Goal: Task Accomplishment & Management: Manage account settings

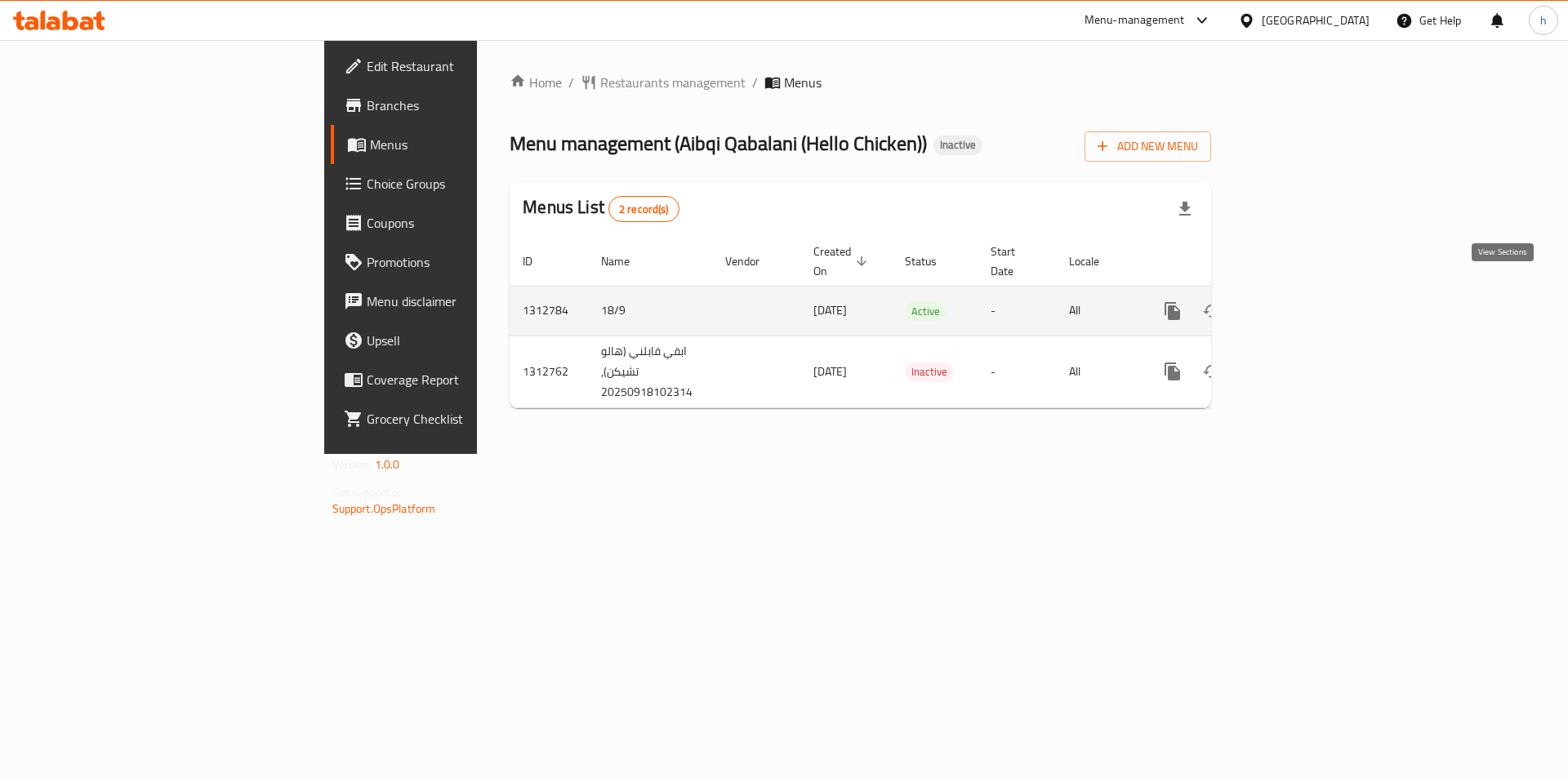
click at [1300, 301] on icon "enhanced table" at bounding box center [1291, 311] width 20 height 20
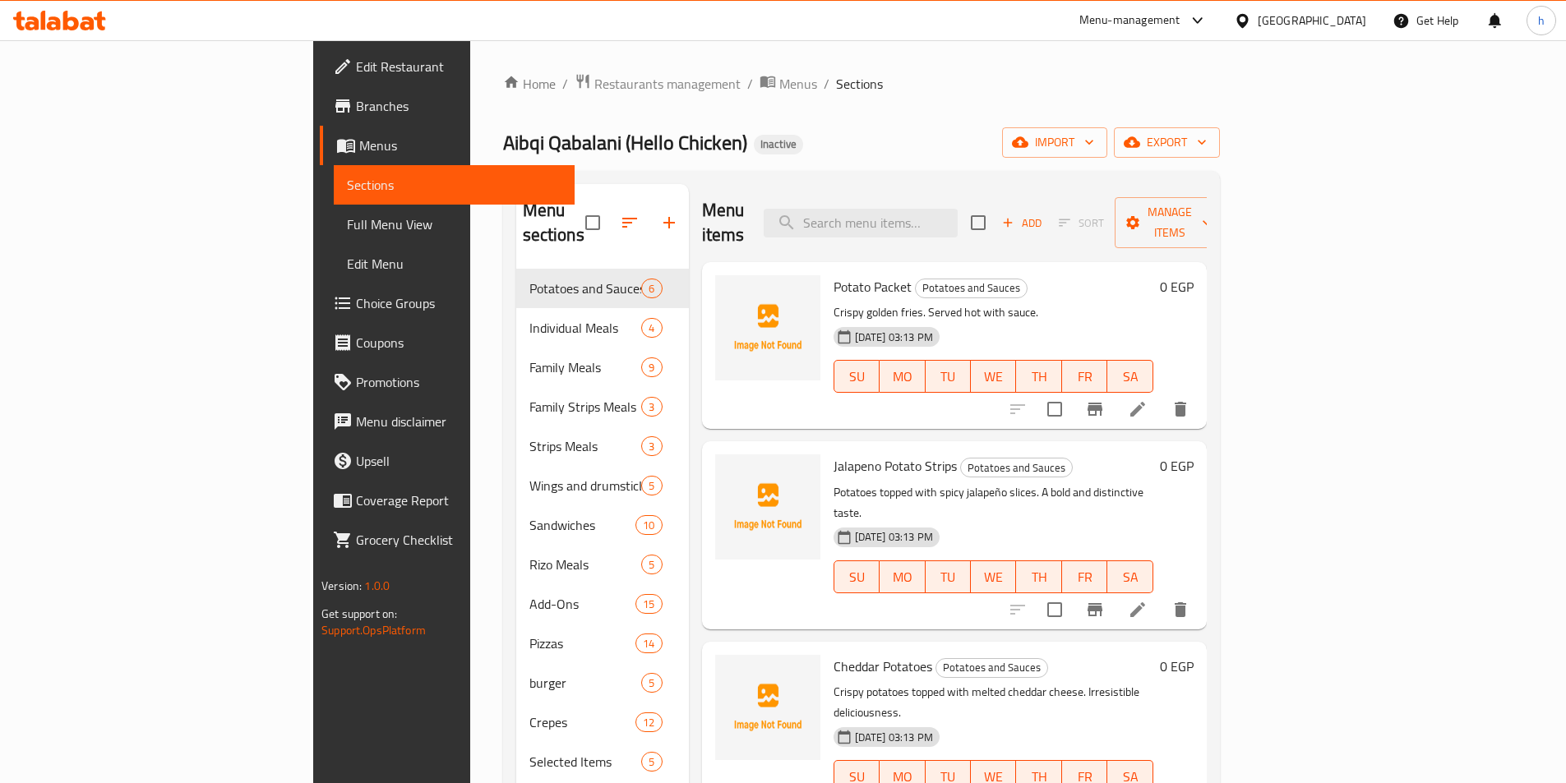
click at [347, 225] on span "Full Menu View" at bounding box center [454, 225] width 215 height 20
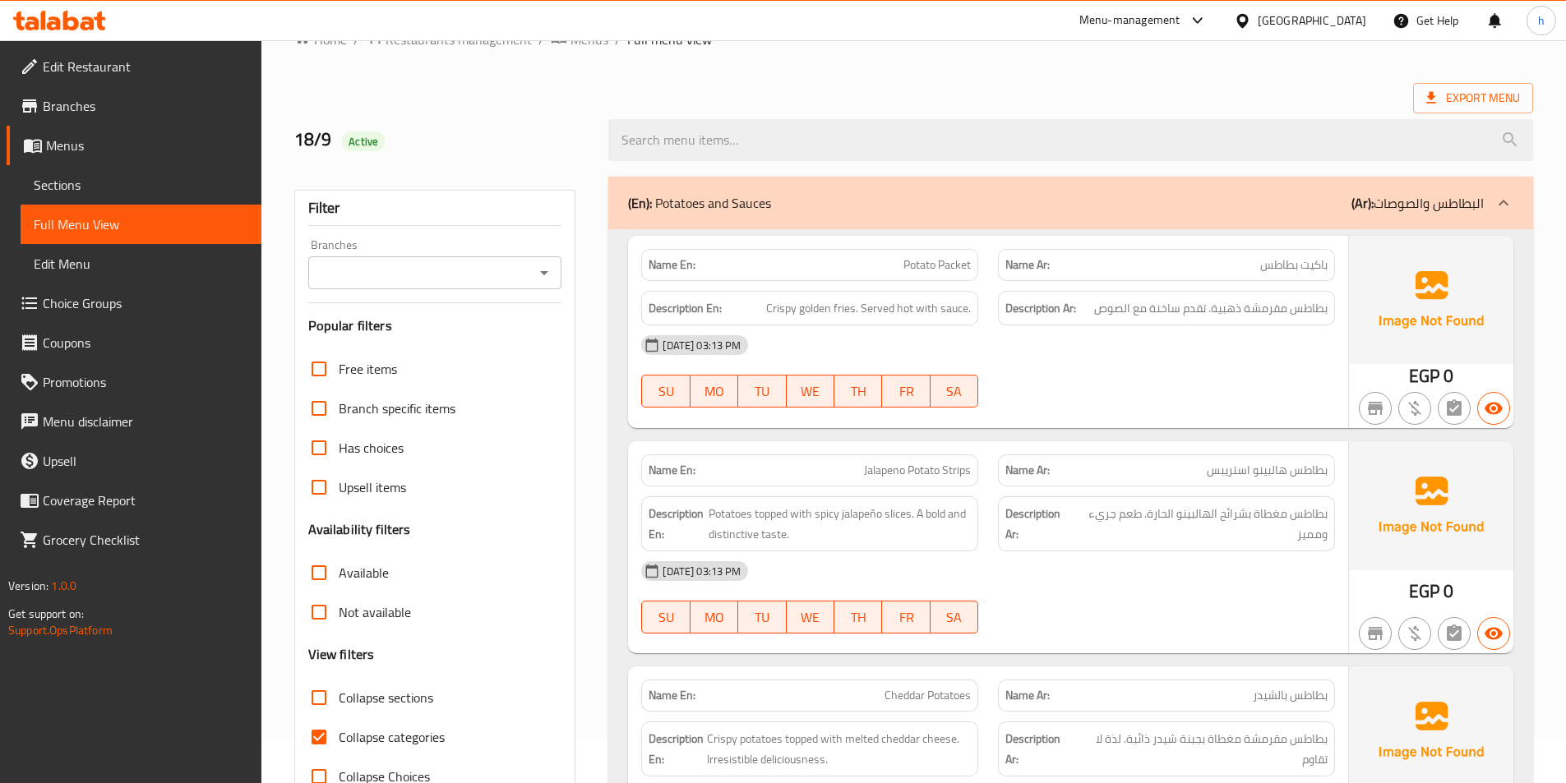
scroll to position [82, 0]
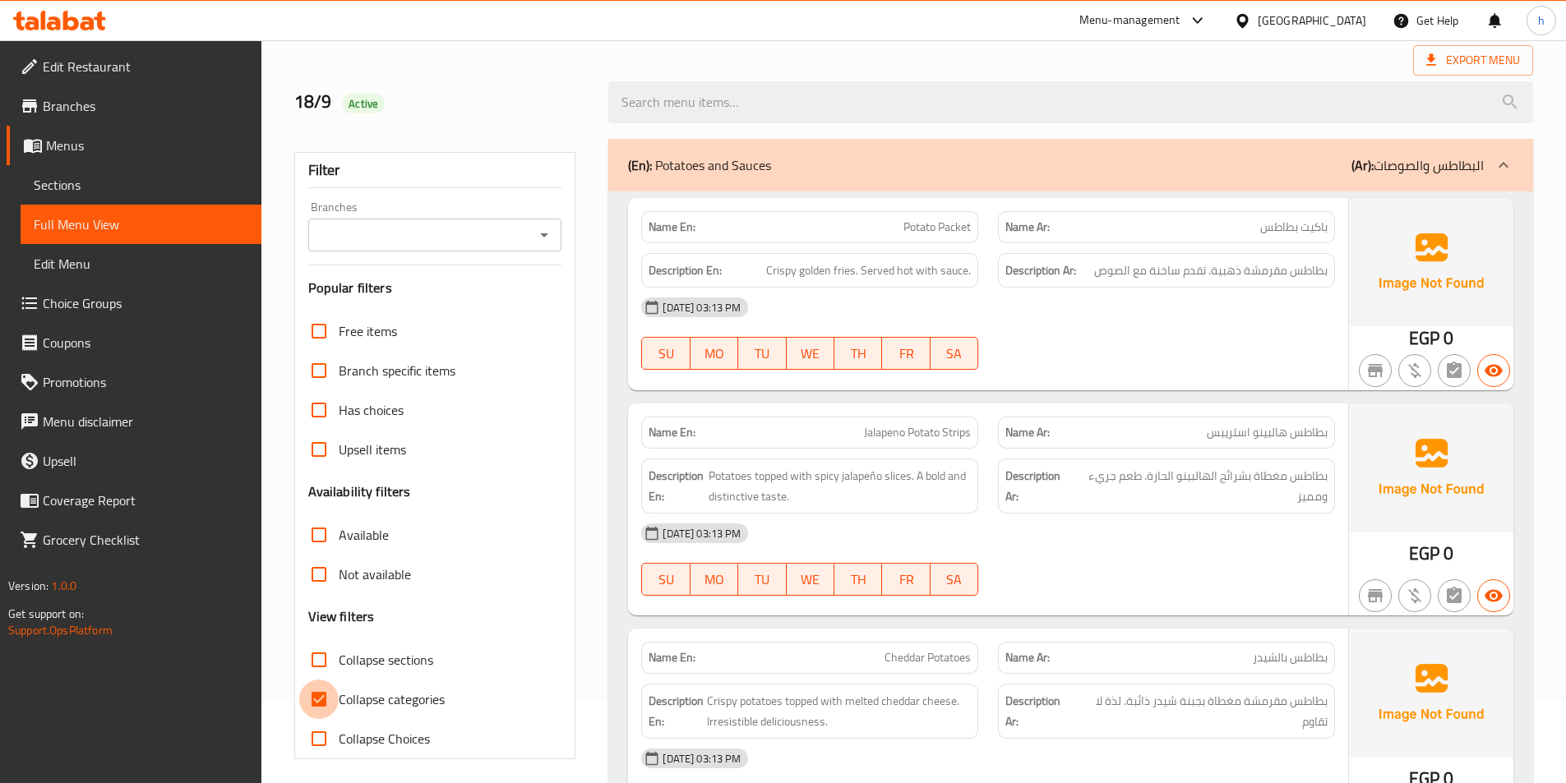
click at [325, 699] on input "Collapse categories" at bounding box center [318, 699] width 39 height 39
checkbox input "false"
click at [1054, 174] on div "(En): Potatoes and Sauces (Ar): البطاطس والصوصات" at bounding box center [1056, 165] width 856 height 20
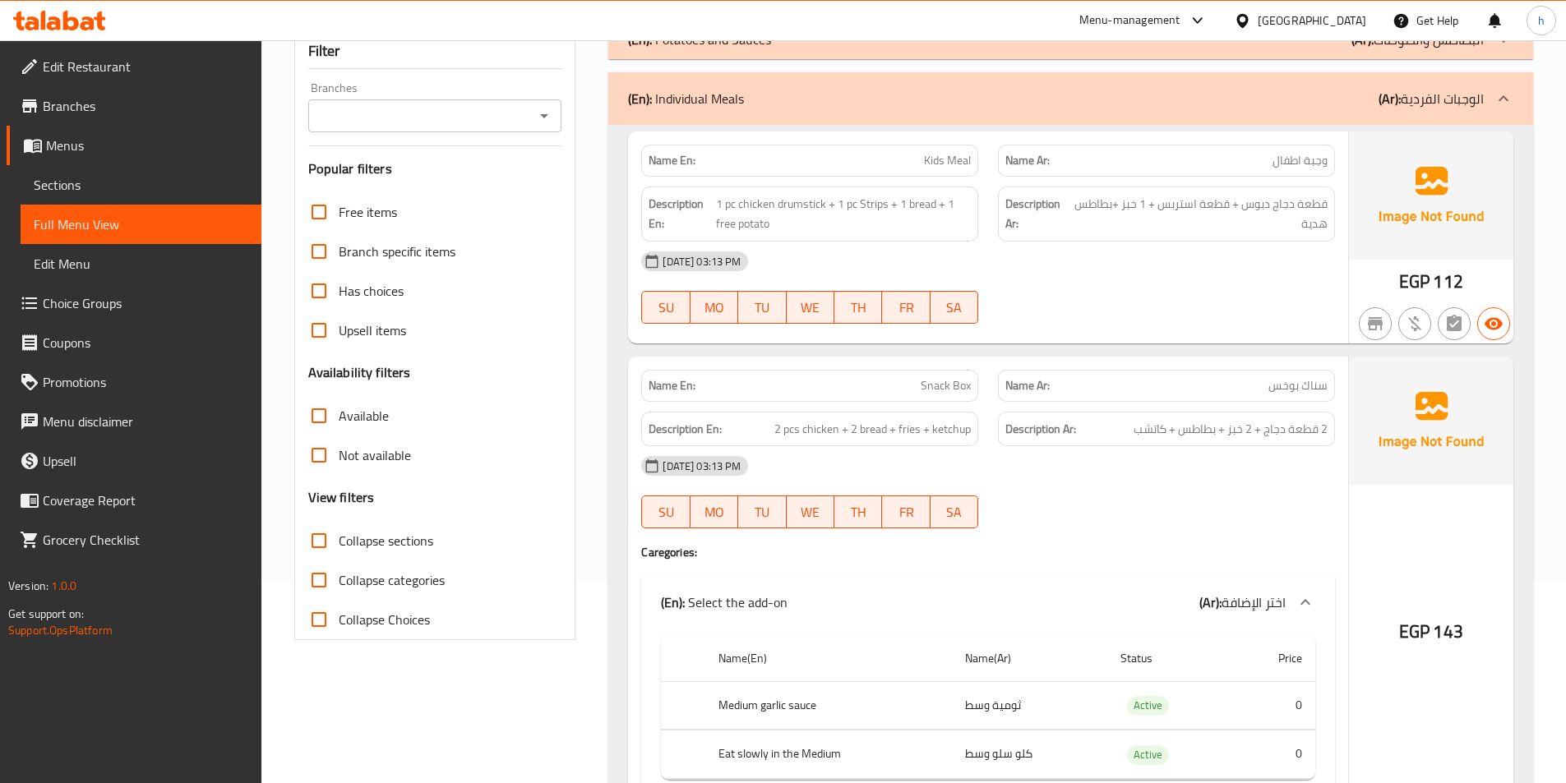
scroll to position [164, 0]
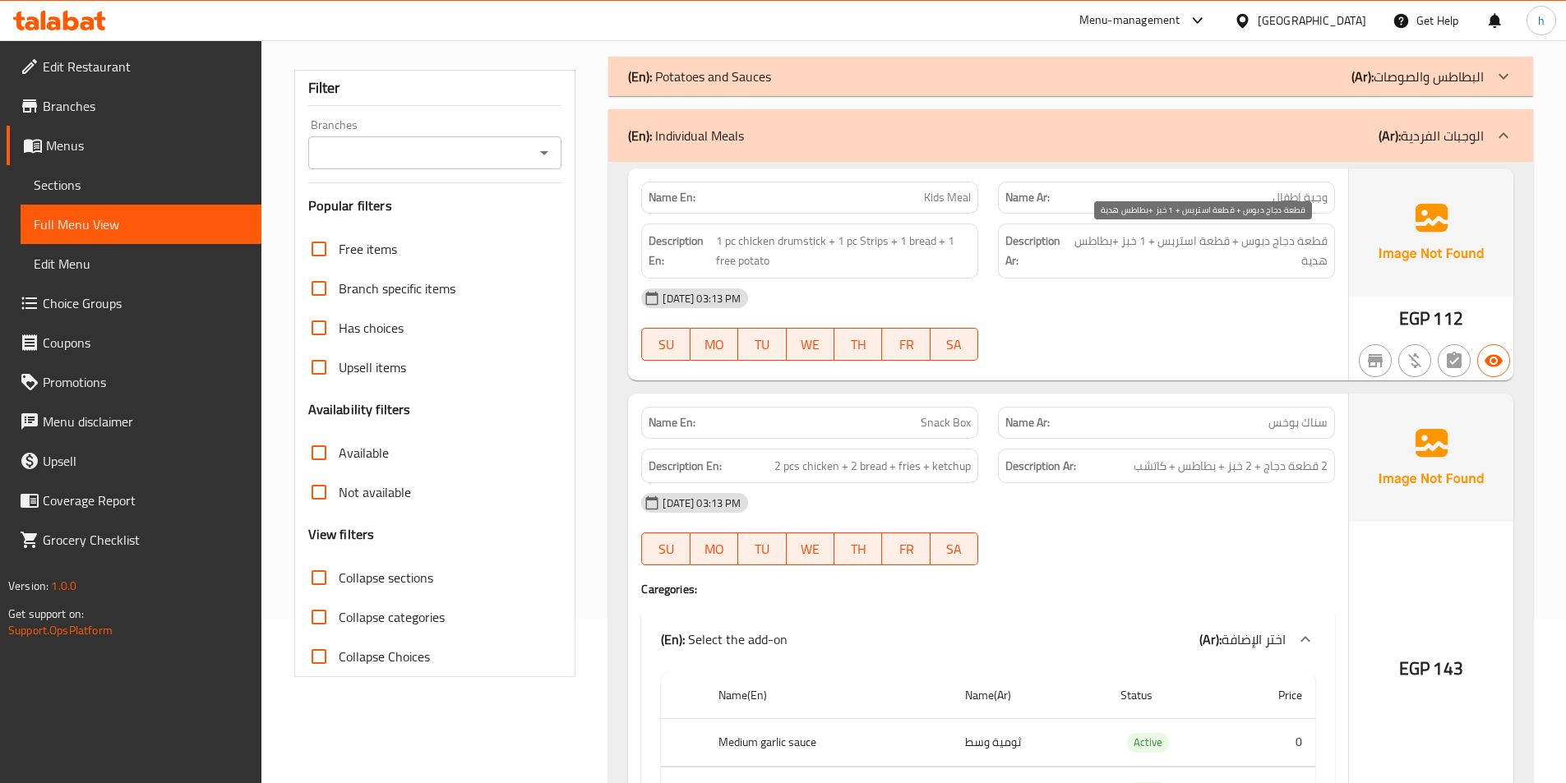
click at [1290, 245] on span "قطعة دجاج دبوس + قطعة استربس + 1 خبز +بطاطس هدية" at bounding box center [1200, 251] width 255 height 40
click at [1139, 236] on span "قطعة دجاج دبوس + قطعة استربس + 1 خبز +بطاطس هدية" at bounding box center [1200, 251] width 255 height 40
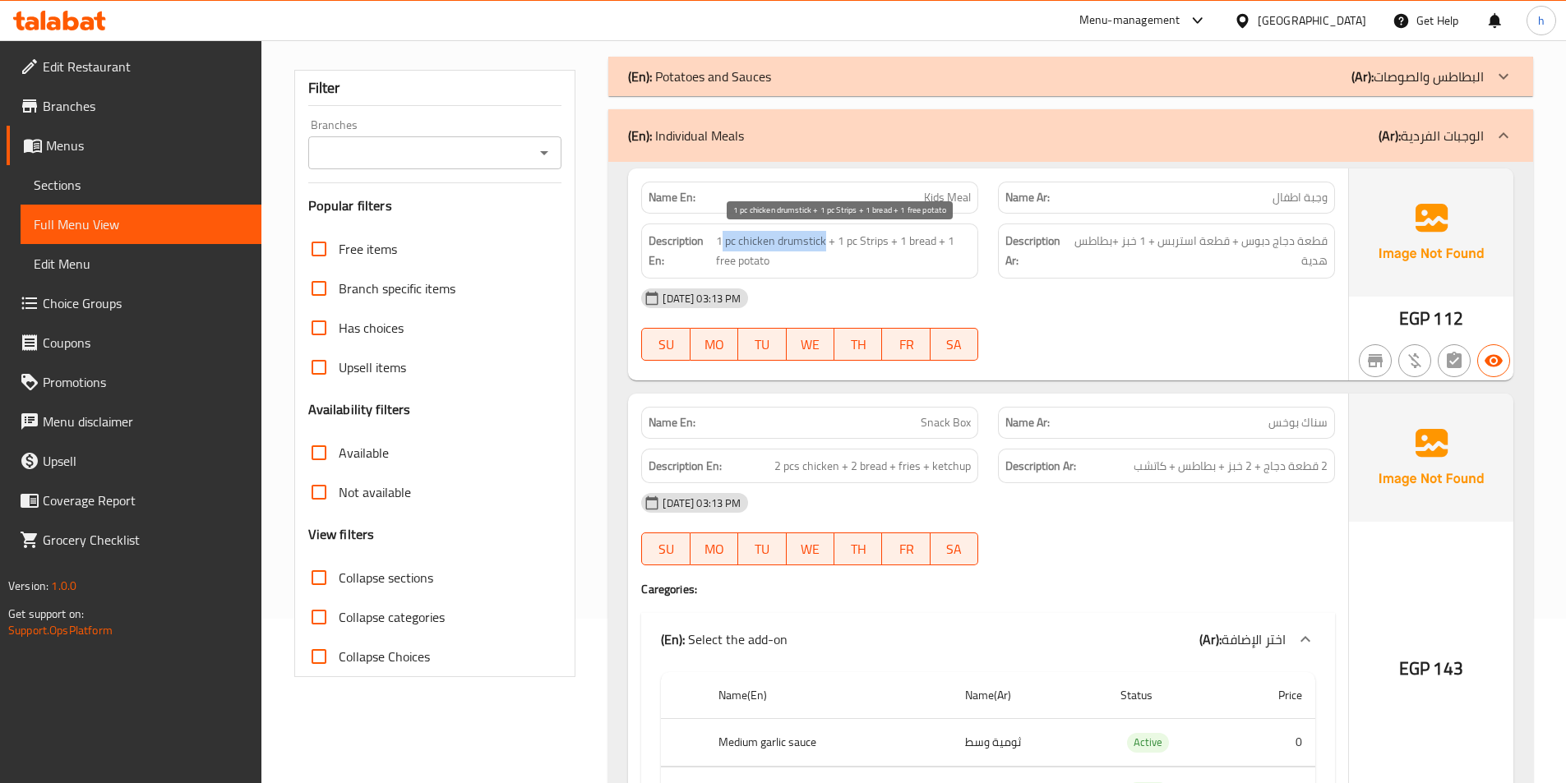
drag, startPoint x: 719, startPoint y: 241, endPoint x: 824, endPoint y: 238, distance: 104.4
click at [824, 238] on span "1 pc chicken drumstick + 1 pc Strips + 1 bread + 1 free potato" at bounding box center [844, 251] width 256 height 40
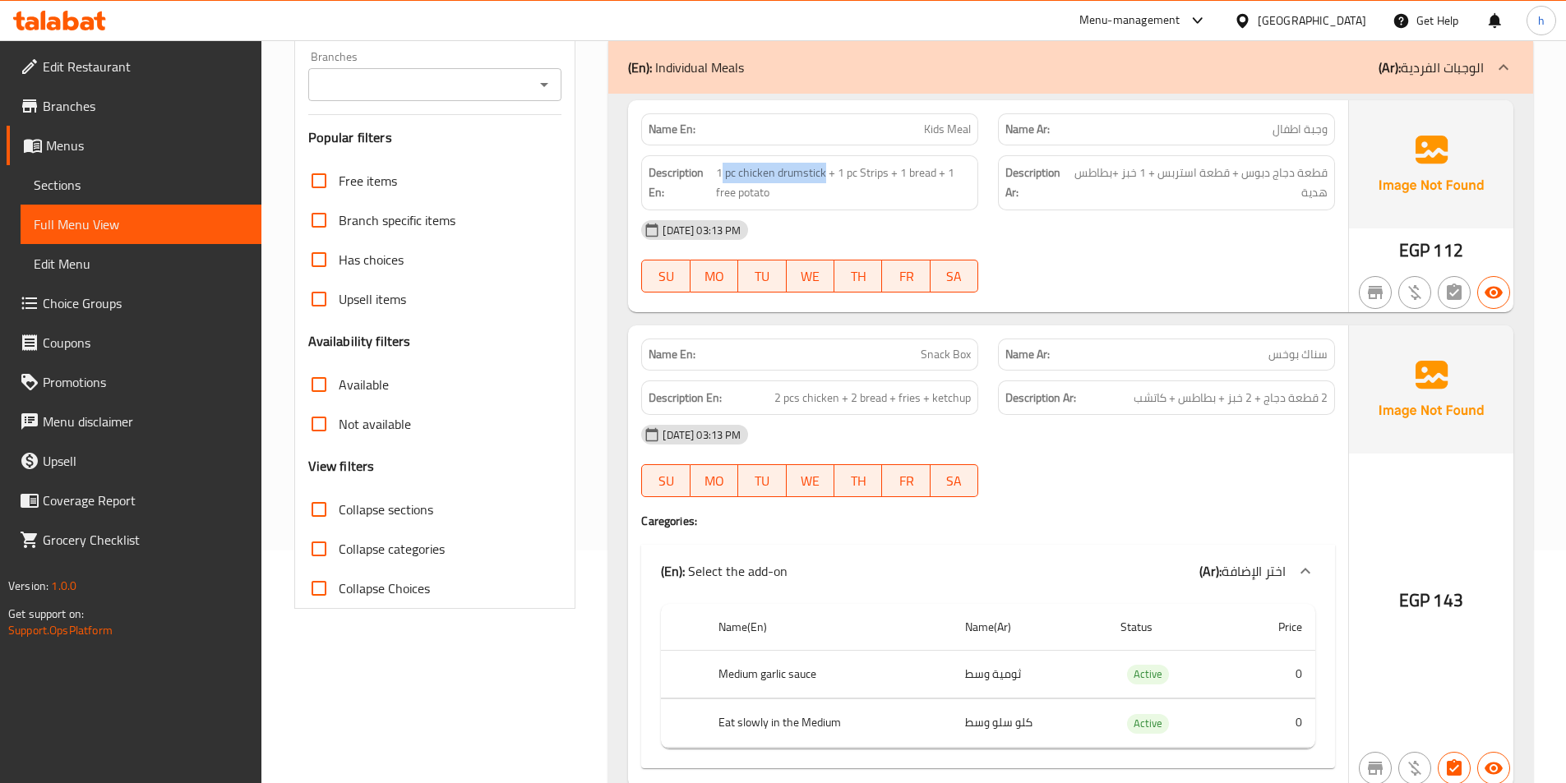
scroll to position [329, 0]
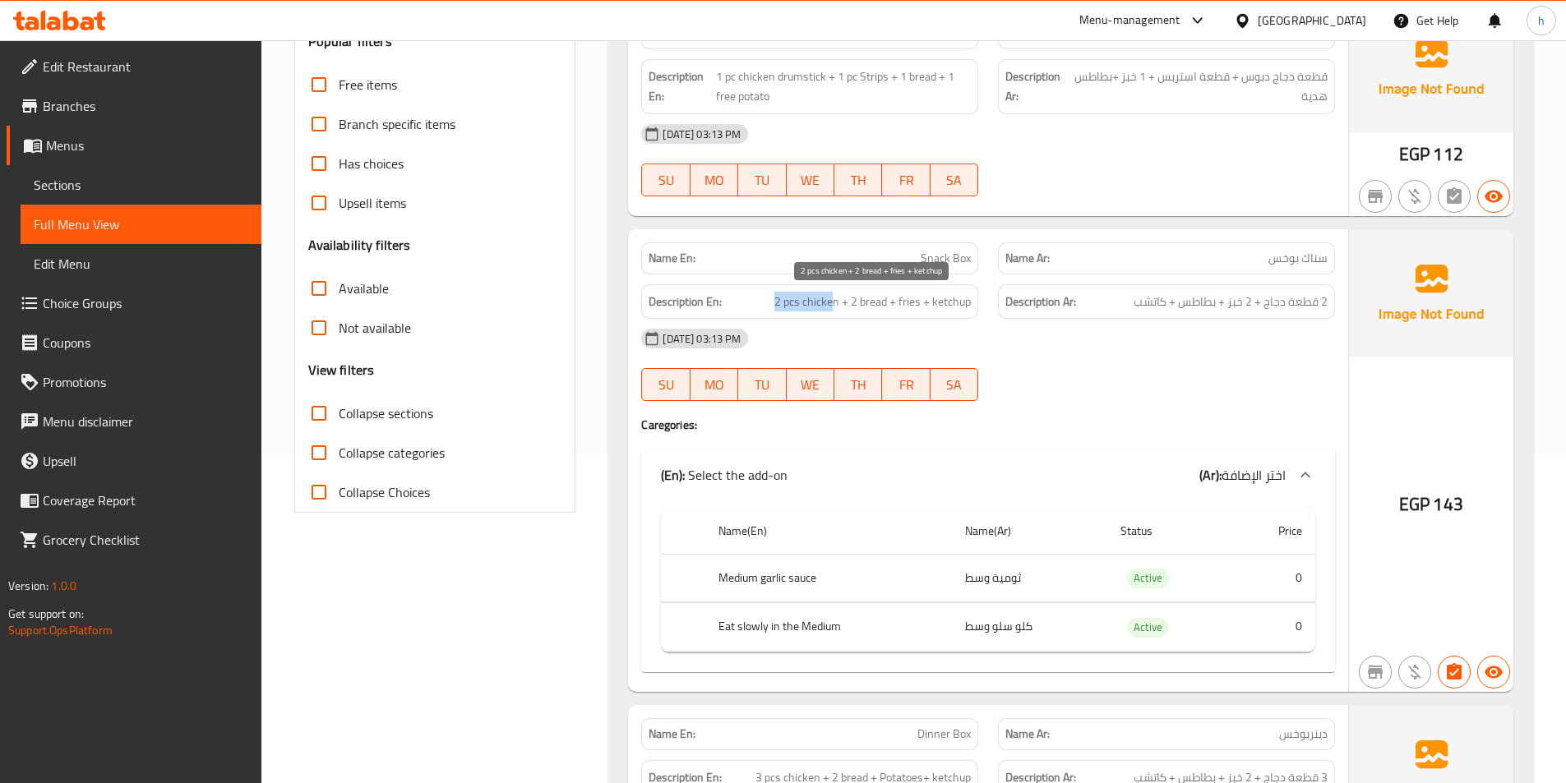
drag, startPoint x: 773, startPoint y: 300, endPoint x: 837, endPoint y: 302, distance: 63.3
click at [837, 302] on h6 "Description En: 2 pcs chicken + 2 bread + fries + ketchup" at bounding box center [809, 302] width 322 height 21
drag, startPoint x: 870, startPoint y: 302, endPoint x: 886, endPoint y: 302, distance: 16.4
click at [886, 302] on span "2 pcs chicken + 2 bread + fries + ketchup" at bounding box center [872, 302] width 196 height 21
click at [910, 303] on span "2 pcs chicken + 2 bread + fries + ketchup" at bounding box center [872, 302] width 196 height 21
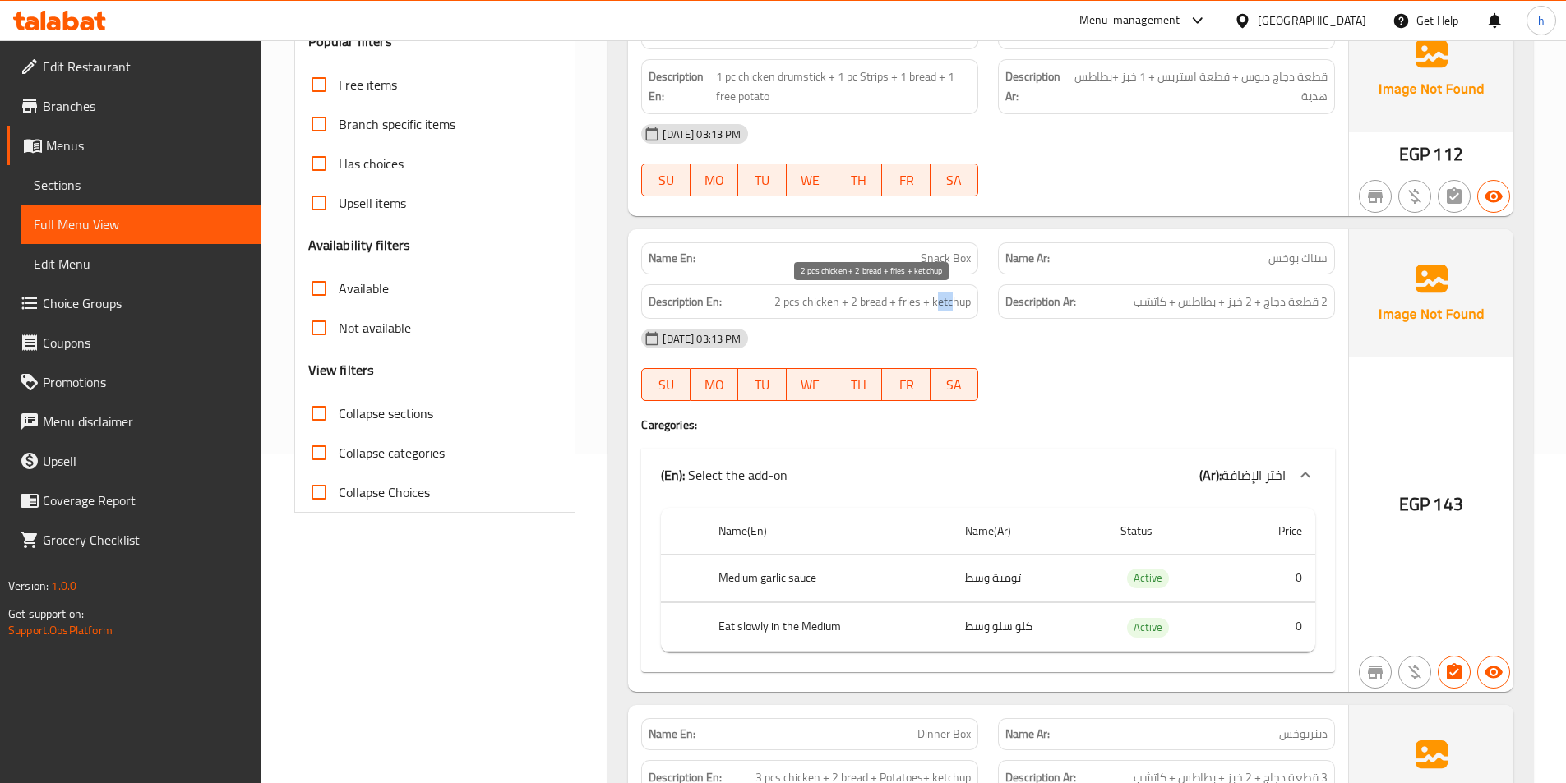
drag, startPoint x: 937, startPoint y: 304, endPoint x: 953, endPoint y: 304, distance: 16.4
click at [953, 304] on span "2 pcs chicken + 2 bread + fries + ketchup" at bounding box center [872, 302] width 196 height 21
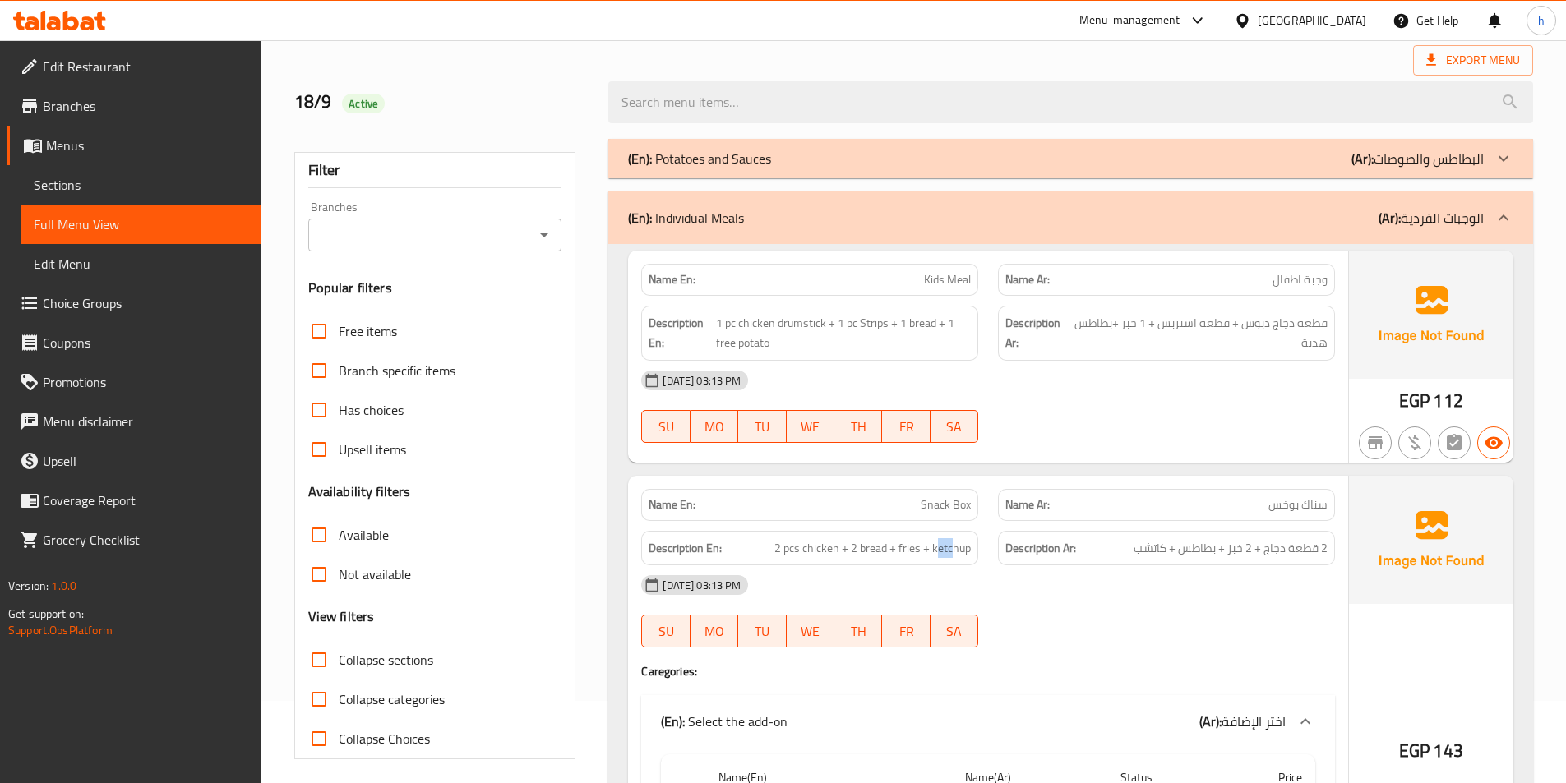
scroll to position [164, 0]
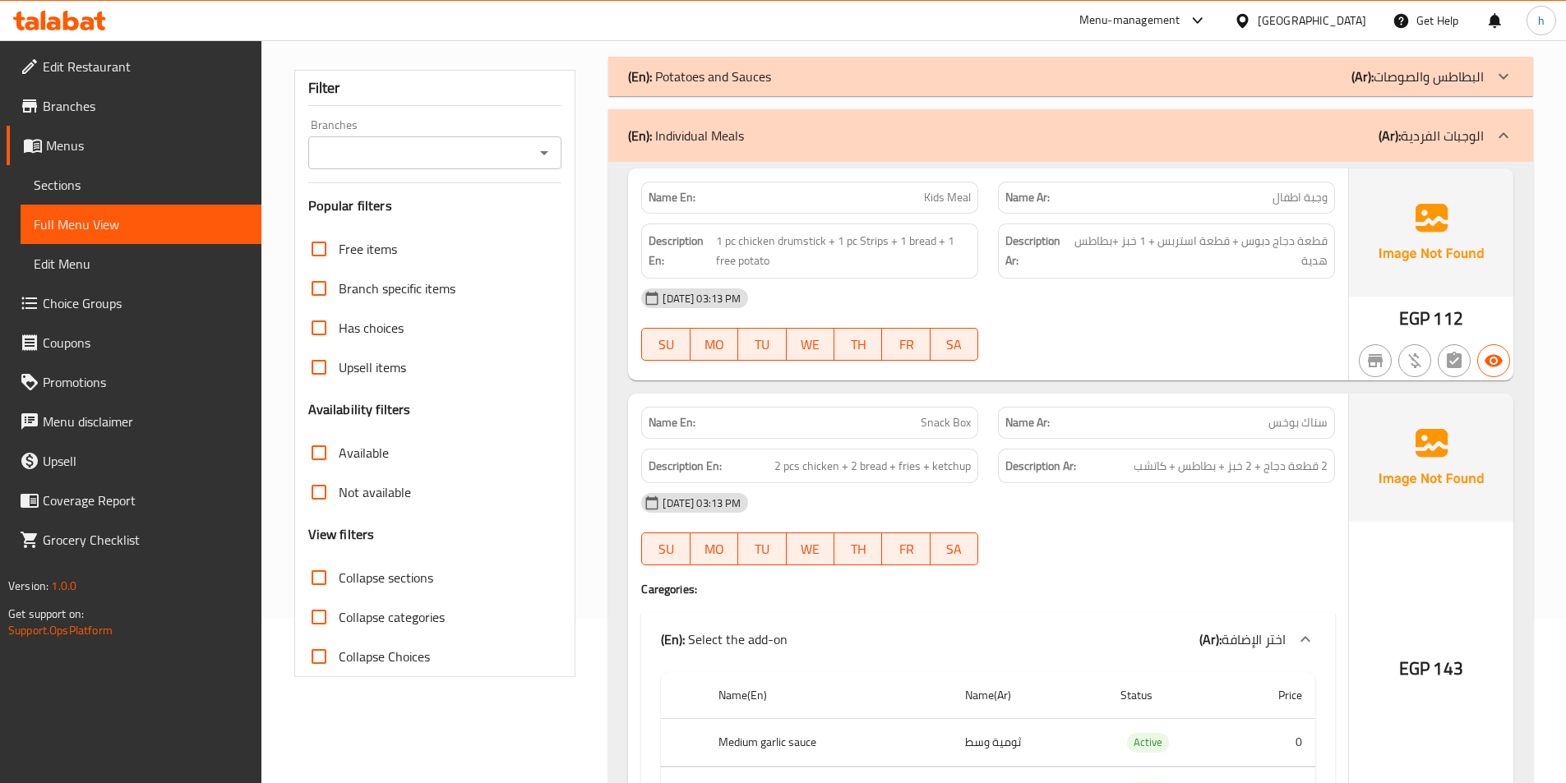
click at [1299, 198] on span "وجبة اطفال" at bounding box center [1299, 197] width 55 height 17
drag, startPoint x: 927, startPoint y: 194, endPoint x: 940, endPoint y: 195, distance: 13.2
click at [940, 195] on span "Kids Meal" at bounding box center [947, 197] width 47 height 17
drag, startPoint x: 954, startPoint y: 194, endPoint x: 973, endPoint y: 192, distance: 19.0
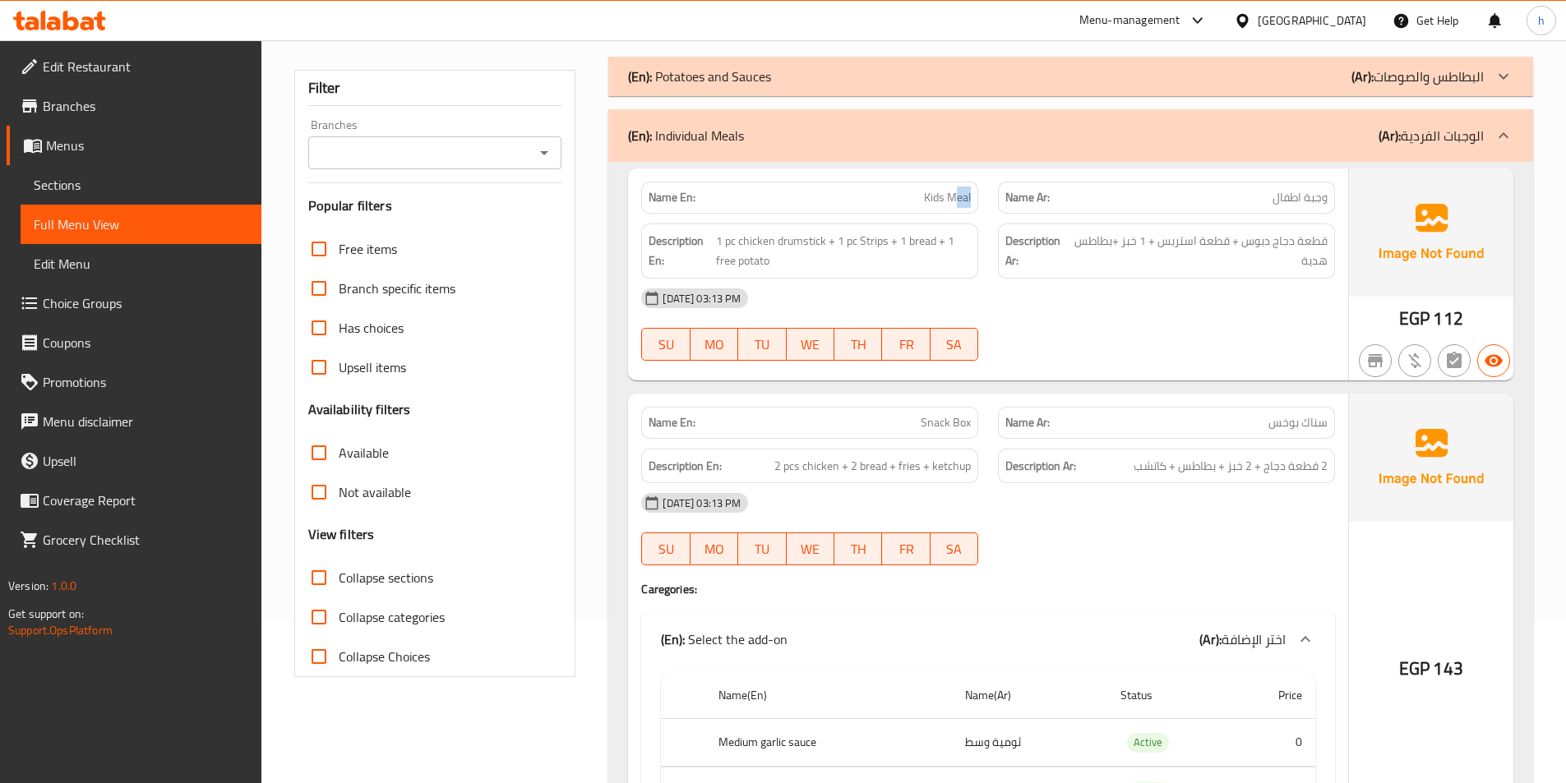
click at [973, 192] on div "Name En: Kids Meal" at bounding box center [809, 198] width 337 height 32
drag, startPoint x: 723, startPoint y: 242, endPoint x: 831, endPoint y: 241, distance: 107.7
click at [831, 241] on span "1 pc chicken drumstick + 1 pc Strips + 1 bread + 1 free potato" at bounding box center [844, 251] width 256 height 40
drag, startPoint x: 861, startPoint y: 237, endPoint x: 902, endPoint y: 235, distance: 41.1
click at [902, 235] on span "1 pc chicken drumstick + 1 pc Strips + 1 bread + 1 free potato" at bounding box center [844, 251] width 256 height 40
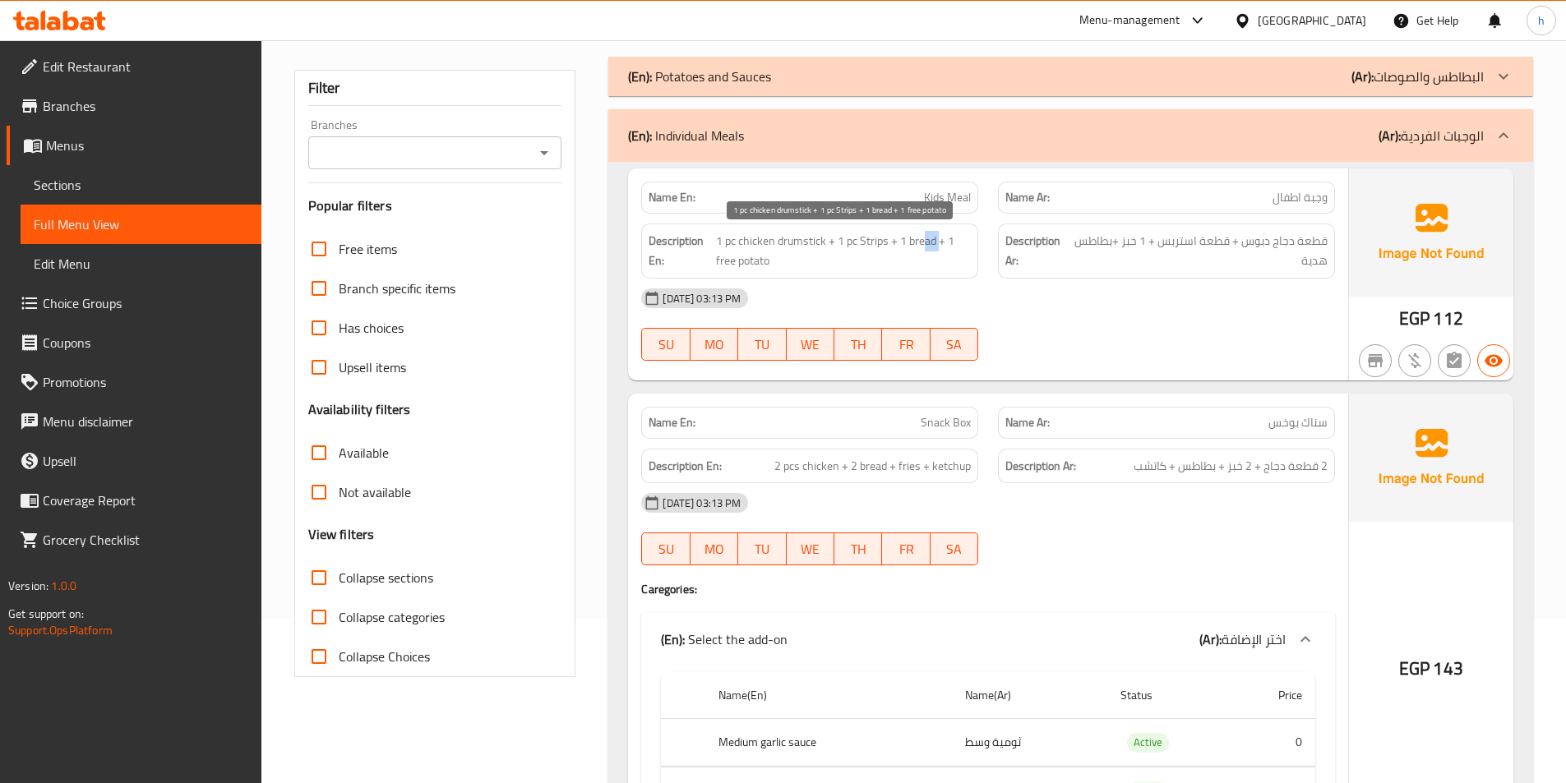
drag, startPoint x: 925, startPoint y: 235, endPoint x: 938, endPoint y: 235, distance: 12.3
click at [938, 235] on span "1 pc chicken drumstick + 1 pc Strips + 1 bread + 1 free potato" at bounding box center [844, 251] width 256 height 40
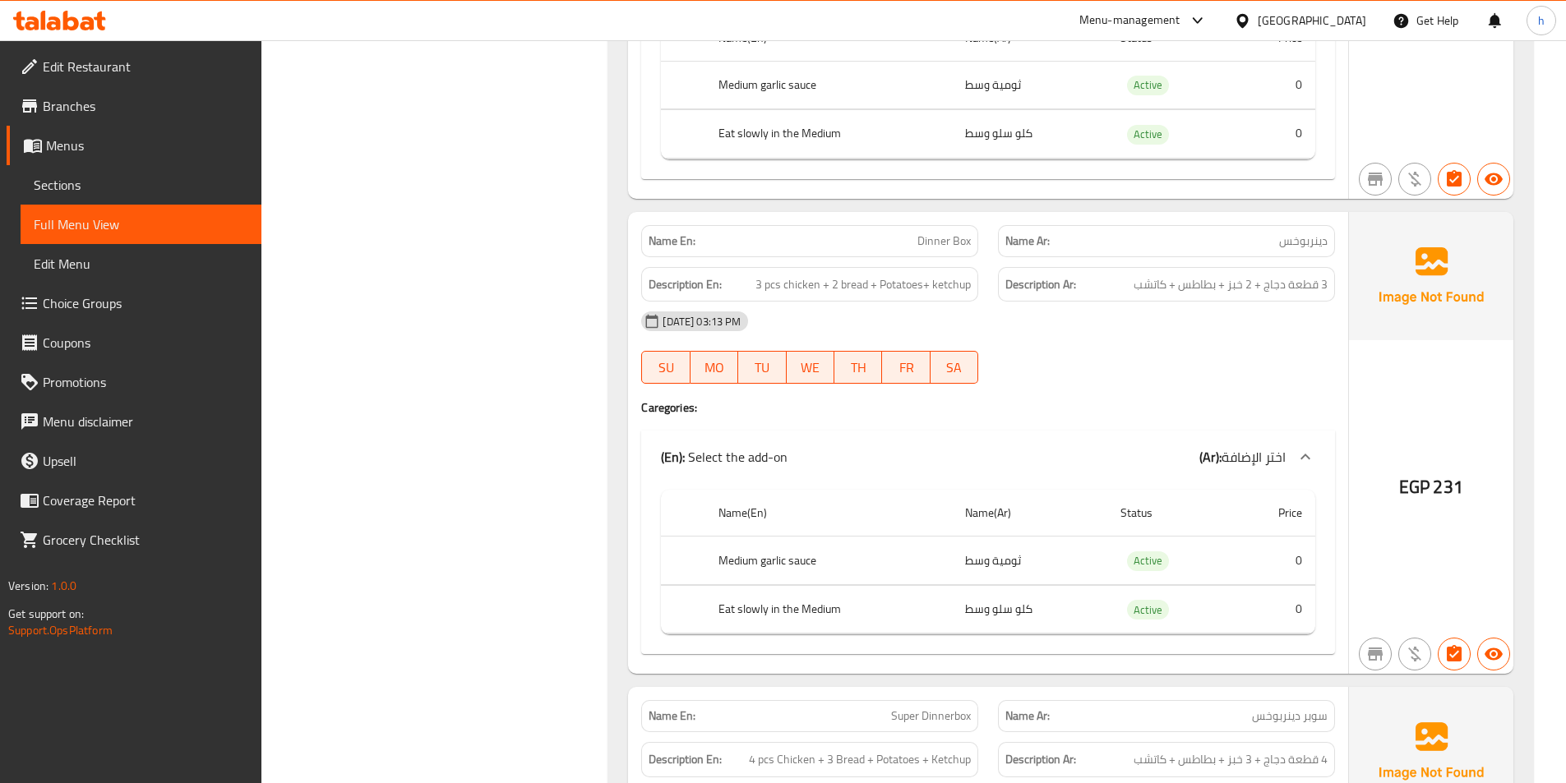
scroll to position [904, 0]
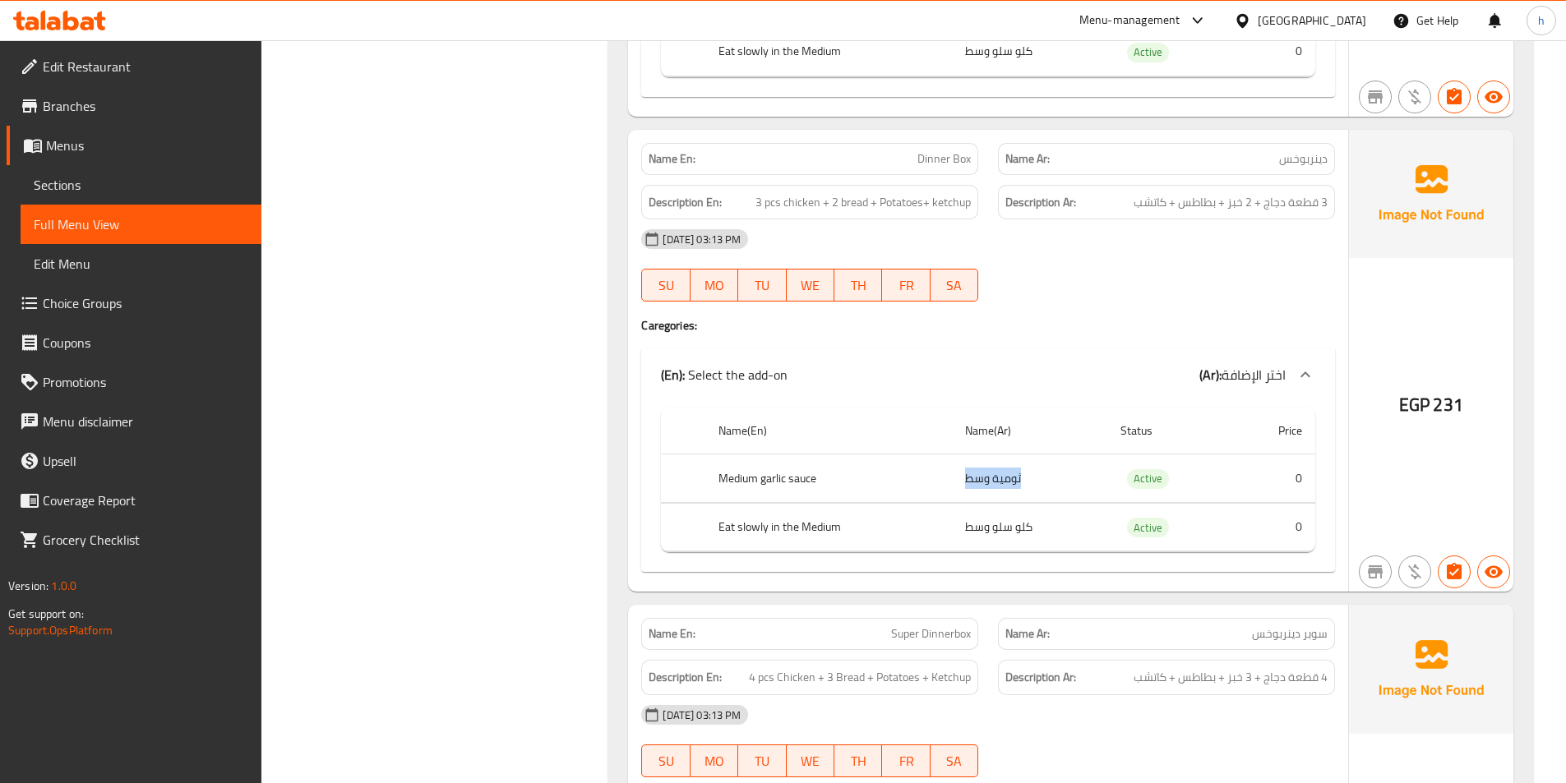
drag, startPoint x: 966, startPoint y: 481, endPoint x: 1045, endPoint y: 486, distance: 79.1
click at [1045, 486] on td "ثومية وسط" at bounding box center [1029, 479] width 155 height 48
drag, startPoint x: 981, startPoint y: 533, endPoint x: 1042, endPoint y: 533, distance: 61.6
click at [1042, 533] on td "كلو سلو وسط" at bounding box center [1029, 527] width 155 height 48
drag, startPoint x: 711, startPoint y: 521, endPoint x: 844, endPoint y: 526, distance: 133.2
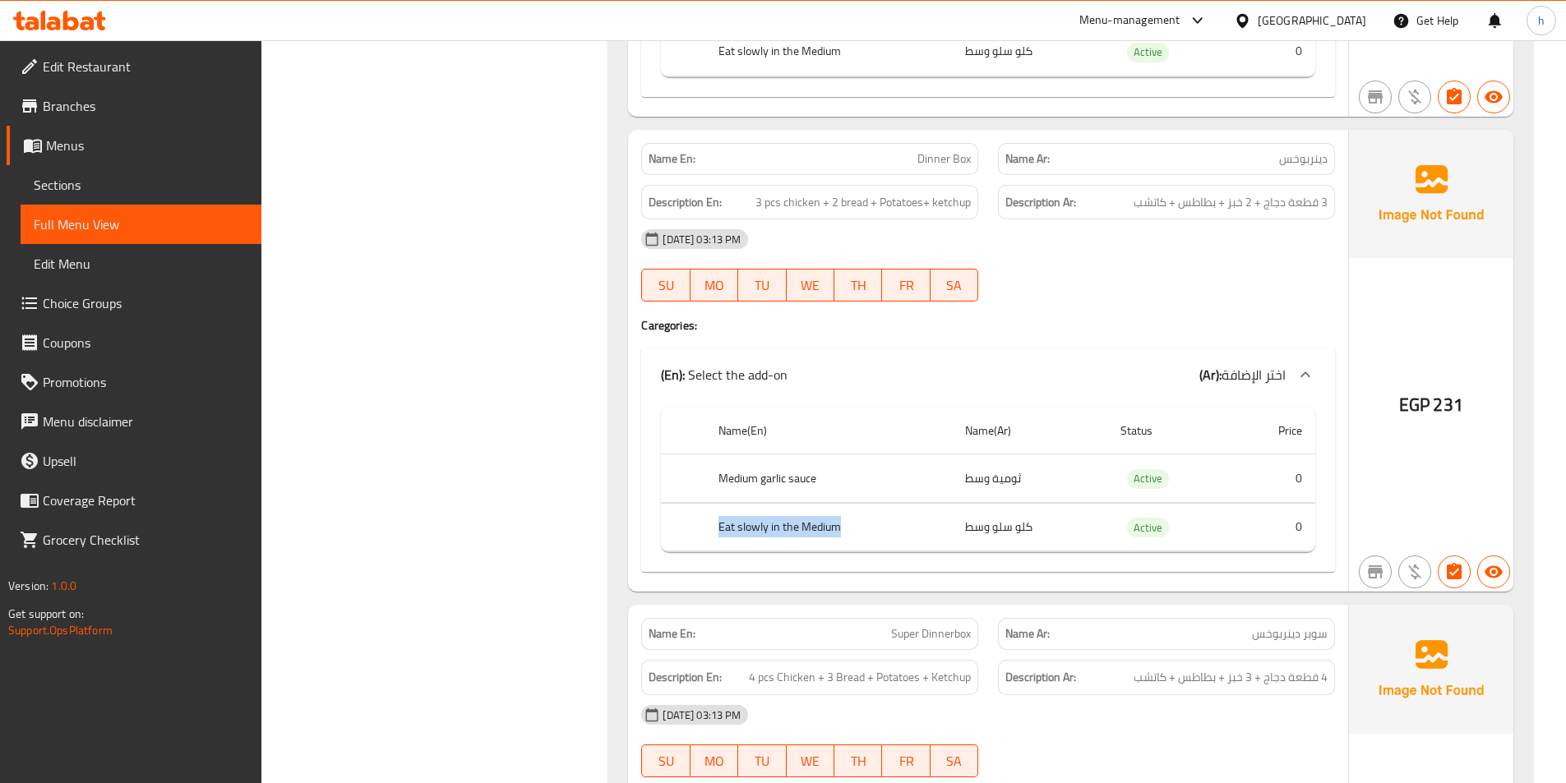
click at [844, 526] on th "Eat slowly in the Medium" at bounding box center [828, 527] width 247 height 48
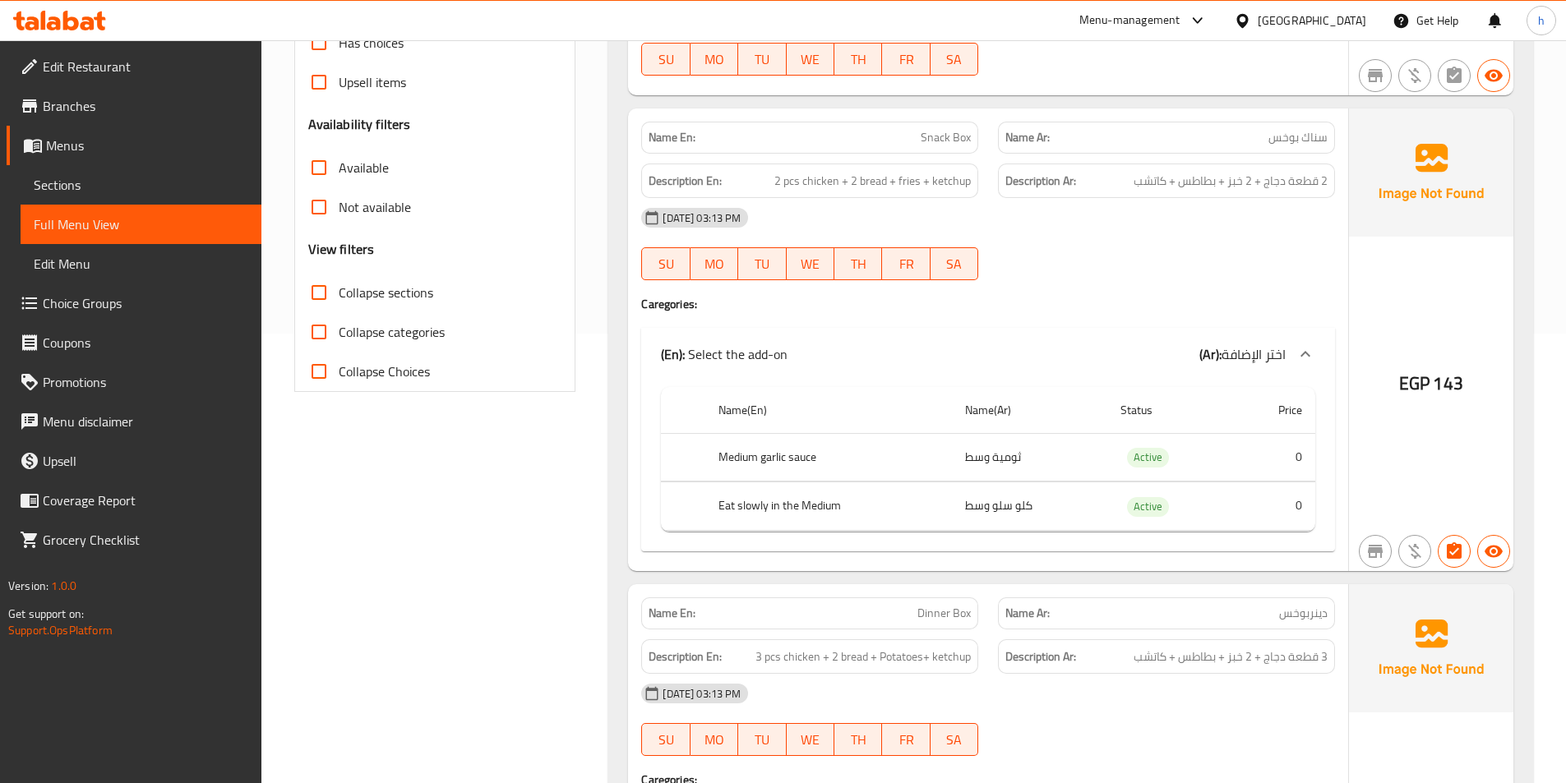
scroll to position [247, 0]
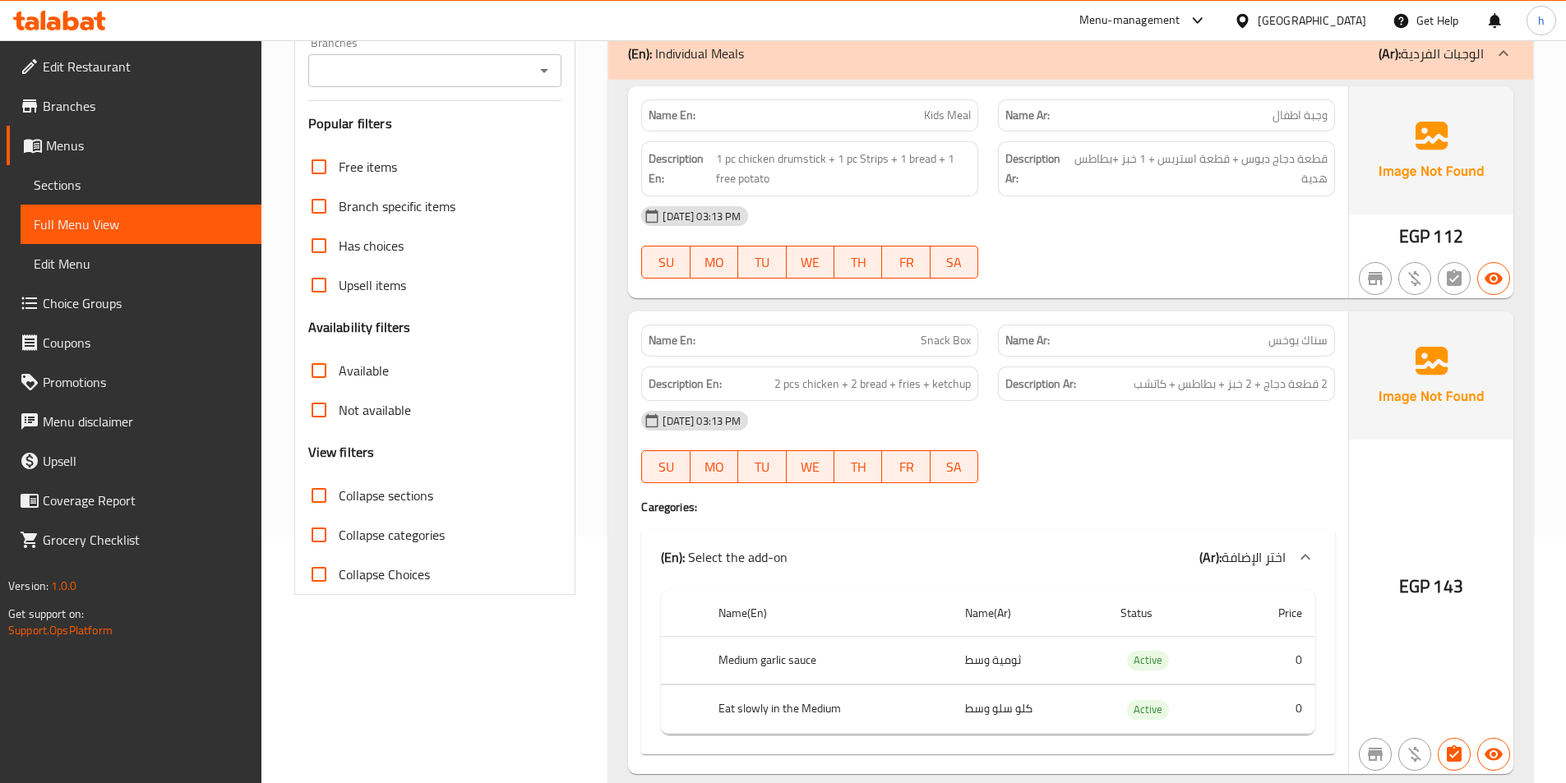
click at [333, 494] on input "Collapse sections" at bounding box center [318, 495] width 39 height 39
checkbox input "true"
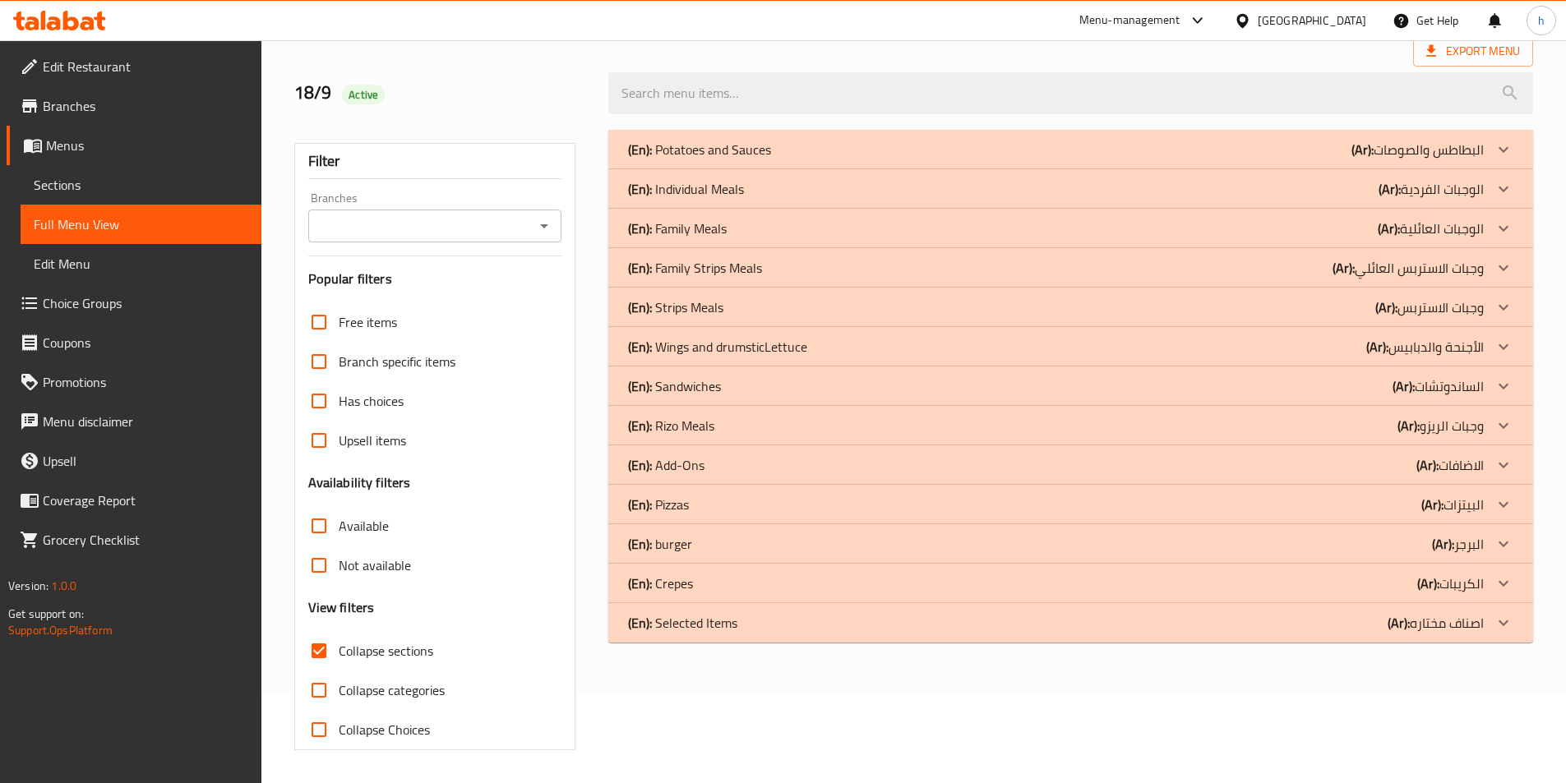
scroll to position [91, 0]
click at [1307, 293] on div "(En): Strips Meals (Ar): وجبات الاستربس" at bounding box center [1070, 307] width 925 height 39
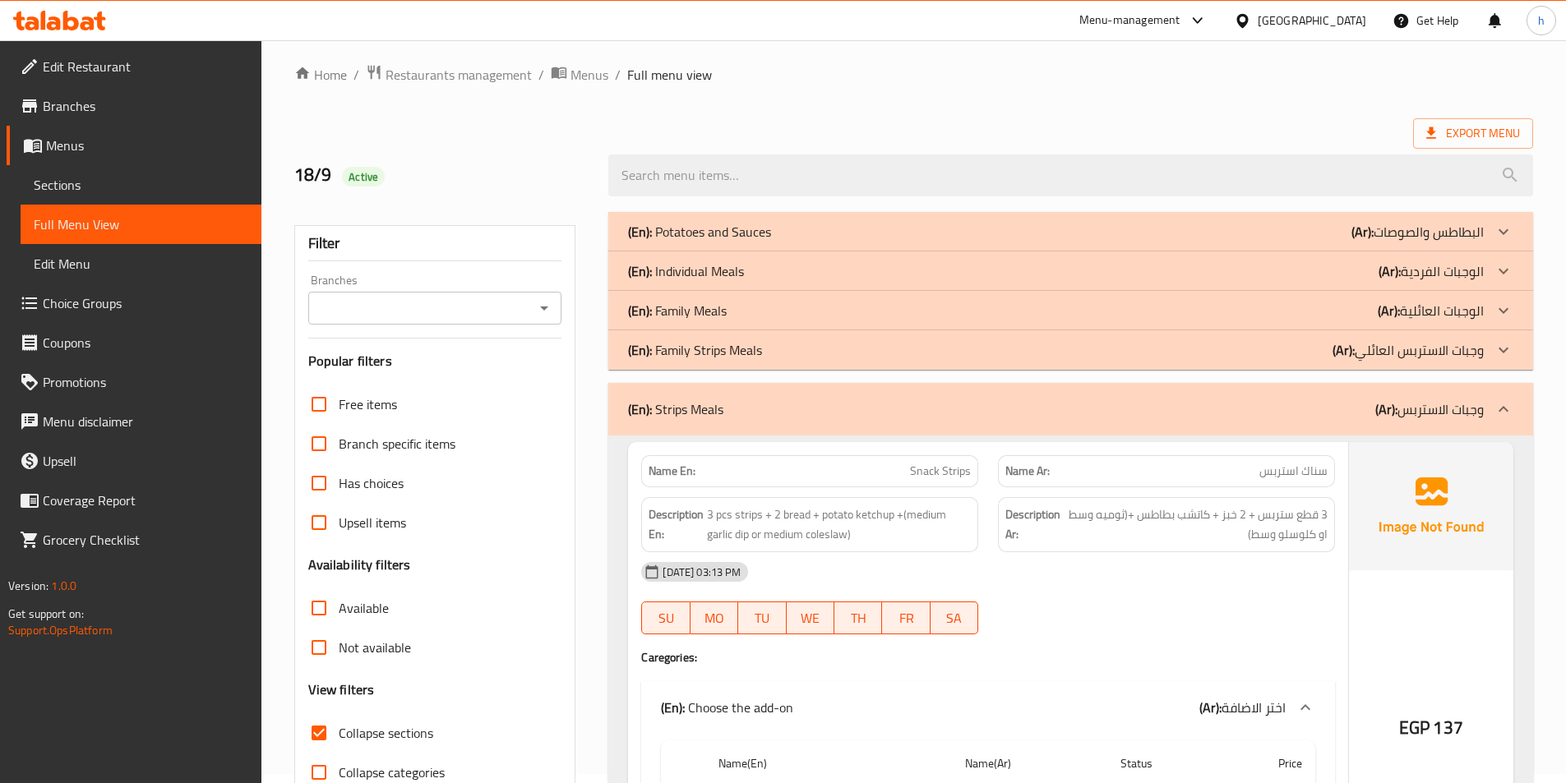
scroll to position [0, 0]
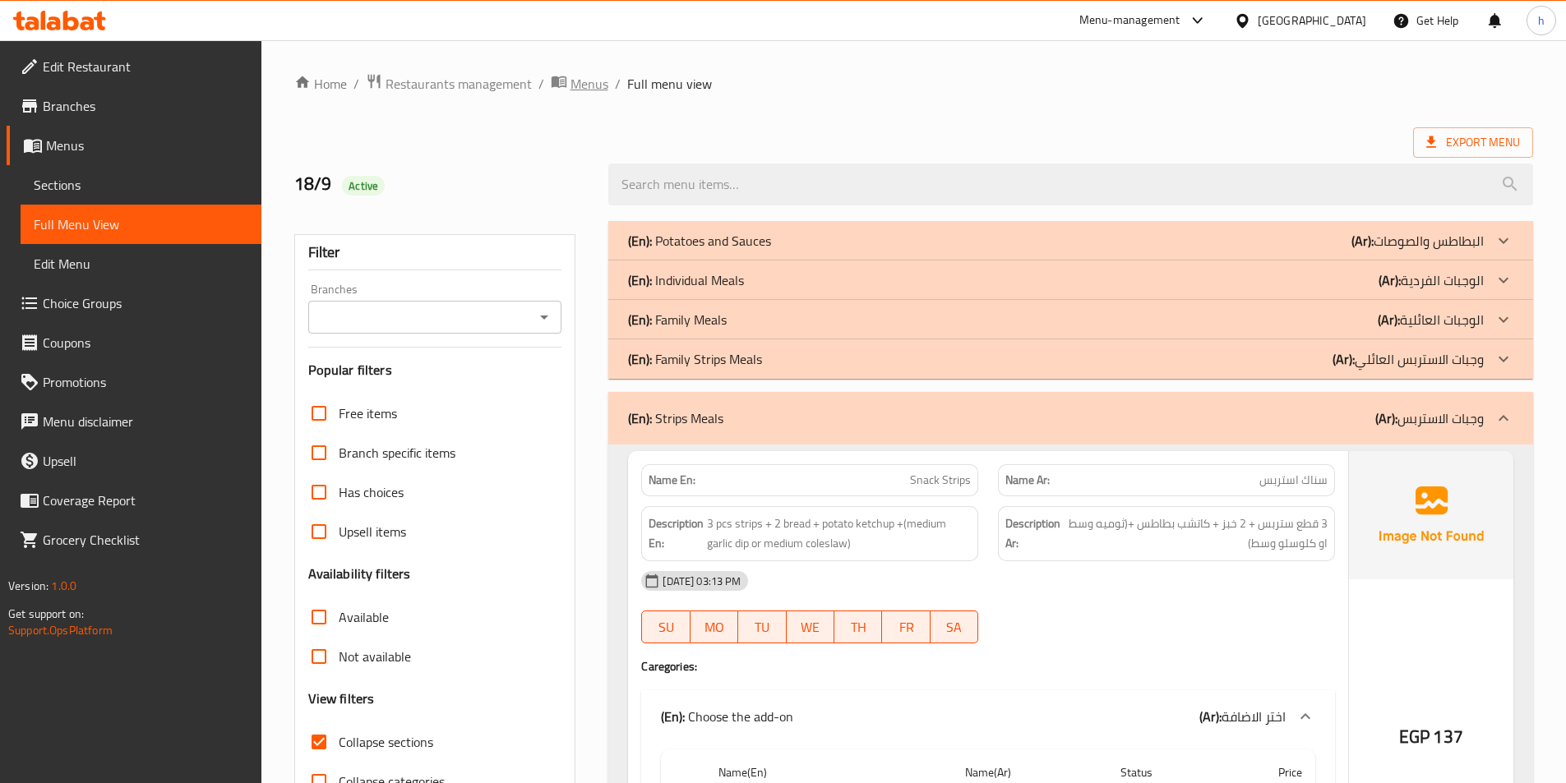
click at [598, 85] on span "Menus" at bounding box center [589, 84] width 38 height 20
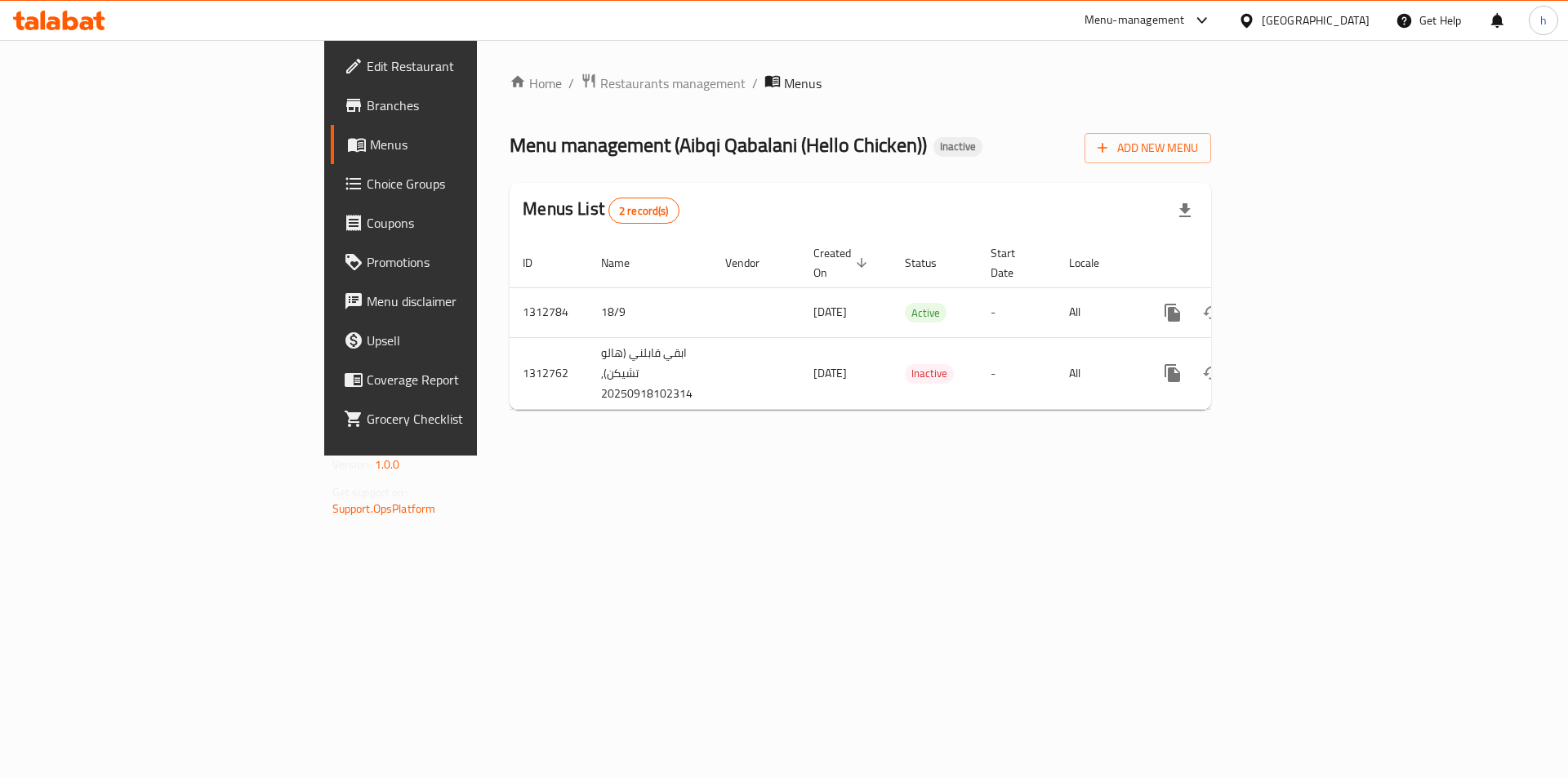
click at [1211, 128] on div "Add New Menu" at bounding box center [1148, 144] width 126 height 37
click at [1198, 144] on span "Add New Menu" at bounding box center [1148, 148] width 100 height 21
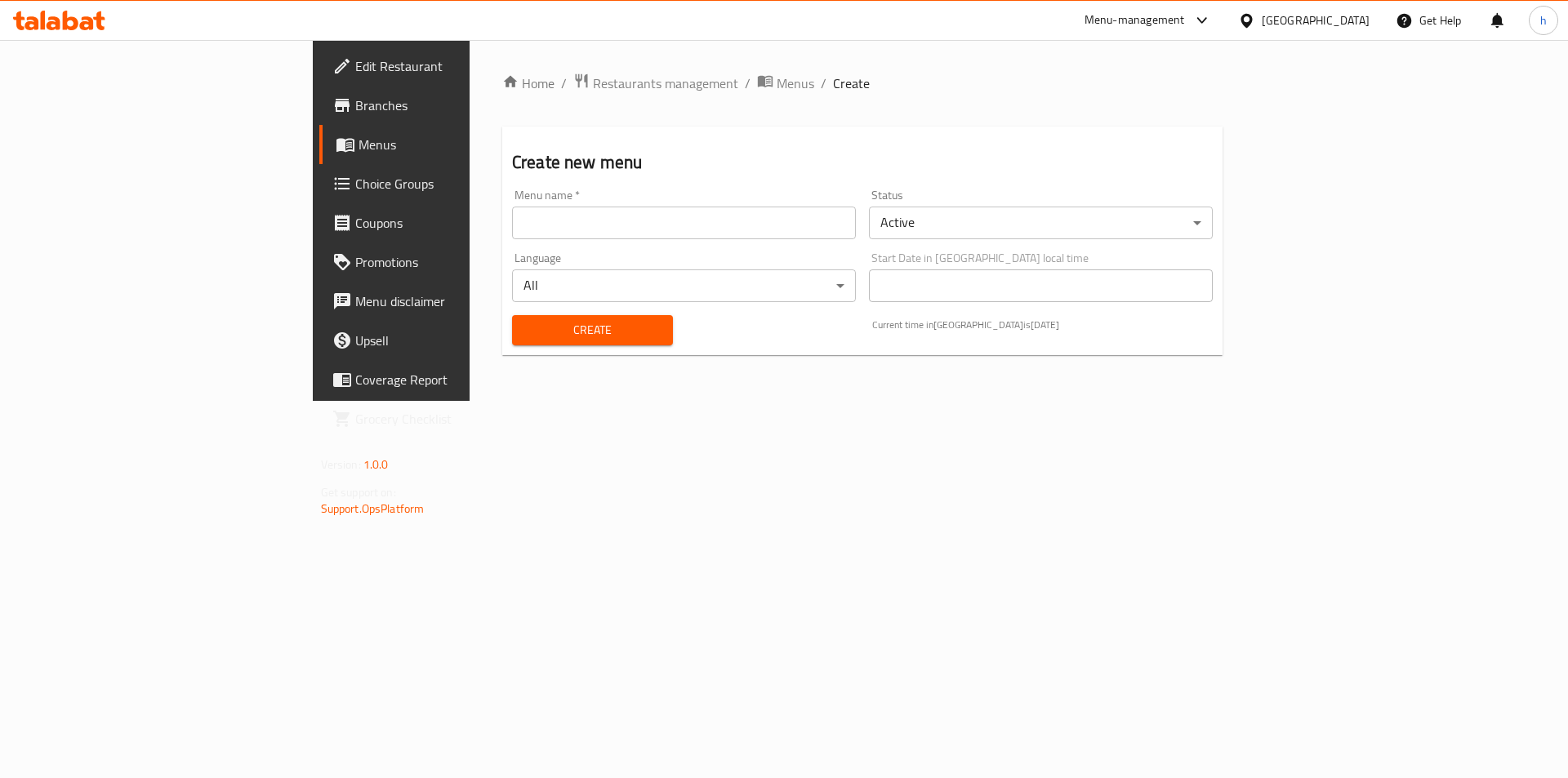
click at [791, 220] on input "text" at bounding box center [684, 223] width 344 height 33
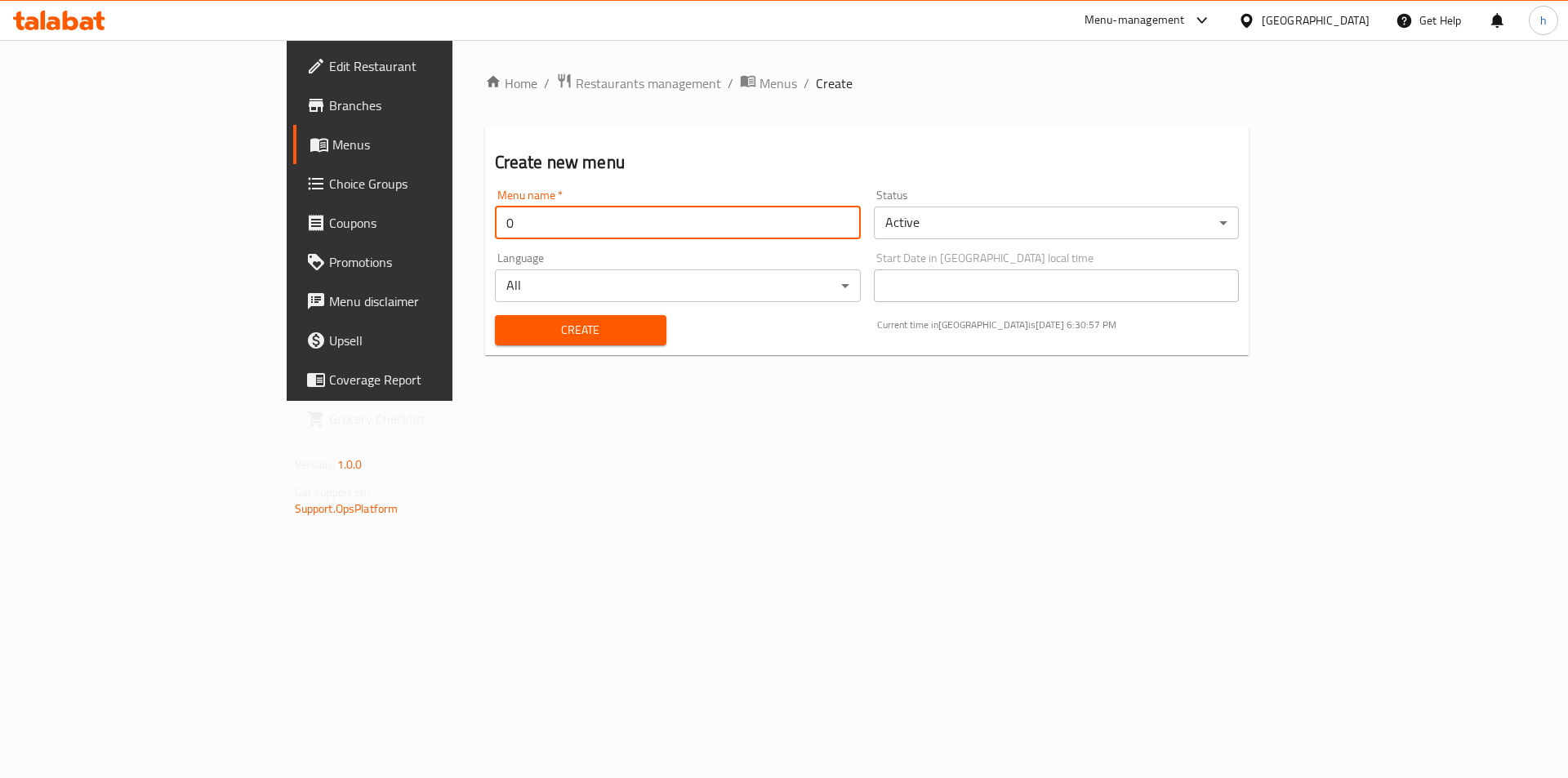
type input "0"
click at [556, 337] on span "Create" at bounding box center [580, 330] width 145 height 21
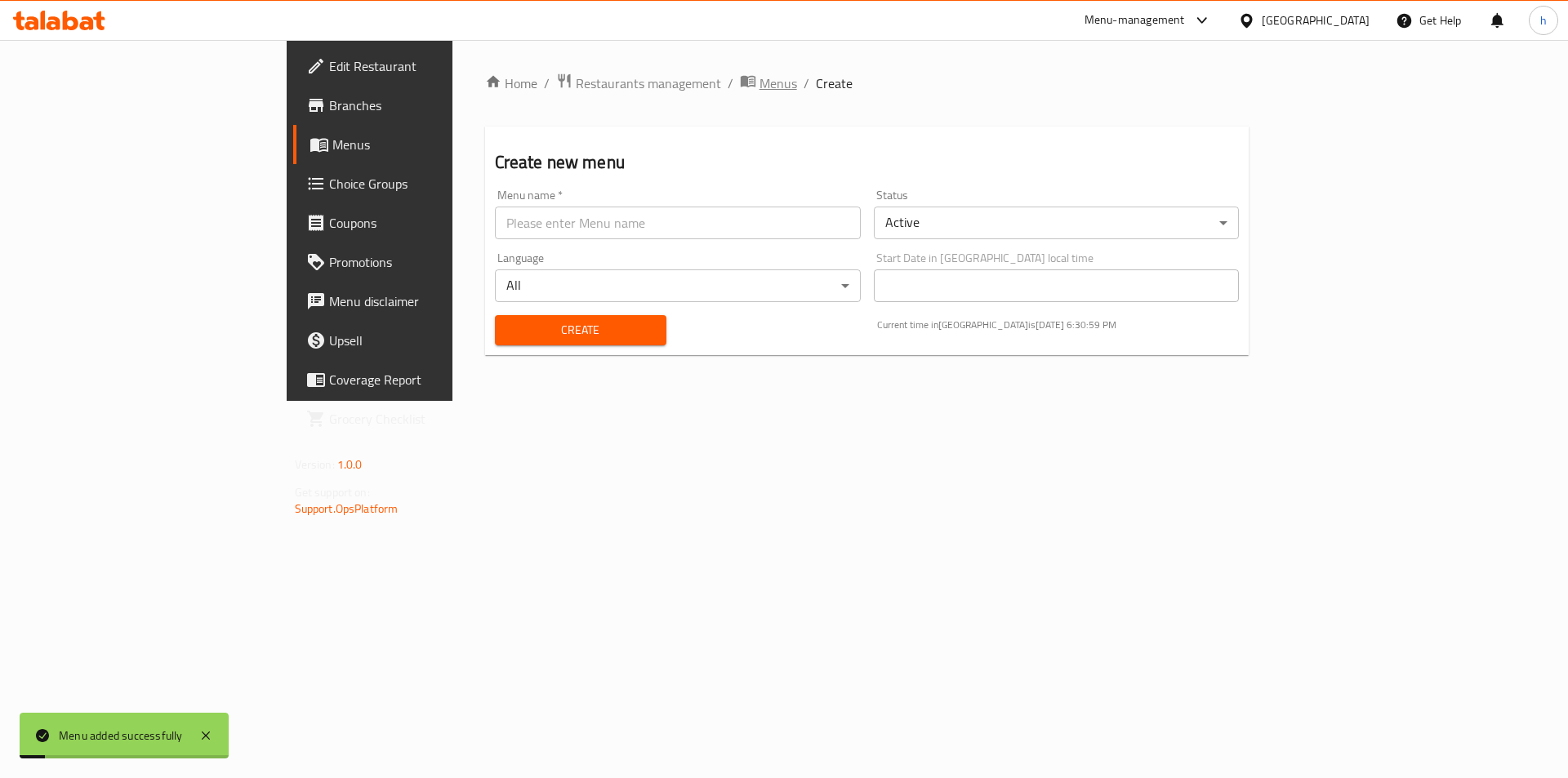
click at [759, 84] on span "Menus" at bounding box center [778, 83] width 38 height 20
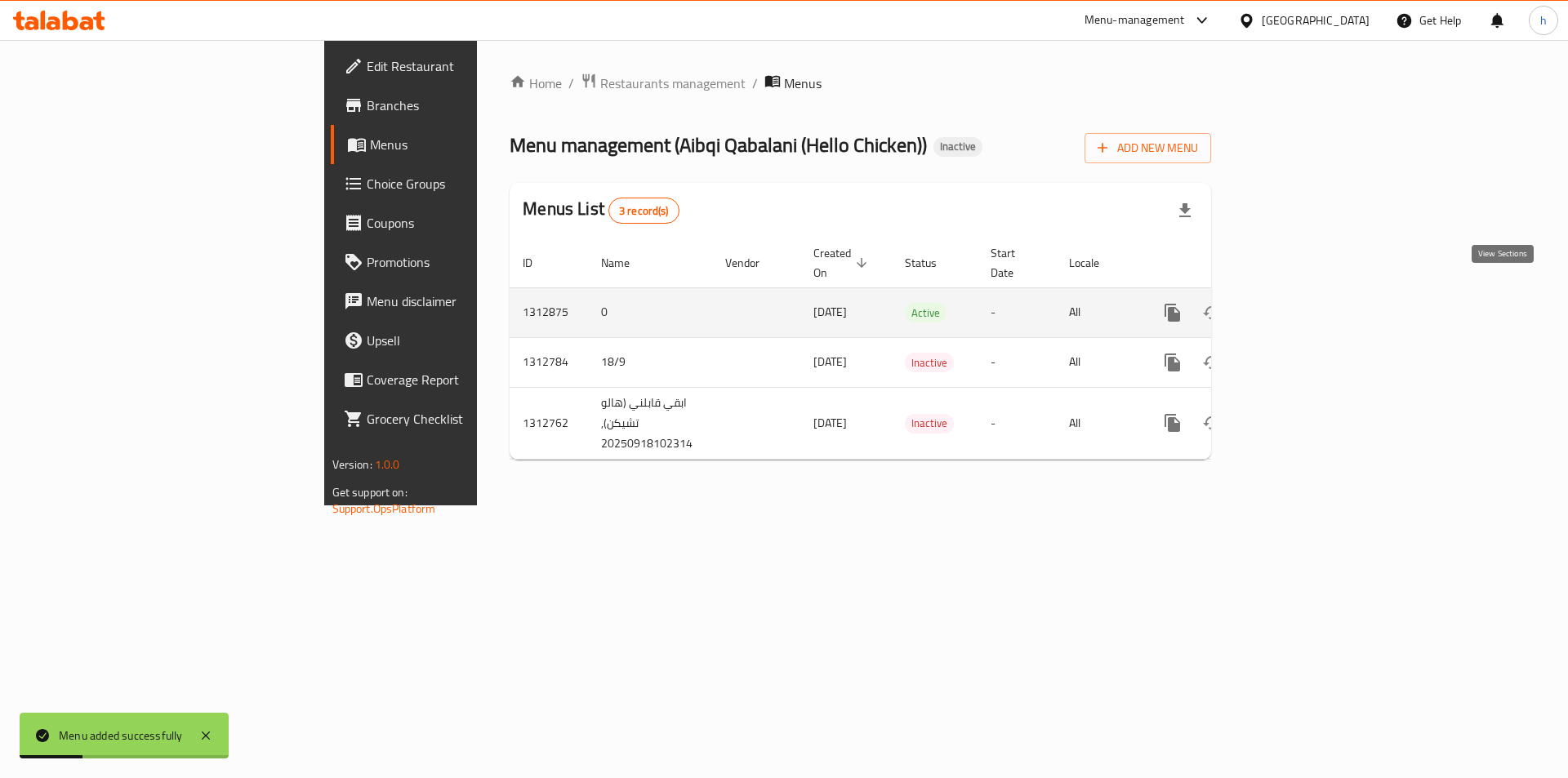
click at [1298, 305] on icon "enhanced table" at bounding box center [1290, 312] width 15 height 15
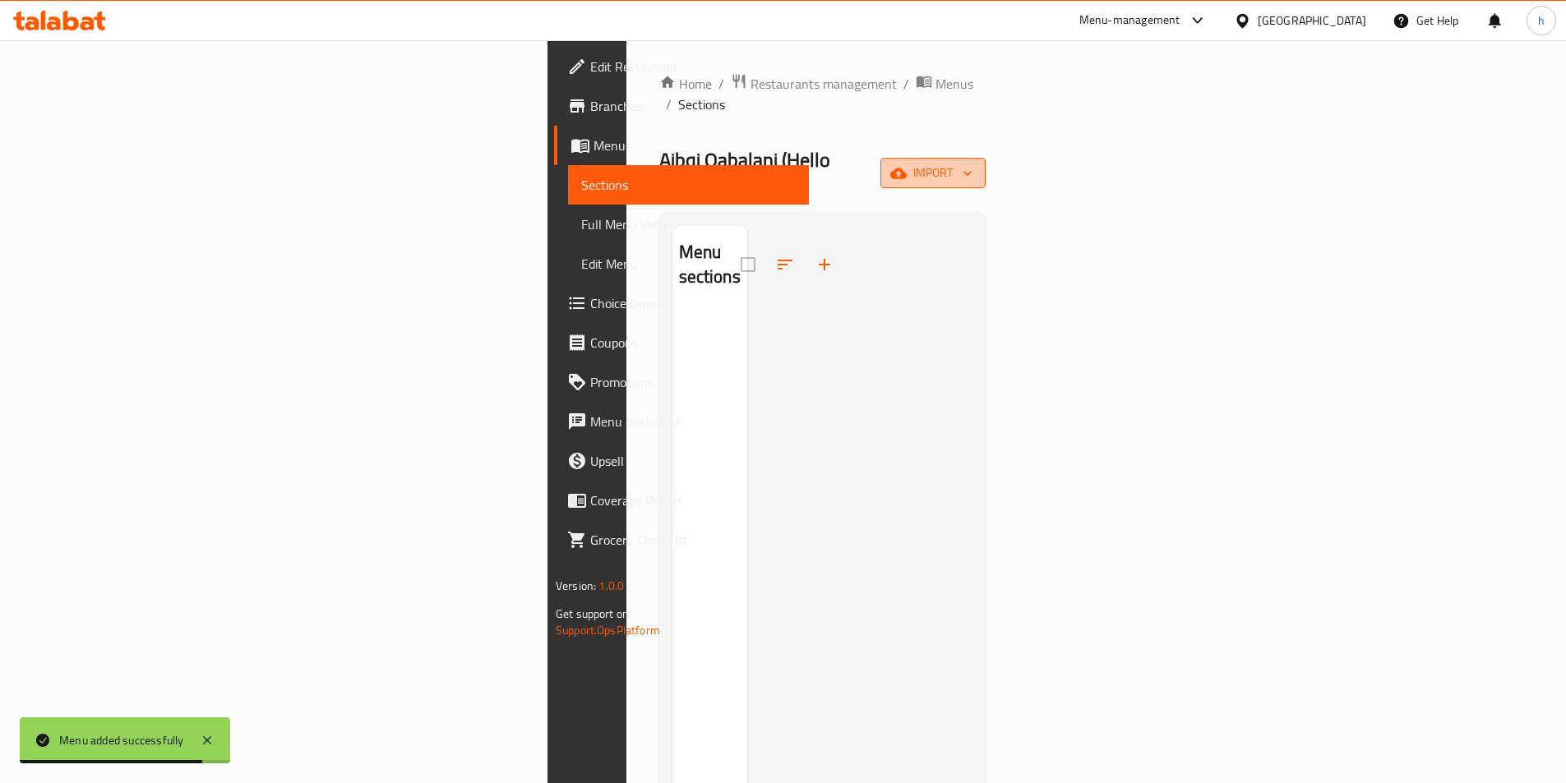
click at [985, 158] on button "import" at bounding box center [932, 173] width 105 height 30
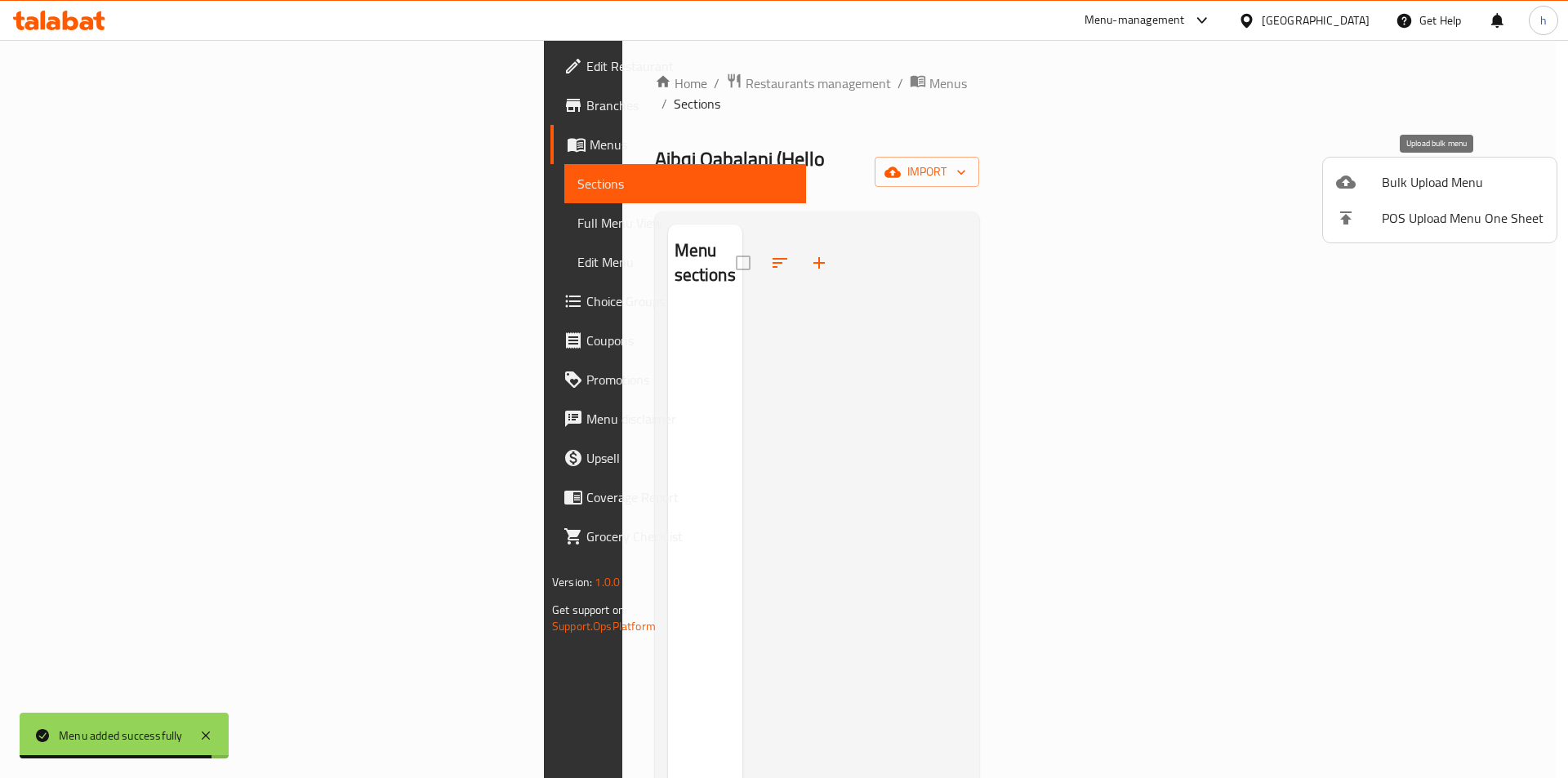
click at [1389, 191] on span "Bulk Upload Menu" at bounding box center [1463, 182] width 162 height 20
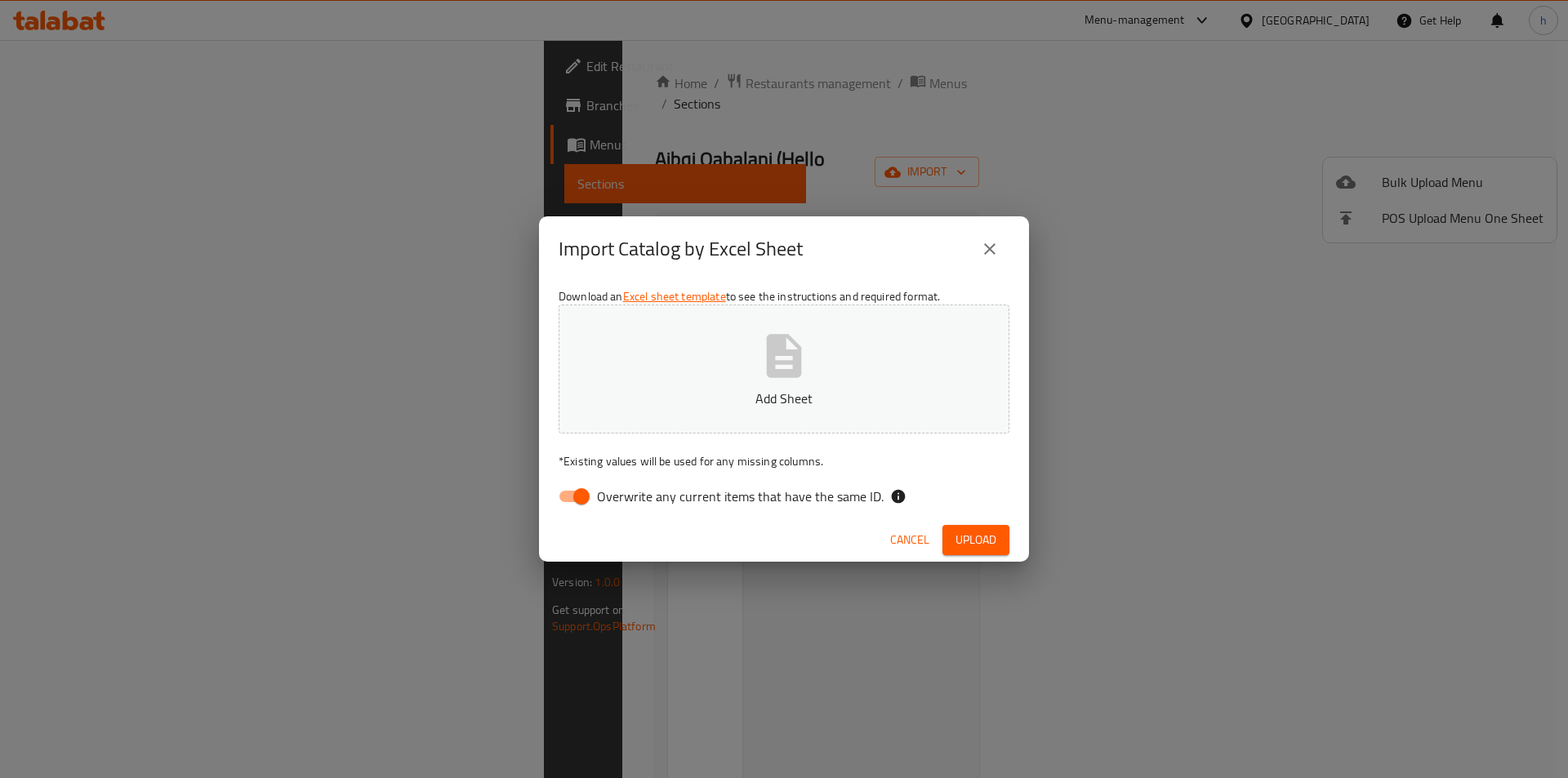
click at [577, 496] on input "Overwrite any current items that have the same ID." at bounding box center [581, 496] width 93 height 31
checkbox input "false"
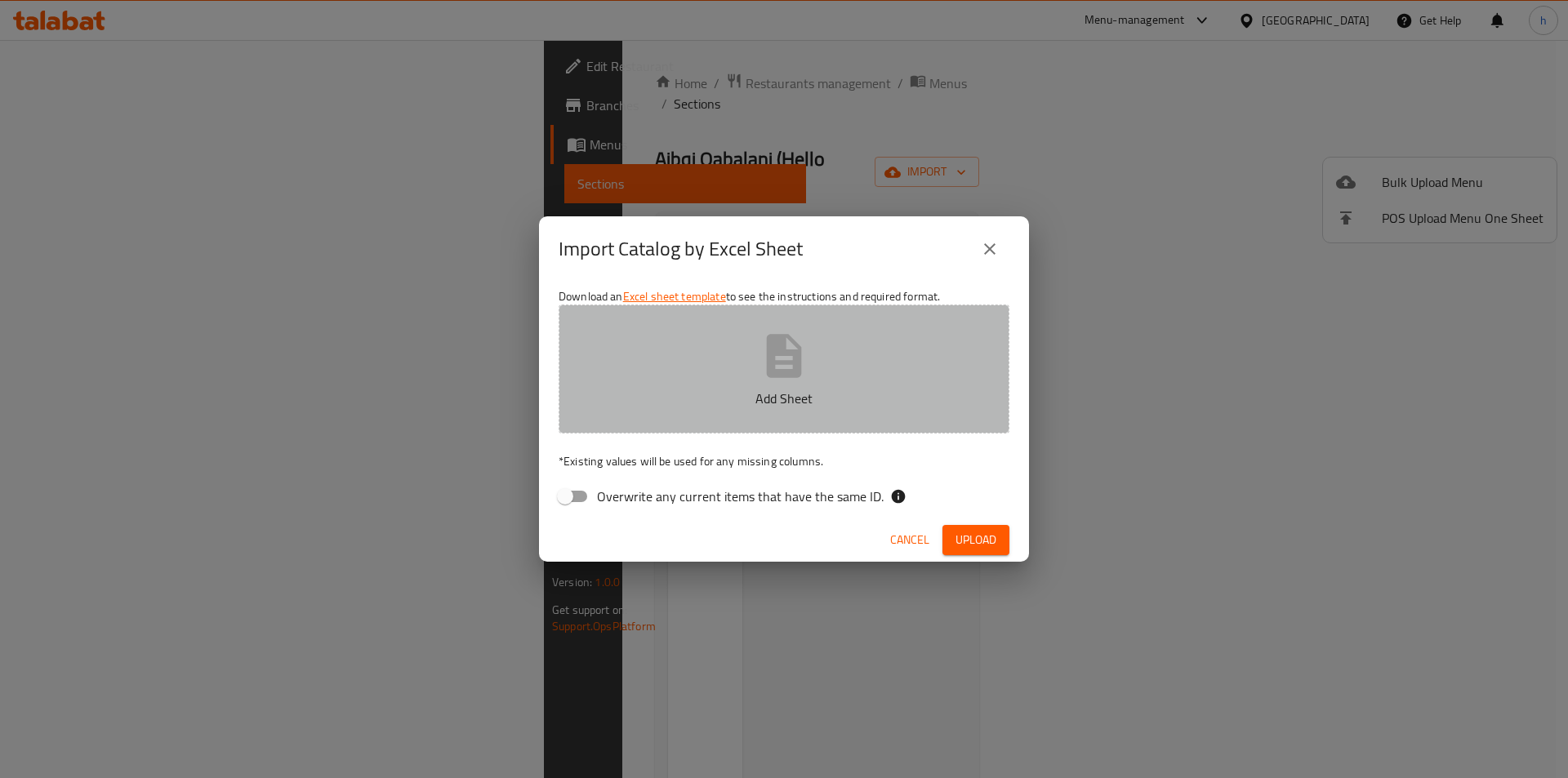
click at [721, 422] on button "Add Sheet" at bounding box center [784, 370] width 451 height 129
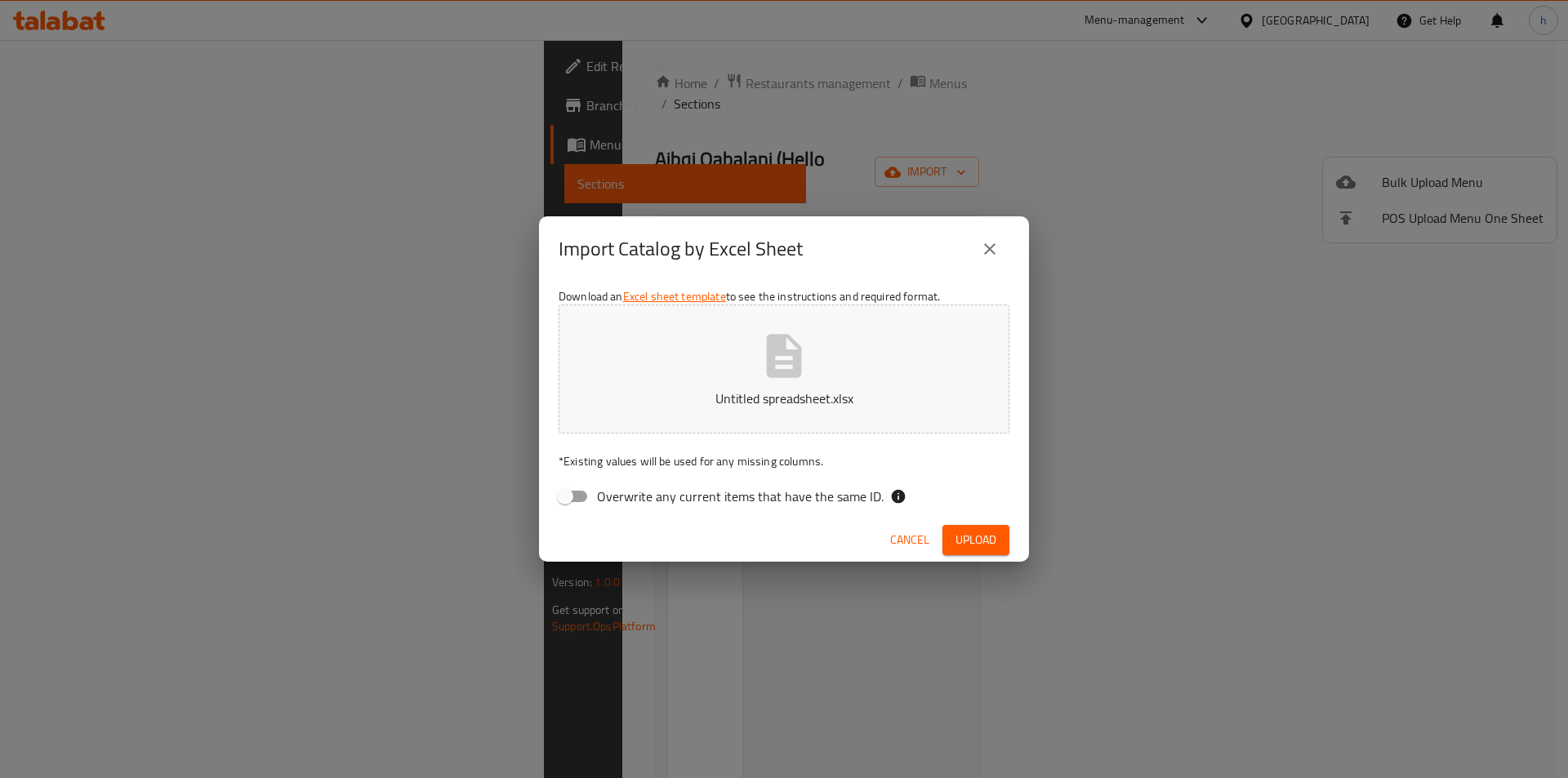
click at [963, 536] on span "Upload" at bounding box center [976, 540] width 41 height 21
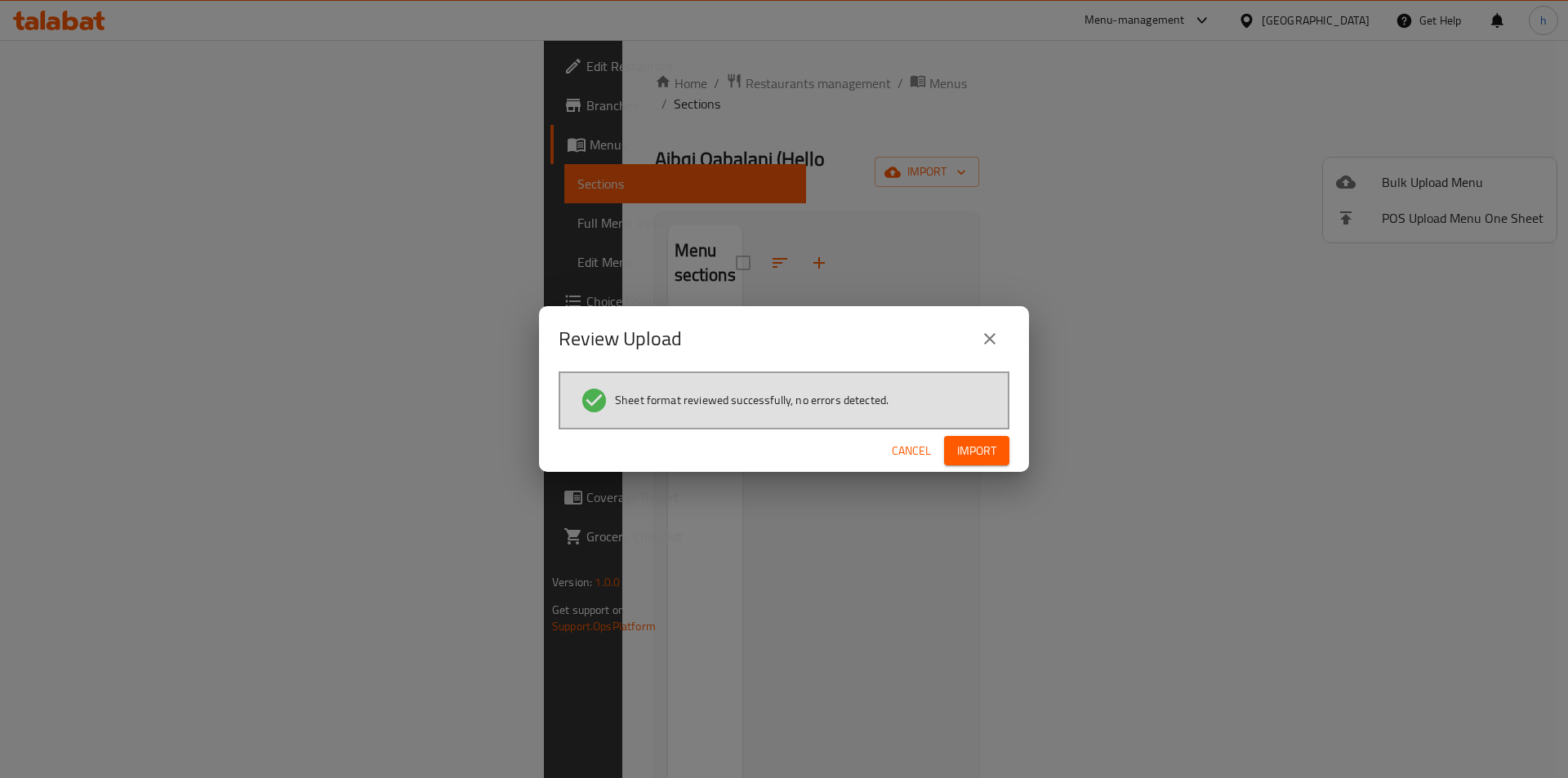
click at [960, 460] on span "Import" at bounding box center [976, 451] width 39 height 21
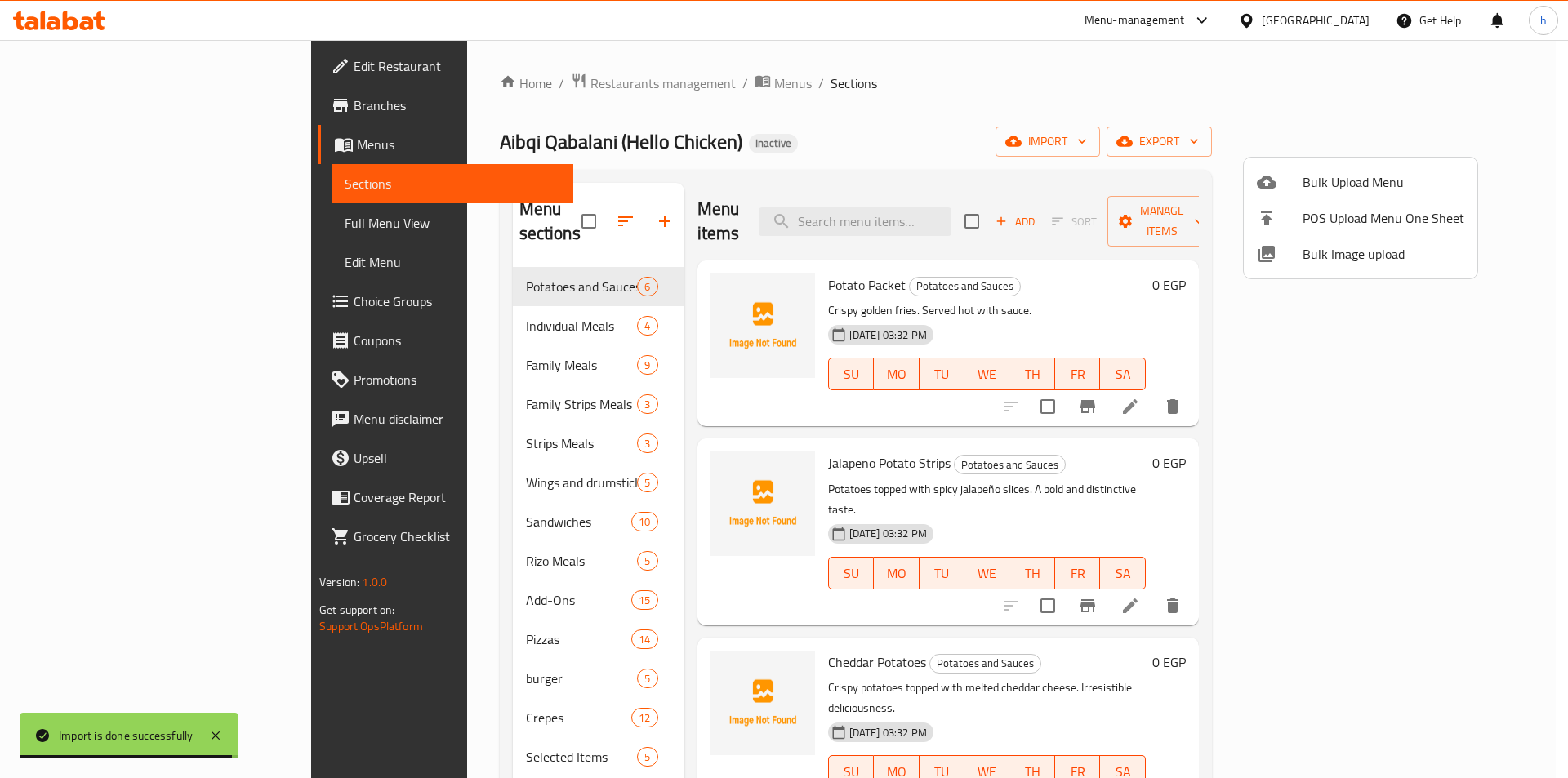
click at [755, 136] on div at bounding box center [784, 389] width 1568 height 778
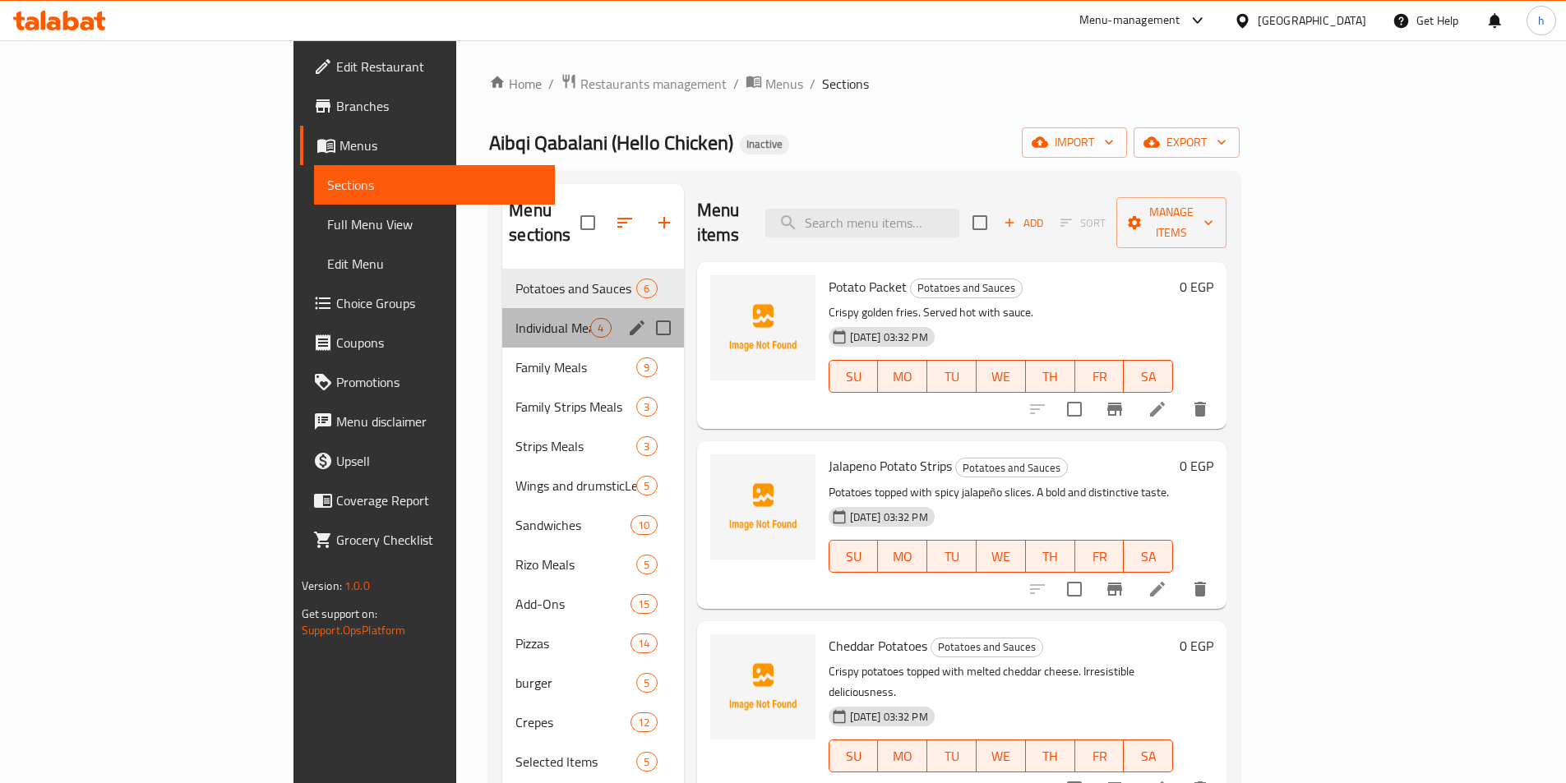
click at [502, 308] on div "Individual Meals 4" at bounding box center [592, 327] width 181 height 39
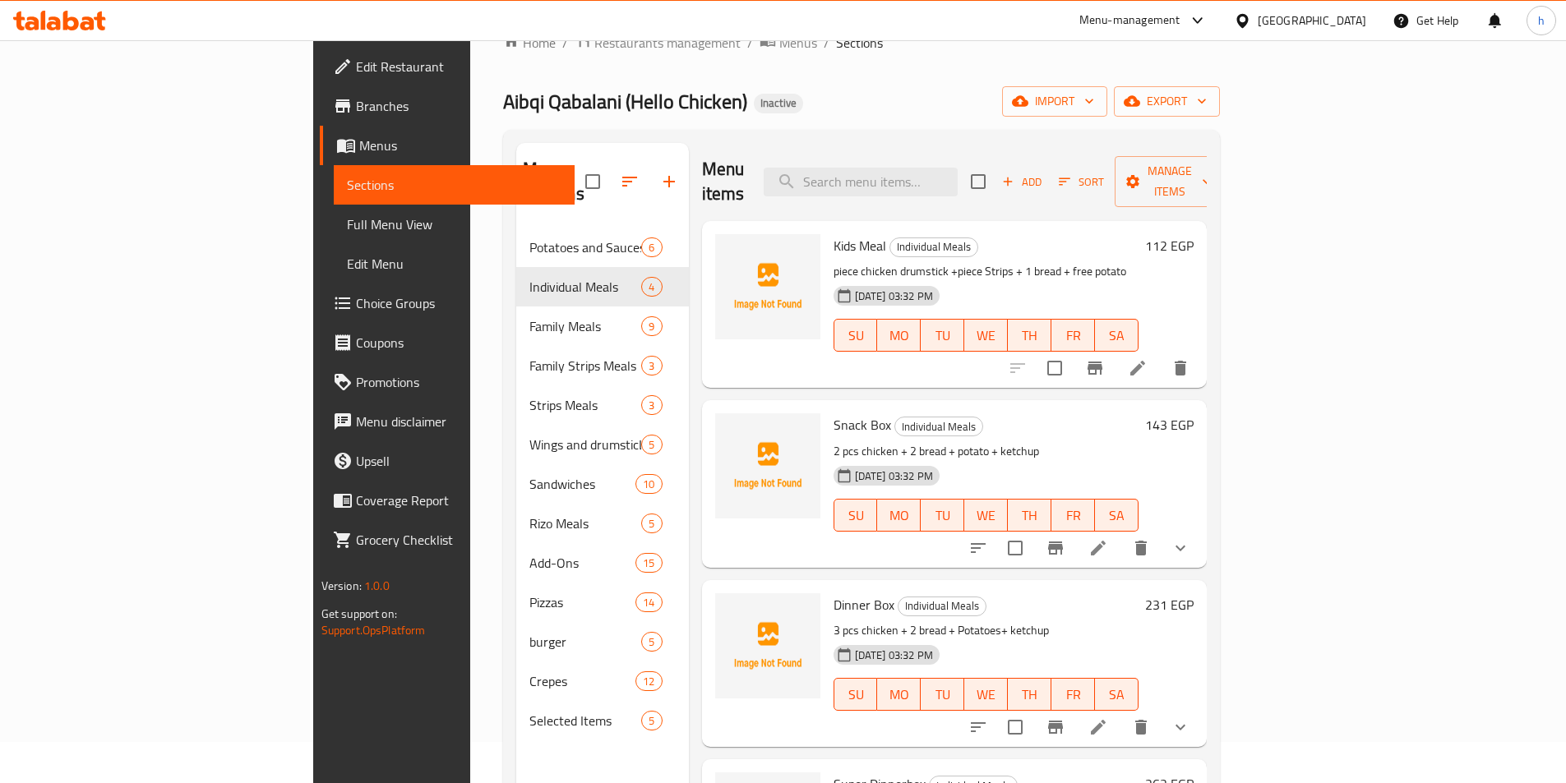
scroll to position [82, 0]
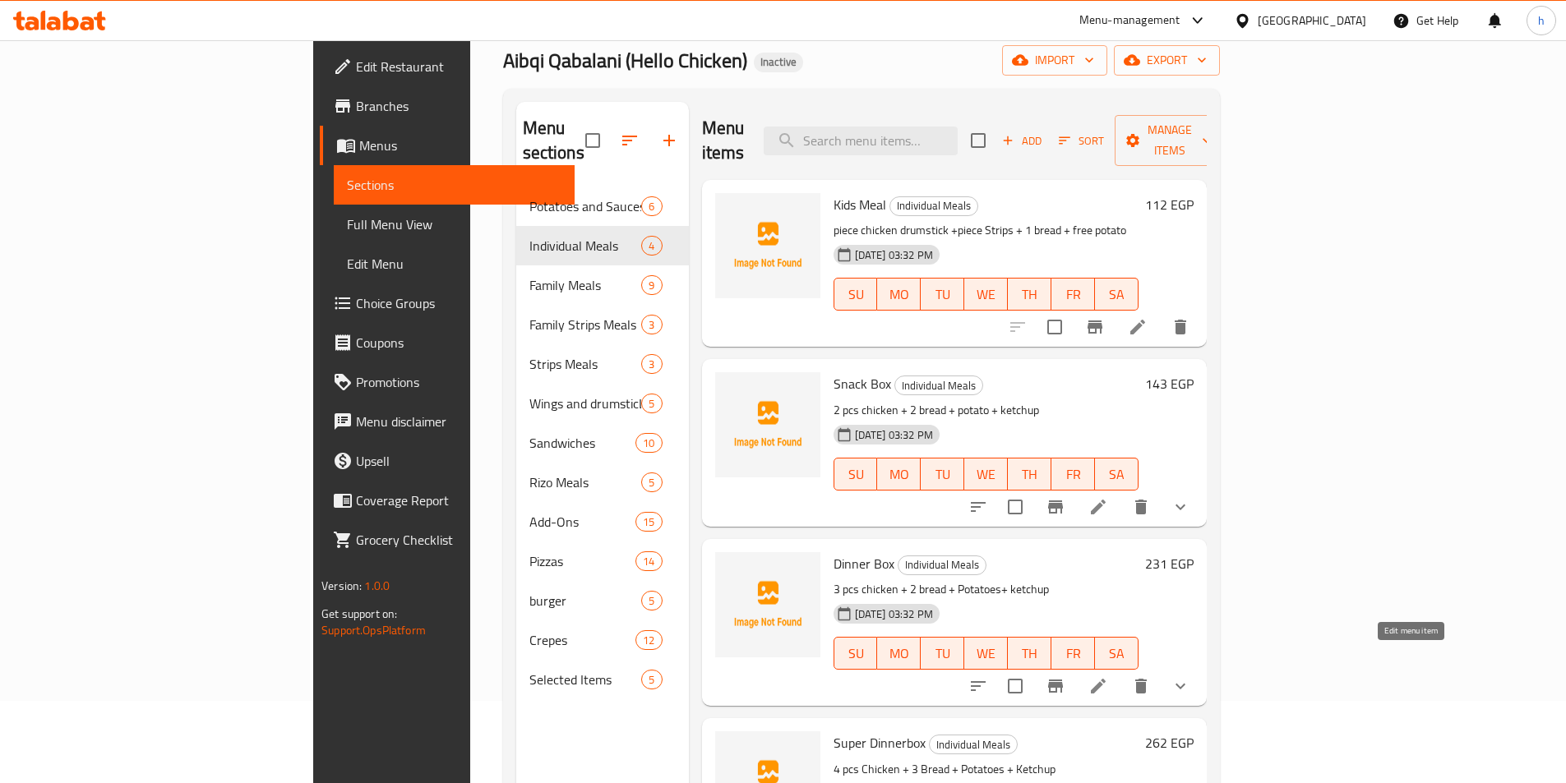
click at [1108, 676] on icon at bounding box center [1098, 686] width 20 height 20
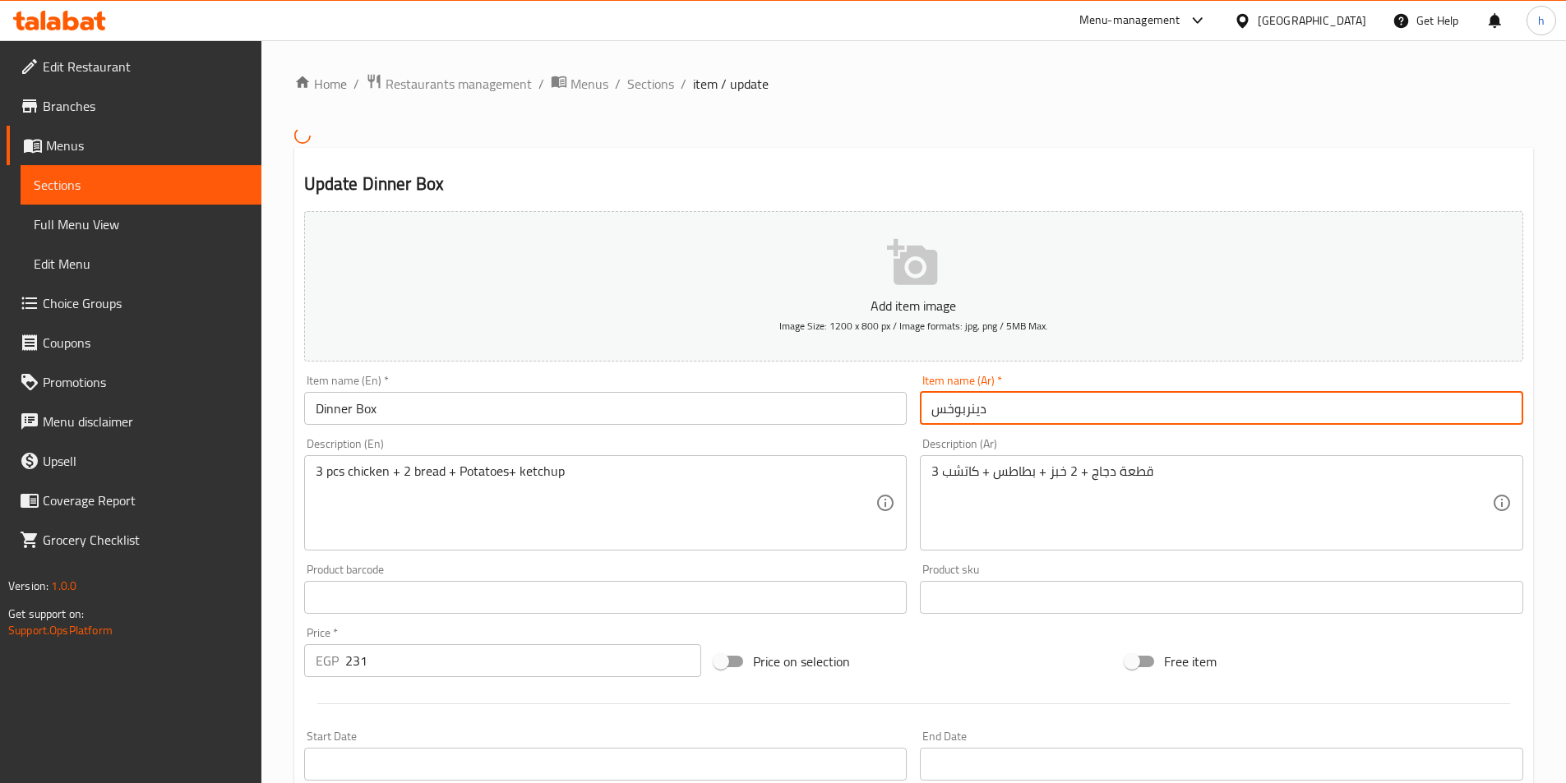
click at [950, 415] on input "دينربوخس" at bounding box center [1221, 408] width 603 height 33
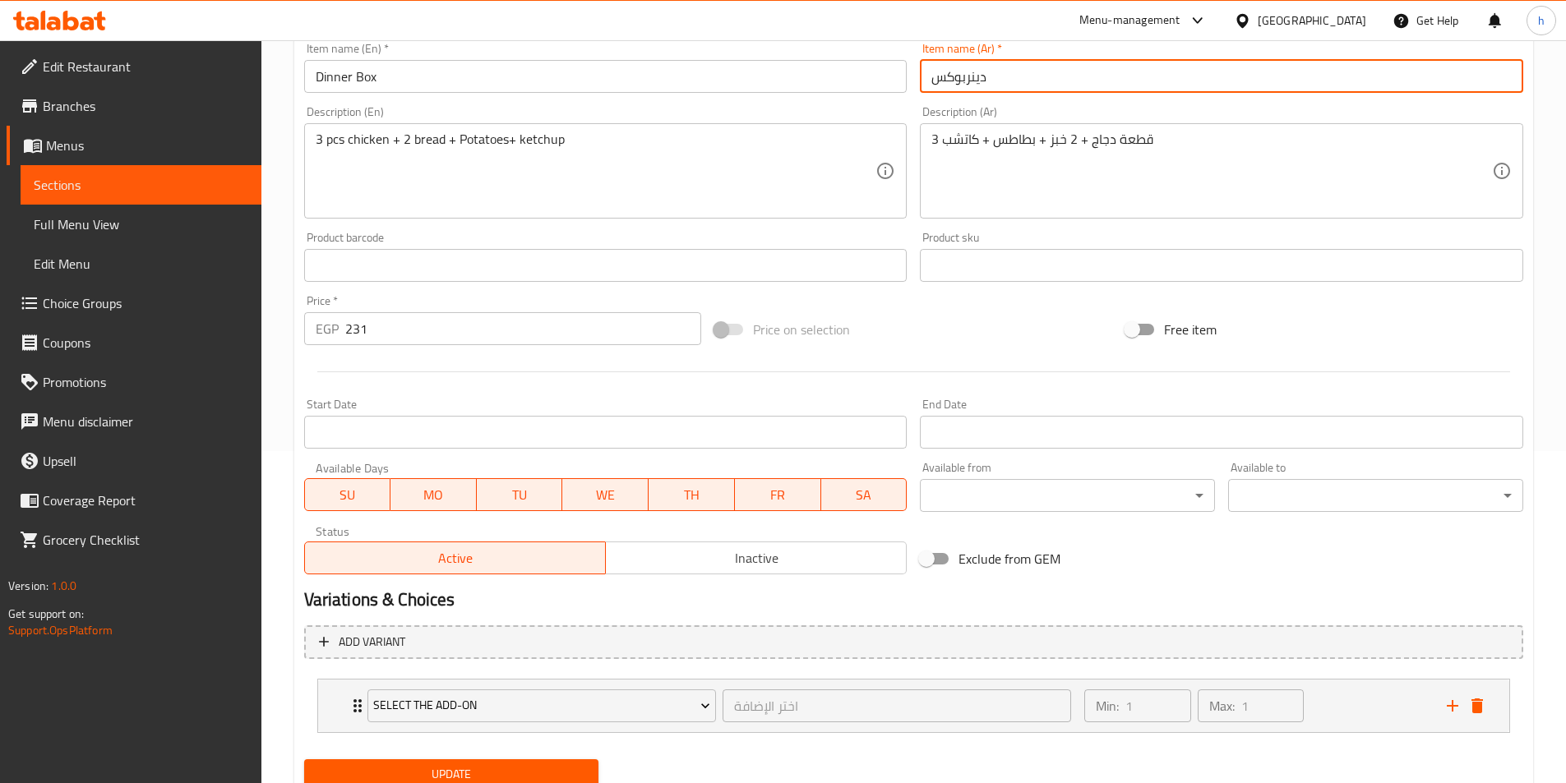
scroll to position [395, 0]
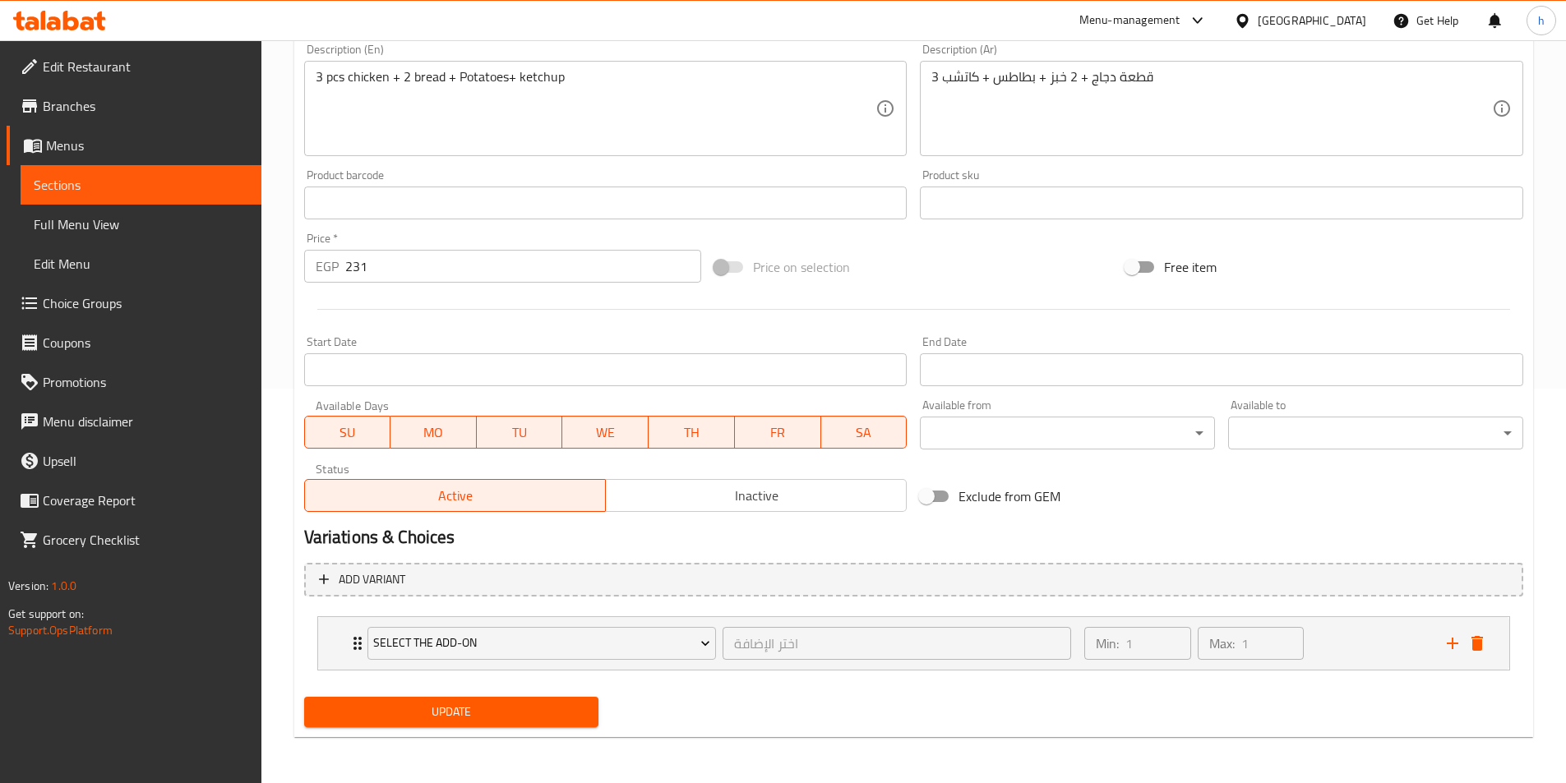
type input "دينربوكس"
click at [540, 716] on span "Update" at bounding box center [451, 712] width 269 height 21
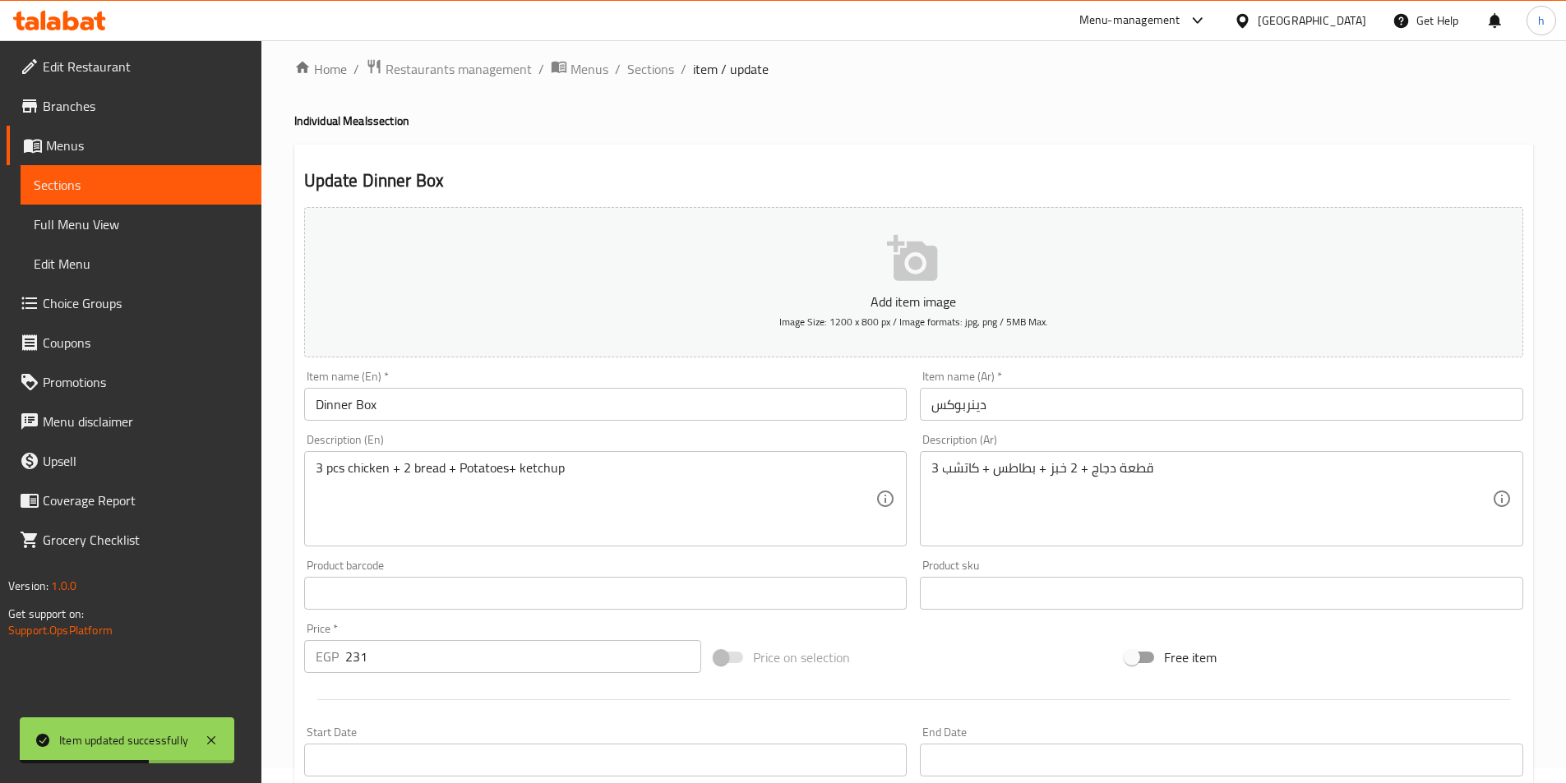
scroll to position [0, 0]
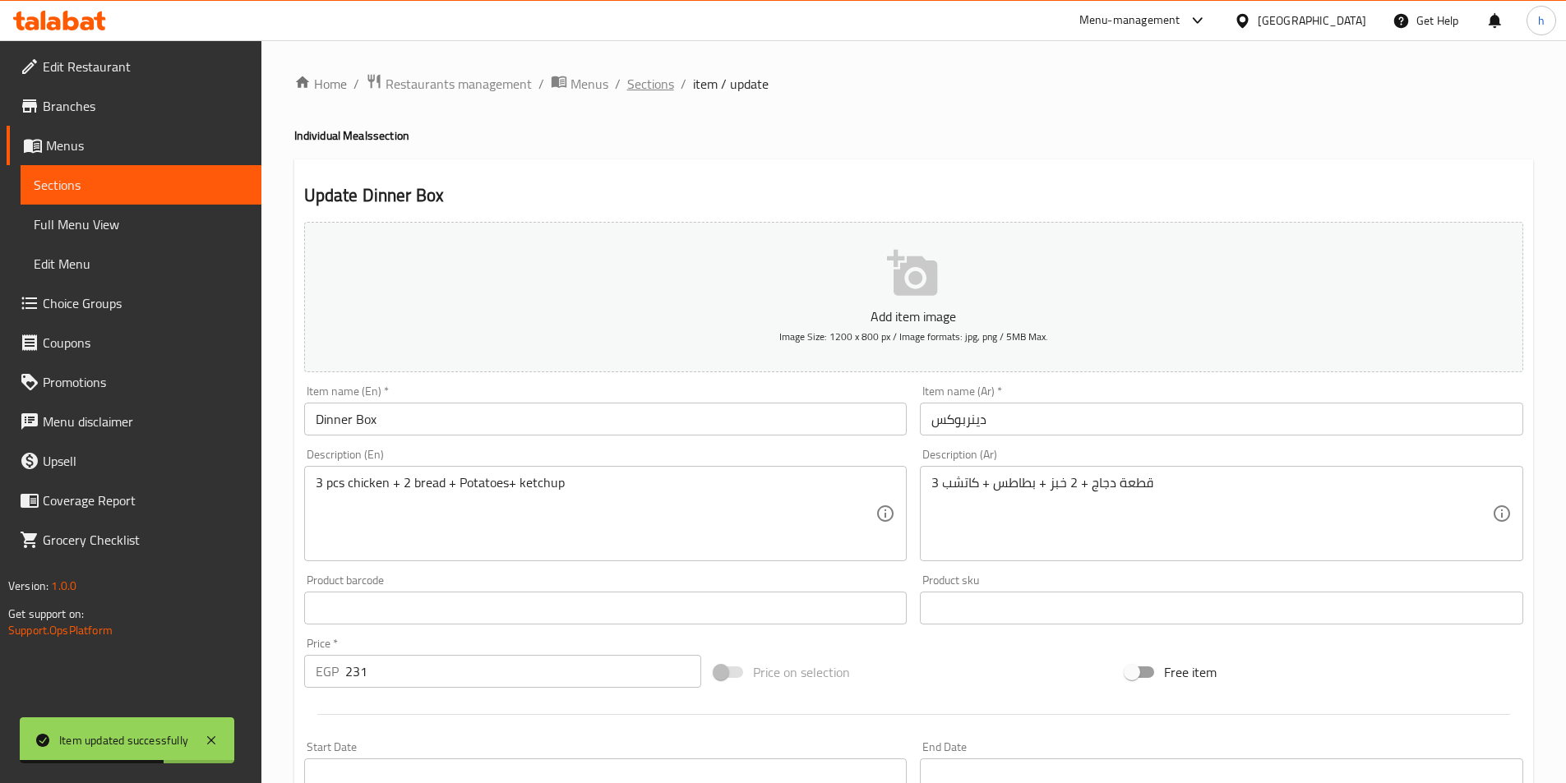
click at [643, 77] on span "Sections" at bounding box center [650, 84] width 47 height 20
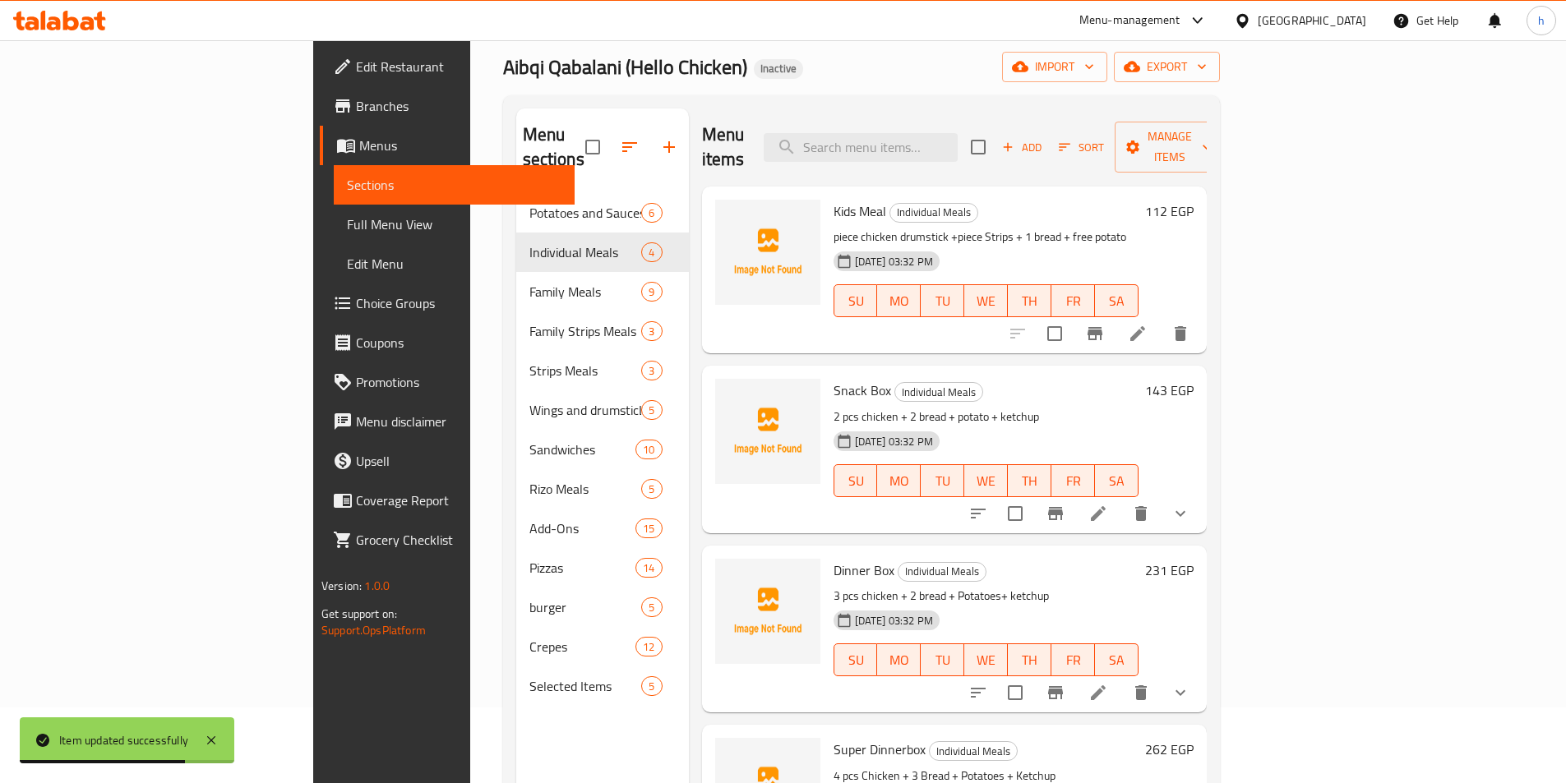
scroll to position [230, 0]
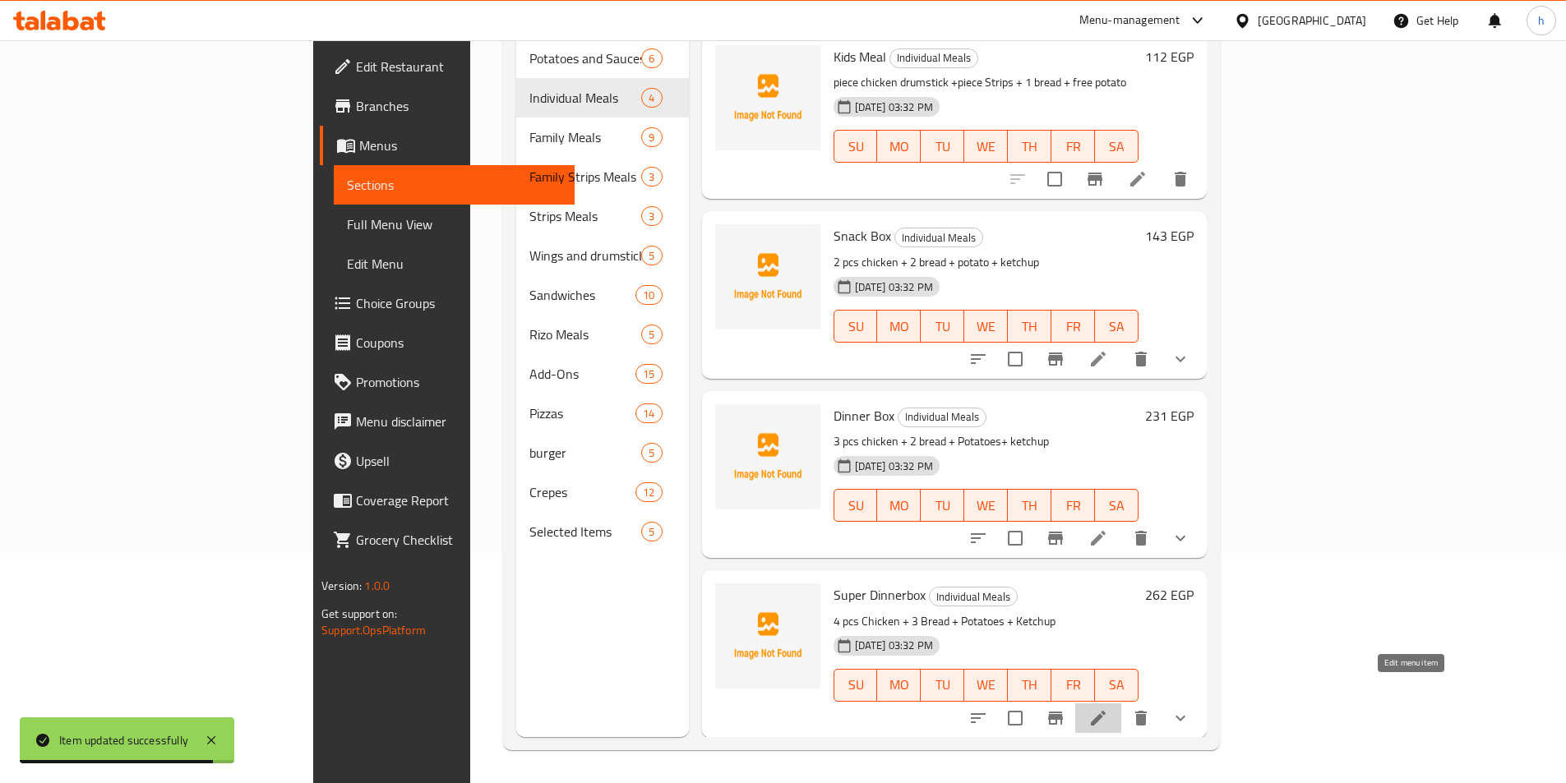
click at [1108, 708] on icon at bounding box center [1098, 718] width 20 height 20
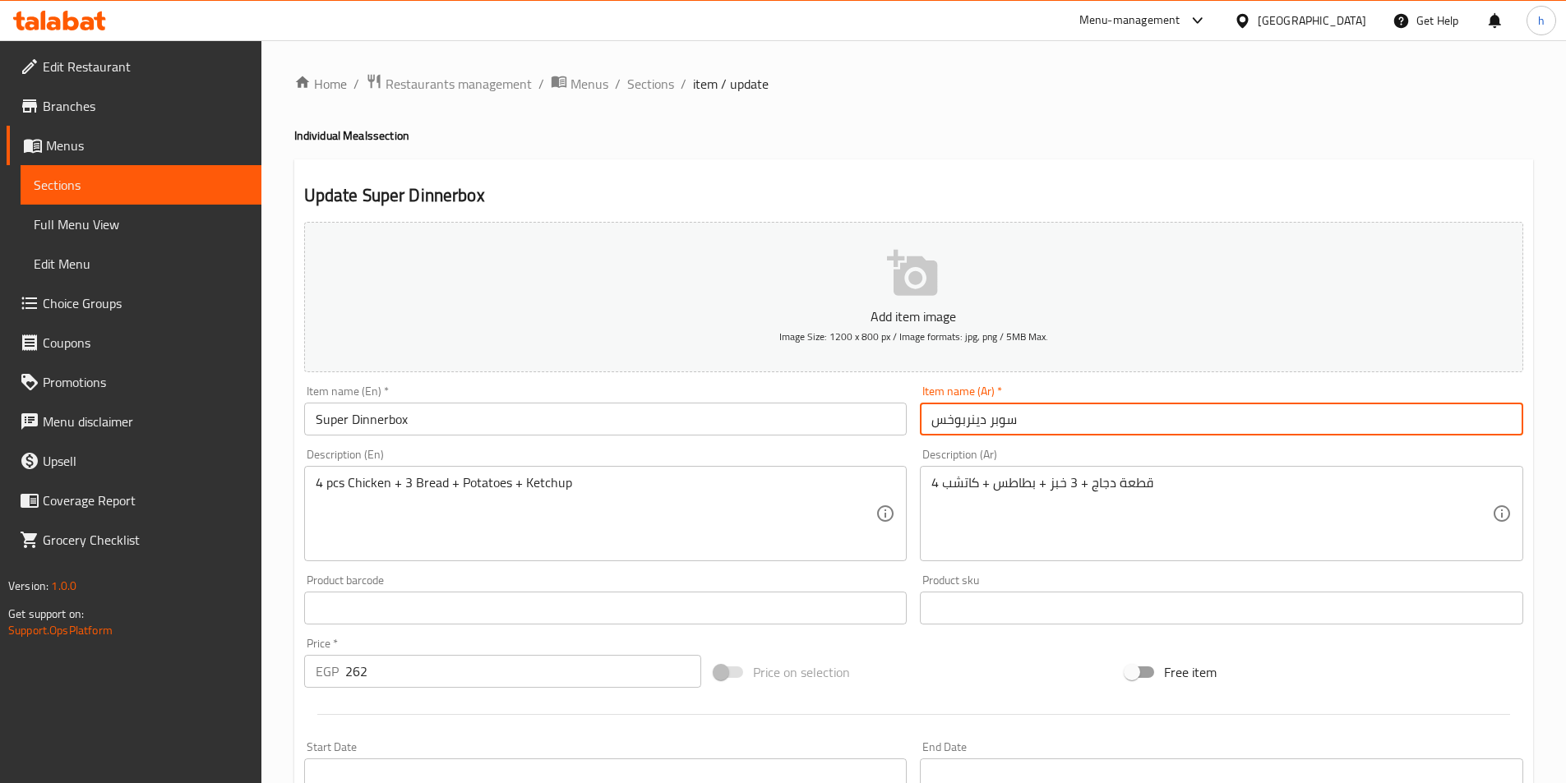
click at [948, 420] on input "سوبر دينربوخس" at bounding box center [1221, 419] width 603 height 33
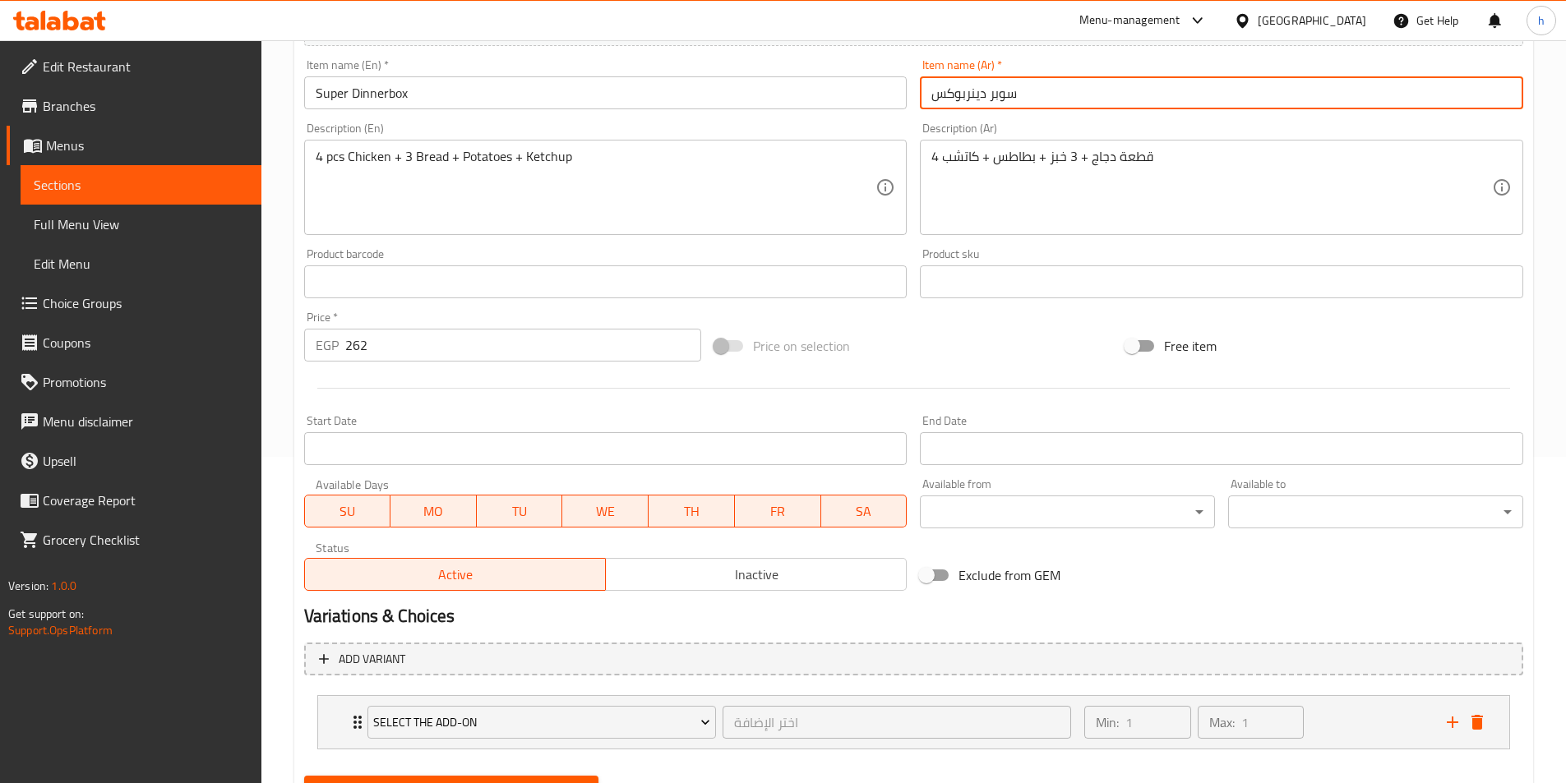
scroll to position [405, 0]
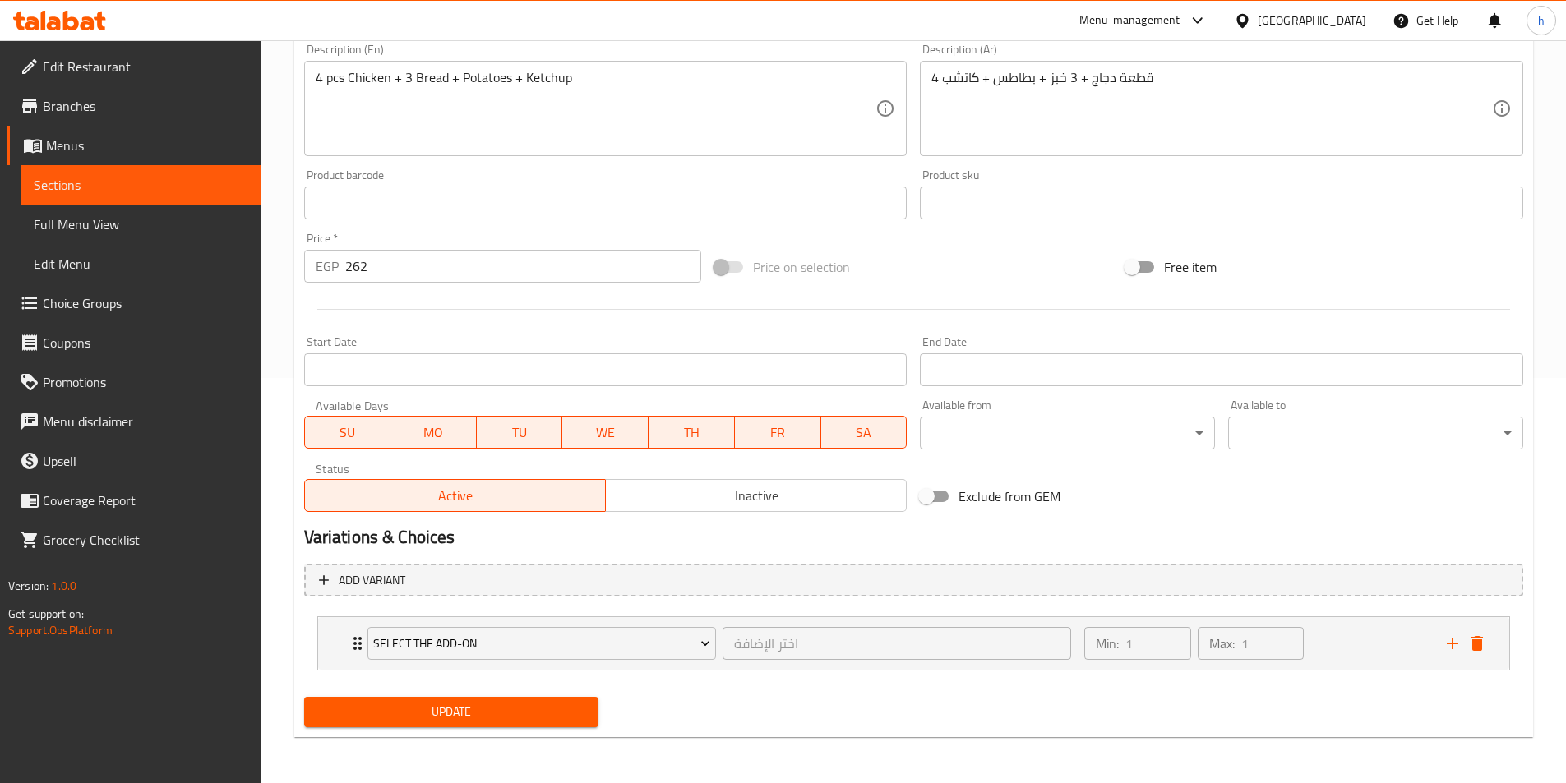
type input "سوبر دينربوكس"
click at [506, 721] on span "Update" at bounding box center [451, 712] width 269 height 21
click at [496, 727] on button "Update" at bounding box center [451, 712] width 295 height 30
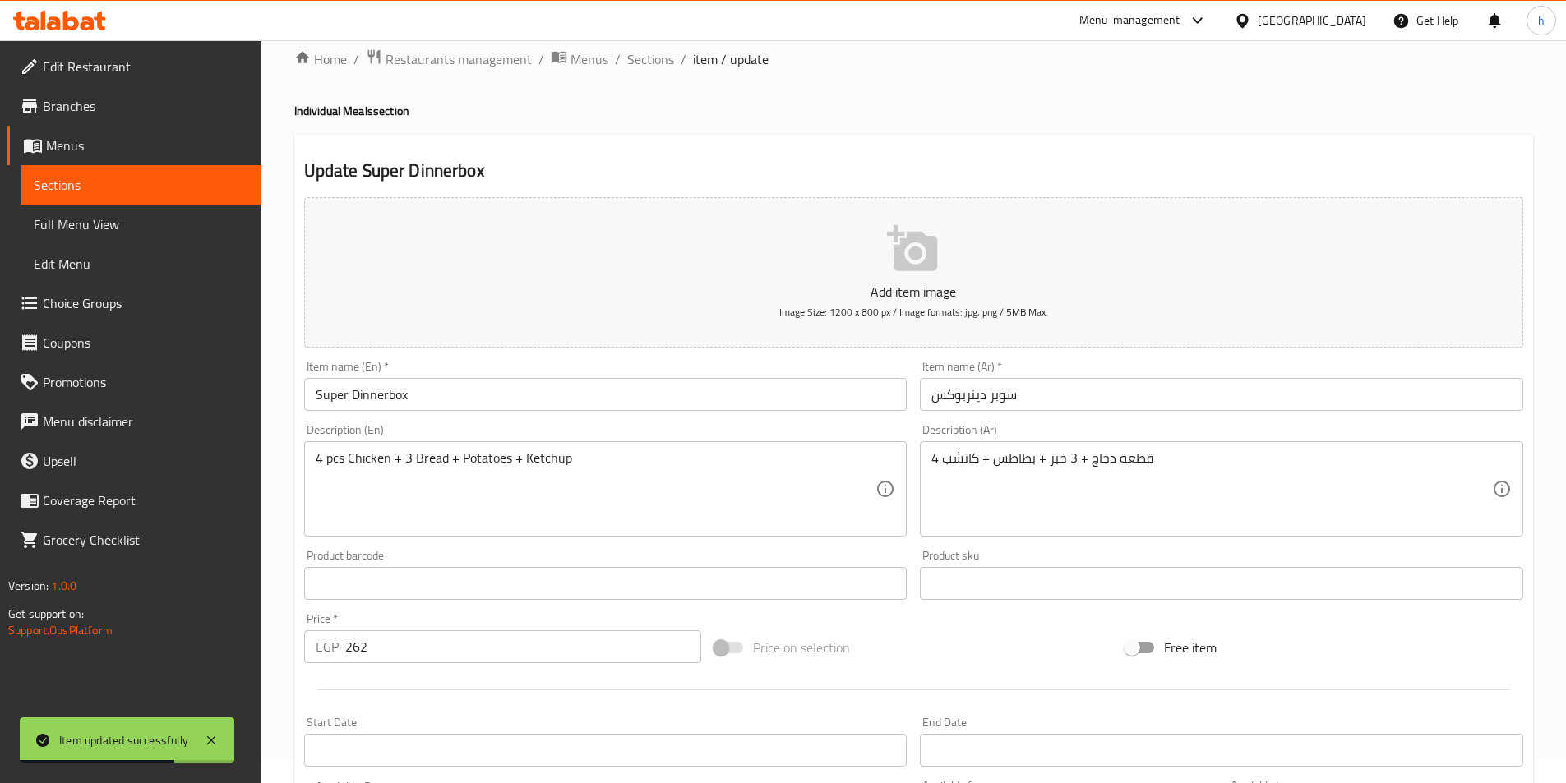
scroll to position [0, 0]
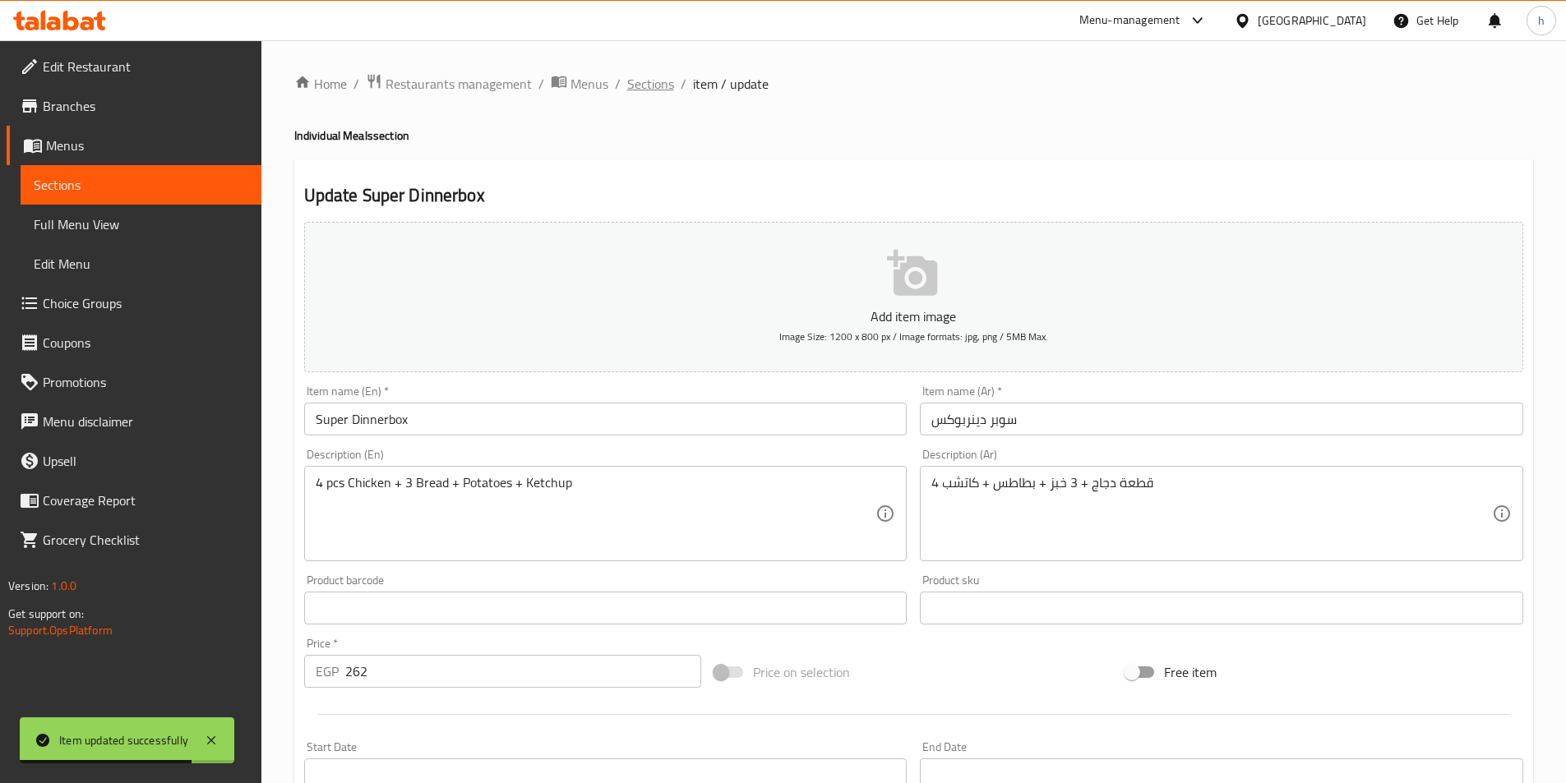
click at [662, 86] on span "Sections" at bounding box center [650, 84] width 47 height 20
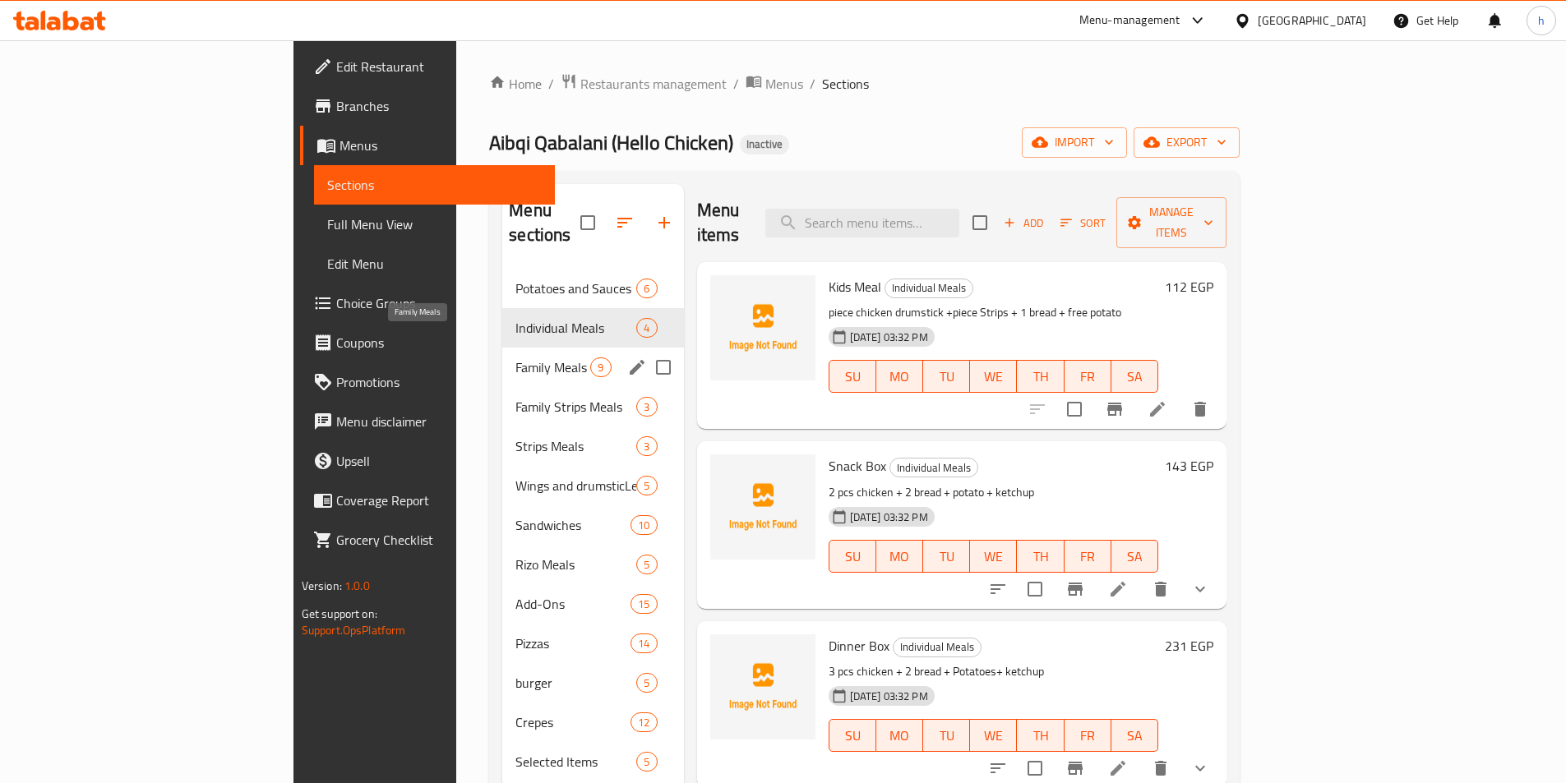
click at [515, 358] on span "Family Meals" at bounding box center [552, 368] width 75 height 20
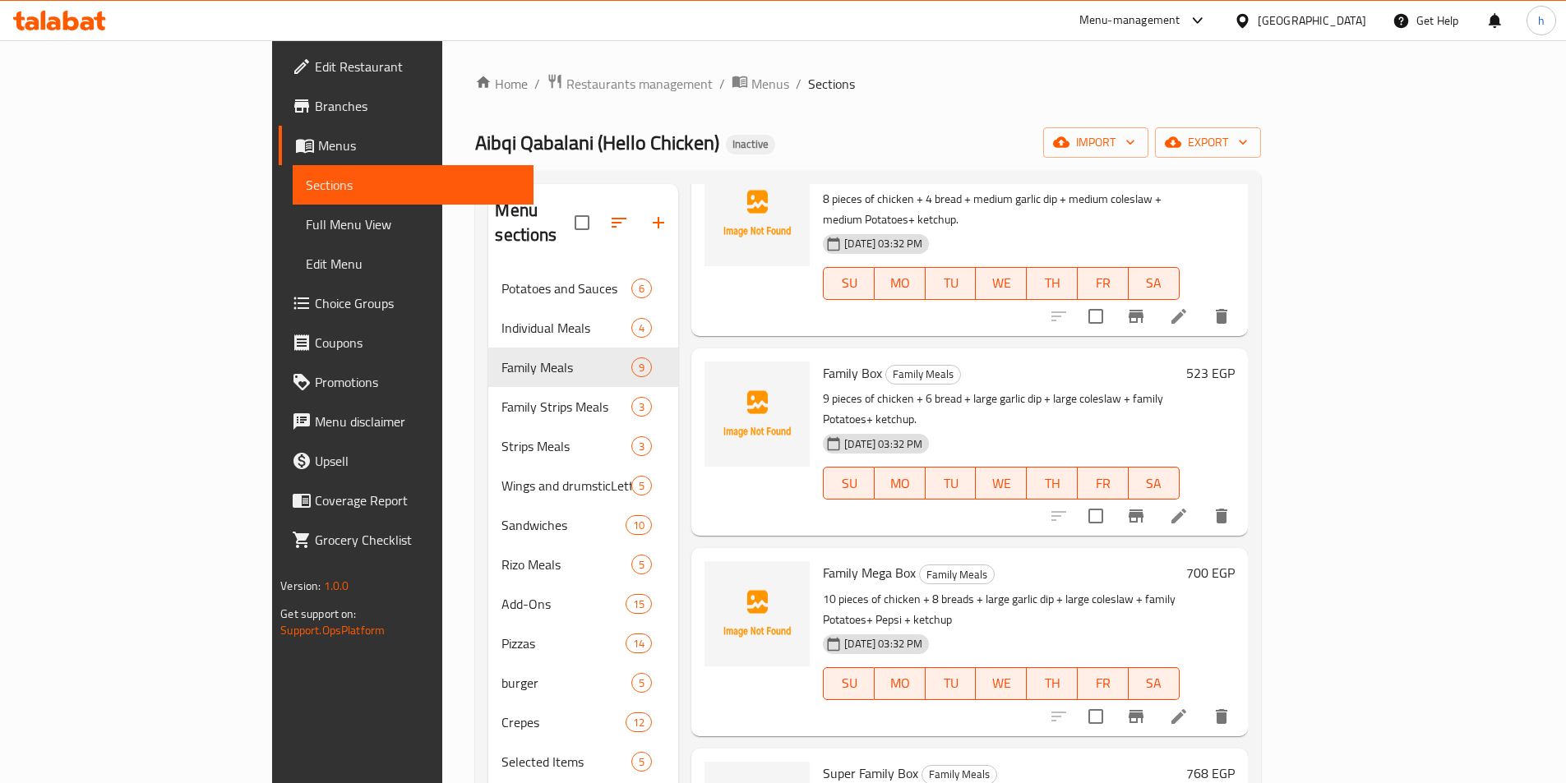
scroll to position [740, 0]
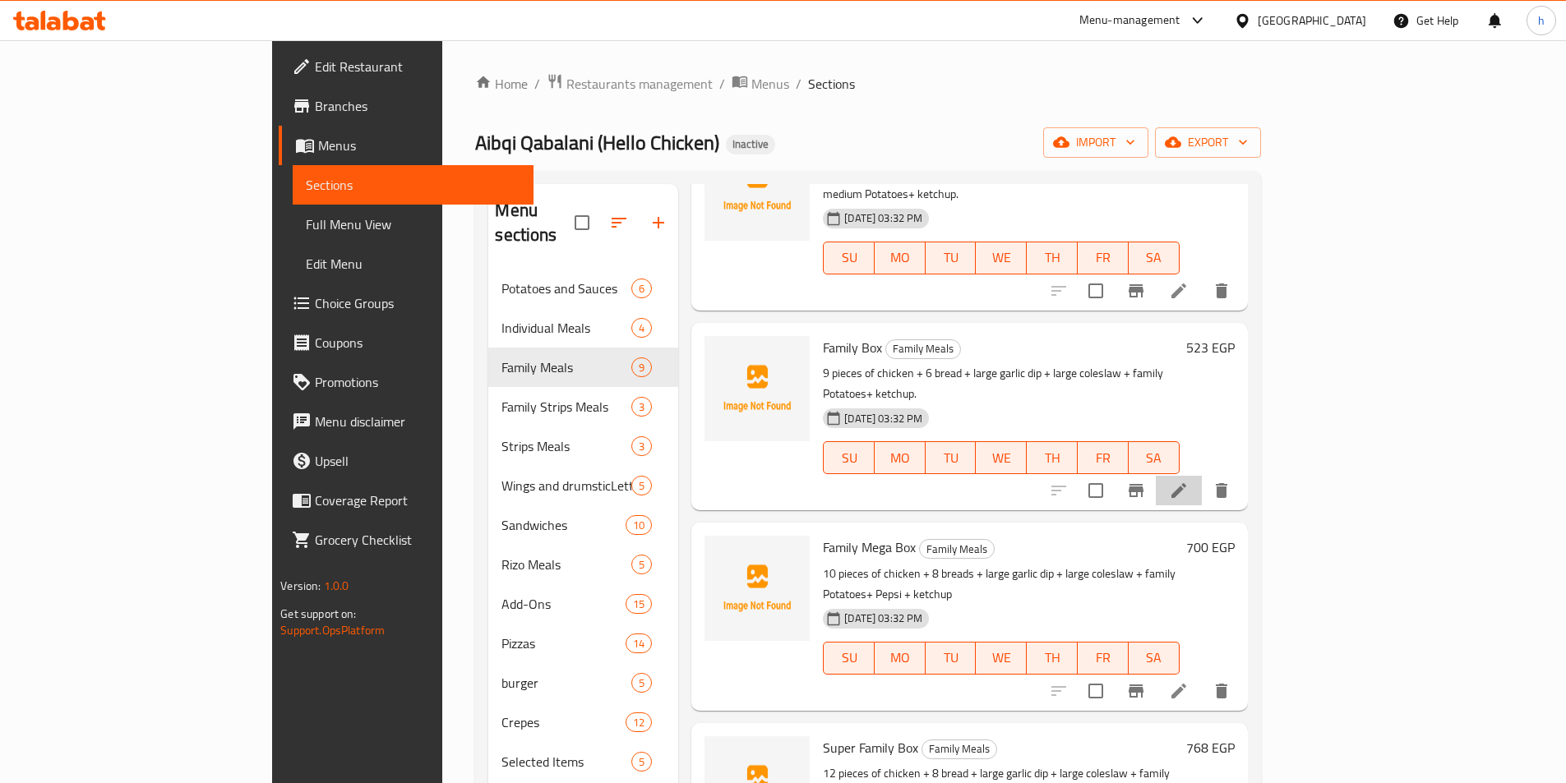
click at [1186, 483] on icon at bounding box center [1178, 490] width 15 height 15
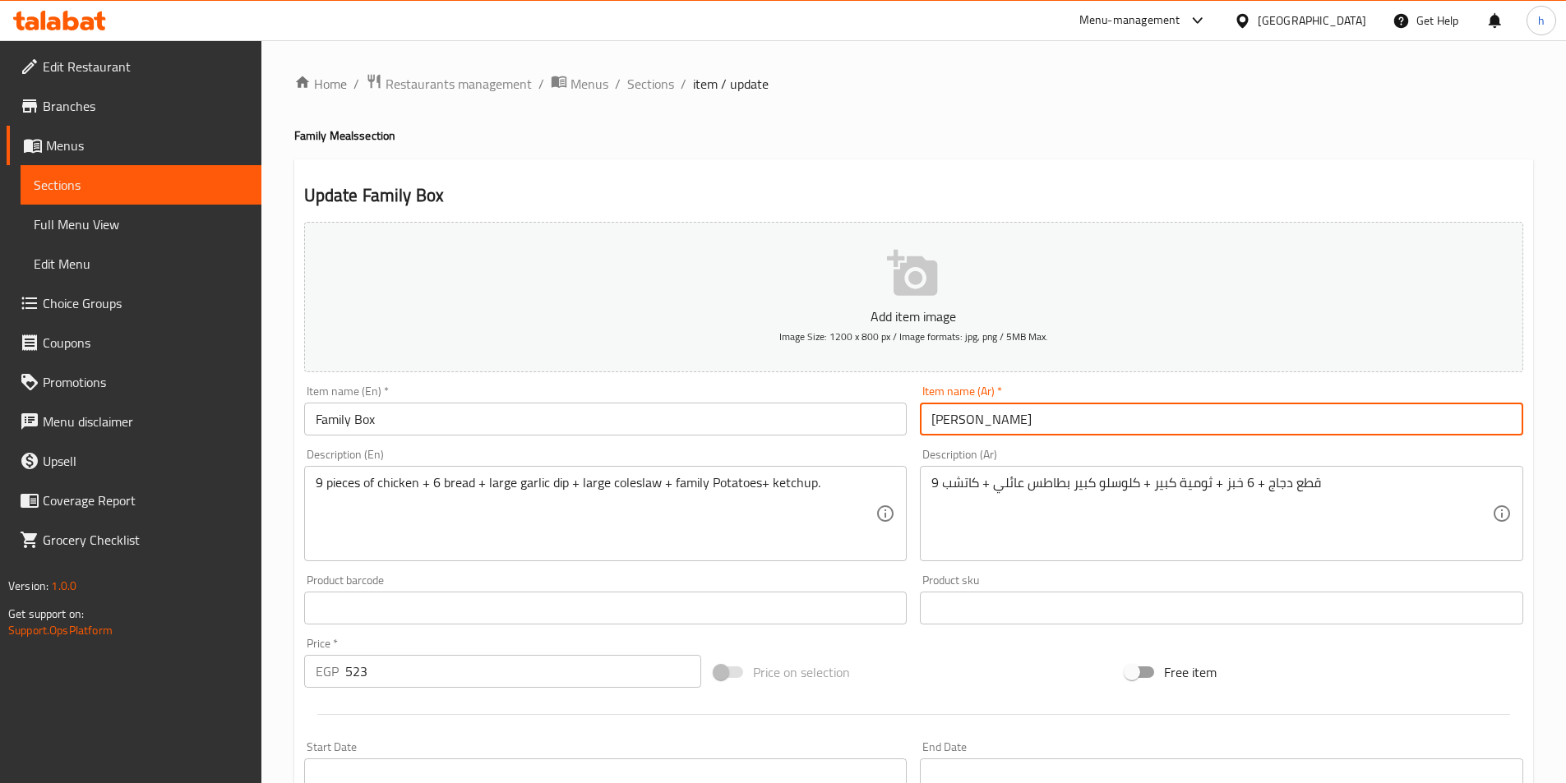
click at [950, 411] on input "فاميلي بوخس" at bounding box center [1221, 419] width 603 height 33
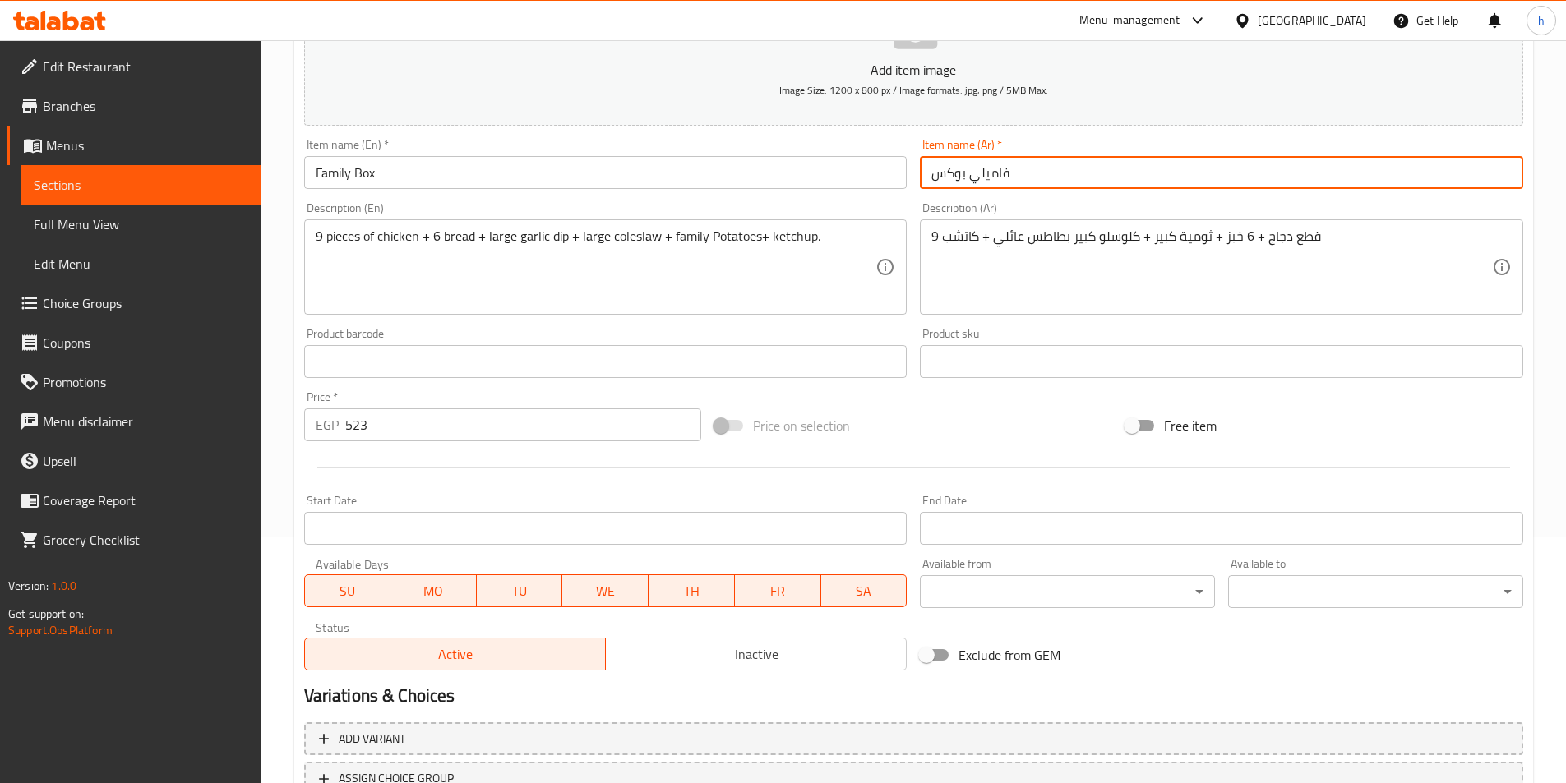
scroll to position [378, 0]
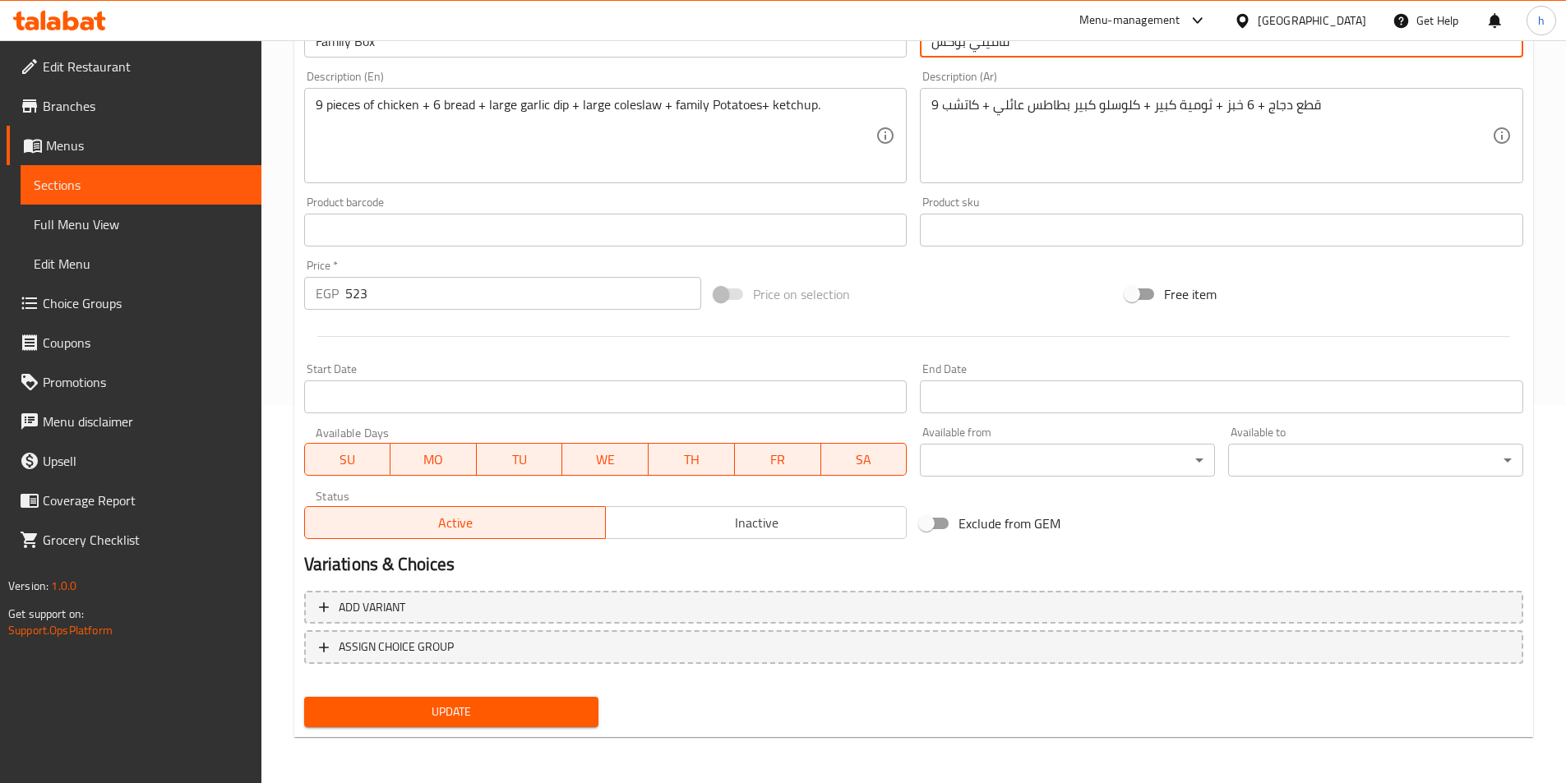
type input "فاميلي بوكس"
click at [532, 708] on span "Update" at bounding box center [451, 712] width 269 height 21
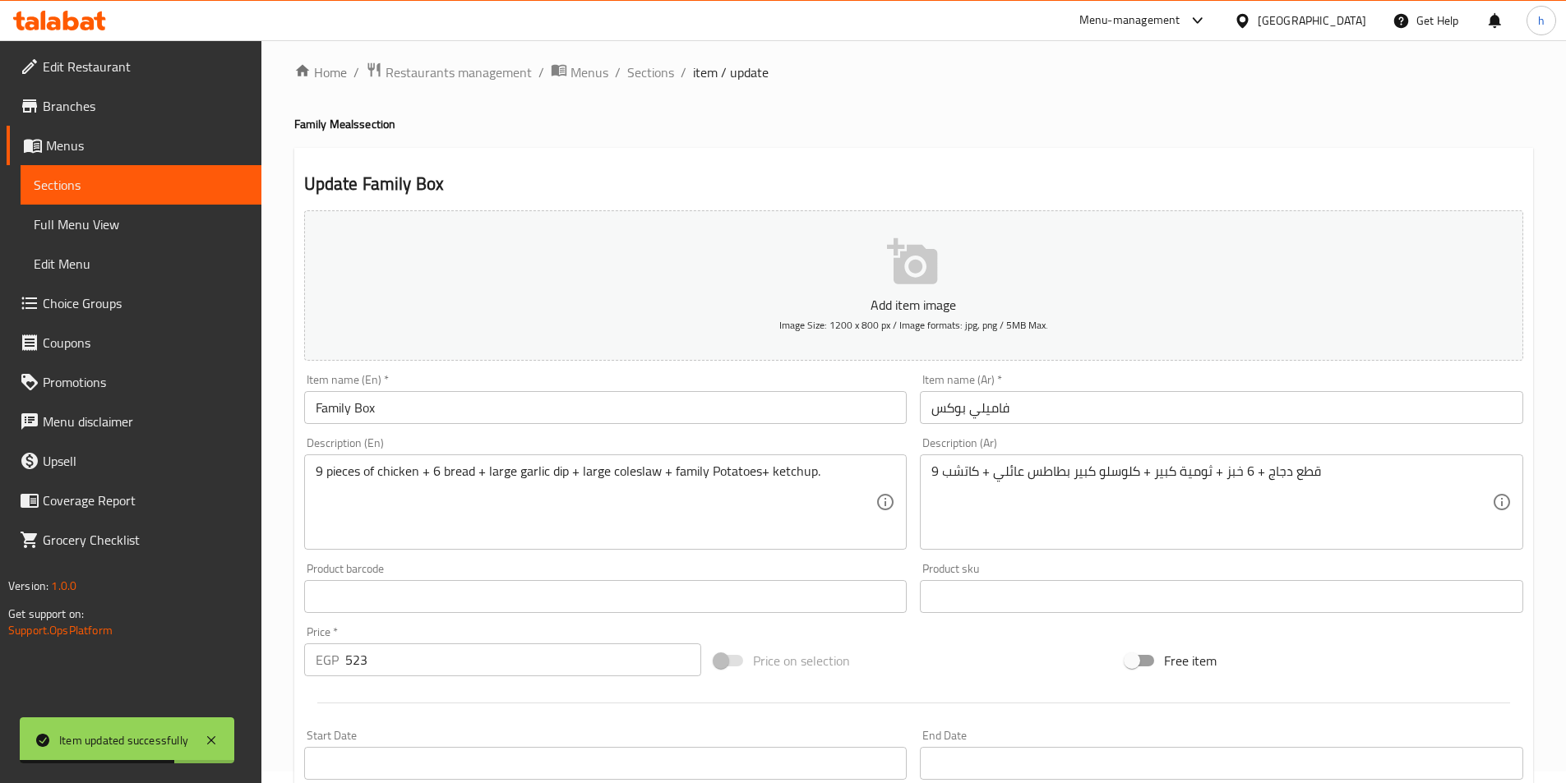
scroll to position [0, 0]
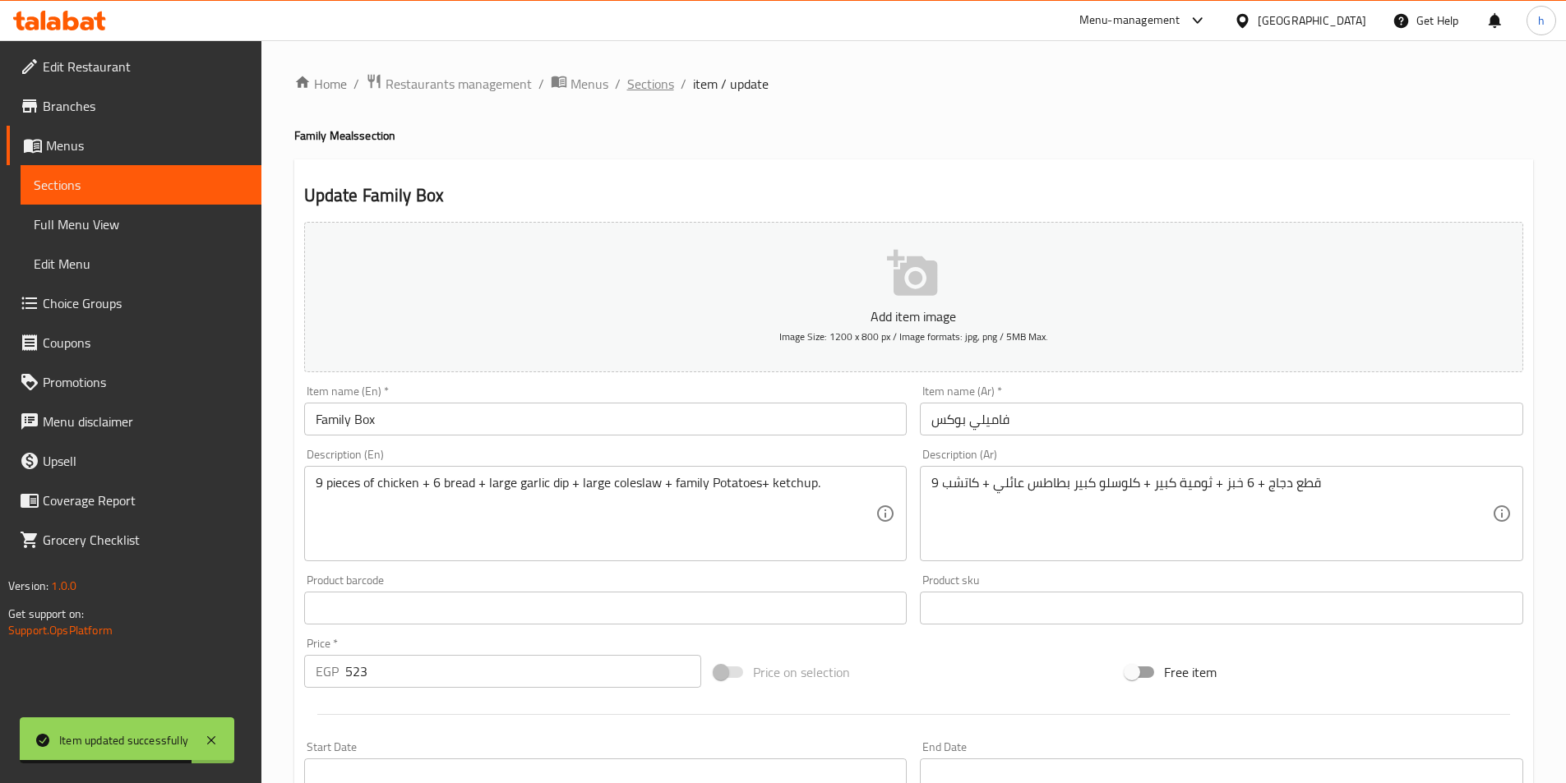
click at [658, 74] on span "Sections" at bounding box center [650, 84] width 47 height 20
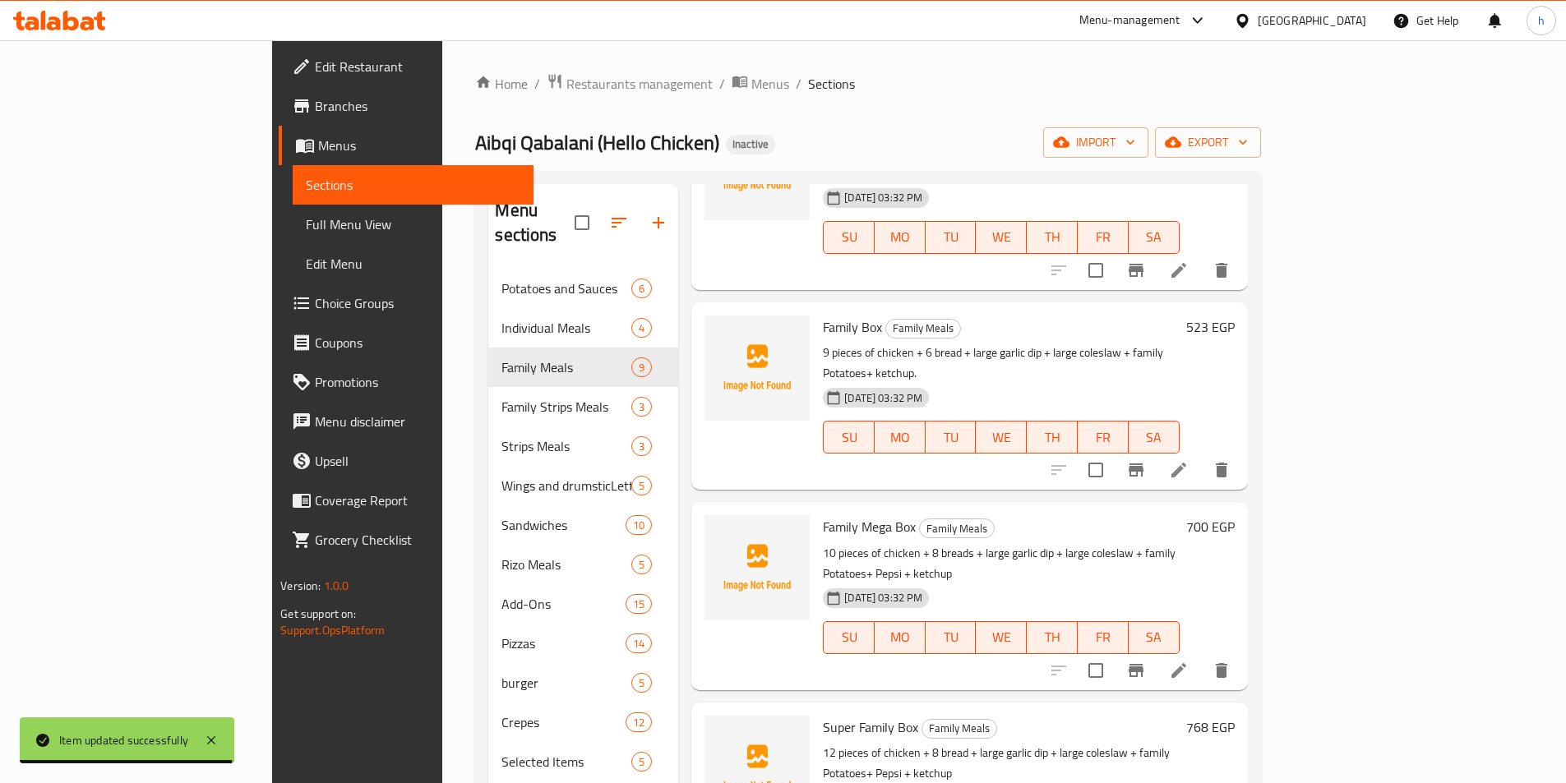
scroll to position [822, 0]
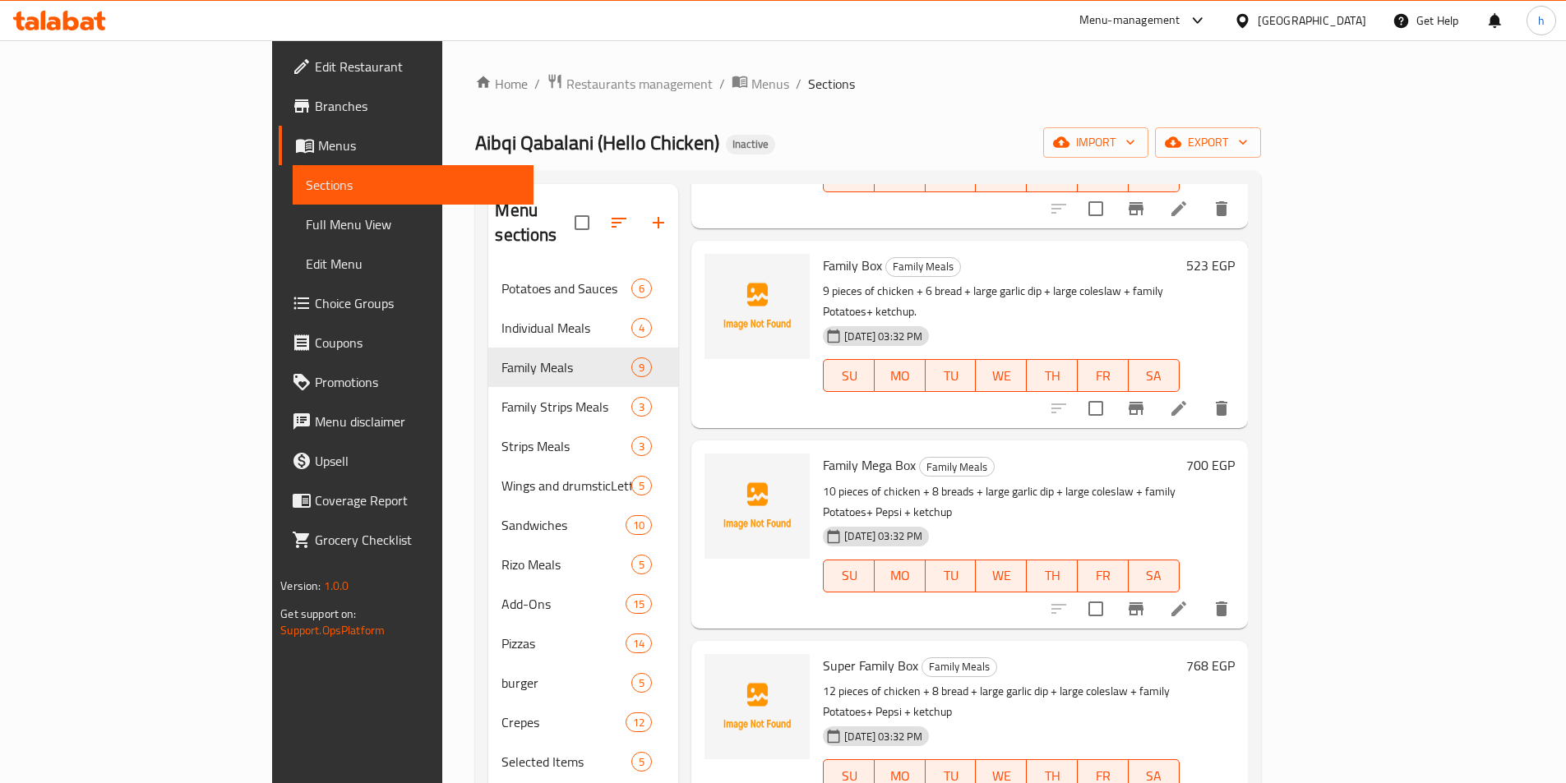
click at [1202, 594] on li at bounding box center [1179, 609] width 46 height 30
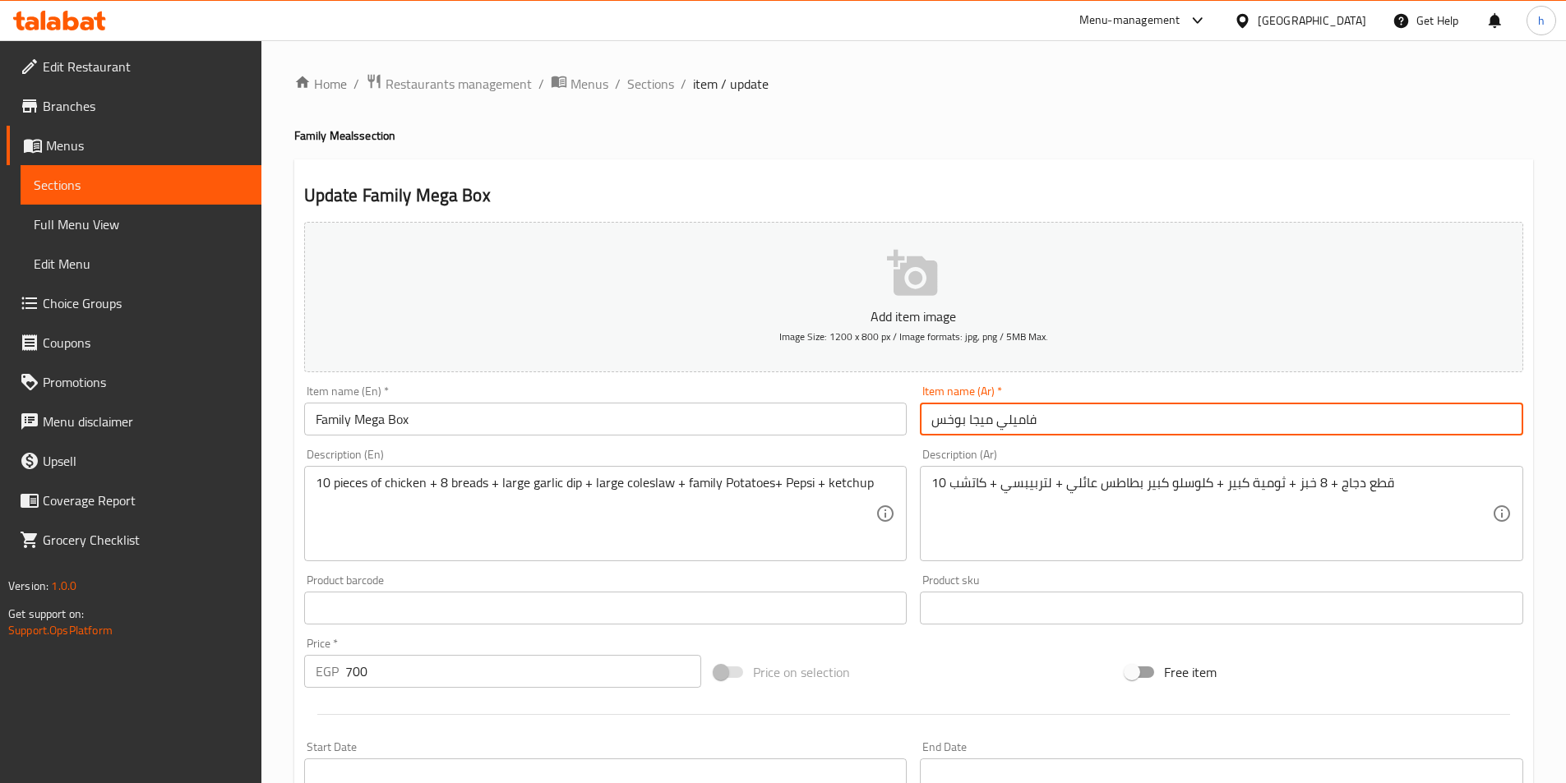
click at [944, 417] on input "فاميلي ميجا بوخس" at bounding box center [1221, 419] width 603 height 33
type input "فاميلي ميجا بوكس"
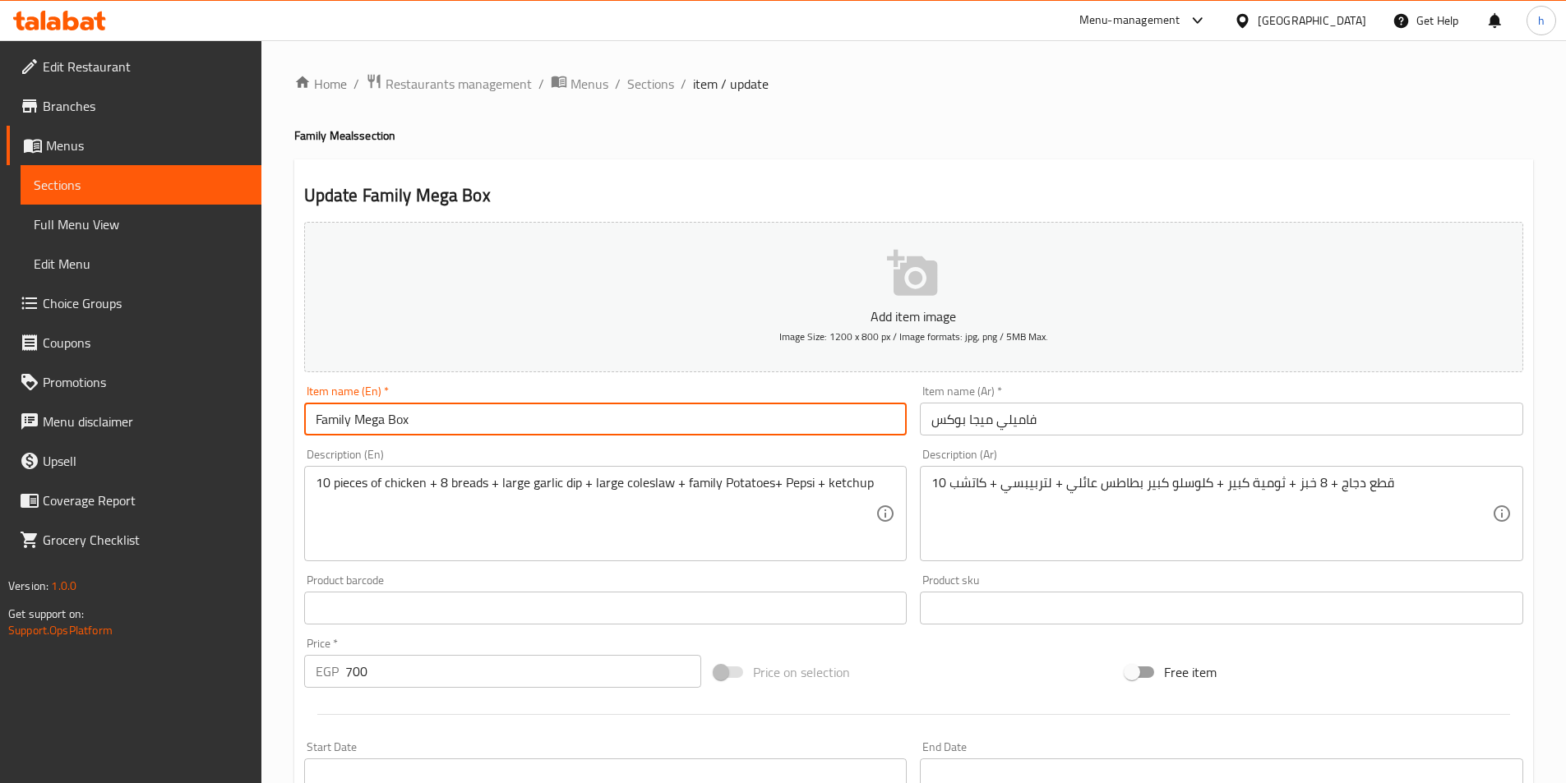
drag, startPoint x: 309, startPoint y: 422, endPoint x: 483, endPoint y: 422, distance: 174.2
click at [483, 422] on input "Family Mega Box" at bounding box center [605, 419] width 603 height 33
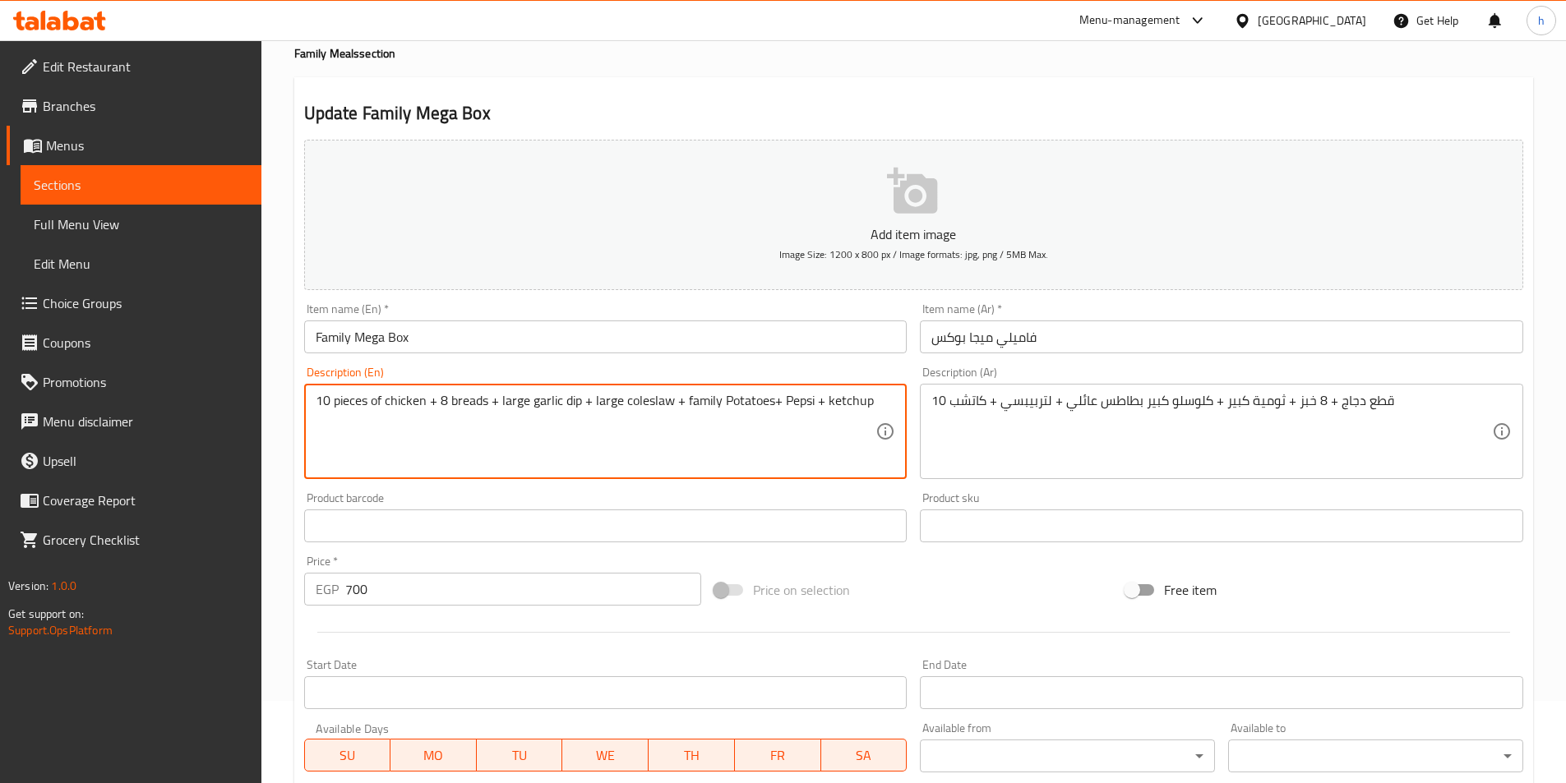
drag, startPoint x: 320, startPoint y: 401, endPoint x: 429, endPoint y: 400, distance: 109.3
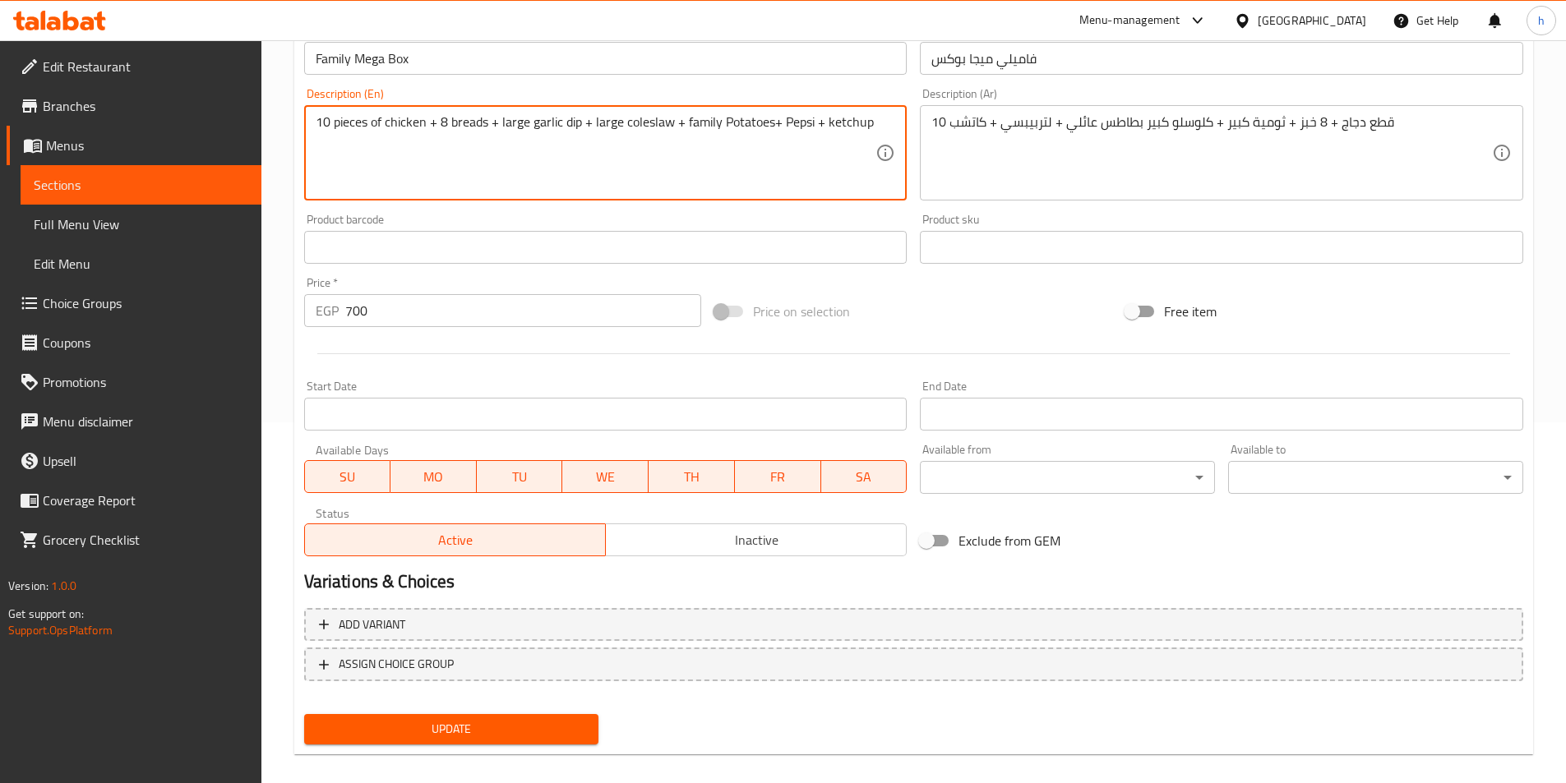
scroll to position [378, 0]
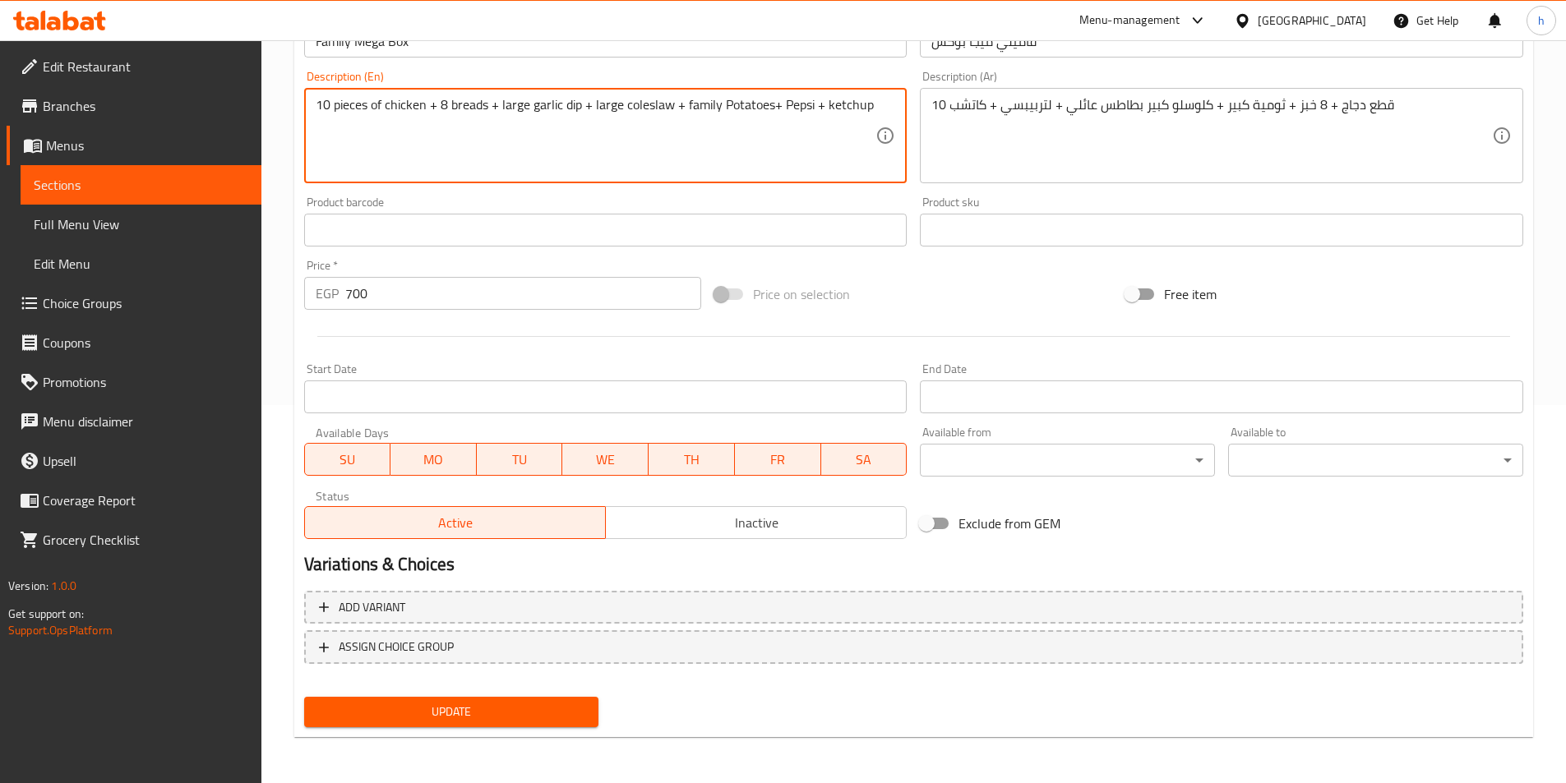
click at [533, 702] on span "Update" at bounding box center [451, 712] width 269 height 21
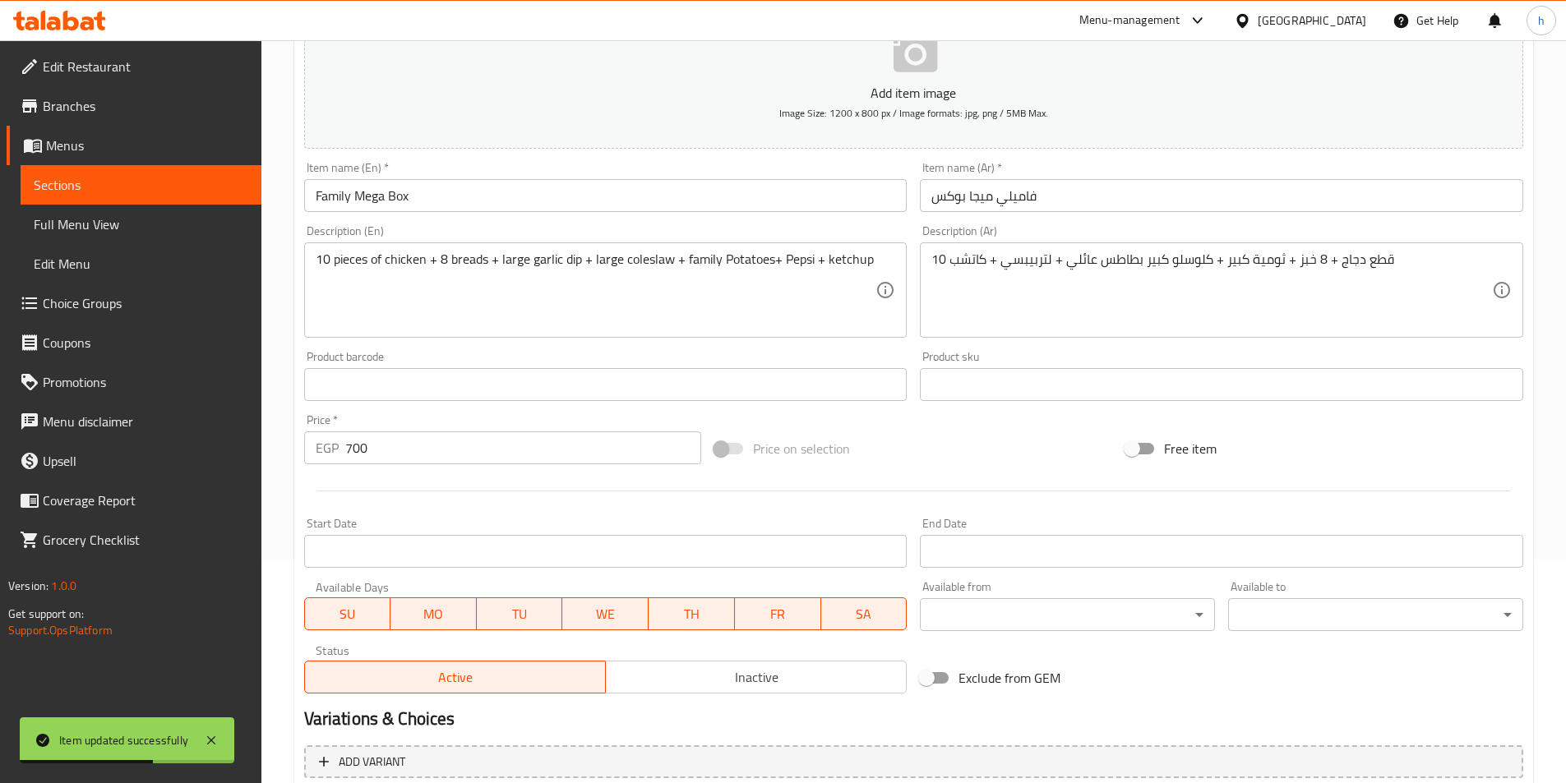
scroll to position [214, 0]
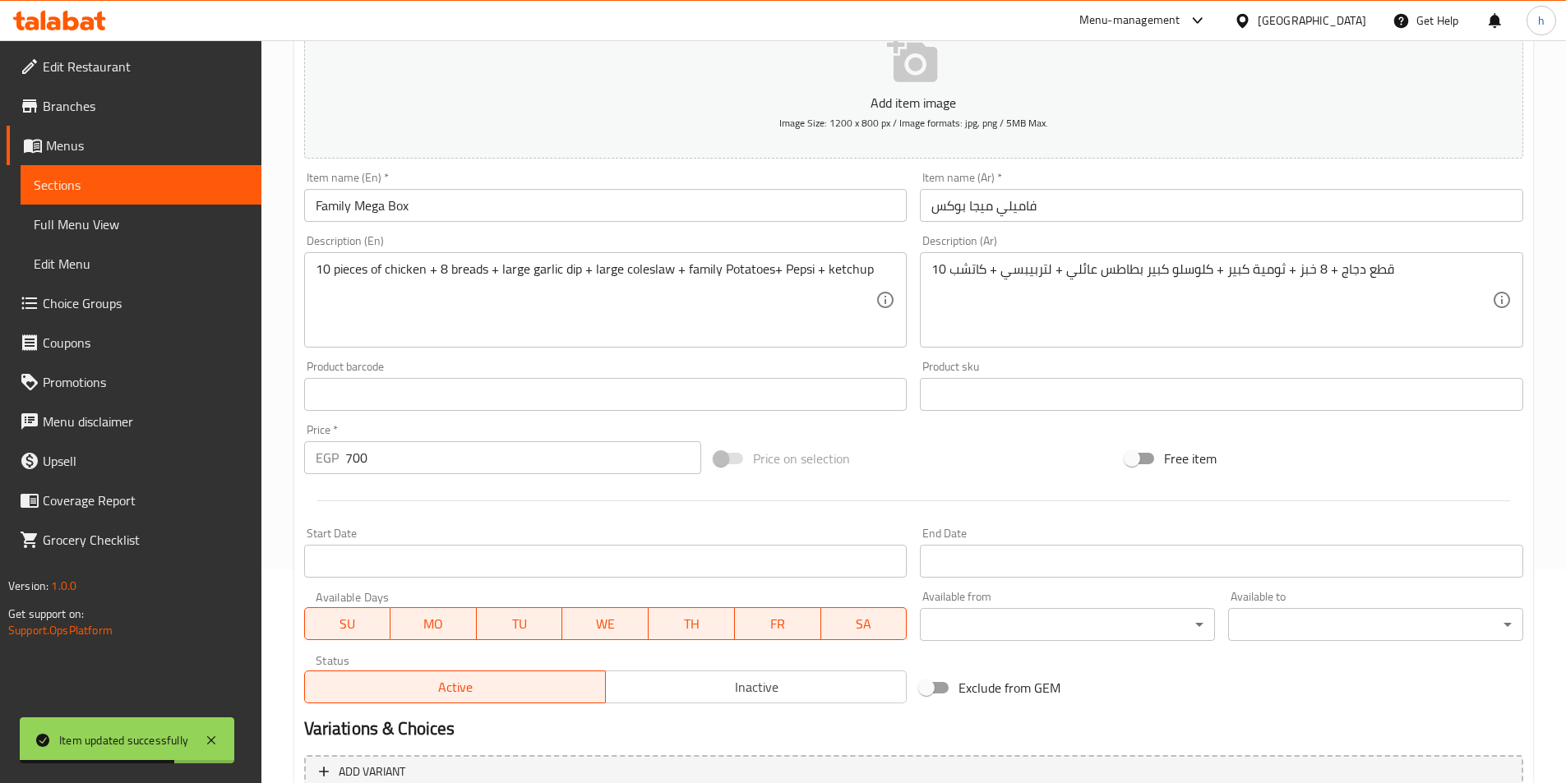
drag, startPoint x: 780, startPoint y: 269, endPoint x: 824, endPoint y: 298, distance: 52.2
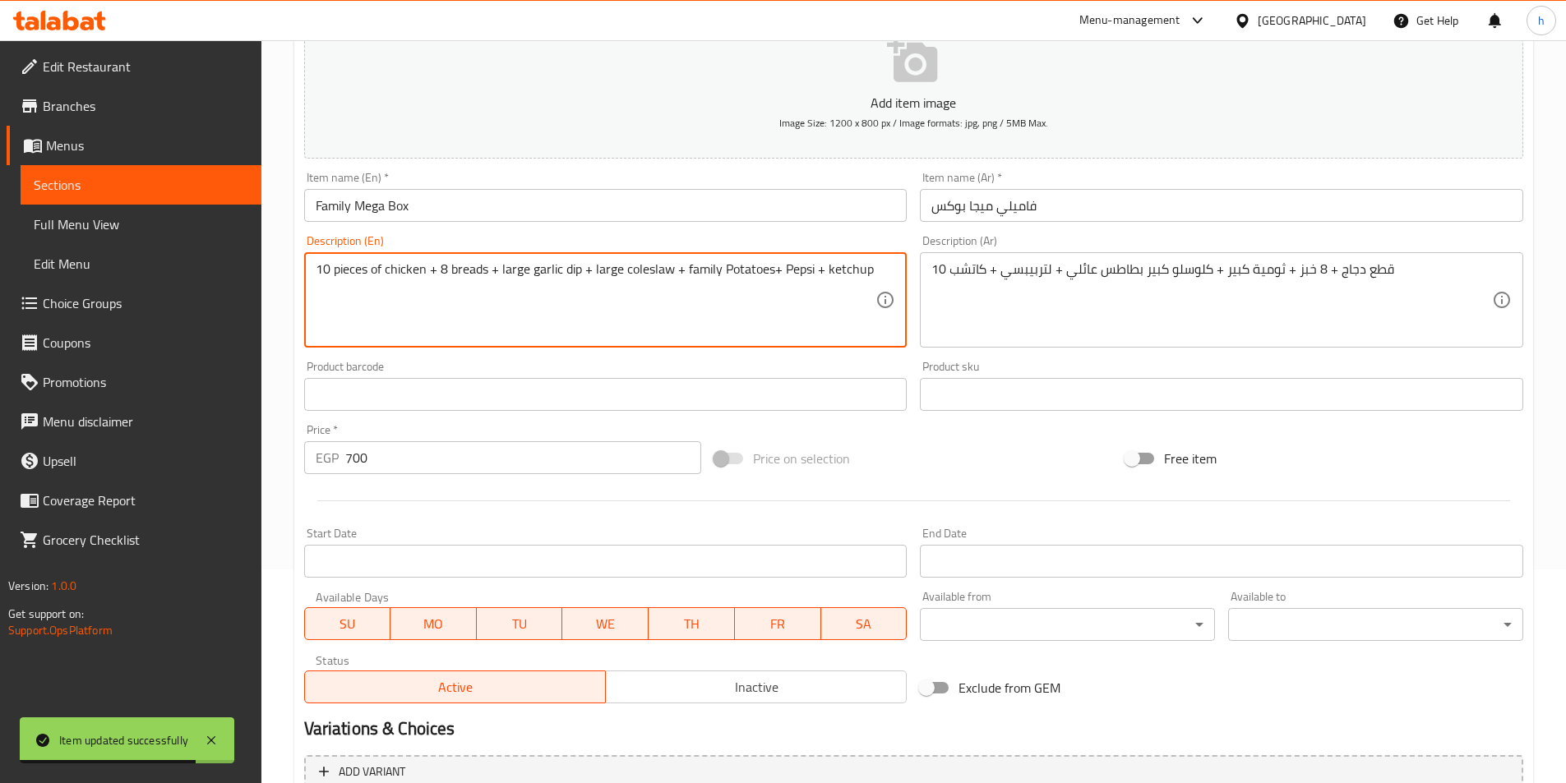
paste textarea "Liter"
click at [781, 263] on textarea "10 pieces of chicken + 8 breads + large garlic dip + large coleslaw + family Po…" at bounding box center [596, 300] width 561 height 78
click at [805, 278] on textarea "10 pieces of chicken + 8 breads + large garlic dip + large coleslaw + family Po…" at bounding box center [596, 300] width 561 height 78
click at [813, 267] on textarea "10 pieces of chicken + 8 breads + large garlic dip + large coleslaw + family Po…" at bounding box center [596, 300] width 561 height 78
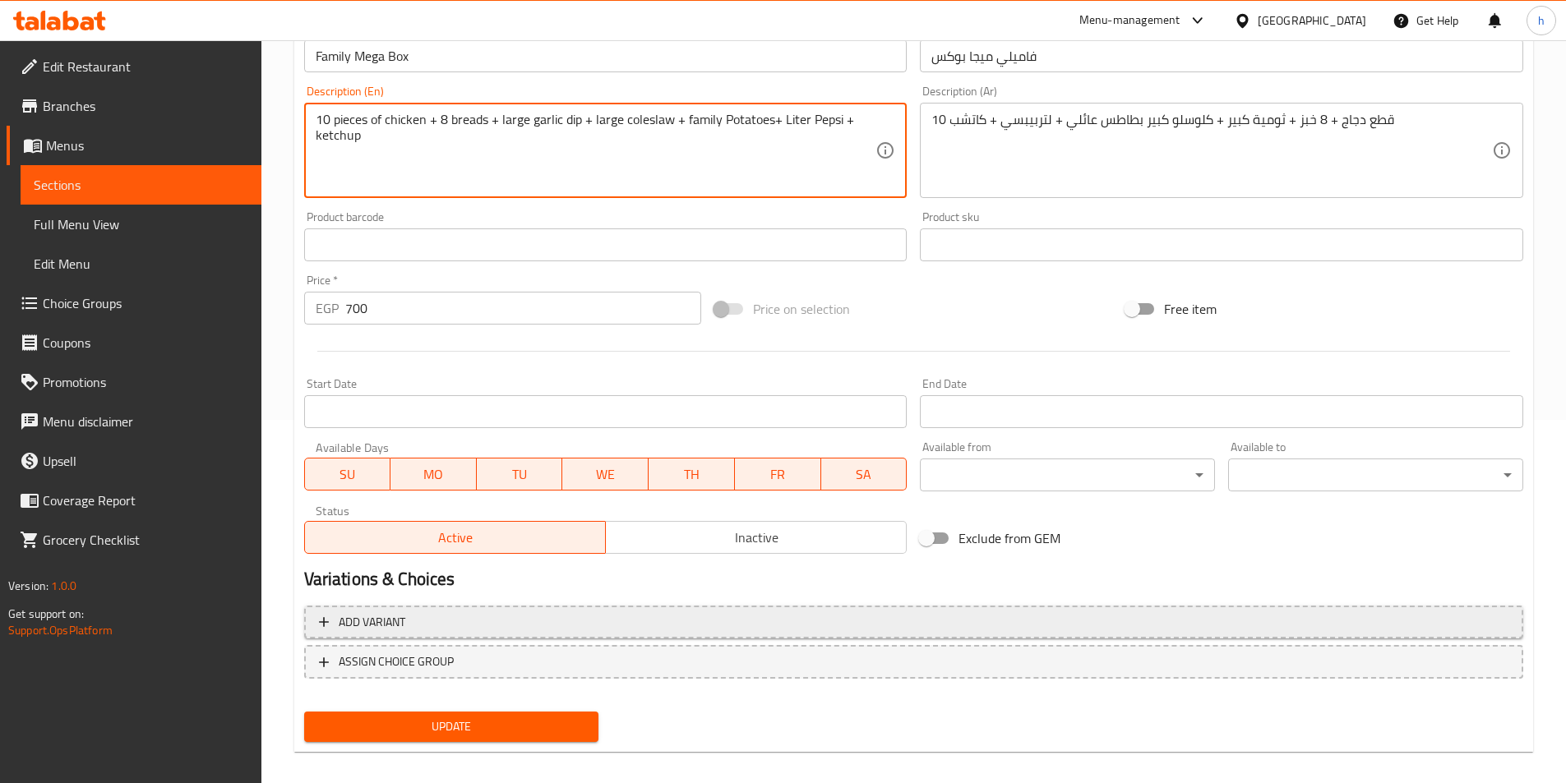
scroll to position [378, 0]
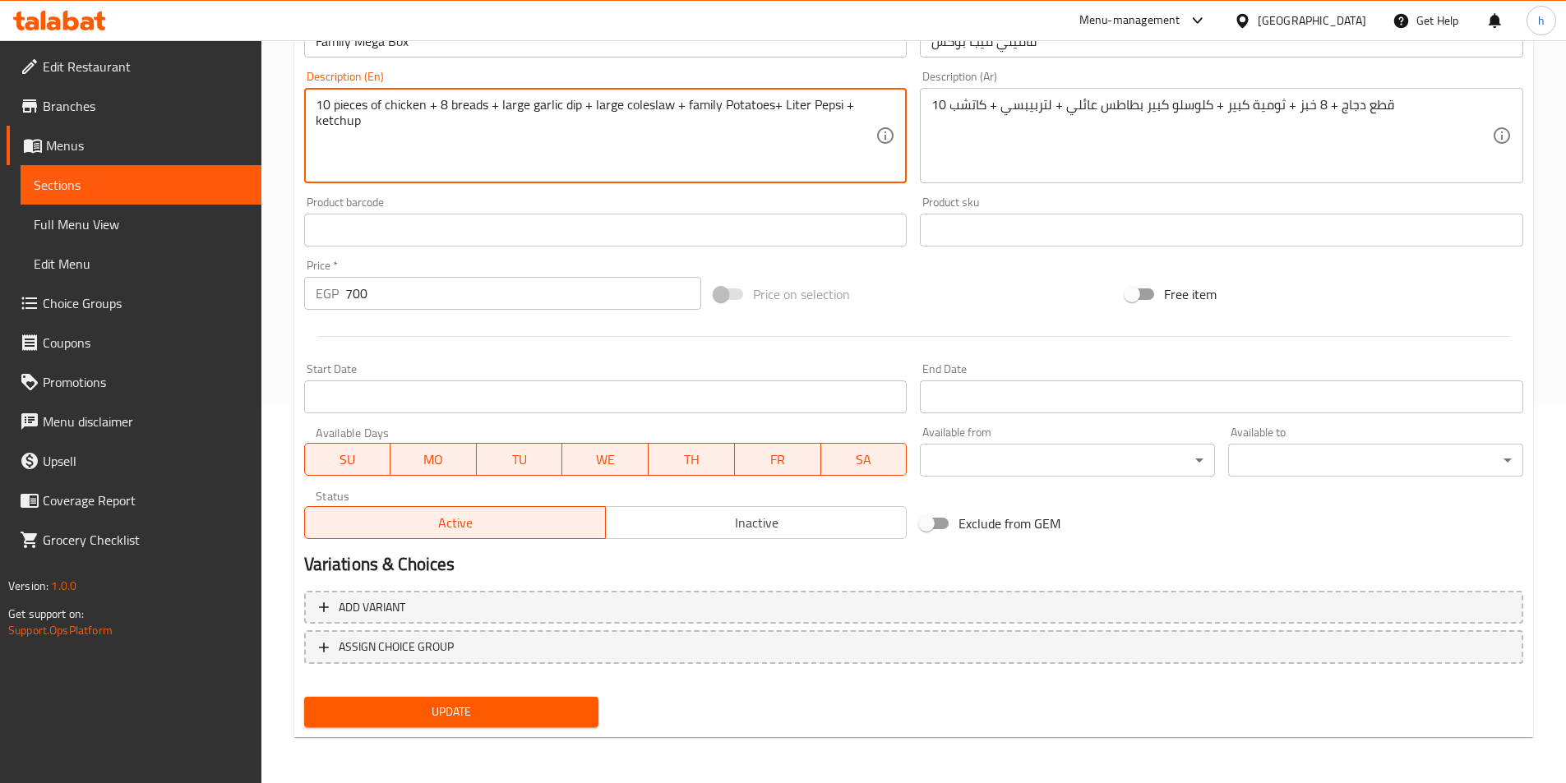
type textarea "10 pieces of chicken + 8 breads + large garlic dip + large coleslaw + family Po…"
drag, startPoint x: 545, startPoint y: 705, endPoint x: 528, endPoint y: 593, distance: 113.1
click at [545, 706] on span "Update" at bounding box center [451, 712] width 269 height 21
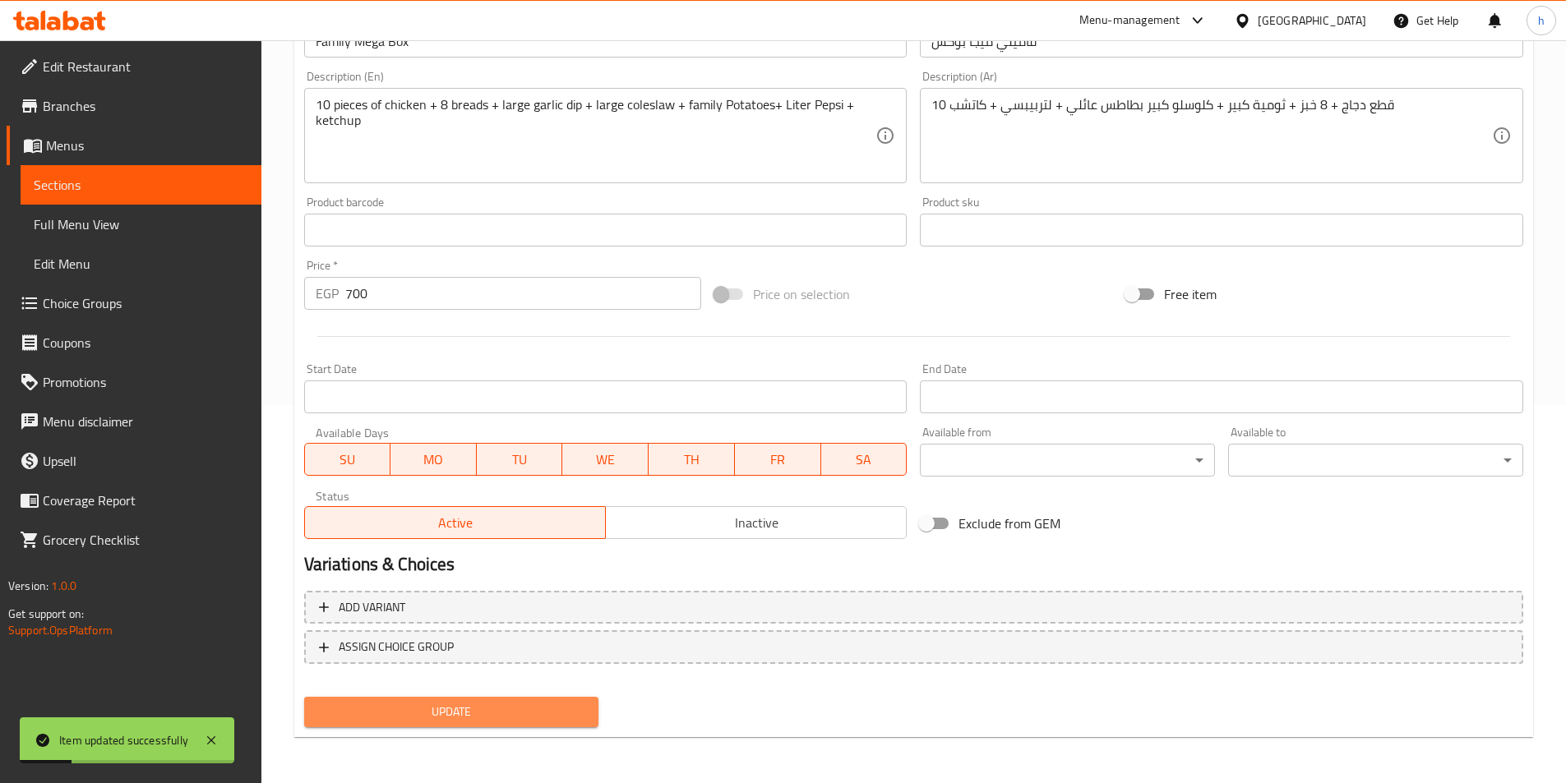
click at [483, 702] on span "Update" at bounding box center [451, 712] width 269 height 21
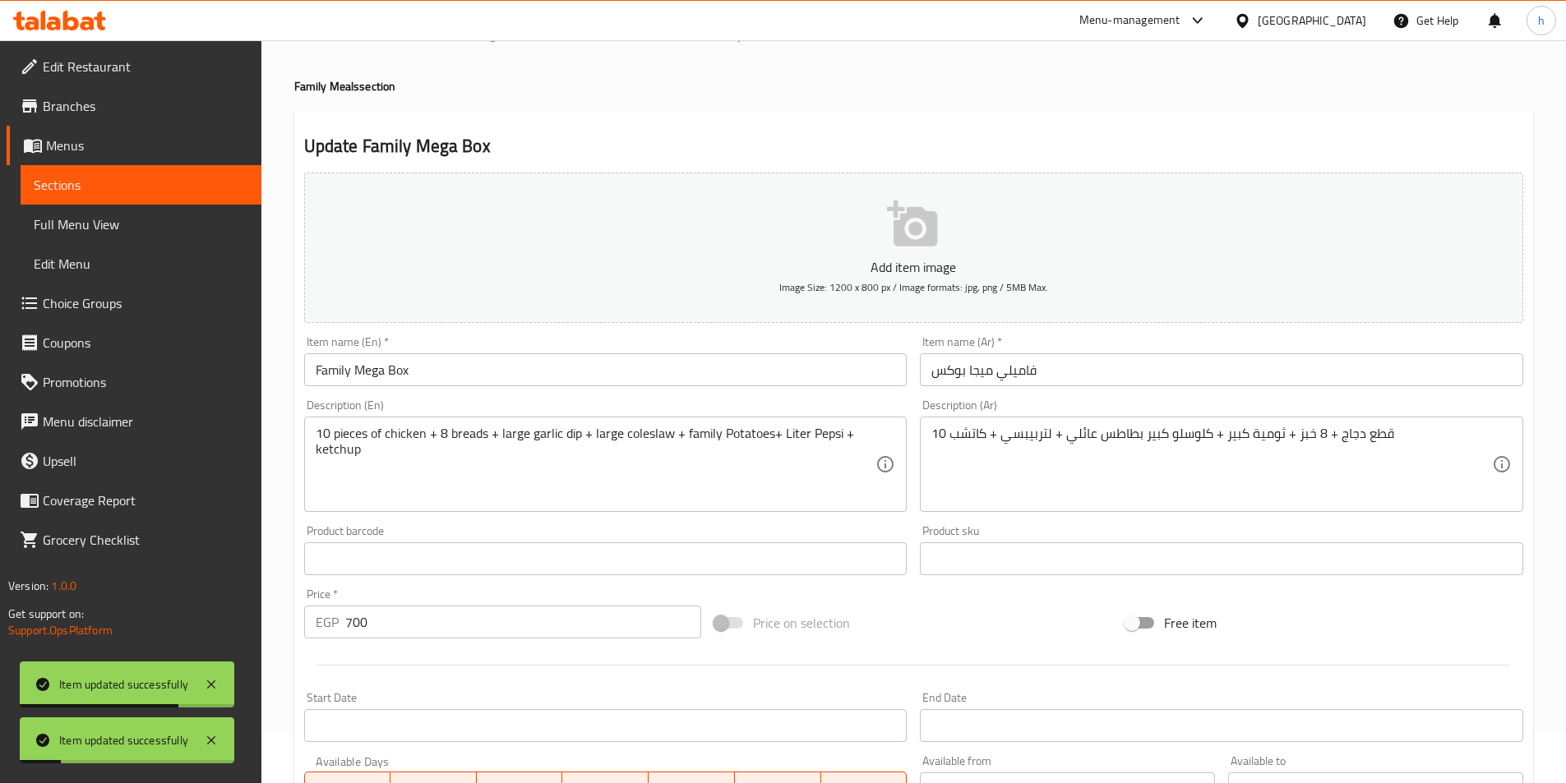
scroll to position [0, 0]
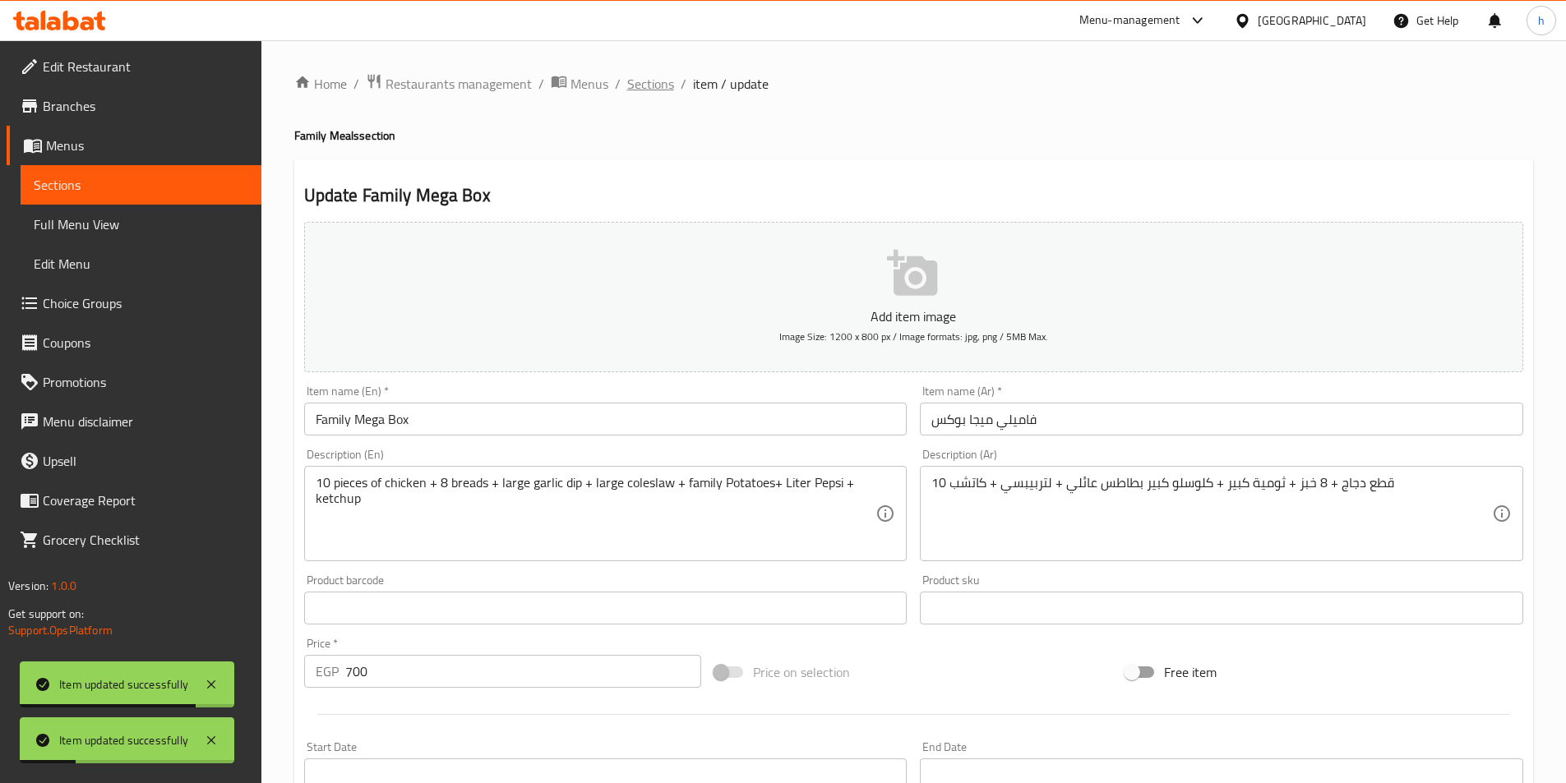
click at [648, 75] on span "Sections" at bounding box center [650, 84] width 47 height 20
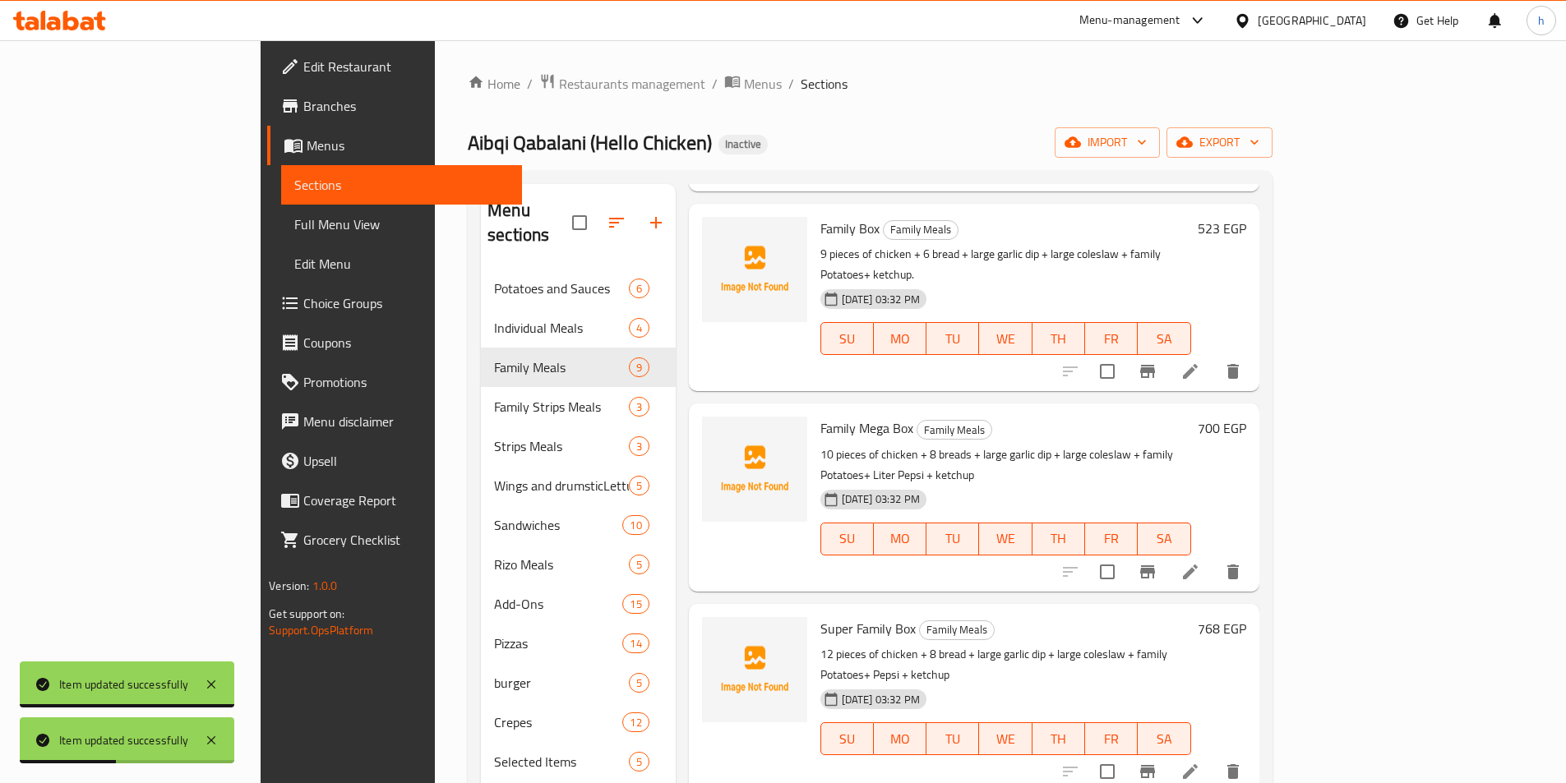
scroll to position [874, 0]
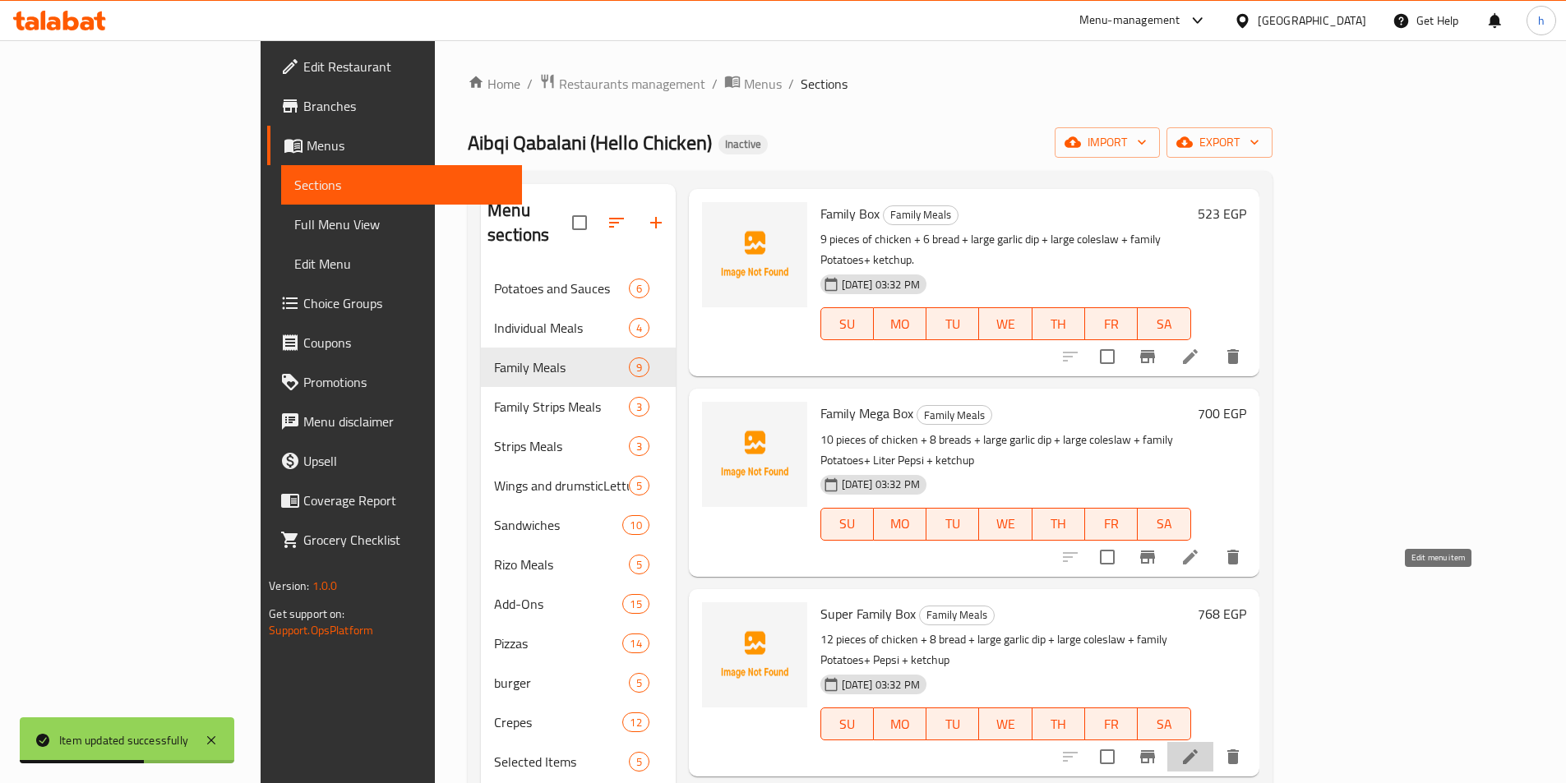
click at [1200, 747] on icon at bounding box center [1190, 757] width 20 height 20
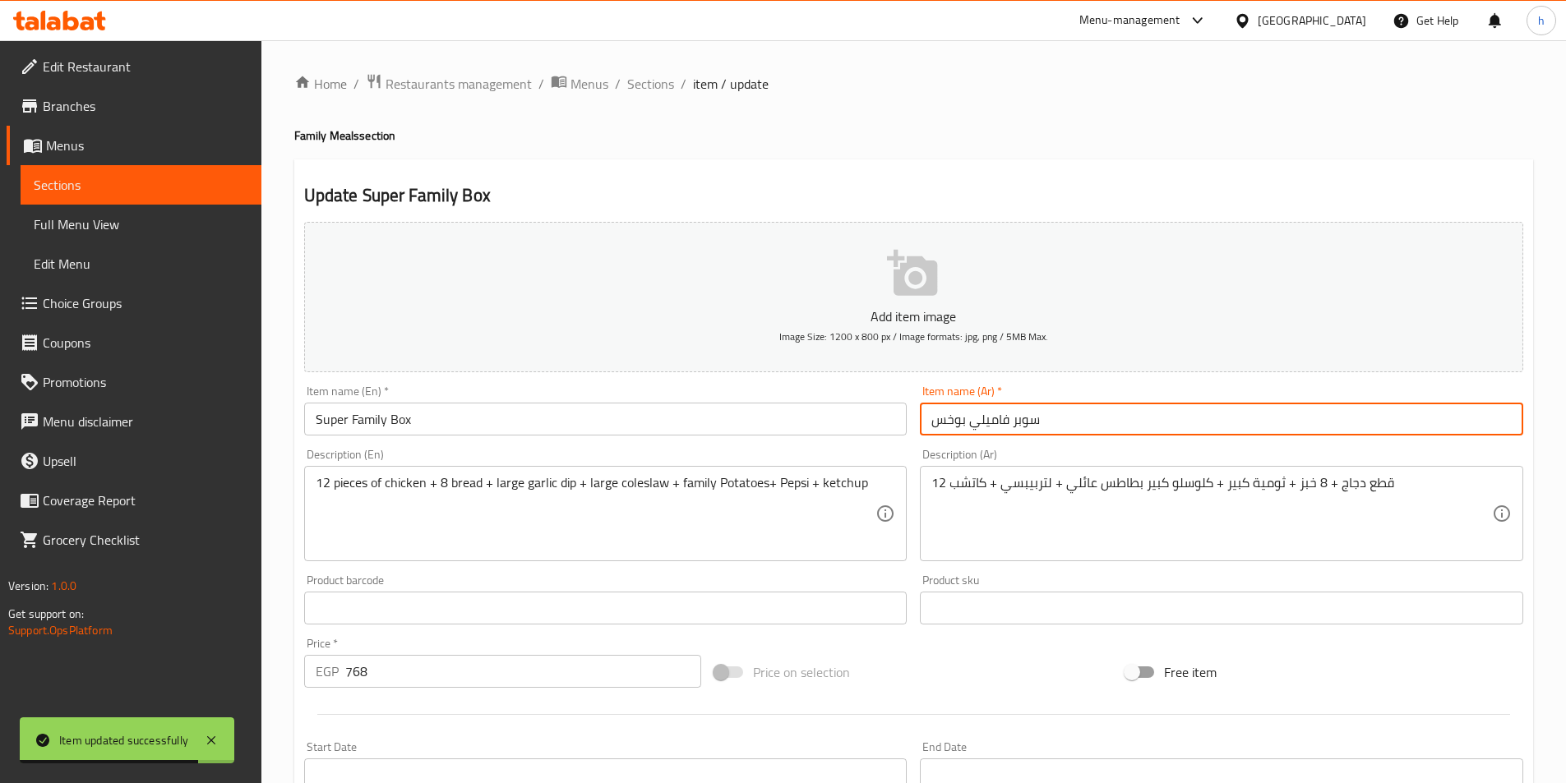
click at [950, 415] on input "سوبر فاميلي بوخس" at bounding box center [1221, 419] width 603 height 33
type input "سوبر فاميلي بوكس"
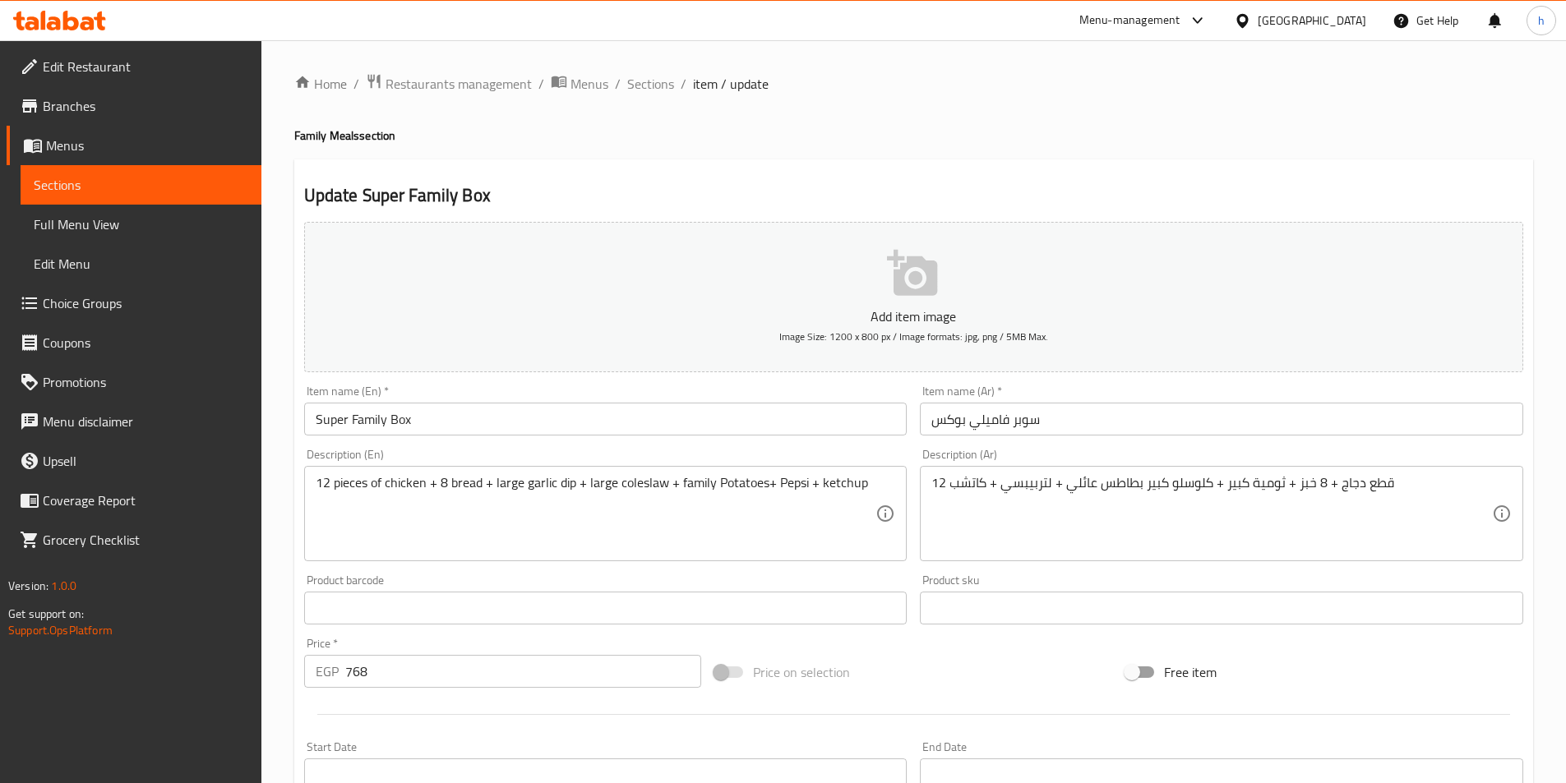
click at [891, 568] on div "Product barcode Product barcode" at bounding box center [606, 599] width 616 height 63
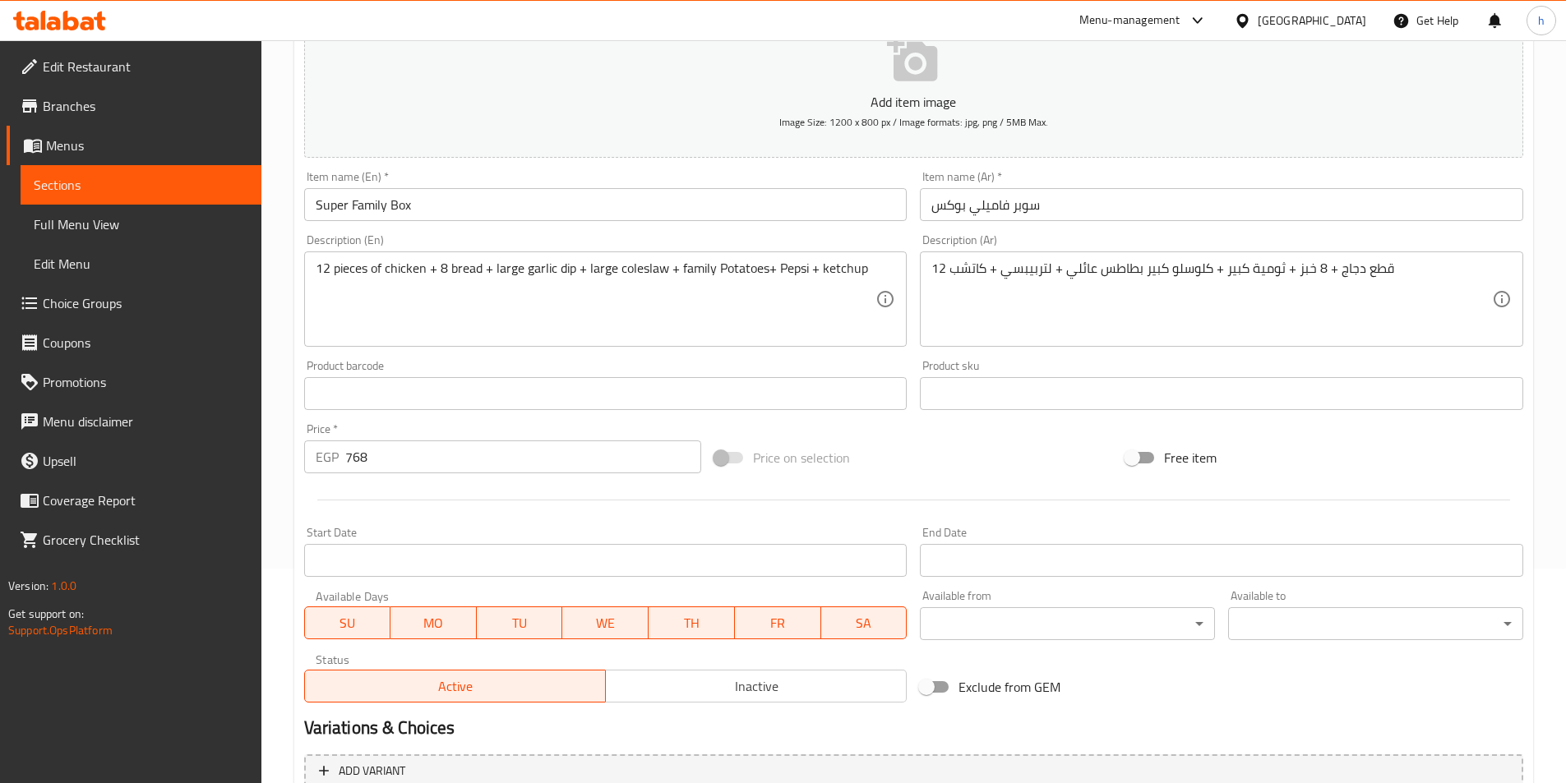
scroll to position [214, 0]
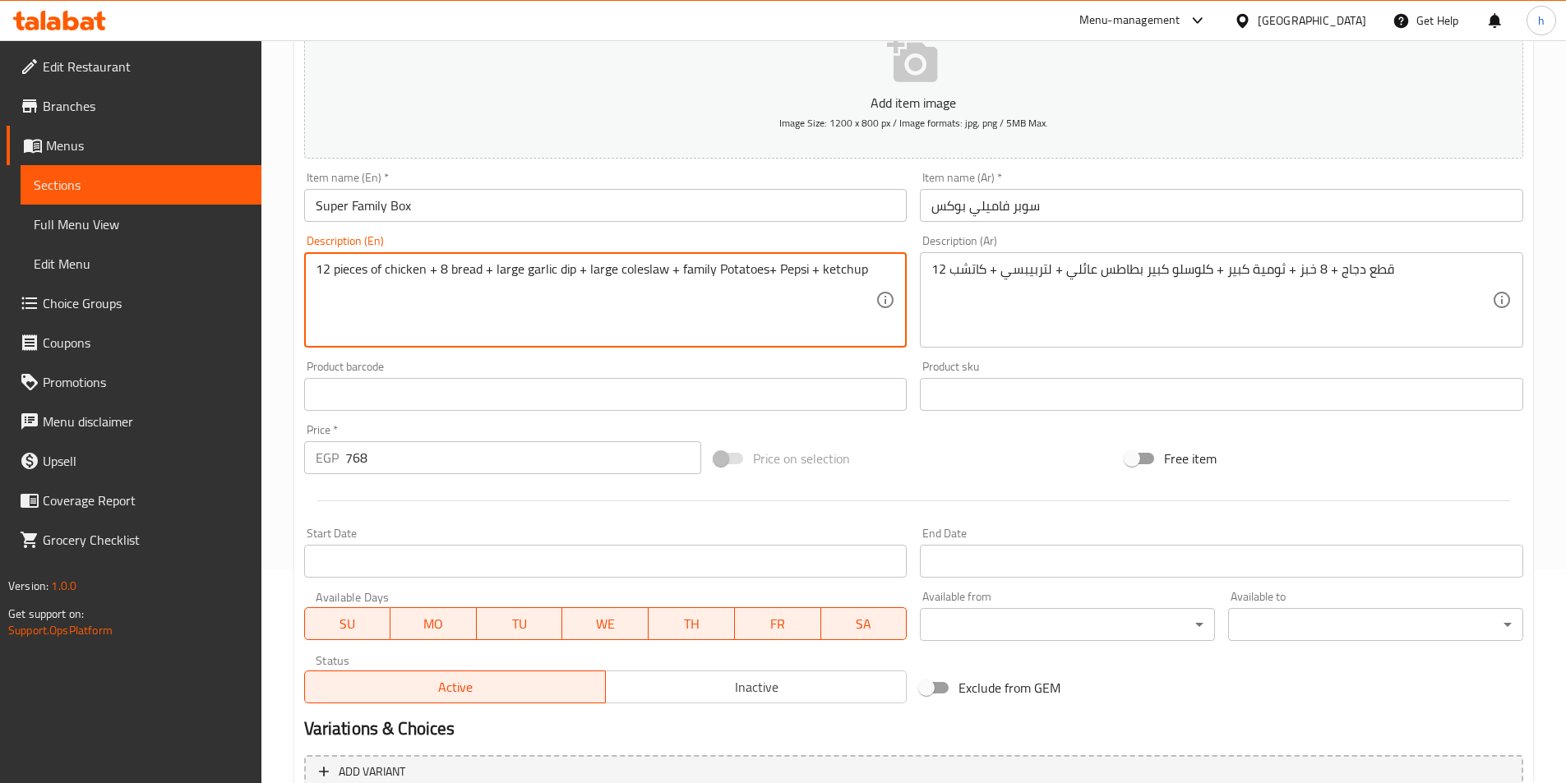
paste textarea "Liter"
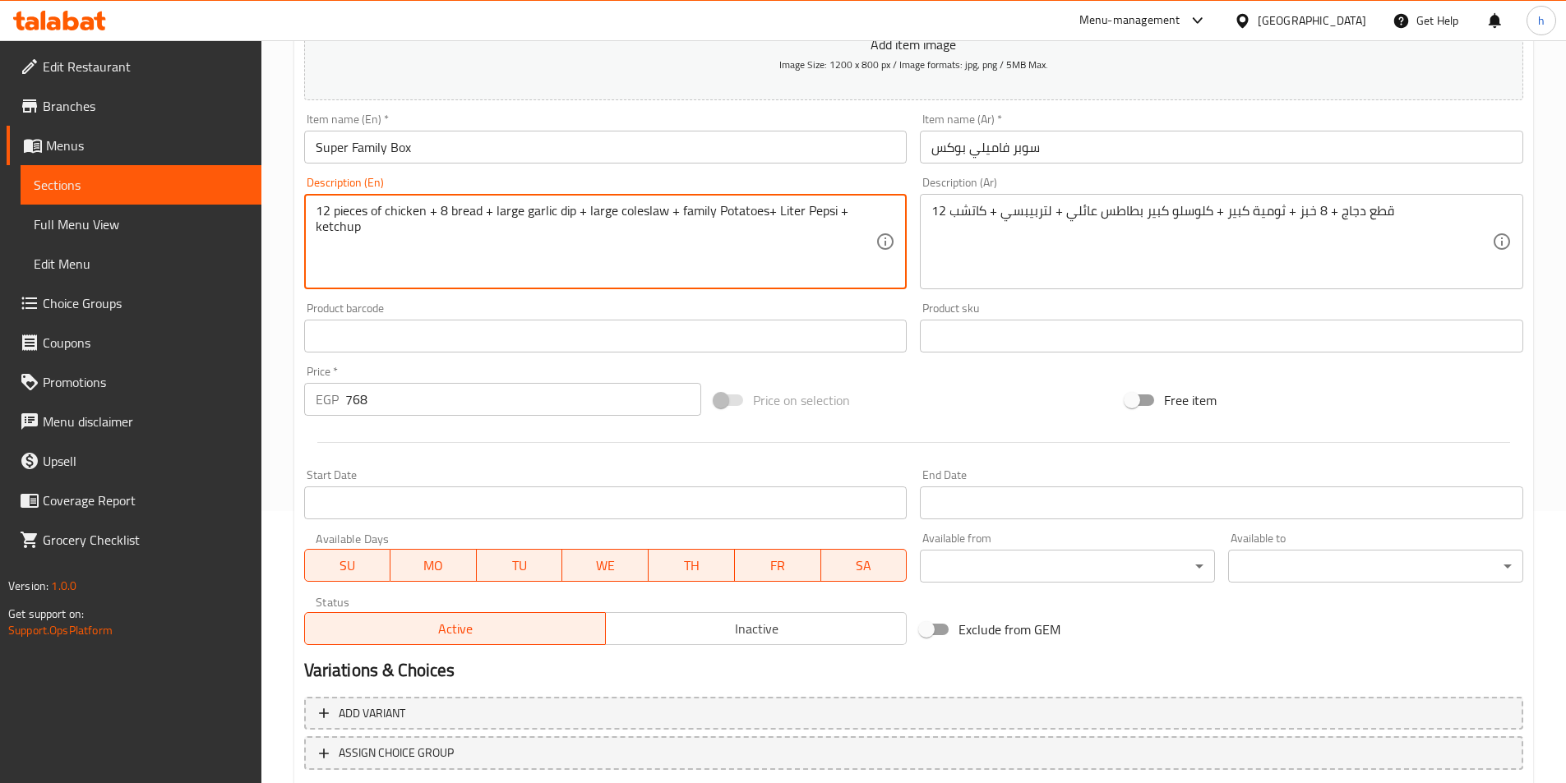
scroll to position [378, 0]
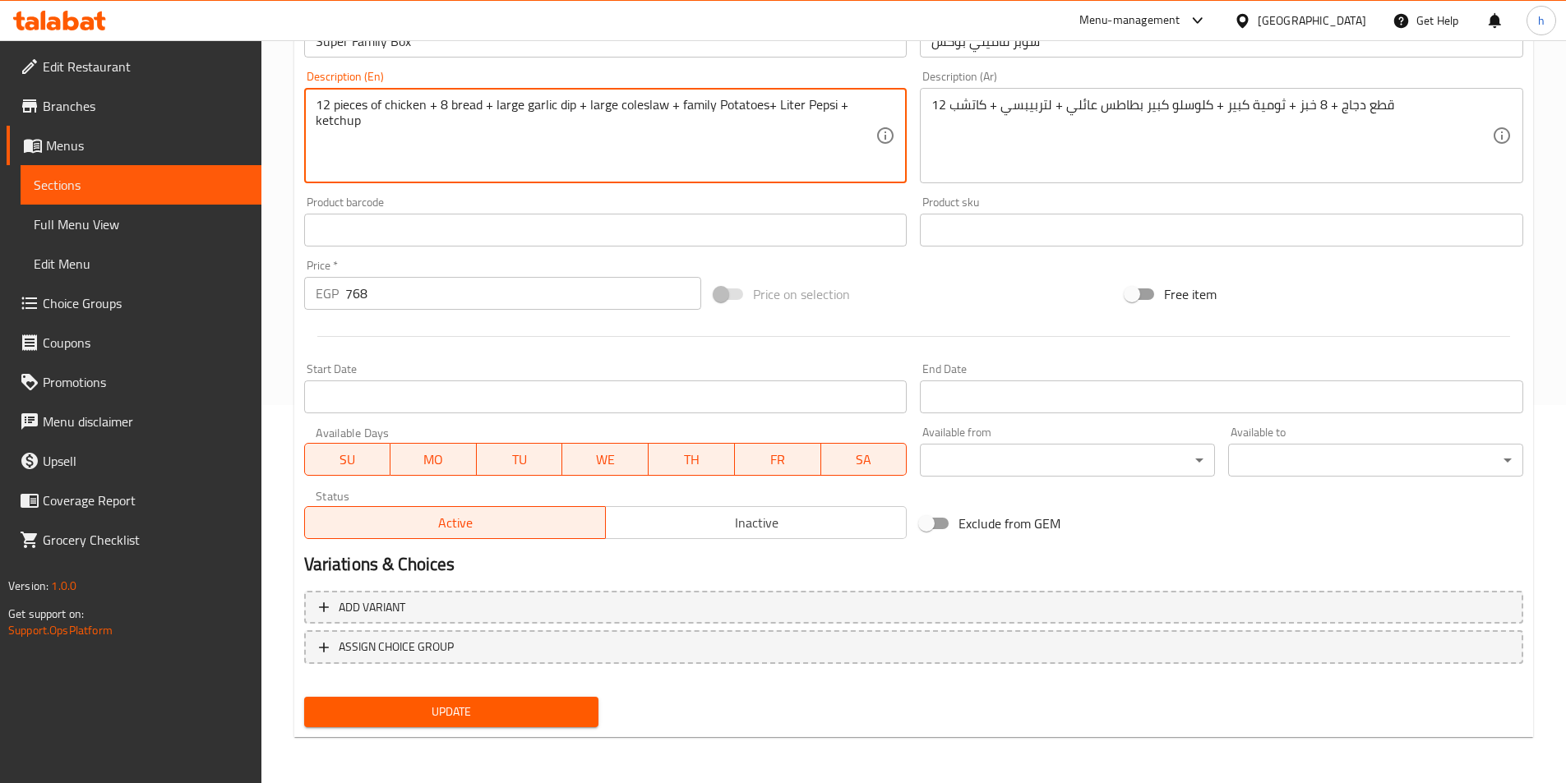
type textarea "12 pieces of chicken + 8 bread + large garlic dip + large coleslaw + family Pot…"
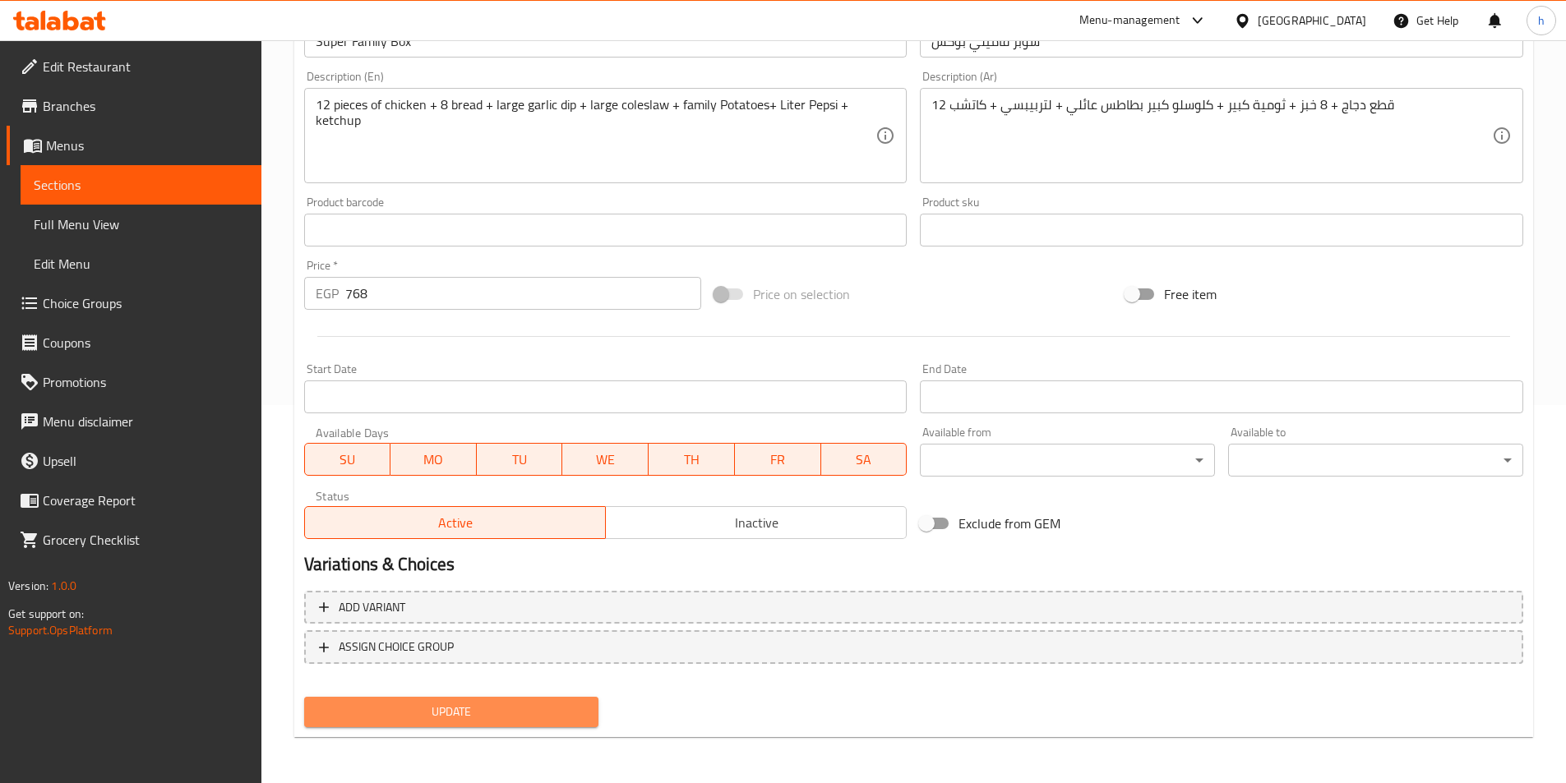
click at [555, 701] on button "Update" at bounding box center [451, 712] width 295 height 30
click at [557, 703] on span "Update" at bounding box center [451, 712] width 269 height 21
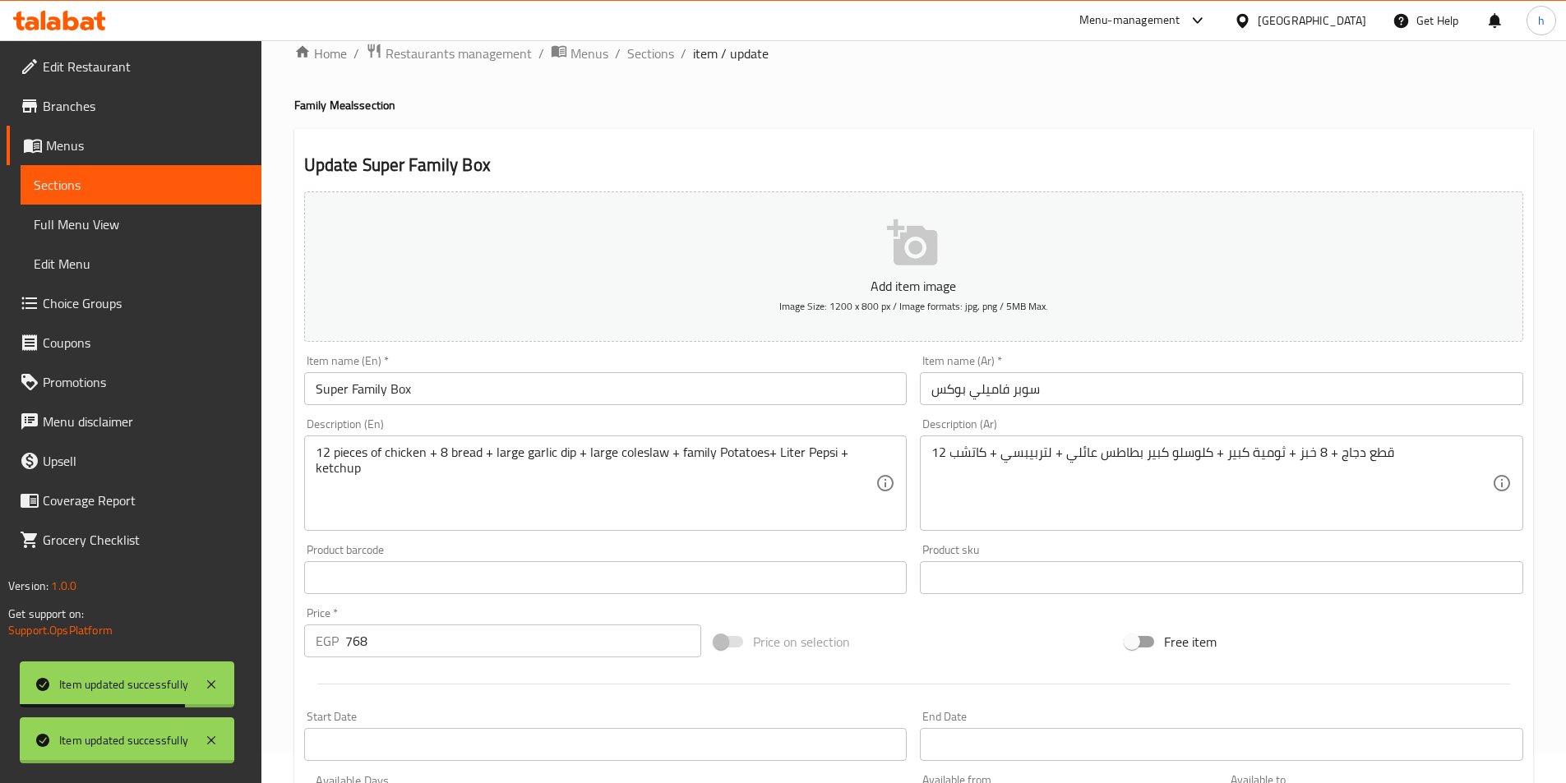
scroll to position [0, 0]
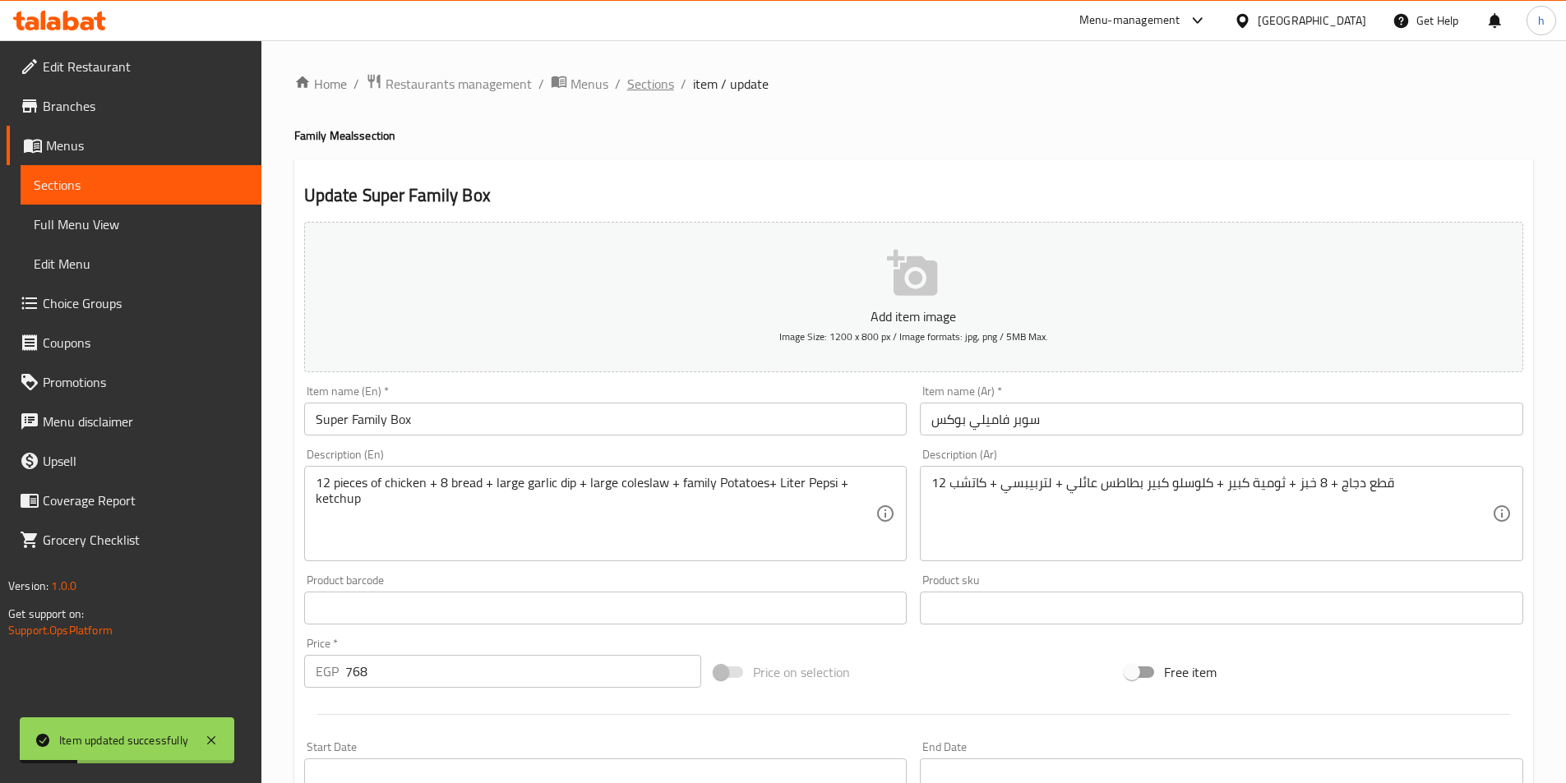
click at [644, 87] on span "Sections" at bounding box center [650, 84] width 47 height 20
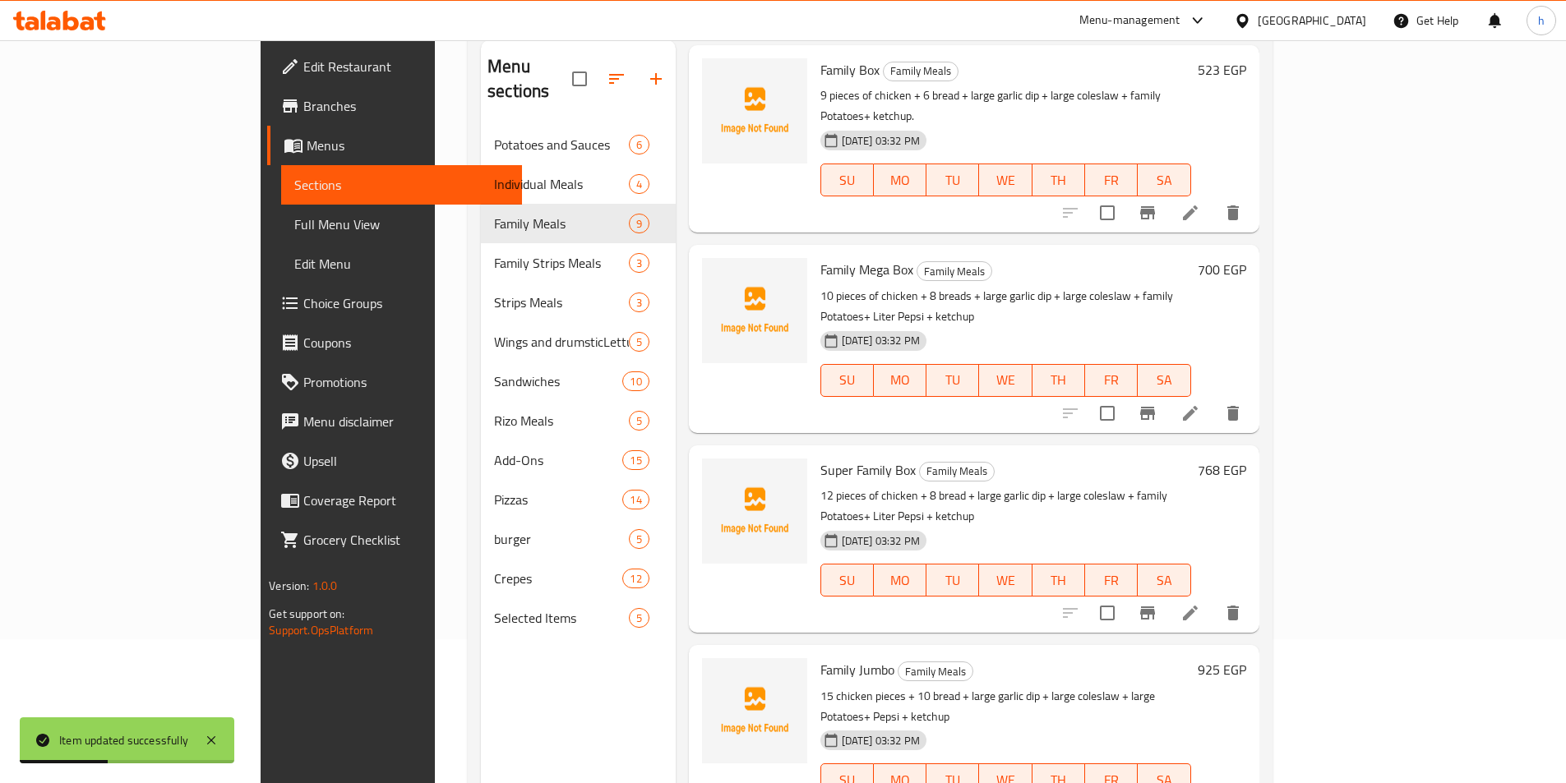
scroll to position [230, 0]
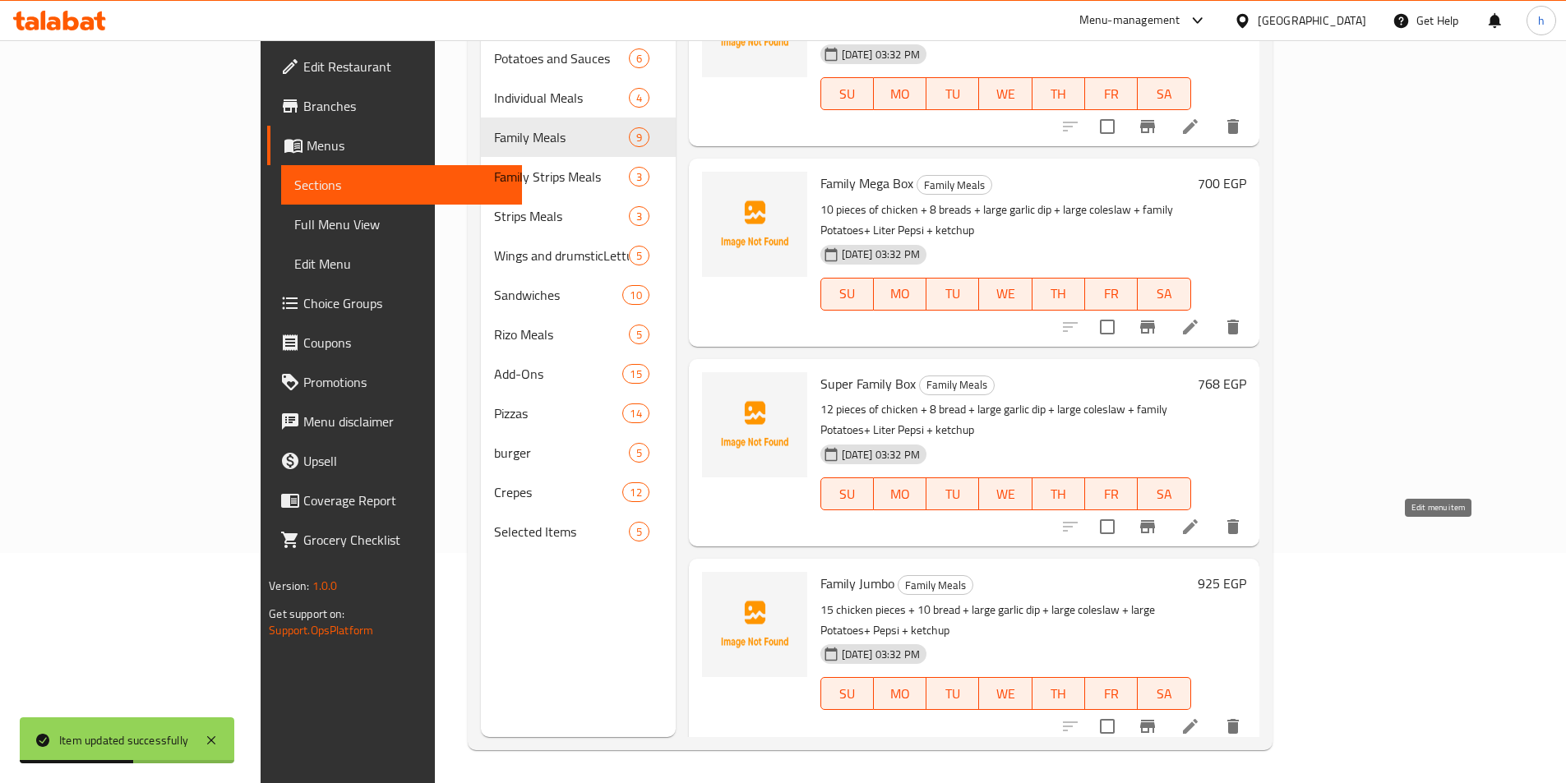
click at [1198, 719] on icon at bounding box center [1190, 726] width 15 height 15
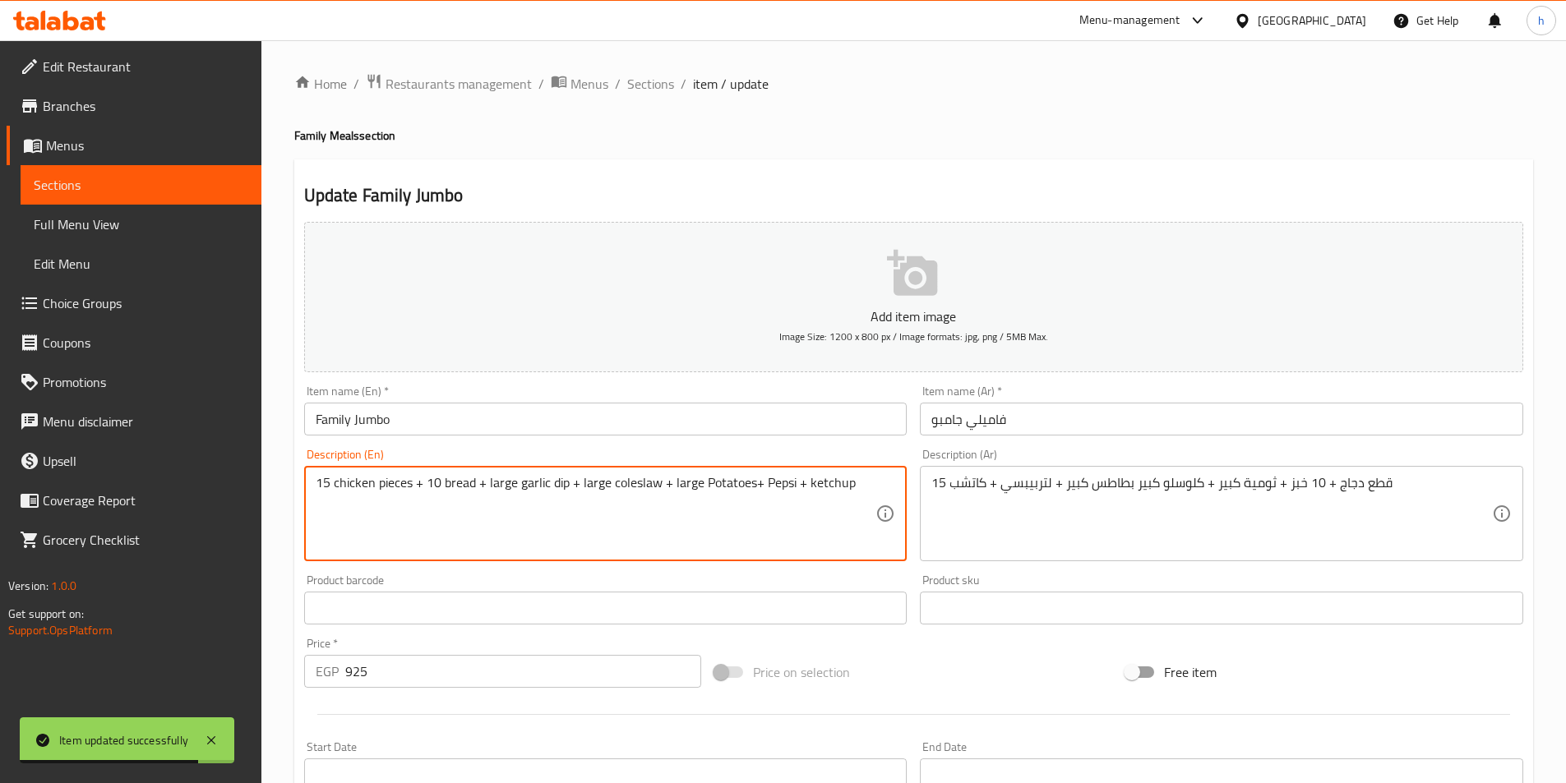
paste textarea "Liter"
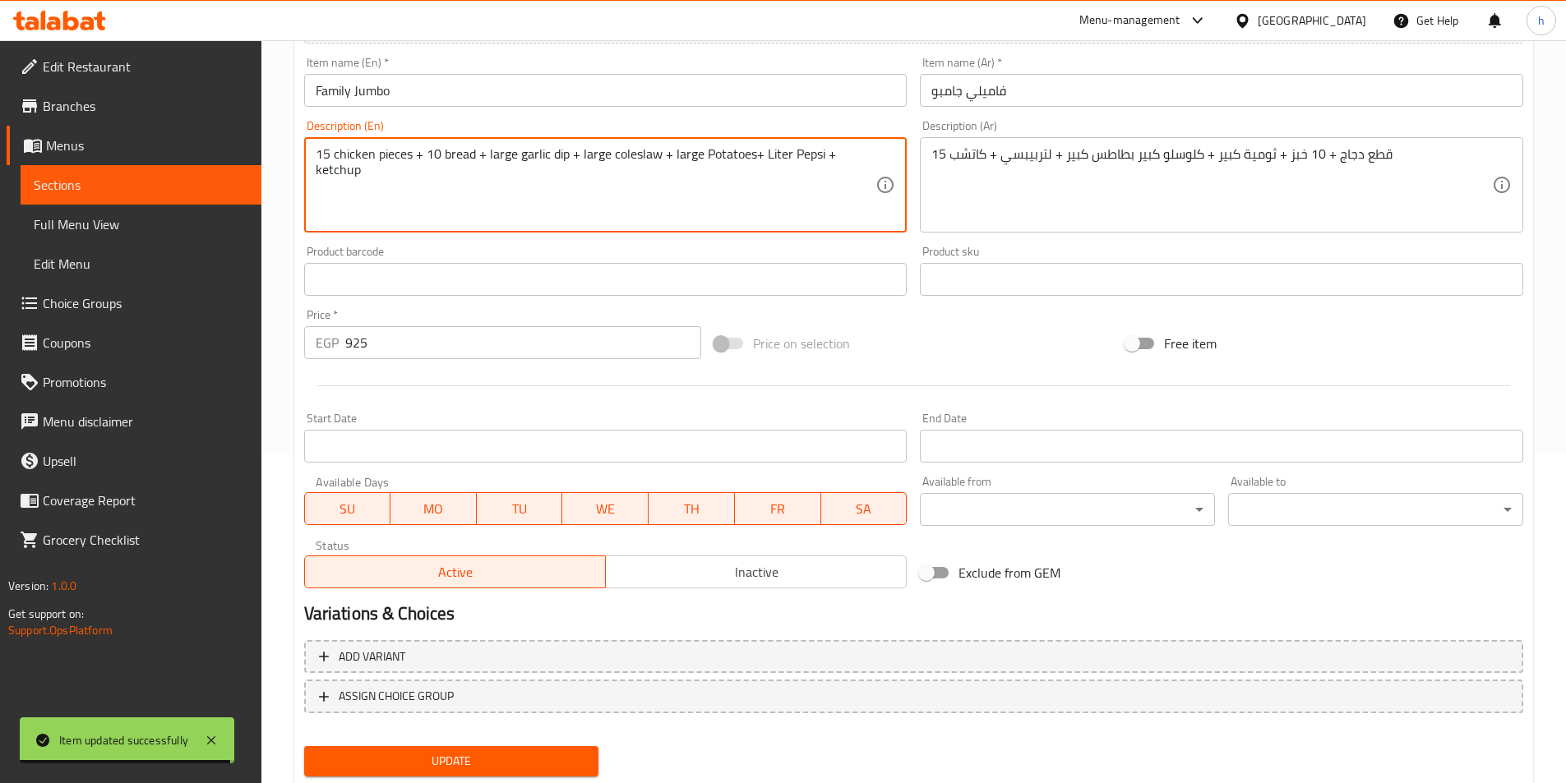
scroll to position [378, 0]
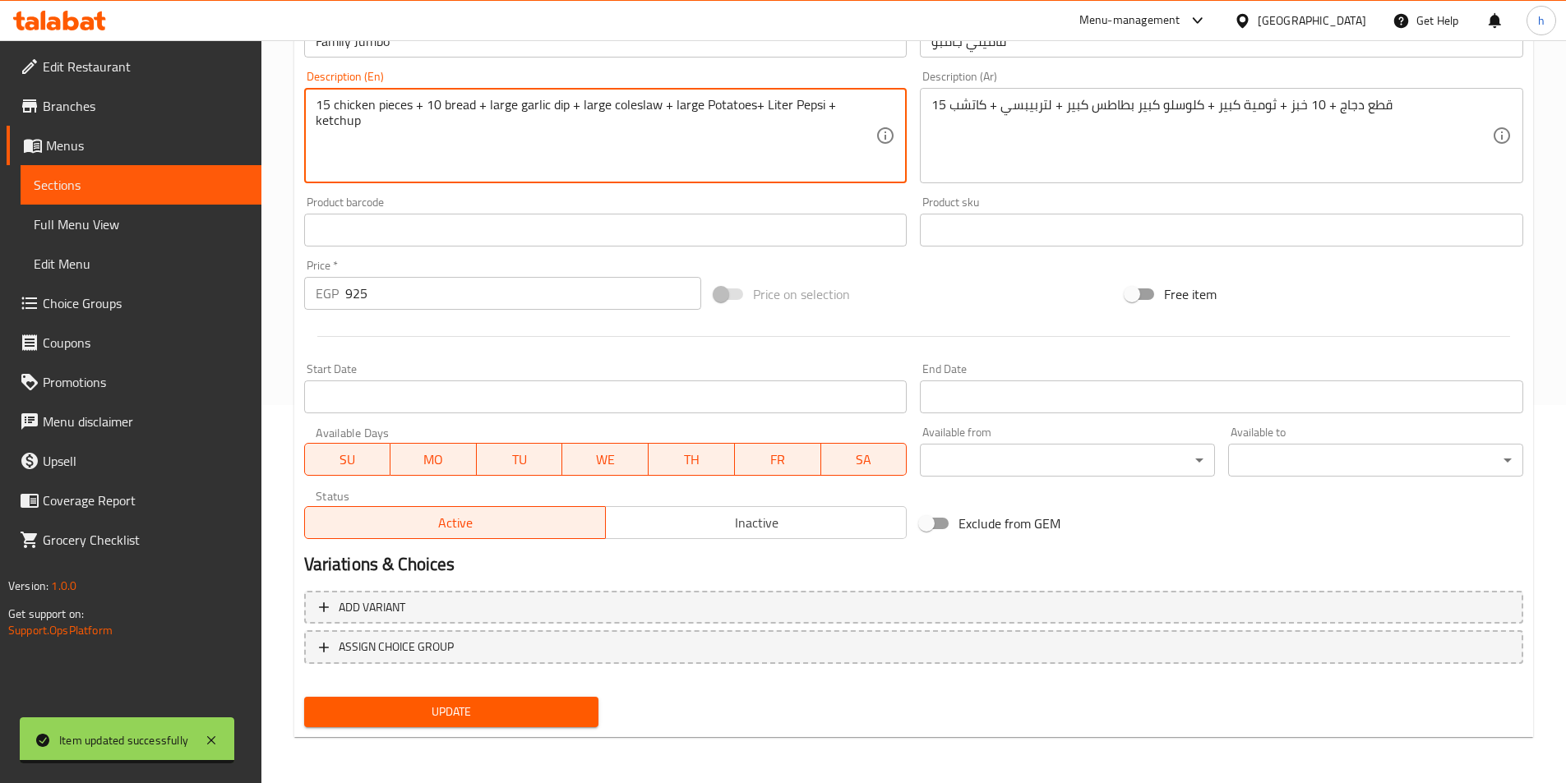
type textarea "15 chicken pieces + 10 bread + large garlic dip + large coleslaw + large Potato…"
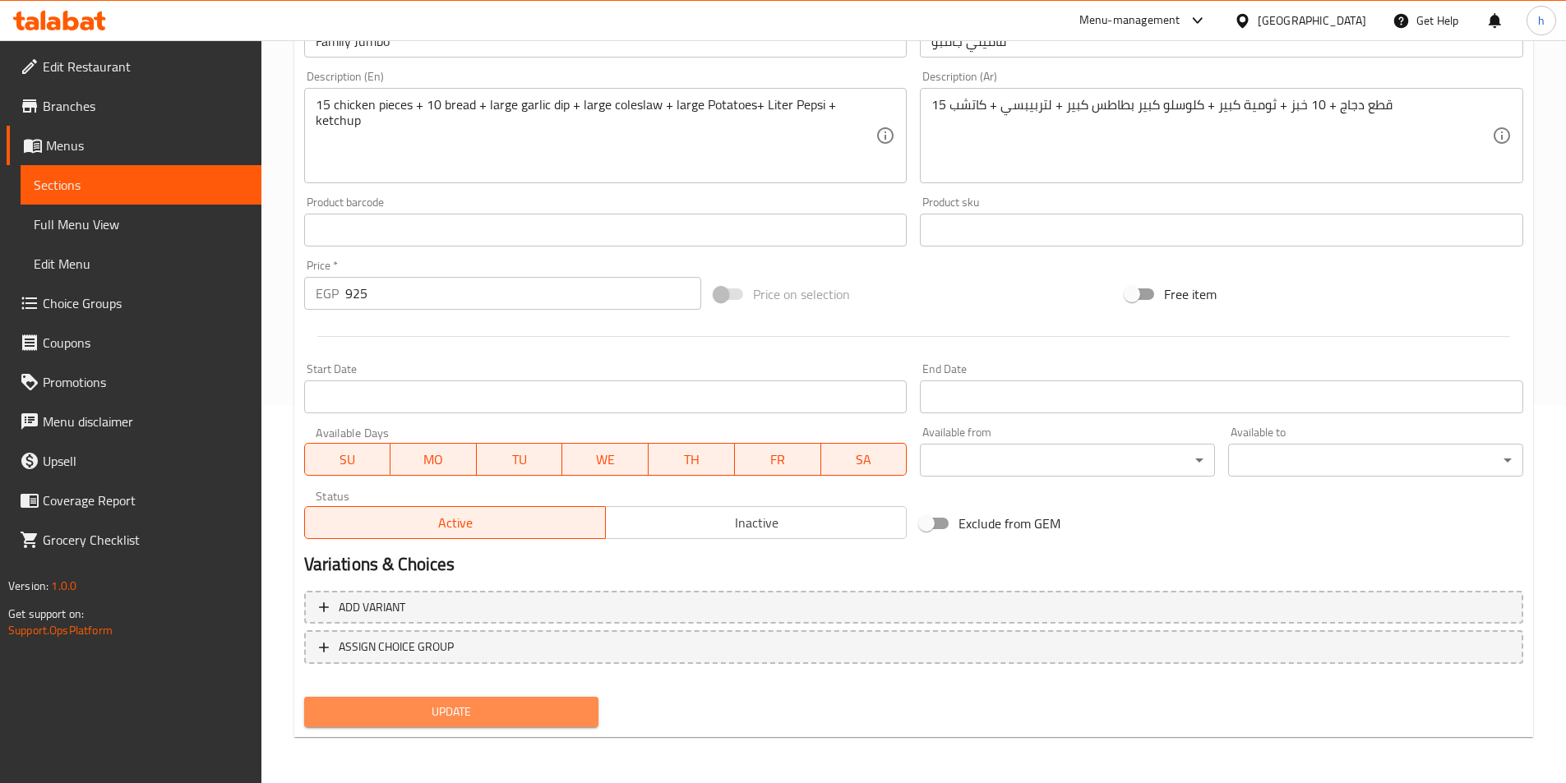
click at [546, 723] on button "Update" at bounding box center [451, 712] width 295 height 30
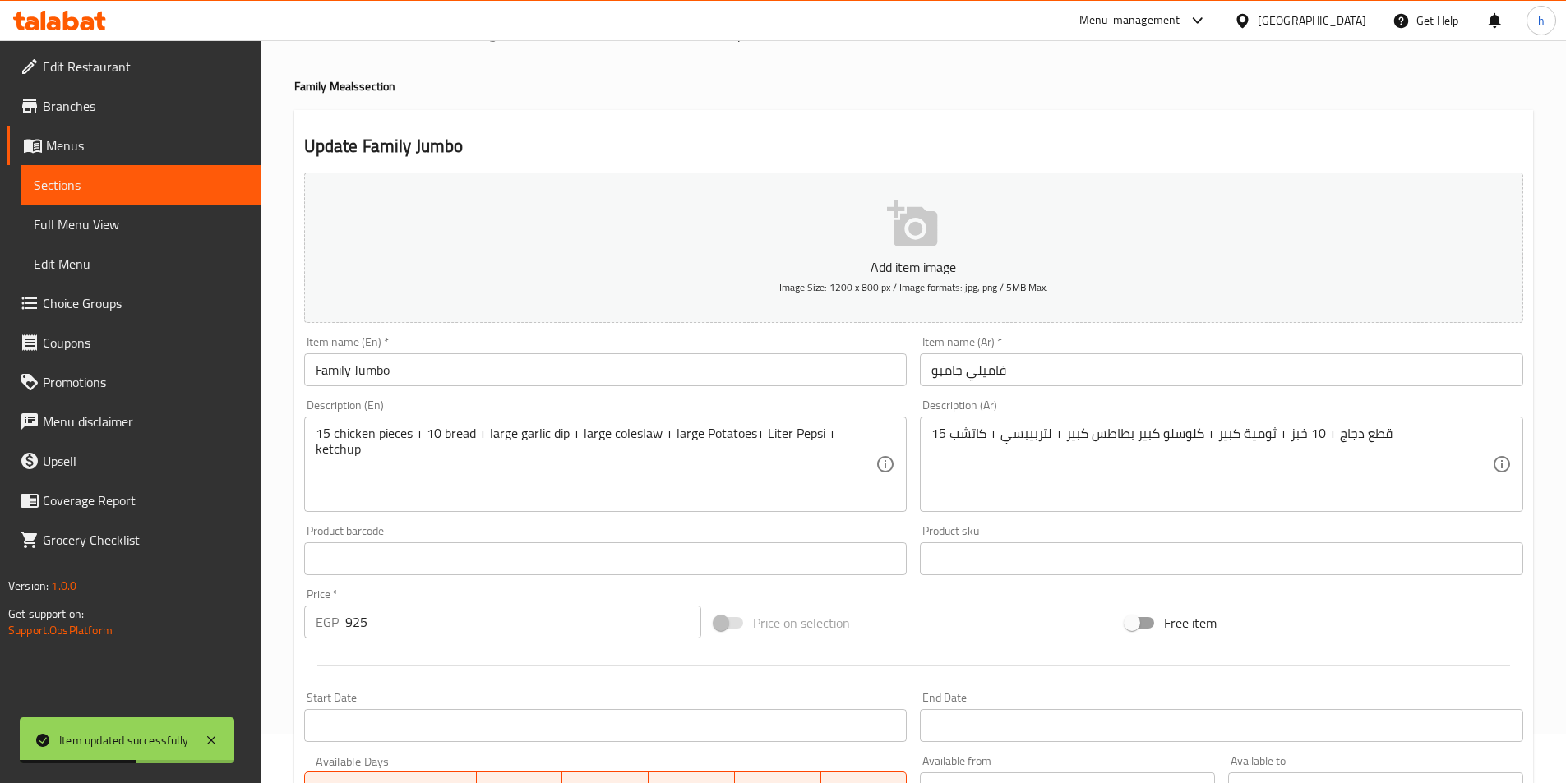
scroll to position [0, 0]
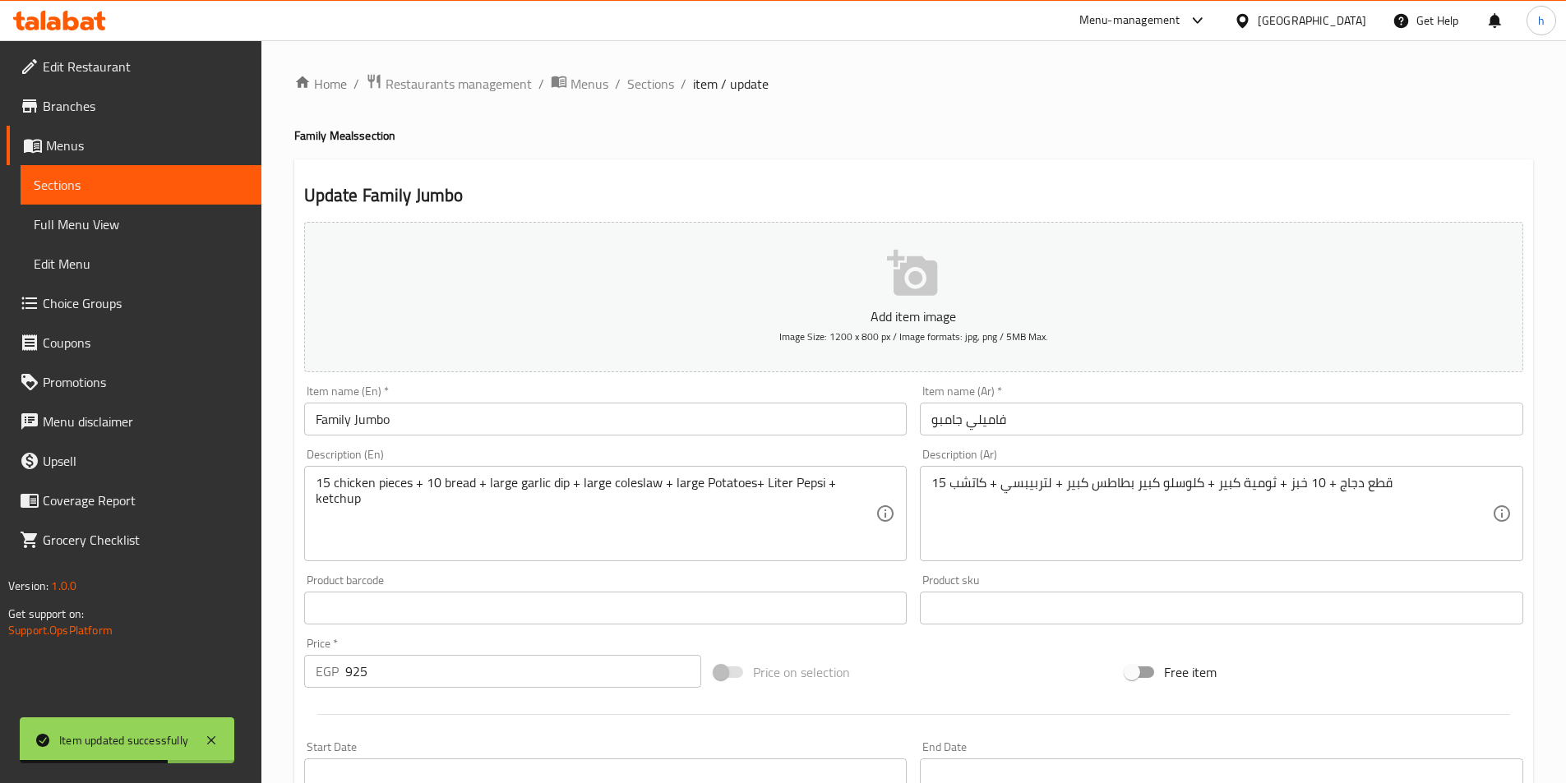
click at [650, 99] on div "Home / Restaurants management / Menus / Sections / item / update Family Meals s…" at bounding box center [913, 600] width 1239 height 1055
click at [677, 84] on ol "Home / Restaurants management / Menus / Sections / item / update" at bounding box center [913, 83] width 1239 height 21
click at [653, 84] on span "Sections" at bounding box center [650, 84] width 47 height 20
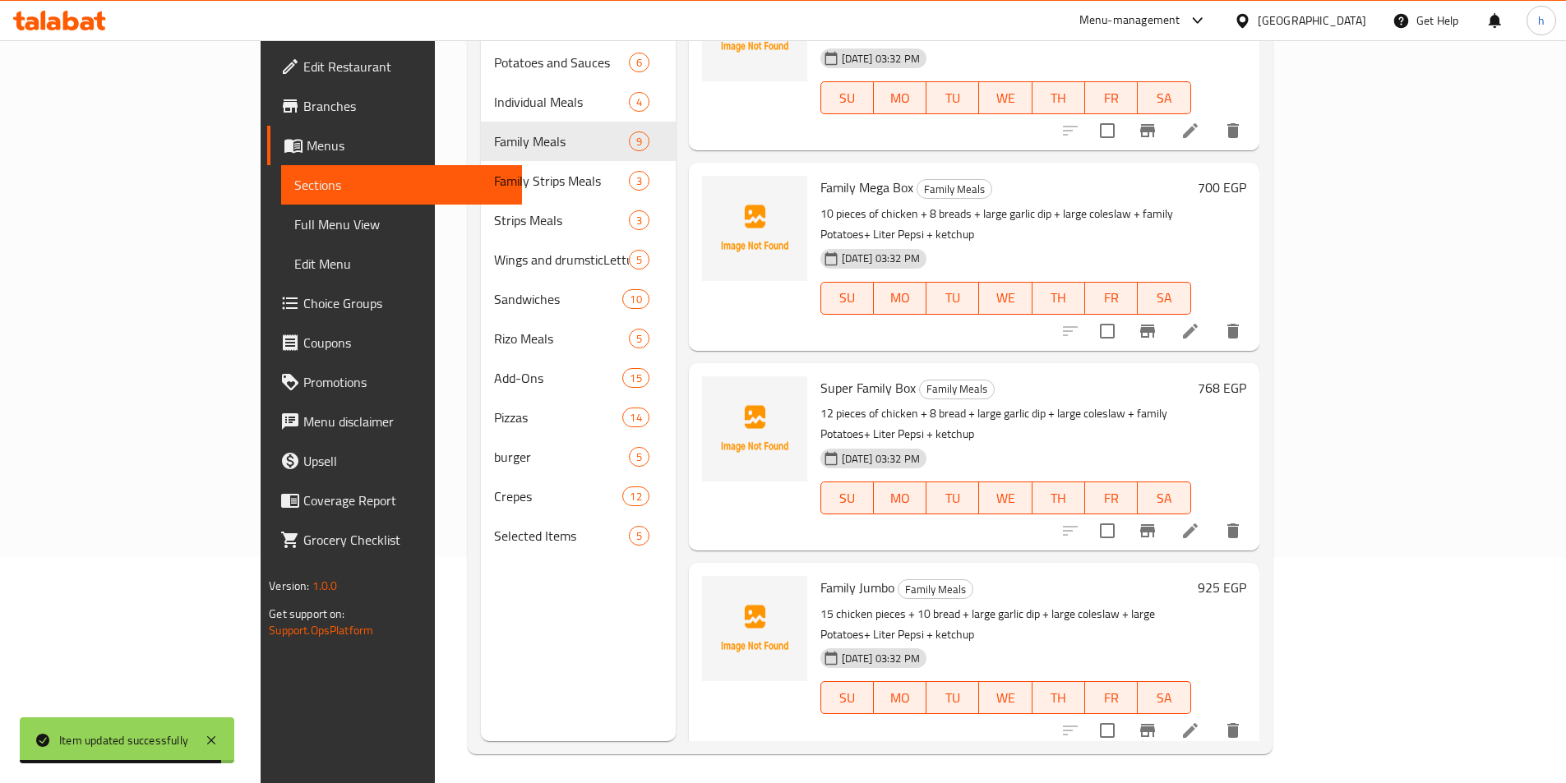
scroll to position [230, 0]
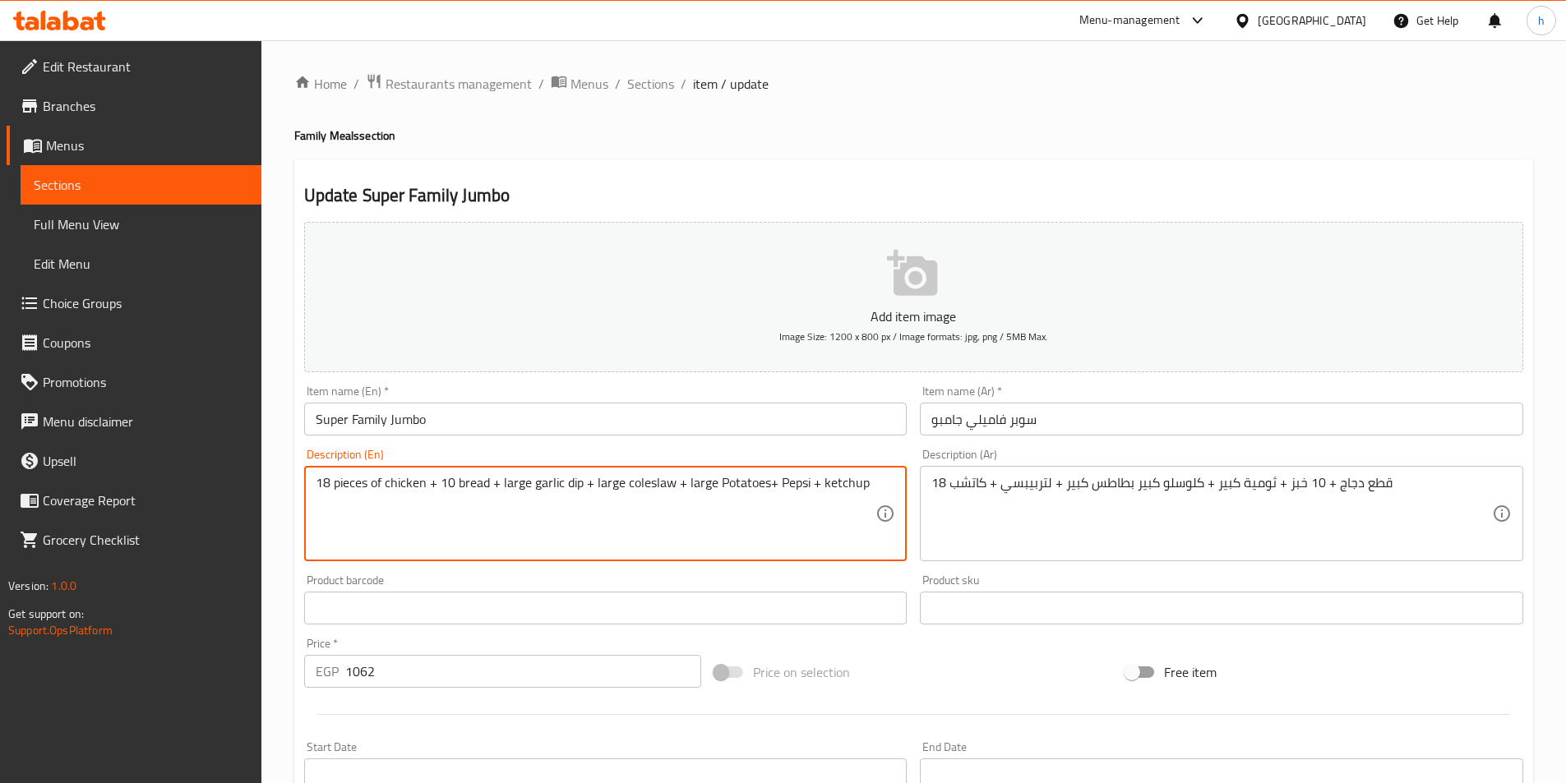
paste textarea "Liter"
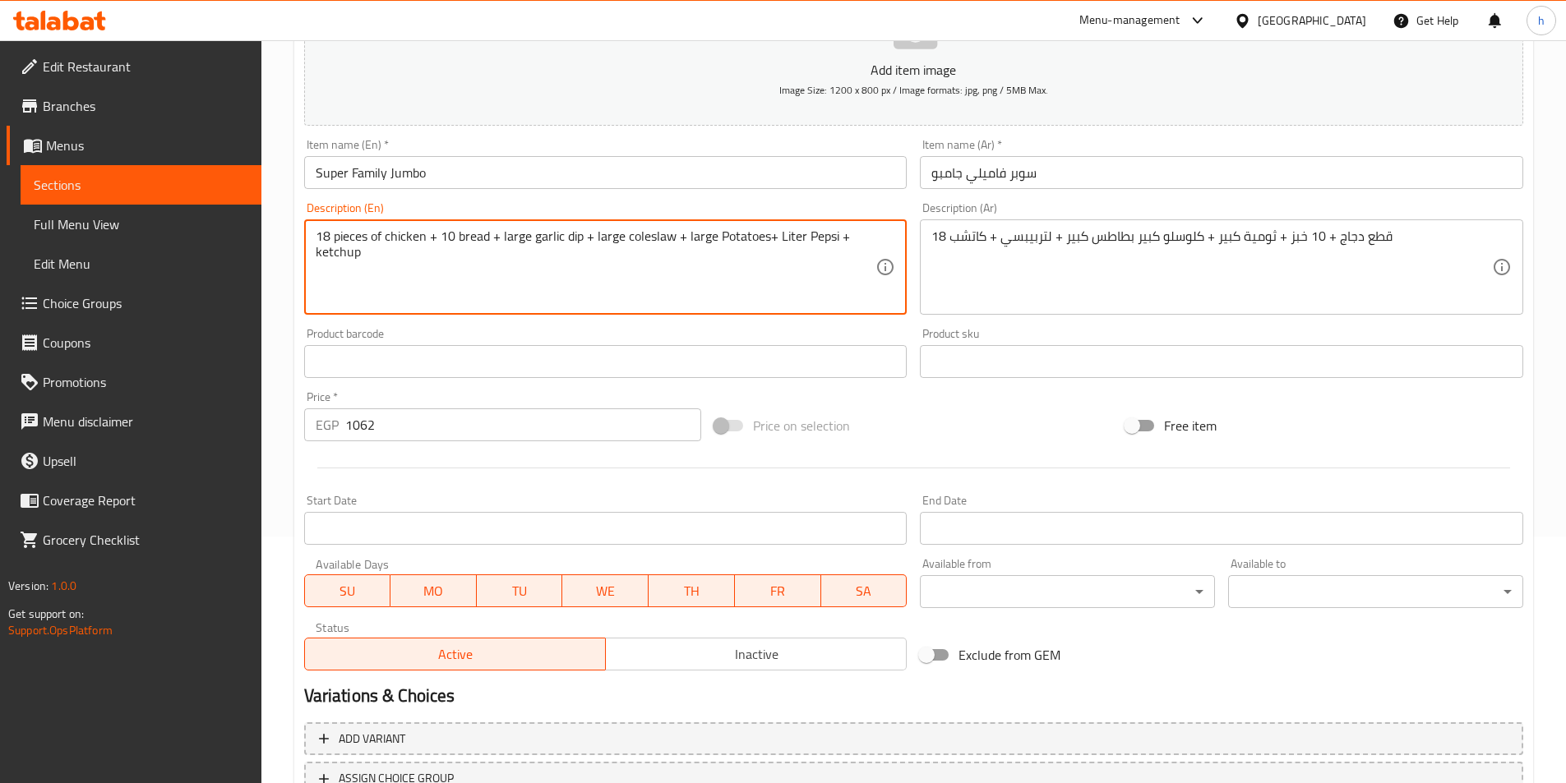
scroll to position [378, 0]
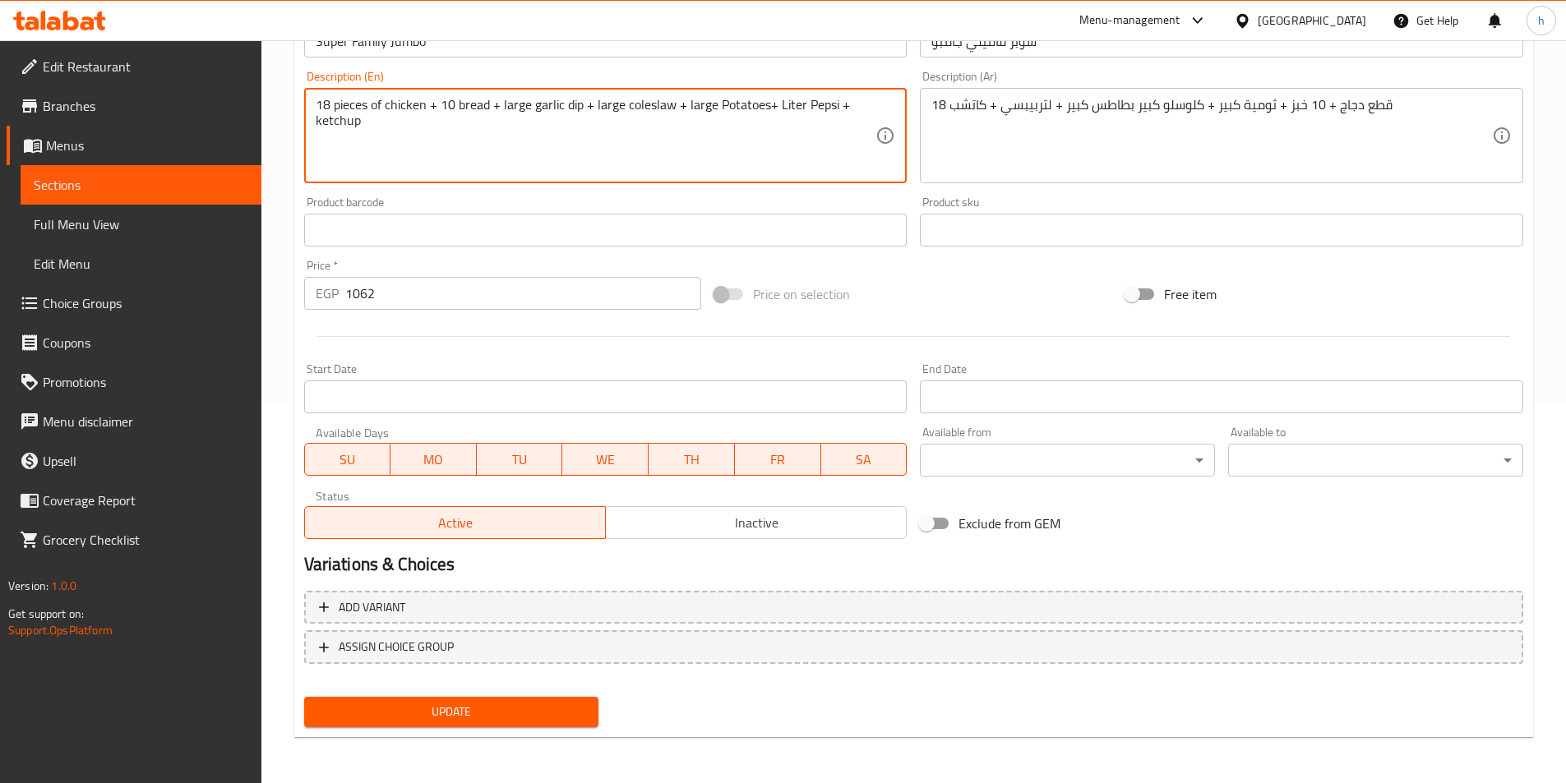
type textarea "18 pieces of chicken + 10 bread + large garlic dip + large coleslaw + large Pot…"
click at [539, 708] on span "Update" at bounding box center [451, 712] width 269 height 21
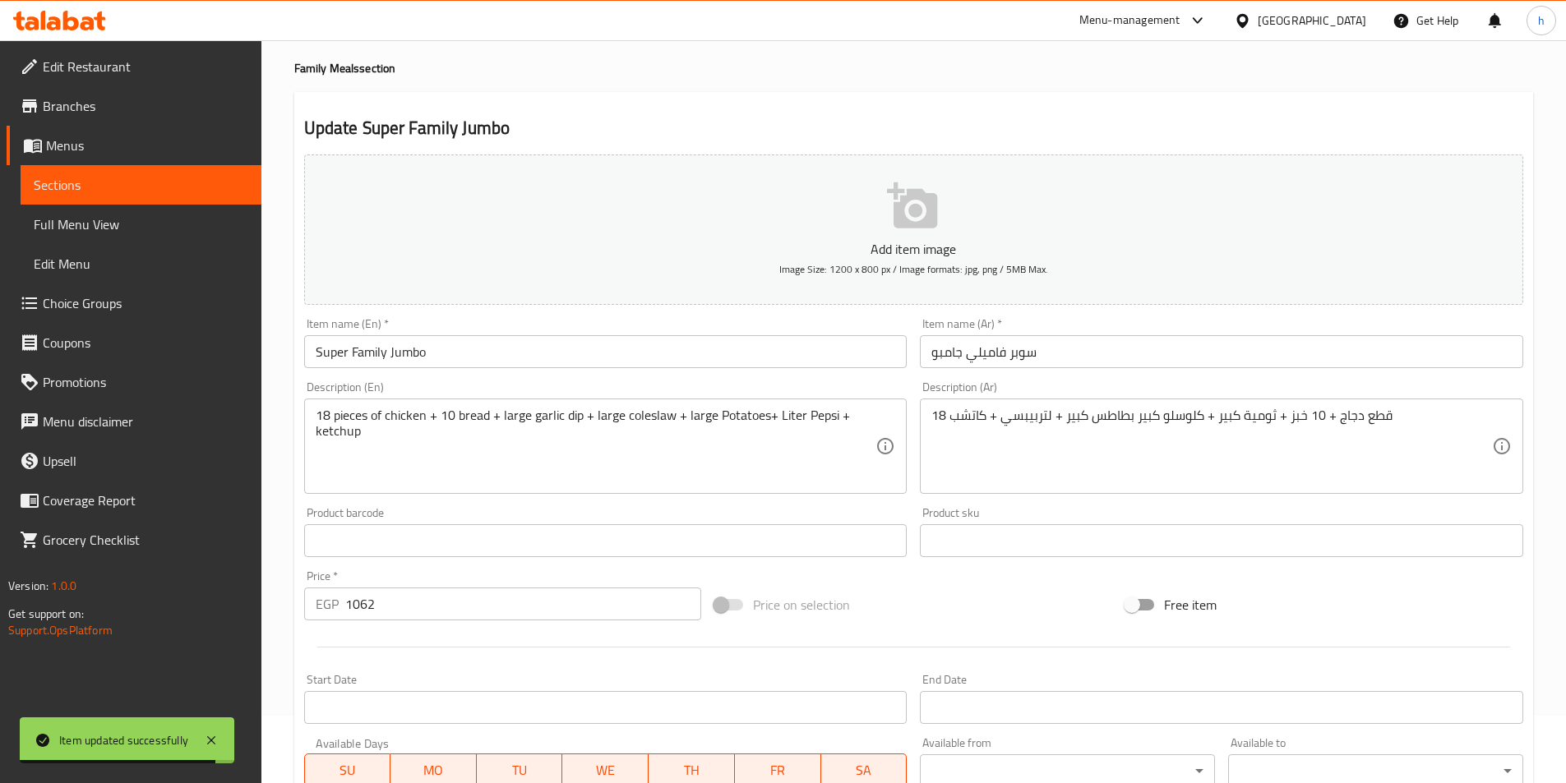
scroll to position [0, 0]
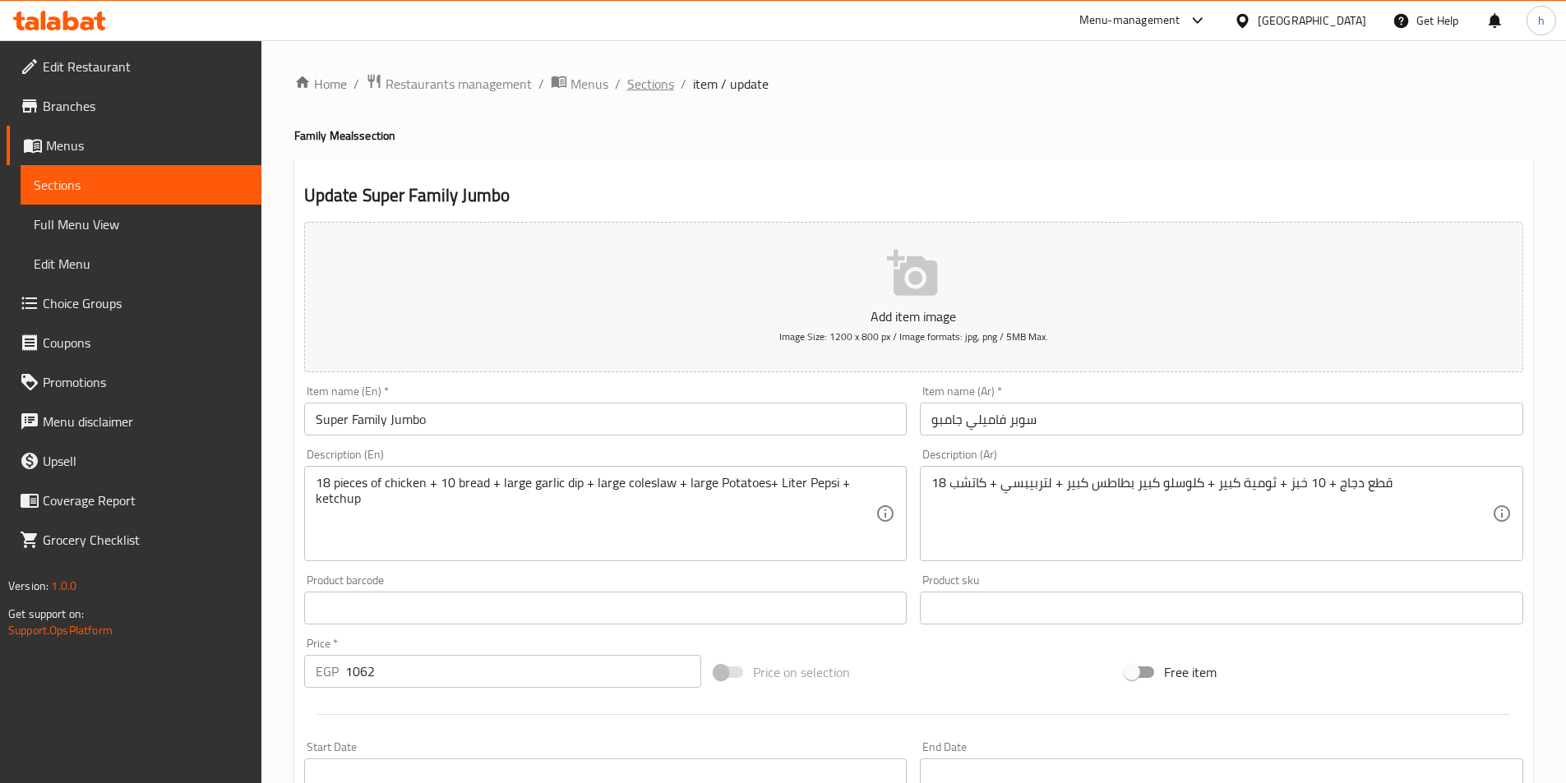
click at [665, 85] on span "Sections" at bounding box center [650, 84] width 47 height 20
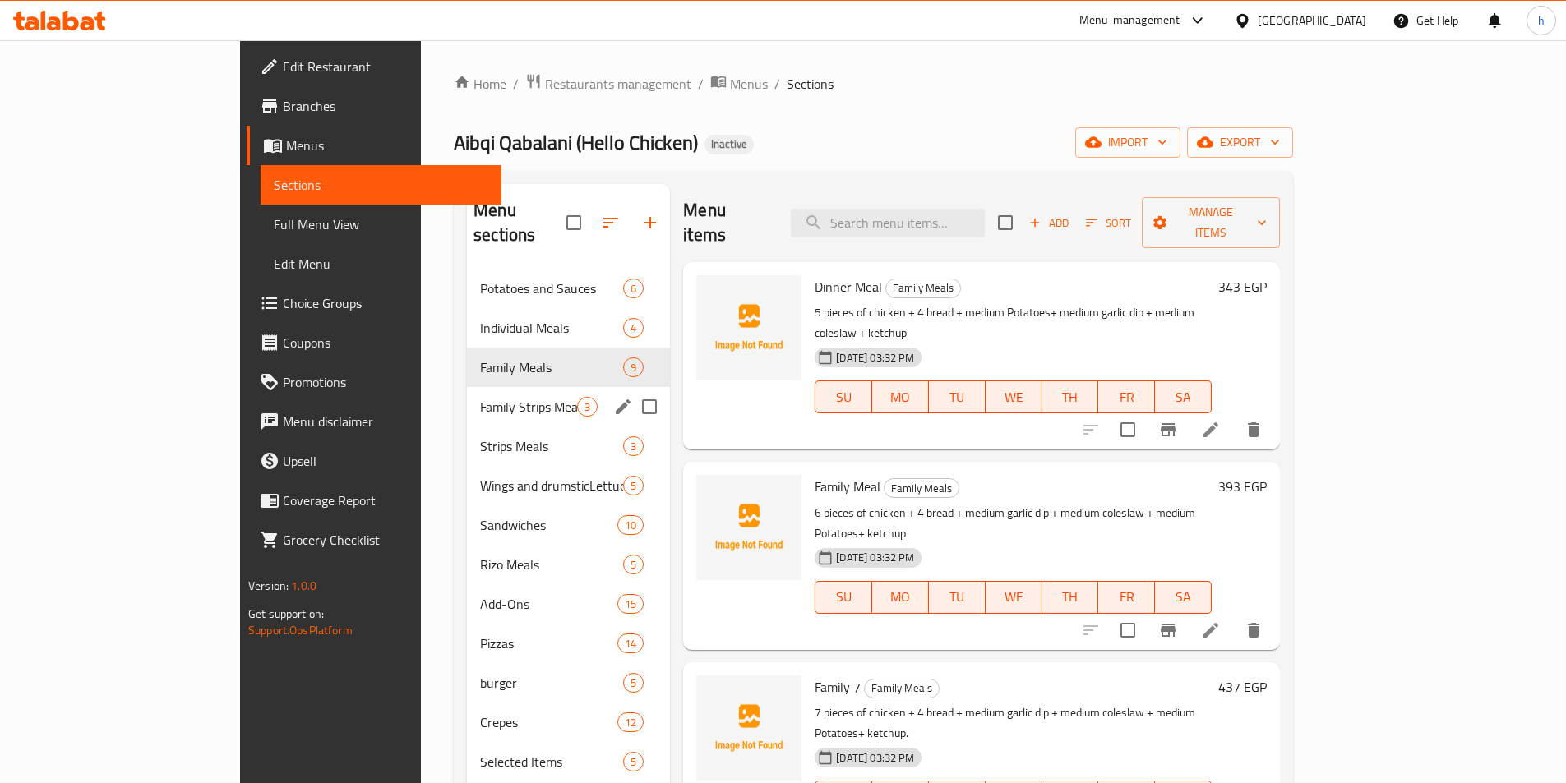
click at [480, 397] on span "Family Strips Meals" at bounding box center [528, 407] width 97 height 20
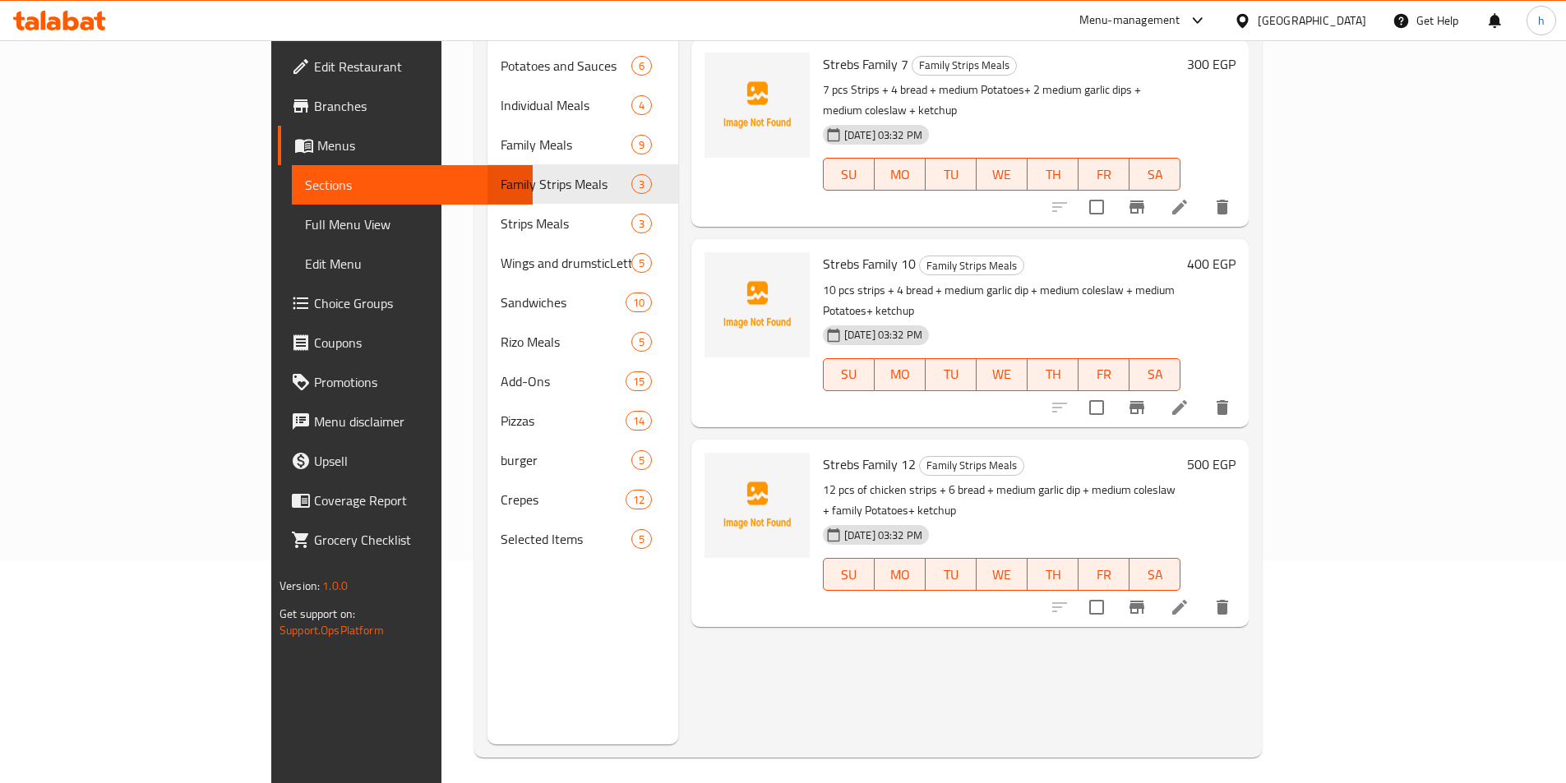
scroll to position [230, 0]
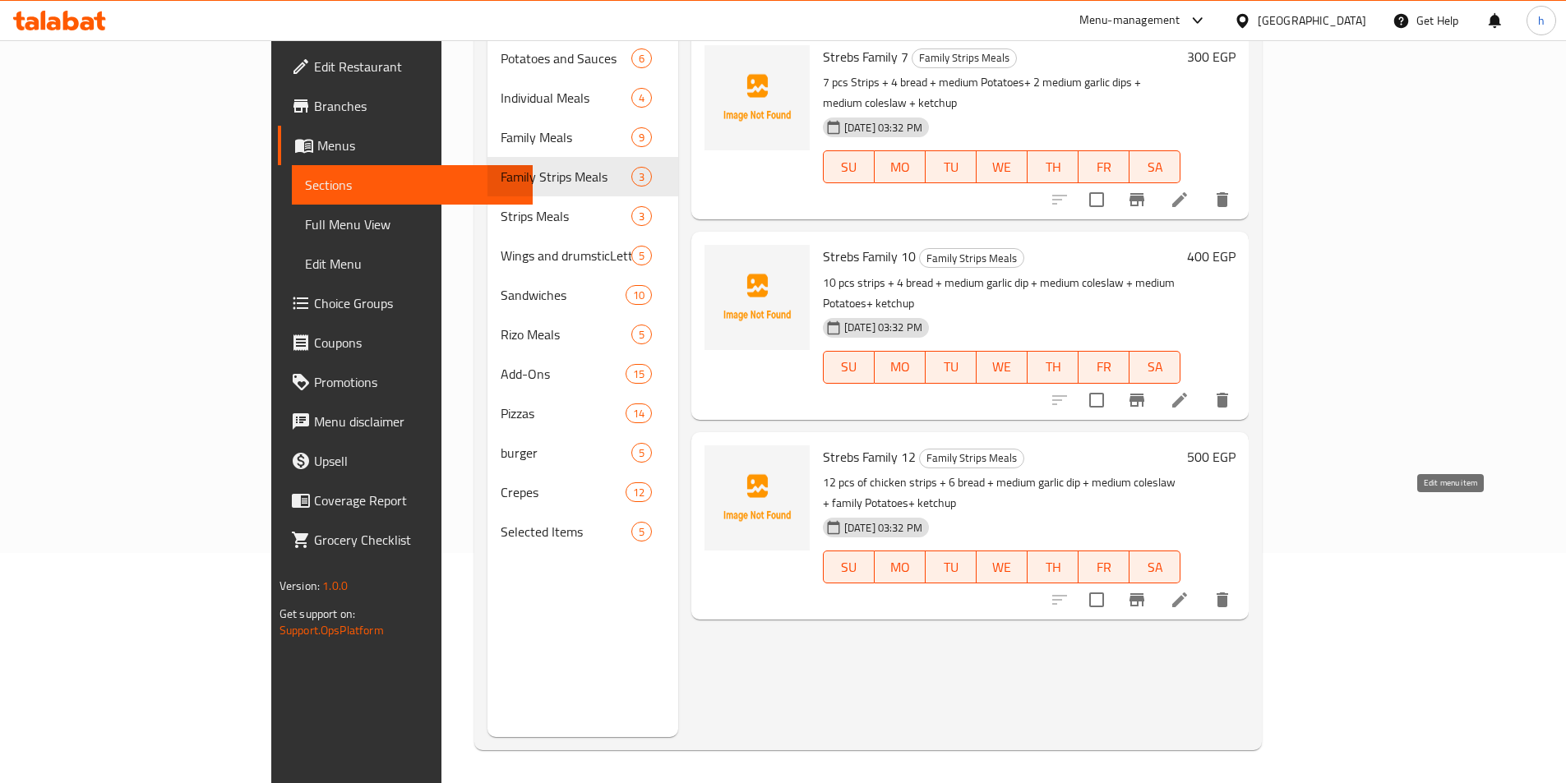
click at [1189, 590] on icon at bounding box center [1180, 600] width 20 height 20
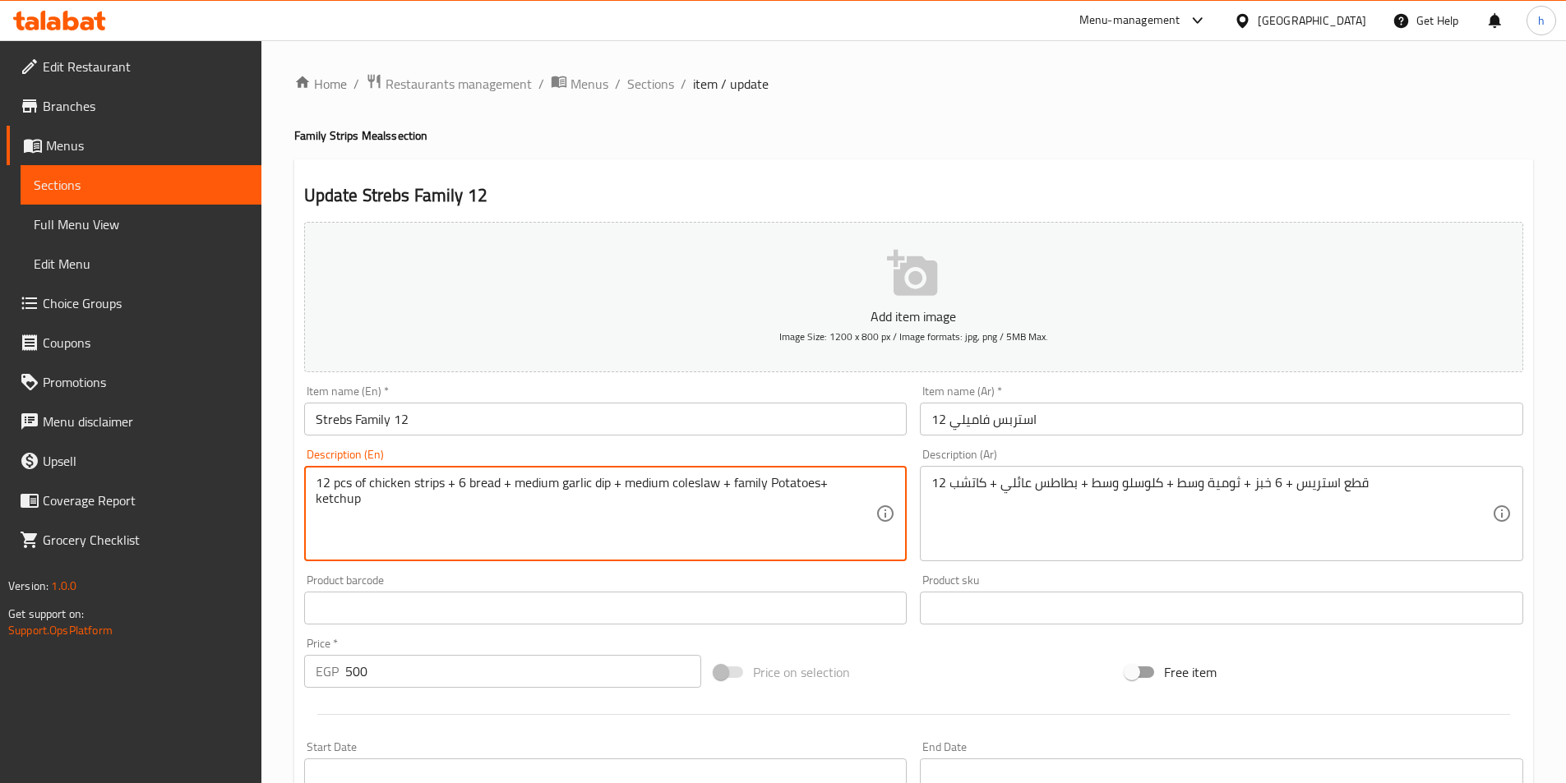
click at [395, 479] on textarea "12 pcs of chicken strips + 6 bread + medium garlic dip + medium coleslaw + fami…" at bounding box center [596, 514] width 561 height 78
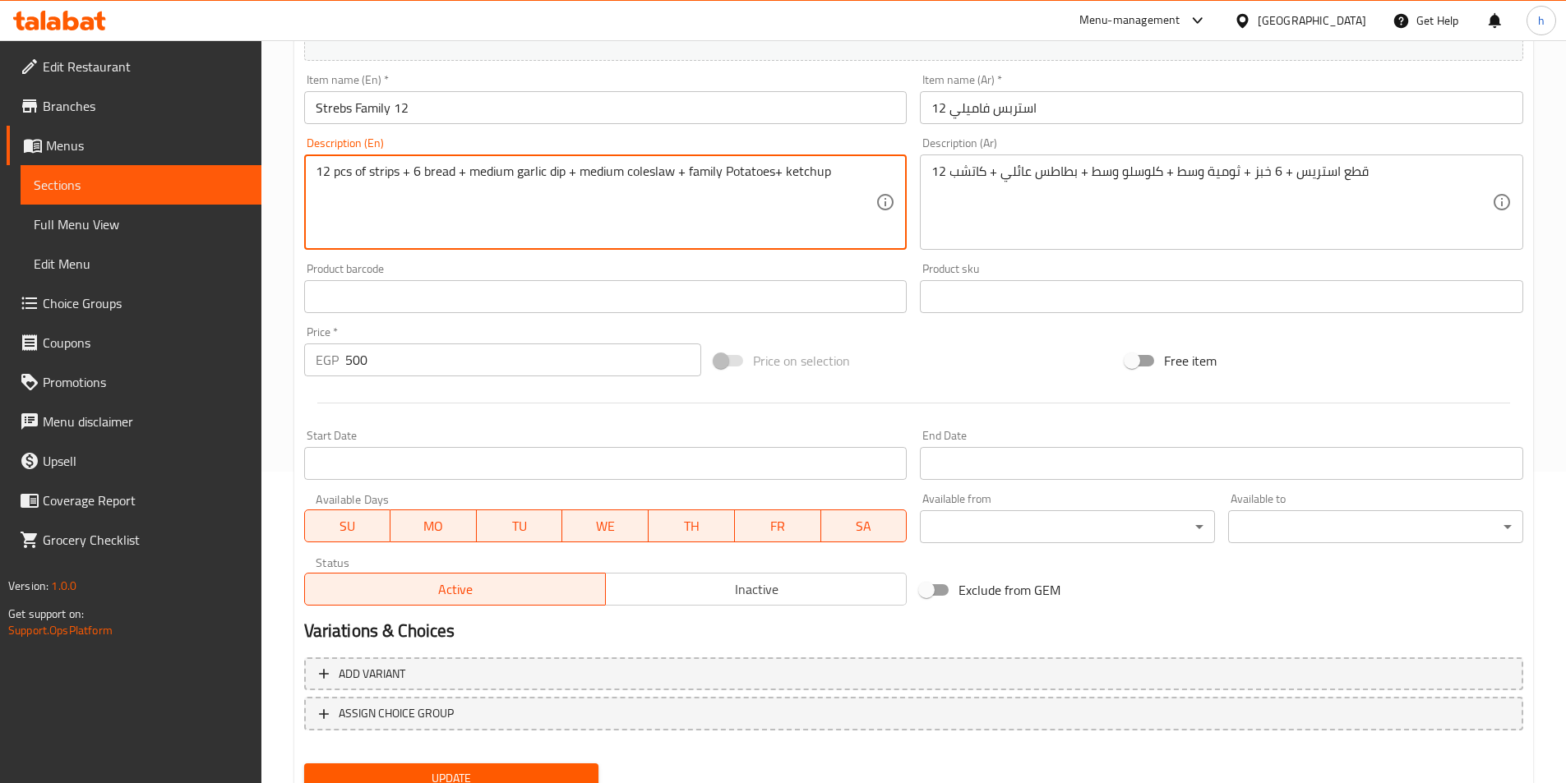
scroll to position [378, 0]
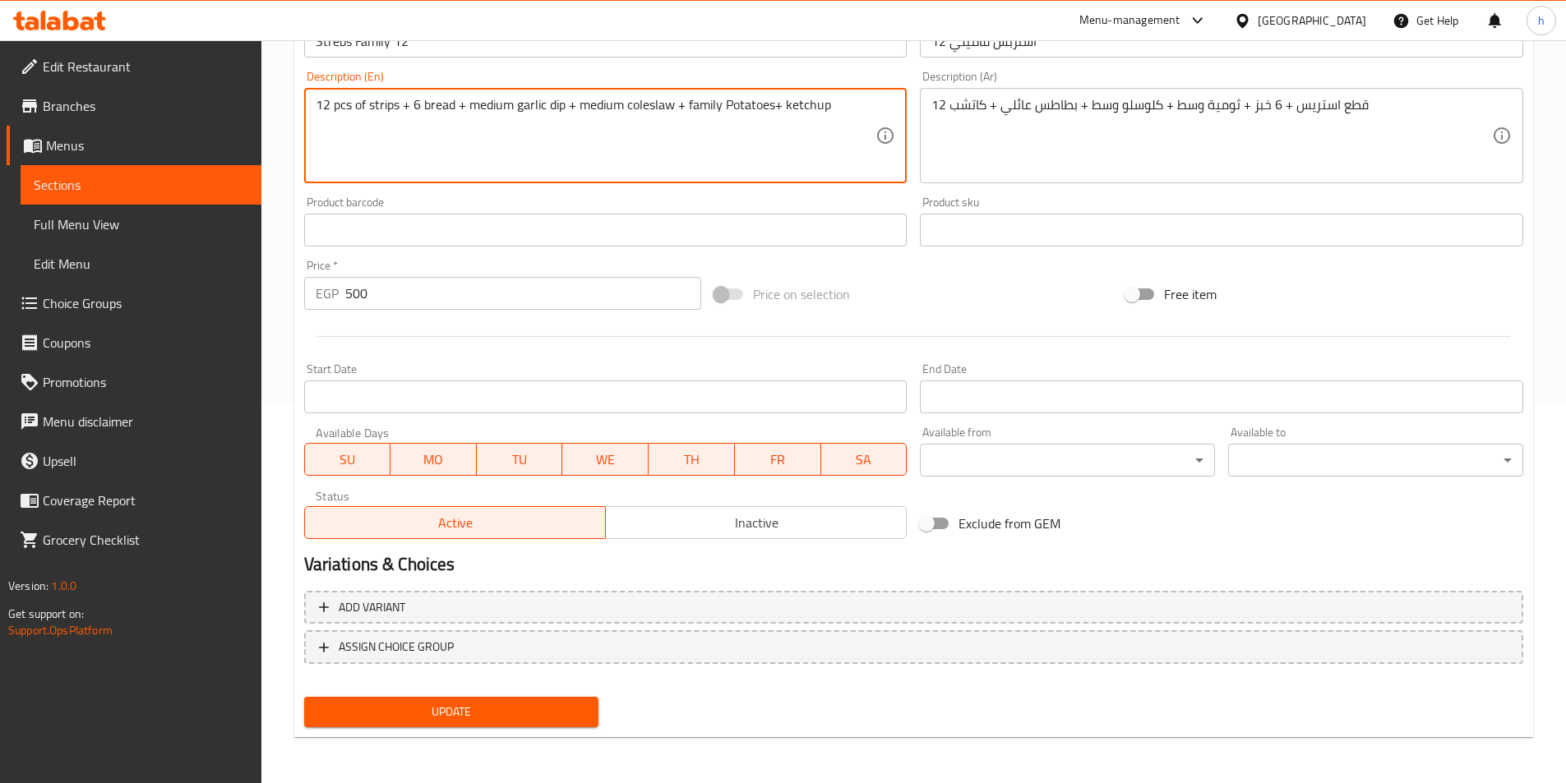
type textarea "12 pcs of strips + 6 bread + medium garlic dip + medium coleslaw + family Potat…"
click at [492, 705] on span "Update" at bounding box center [451, 712] width 269 height 21
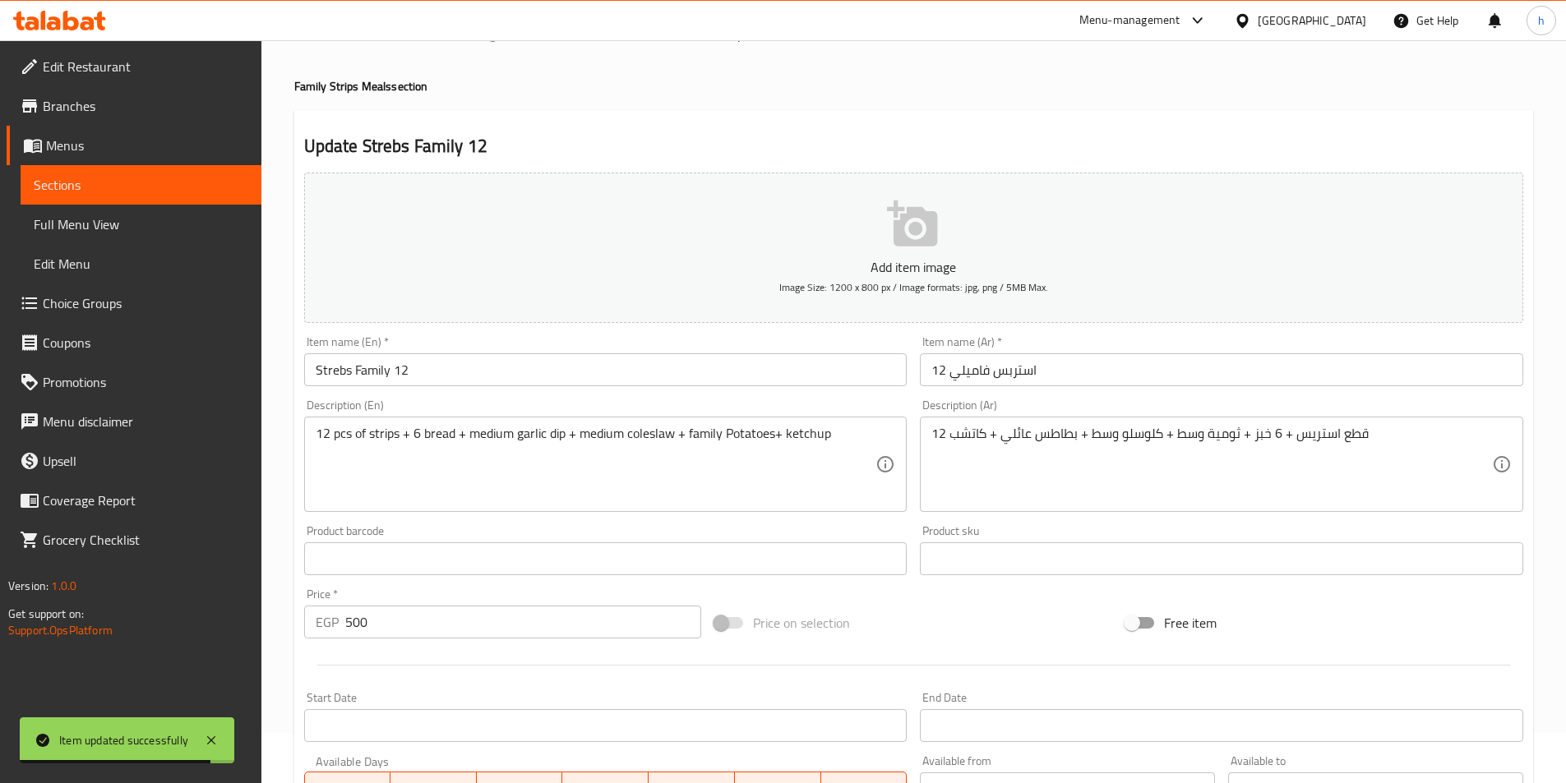
scroll to position [0, 0]
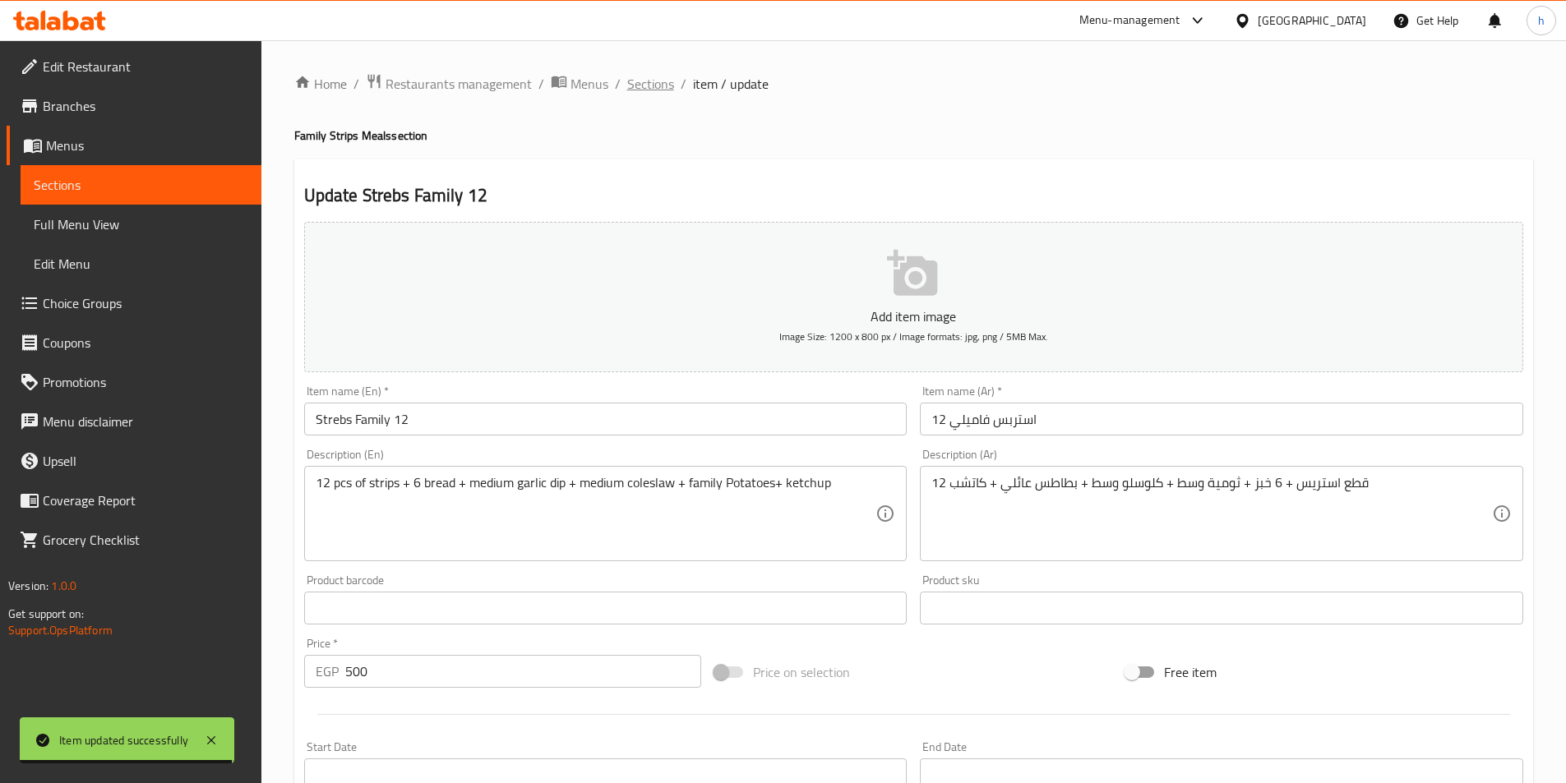
click at [650, 77] on span "Sections" at bounding box center [650, 84] width 47 height 20
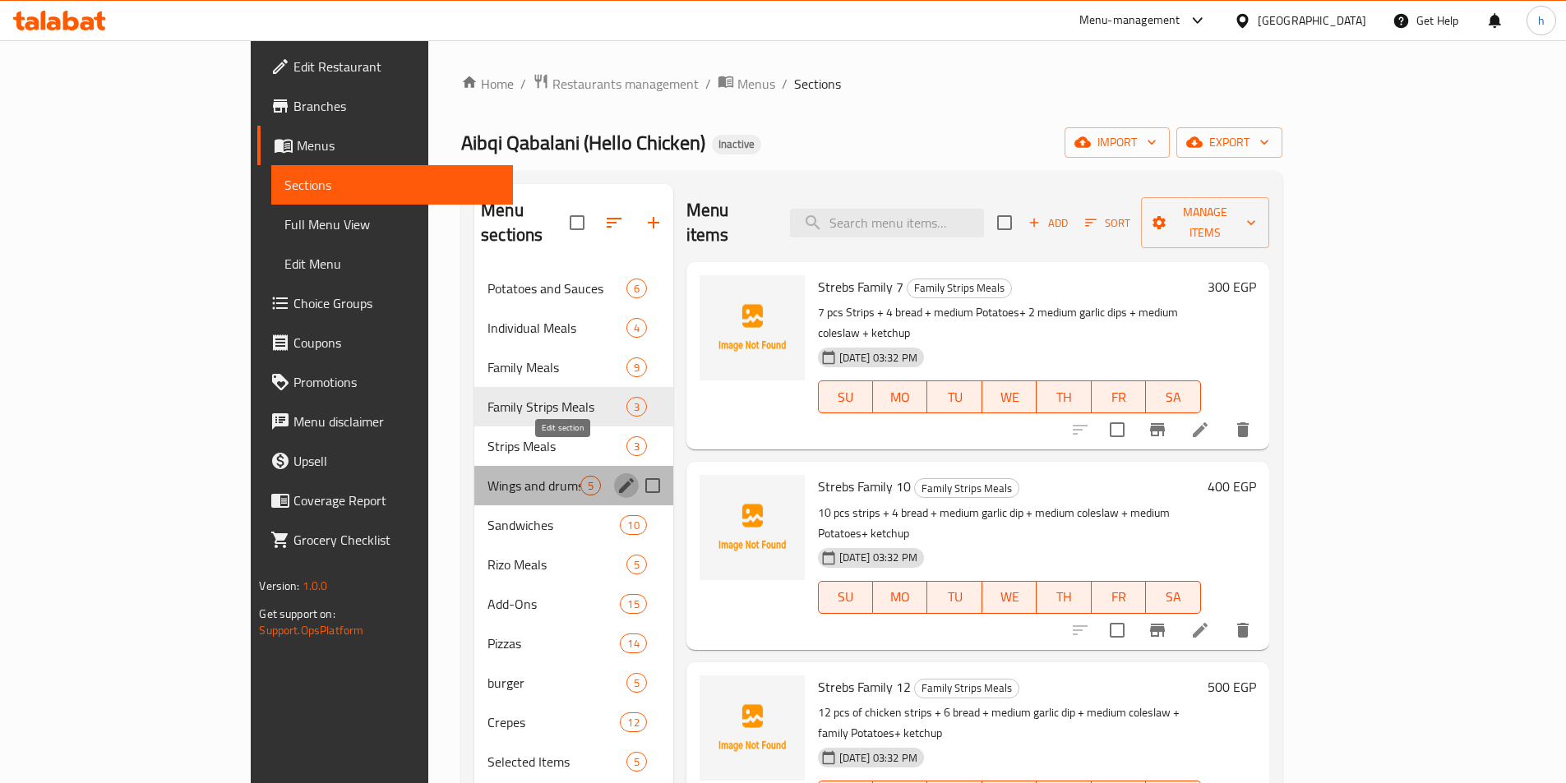
click at [619, 478] on icon "edit" at bounding box center [626, 485] width 15 height 15
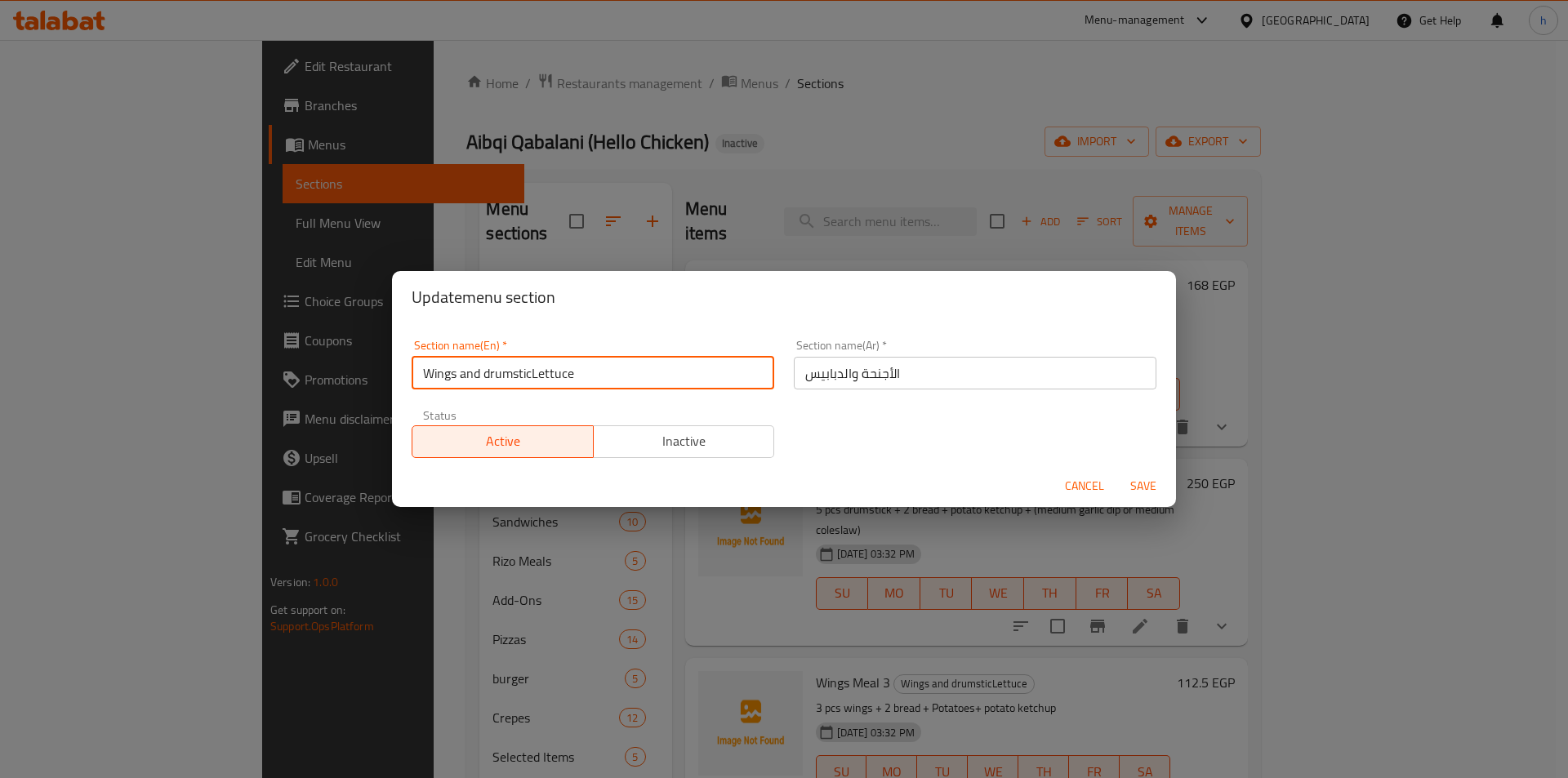
drag, startPoint x: 534, startPoint y: 374, endPoint x: 669, endPoint y: 374, distance: 135.0
click at [669, 374] on input "Wings and drumsticLettuce" at bounding box center [592, 373] width 363 height 33
type input "Wings and drumstic"
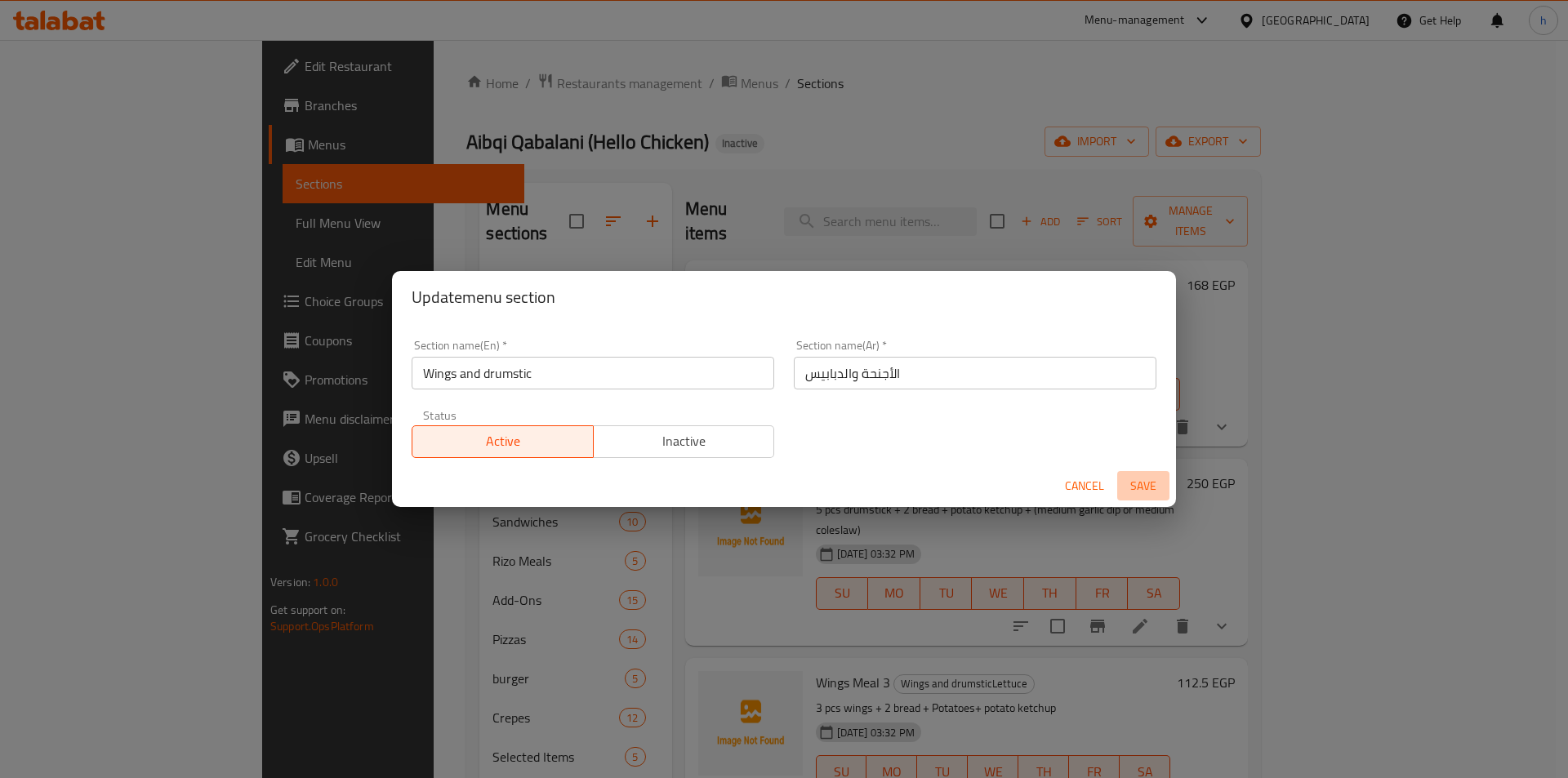
click at [1137, 483] on span "Save" at bounding box center [1143, 486] width 39 height 21
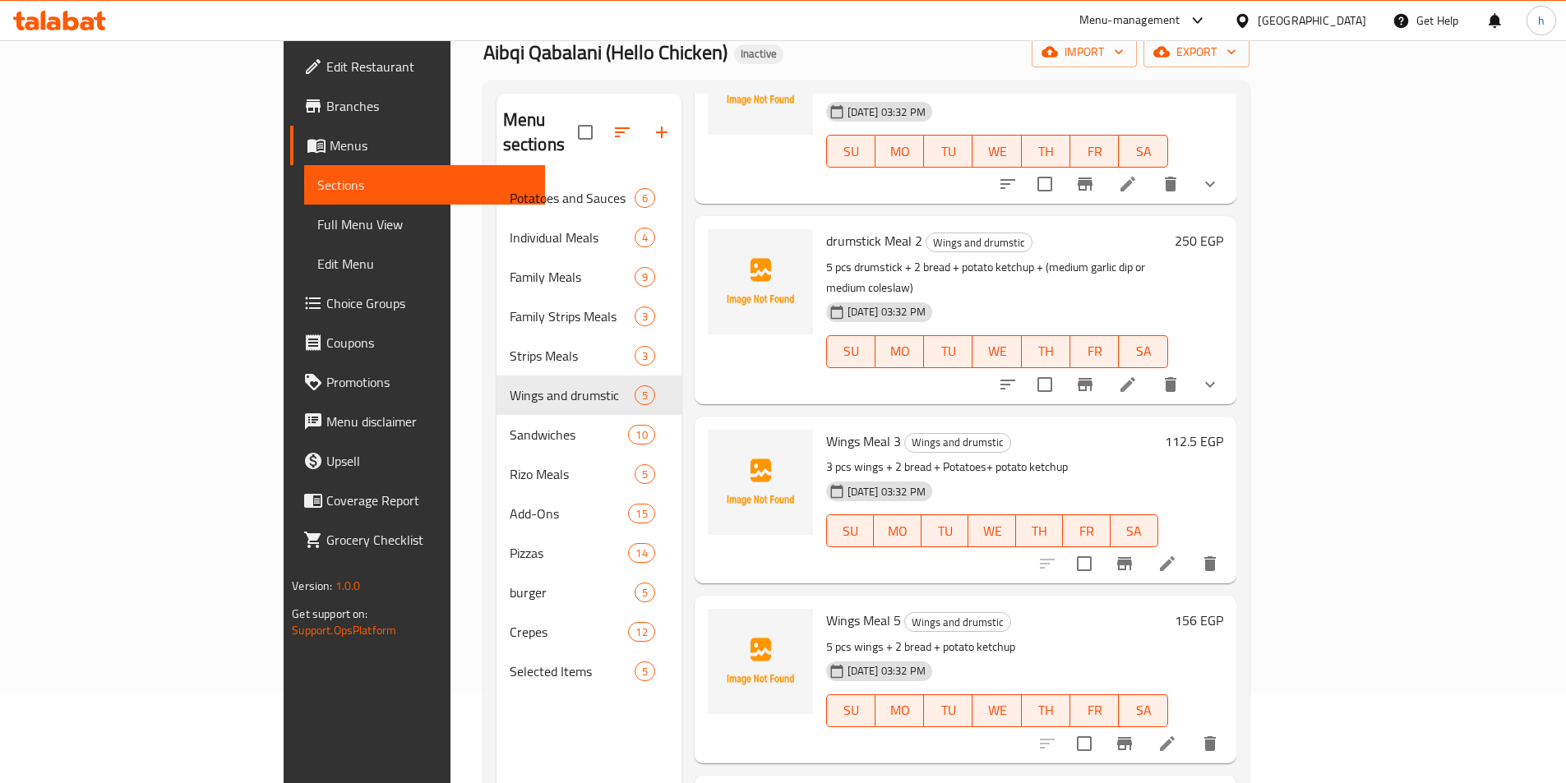
scroll to position [230, 0]
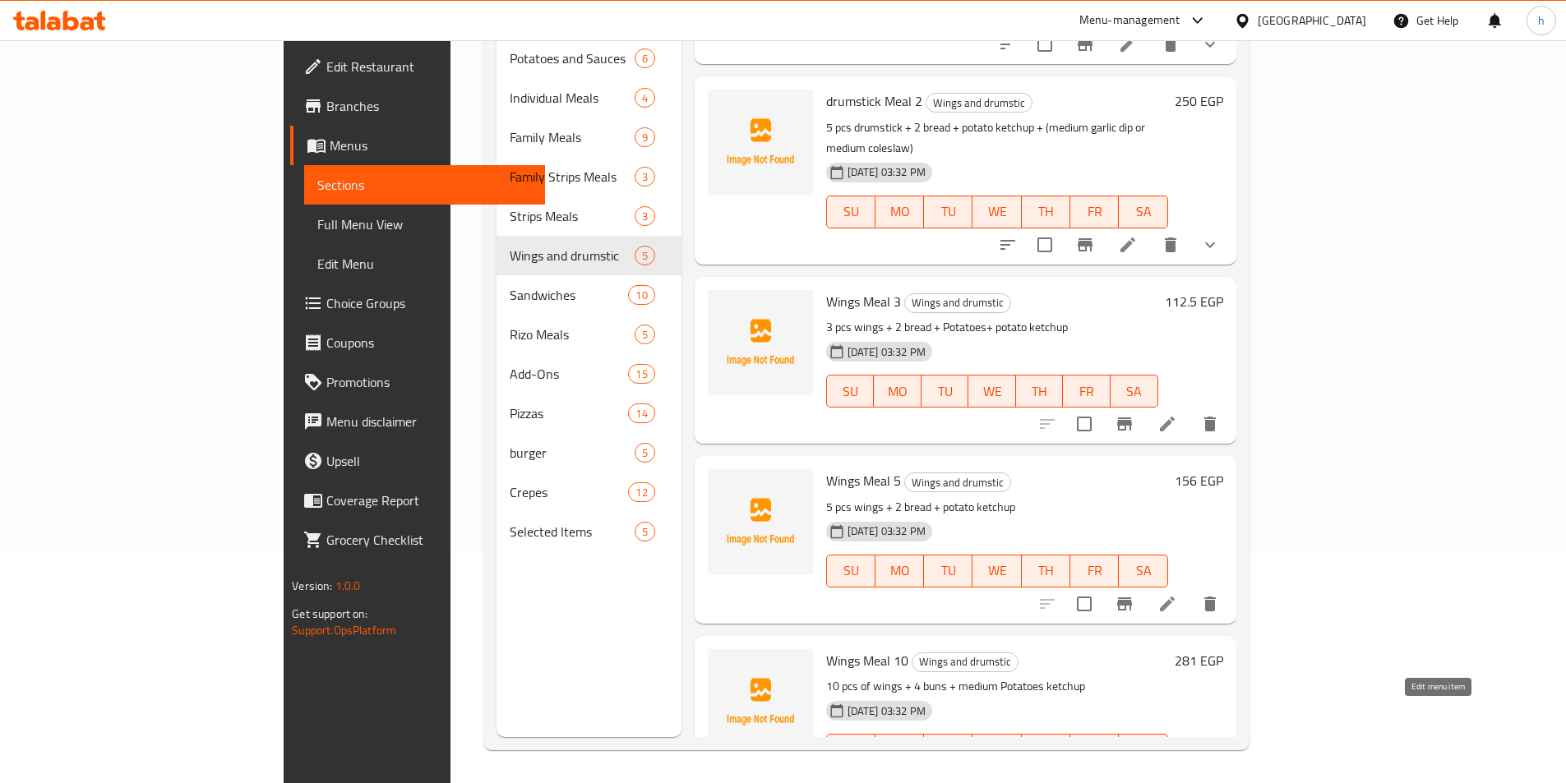
click at [1177, 773] on icon at bounding box center [1167, 783] width 20 height 20
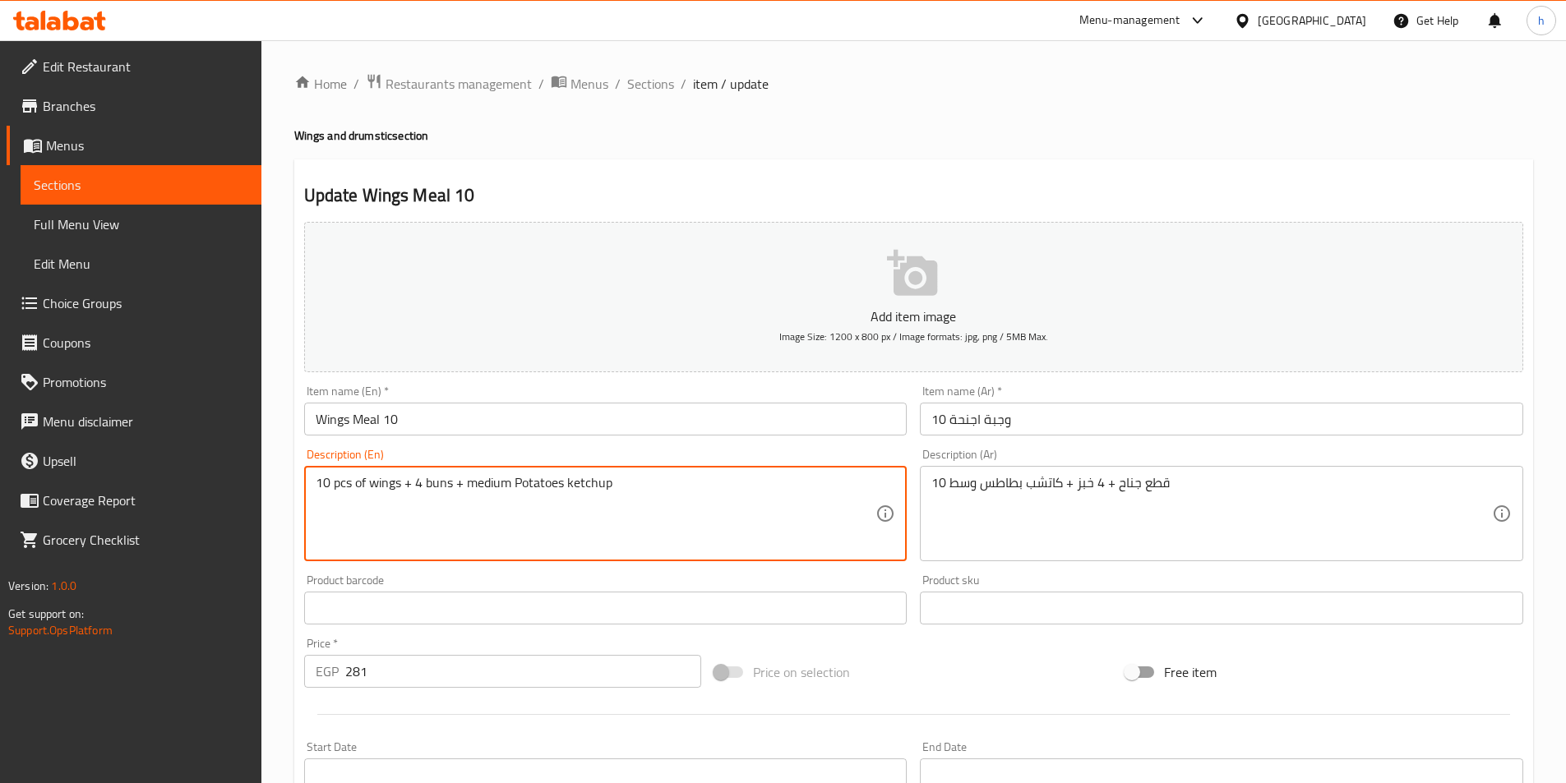
click at [441, 478] on textarea "10 pcs of wings + 4 buns + medium Potatoes ketchup" at bounding box center [596, 514] width 561 height 78
paste textarea "read"
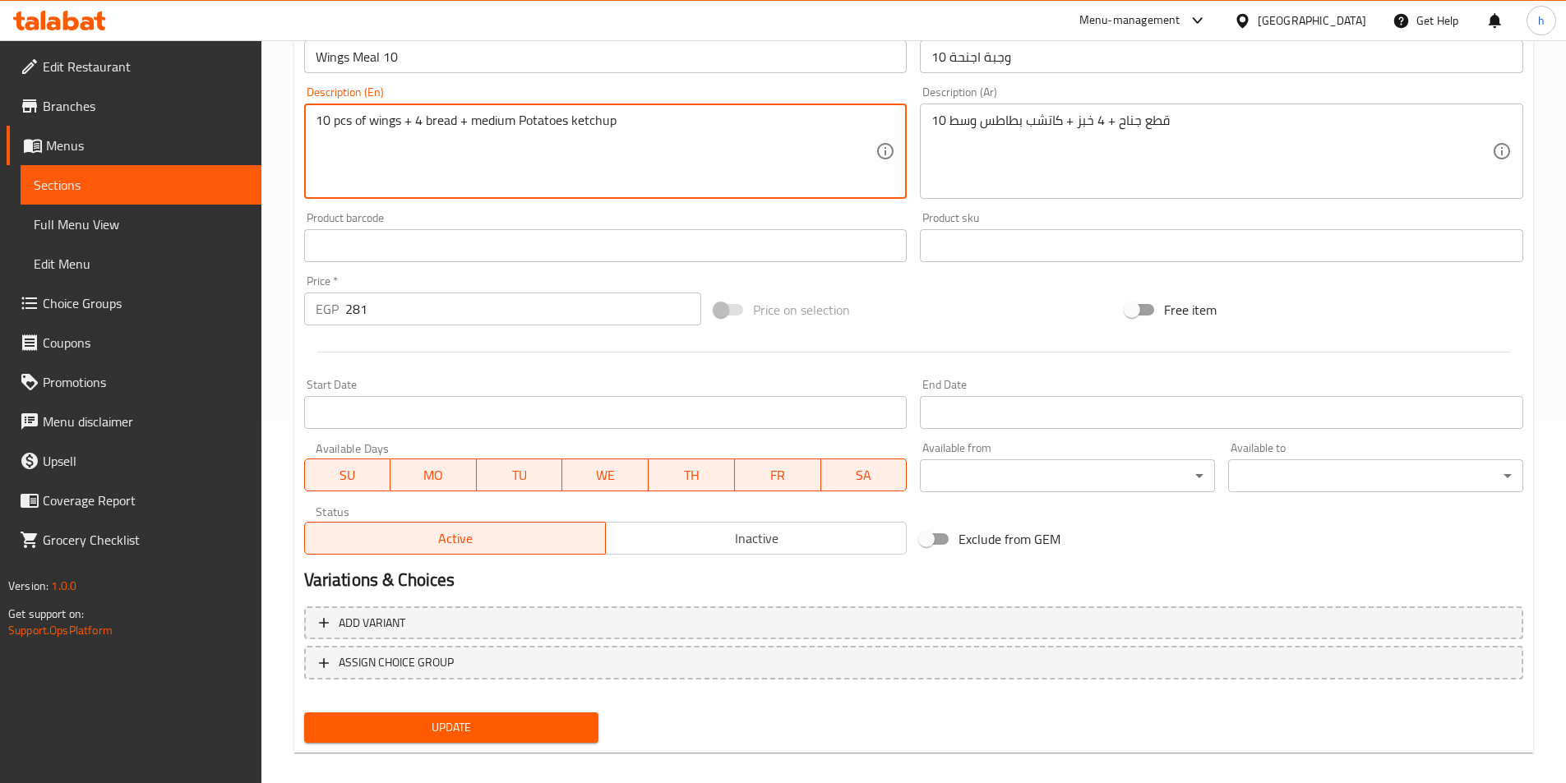
scroll to position [378, 0]
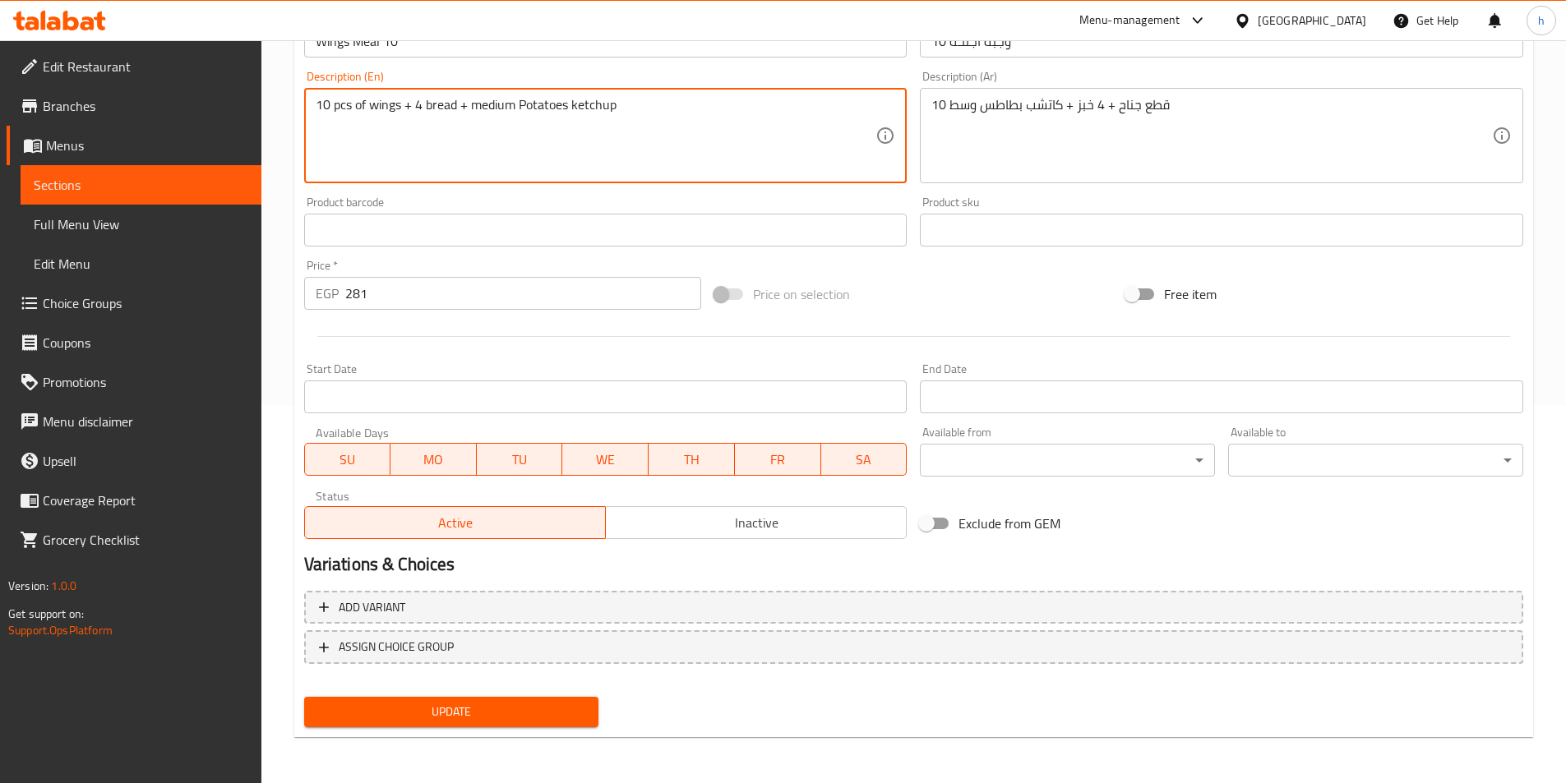
type textarea "10 pcs of wings + 4 bread + medium Potatoes ketchup"
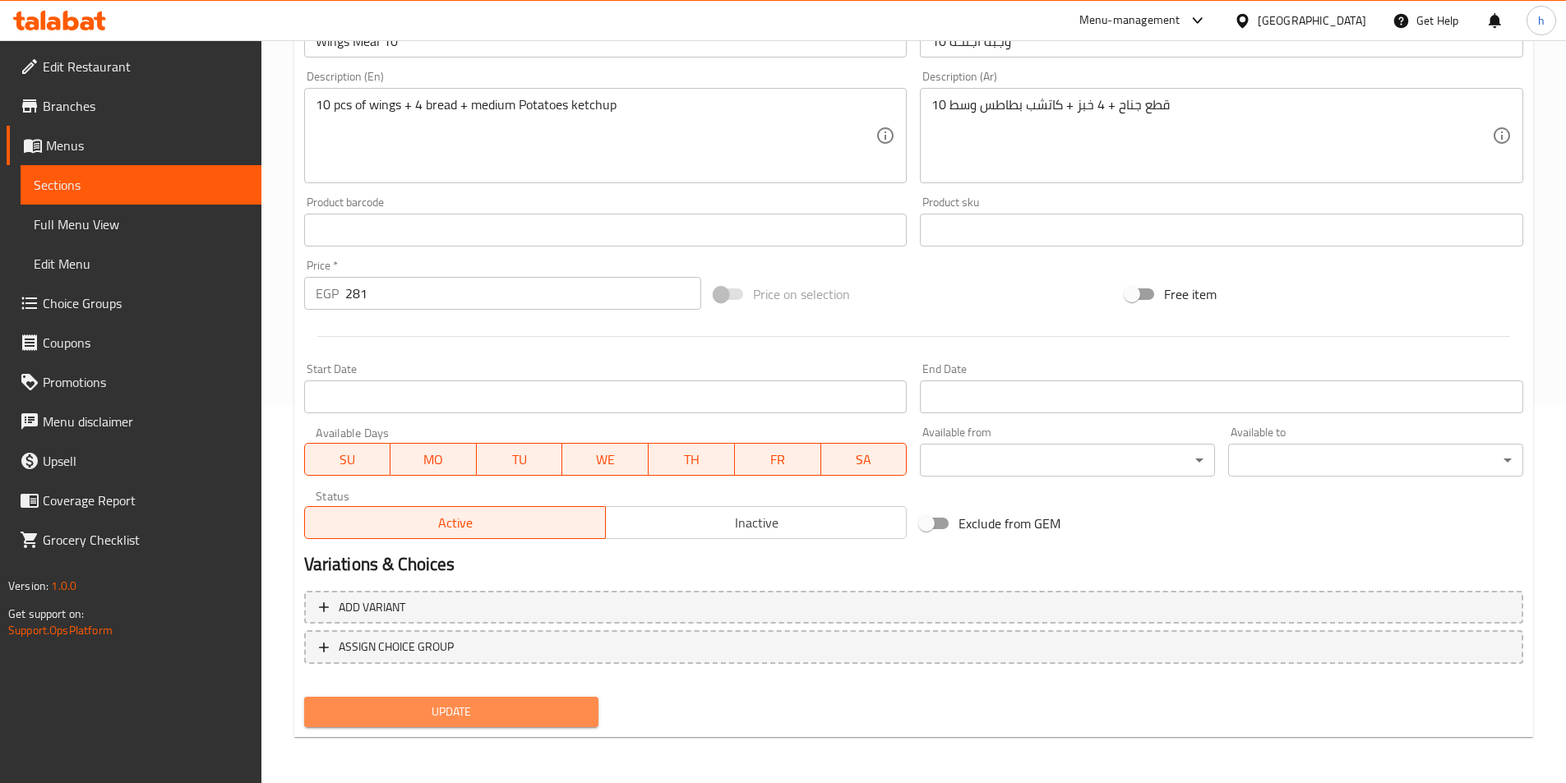
click at [446, 714] on span "Update" at bounding box center [451, 712] width 269 height 21
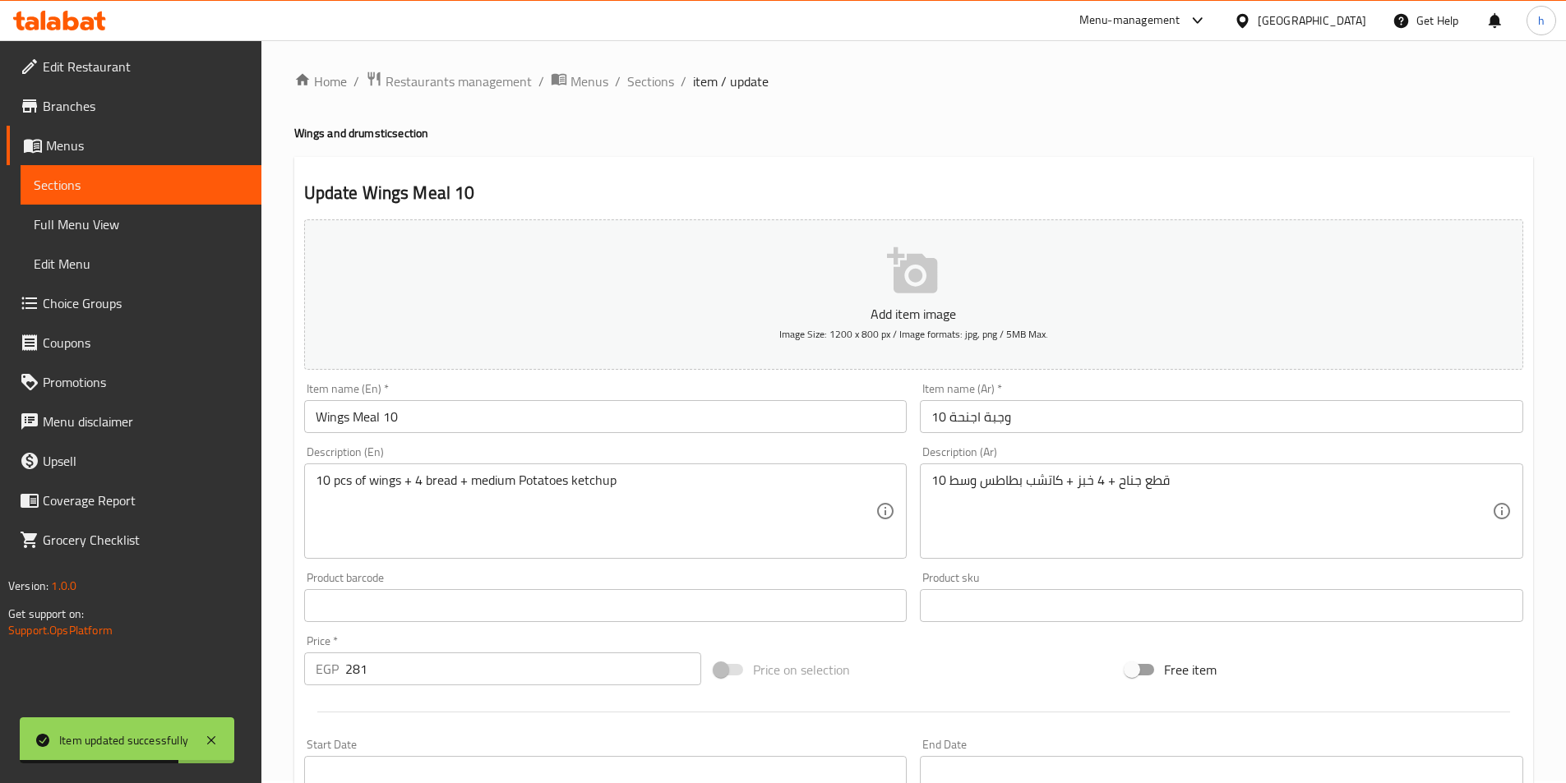
scroll to position [0, 0]
click at [658, 84] on span "Sections" at bounding box center [650, 84] width 47 height 20
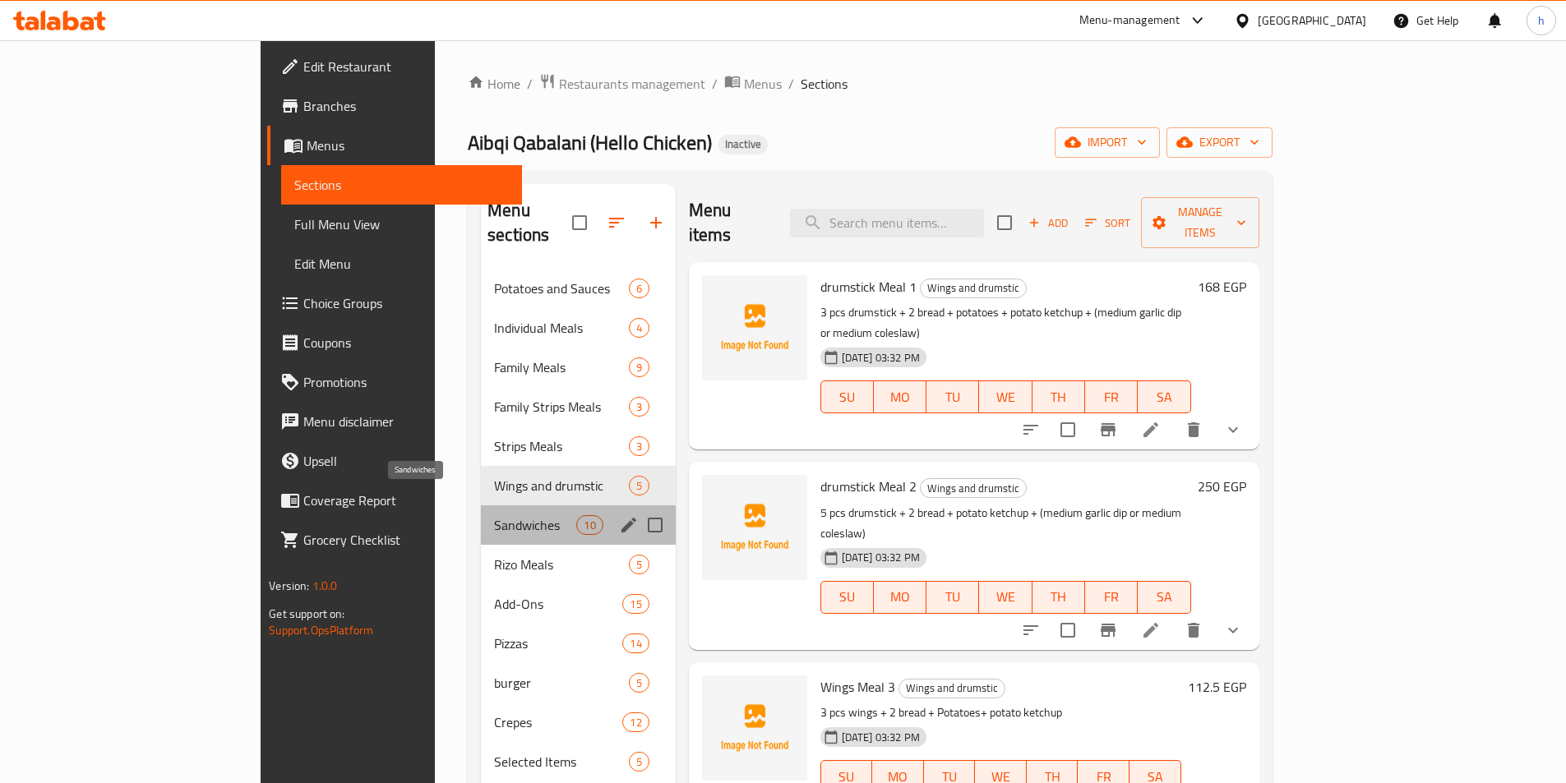
click at [494, 515] on span "Sandwiches" at bounding box center [535, 525] width 82 height 20
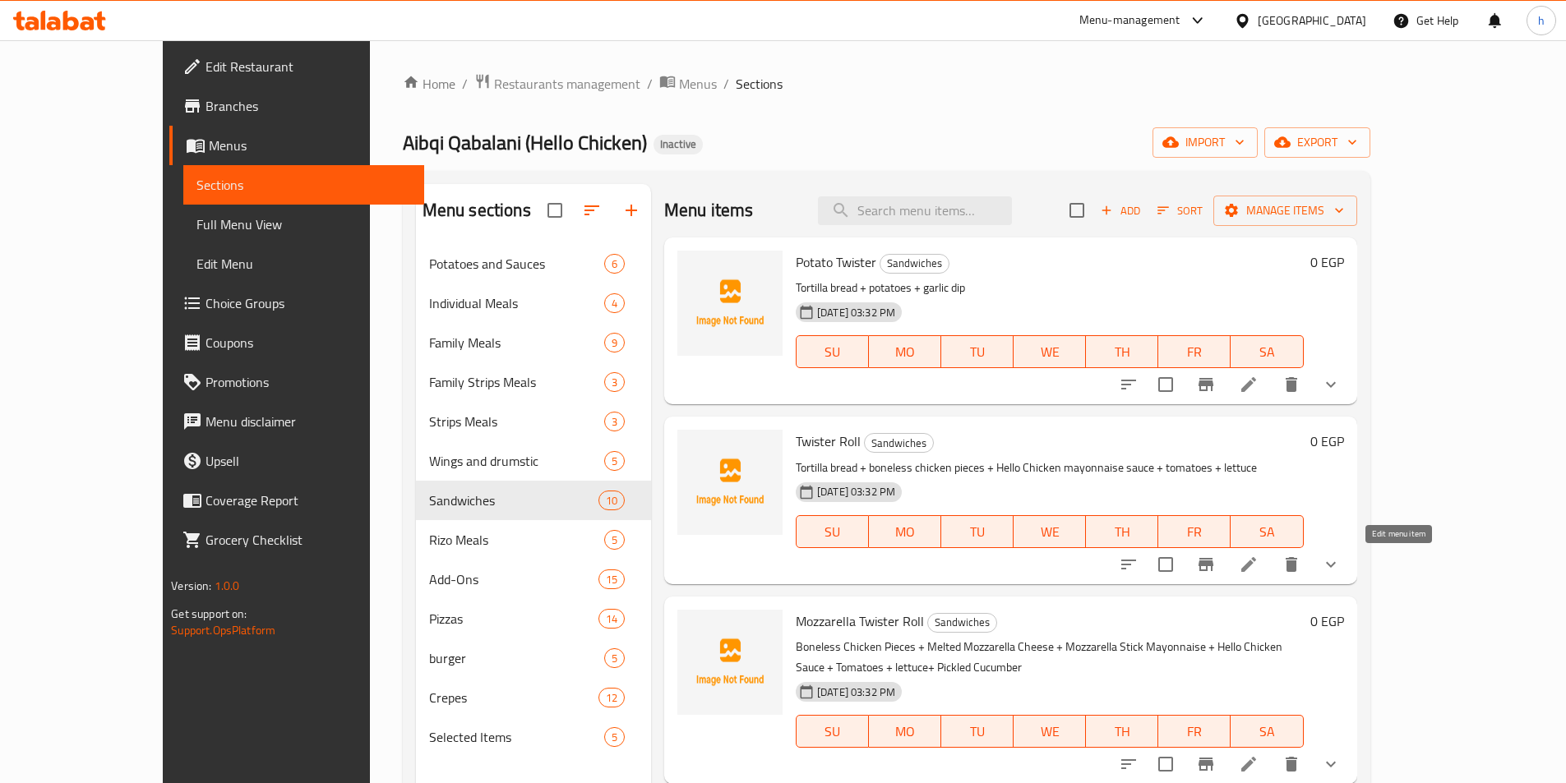
click at [1258, 569] on icon at bounding box center [1249, 565] width 20 height 20
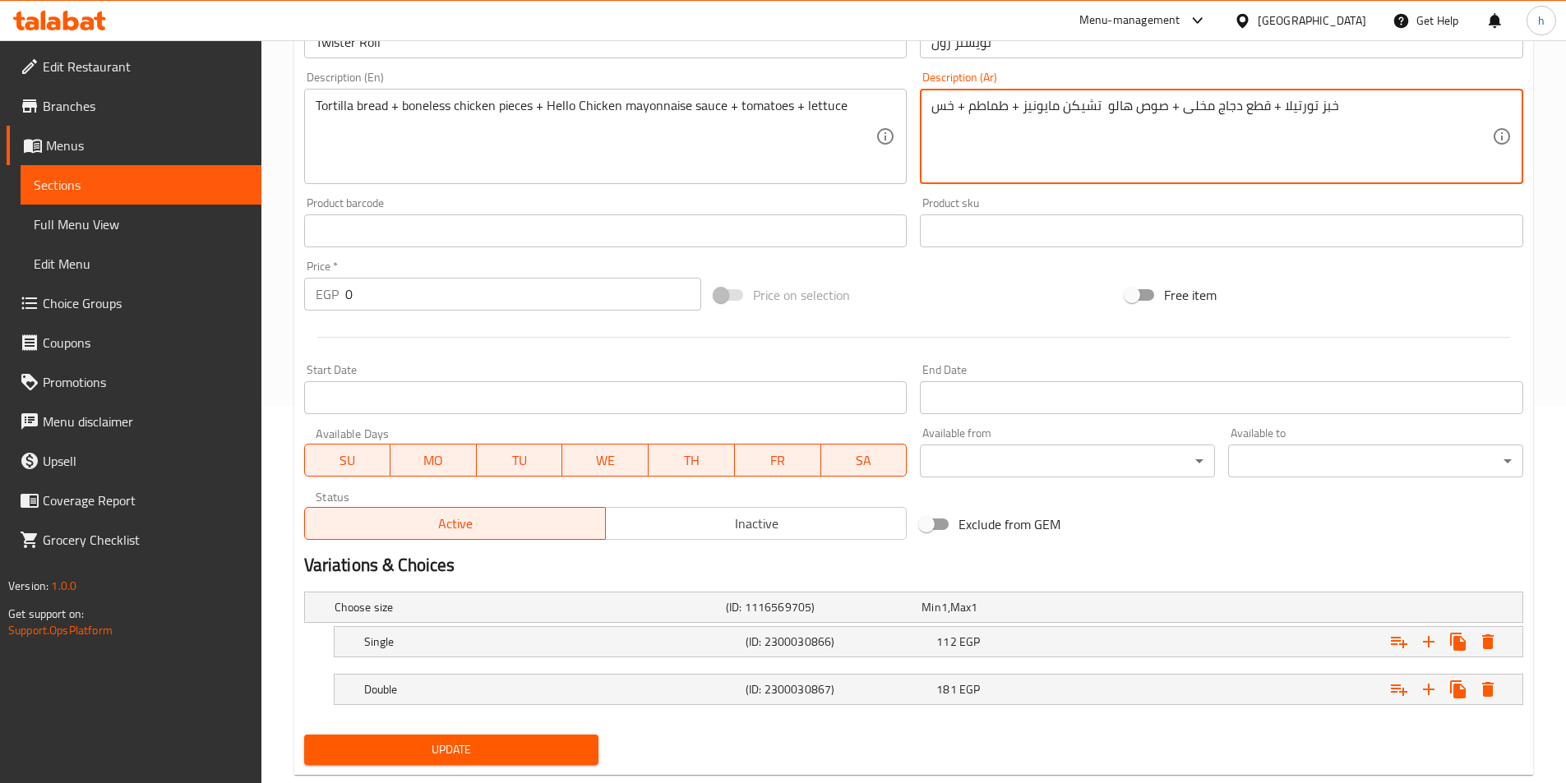
scroll to position [415, 0]
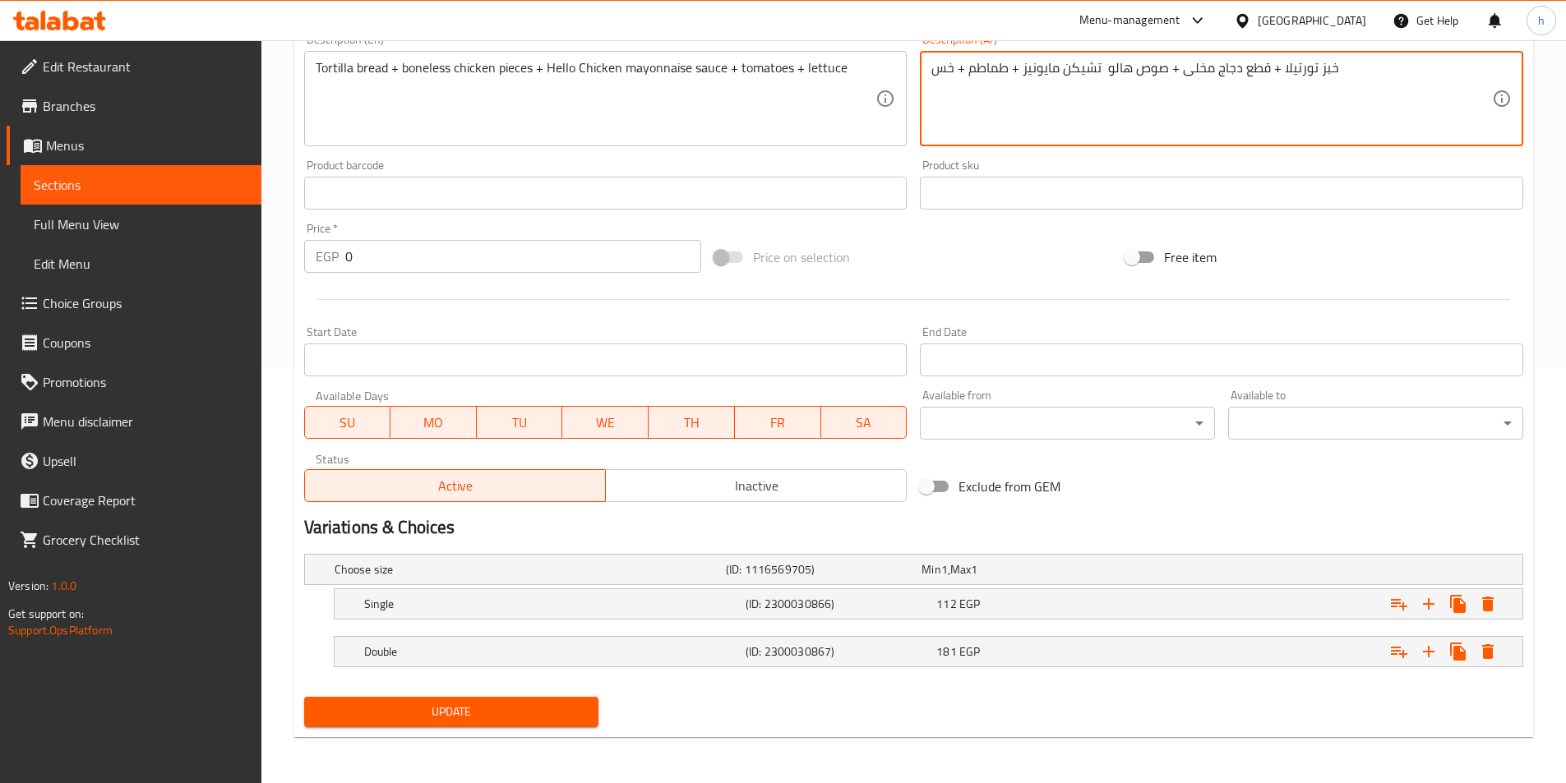
type textarea "خبز تورتيلا + قطع دجاج مخلى + صوص هالو تشيكن مايونيز + طماطم + خس"
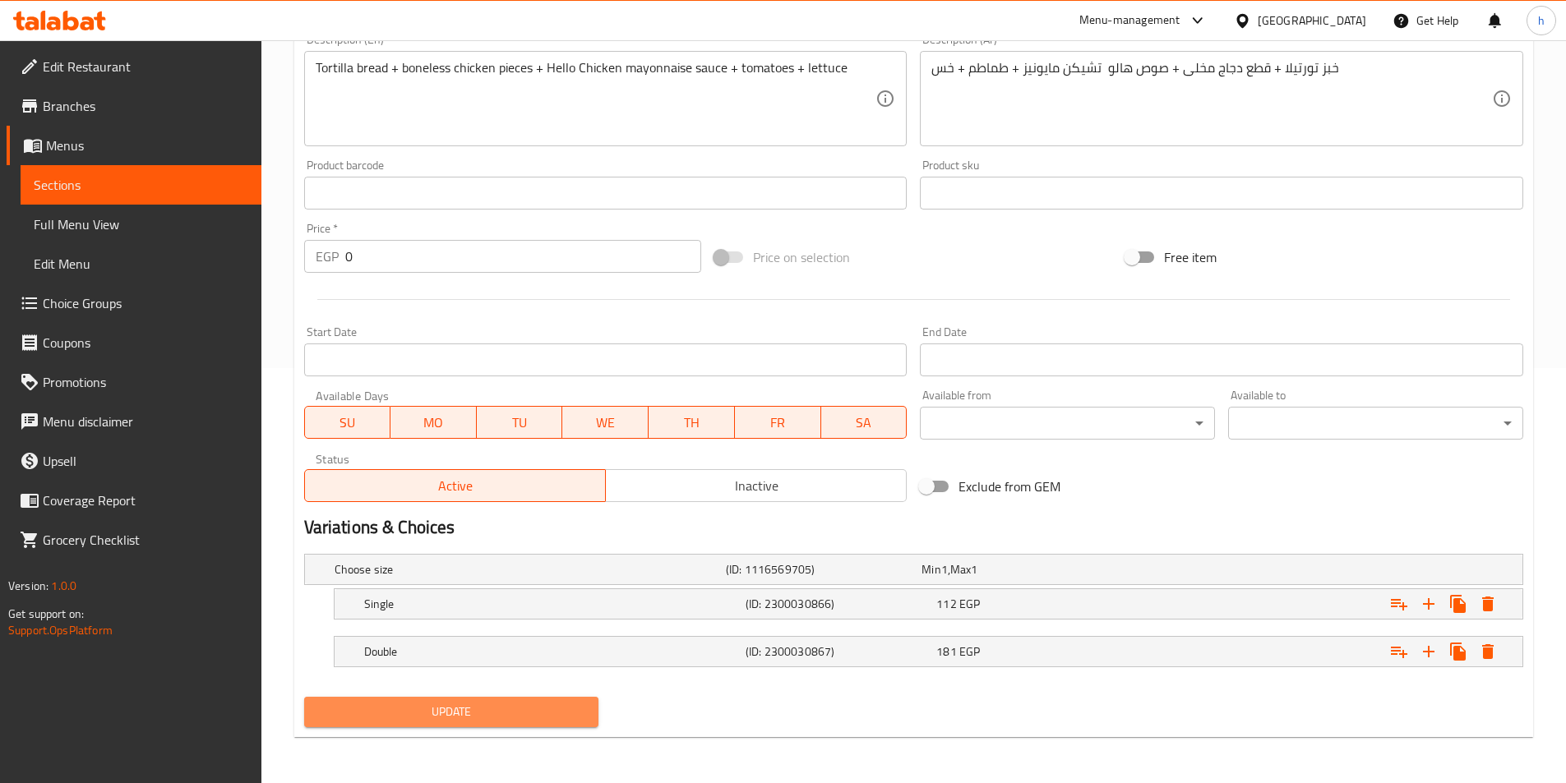
click at [554, 727] on button "Update" at bounding box center [451, 712] width 295 height 30
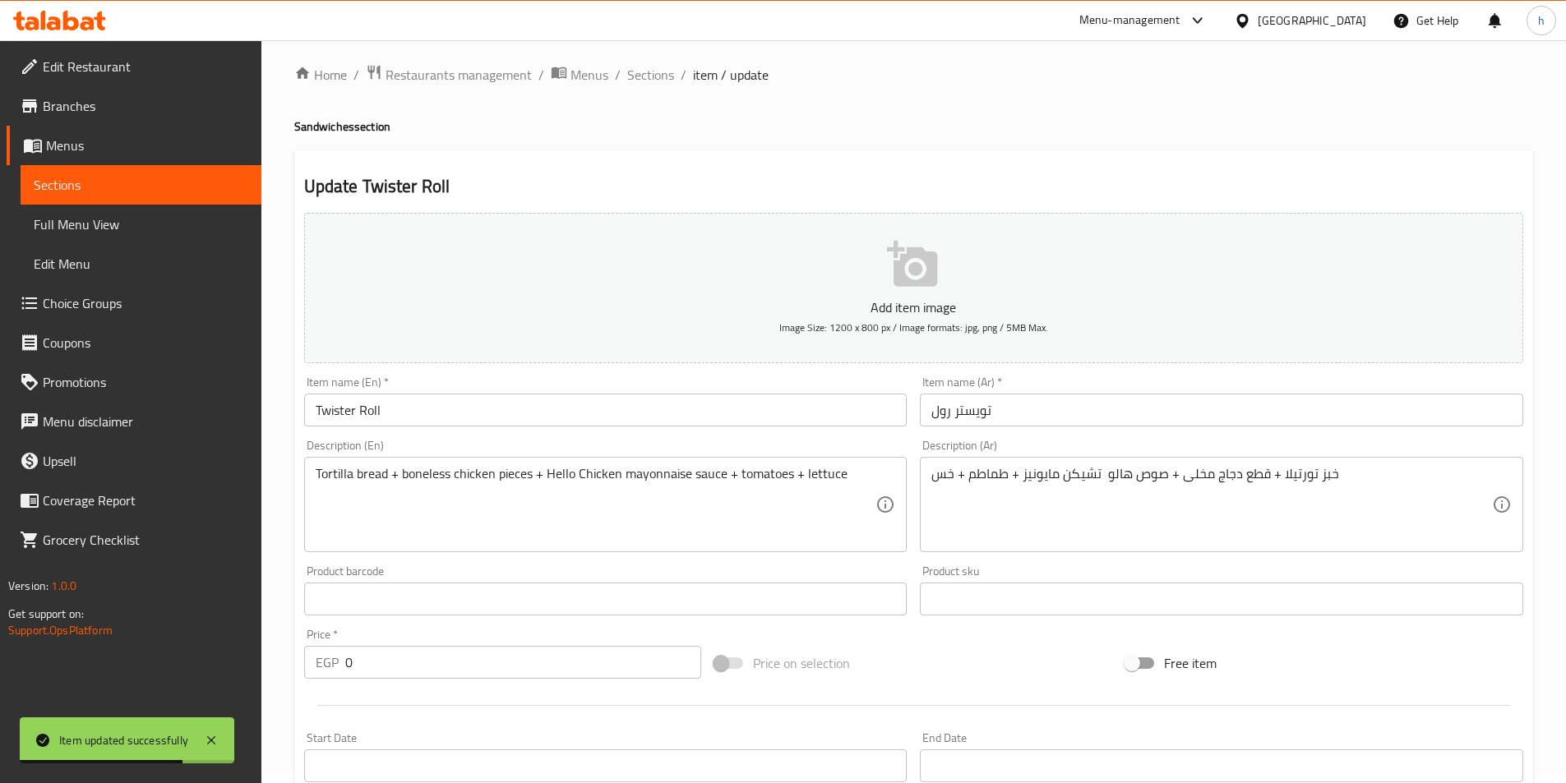
scroll to position [0, 0]
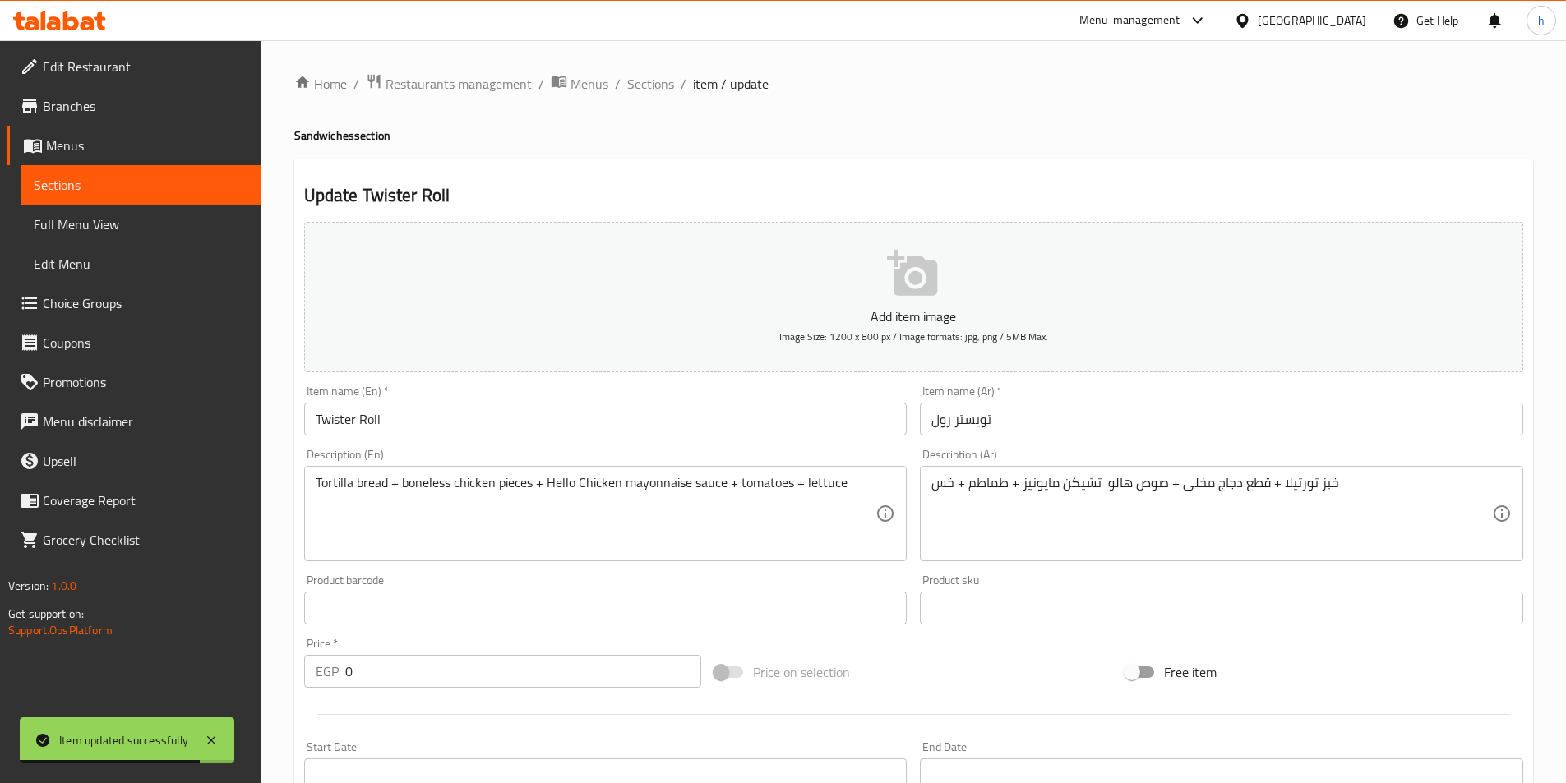
click at [660, 90] on span "Sections" at bounding box center [650, 84] width 47 height 20
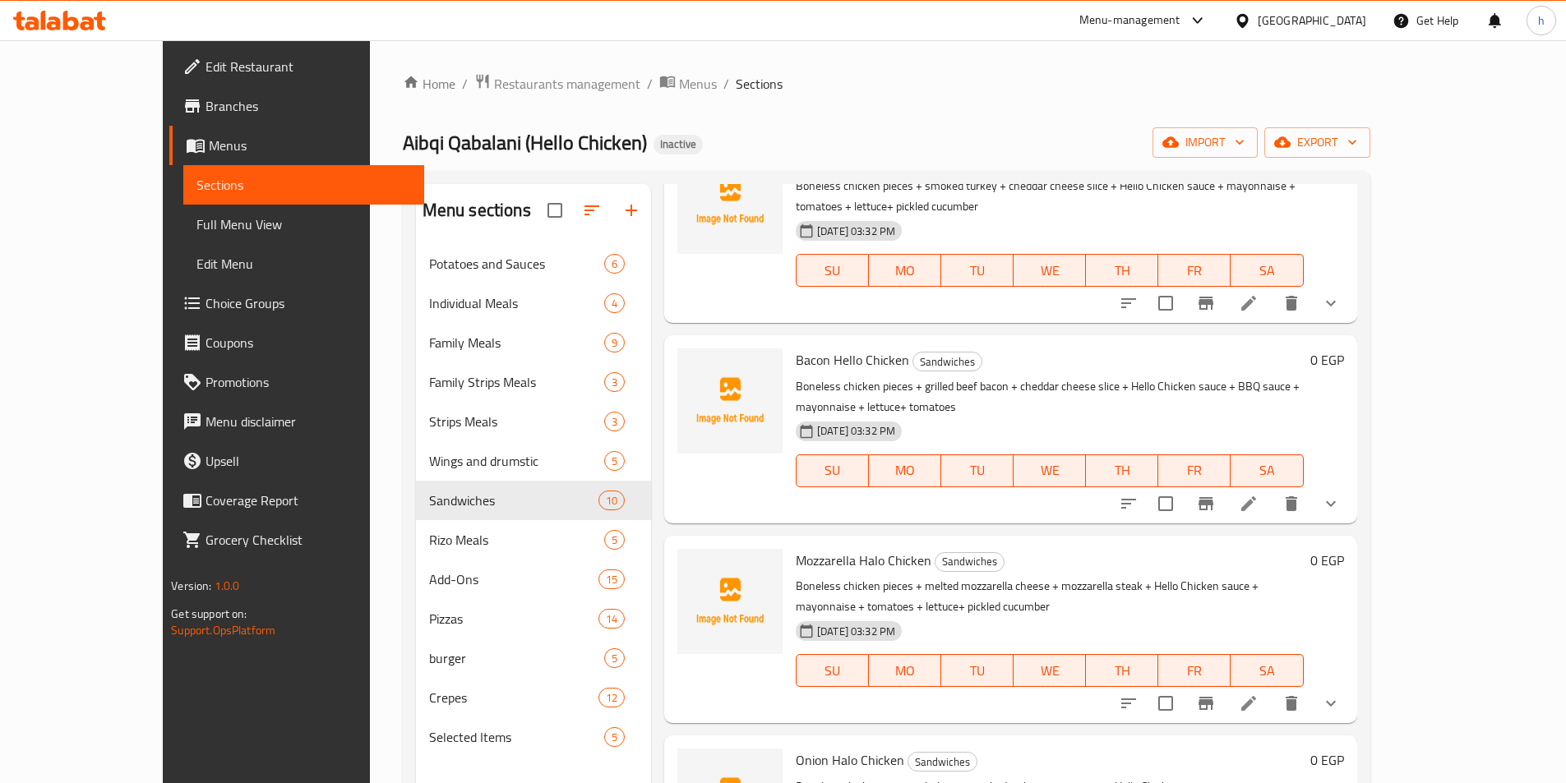
scroll to position [986, 0]
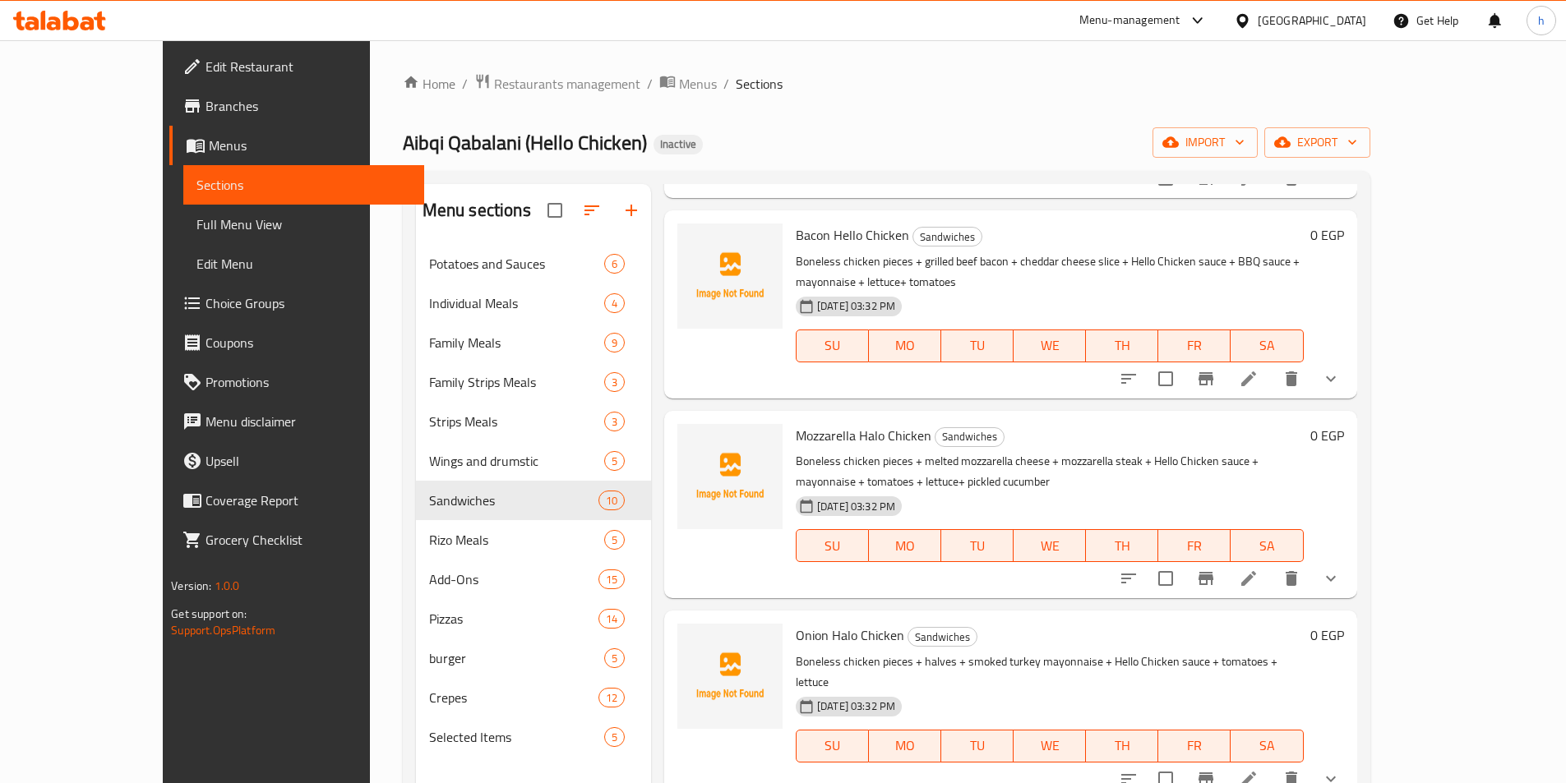
click at [1272, 764] on li at bounding box center [1248, 779] width 46 height 30
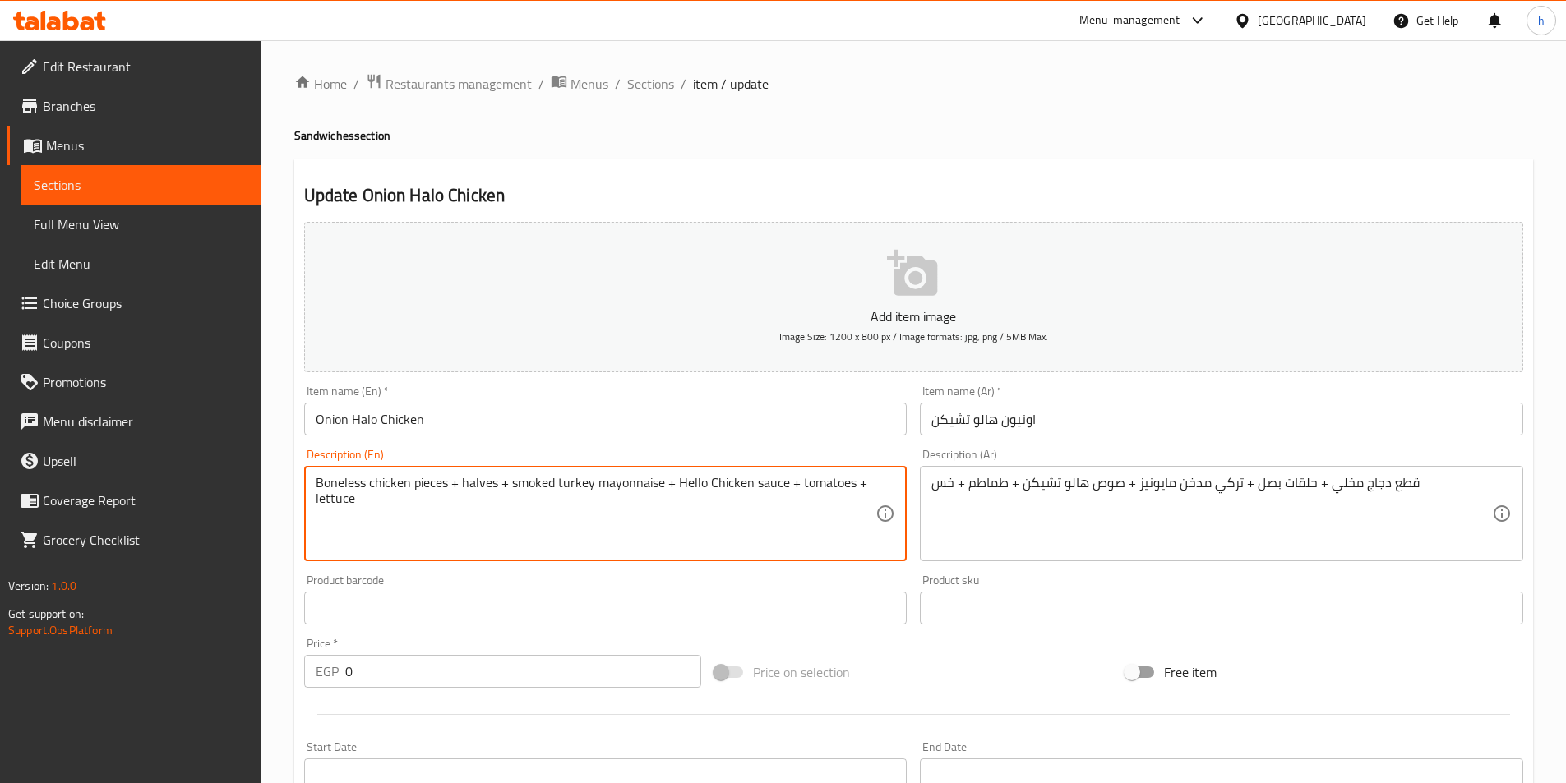
click at [470, 483] on textarea "Boneless chicken pieces + halves + smoked turkey mayonnaise + Hello Chicken sau…" at bounding box center [596, 514] width 561 height 78
paste textarea "onion rings"
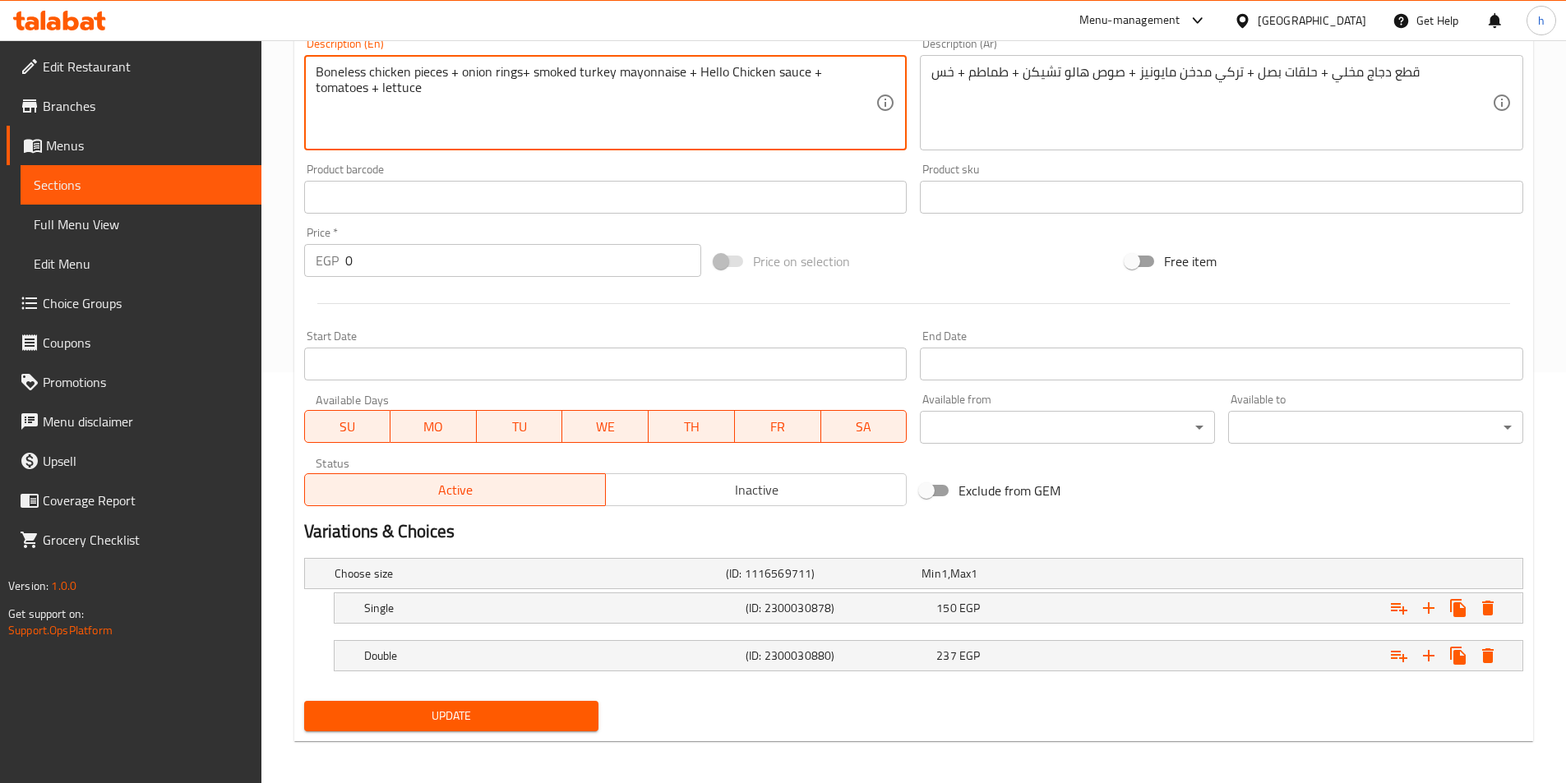
scroll to position [415, 0]
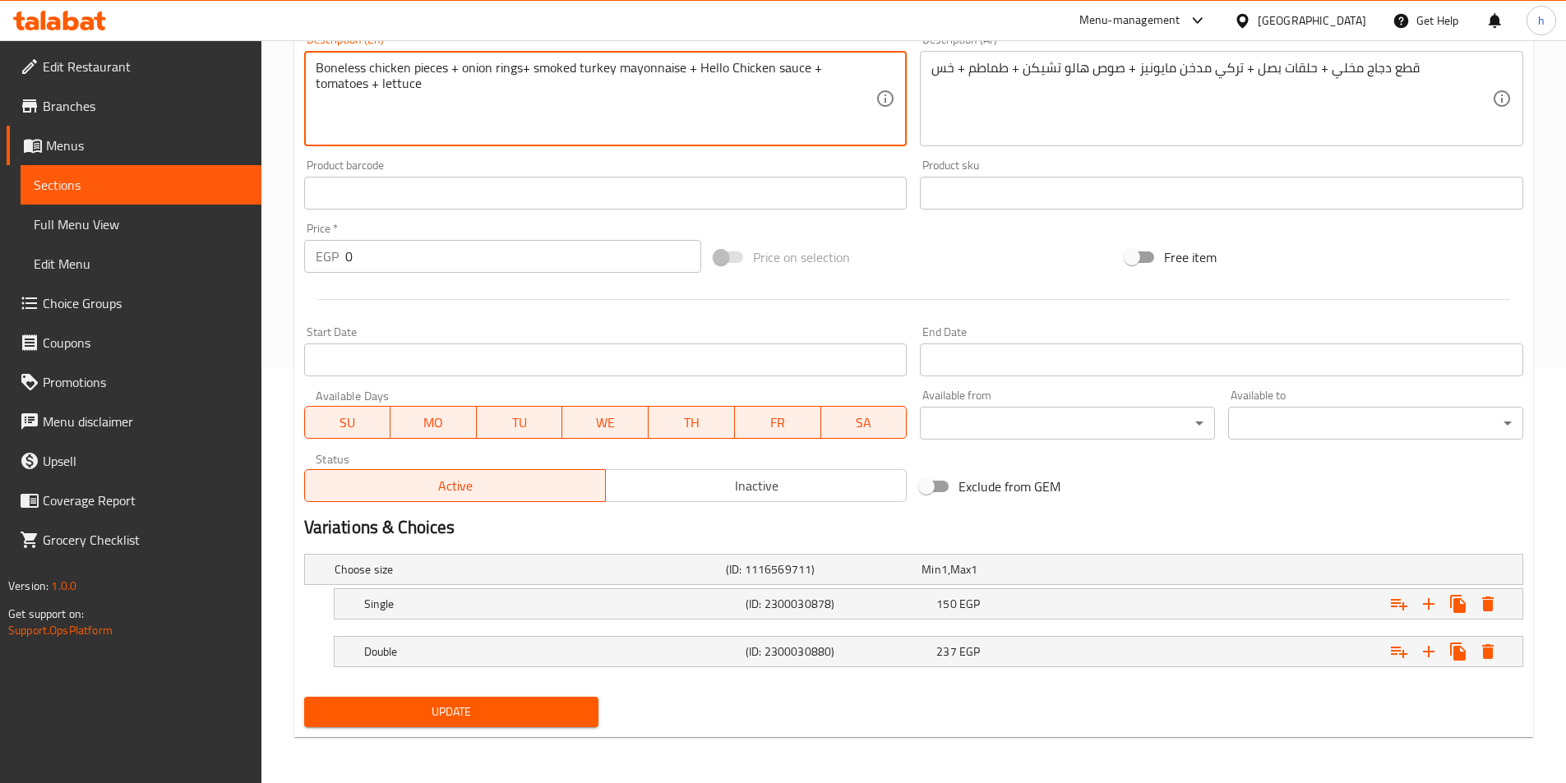
type textarea "Boneless chicken pieces + onion rings+ smoked turkey mayonnaise + Hello Chicken…"
click at [489, 700] on button "Update" at bounding box center [451, 712] width 295 height 30
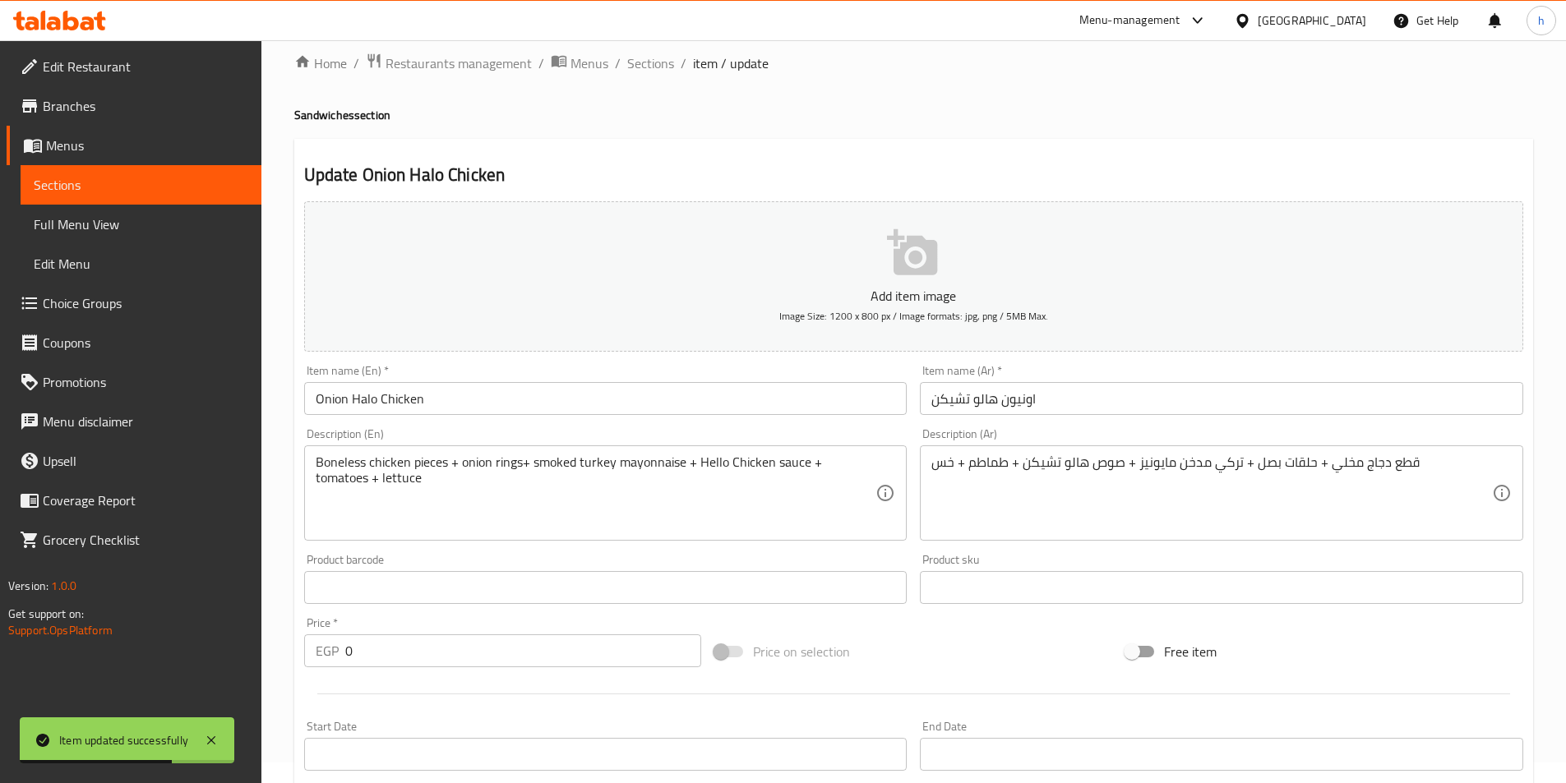
scroll to position [0, 0]
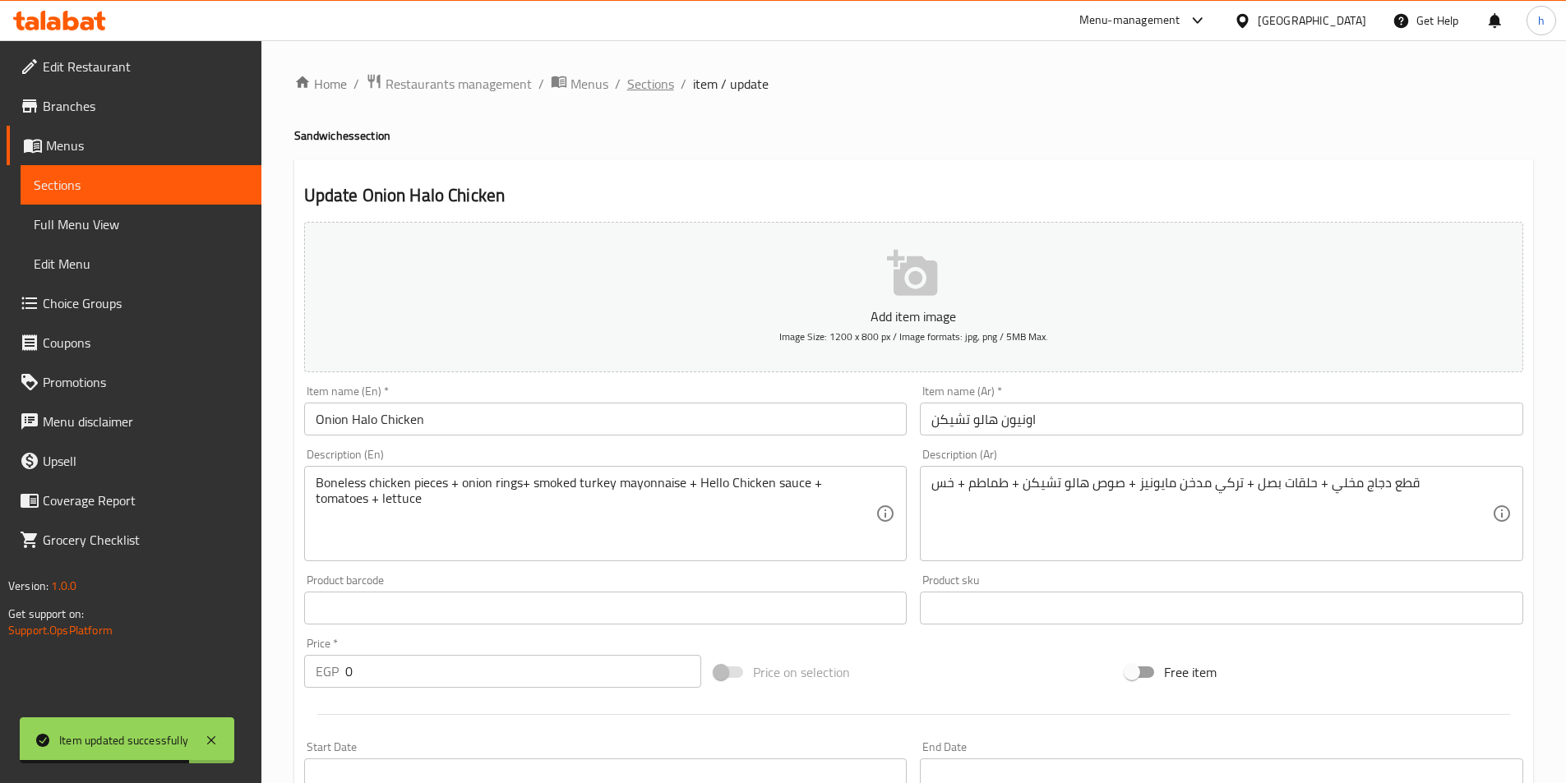
click at [649, 86] on span "Sections" at bounding box center [650, 84] width 47 height 20
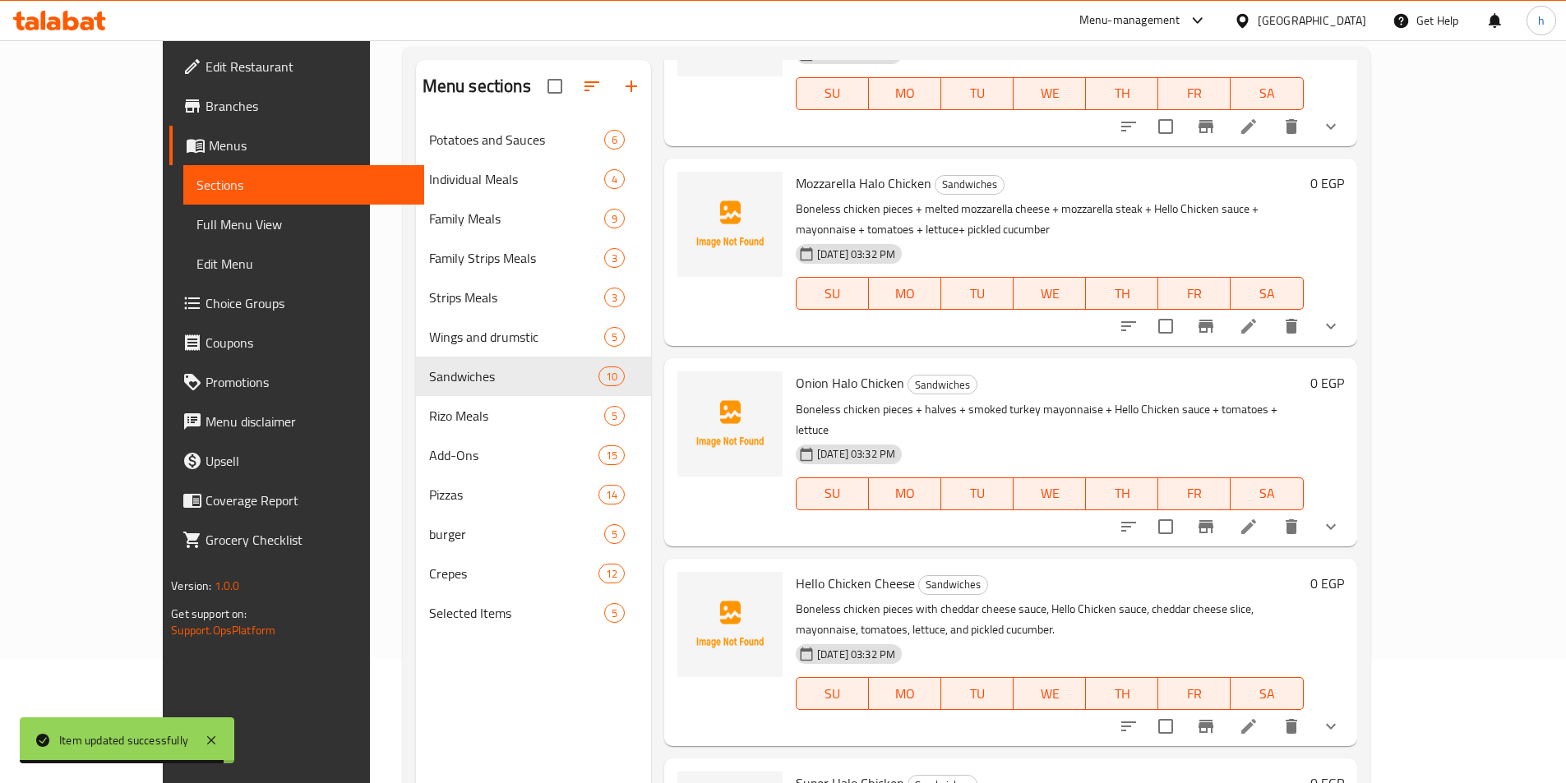
scroll to position [230, 0]
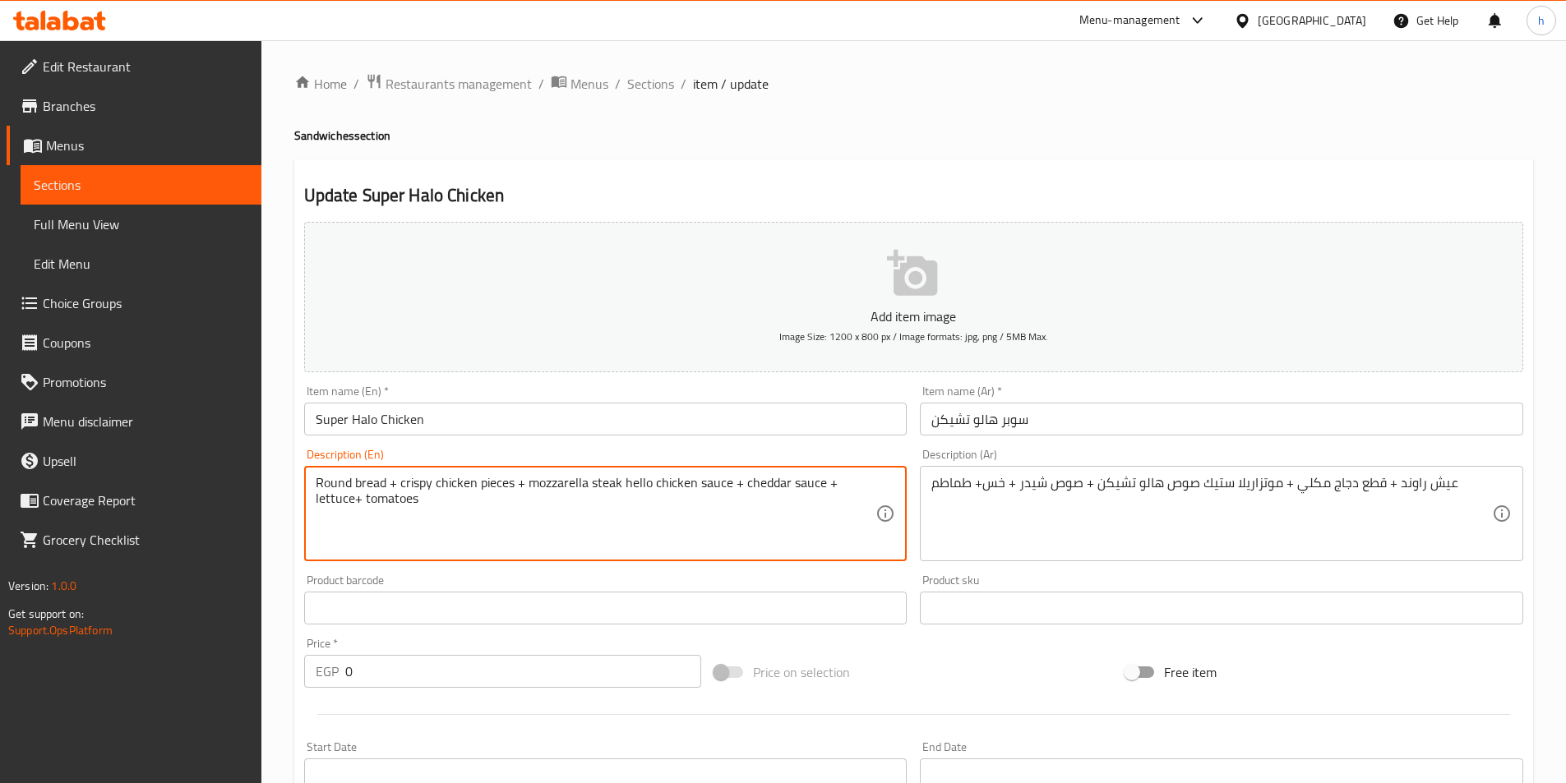
drag, startPoint x: 402, startPoint y: 480, endPoint x: 511, endPoint y: 484, distance: 109.4
click at [511, 484] on textarea "Round bread + crispy chicken pieces + mozzarella steak hello chicken sauce + ch…" at bounding box center [596, 514] width 561 height 78
drag, startPoint x: 399, startPoint y: 478, endPoint x: 518, endPoint y: 474, distance: 118.4
click at [518, 475] on textarea "Round bread + crispy chicken pieces + mozzarella steak hello chicken sauce + ch…" at bounding box center [596, 514] width 561 height 78
paste textarea "Makli chicken pieces"
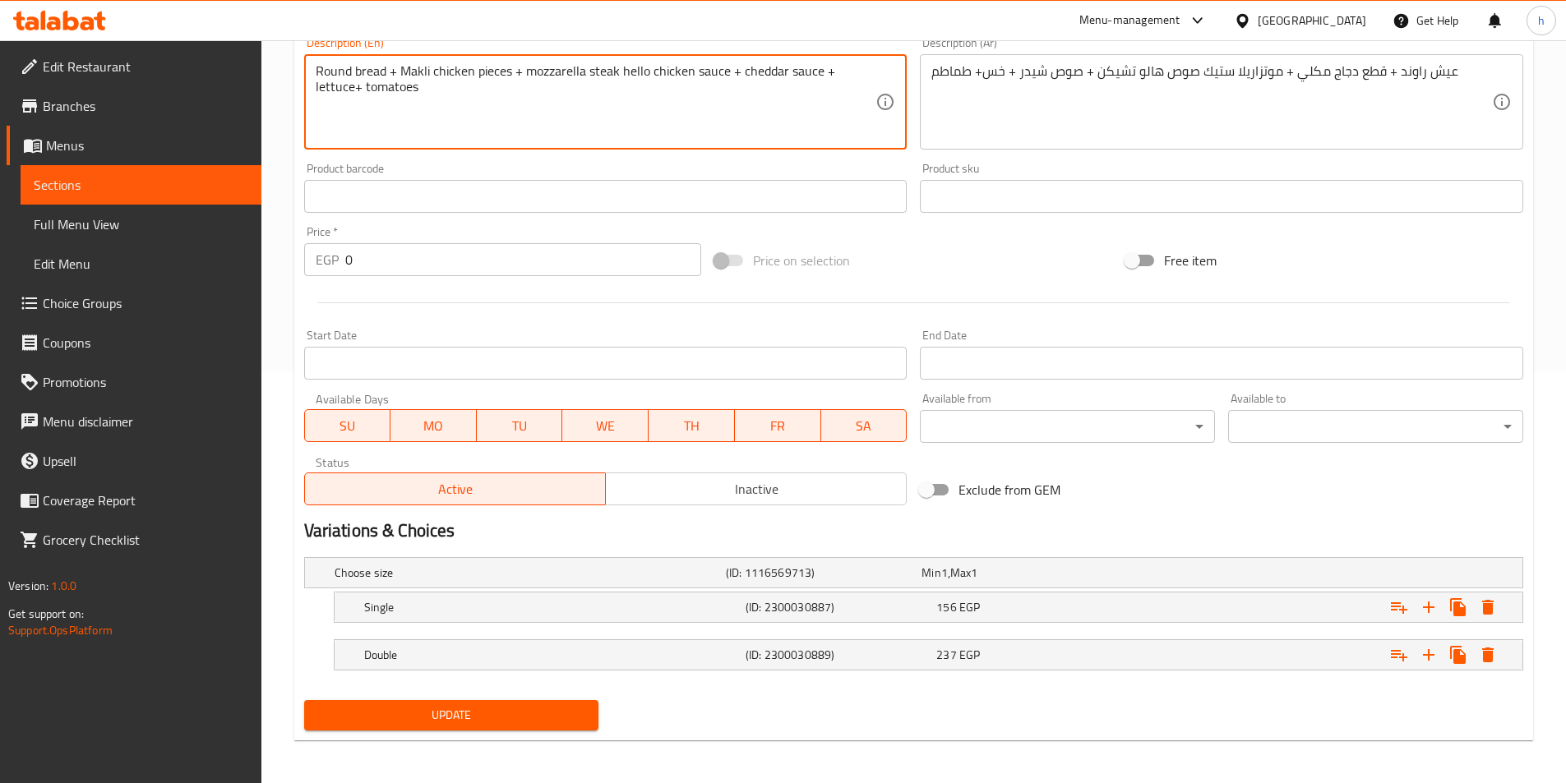
scroll to position [415, 0]
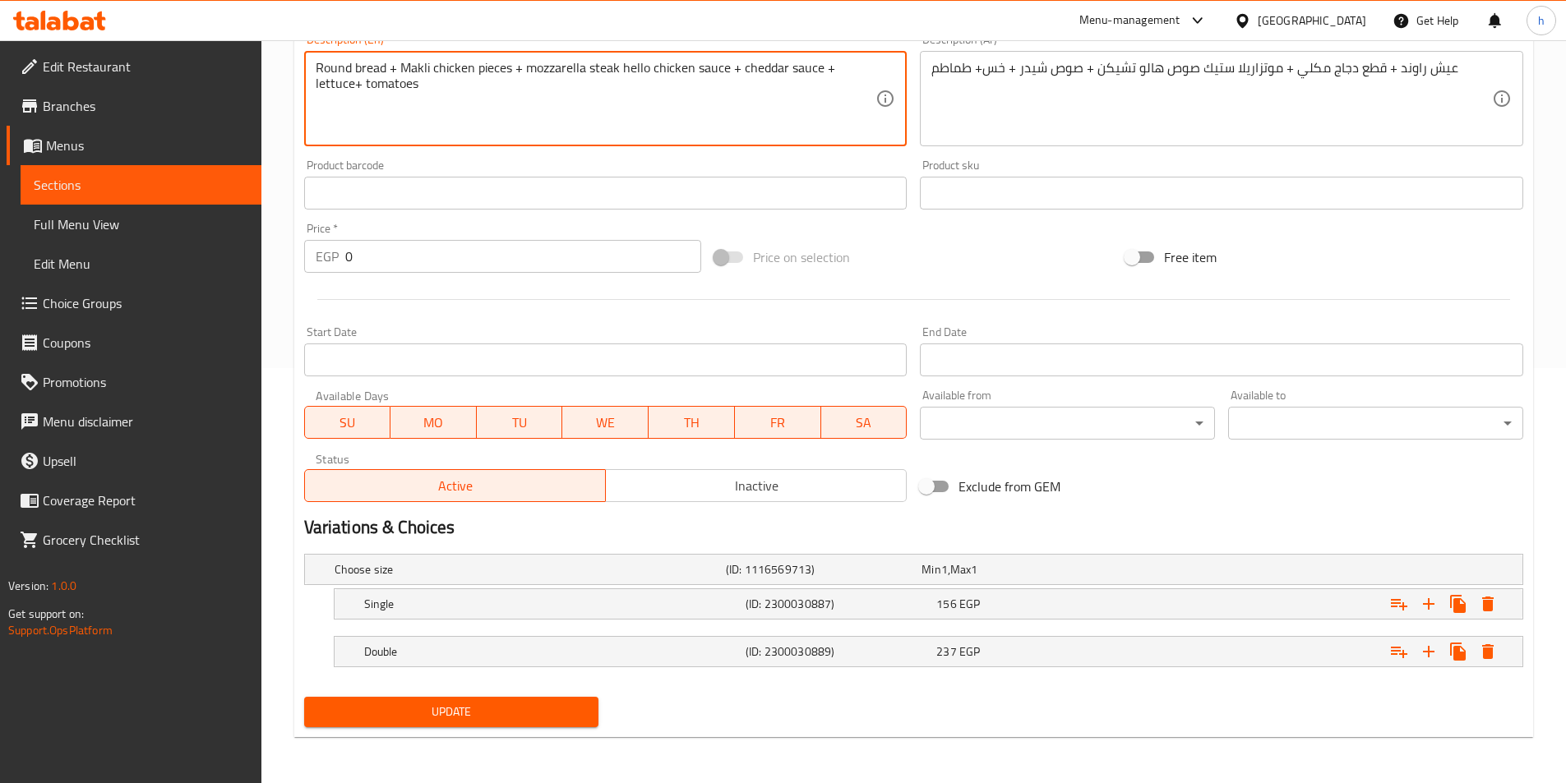
type textarea "Round bread + Makli chicken pieces + mozzarella steak hello chicken sauce + che…"
click at [542, 705] on span "Update" at bounding box center [451, 712] width 269 height 21
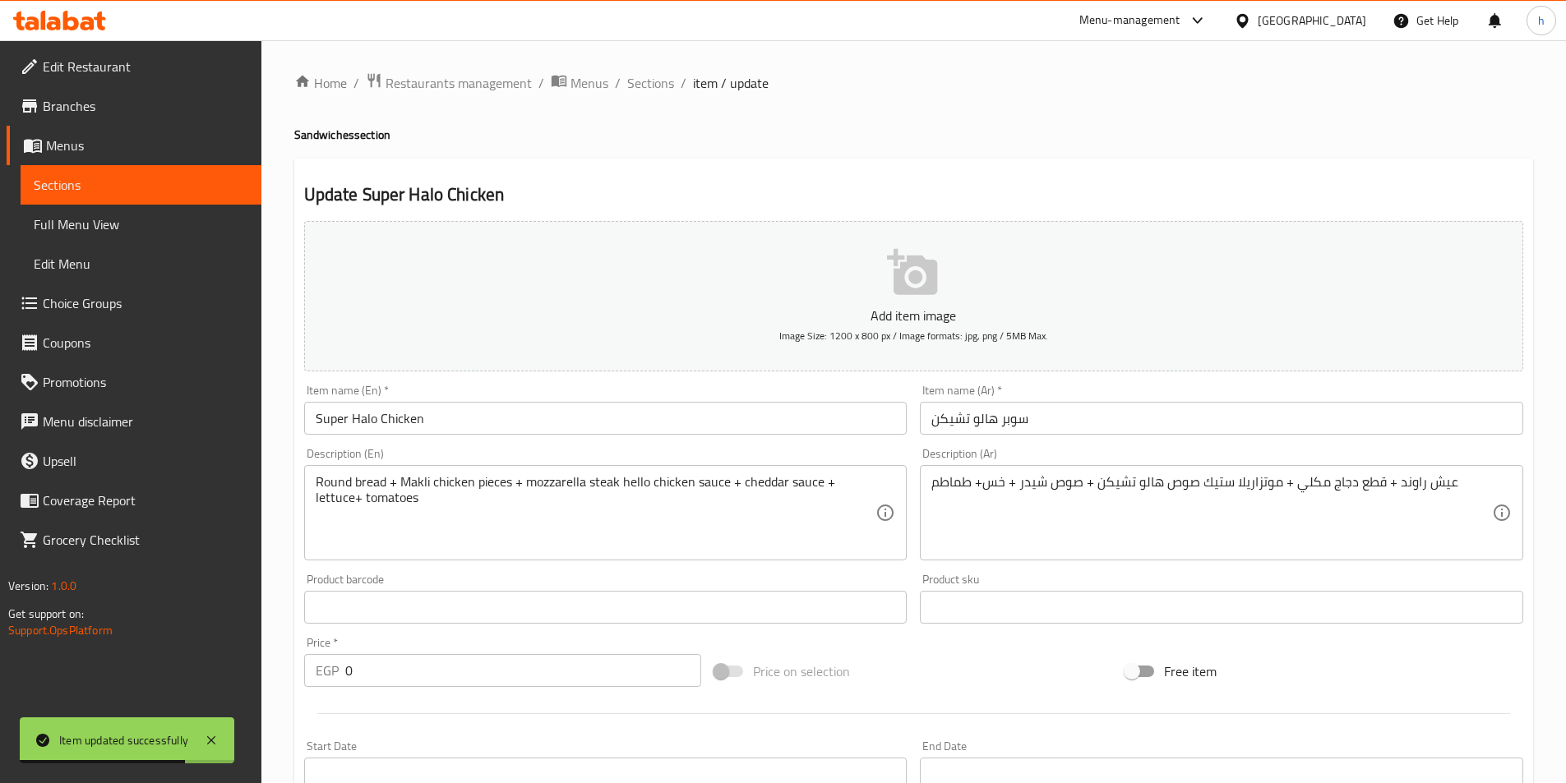
scroll to position [0, 0]
click at [649, 74] on span "Sections" at bounding box center [650, 84] width 47 height 20
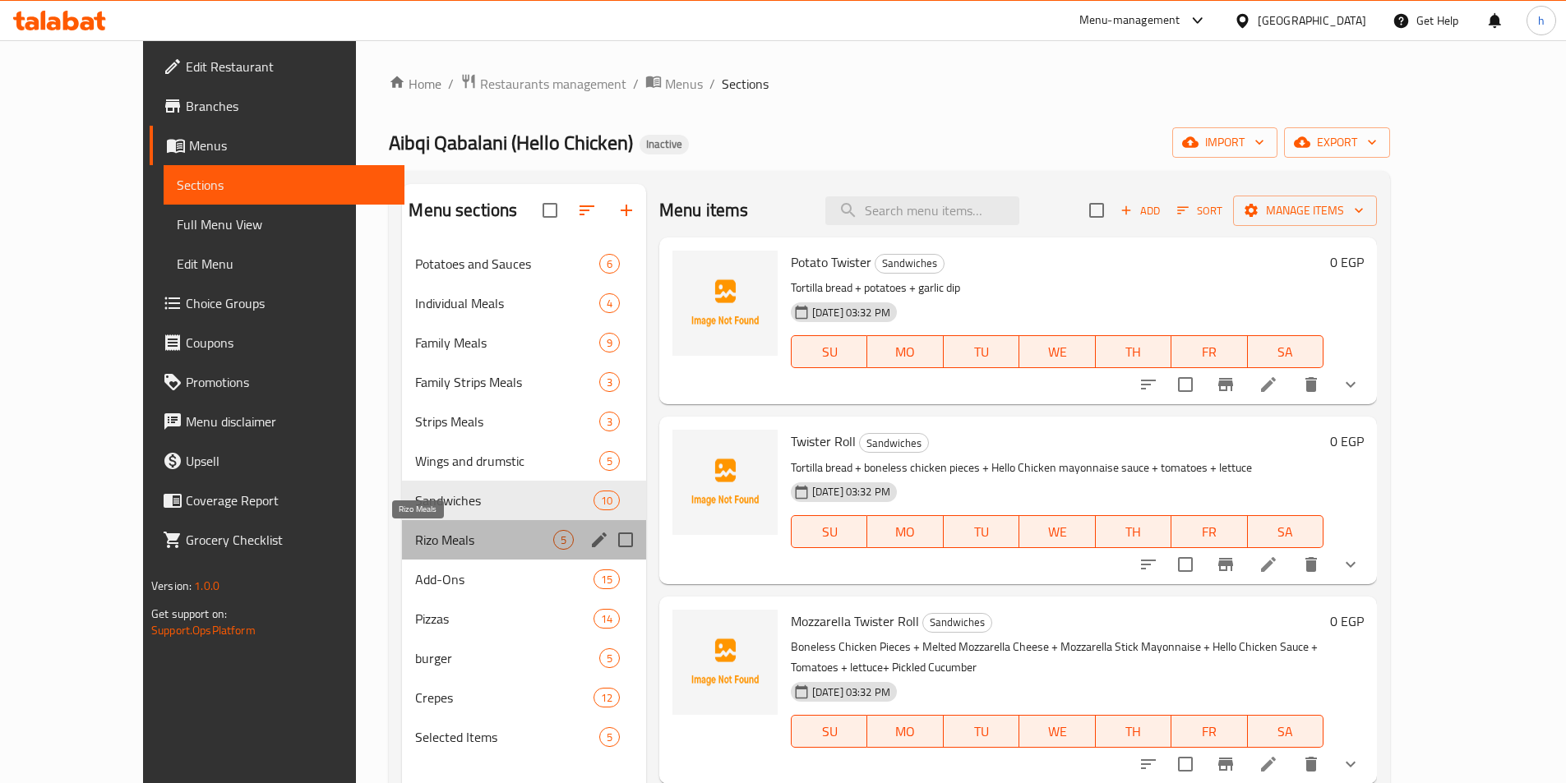
click at [421, 546] on span "Rizo Meals" at bounding box center [483, 540] width 137 height 20
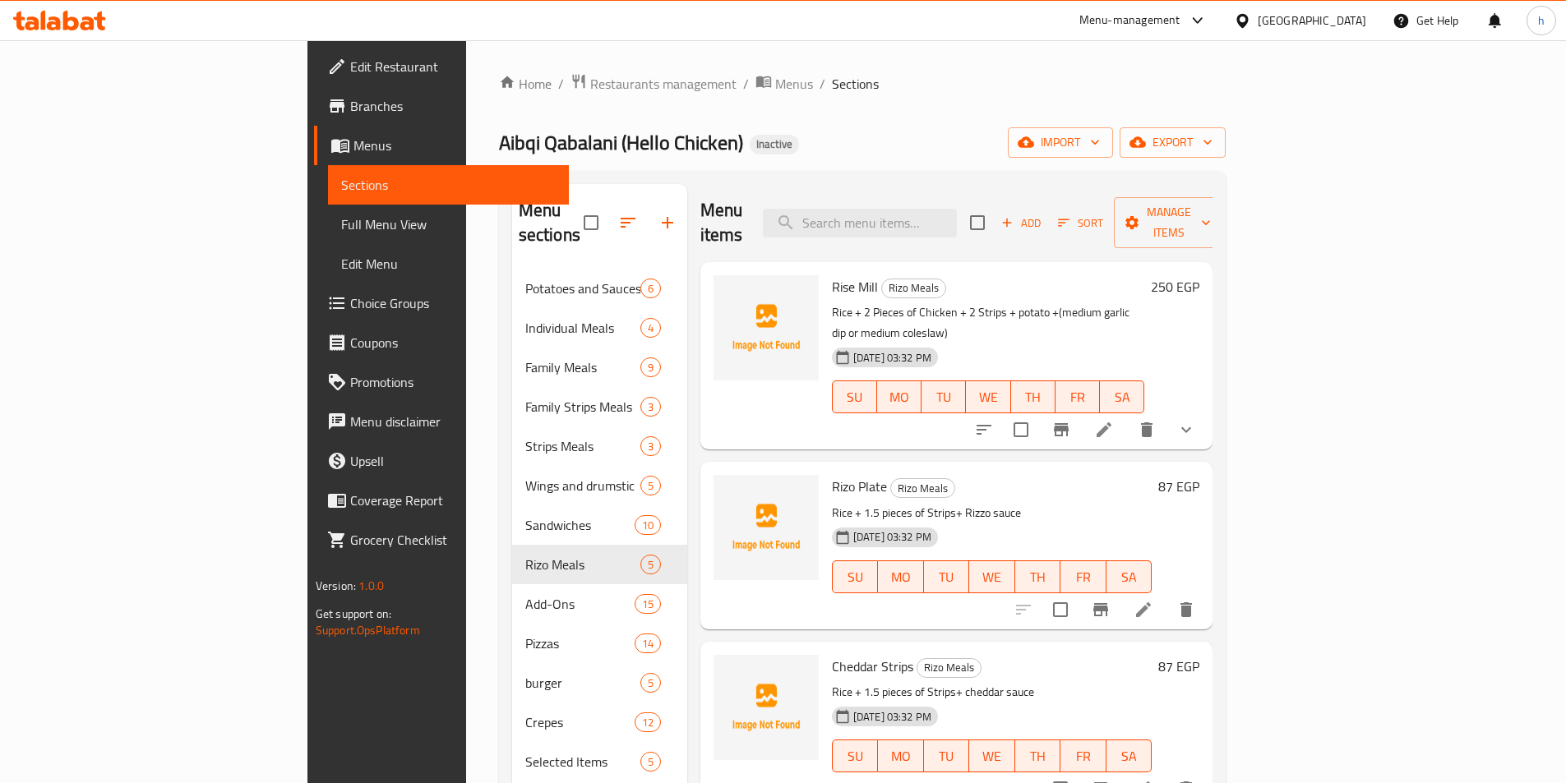
click at [1114, 420] on icon at bounding box center [1104, 430] width 20 height 20
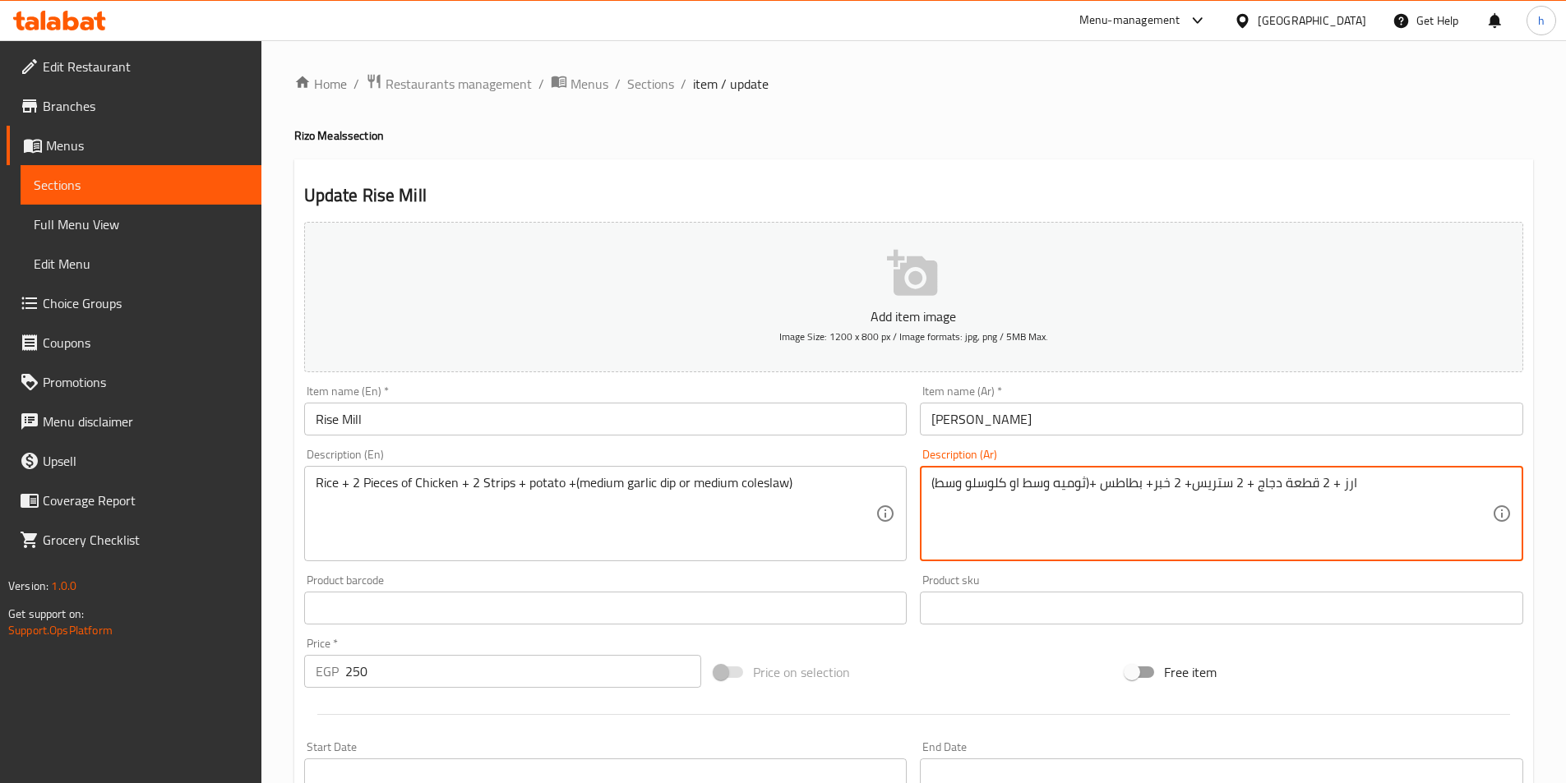
type textarea "ارز + 2 قطعة دجاج + 2 ستريس+ 2 خبر+ بطاطس +(ثوميه وسط او كلوسلو وسط)"
drag, startPoint x: 571, startPoint y: 482, endPoint x: 572, endPoint y: 501, distance: 18.1
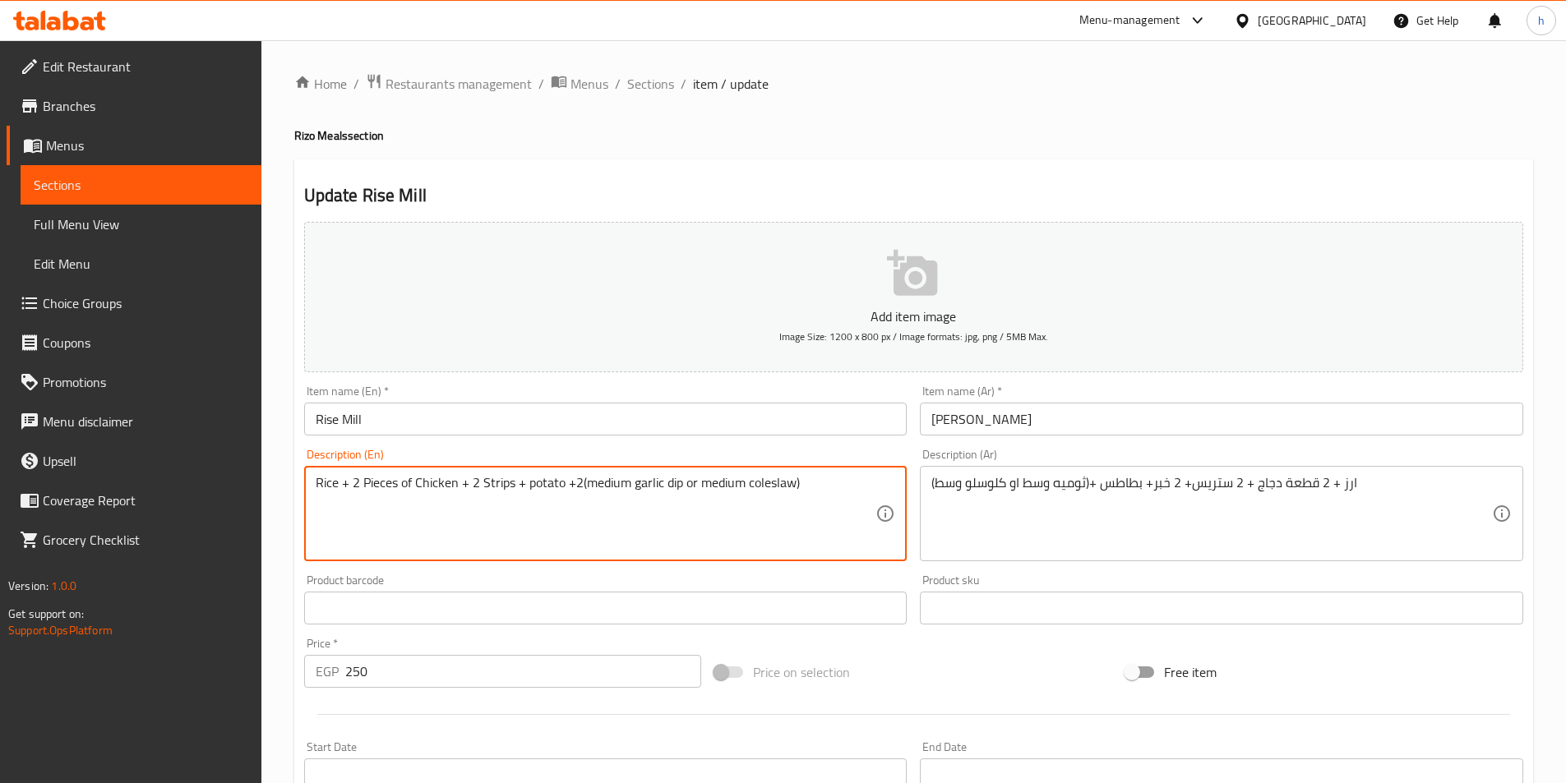
paste textarea "bread"
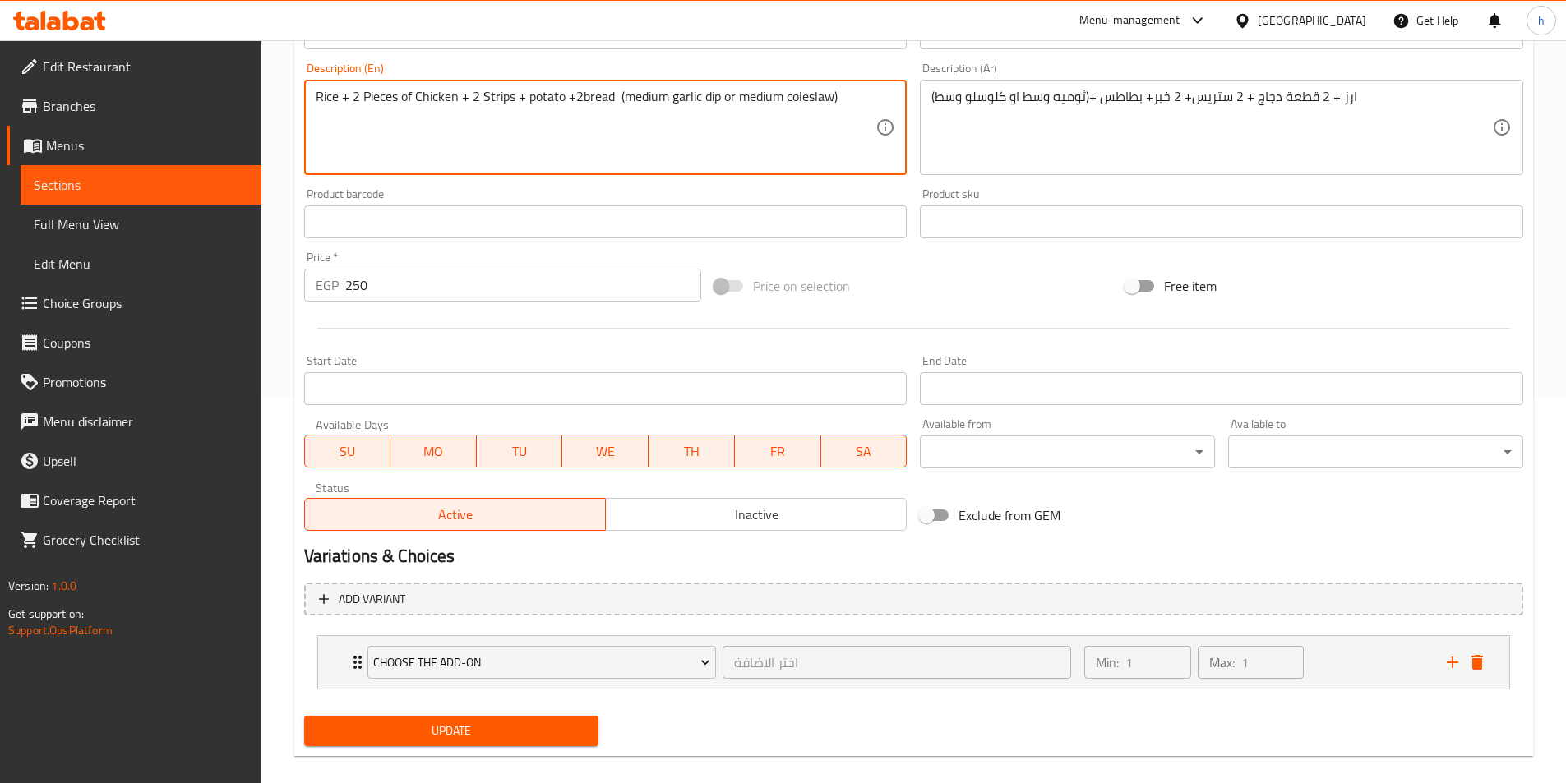
scroll to position [405, 0]
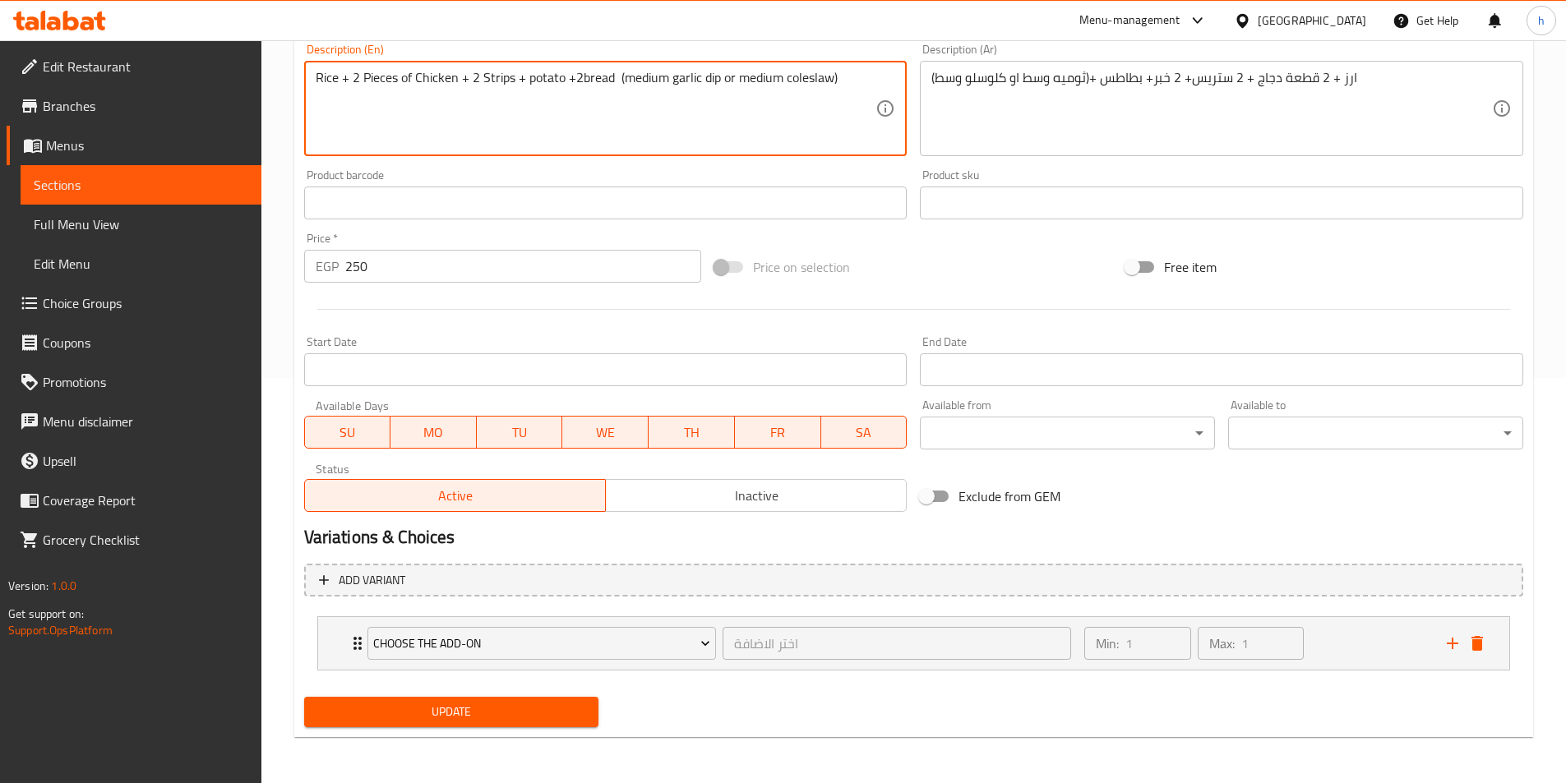
type textarea "Rice + 2 Pieces of Chicken + 2 Strips + potato +2bread (medium garlic dip or me…"
click at [528, 703] on span "Update" at bounding box center [451, 712] width 269 height 21
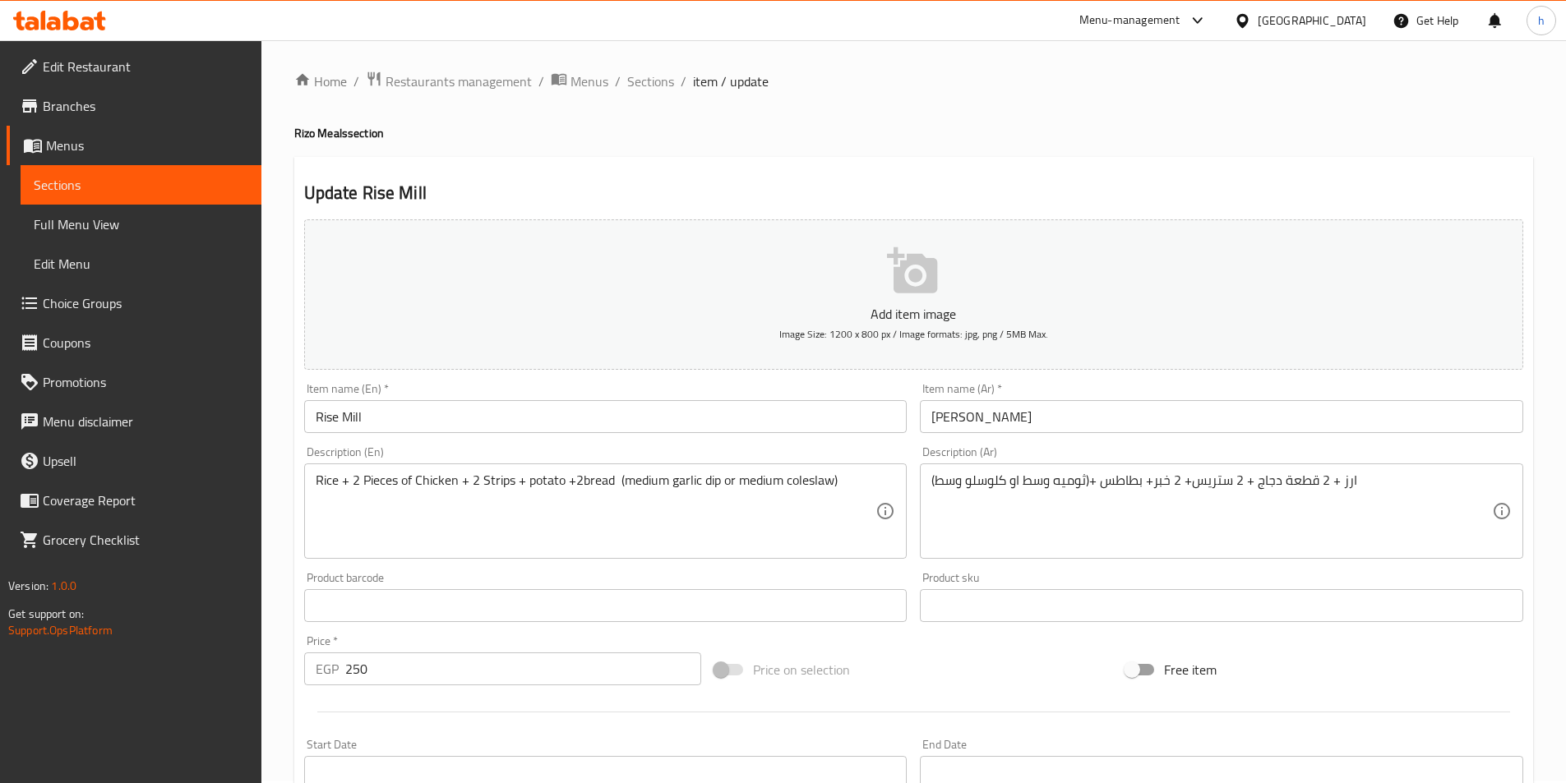
scroll to position [0, 0]
click at [641, 76] on span "Sections" at bounding box center [650, 84] width 47 height 20
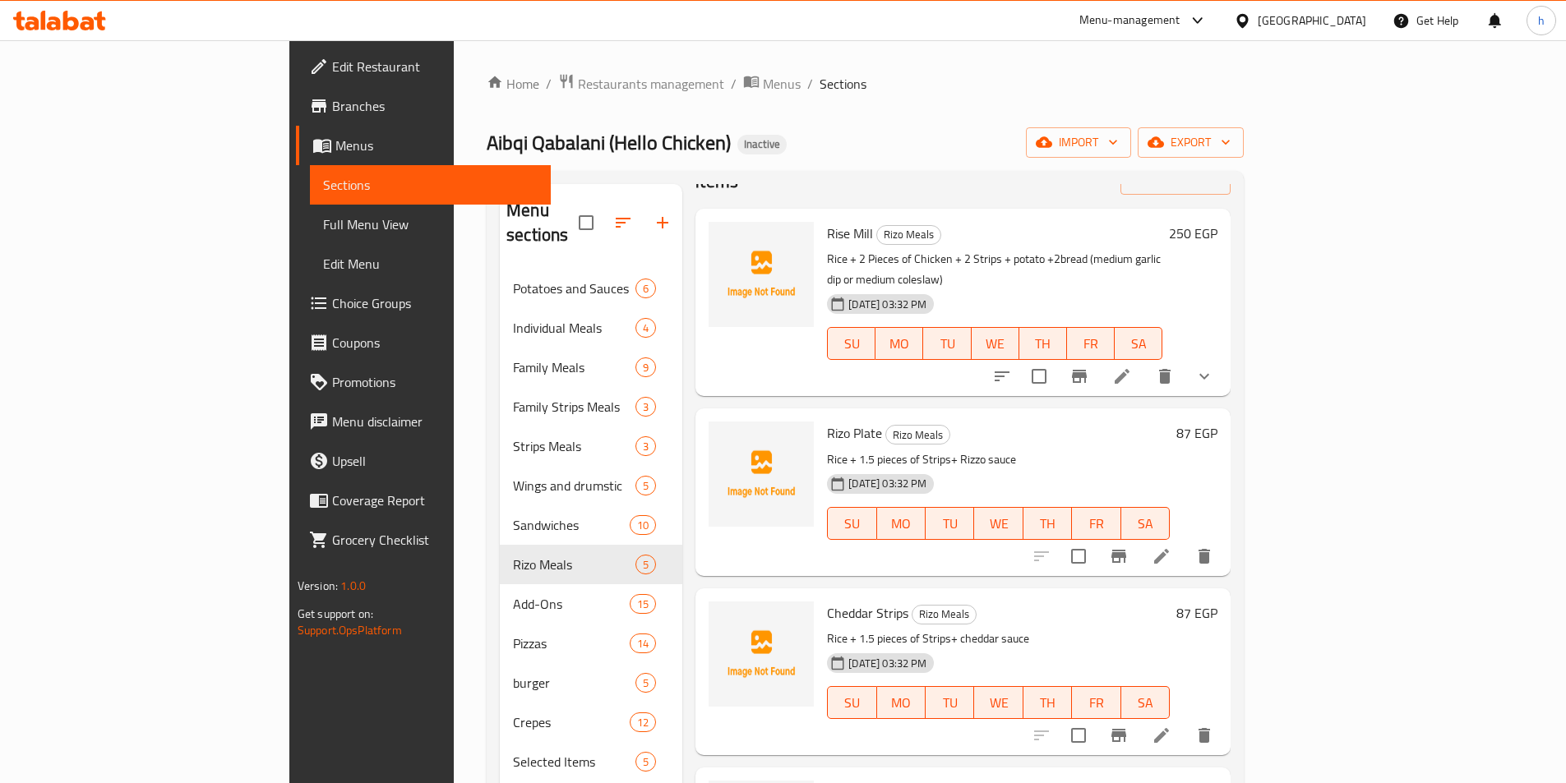
scroll to position [155, 0]
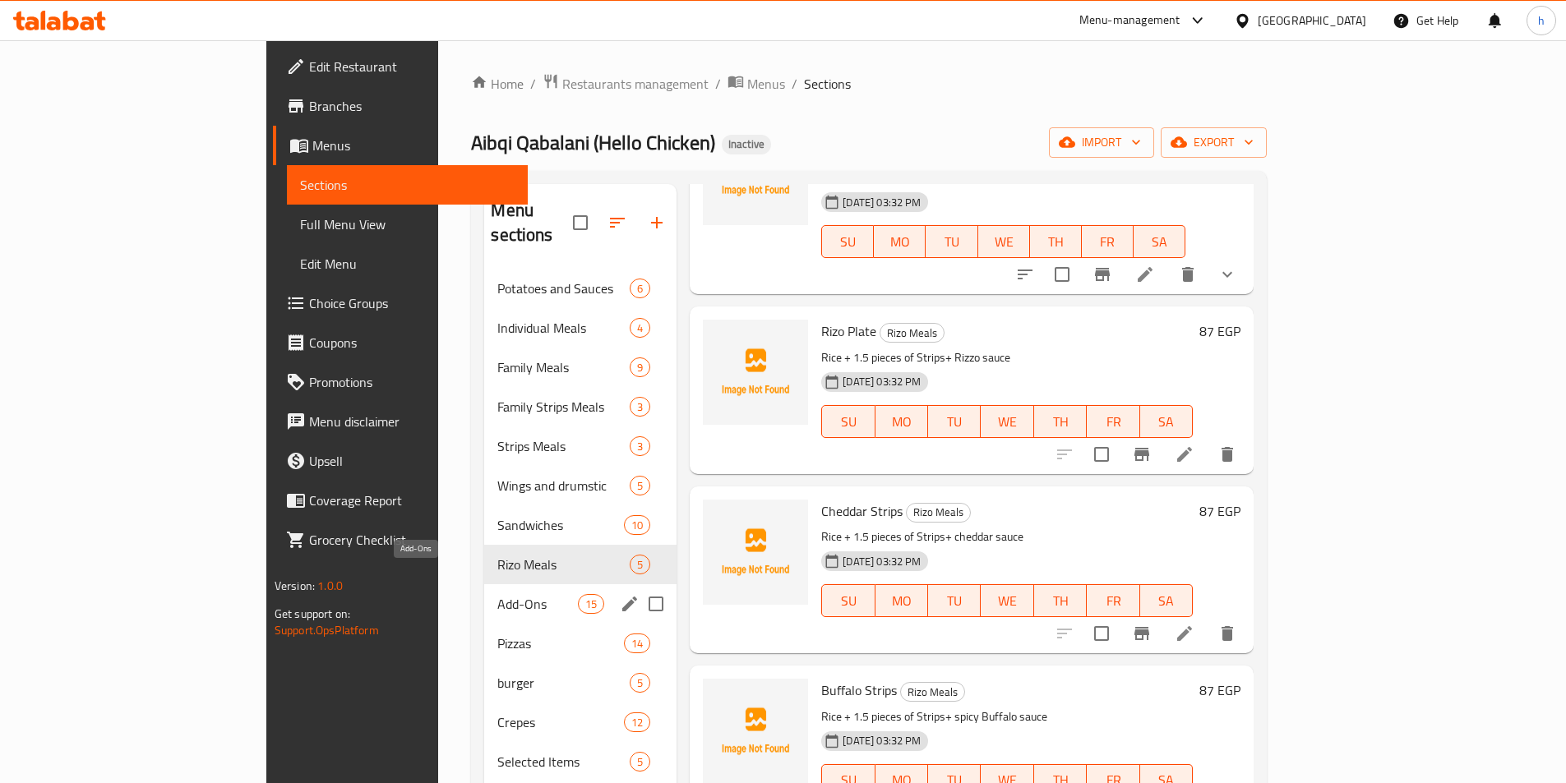
click at [497, 594] on span "Add-Ons" at bounding box center [537, 604] width 81 height 20
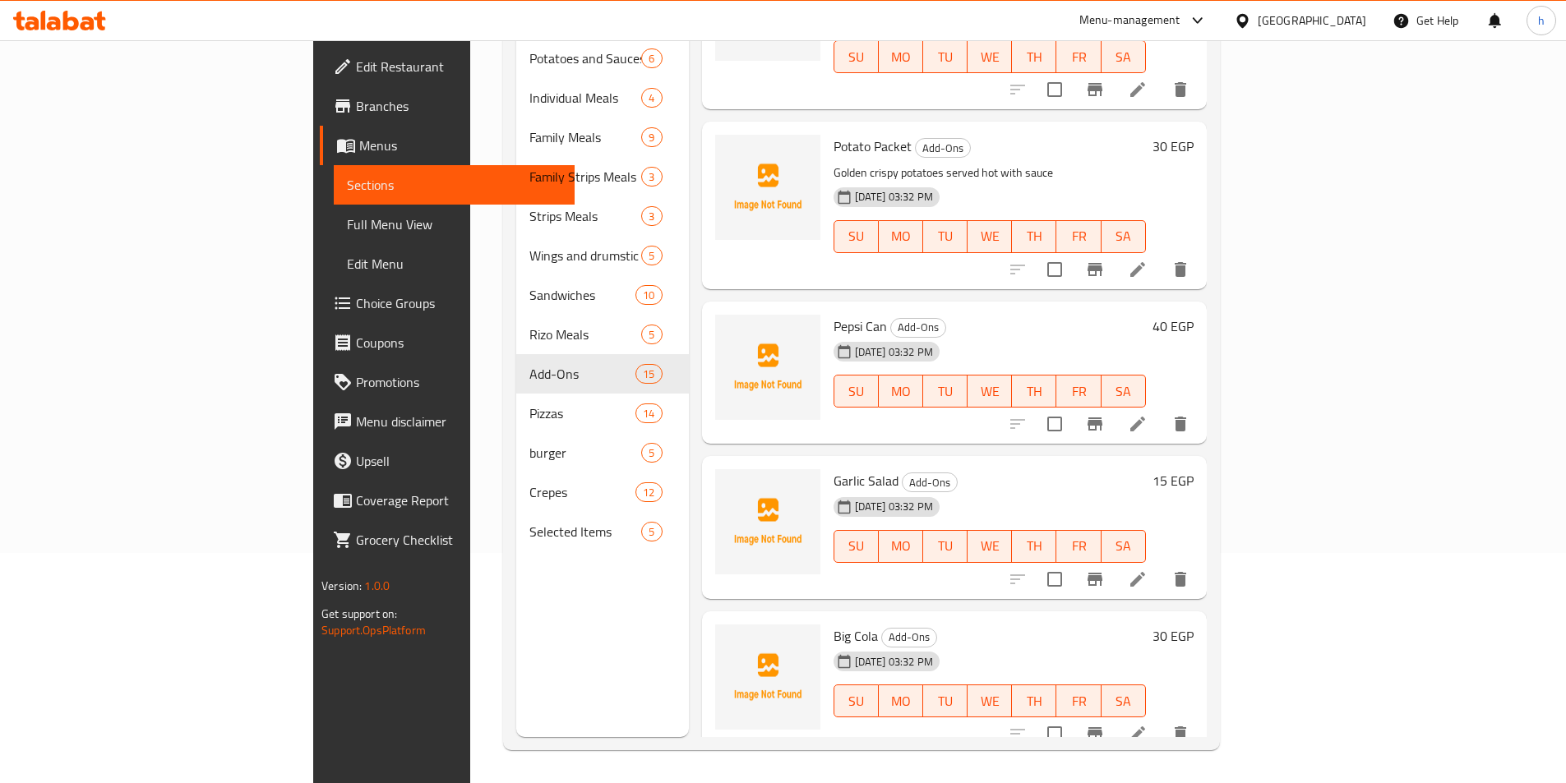
scroll to position [473, 0]
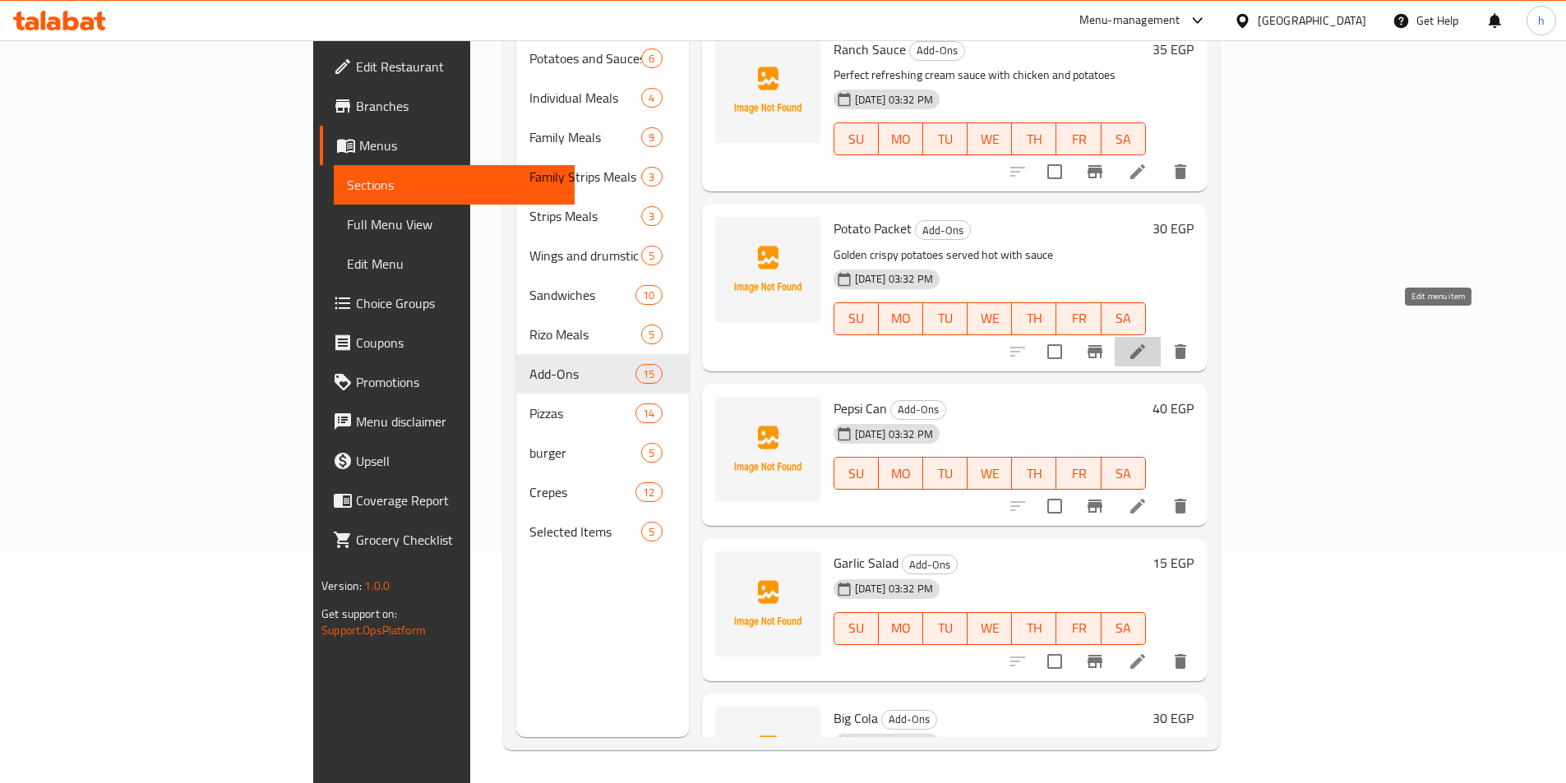
click at [1145, 344] on icon at bounding box center [1137, 351] width 15 height 15
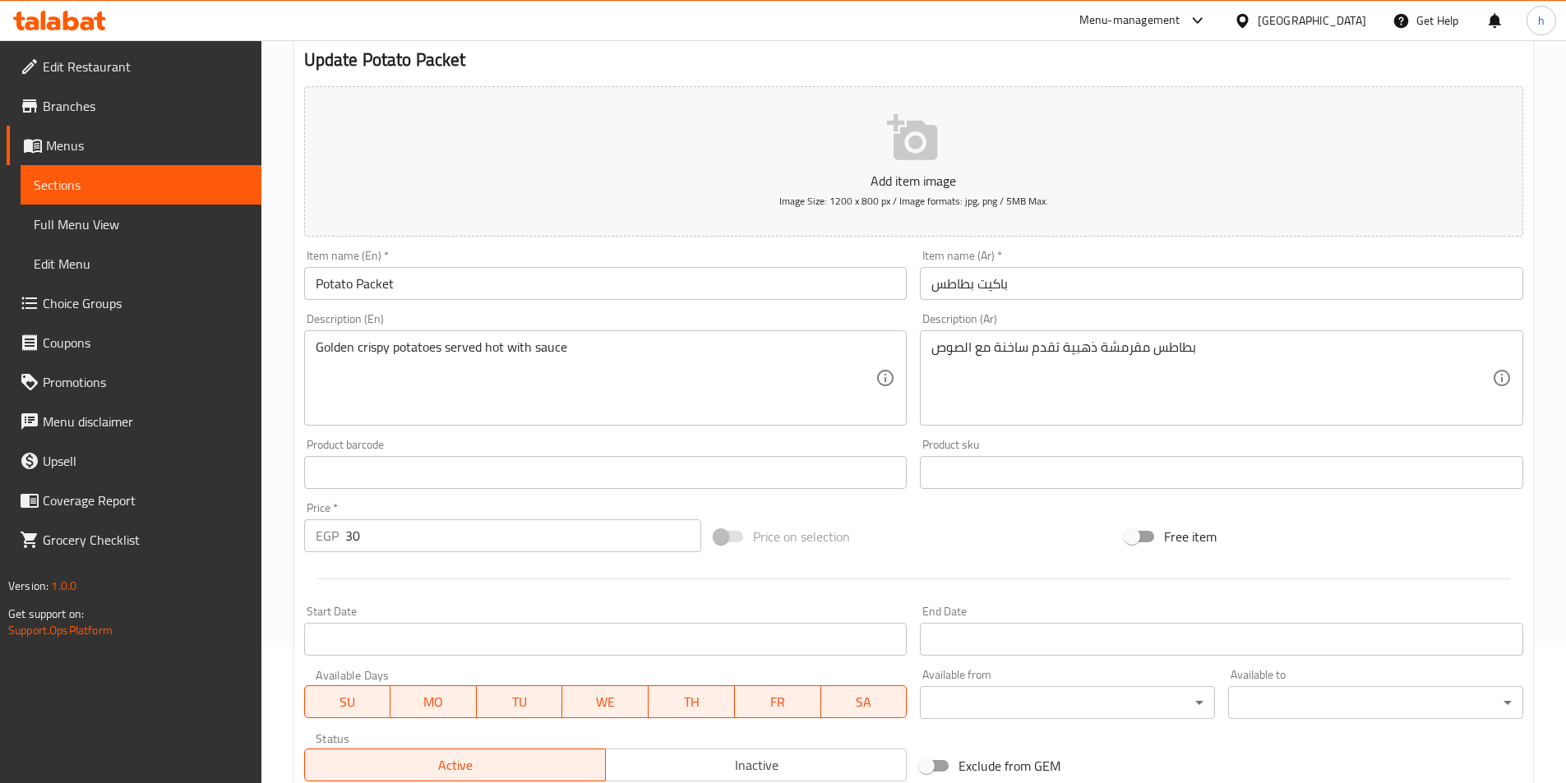
scroll to position [132, 0]
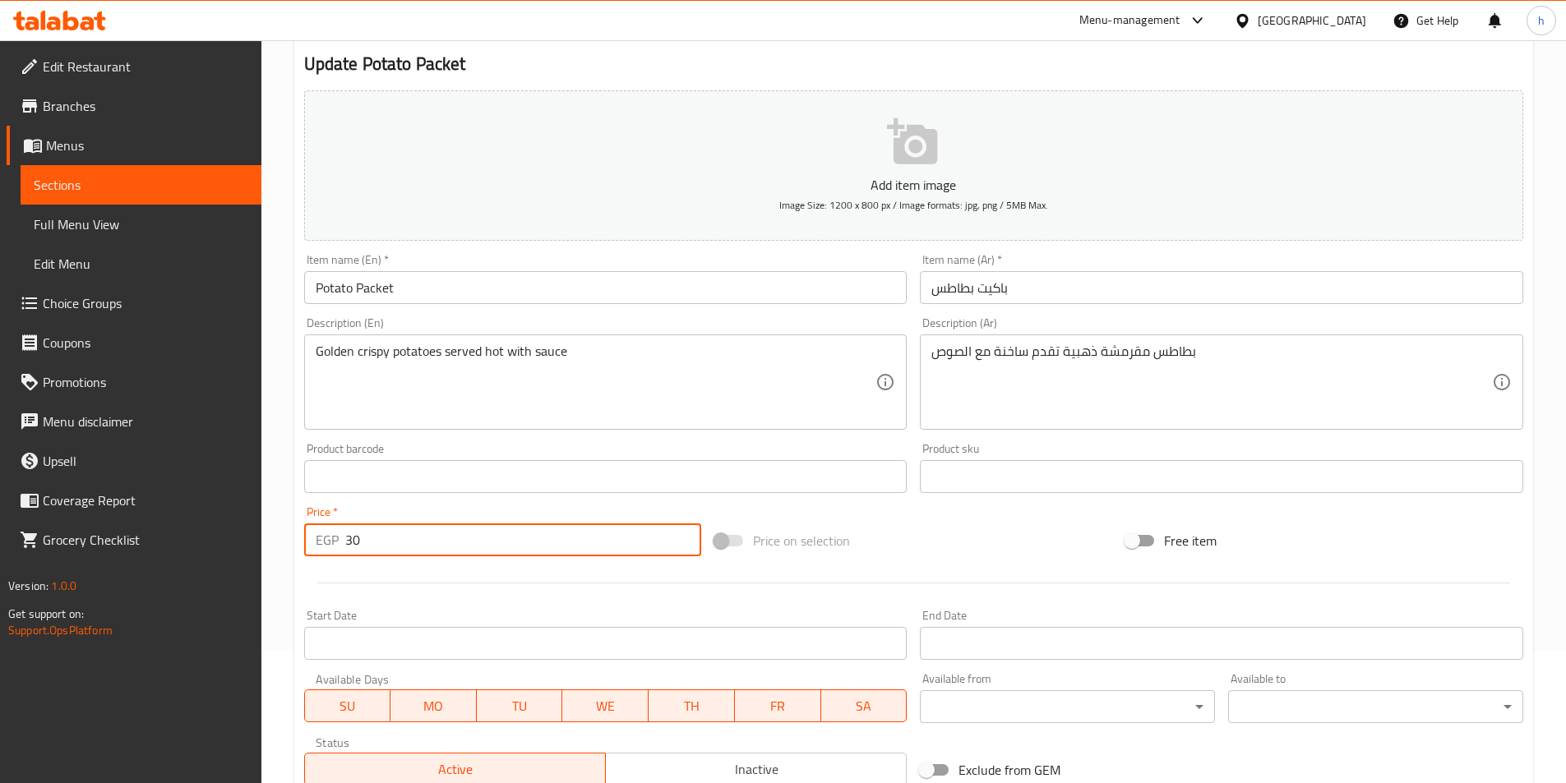
click at [421, 555] on input "30" at bounding box center [523, 540] width 357 height 33
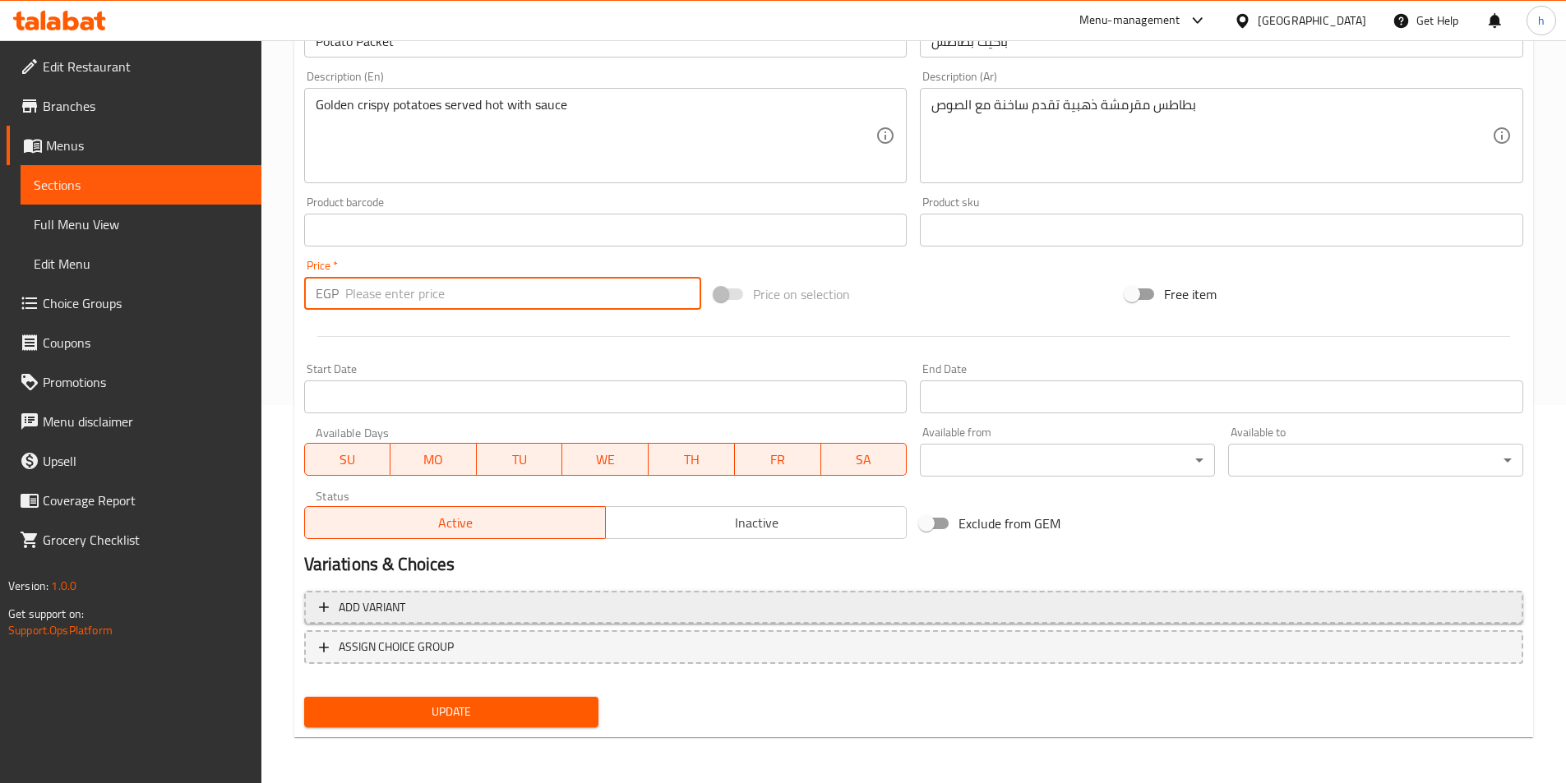
click at [588, 613] on button "Add variant" at bounding box center [913, 608] width 1219 height 34
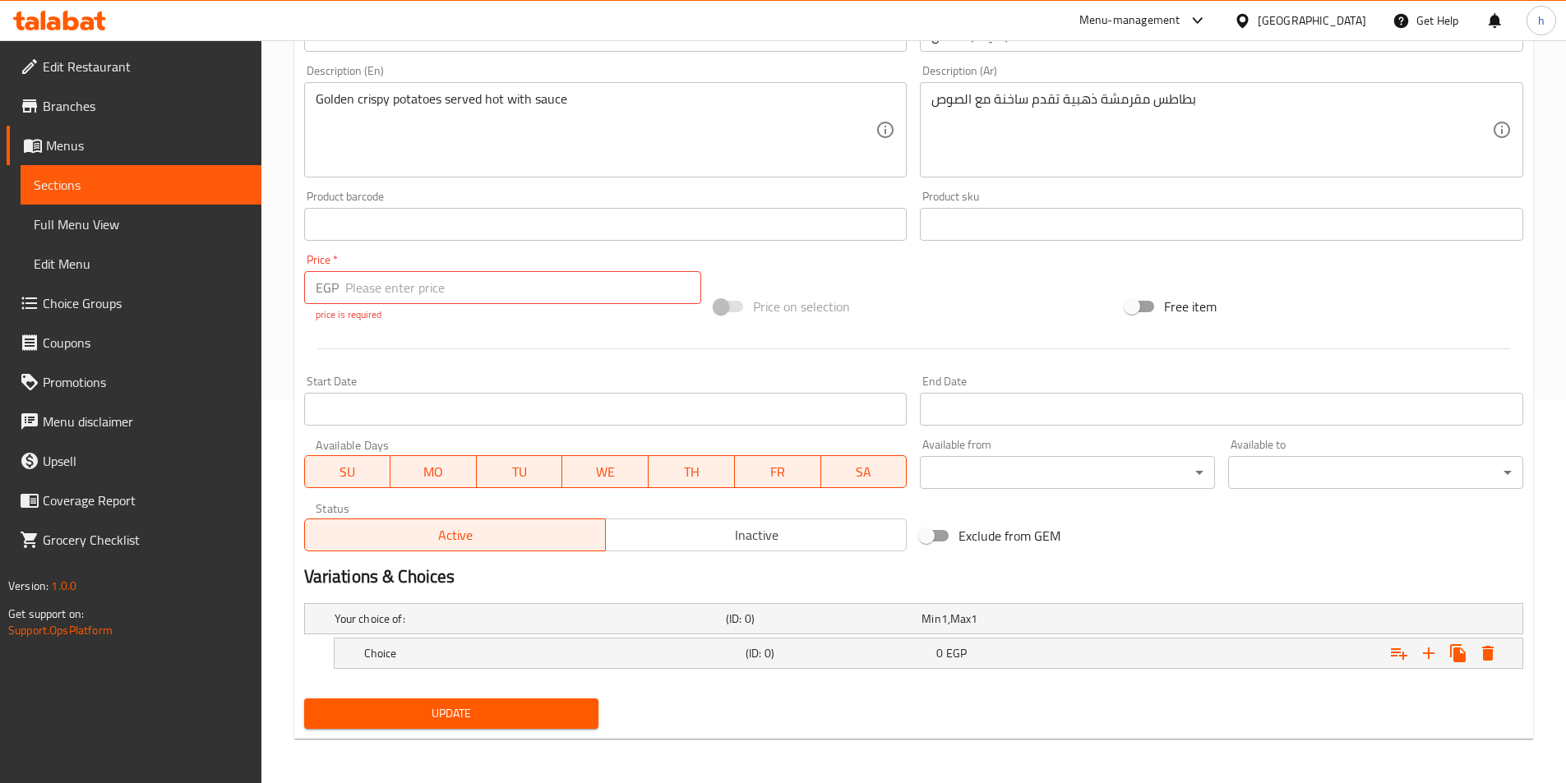
scroll to position [385, 0]
click at [603, 635] on div "Choice (ID: 0) 0 EGP" at bounding box center [933, 652] width 1145 height 36
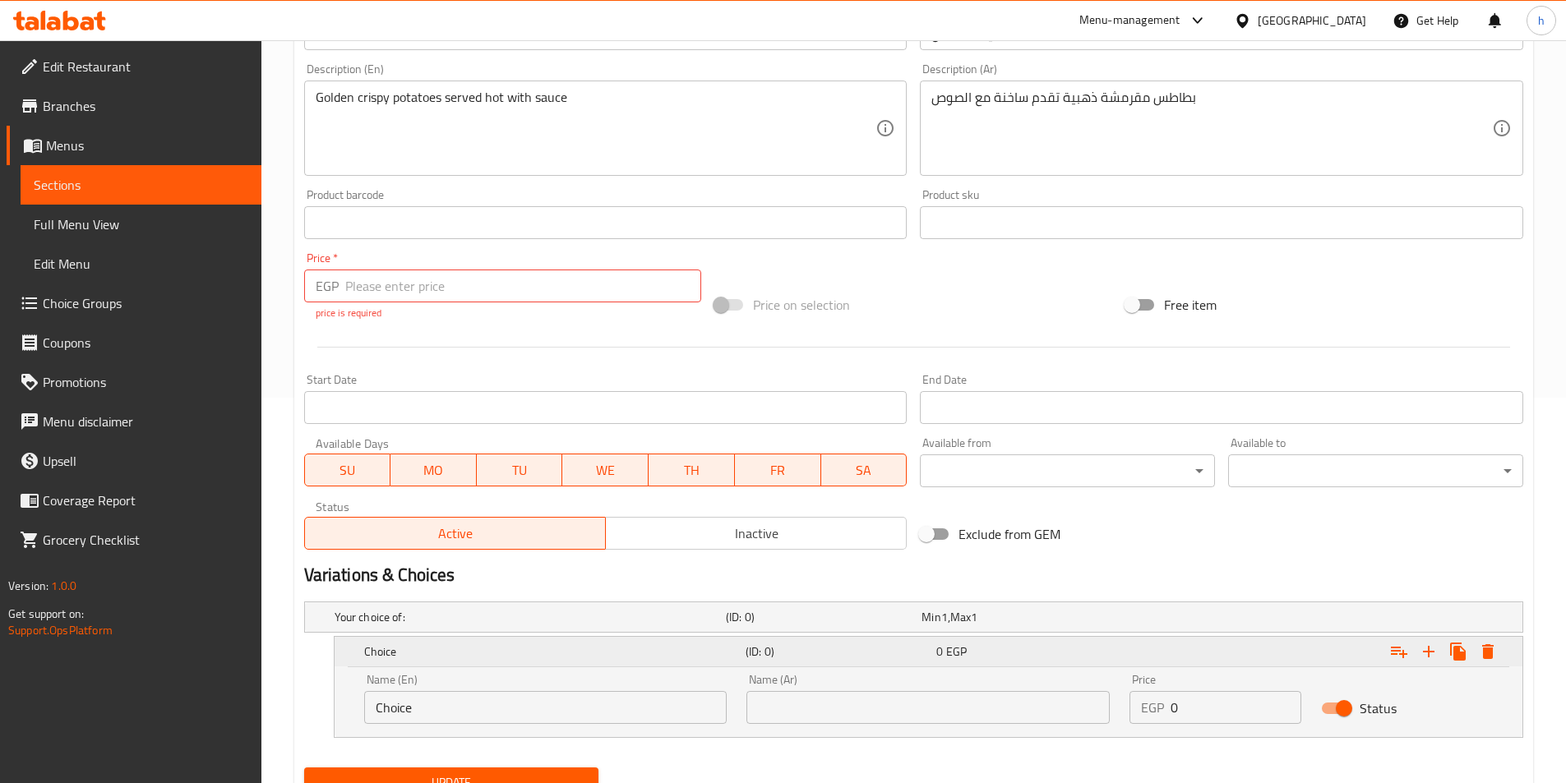
scroll to position [456, 0]
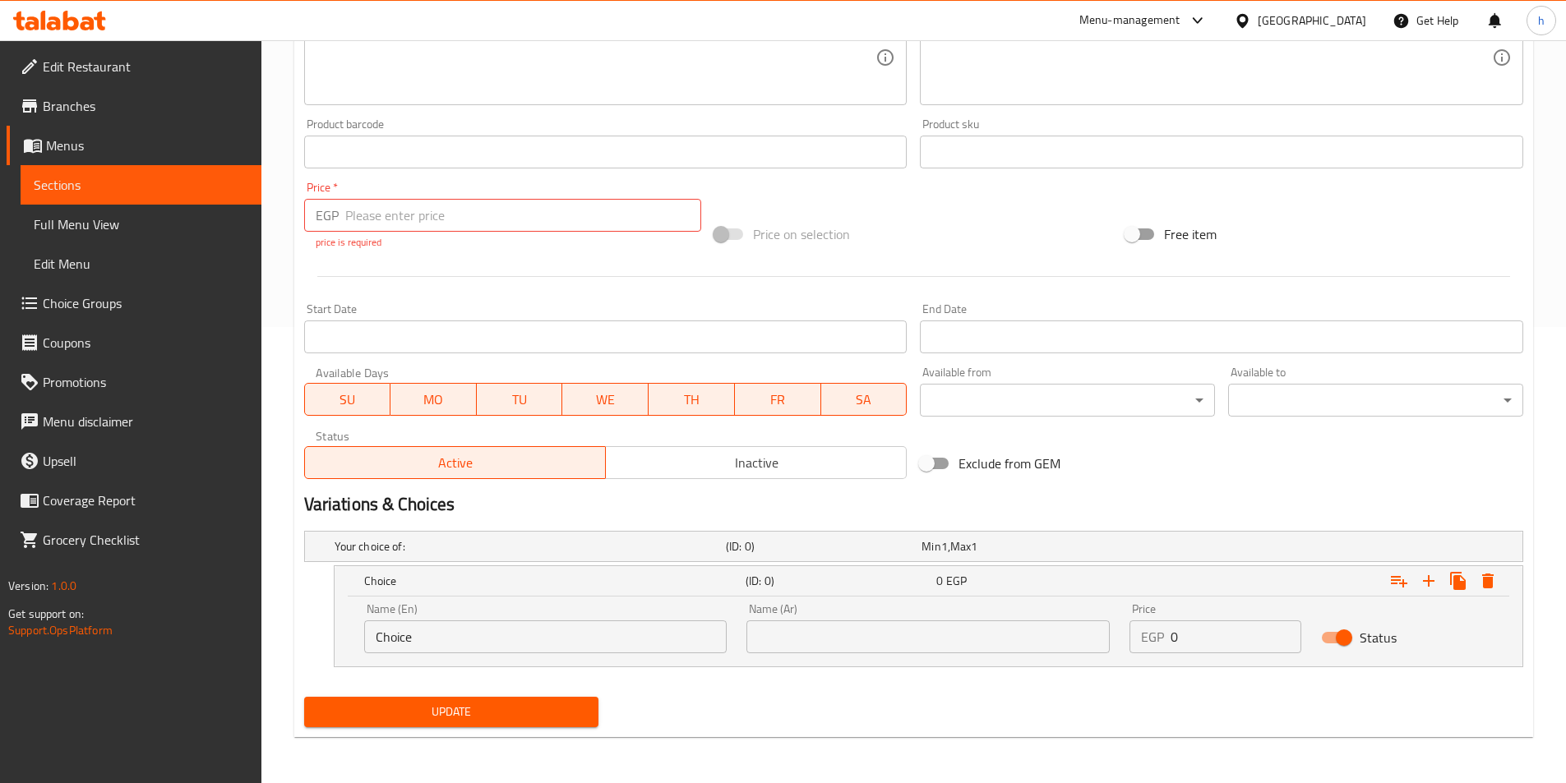
click at [560, 624] on input "Choice" at bounding box center [545, 637] width 363 height 33
click at [875, 635] on input "text" at bounding box center [927, 637] width 363 height 33
type input "وسط"
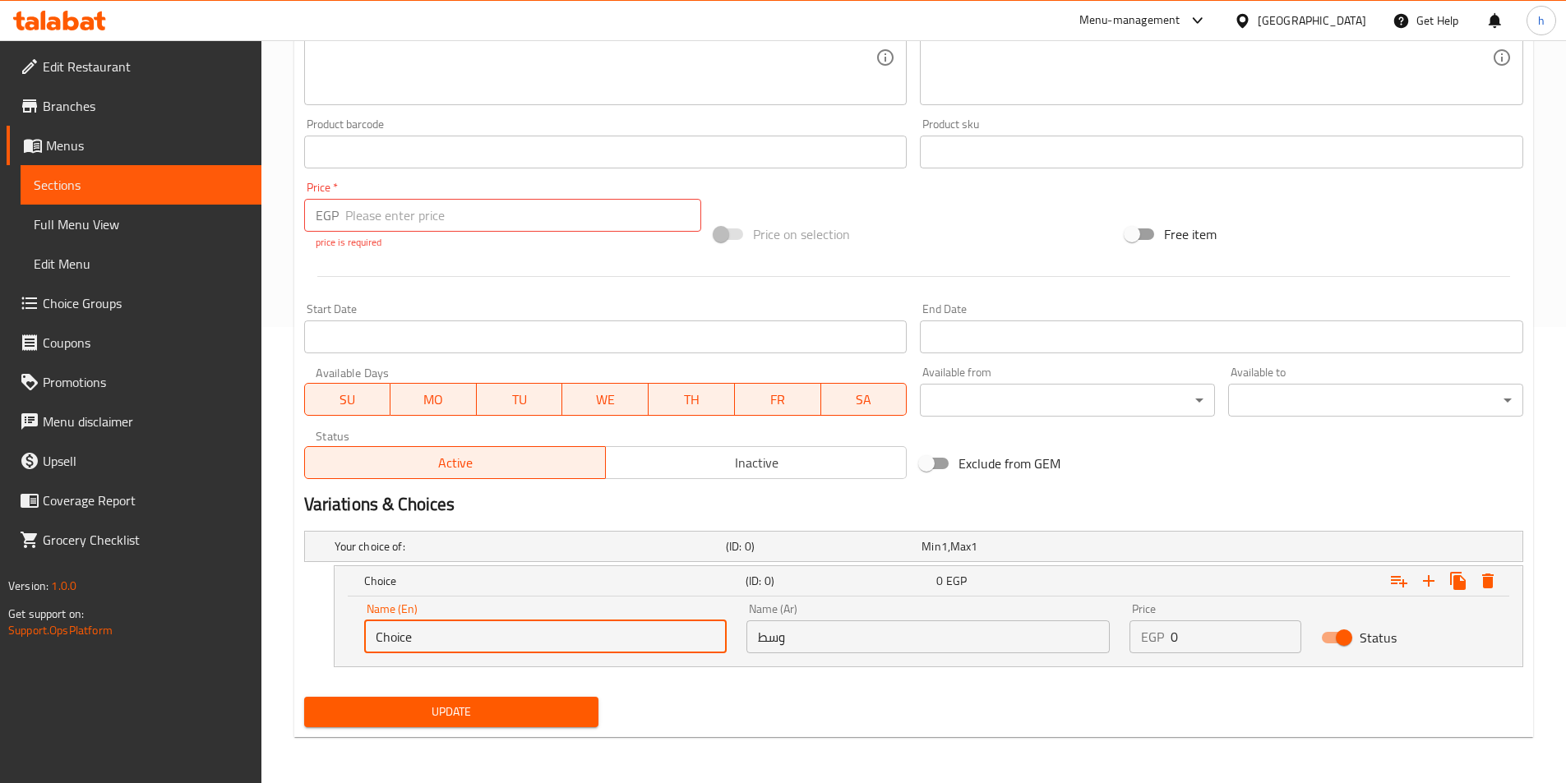
click at [544, 623] on input "Choice" at bounding box center [545, 637] width 363 height 33
type input "Medium"
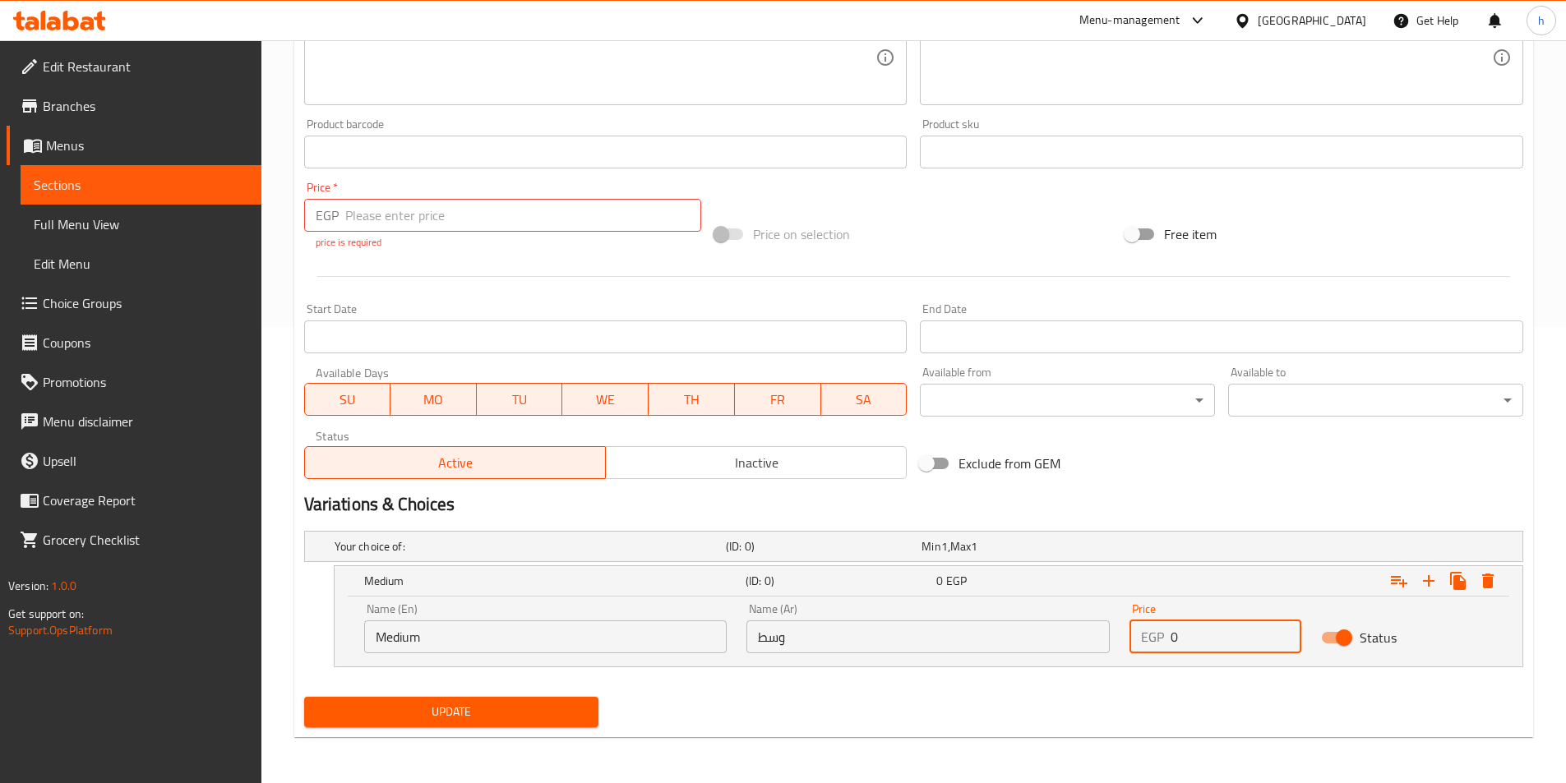
drag, startPoint x: 1199, startPoint y: 632, endPoint x: 1160, endPoint y: 636, distance: 39.7
click at [1160, 636] on div "EGP 0 Price" at bounding box center [1215, 637] width 172 height 33
type input "30"
click at [1456, 579] on icon "Expand" at bounding box center [1458, 581] width 16 height 18
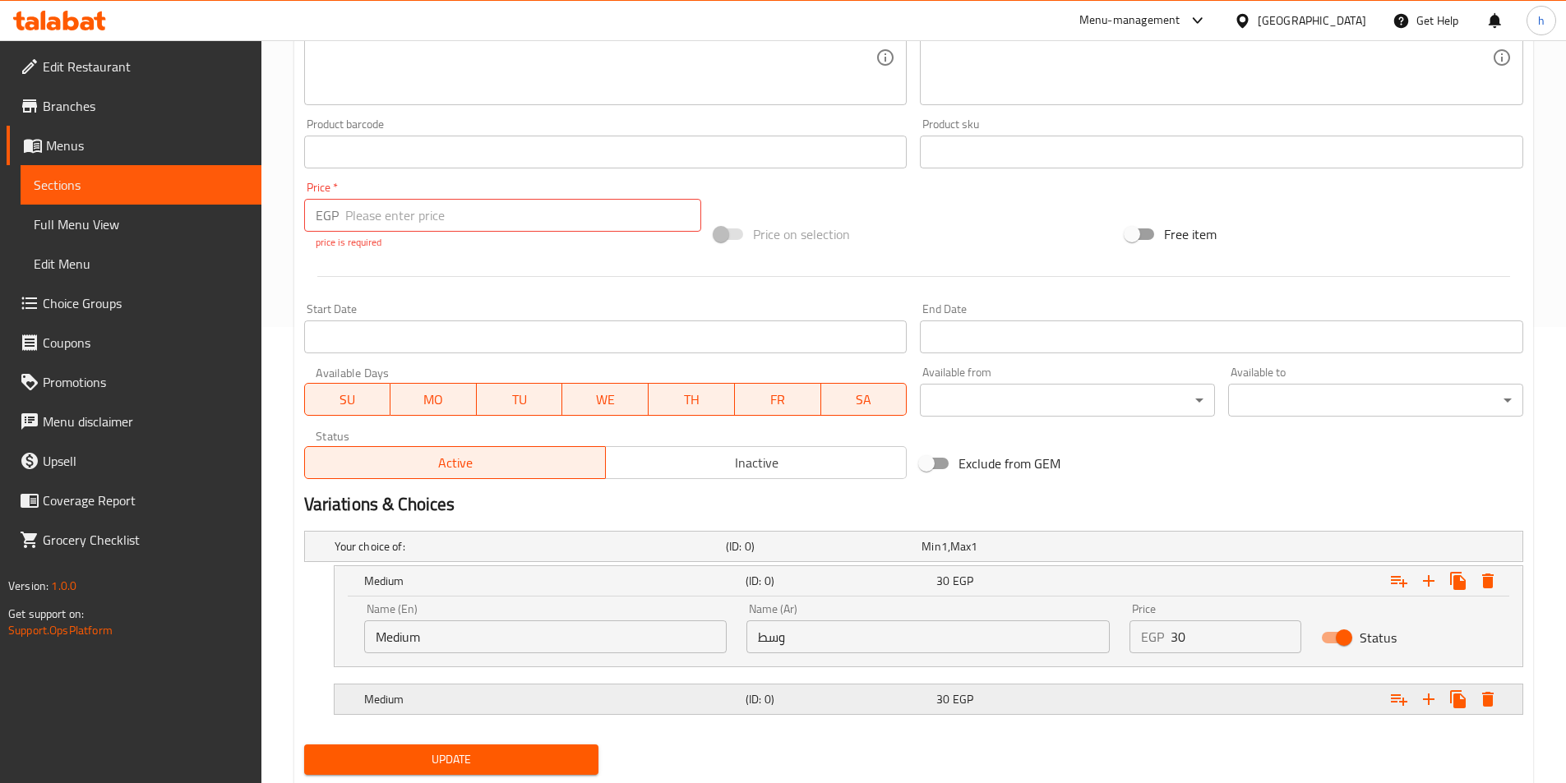
click at [956, 697] on span "EGP" at bounding box center [963, 699] width 21 height 21
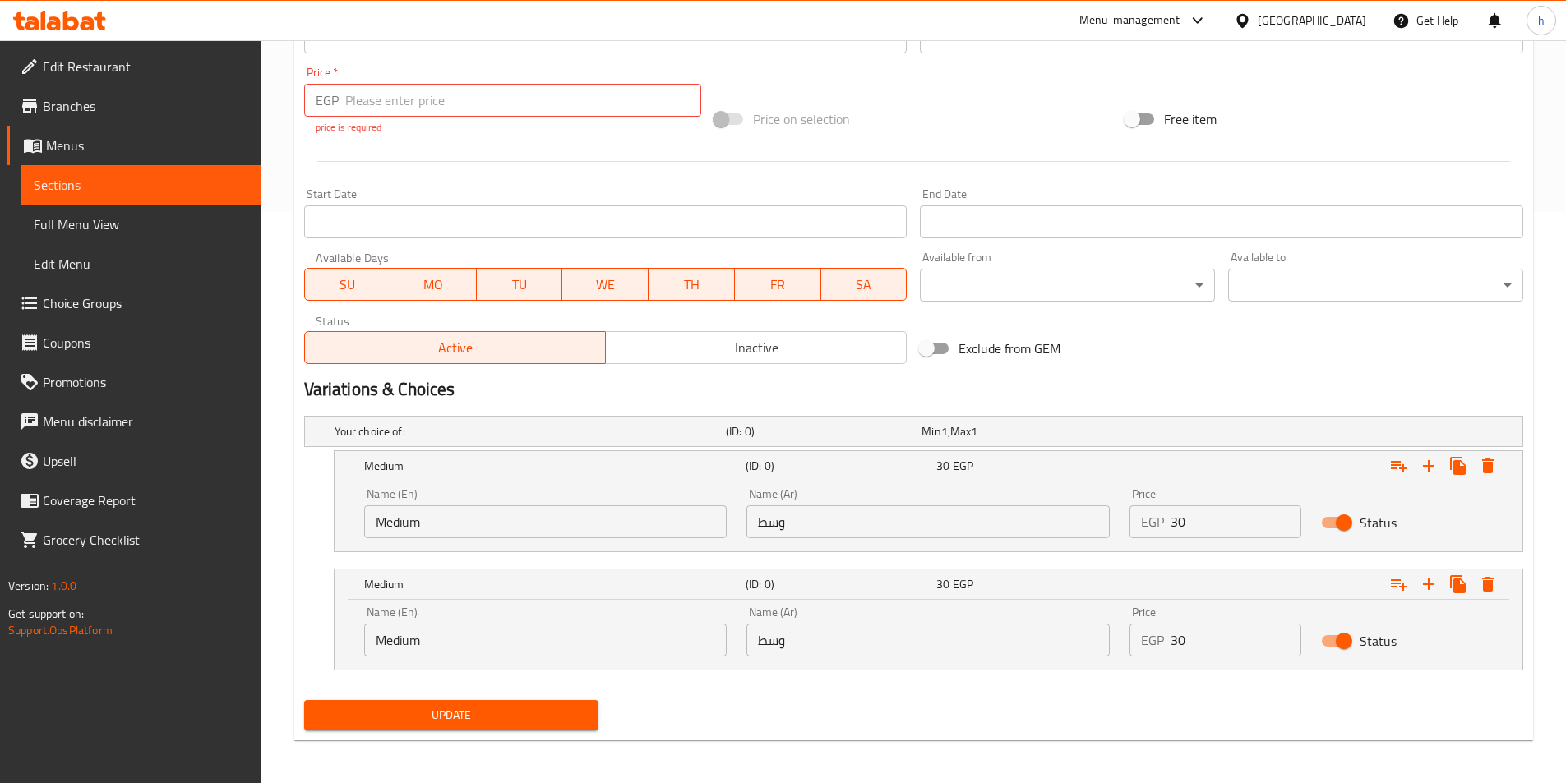
scroll to position [575, 0]
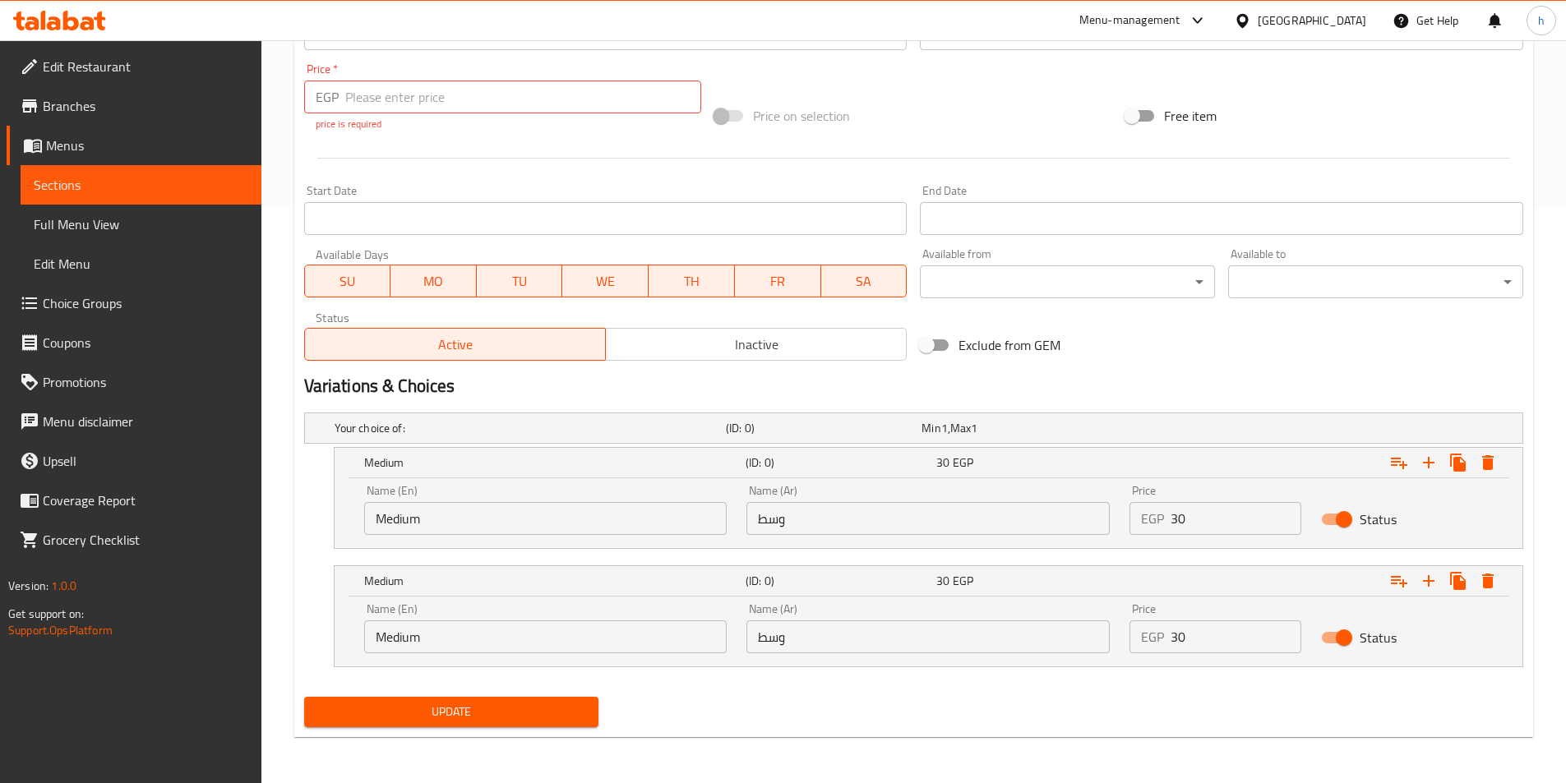
click at [856, 643] on input "وسط" at bounding box center [927, 637] width 363 height 33
type input ";"
type input "كبير"
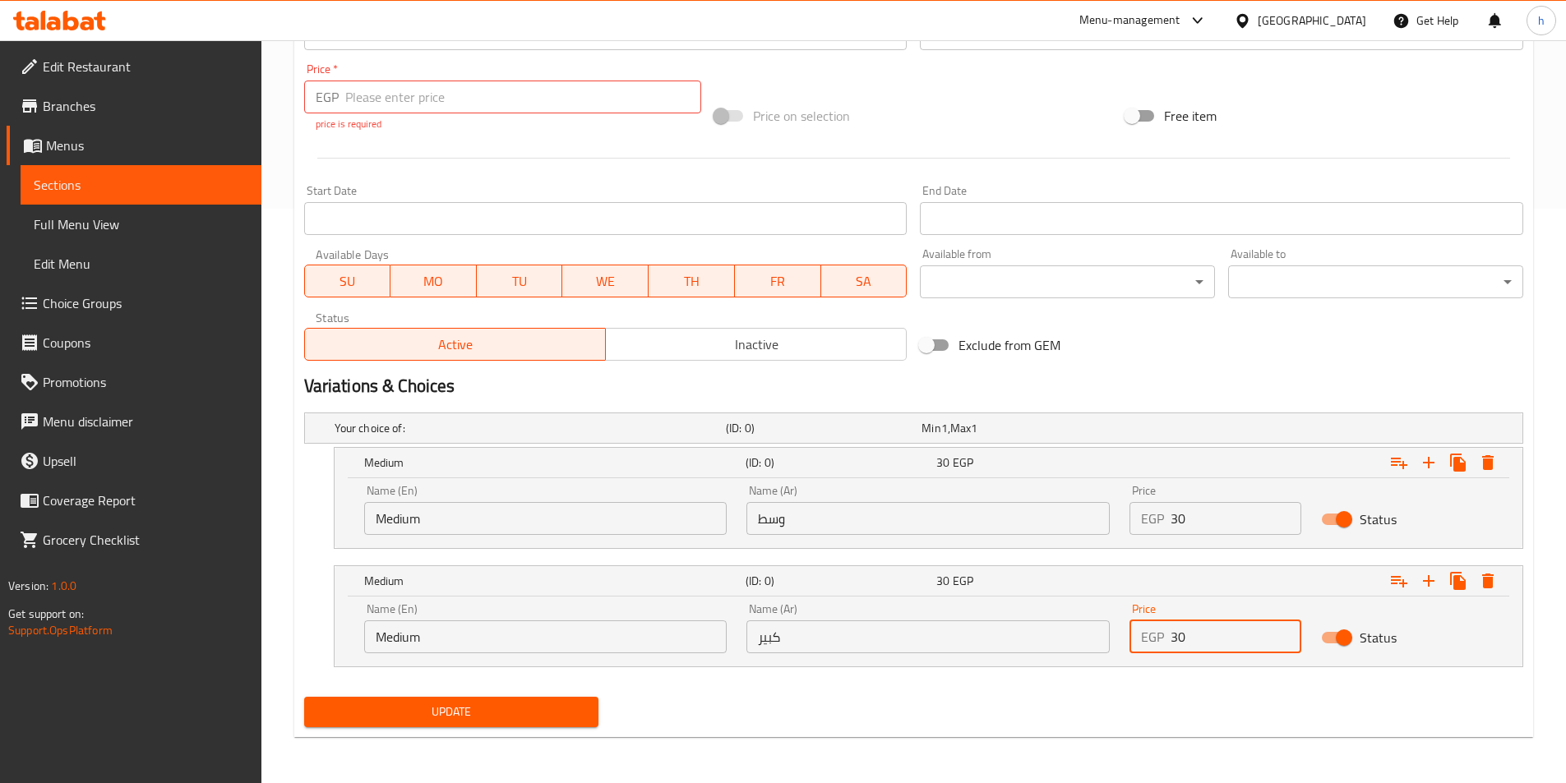
drag, startPoint x: 1192, startPoint y: 643, endPoint x: 1164, endPoint y: 648, distance: 28.4
click at [1164, 648] on div "EGP 30 Price" at bounding box center [1215, 637] width 172 height 33
type input "40"
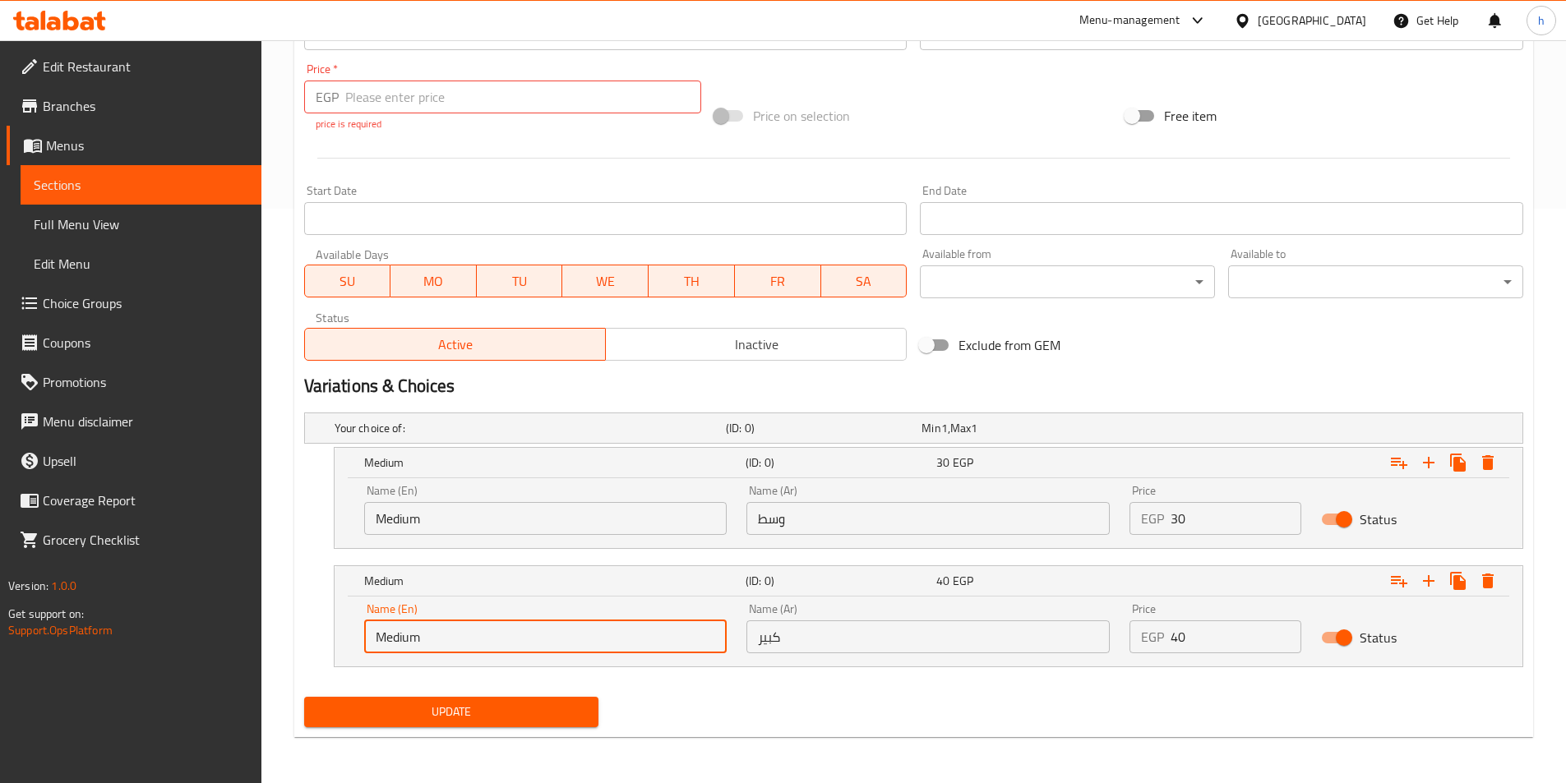
click at [489, 631] on input "Medium" at bounding box center [545, 637] width 363 height 33
type input "م"
type input "Large"
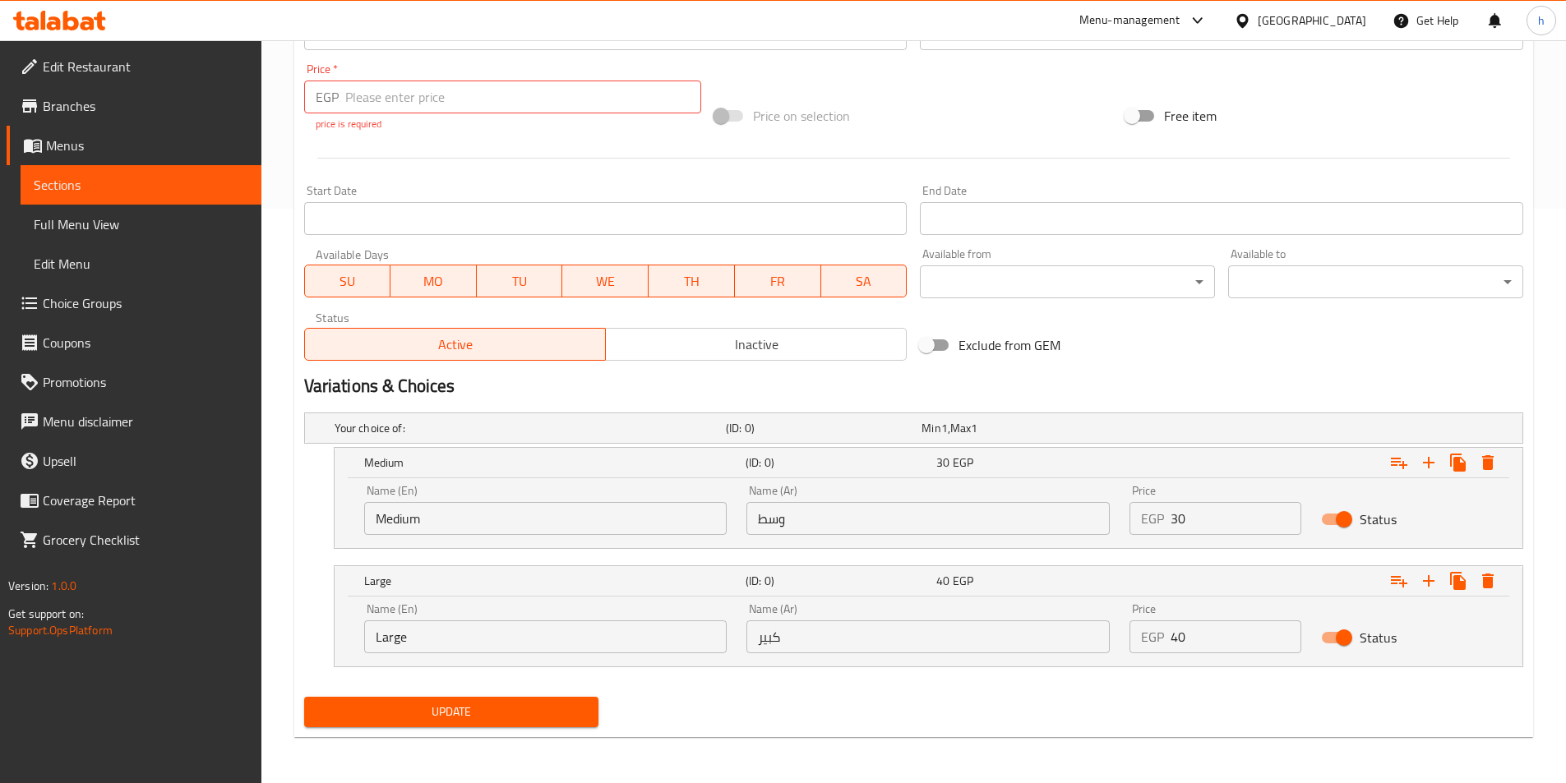
click at [1156, 699] on div "Update" at bounding box center [914, 712] width 1232 height 44
click at [584, 710] on span "Update" at bounding box center [451, 712] width 269 height 21
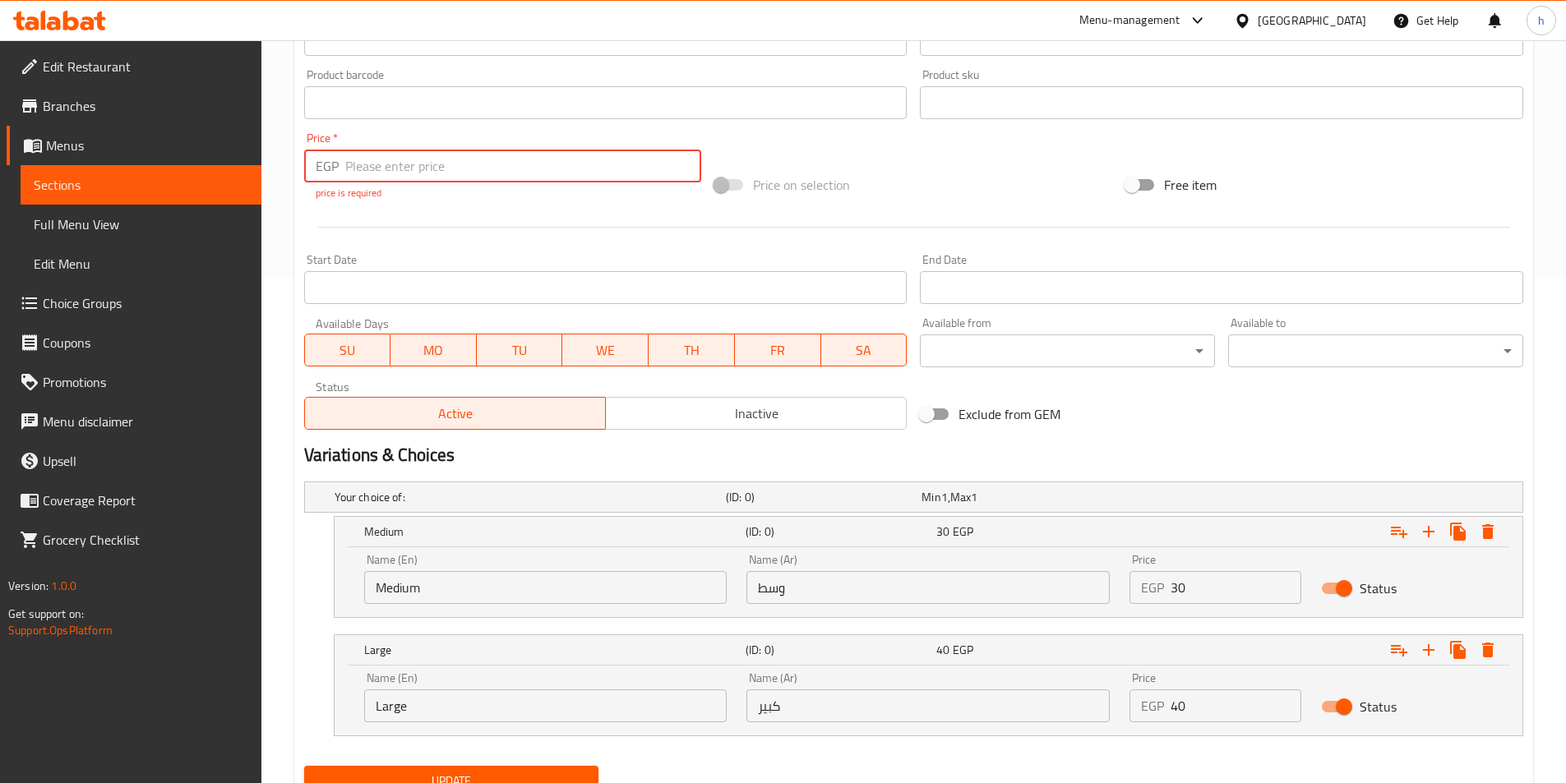
scroll to position [410, 0]
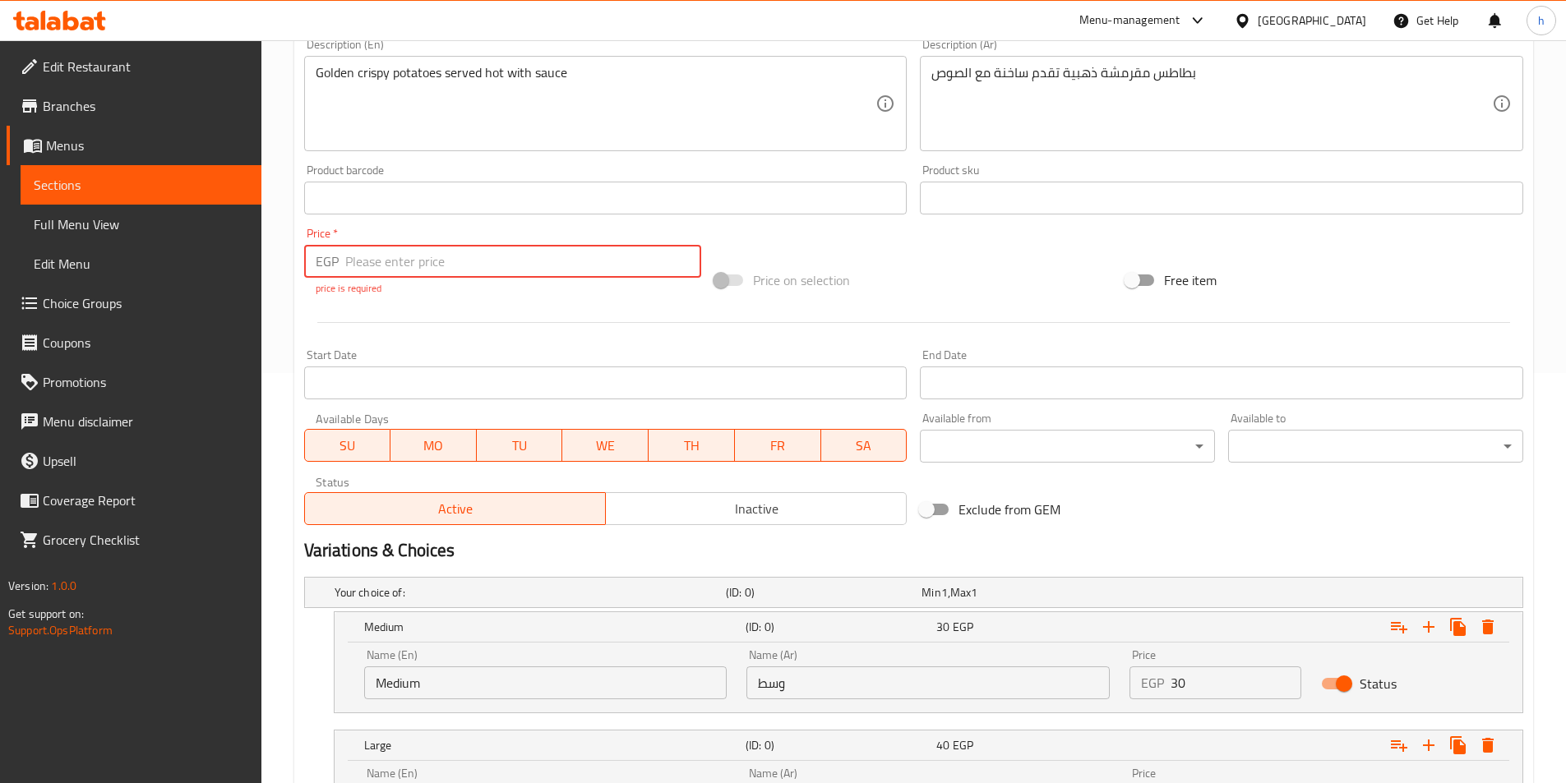
click at [373, 269] on input "number" at bounding box center [523, 261] width 357 height 33
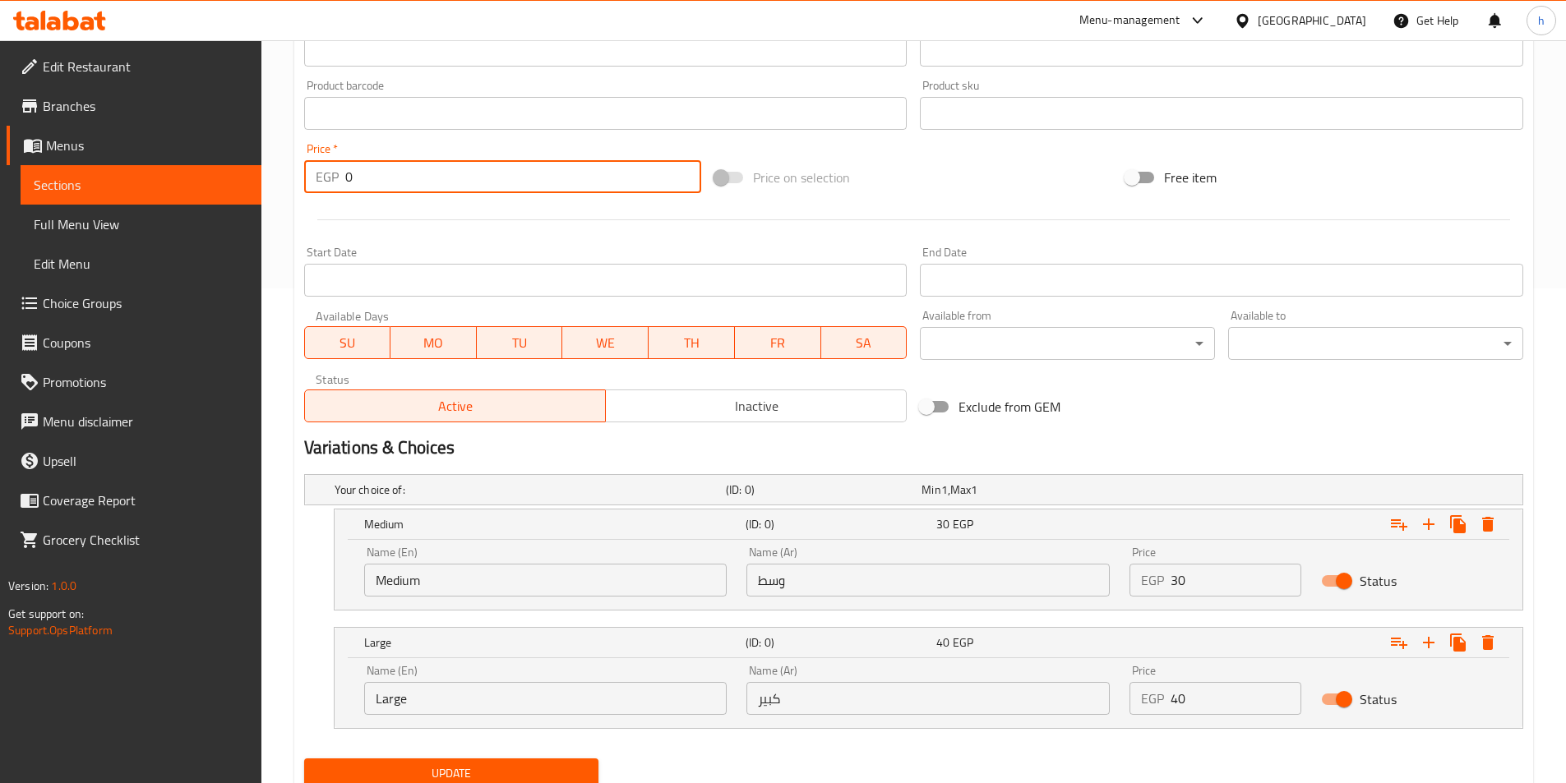
scroll to position [556, 0]
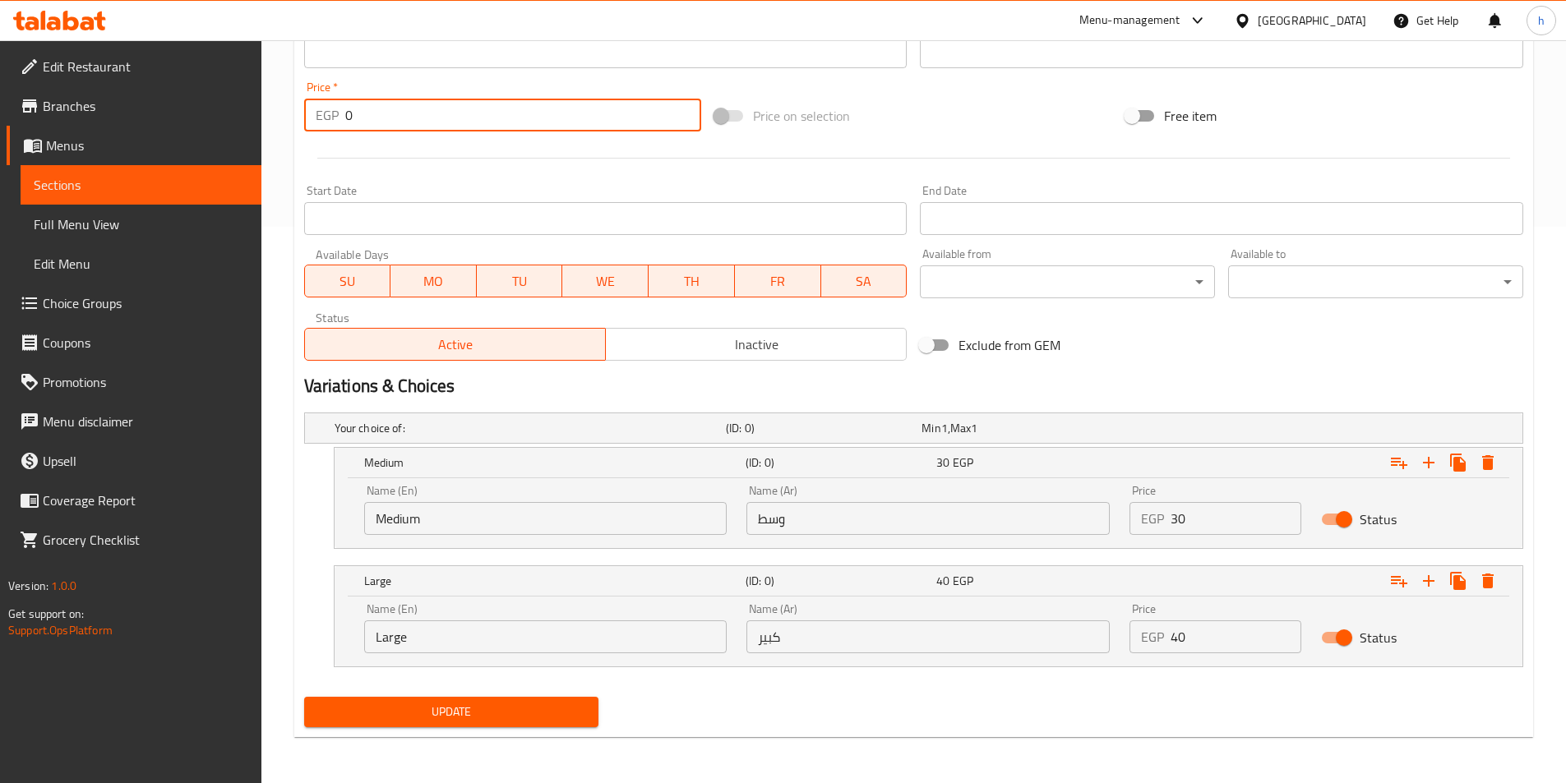
type input "0"
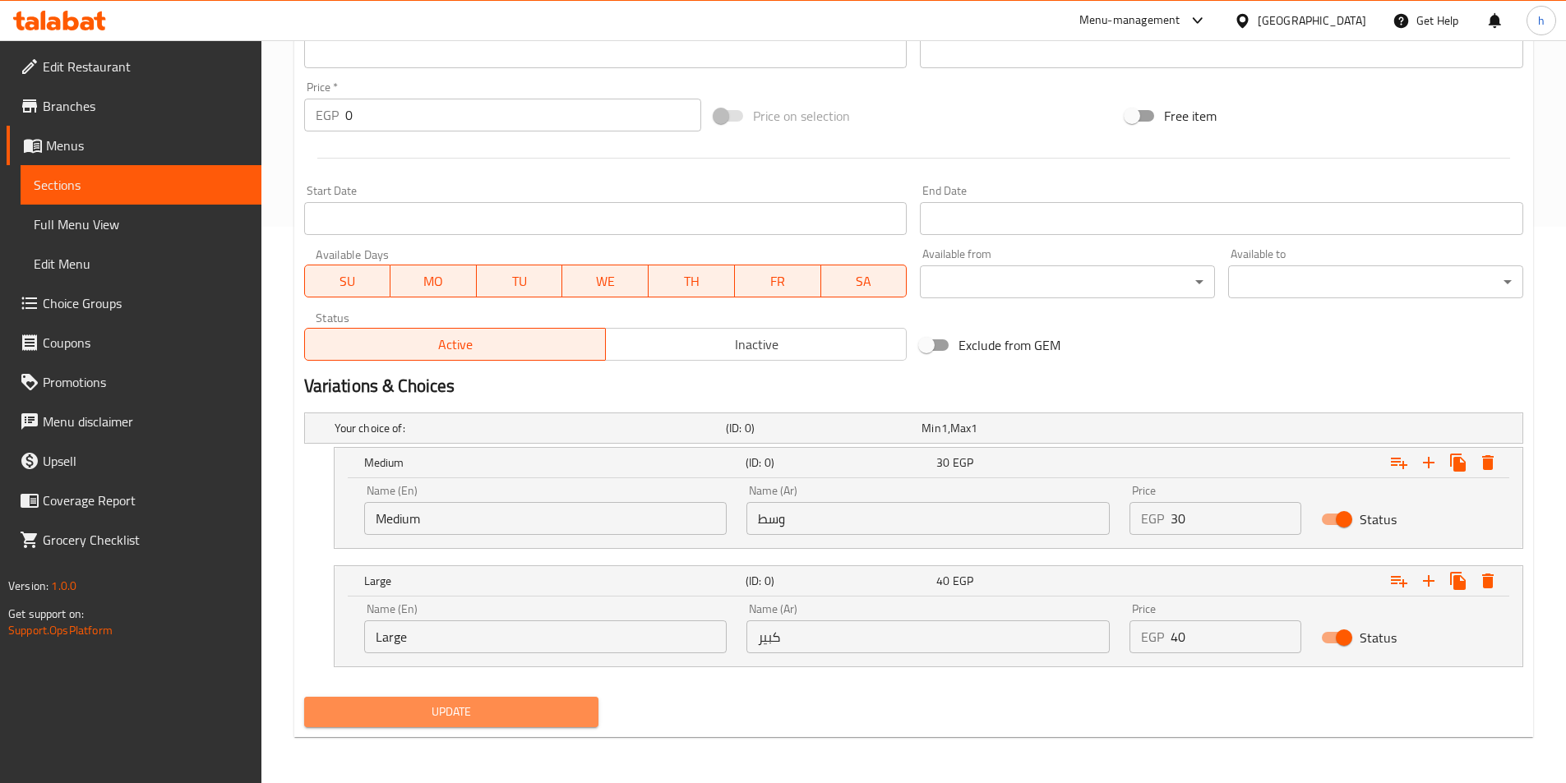
click at [510, 699] on button "Update" at bounding box center [451, 712] width 295 height 30
click at [537, 721] on span "Update" at bounding box center [451, 712] width 269 height 21
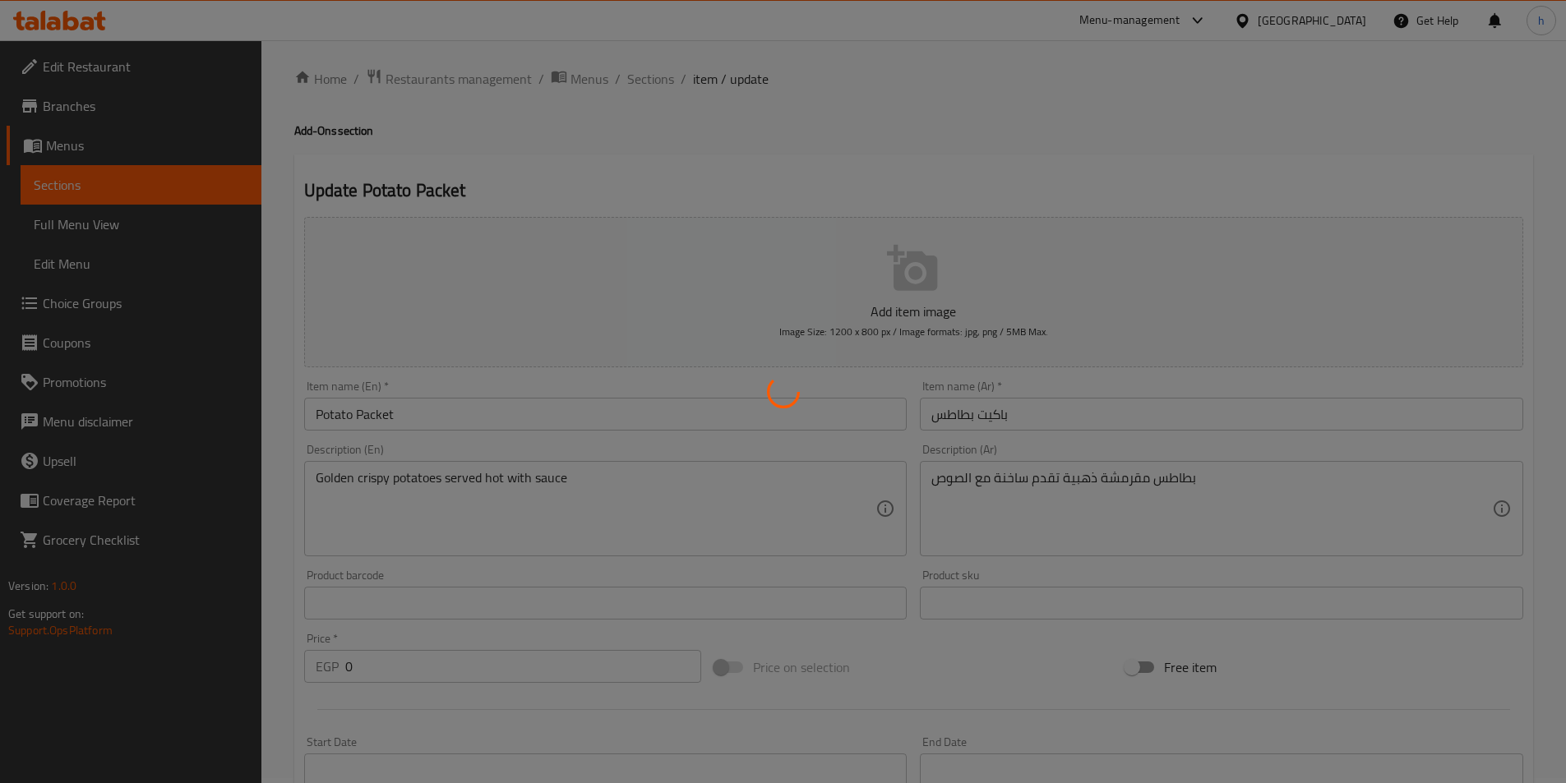
scroll to position [0, 0]
click at [655, 89] on div at bounding box center [783, 391] width 1566 height 783
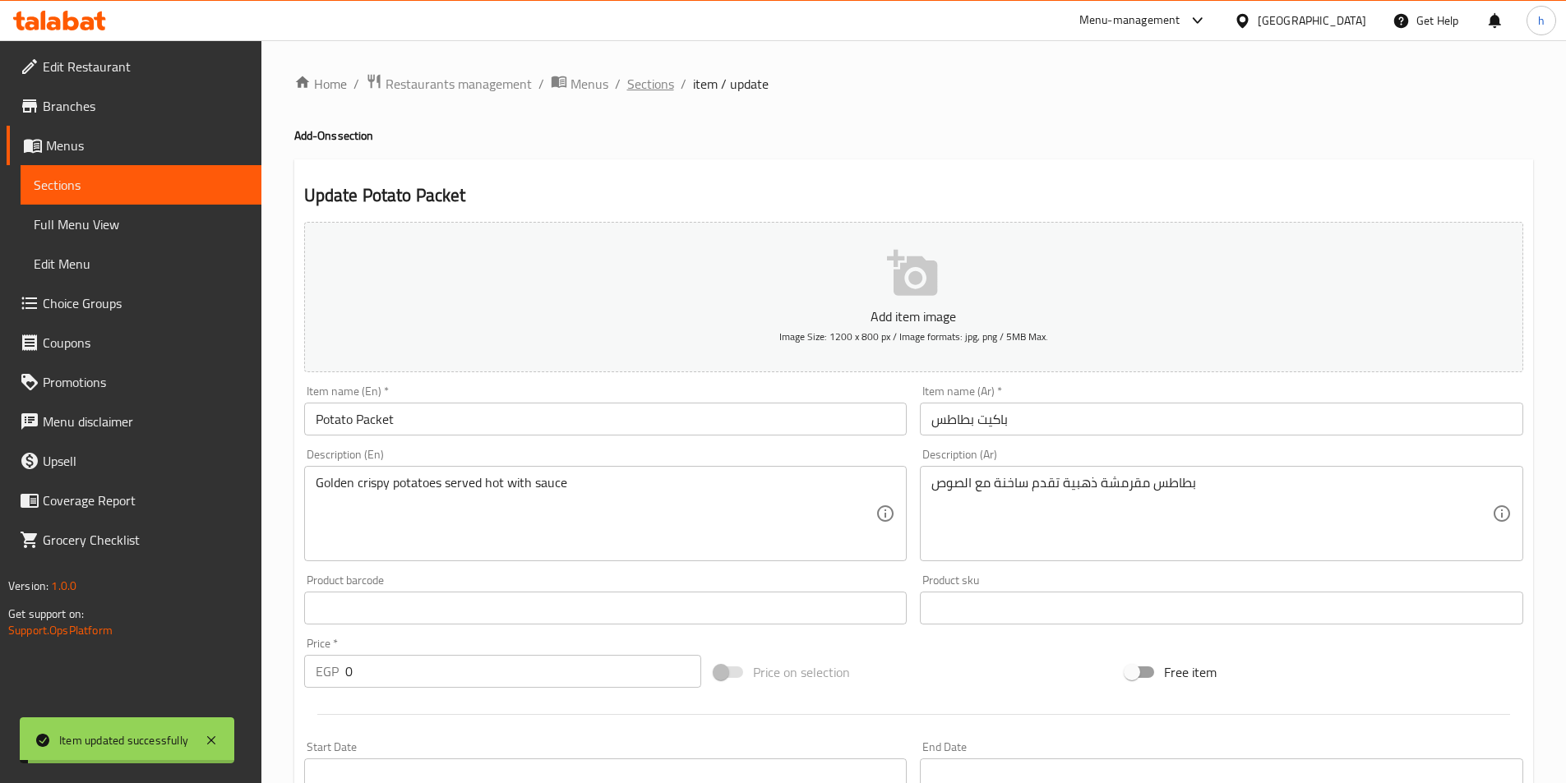
click at [653, 85] on span "Sections" at bounding box center [650, 84] width 47 height 20
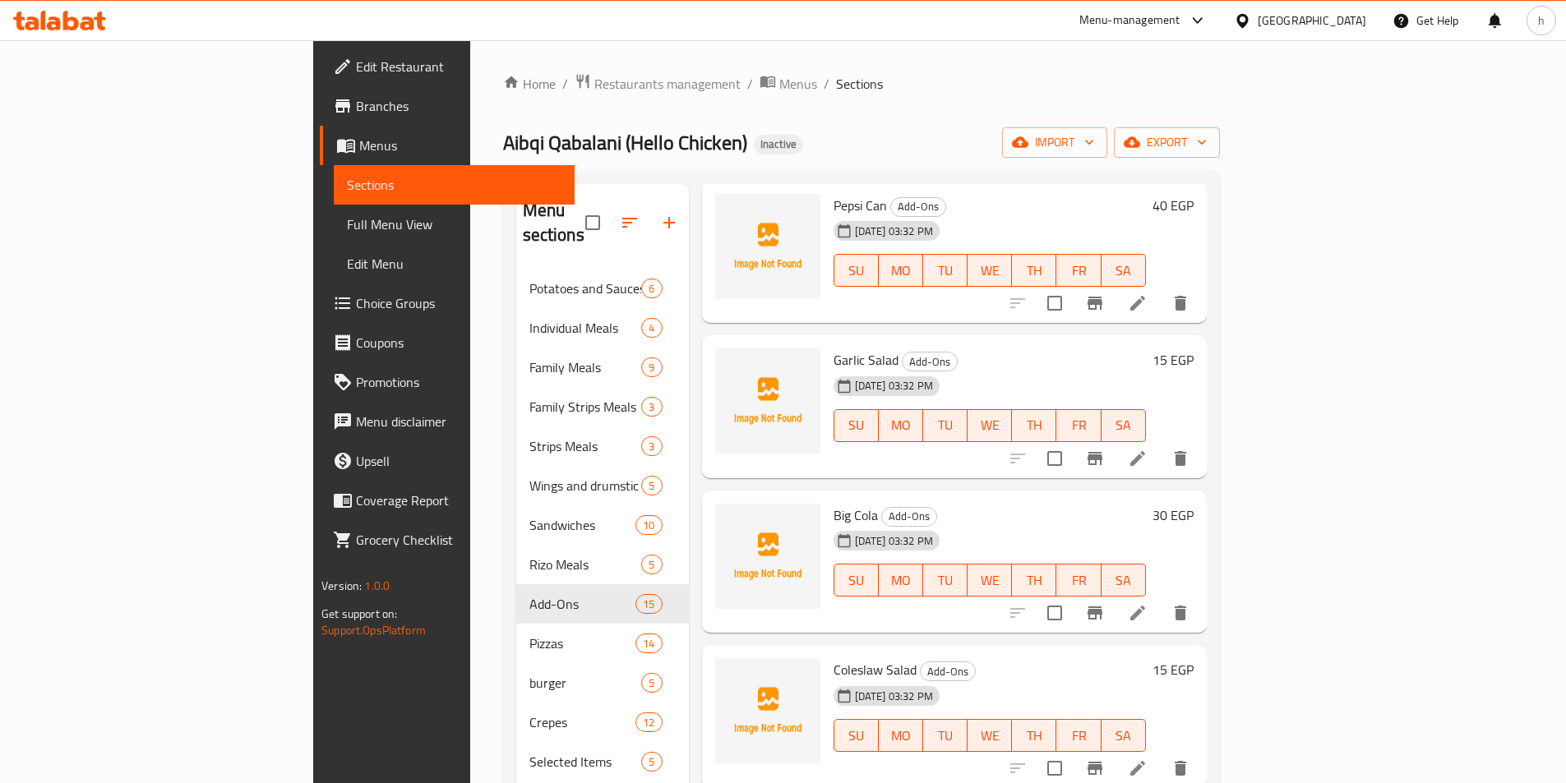
scroll to position [904, 0]
click at [1147, 450] on icon at bounding box center [1138, 460] width 20 height 20
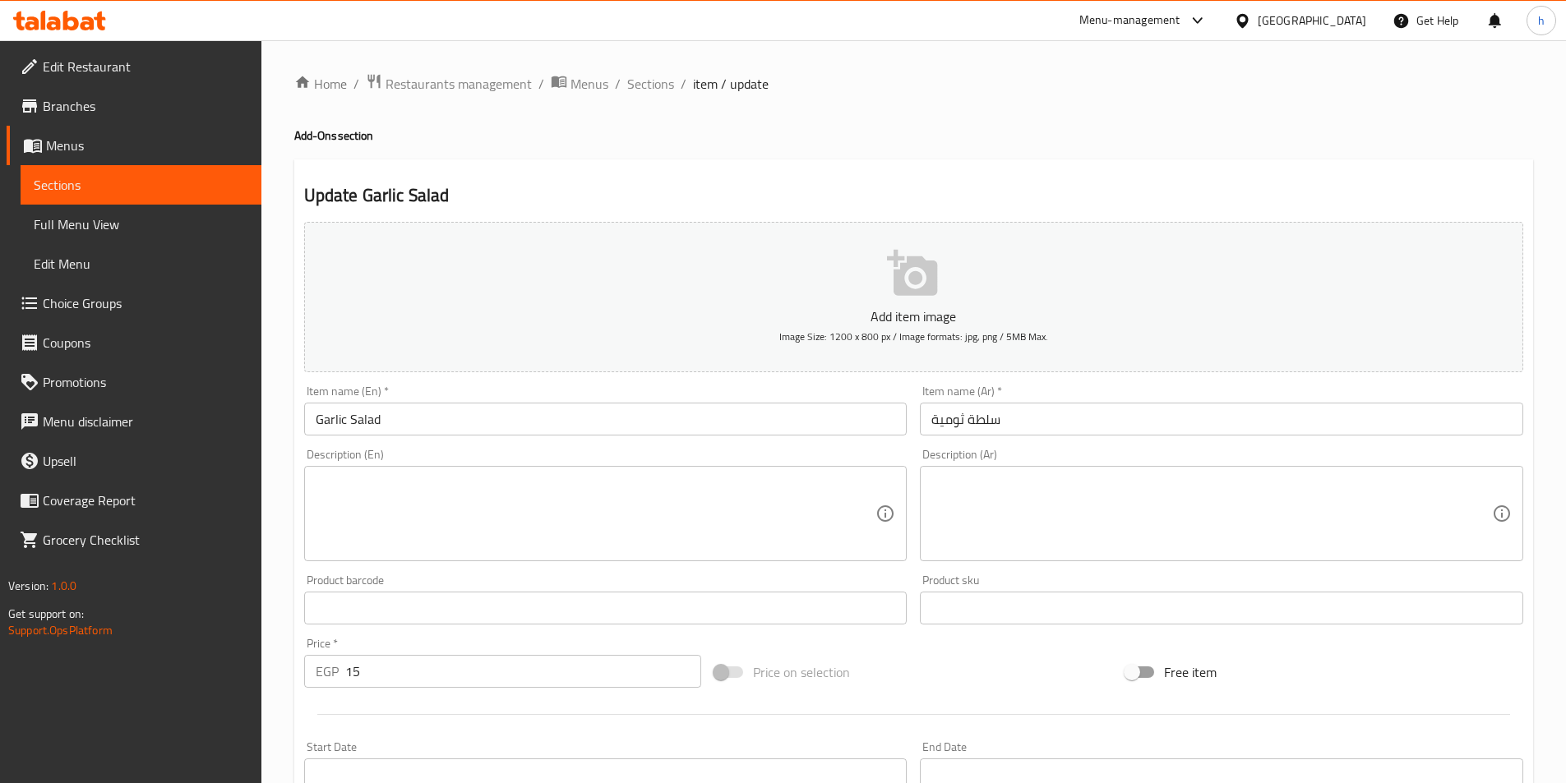
click at [341, 417] on input "Garlic Salad" at bounding box center [605, 419] width 603 height 33
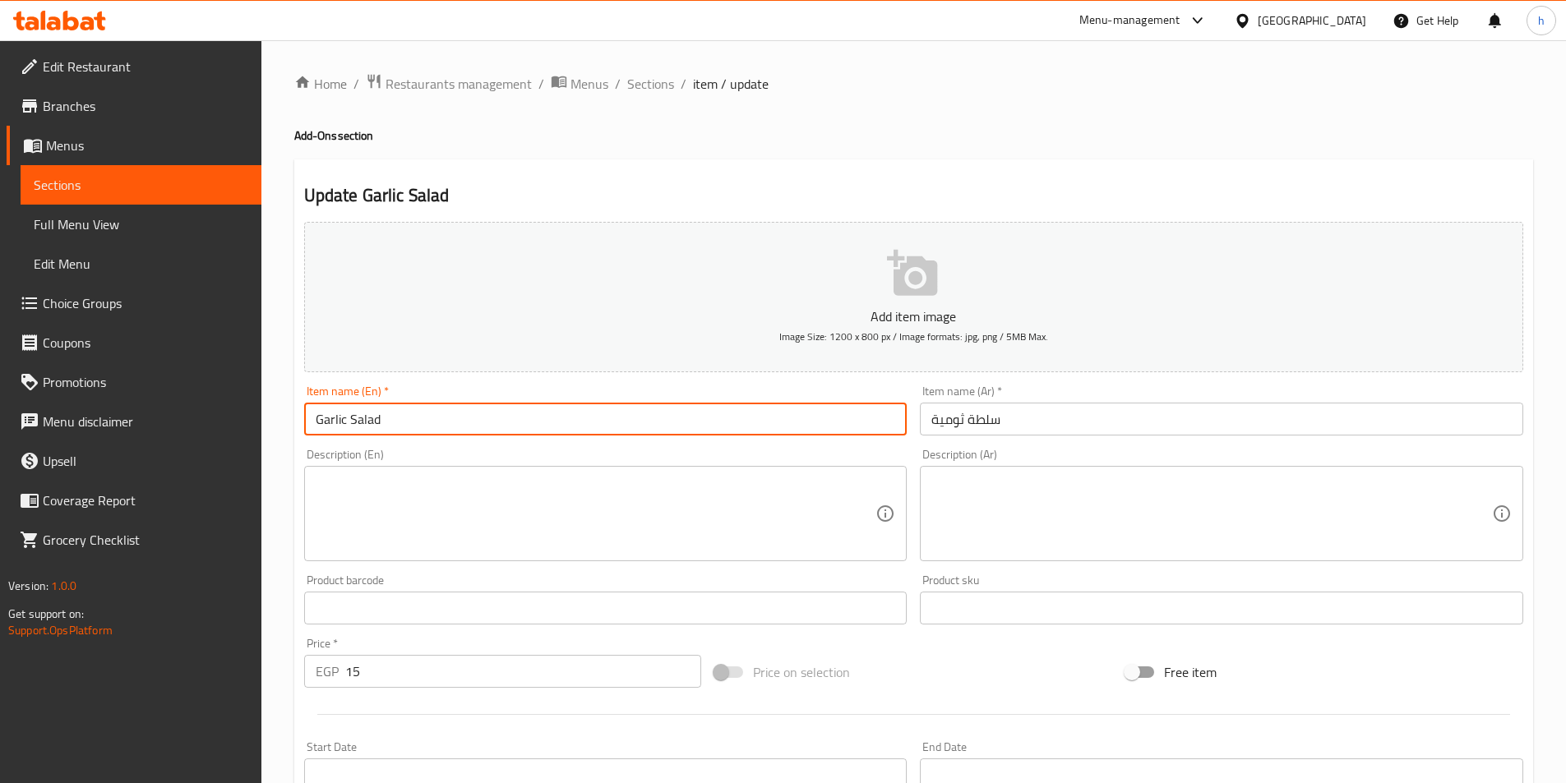
click at [344, 421] on input "Garlic Salad" at bounding box center [605, 419] width 603 height 33
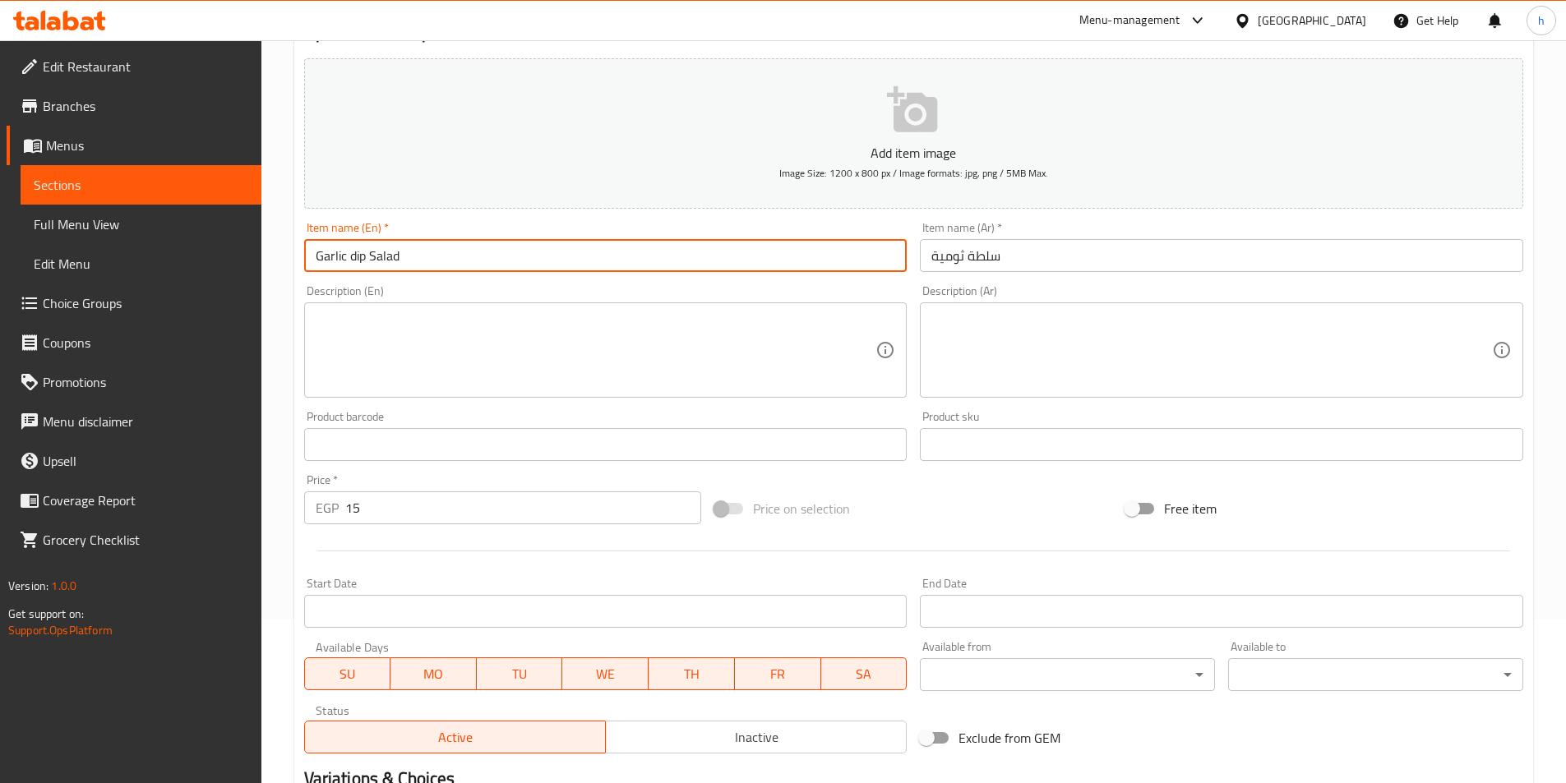
scroll to position [164, 0]
type input "Garlic dip Salad"
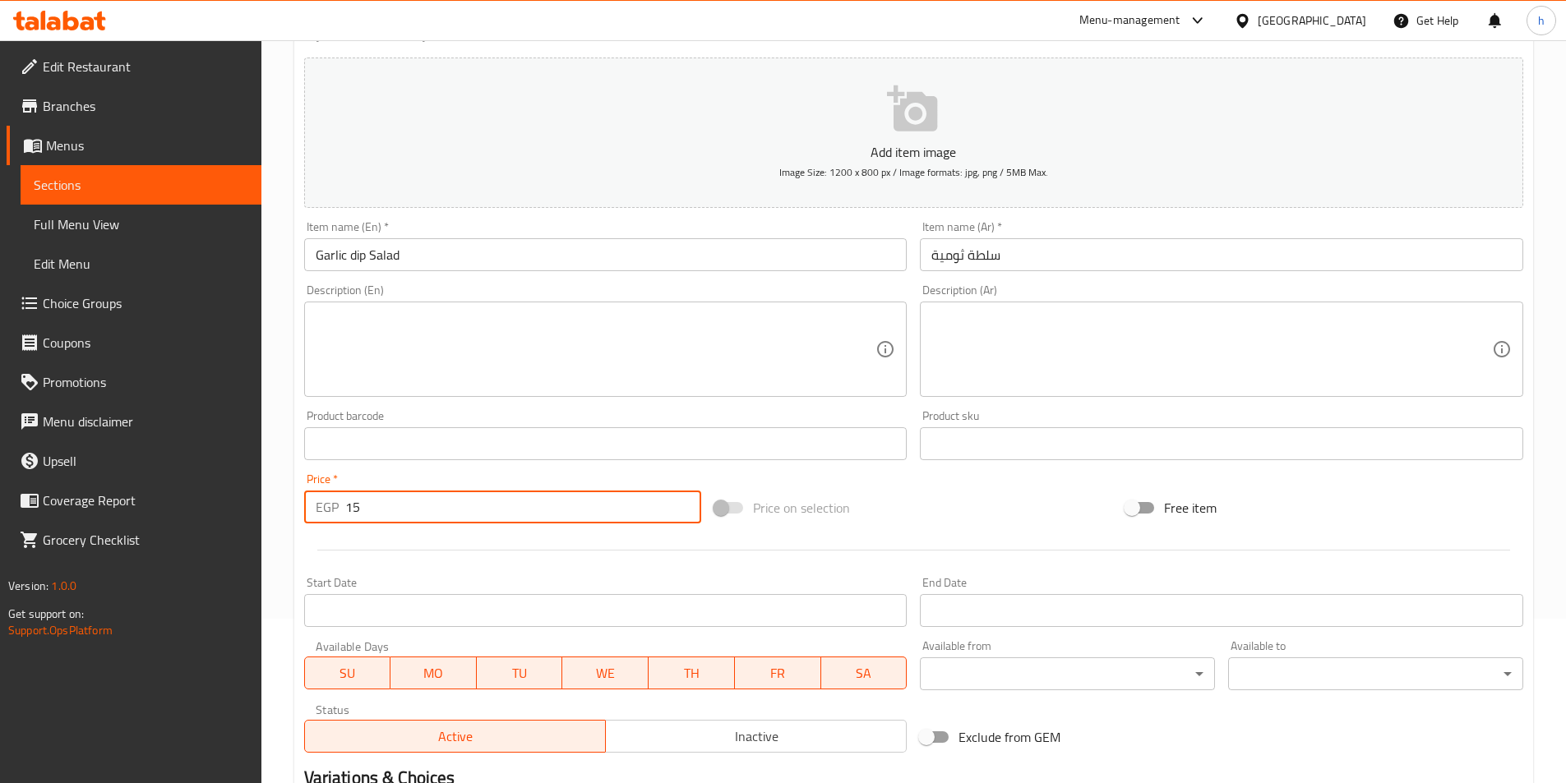
click at [432, 519] on input "15" at bounding box center [523, 507] width 357 height 33
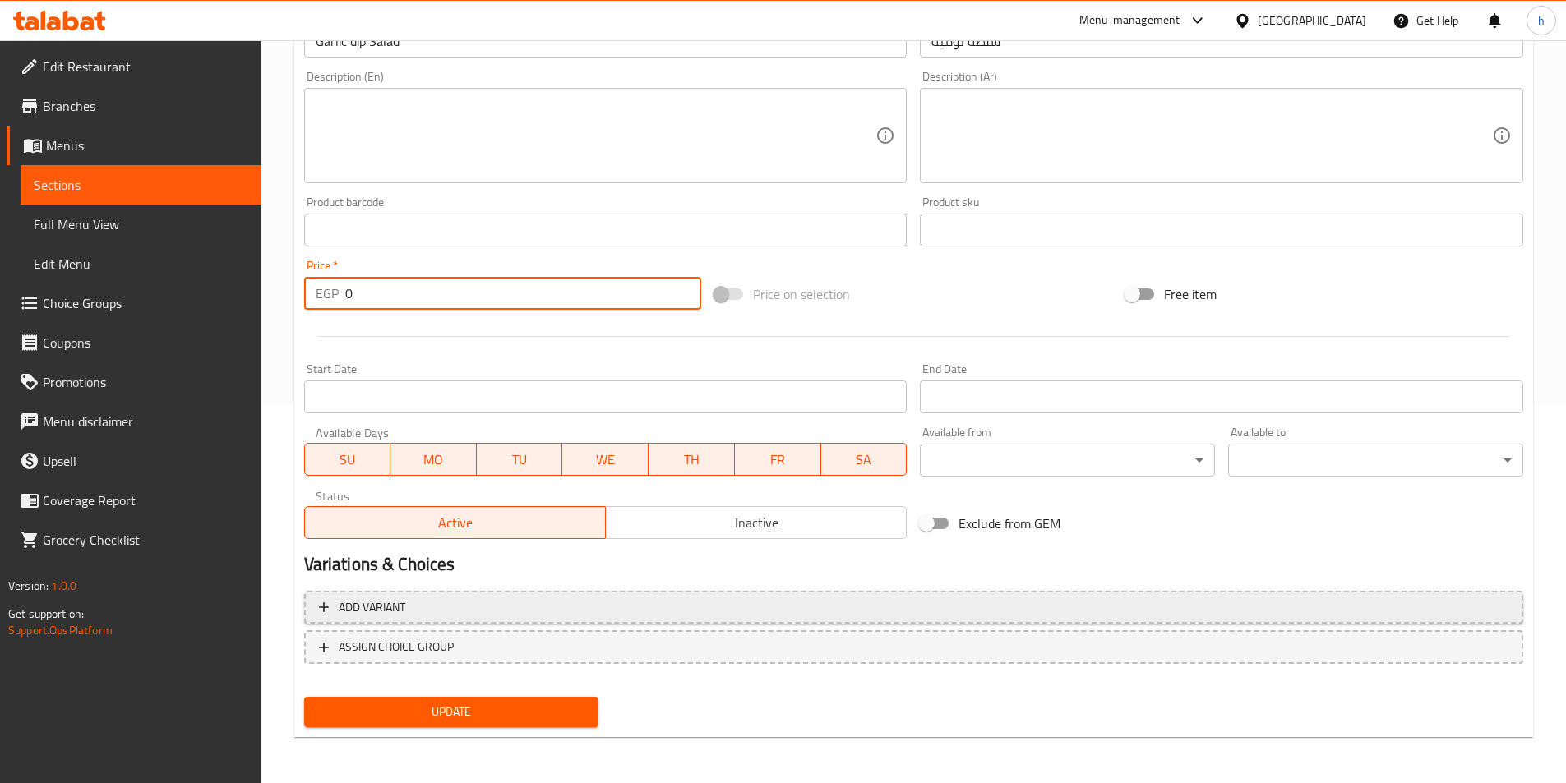
type input "0"
click at [535, 621] on button "Add variant" at bounding box center [913, 608] width 1219 height 34
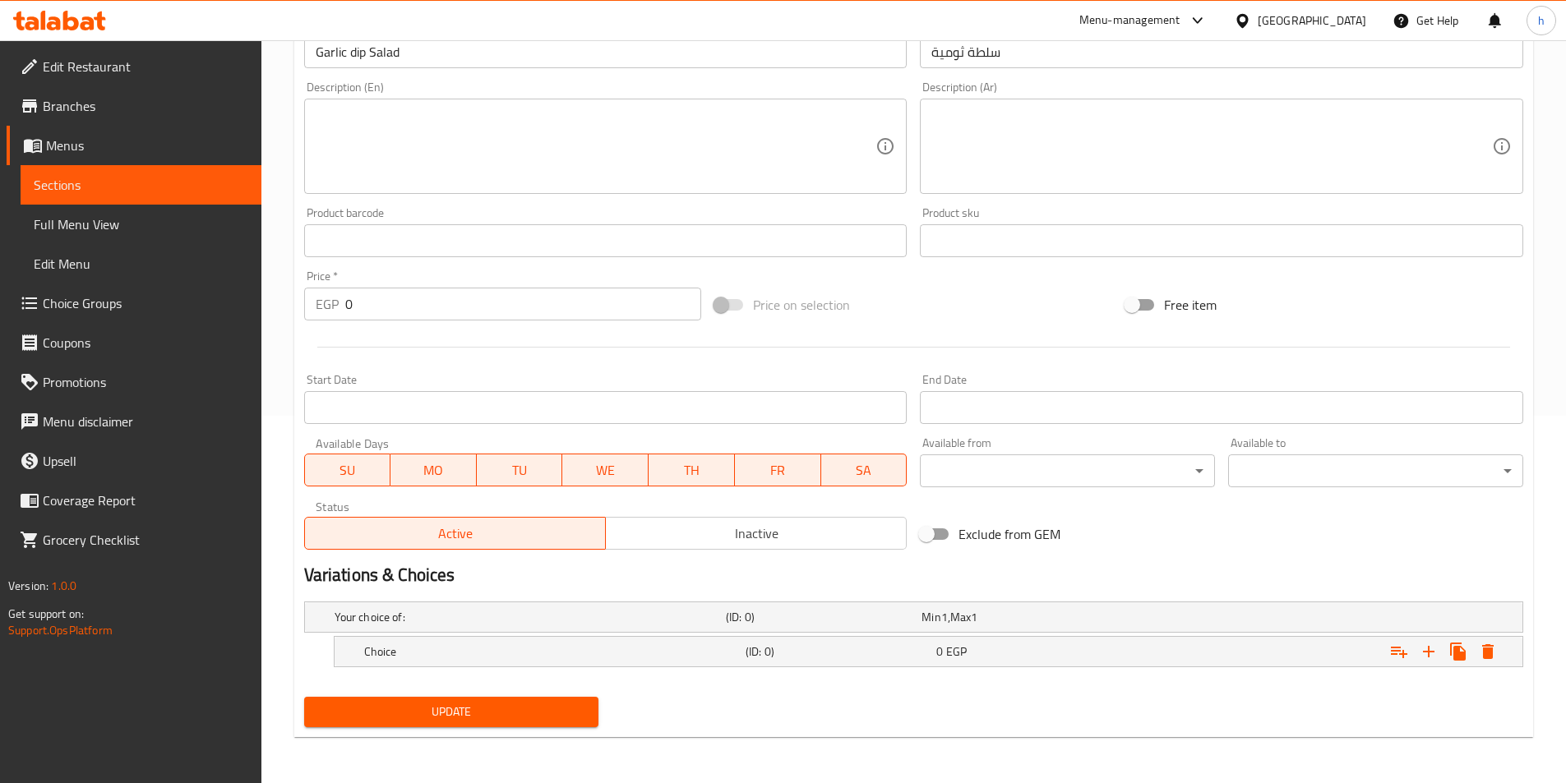
scroll to position [367, 0]
click at [718, 648] on h5 "Choice" at bounding box center [551, 652] width 375 height 16
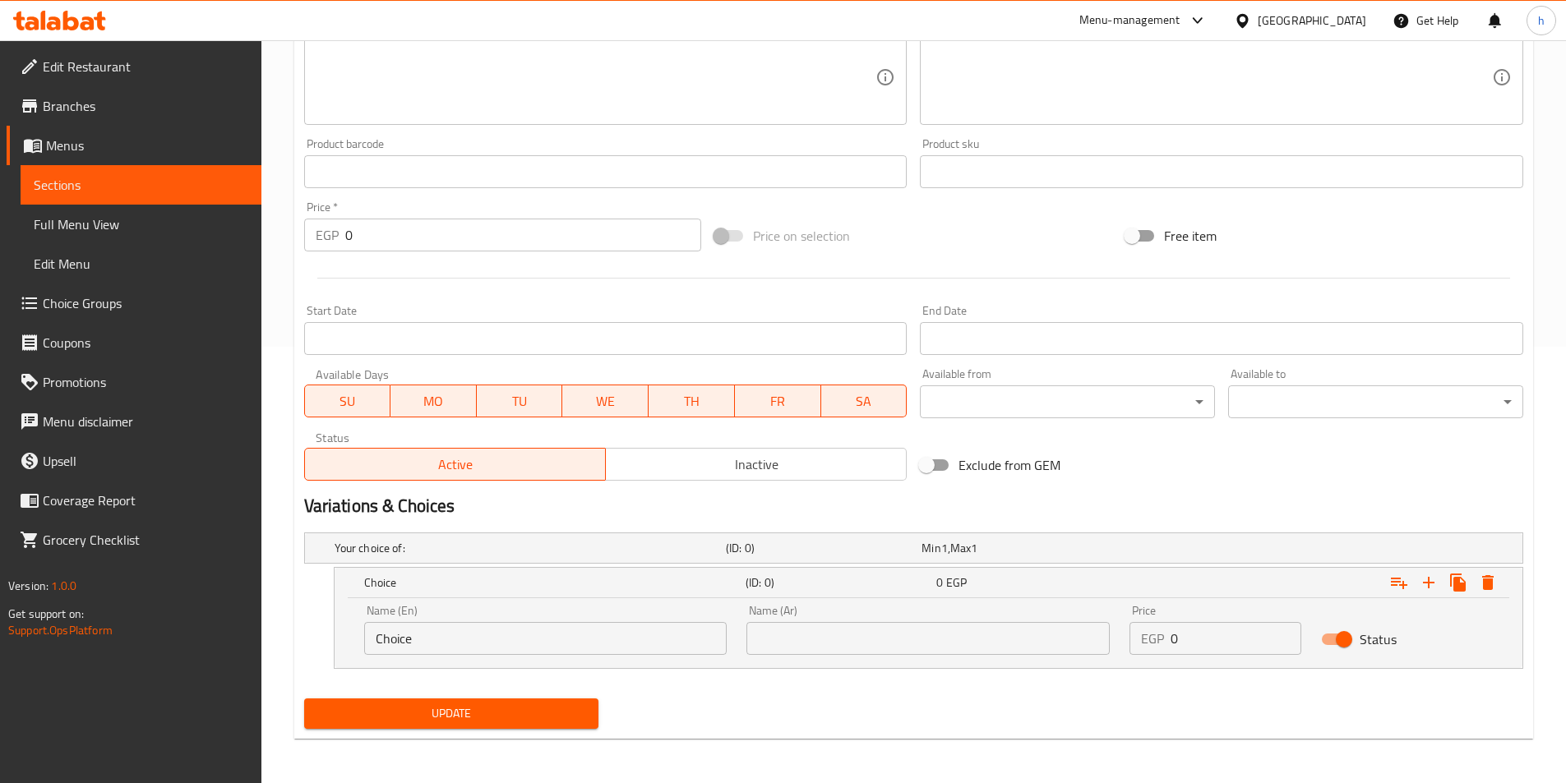
scroll to position [438, 0]
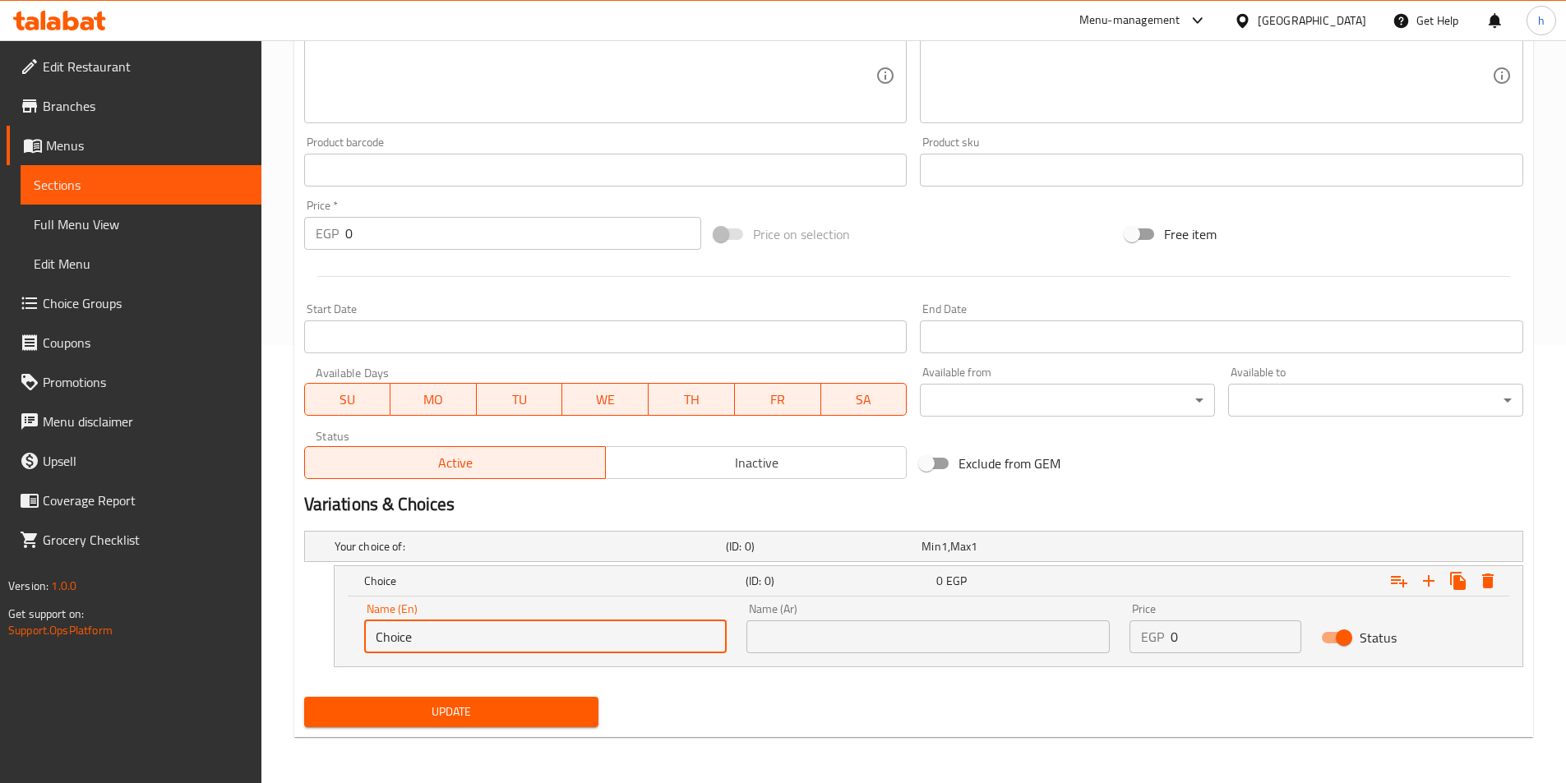
click at [630, 643] on input "Choice" at bounding box center [545, 637] width 363 height 33
click at [869, 642] on input "text" at bounding box center [927, 637] width 363 height 33
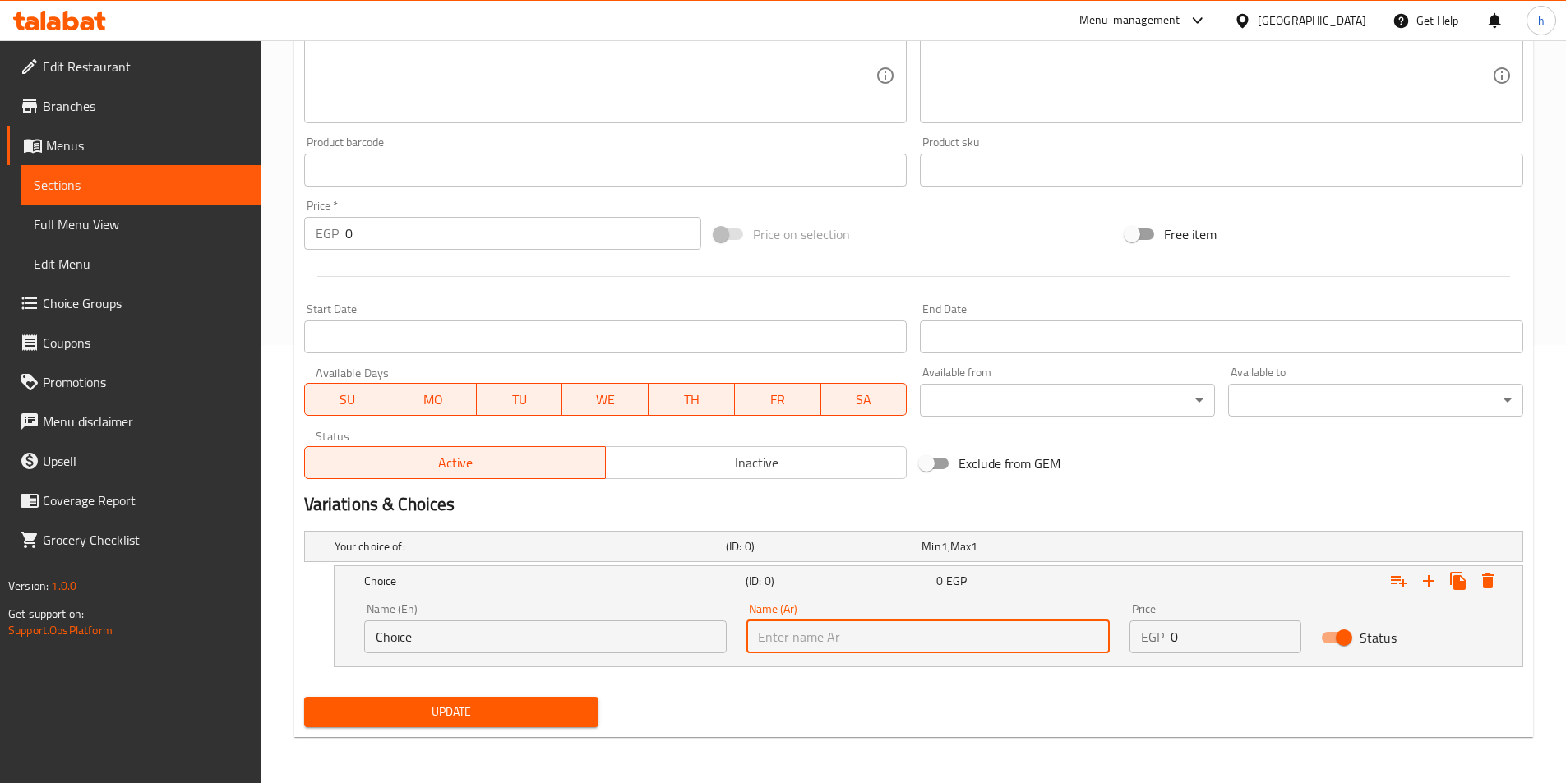
type input "w"
type input ","
type input "وسط"
click at [572, 661] on div "Name (En) Choice Name (En)" at bounding box center [545, 628] width 383 height 70
click at [565, 649] on input "Choice" at bounding box center [545, 637] width 363 height 33
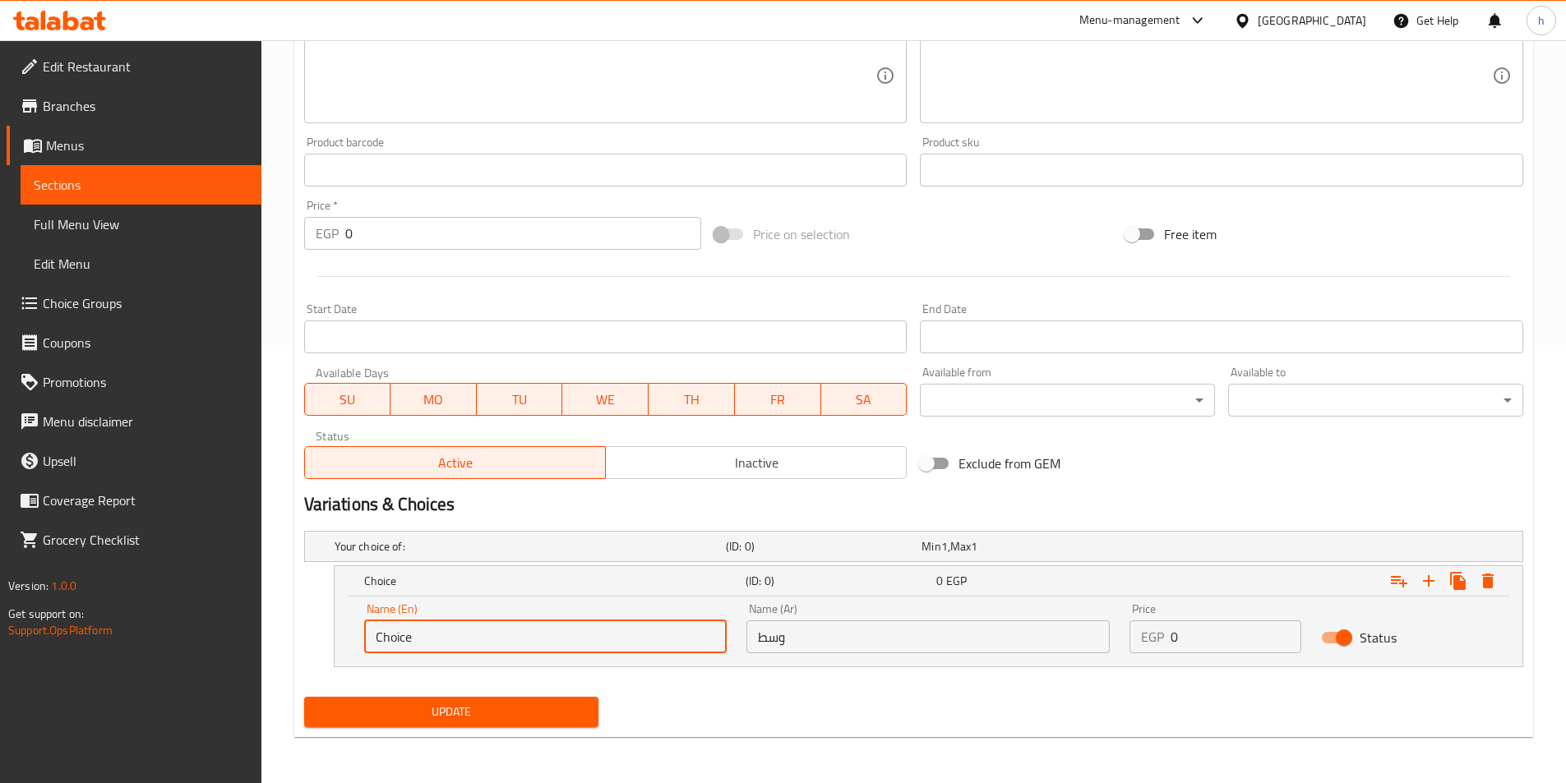
click at [565, 649] on input "Choice" at bounding box center [545, 637] width 363 height 33
type input "m"
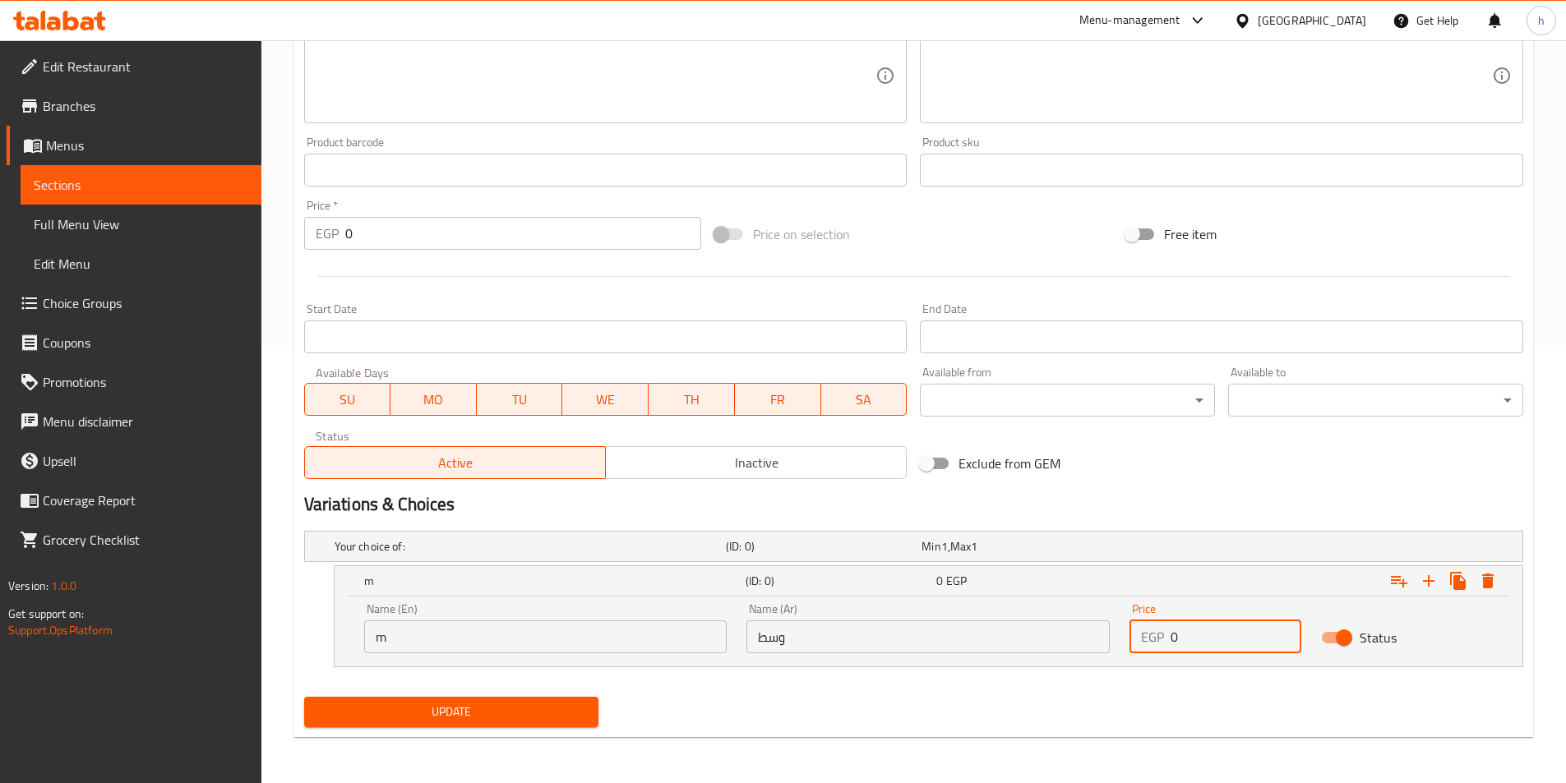
drag, startPoint x: 1252, startPoint y: 630, endPoint x: 1163, endPoint y: 642, distance: 89.6
click at [1163, 642] on div "EGP 0 Price" at bounding box center [1215, 637] width 172 height 33
type input "15"
click at [1465, 585] on icon "Expand" at bounding box center [1458, 581] width 16 height 18
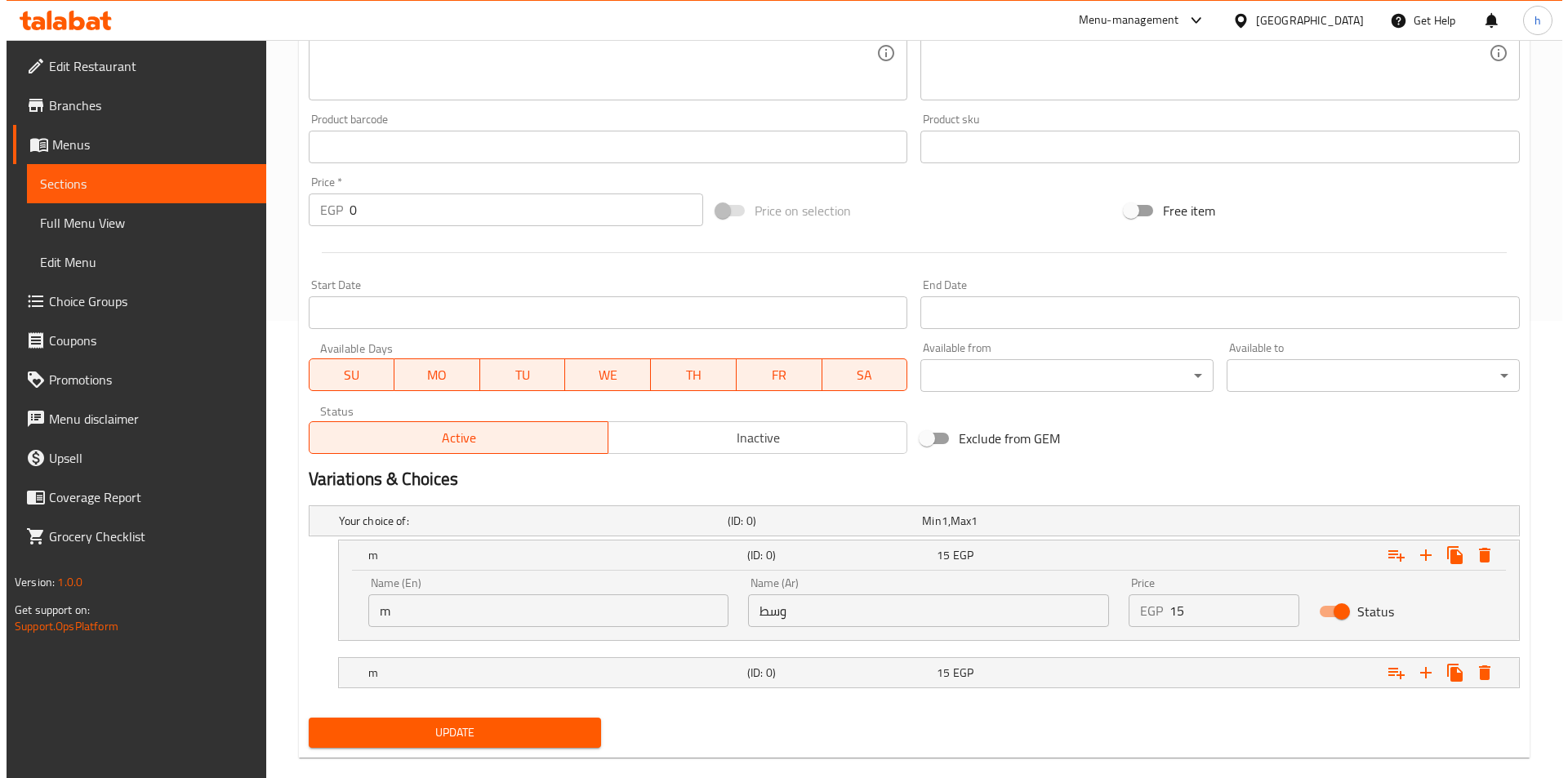
scroll to position [401, 0]
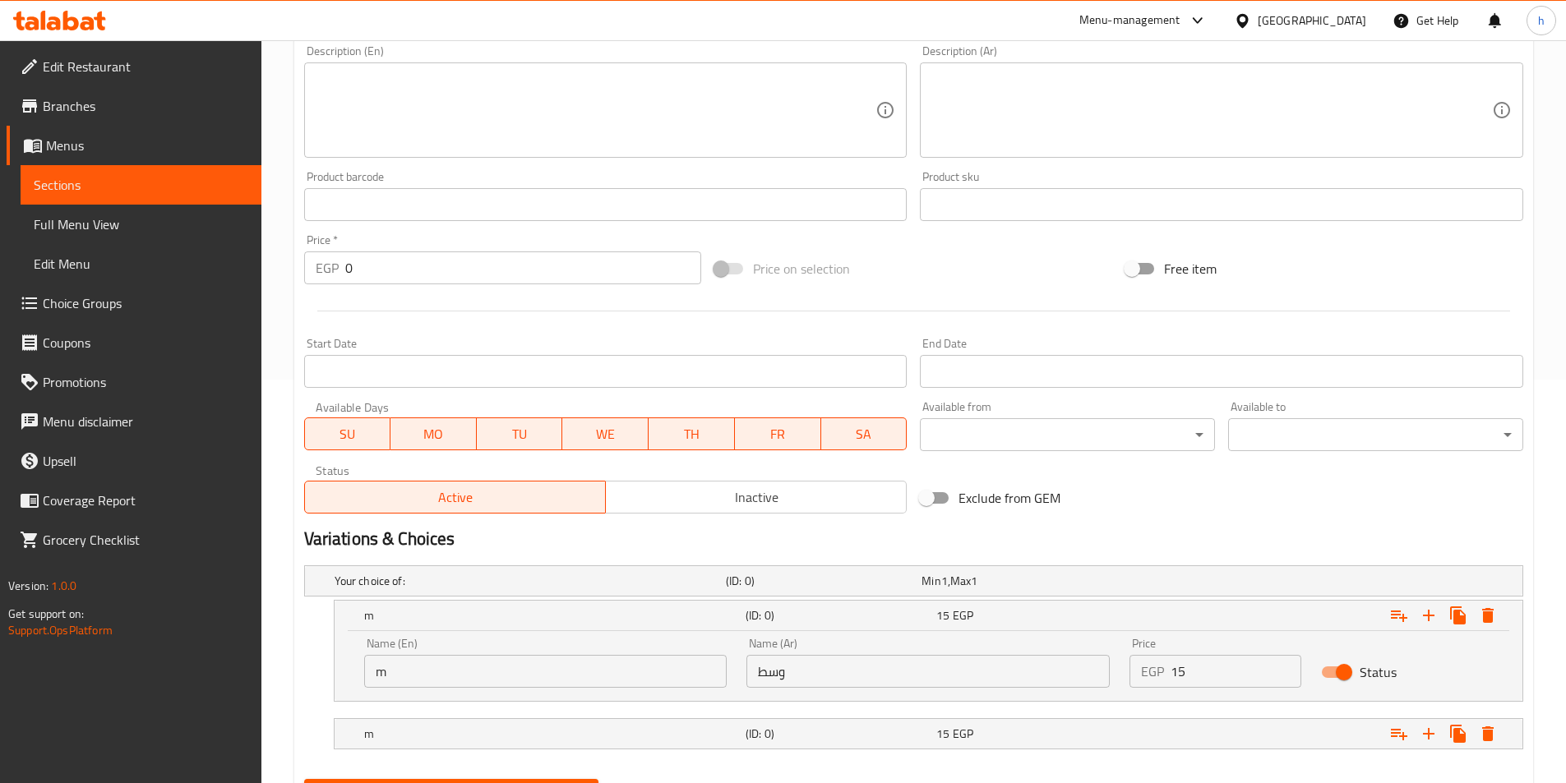
click at [651, 649] on div "Name (En) m Name (En)" at bounding box center [545, 663] width 363 height 50
click at [530, 658] on input "m" at bounding box center [545, 671] width 363 height 33
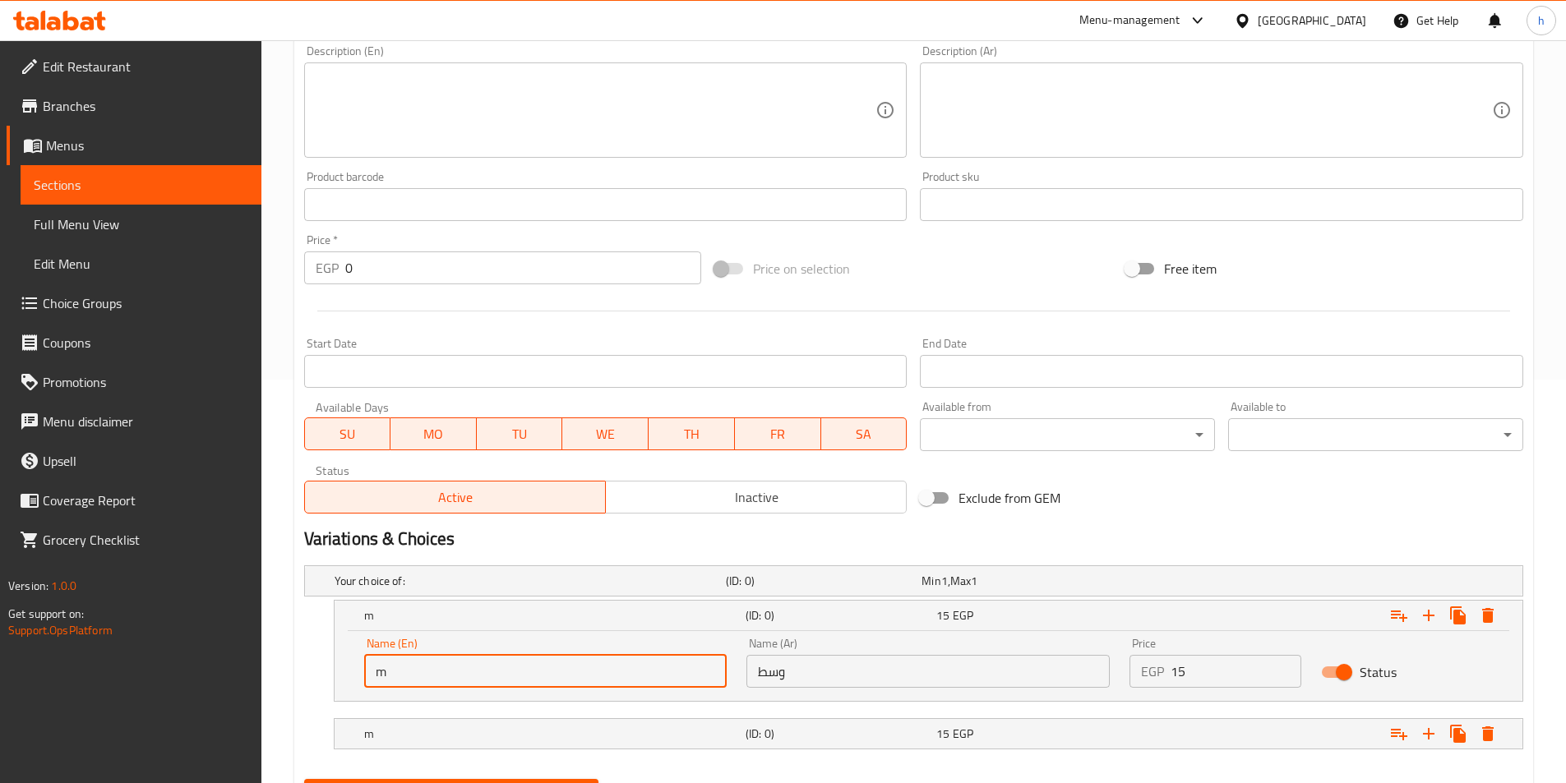
click at [501, 678] on input "m" at bounding box center [545, 671] width 363 height 33
type input "m"
click at [1487, 610] on icon "Expand" at bounding box center [1488, 615] width 12 height 15
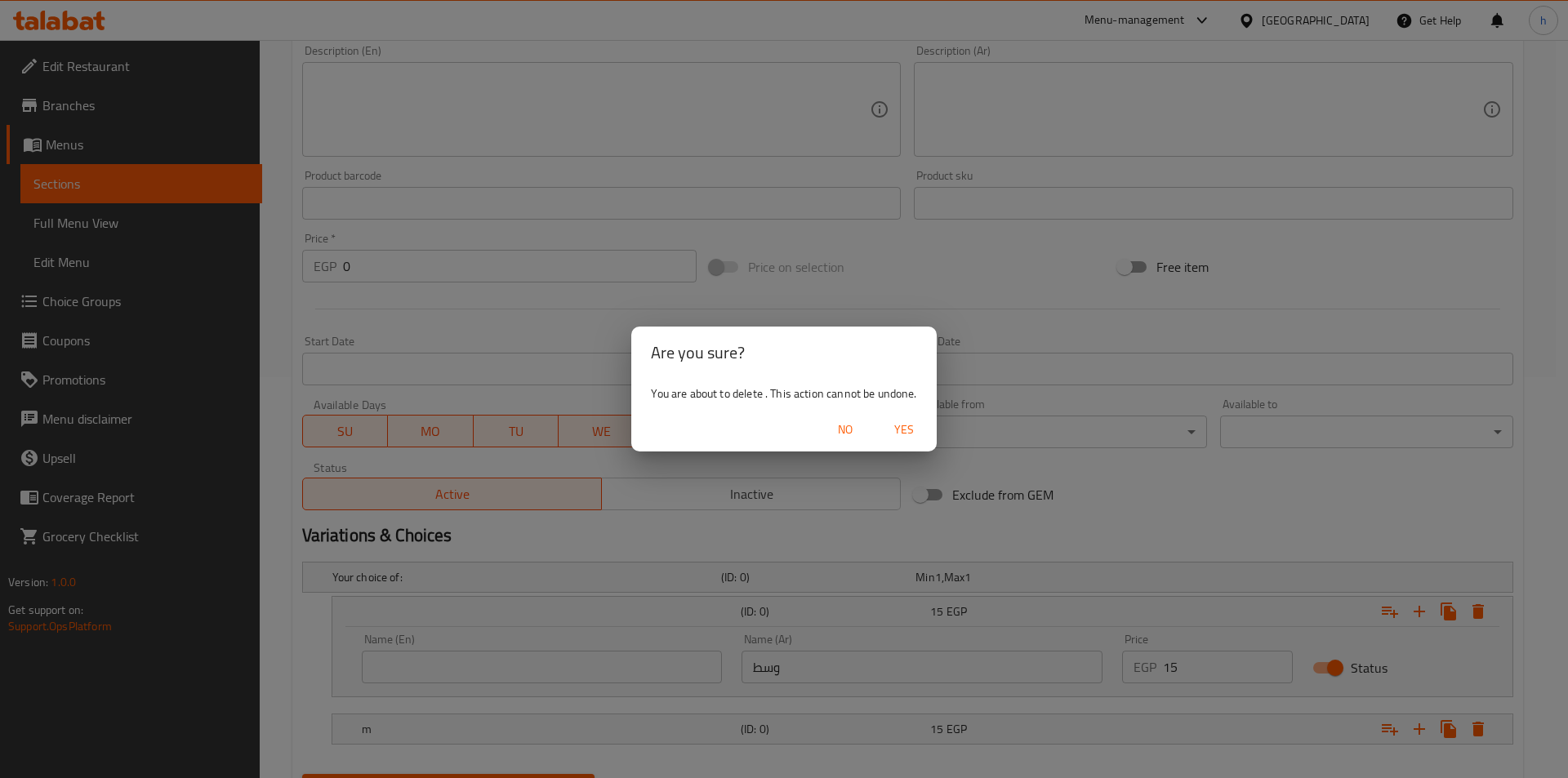
click at [902, 420] on span "Yes" at bounding box center [903, 429] width 39 height 21
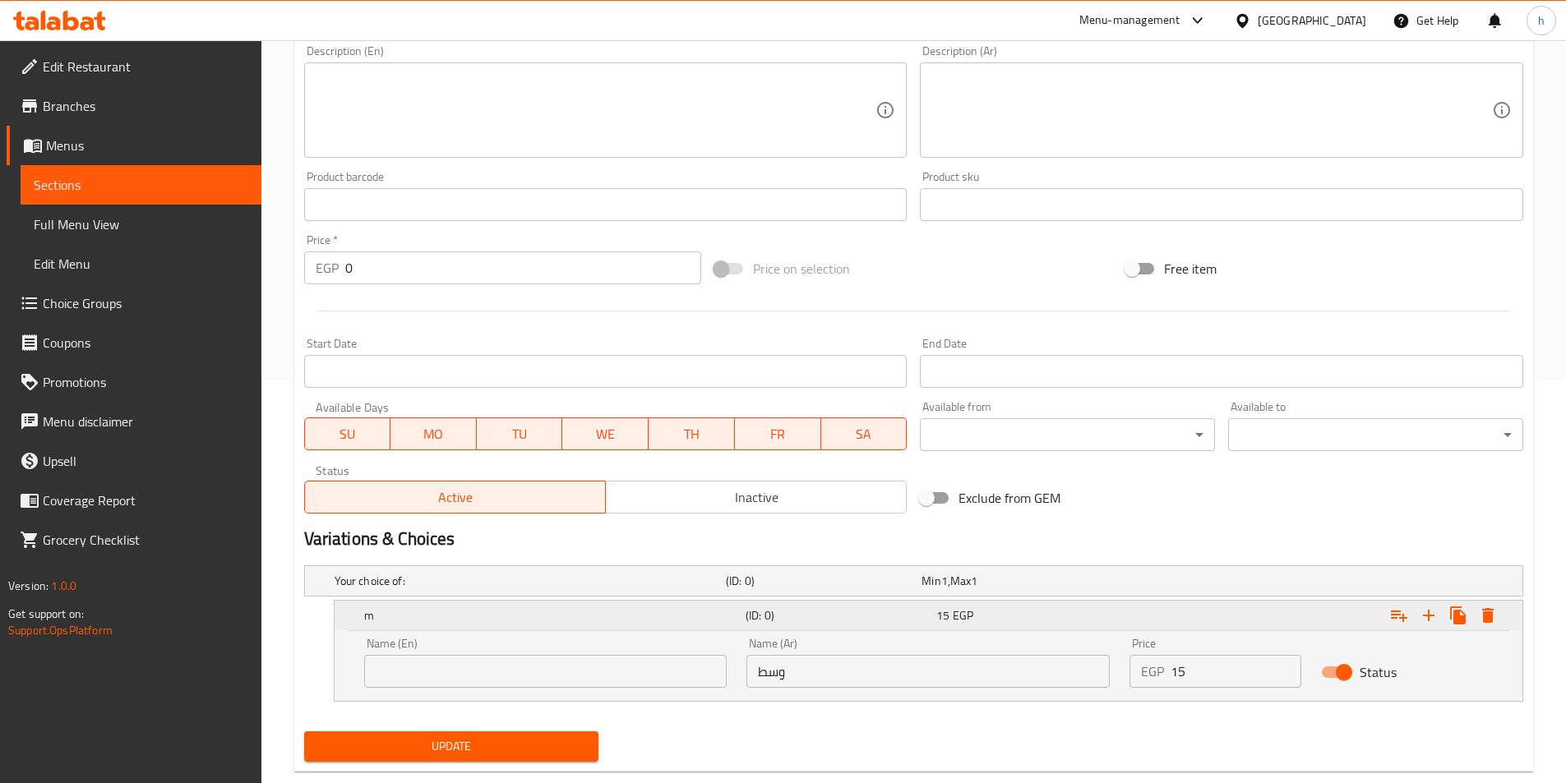
click at [1492, 613] on icon "Expand" at bounding box center [1488, 615] width 12 height 15
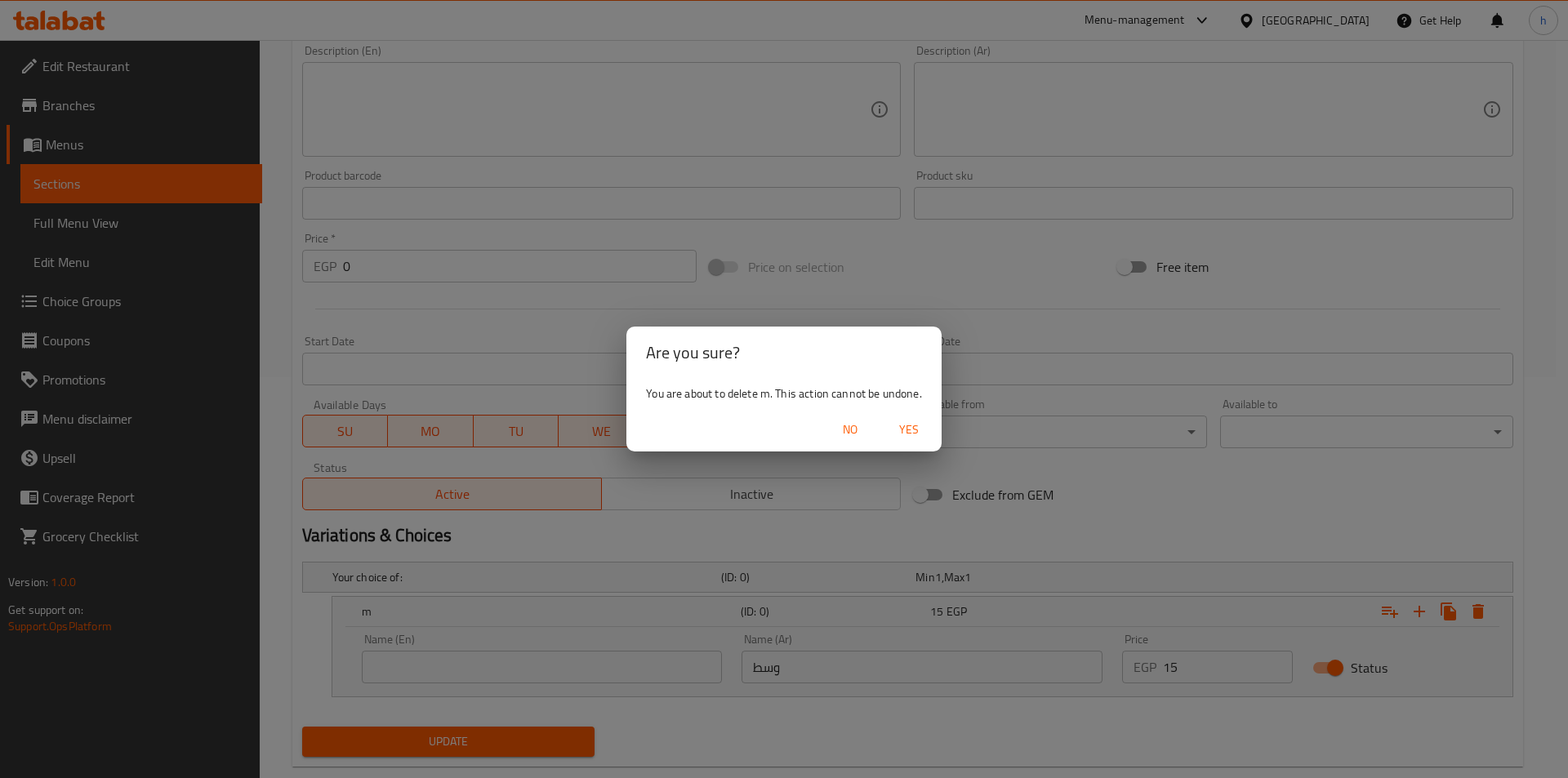
click at [905, 426] on span "Yes" at bounding box center [908, 429] width 39 height 21
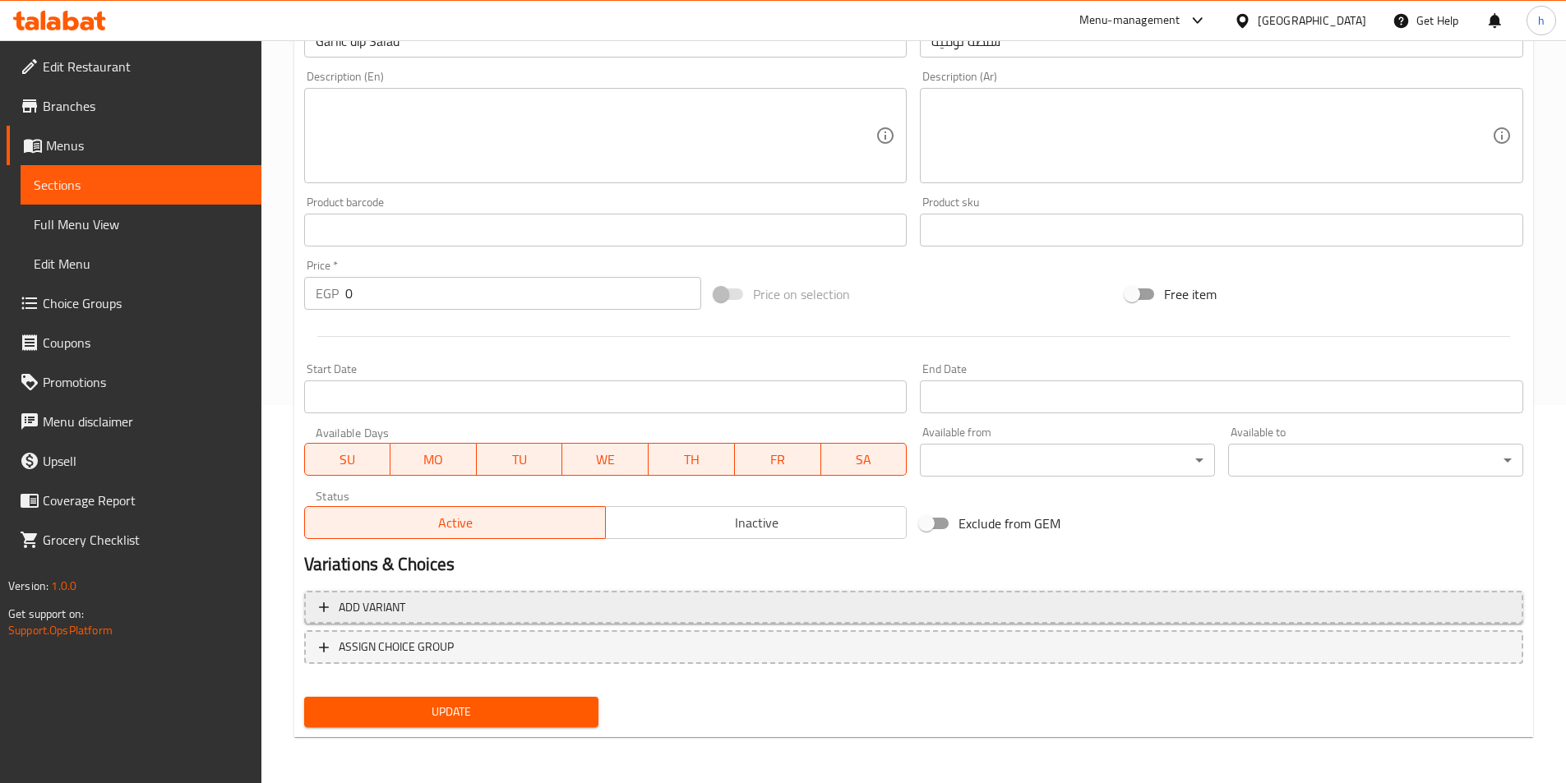
click at [508, 607] on span "Add variant" at bounding box center [913, 608] width 1189 height 21
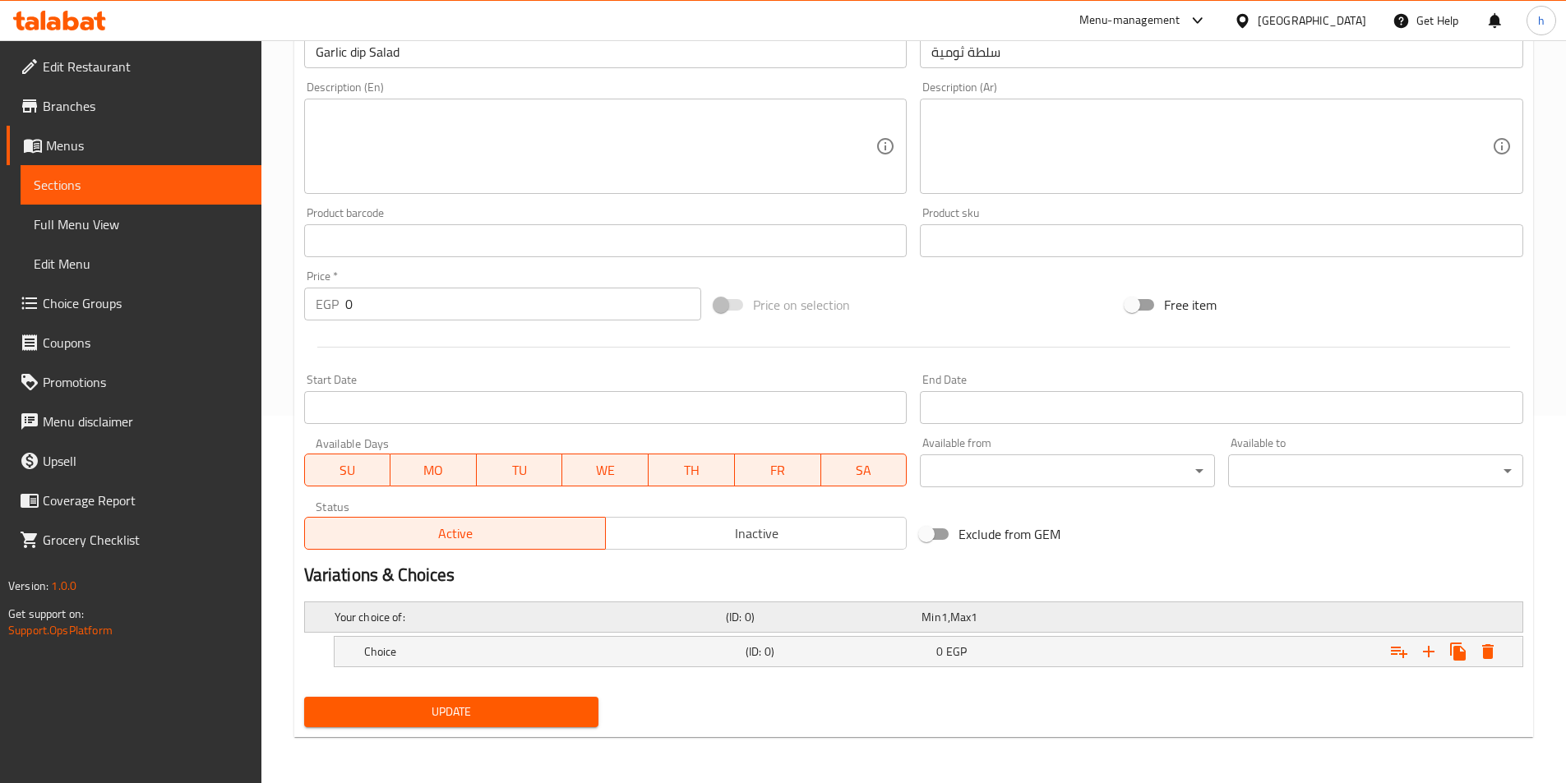
scroll to position [367, 0]
click at [634, 654] on h5 "Choice" at bounding box center [551, 652] width 375 height 16
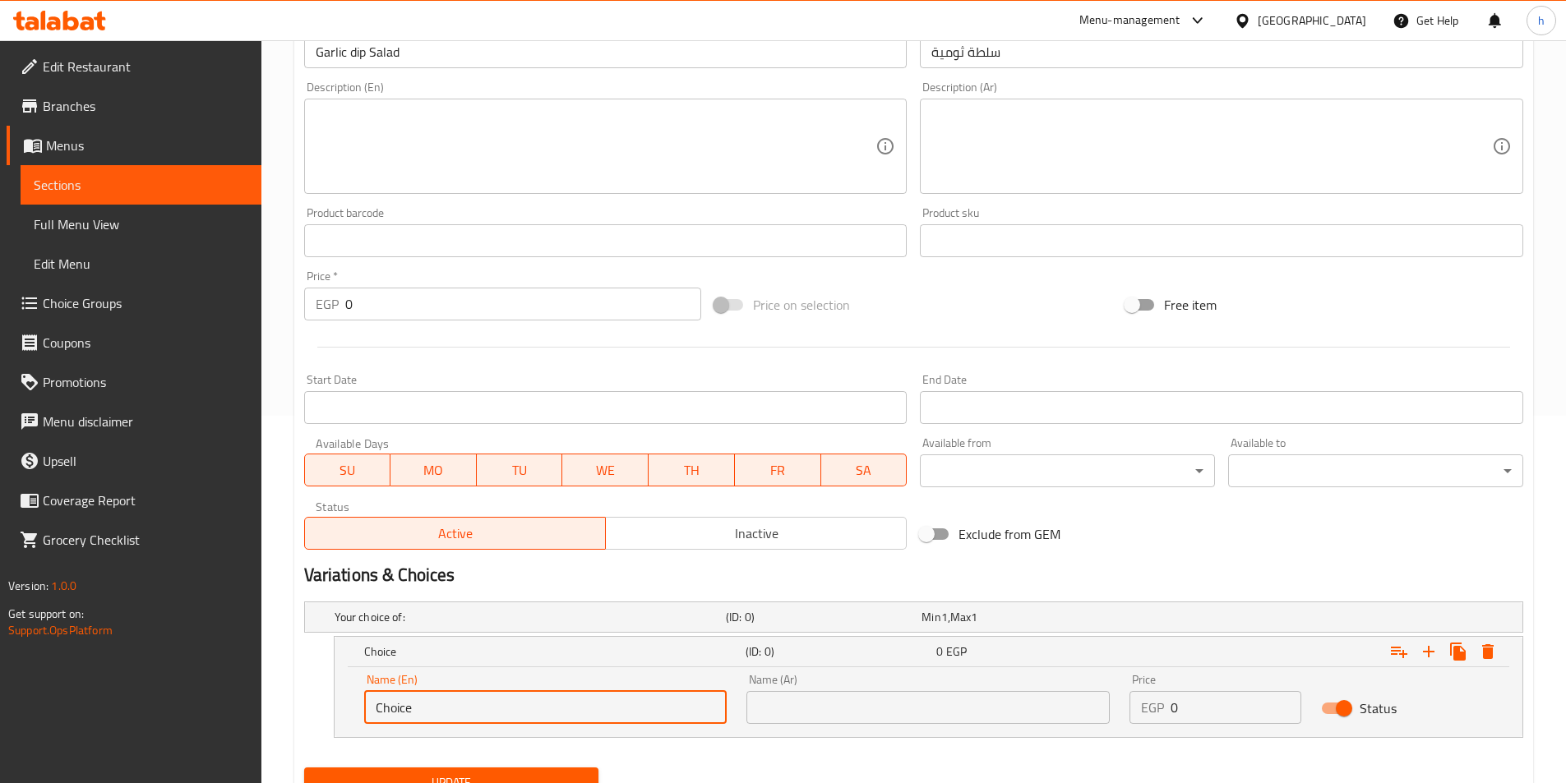
click at [537, 702] on input "Choice" at bounding box center [545, 707] width 363 height 33
click at [528, 690] on div "Name (En) mu Name (En)" at bounding box center [545, 699] width 363 height 50
click at [531, 721] on input "mu" at bounding box center [545, 707] width 363 height 33
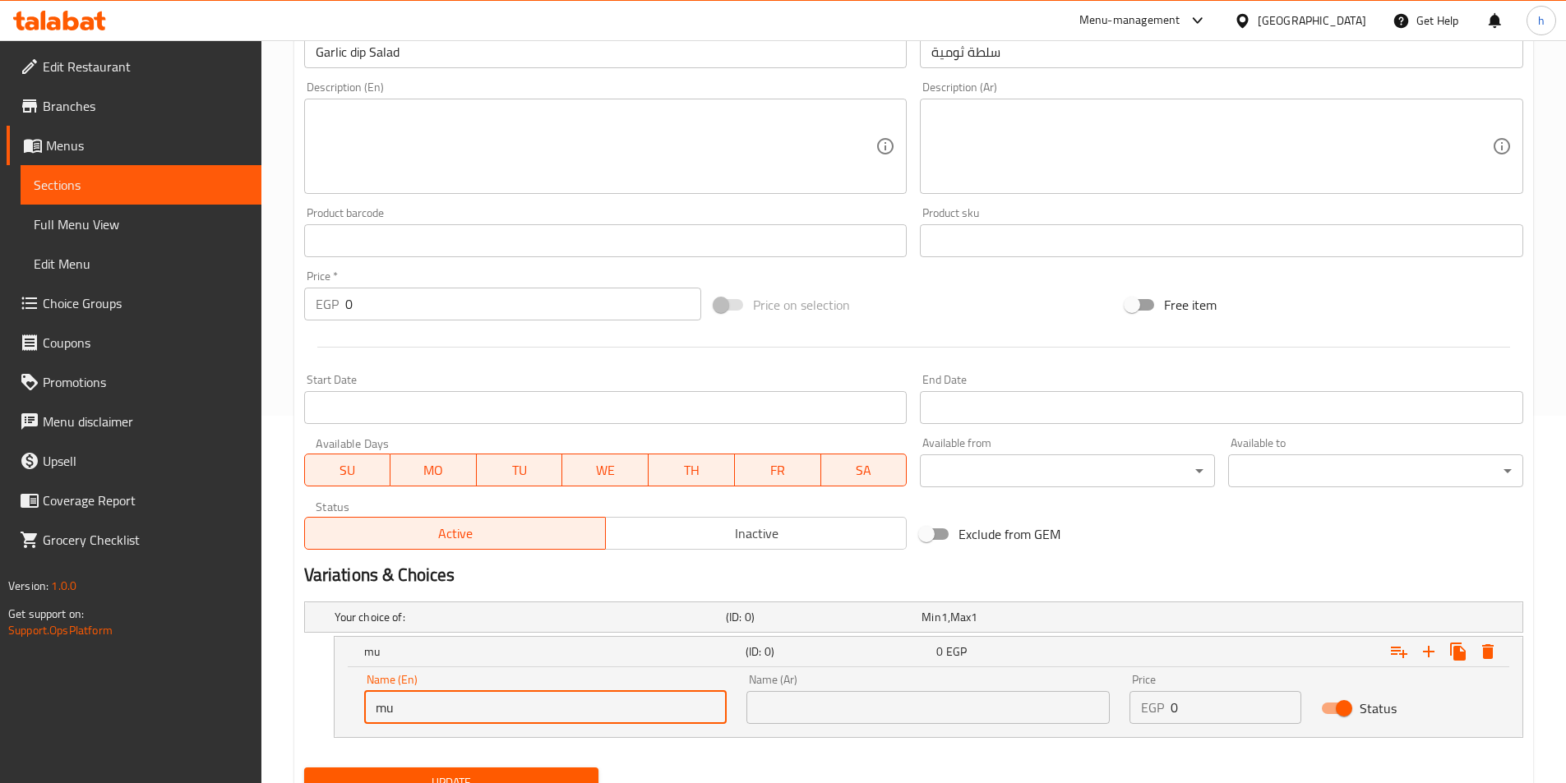
click at [531, 721] on input "mu" at bounding box center [545, 707] width 363 height 33
paste input "Medium"
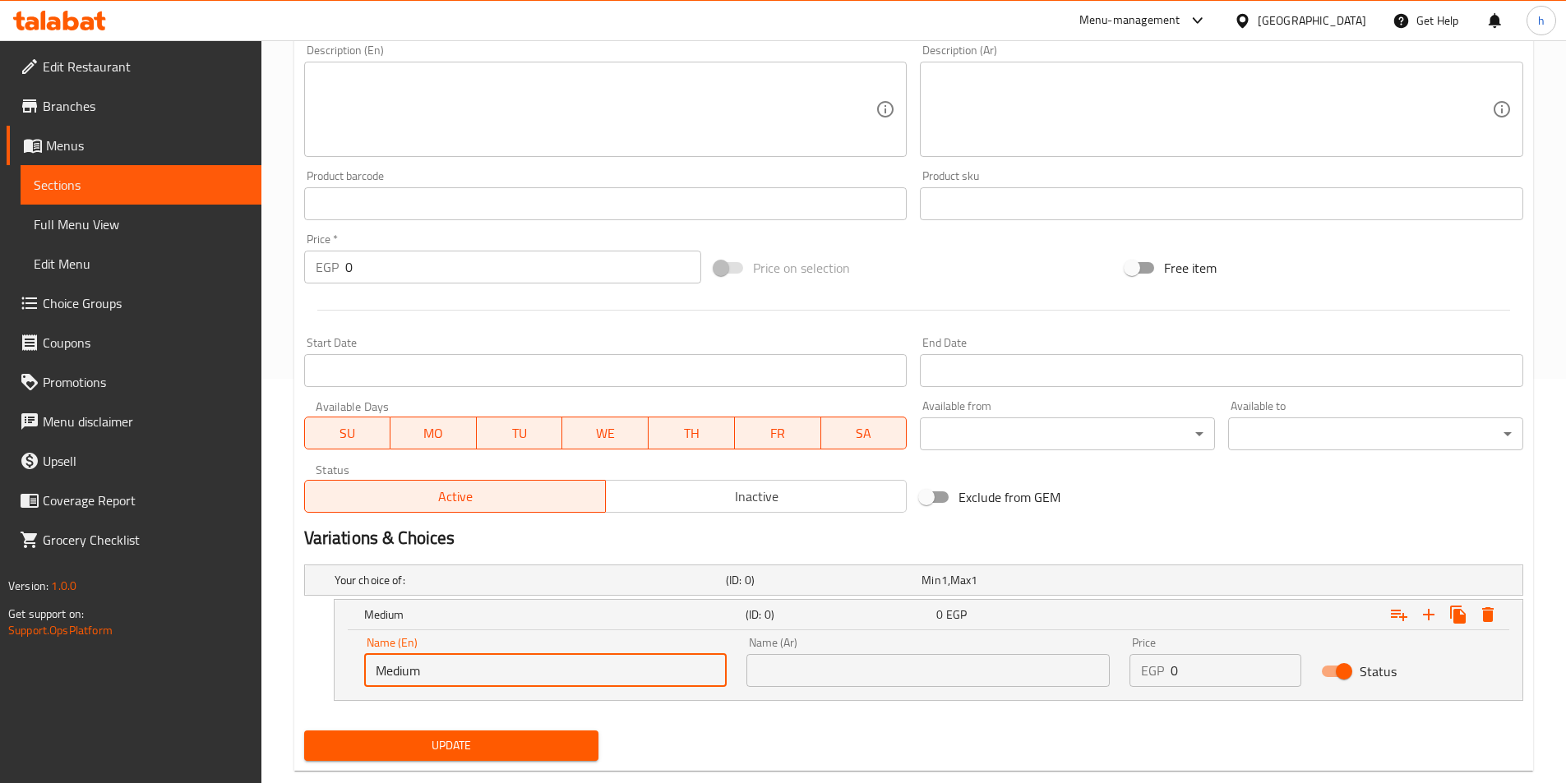
scroll to position [438, 0]
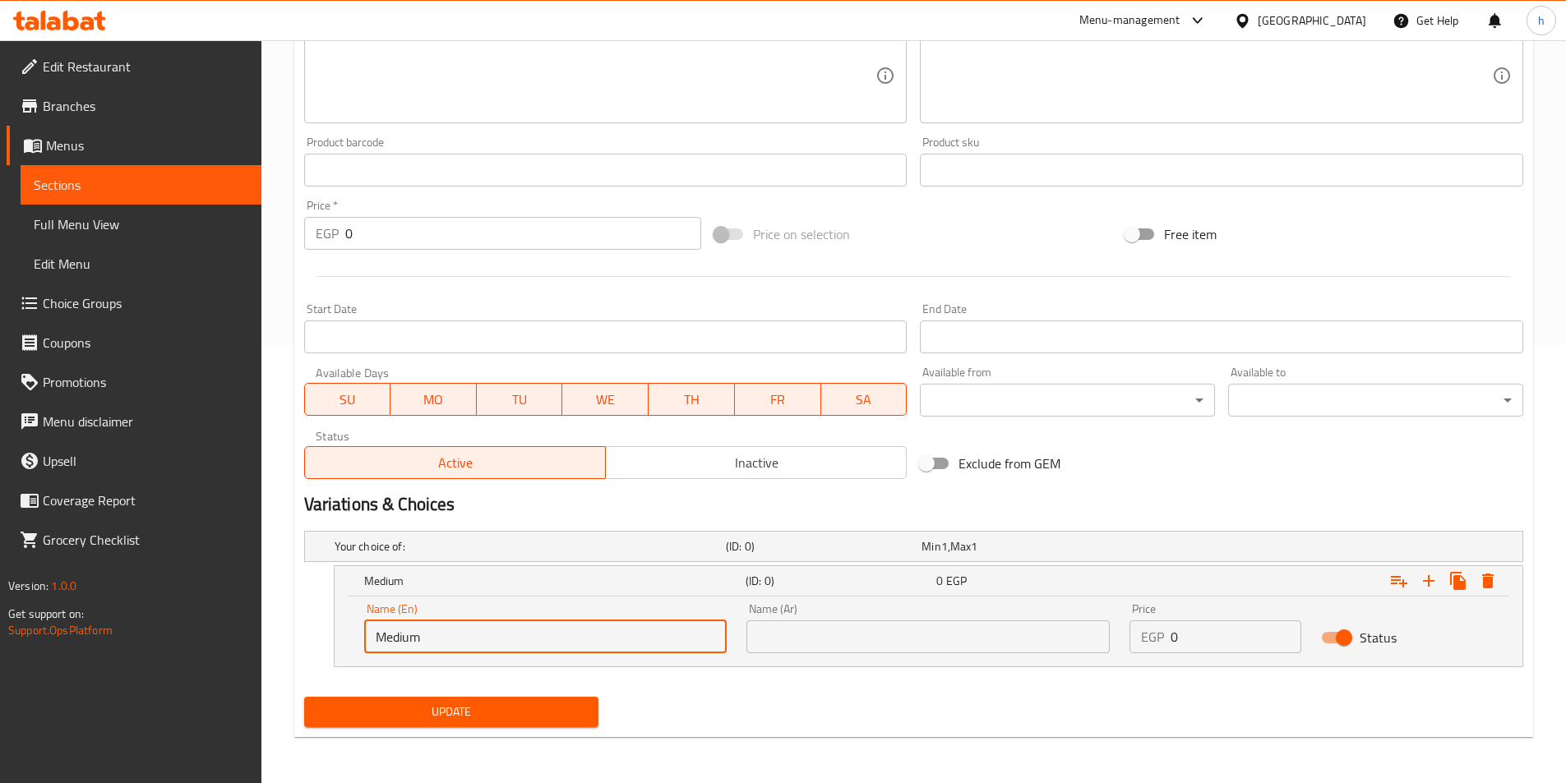
type input "Medium"
click at [856, 623] on input "text" at bounding box center [927, 637] width 363 height 33
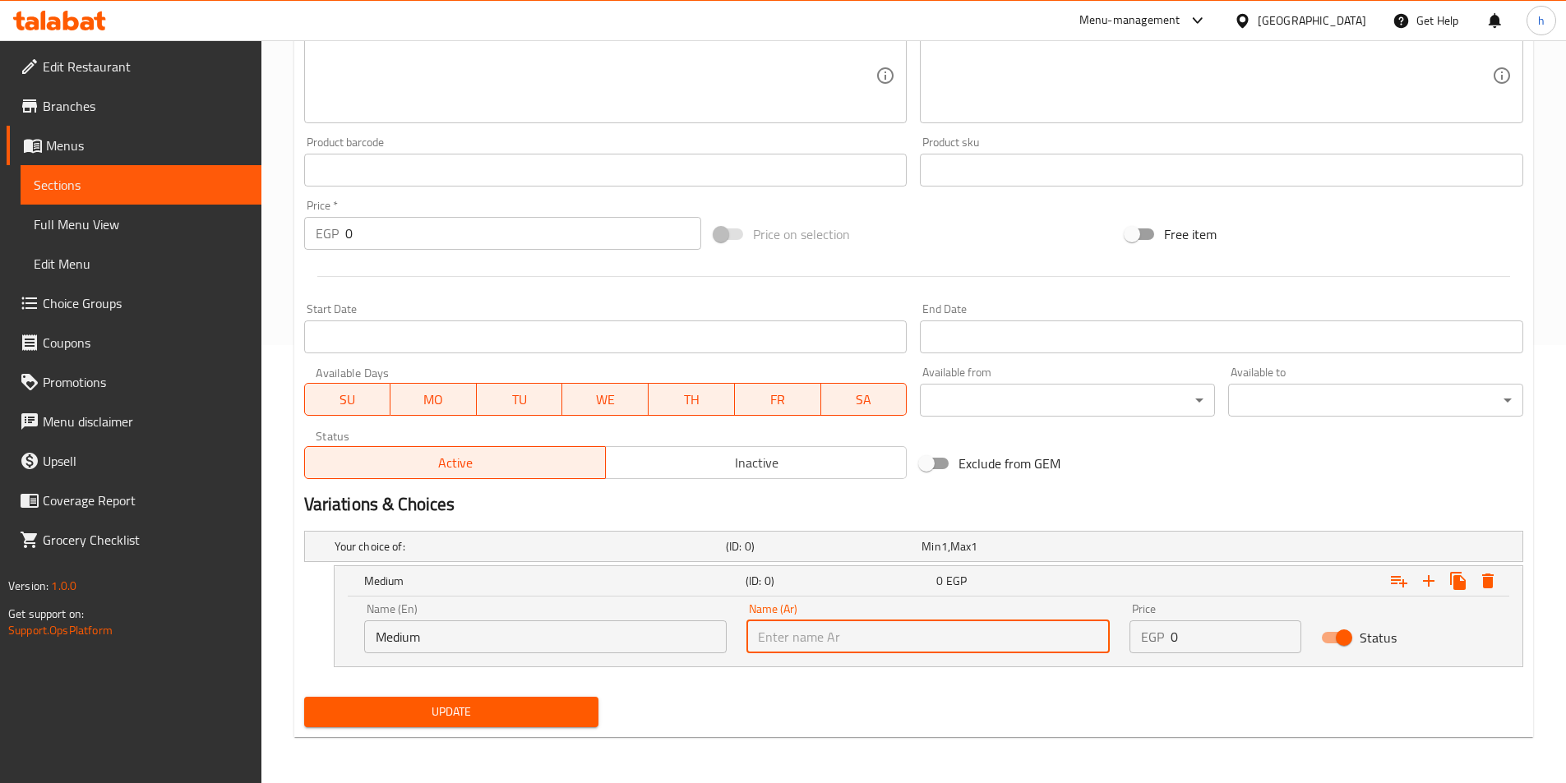
type input "وسط"
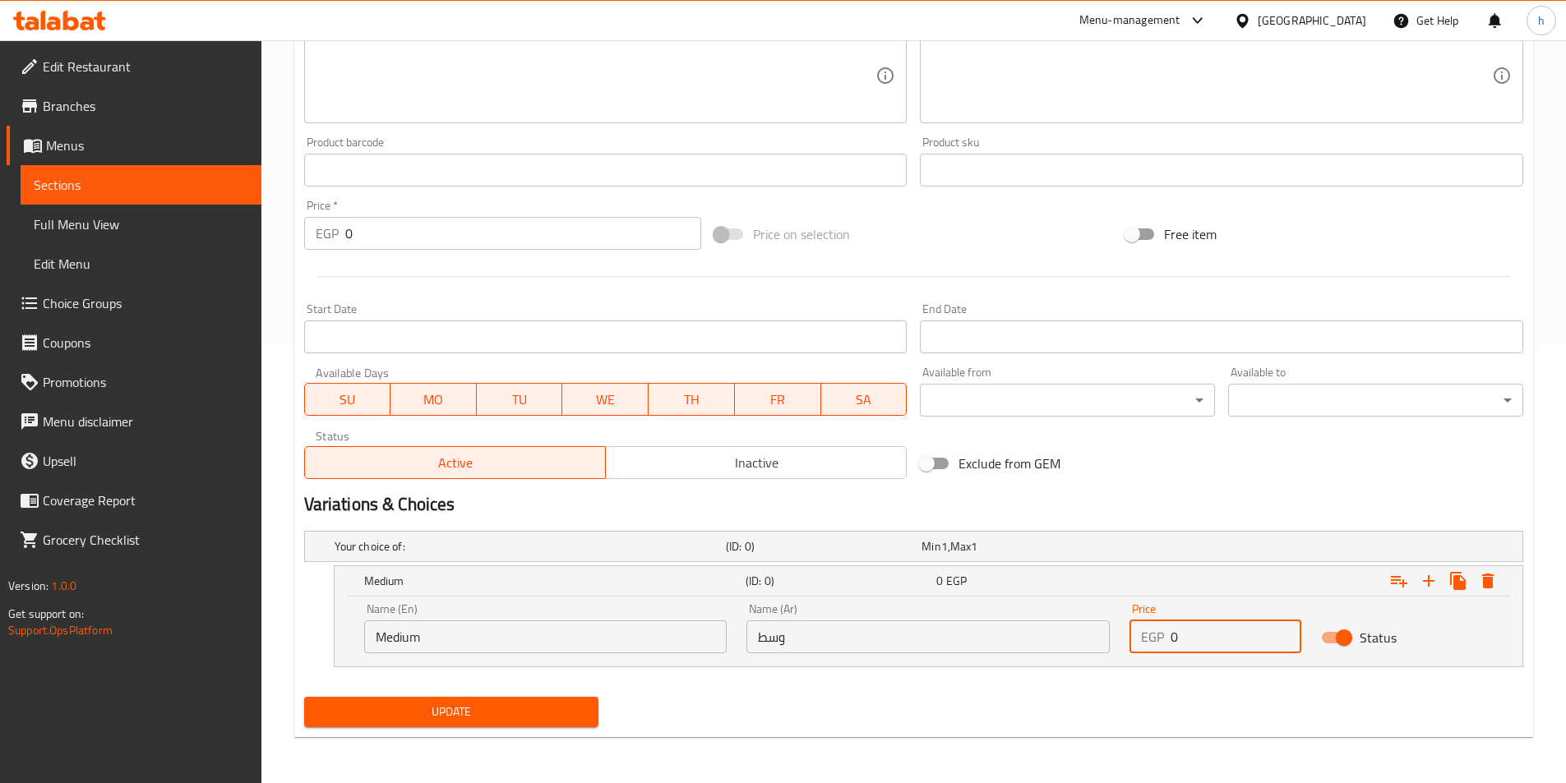
drag, startPoint x: 1191, startPoint y: 642, endPoint x: 1128, endPoint y: 651, distance: 63.1
click at [1128, 651] on div "Price EGP 0 Price" at bounding box center [1215, 628] width 192 height 70
type input "15"
click at [1455, 585] on icon "Expand" at bounding box center [1458, 581] width 16 height 18
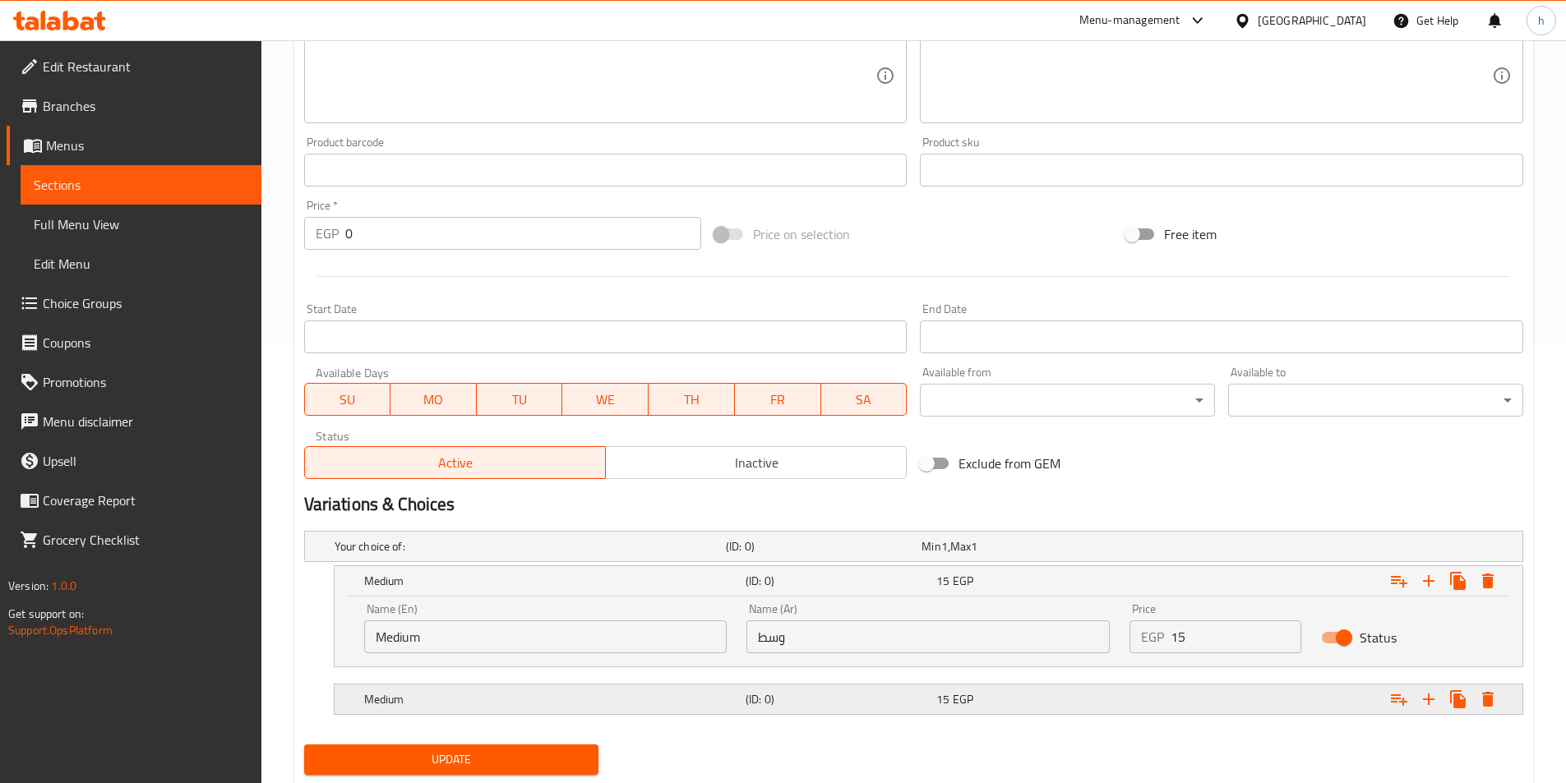
click at [1145, 713] on div "Expand" at bounding box center [1314, 699] width 381 height 36
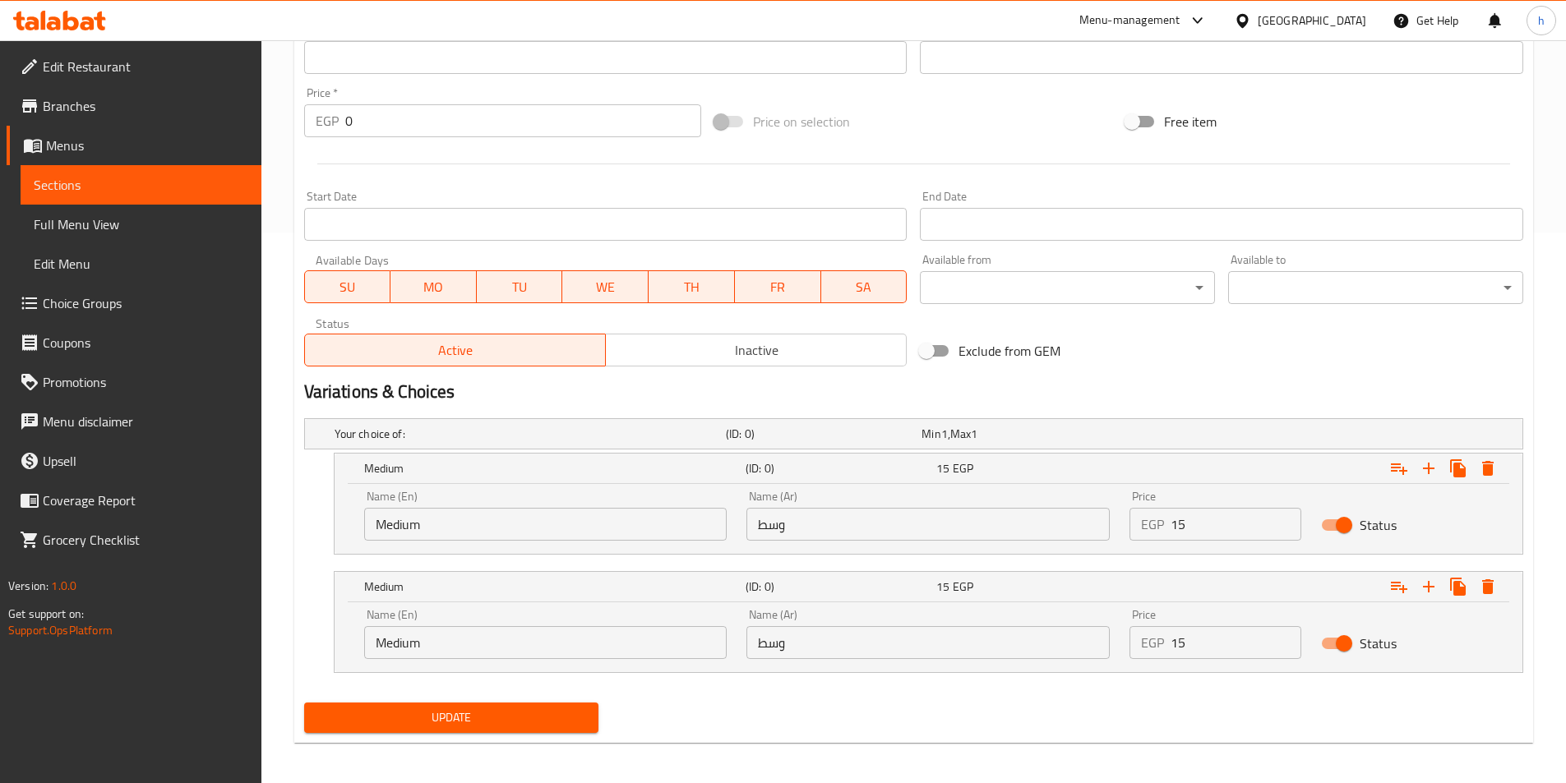
scroll to position [556, 0]
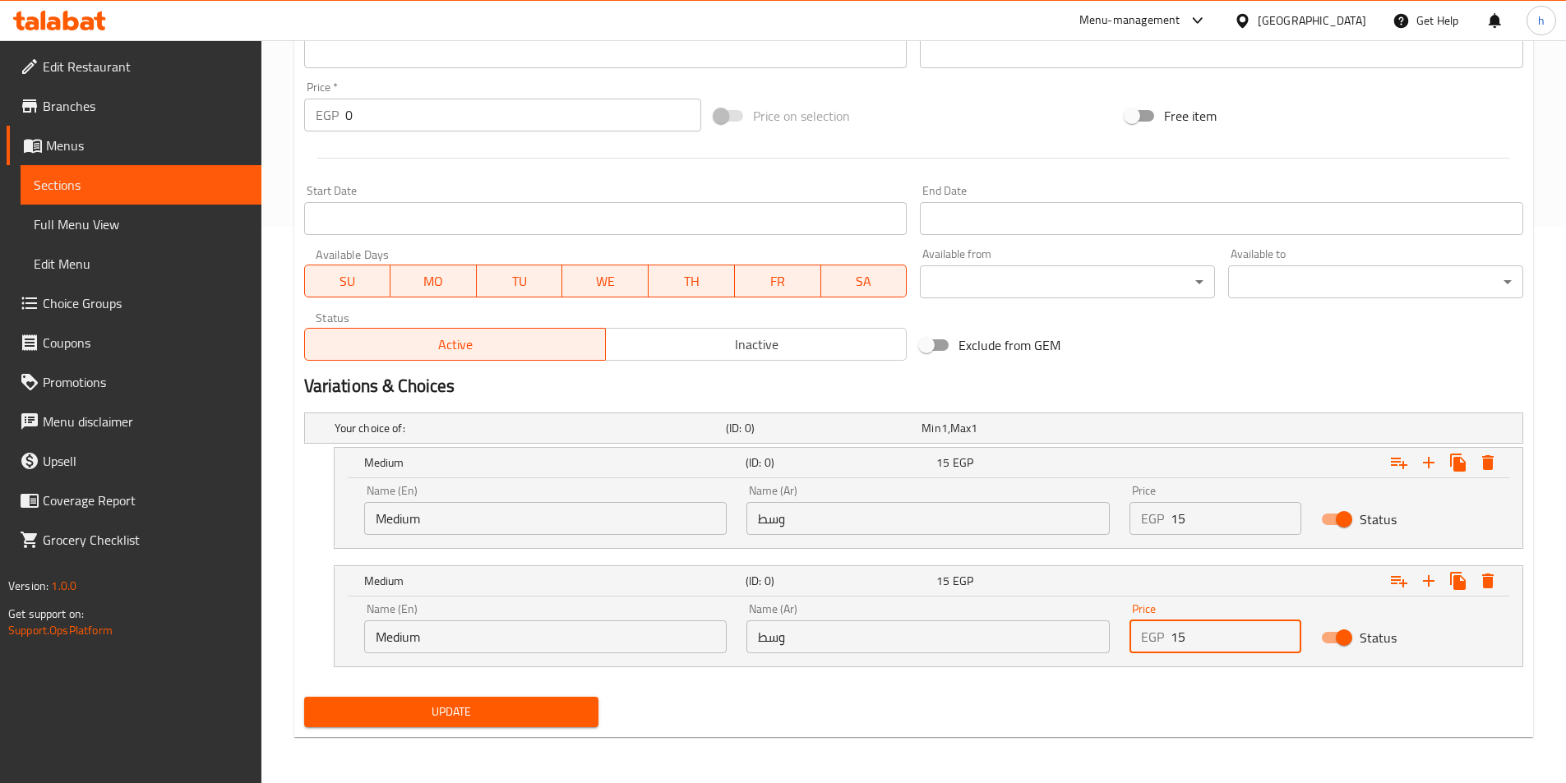
drag, startPoint x: 1195, startPoint y: 639, endPoint x: 1143, endPoint y: 646, distance: 52.2
click at [1143, 646] on div "EGP 15 Price" at bounding box center [1215, 637] width 172 height 33
type input "30"
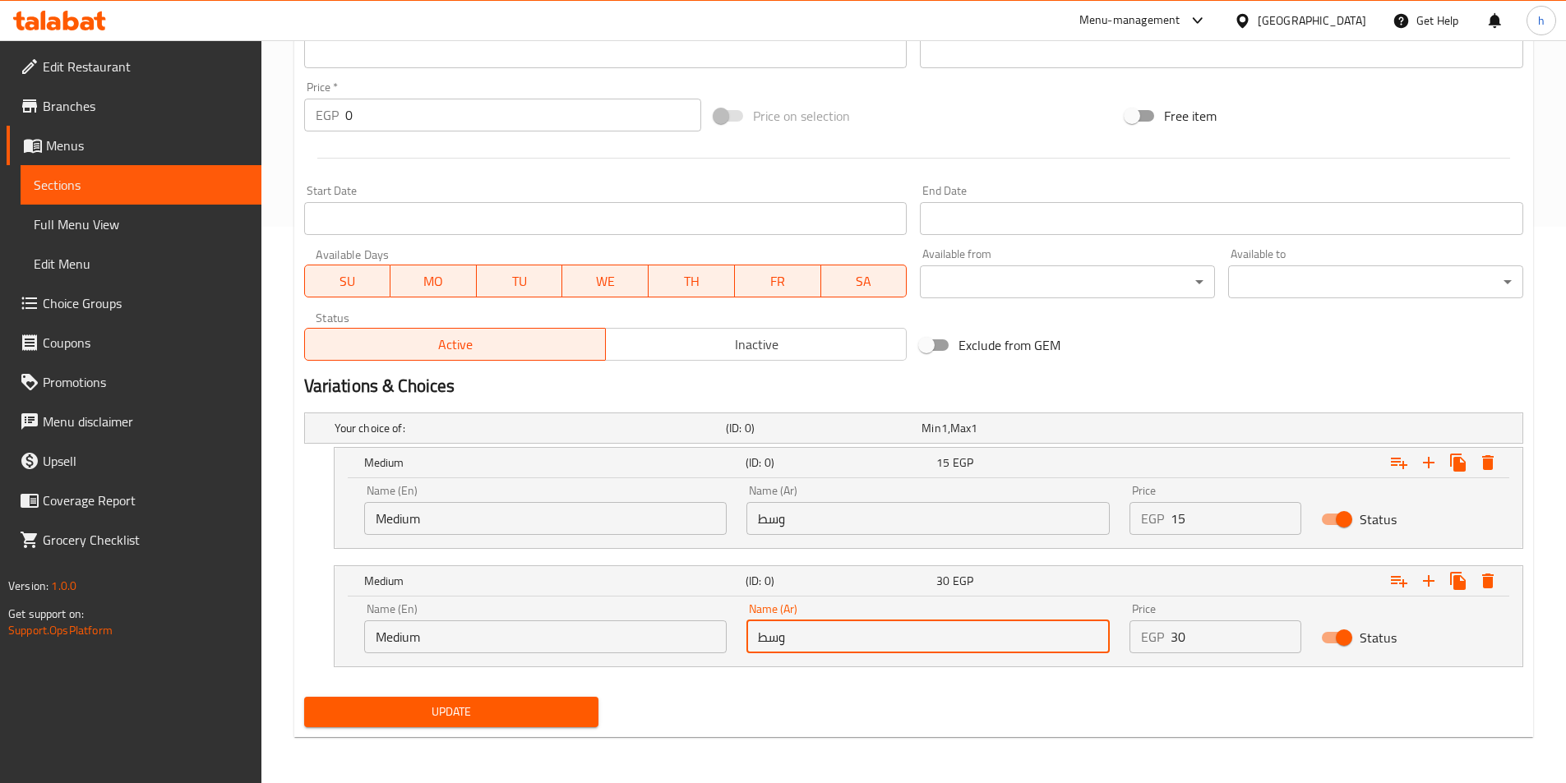
click at [830, 628] on input "وسط" at bounding box center [927, 637] width 363 height 33
drag, startPoint x: 829, startPoint y: 628, endPoint x: 762, endPoint y: 644, distance: 69.2
click at [762, 644] on input "وسط" at bounding box center [927, 637] width 363 height 33
type input ";"
type input "كبير"
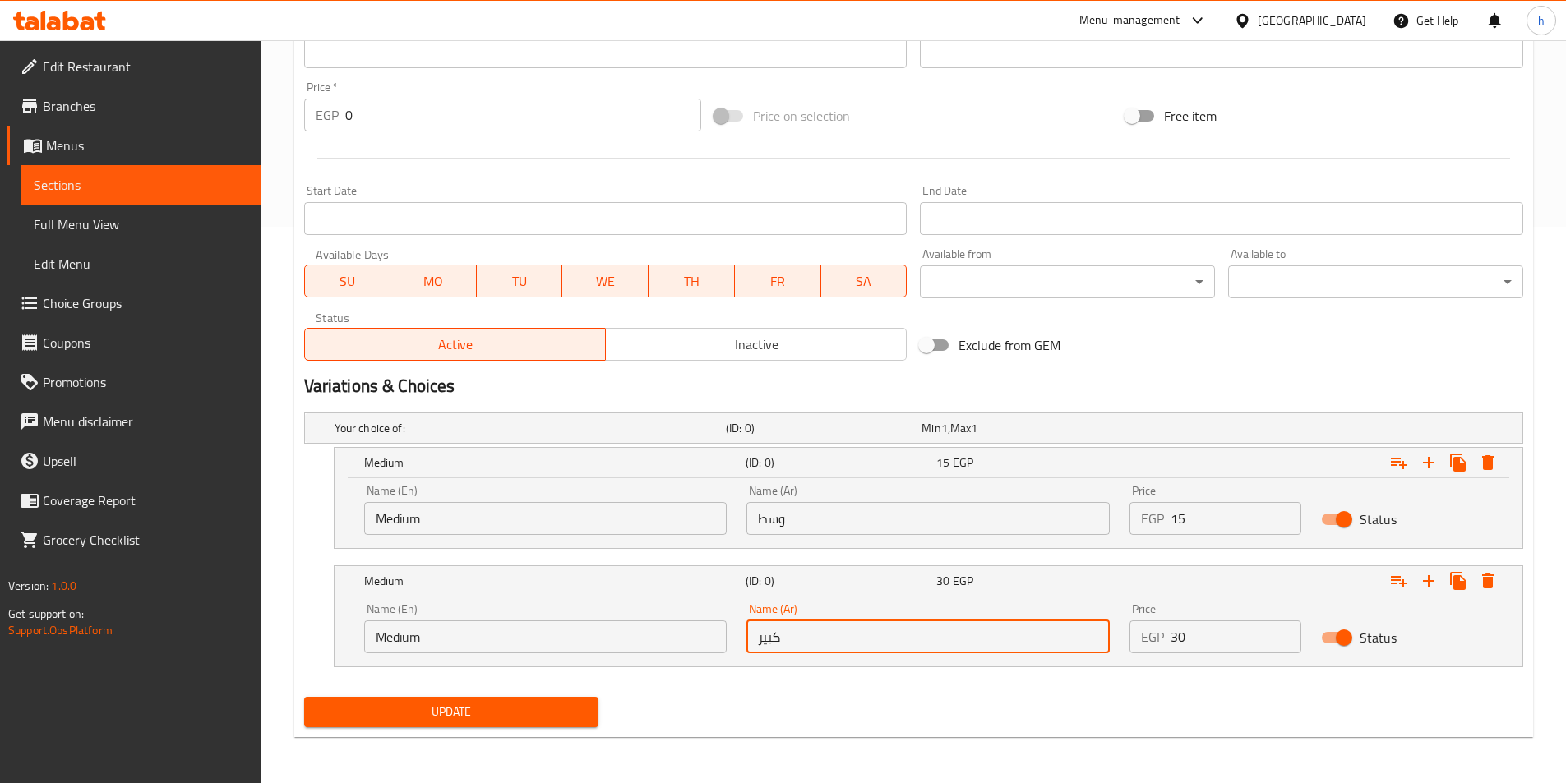
click at [425, 636] on input "Medium" at bounding box center [545, 637] width 363 height 33
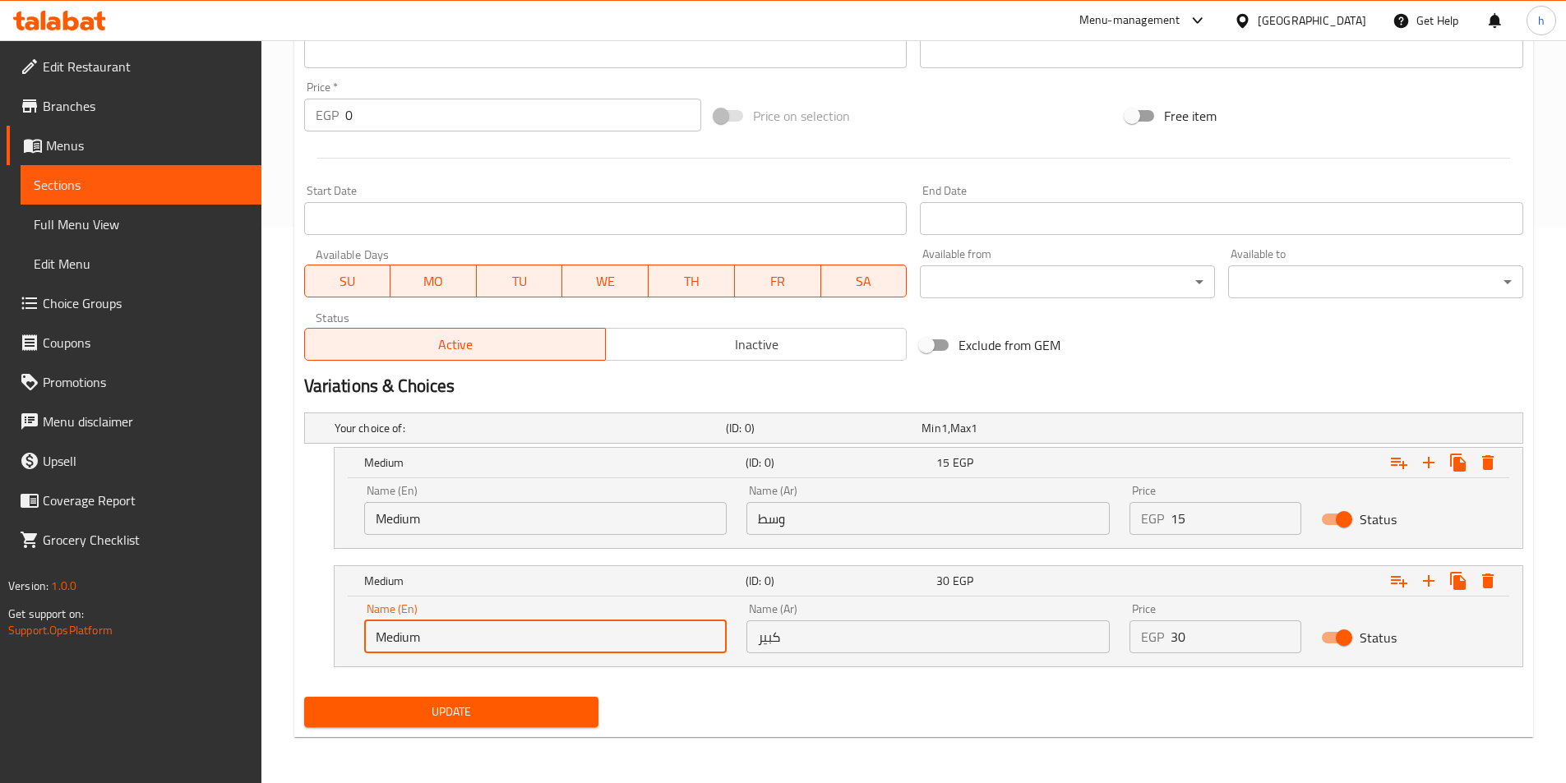
click at [425, 636] on input "Medium" at bounding box center [545, 637] width 363 height 33
type input "م"
type input "Large"
click at [484, 712] on span "Update" at bounding box center [451, 712] width 269 height 21
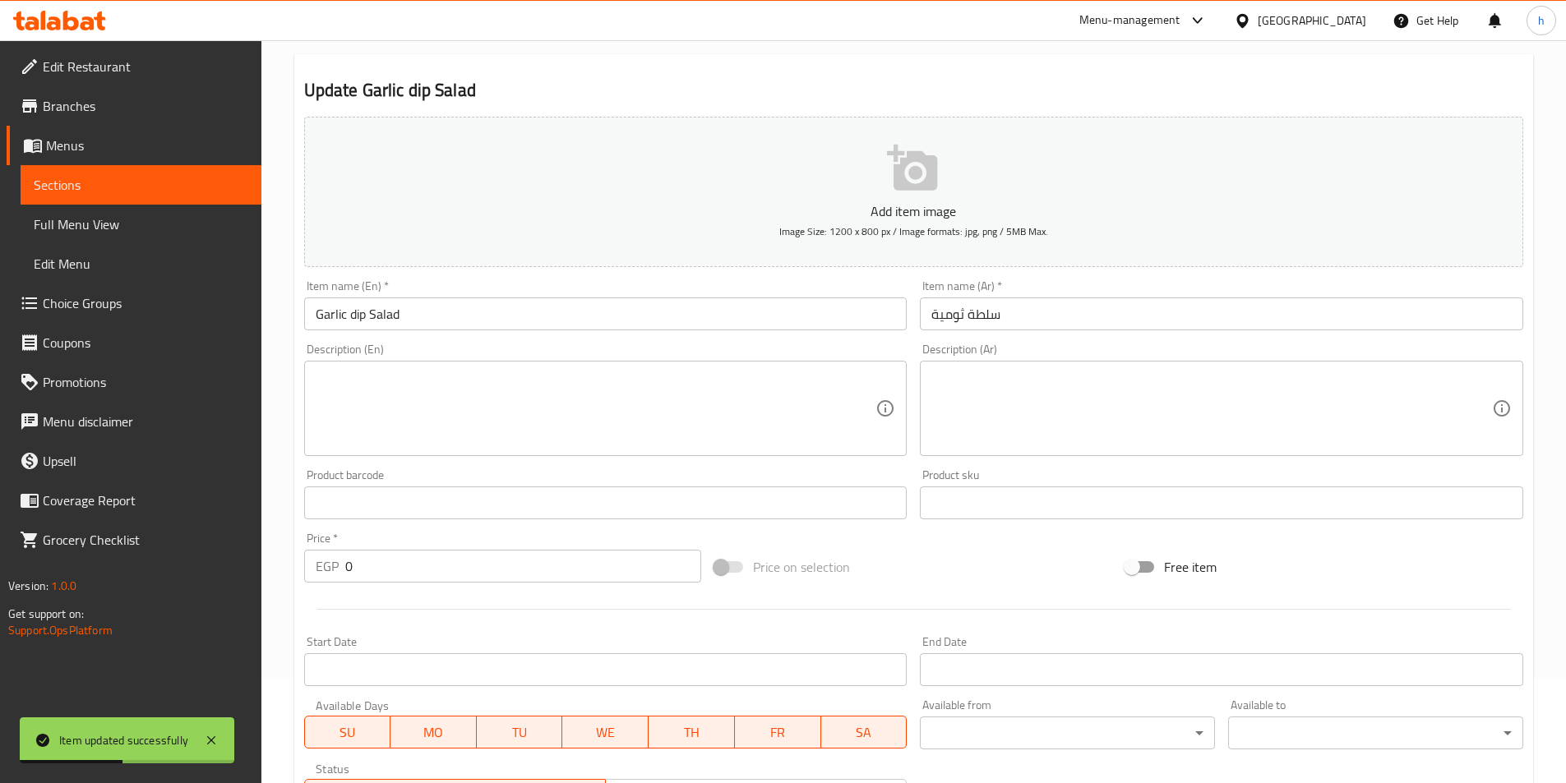
scroll to position [0, 0]
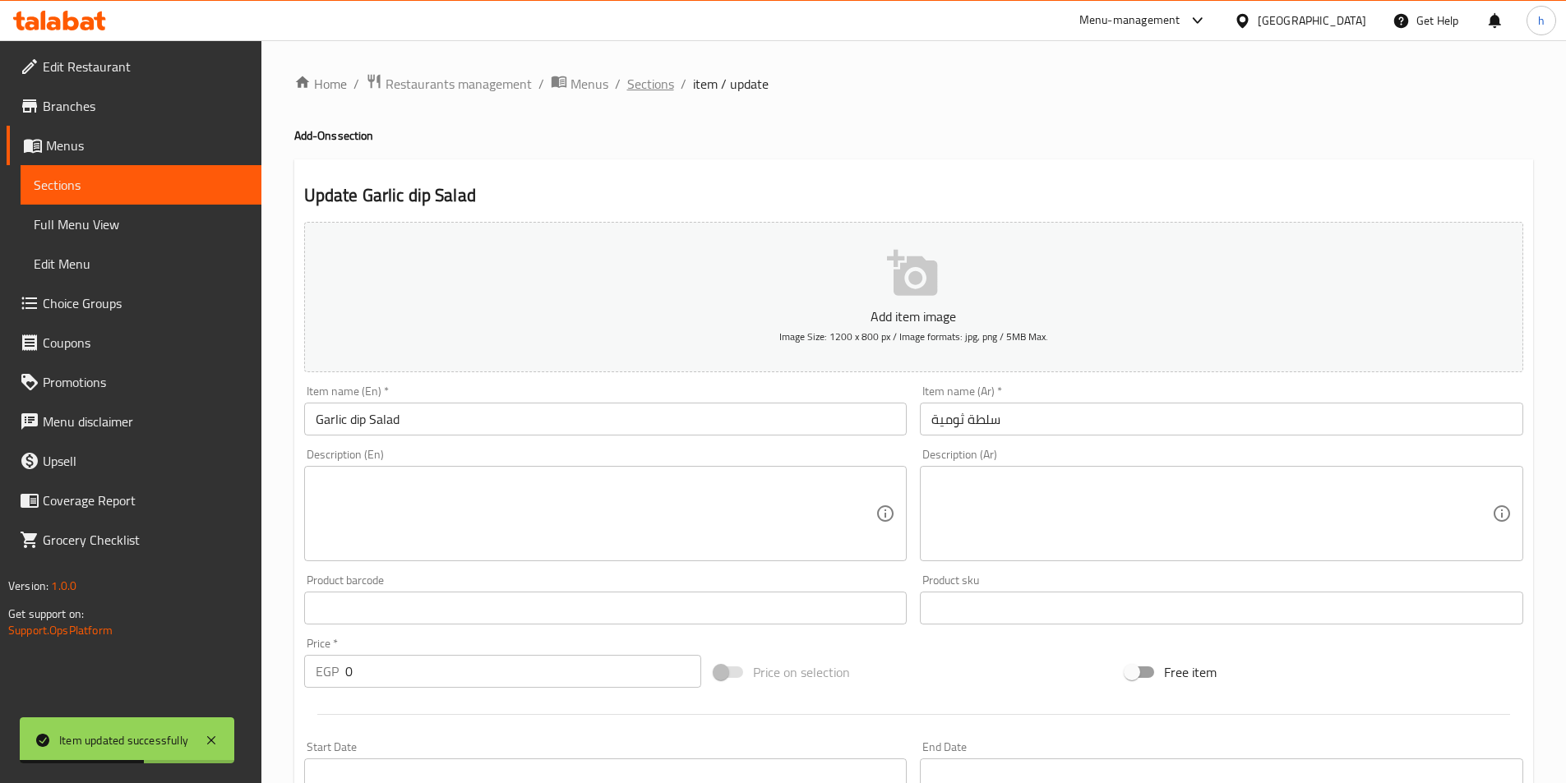
click at [639, 82] on span "Sections" at bounding box center [650, 84] width 47 height 20
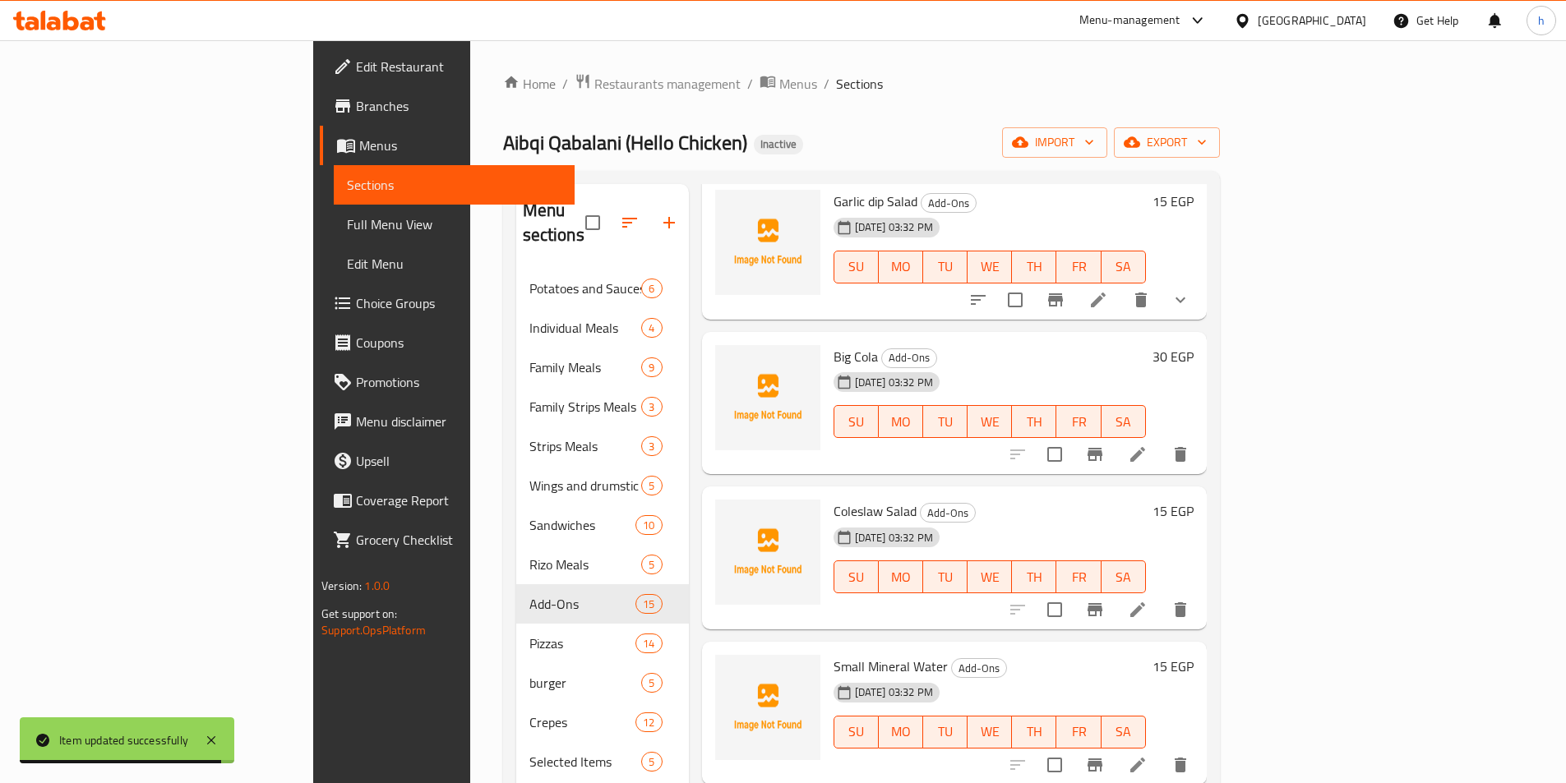
scroll to position [1068, 0]
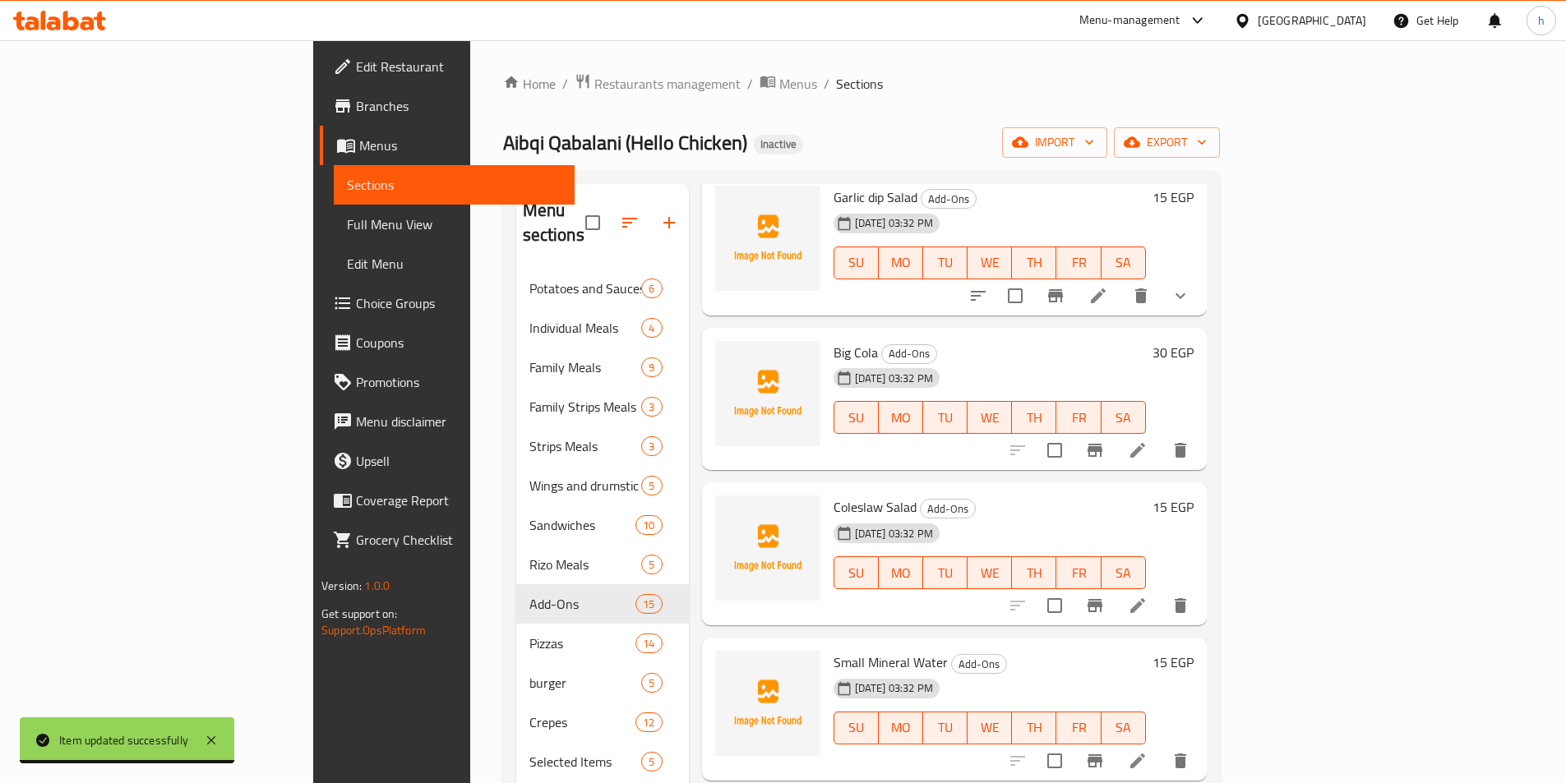
click at [1147, 596] on icon at bounding box center [1138, 606] width 20 height 20
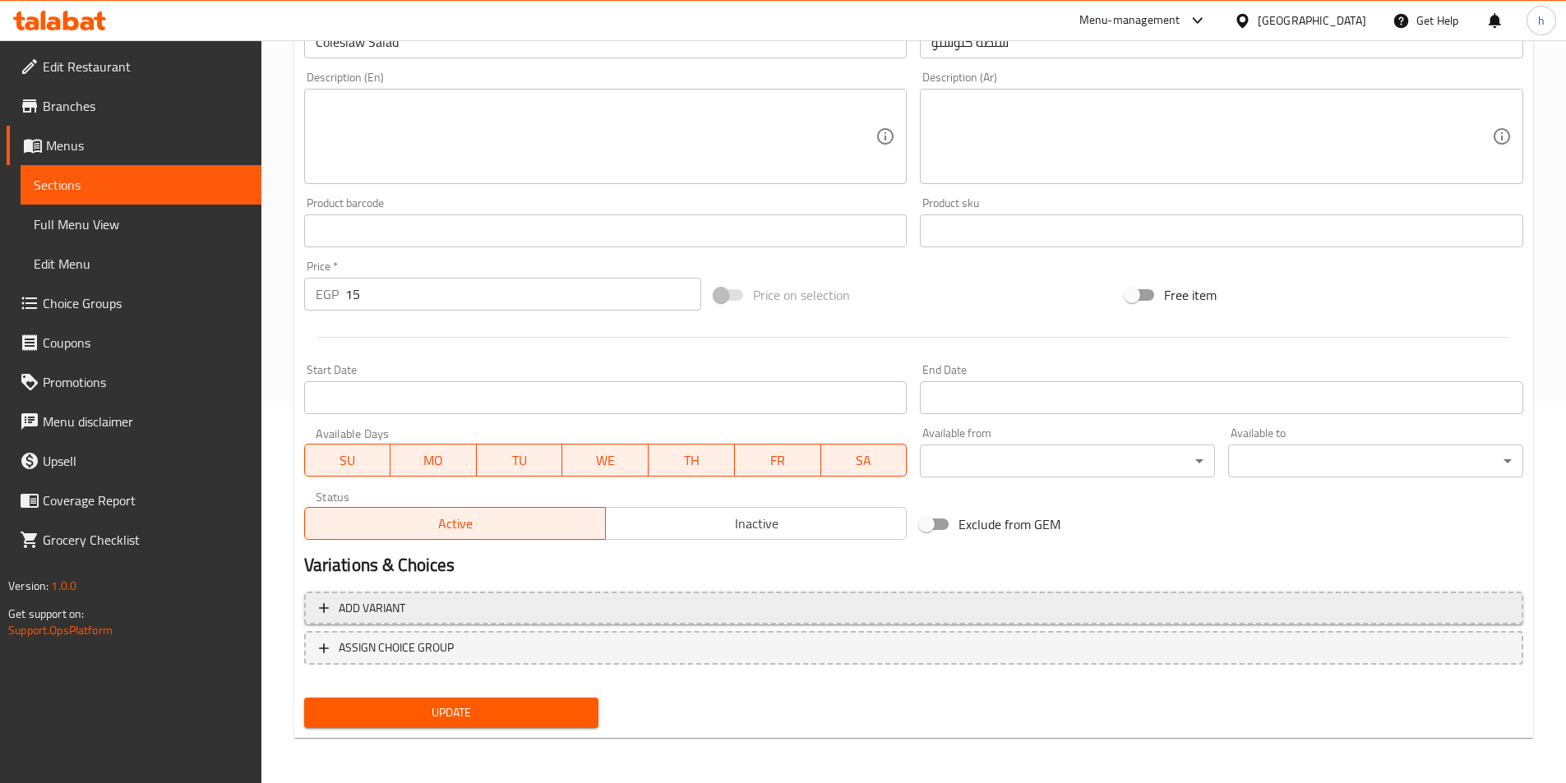
scroll to position [378, 0]
click at [659, 603] on span "Add variant" at bounding box center [913, 608] width 1189 height 21
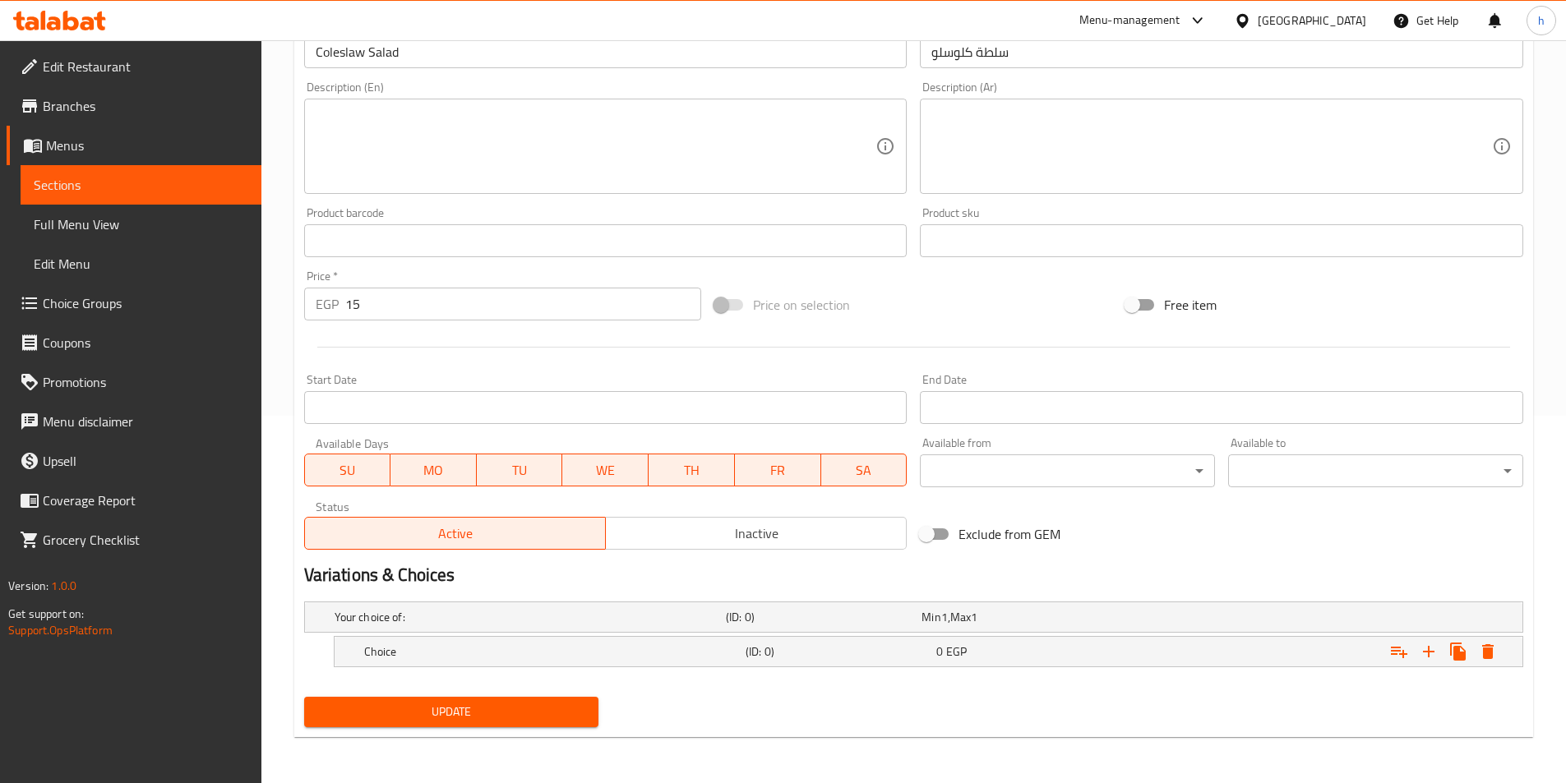
scroll to position [367, 0]
click at [371, 302] on input "15" at bounding box center [523, 304] width 357 height 33
type input "0"
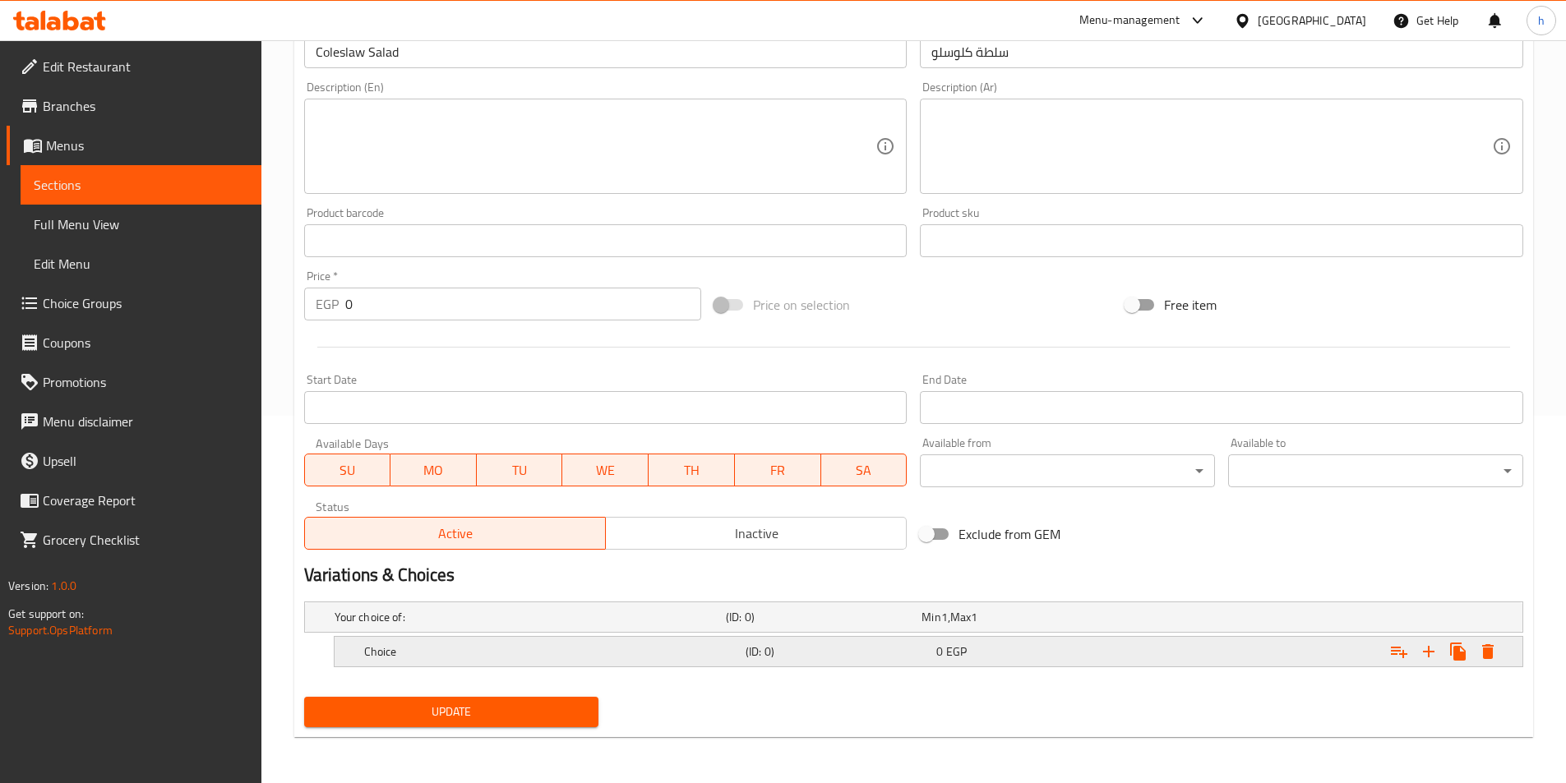
click at [662, 656] on h5 "Choice" at bounding box center [551, 652] width 375 height 16
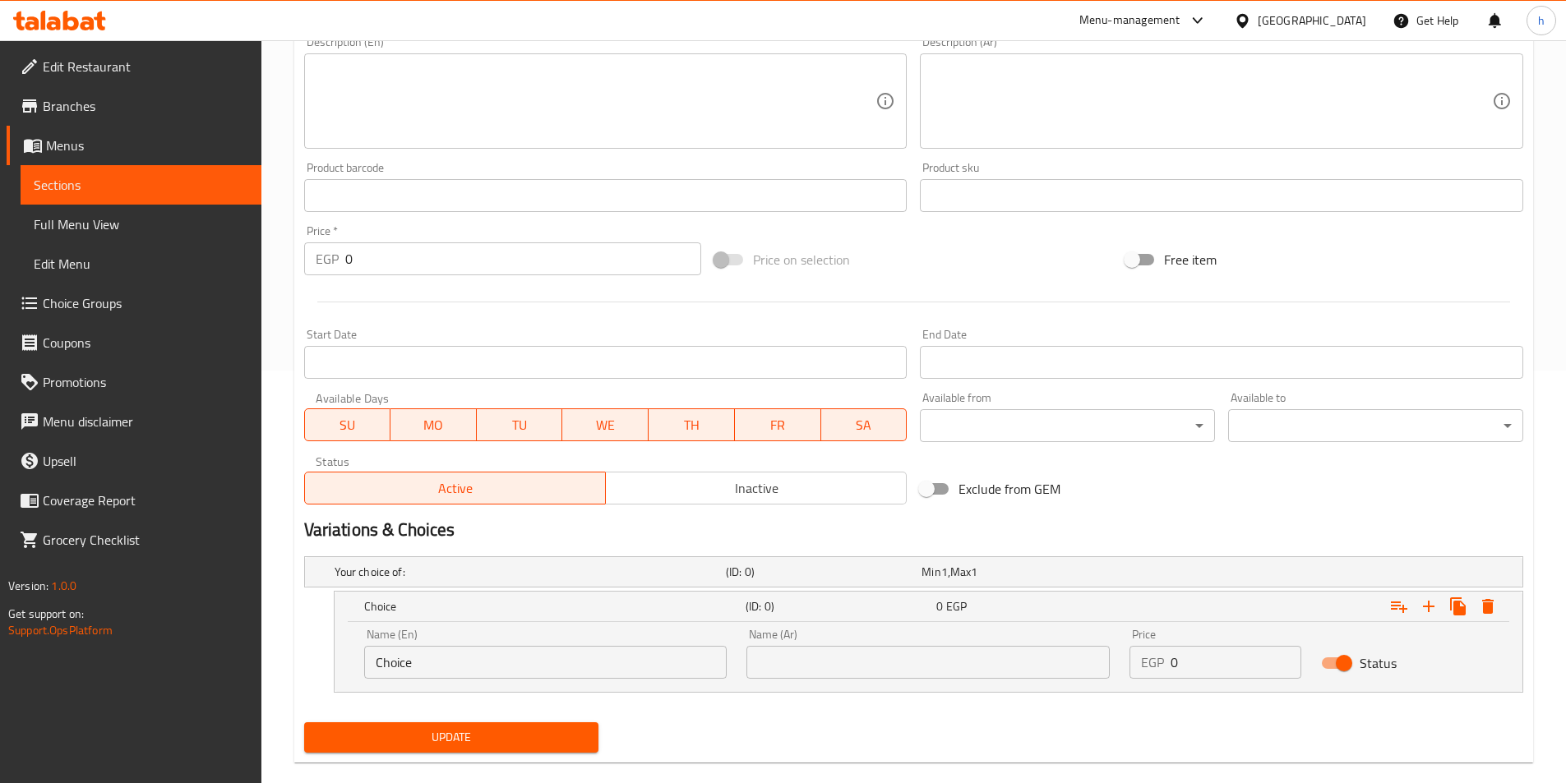
scroll to position [438, 0]
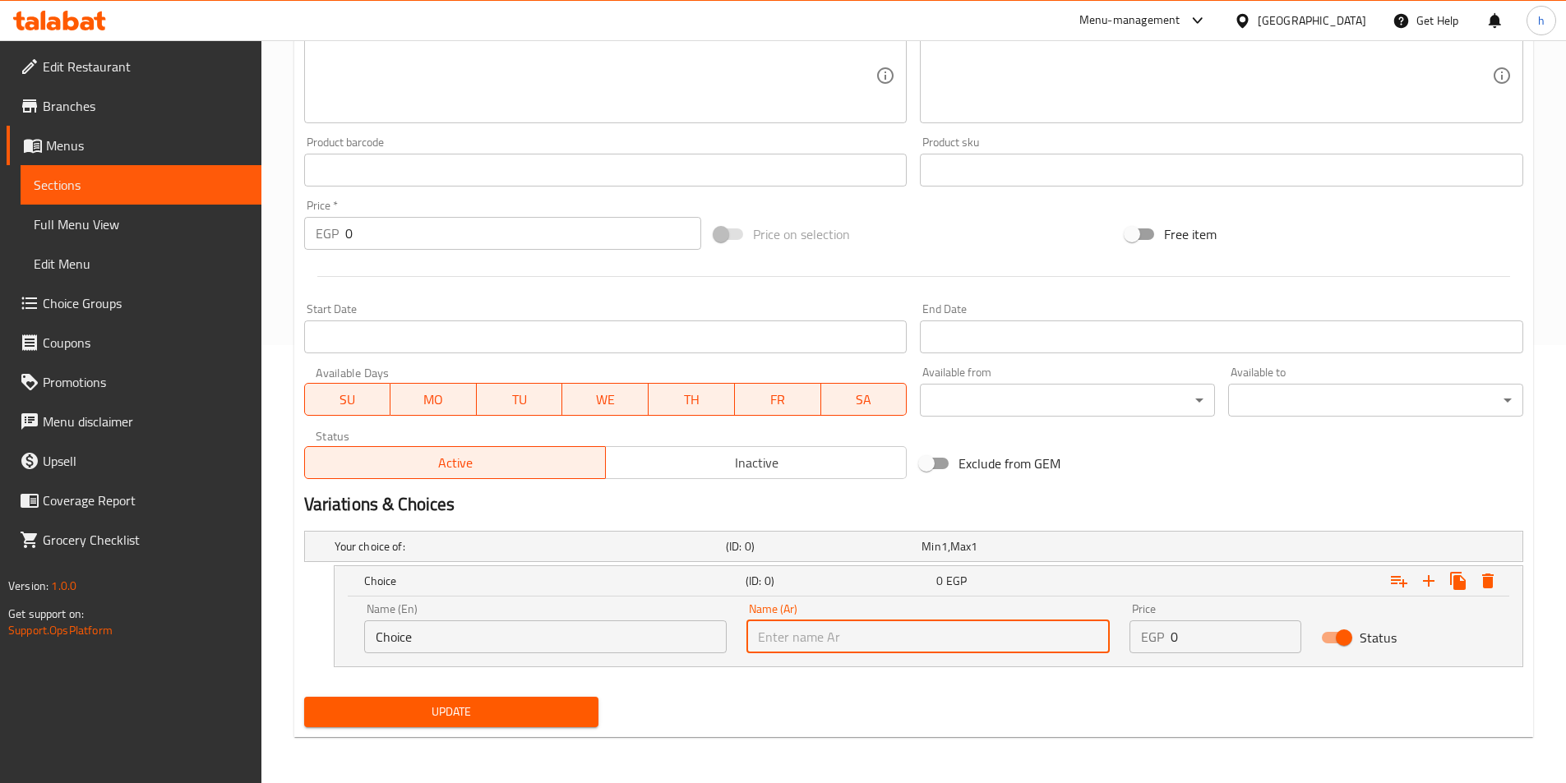
click at [904, 637] on input "text" at bounding box center [927, 637] width 363 height 33
type input ","
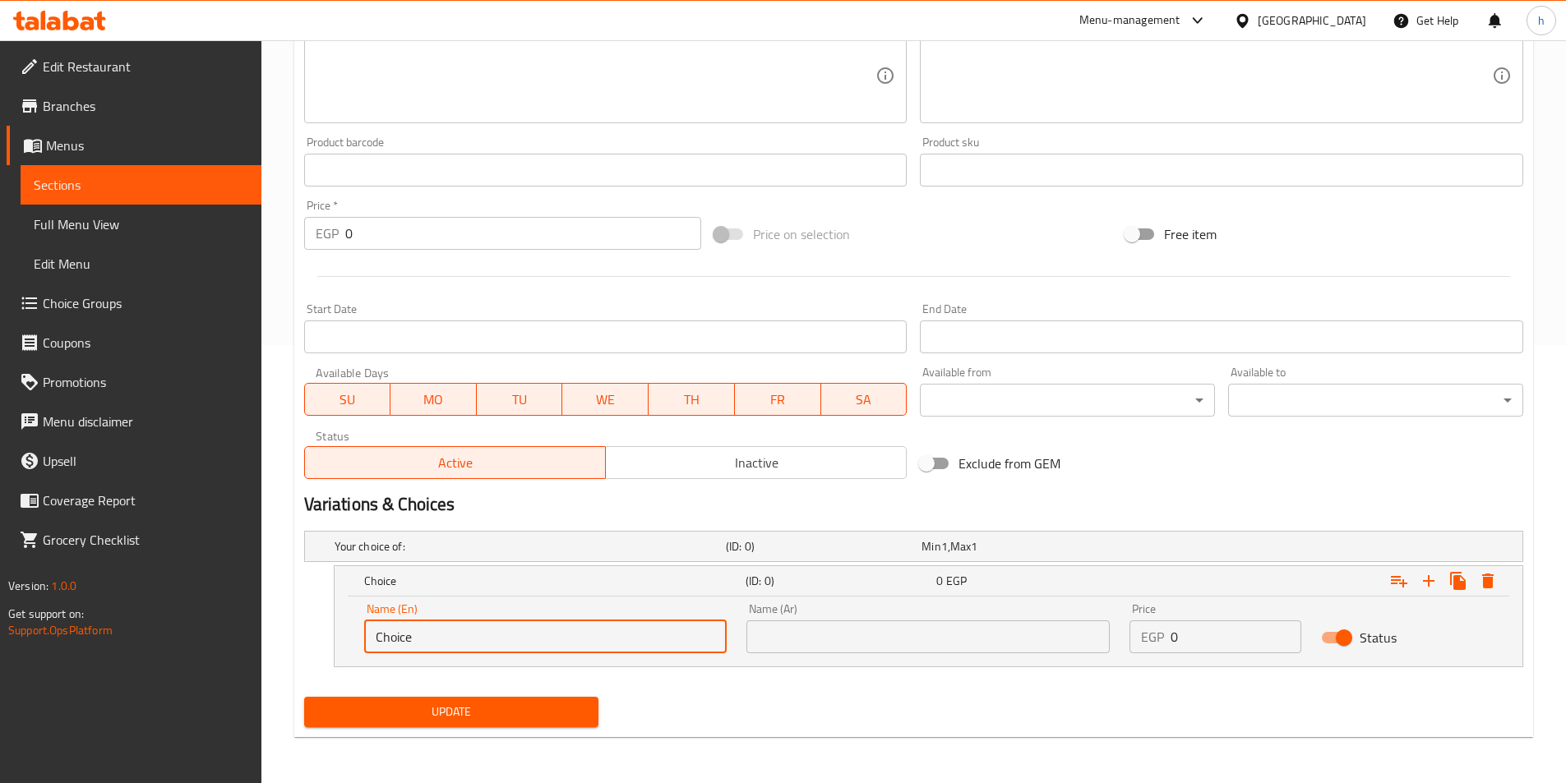
click at [644, 638] on input "Choice" at bounding box center [545, 637] width 363 height 33
type input "ة"
type input "Medium"
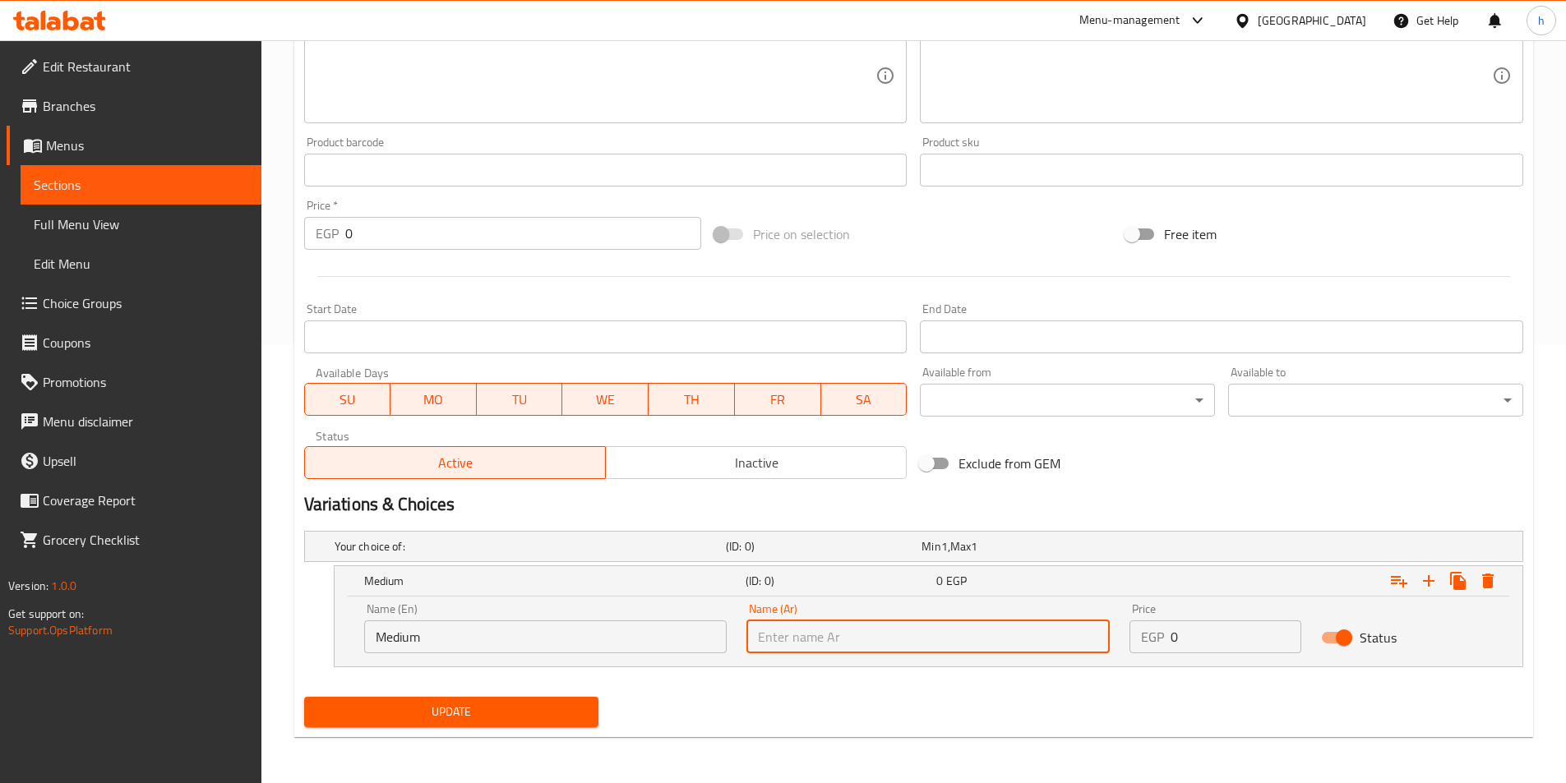
click at [888, 645] on input "text" at bounding box center [927, 637] width 363 height 33
type input "وسط"
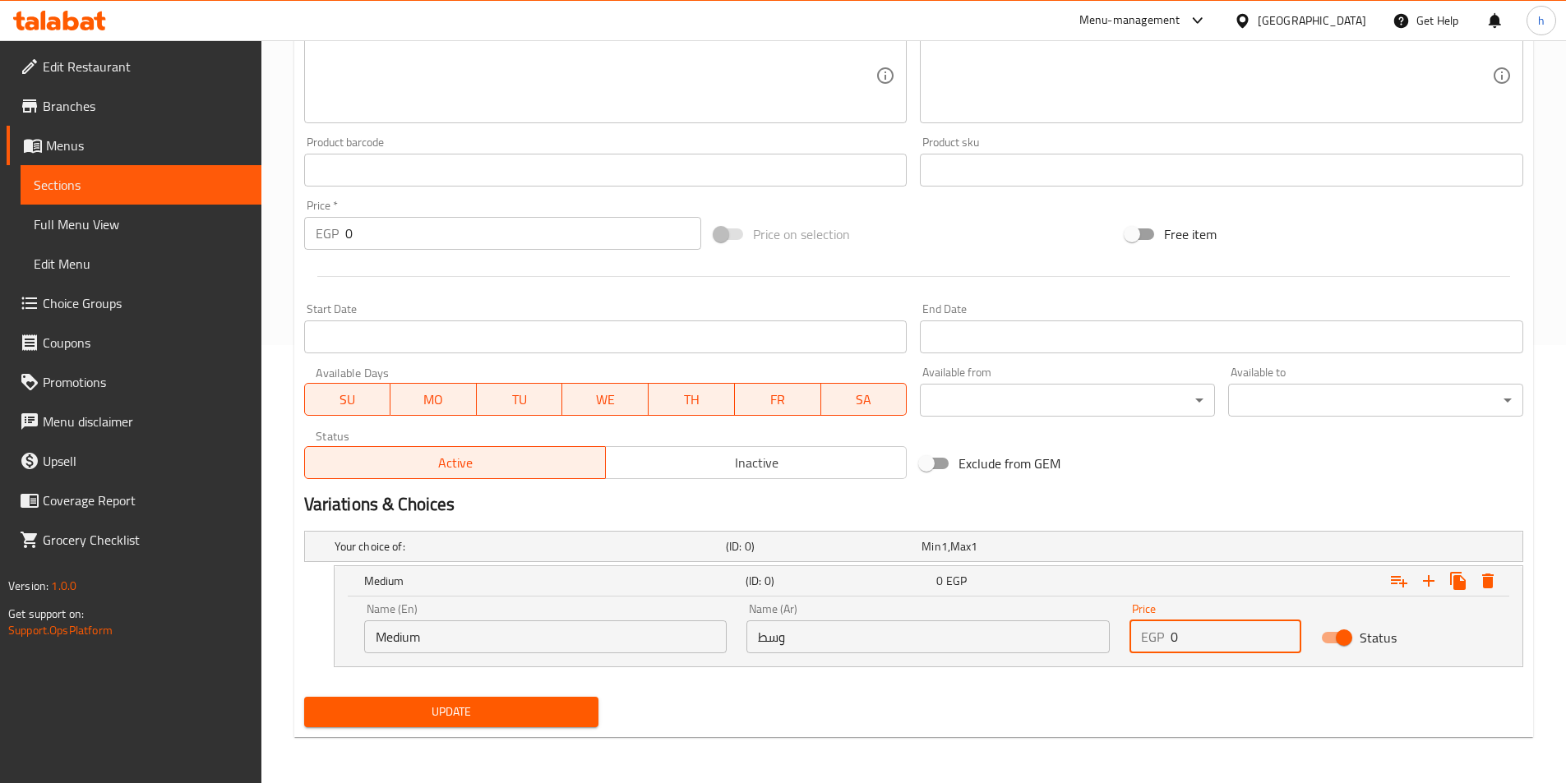
drag, startPoint x: 1204, startPoint y: 643, endPoint x: 1166, endPoint y: 643, distance: 37.8
click at [1166, 643] on div "EGP 0 Price" at bounding box center [1215, 637] width 172 height 33
type input "15"
click at [1449, 576] on icon "Expand" at bounding box center [1458, 581] width 20 height 20
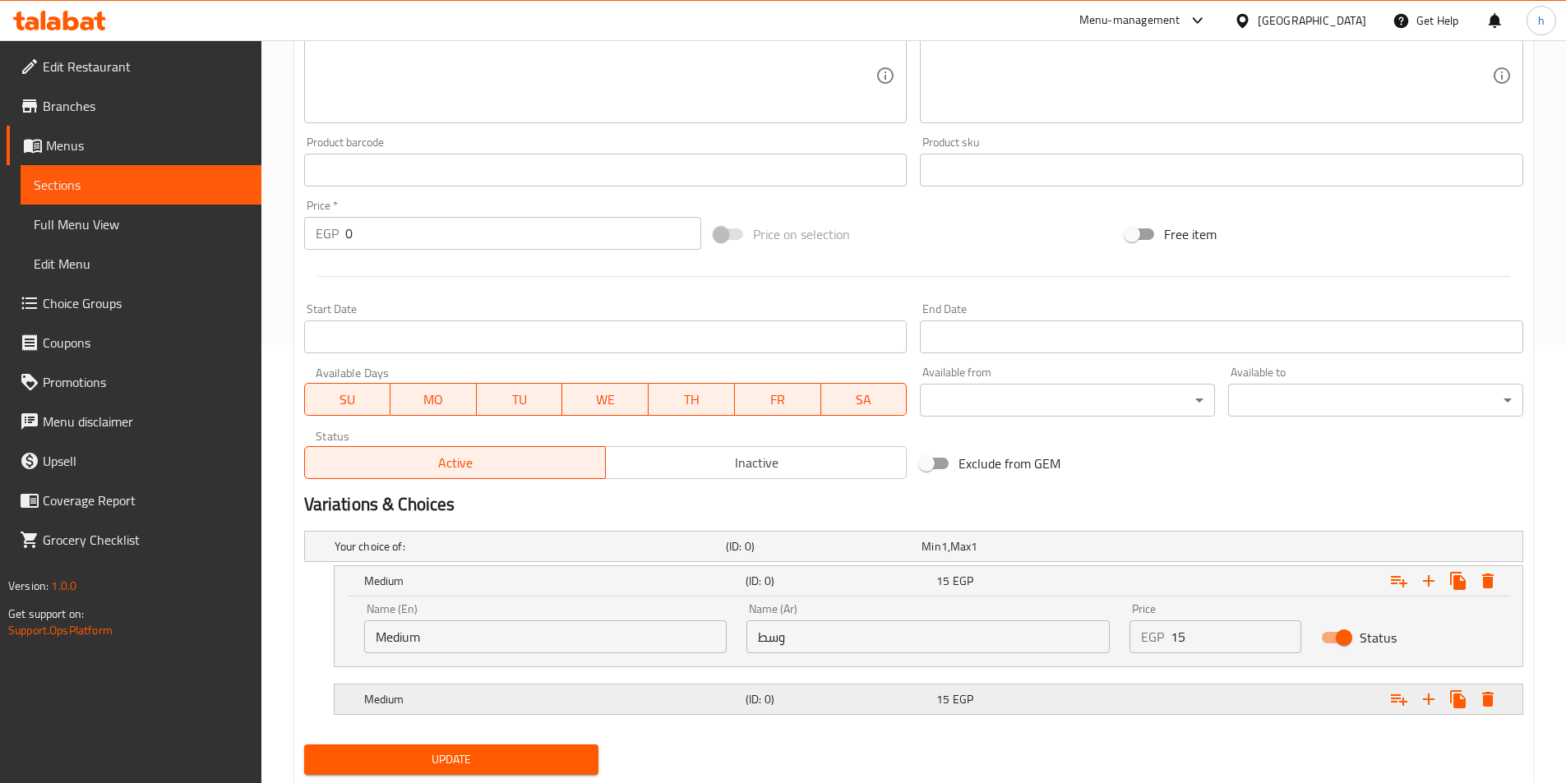
click at [768, 699] on h5 "(ID: 0)" at bounding box center [837, 699] width 184 height 16
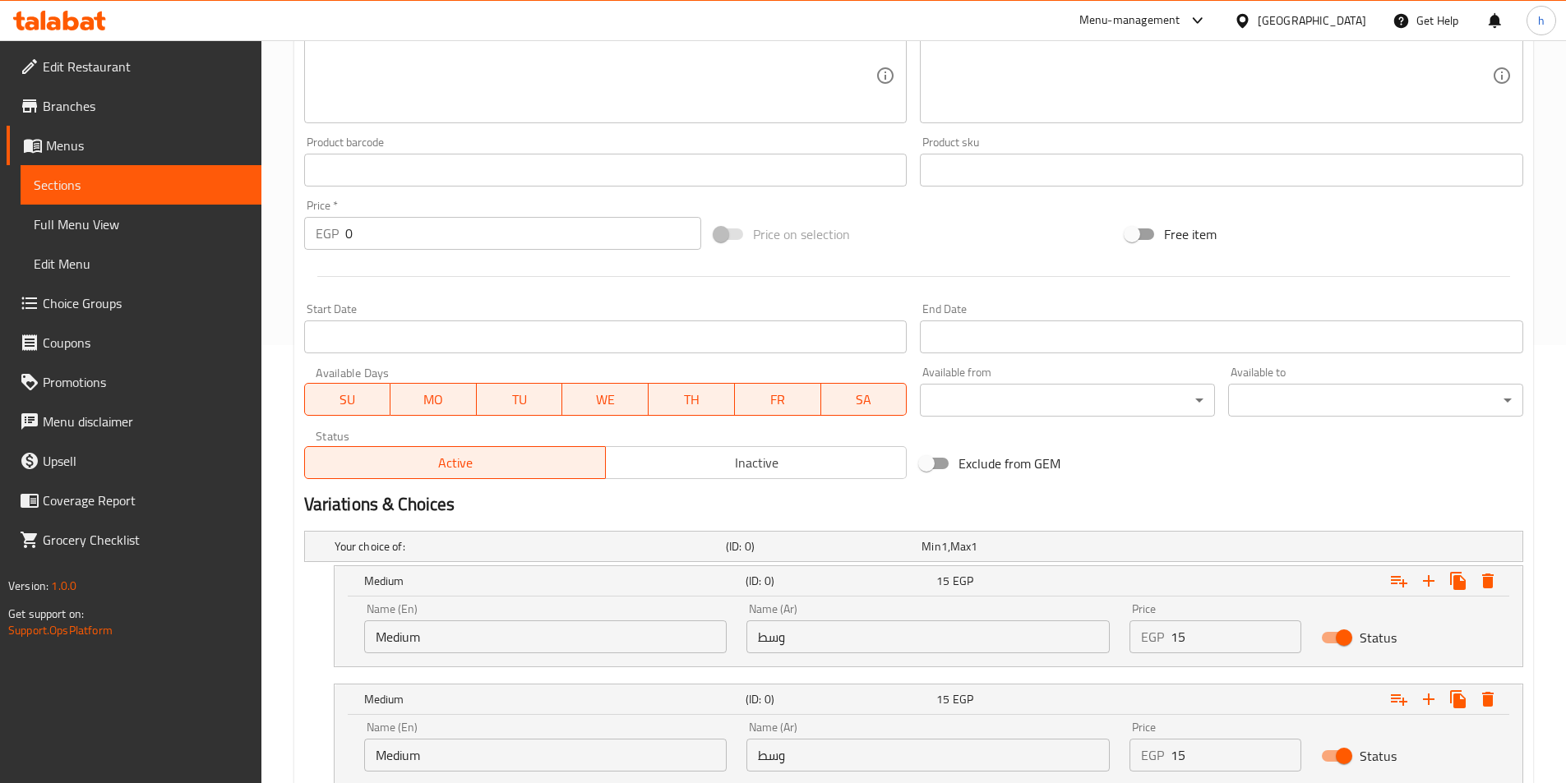
scroll to position [556, 0]
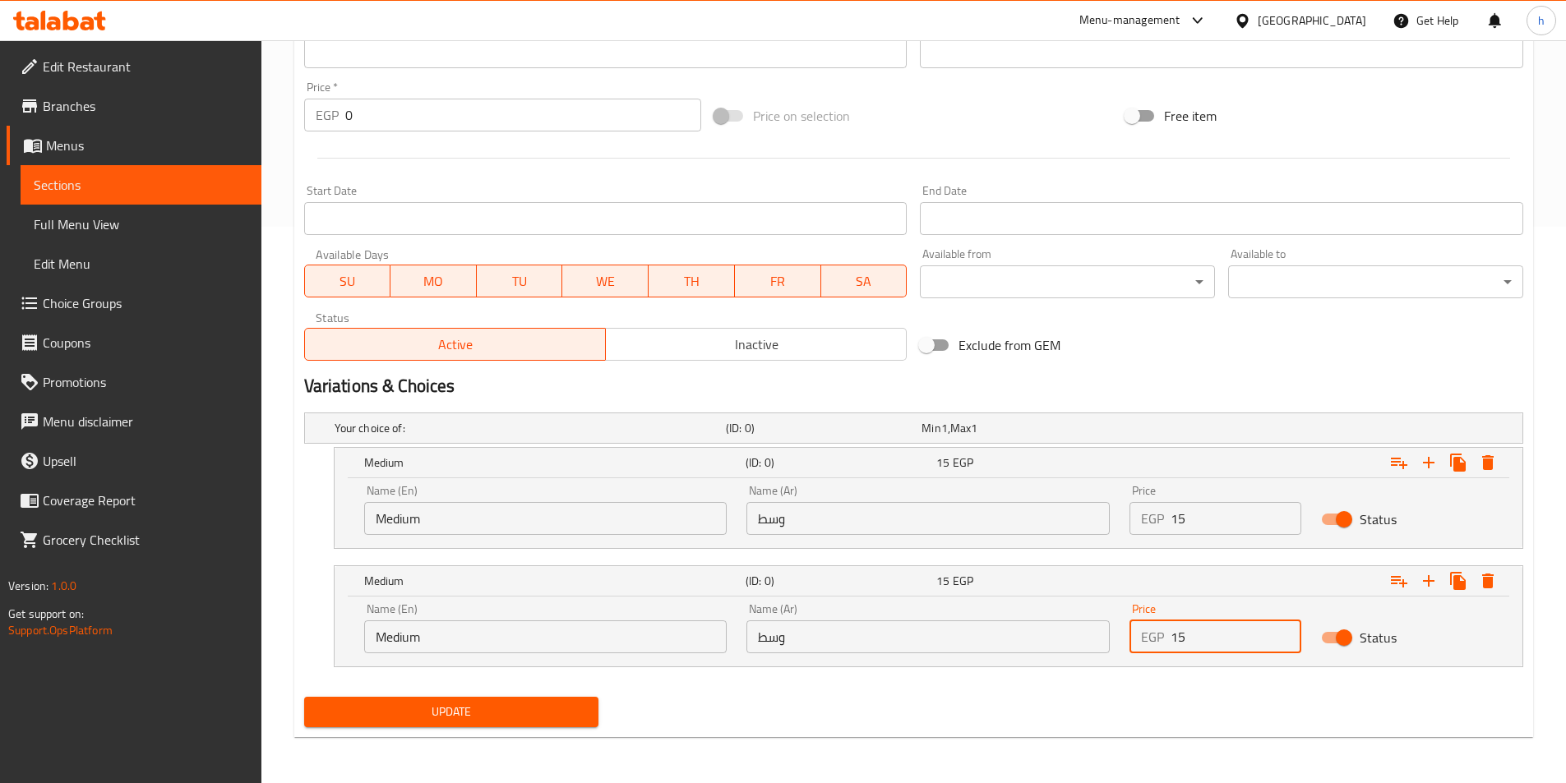
drag, startPoint x: 1206, startPoint y: 645, endPoint x: 1112, endPoint y: 651, distance: 93.9
click at [1112, 651] on div "Name (En) Medium Name (En) Name (Ar) وسط Name (Ar) Price EGP 15 Price Status" at bounding box center [928, 628] width 1148 height 70
type input "30"
click at [800, 646] on input "وسط" at bounding box center [927, 637] width 363 height 33
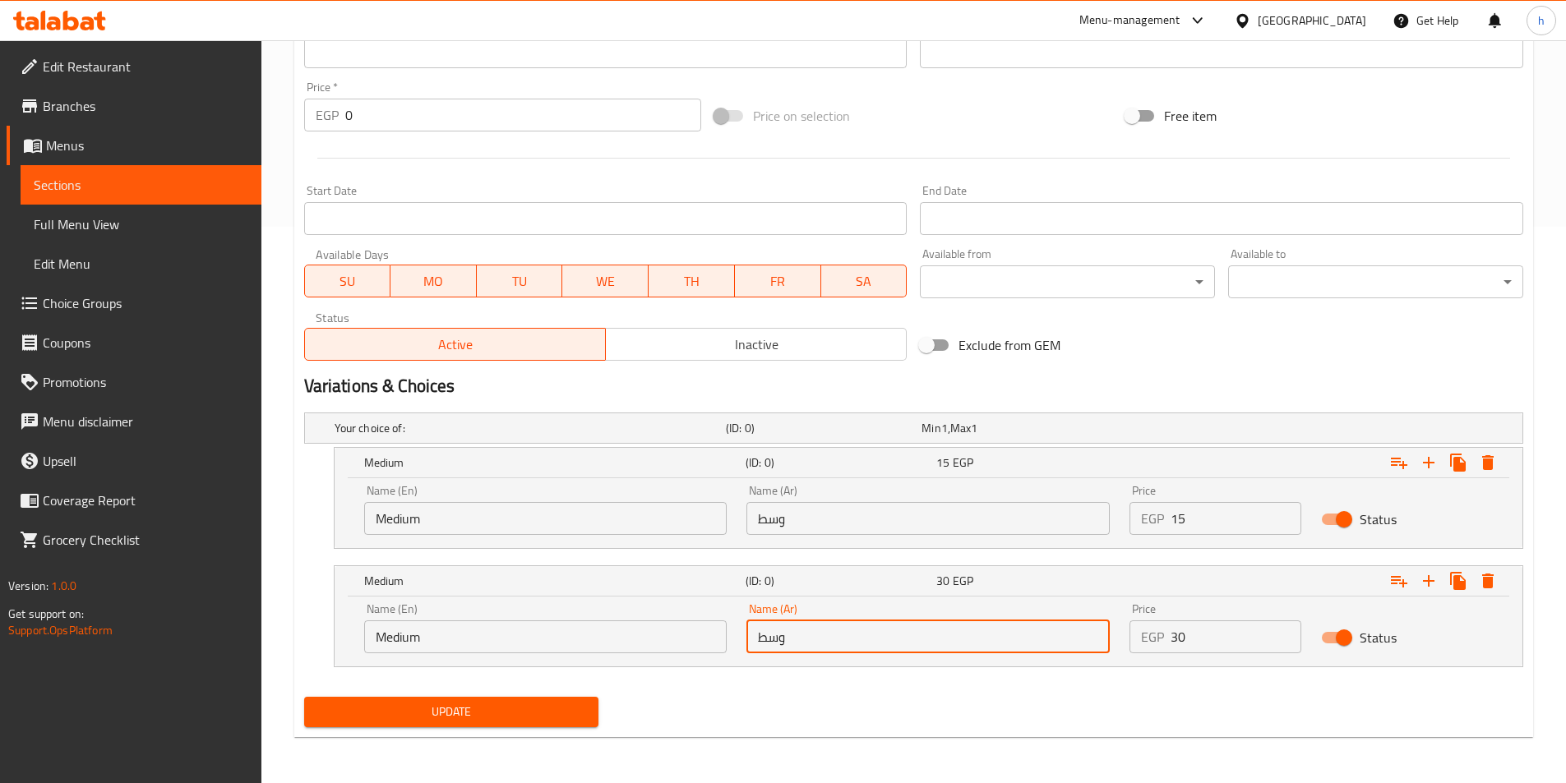
click at [800, 646] on input "وسط" at bounding box center [927, 637] width 363 height 33
type input ";"
type input "كبير"
click at [545, 628] on input "Medium" at bounding box center [545, 637] width 363 height 33
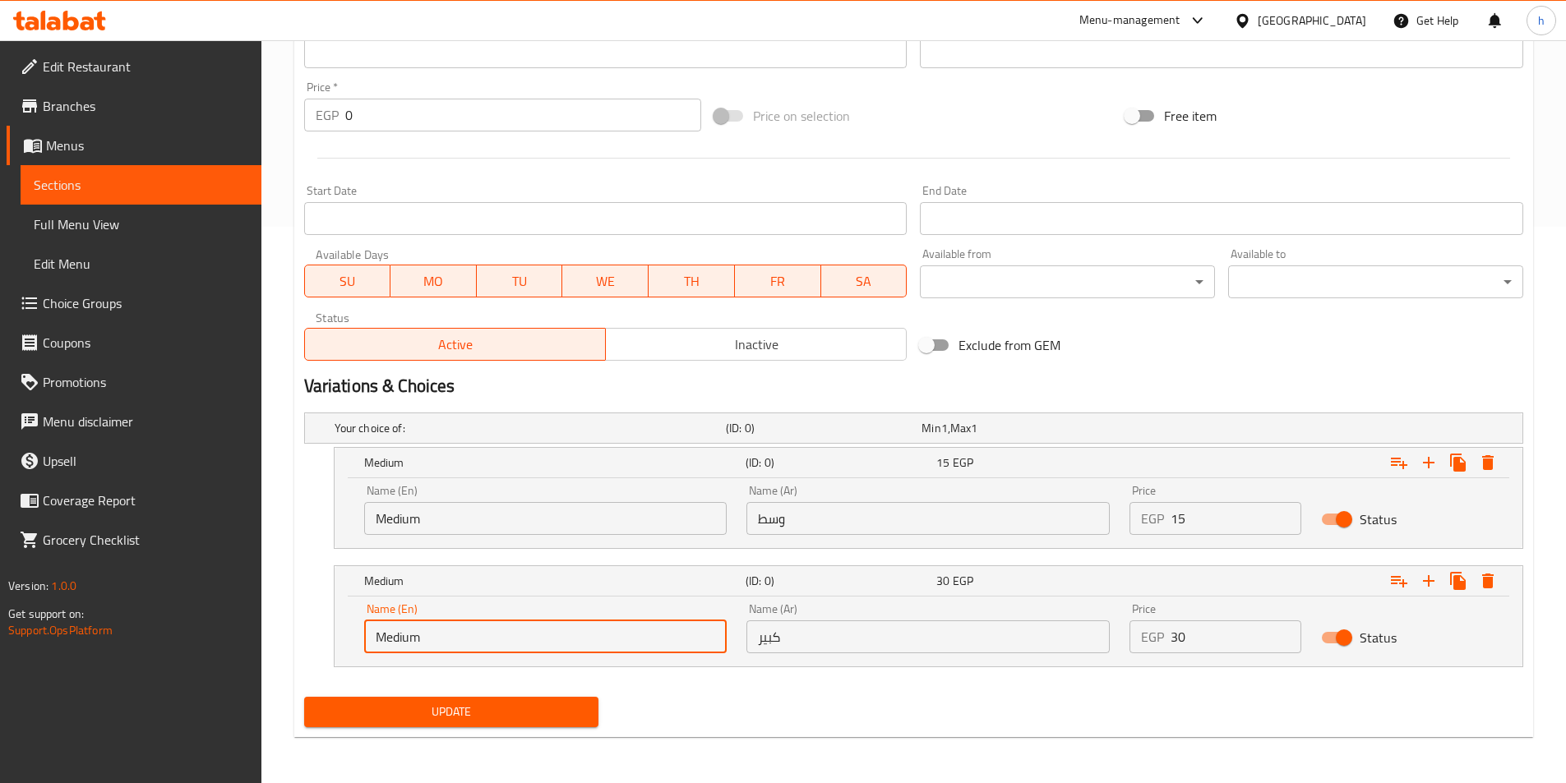
click at [545, 628] on input "Medium" at bounding box center [545, 637] width 363 height 33
type input "م"
type input "Large"
drag, startPoint x: 474, startPoint y: 711, endPoint x: 519, endPoint y: 732, distance: 48.9
click at [473, 711] on span "Update" at bounding box center [451, 712] width 269 height 21
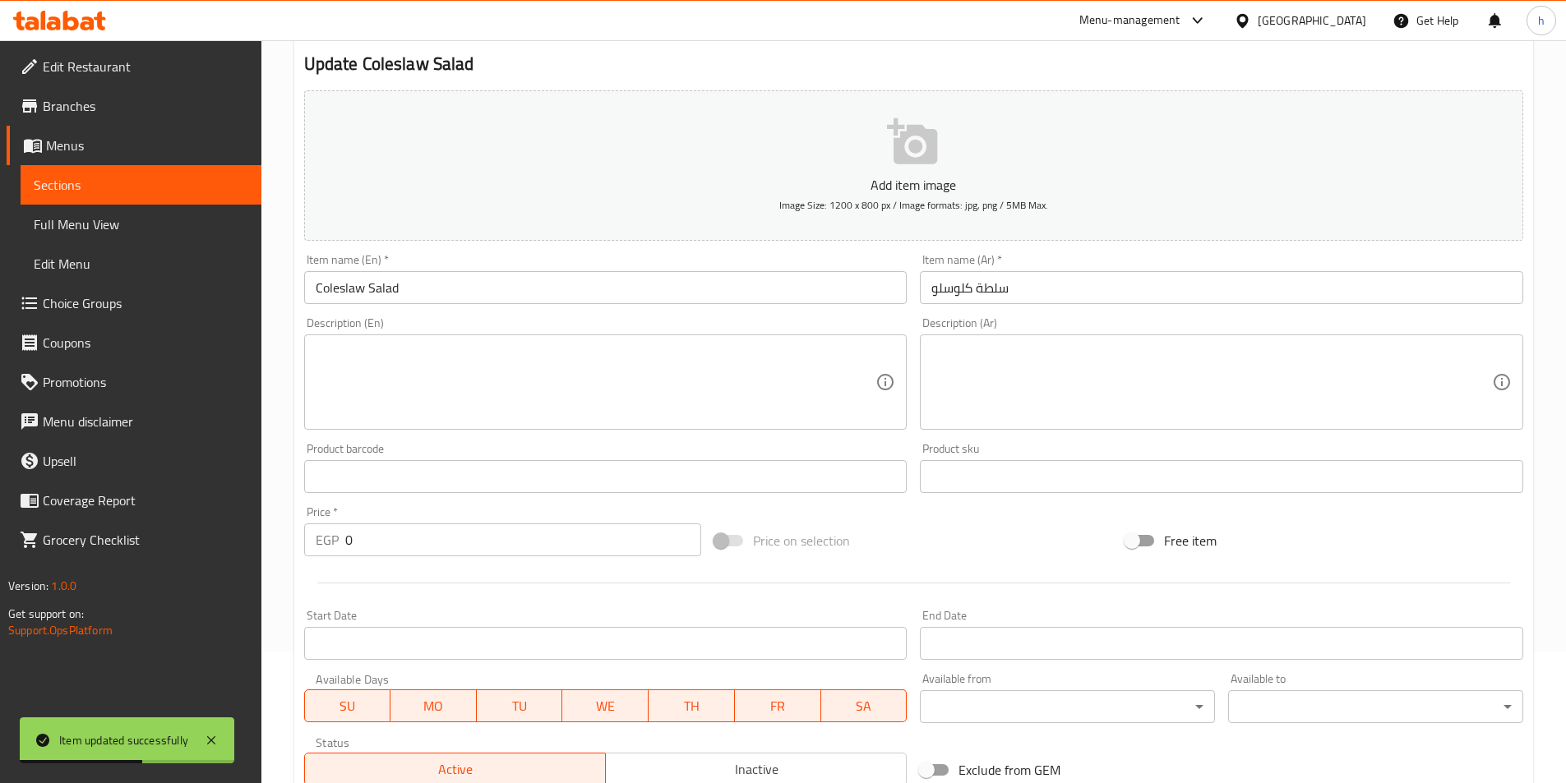
scroll to position [0, 0]
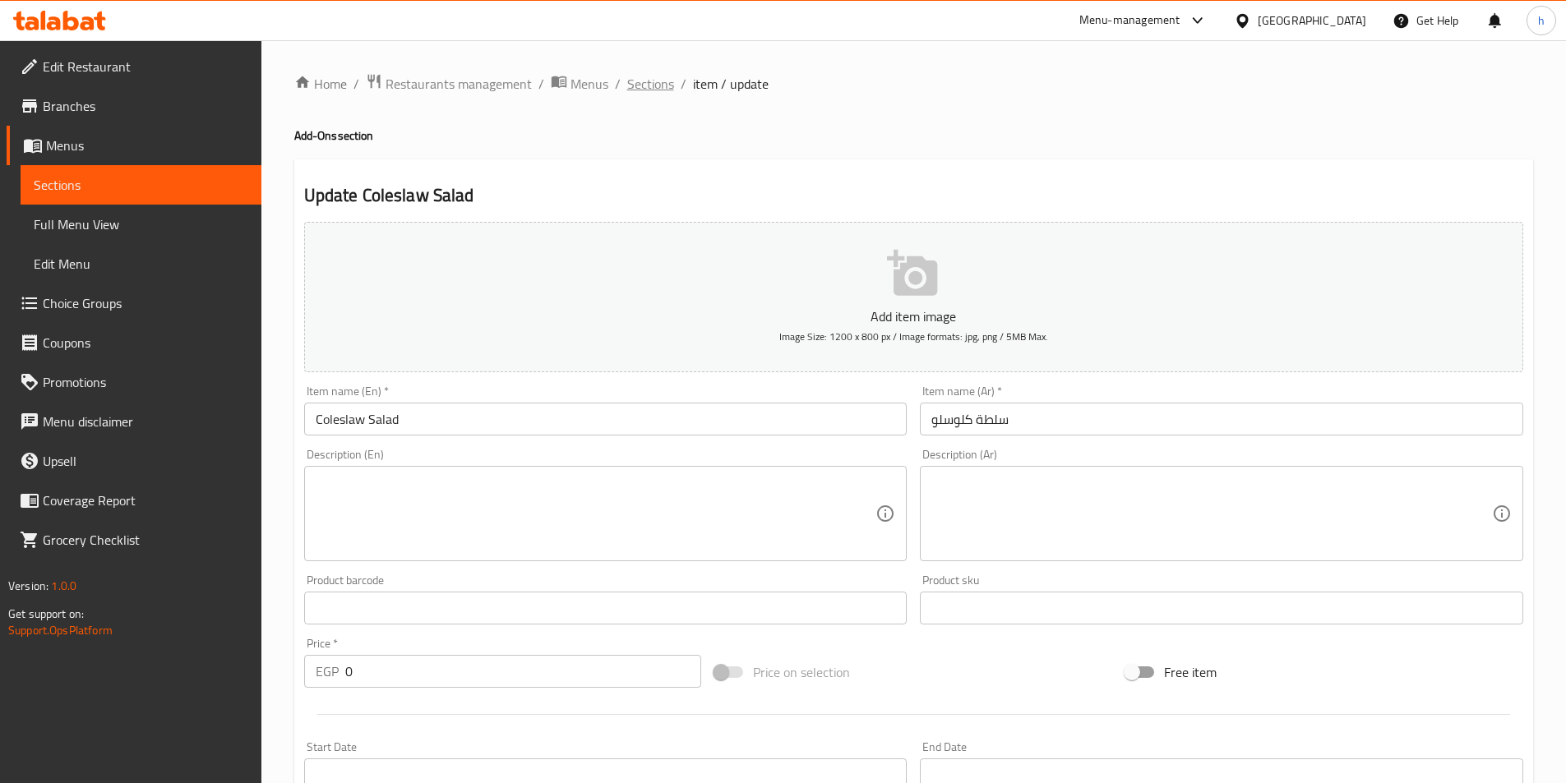
click at [650, 87] on span "Sections" at bounding box center [650, 84] width 47 height 20
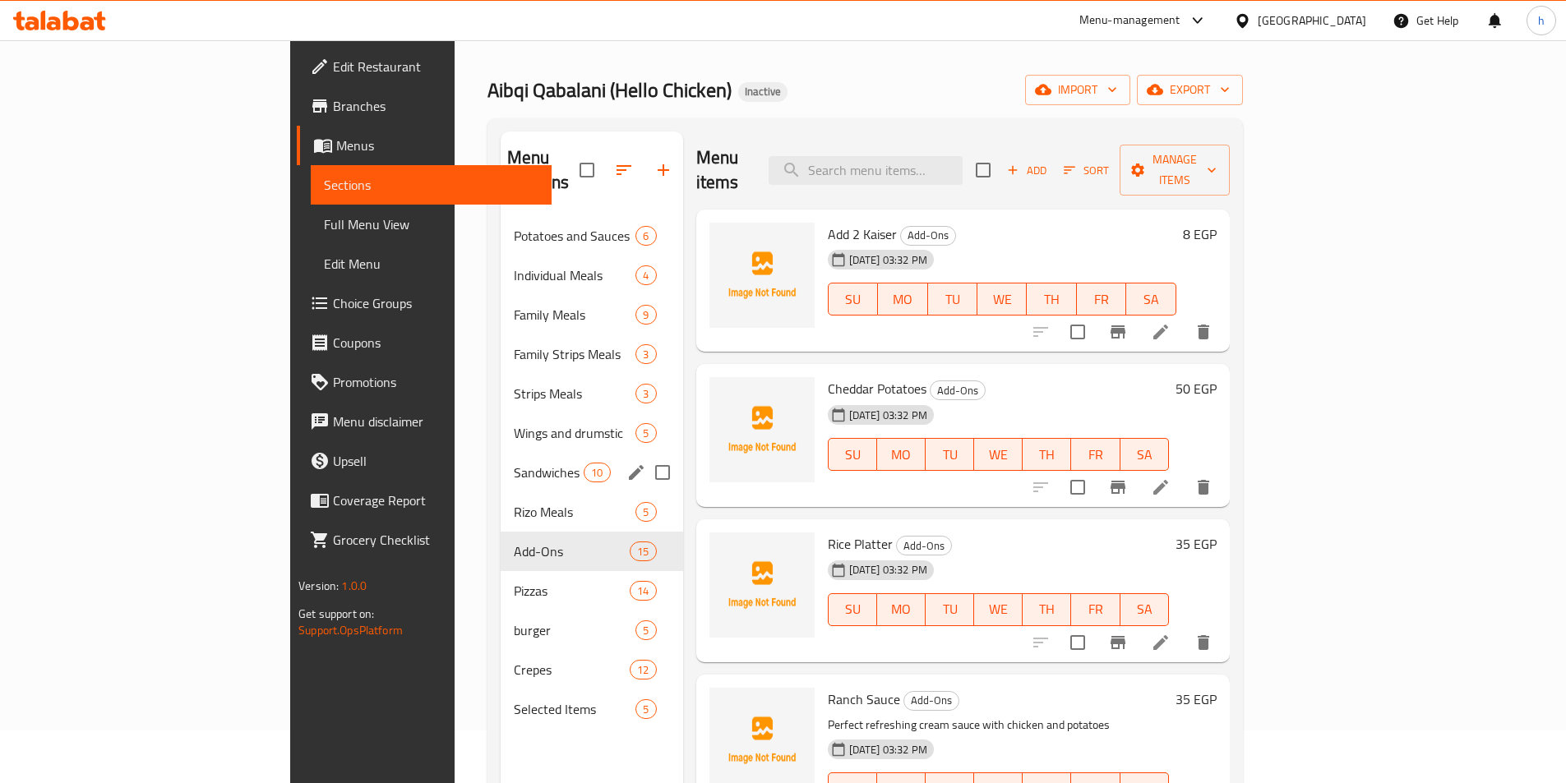
scroll to position [164, 0]
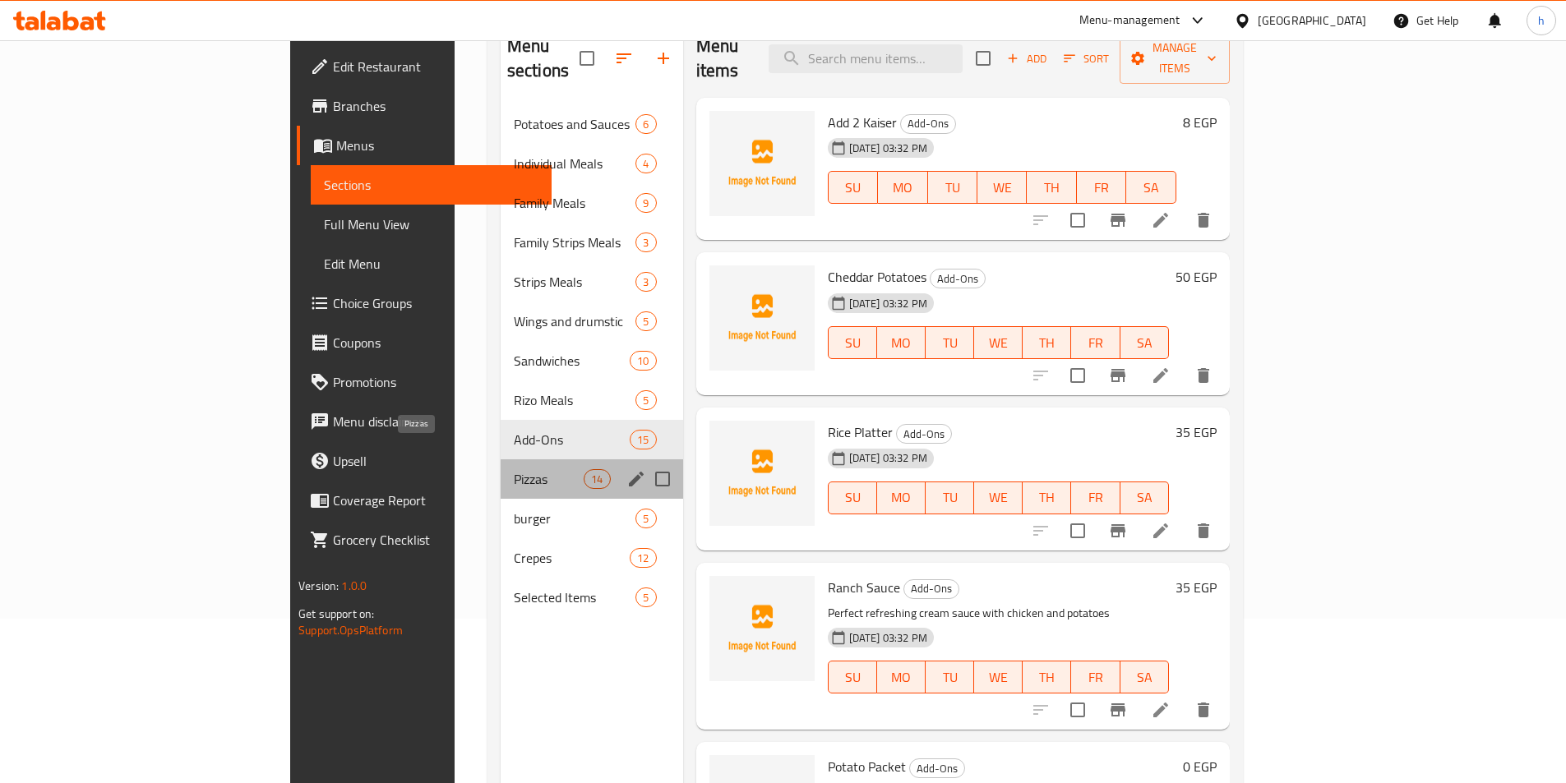
click at [514, 469] on span "Pizzas" at bounding box center [549, 479] width 70 height 20
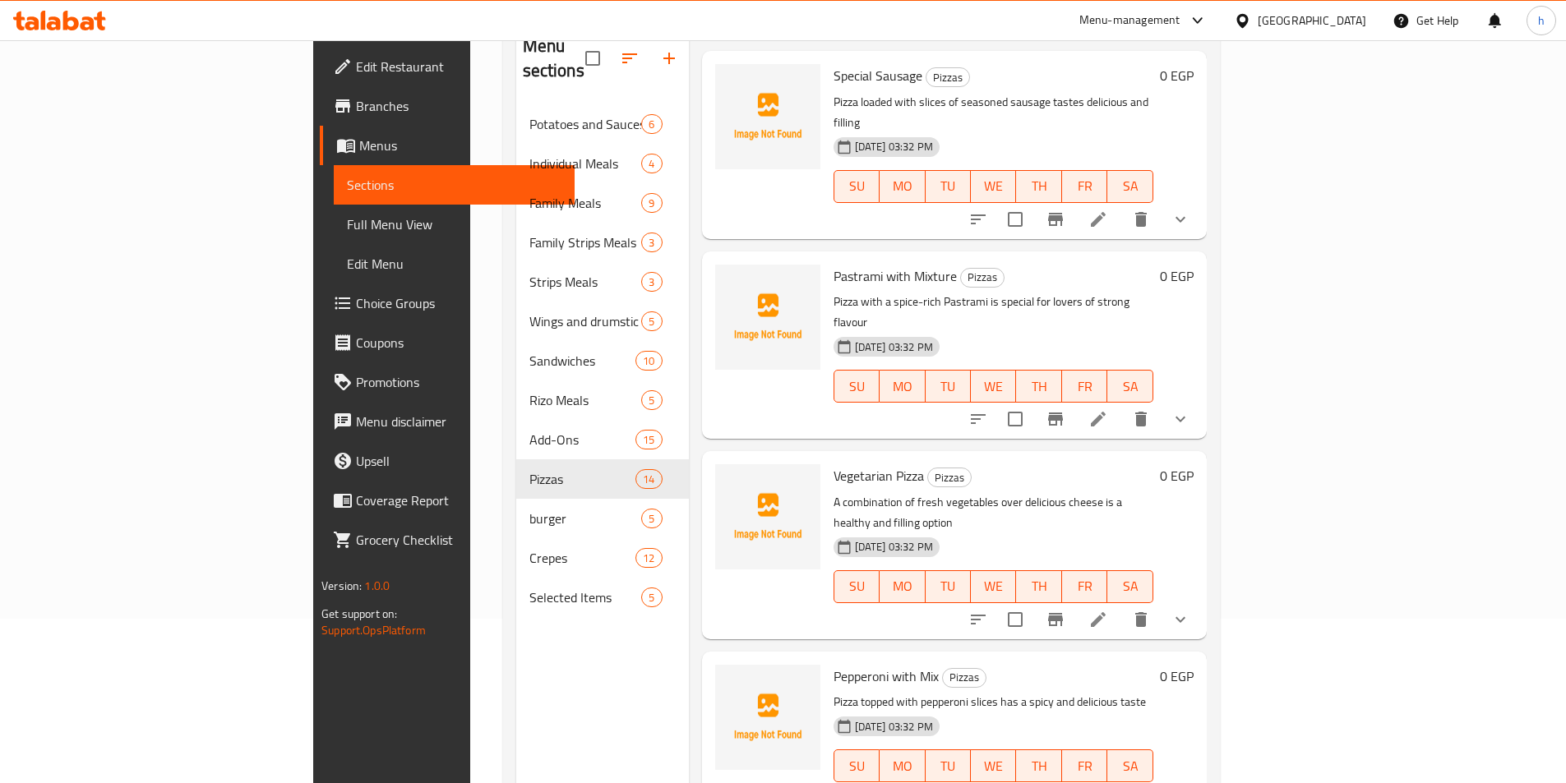
scroll to position [329, 0]
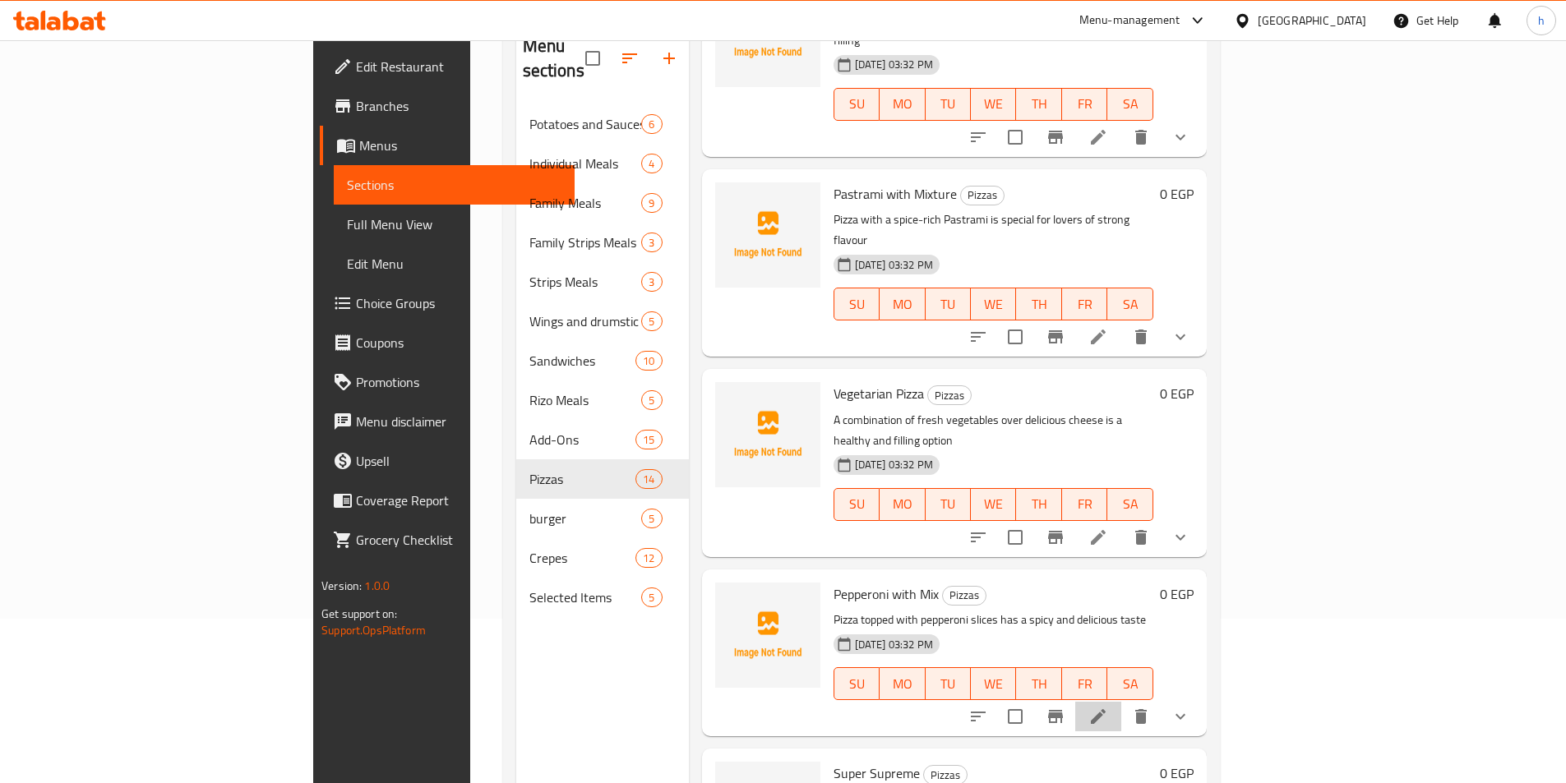
click at [1121, 702] on li at bounding box center [1098, 717] width 46 height 30
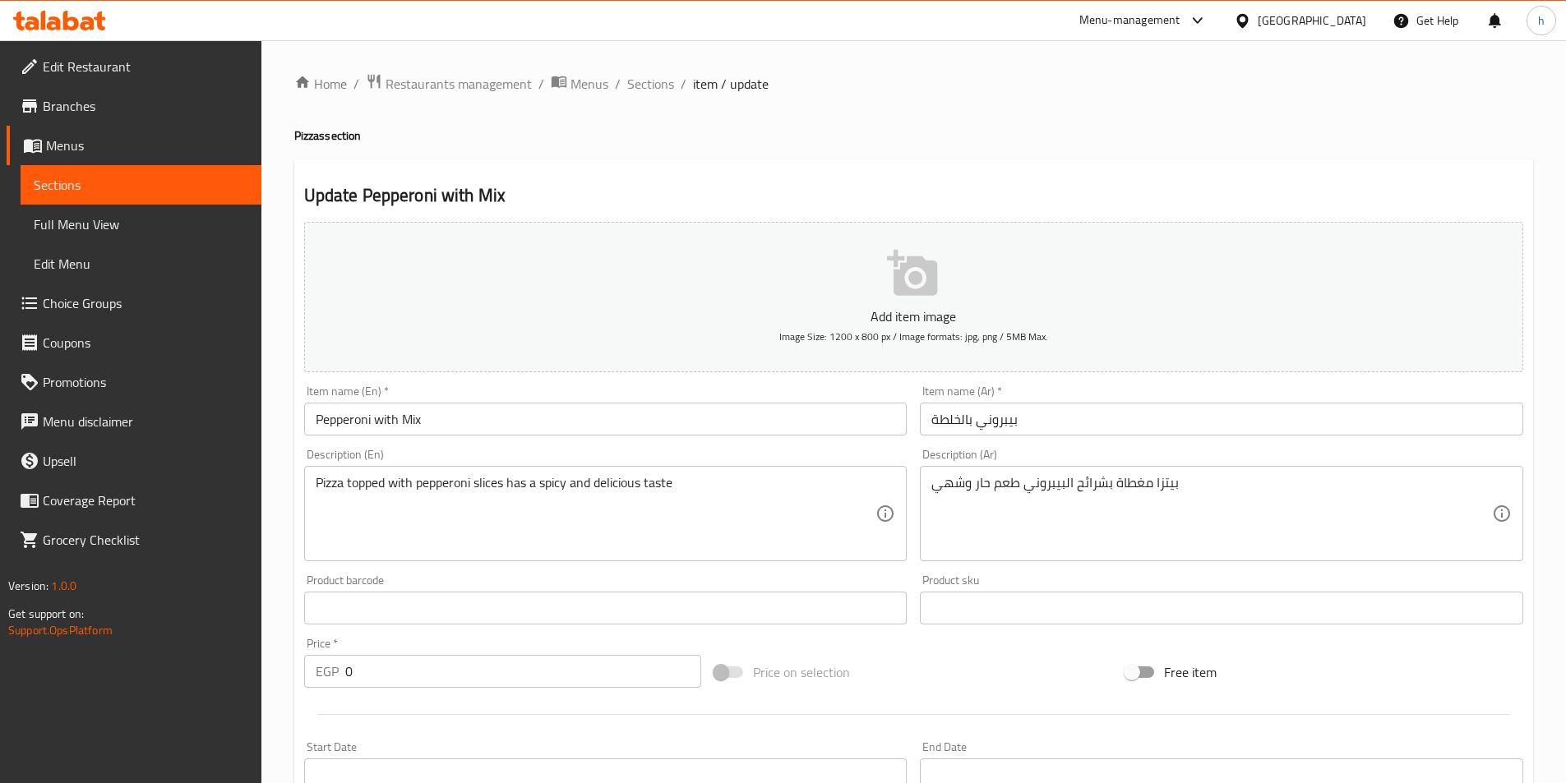
drag, startPoint x: 403, startPoint y: 417, endPoint x: 501, endPoint y: 442, distance: 101.9
click at [493, 441] on div "Item name (En)   * Pepperoni with Mix Item name (En) *" at bounding box center [606, 410] width 616 height 63
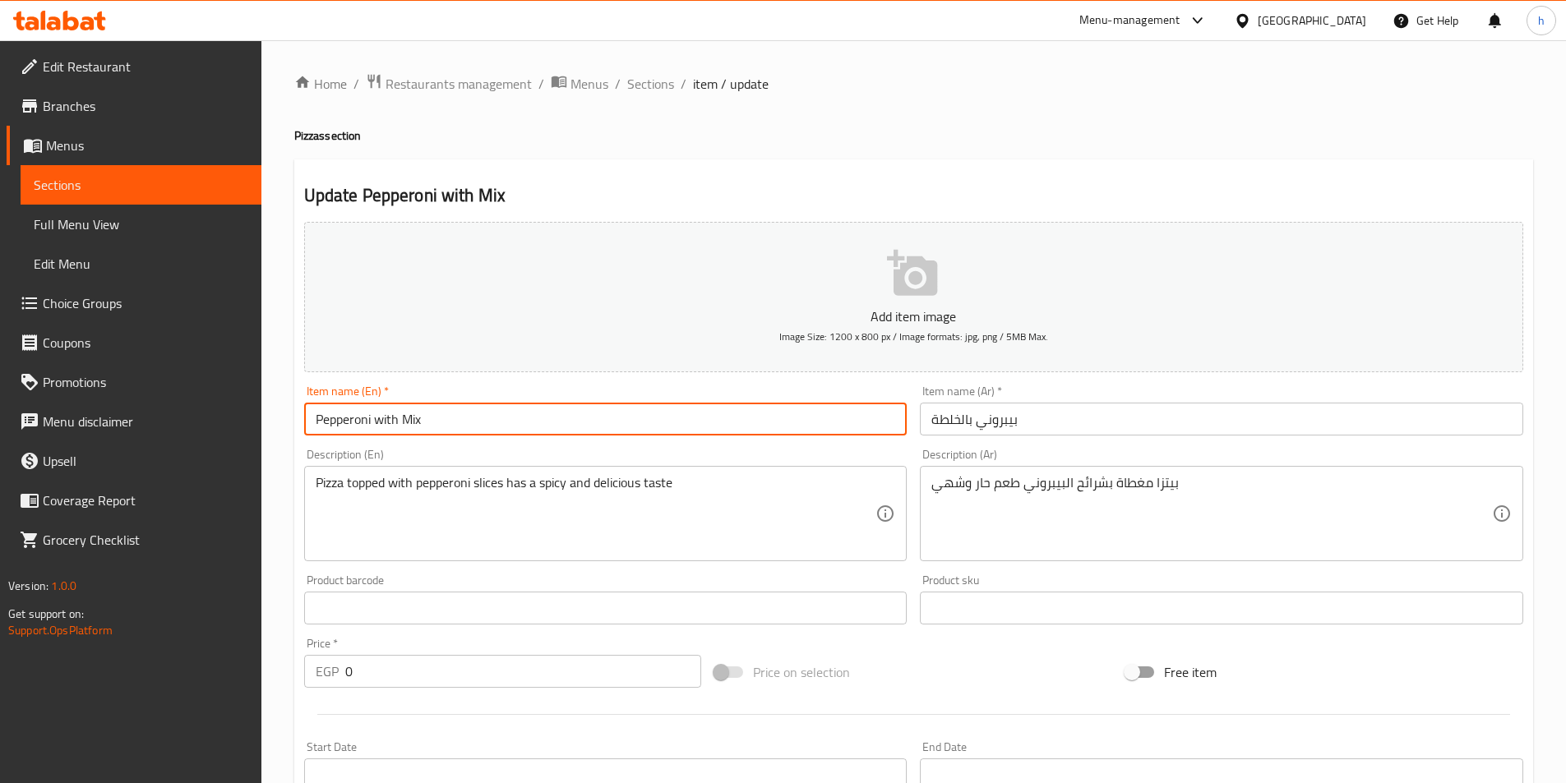
paste input "Khalta"
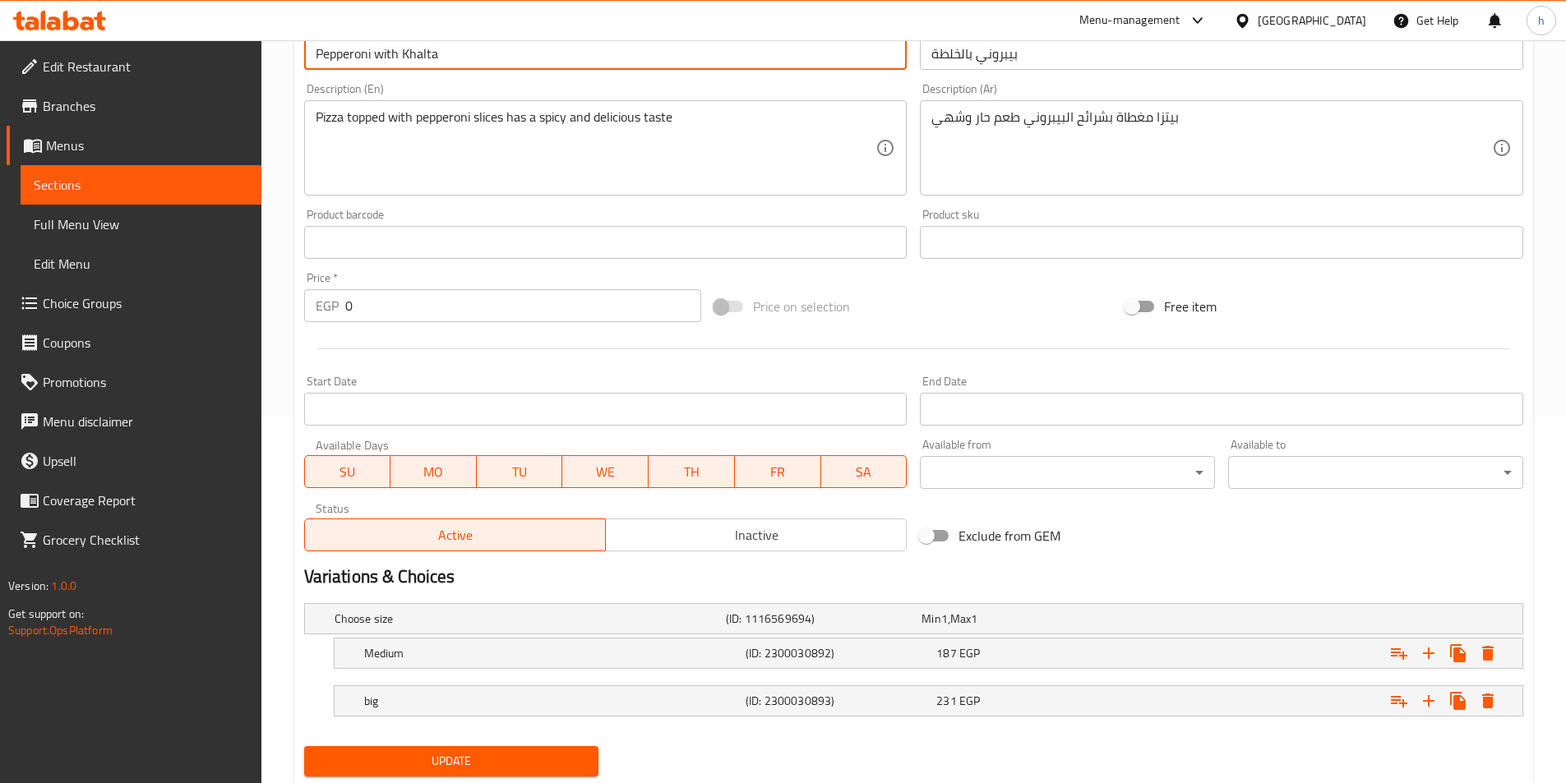
scroll to position [415, 0]
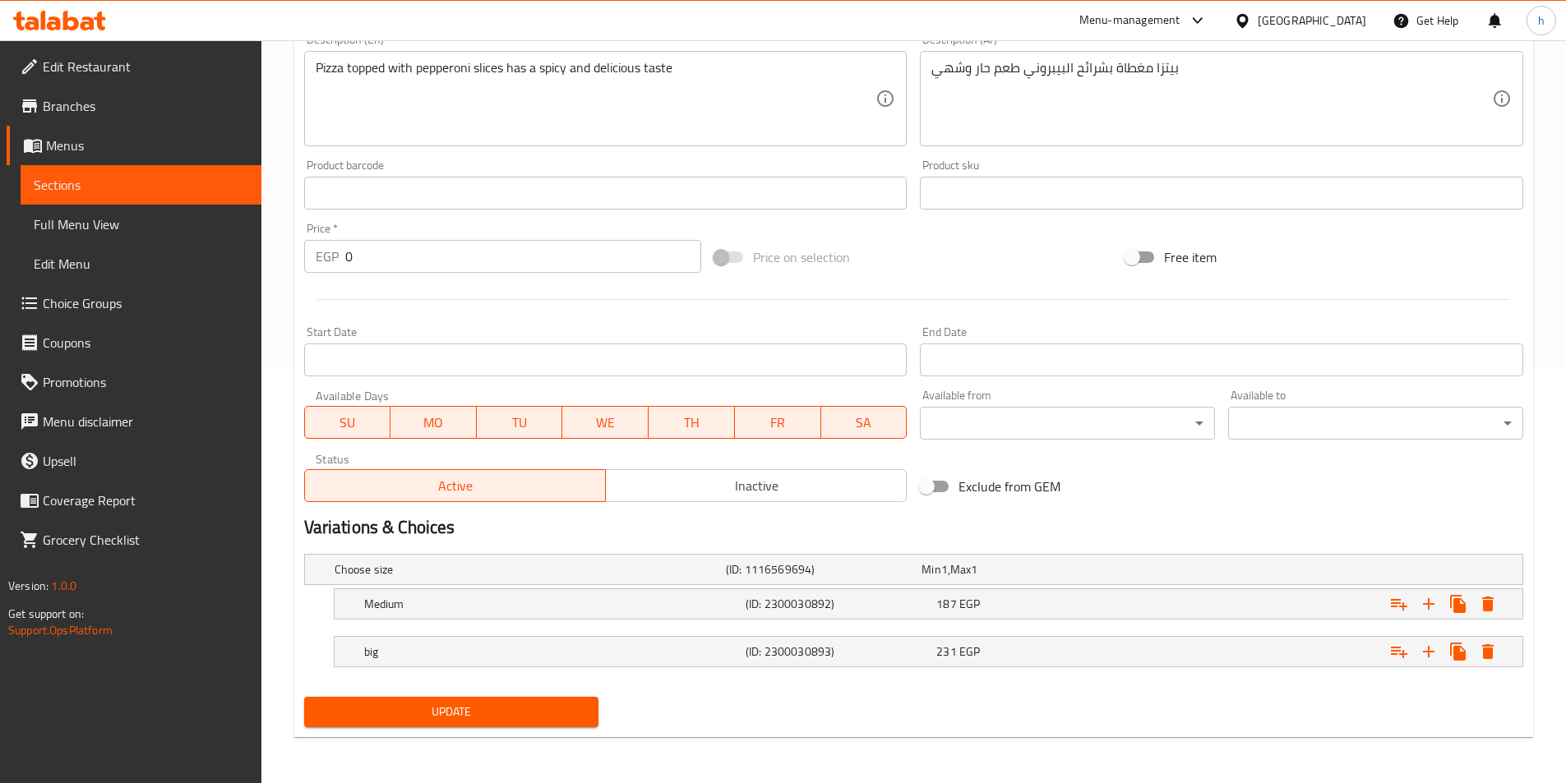
type input "Pepperoni with Khalta"
click at [509, 717] on span "Update" at bounding box center [451, 712] width 269 height 21
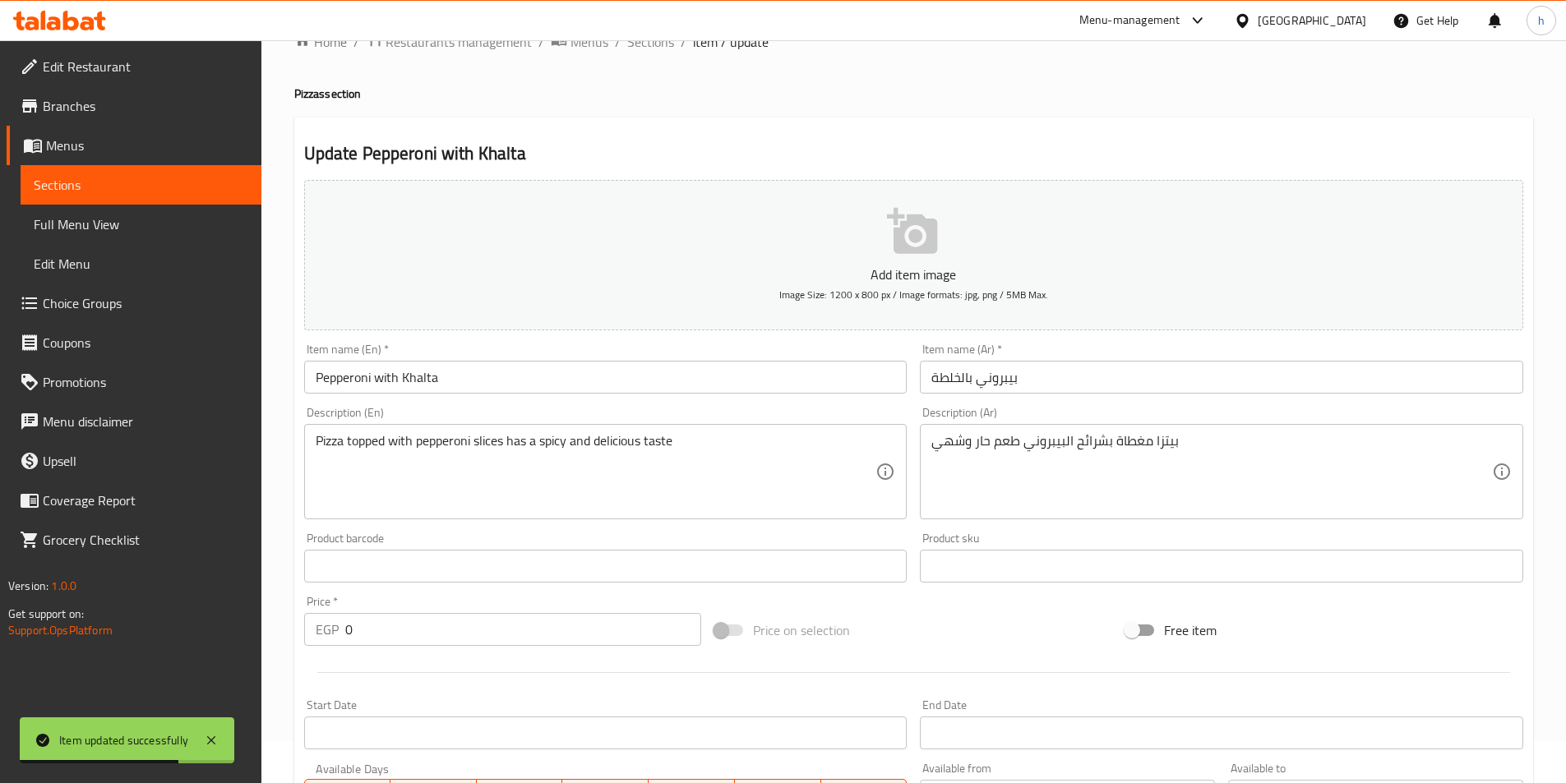
scroll to position [0, 0]
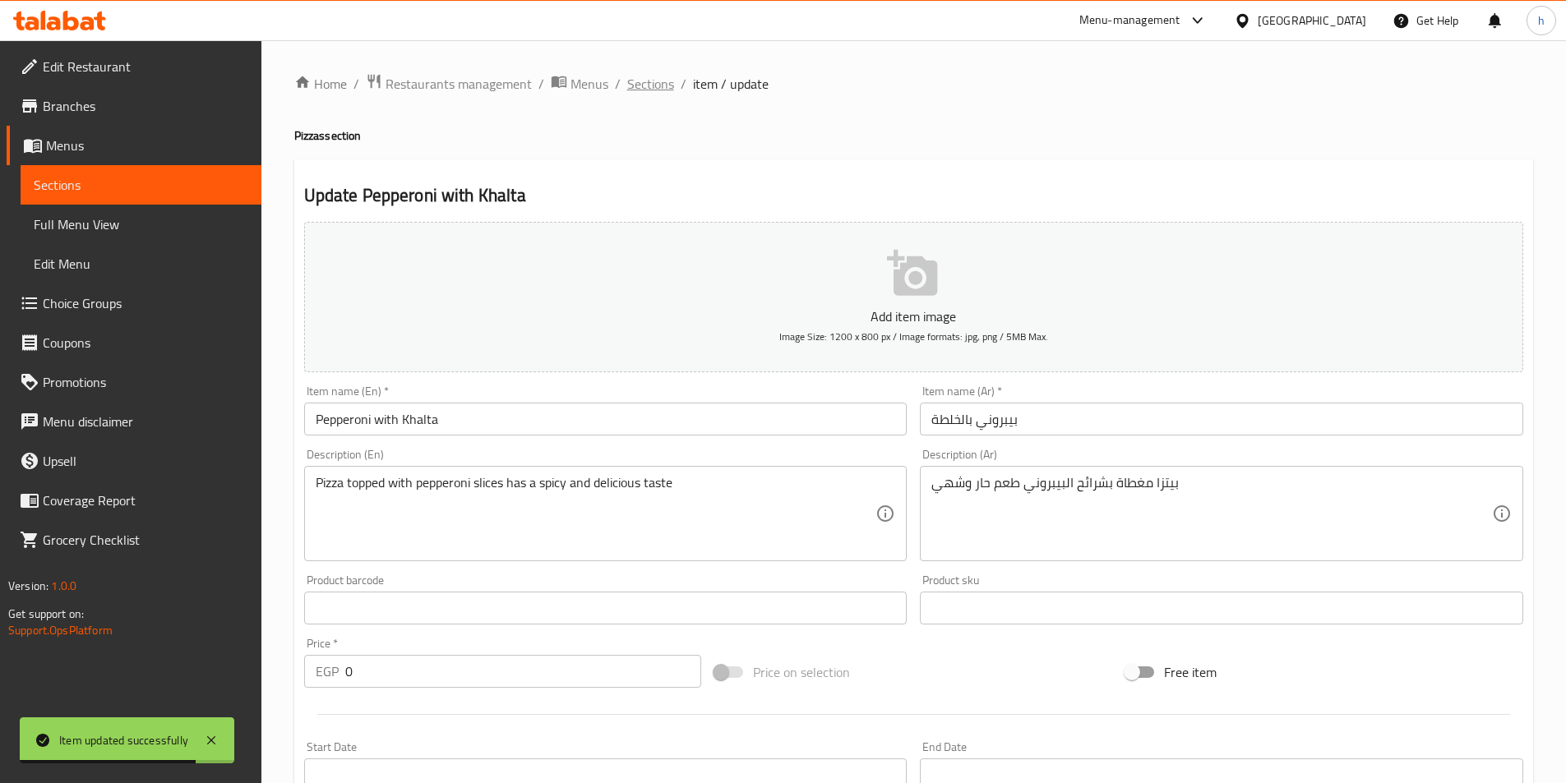
click at [667, 78] on span "Sections" at bounding box center [650, 84] width 47 height 20
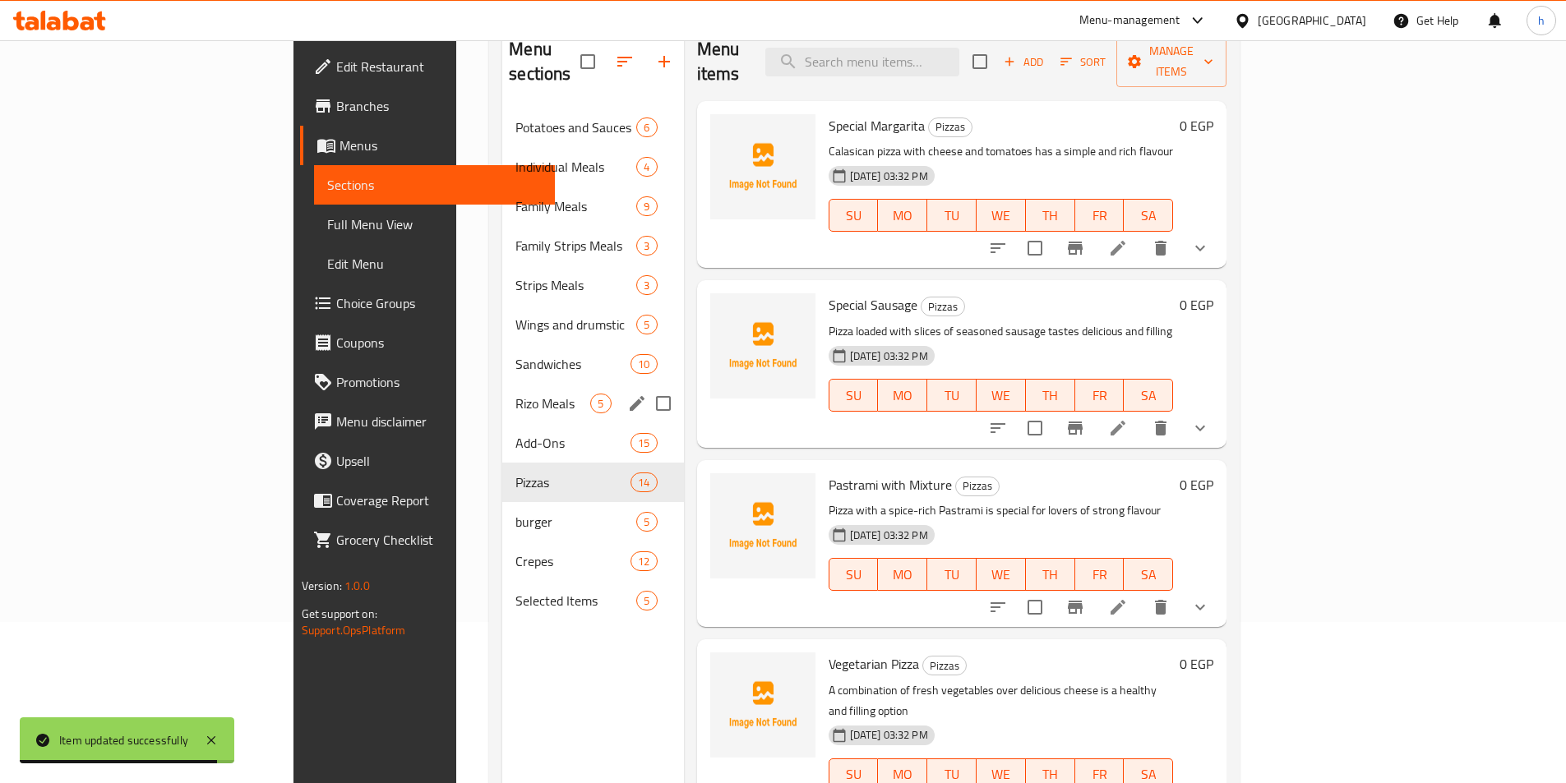
scroll to position [164, 0]
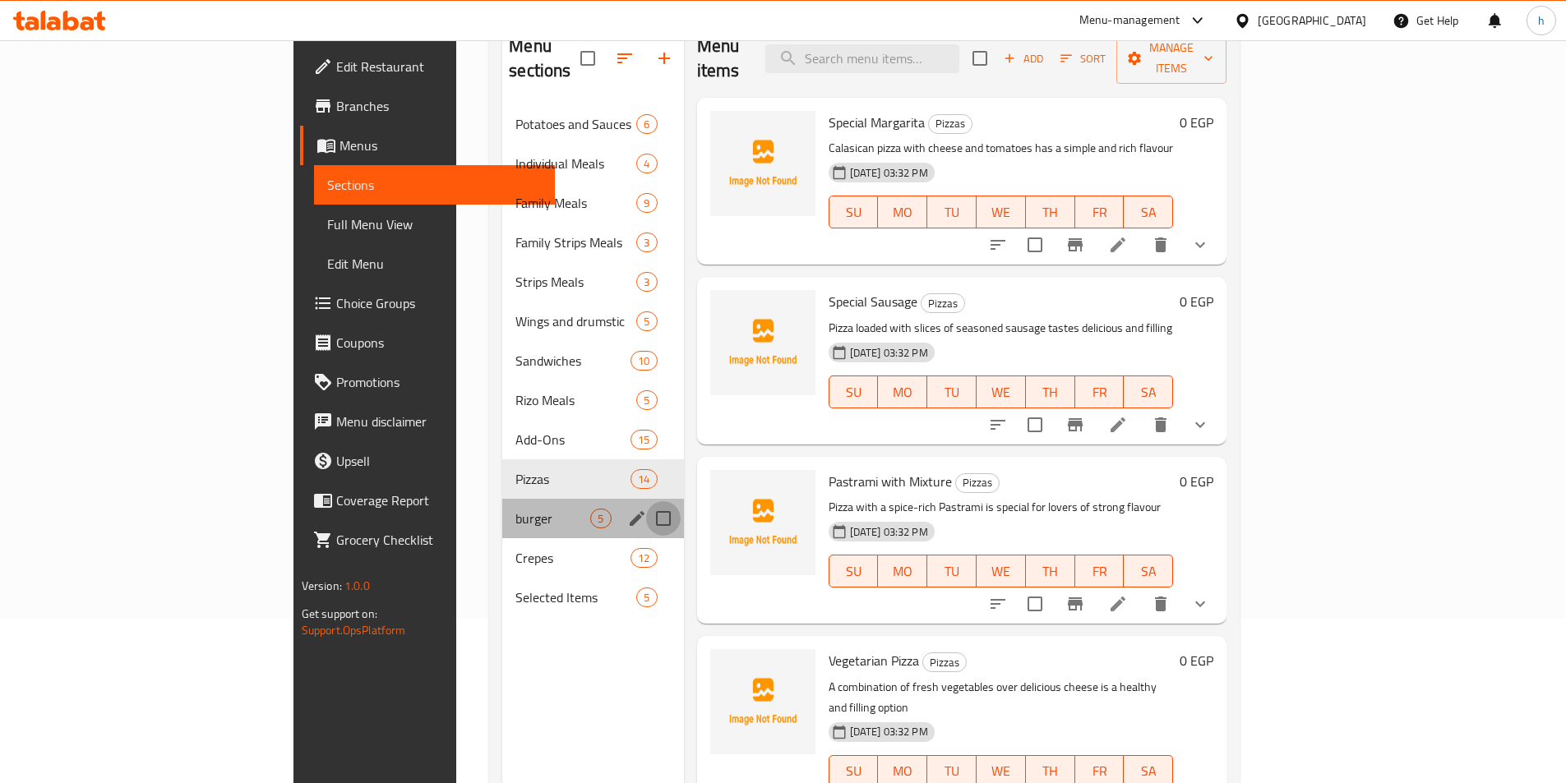
click at [646, 501] on input "Menu sections" at bounding box center [663, 518] width 35 height 35
checkbox input "true"
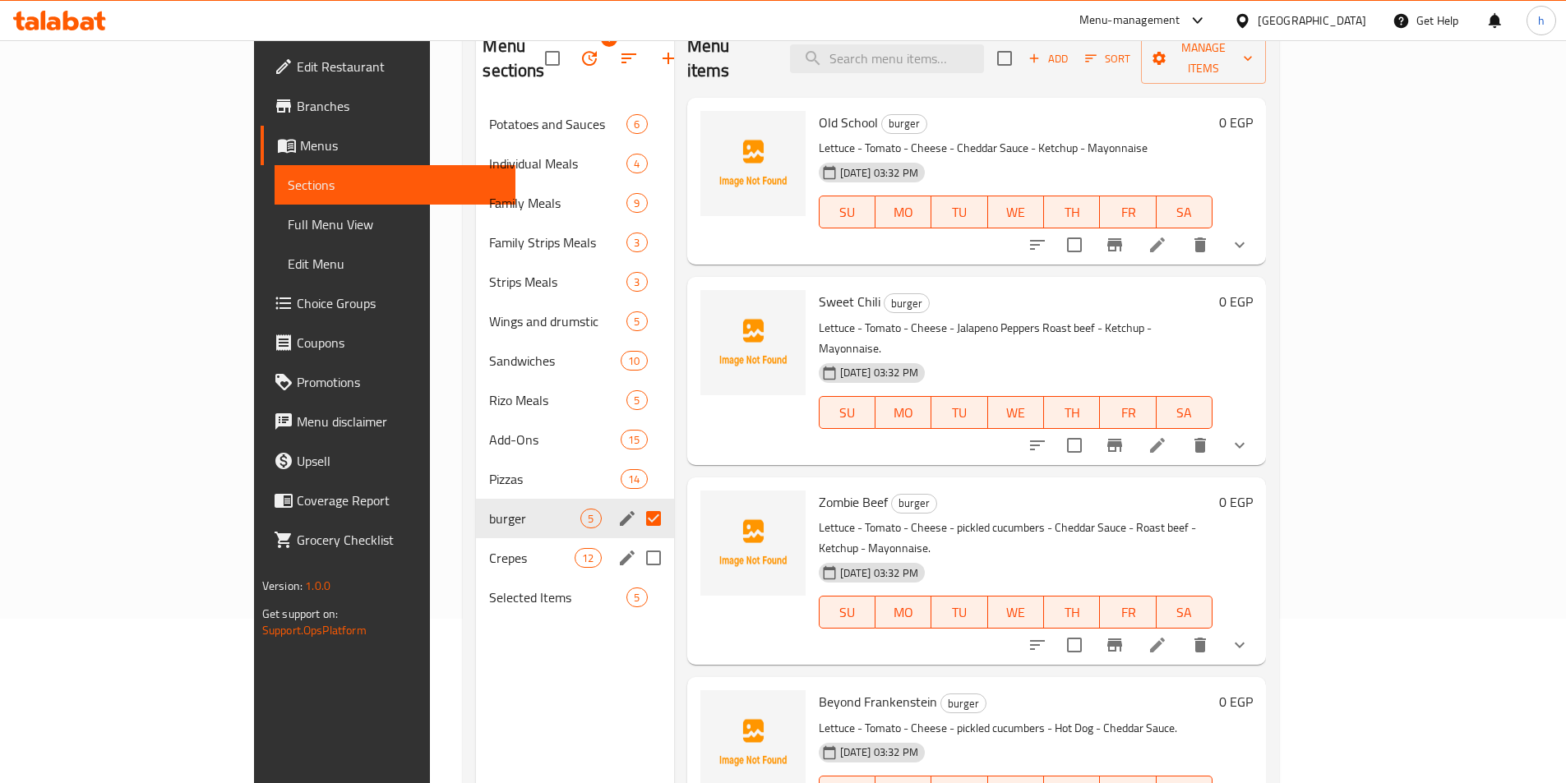
click at [636, 541] on input "Menu sections" at bounding box center [653, 558] width 35 height 35
checkbox input "true"
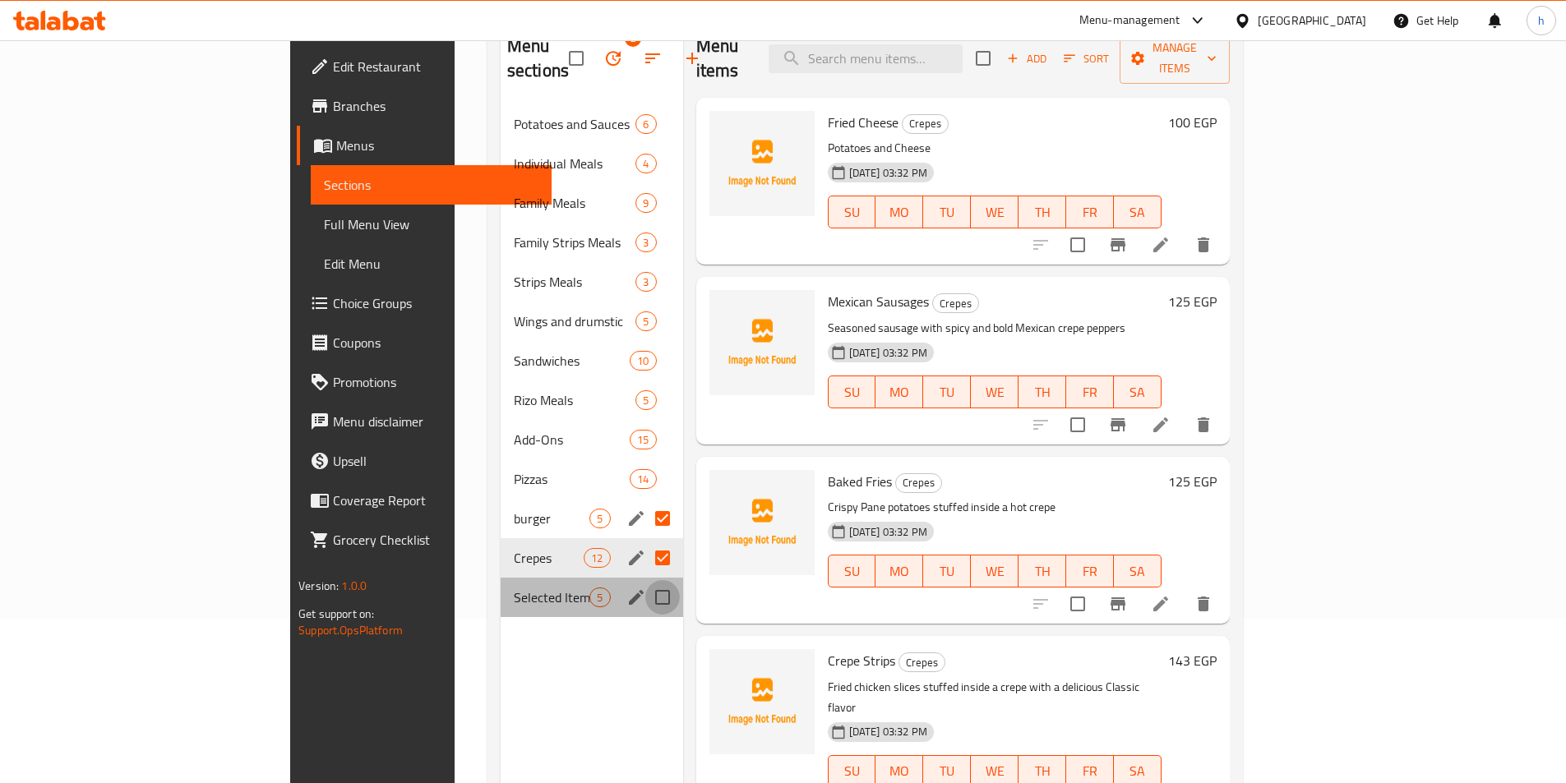
click at [645, 580] on input "Menu sections" at bounding box center [662, 597] width 35 height 35
checkbox input "true"
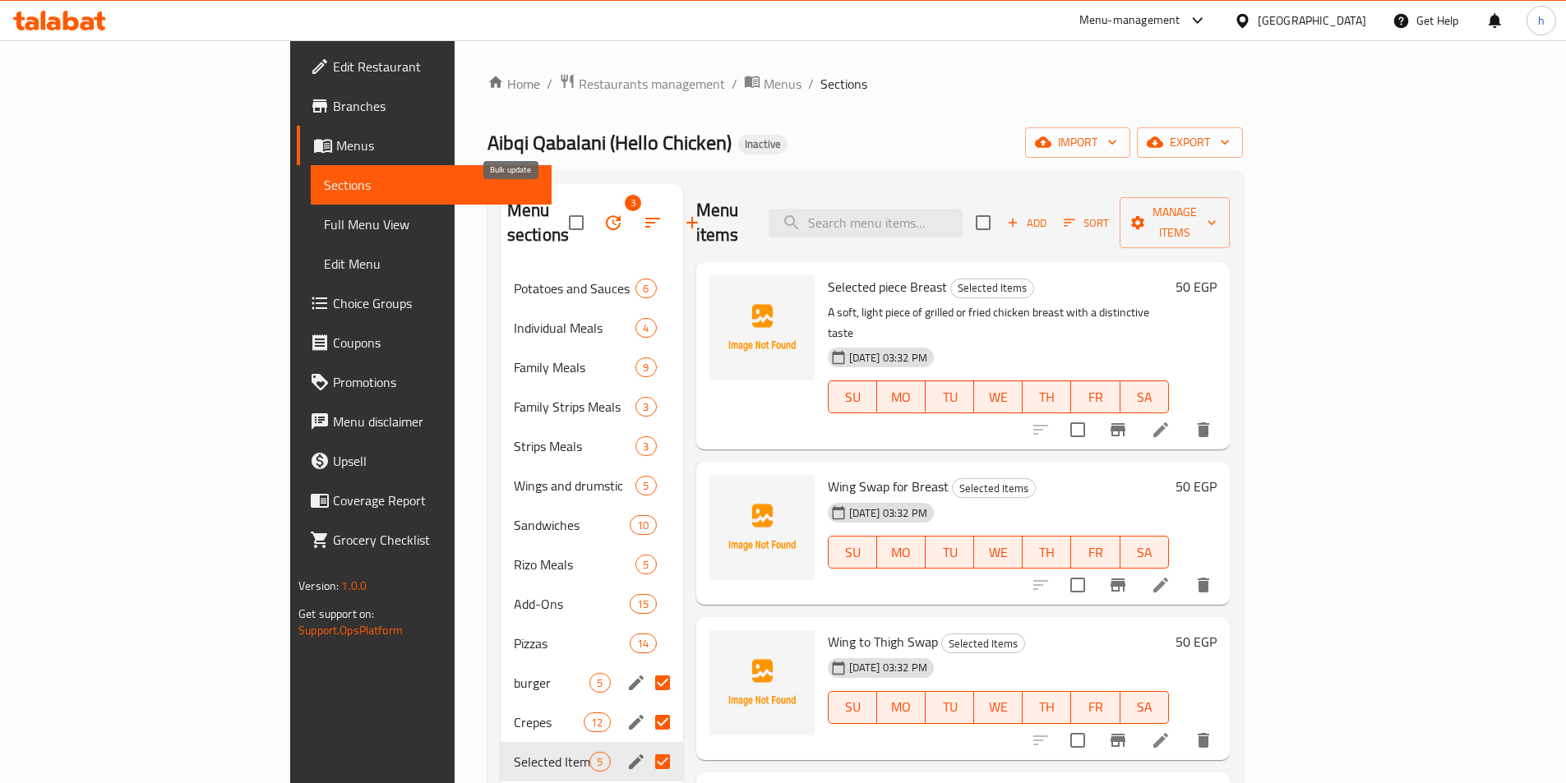
click at [603, 213] on icon "button" at bounding box center [613, 223] width 20 height 20
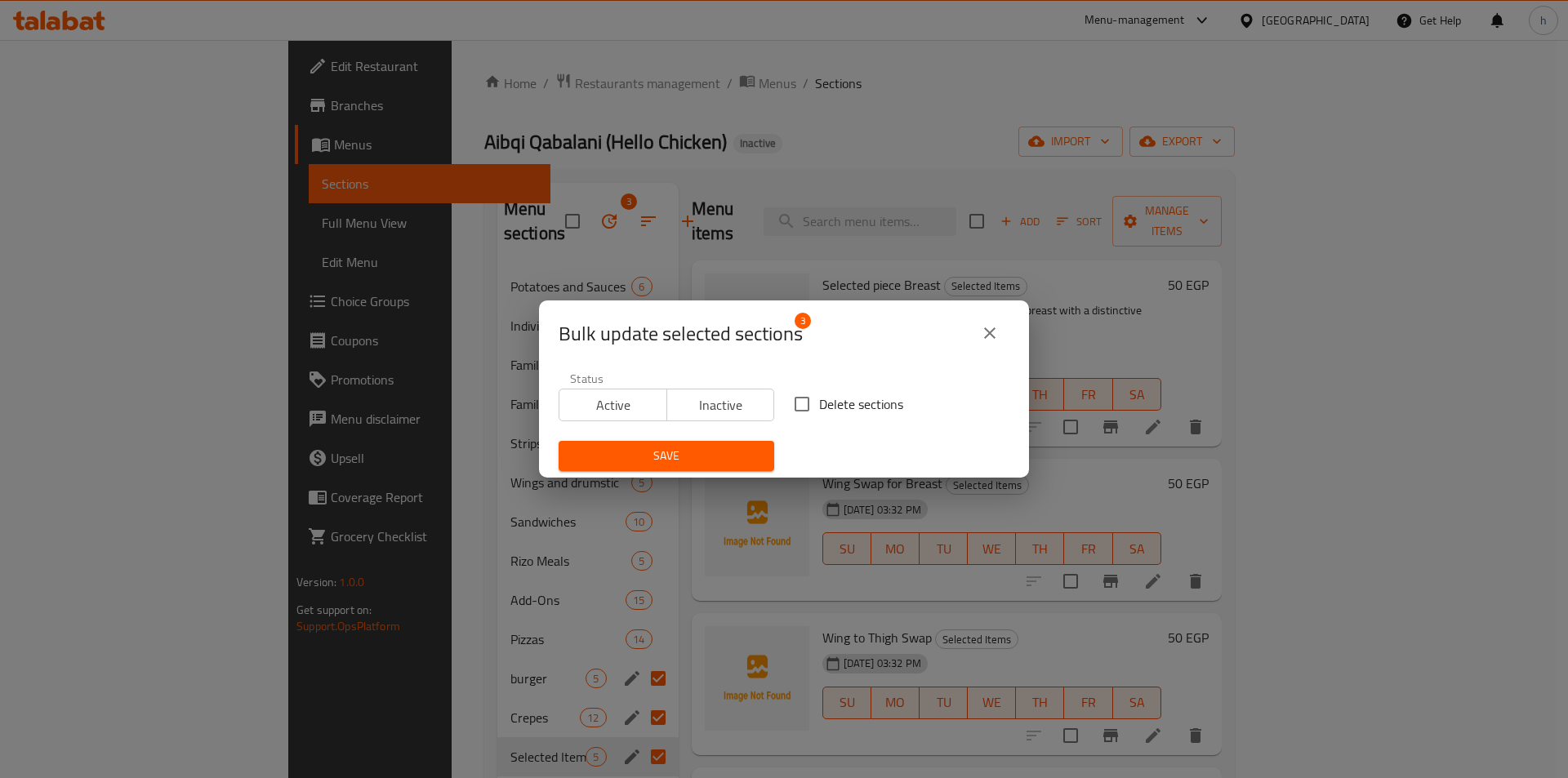
click at [805, 399] on input "Delete sections" at bounding box center [802, 404] width 35 height 35
checkbox input "true"
click at [739, 452] on span "Save" at bounding box center [666, 456] width 190 height 21
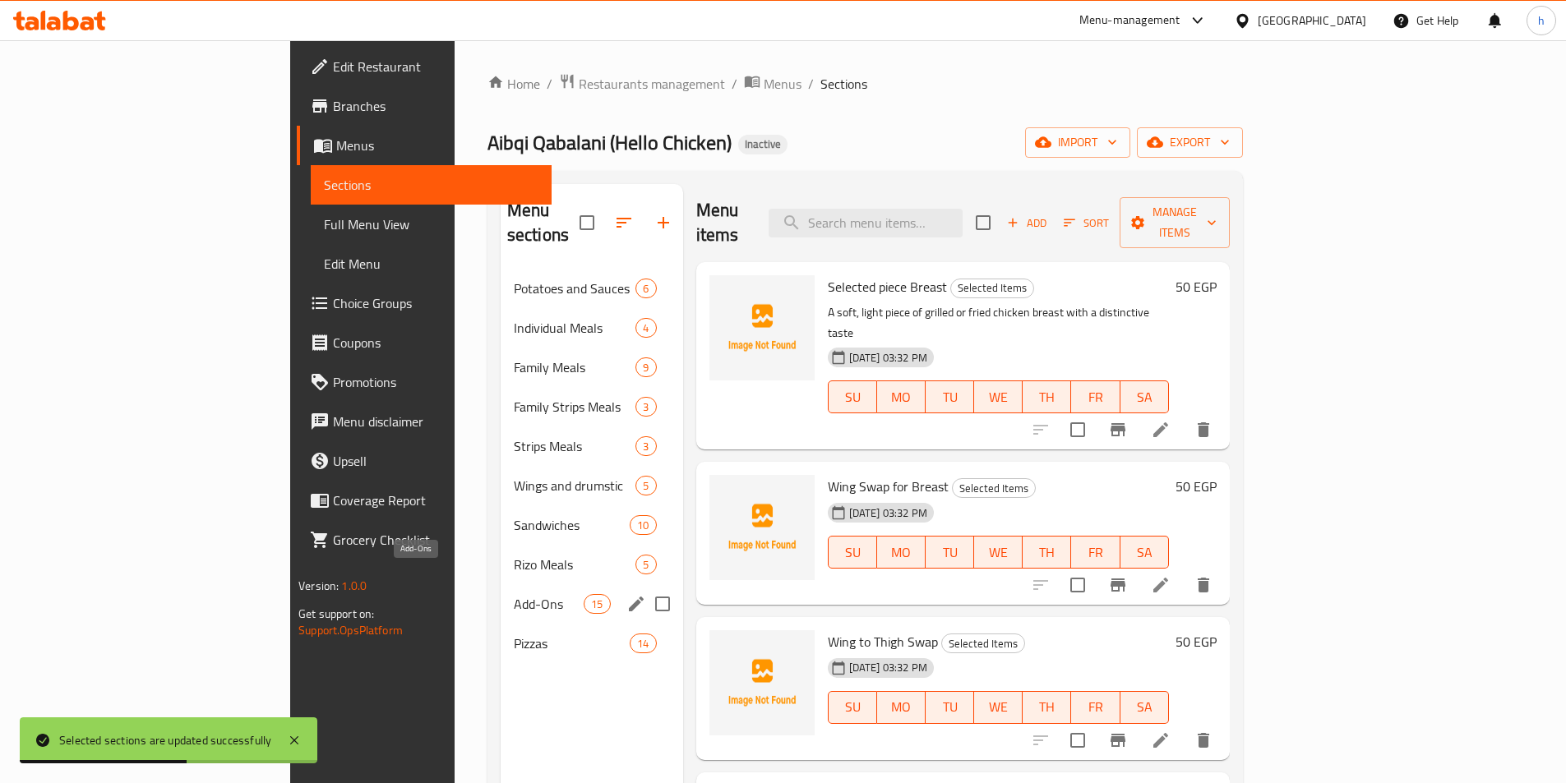
click at [514, 594] on span "Add-Ons" at bounding box center [549, 604] width 70 height 20
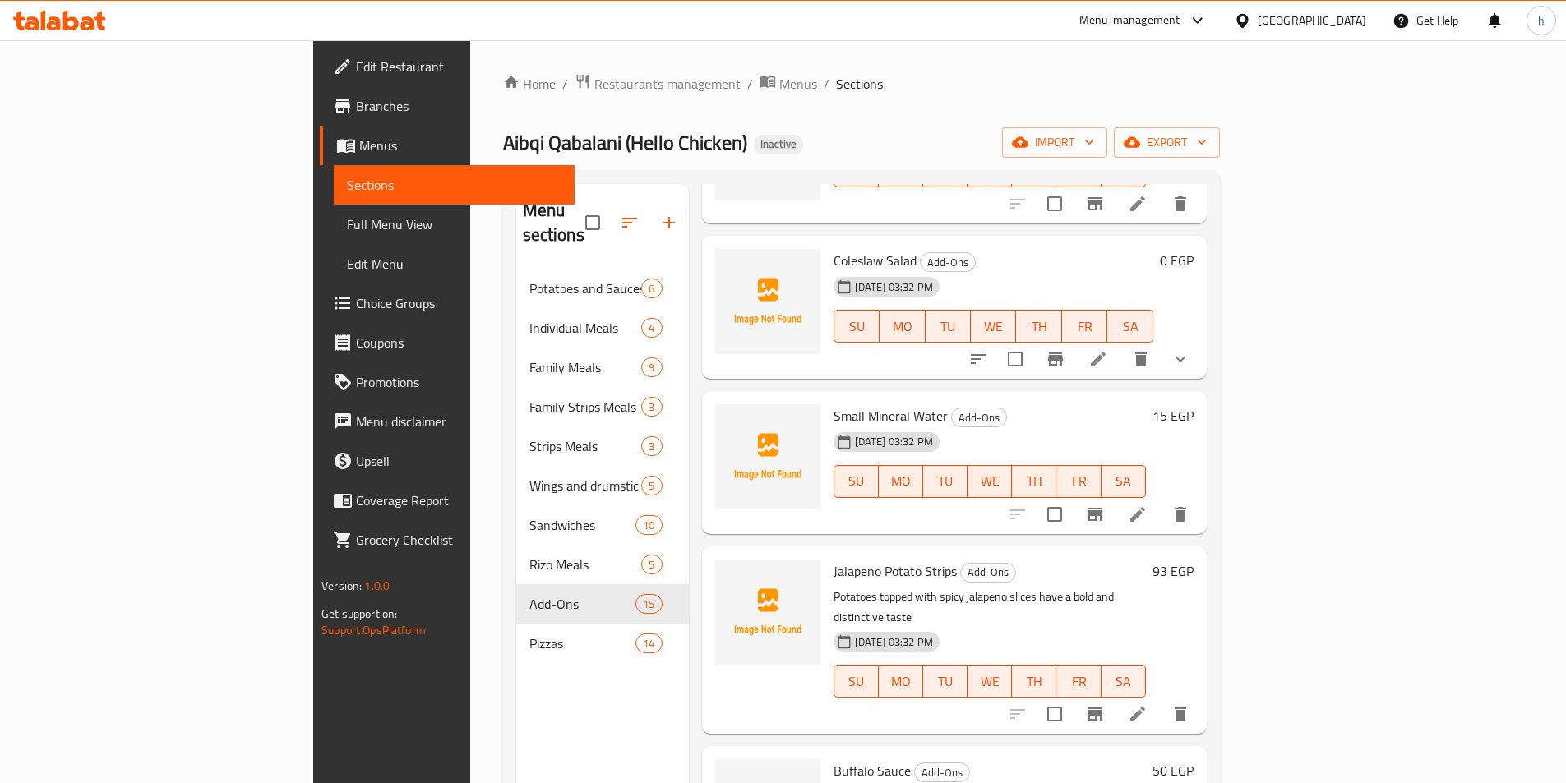
scroll to position [1397, 0]
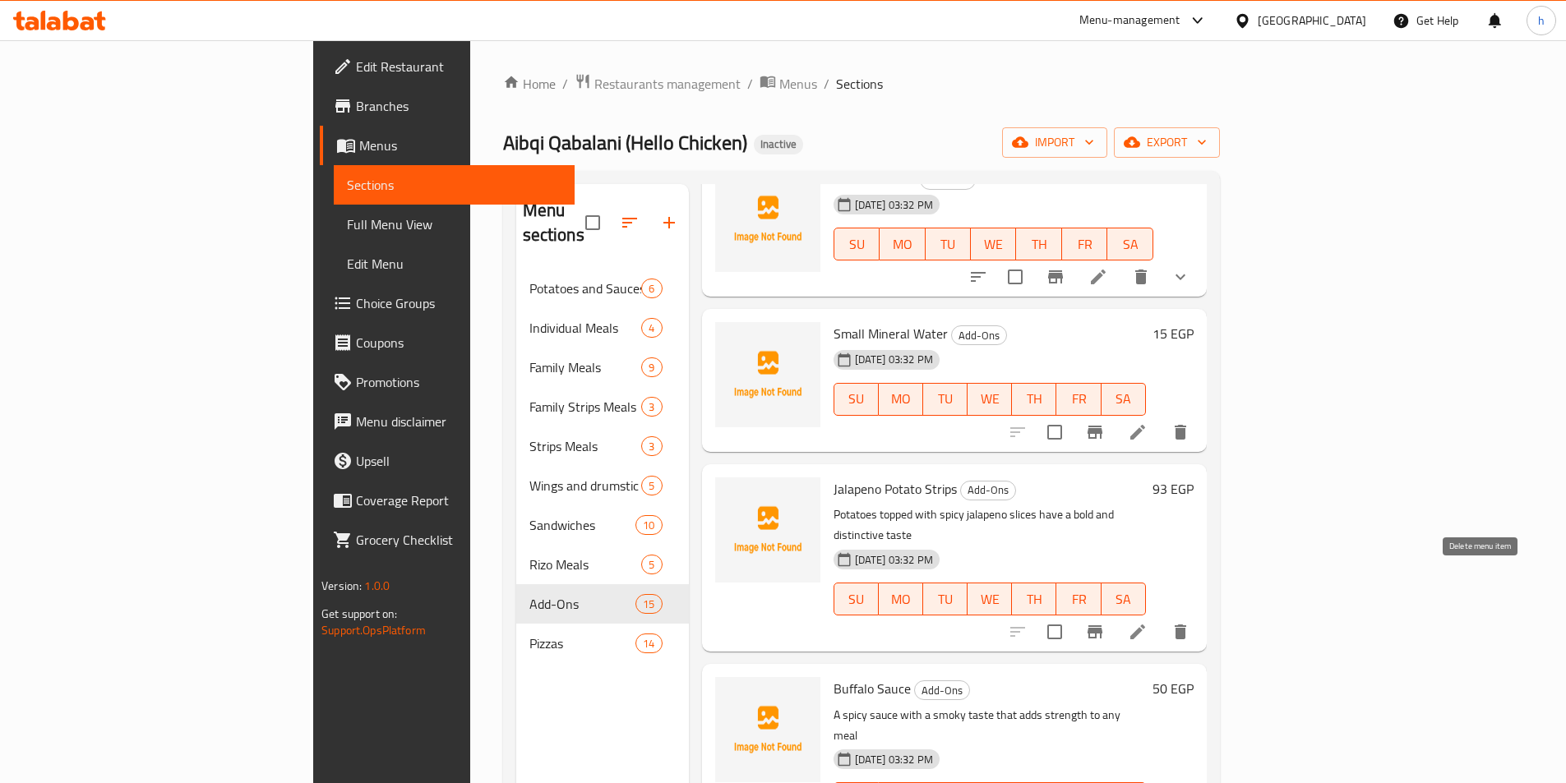
click at [1186, 625] on icon "delete" at bounding box center [1181, 632] width 12 height 15
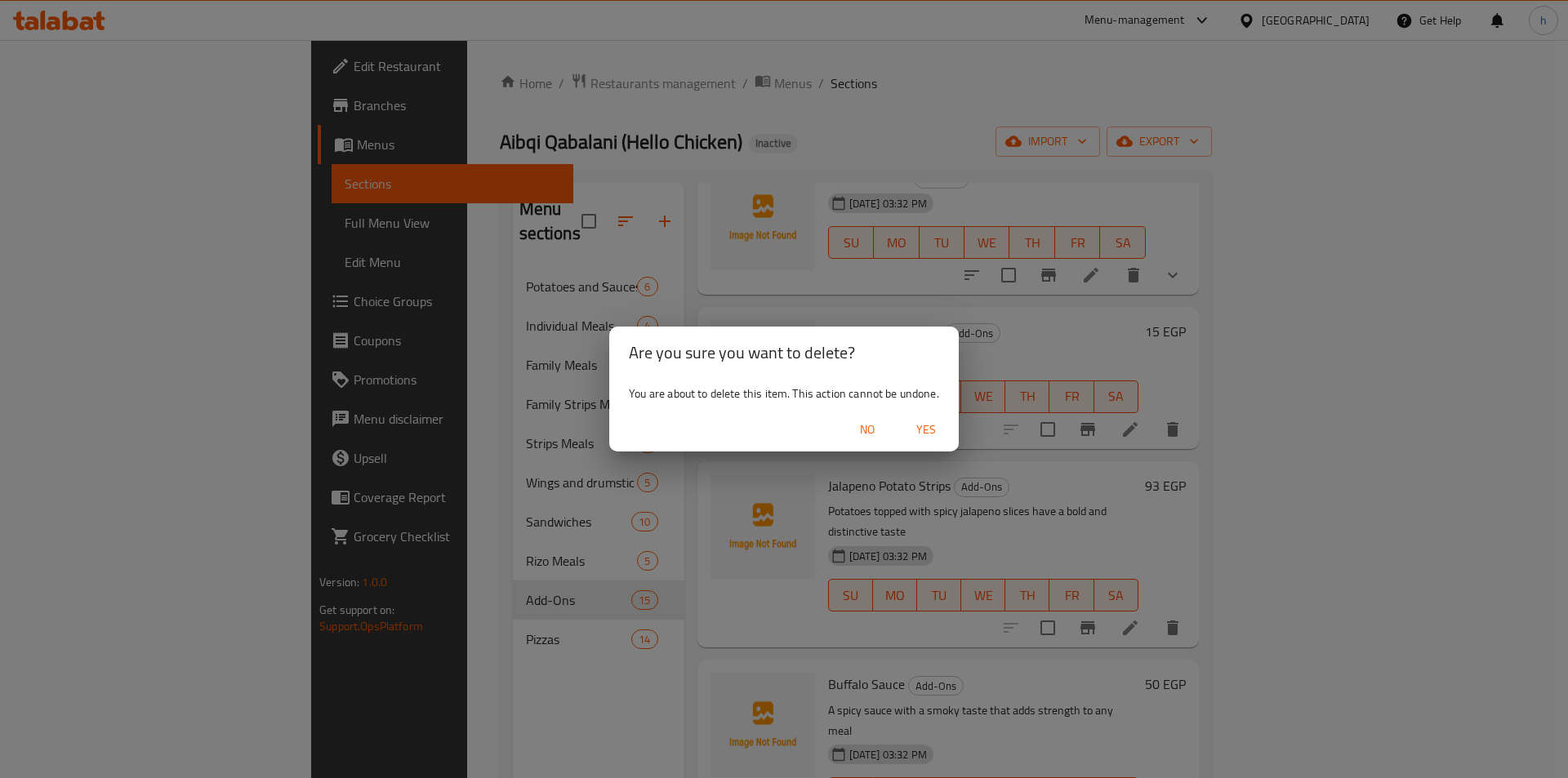
click at [915, 429] on span "Yes" at bounding box center [925, 429] width 39 height 21
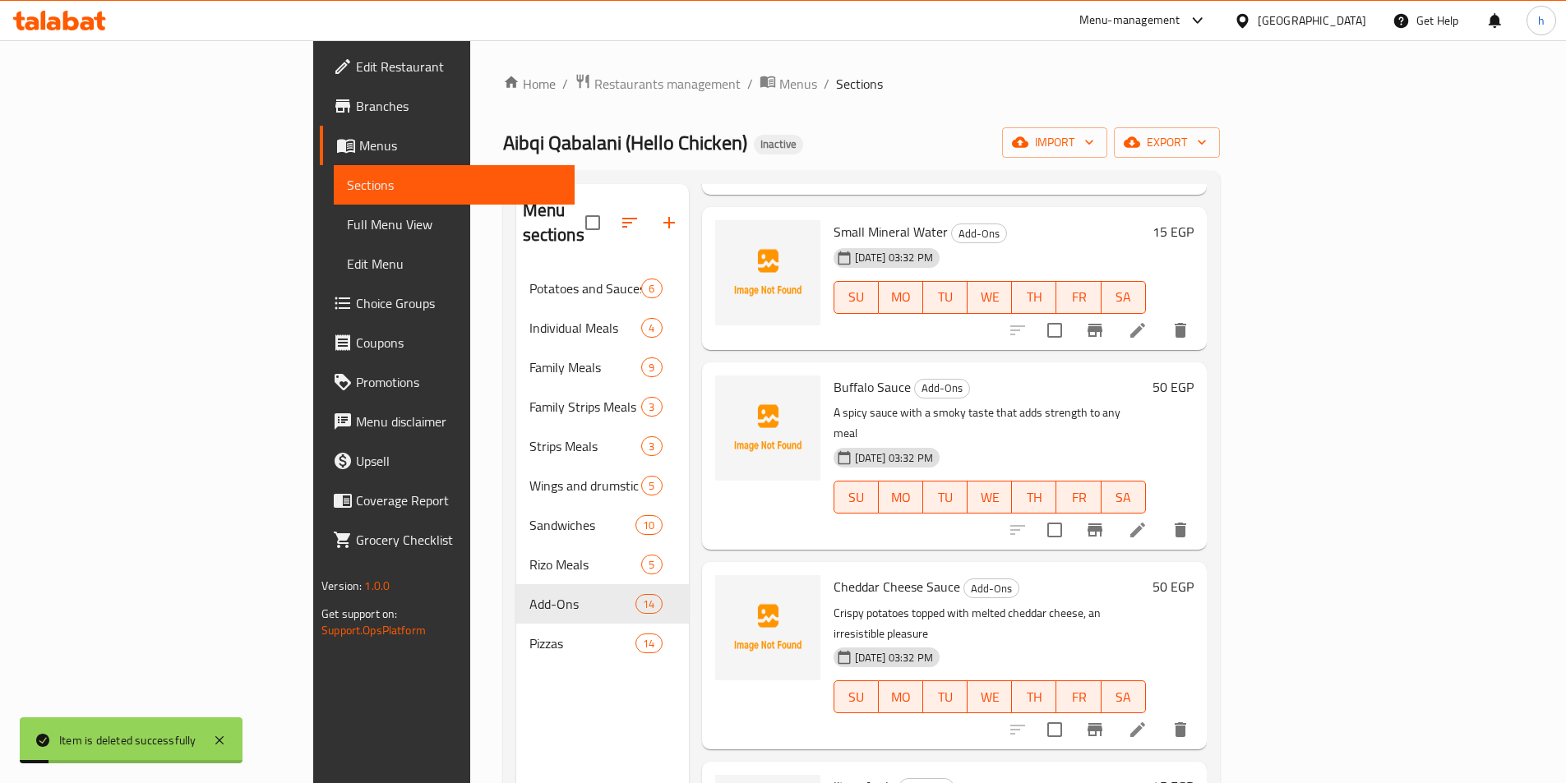
scroll to position [1526, 0]
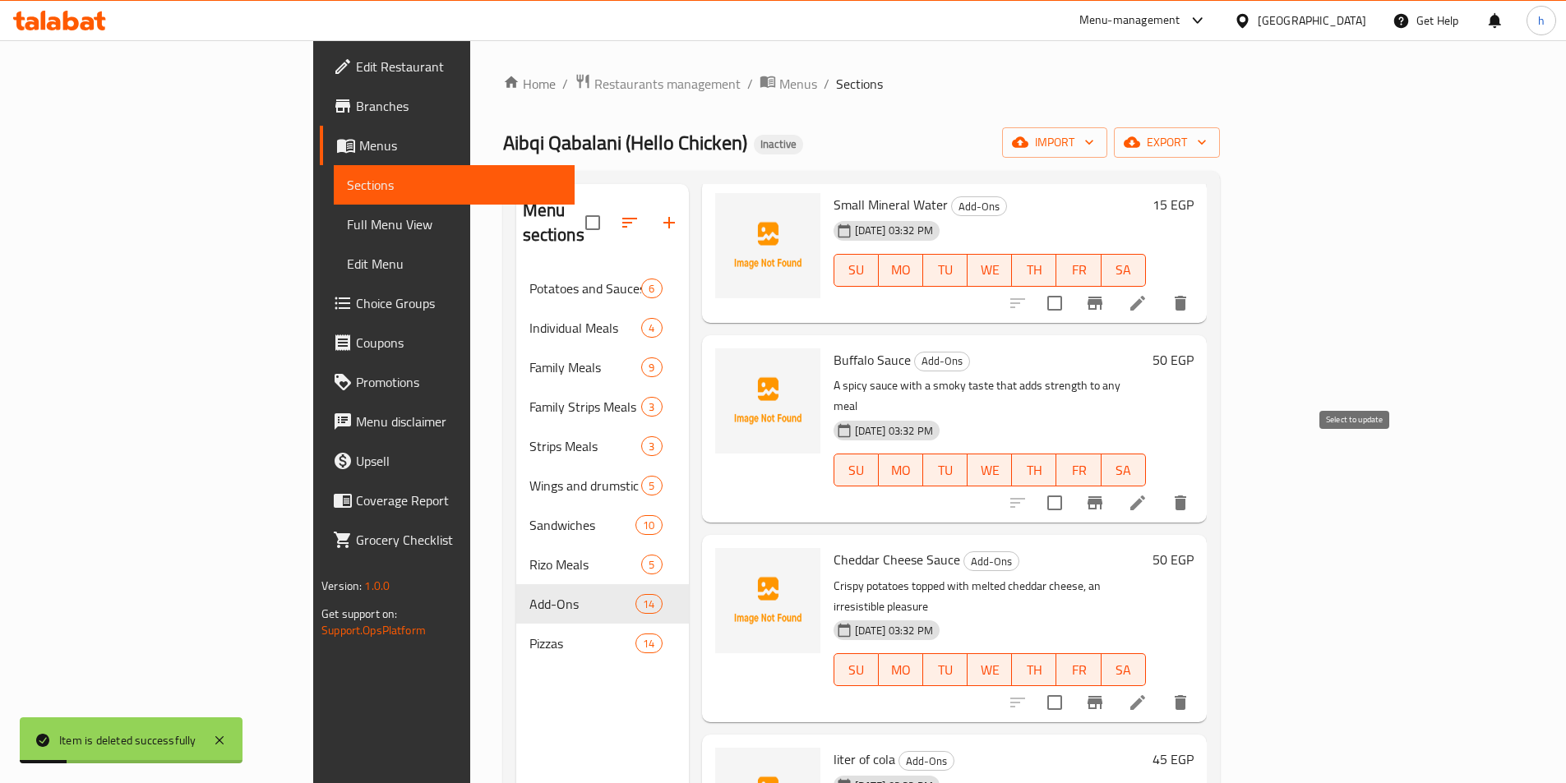
click at [1072, 486] on input "checkbox" at bounding box center [1054, 503] width 35 height 35
checkbox input "true"
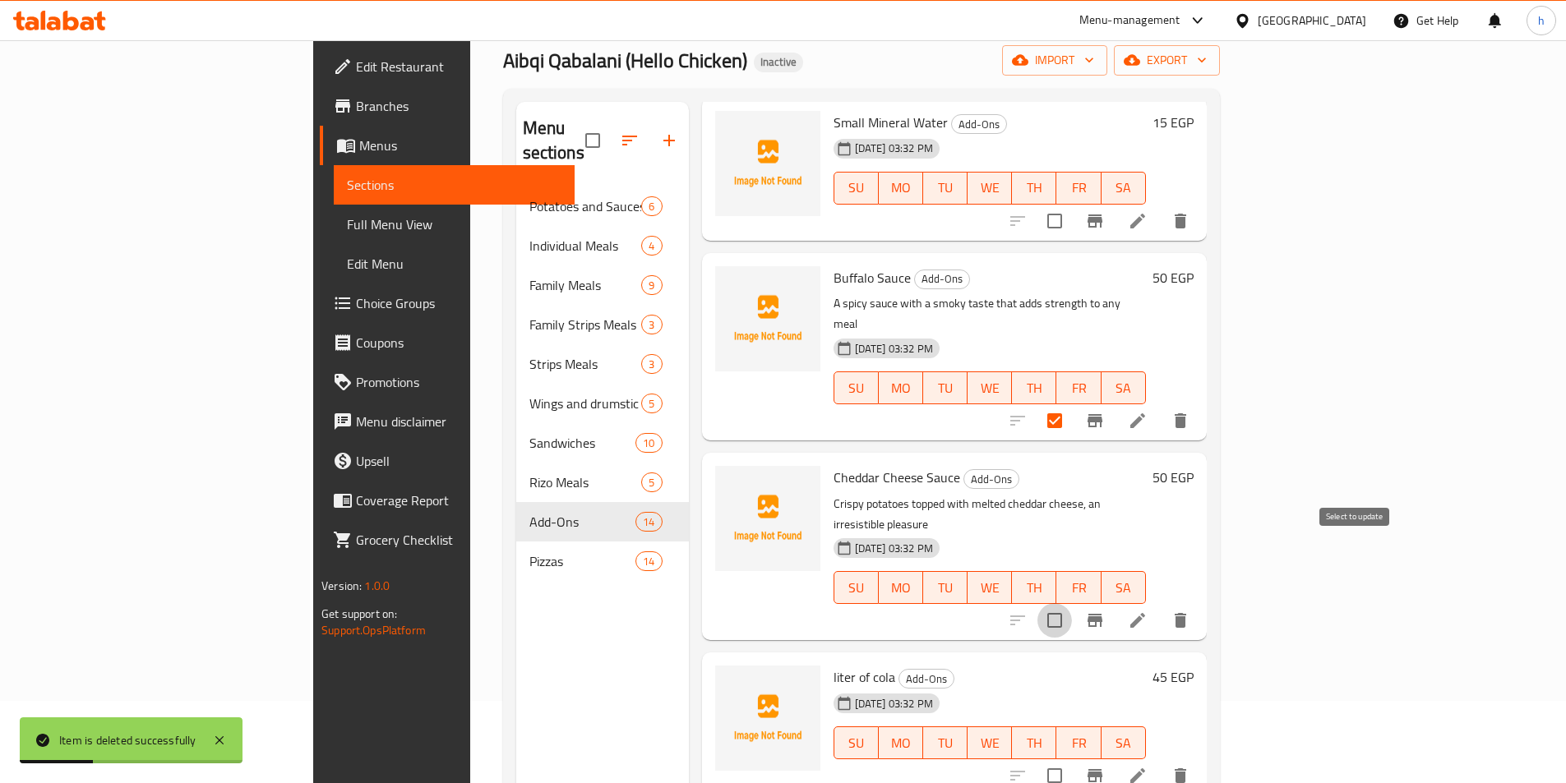
click at [1072, 603] on input "checkbox" at bounding box center [1054, 620] width 35 height 35
checkbox input "true"
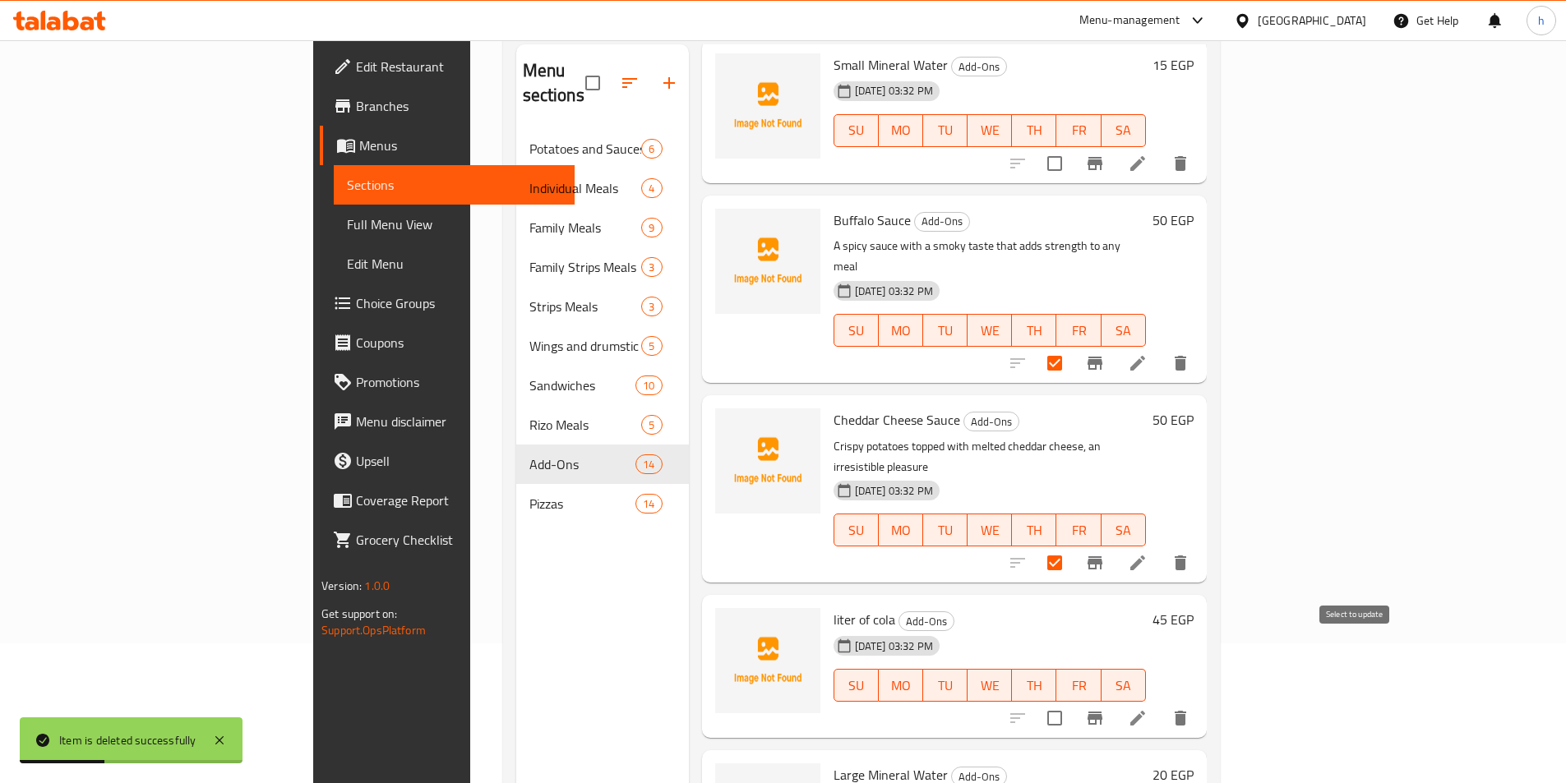
scroll to position [230, 0]
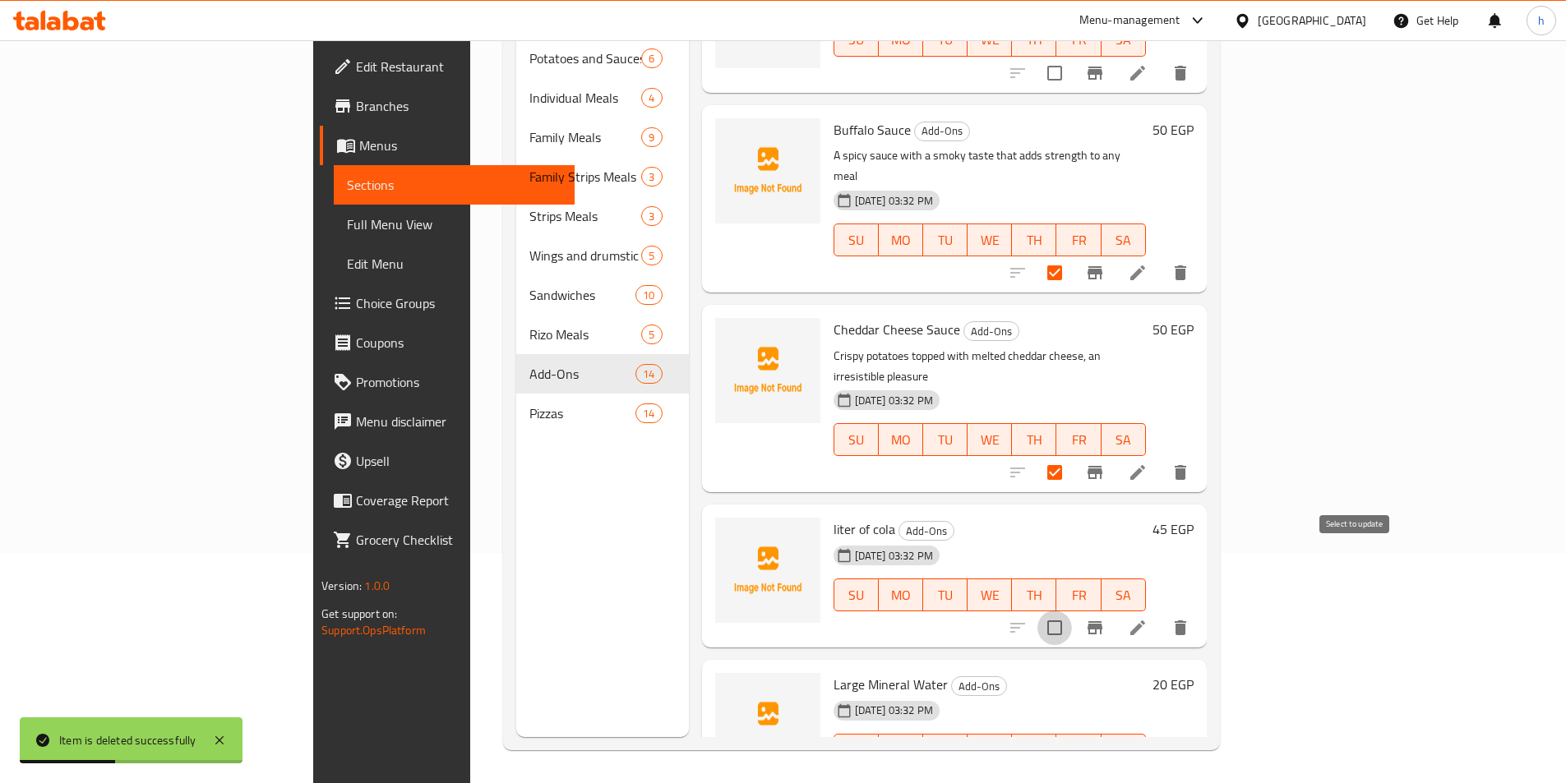
click at [1072, 611] on input "checkbox" at bounding box center [1054, 628] width 35 height 35
checkbox input "true"
click at [1072, 766] on input "checkbox" at bounding box center [1054, 783] width 35 height 35
checkbox input "true"
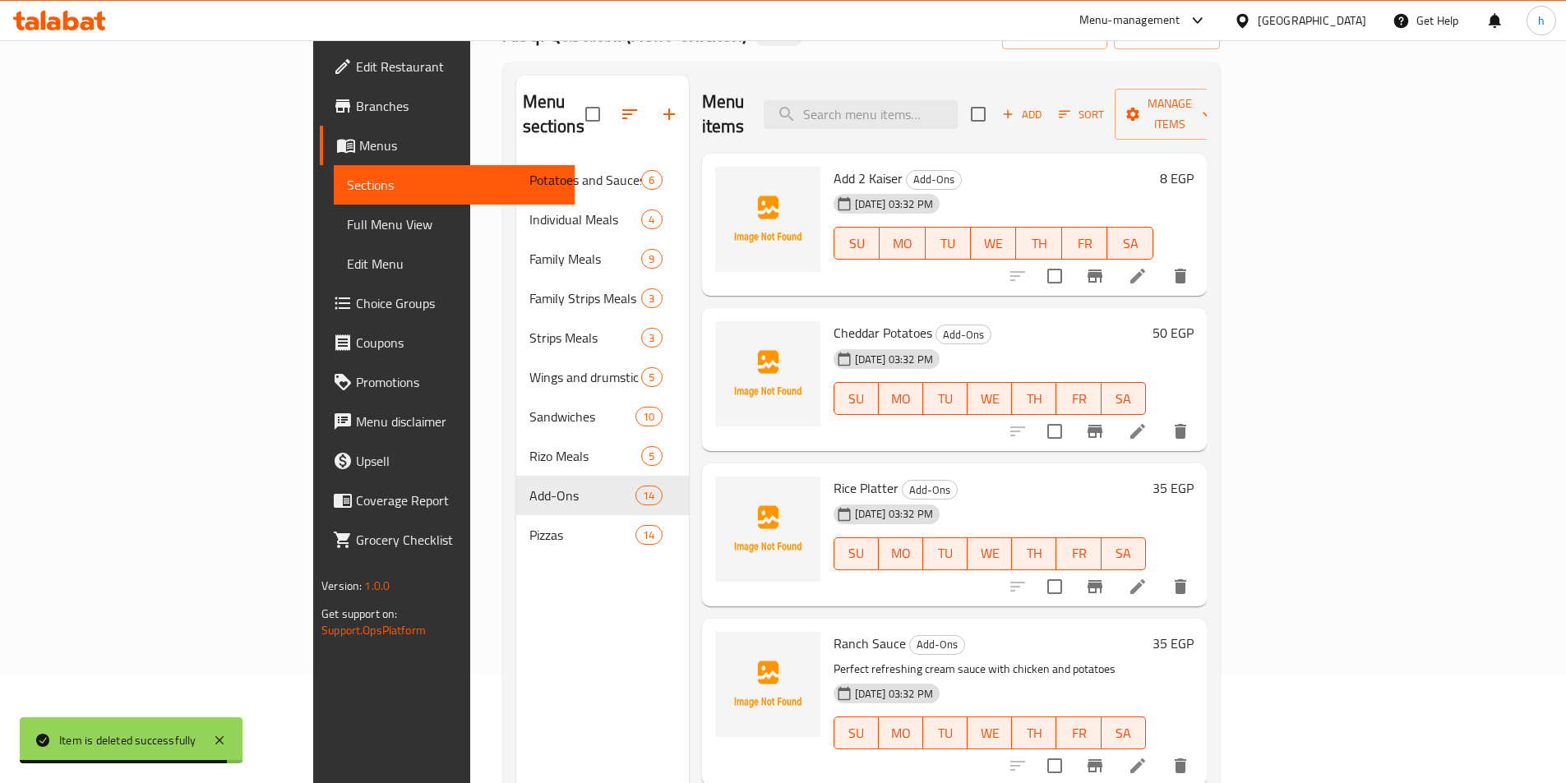
scroll to position [0, 0]
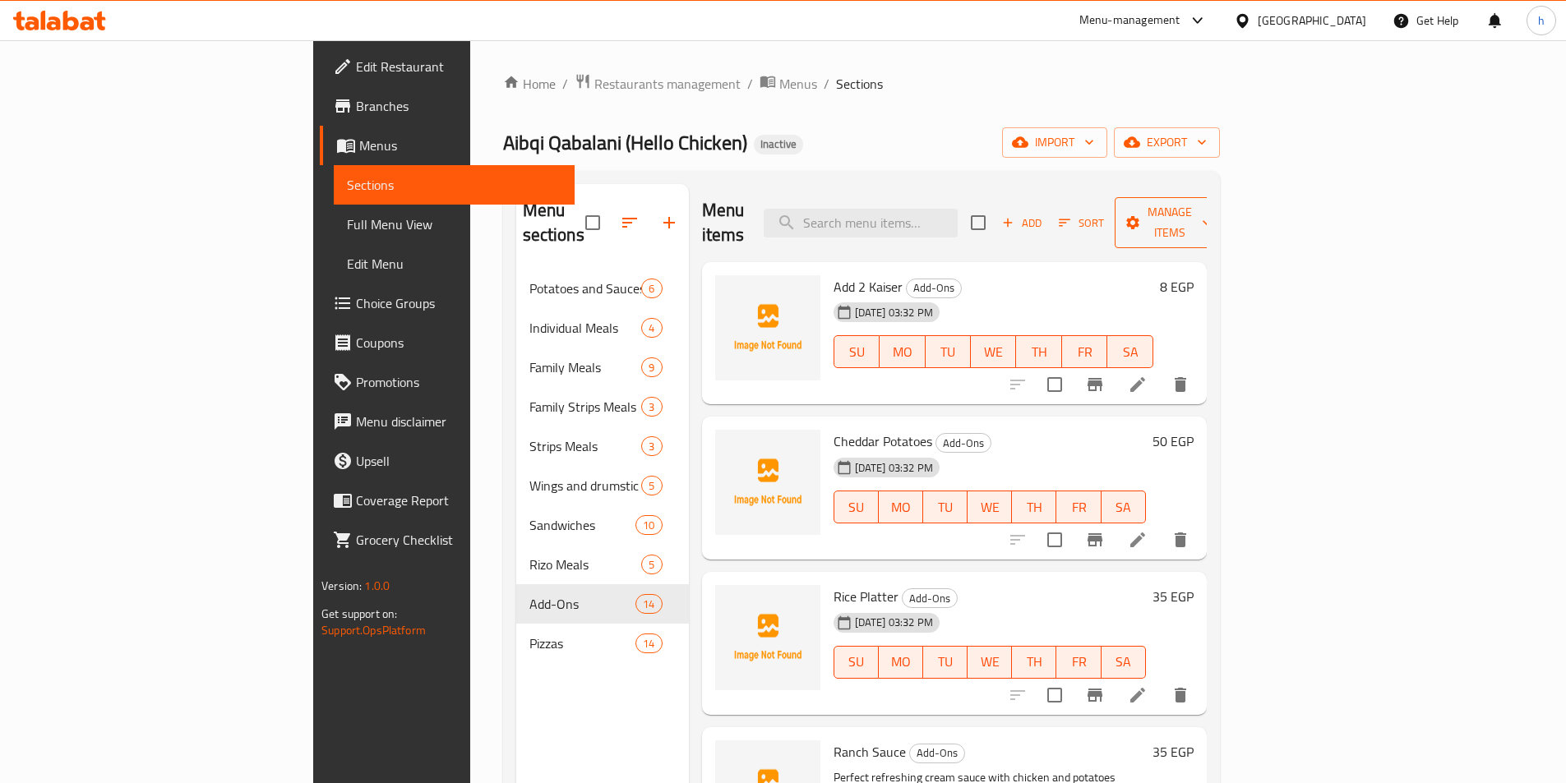
click at [1212, 214] on span "Manage items" at bounding box center [1170, 222] width 84 height 41
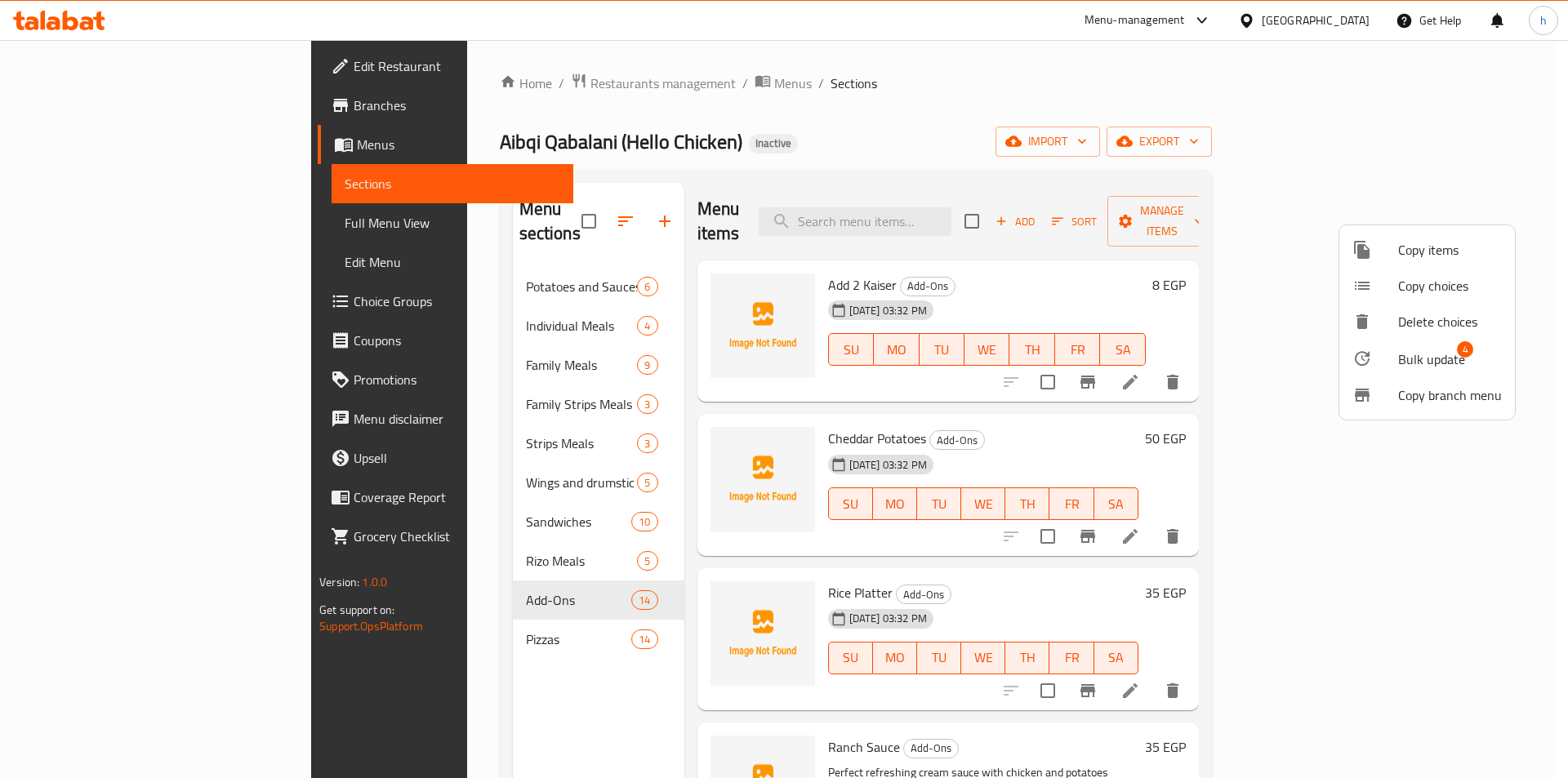
click at [1550, 250] on div at bounding box center [784, 389] width 1568 height 778
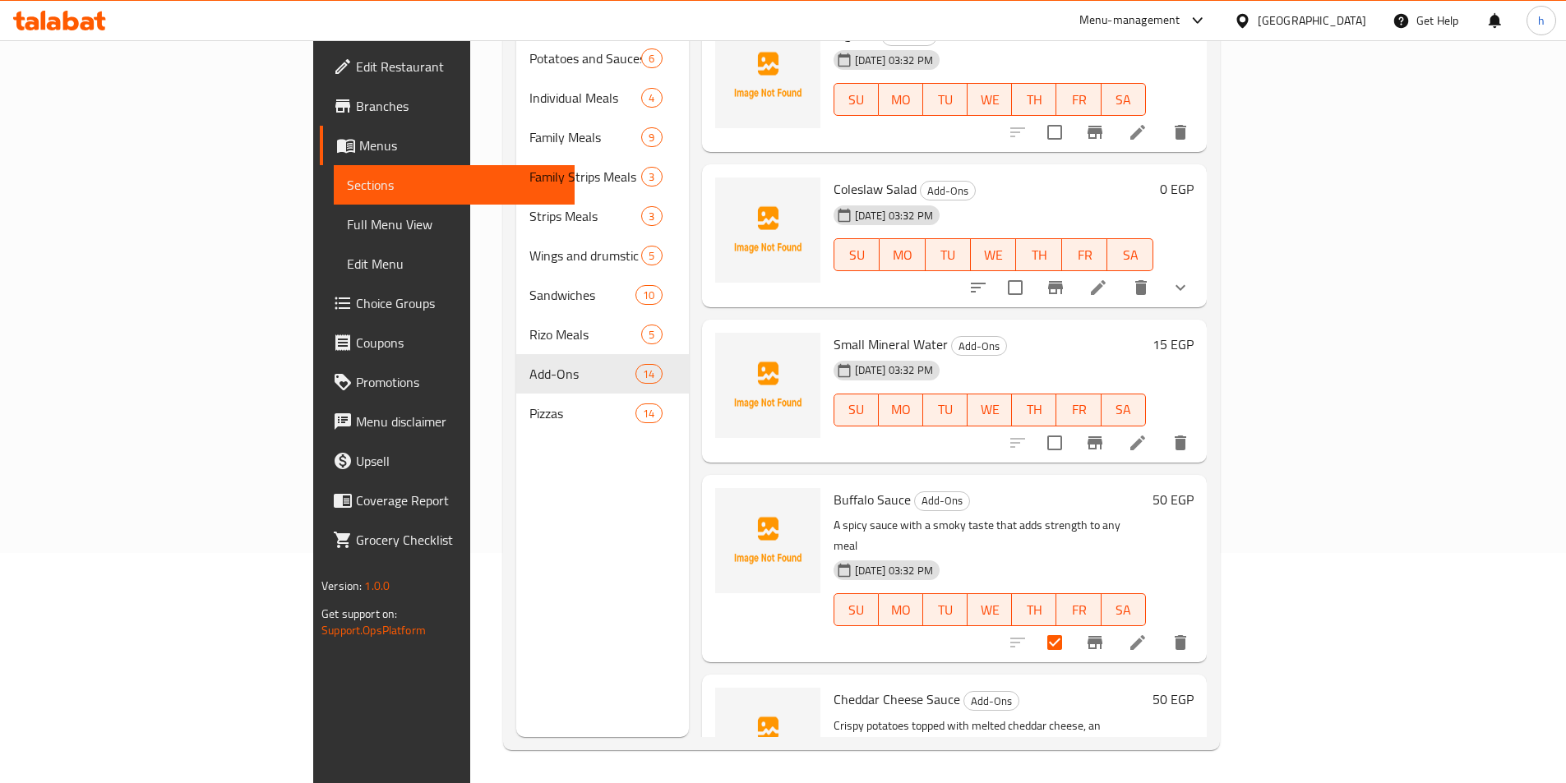
scroll to position [1315, 0]
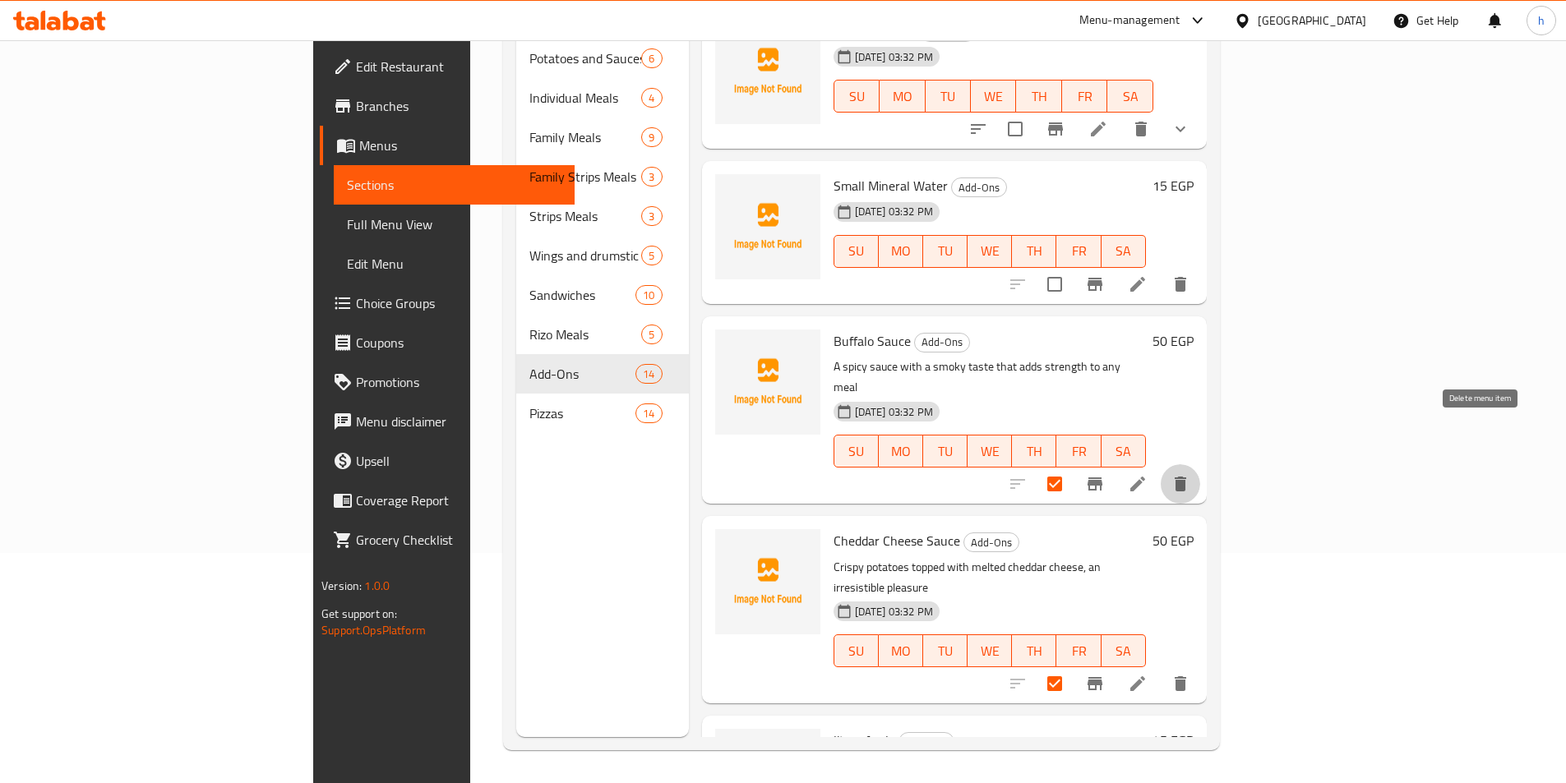
click at [1200, 464] on button "delete" at bounding box center [1180, 483] width 39 height 39
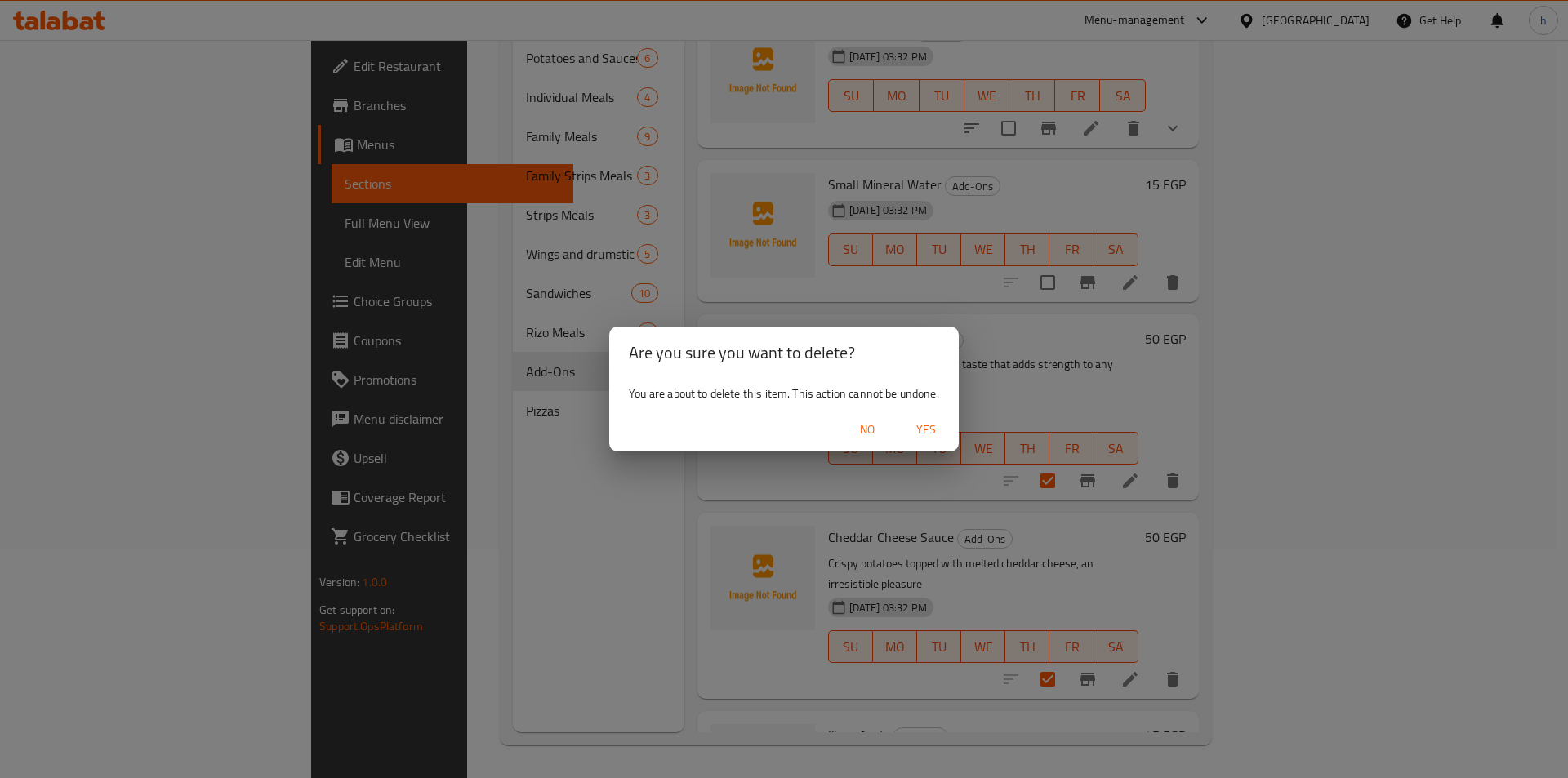
click at [919, 423] on span "Yes" at bounding box center [925, 429] width 39 height 21
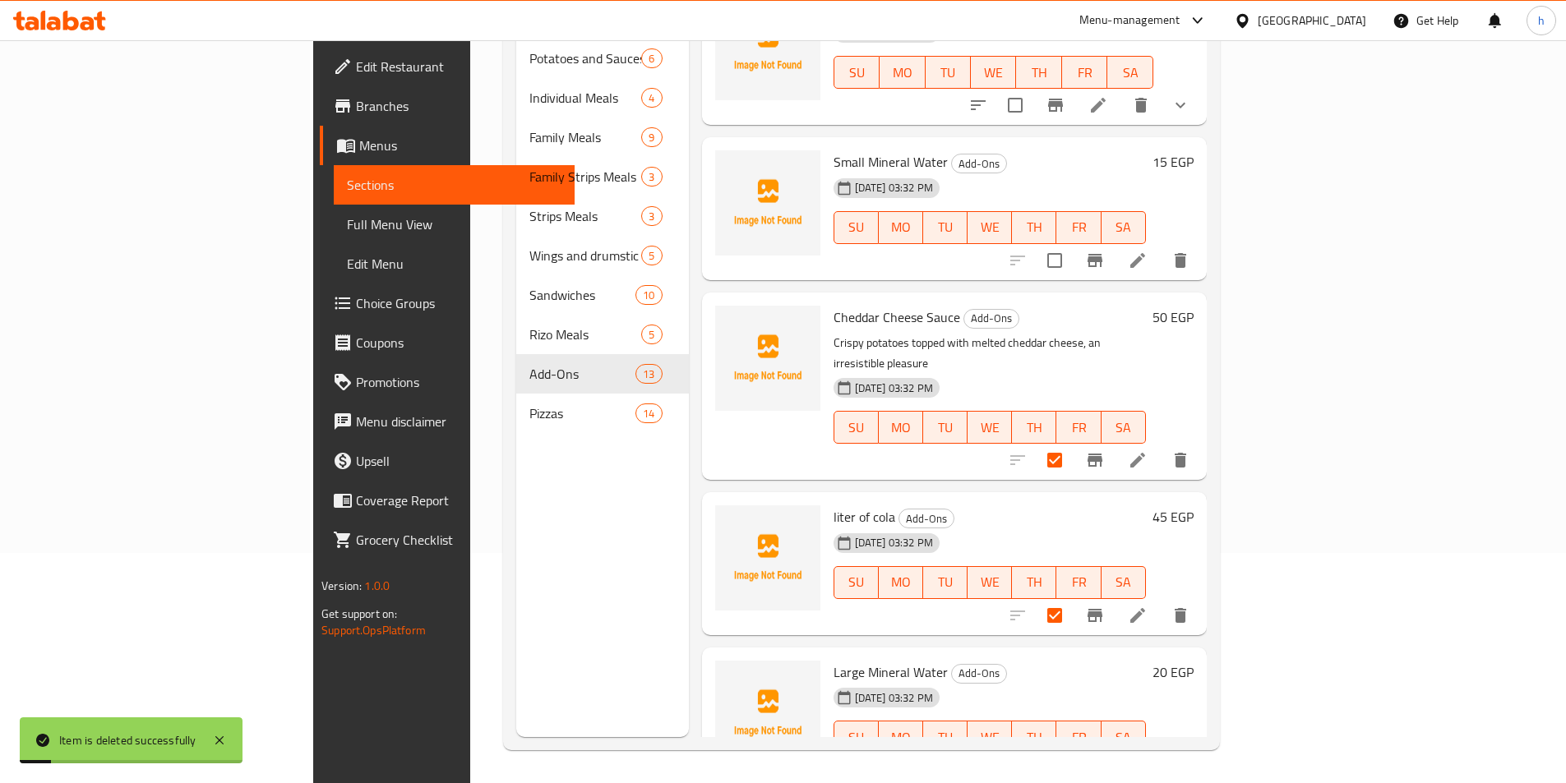
scroll to position [1346, 0]
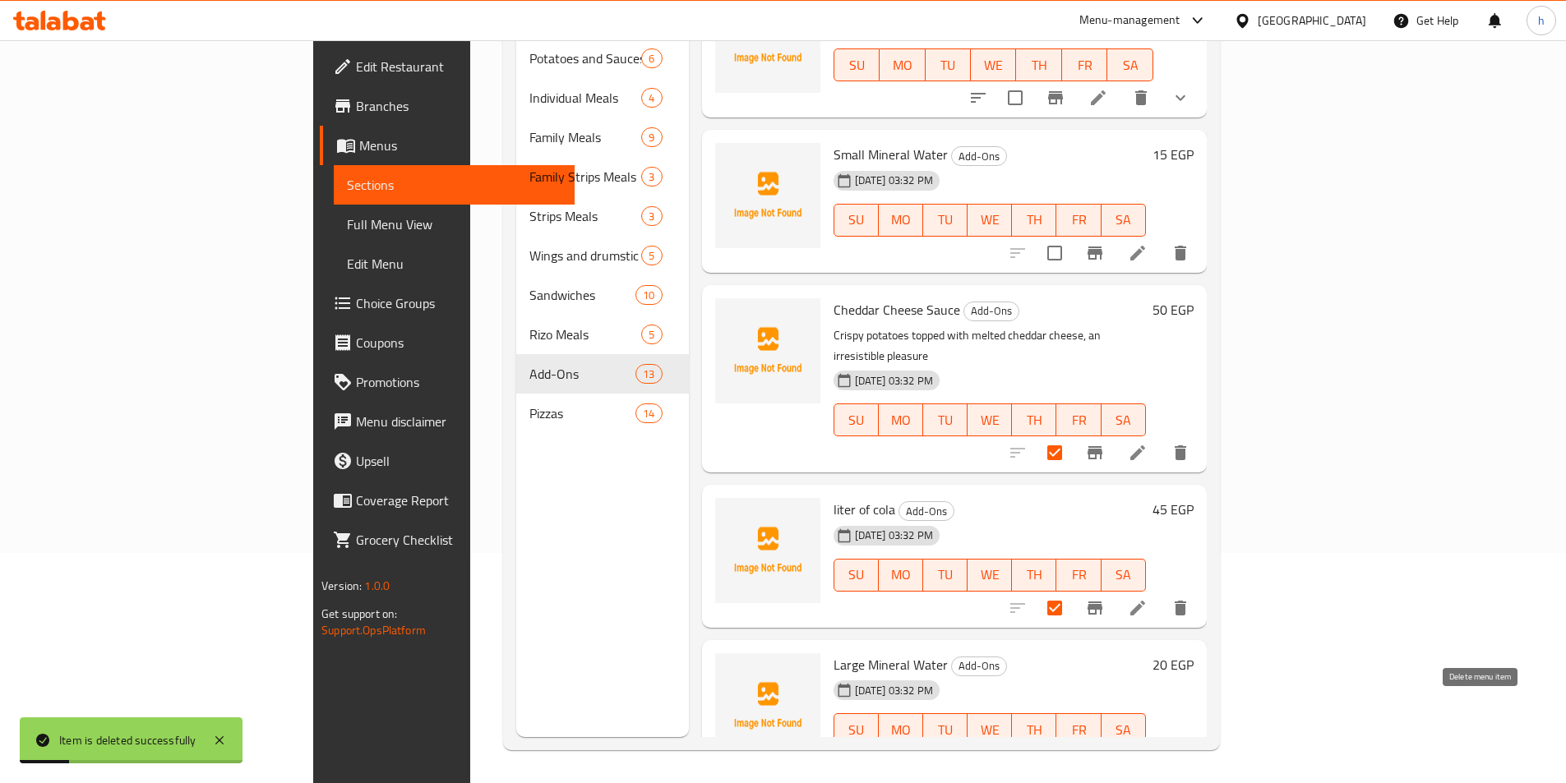
click at [1190, 753] on icon "delete" at bounding box center [1180, 763] width 20 height 20
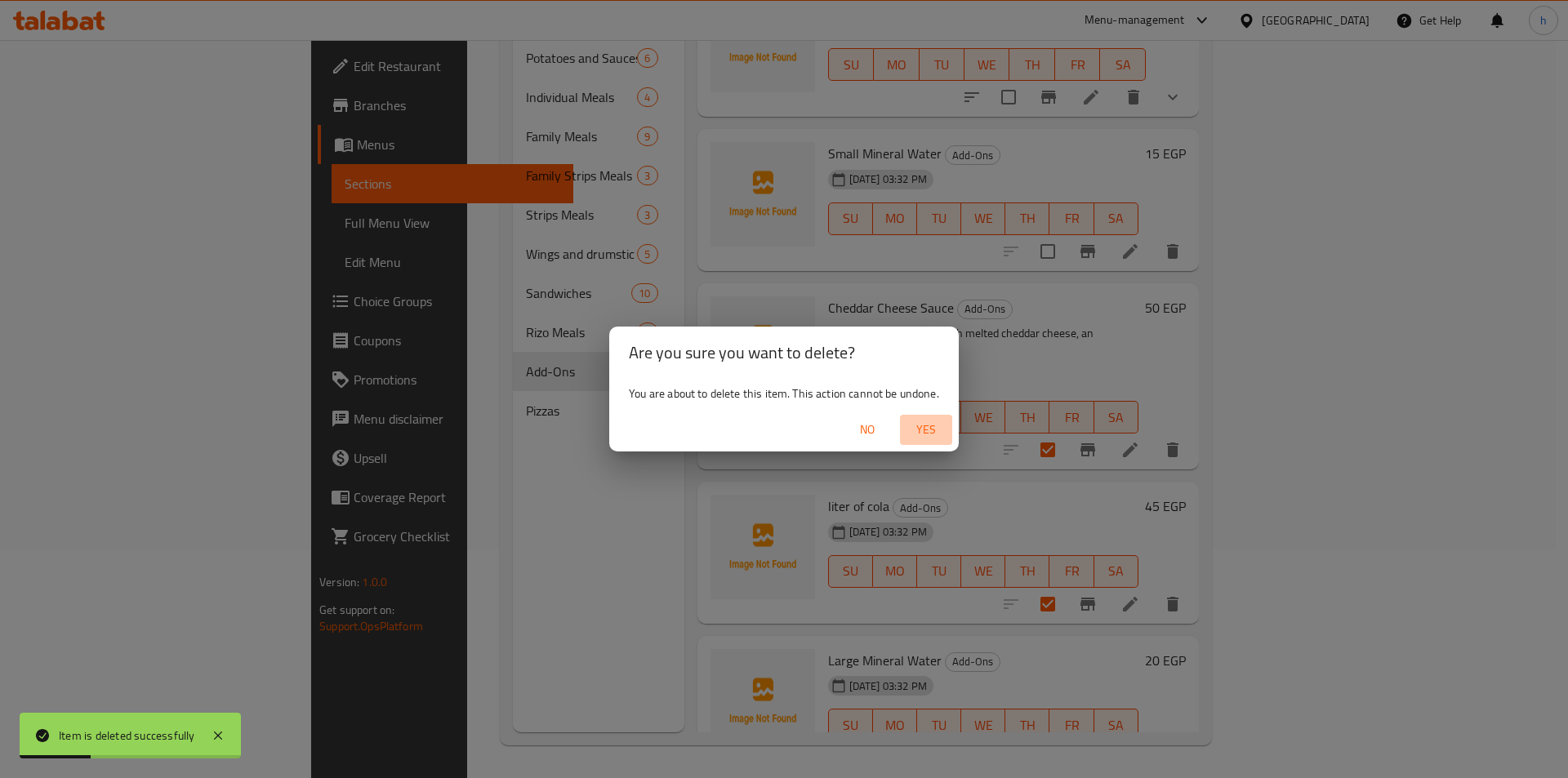
click at [919, 429] on span "Yes" at bounding box center [925, 429] width 39 height 21
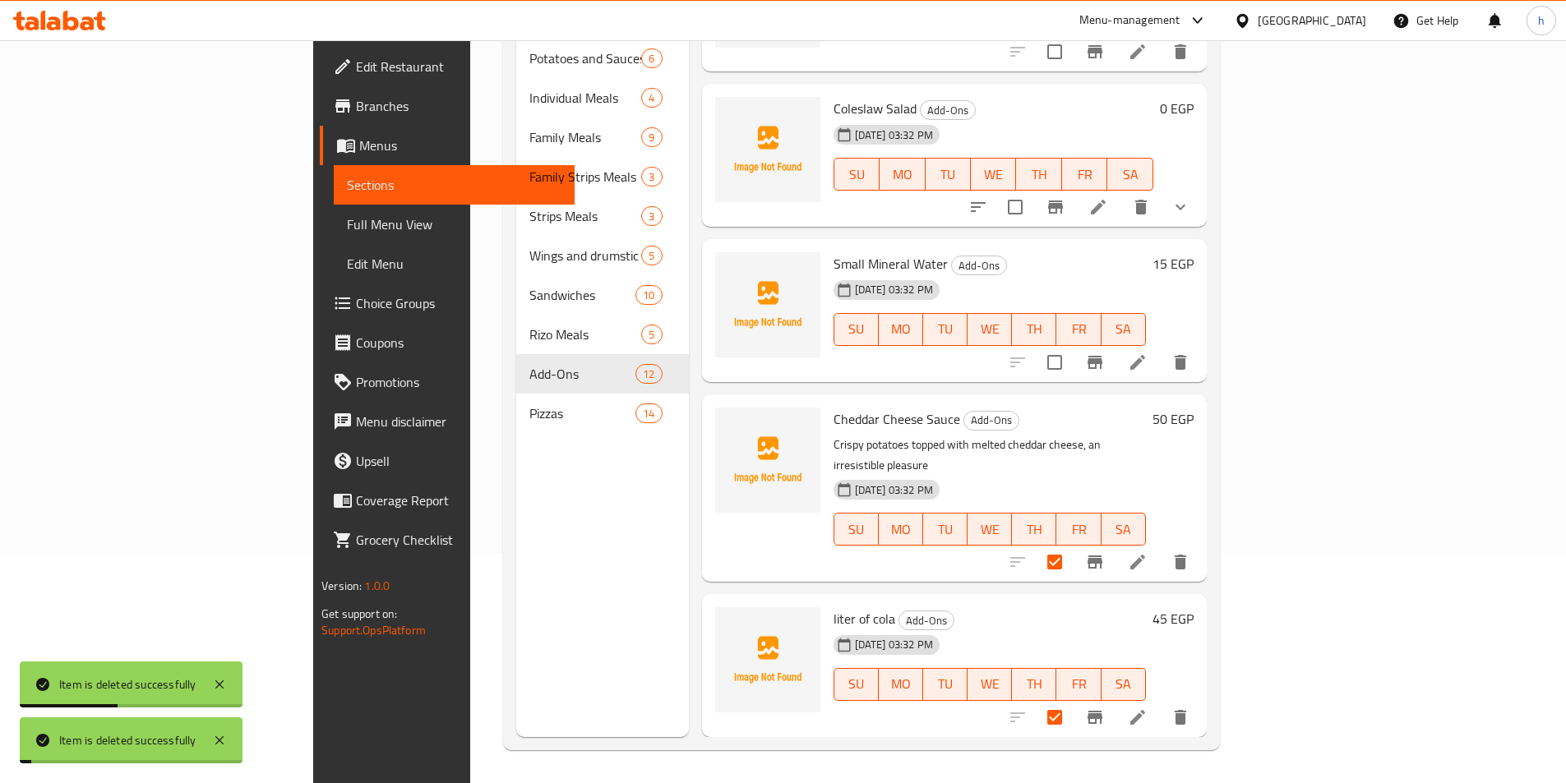
scroll to position [1192, 0]
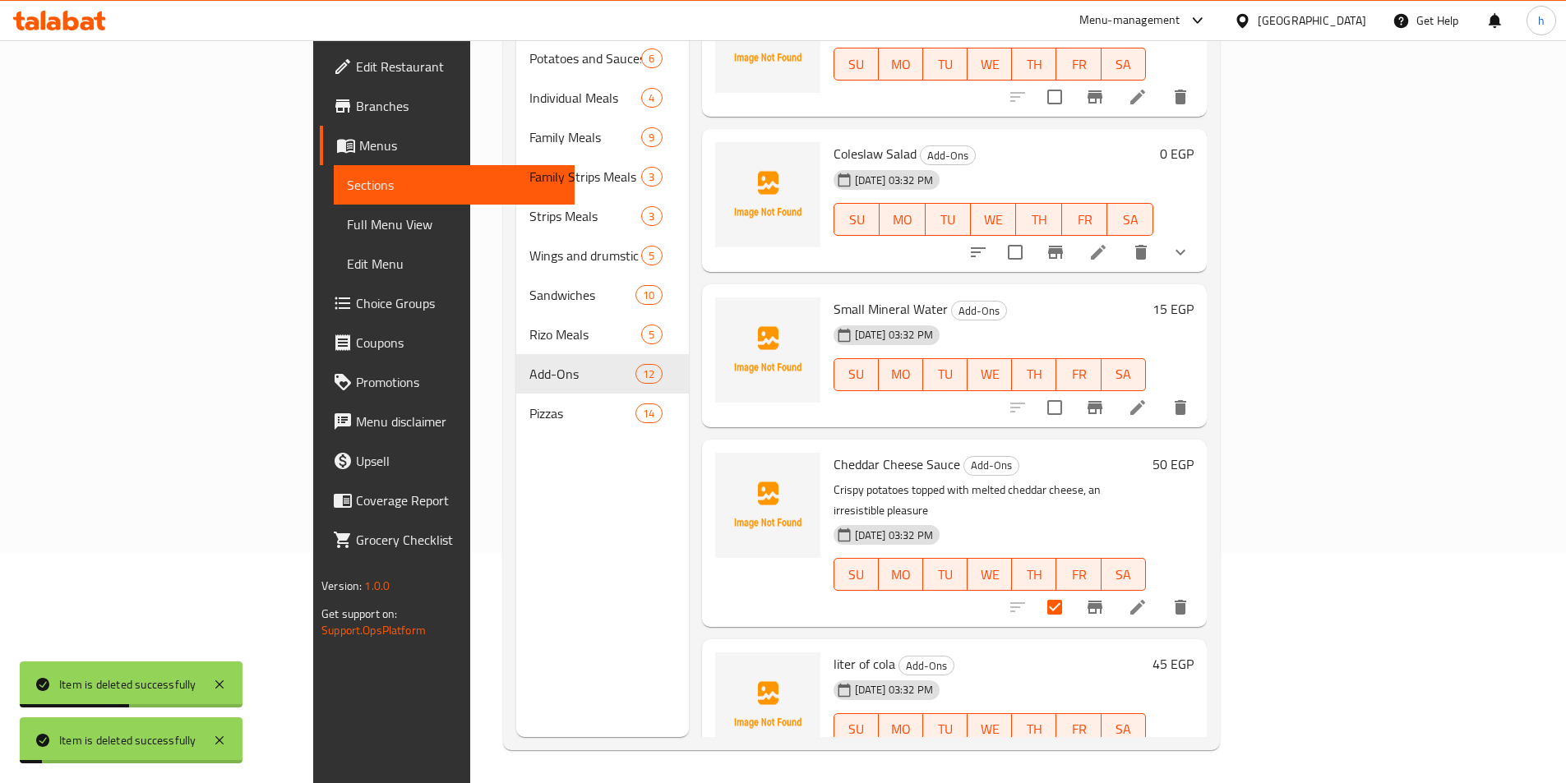
click at [1190, 753] on icon "delete" at bounding box center [1180, 763] width 20 height 20
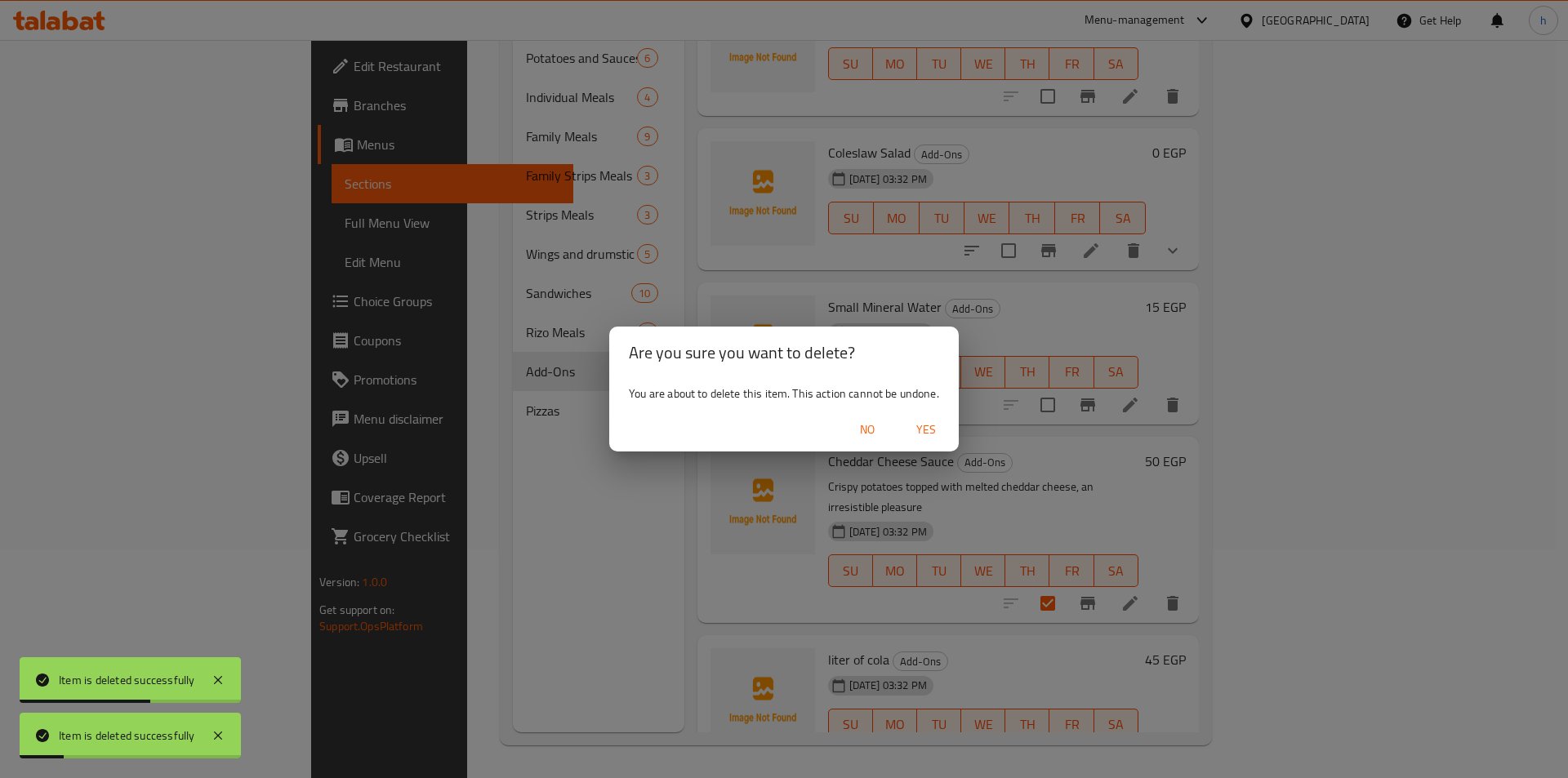
click at [921, 430] on span "Yes" at bounding box center [925, 429] width 39 height 21
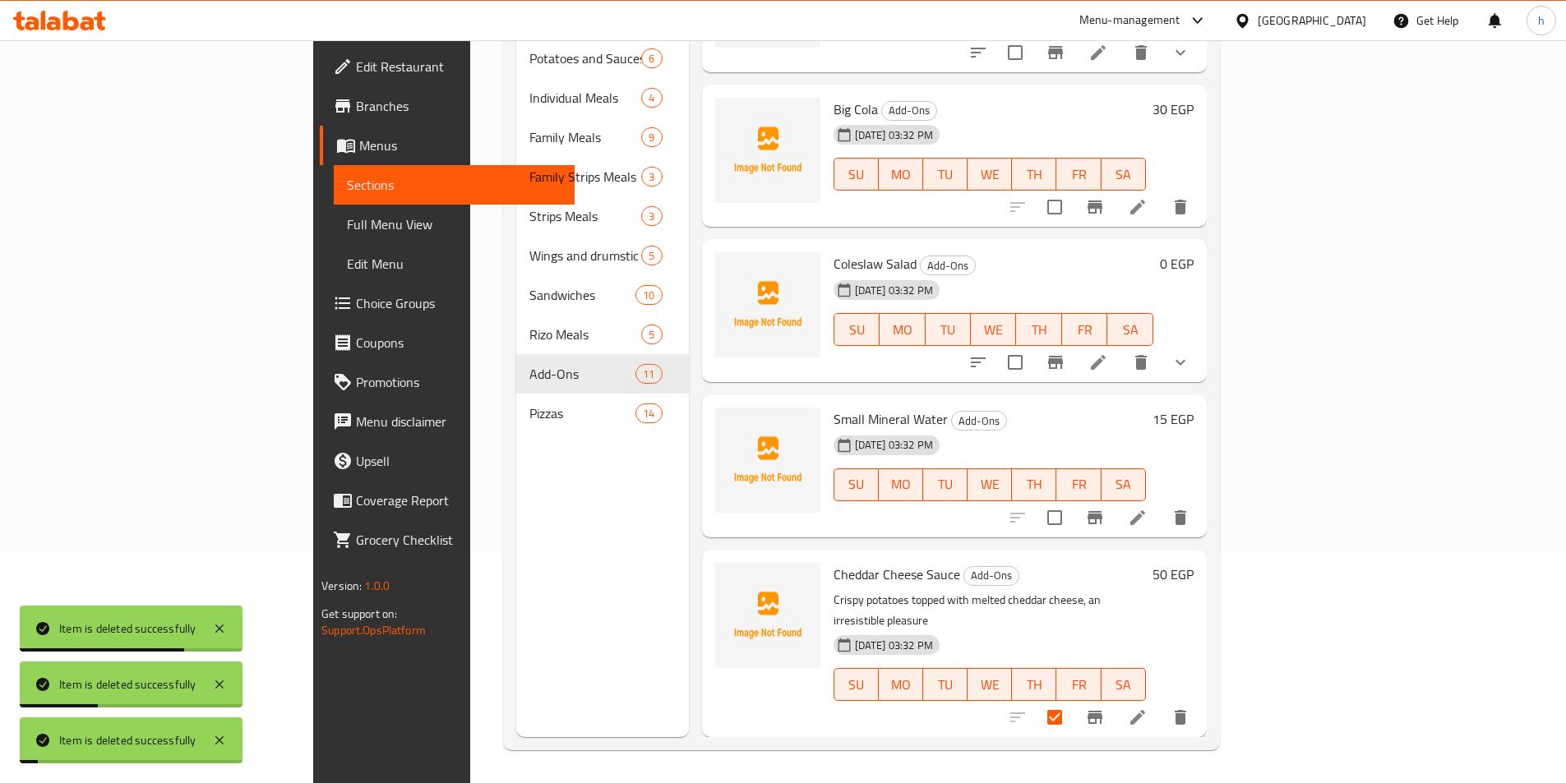
scroll to position [1036, 0]
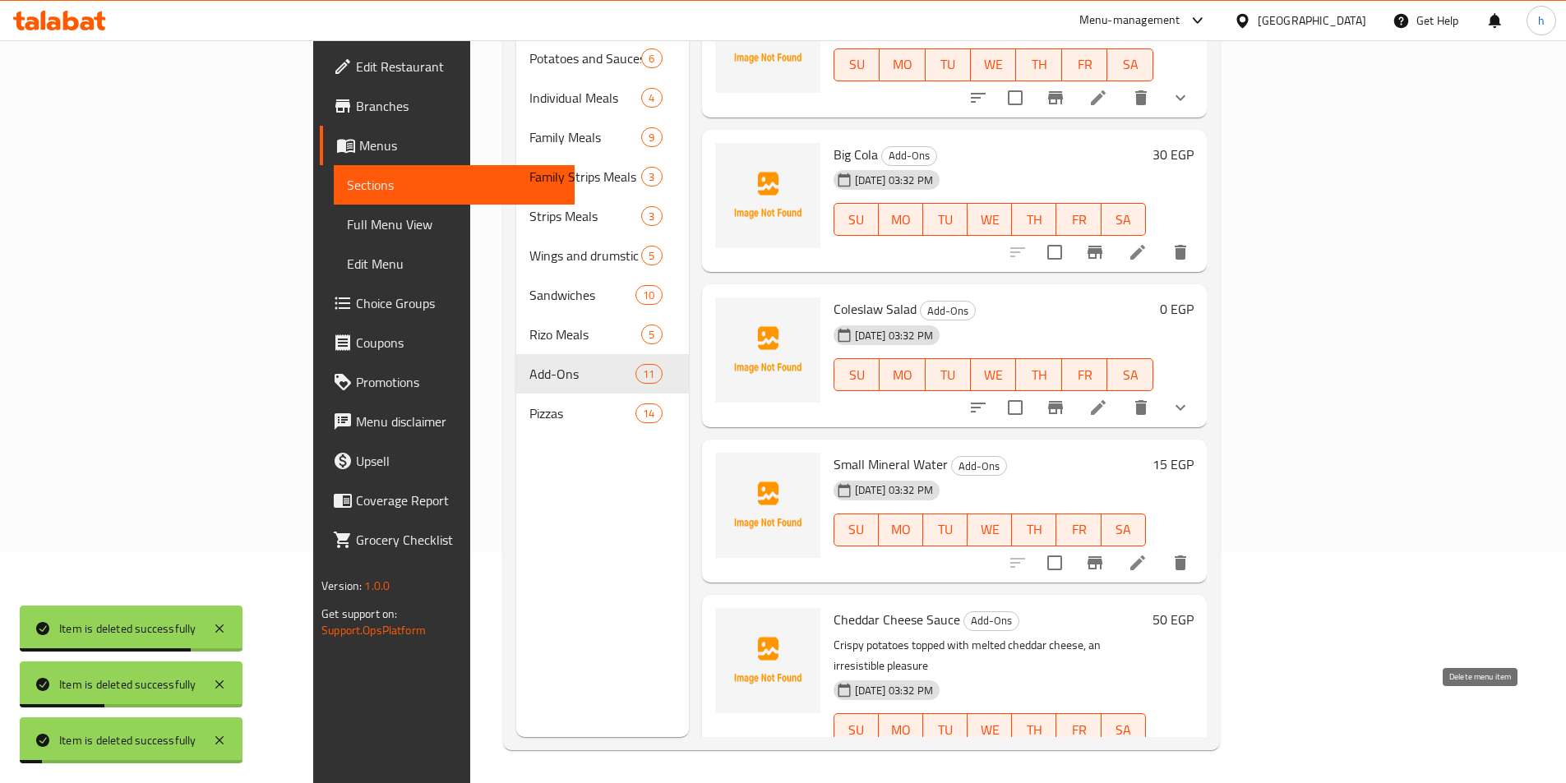
click at [1200, 743] on button "delete" at bounding box center [1180, 762] width 39 height 39
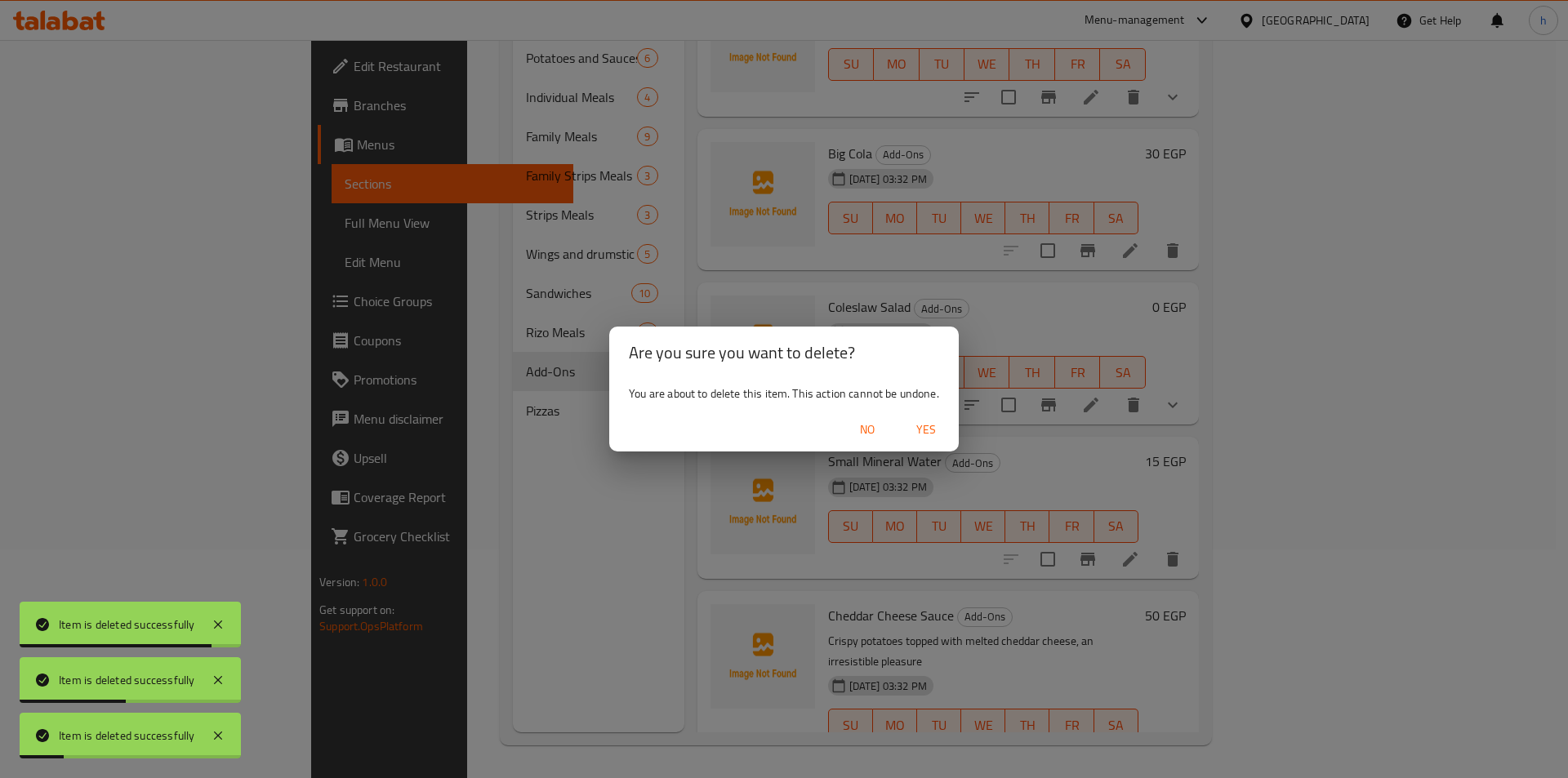
click at [933, 420] on span "Yes" at bounding box center [925, 429] width 39 height 21
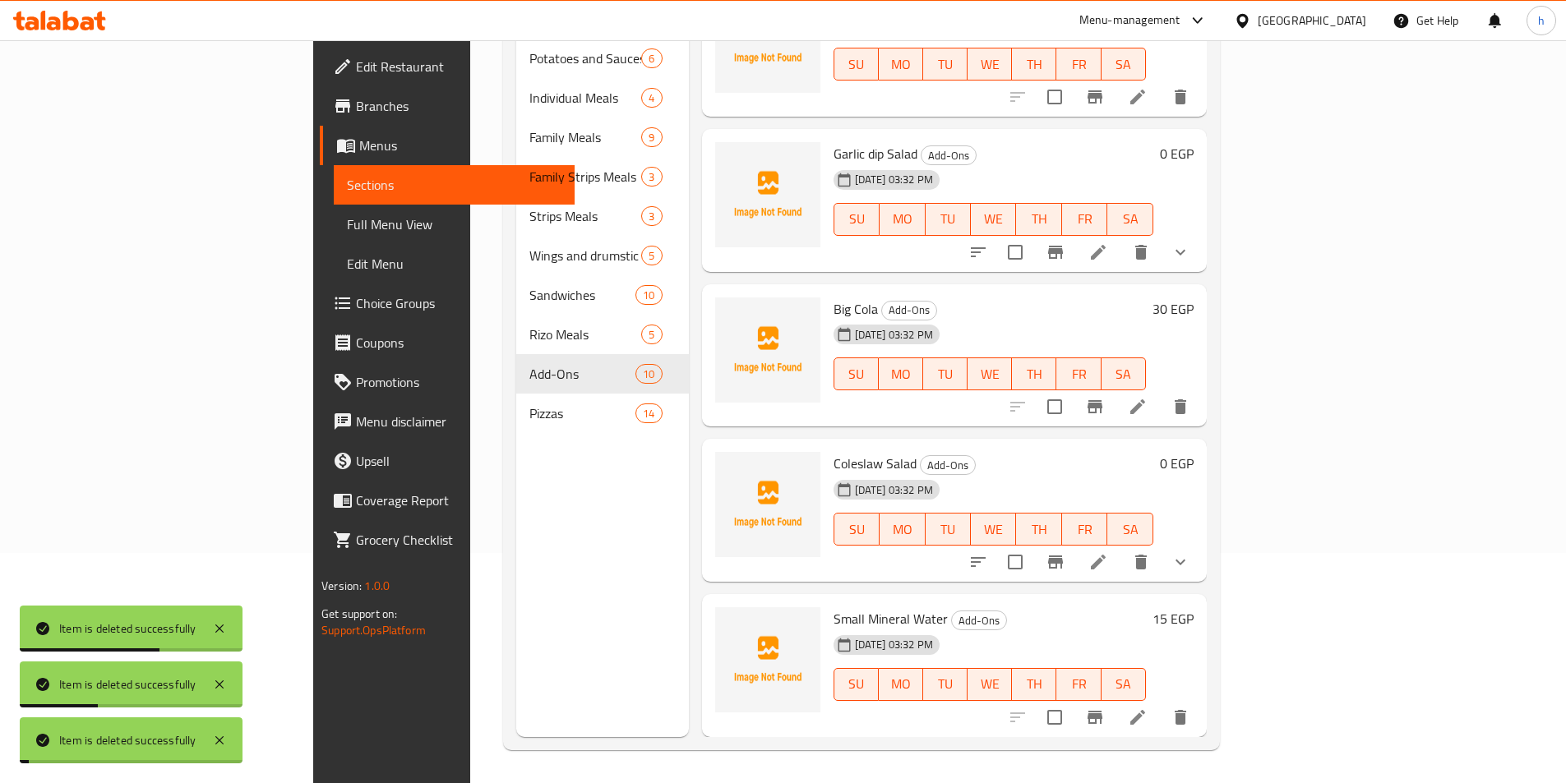
scroll to position [857, 0]
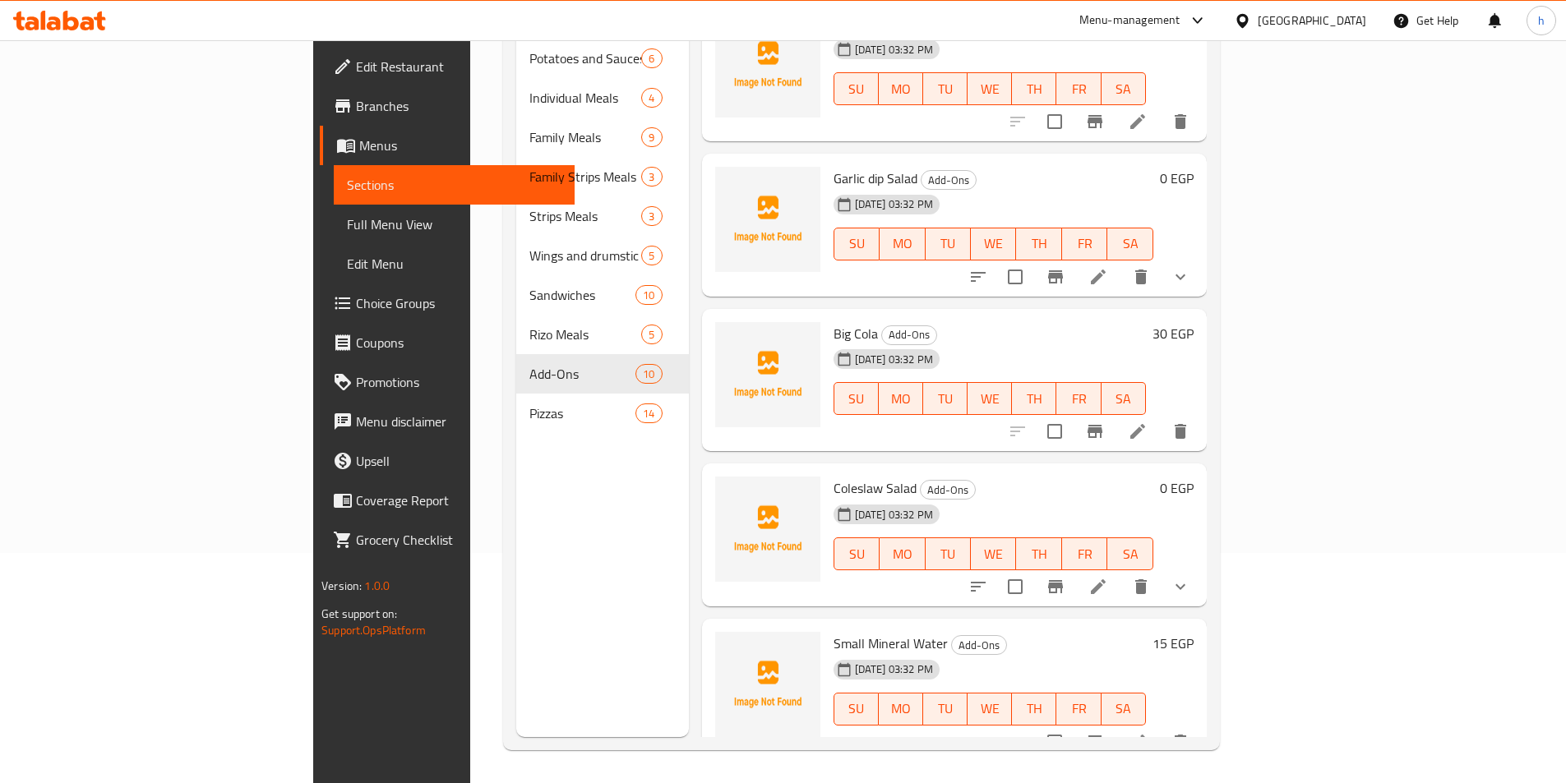
click at [470, 455] on div "Home / Restaurants management / Menus / Sections Aibqi Qabalani (Hello Chicken)…" at bounding box center [861, 296] width 782 height 973
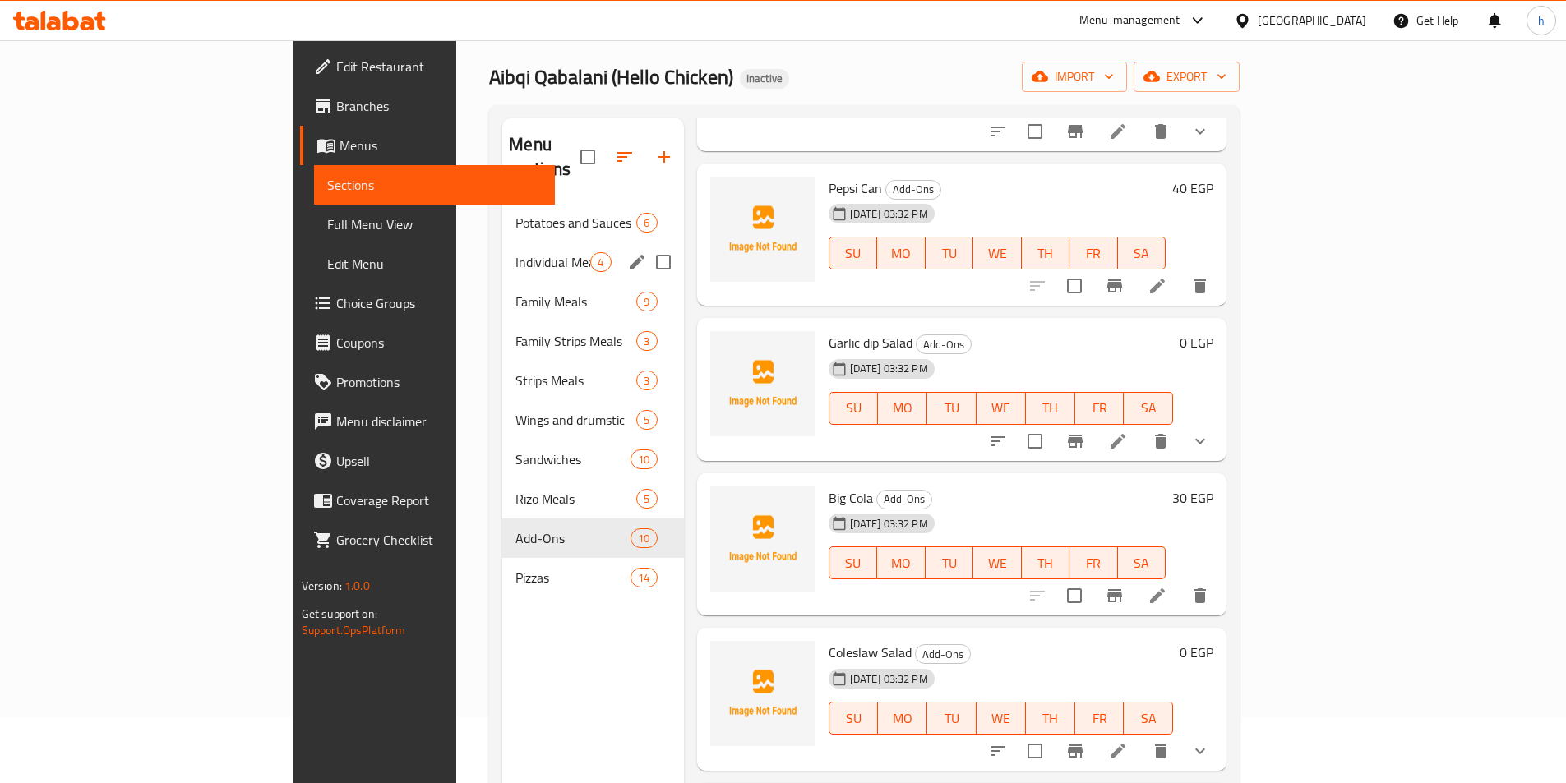
click at [502, 242] on div "Individual Meals 4" at bounding box center [592, 261] width 181 height 39
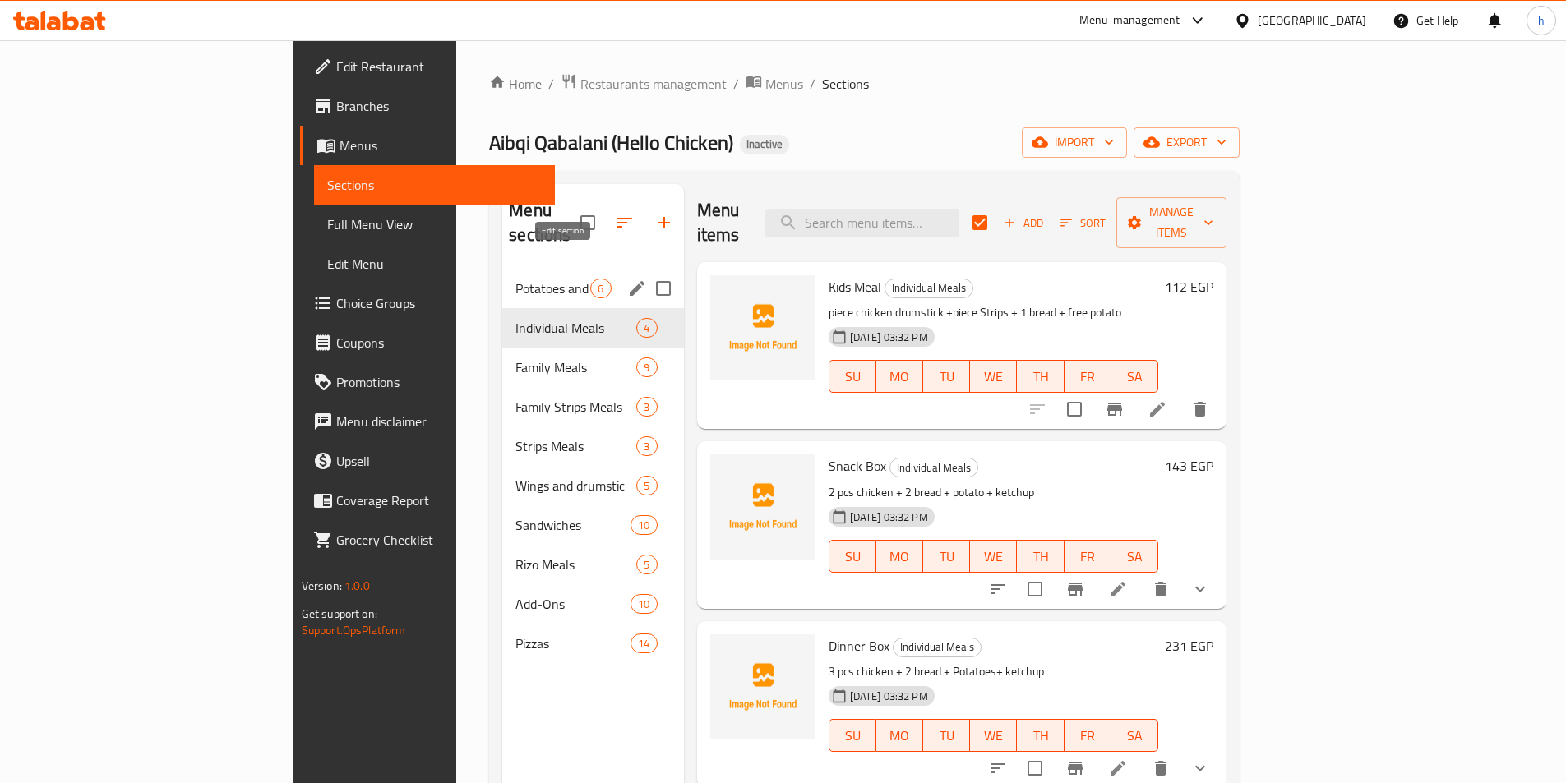
click at [630, 281] on icon "edit" at bounding box center [637, 288] width 15 height 15
checkbox input "false"
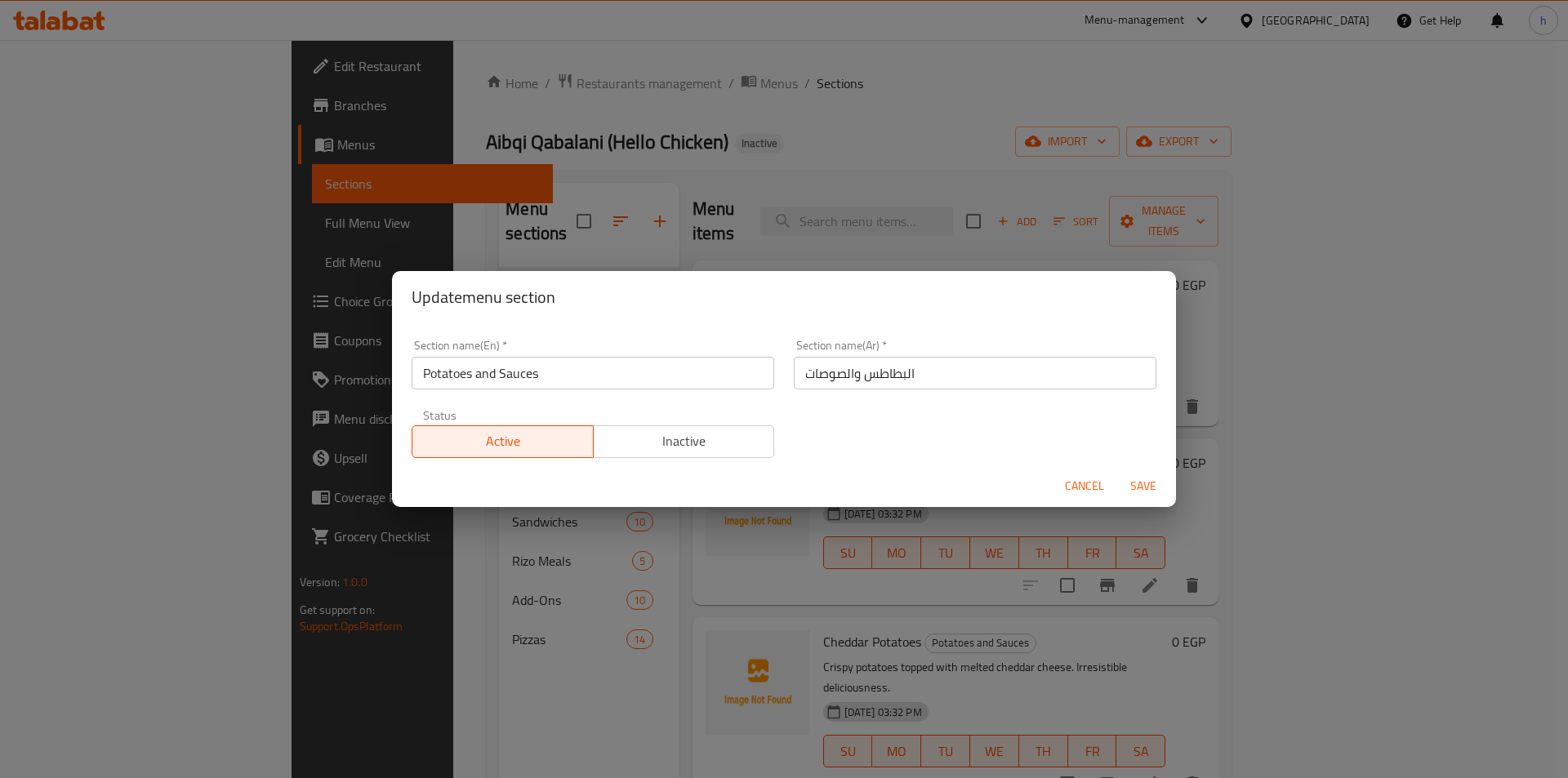
click at [566, 377] on input "Potatoes and Sauces" at bounding box center [592, 373] width 363 height 33
click at [1107, 482] on button "Cancel" at bounding box center [1084, 486] width 53 height 30
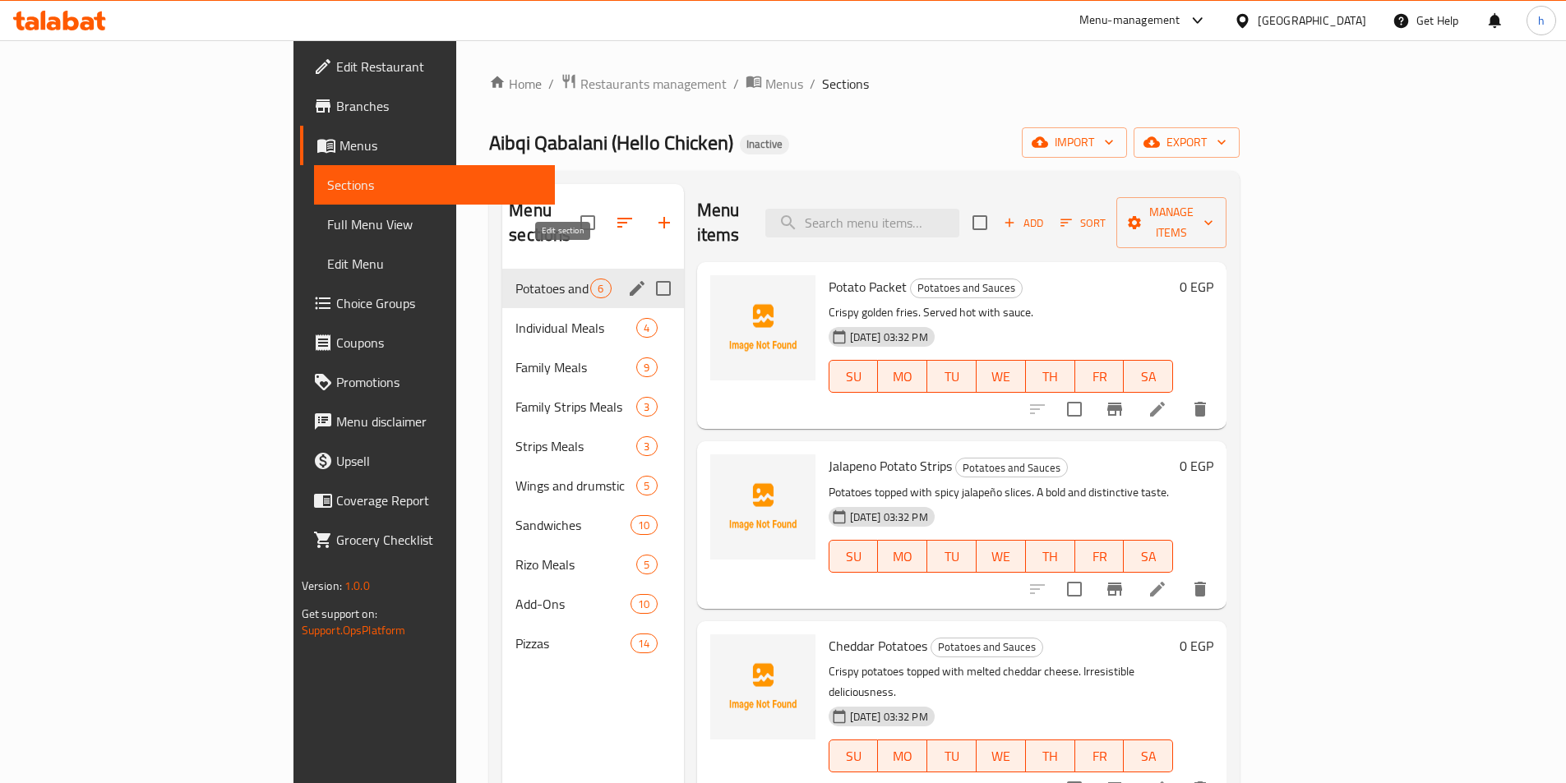
click at [627, 279] on icon "edit" at bounding box center [637, 289] width 20 height 20
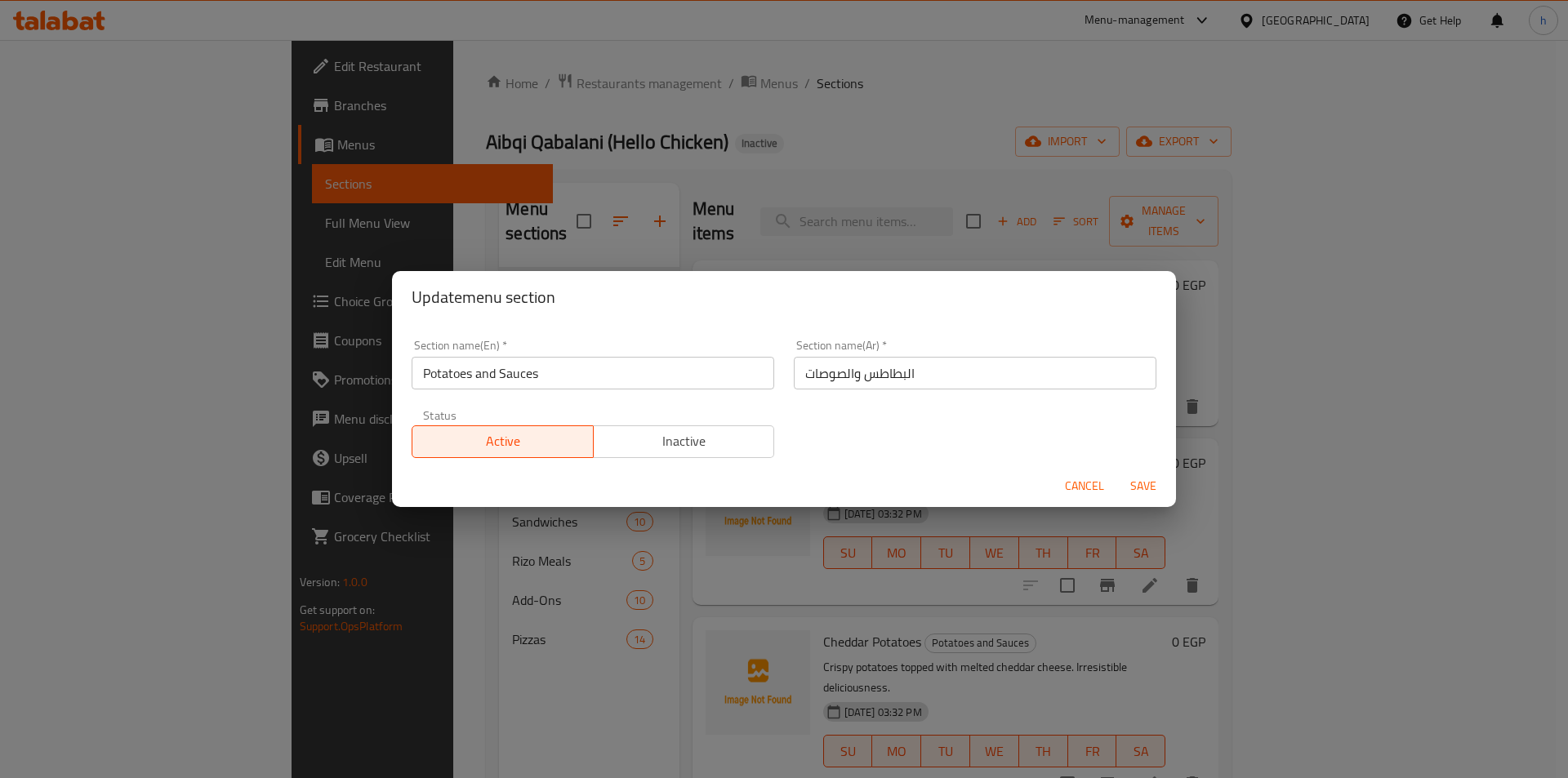
click span "Cancel"
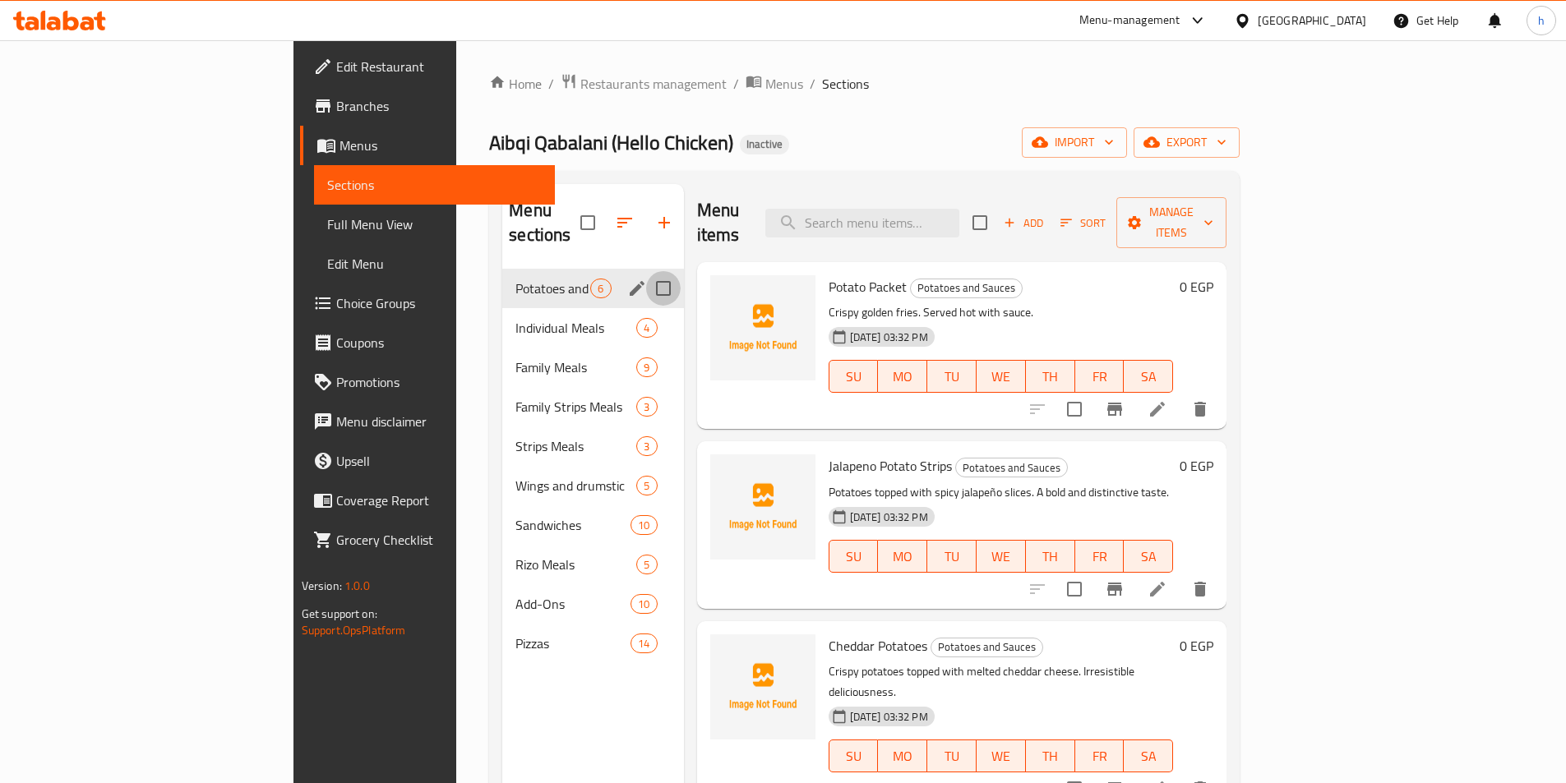
click input "Menu sections"
checkbox input "true"
click icon "button"
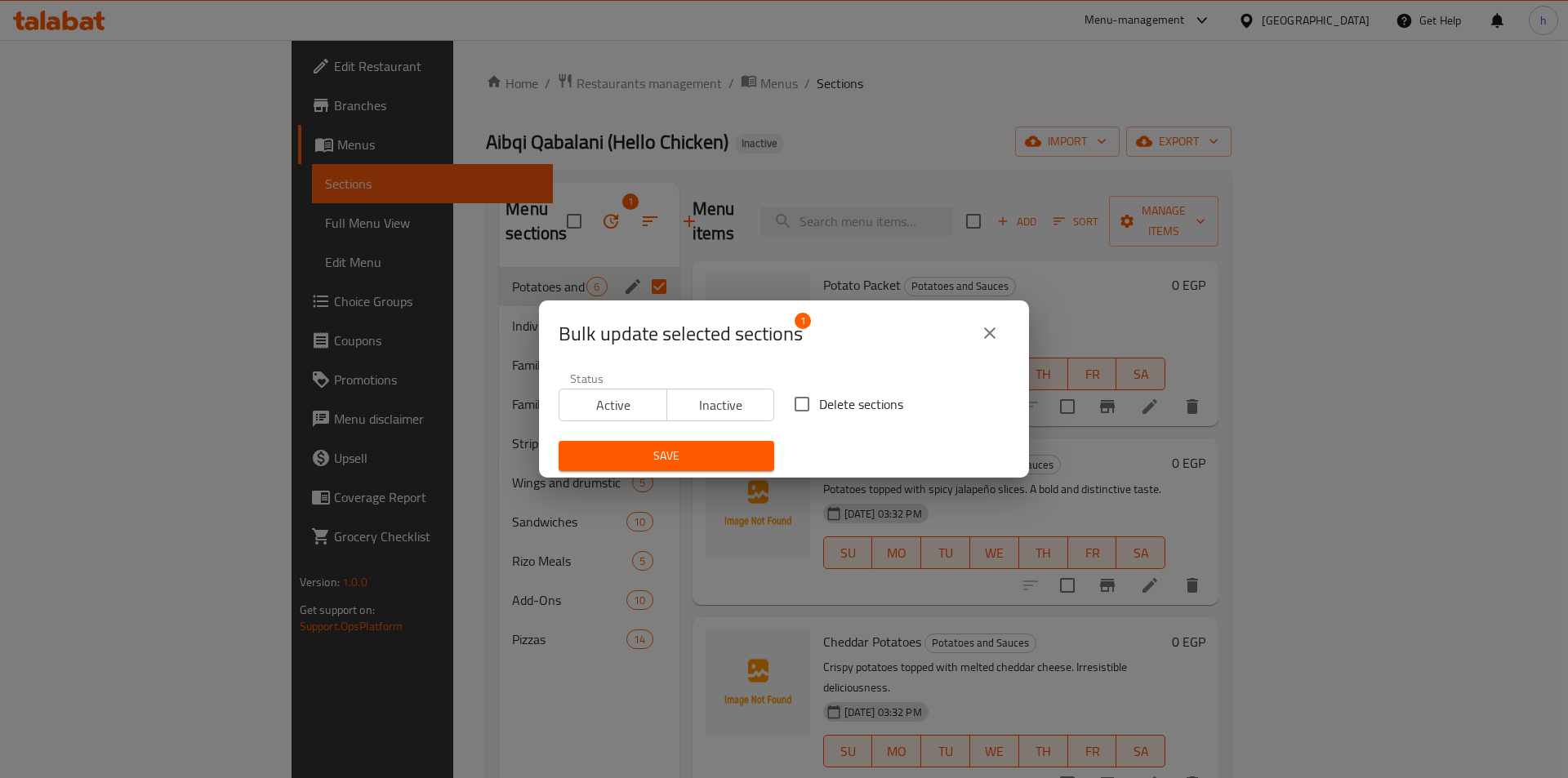
click input "Delete sections"
checkbox input "true"
click span "Save"
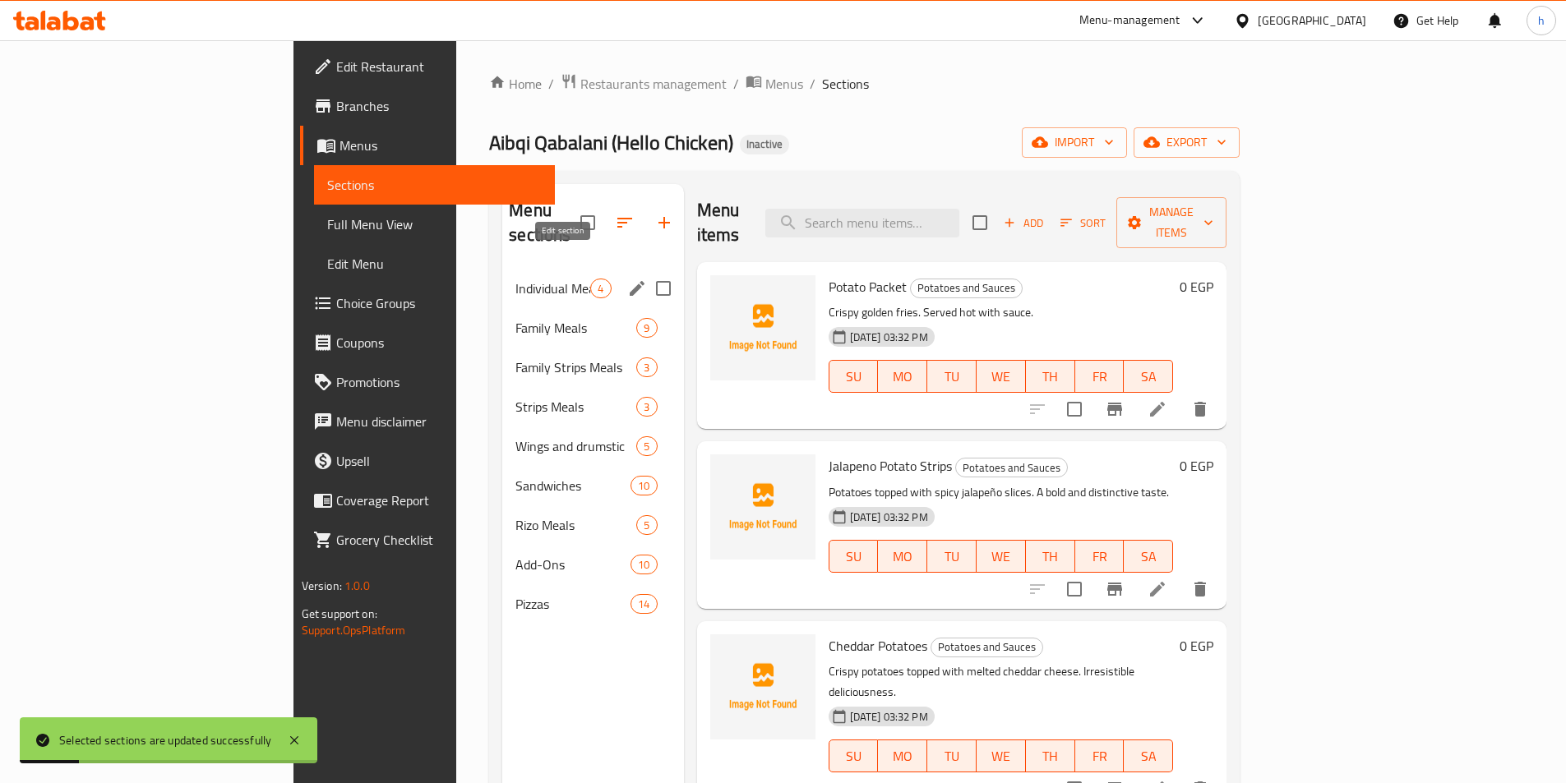
click icon "edit"
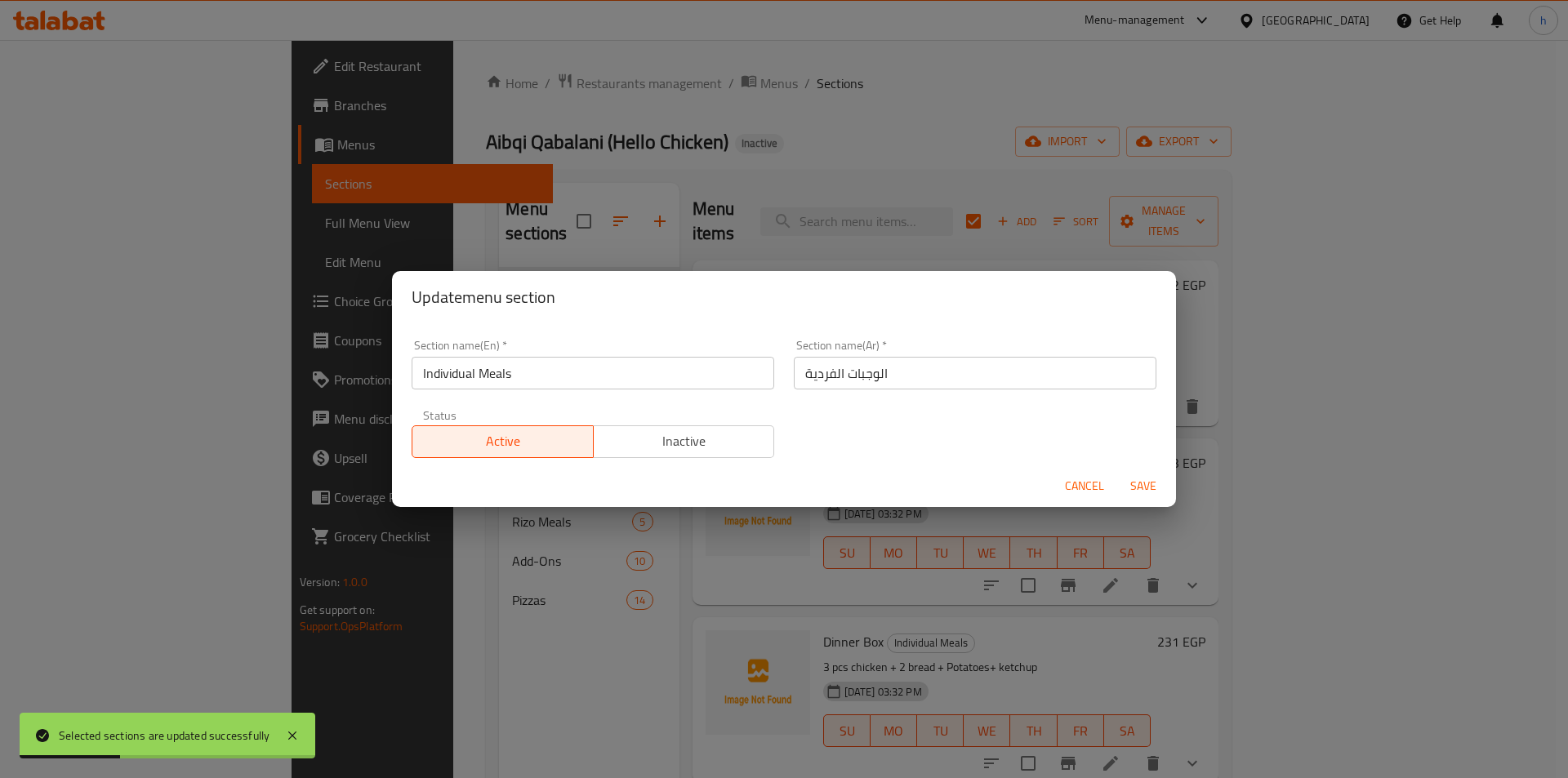
click input "Individual Meals"
click span "Cancel"
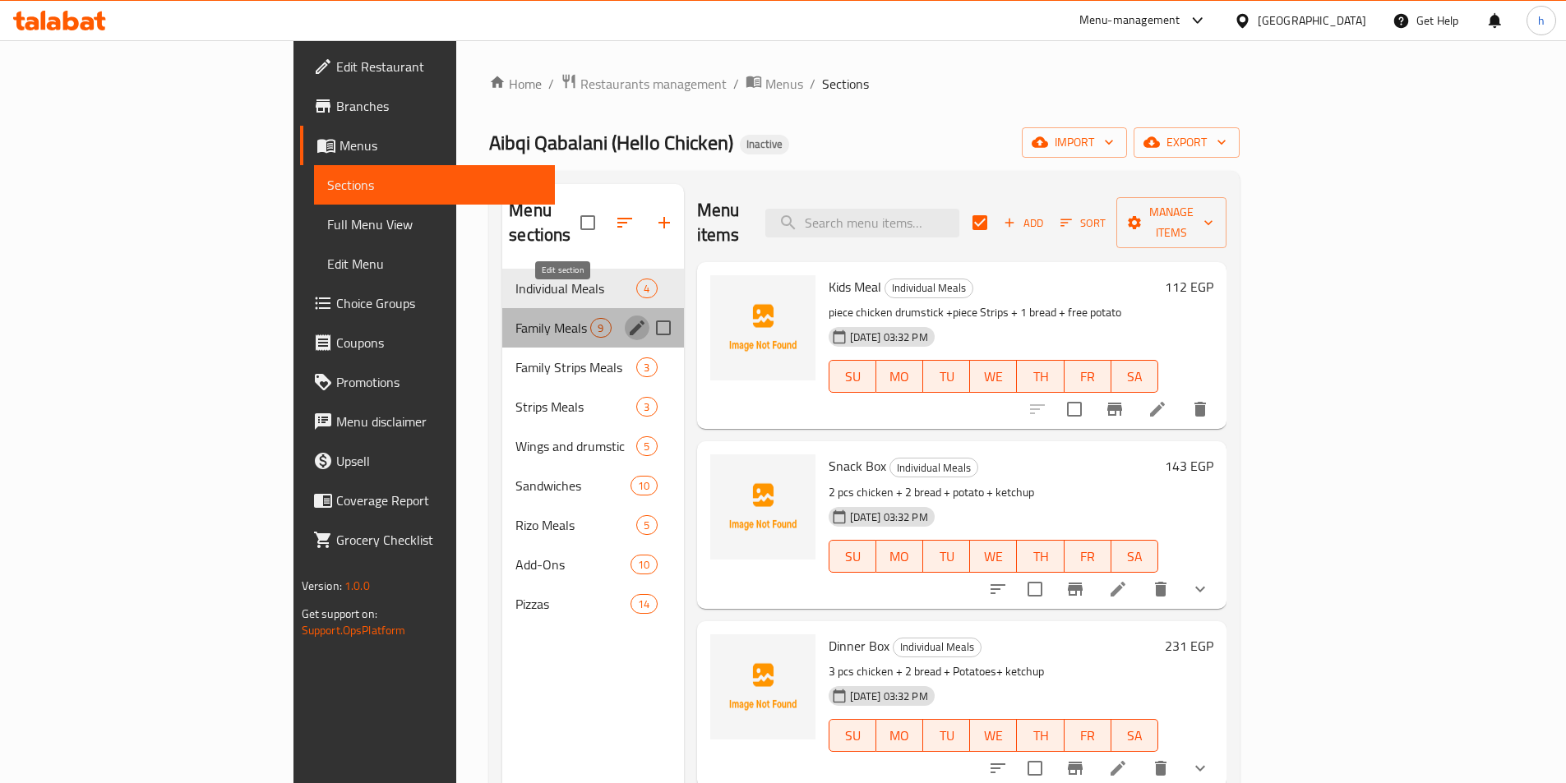
click button "edit"
checkbox input "false"
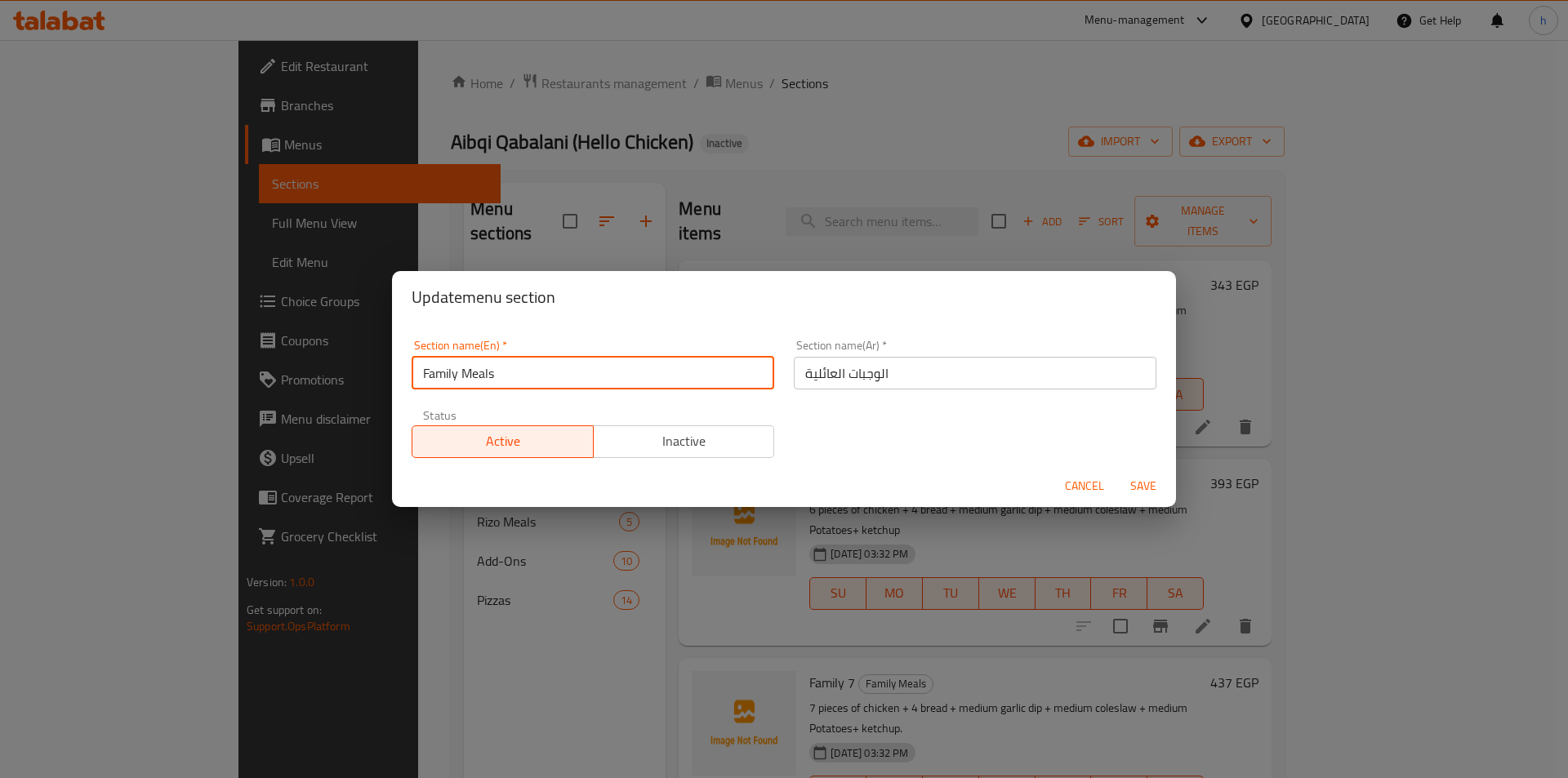
click input "Family Meals"
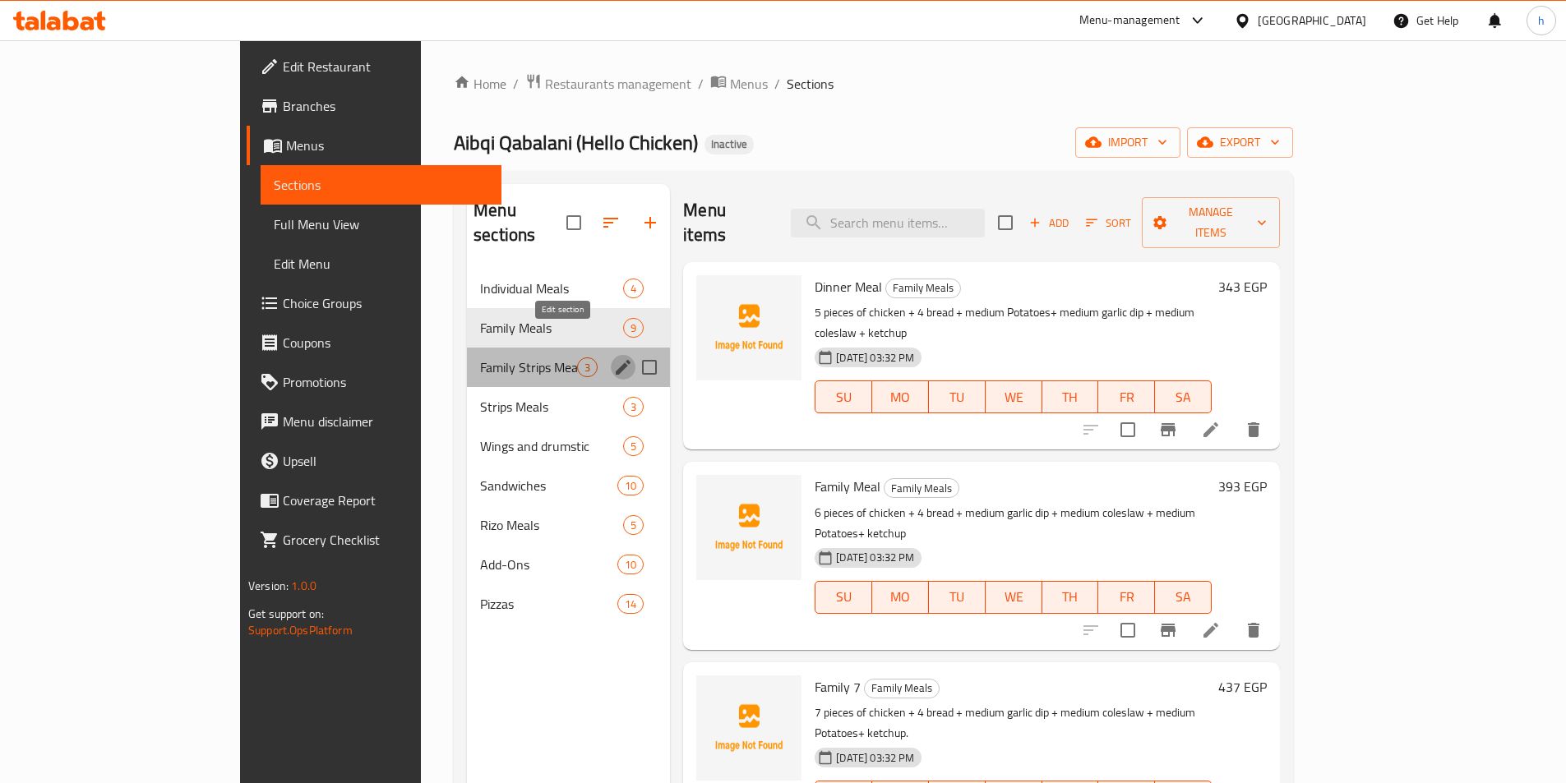
click icon "edit"
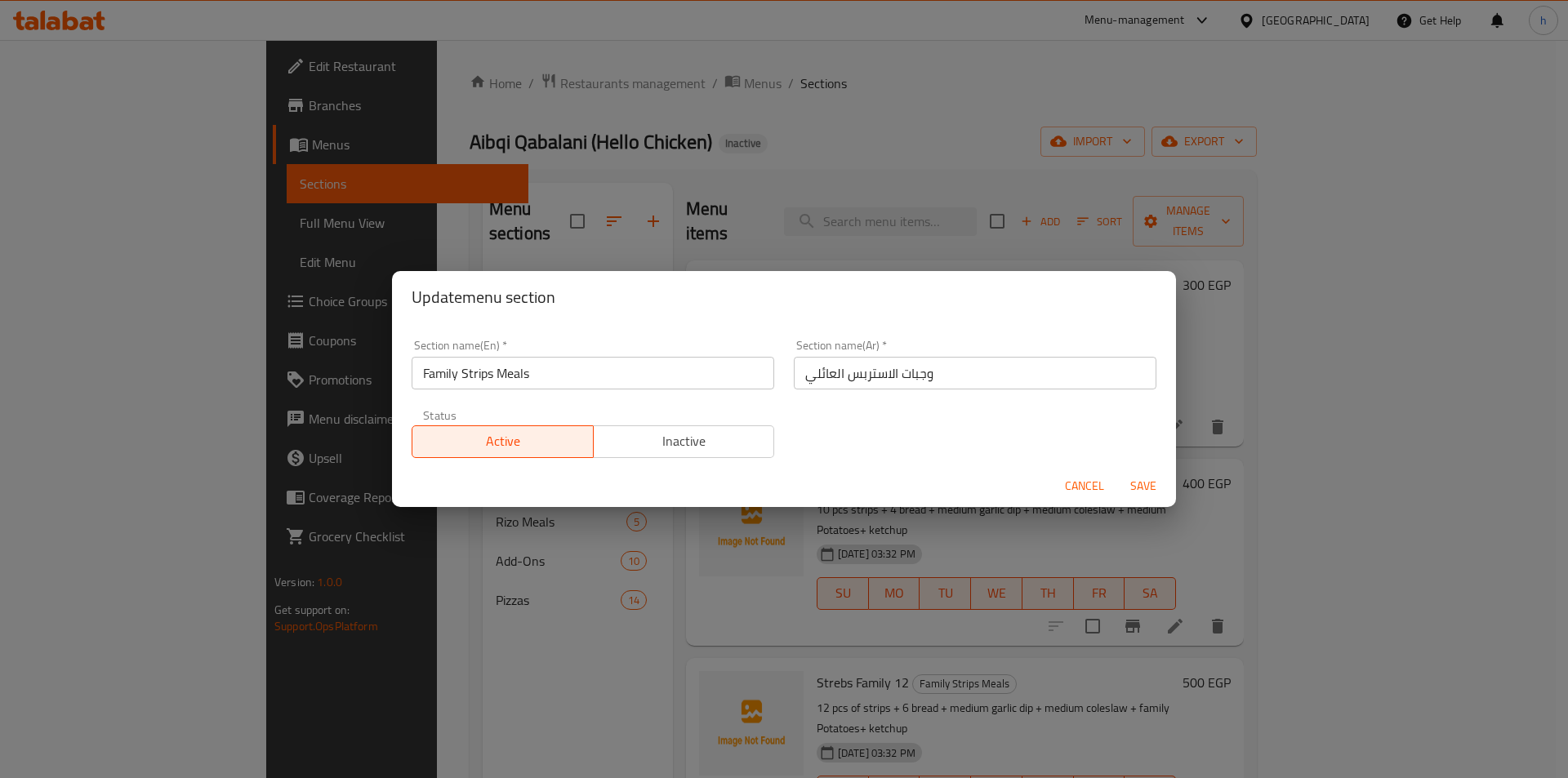
click input "Family Strips Meals"
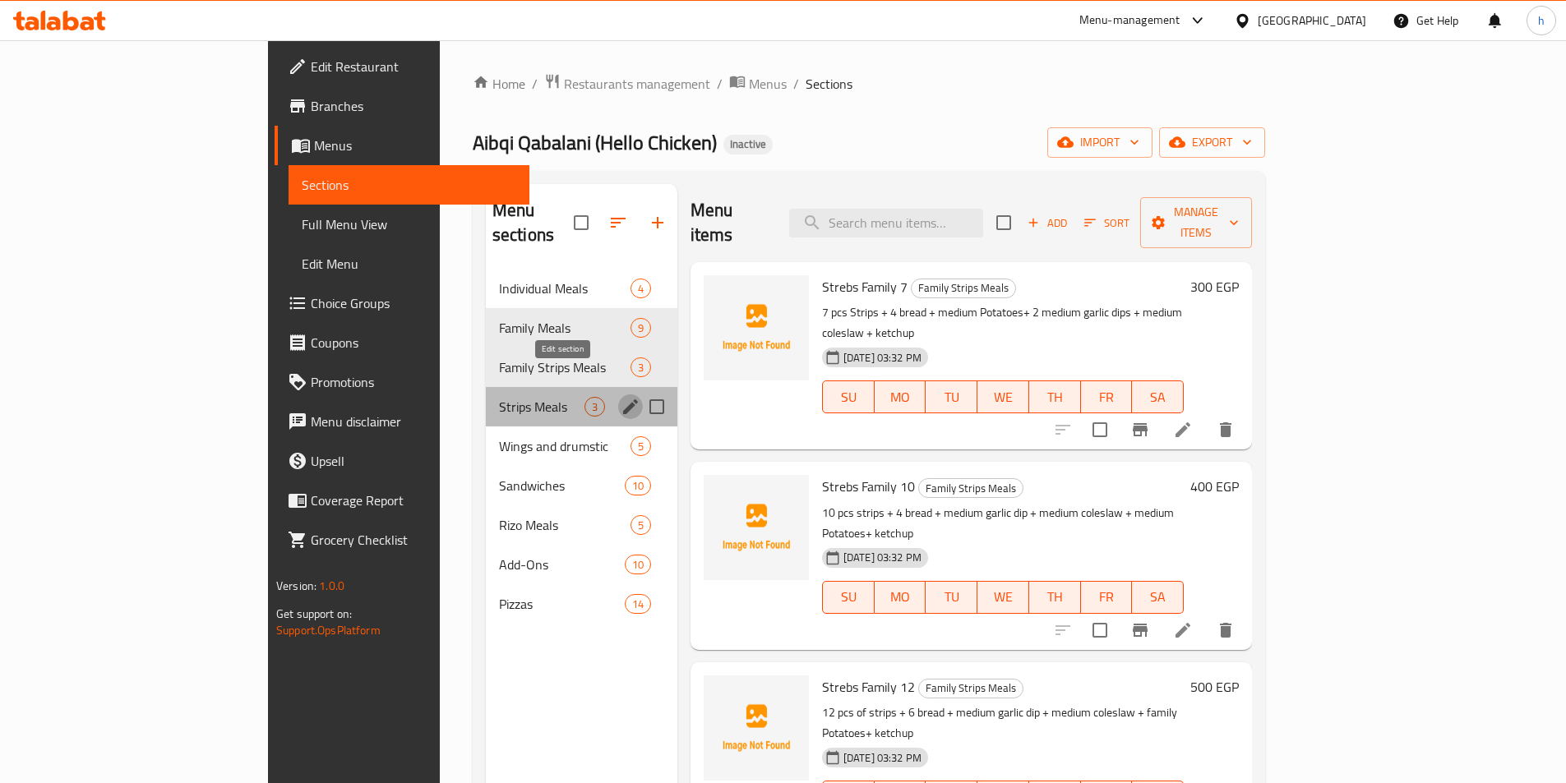
click icon "edit"
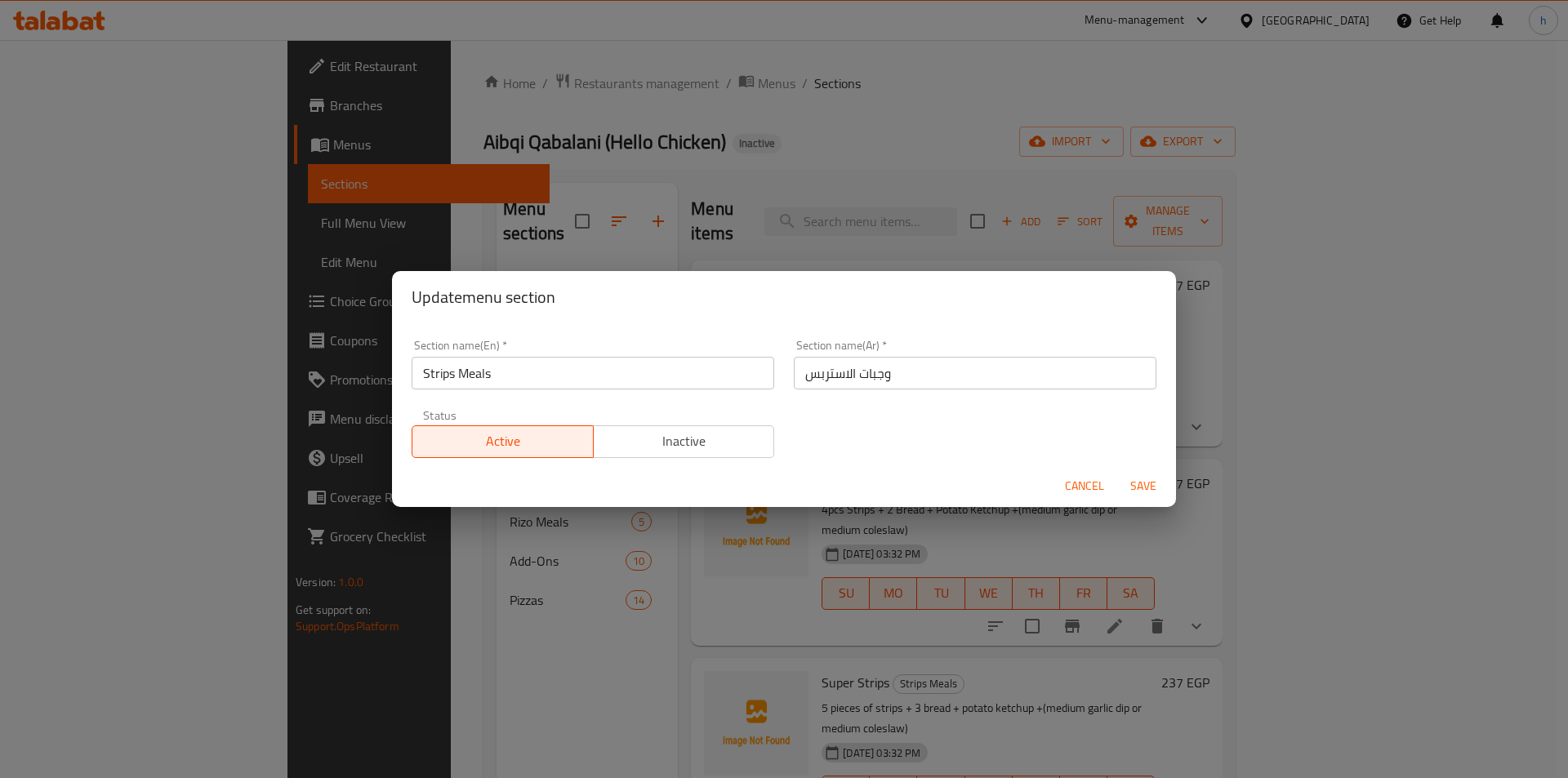
click input "Strips Meals"
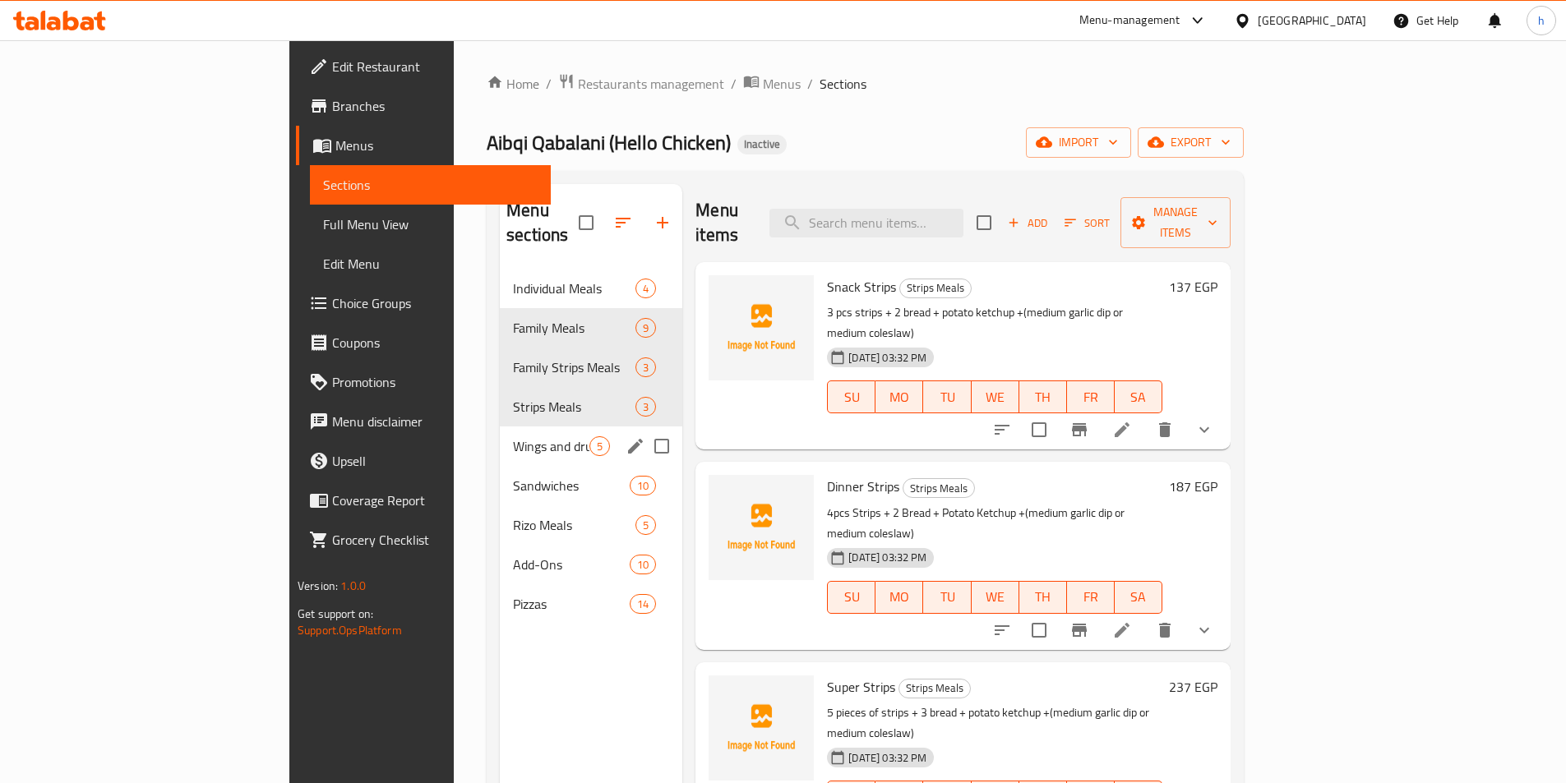
click icon "edit"
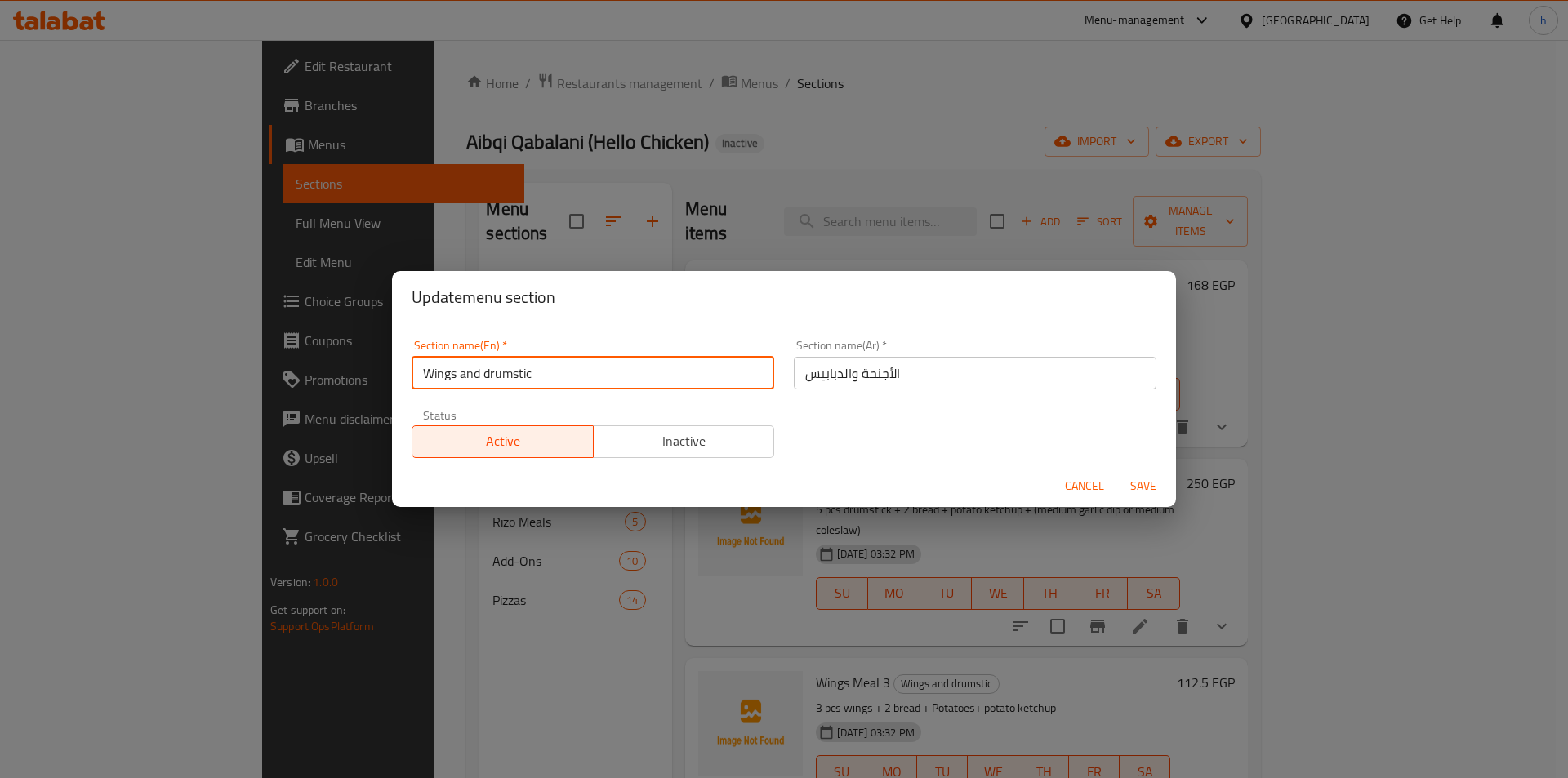
click input "Wings and drumstic"
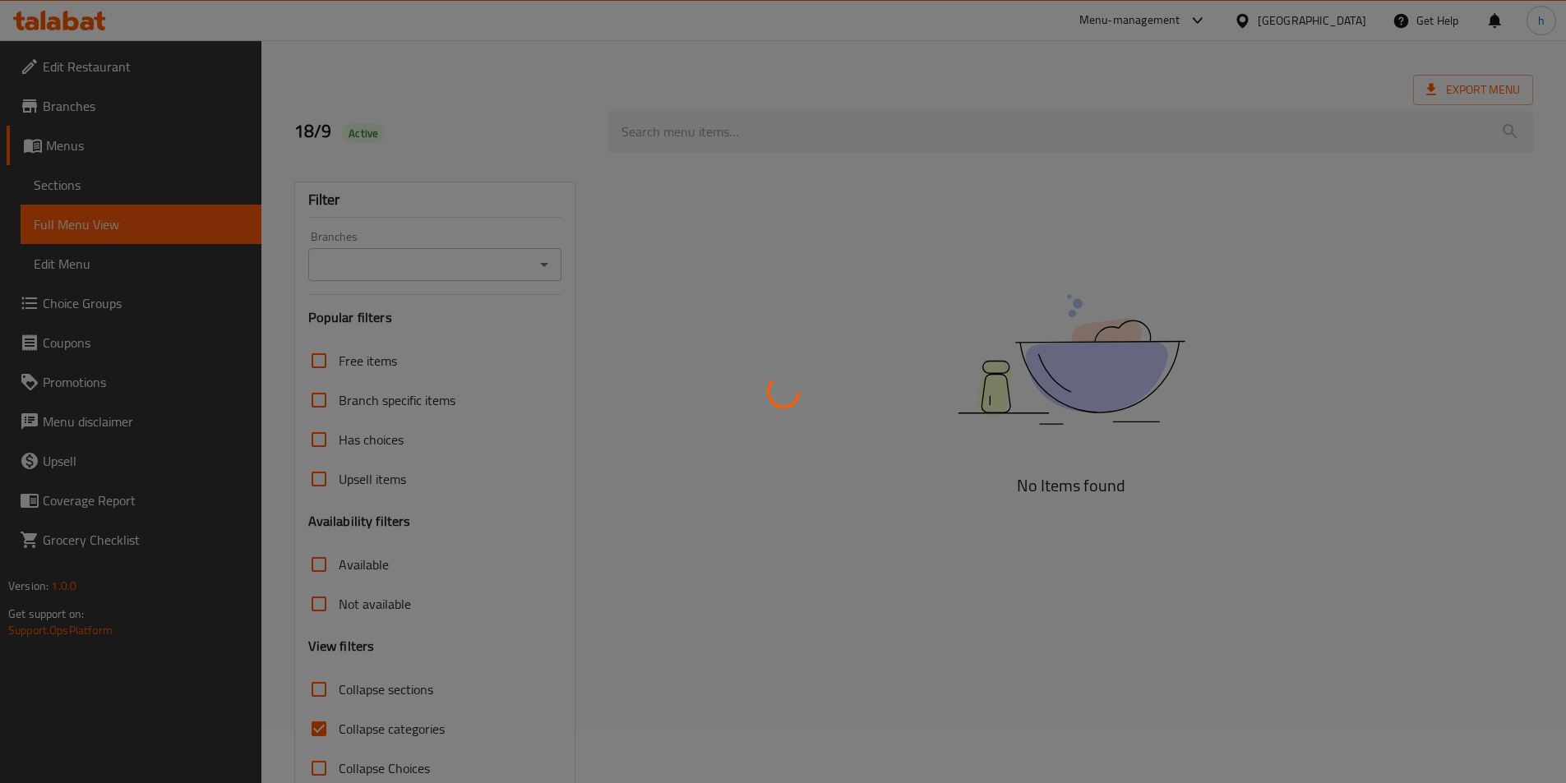
scroll to position [82, 0]
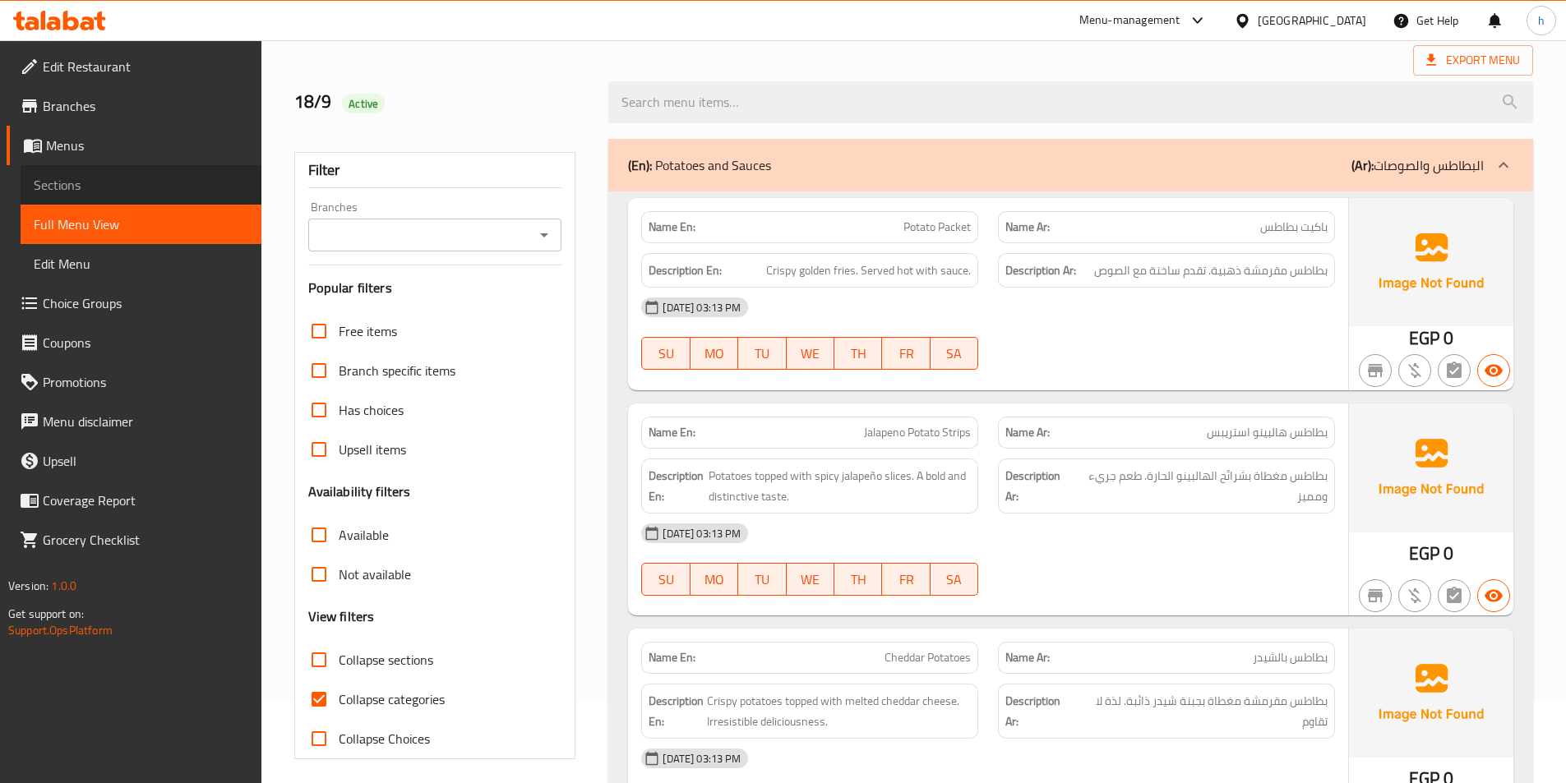
click at [153, 187] on span "Sections" at bounding box center [141, 185] width 215 height 20
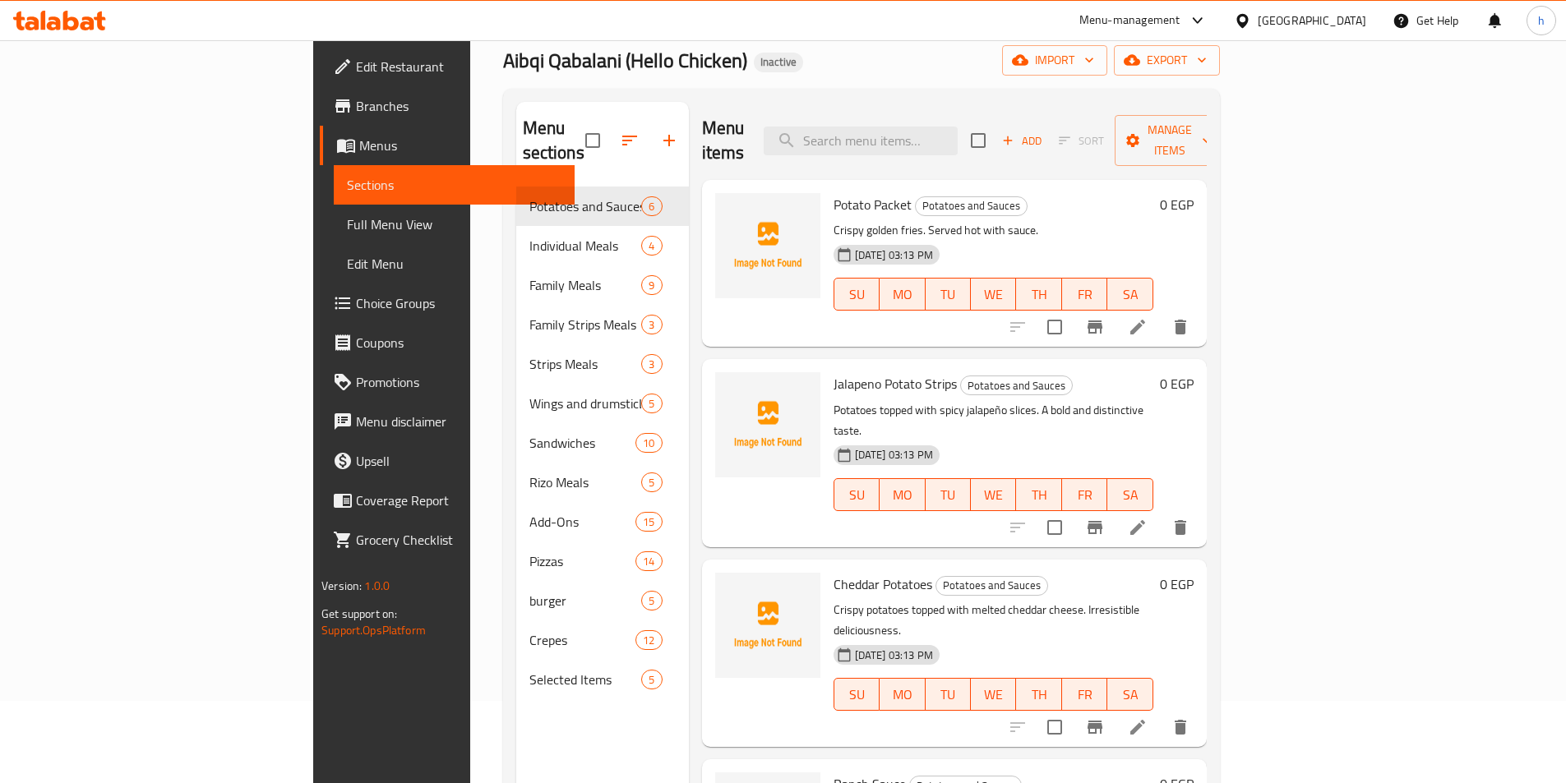
click at [1147, 317] on icon at bounding box center [1138, 327] width 20 height 20
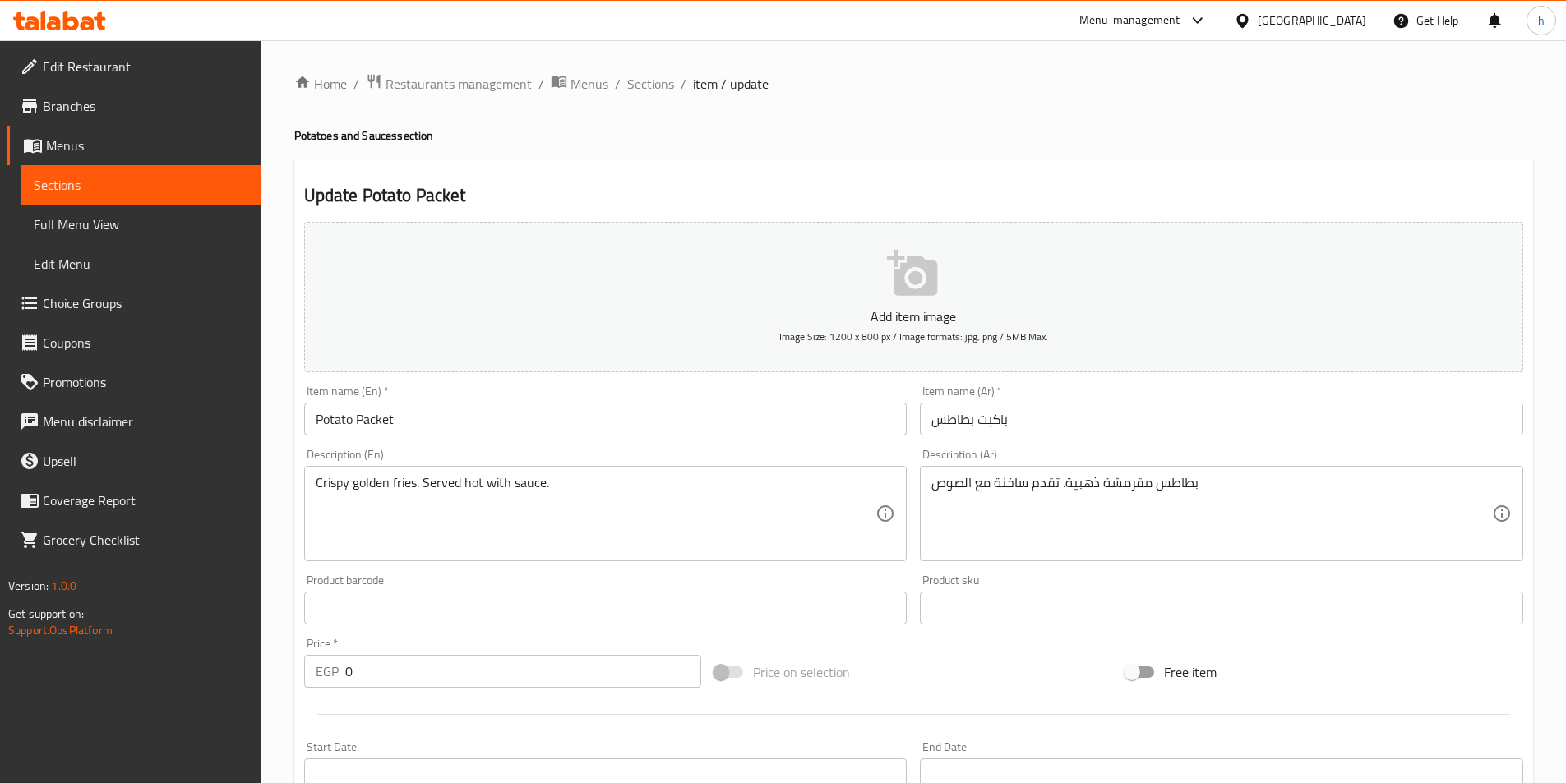
click at [661, 86] on span "Sections" at bounding box center [650, 84] width 47 height 20
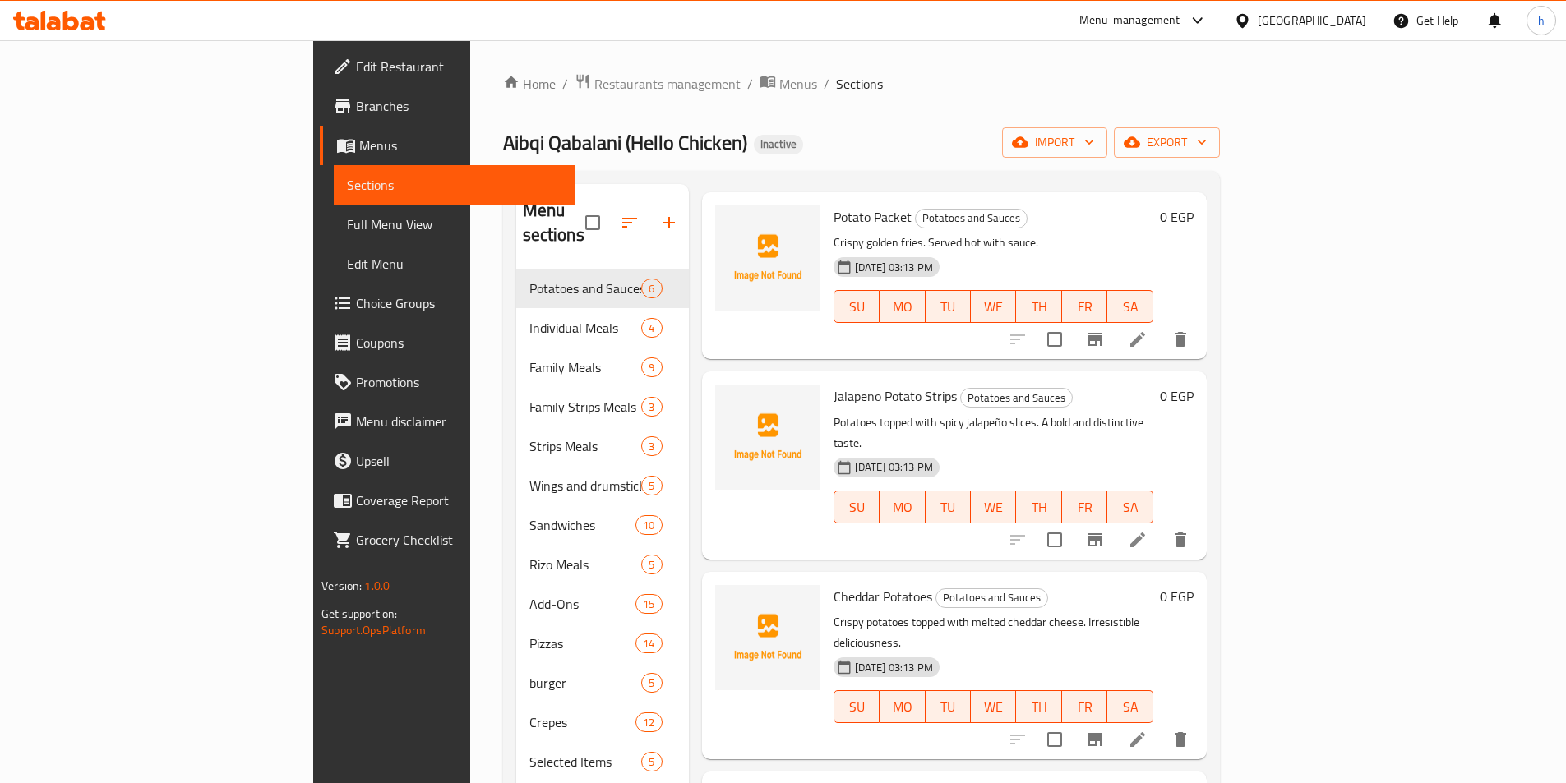
scroll to position [164, 0]
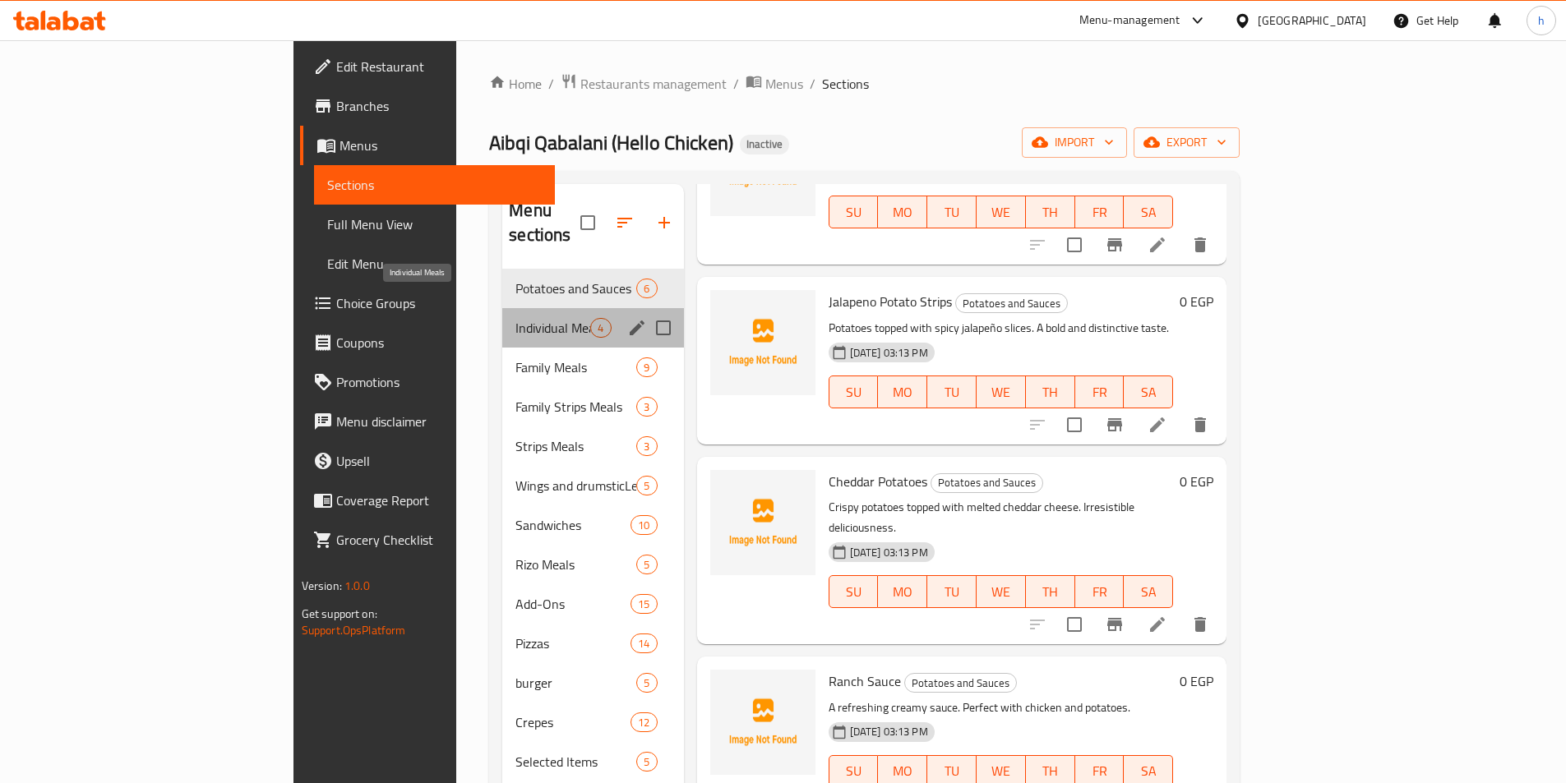
click at [515, 318] on span "Individual Meals" at bounding box center [552, 328] width 75 height 20
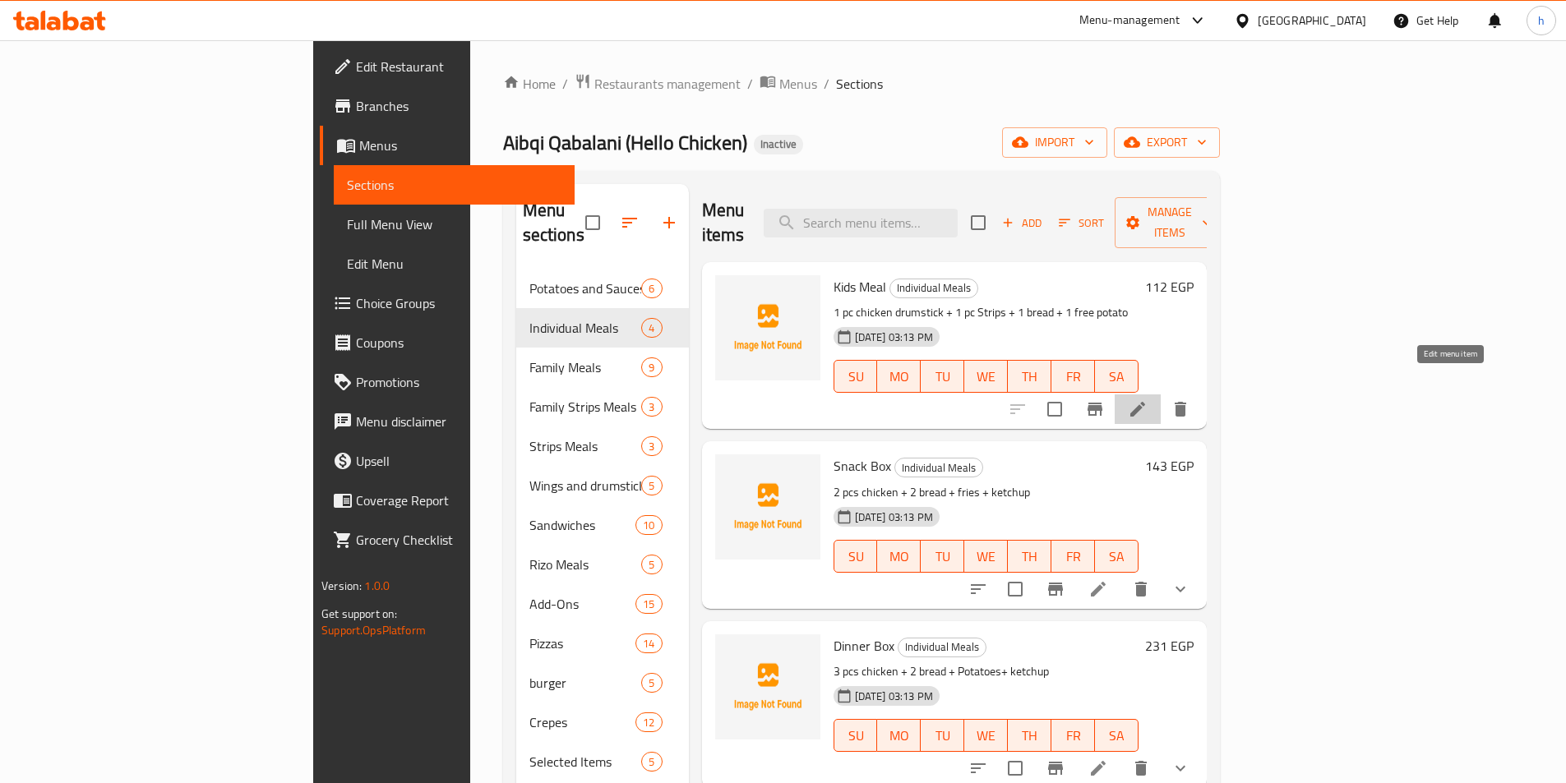
click at [1147, 399] on icon at bounding box center [1138, 409] width 20 height 20
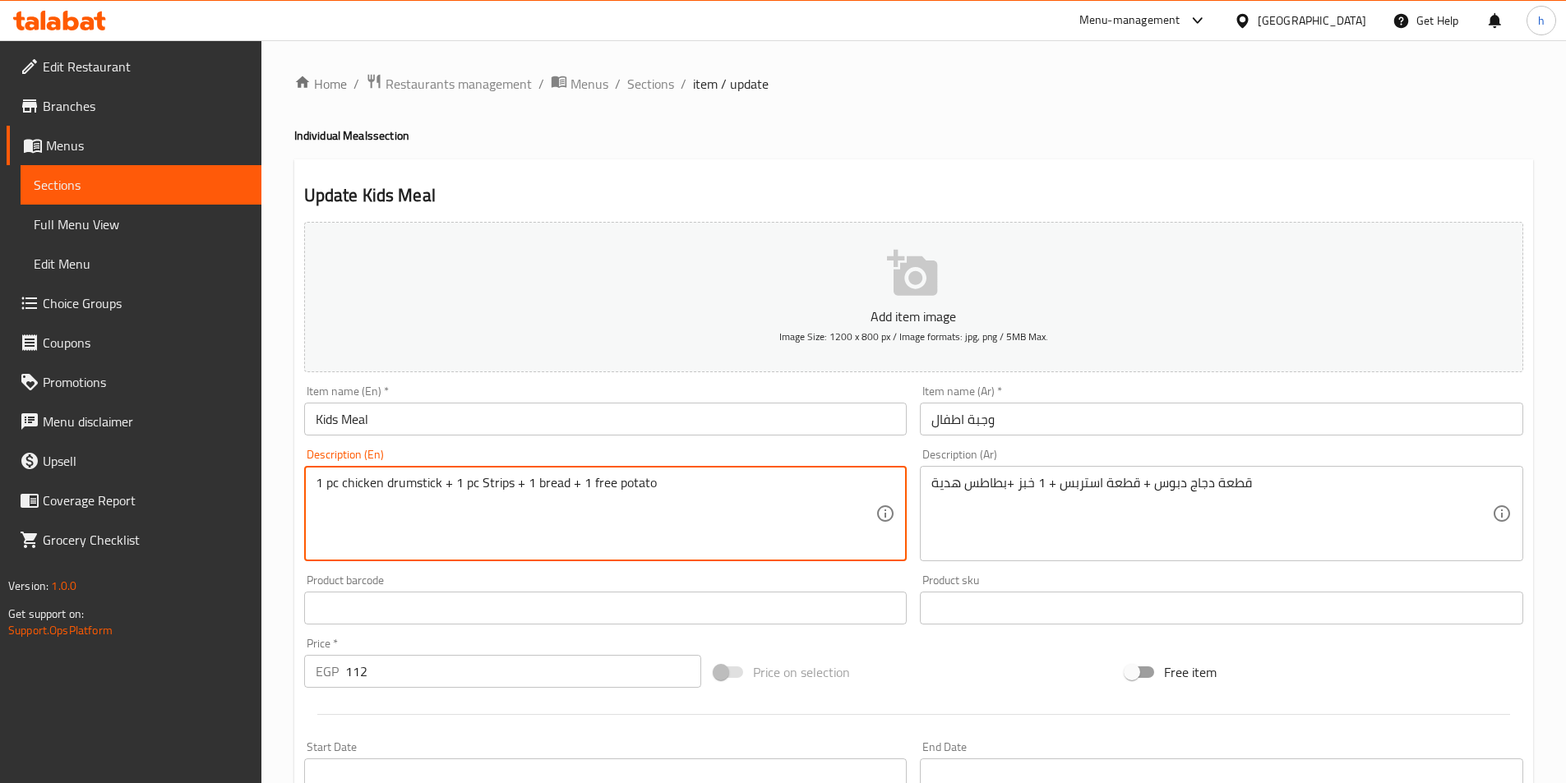
drag, startPoint x: 325, startPoint y: 482, endPoint x: 307, endPoint y: 482, distance: 18.1
click at [324, 483] on textarea "pc chicken drumstick + 1 pc Strips + 1 bread + 1 free potato" at bounding box center [596, 514] width 561 height 78
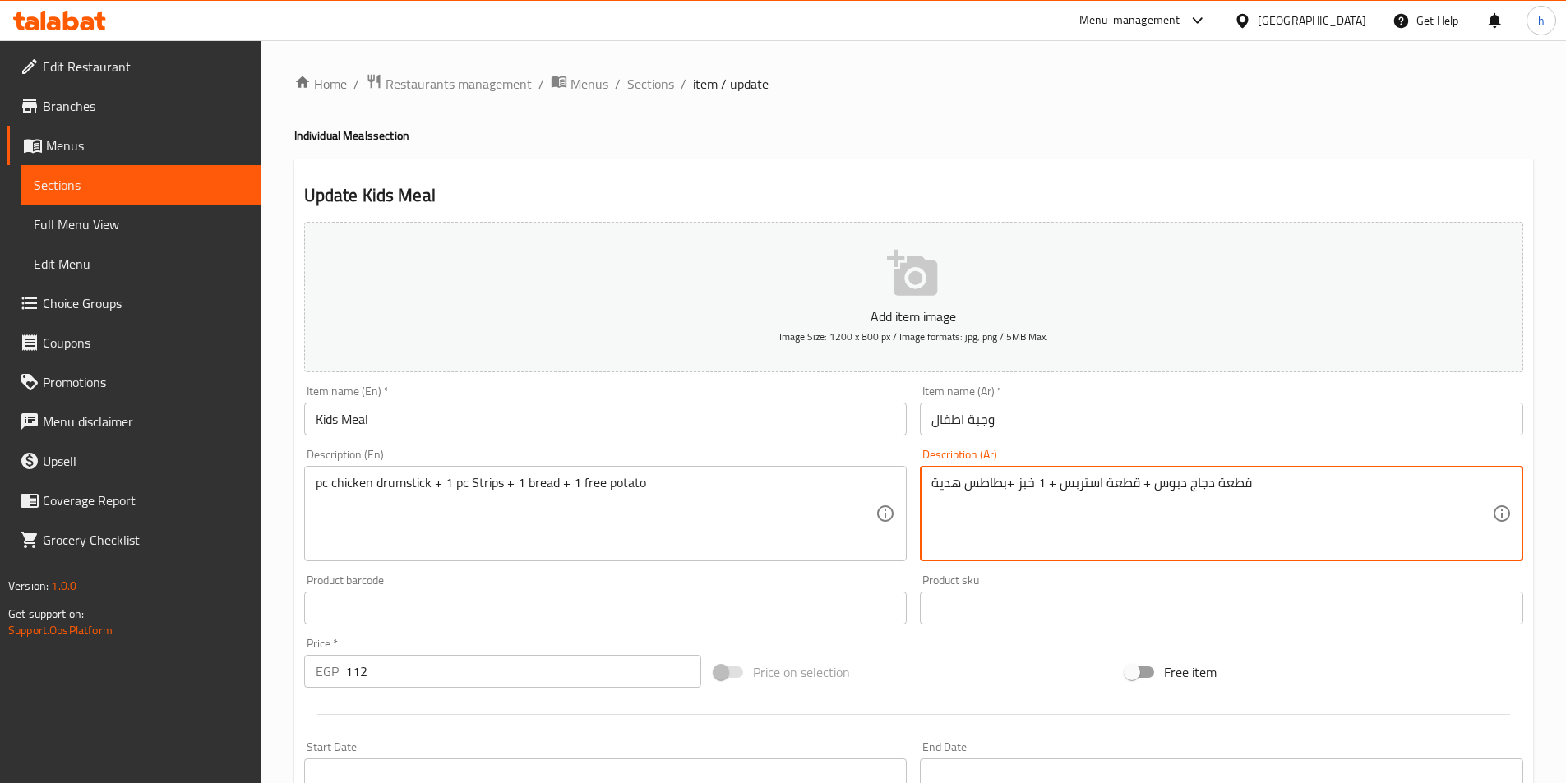
click at [1245, 486] on textarea "قطعة دجاج دبوس + قطعة استربس + 1 خبز +بطاطس هدية" at bounding box center [1211, 514] width 561 height 78
click at [1226, 478] on textarea "قطعة دجاج دبوس + قطعة استربس + 1 خبز +بطاطس هدية" at bounding box center [1211, 514] width 561 height 78
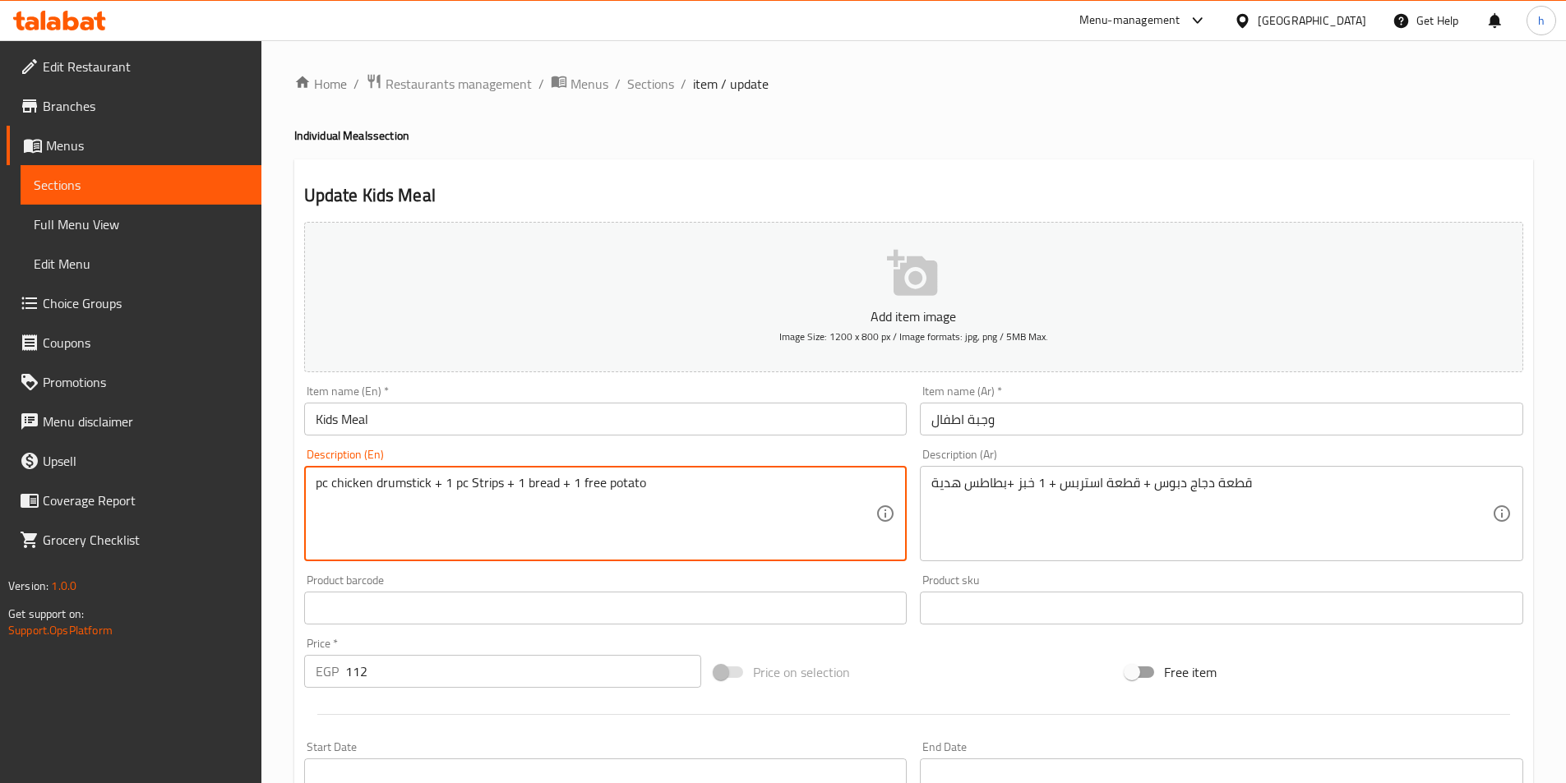
click at [317, 482] on textarea "pc chicken drumstick + 1 pc Strips + 1 bread + 1 free potato" at bounding box center [596, 514] width 561 height 78
paste textarea "iece"
click at [483, 482] on textarea "piece chicken drumstick + 1 pc Strips + 1 bread + 1 free potato" at bounding box center [596, 514] width 561 height 78
click at [474, 482] on textarea "piece chicken drumstick + 1 pc Strips + 1 bread + 1 free potato" at bounding box center [596, 514] width 561 height 78
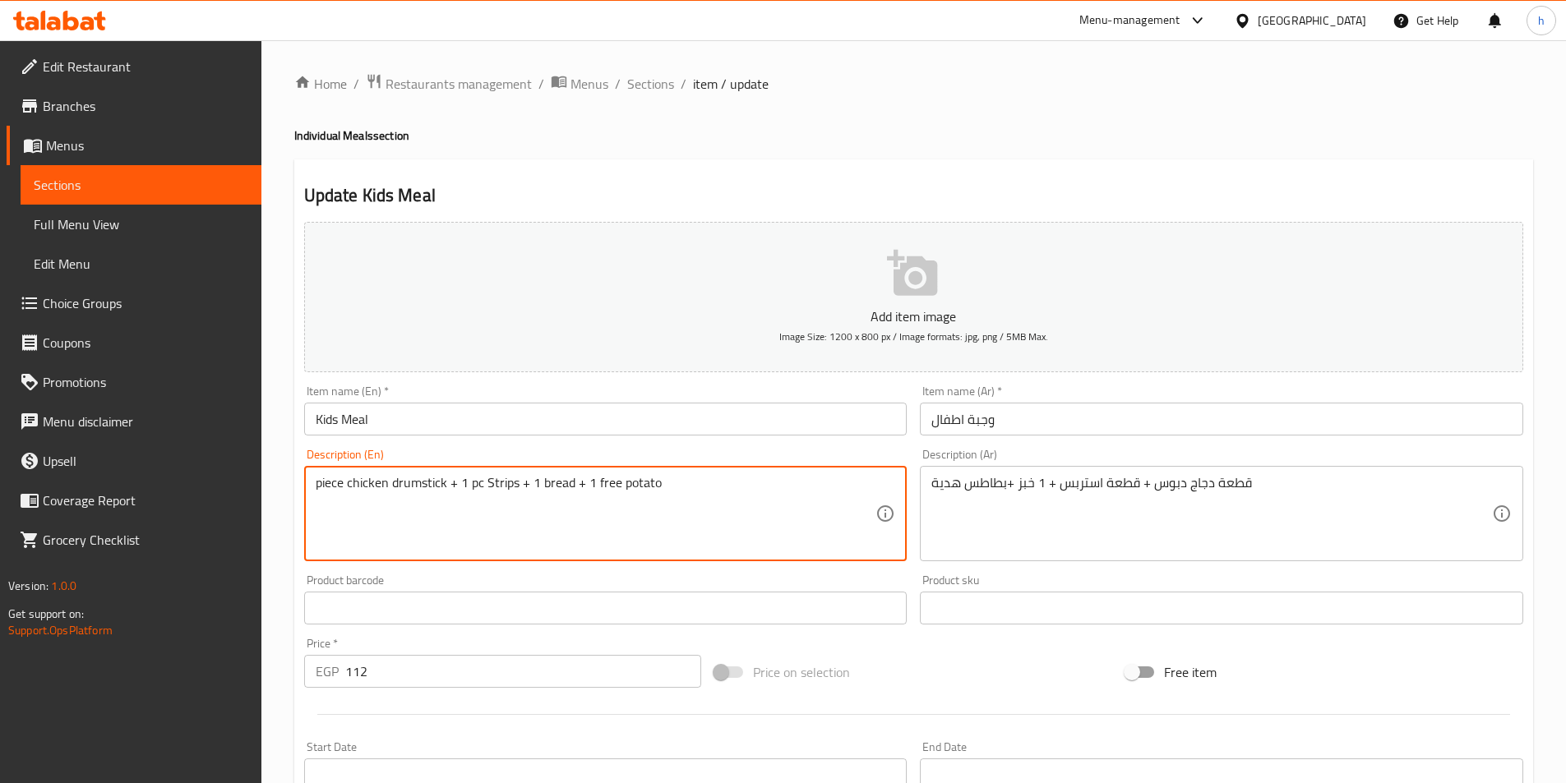
click at [474, 482] on textarea "piece chicken drumstick + 1 pc Strips + 1 bread + 1 free potato" at bounding box center [596, 514] width 561 height 78
drag, startPoint x: 463, startPoint y: 479, endPoint x: 482, endPoint y: 480, distance: 18.9
click at [482, 480] on textarea "piece chicken drumstick + 1 pc Strips + 1 bread + 1 free potato" at bounding box center [596, 514] width 561 height 78
drag, startPoint x: 456, startPoint y: 478, endPoint x: 482, endPoint y: 479, distance: 26.4
click at [482, 479] on textarea "piece chicken drumstick + 1 pc Strips + 1 bread + 1 free potato" at bounding box center [596, 514] width 561 height 78
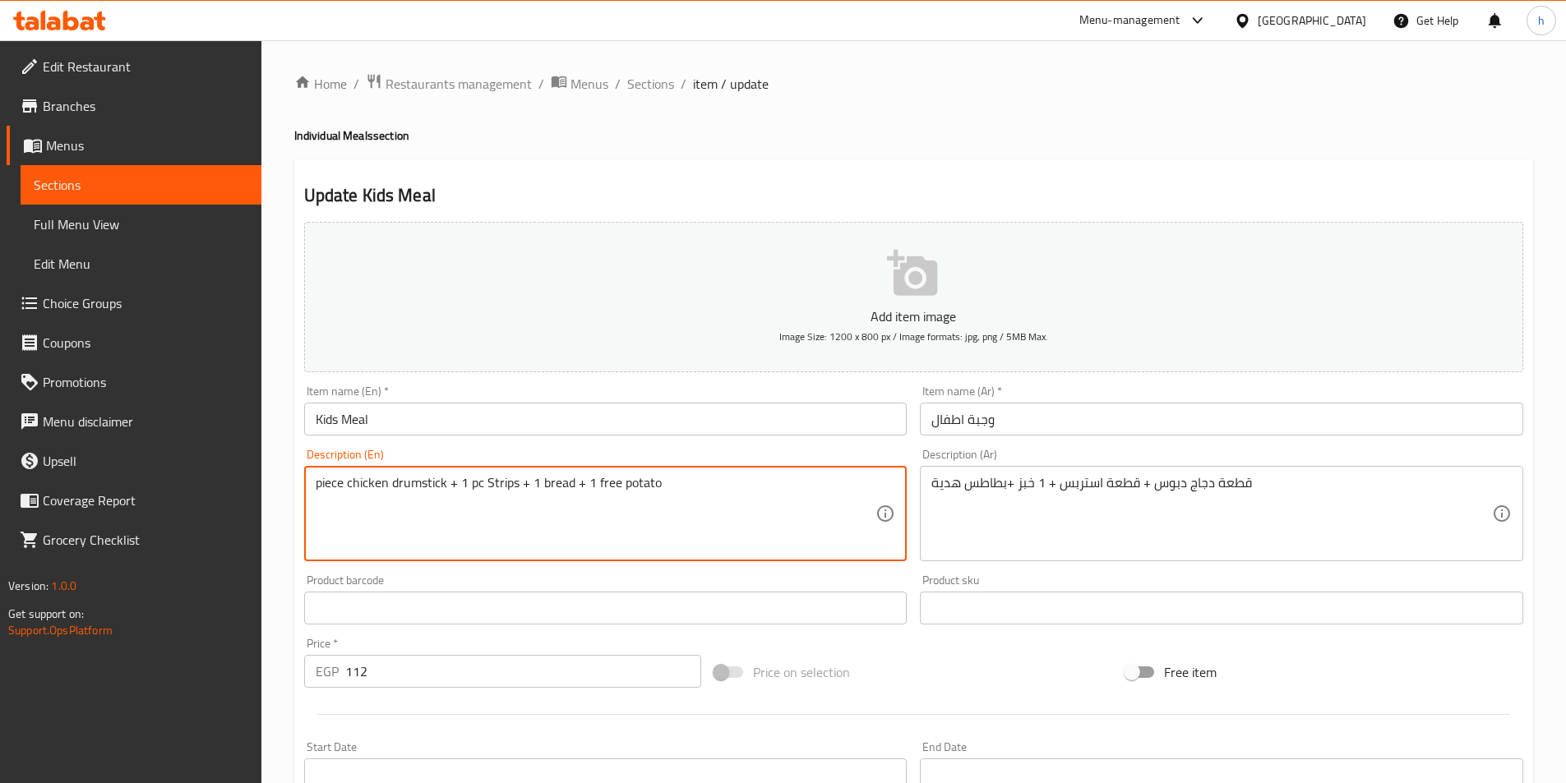
paste textarea "piece"
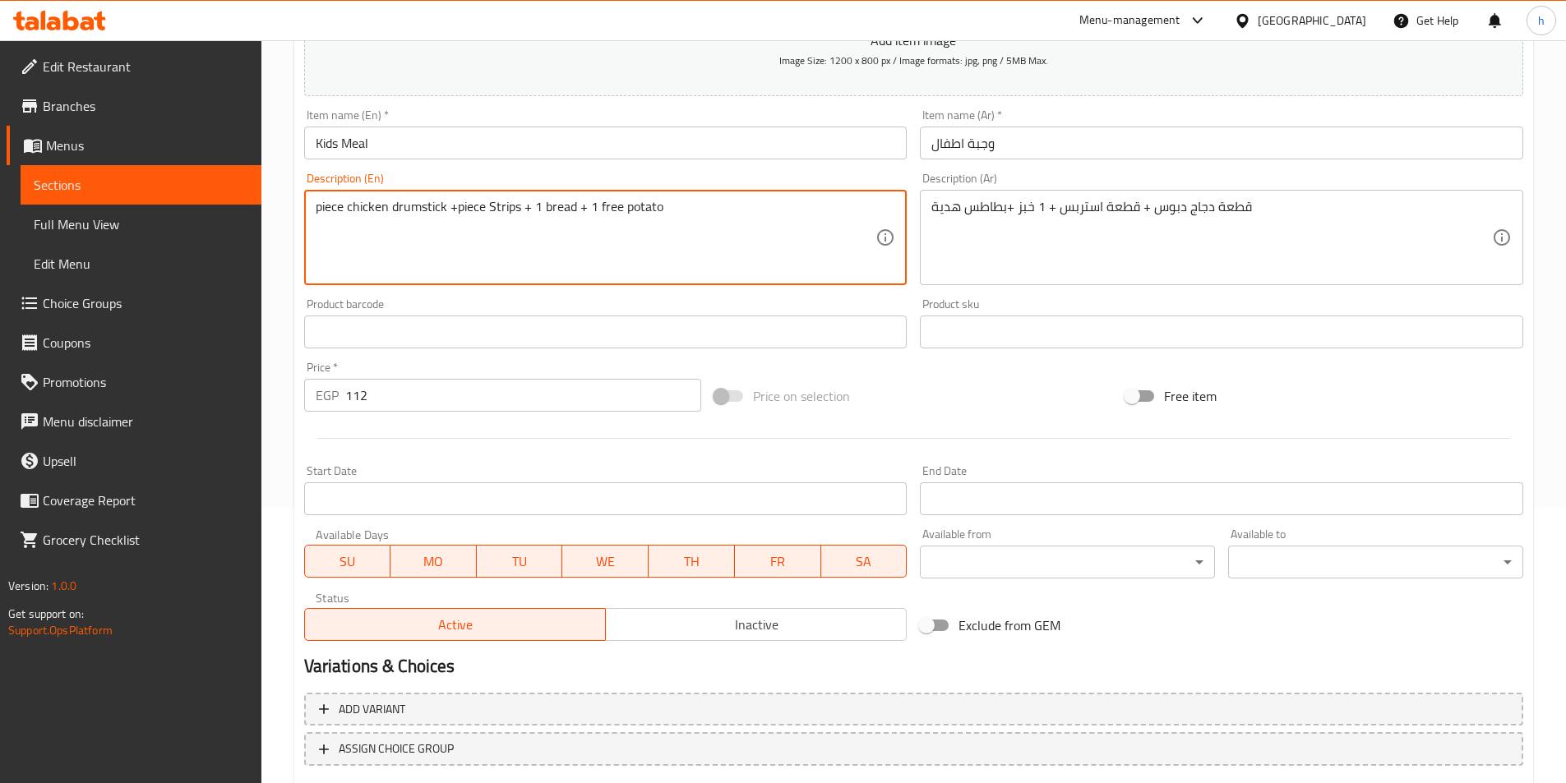
scroll to position [247, 0]
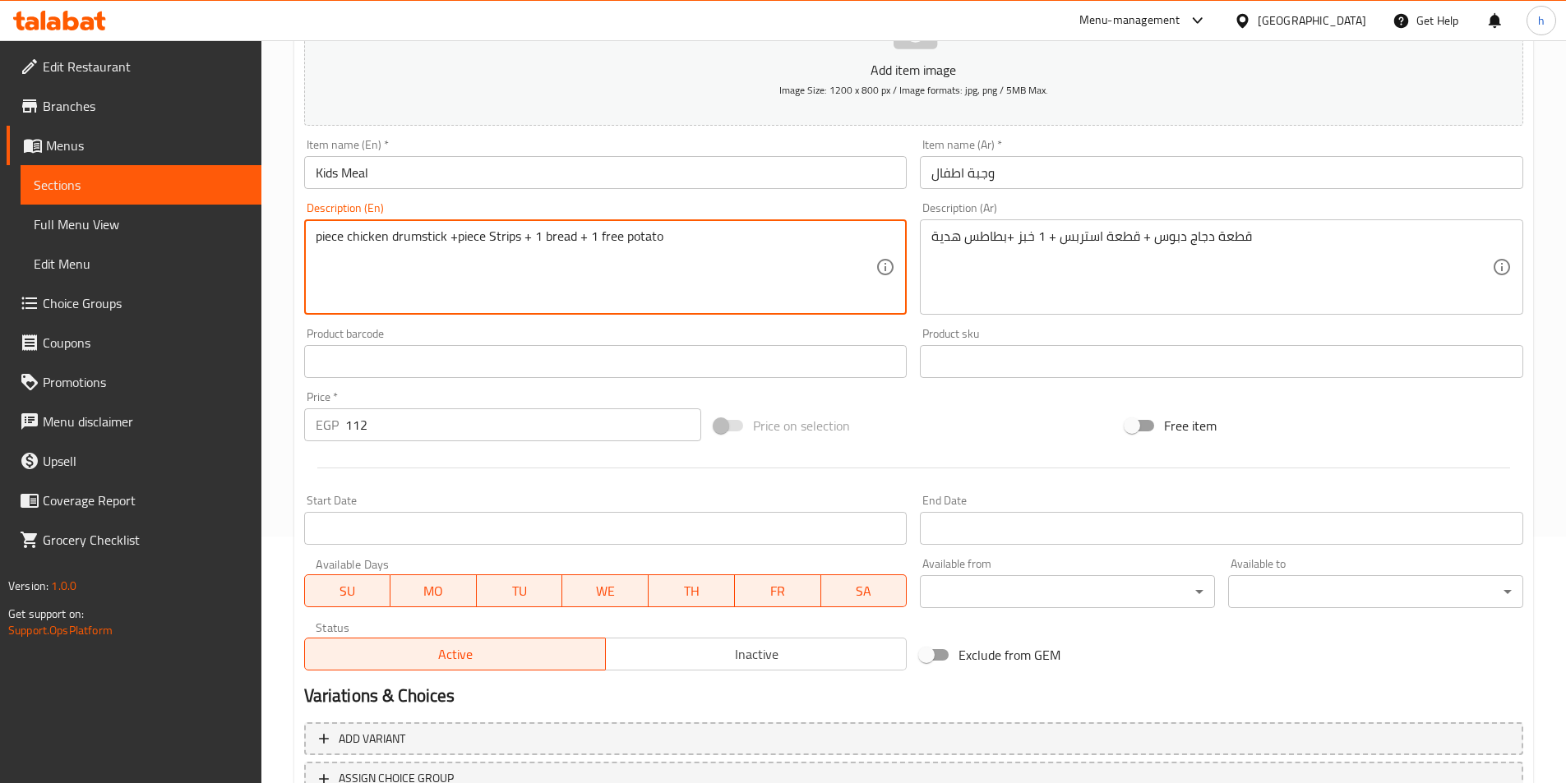
click at [593, 235] on textarea "piece chicken drumstick +piece Strips + 1 bread + 1 free potato" at bounding box center [596, 267] width 561 height 78
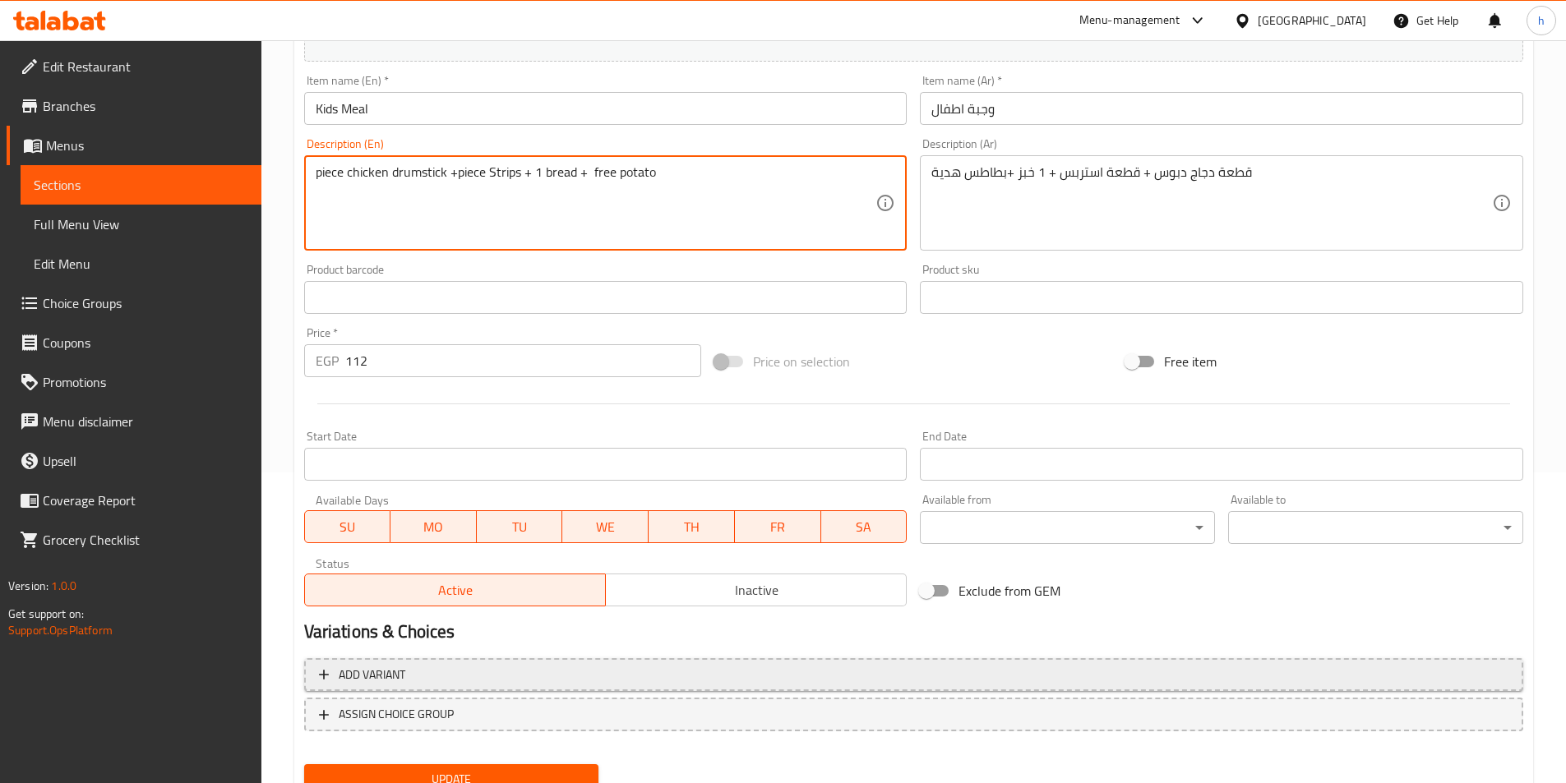
scroll to position [378, 0]
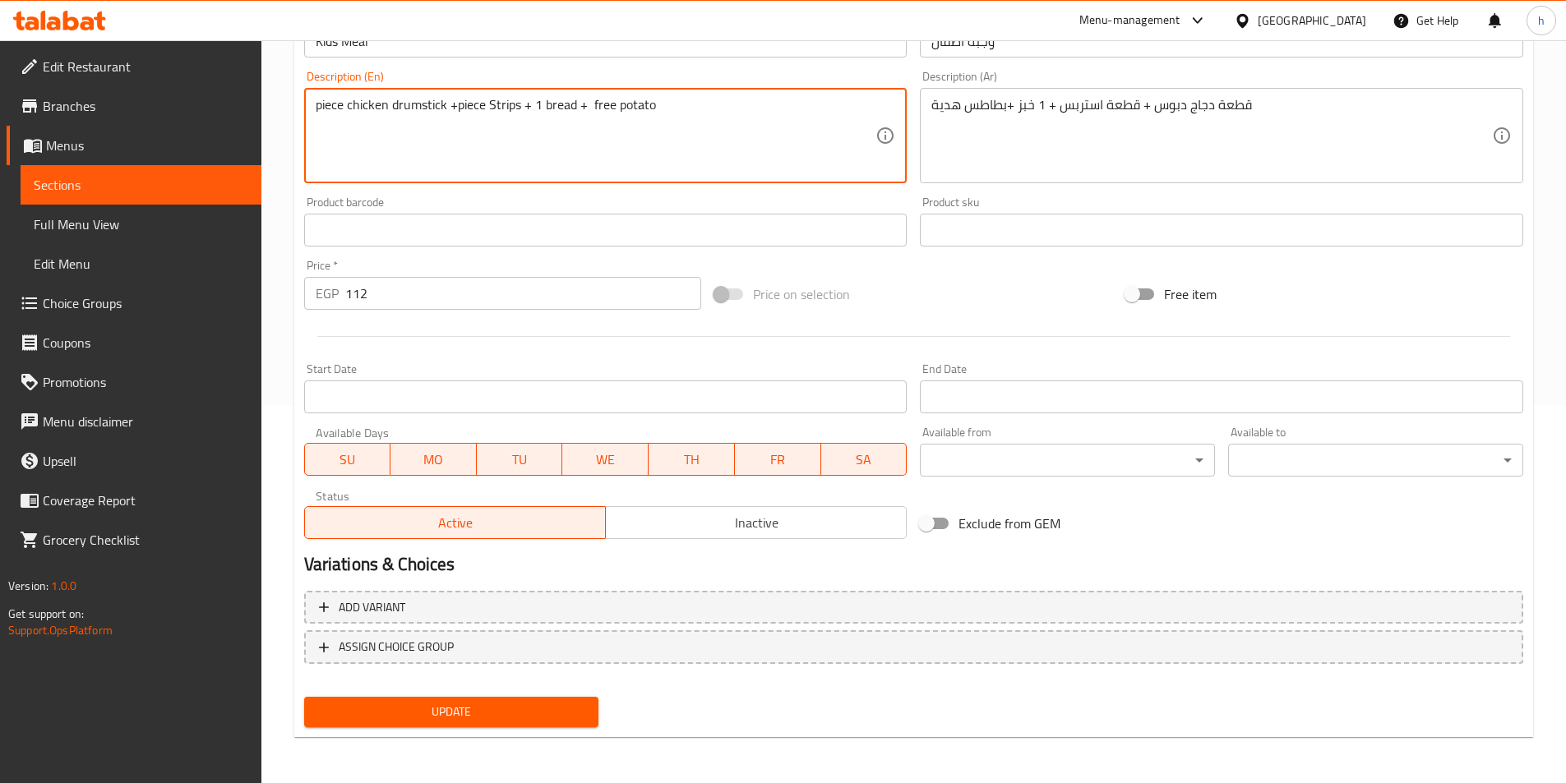
type textarea "piece chicken drumstick +piece Strips + 1 bread + free potato"
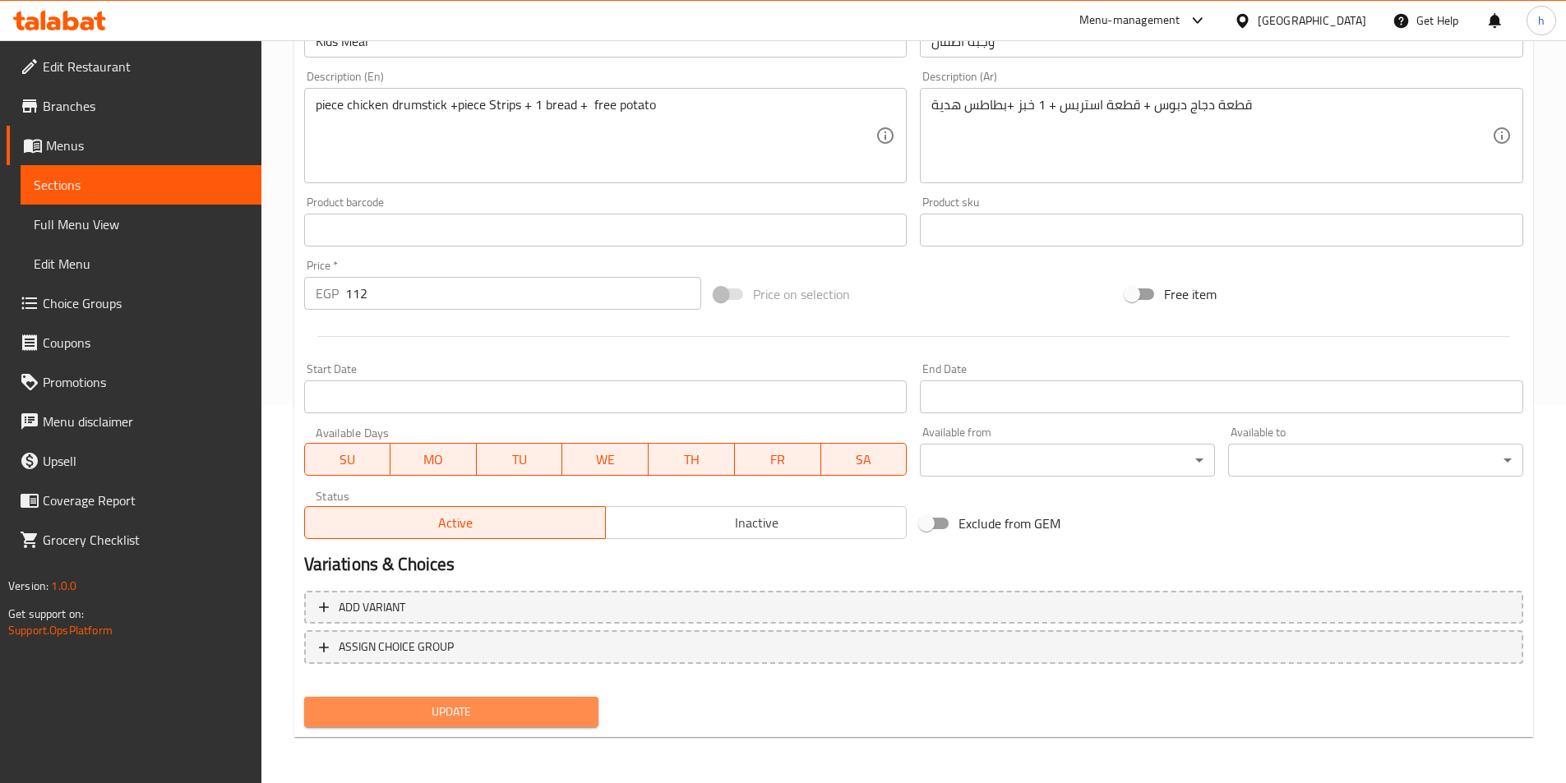
click at [547, 703] on span "Update" at bounding box center [451, 712] width 269 height 21
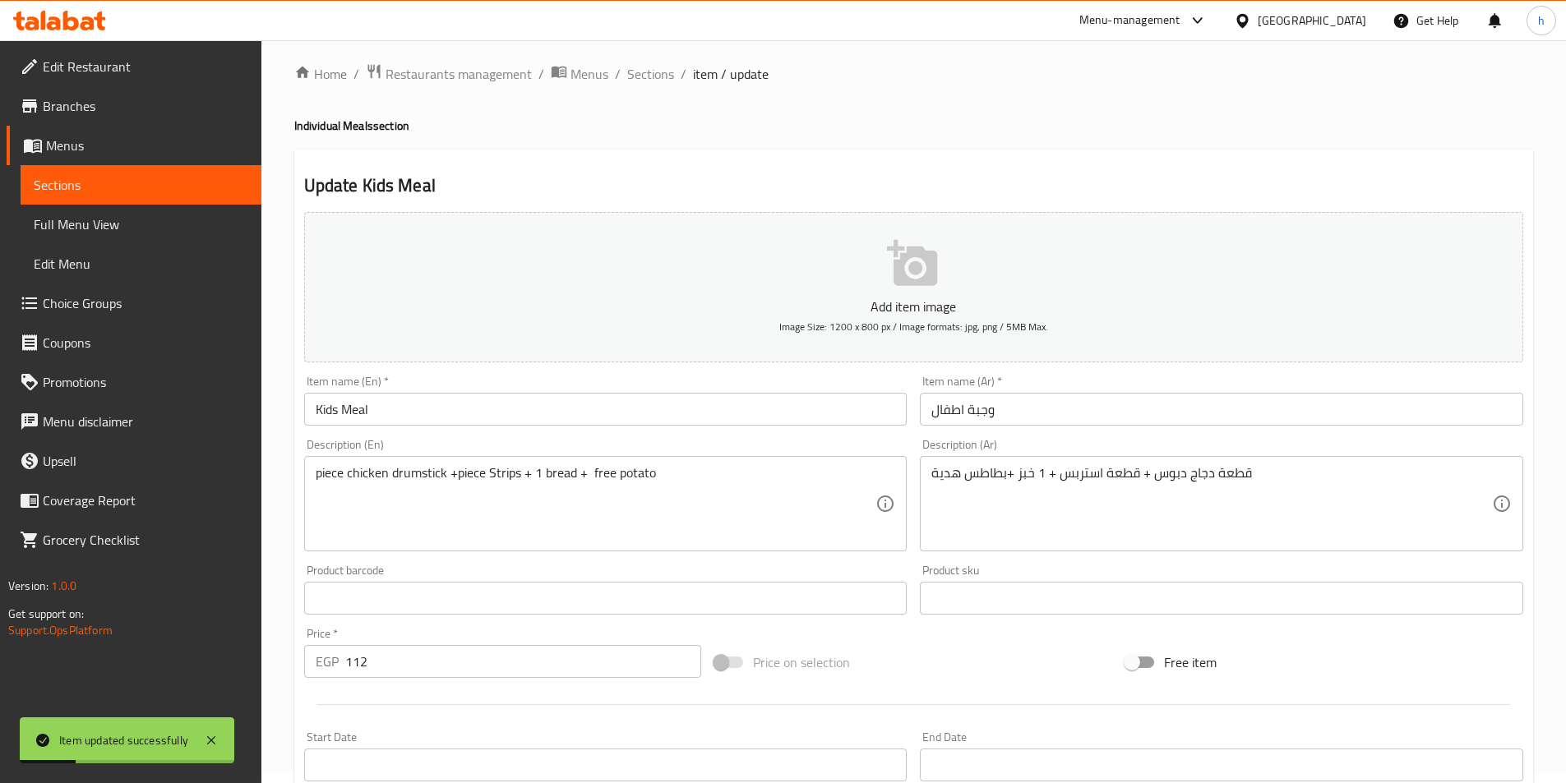
scroll to position [0, 0]
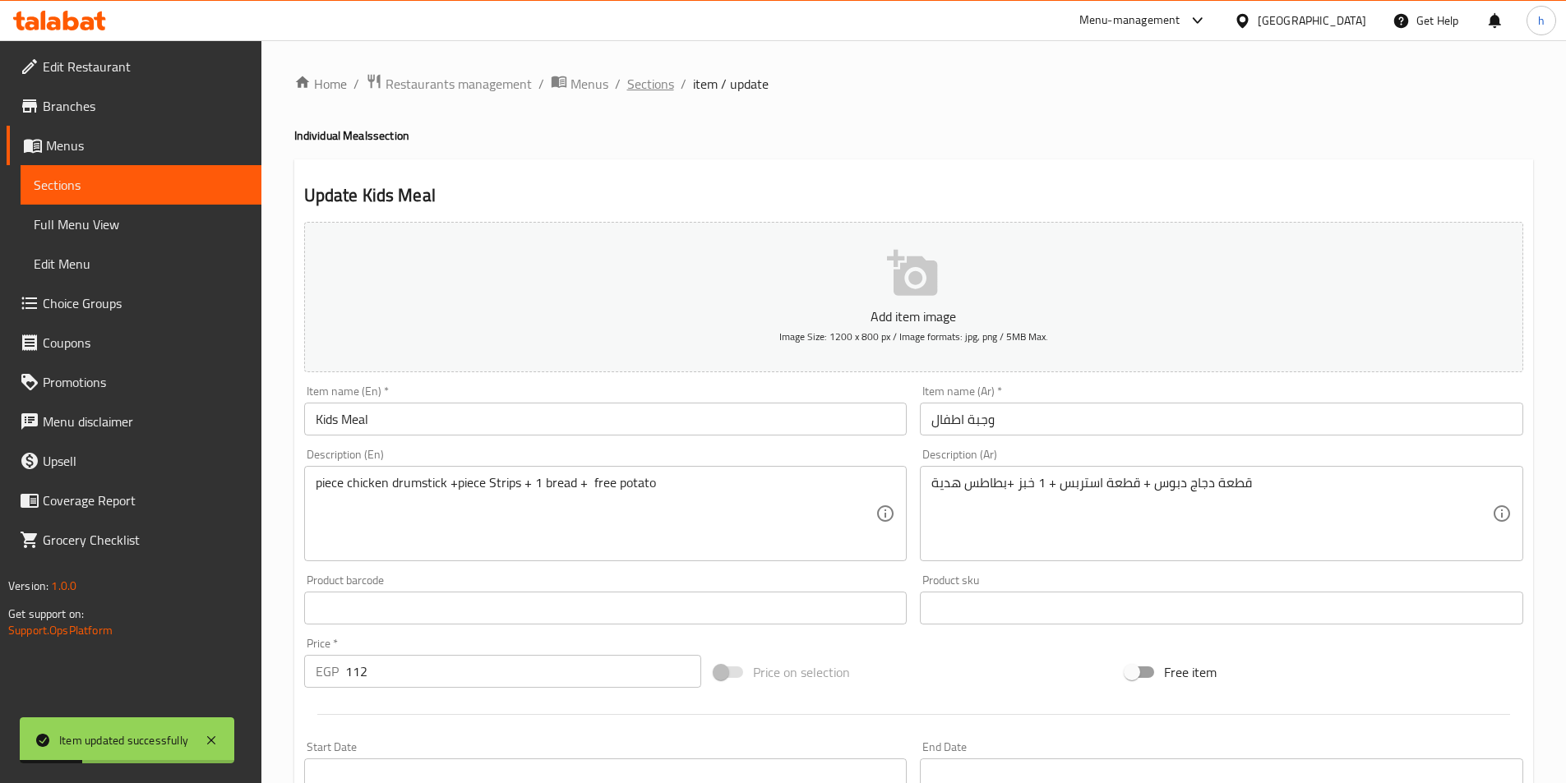
click at [646, 93] on span "Sections" at bounding box center [650, 84] width 47 height 20
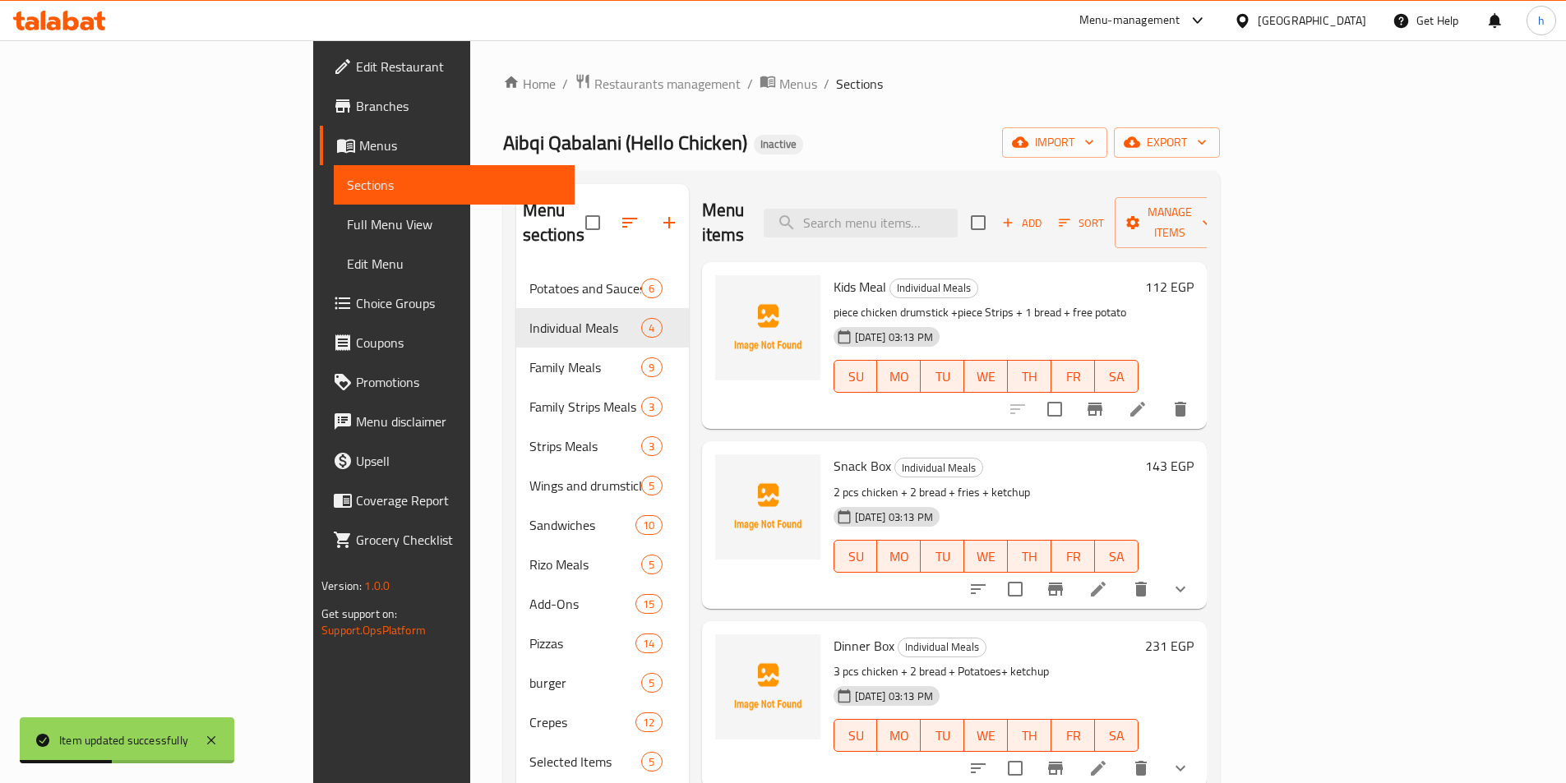
click at [1121, 575] on li at bounding box center [1098, 590] width 46 height 30
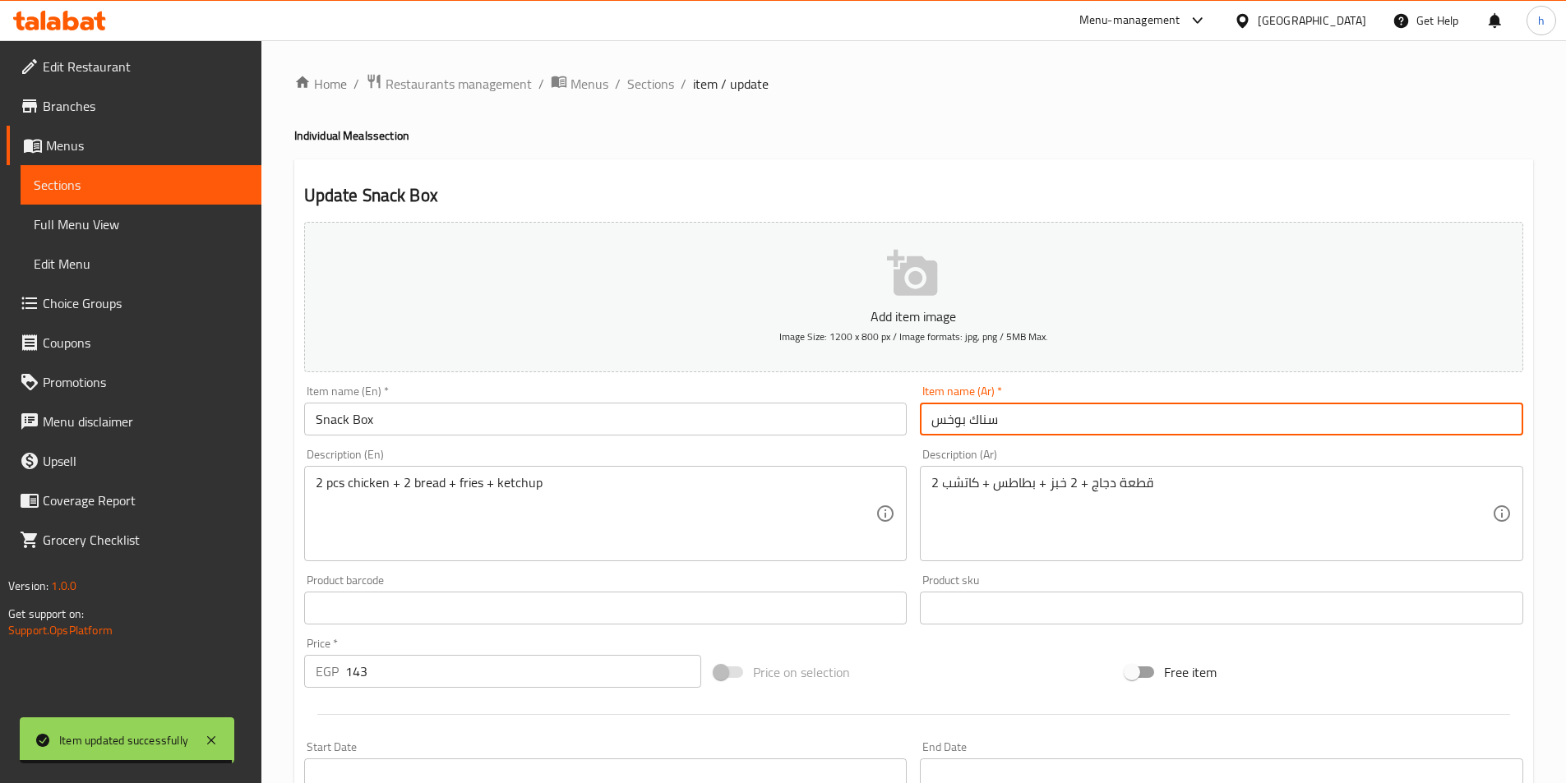
click at [952, 419] on input "سناك بوخس" at bounding box center [1221, 419] width 603 height 33
type input "سناك بوكس"
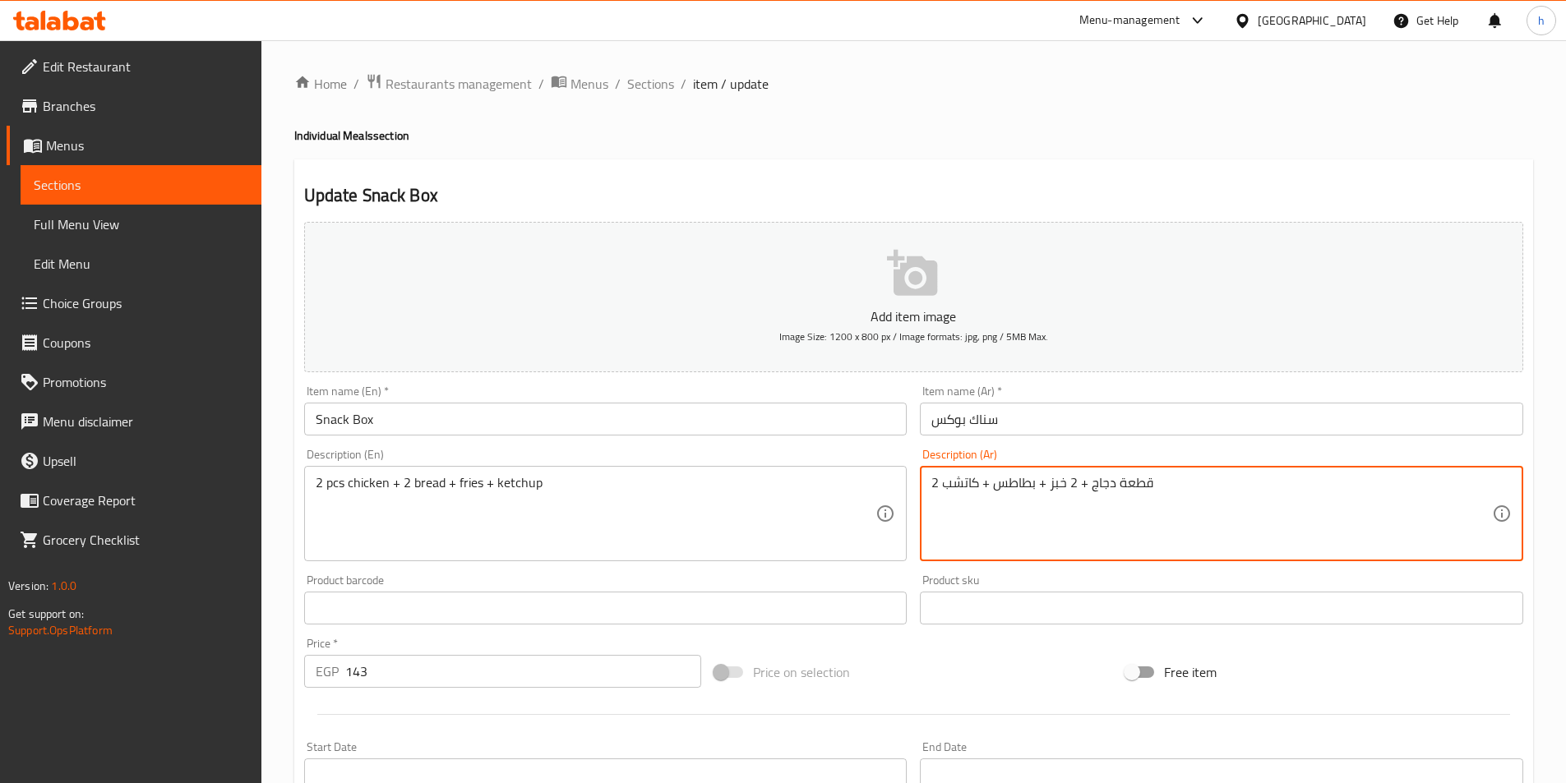
click at [1013, 490] on textarea "2 قطعة دجاج + 2 خبز + بطاطس + كاتشب" at bounding box center [1211, 514] width 561 height 78
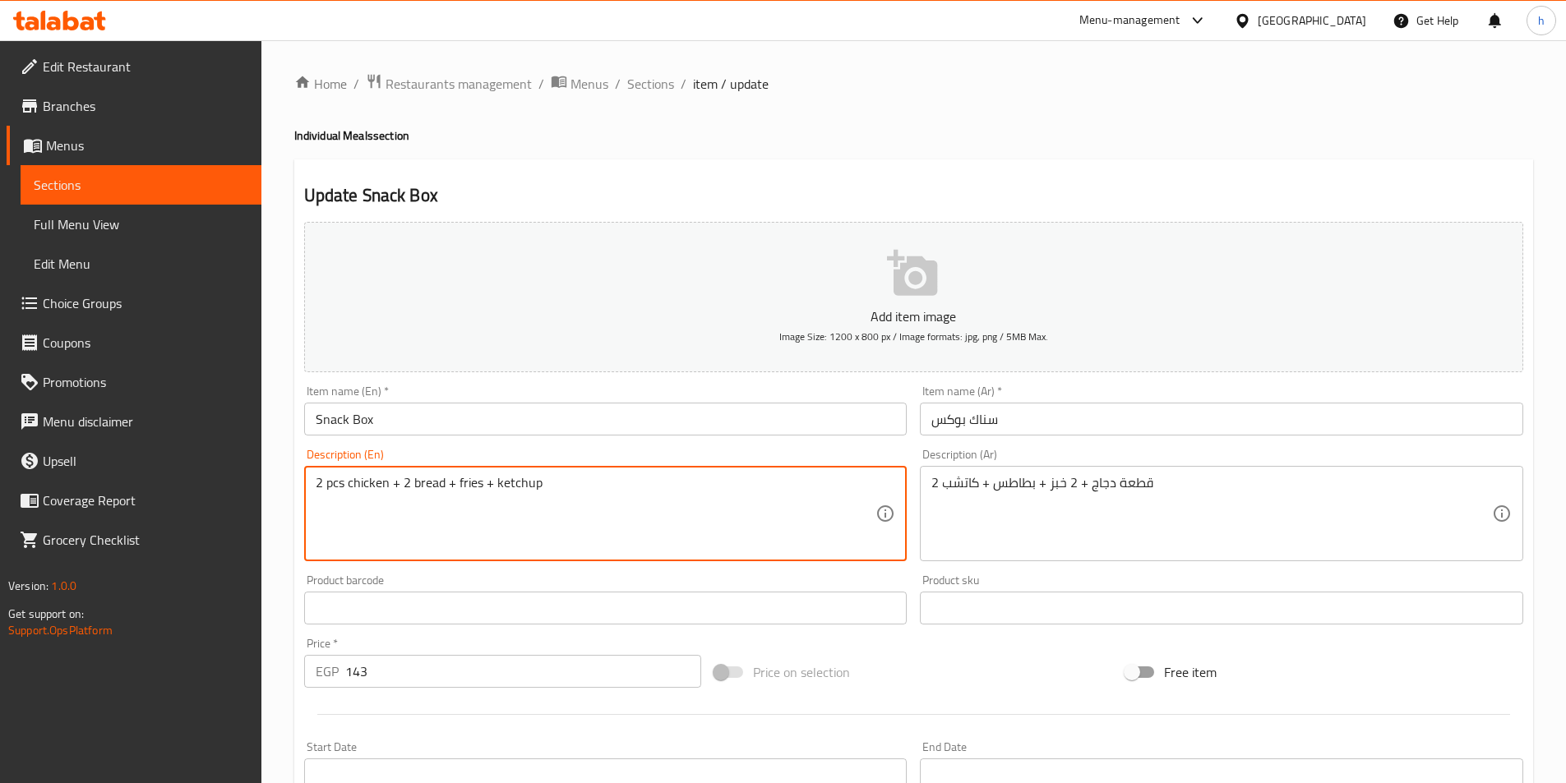
click at [469, 481] on textarea "2 pcs chicken + 2 bread + fries + ketchup" at bounding box center [596, 514] width 561 height 78
paste textarea "potato"
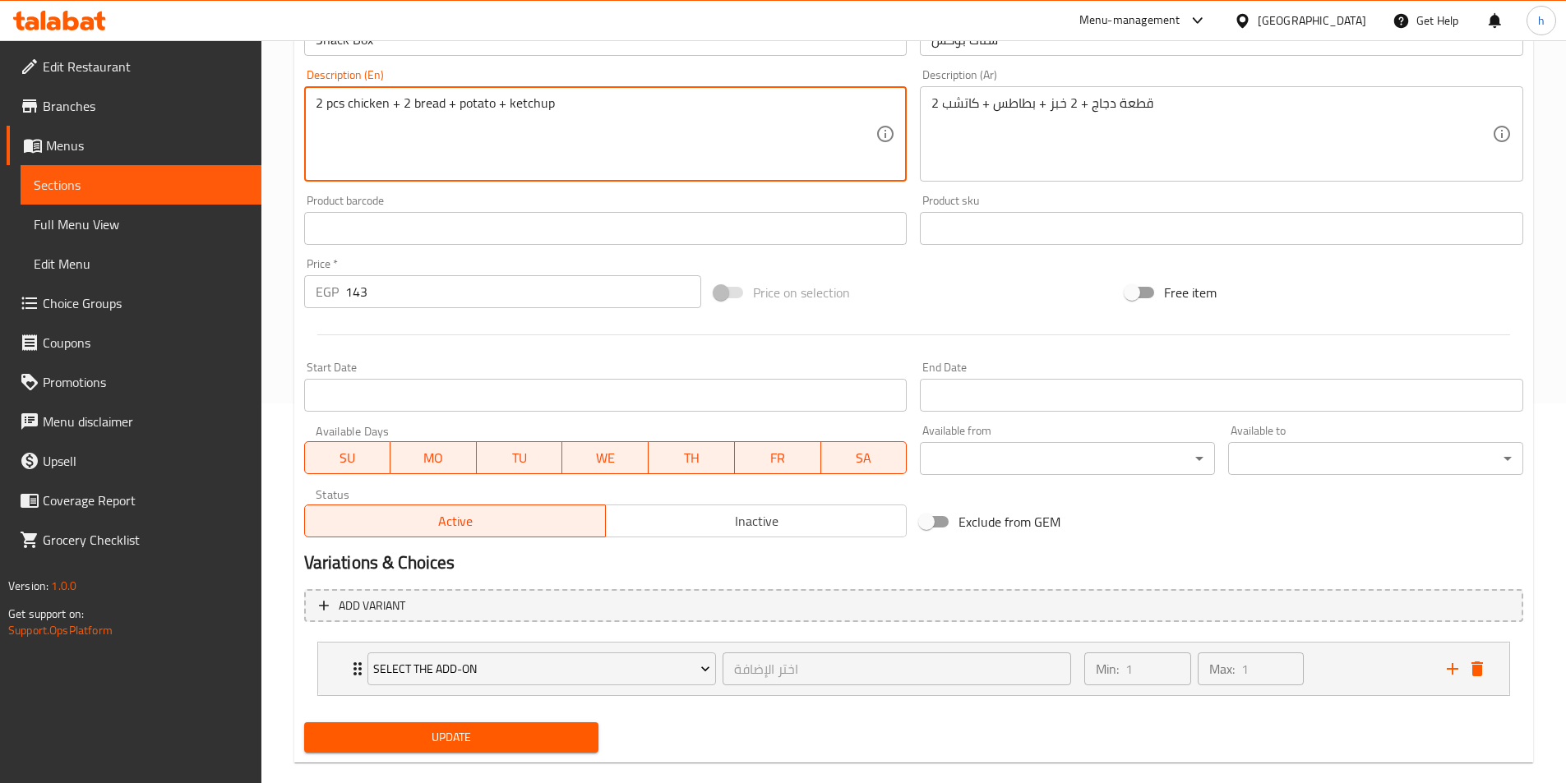
scroll to position [405, 0]
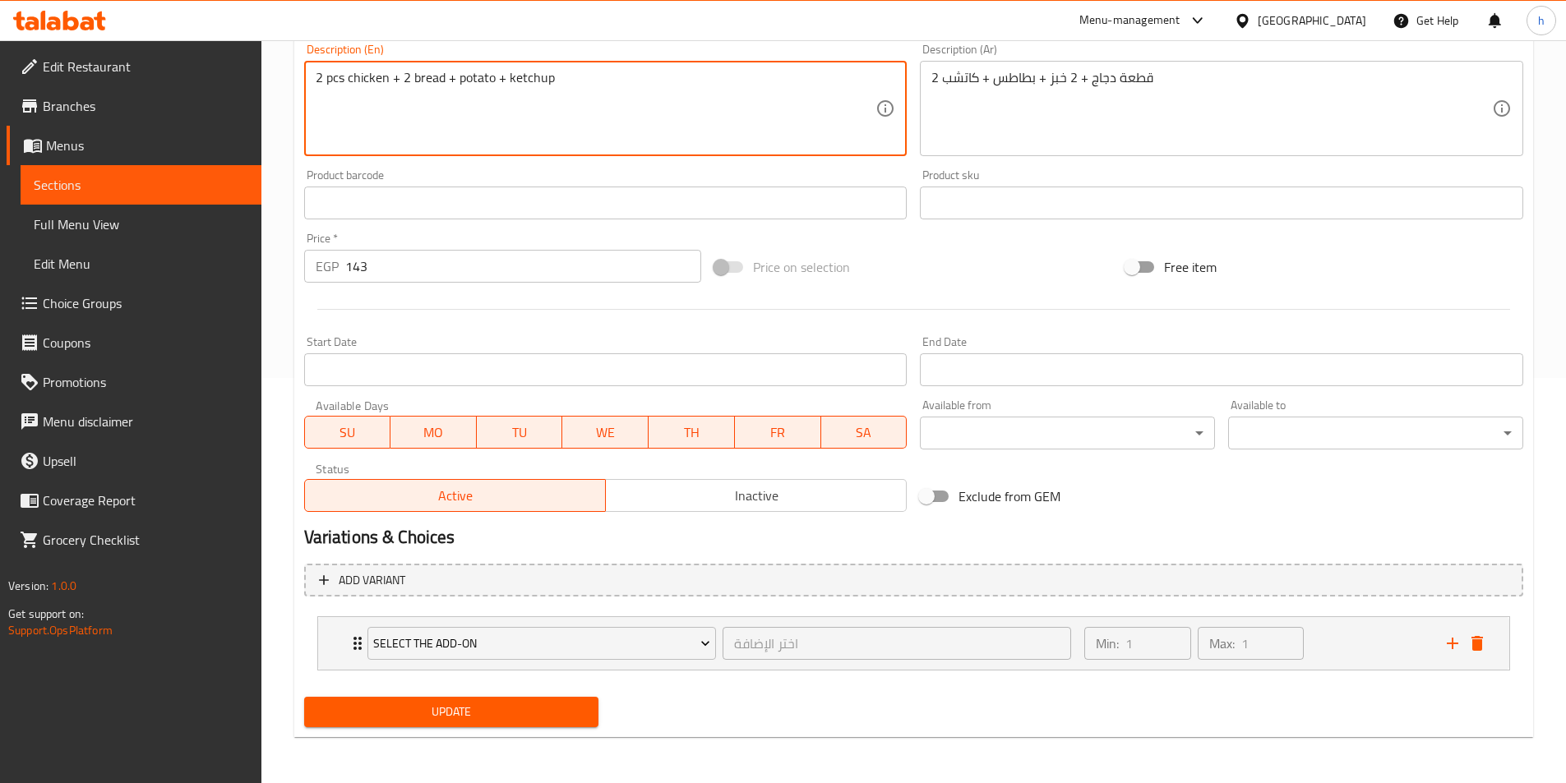
type textarea "2 pcs chicken + 2 bread + potato + ketchup"
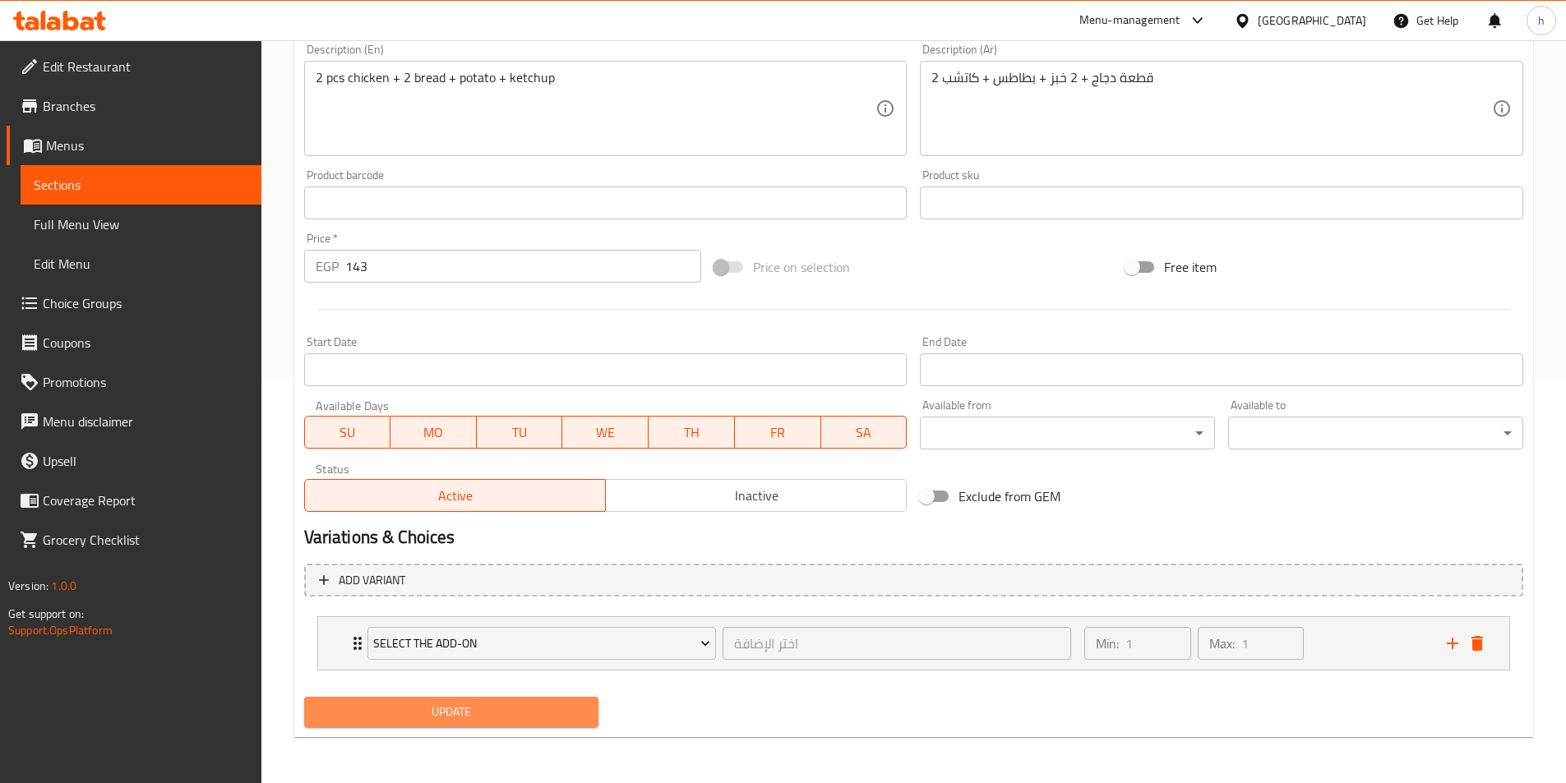
click at [546, 704] on span "Update" at bounding box center [451, 712] width 269 height 21
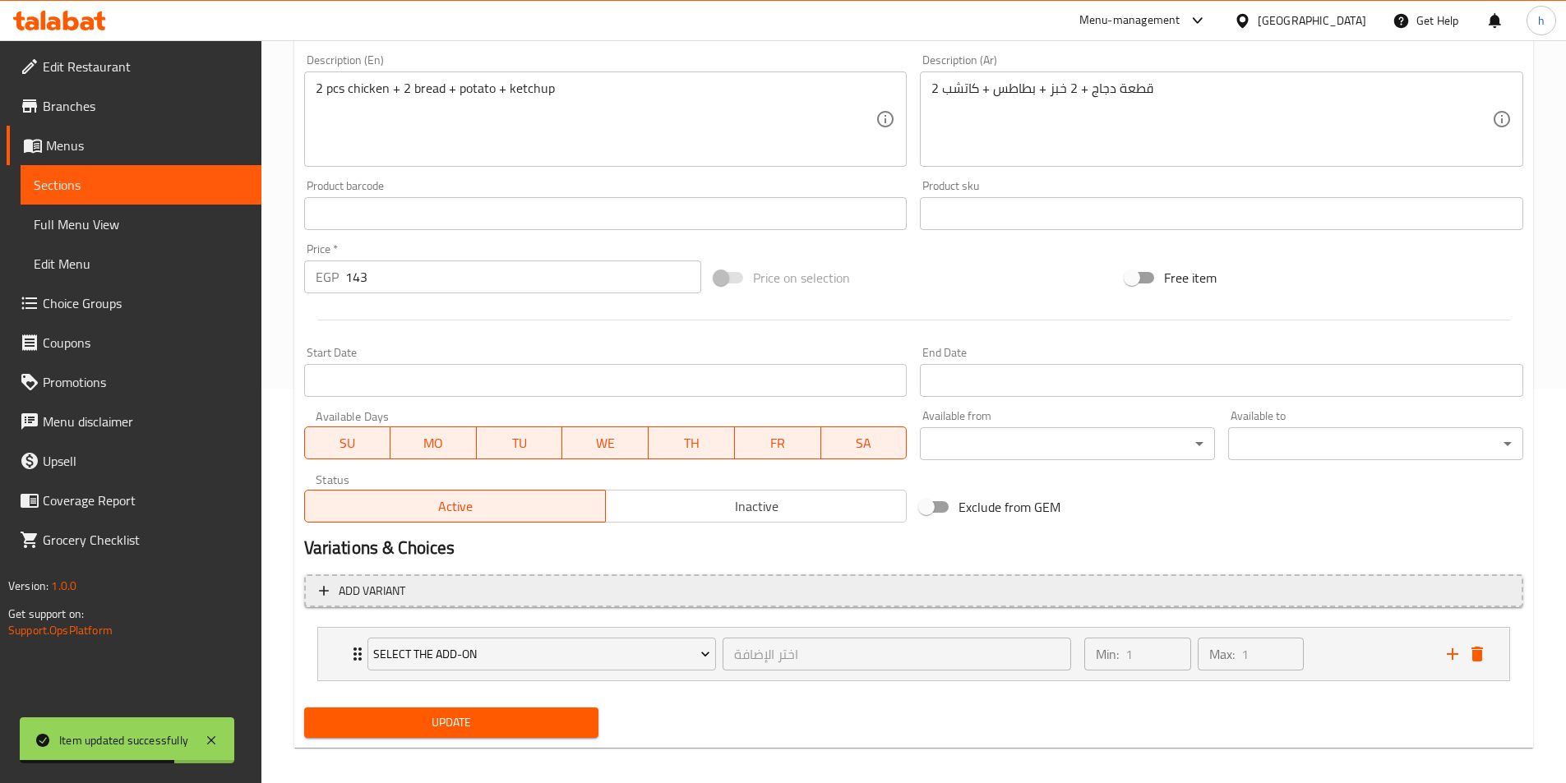
scroll to position [241, 0]
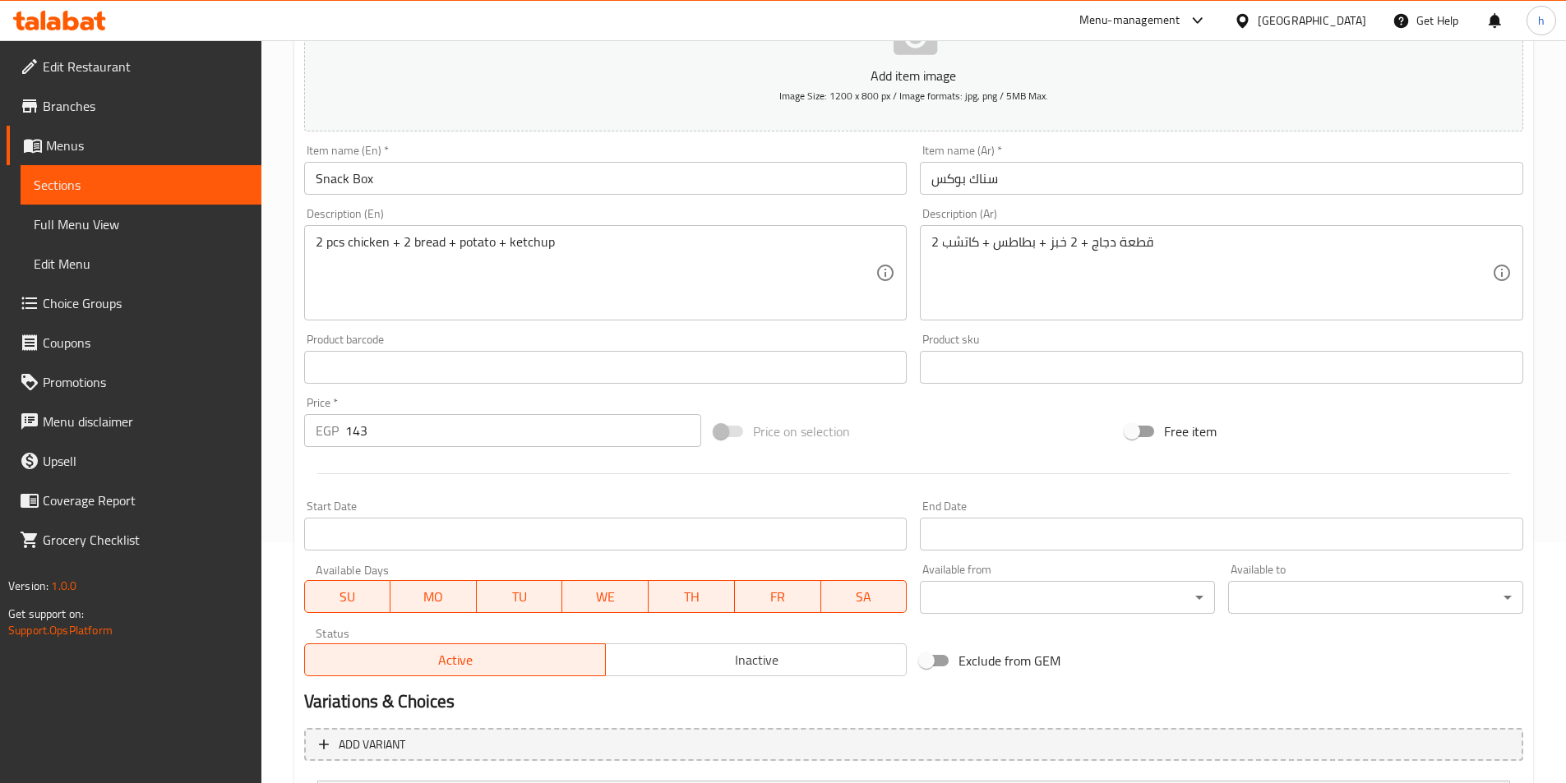
click at [1160, 231] on div "2 قطعة دجاج + 2 خبز + بطاطس + كاتشب Description (Ar)" at bounding box center [1221, 272] width 603 height 95
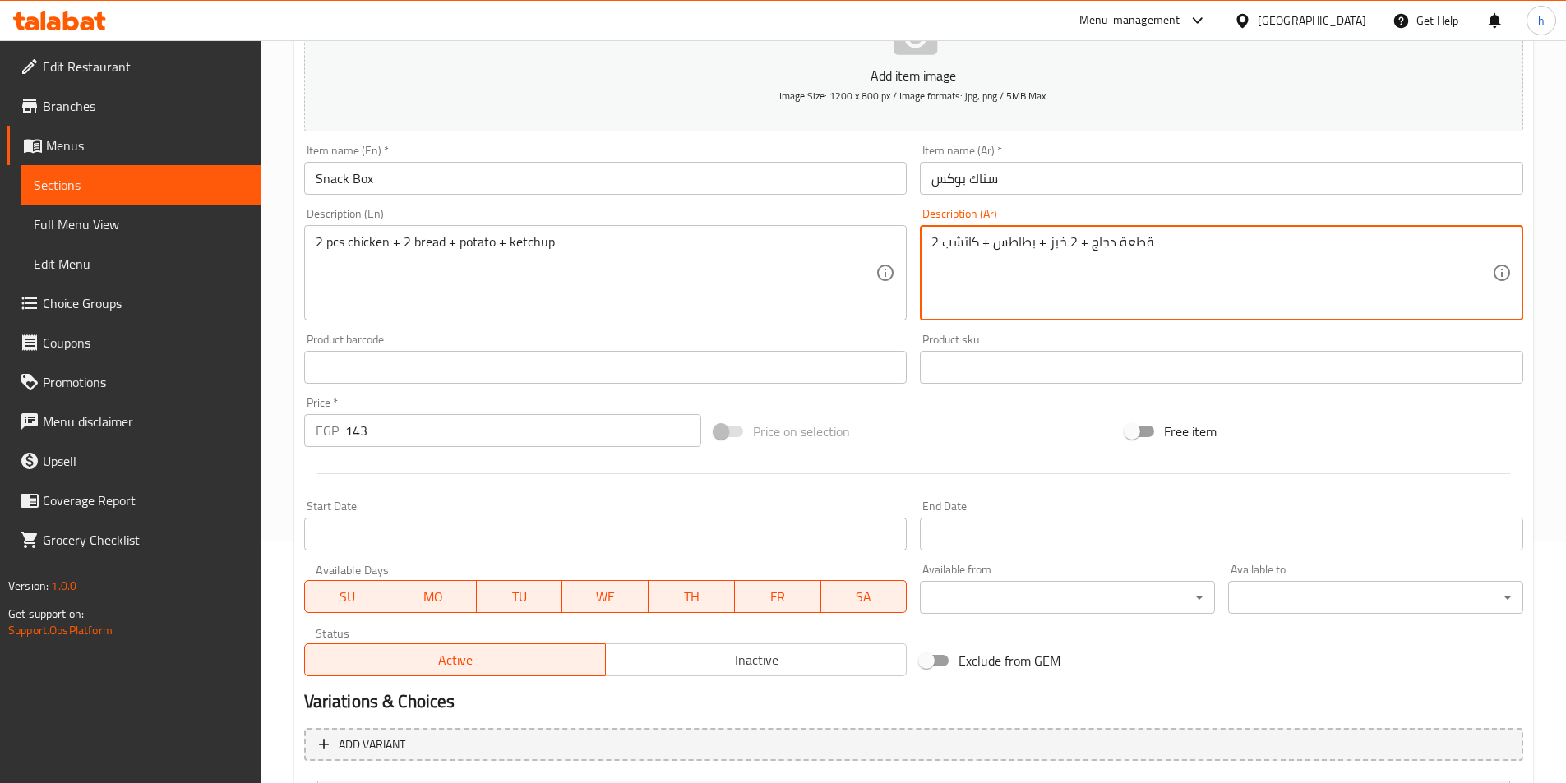
click at [1161, 234] on textarea "2 قطعة دجاج + 2 خبز + بطاطس + كاتشب" at bounding box center [1211, 273] width 561 height 78
type textarea "2 قطعة دجاج + 2 خبز + بطاطس + كاتشب"
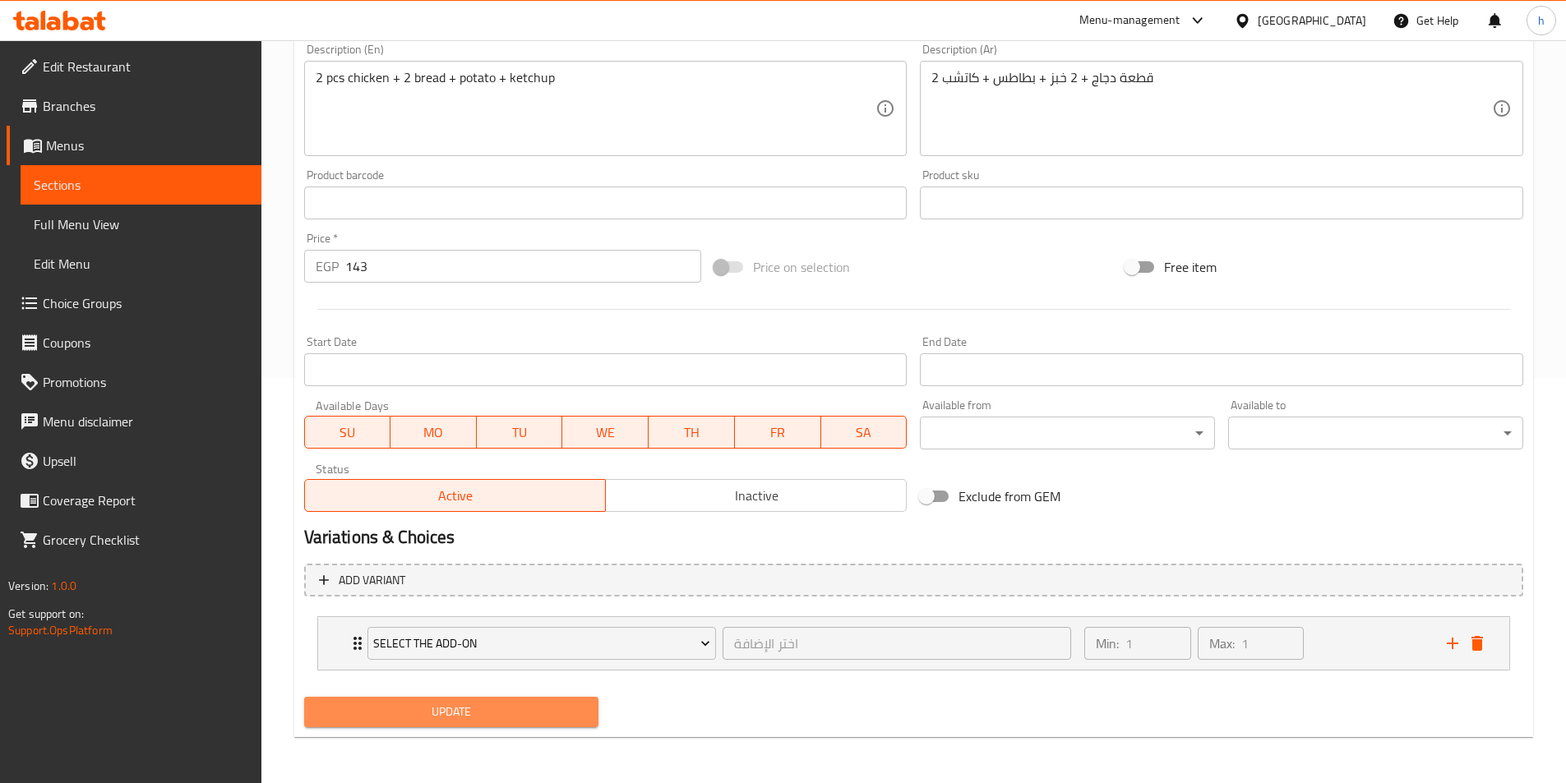
click at [582, 704] on span "Update" at bounding box center [451, 712] width 269 height 21
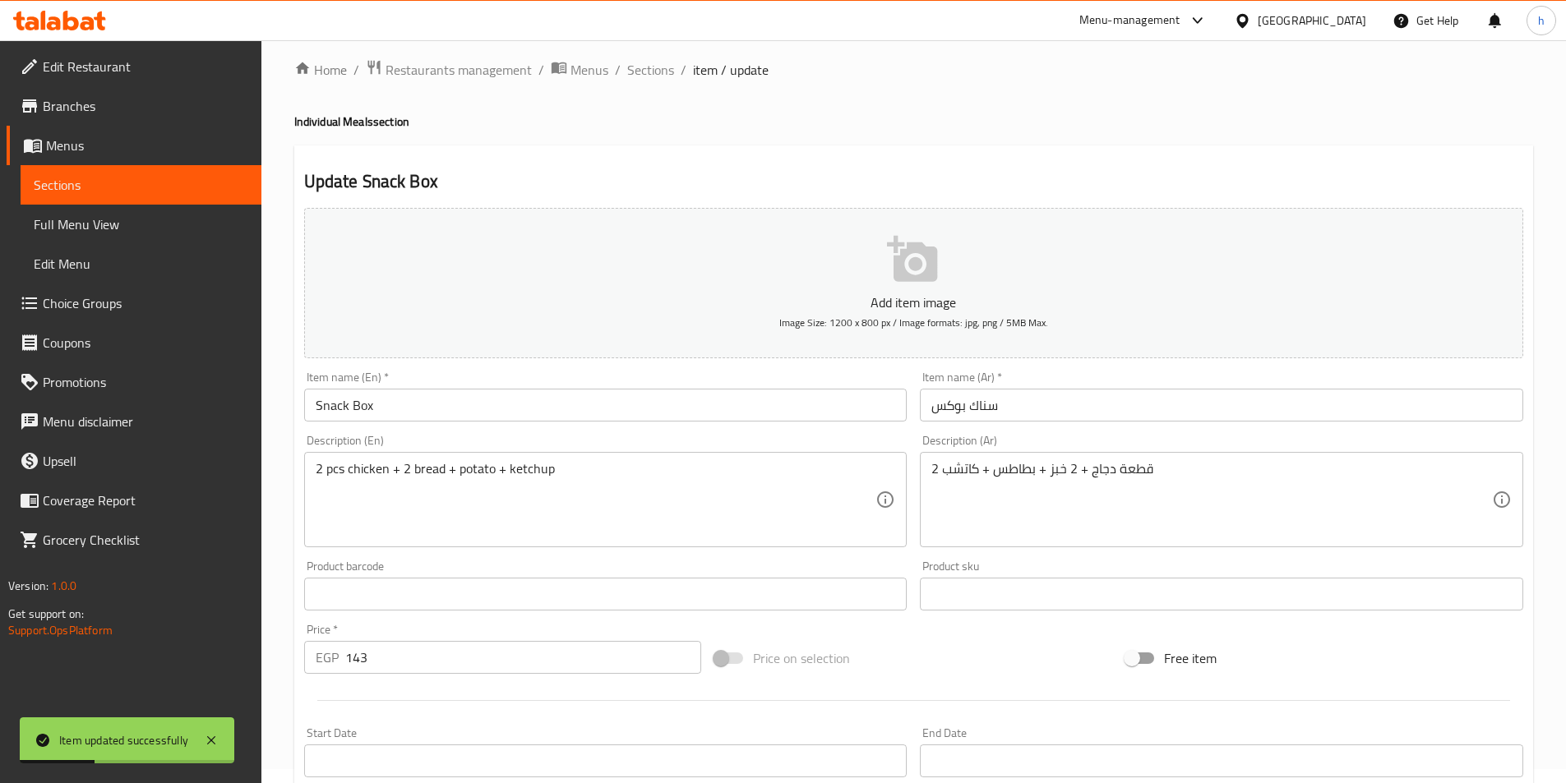
scroll to position [0, 0]
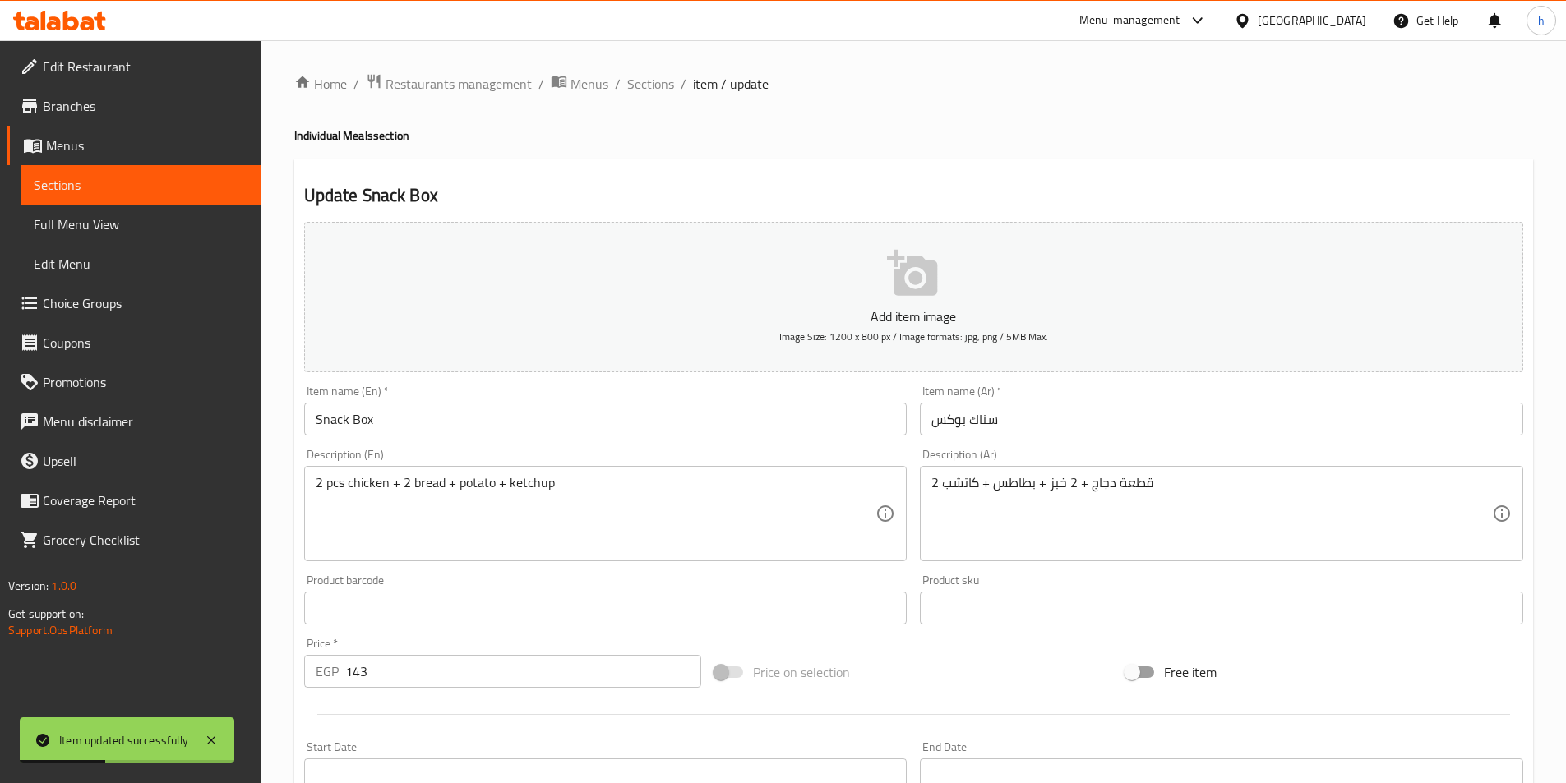
click at [660, 82] on span "Sections" at bounding box center [650, 84] width 47 height 20
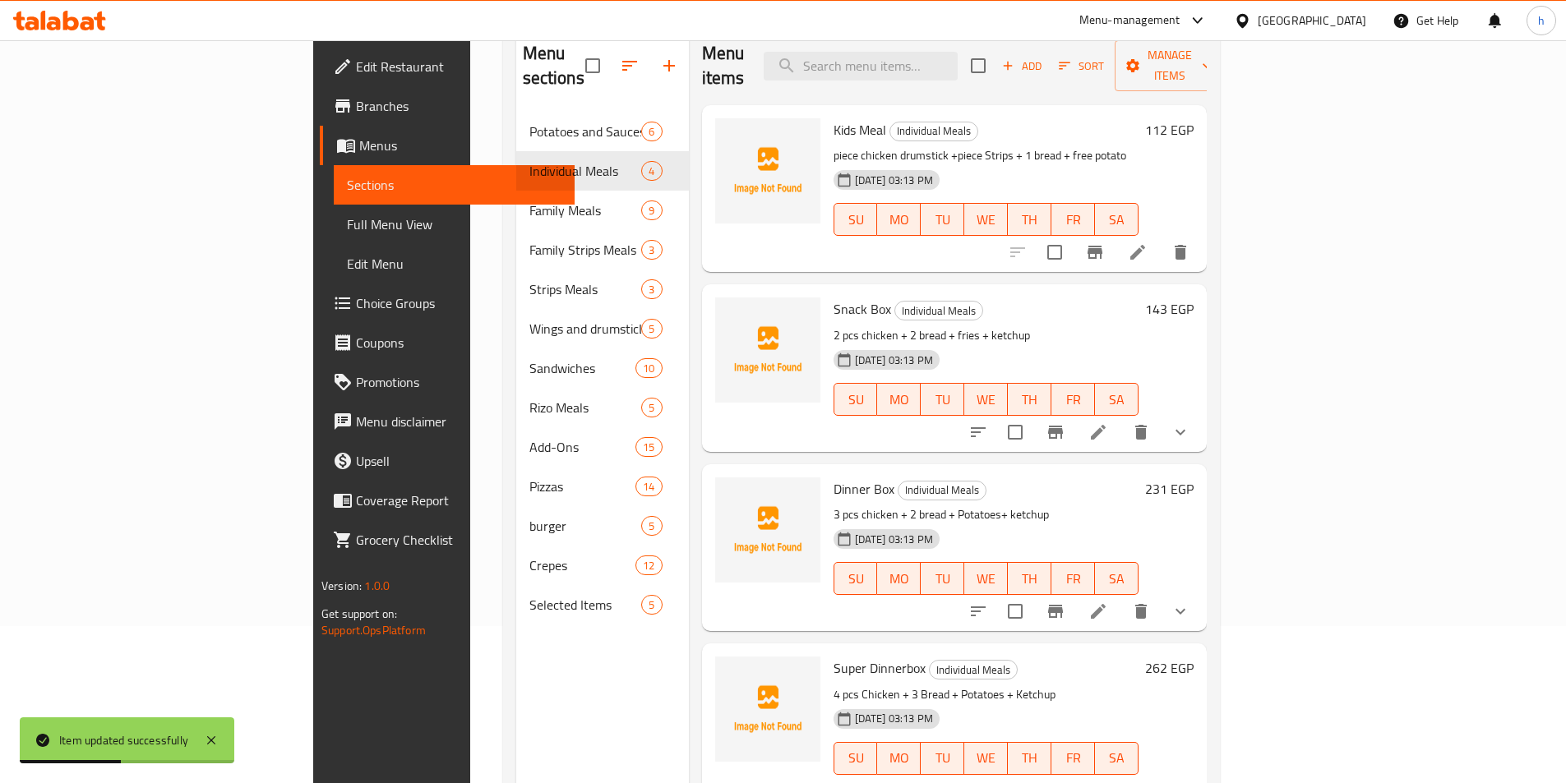
scroll to position [164, 0]
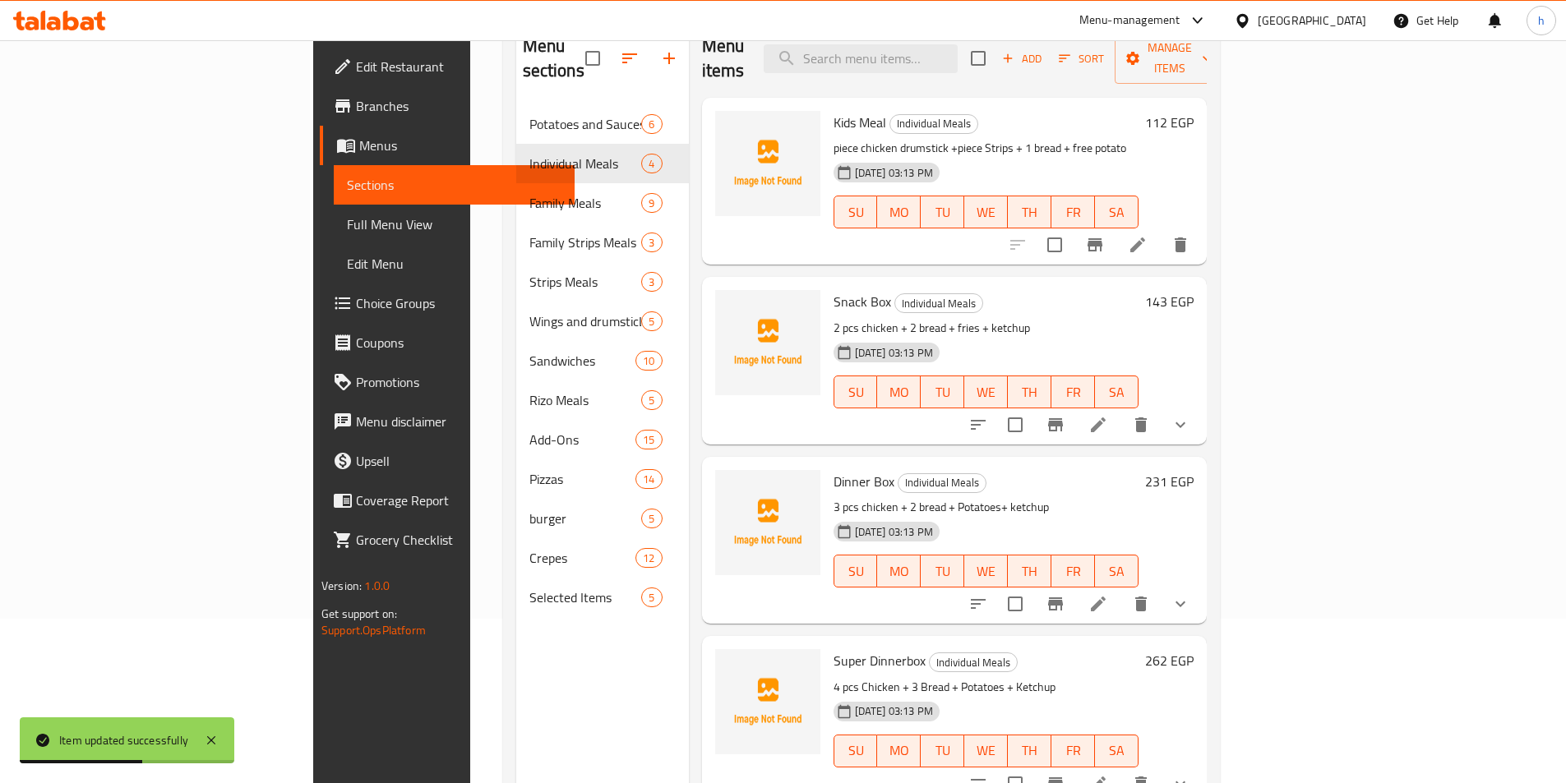
click at [1121, 589] on li at bounding box center [1098, 604] width 46 height 30
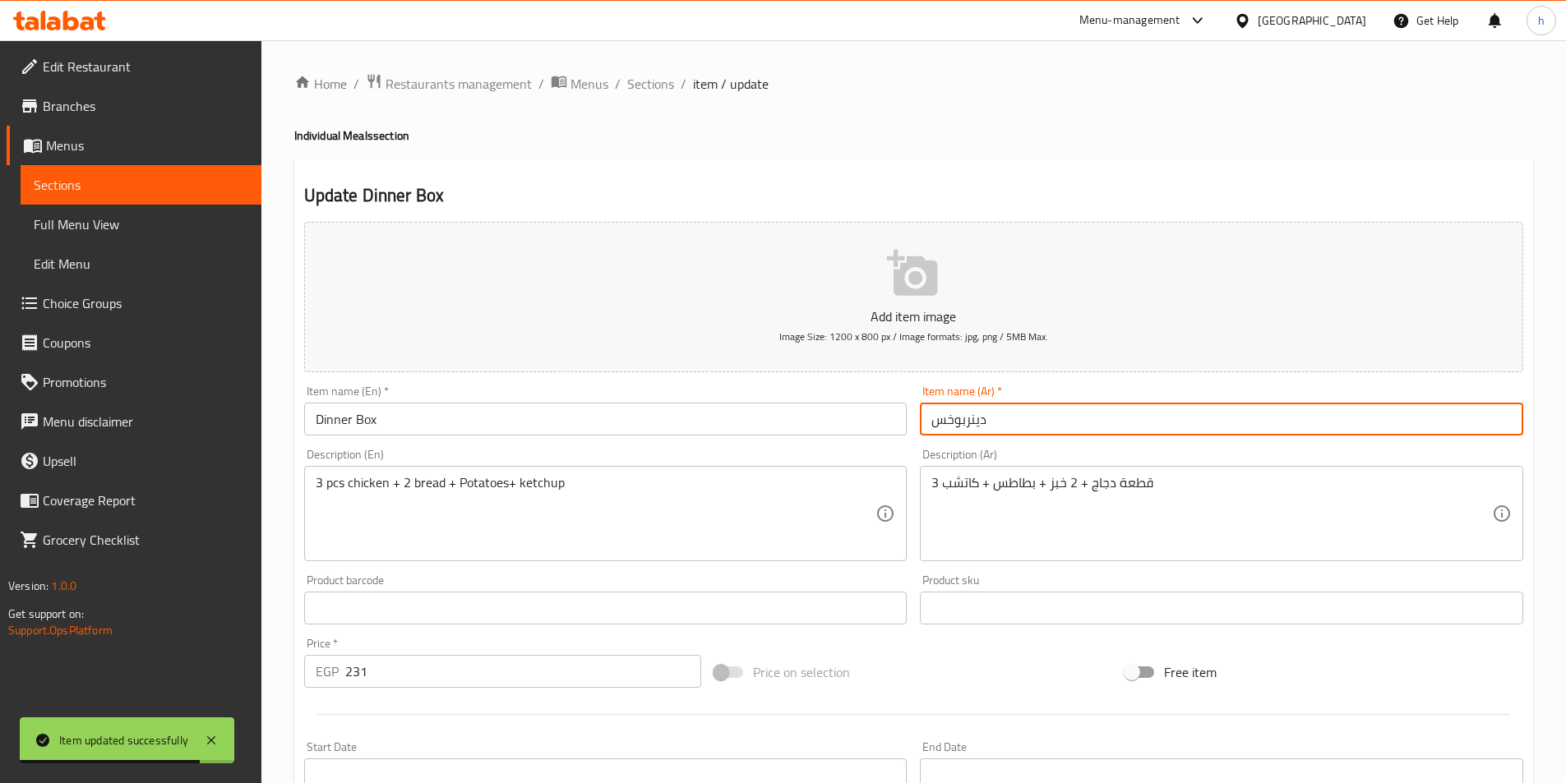
click at [950, 417] on input "دينربوخس" at bounding box center [1221, 419] width 603 height 33
type input "دينربوكس"
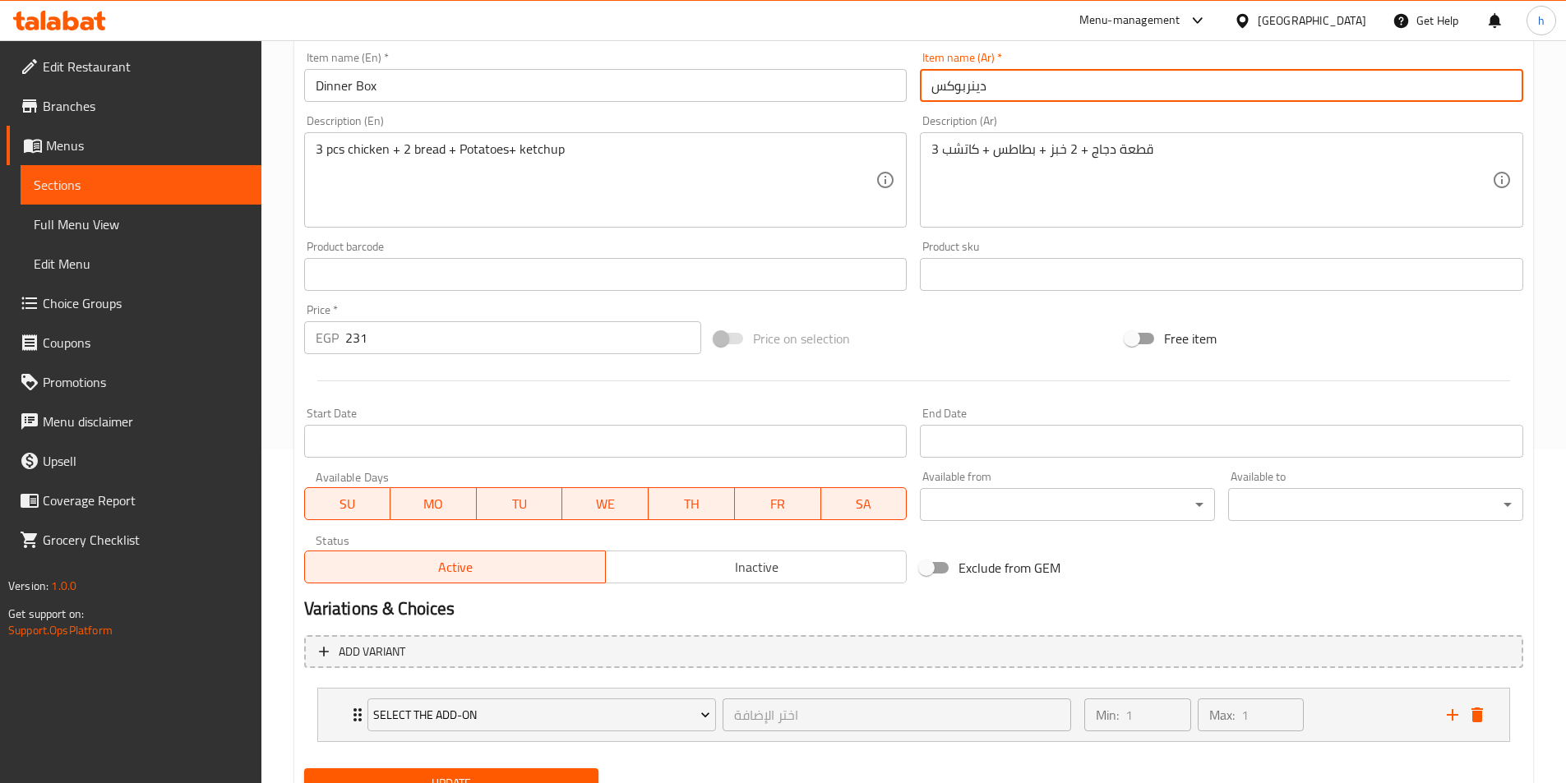
scroll to position [405, 0]
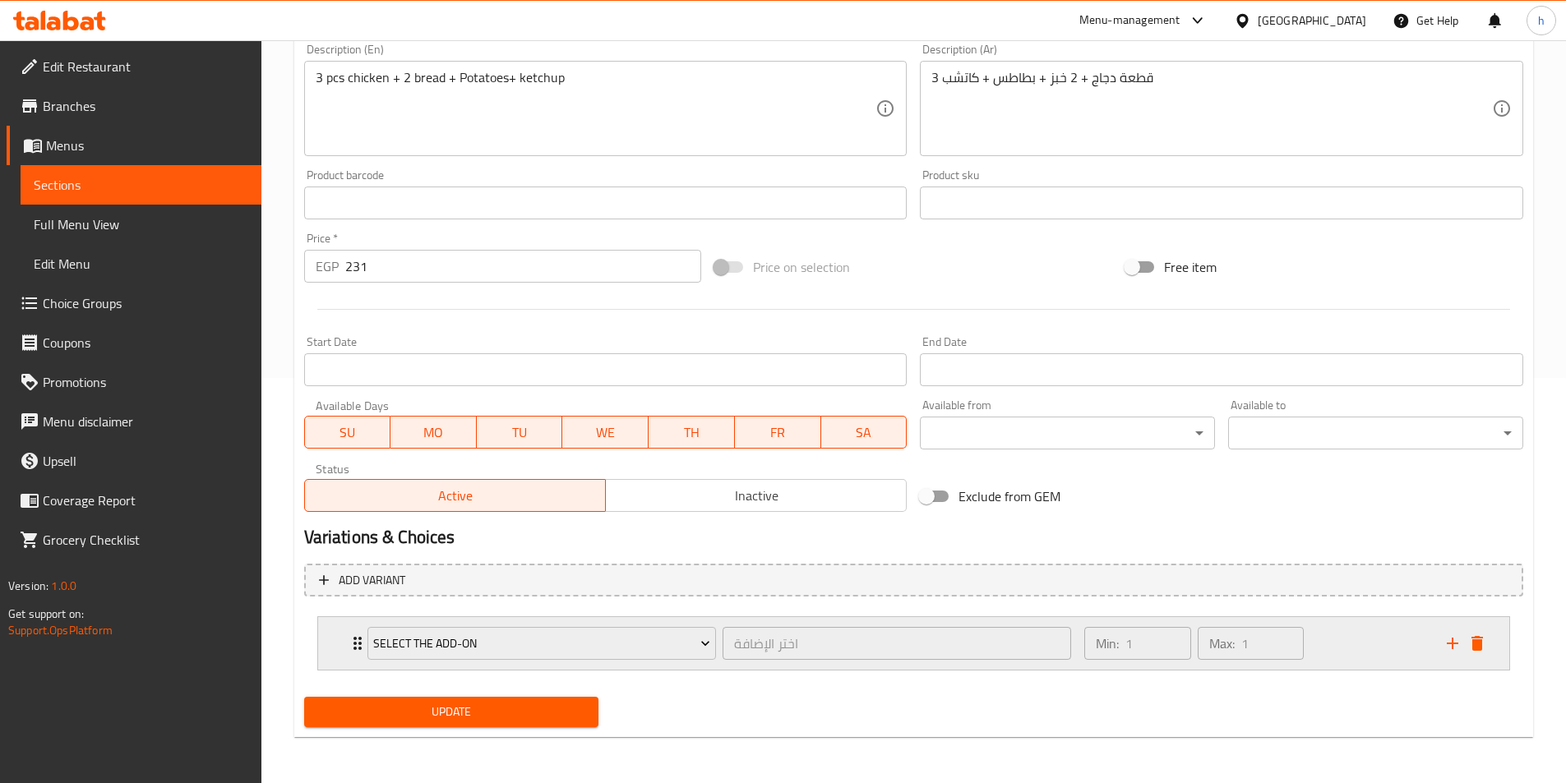
click at [364, 642] on div "Select the add-on" at bounding box center [541, 643] width 355 height 39
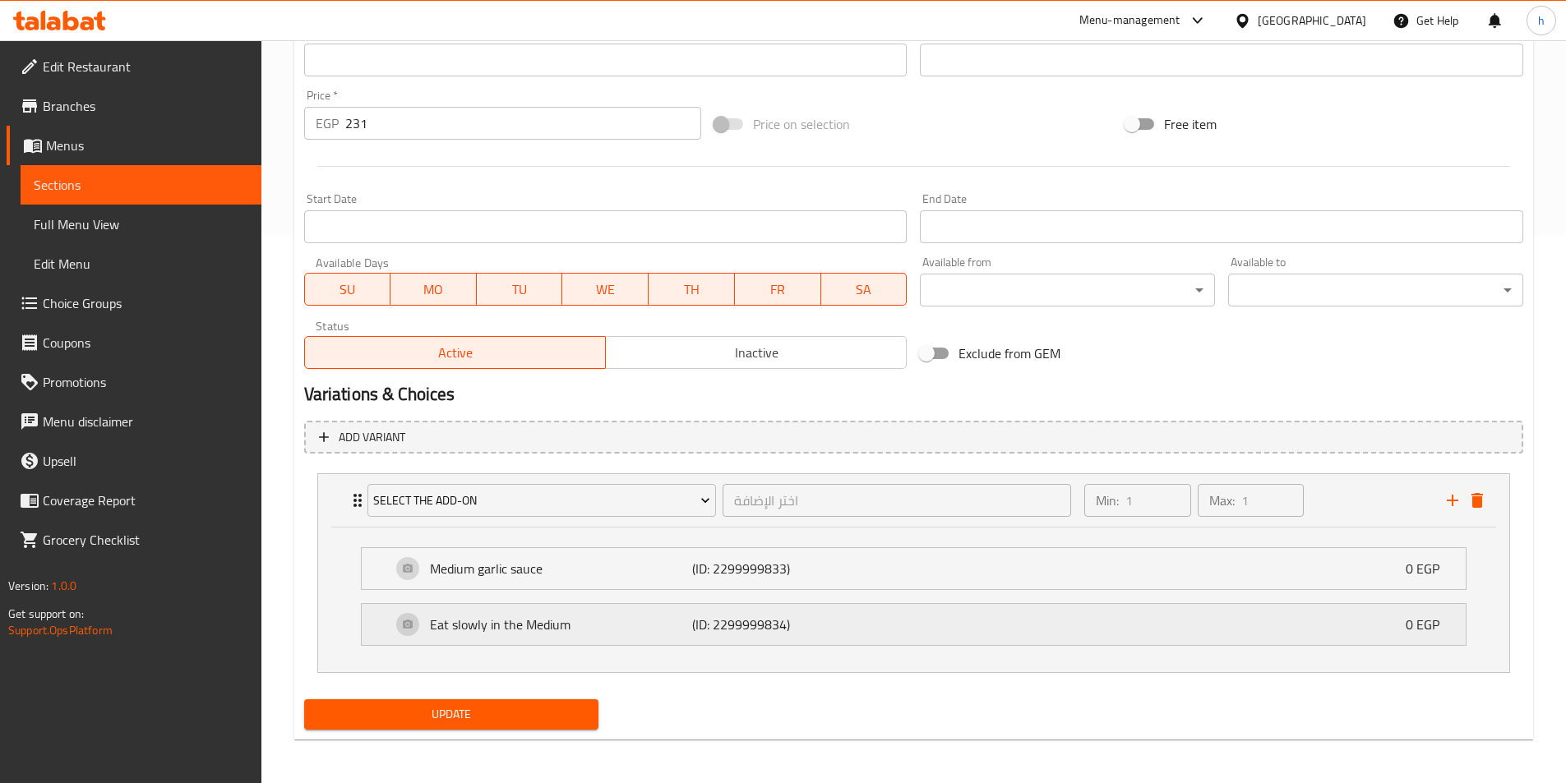
scroll to position [551, 0]
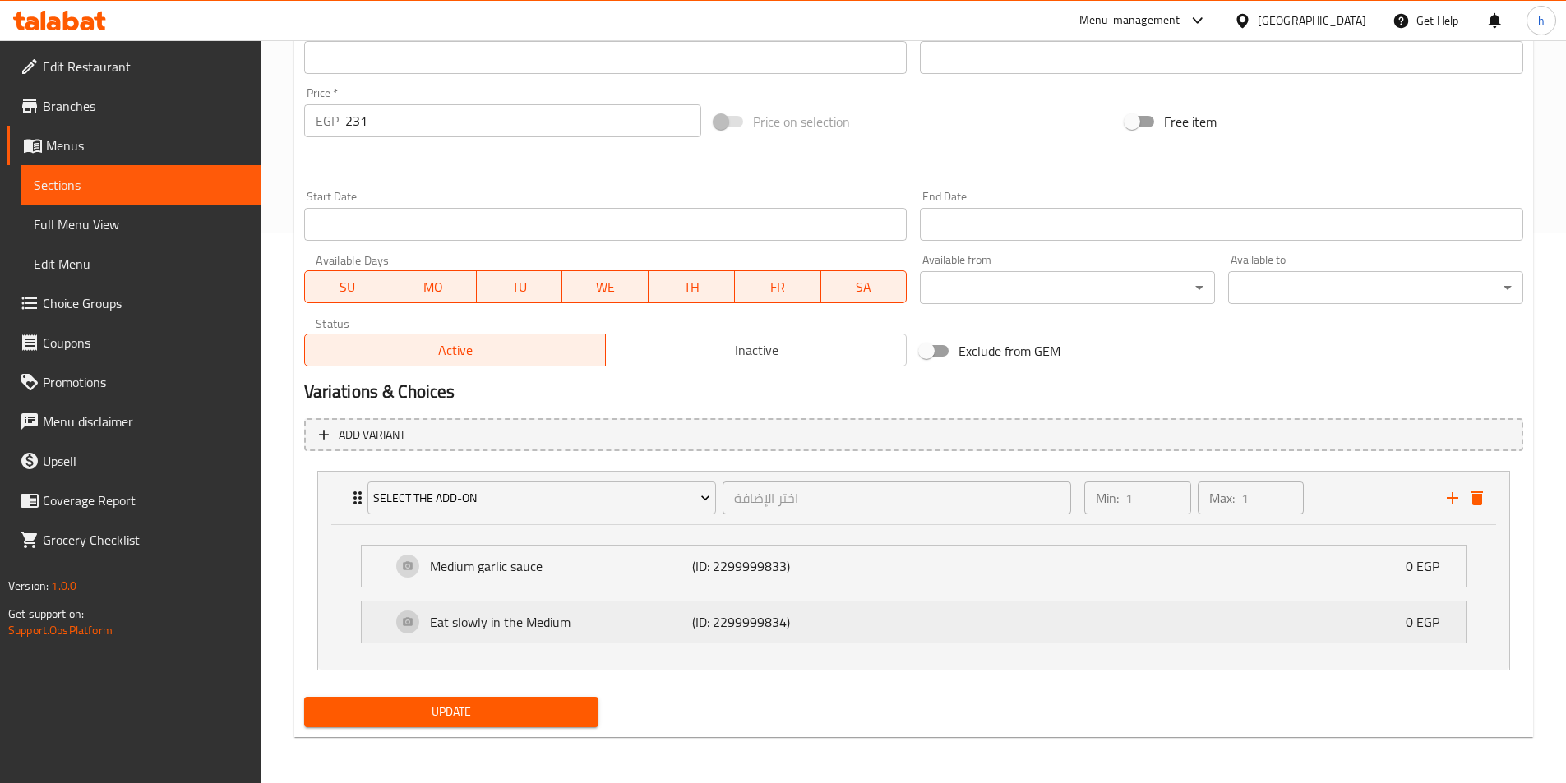
click at [609, 630] on p "Eat slowly in the Medium" at bounding box center [561, 622] width 263 height 20
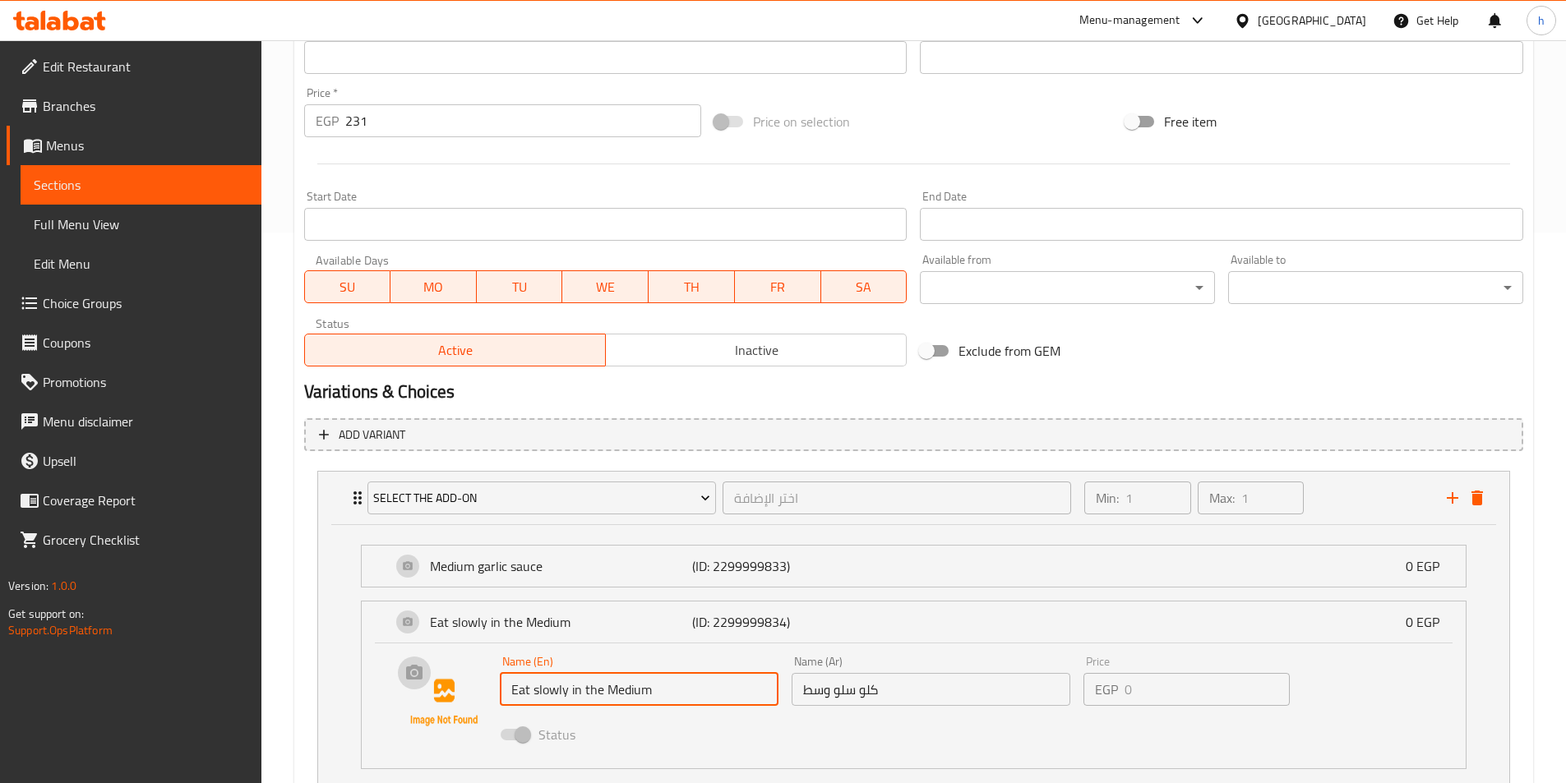
drag, startPoint x: 599, startPoint y: 694, endPoint x: 487, endPoint y: 690, distance: 112.7
click at [487, 690] on div "Name (En) Eat slowly in the Medium Name (En) Name (Ar) كلو سلو وسط Name (Ar) Pr…" at bounding box center [913, 703] width 1051 height 112
click at [594, 695] on input "Eat slowly in the Medium" at bounding box center [639, 689] width 279 height 33
click at [561, 695] on input "Eat slowly in the Medium" at bounding box center [639, 689] width 279 height 33
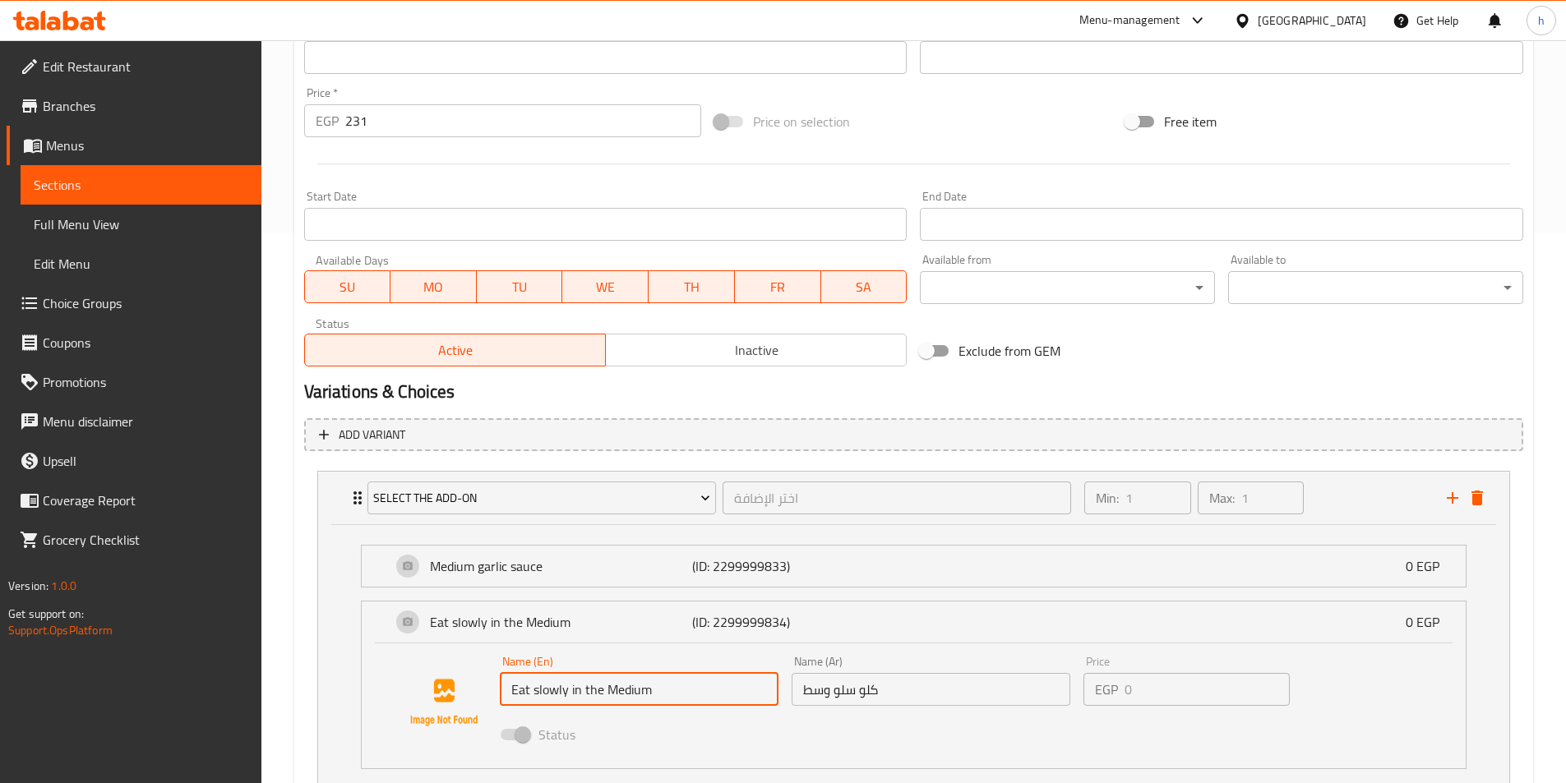
drag, startPoint x: 514, startPoint y: 690, endPoint x: 607, endPoint y: 688, distance: 92.9
click at [607, 688] on input "Eat slowly in the Medium" at bounding box center [639, 689] width 279 height 33
click at [362, 490] on div "Select the add-on اختر الإضافة ​" at bounding box center [720, 498] width 724 height 53
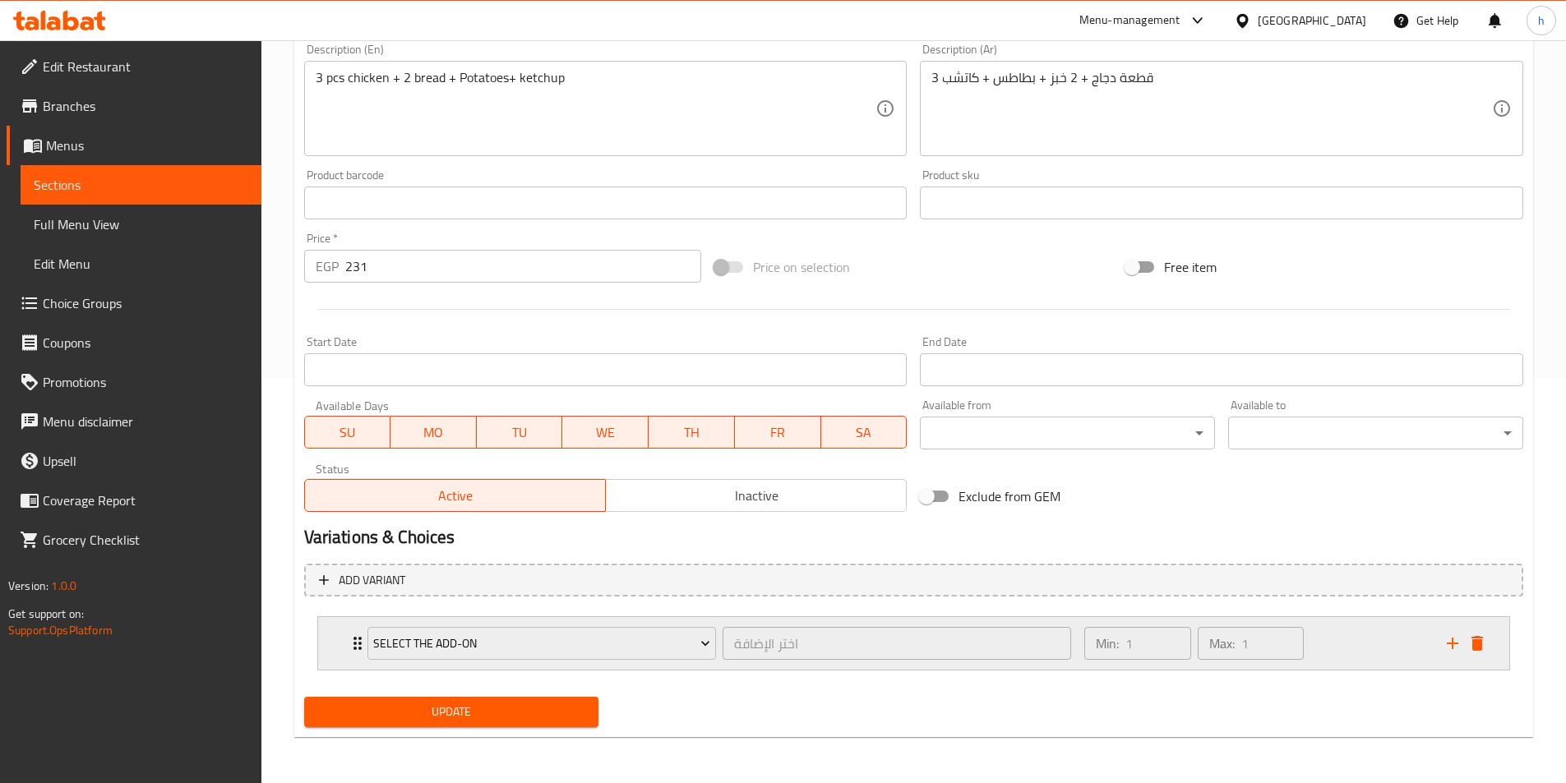
scroll to position [405, 0]
click at [361, 637] on div "Select the add-on اختر الإضافة ​" at bounding box center [720, 643] width 724 height 53
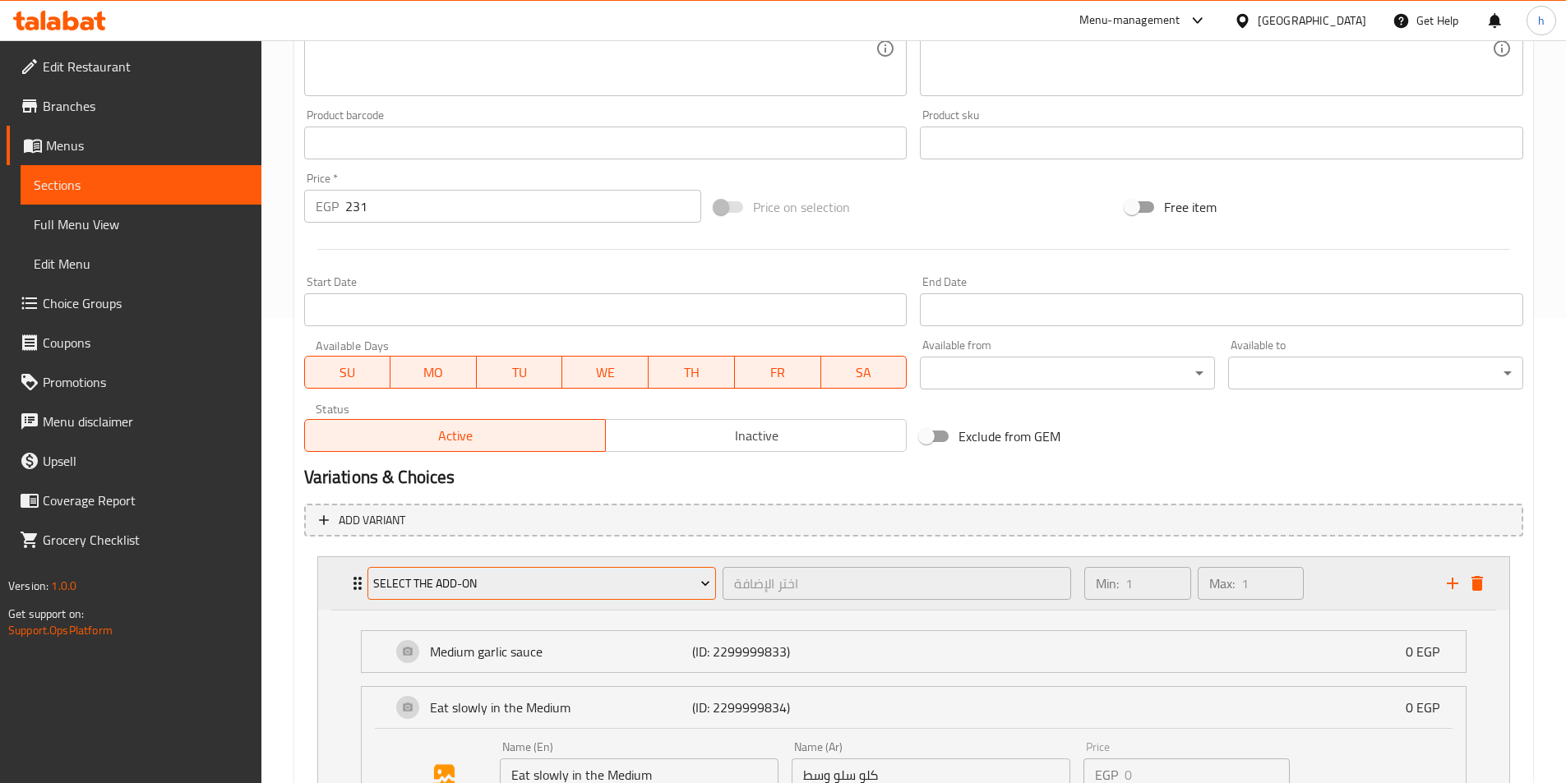
scroll to position [652, 0]
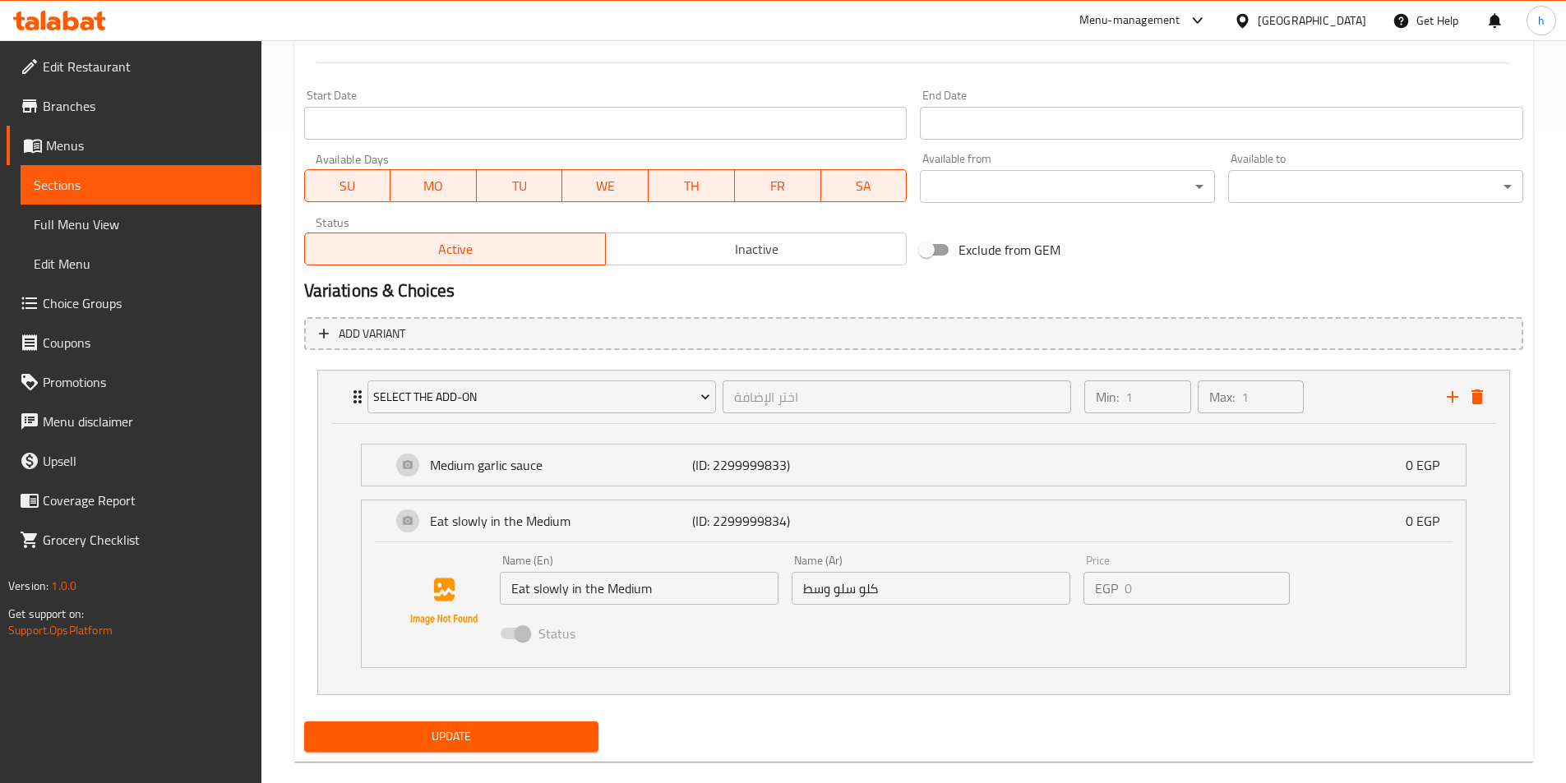
click at [1051, 612] on div "Status" at bounding box center [931, 634] width 876 height 44
click at [644, 599] on input "Eat slowly in the Medium" at bounding box center [639, 588] width 279 height 33
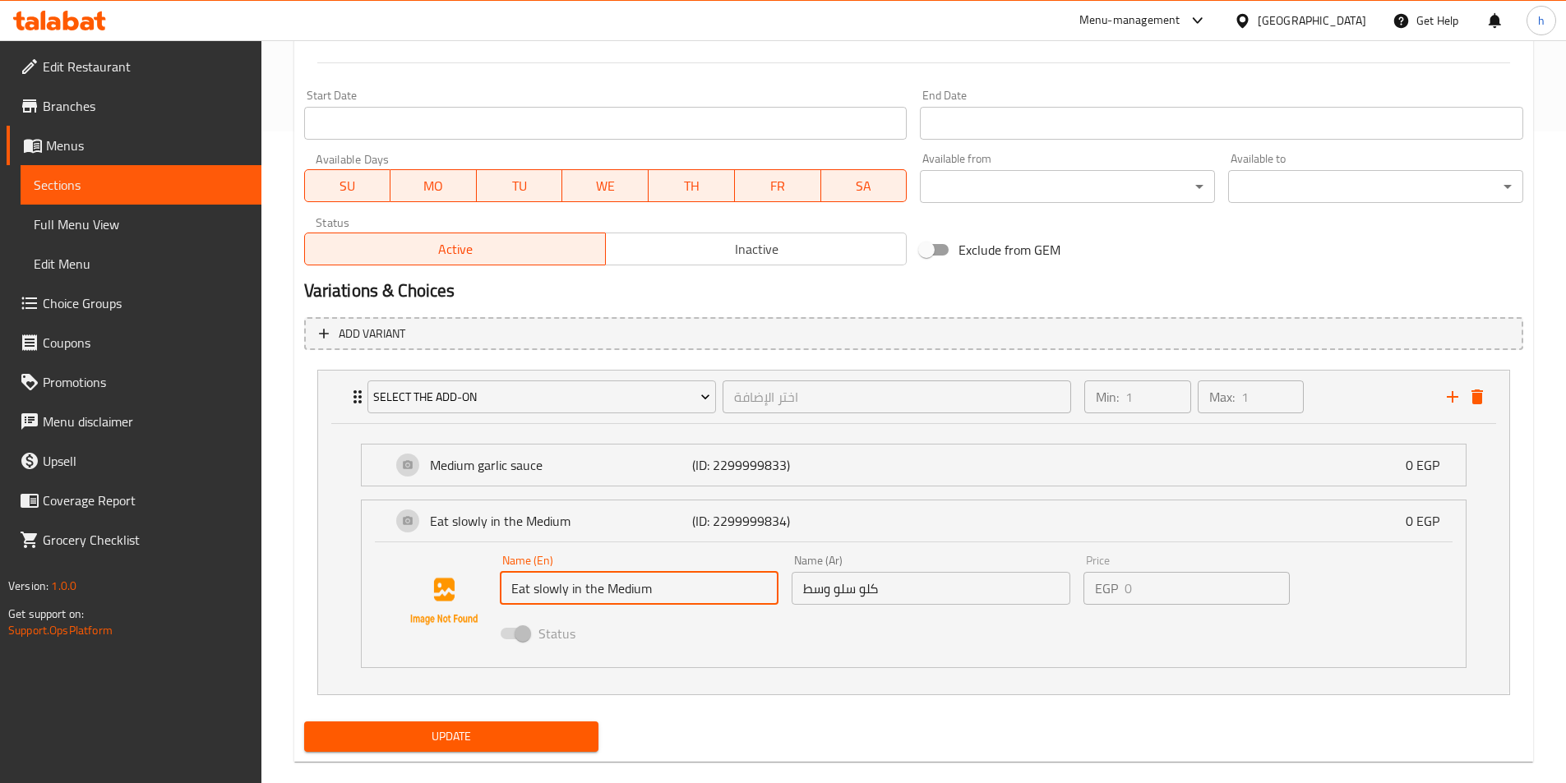
drag, startPoint x: 556, startPoint y: 622, endPoint x: 555, endPoint y: 630, distance: 8.4
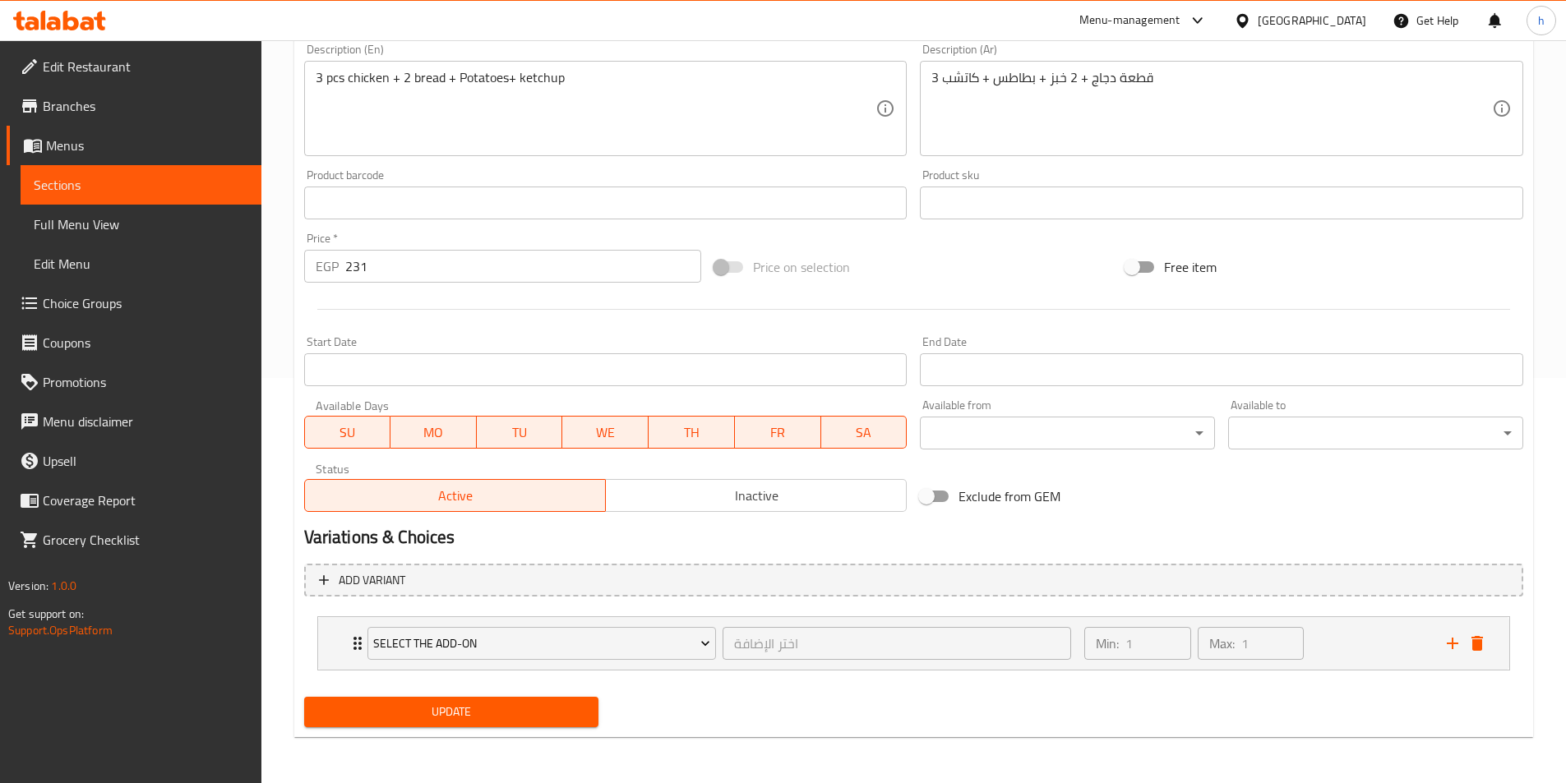
scroll to position [405, 0]
drag, startPoint x: 555, startPoint y: 630, endPoint x: 537, endPoint y: 640, distance: 20.6
click at [537, 640] on span "Select the add-on" at bounding box center [541, 644] width 337 height 21
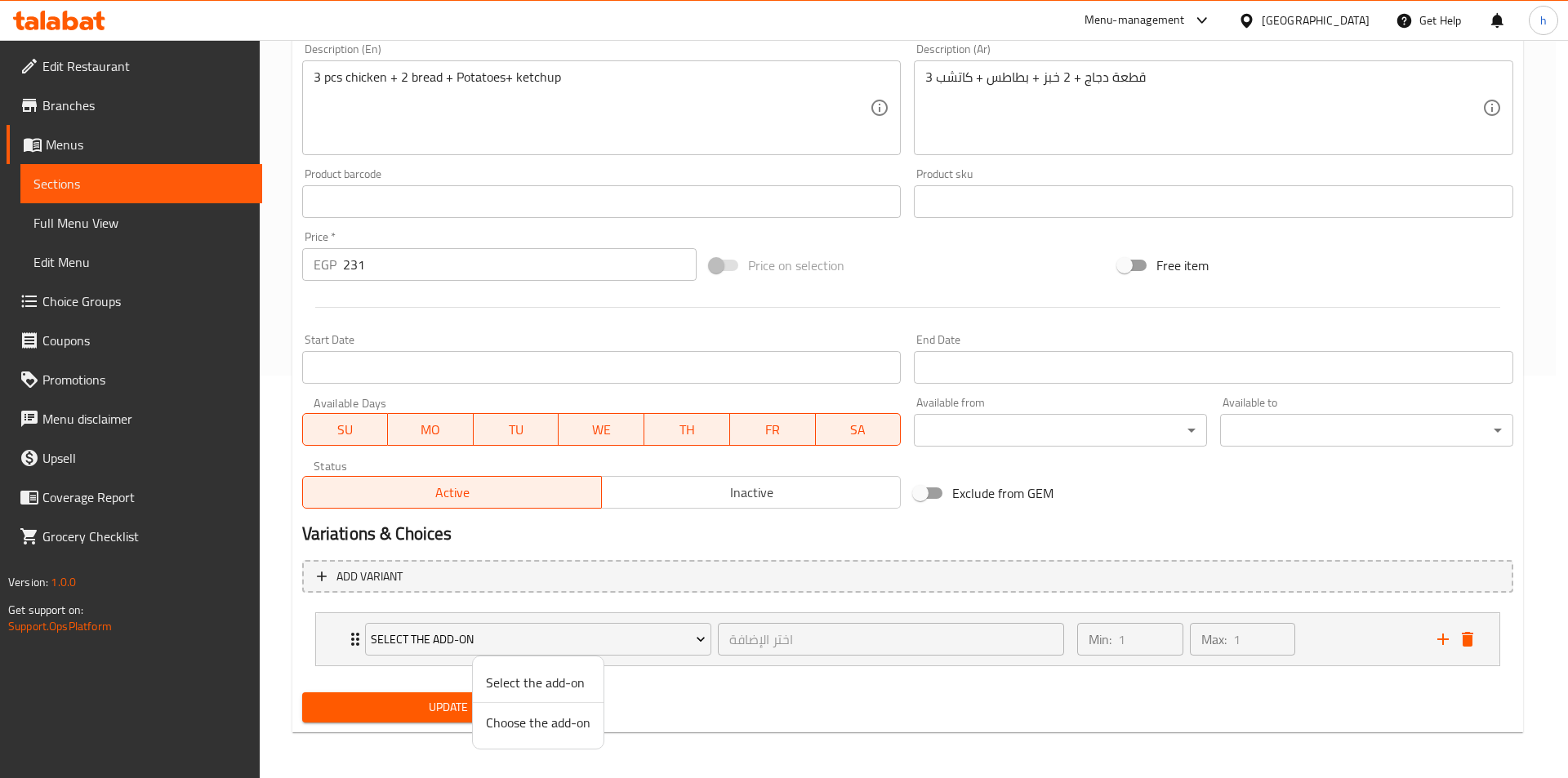
click at [356, 630] on div at bounding box center [784, 389] width 1568 height 778
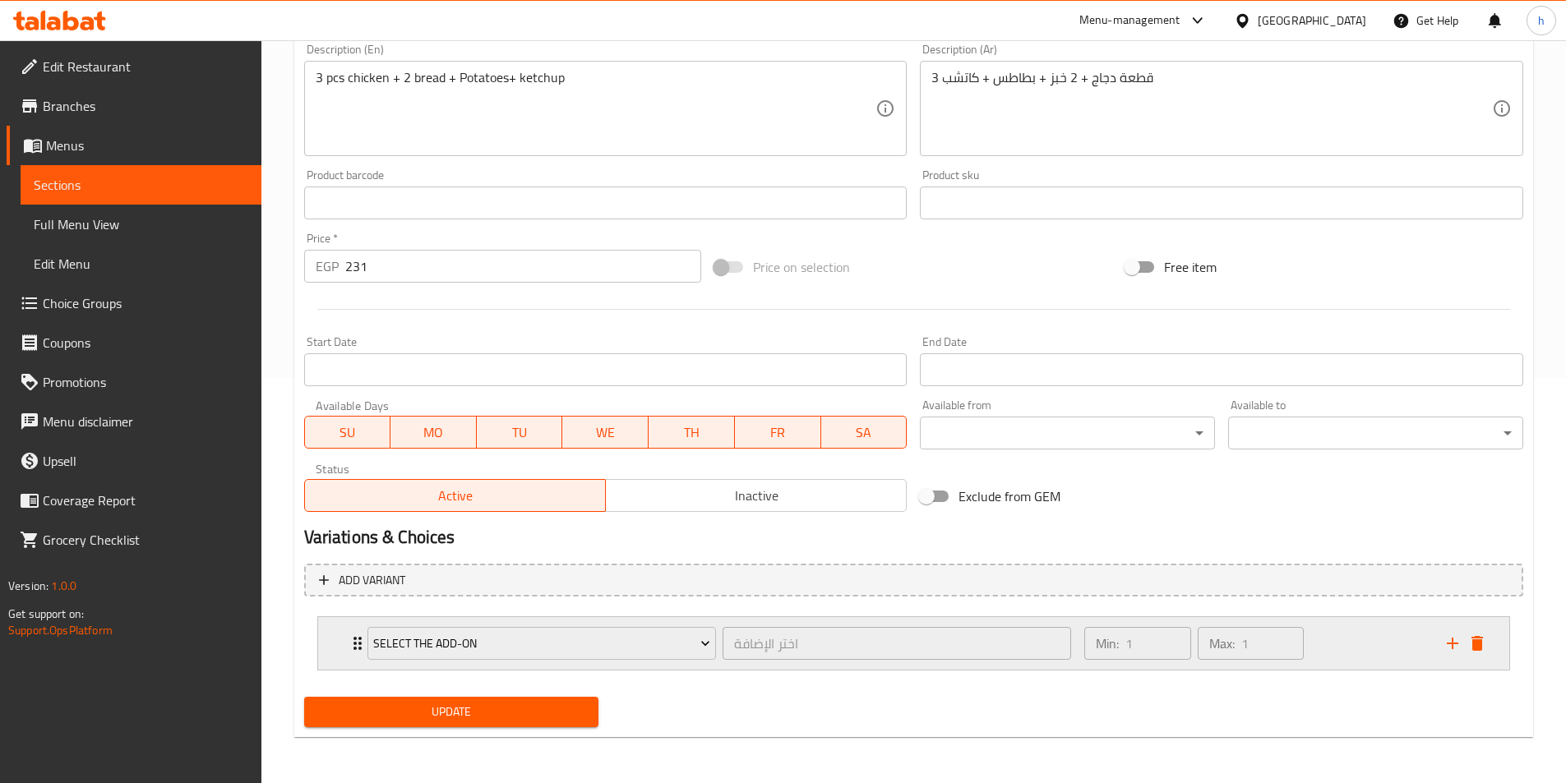
click at [360, 619] on div "Select the add-on اختر الإضافة ​" at bounding box center [720, 643] width 724 height 53
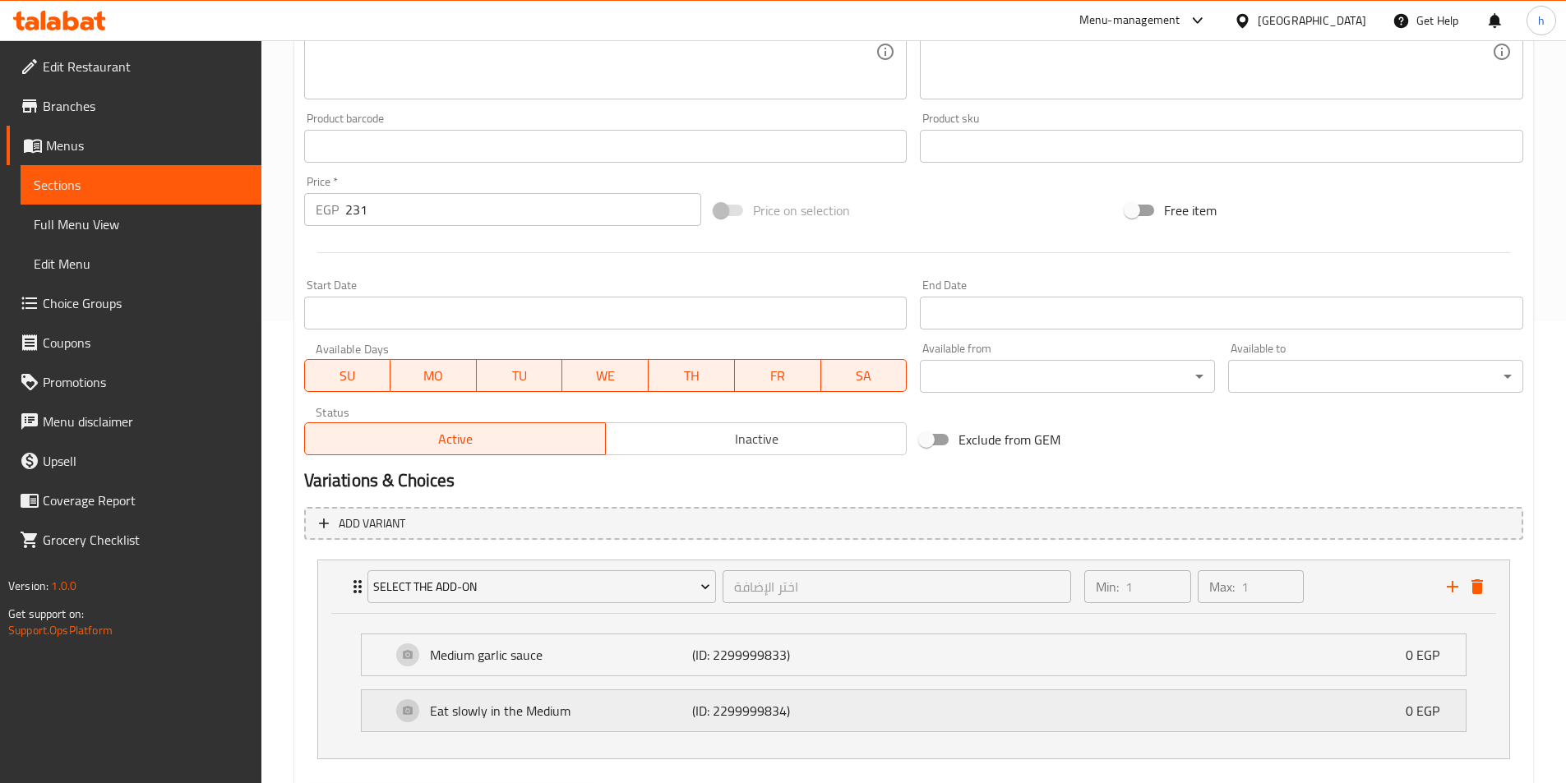
scroll to position [551, 0]
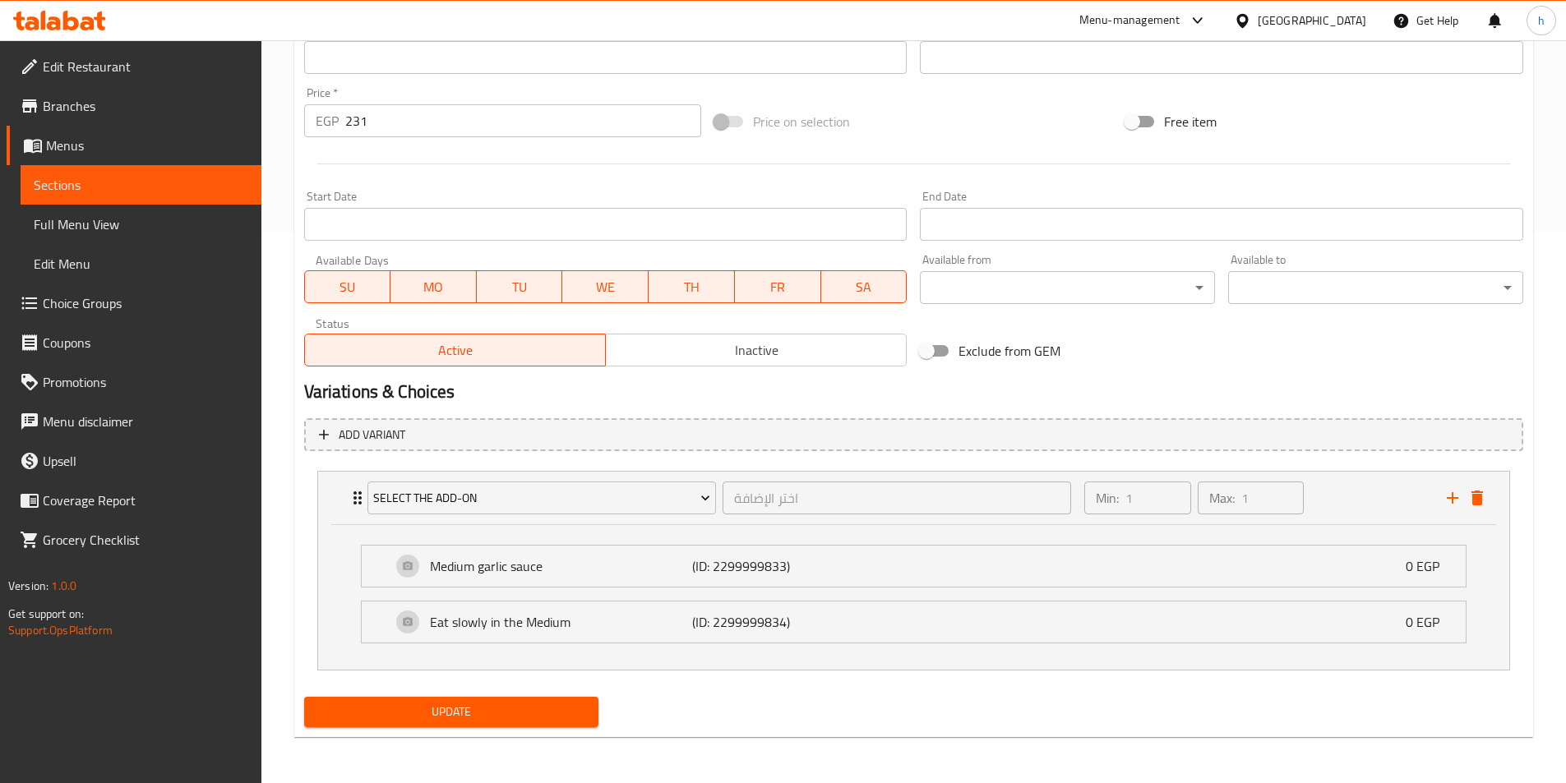
click at [353, 628] on li "Eat slowly in the Medium (ID: 2299999834) 0 EGP Name (En) Eat slowly in the Med…" at bounding box center [914, 622] width 1132 height 56
click at [379, 625] on div "Eat slowly in the Medium (ID: 2299999834) 0 EGP" at bounding box center [914, 622] width 1104 height 41
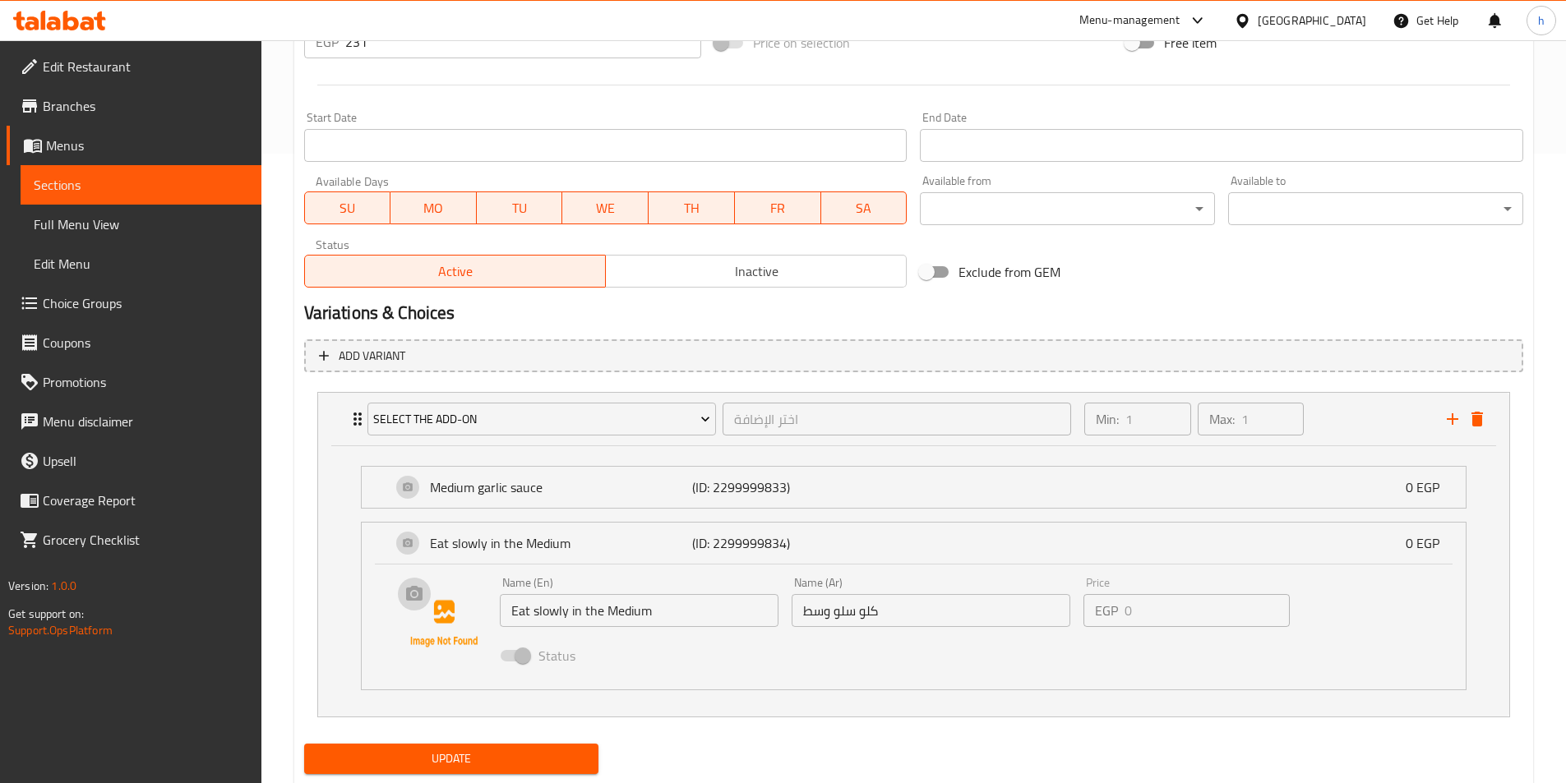
scroll to position [676, 0]
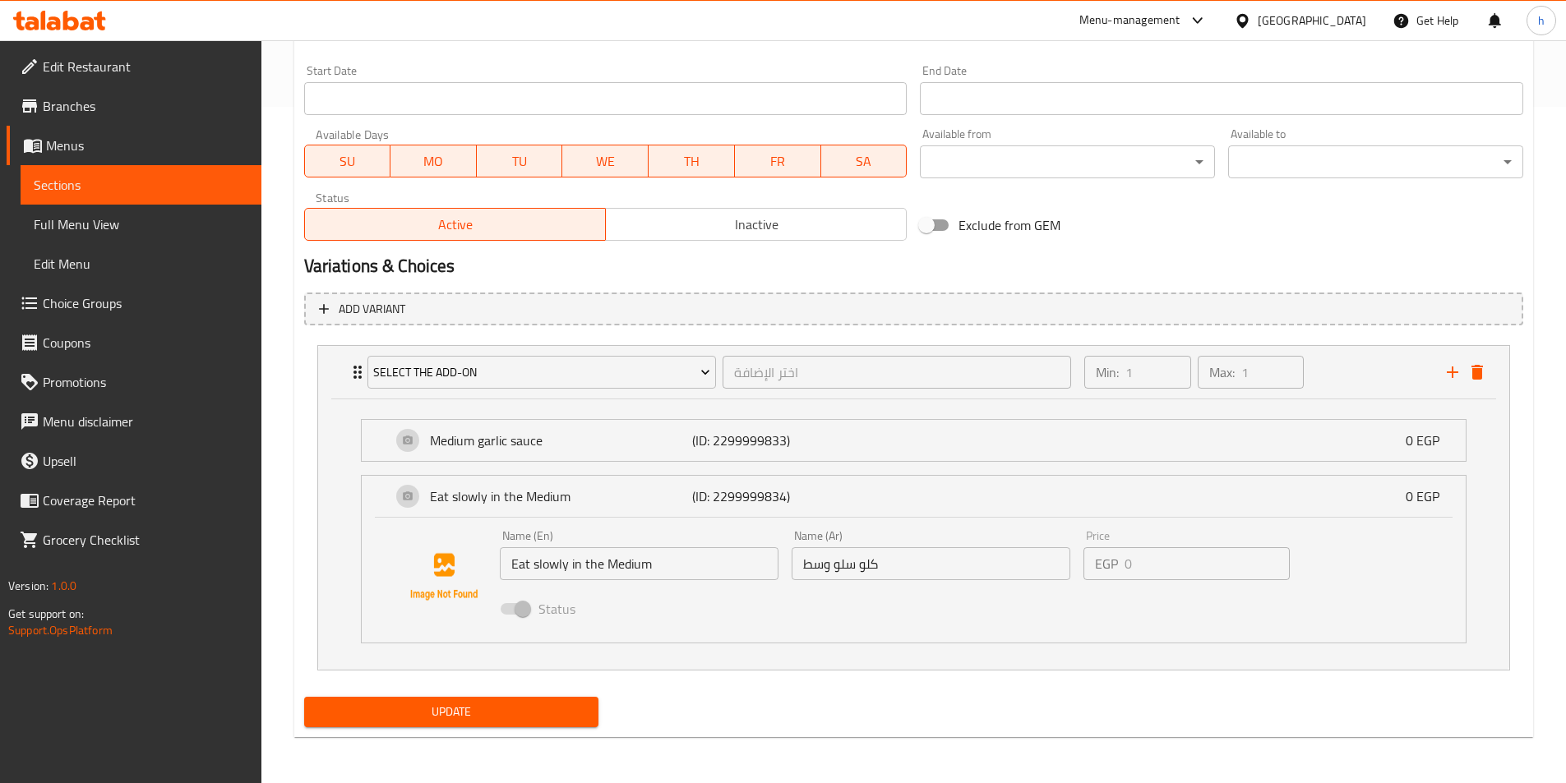
click at [519, 619] on span at bounding box center [515, 608] width 48 height 31
click at [522, 611] on span at bounding box center [515, 609] width 28 height 12
click at [572, 611] on span "Status" at bounding box center [556, 609] width 37 height 20
click at [1434, 493] on p "0 EGP" at bounding box center [1428, 497] width 47 height 20
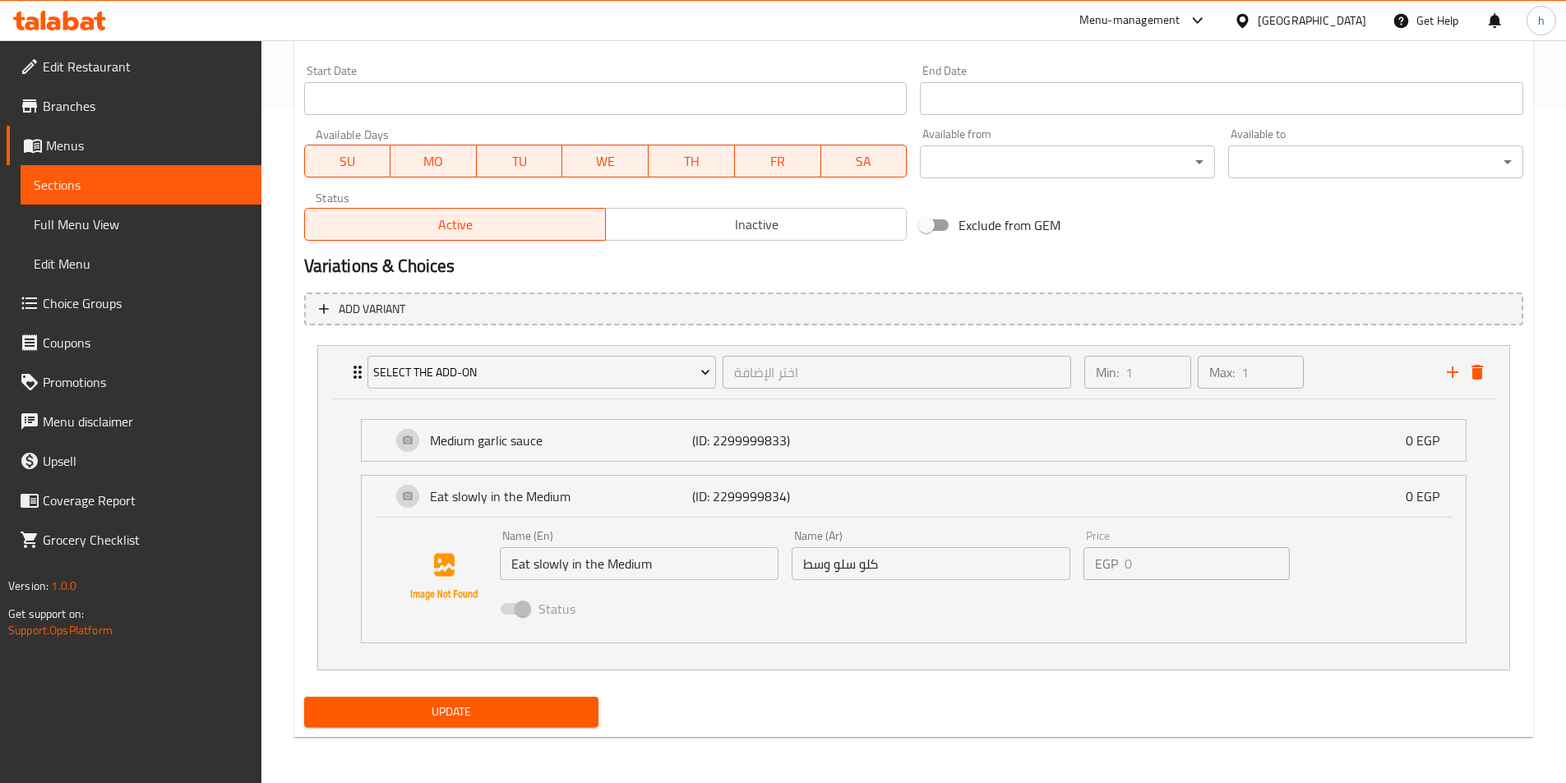
click at [706, 518] on div "Name (En) Eat slowly in the Medium Name (En) Name (Ar) كلو سلو وسط Name (Ar) Pr…" at bounding box center [914, 580] width 1104 height 125
click at [710, 492] on p "(ID: 2299999834)" at bounding box center [779, 497] width 175 height 20
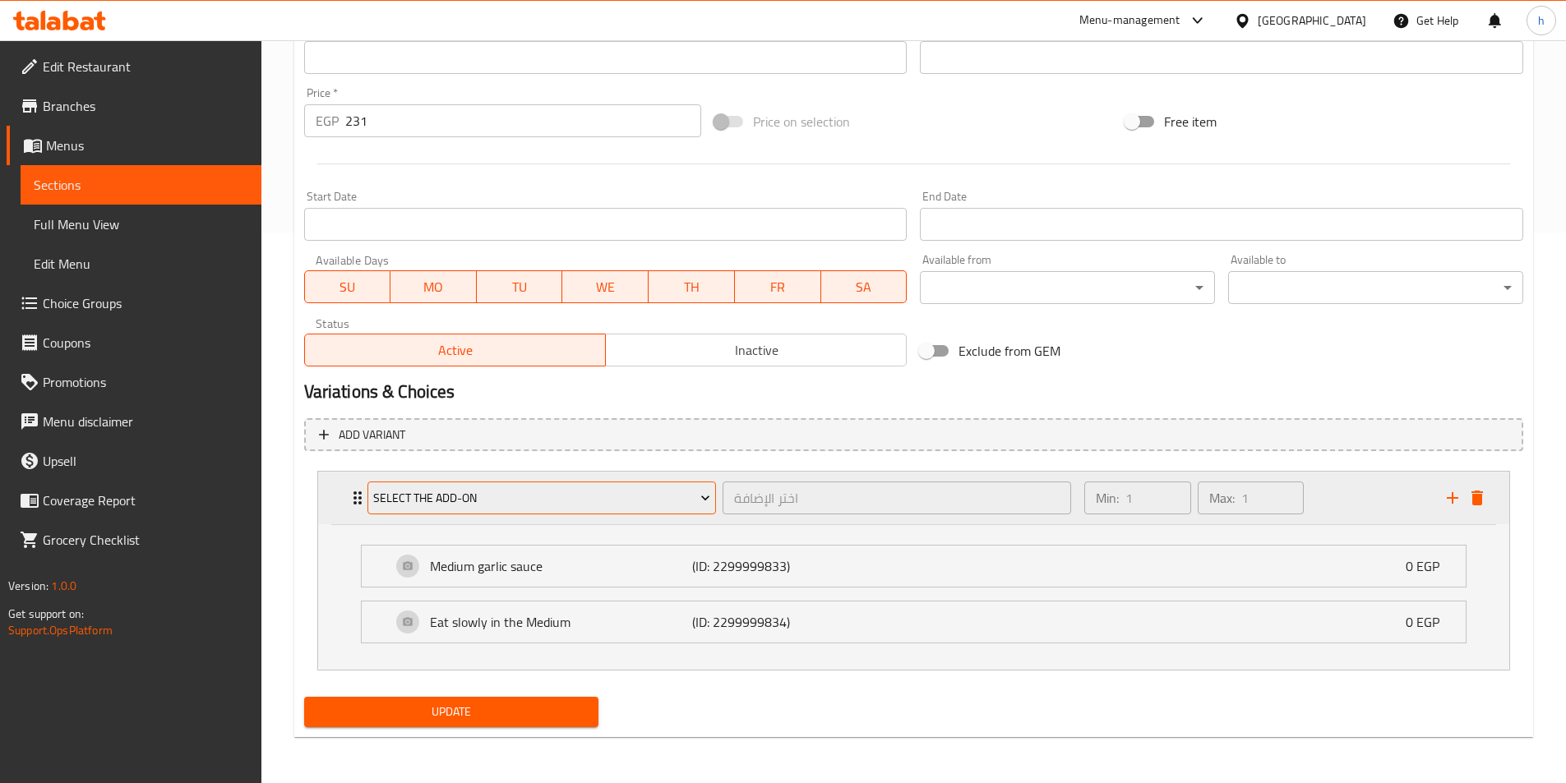
scroll to position [551, 0]
click at [433, 619] on p "Eat slowly in the Medium" at bounding box center [561, 622] width 263 height 20
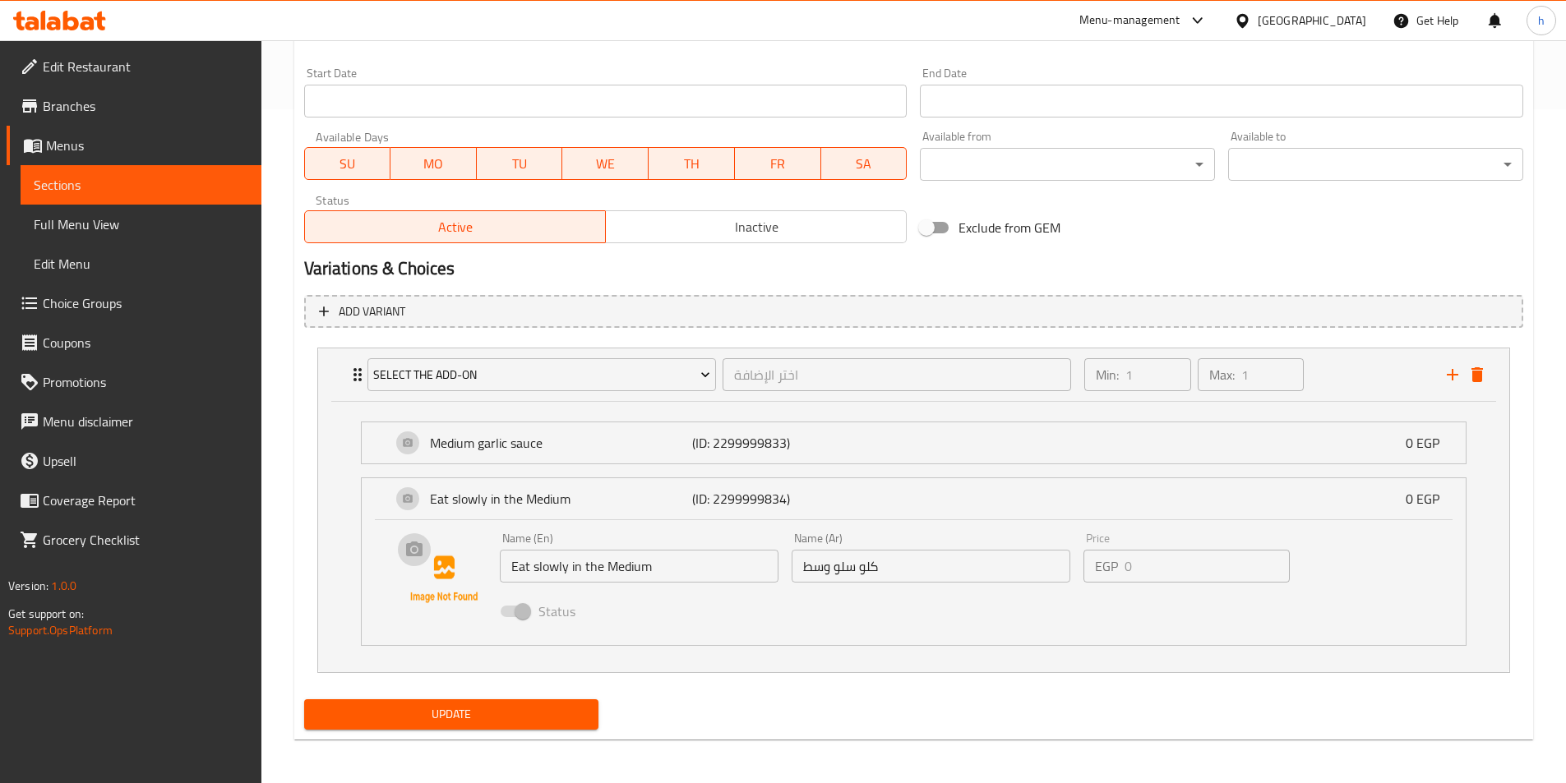
scroll to position [676, 0]
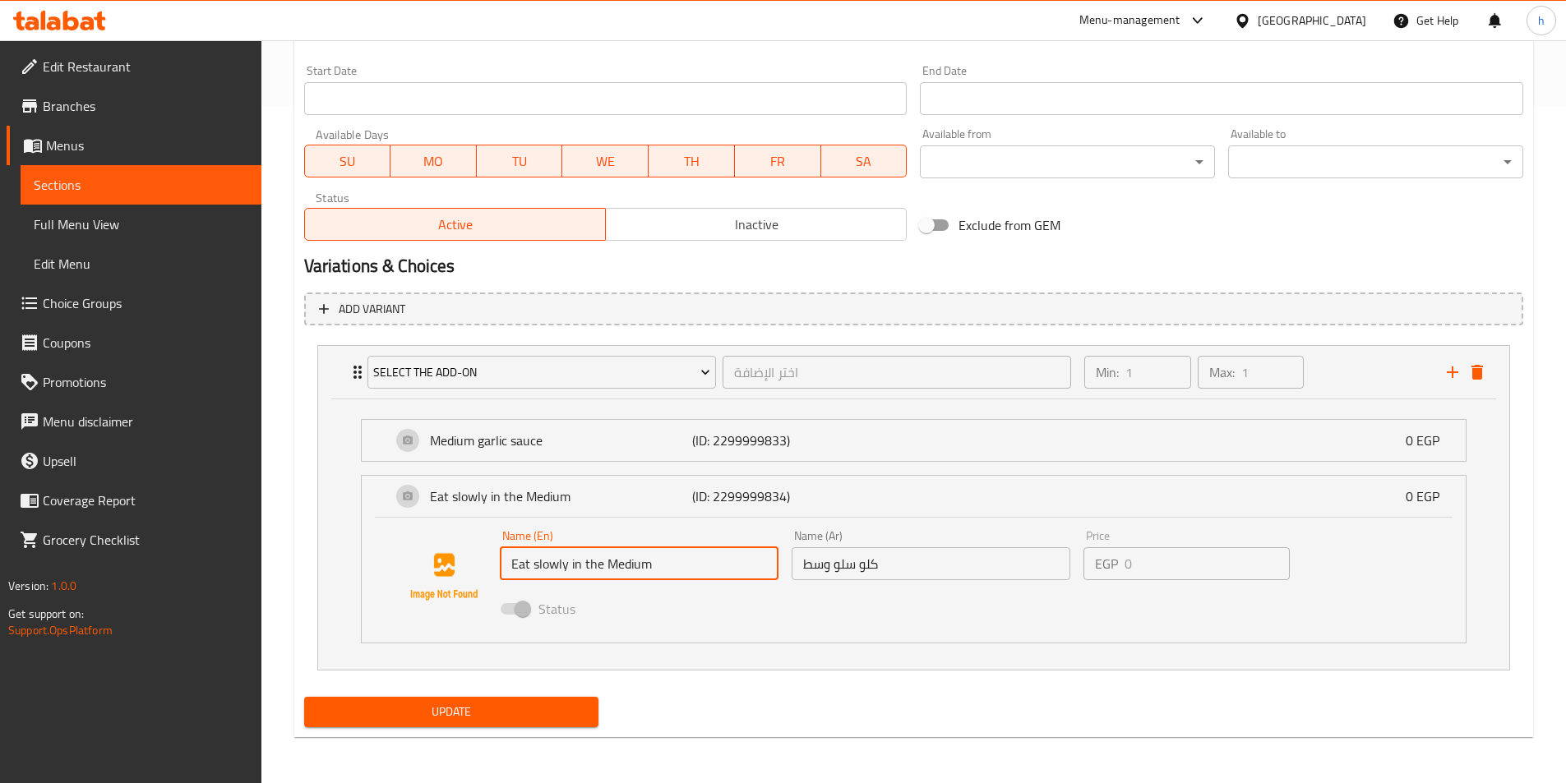
drag, startPoint x: 589, startPoint y: 577, endPoint x: 651, endPoint y: 576, distance: 61.6
click at [651, 576] on input "Eat slowly in the Medium" at bounding box center [639, 563] width 279 height 33
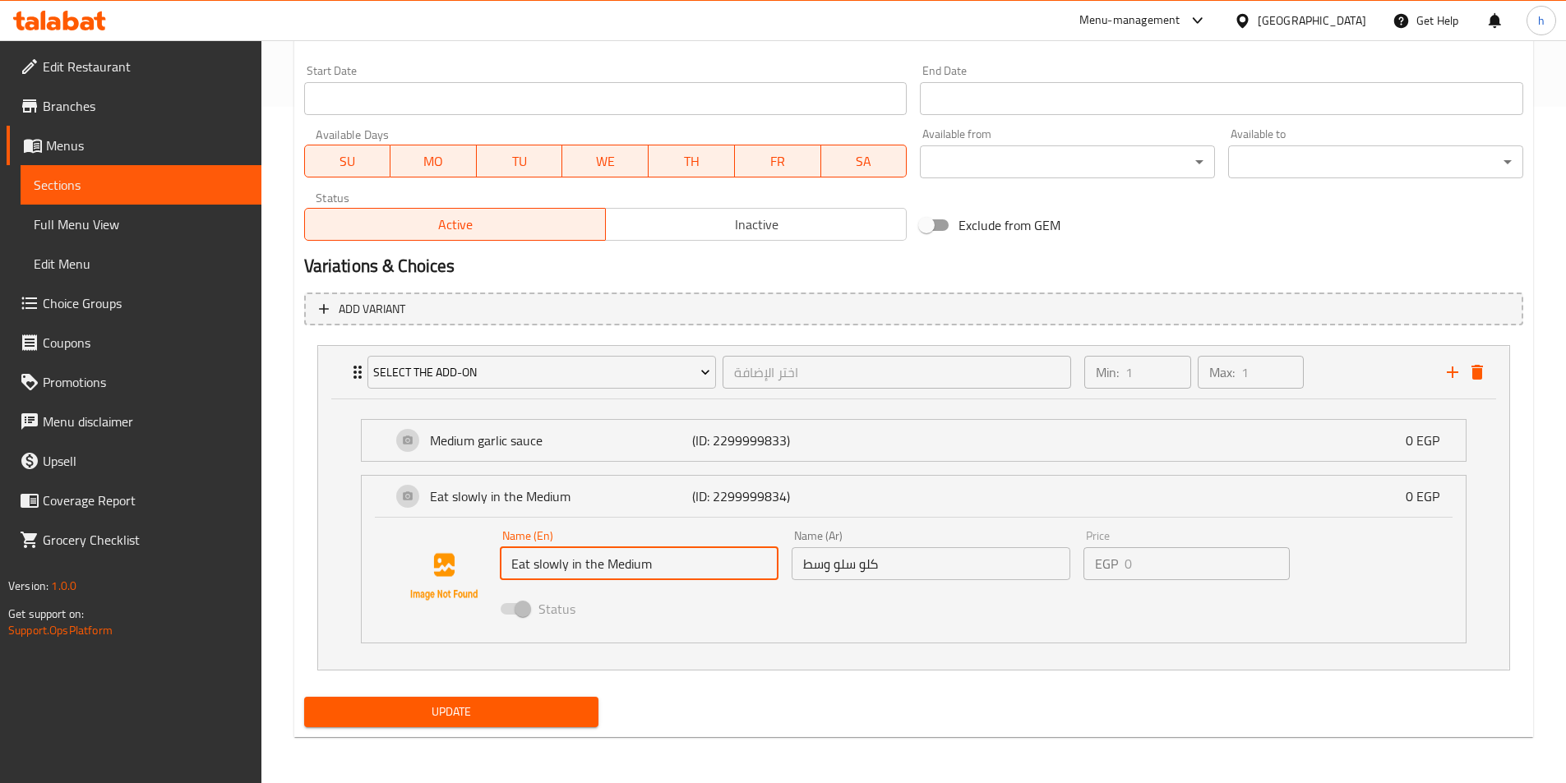
click at [651, 576] on input "Eat slowly in the Medium" at bounding box center [639, 563] width 279 height 33
click at [655, 567] on input "Eat slowly in the Medium" at bounding box center [639, 563] width 279 height 33
click at [656, 566] on input "Eat slowly in the Medium" at bounding box center [639, 563] width 279 height 33
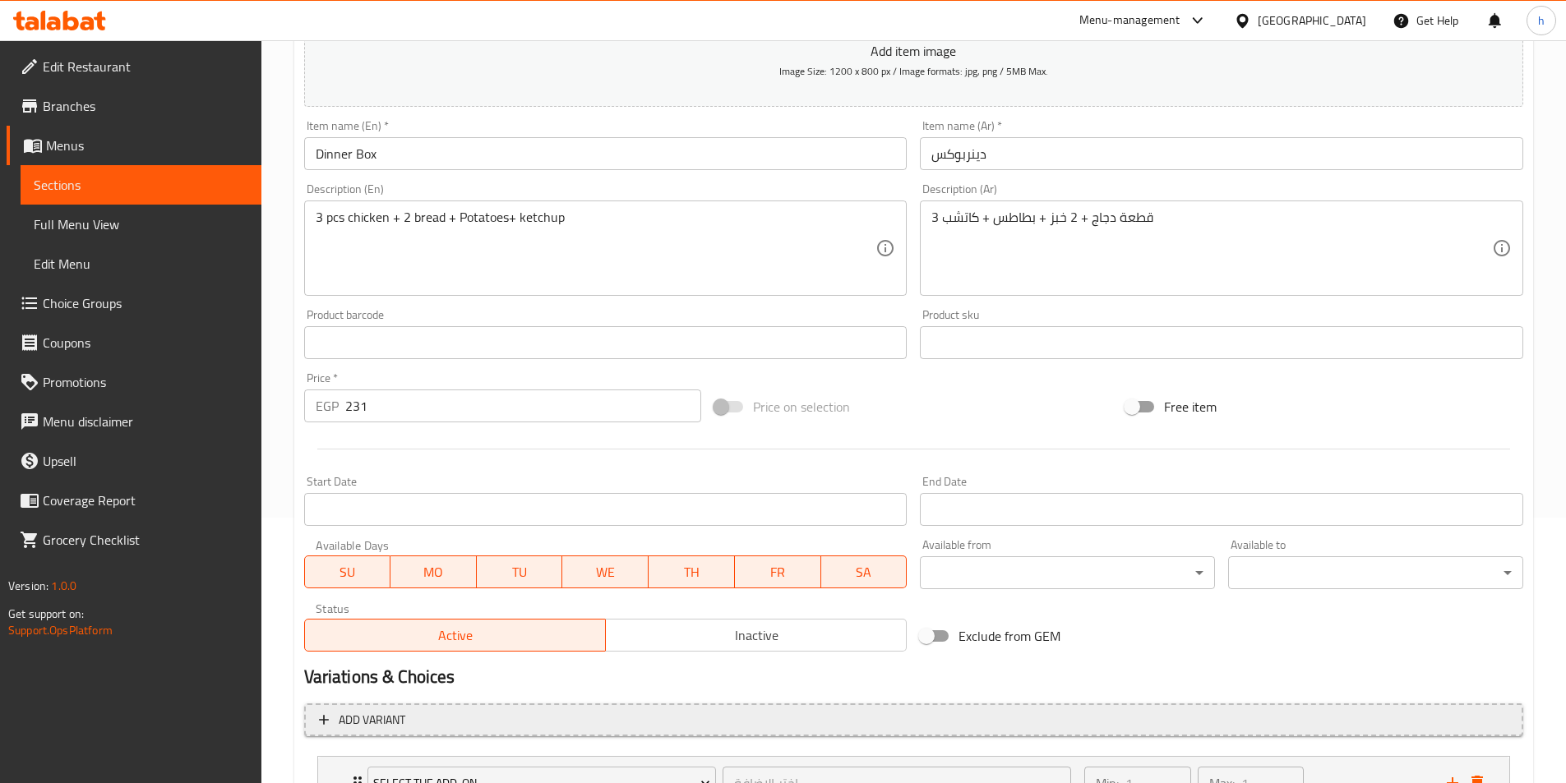
scroll to position [0, 0]
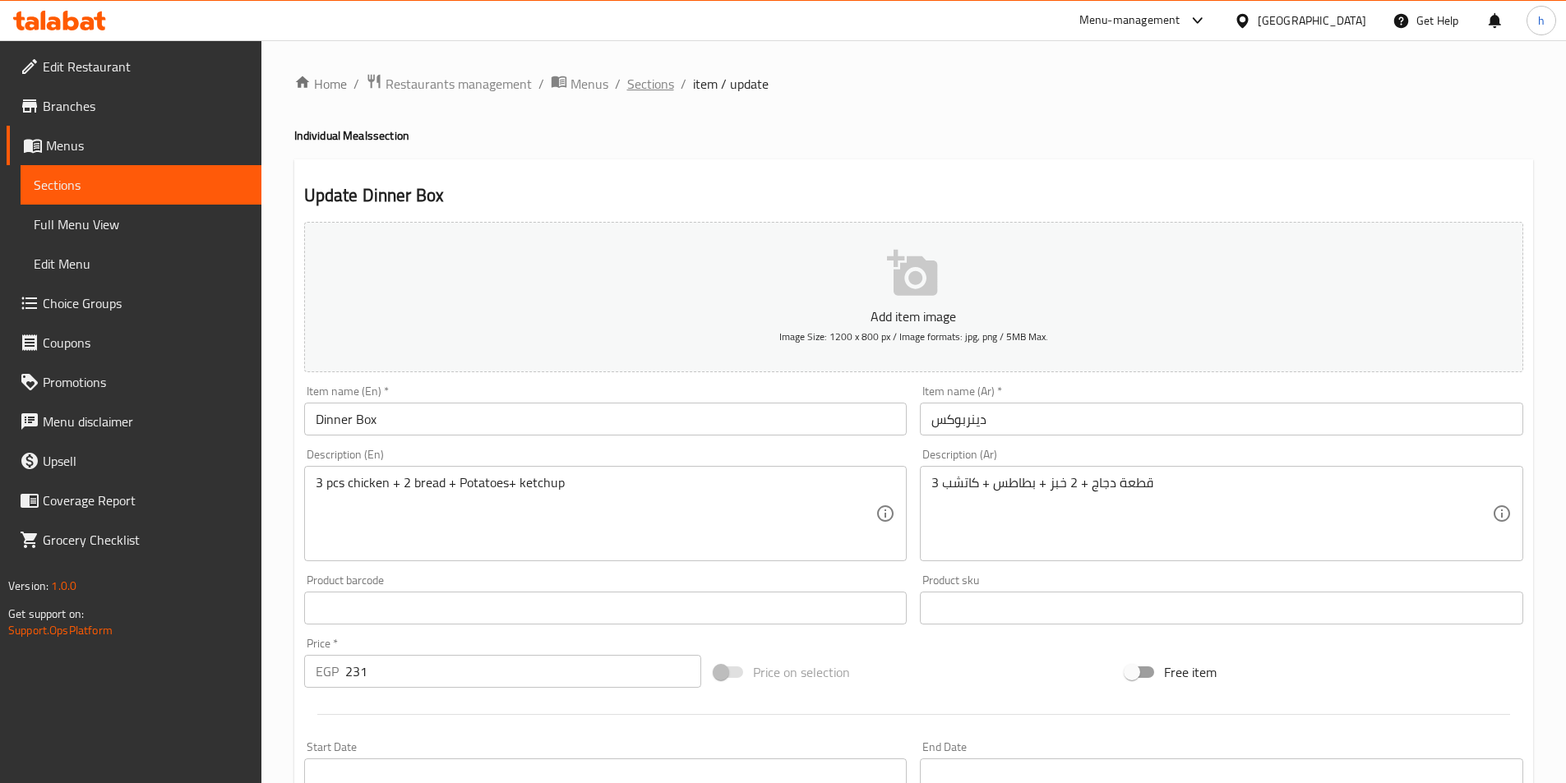
click at [660, 94] on span "Sections" at bounding box center [650, 84] width 47 height 20
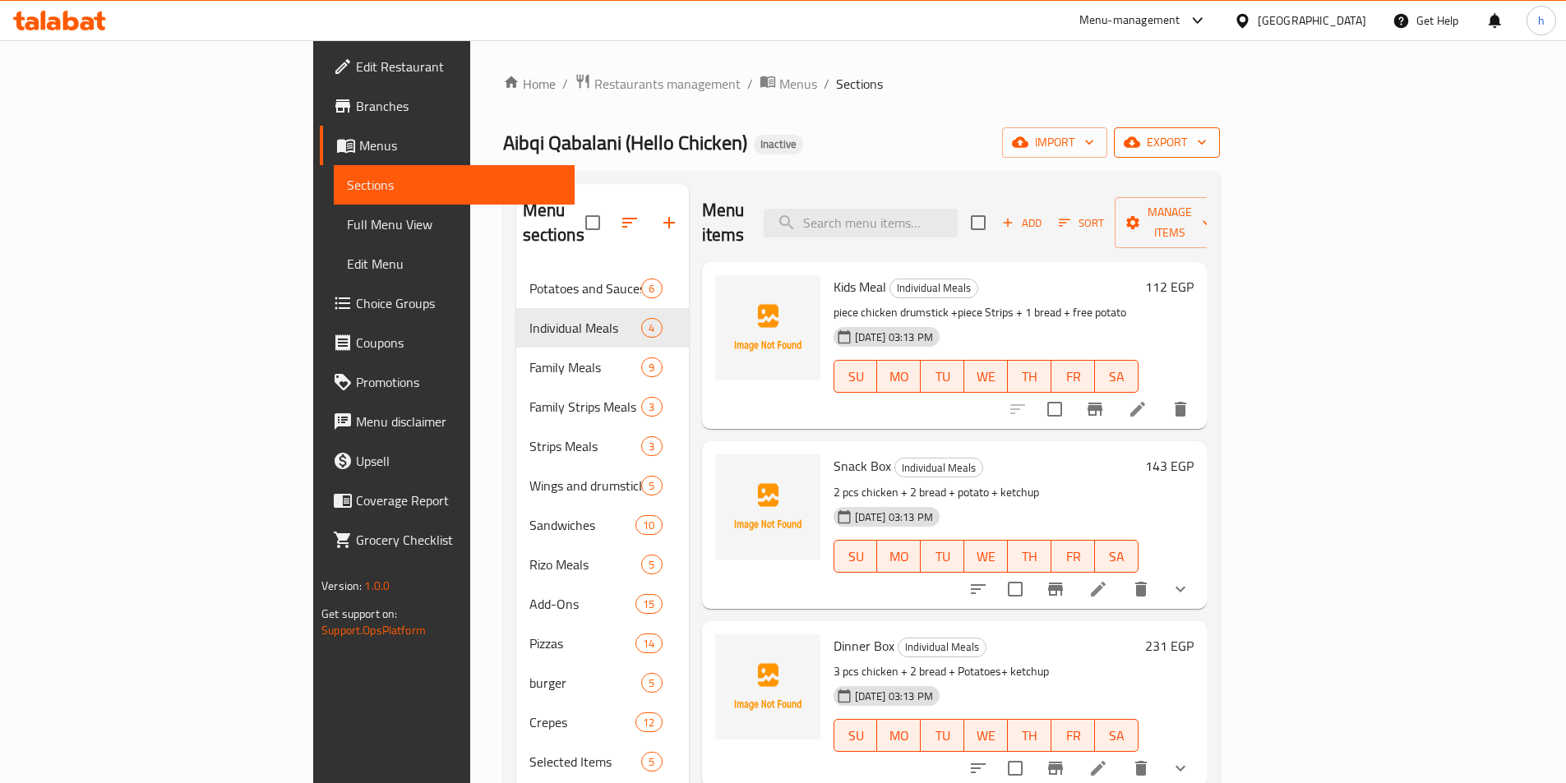
click at [1207, 141] on span "export" at bounding box center [1167, 142] width 80 height 21
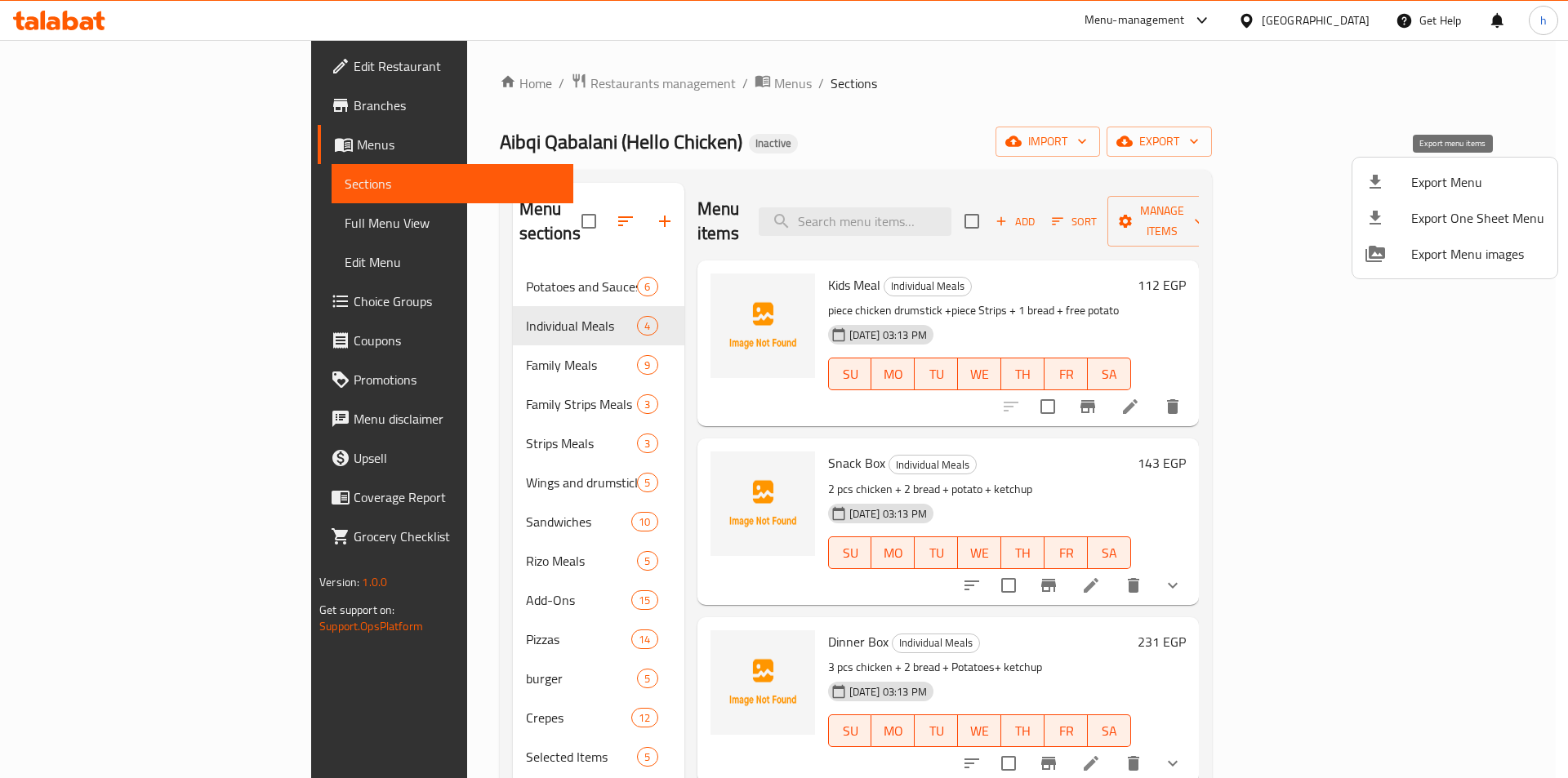
click at [1450, 191] on span "Export Menu" at bounding box center [1478, 182] width 133 height 20
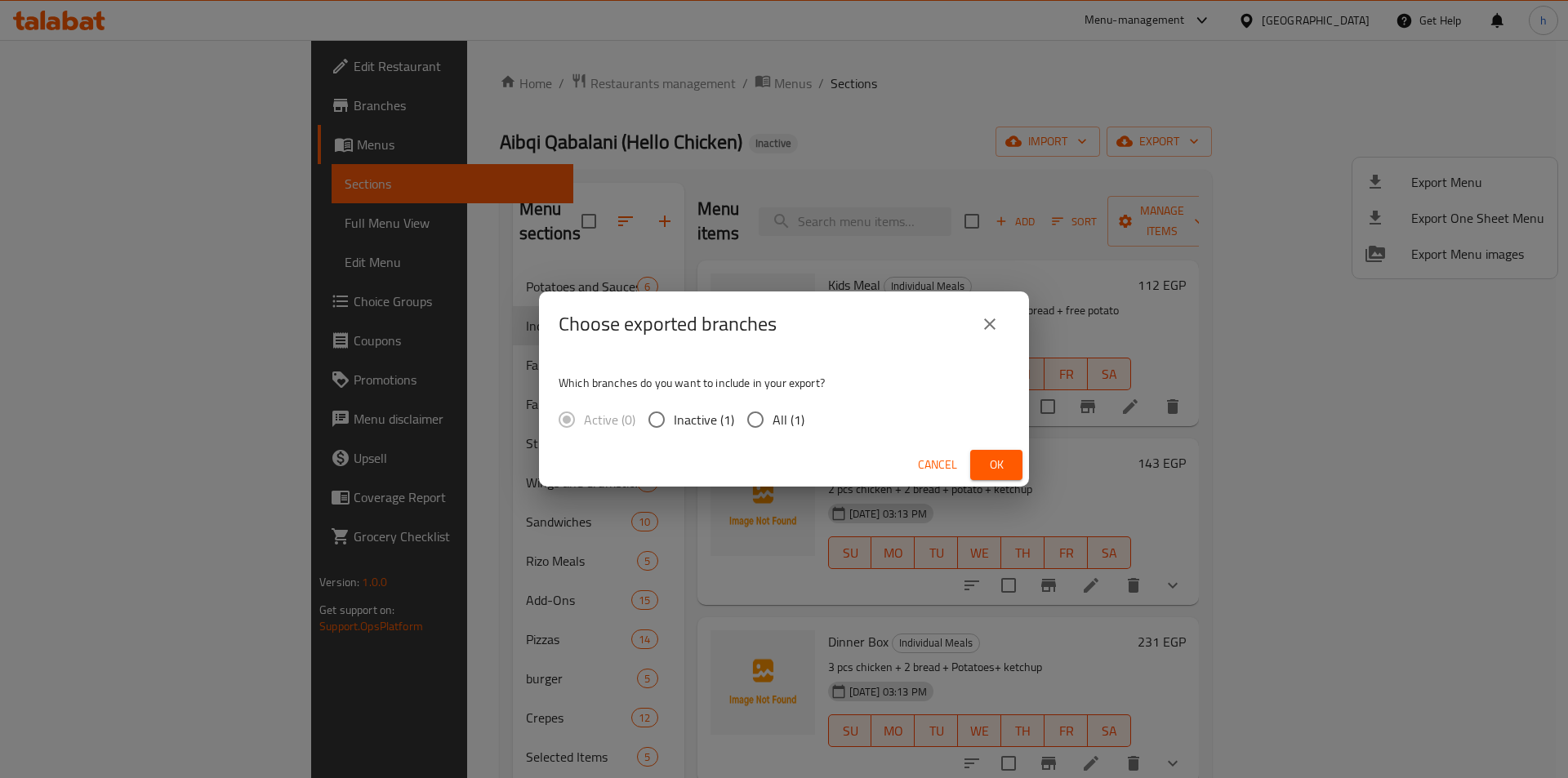
click at [762, 419] on input "All (1)" at bounding box center [755, 419] width 35 height 35
radio input "true"
click at [991, 468] on span "Ok" at bounding box center [997, 465] width 26 height 21
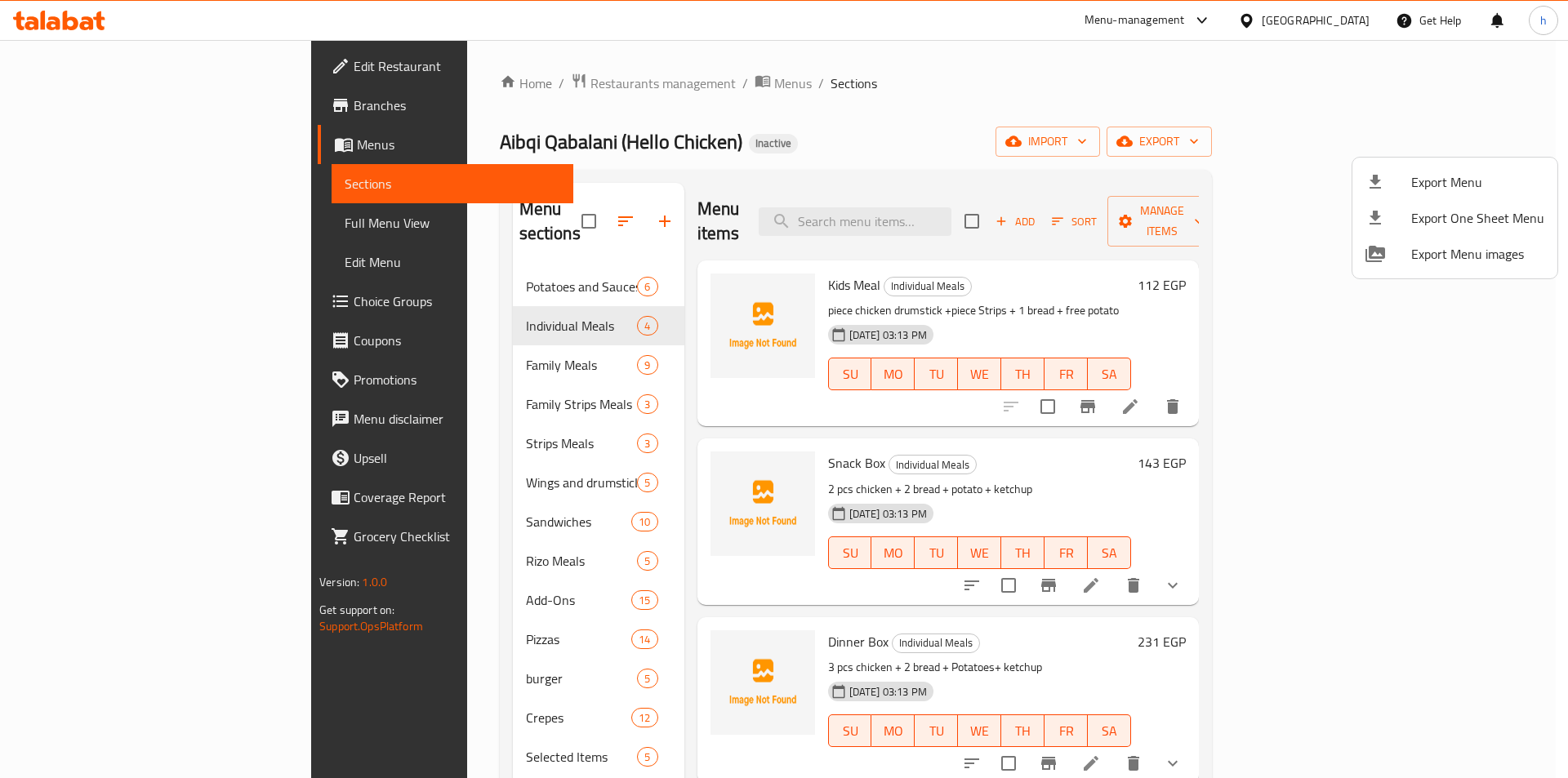
click at [1170, 126] on div at bounding box center [784, 389] width 1568 height 778
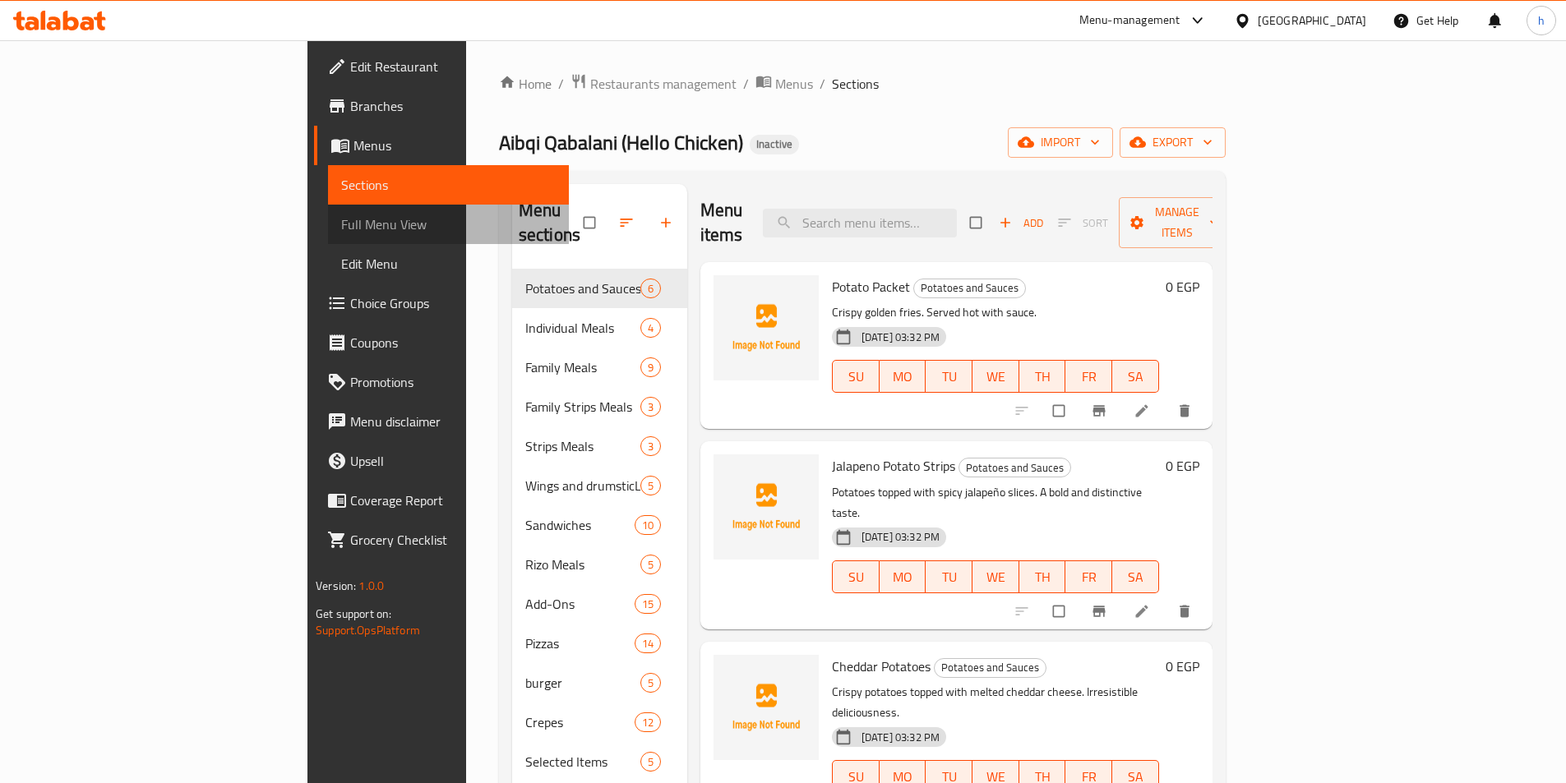
click at [341, 232] on span "Full Menu View" at bounding box center [448, 225] width 215 height 20
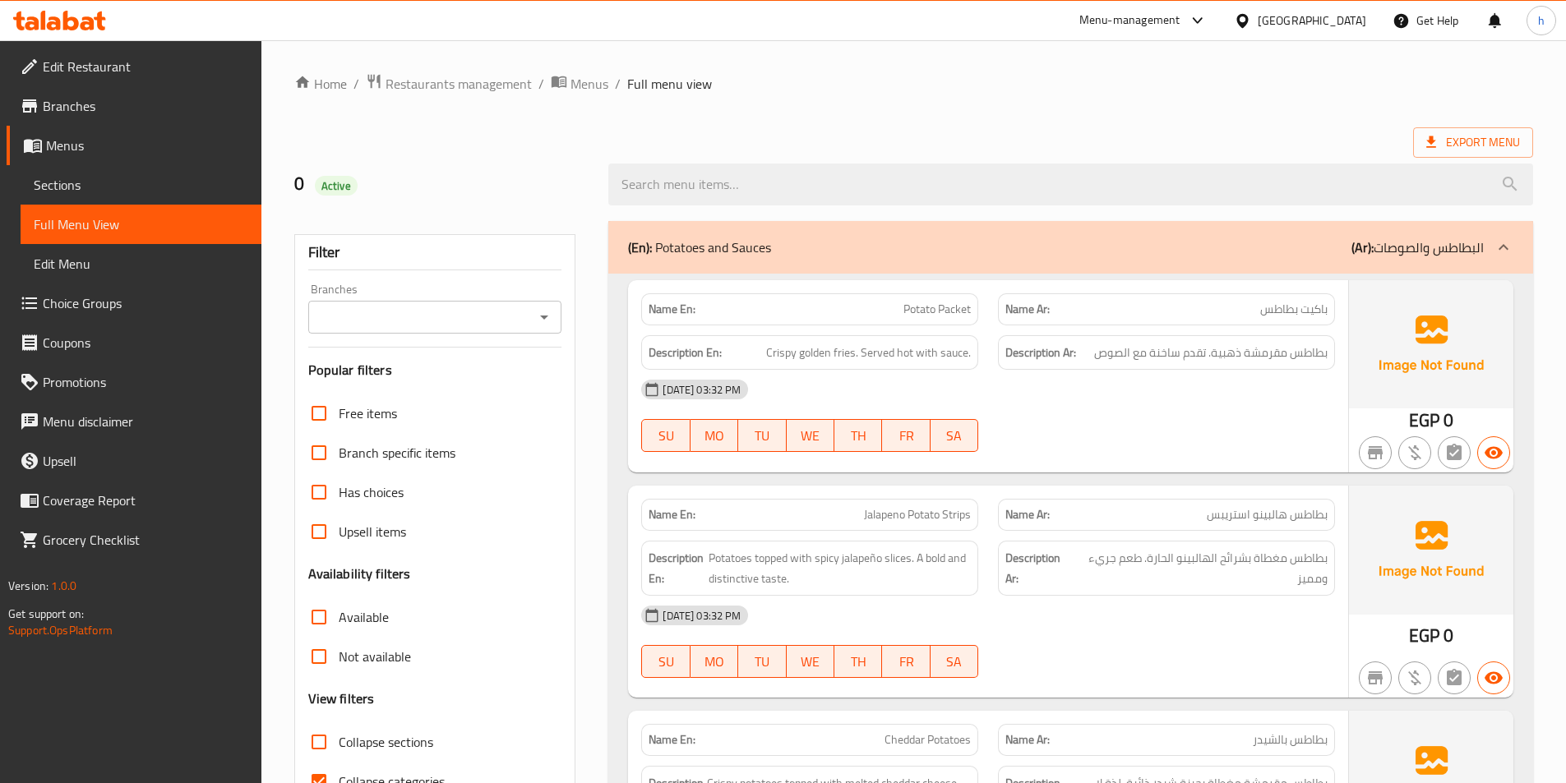
scroll to position [164, 0]
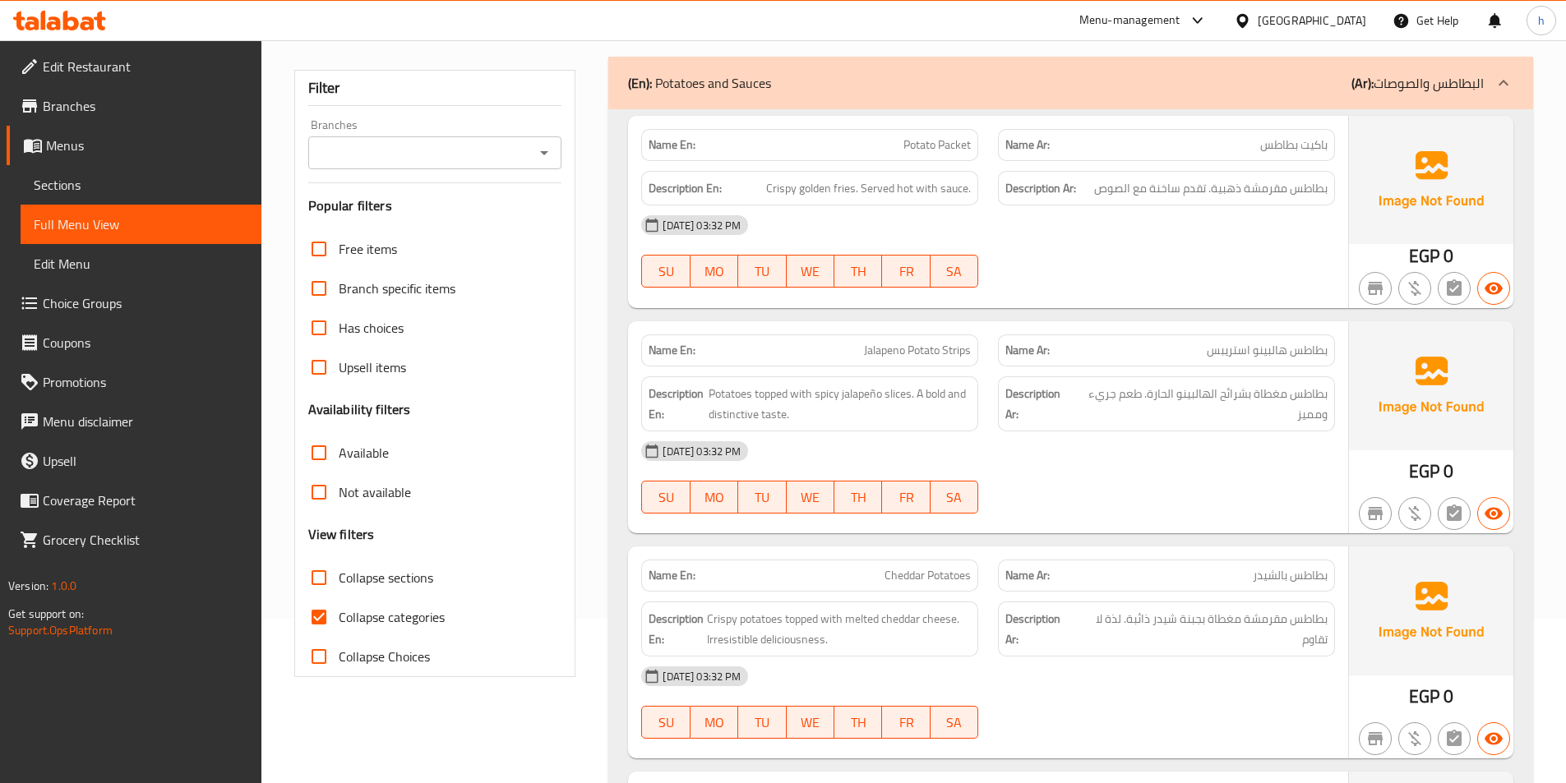
click at [315, 608] on input "Collapse categories" at bounding box center [318, 617] width 39 height 39
checkbox input "false"
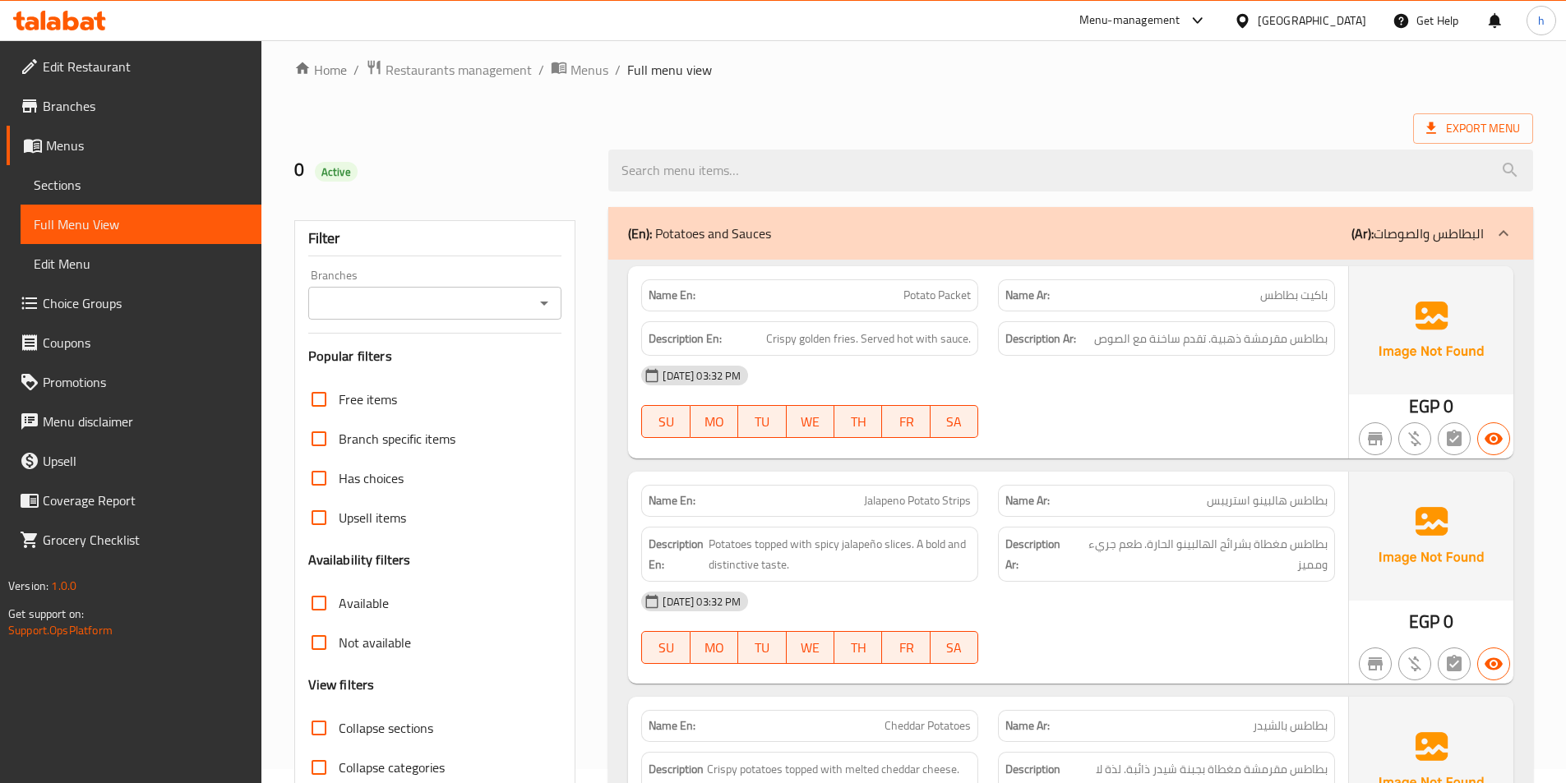
scroll to position [0, 0]
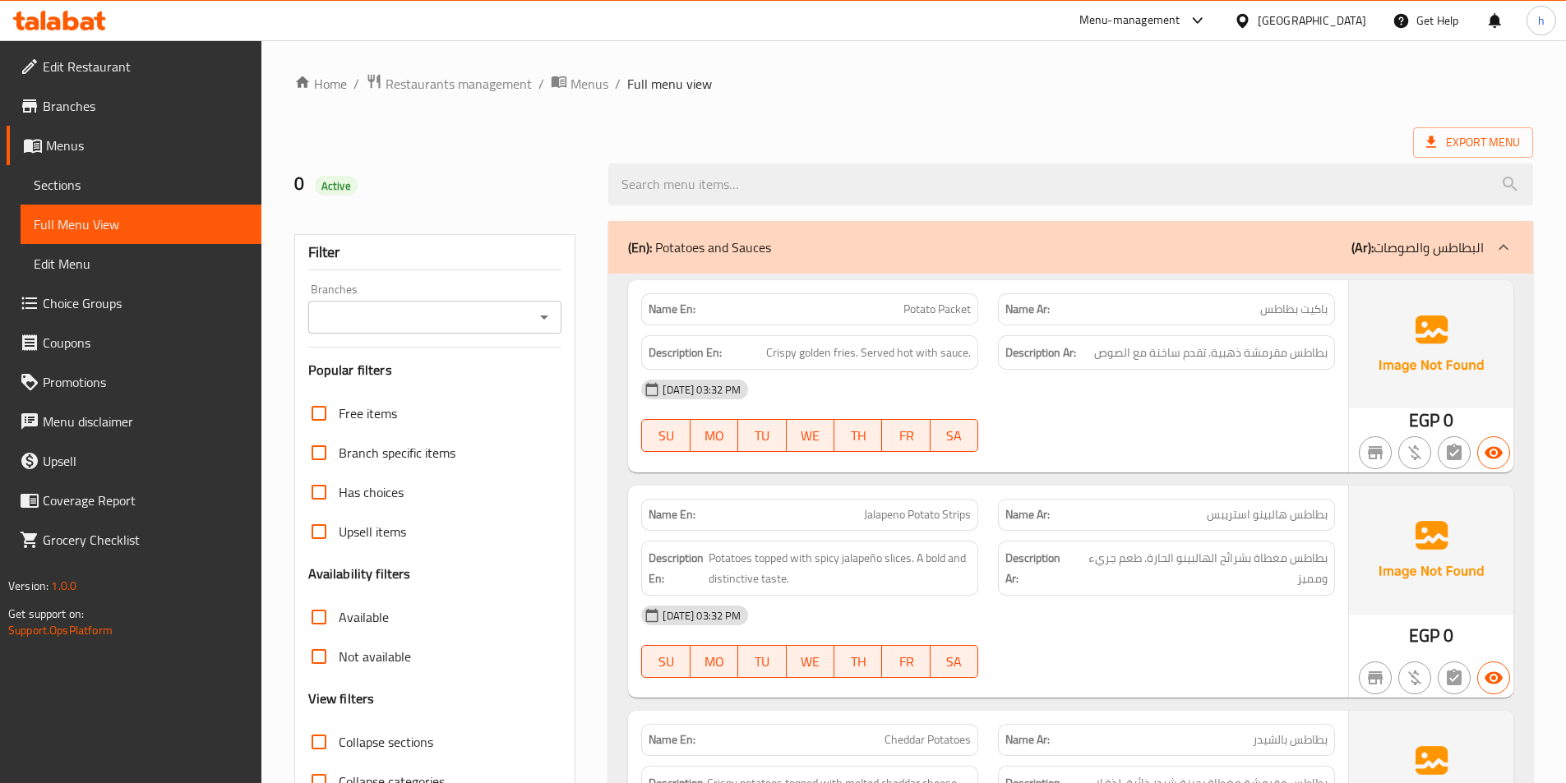
click at [897, 259] on div "(En): Potatoes and Sauces (Ar): البطاطس والصوصات" at bounding box center [1070, 247] width 925 height 53
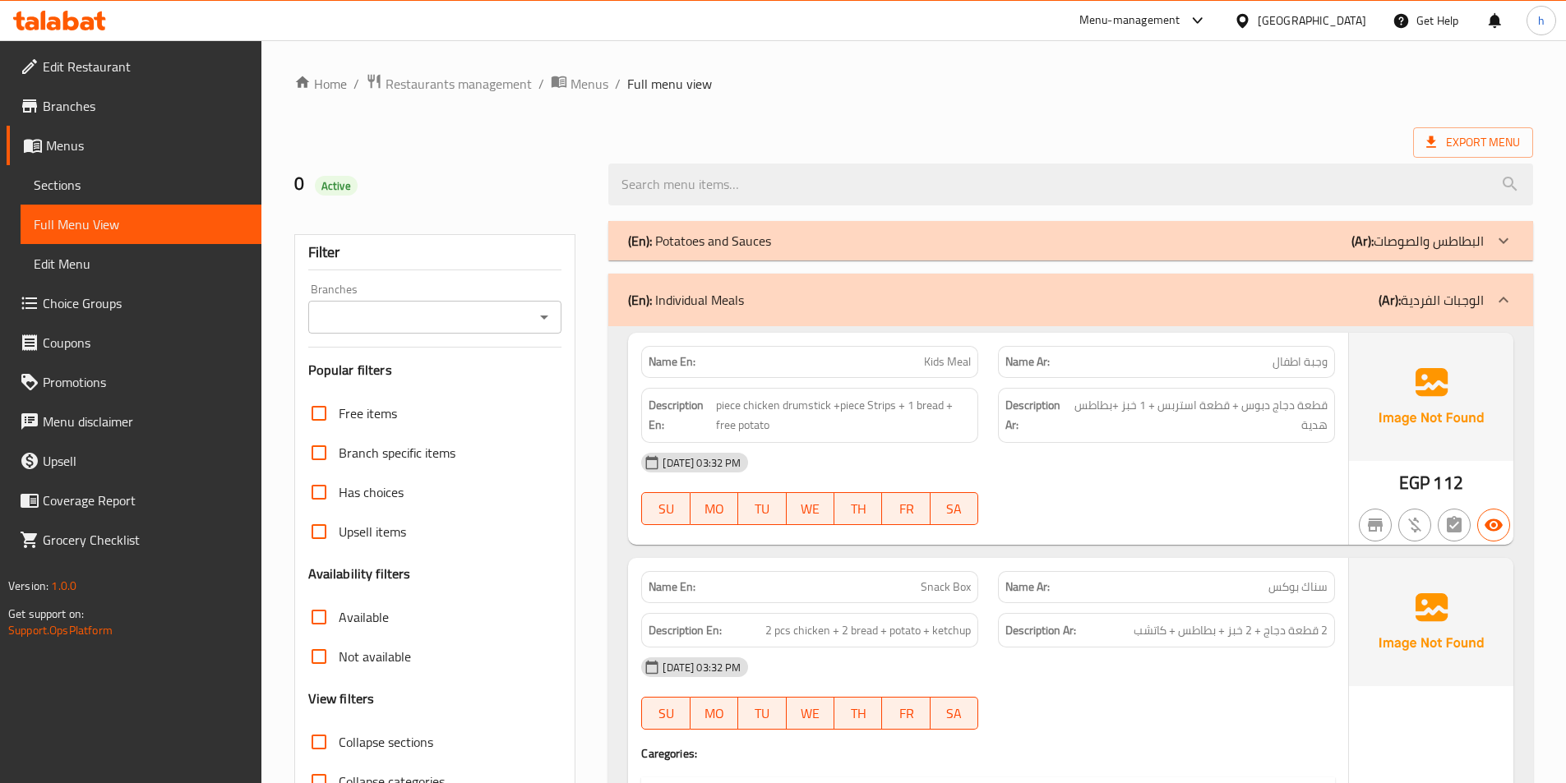
scroll to position [82, 0]
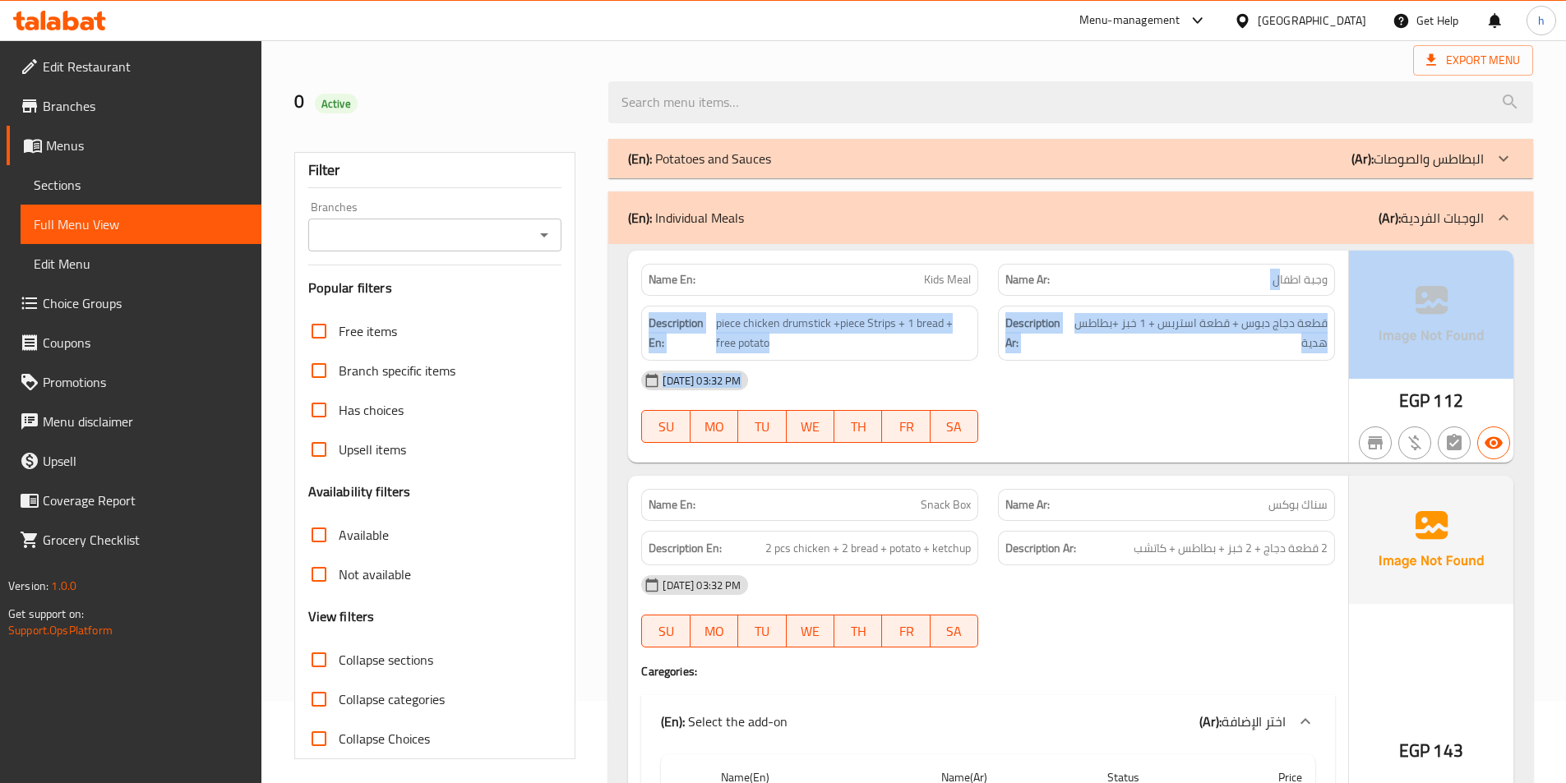
drag, startPoint x: 1276, startPoint y: 279, endPoint x: 1368, endPoint y: 269, distance: 92.7
click at [1368, 269] on div "Name En: Kids Meal Name Ar: وجبة اطفال Description En: piece chicken drumstick …" at bounding box center [1070, 357] width 885 height 212
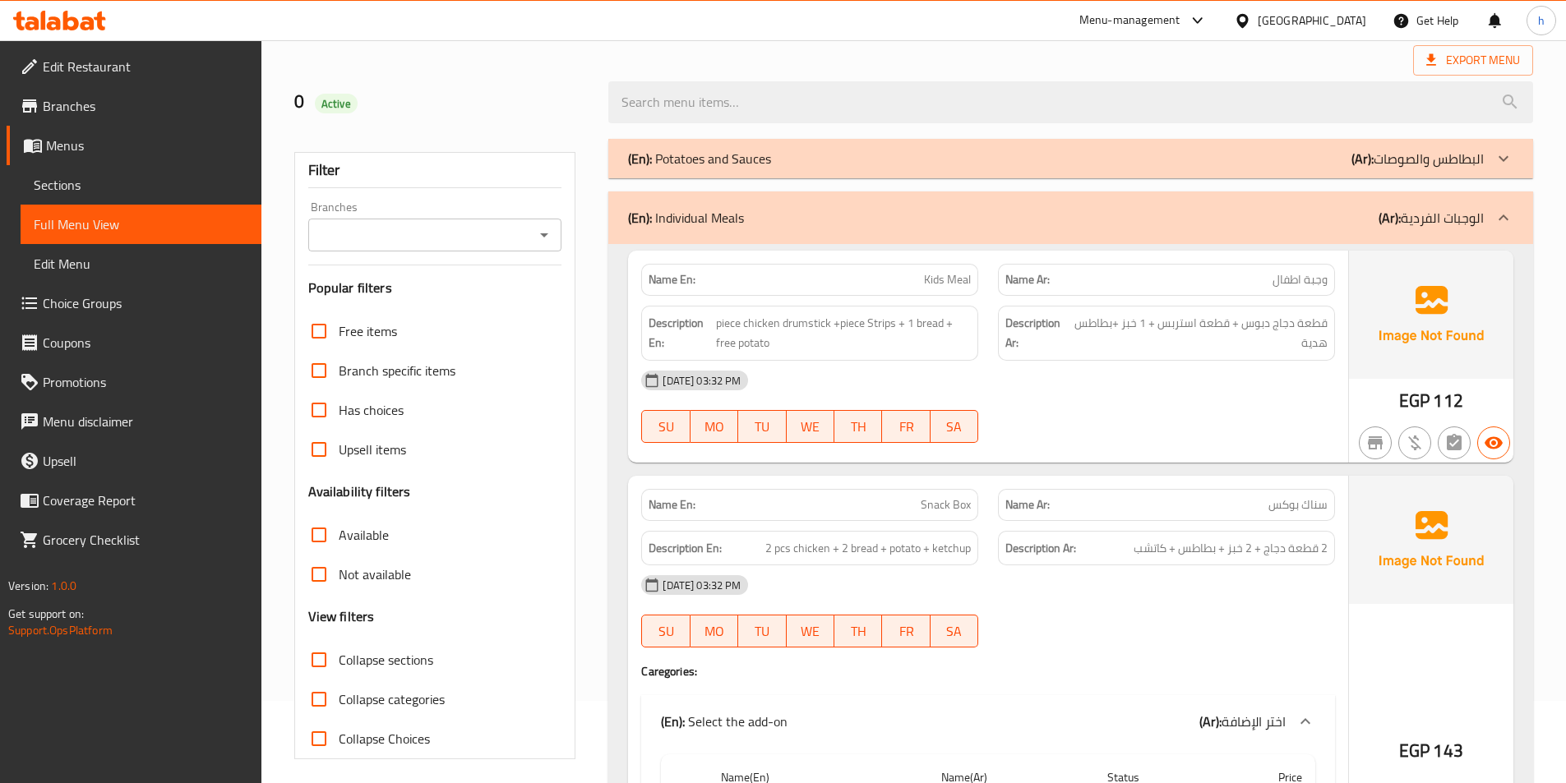
click at [1313, 279] on span "وجبة اطفال" at bounding box center [1299, 279] width 55 height 17
click at [910, 290] on div "Name En: Kids Meal" at bounding box center [809, 280] width 337 height 32
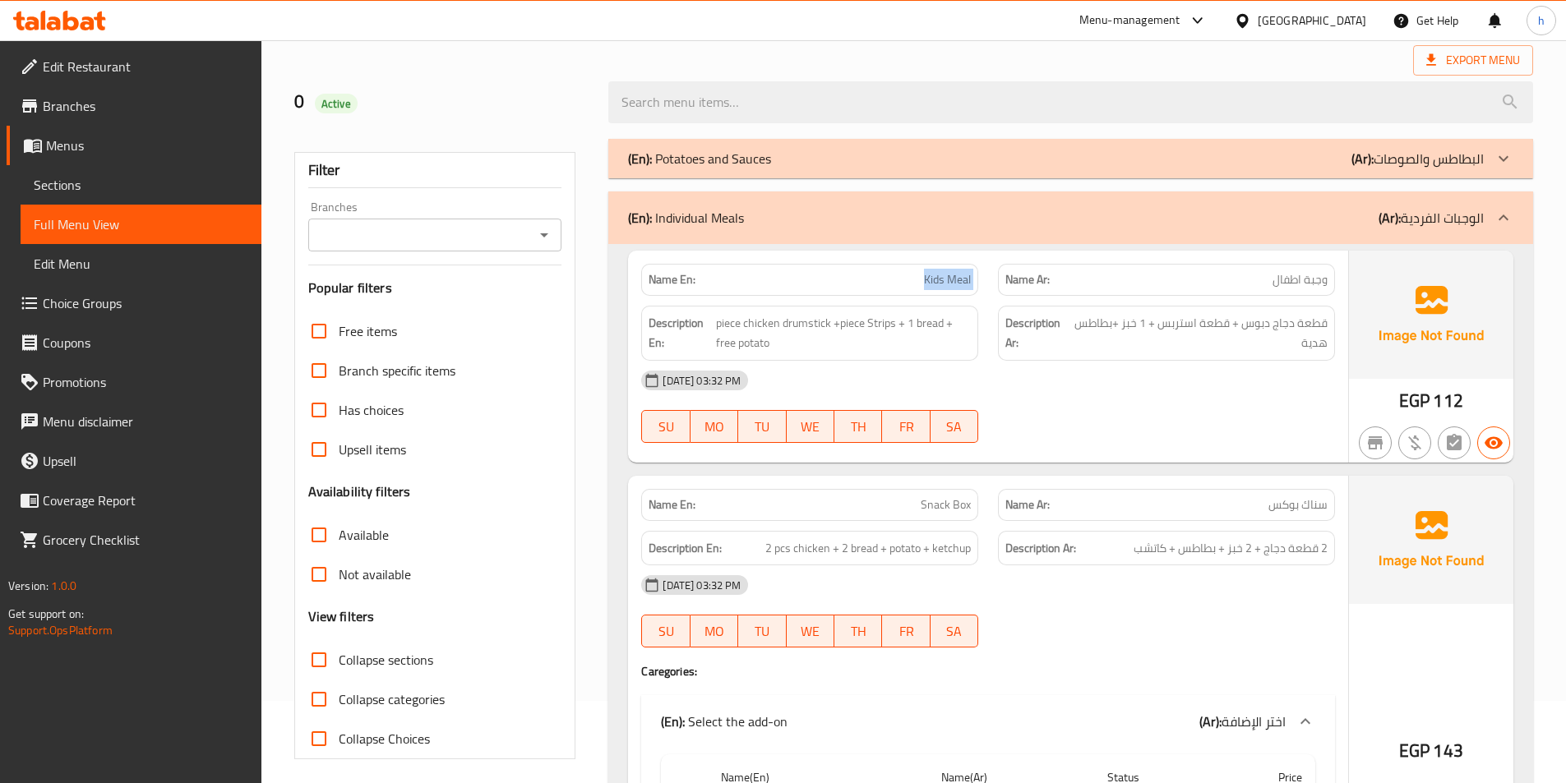
click at [910, 290] on div "Name En: Kids Meal" at bounding box center [809, 280] width 337 height 32
drag, startPoint x: 711, startPoint y: 326, endPoint x: 990, endPoint y: 348, distance: 279.5
click at [990, 348] on div "Description En: piece chicken drumstick +piece Strips + 1 bread + free potato D…" at bounding box center [987, 333] width 713 height 75
click at [972, 351] on div "Description En: piece chicken drumstick +piece Strips + 1 bread + free potato" at bounding box center [809, 333] width 337 height 55
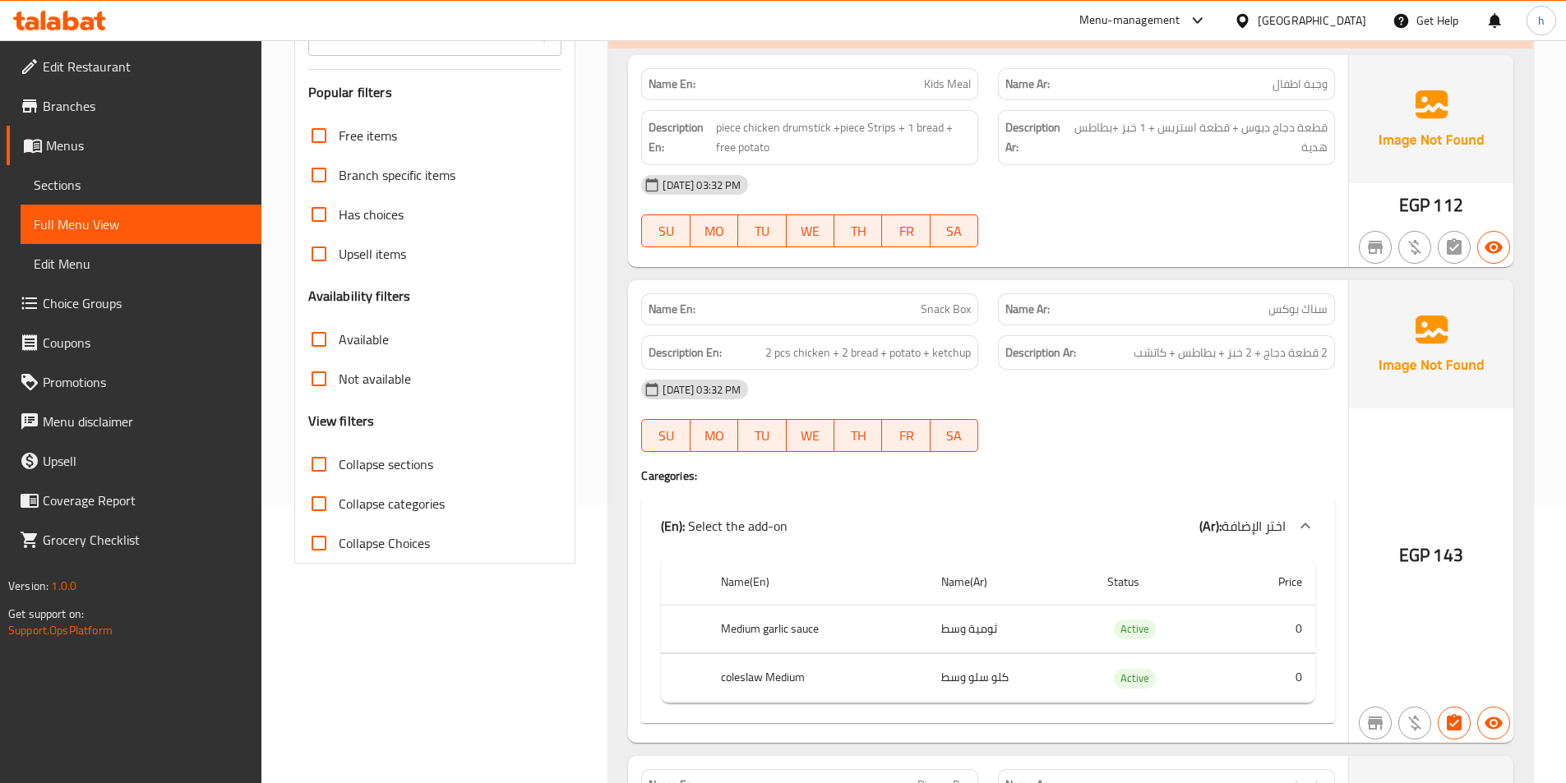
scroll to position [329, 0]
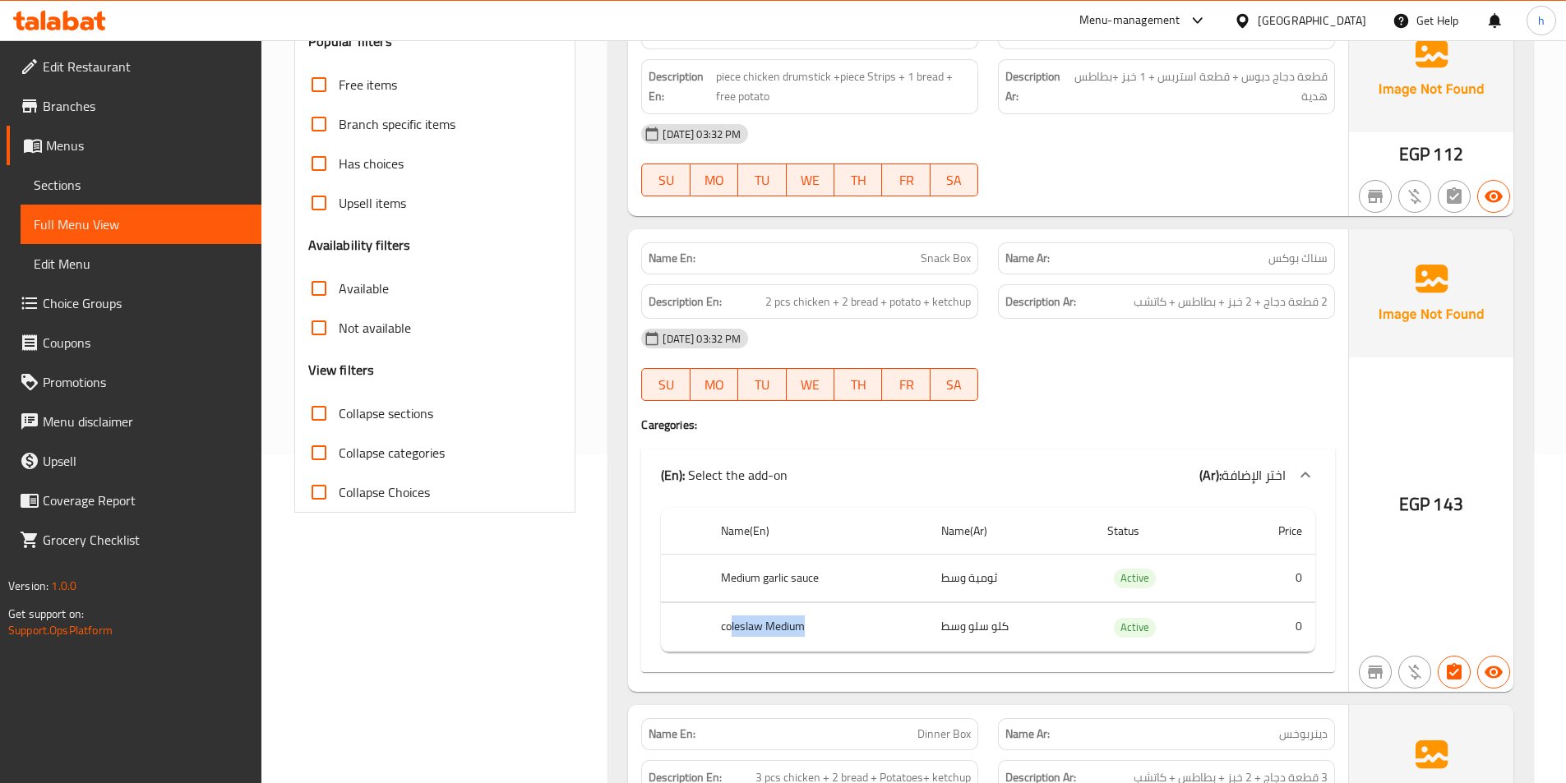
drag, startPoint x: 731, startPoint y: 629, endPoint x: 813, endPoint y: 629, distance: 82.2
click at [813, 629] on th "coleslaw Medium" at bounding box center [818, 627] width 220 height 48
drag, startPoint x: 713, startPoint y: 579, endPoint x: 843, endPoint y: 579, distance: 129.9
click at [843, 579] on th "Medium garlic sauce" at bounding box center [818, 578] width 220 height 48
click at [984, 585] on td "ثومية وسط" at bounding box center [1011, 578] width 166 height 48
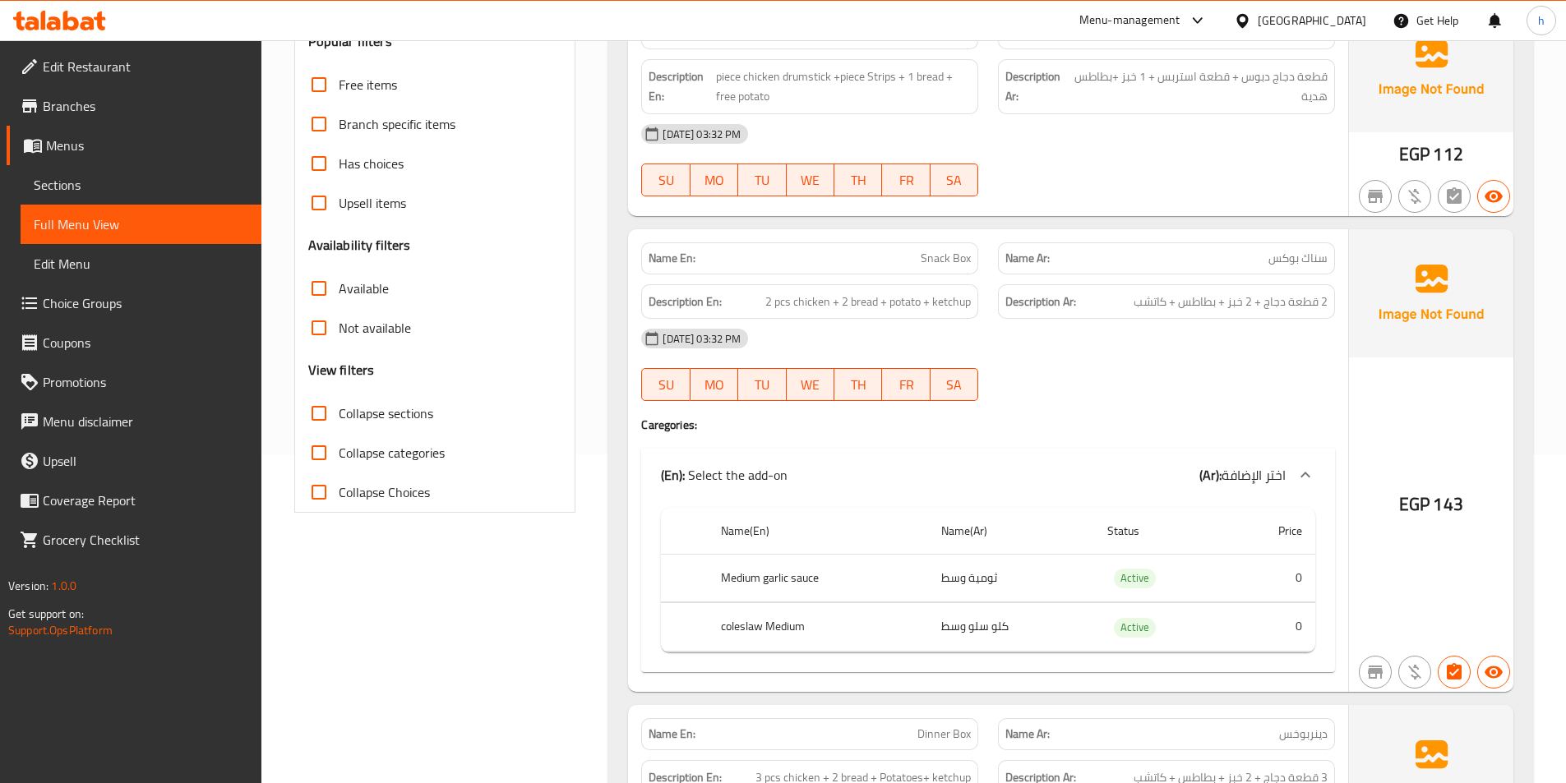
click at [984, 585] on td "ثومية وسط" at bounding box center [1011, 578] width 166 height 48
drag, startPoint x: 1304, startPoint y: 301, endPoint x: 1324, endPoint y: 298, distance: 20.8
click at [1324, 298] on span "2 قطعة دجاج + 2 خبز + بطاطس + كاتشب" at bounding box center [1230, 302] width 194 height 21
drag, startPoint x: 1267, startPoint y: 304, endPoint x: 1286, endPoint y: 303, distance: 18.9
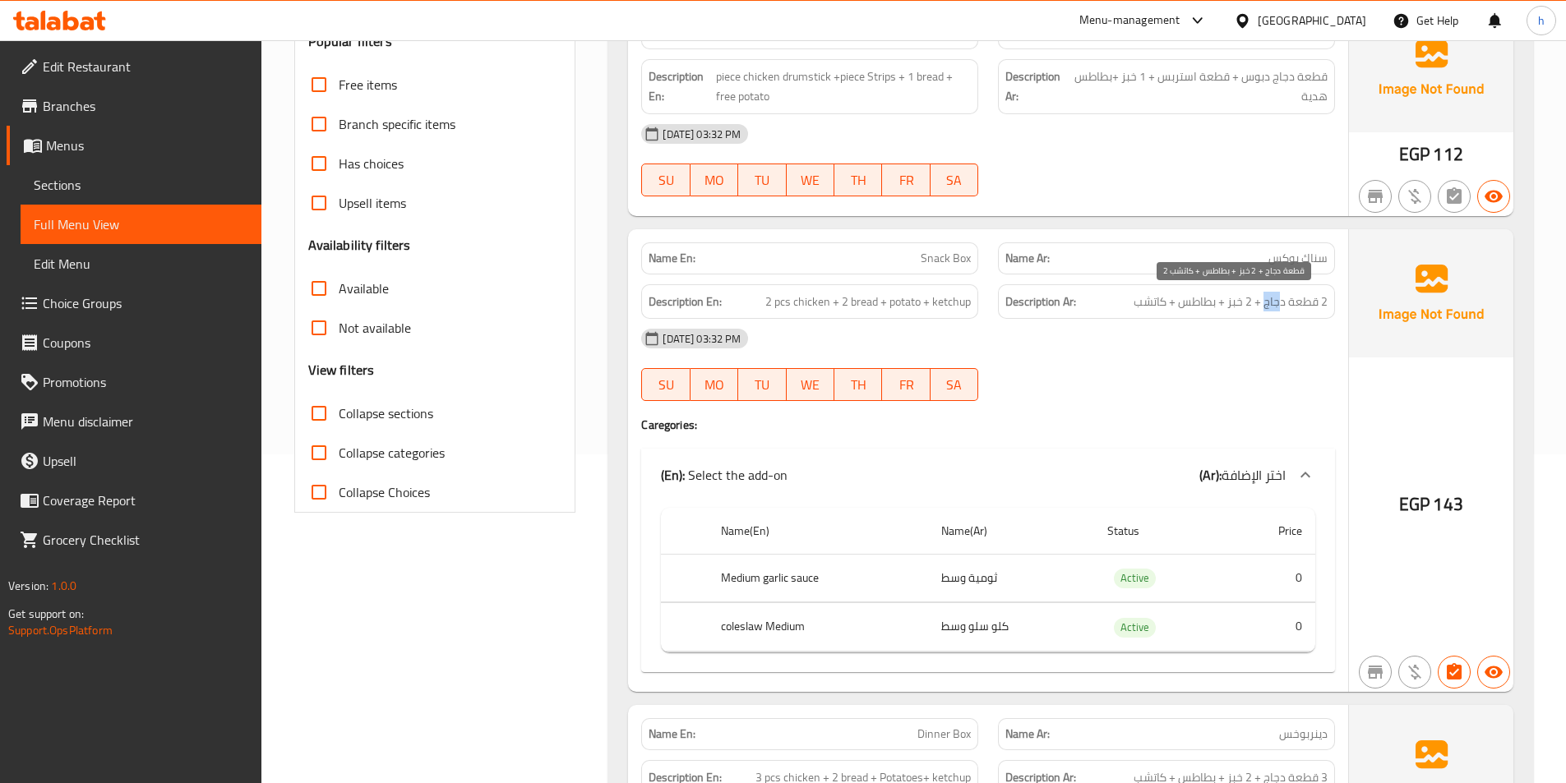
click at [1286, 303] on span "2 قطعة دجاج + 2 خبز + بطاطس + كاتشب" at bounding box center [1230, 302] width 194 height 21
drag, startPoint x: 1227, startPoint y: 310, endPoint x: 1253, endPoint y: 310, distance: 25.5
click at [1252, 310] on span "2 قطعة دجاج + 2 خبز + بطاطس + كاتشب" at bounding box center [1230, 302] width 194 height 21
drag, startPoint x: 1152, startPoint y: 310, endPoint x: 1304, endPoint y: 353, distance: 158.2
click at [1232, 329] on div "Name En: Snack Box Name Ar: سناك بوكس Description En: 2 pcs chicken + 2 bread +…" at bounding box center [988, 460] width 720 height 463
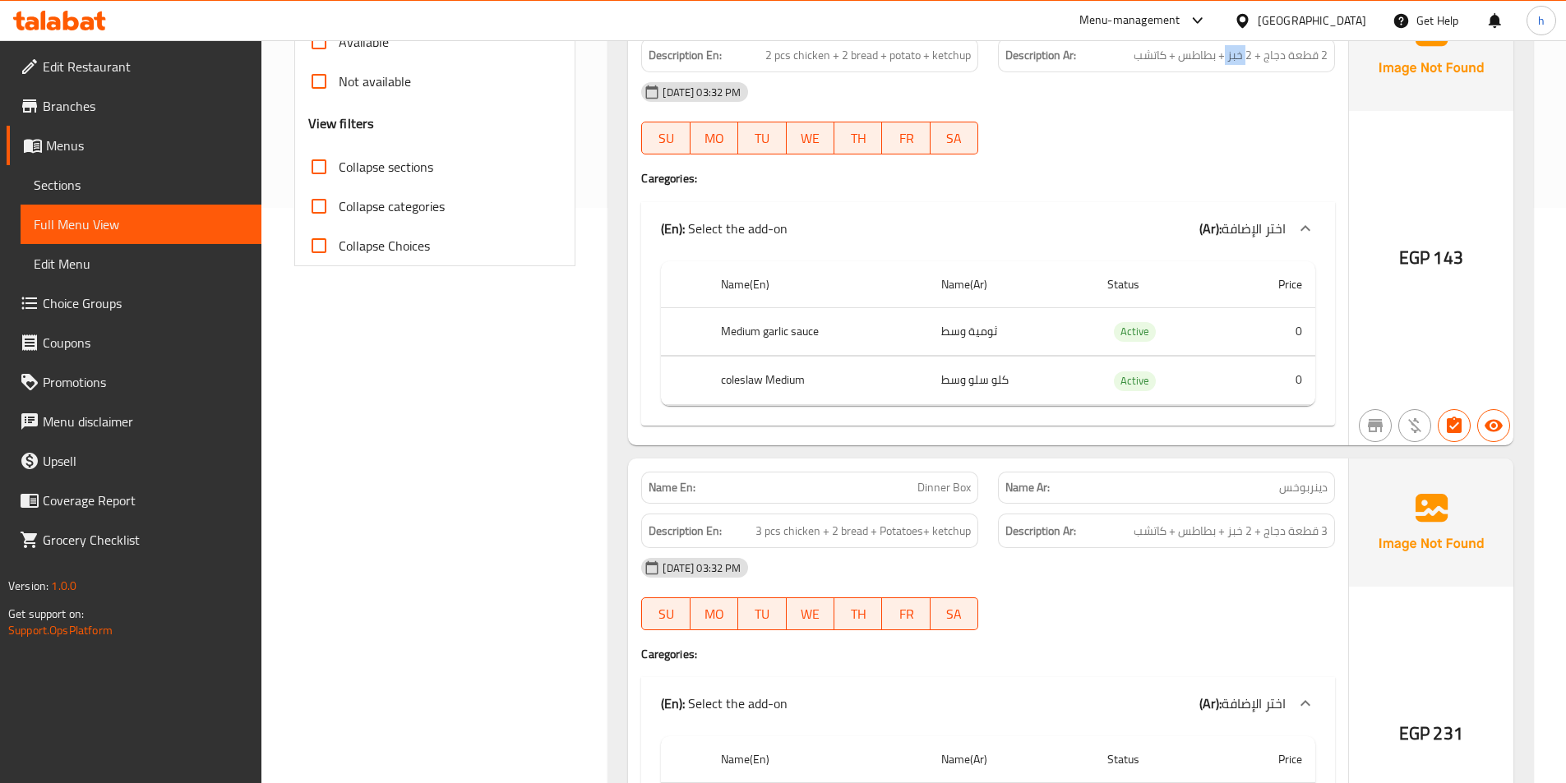
scroll to position [822, 0]
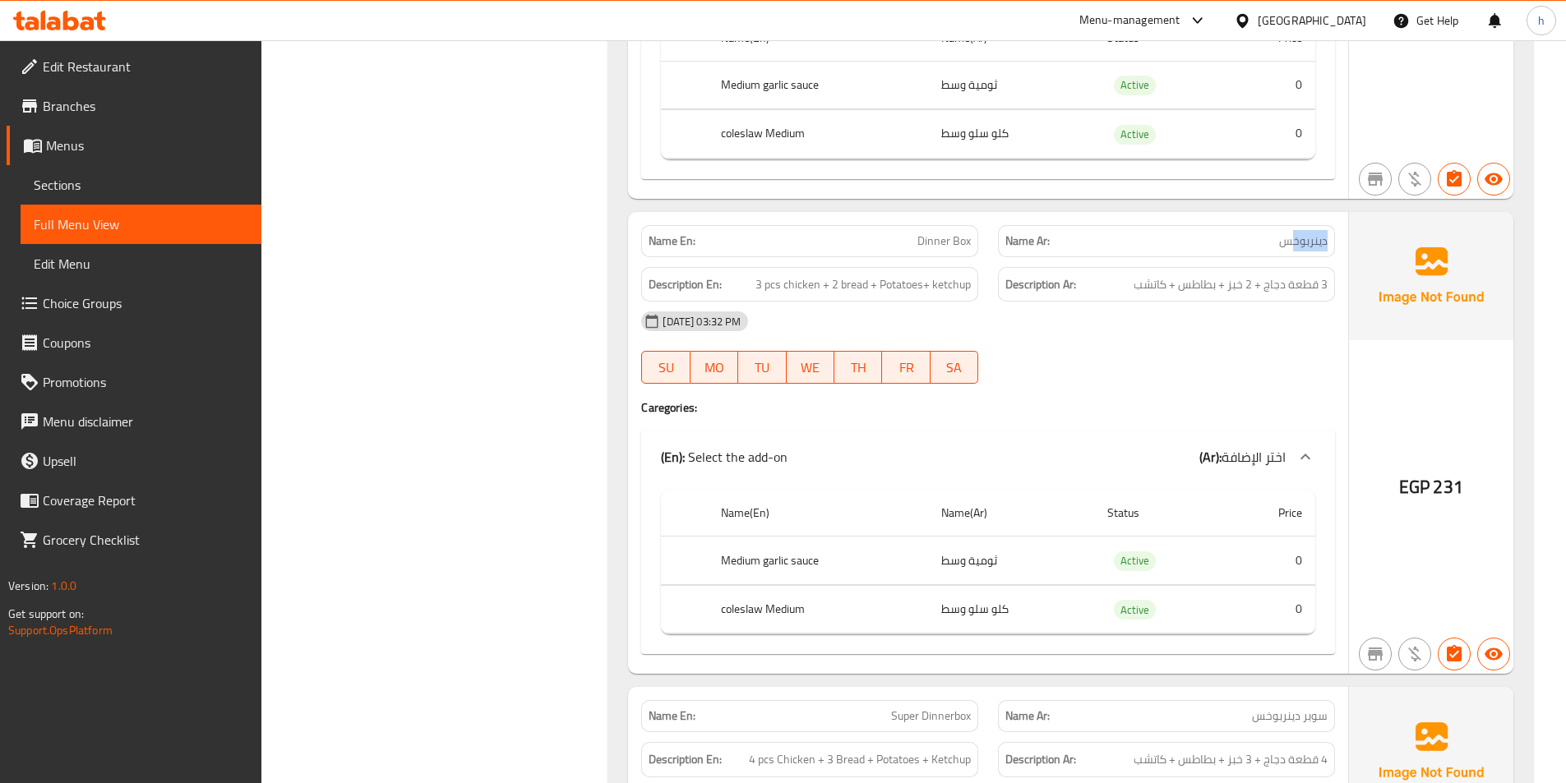
drag, startPoint x: 1292, startPoint y: 250, endPoint x: 1331, endPoint y: 250, distance: 38.6
click at [1331, 250] on div "Name Ar: دينربوخس" at bounding box center [1166, 241] width 337 height 32
click at [906, 251] on div "Name En: Dinner Box" at bounding box center [809, 241] width 337 height 32
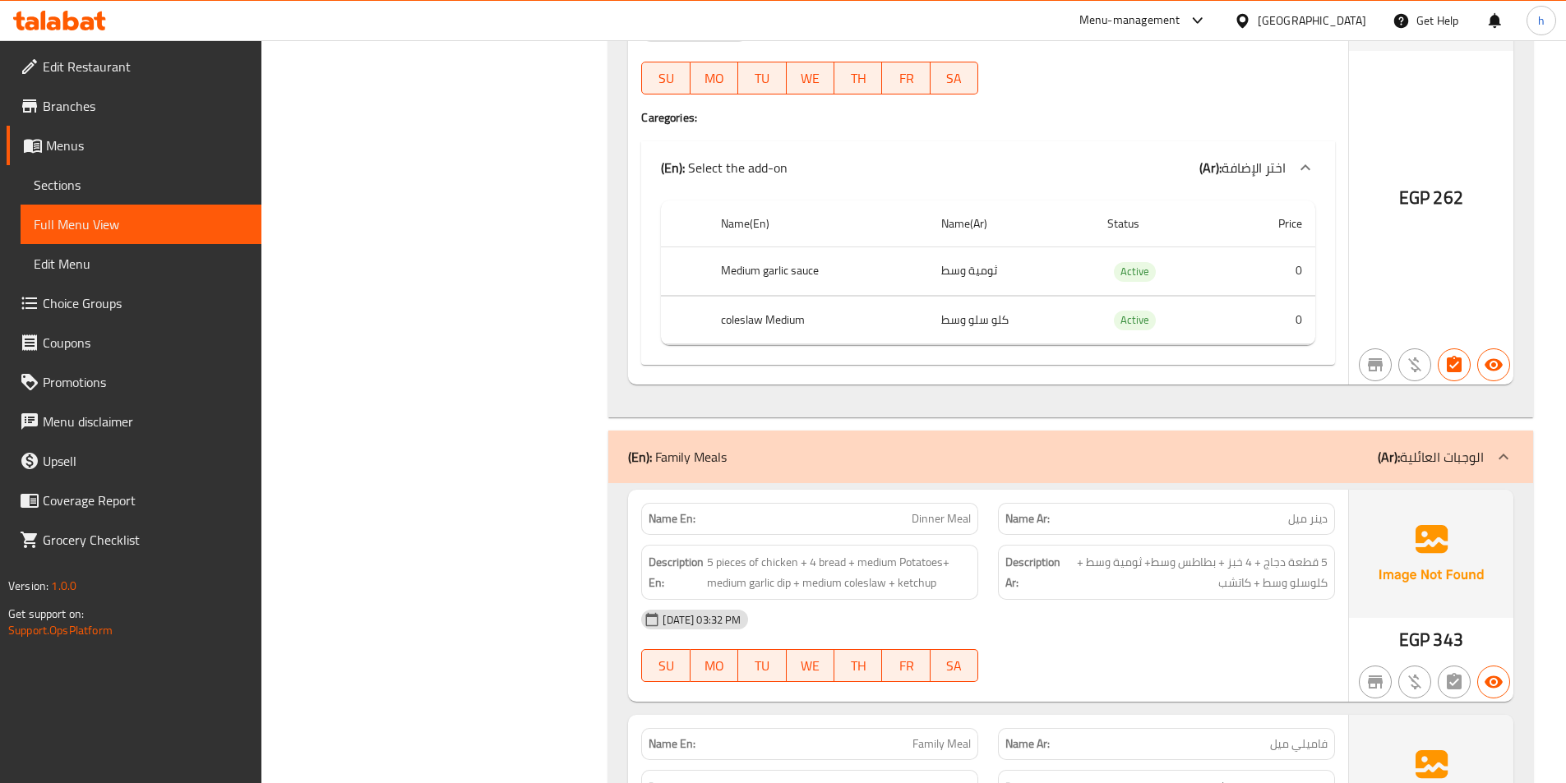
scroll to position [1562, 0]
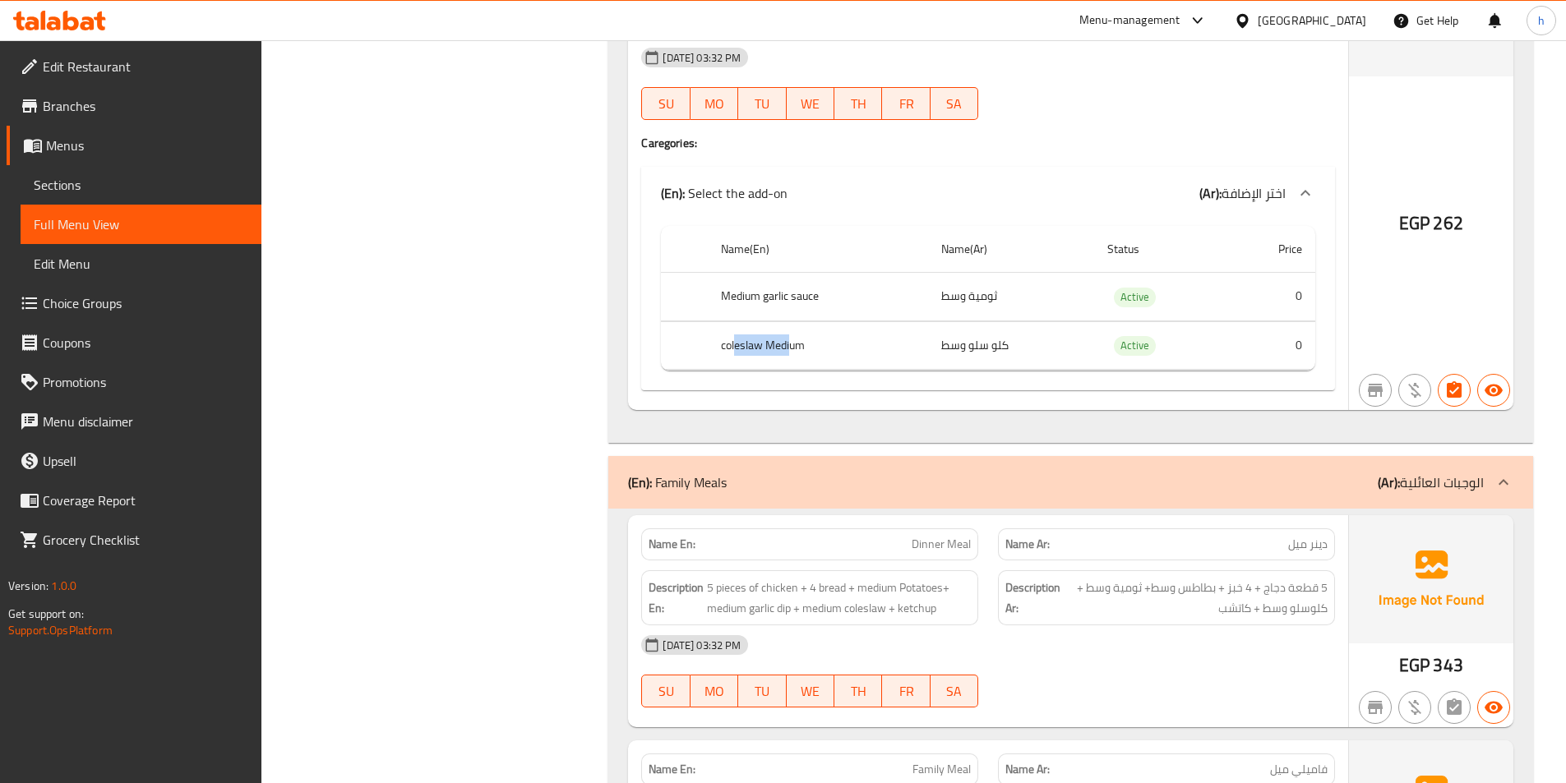
drag, startPoint x: 736, startPoint y: 358, endPoint x: 801, endPoint y: 350, distance: 65.4
click at [801, 350] on th "coleslaw Medium" at bounding box center [818, 345] width 220 height 48
drag, startPoint x: 716, startPoint y: 310, endPoint x: 843, endPoint y: 303, distance: 127.6
click at [843, 303] on th "Medium garlic sauce" at bounding box center [818, 297] width 220 height 48
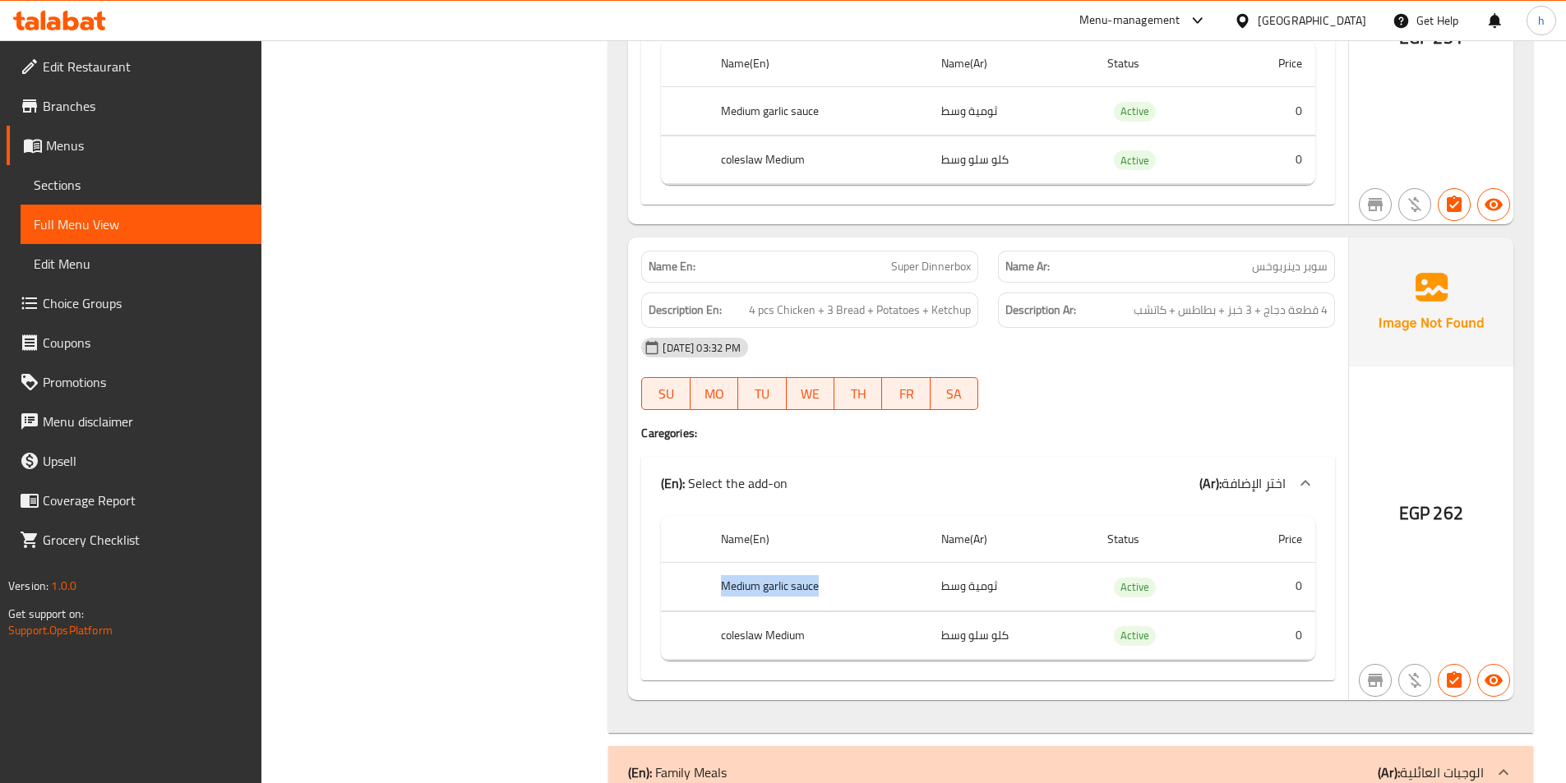
scroll to position [1233, 0]
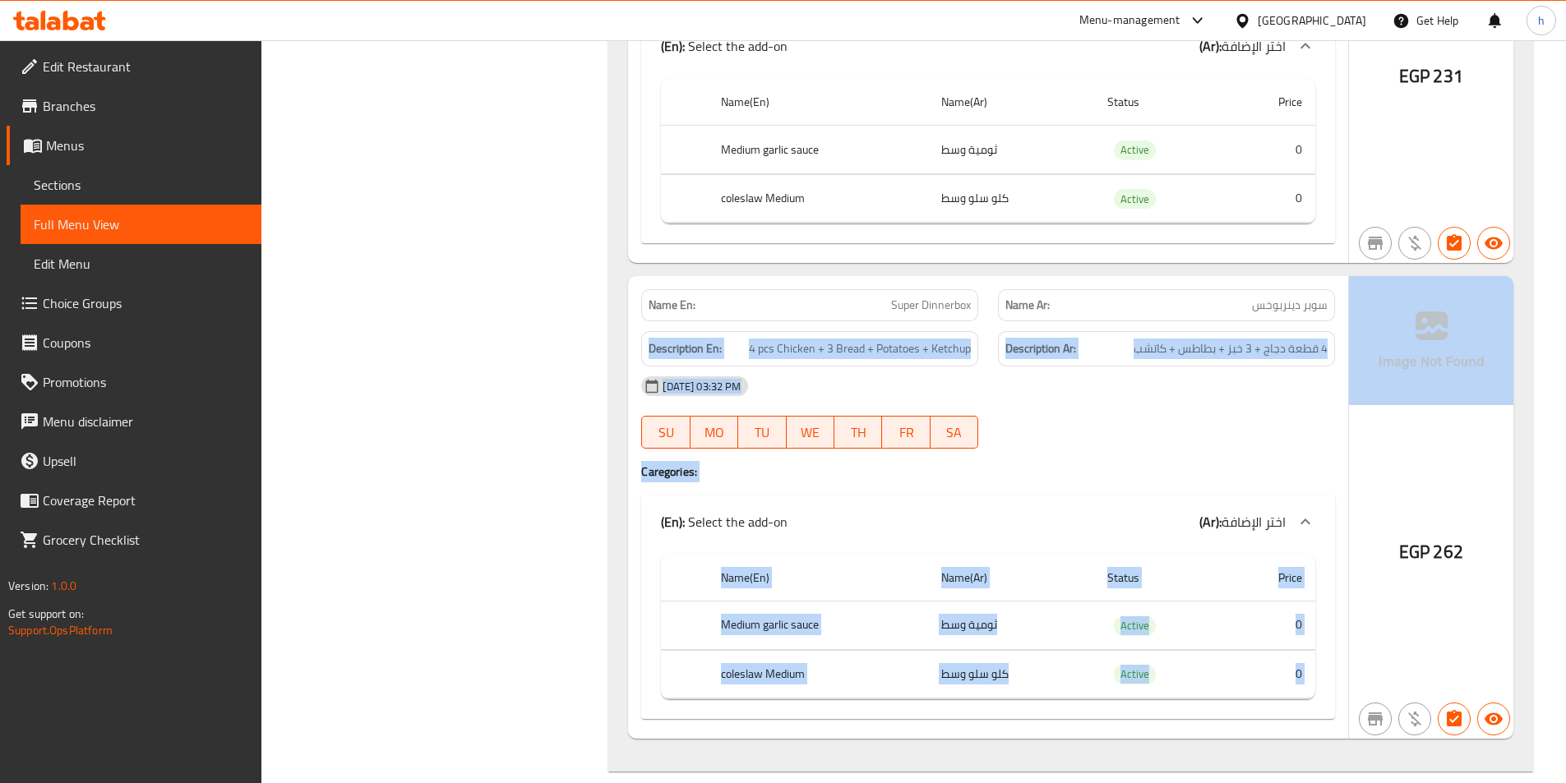
drag, startPoint x: 1253, startPoint y: 308, endPoint x: 1368, endPoint y: 306, distance: 115.1
click at [1368, 306] on div "Name En: Super Dinnerbox Name Ar: سوبر دينربوخس Description En: 4 pcs Chicken +…" at bounding box center [1070, 507] width 885 height 463
drag, startPoint x: 945, startPoint y: 324, endPoint x: 936, endPoint y: 314, distance: 13.4
click at [944, 324] on div "Description En: 4 pcs Chicken + 3 Bread + Potatoes + Ketchup" at bounding box center [809, 348] width 357 height 55
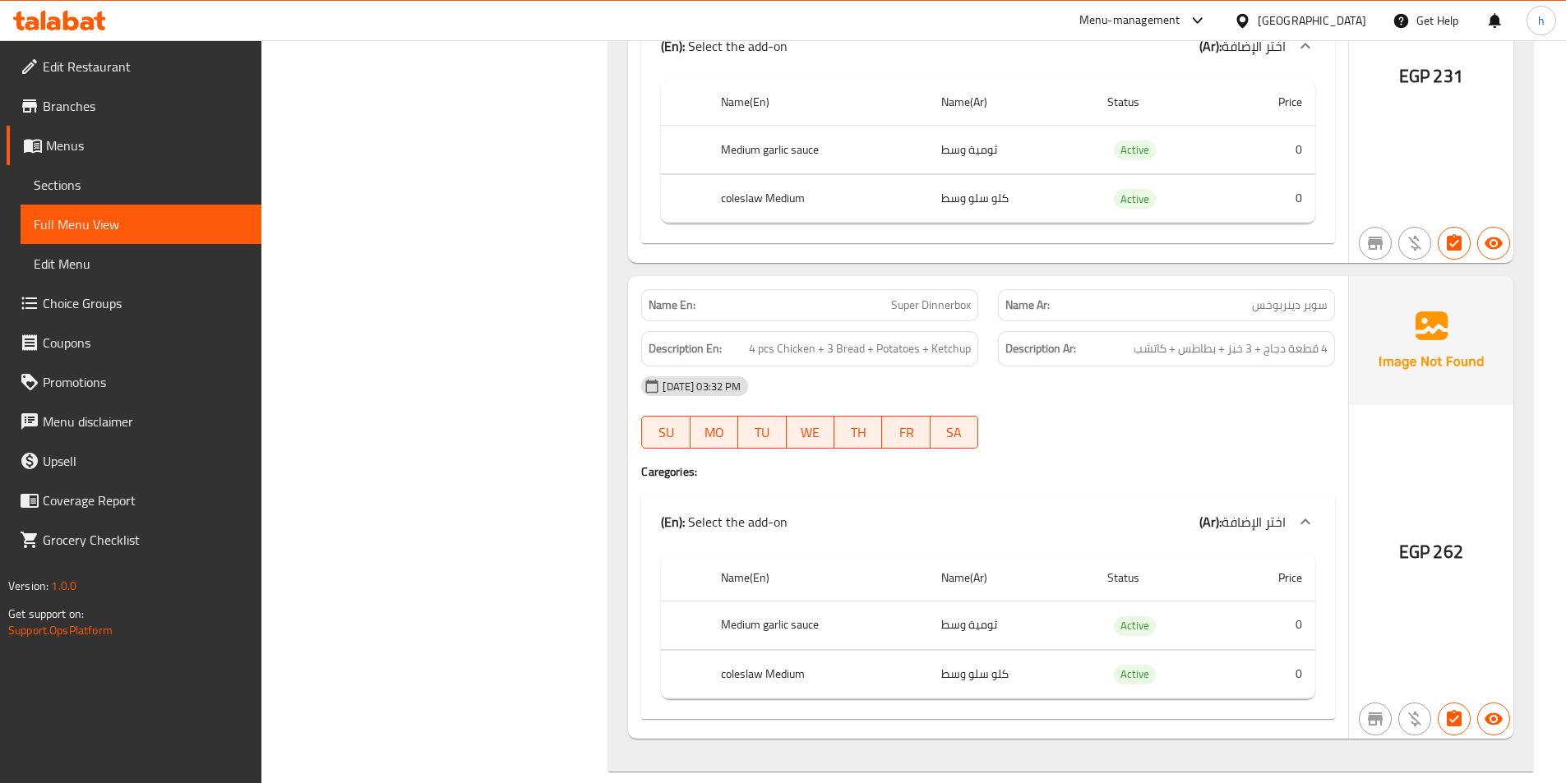
click at [931, 310] on span "Super Dinnerbox" at bounding box center [931, 305] width 80 height 17
click at [782, 348] on span "4 pcs Chicken + 3 Bread + Potatoes + Ketchup" at bounding box center [860, 349] width 222 height 21
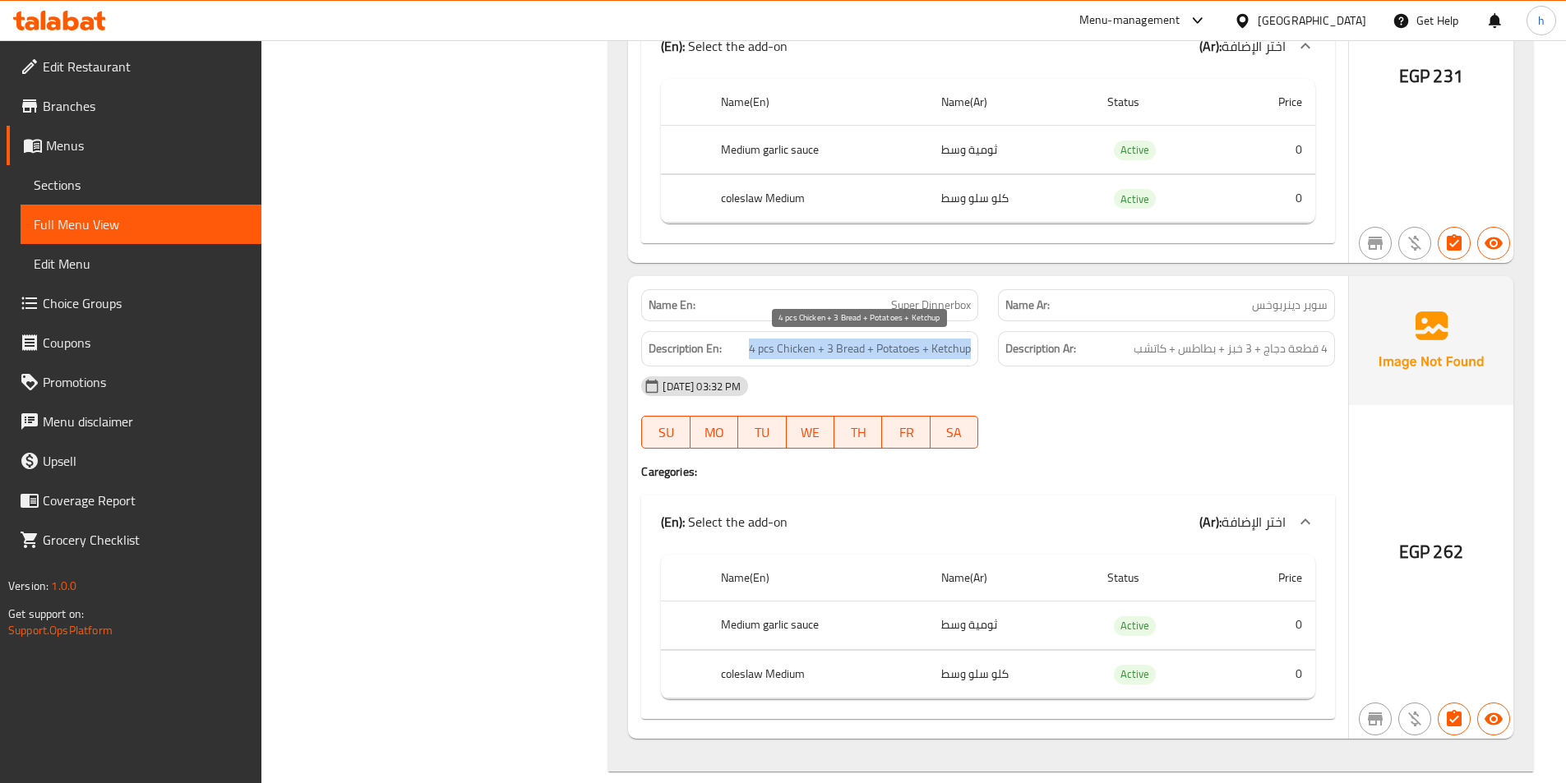
click at [782, 348] on span "4 pcs Chicken + 3 Bread + Potatoes + Ketchup" at bounding box center [860, 349] width 222 height 21
click at [814, 364] on div "Description En: 4 pcs Chicken + 3 Bread + Potatoes + Ketchup" at bounding box center [809, 348] width 337 height 35
drag, startPoint x: 830, startPoint y: 346, endPoint x: 727, endPoint y: 334, distance: 104.3
click at [727, 334] on div "Description En: 4 pcs Chicken + 3 Bread + Potatoes + Ketchup" at bounding box center [809, 348] width 337 height 35
drag, startPoint x: 835, startPoint y: 346, endPoint x: 895, endPoint y: 338, distance: 60.6
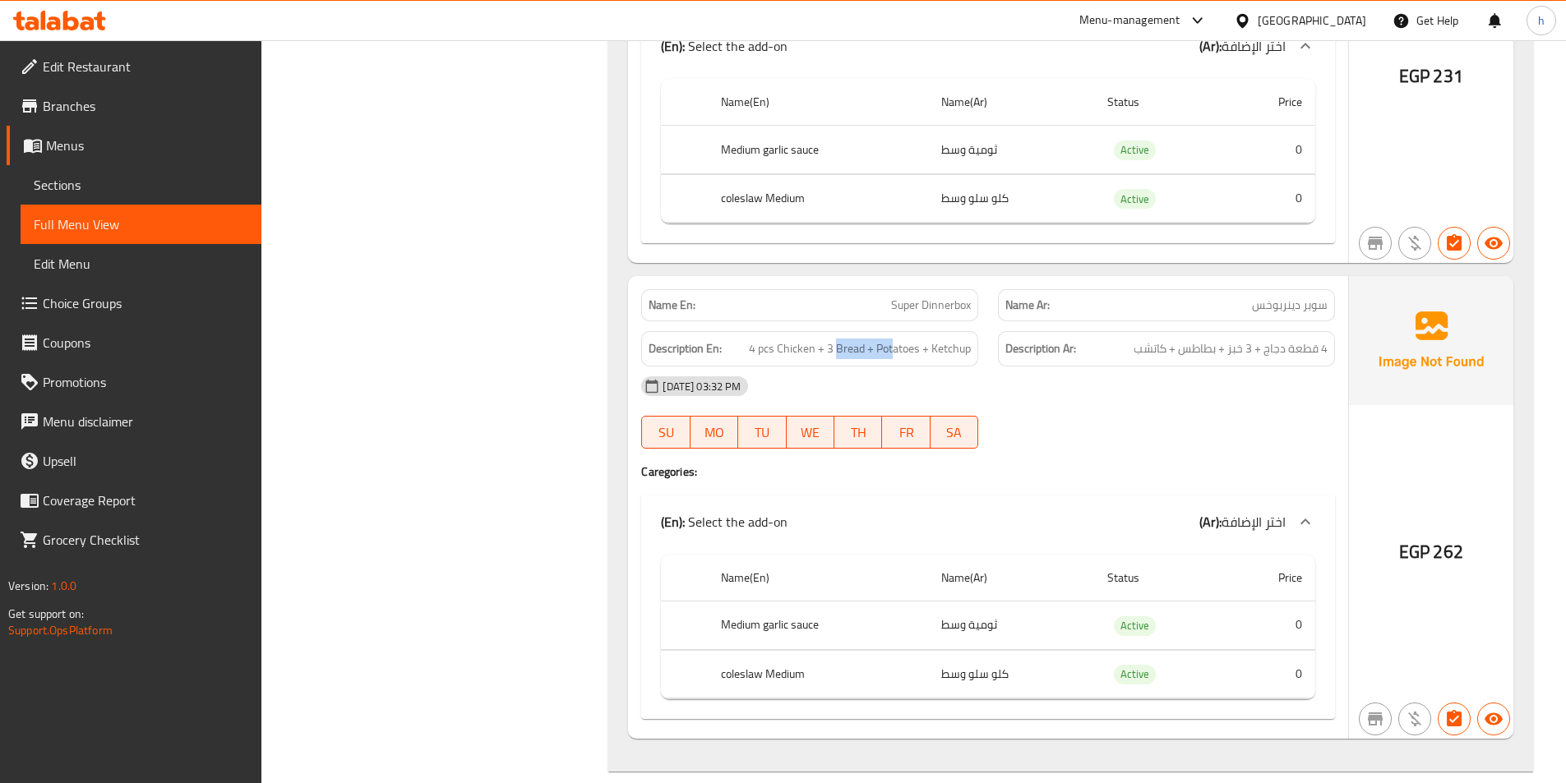
click at [895, 338] on div "Description En: 4 pcs Chicken + 3 Bread + Potatoes + Ketchup" at bounding box center [809, 348] width 337 height 35
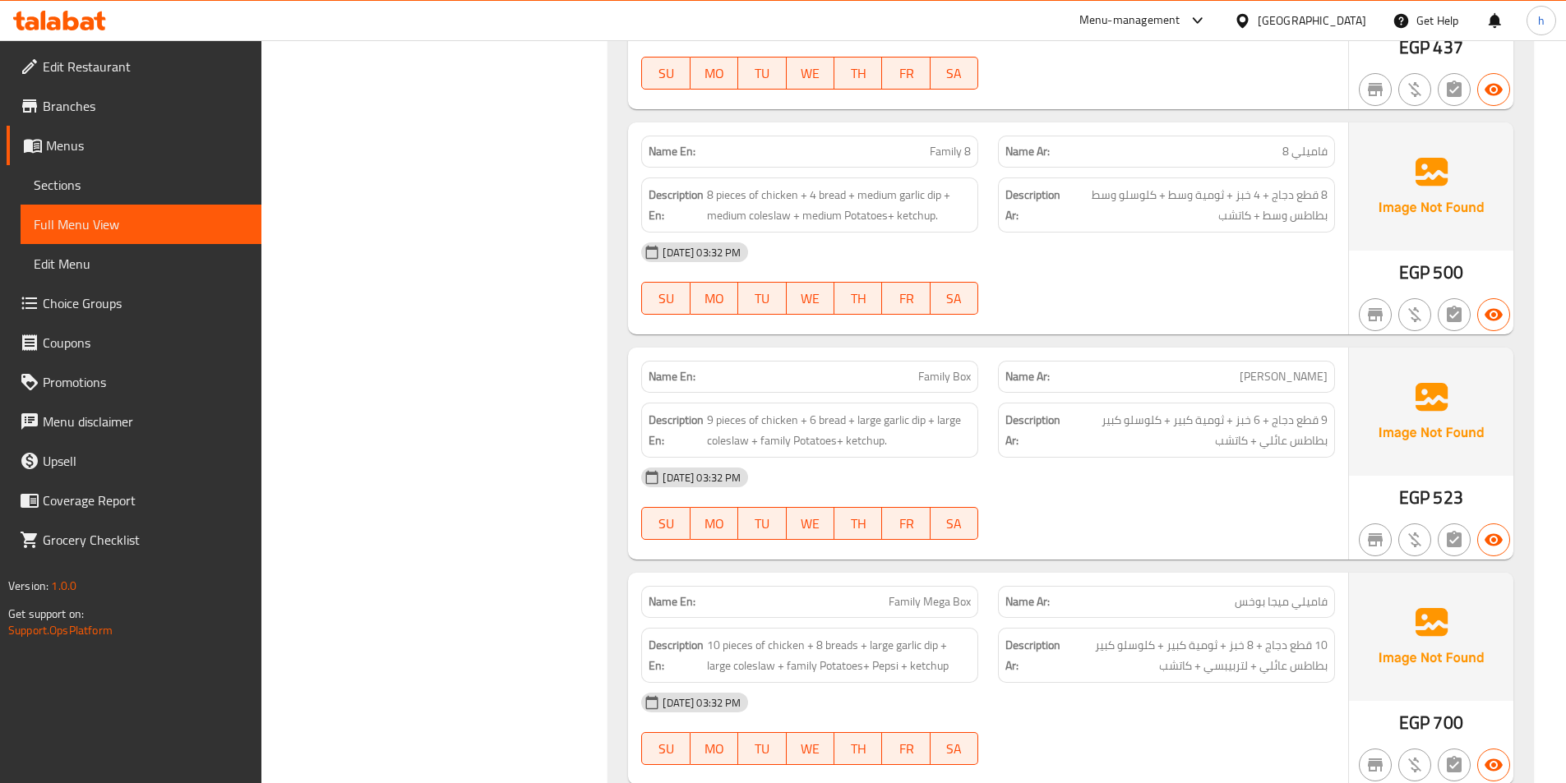
scroll to position [2712, 0]
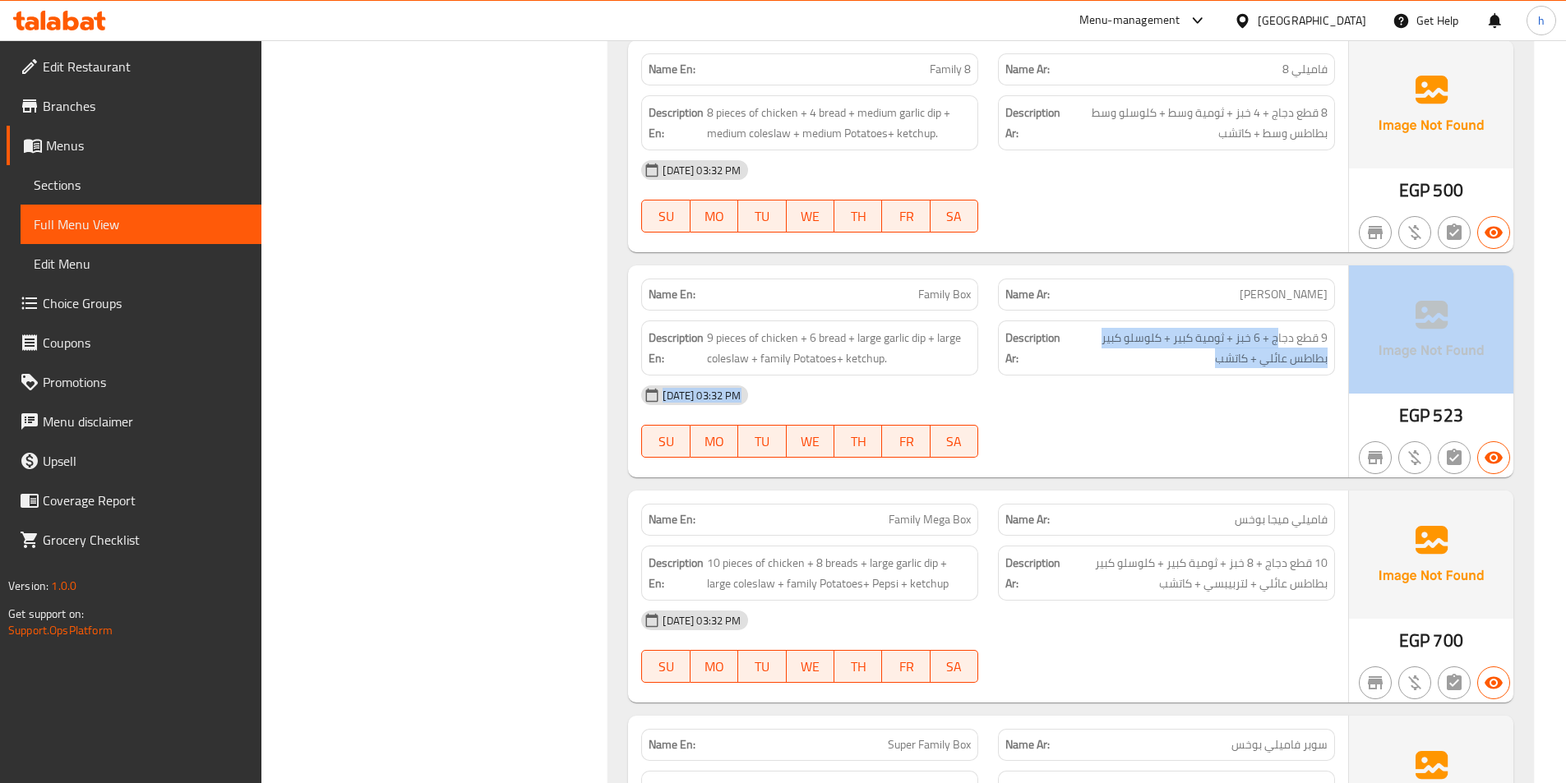
drag, startPoint x: 1277, startPoint y: 339, endPoint x: 1349, endPoint y: 323, distance: 73.4
click at [1349, 323] on div "Name En: Family Box Name Ar: فاميلي بوخس Description En: 9 pieces of chicken + …" at bounding box center [1070, 371] width 885 height 212
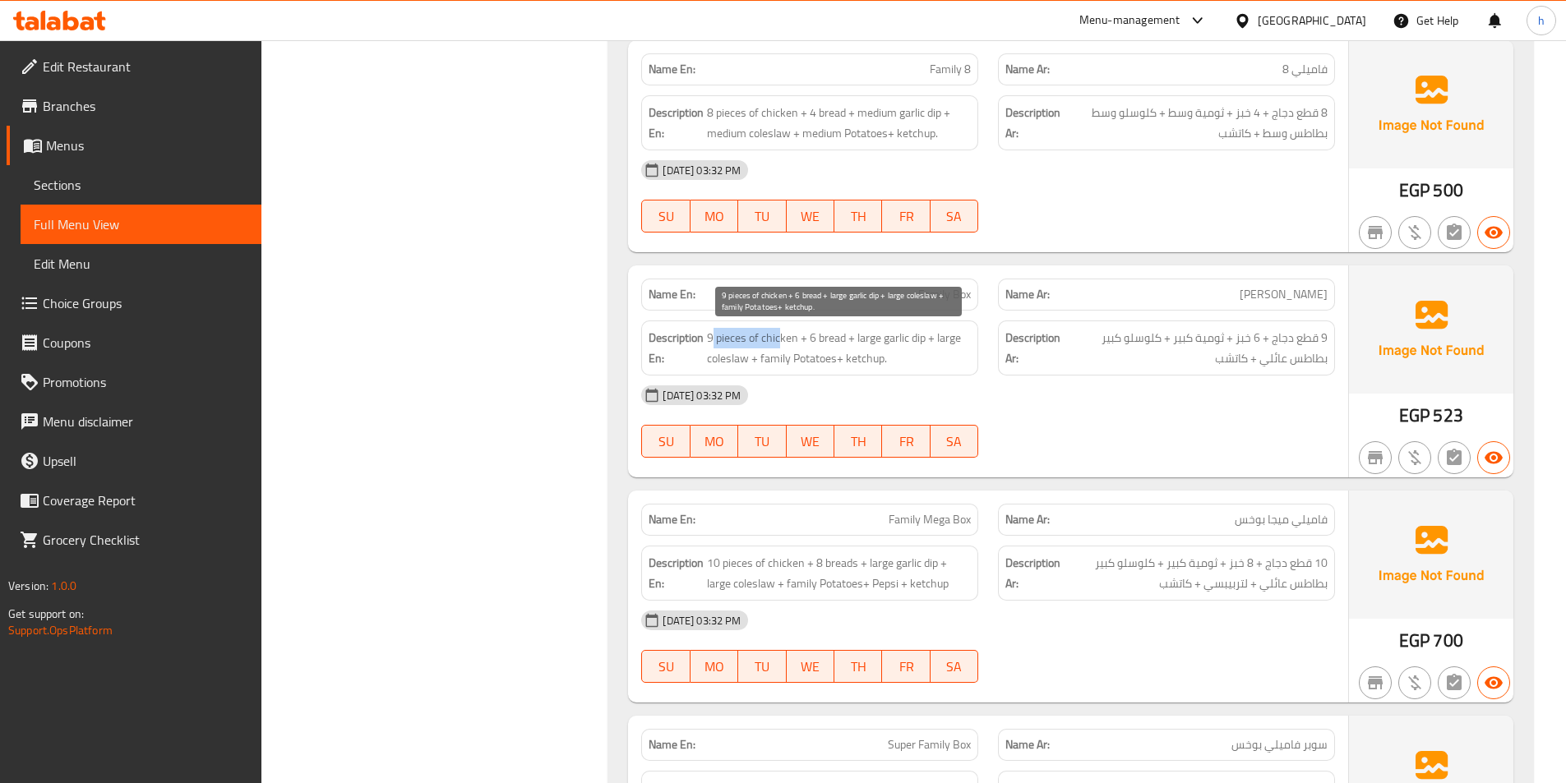
drag, startPoint x: 713, startPoint y: 342, endPoint x: 778, endPoint y: 335, distance: 66.1
click at [778, 335] on span "9 pieces of chicken + 6 bread + large garlic dip + large coleslaw + family Pota…" at bounding box center [839, 348] width 264 height 40
drag, startPoint x: 802, startPoint y: 337, endPoint x: 699, endPoint y: 330, distance: 103.0
click at [699, 330] on h6 "Description En: 9 pieces of chicken + 6 bread + large garlic dip + large colesl…" at bounding box center [809, 348] width 322 height 40
click at [828, 327] on div "Description En: 9 pieces of chicken + 6 bread + large garlic dip + large colesl…" at bounding box center [809, 348] width 337 height 55
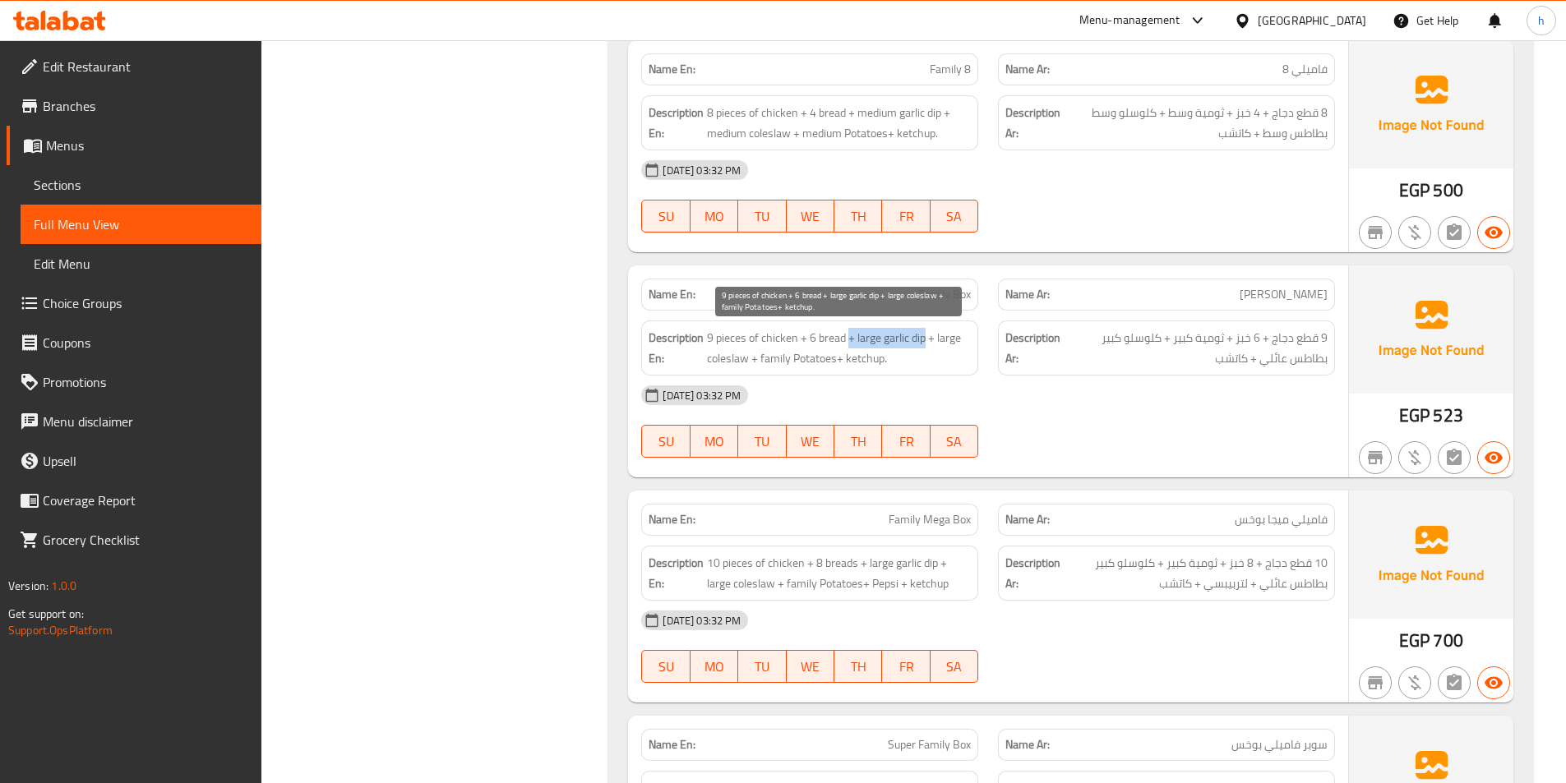
drag, startPoint x: 851, startPoint y: 329, endPoint x: 925, endPoint y: 335, distance: 74.2
click at [925, 335] on span "9 pieces of chicken + 6 bread + large garlic dip + large coleslaw + family Pota…" at bounding box center [839, 348] width 264 height 40
drag, startPoint x: 941, startPoint y: 334, endPoint x: 750, endPoint y: 354, distance: 192.6
click at [750, 354] on span "9 pieces of chicken + 6 bread + large garlic dip + large coleslaw + family Pota…" at bounding box center [839, 348] width 264 height 40
drag, startPoint x: 767, startPoint y: 354, endPoint x: 835, endPoint y: 353, distance: 68.2
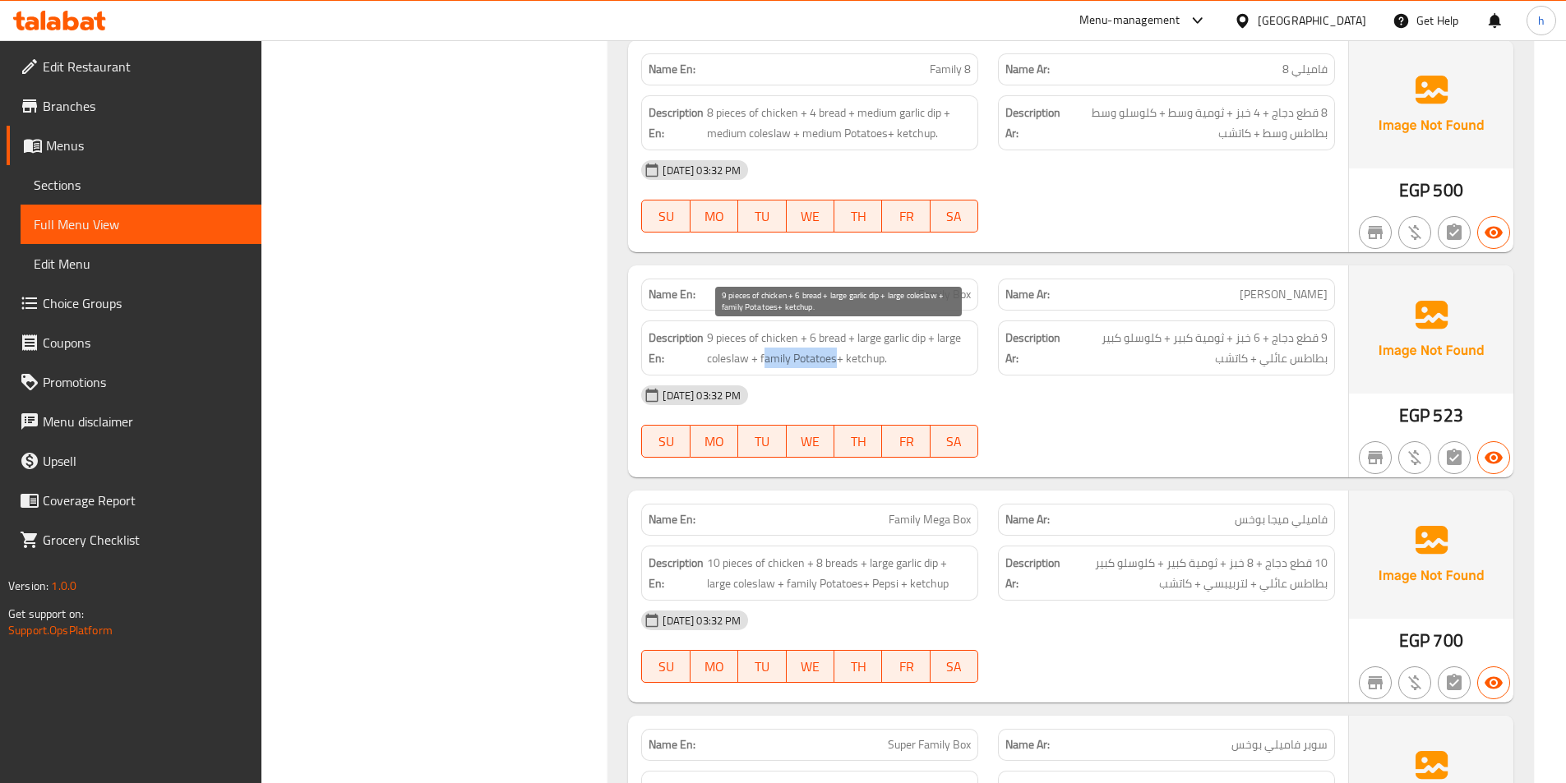
click at [835, 353] on span "9 pieces of chicken + 6 bread + large garlic dip + large coleslaw + family Pota…" at bounding box center [839, 348] width 264 height 40
drag, startPoint x: 846, startPoint y: 354, endPoint x: 925, endPoint y: 361, distance: 80.0
click at [901, 359] on span "9 pieces of chicken + 6 bread + large garlic dip + large coleslaw + family Pota…" at bounding box center [839, 348] width 264 height 40
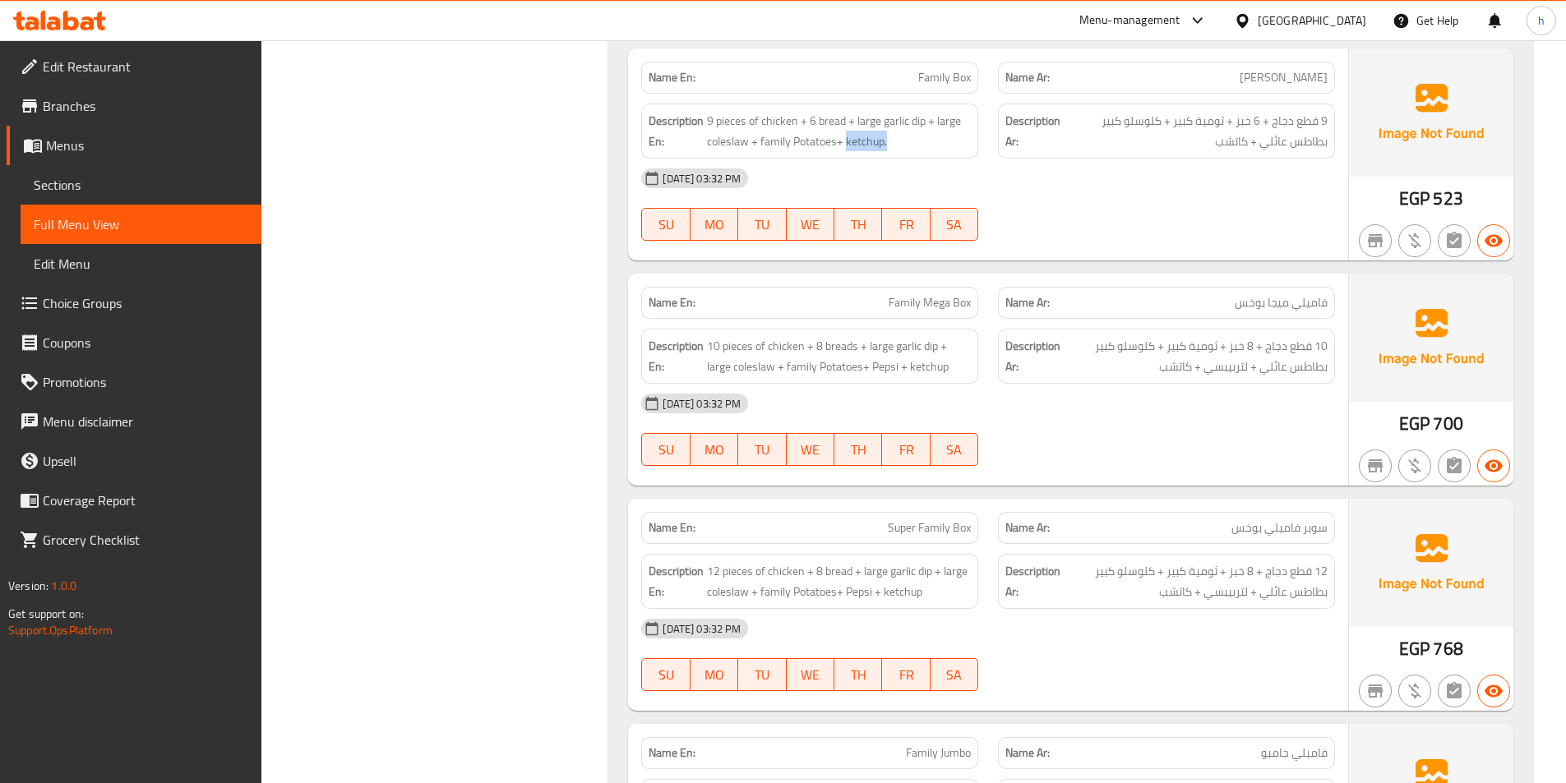
scroll to position [2959, 0]
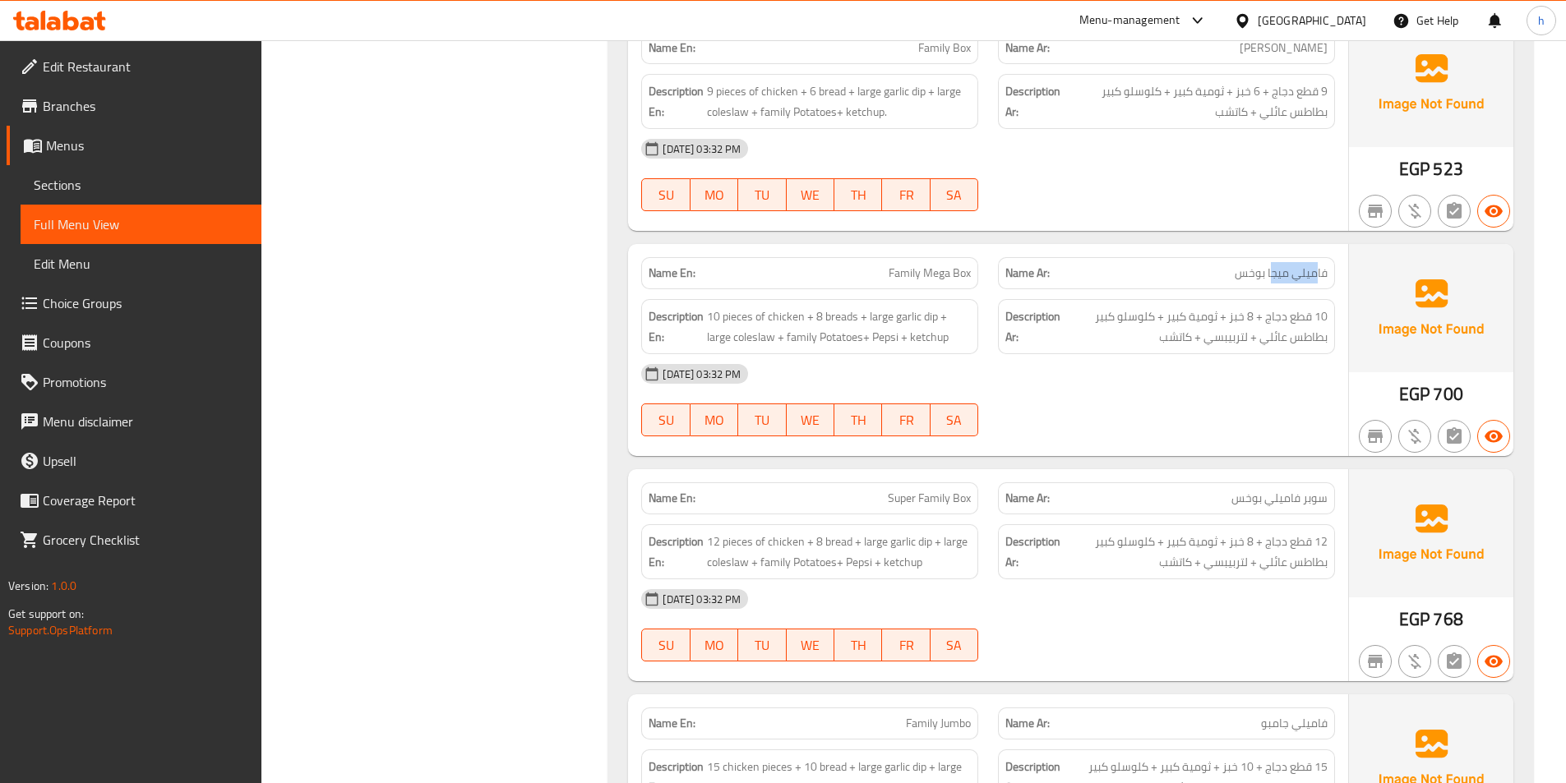
drag, startPoint x: 1271, startPoint y: 284, endPoint x: 1305, endPoint y: 277, distance: 35.1
click at [1320, 277] on div "Name Ar: فاميلي ميجا بوخس" at bounding box center [1166, 273] width 337 height 32
drag, startPoint x: 916, startPoint y: 276, endPoint x: 964, endPoint y: 277, distance: 47.7
click at [964, 277] on span "Family Mega Box" at bounding box center [929, 273] width 82 height 17
drag, startPoint x: 706, startPoint y: 324, endPoint x: 755, endPoint y: 321, distance: 48.6
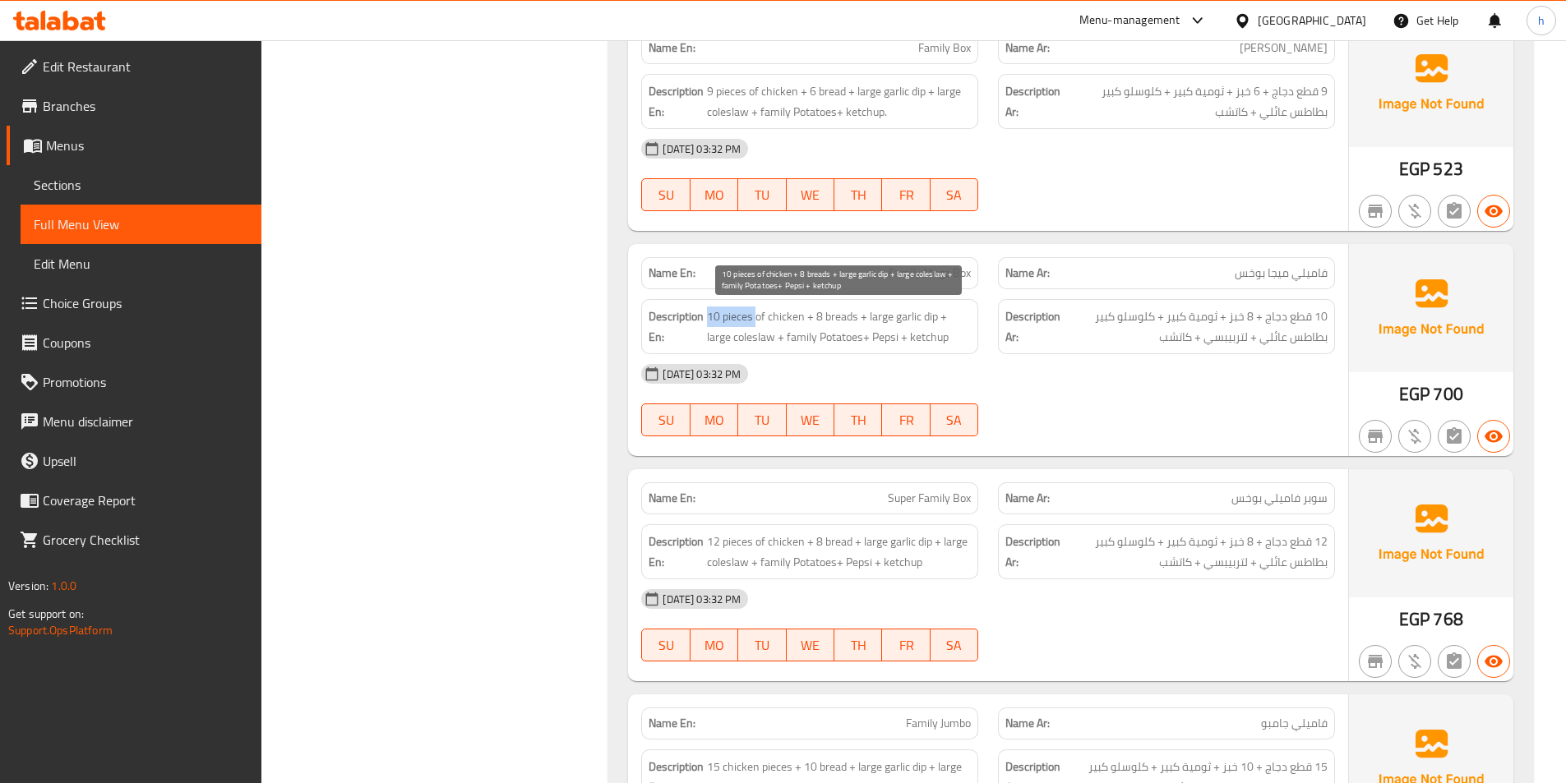
click at [755, 321] on h6 "Description En: 10 pieces of chicken + 8 breads + large garlic dip + large cole…" at bounding box center [809, 327] width 322 height 40
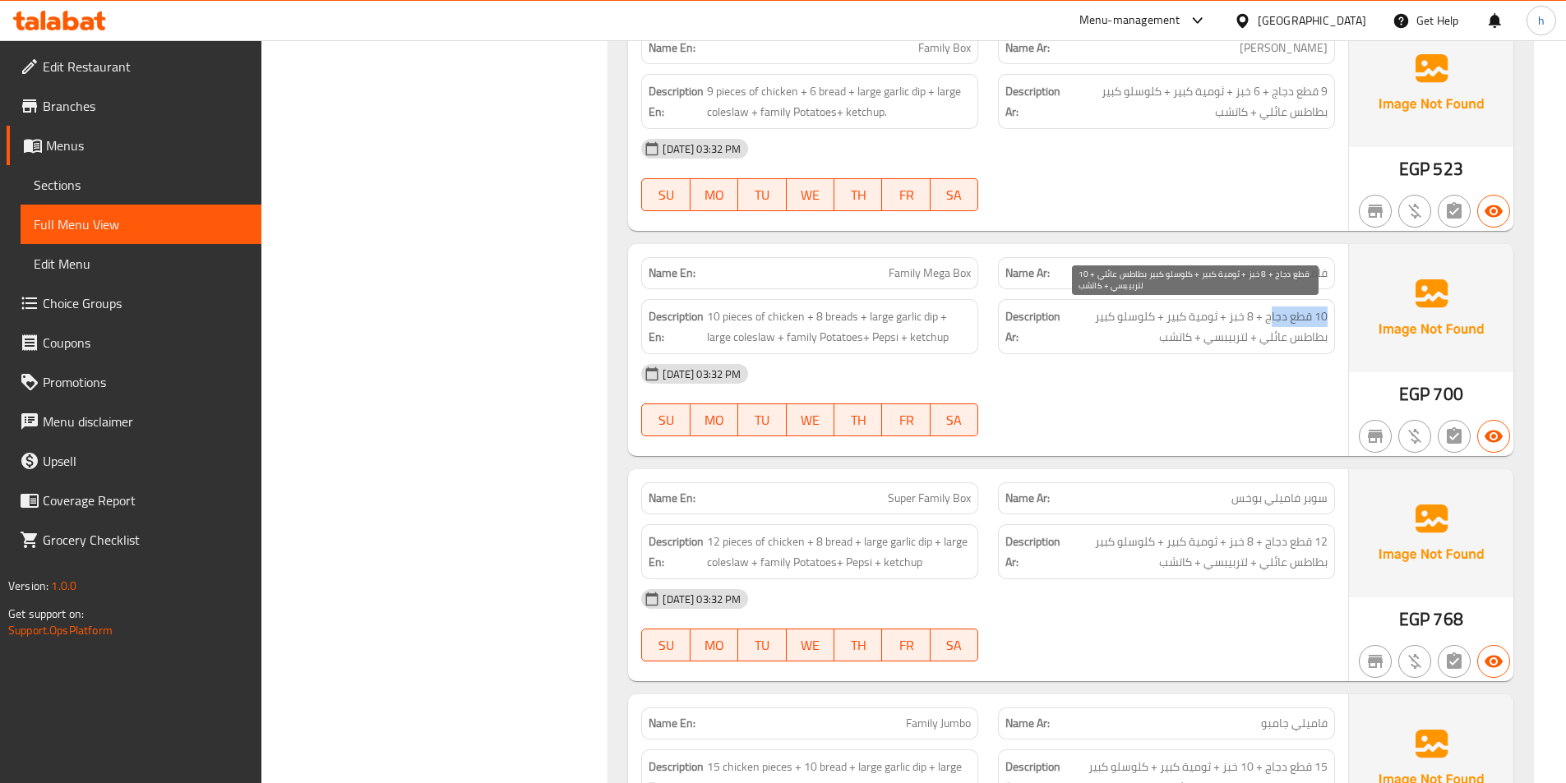
drag, startPoint x: 1345, startPoint y: 315, endPoint x: 1273, endPoint y: 310, distance: 72.5
click at [1273, 310] on div "Name En: Family Mega Box Name Ar: فاميلي ميجا بوخس Description En: 10 pieces of…" at bounding box center [988, 350] width 720 height 212
drag, startPoint x: 1259, startPoint y: 312, endPoint x: 1210, endPoint y: 315, distance: 49.4
click at [1210, 315] on span "10 قطع دجاج + 8 خبز + ثومية كبير + كلوسلو كبير بطاطس عائلي + لتربيبسي + كاتشب" at bounding box center [1196, 327] width 264 height 40
drag, startPoint x: 1202, startPoint y: 312, endPoint x: 1161, endPoint y: 311, distance: 41.1
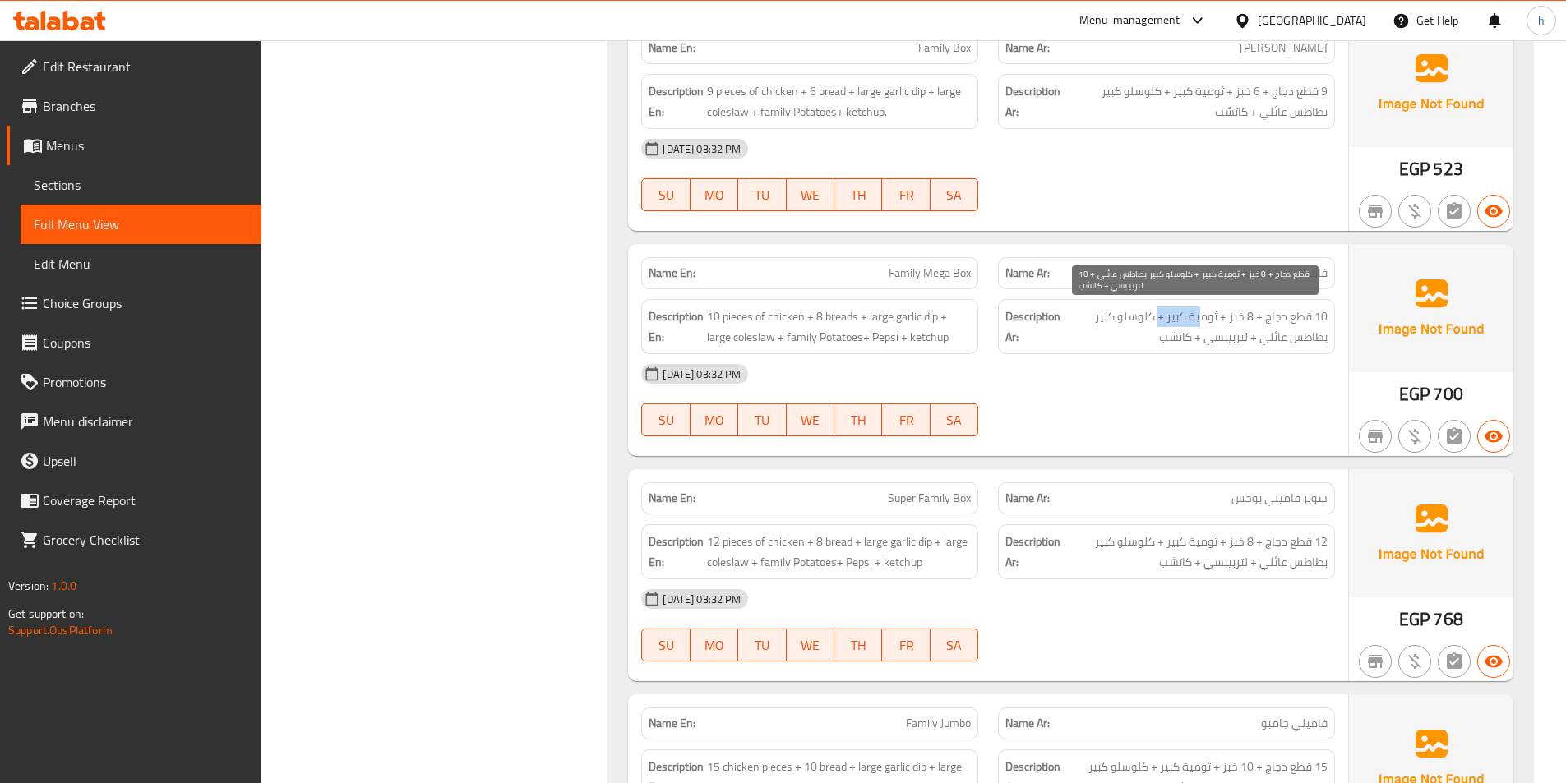
click at [1161, 311] on span "10 قطع دجاج + 8 خبز + ثومية كبير + كلوسلو كبير بطاطس عائلي + لتربيبسي + كاتشب" at bounding box center [1196, 327] width 264 height 40
drag, startPoint x: 1117, startPoint y: 311, endPoint x: 1101, endPoint y: 312, distance: 15.6
click at [1101, 312] on span "10 قطع دجاج + 8 خبز + ثومية كبير + كلوسلو كبير بطاطس عائلي + لتربيبسي + كاتشب" at bounding box center [1196, 327] width 264 height 40
click at [1323, 339] on div "Description Ar: 10 قطع دجاج + 8 خبز + ثومية كبير + كلوسلو كبير بطاطس عائلي + لت…" at bounding box center [1166, 326] width 337 height 55
drag, startPoint x: 1153, startPoint y: 321, endPoint x: 1120, endPoint y: 316, distance: 33.2
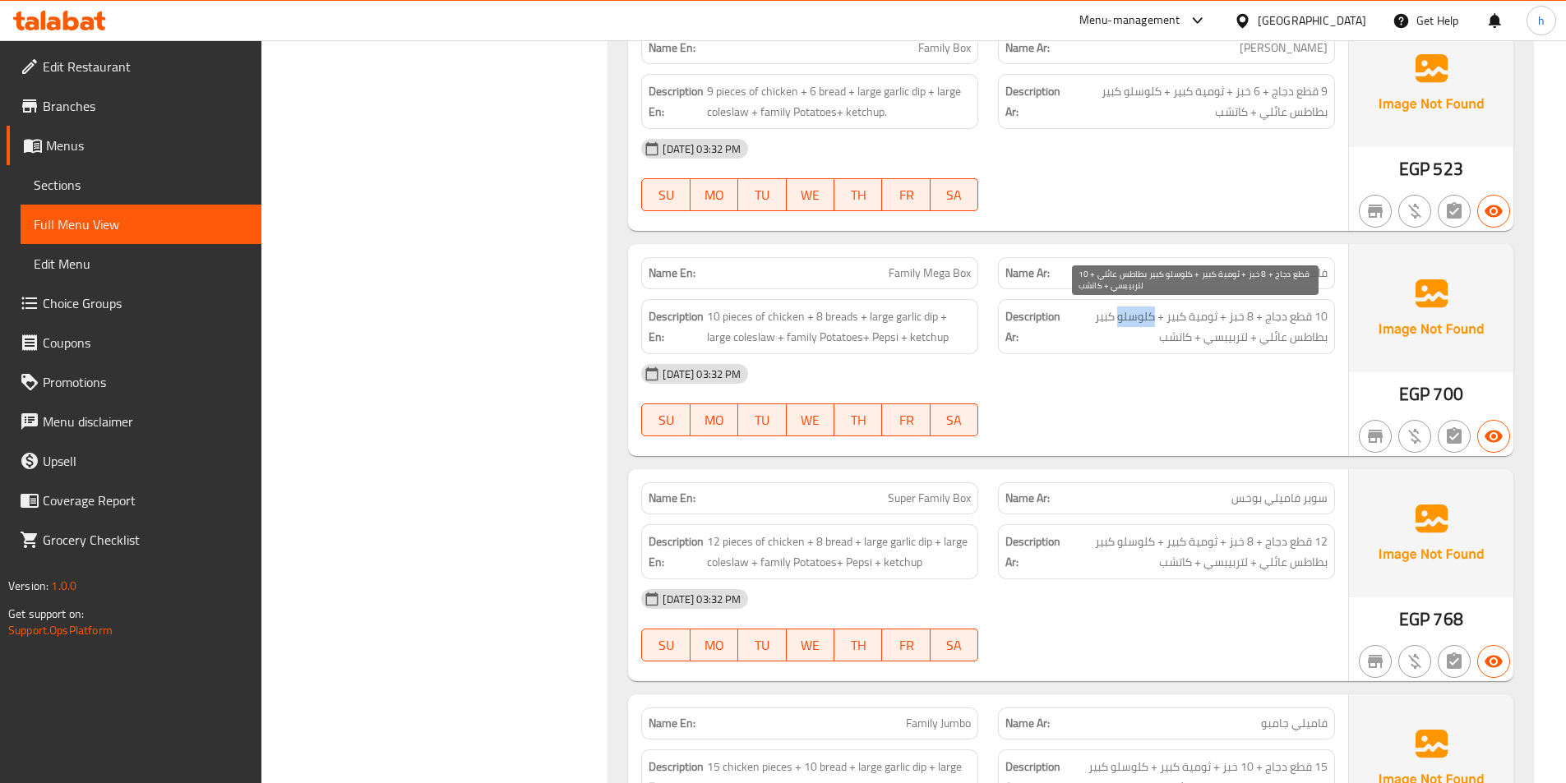
click at [1120, 316] on span "10 قطع دجاج + 8 خبز + ثومية كبير + كلوسلو كبير بطاطس عائلي + لتربيبسي + كاتشب" at bounding box center [1196, 327] width 264 height 40
drag, startPoint x: 1299, startPoint y: 335, endPoint x: 1278, endPoint y: 337, distance: 20.6
click at [1278, 337] on span "10 قطع دجاج + 8 خبز + ثومية كبير + كلوسلو كبير بطاطس عائلي + لتربيبسي + كاتشب" at bounding box center [1196, 327] width 264 height 40
drag, startPoint x: 1244, startPoint y: 343, endPoint x: 1202, endPoint y: 347, distance: 42.1
click at [1211, 344] on span "10 قطع دجاج + 8 خبز + ثومية كبير + كلوسلو كبير بطاطس عائلي + لتربيبسي + كاتشب" at bounding box center [1196, 327] width 264 height 40
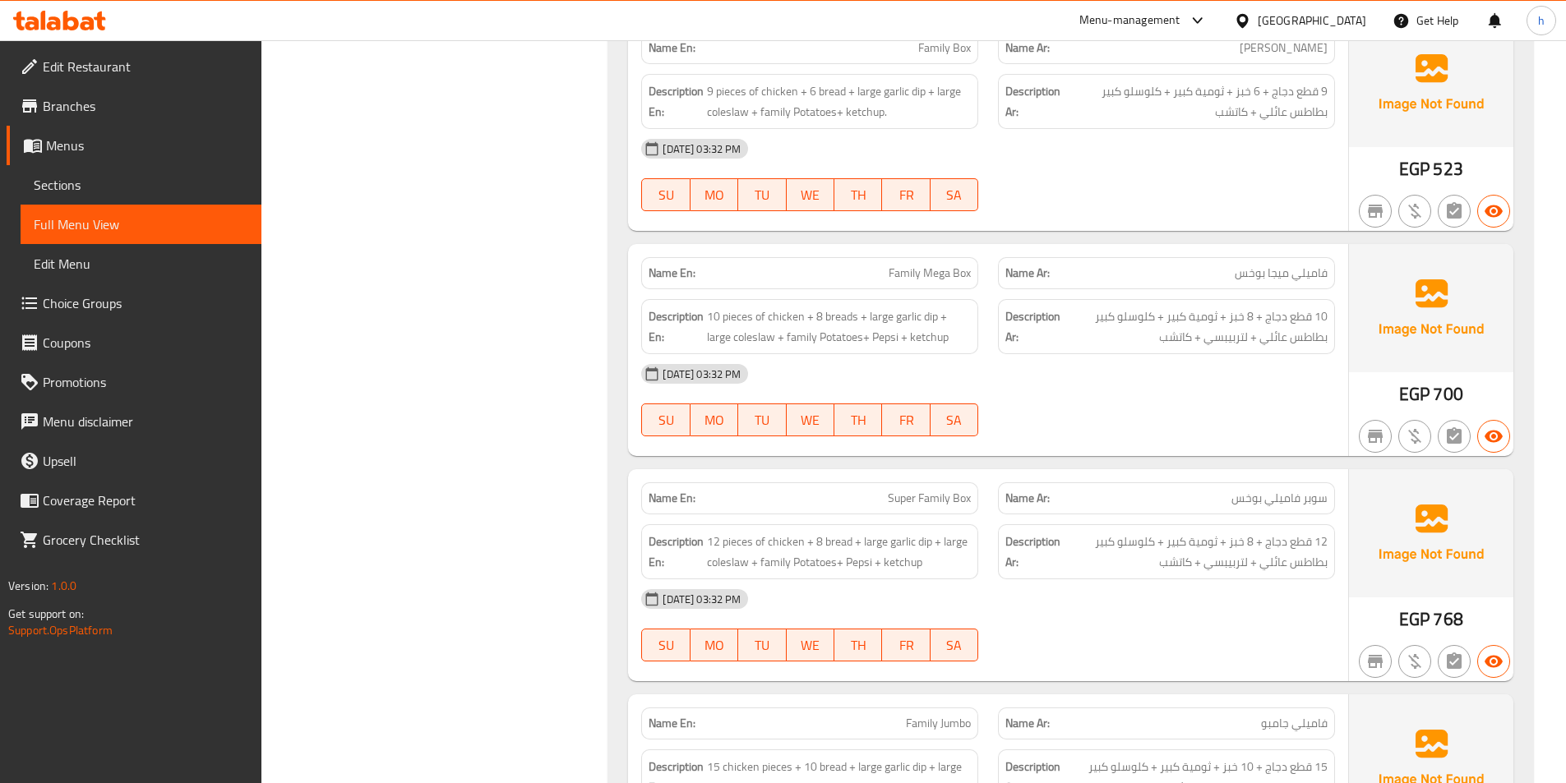
drag, startPoint x: 1163, startPoint y: 352, endPoint x: 1152, endPoint y: 351, distance: 10.7
click at [1152, 351] on div "Description Ar: 10 قطع دجاج + 8 خبز + ثومية كبير + كلوسلو كبير بطاطس عائلي + لت…" at bounding box center [1166, 326] width 337 height 55
drag, startPoint x: 717, startPoint y: 316, endPoint x: 785, endPoint y: 307, distance: 68.9
click at [785, 307] on span "10 pieces of chicken + 8 breads + large garlic dip + large coleslaw + family Po…" at bounding box center [839, 327] width 264 height 40
drag, startPoint x: 816, startPoint y: 306, endPoint x: 839, endPoint y: 304, distance: 23.1
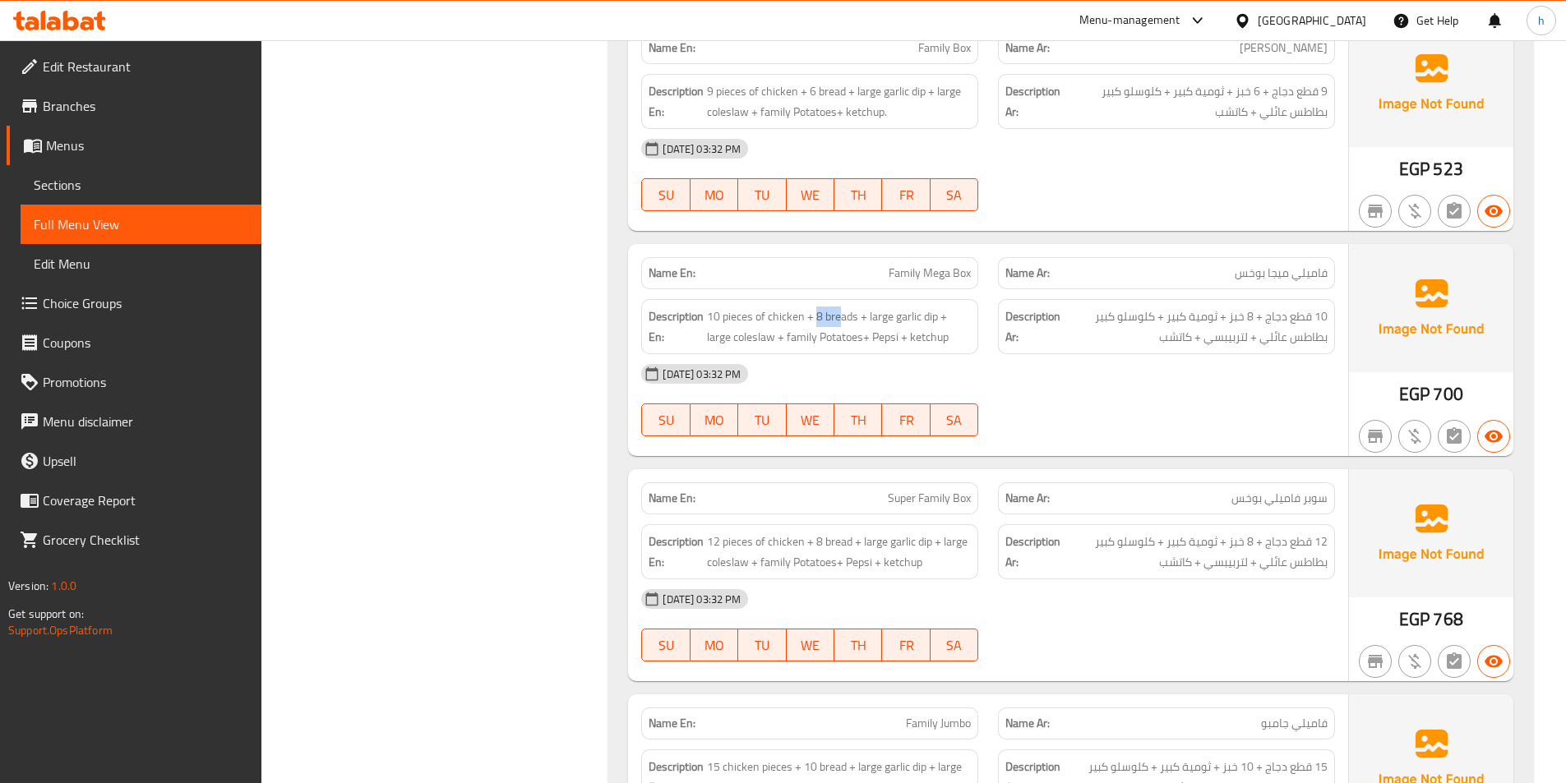
click at [839, 304] on div "Description En: 10 pieces of chicken + 8 breads + large garlic dip + large cole…" at bounding box center [809, 326] width 337 height 55
drag, startPoint x: 879, startPoint y: 313, endPoint x: 943, endPoint y: 295, distance: 66.6
click at [943, 295] on div "Description En: 10 pieces of chicken + 8 breads + large garlic dip + large cole…" at bounding box center [809, 326] width 357 height 75
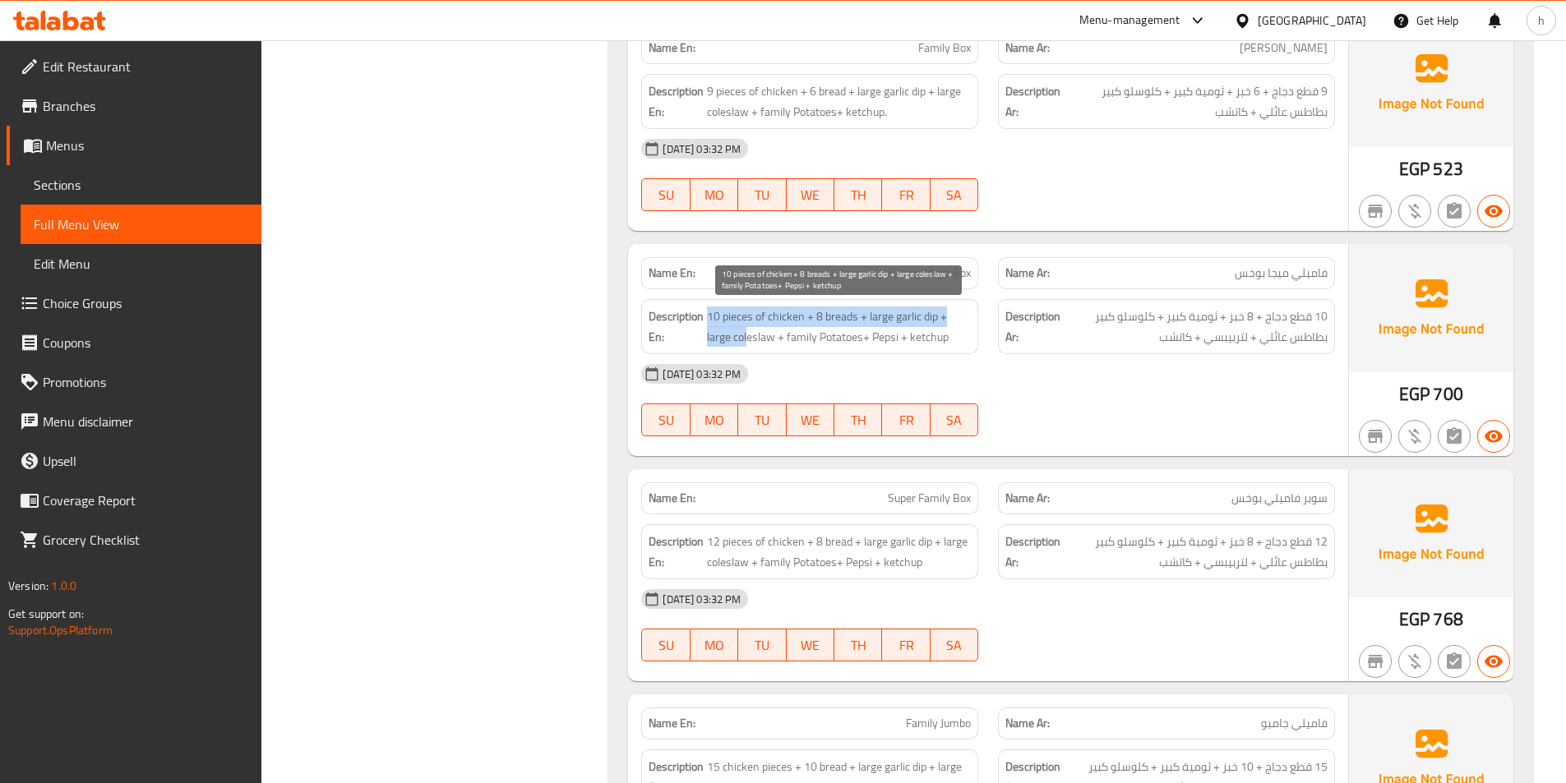
drag, startPoint x: 695, startPoint y: 344, endPoint x: 749, endPoint y: 337, distance: 54.7
click at [749, 337] on h6 "Description En: 10 pieces of chicken + 8 breads + large garlic dip + large cole…" at bounding box center [809, 327] width 322 height 40
drag, startPoint x: 802, startPoint y: 339, endPoint x: 842, endPoint y: 339, distance: 40.3
click at [842, 339] on span "10 pieces of chicken + 8 breads + large garlic dip + large coleslaw + family Po…" at bounding box center [839, 327] width 264 height 40
drag, startPoint x: 883, startPoint y: 334, endPoint x: 892, endPoint y: 332, distance: 9.2
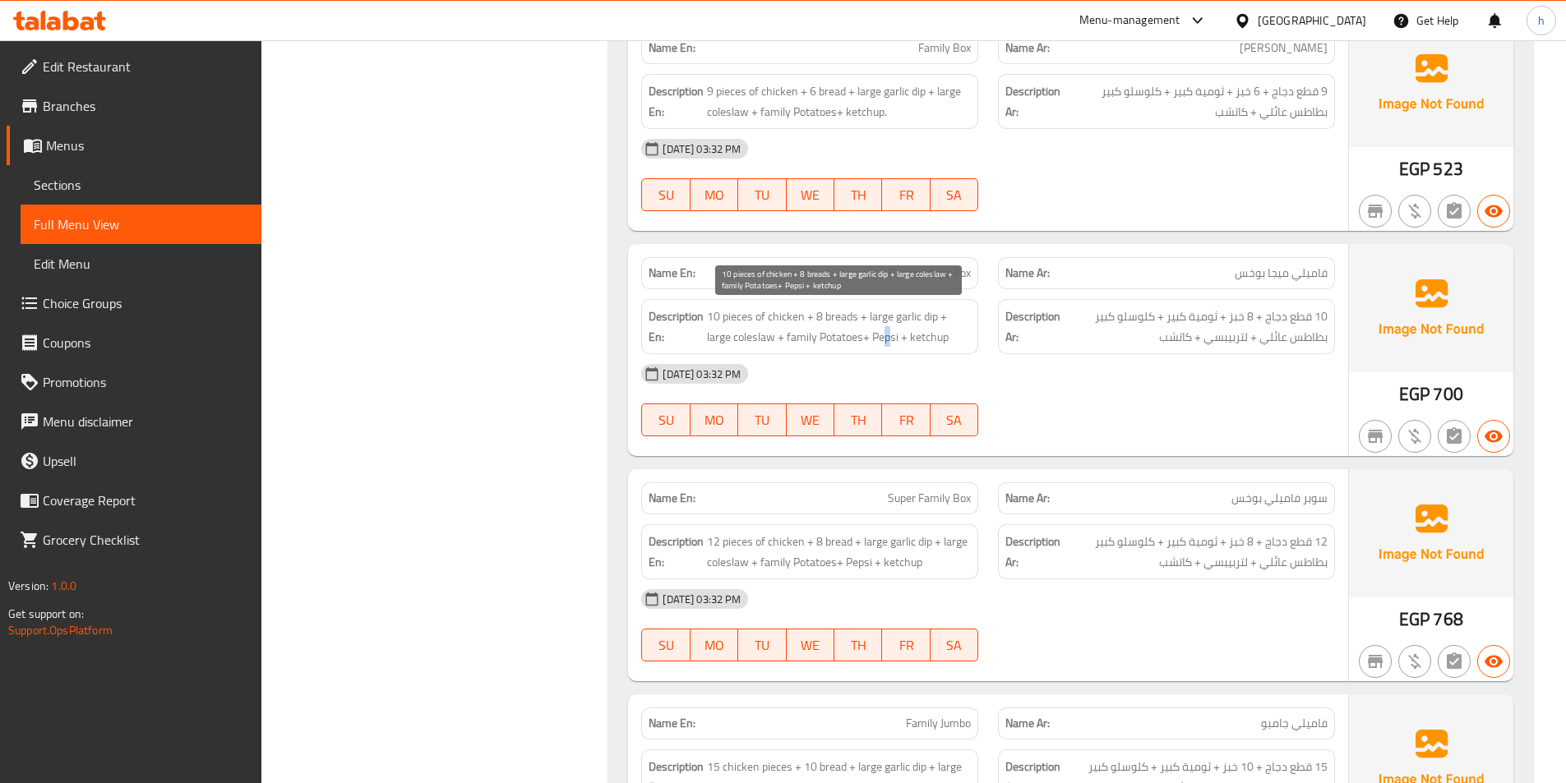
click at [892, 332] on span "10 pieces of chicken + 8 breads + large garlic dip + large coleslaw + family Po…" at bounding box center [839, 327] width 264 height 40
click at [926, 353] on div "Description En: 10 pieces of chicken + 8 breads + large garlic dip + large cole…" at bounding box center [809, 326] width 337 height 55
drag, startPoint x: 1232, startPoint y: 279, endPoint x: 1336, endPoint y: 261, distance: 105.0
click at [1336, 261] on div "Name Ar: فاميلي ميجا بوخس" at bounding box center [1166, 273] width 357 height 52
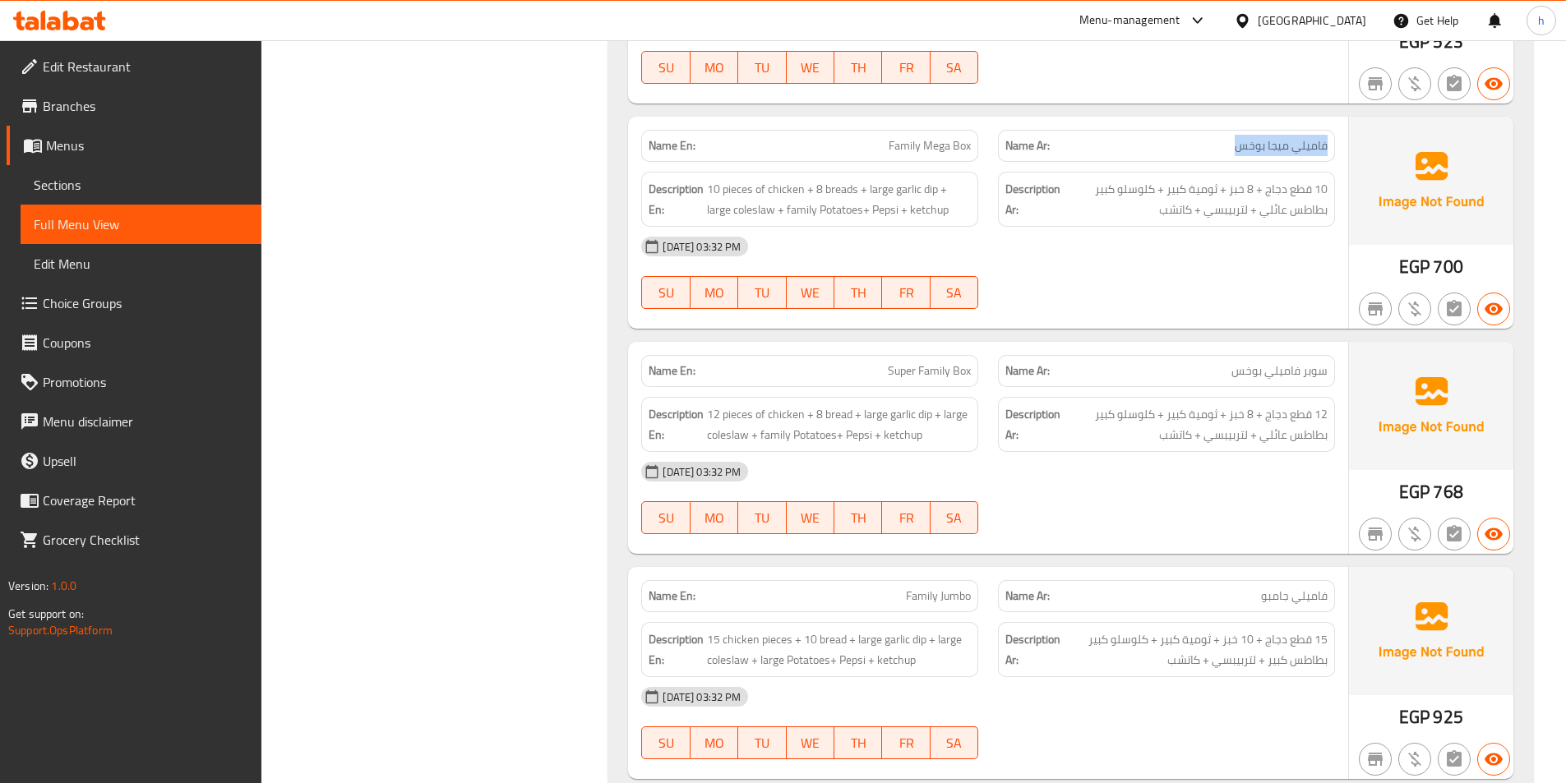
scroll to position [3123, 0]
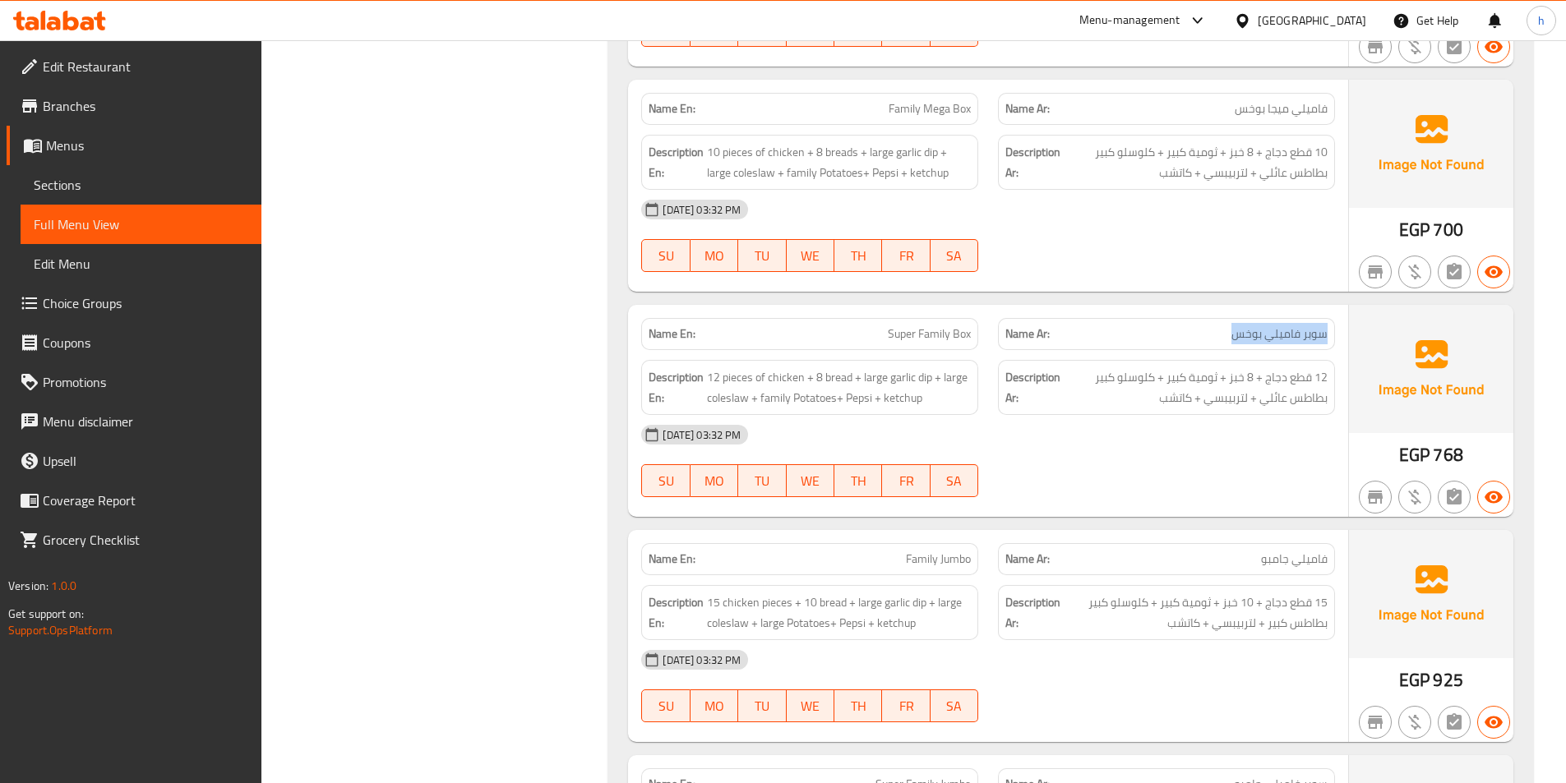
drag, startPoint x: 1229, startPoint y: 348, endPoint x: 1341, endPoint y: 336, distance: 112.5
click at [1341, 336] on div "Name Ar: سوبر فاميلي بوخس" at bounding box center [1166, 334] width 357 height 52
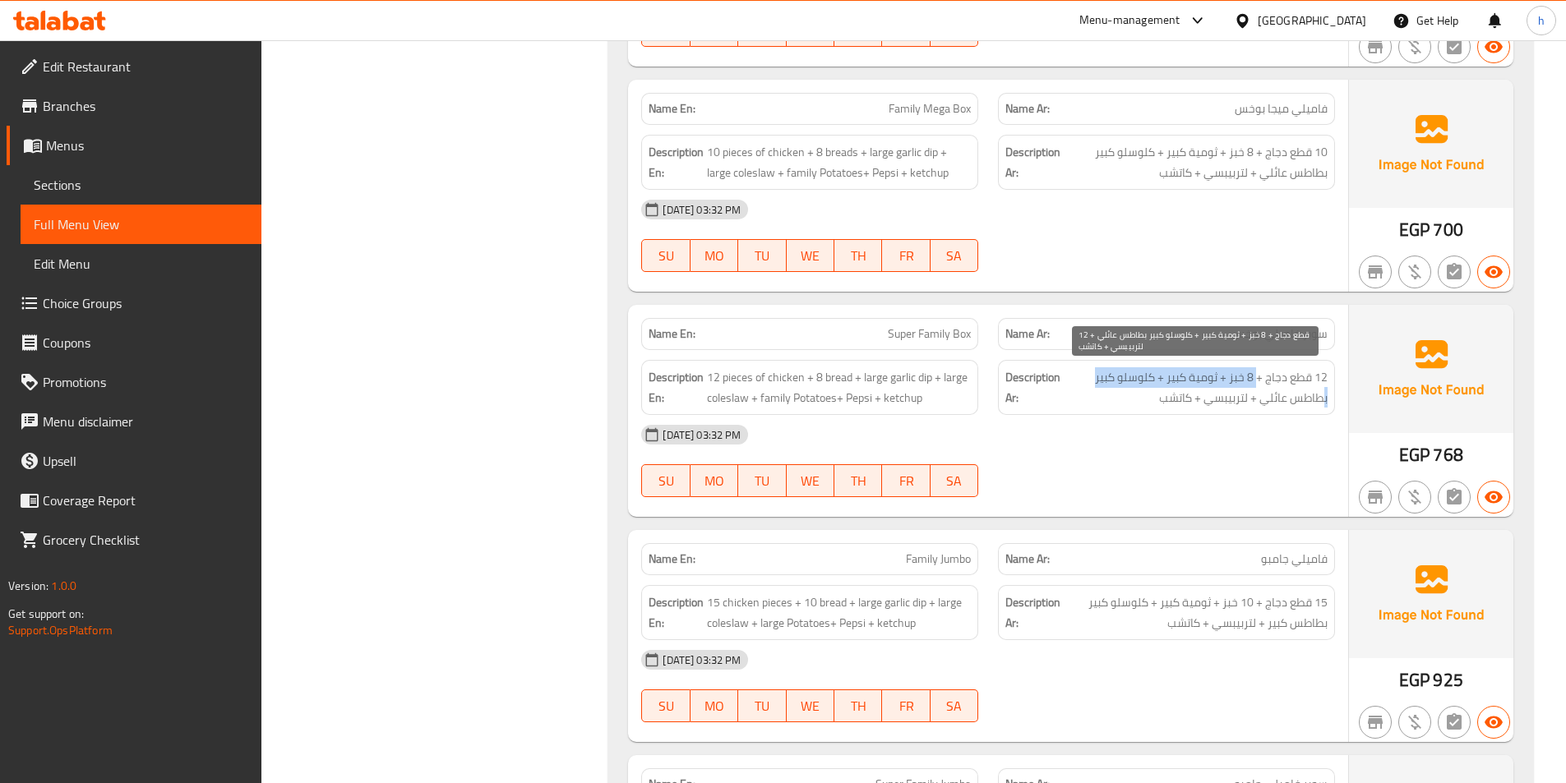
drag, startPoint x: 1322, startPoint y: 389, endPoint x: 1258, endPoint y: 385, distance: 64.2
click at [1258, 385] on span "12 قطع دجاج + 8 خبز + ثومية كبير + كلوسلو كبير بطاطس عائلي + لتربيبسي + كاتشب" at bounding box center [1196, 387] width 264 height 40
click at [1243, 381] on span "12 قطع دجاج + 8 خبز + ثومية كبير + كلوسلو كبير بطاطس عائلي + لتربيبسي + كاتشب" at bounding box center [1196, 387] width 264 height 40
drag, startPoint x: 1216, startPoint y: 376, endPoint x: 1158, endPoint y: 381, distance: 58.6
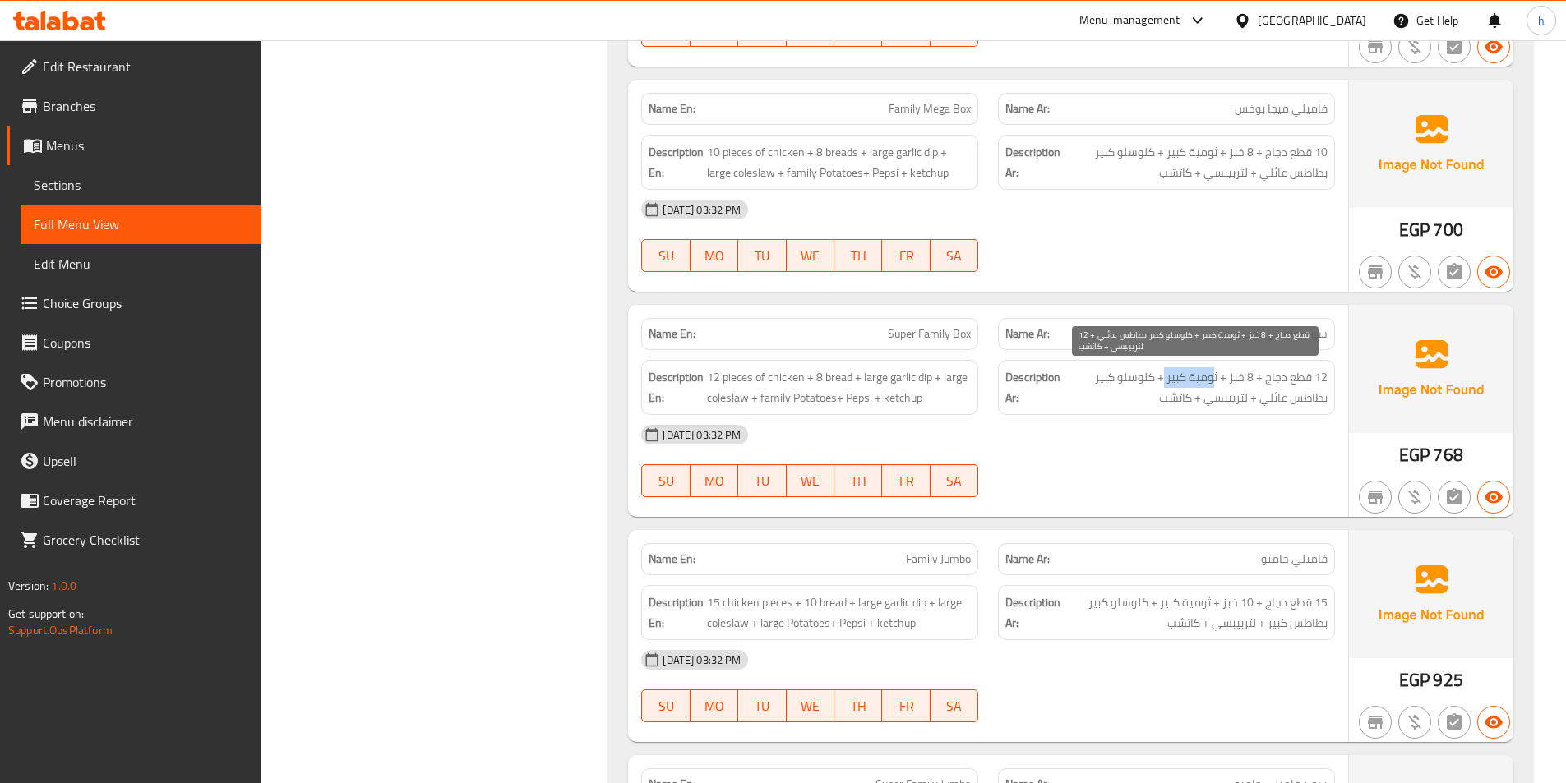
click at [1158, 381] on span "12 قطع دجاج + 8 خبز + ثومية كبير + كلوسلو كبير بطاطس عائلي + لتربيبسي + كاتشب" at bounding box center [1196, 387] width 264 height 40
drag, startPoint x: 1142, startPoint y: 380, endPoint x: 1107, endPoint y: 377, distance: 34.6
click at [1107, 377] on span "12 قطع دجاج + 8 خبز + ثومية كبير + كلوسلو كبير بطاطس عائلي + لتربيبسي + كاتشب" at bounding box center [1196, 387] width 264 height 40
drag, startPoint x: 1307, startPoint y: 398, endPoint x: 1294, endPoint y: 400, distance: 13.4
click at [1294, 400] on span "12 قطع دجاج + 8 خبز + ثومية كبير + كلوسلو كبير بطاطس عائلي + لتربيبسي + كاتشب" at bounding box center [1196, 387] width 264 height 40
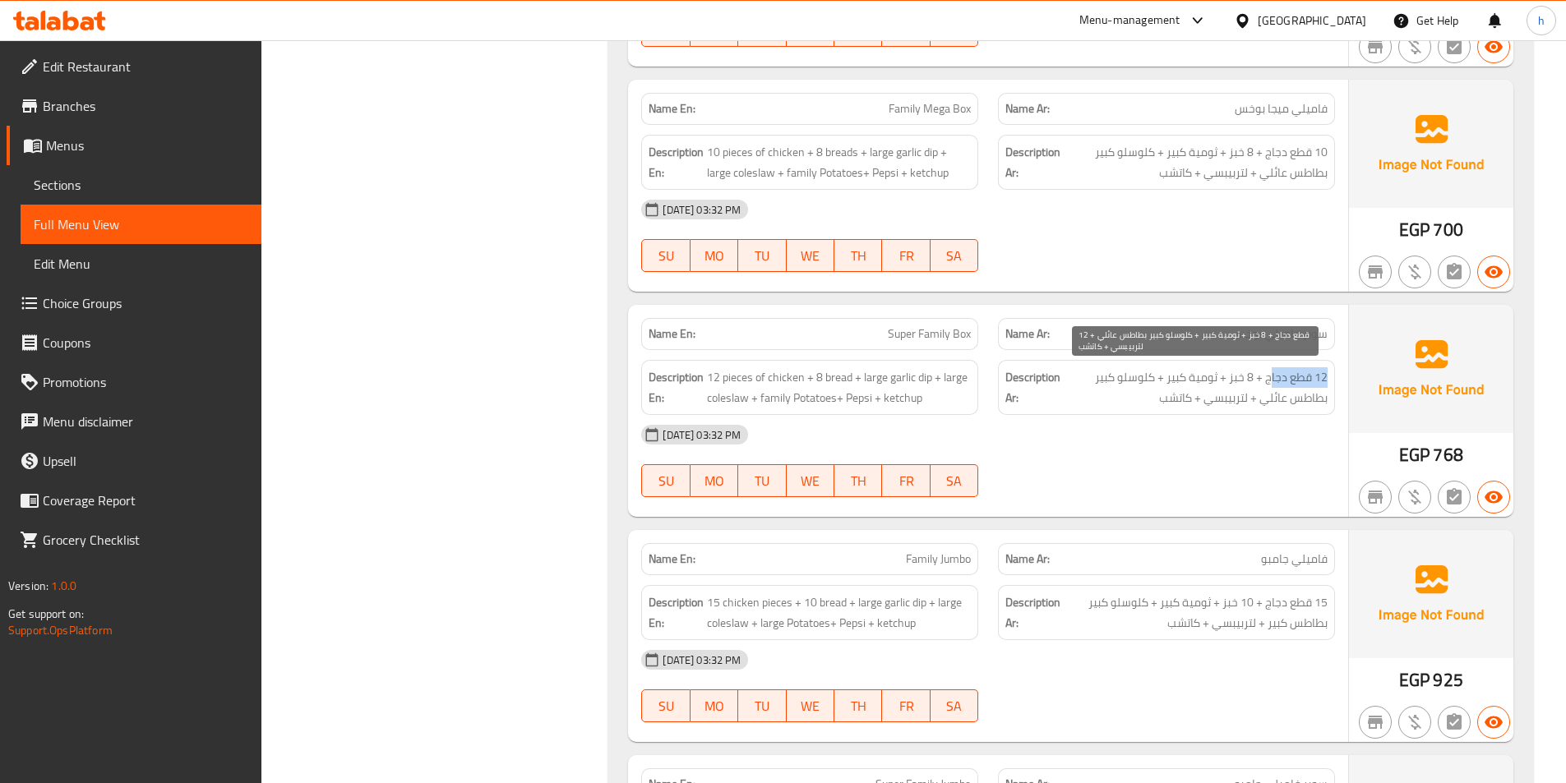
drag, startPoint x: 1328, startPoint y: 377, endPoint x: 1269, endPoint y: 378, distance: 59.2
click at [1269, 378] on div "Description Ar: 12 قطع دجاج + 8 خبز + ثومية كبير + كلوسلو كبير بطاطس عائلي + لت…" at bounding box center [1166, 387] width 337 height 55
drag, startPoint x: 1246, startPoint y: 378, endPoint x: 1227, endPoint y: 378, distance: 18.9
click at [1227, 378] on span "12 قطع دجاج + 8 خبز + ثومية كبير + كلوسلو كبير بطاطس عائلي + لتربيبسي + كاتشب" at bounding box center [1196, 387] width 264 height 40
drag, startPoint x: 1204, startPoint y: 381, endPoint x: 1155, endPoint y: 381, distance: 49.3
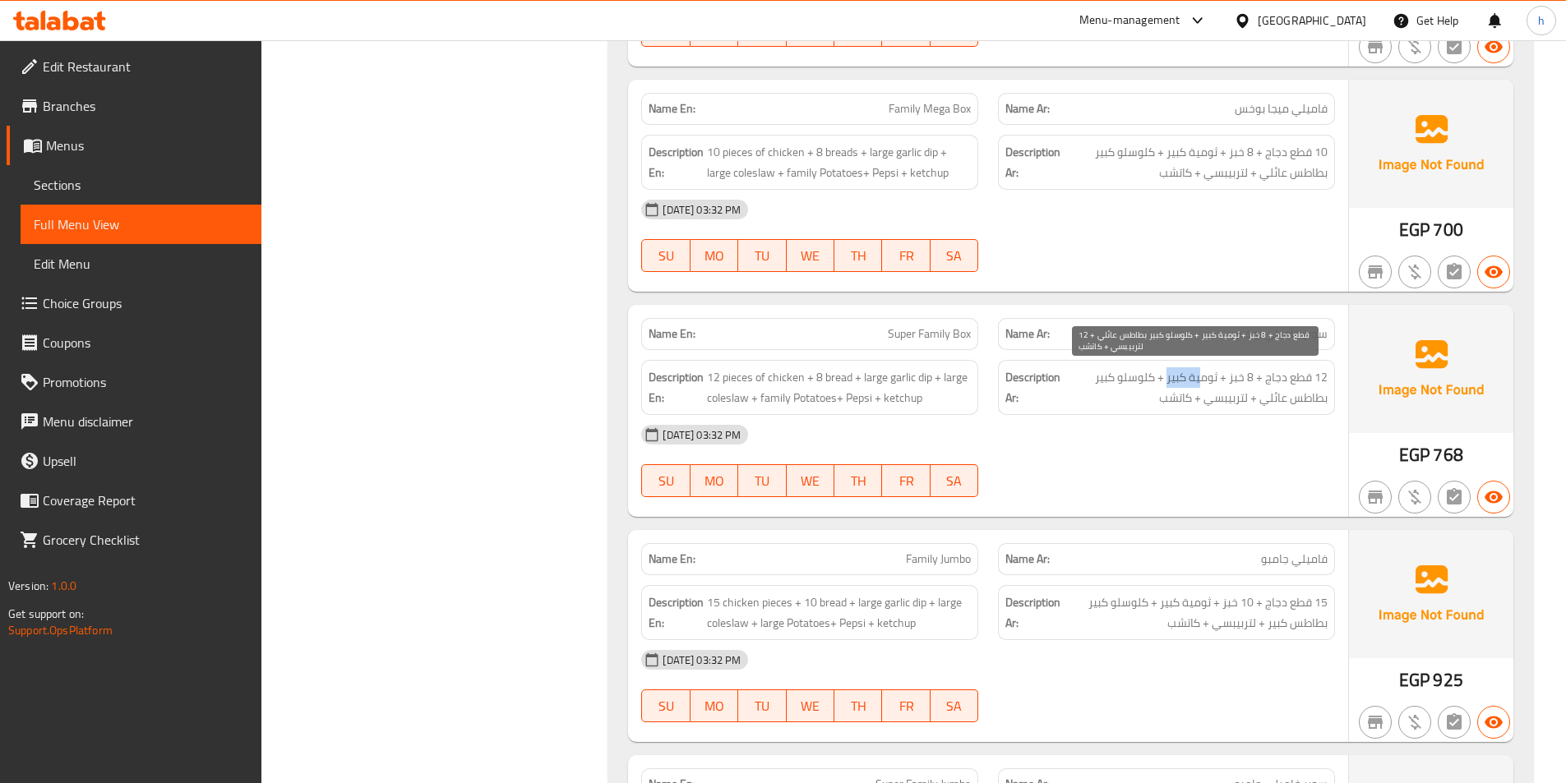
click at [1155, 381] on span "12 قطع دجاج + 8 خبز + ثومية كبير + كلوسلو كبير بطاطس عائلي + لتربيبسي + كاتشب" at bounding box center [1196, 387] width 264 height 40
click at [1216, 404] on span "12 قطع دجاج + 8 خبز + ثومية كبير + كلوسلو كبير بطاطس عائلي + لتربيبسي + كاتشب" at bounding box center [1196, 387] width 264 height 40
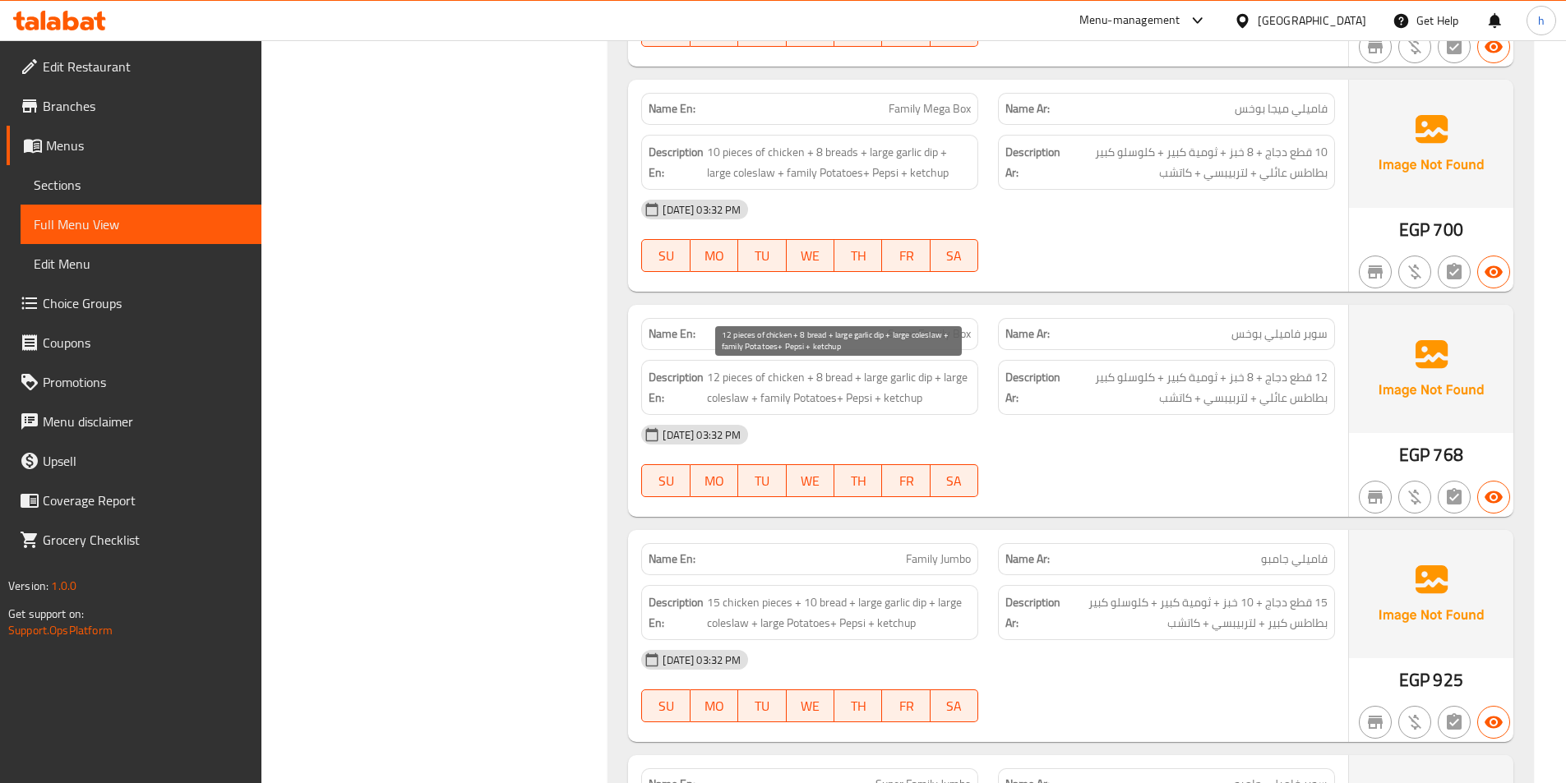
click at [824, 397] on span "12 pieces of chicken + 8 bread + large garlic dip + large coleslaw + family Pot…" at bounding box center [839, 387] width 264 height 40
click at [848, 394] on span "12 pieces of chicken + 8 bread + large garlic dip + large coleslaw + family Pot…" at bounding box center [839, 387] width 264 height 40
click at [840, 395] on span "12 pieces of chicken + 8 bread + large garlic dip + large coleslaw + family Pot…" at bounding box center [839, 387] width 264 height 40
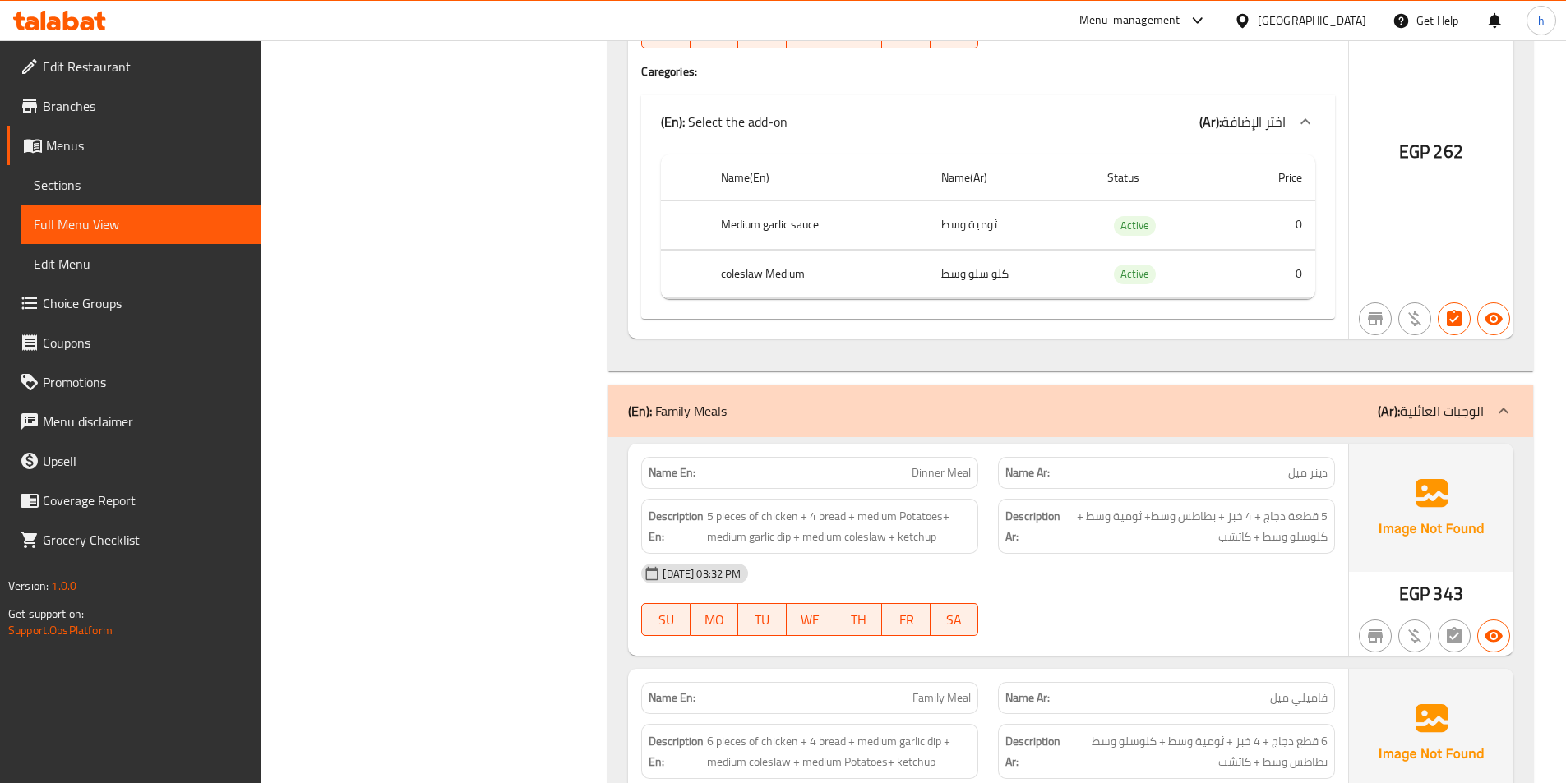
scroll to position [1562, 0]
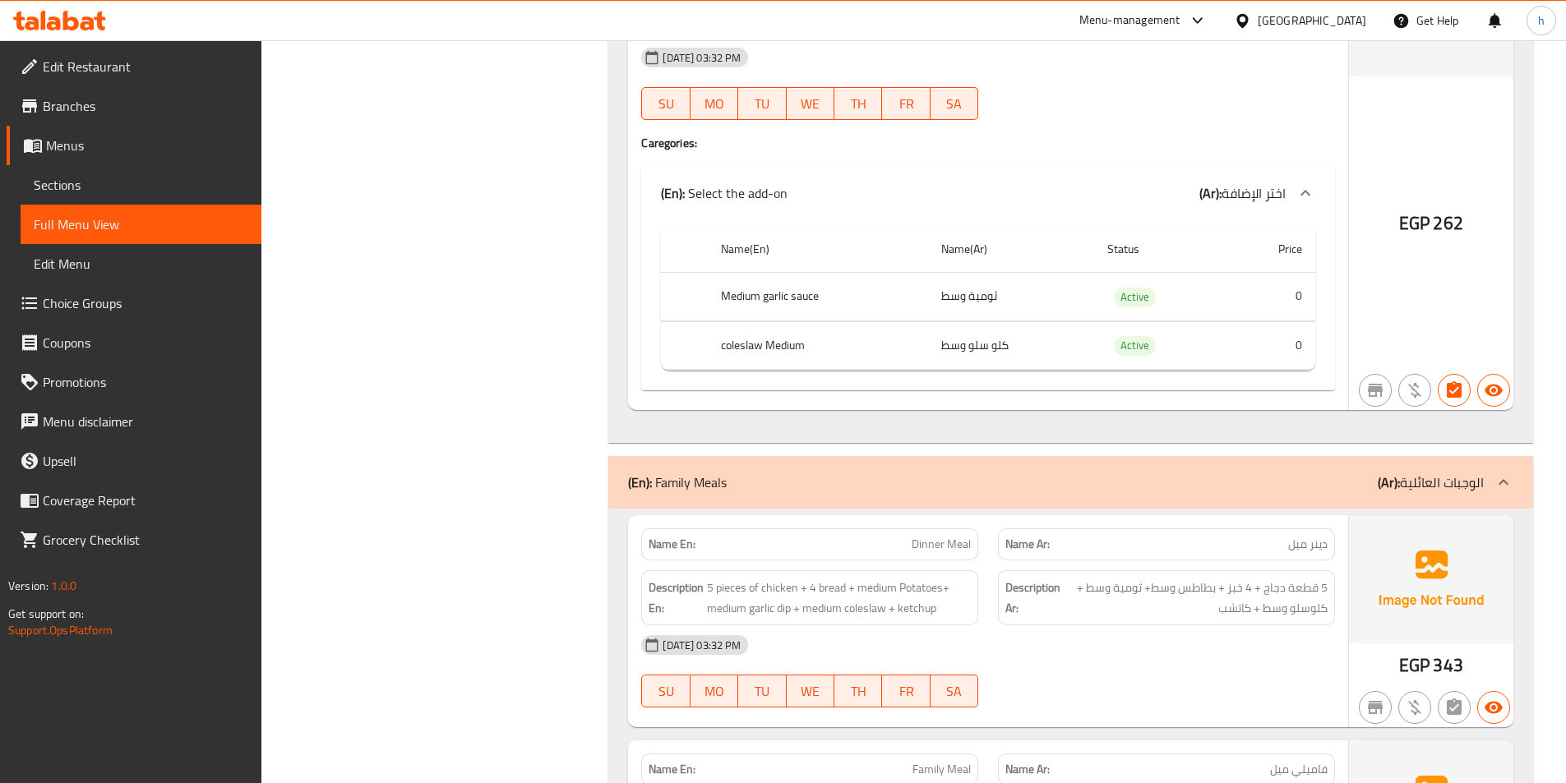
click at [1368, 478] on div "(En): Family Meals (Ar): الوجبات العائلية" at bounding box center [1056, 483] width 856 height 20
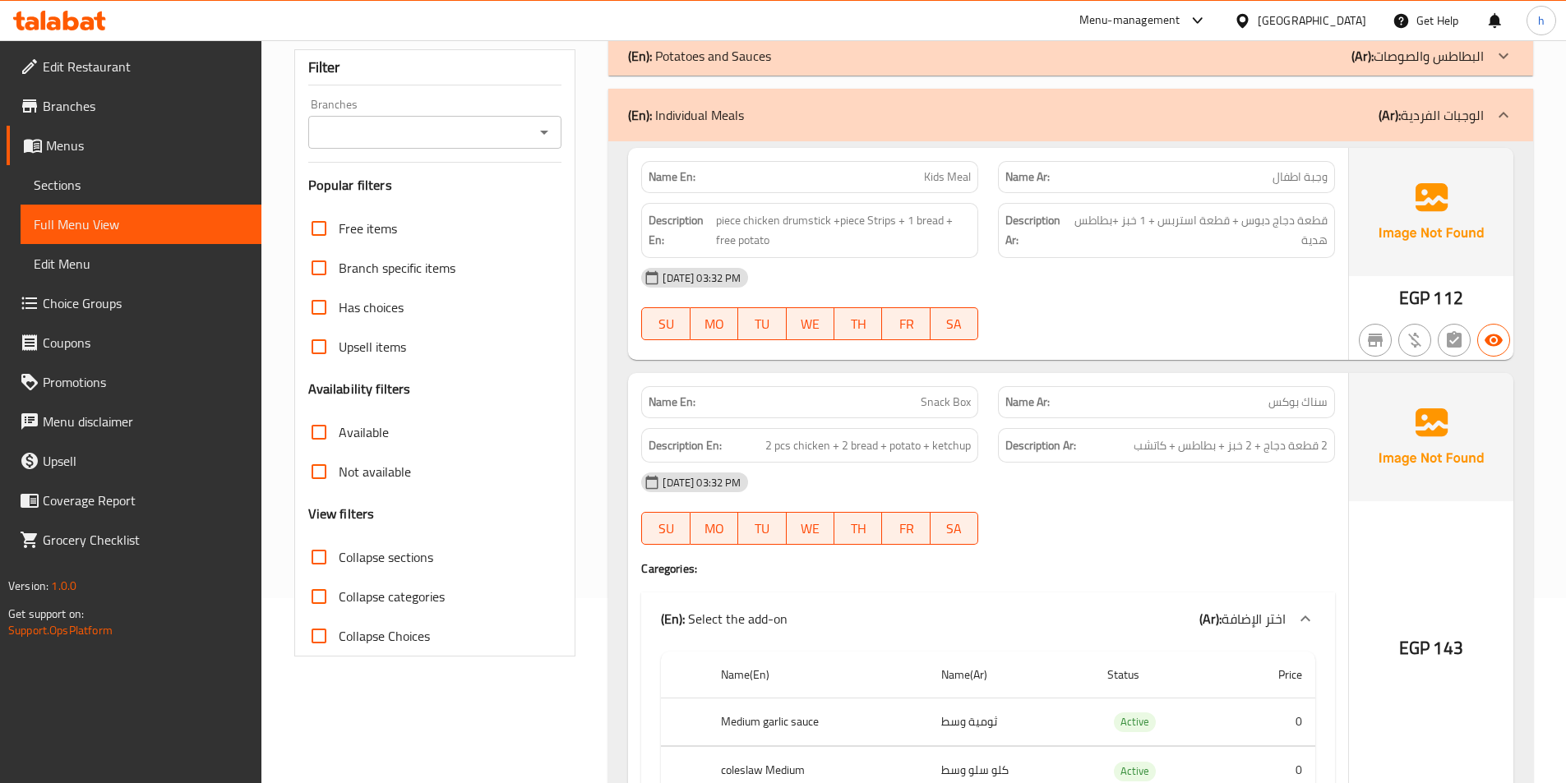
scroll to position [82, 0]
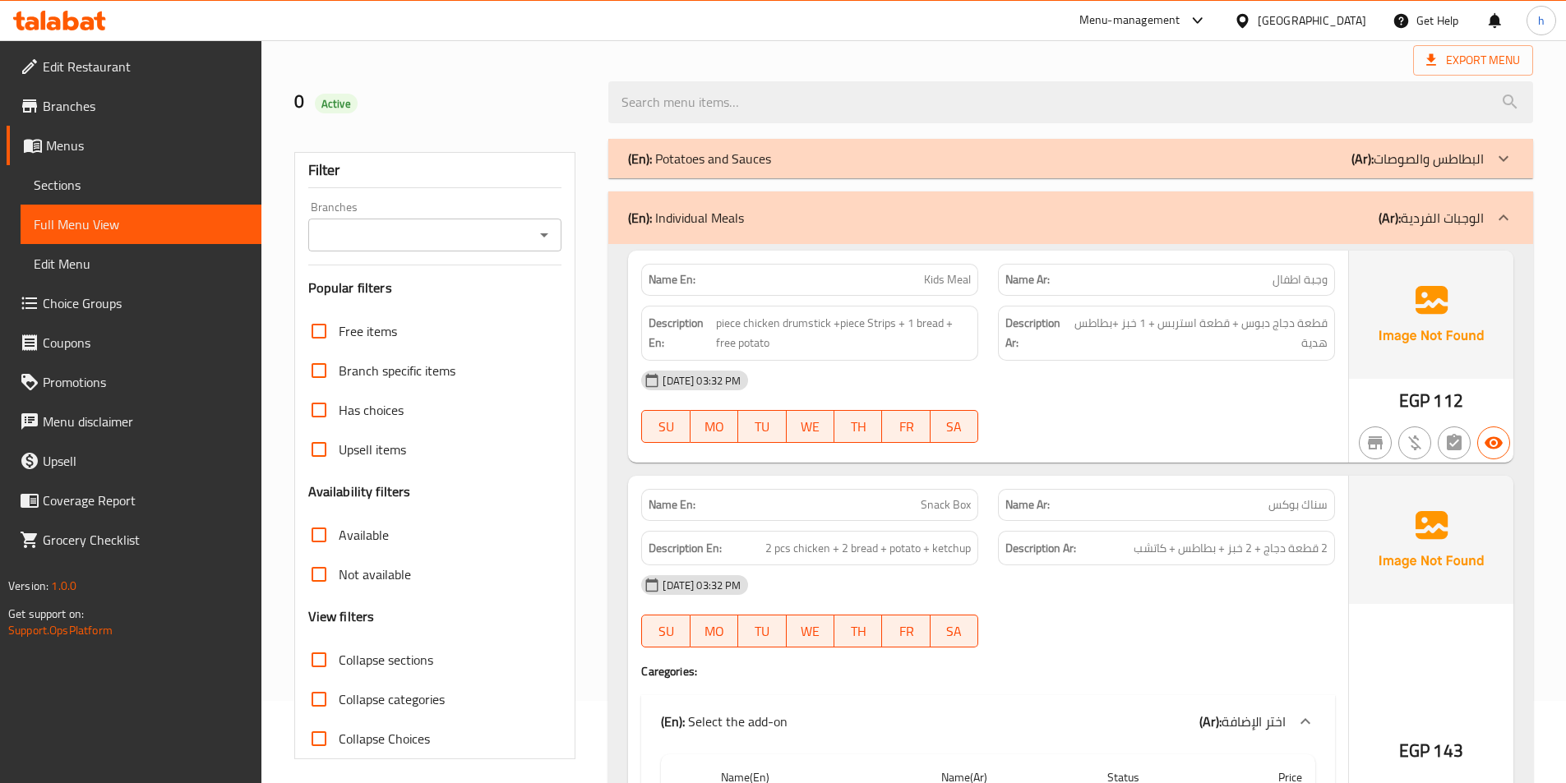
click at [1413, 227] on p "(Ar): الوجبات الفردية" at bounding box center [1430, 218] width 105 height 20
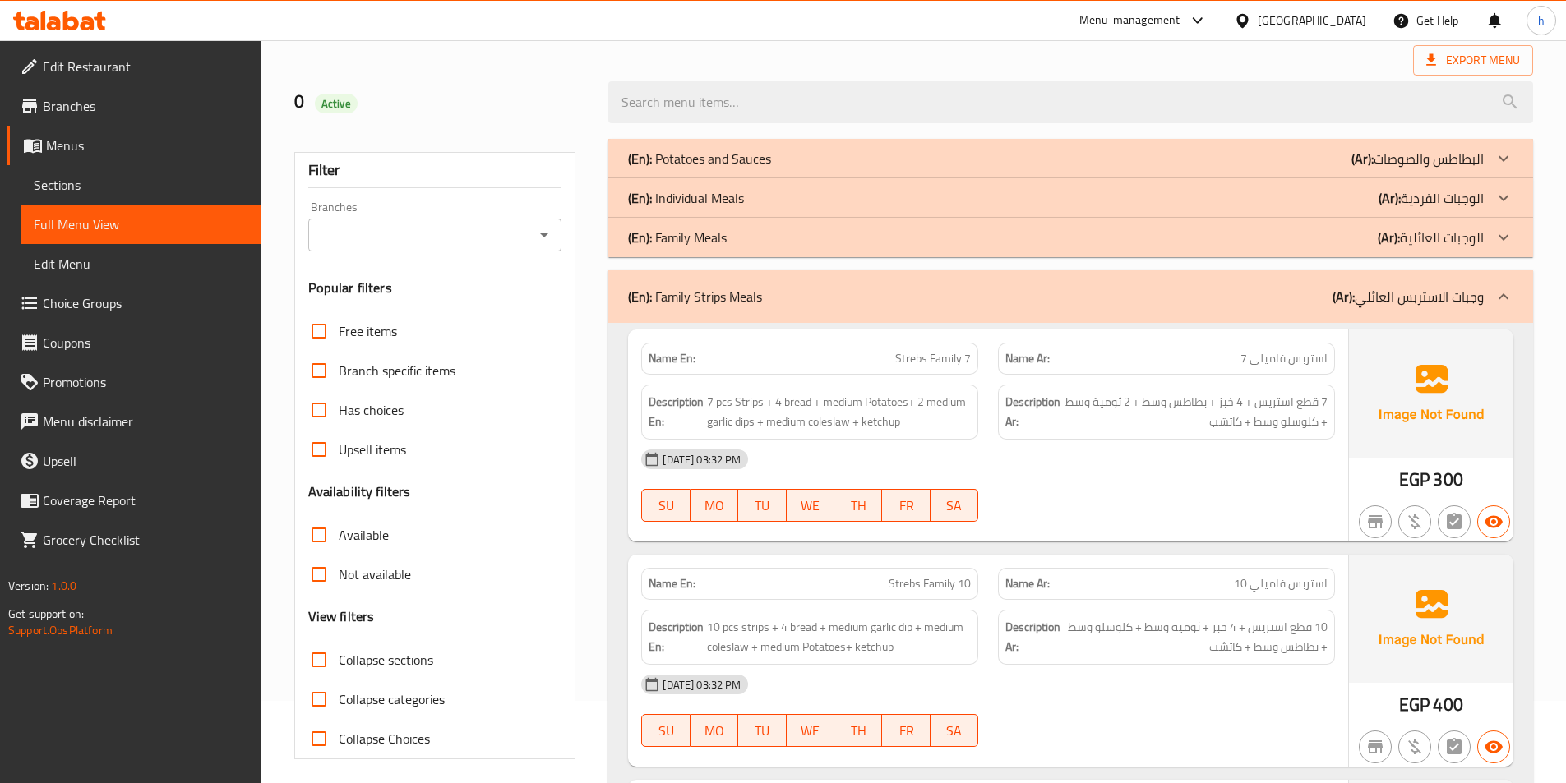
click at [1437, 149] on p "(Ar): البطاطس والصوصات" at bounding box center [1417, 159] width 132 height 20
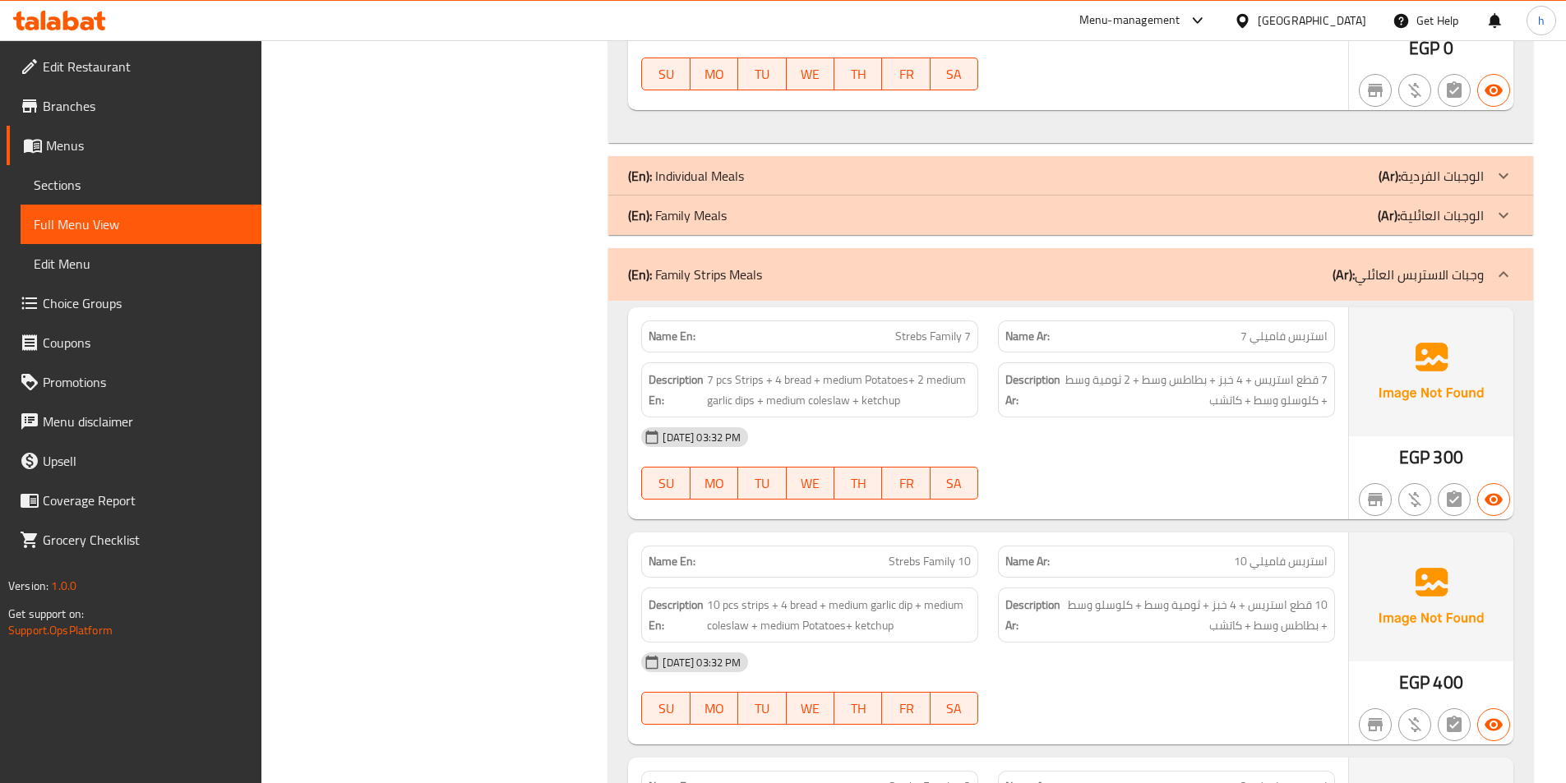
scroll to position [1479, 0]
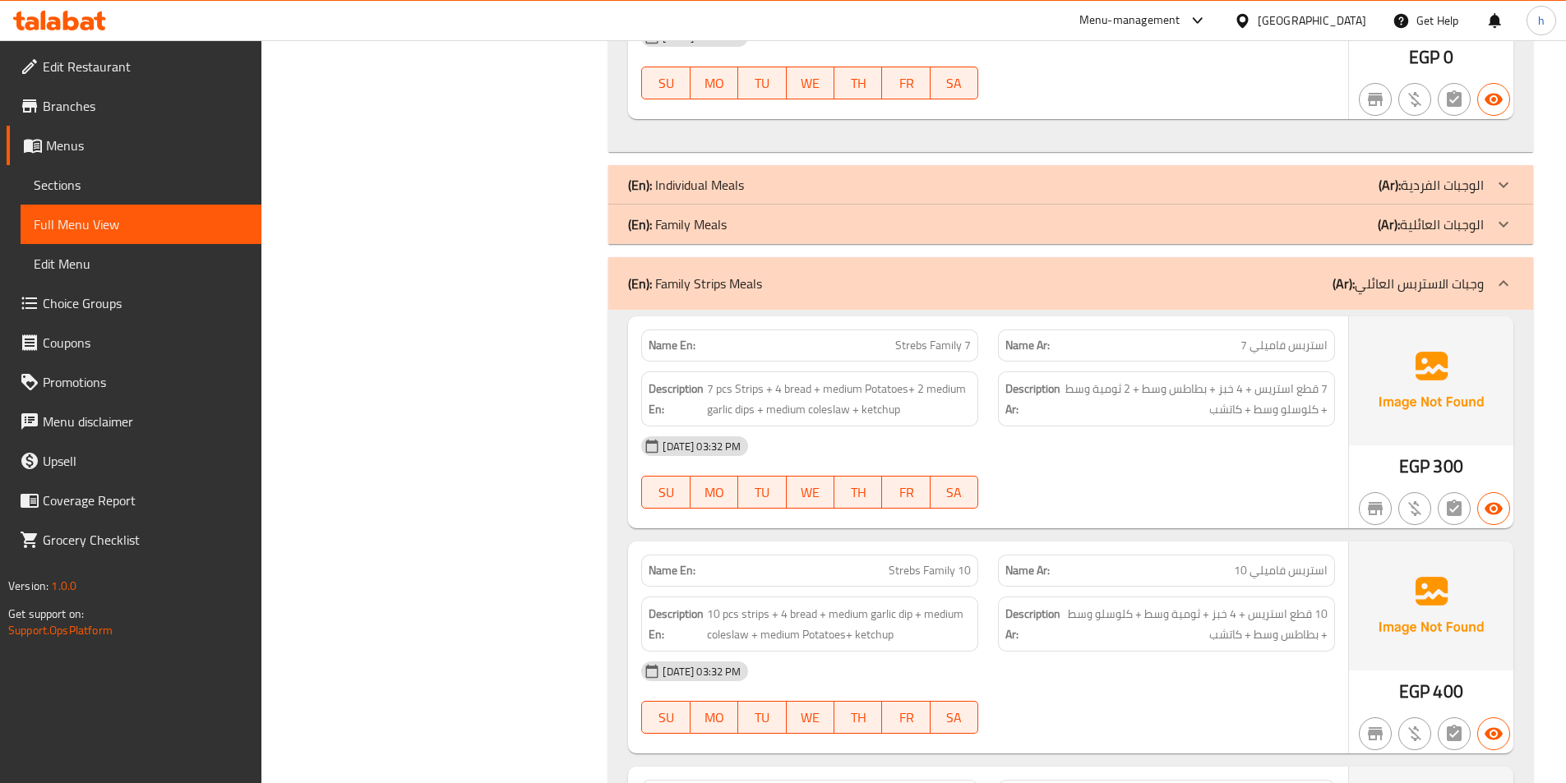
click at [1499, 288] on icon at bounding box center [1503, 284] width 20 height 20
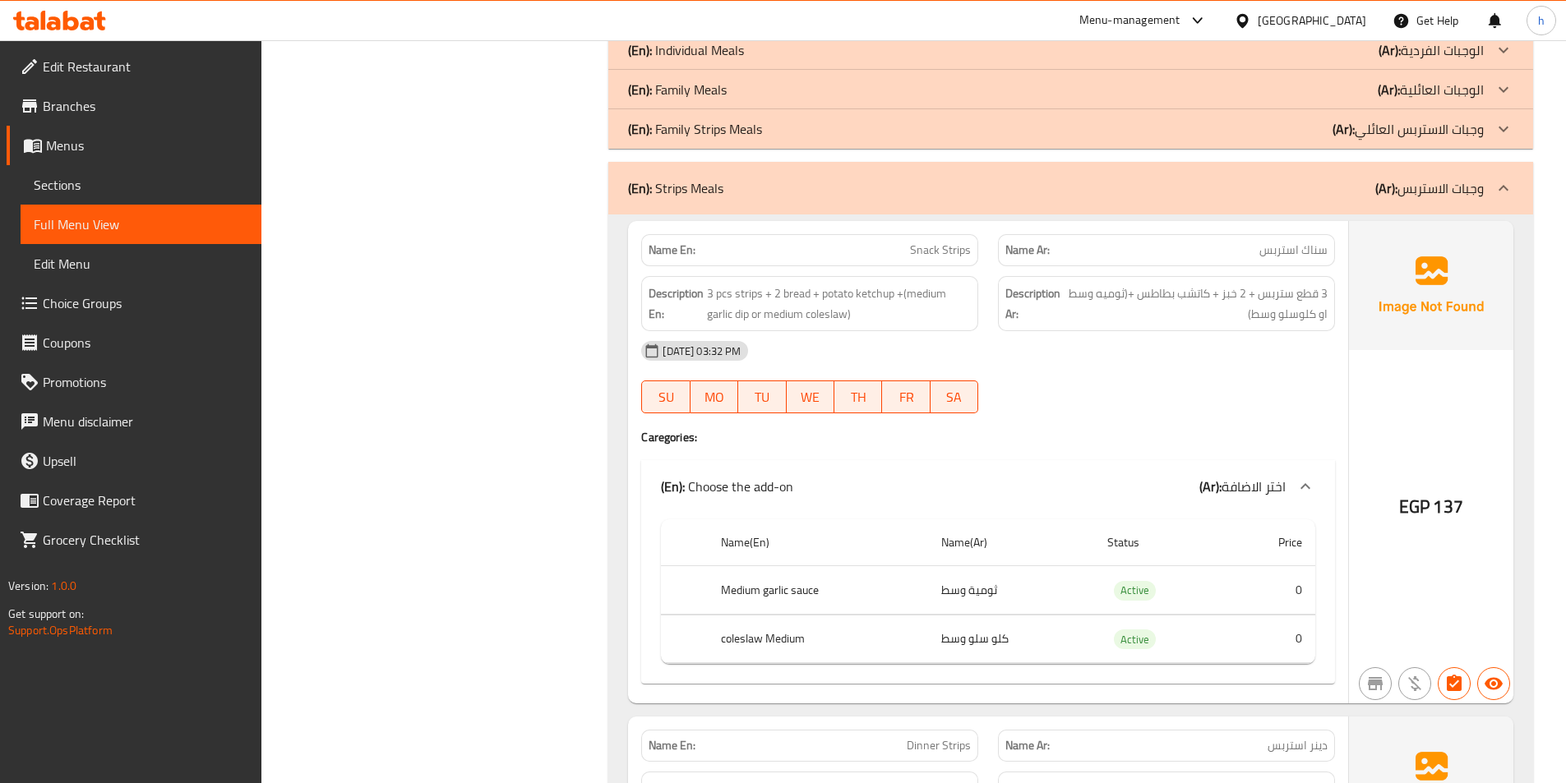
scroll to position [1562, 0]
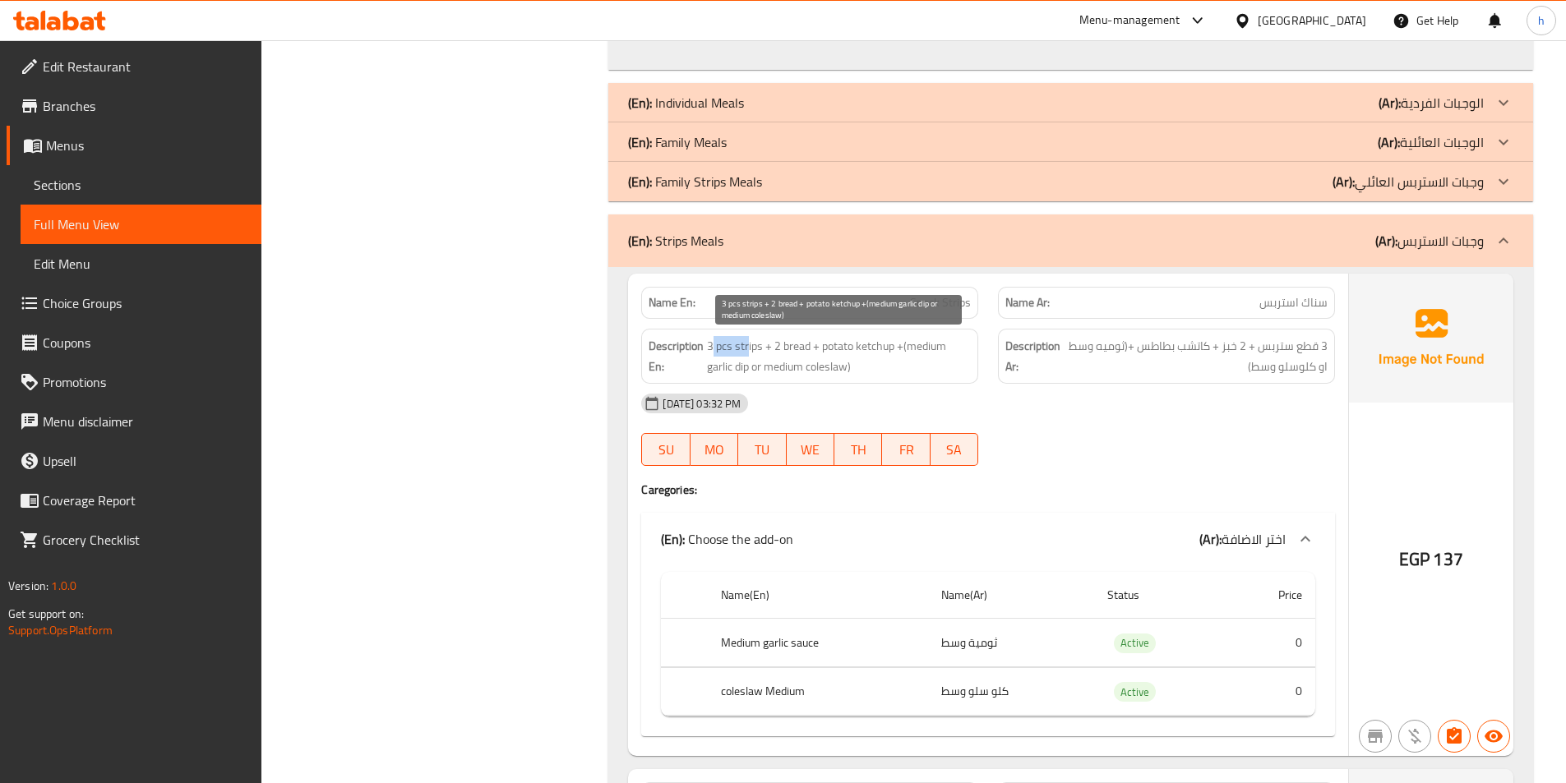
drag, startPoint x: 714, startPoint y: 344, endPoint x: 748, endPoint y: 346, distance: 33.7
click at [748, 346] on span "3 pcs strips + 2 bread + potato ketchup +(medium garlic dip or medium coleslaw)" at bounding box center [839, 356] width 264 height 40
click at [742, 347] on span "3 pcs strips + 2 bread + potato ketchup +(medium garlic dip or medium coleslaw)" at bounding box center [839, 356] width 264 height 40
click at [798, 348] on span "3 pcs strips + 2 bread + potato ketchup +(medium garlic dip or medium coleslaw)" at bounding box center [839, 356] width 264 height 40
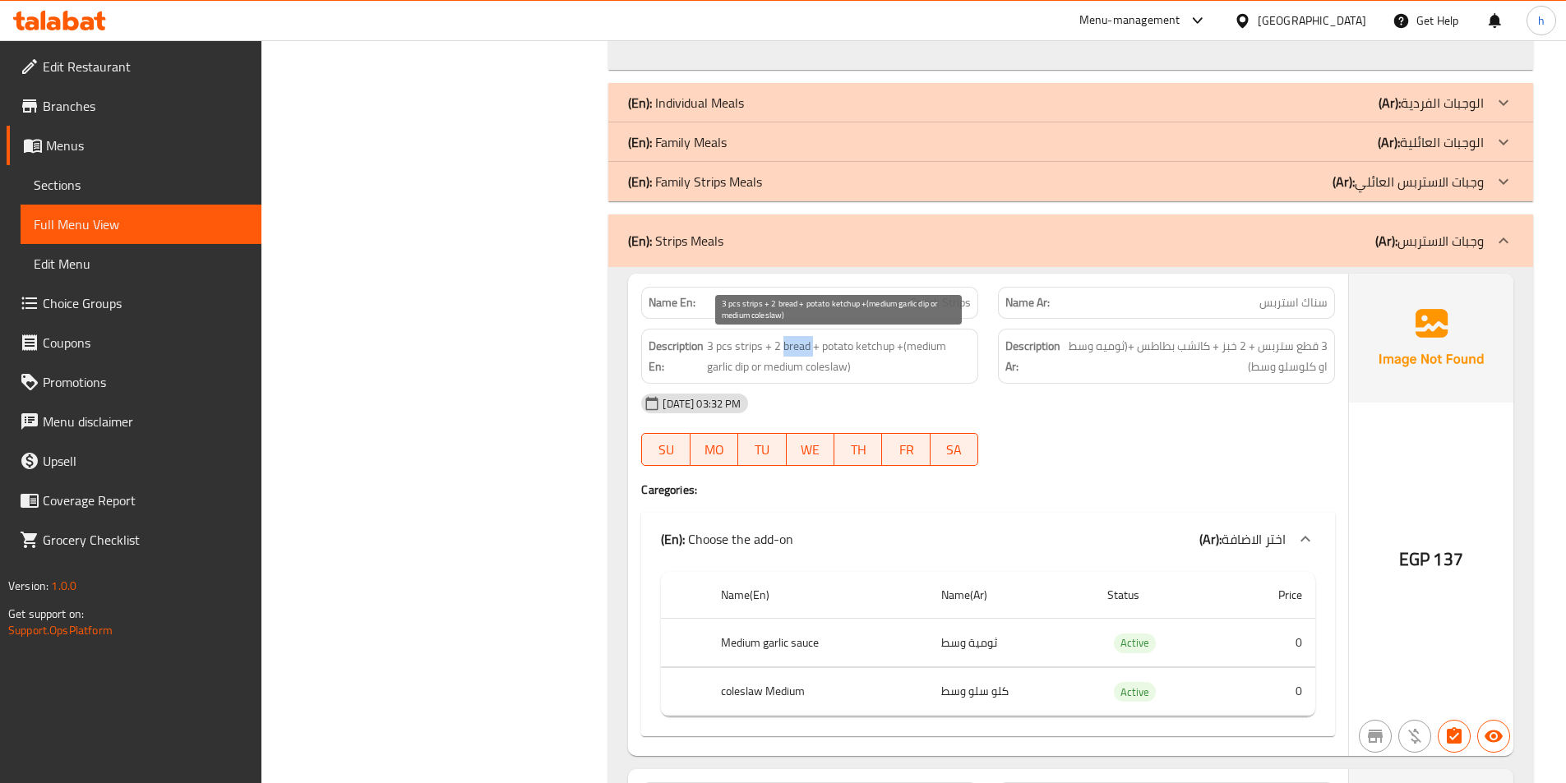
click at [798, 348] on span "3 pcs strips + 2 bread + potato ketchup +(medium garlic dip or medium coleslaw)" at bounding box center [839, 356] width 264 height 40
click at [847, 348] on span "3 pcs strips + 2 bread + potato ketchup +(medium garlic dip or medium coleslaw)" at bounding box center [839, 356] width 264 height 40
click at [884, 348] on span "3 pcs strips + 2 bread + potato ketchup +(medium garlic dip or medium coleslaw)" at bounding box center [839, 356] width 264 height 40
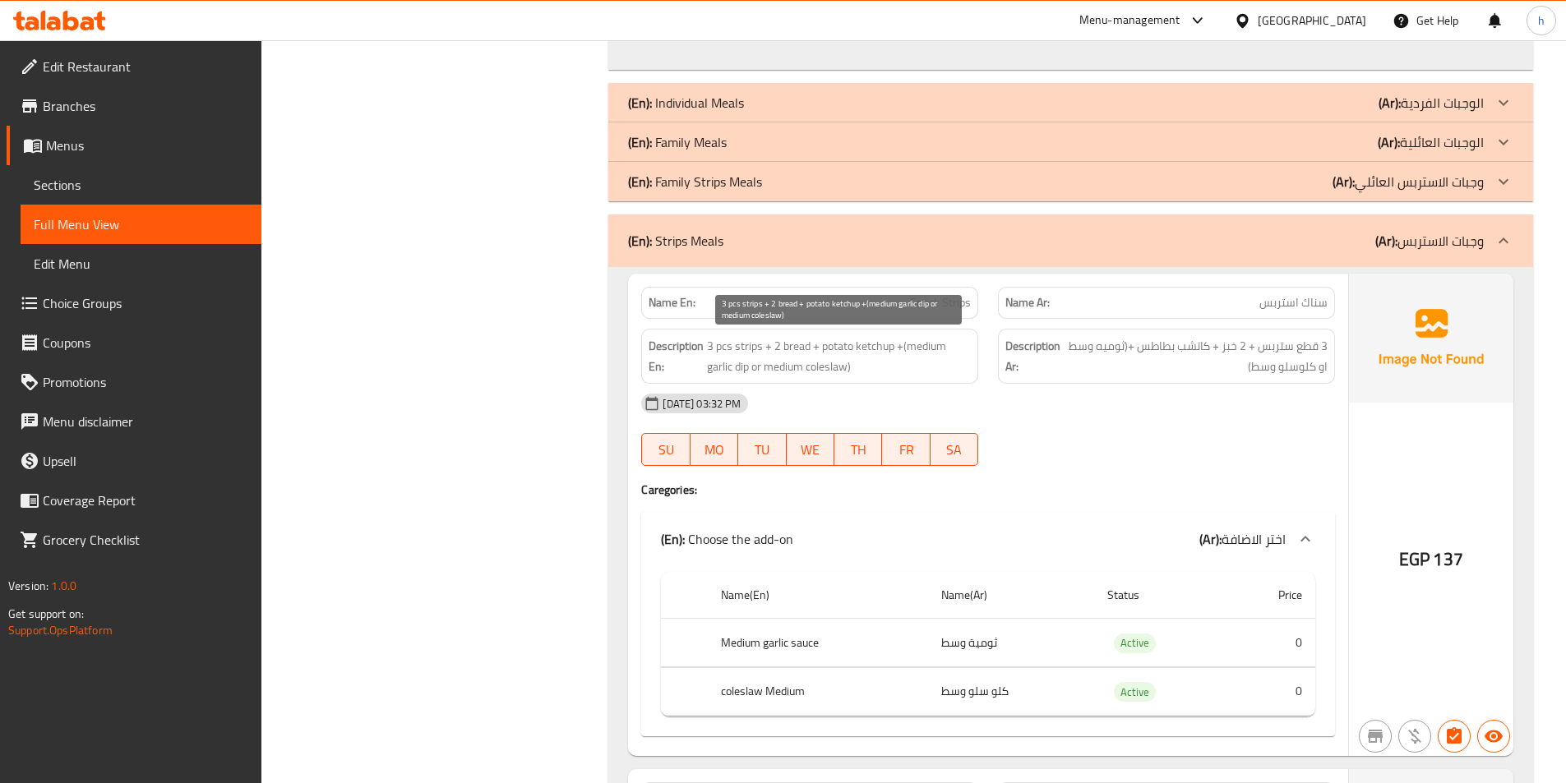
click at [916, 347] on span "3 pcs strips + 2 bread + potato ketchup +(medium garlic dip or medium coleslaw)" at bounding box center [839, 356] width 264 height 40
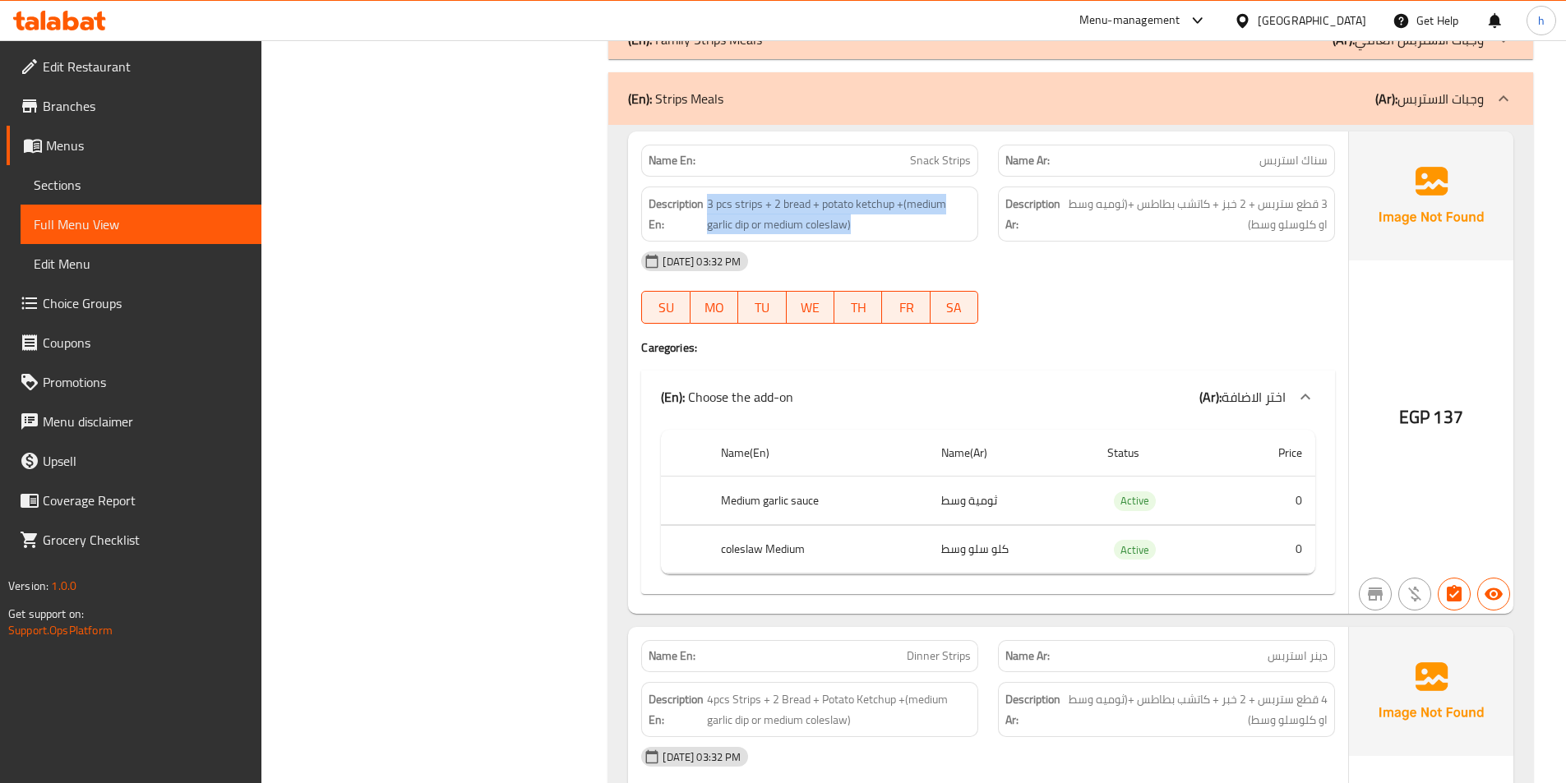
scroll to position [1726, 0]
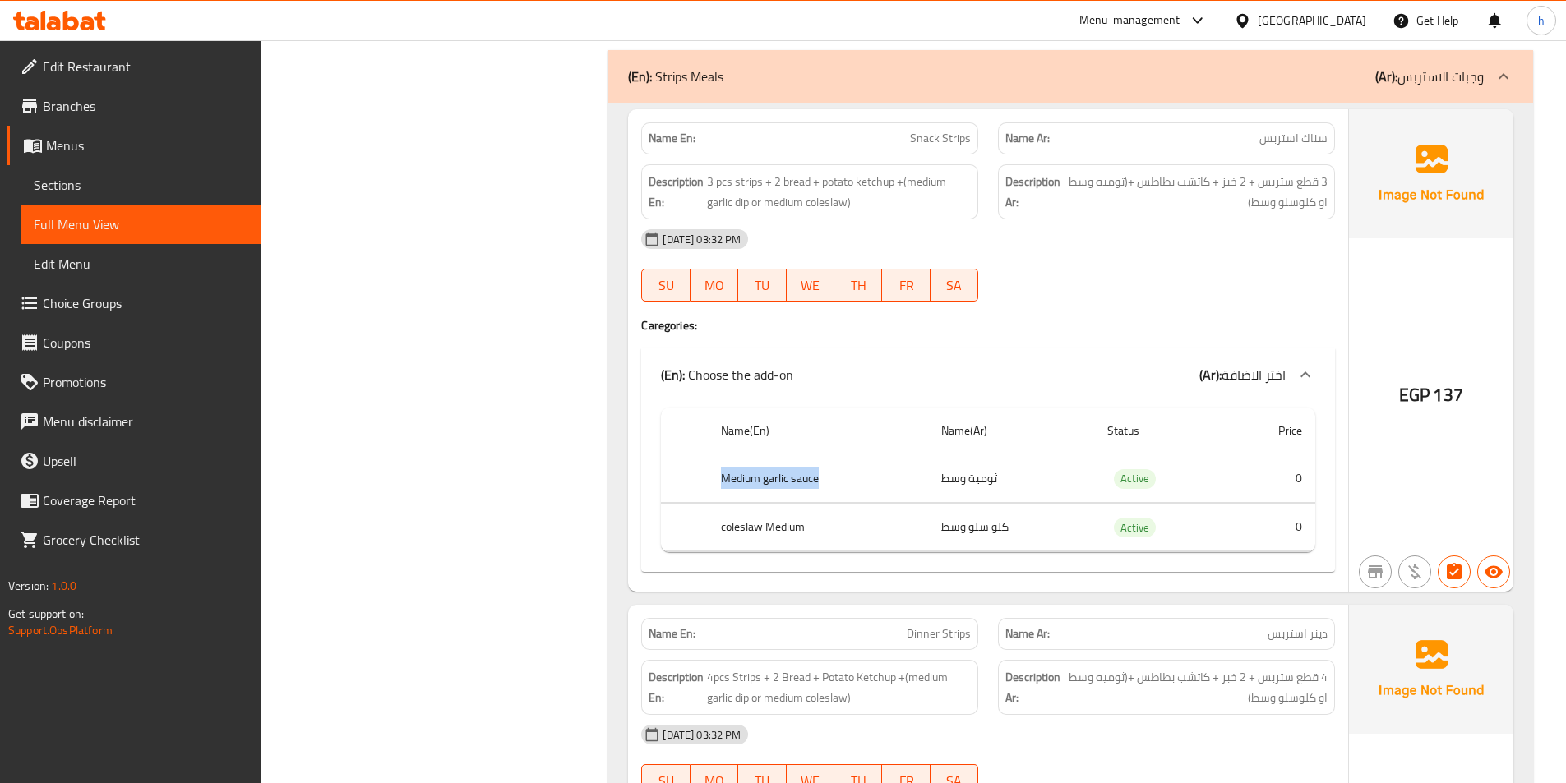
drag, startPoint x: 718, startPoint y: 475, endPoint x: 839, endPoint y: 470, distance: 121.7
click at [839, 470] on th "Medium garlic sauce" at bounding box center [818, 479] width 220 height 48
drag, startPoint x: 723, startPoint y: 530, endPoint x: 828, endPoint y: 530, distance: 105.2
click at [828, 530] on th "coleslaw Medium" at bounding box center [818, 527] width 220 height 48
click at [1479, 92] on div "(En): Strips Meals (Ar): وجبات الاستربس" at bounding box center [1070, 76] width 925 height 53
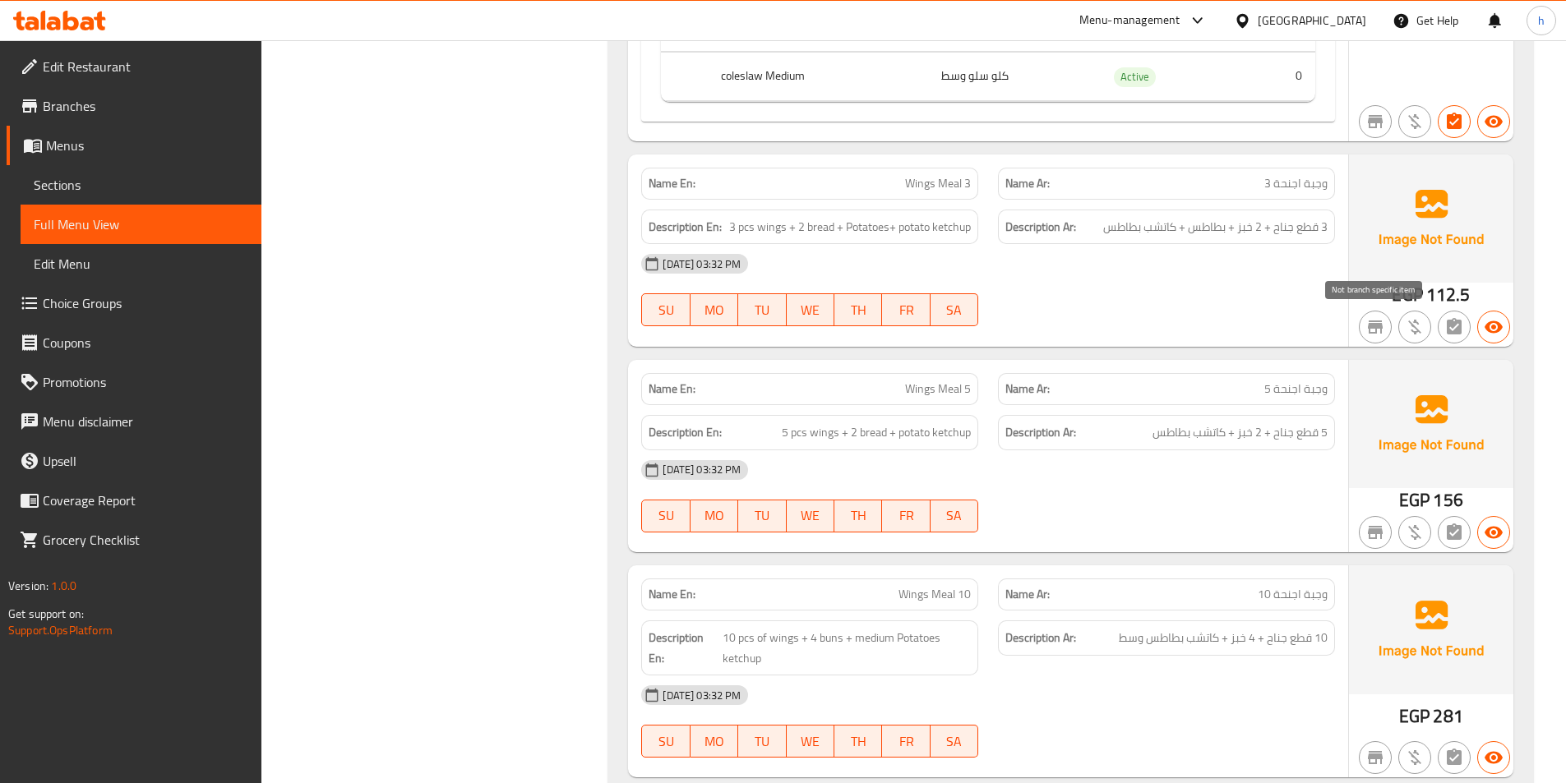
scroll to position [2795, 0]
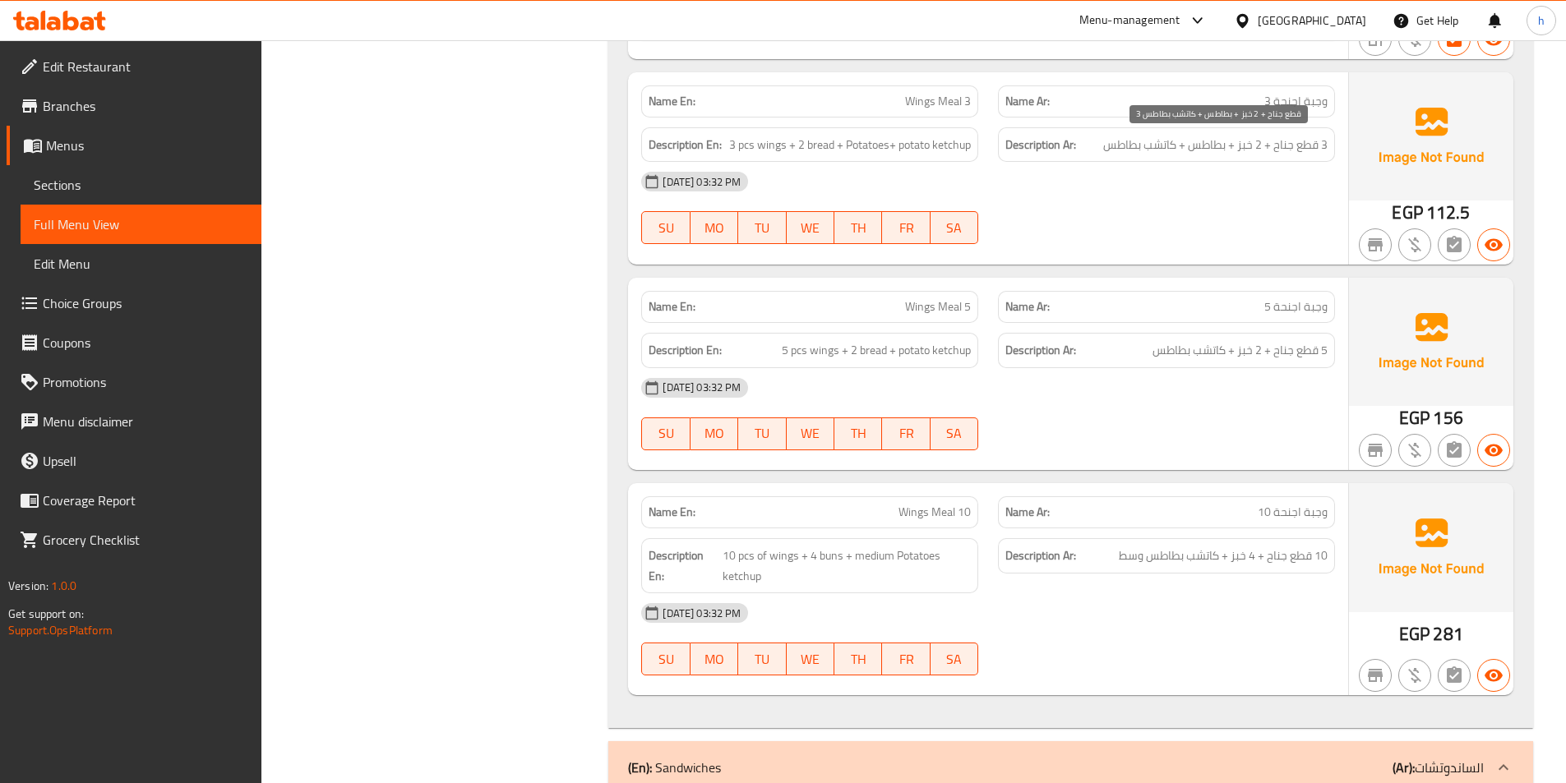
click at [1254, 141] on span "3 قطع جناح + 2 خبز + بطاطس + كاتشب بطاطس" at bounding box center [1215, 145] width 224 height 21
click at [1224, 142] on span "3 قطع جناح + 2 خبز + بطاطس + كاتشب بطاطس" at bounding box center [1215, 145] width 224 height 21
click at [1144, 150] on span "3 قطع جناح + 2 خبز + بطاطس + كاتشب بطاطس" at bounding box center [1215, 145] width 224 height 21
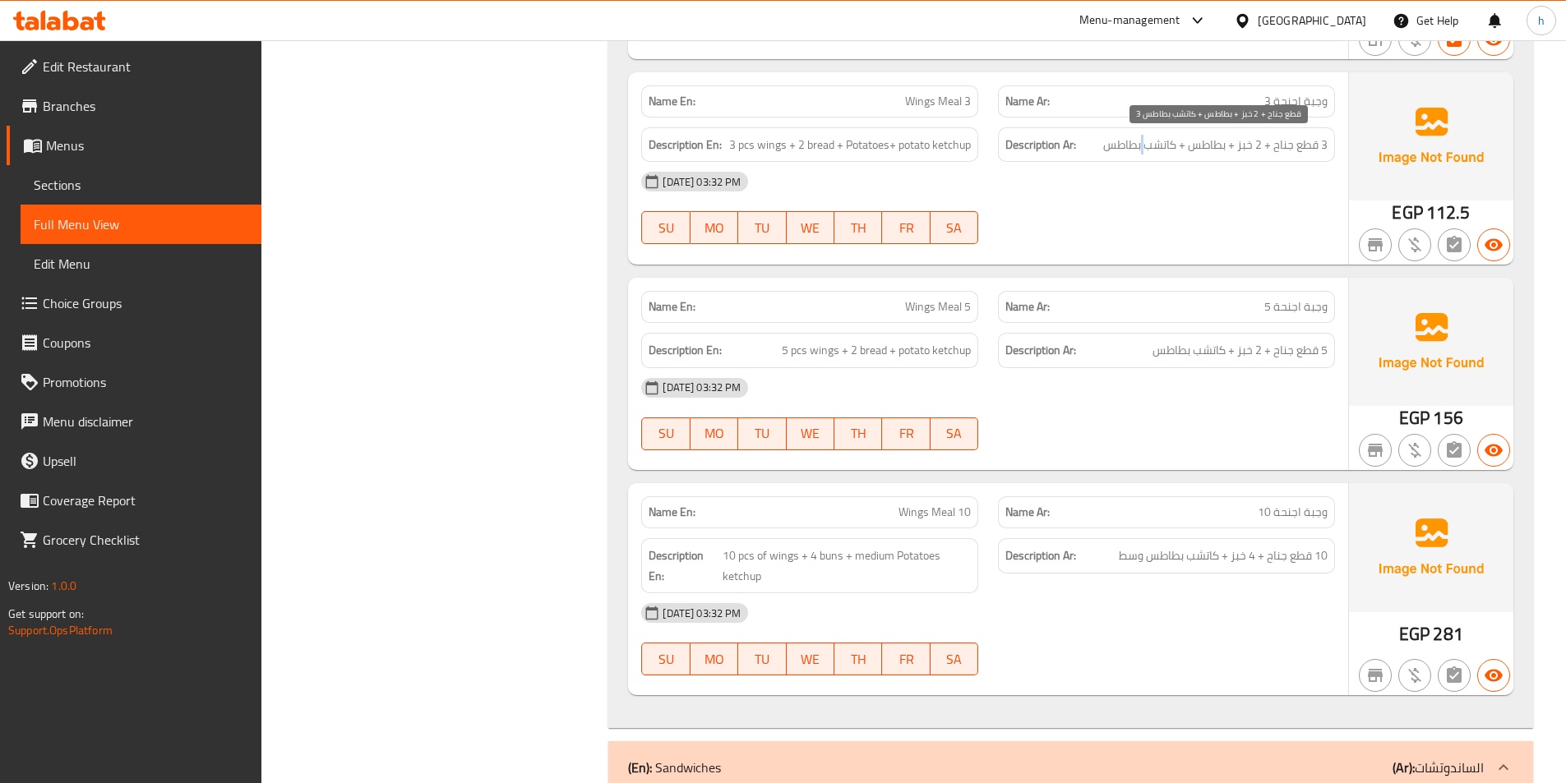
click at [1144, 150] on span "3 قطع جناح + 2 خبز + بطاطس + كاتشب بطاطس" at bounding box center [1215, 145] width 224 height 21
drag, startPoint x: 726, startPoint y: 143, endPoint x: 779, endPoint y: 149, distance: 53.7
click at [779, 149] on h6 "Description En: 3 pcs wings + 2 bread + Potatoes+ potato ketchup" at bounding box center [809, 145] width 322 height 21
drag, startPoint x: 807, startPoint y: 146, endPoint x: 826, endPoint y: 145, distance: 19.0
click at [826, 145] on span "3 pcs wings + 2 bread + Potatoes+ potato ketchup" at bounding box center [850, 145] width 242 height 21
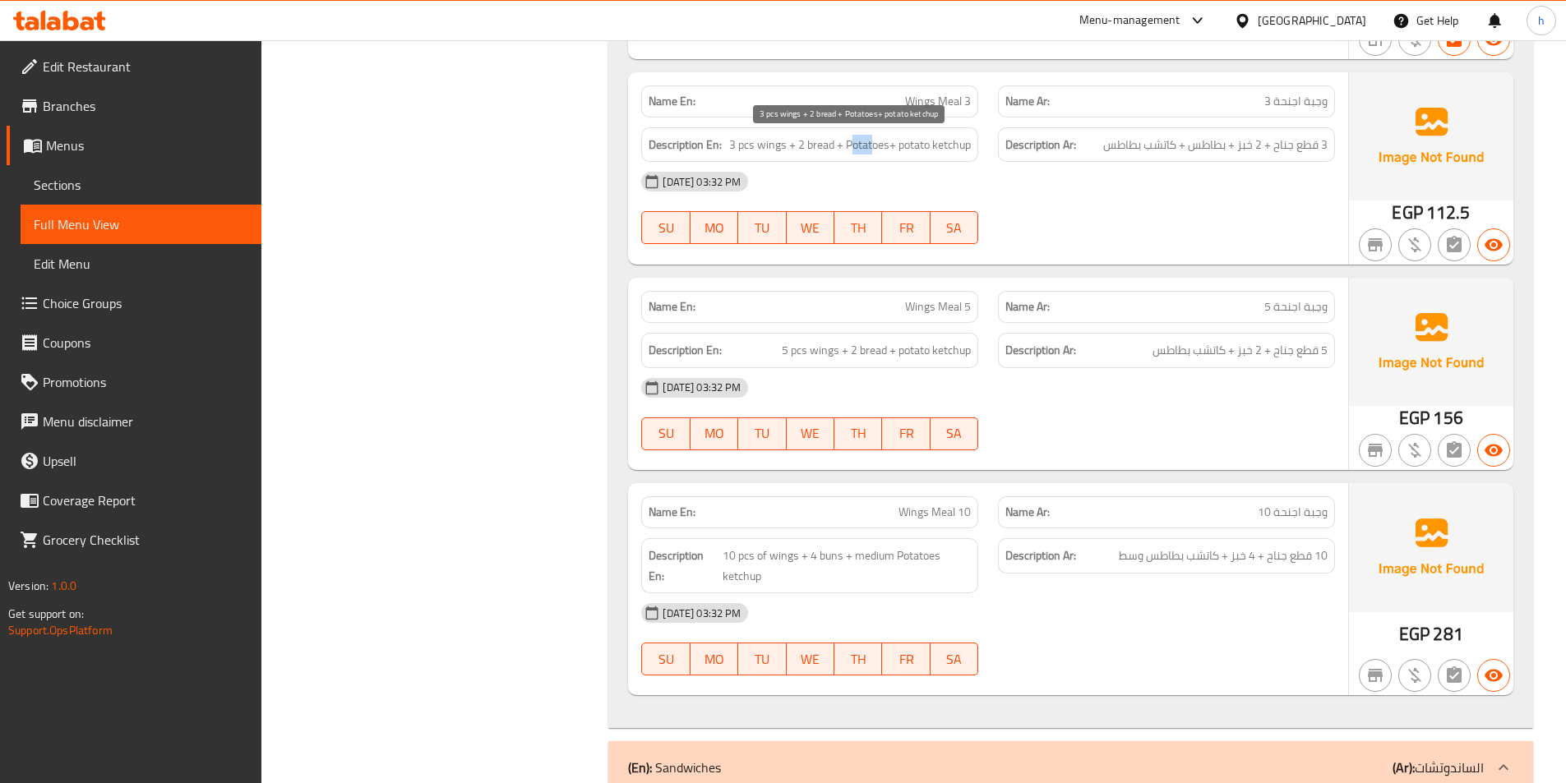
drag, startPoint x: 849, startPoint y: 146, endPoint x: 873, endPoint y: 148, distance: 23.9
click at [871, 148] on span "3 pcs wings + 2 bread + Potatoes+ potato ketchup" at bounding box center [850, 145] width 242 height 21
drag, startPoint x: 908, startPoint y: 148, endPoint x: 985, endPoint y: 150, distance: 77.3
click at [985, 150] on div "Description En: 3 pcs wings + 2 bread + Potatoes+ potato ketchup" at bounding box center [809, 145] width 357 height 55
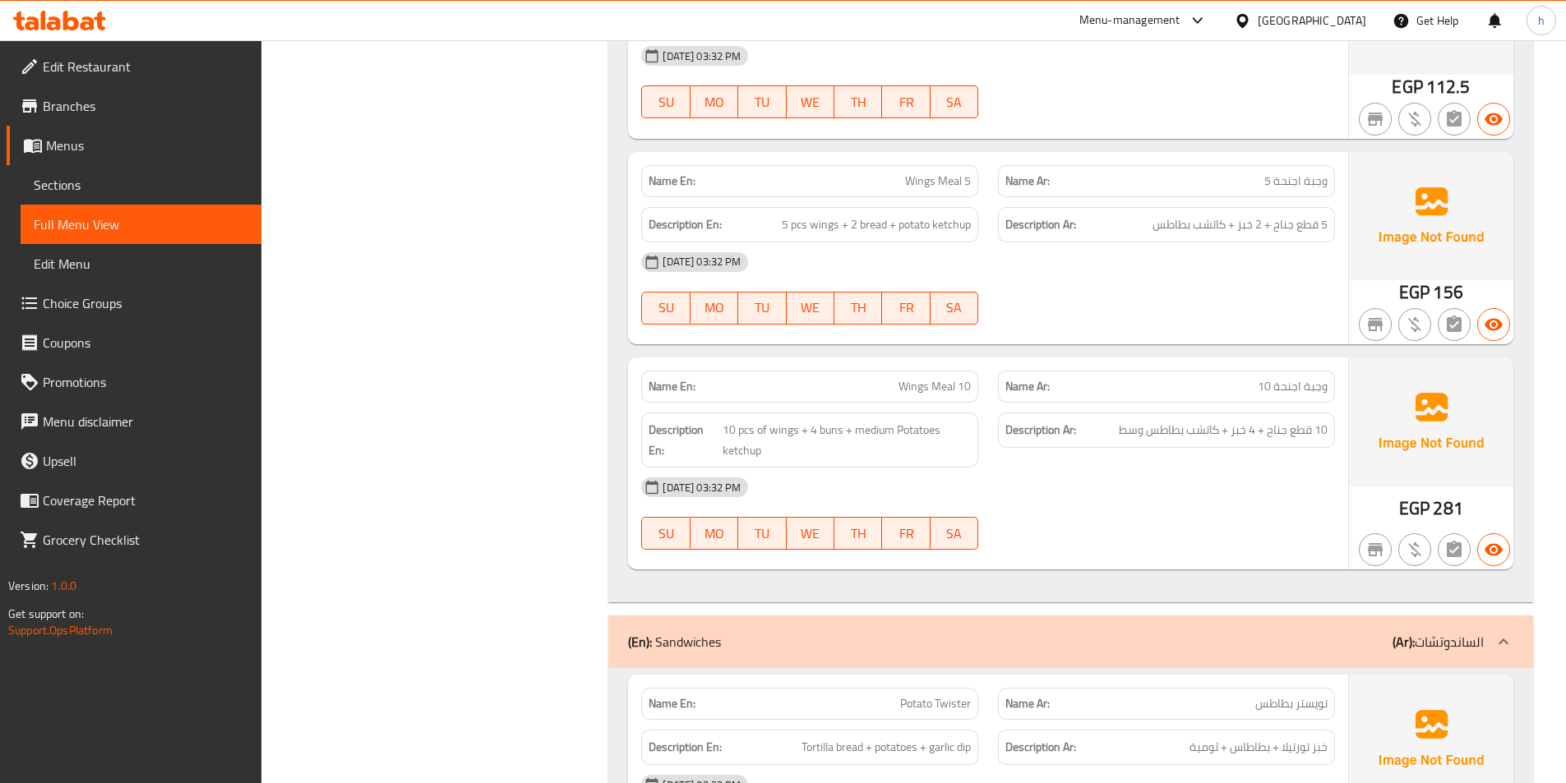
scroll to position [2959, 0]
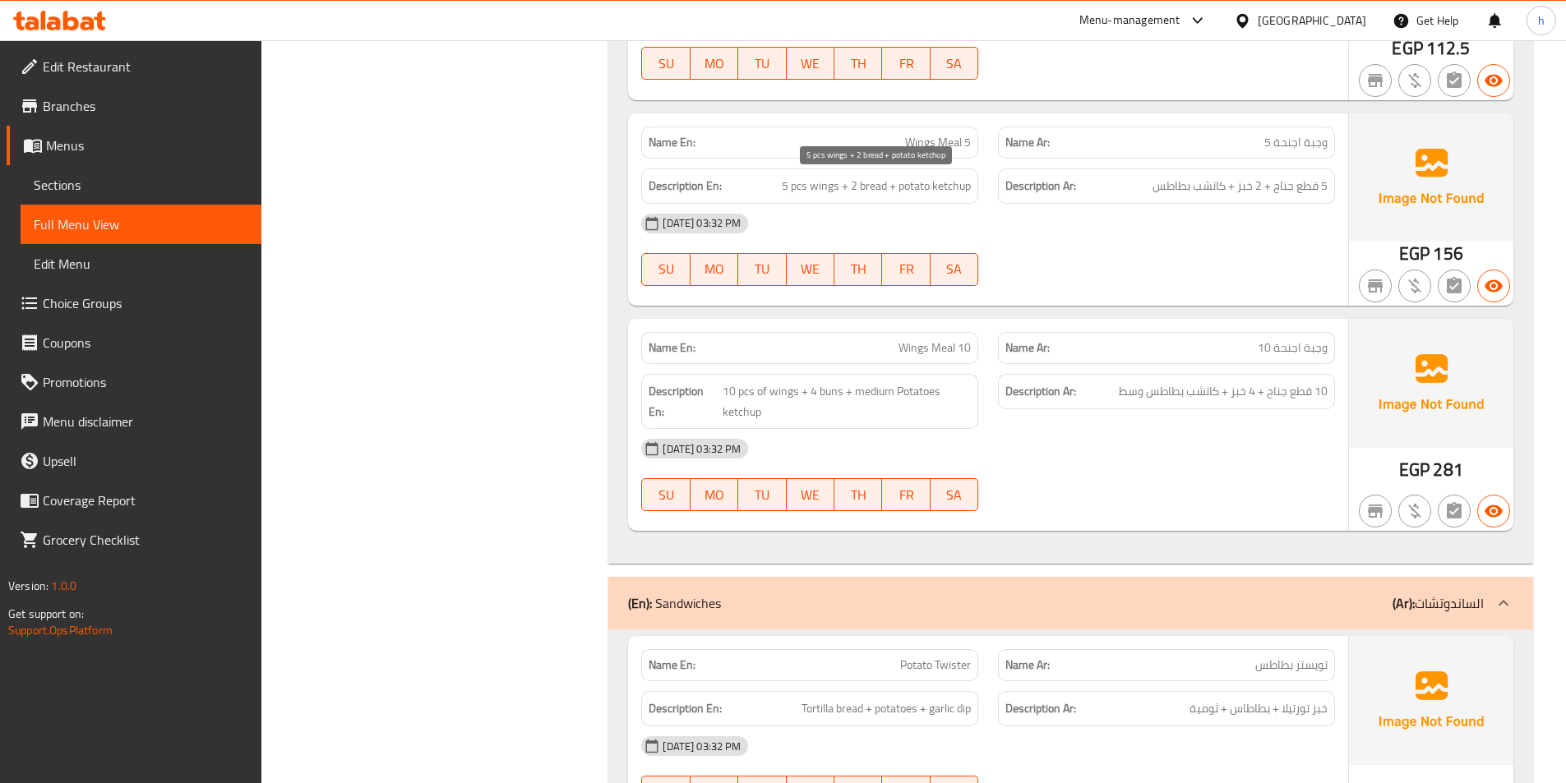
click at [880, 188] on span "5 pcs wings + 2 bread + potato ketchup" at bounding box center [876, 186] width 189 height 21
copy span "bread"
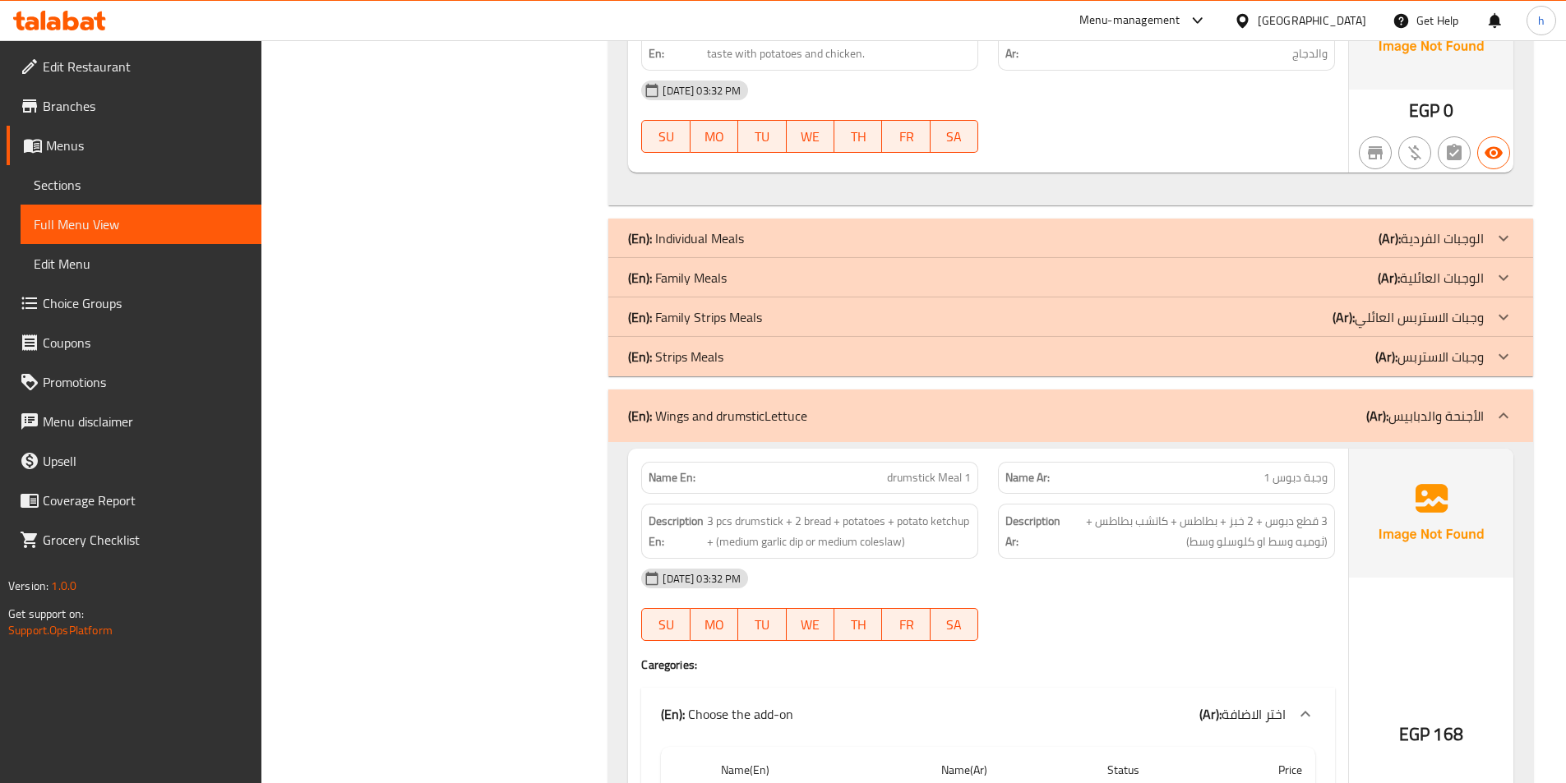
scroll to position [1397, 0]
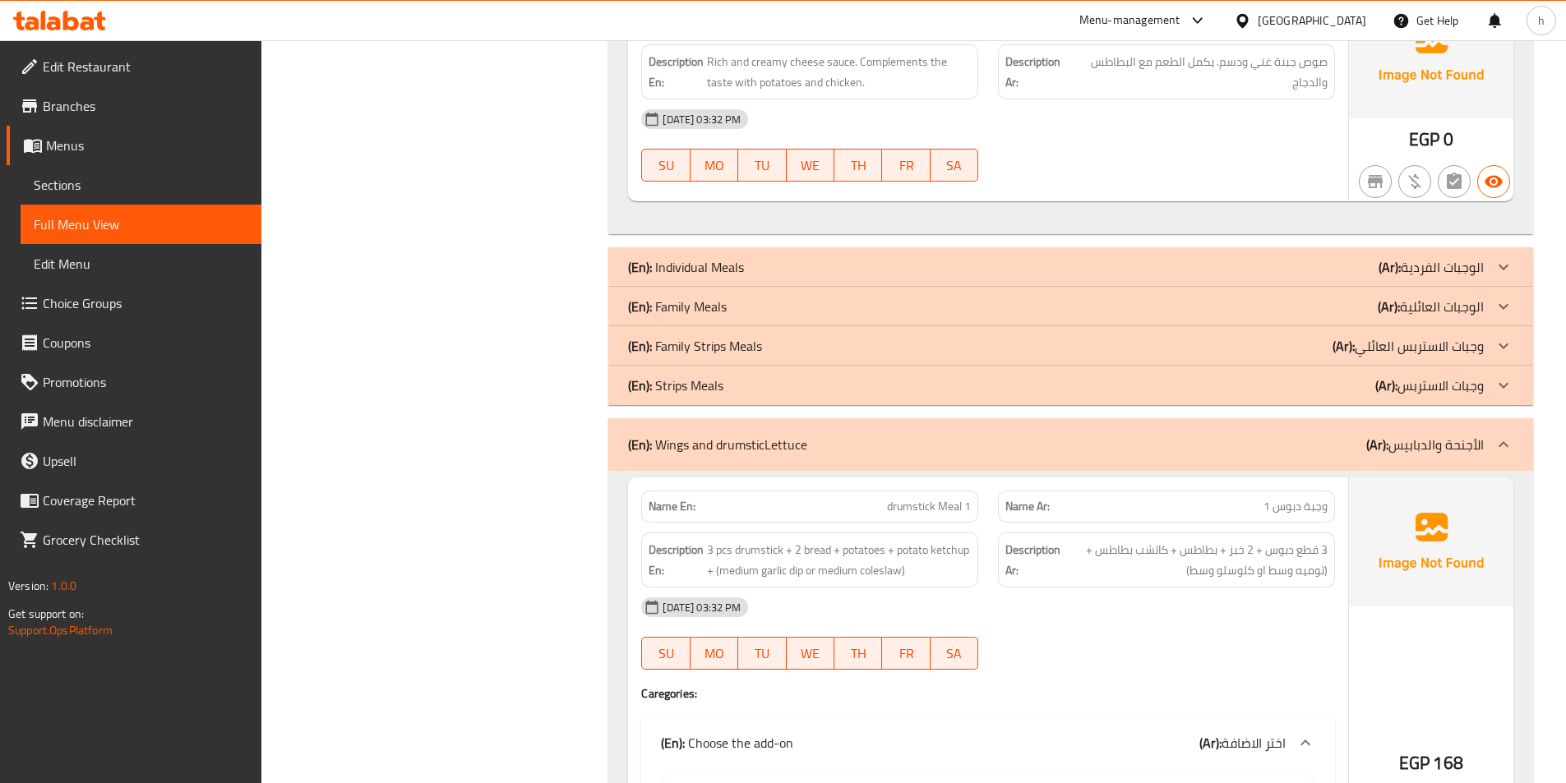
click at [1461, 446] on p "(Ar): الأجنحة والدبابيس" at bounding box center [1425, 445] width 118 height 20
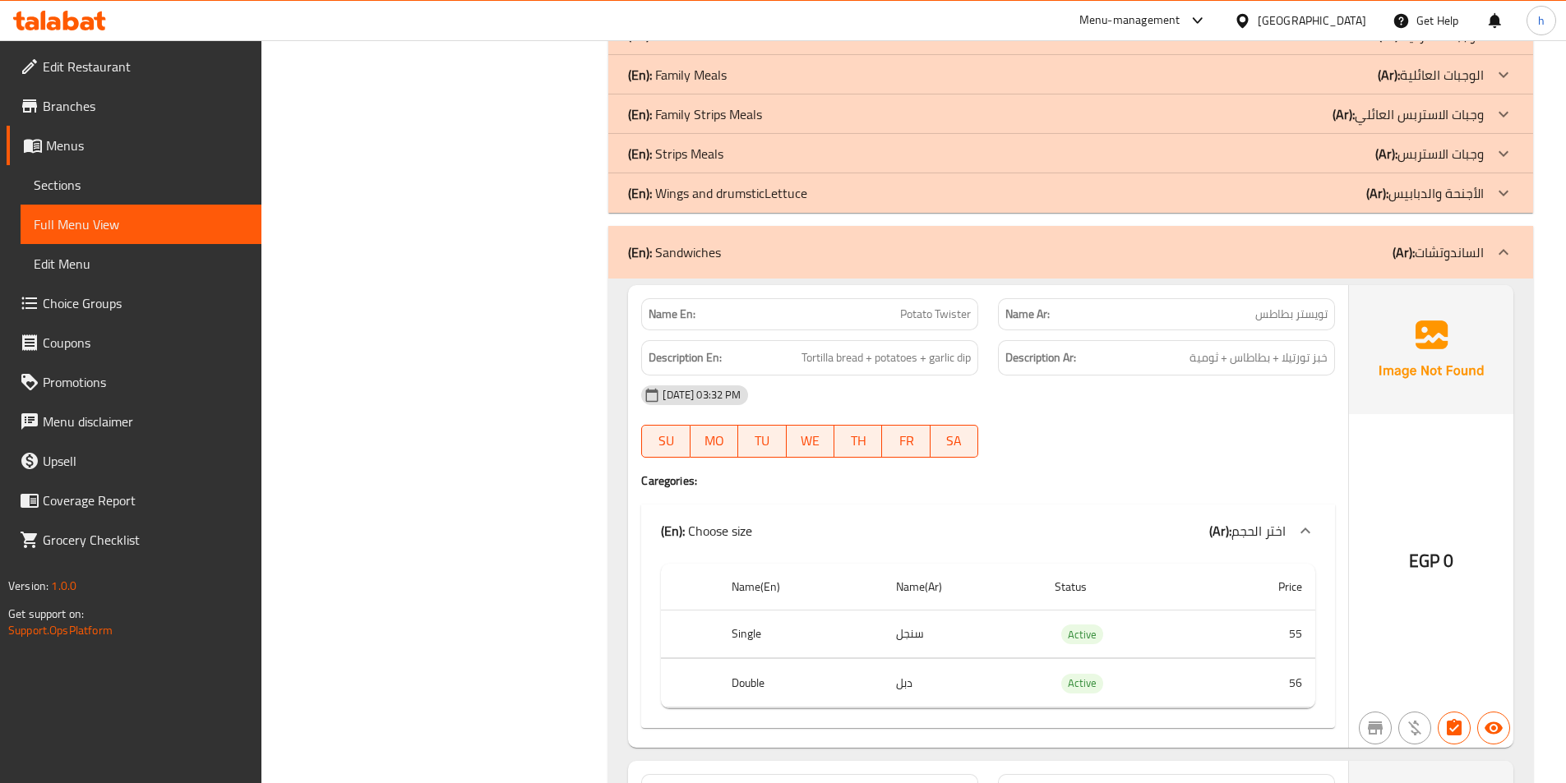
scroll to position [1726, 0]
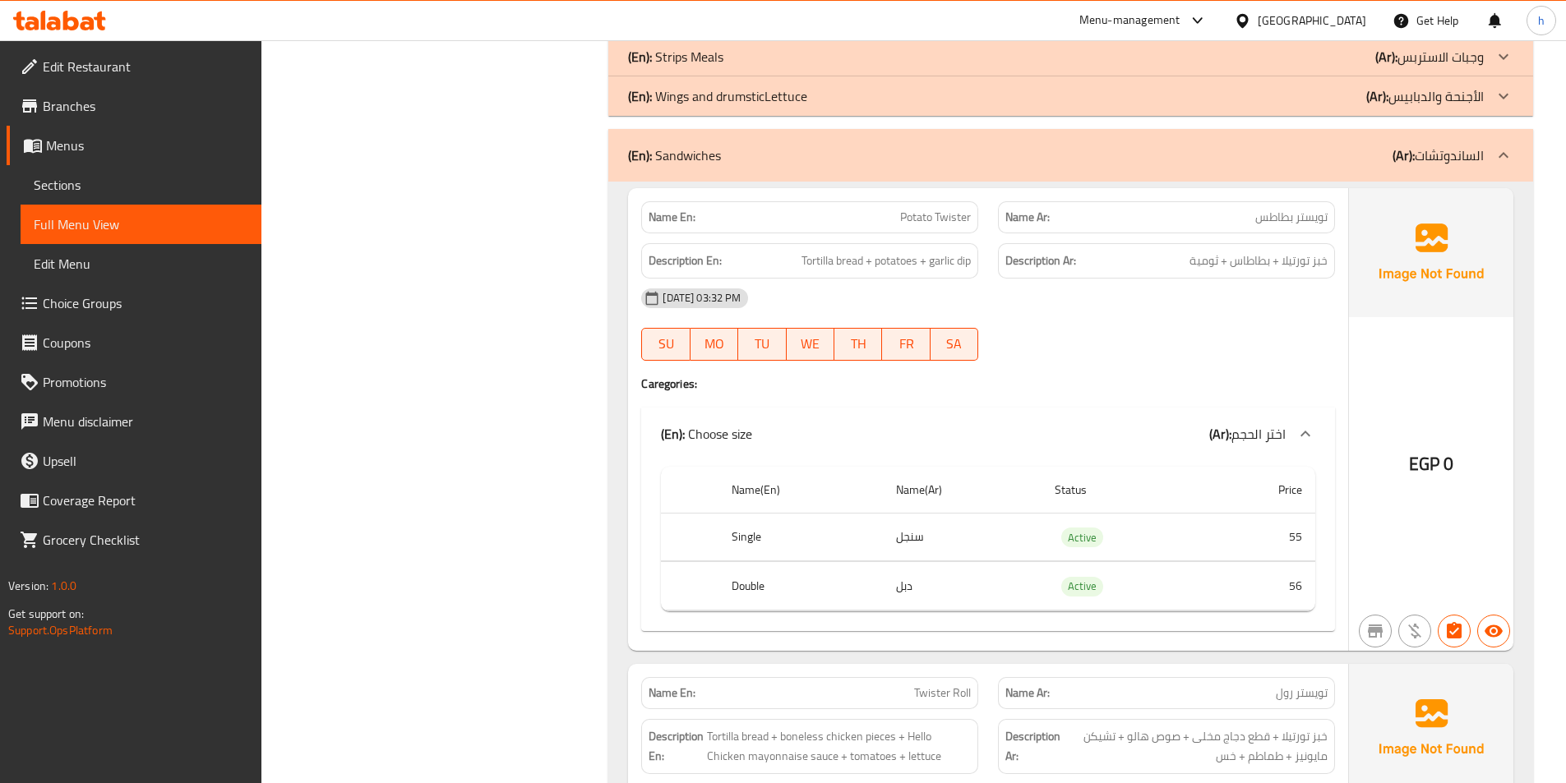
click at [1325, 254] on span "خبز تورتيلا + بطاطاس + ثومية" at bounding box center [1258, 261] width 138 height 21
drag, startPoint x: 800, startPoint y: 256, endPoint x: 876, endPoint y: 254, distance: 76.5
click at [876, 254] on span "Tortilla bread + potatoes + garlic dip" at bounding box center [885, 261] width 169 height 21
drag, startPoint x: 930, startPoint y: 275, endPoint x: 974, endPoint y: 267, distance: 44.2
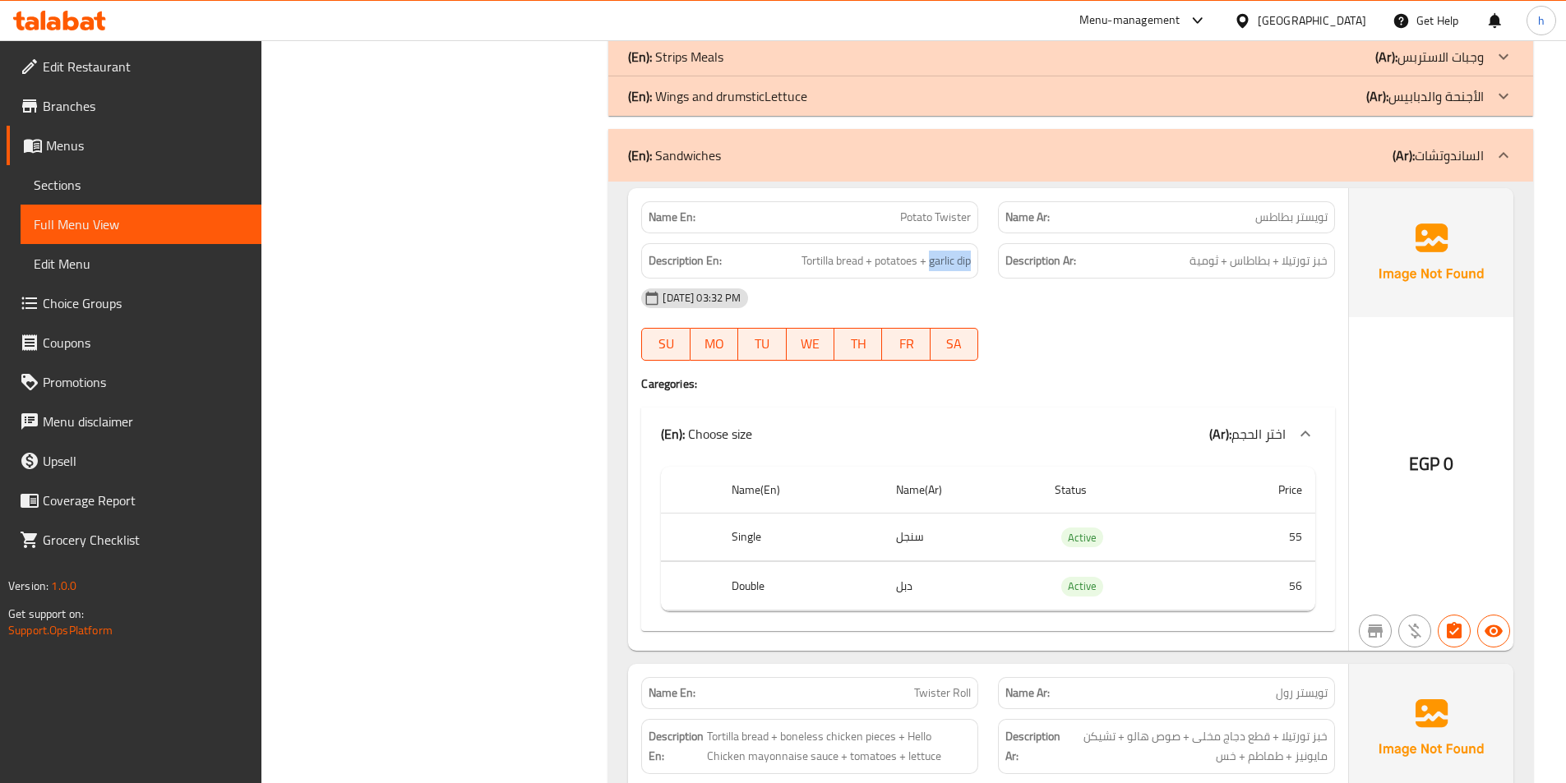
click at [974, 267] on div "Description En: Tortilla bread + potatoes + garlic dip" at bounding box center [809, 260] width 337 height 35
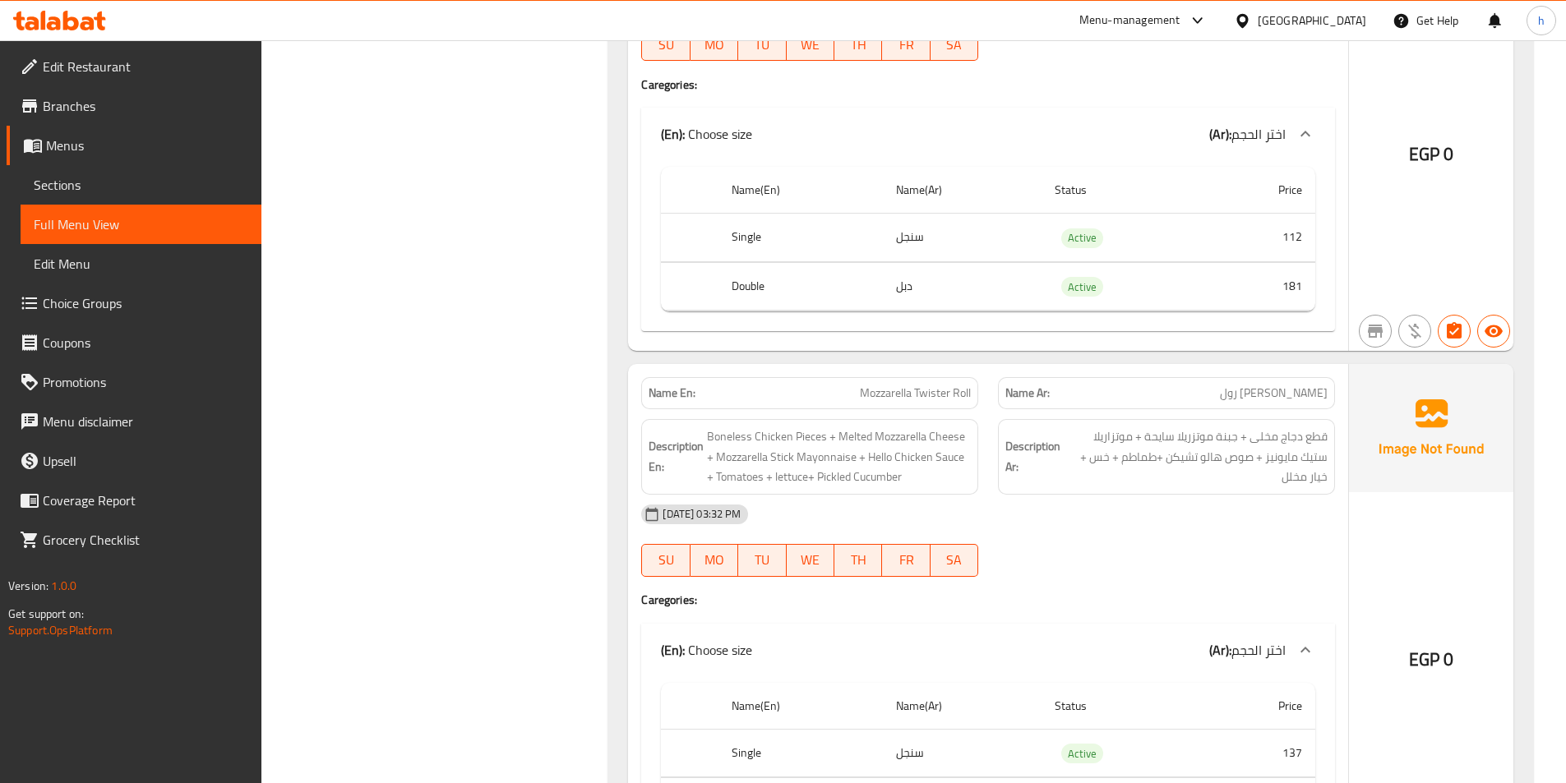
scroll to position [2548, 0]
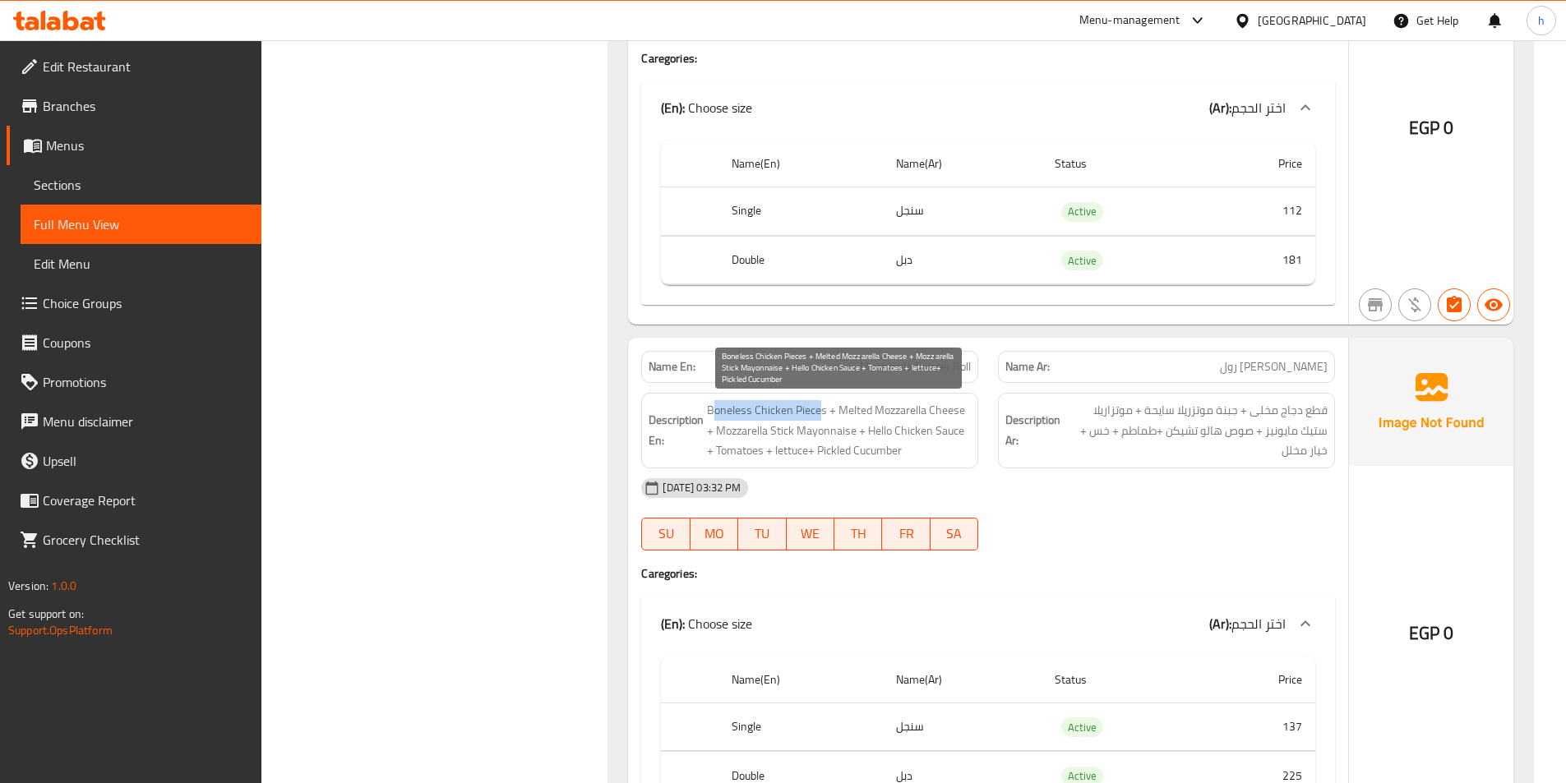
drag, startPoint x: 711, startPoint y: 411, endPoint x: 820, endPoint y: 408, distance: 109.4
click at [820, 408] on span "Boneless Chicken Pieces + Melted Mozzarella Cheese + Mozzarella Stick Mayonnais…" at bounding box center [839, 430] width 264 height 61
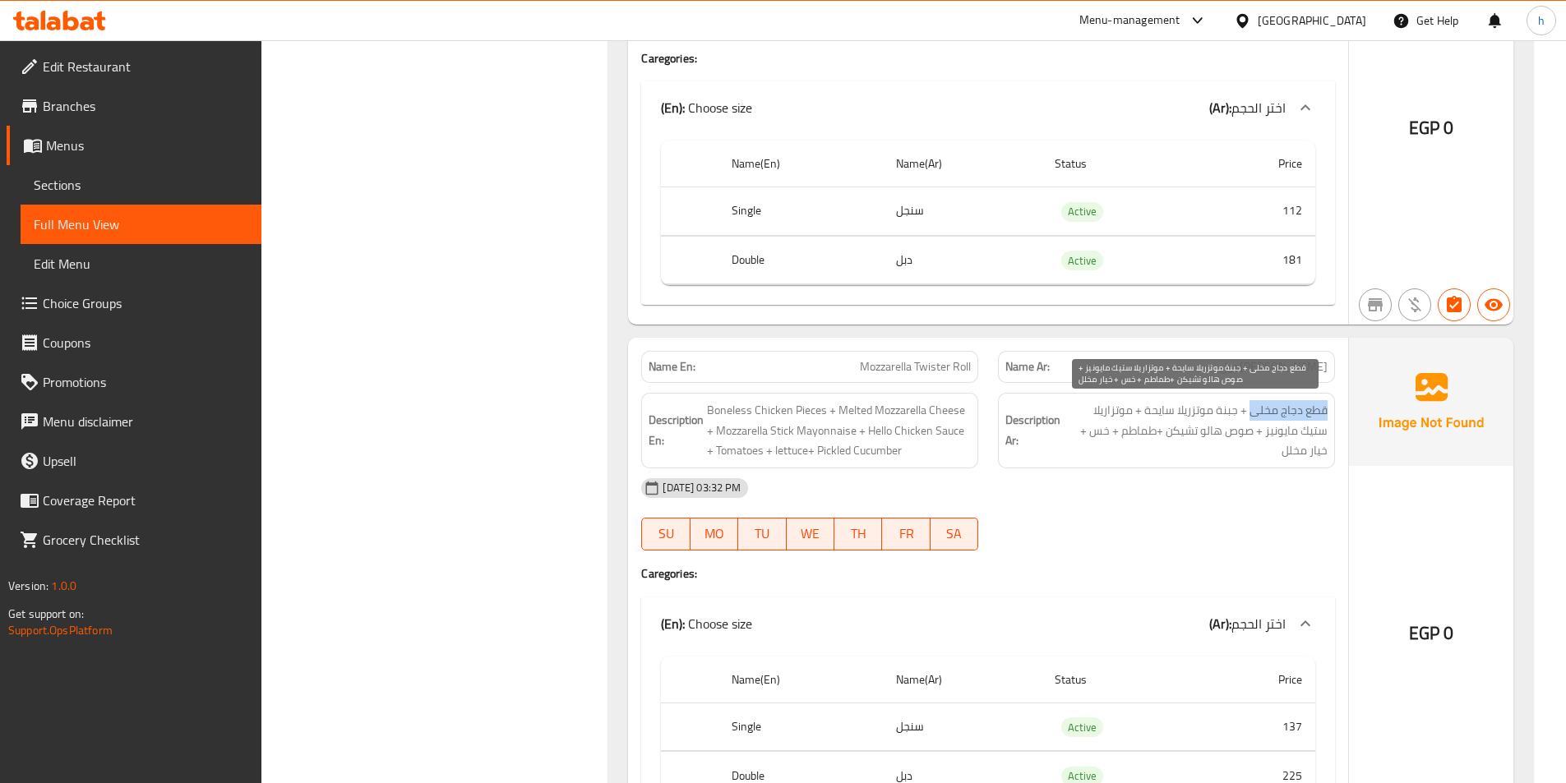
drag, startPoint x: 1327, startPoint y: 421, endPoint x: 1250, endPoint y: 415, distance: 76.7
click at [1250, 415] on span "قطع دجاج مخلى + جبنة موتزريلا سايحة + موتزاريلا ستيك مايونيز + صوص هالو تشيكن +…" at bounding box center [1196, 430] width 264 height 61
drag, startPoint x: 1233, startPoint y: 413, endPoint x: 1145, endPoint y: 408, distance: 88.1
click at [1145, 408] on span "قطع دجاج مخلى + جبنة موتزريلا سايحة + موتزاريلا ستيك مايونيز + صوص هالو تشيكن +…" at bounding box center [1196, 430] width 264 height 61
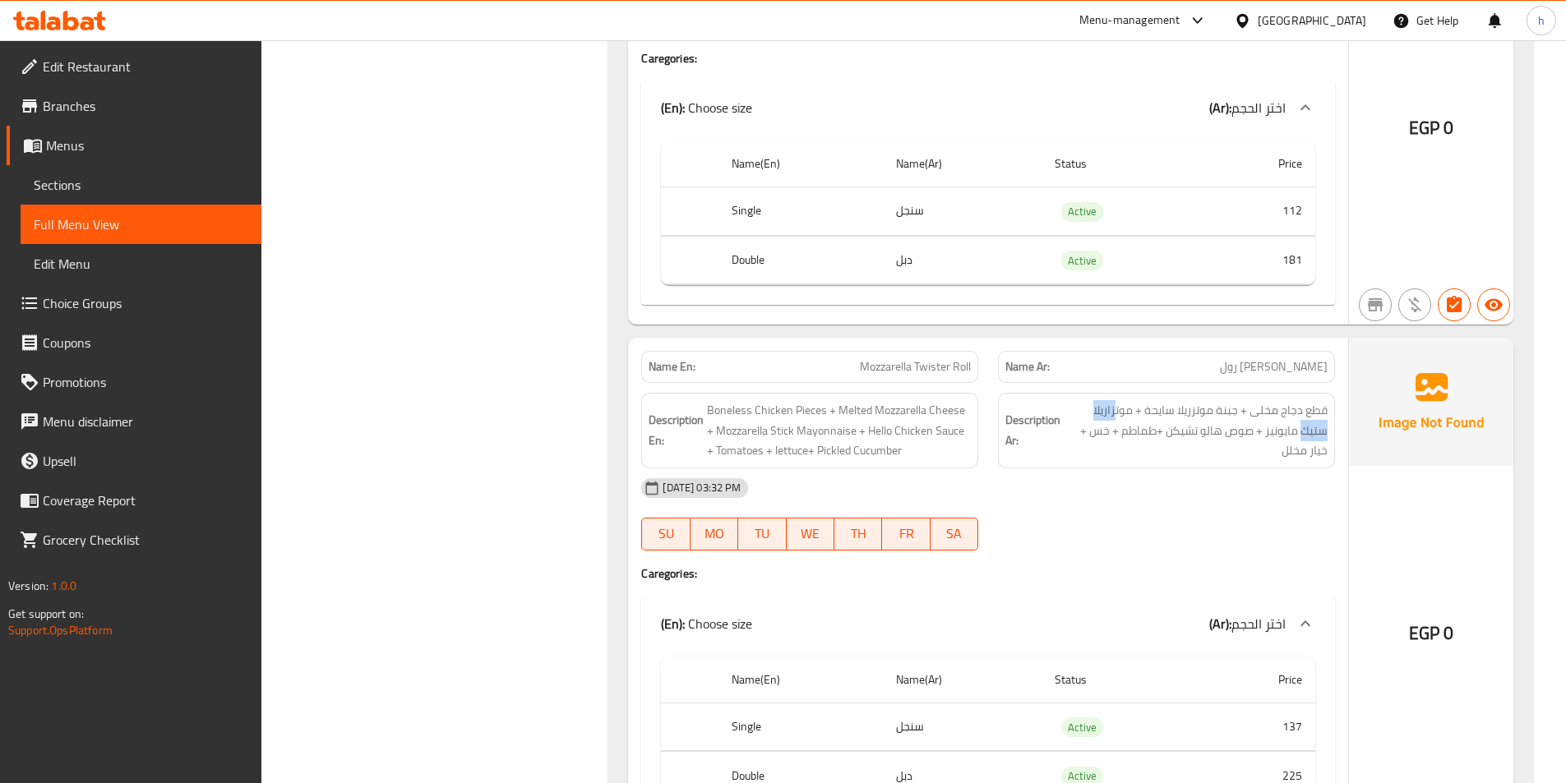
drag, startPoint x: 1117, startPoint y: 405, endPoint x: 1062, endPoint y: 404, distance: 55.1
click at [1062, 404] on h6 "Description Ar: قطع دجاج مخلى + جبنة موتزريلا سايحة + موتزاريلا ستيك مايونيز + …" at bounding box center [1166, 430] width 322 height 61
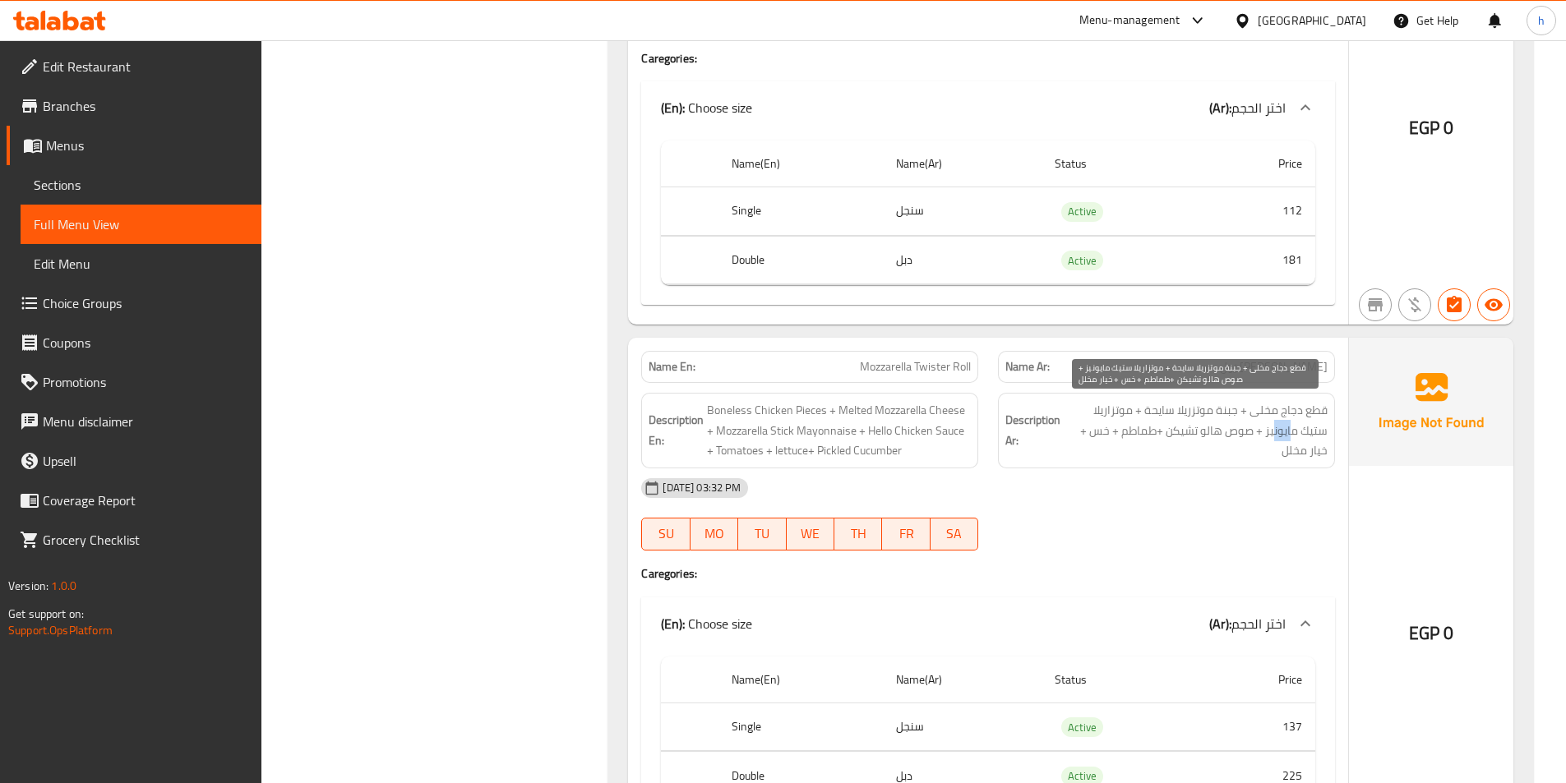
drag, startPoint x: 1302, startPoint y: 433, endPoint x: 1322, endPoint y: 432, distance: 19.7
click at [1322, 432] on span "قطع دجاج مخلى + جبنة موتزريلا سايحة + موتزاريلا ستيك مايونيز + صوص هالو تشيكن +…" at bounding box center [1196, 430] width 264 height 61
drag, startPoint x: 1257, startPoint y: 435, endPoint x: 1193, endPoint y: 432, distance: 64.2
click at [1193, 432] on span "قطع دجاج مخلى + جبنة موتزريلا سايحة + موتزاريلا ستيك مايونيز + صوص هالو تشيكن +…" at bounding box center [1196, 430] width 264 height 61
drag, startPoint x: 1170, startPoint y: 432, endPoint x: 1159, endPoint y: 432, distance: 11.5
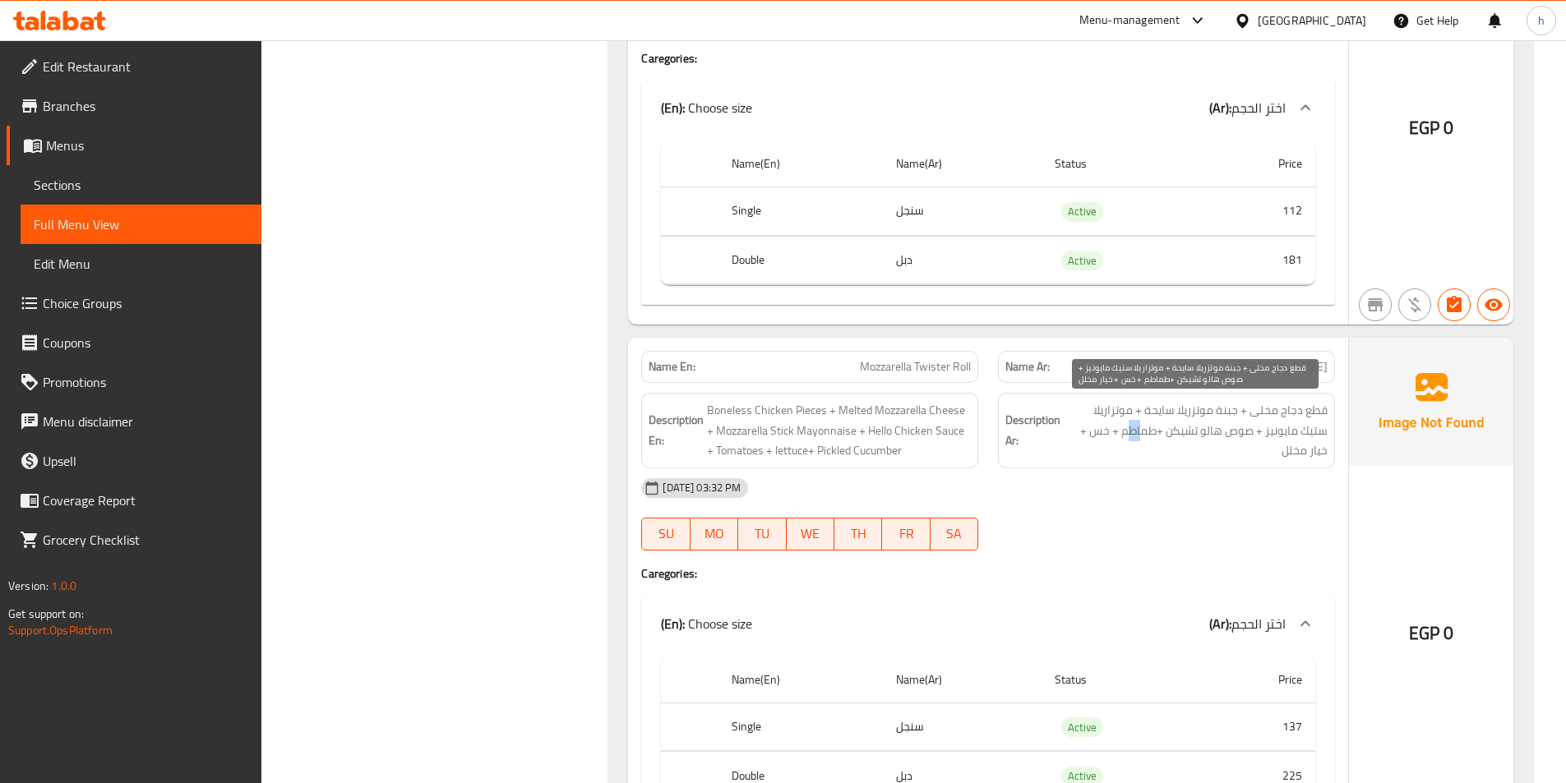
click at [1159, 432] on span "قطع دجاج مخلى + جبنة موتزريلا سايحة + موتزاريلا ستيك مايونيز + صوص هالو تشيكن +…" at bounding box center [1196, 430] width 264 height 61
drag, startPoint x: 1135, startPoint y: 431, endPoint x: 1106, endPoint y: 431, distance: 28.8
click at [1133, 431] on span "قطع دجاج مخلى + جبنة موتزريلا سايحة + موتزاريلا ستيك مايونيز + صوص هالو تشيكن +…" at bounding box center [1196, 430] width 264 height 61
click at [1102, 431] on span "قطع دجاج مخلى + جبنة موتزريلا سايحة + موتزاريلا ستيك مايونيز + صوص هالو تشيكن +…" at bounding box center [1196, 430] width 264 height 61
drag, startPoint x: 1224, startPoint y: 456, endPoint x: 1248, endPoint y: 459, distance: 24.8
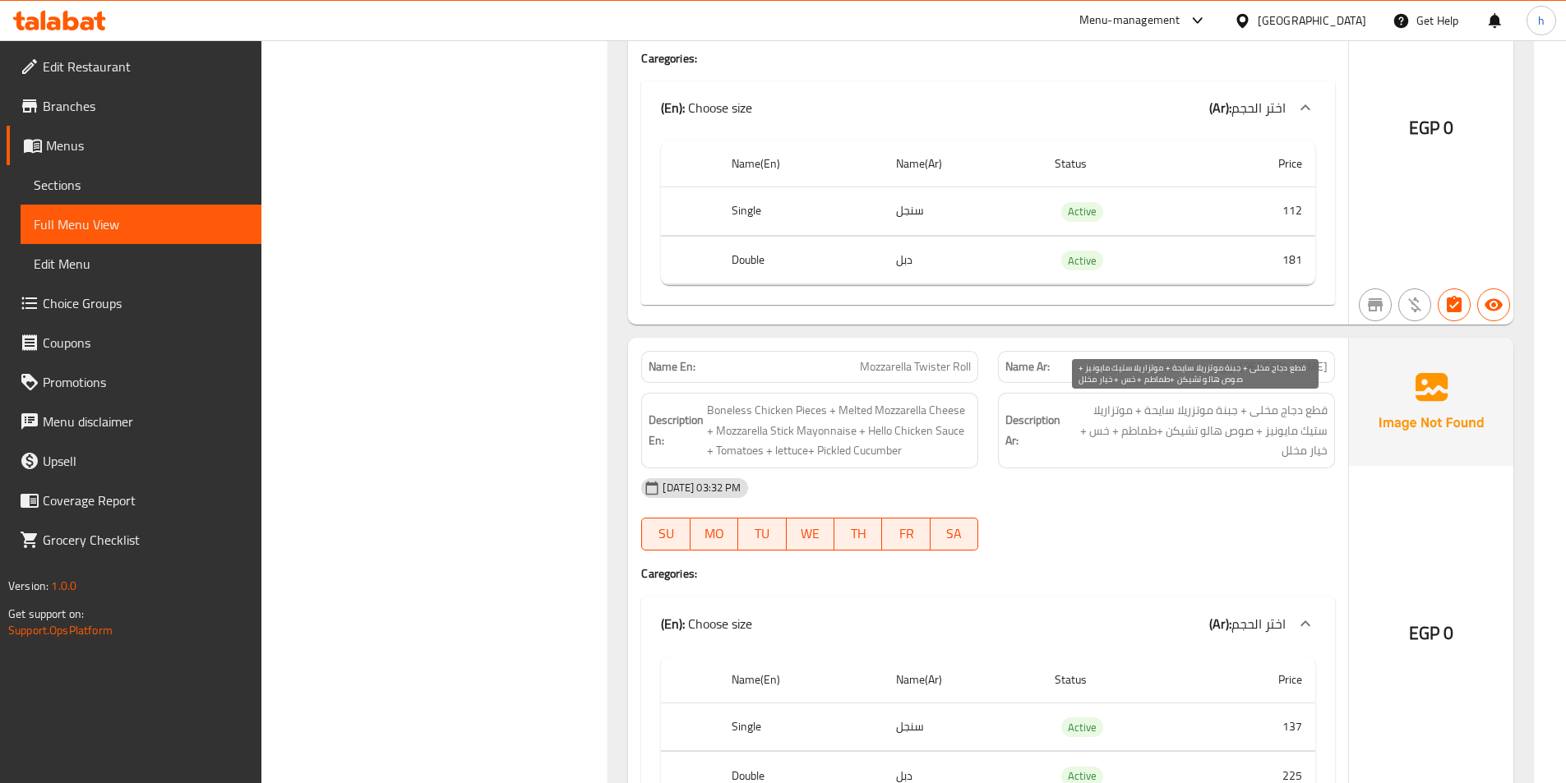
click at [1248, 459] on span "قطع دجاج مخلى + جبنة موتزريلا سايحة + موتزاريلا ستيك مايونيز + صوص هالو تشيكن +…" at bounding box center [1196, 430] width 264 height 61
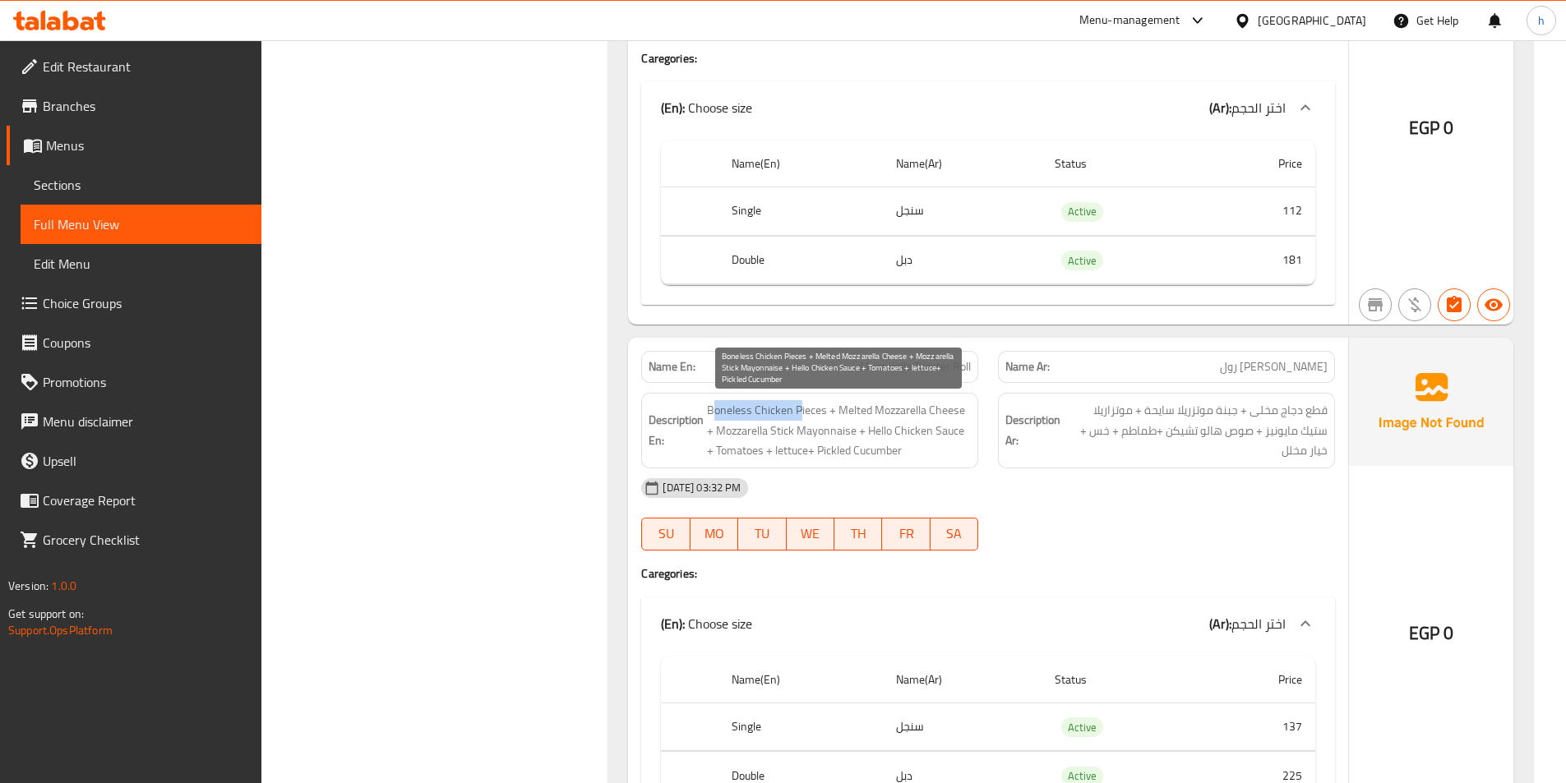
drag, startPoint x: 711, startPoint y: 407, endPoint x: 801, endPoint y: 403, distance: 89.7
click at [801, 403] on span "Boneless Chicken Pieces + Melted Mozzarella Cheese + Mozzarella Stick Mayonnais…" at bounding box center [839, 430] width 264 height 61
drag, startPoint x: 839, startPoint y: 407, endPoint x: 958, endPoint y: 403, distance: 119.2
click at [958, 403] on span "Boneless Chicken Pieces + Melted Mozzarella Cheese + Mozzarella Stick Mayonnais…" at bounding box center [839, 430] width 264 height 61
drag, startPoint x: 734, startPoint y: 431, endPoint x: 849, endPoint y: 423, distance: 115.3
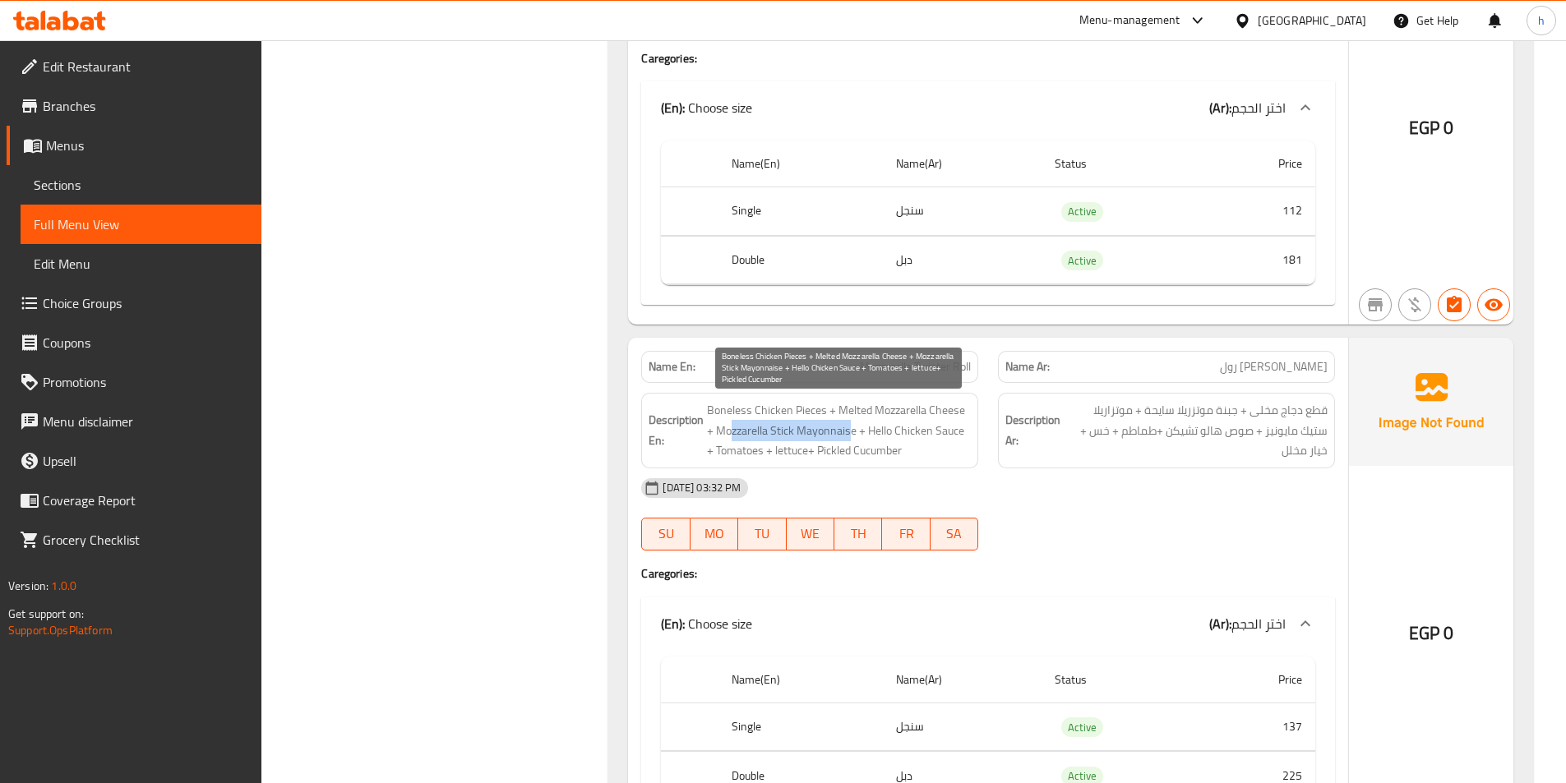
click at [849, 423] on span "Boneless Chicken Pieces + Melted Mozzarella Cheese + Mozzarella Stick Mayonnais…" at bounding box center [839, 430] width 264 height 61
drag, startPoint x: 872, startPoint y: 429, endPoint x: 944, endPoint y: 418, distance: 72.3
click at [944, 418] on span "Boneless Chicken Pieces + Melted Mozzarella Cheese + Mozzarella Stick Mayonnais…" at bounding box center [839, 430] width 264 height 61
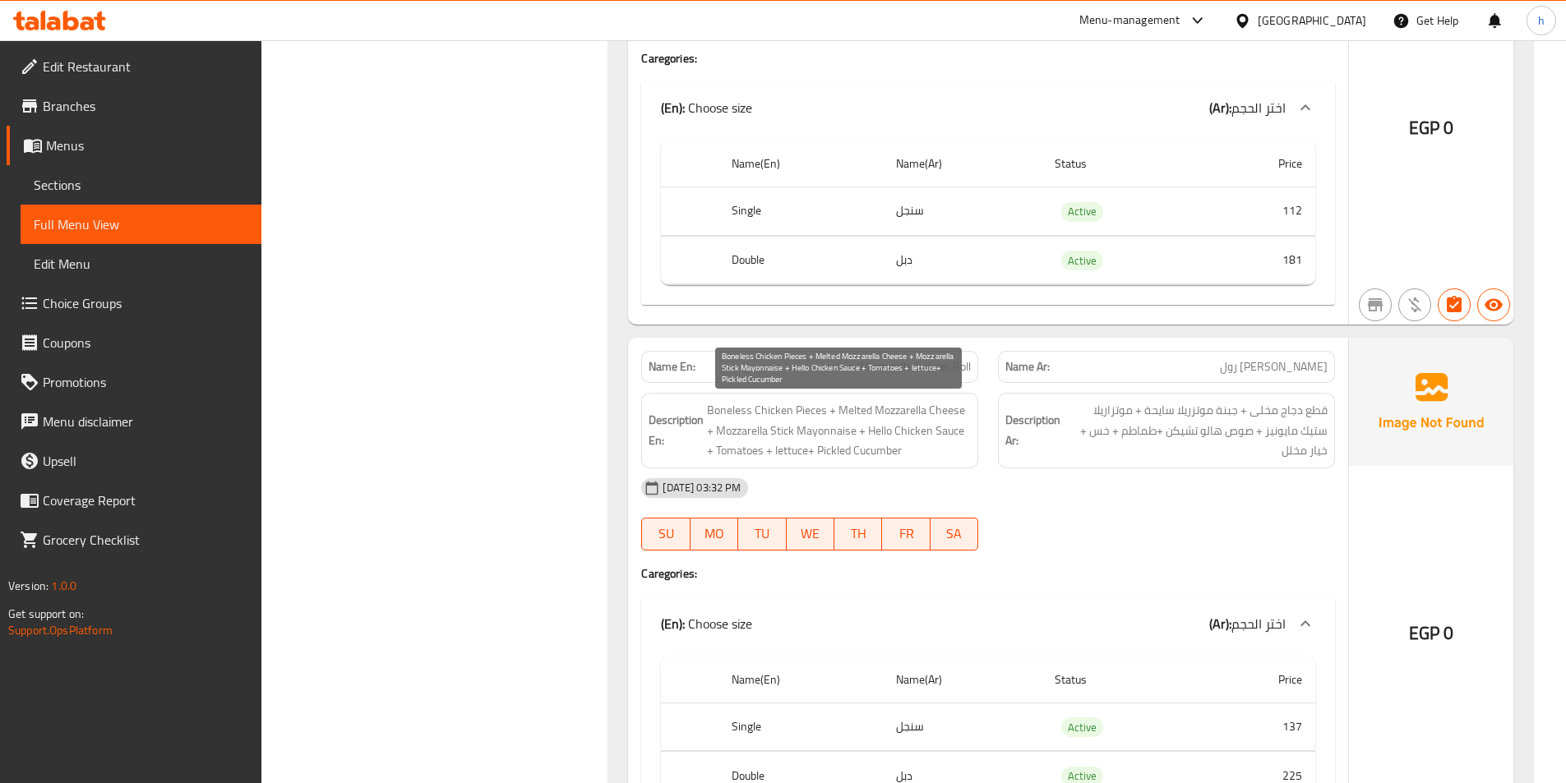
drag, startPoint x: 737, startPoint y: 451, endPoint x: 752, endPoint y: 451, distance: 14.8
click at [741, 451] on span "Boneless Chicken Pieces + Melted Mozzarella Cheese + Mozzarella Stick Mayonnais…" at bounding box center [839, 430] width 264 height 61
drag, startPoint x: 794, startPoint y: 453, endPoint x: 805, endPoint y: 452, distance: 11.5
click at [805, 452] on span "Boneless Chicken Pieces + Melted Mozzarella Cheese + Mozzarella Stick Mayonnais…" at bounding box center [839, 430] width 264 height 61
drag, startPoint x: 833, startPoint y: 452, endPoint x: 939, endPoint y: 452, distance: 105.2
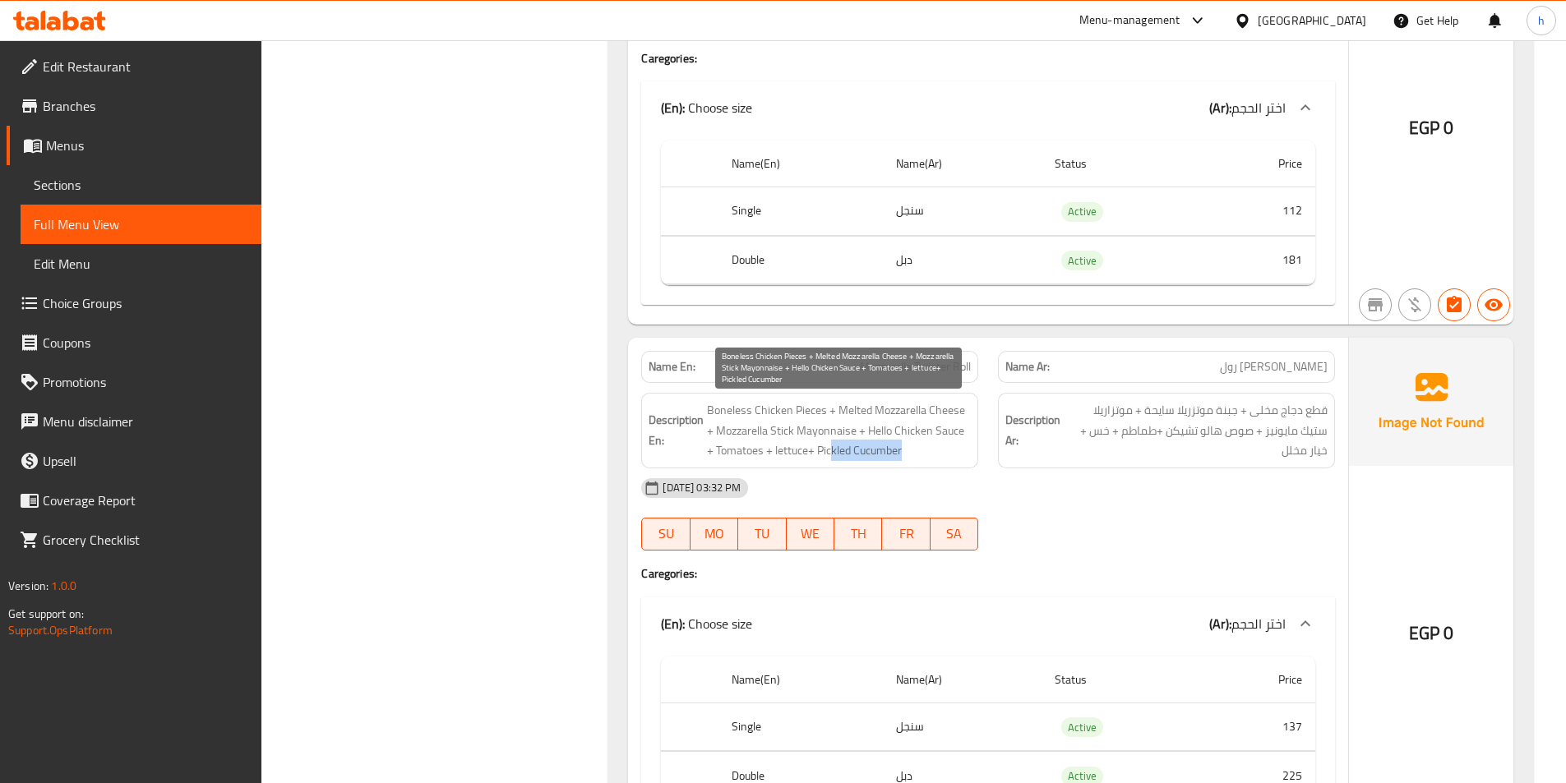
click at [939, 452] on span "Boneless Chicken Pieces + Melted Mozzarella Cheese + Mozzarella Stick Mayonnais…" at bounding box center [839, 430] width 264 height 61
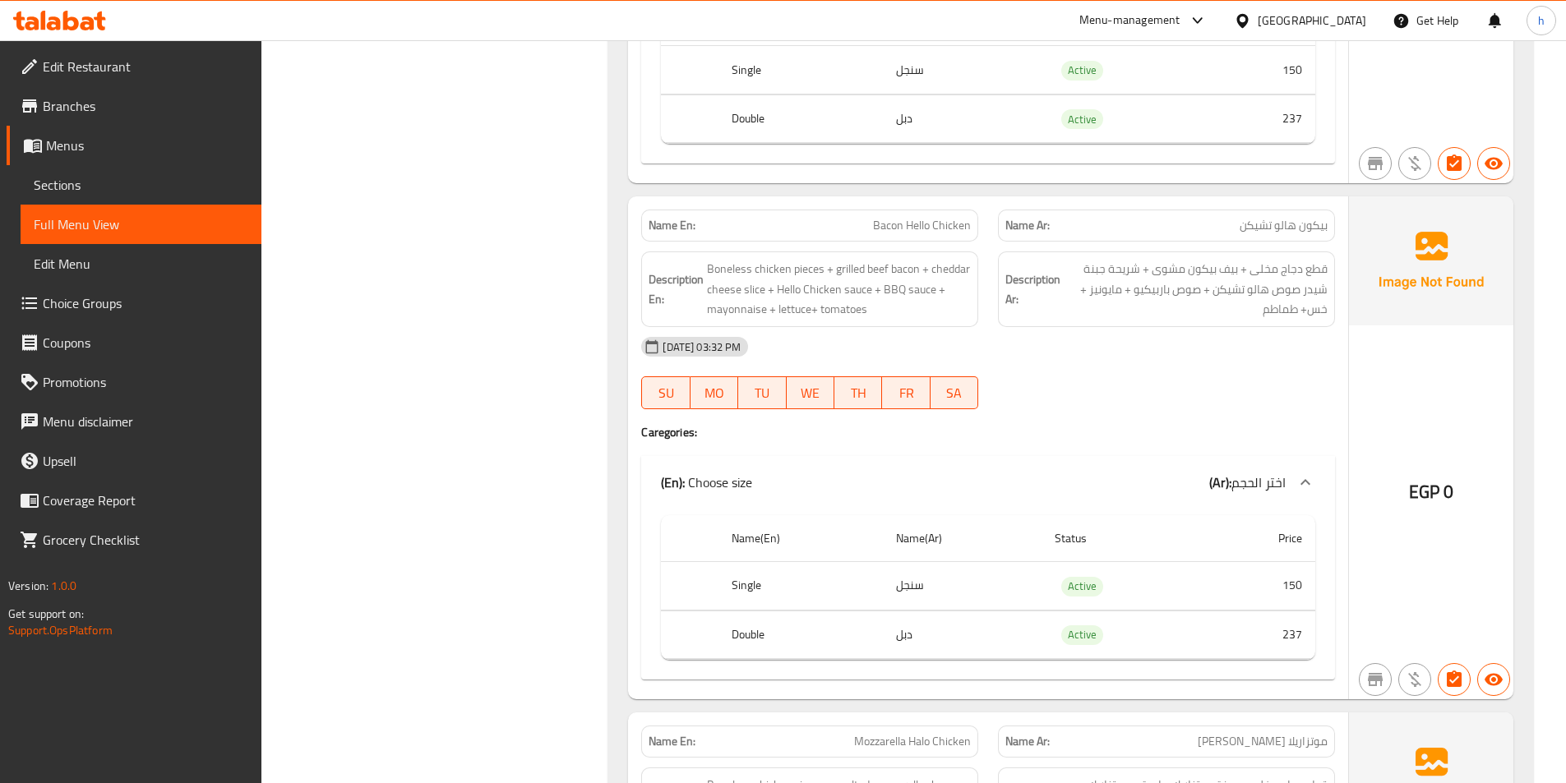
scroll to position [4274, 0]
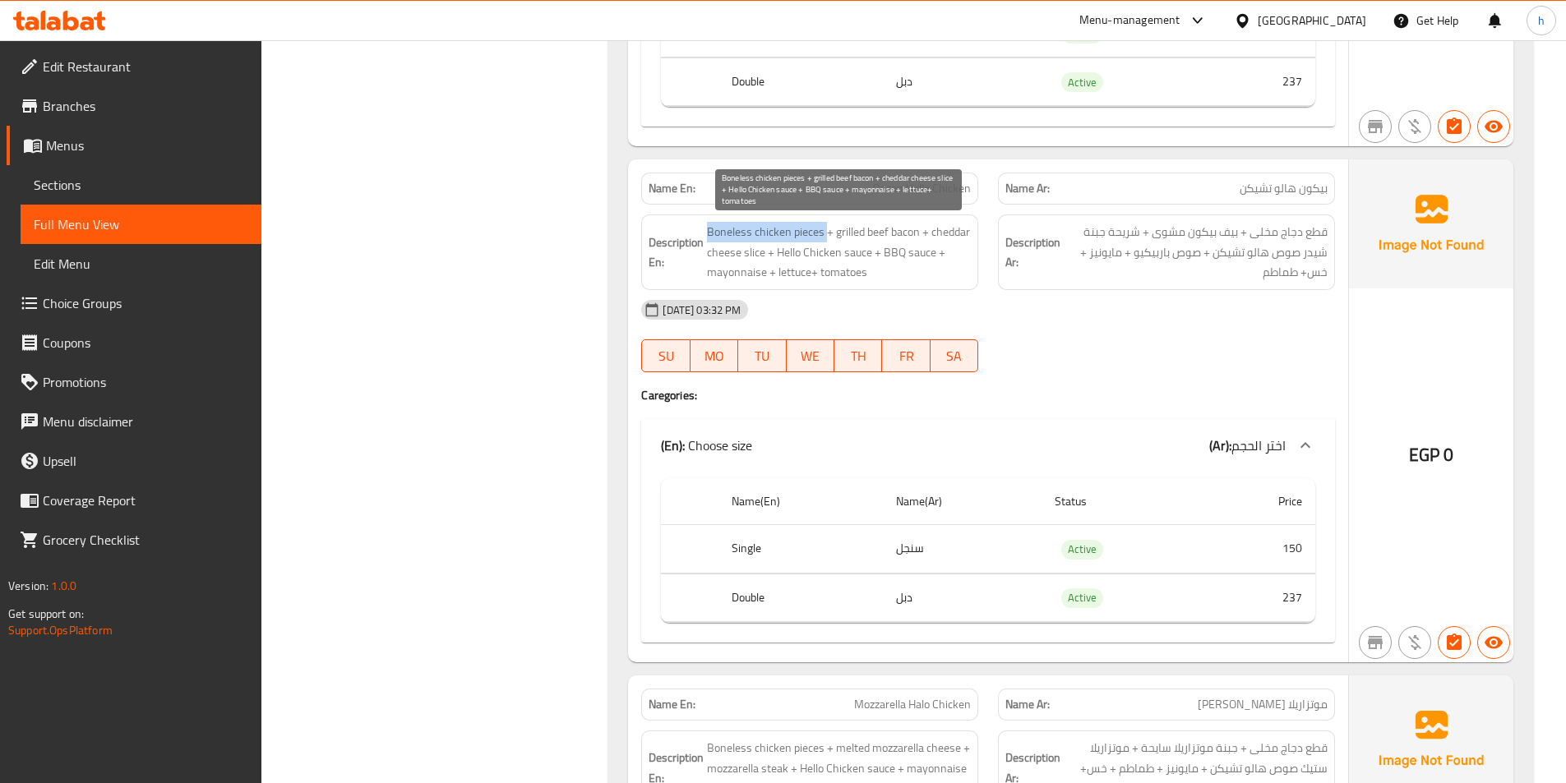
drag, startPoint x: 708, startPoint y: 231, endPoint x: 824, endPoint y: 234, distance: 115.9
click at [824, 234] on span "Boneless chicken pieces + grilled beef bacon + cheddar cheese slice + Hello Chi…" at bounding box center [839, 252] width 264 height 61
click at [721, 242] on span "Boneless chicken pieces + grilled beef bacon + cheddar cheese slice + Hello Chi…" at bounding box center [839, 252] width 264 height 61
click at [759, 234] on span "Boneless chicken pieces + grilled beef bacon + cheddar cheese slice + Hello Chi…" at bounding box center [839, 252] width 264 height 61
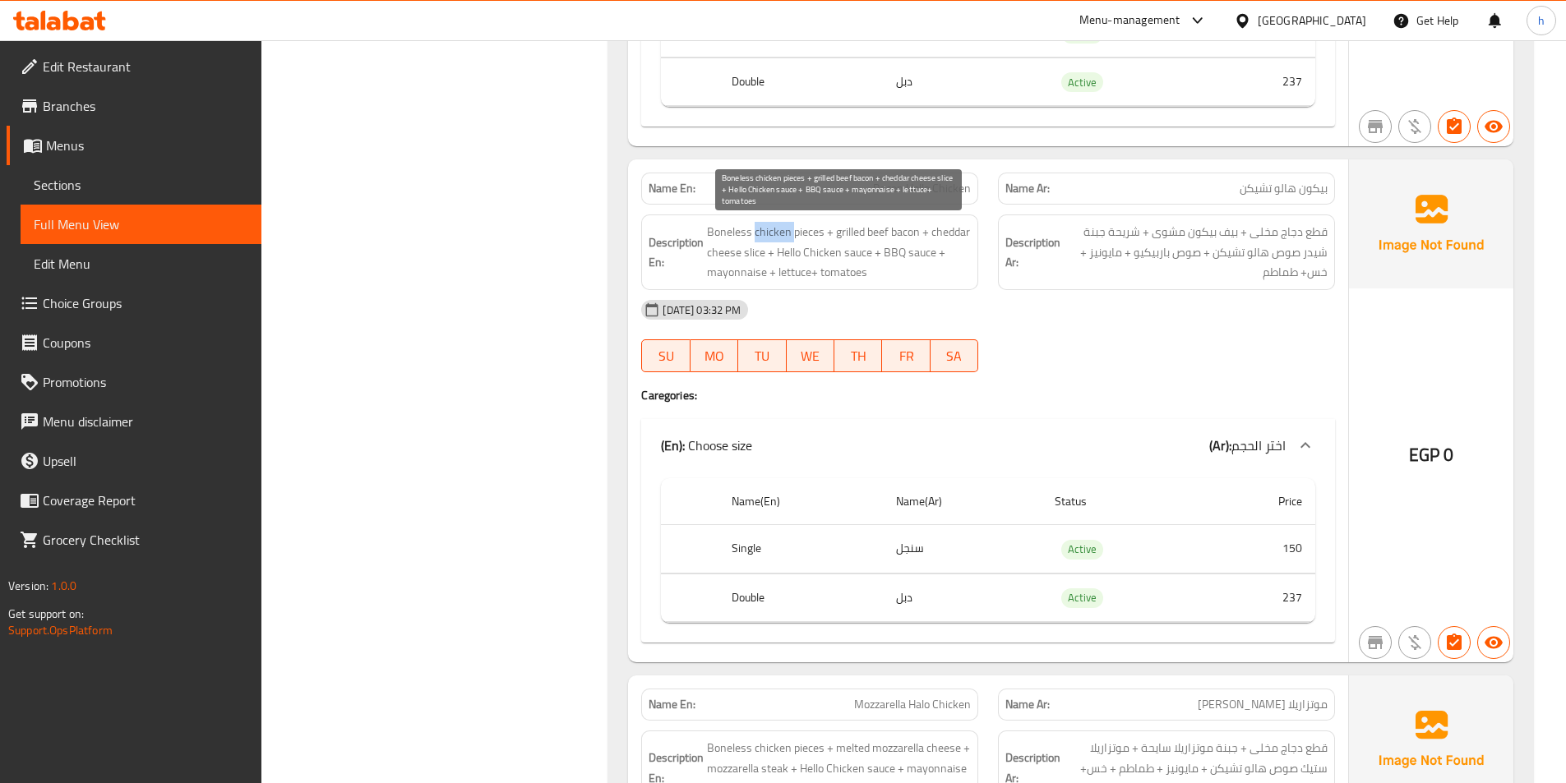
click at [759, 234] on span "Boneless chicken pieces + grilled beef bacon + cheddar cheese slice + Hello Chi…" at bounding box center [839, 252] width 264 height 61
drag, startPoint x: 841, startPoint y: 228, endPoint x: 916, endPoint y: 227, distance: 75.6
click at [916, 227] on span "Boneless chicken pieces + grilled beef bacon + cheddar cheese slice + Hello Chi…" at bounding box center [839, 252] width 264 height 61
drag, startPoint x: 939, startPoint y: 230, endPoint x: 780, endPoint y: 254, distance: 160.4
click at [780, 254] on span "Boneless chicken pieces + grilled beef bacon + cheddar cheese slice + Hello Chi…" at bounding box center [839, 252] width 264 height 61
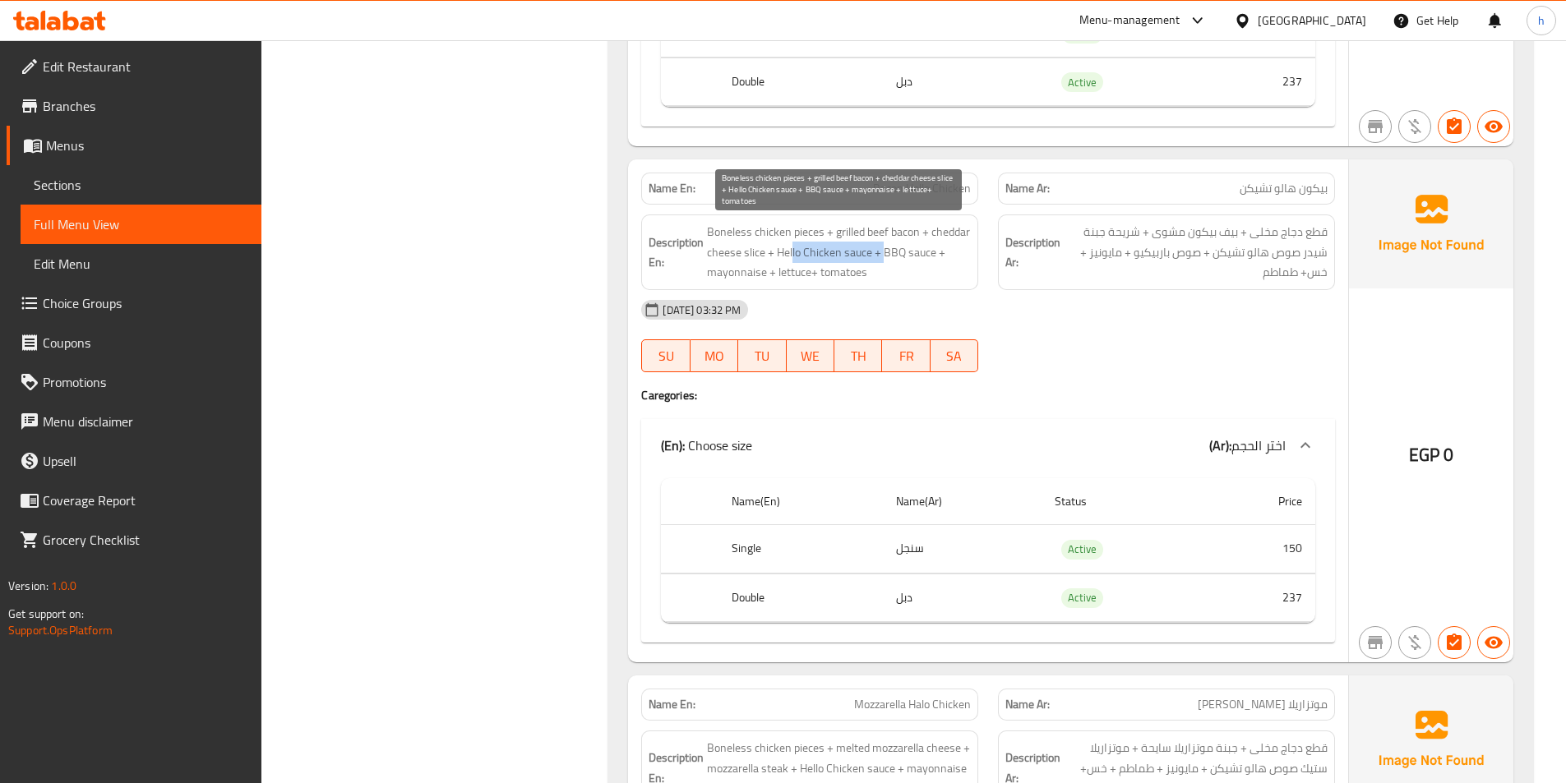
drag, startPoint x: 793, startPoint y: 250, endPoint x: 883, endPoint y: 256, distance: 89.8
click at [883, 256] on span "Boneless chicken pieces + grilled beef bacon + cheddar cheese slice + Hello Chi…" at bounding box center [839, 252] width 264 height 61
drag, startPoint x: 898, startPoint y: 256, endPoint x: 918, endPoint y: 256, distance: 19.7
click at [918, 256] on span "Boneless chicken pieces + grilled beef bacon + cheddar cheese slice + Hello Chi…" at bounding box center [839, 252] width 264 height 61
drag, startPoint x: 727, startPoint y: 268, endPoint x: 750, endPoint y: 267, distance: 23.8
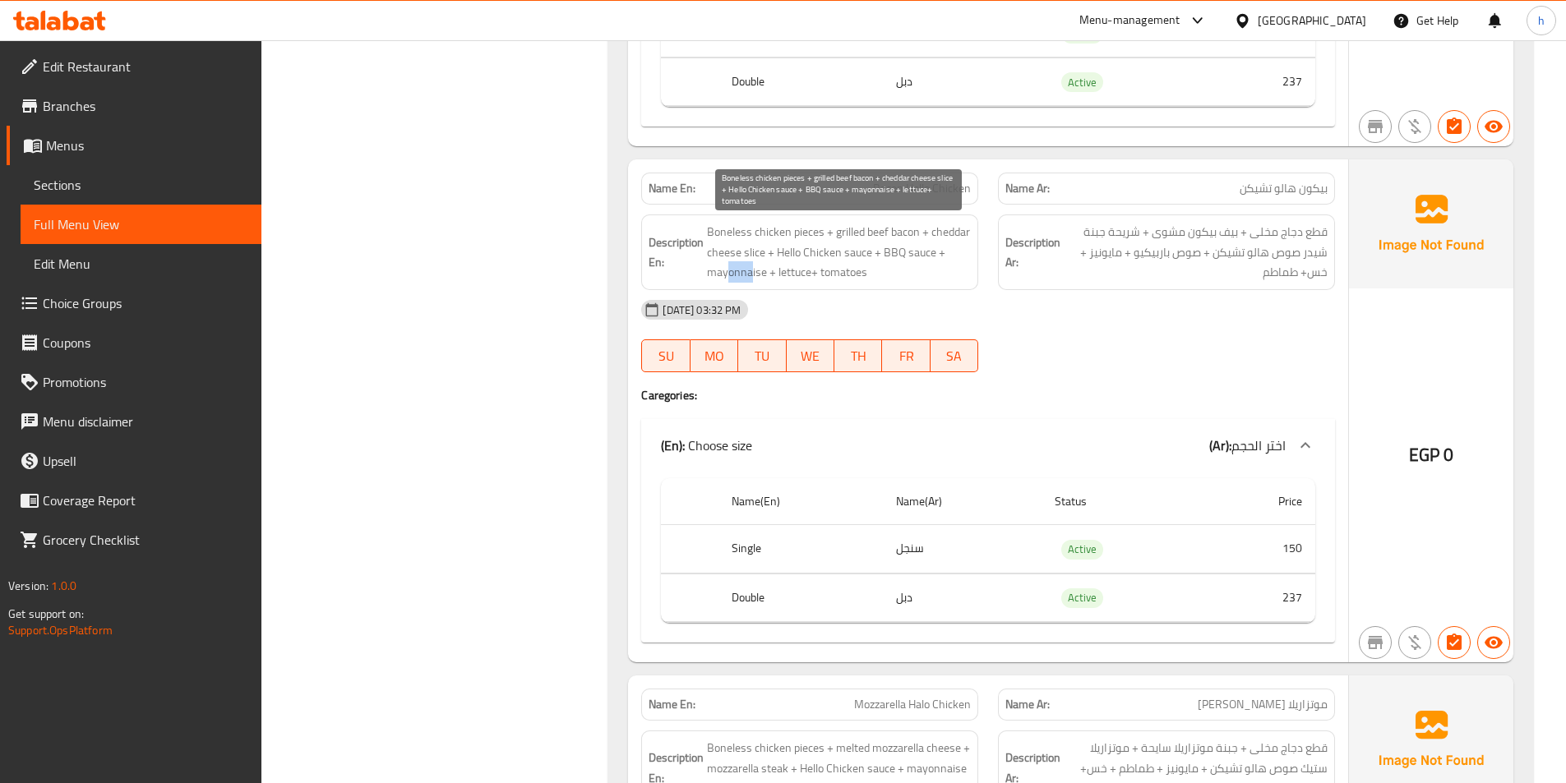
click at [750, 267] on span "Boneless chicken pieces + grilled beef bacon + cheddar cheese slice + Hello Chi…" at bounding box center [839, 252] width 264 height 61
drag, startPoint x: 810, startPoint y: 275, endPoint x: 833, endPoint y: 278, distance: 23.1
click at [827, 275] on span "Boneless chicken pieces + grilled beef bacon + cheddar cheese slice + Hello Chi…" at bounding box center [839, 252] width 264 height 61
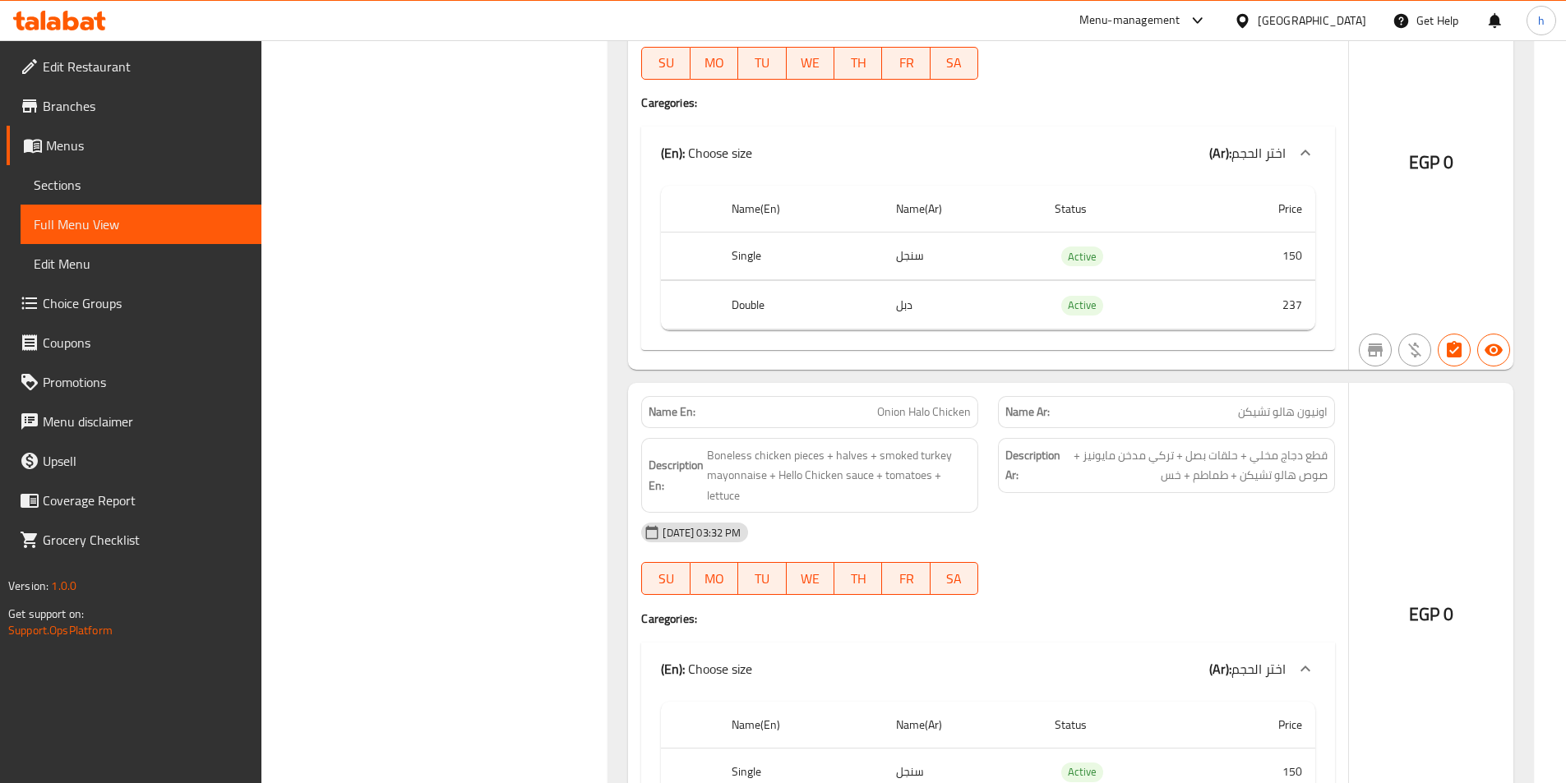
scroll to position [5178, 0]
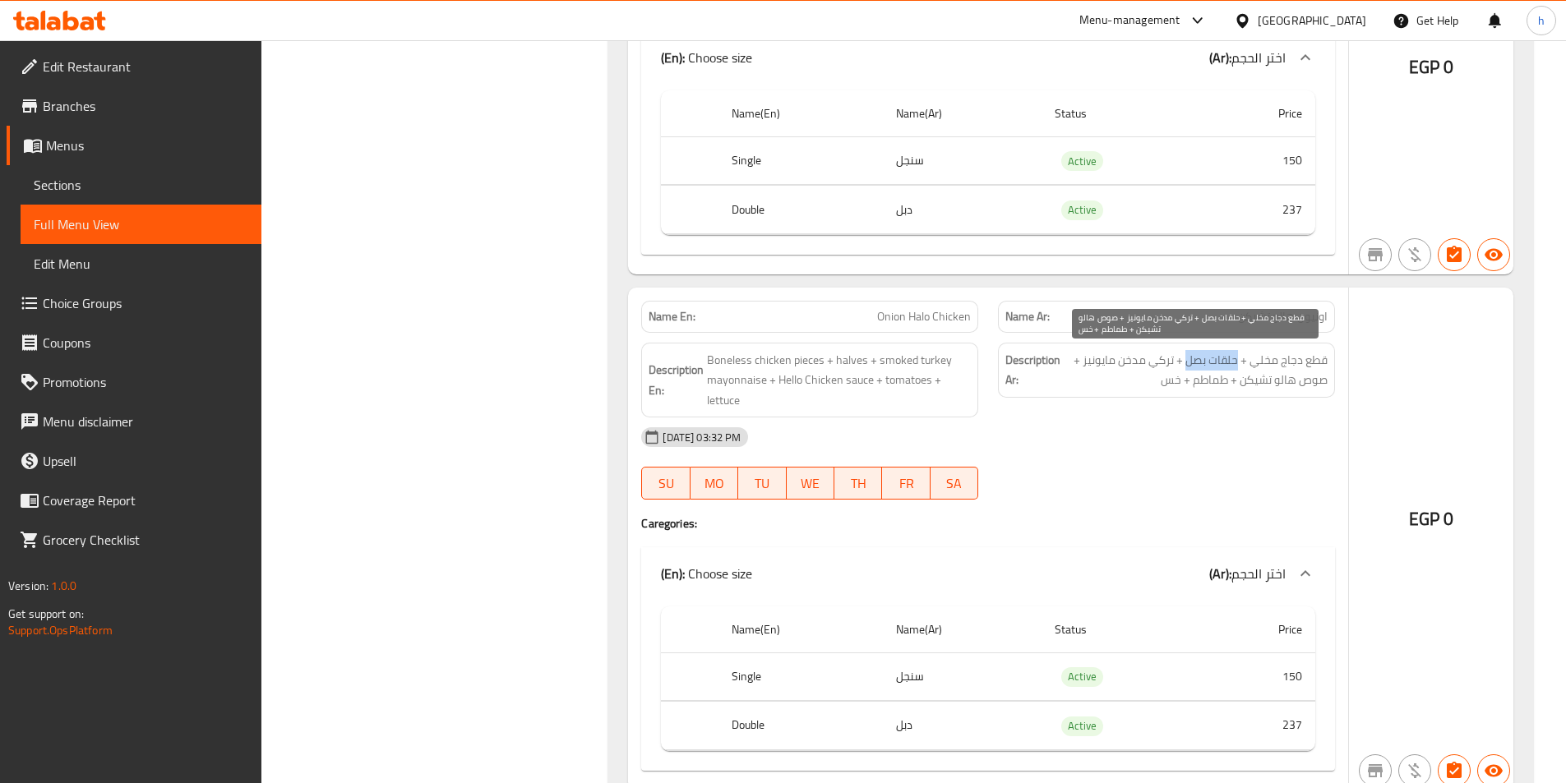
drag, startPoint x: 1237, startPoint y: 357, endPoint x: 1186, endPoint y: 357, distance: 51.0
click at [1186, 357] on span "قطع دجاج مخلي + حلقات بصل + تركي مدخن مايونيز + صوص هالو تشيكن + طماطم + خس" at bounding box center [1196, 370] width 264 height 40
copy span "حلقات بصل"
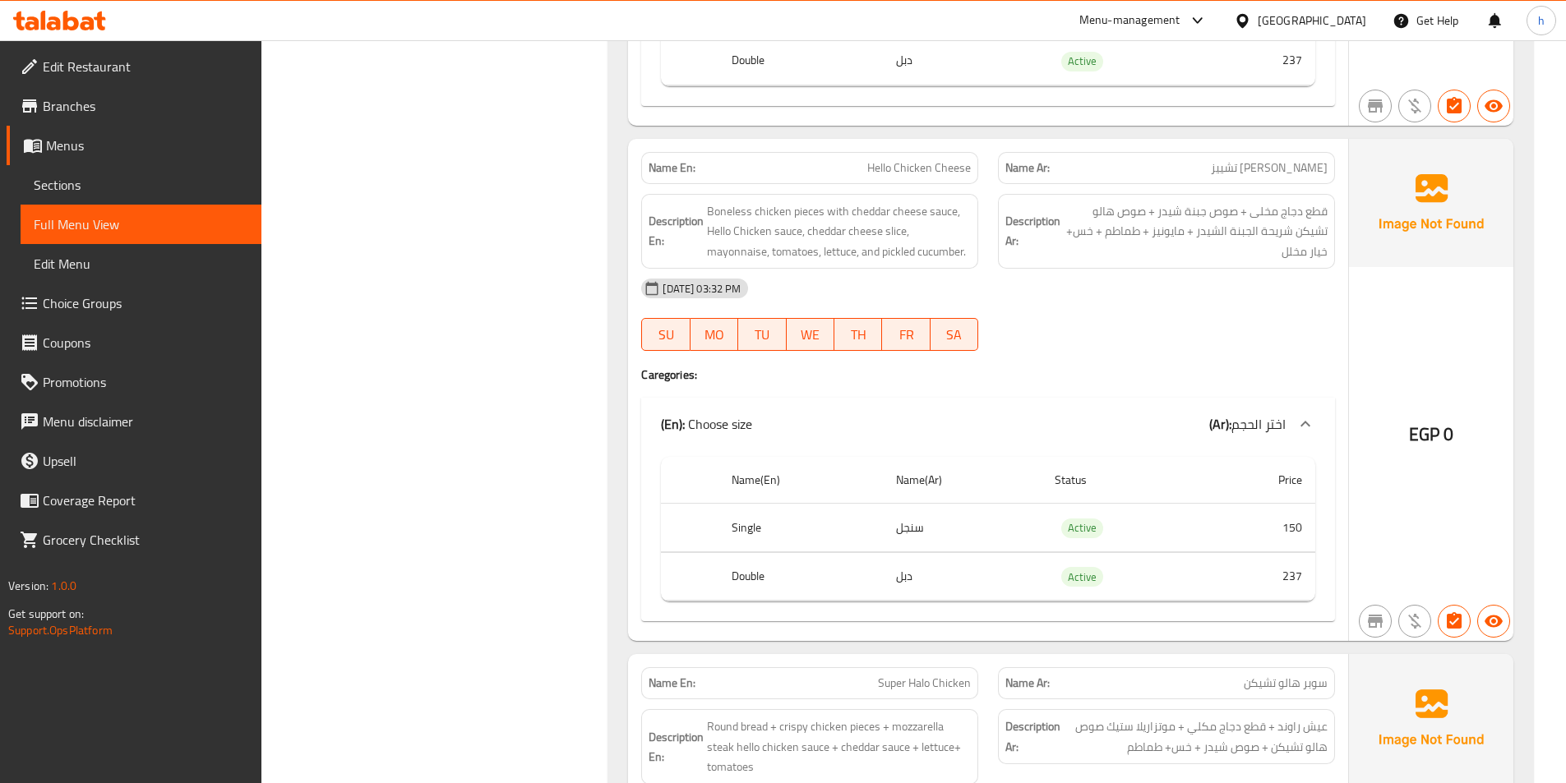
scroll to position [5918, 0]
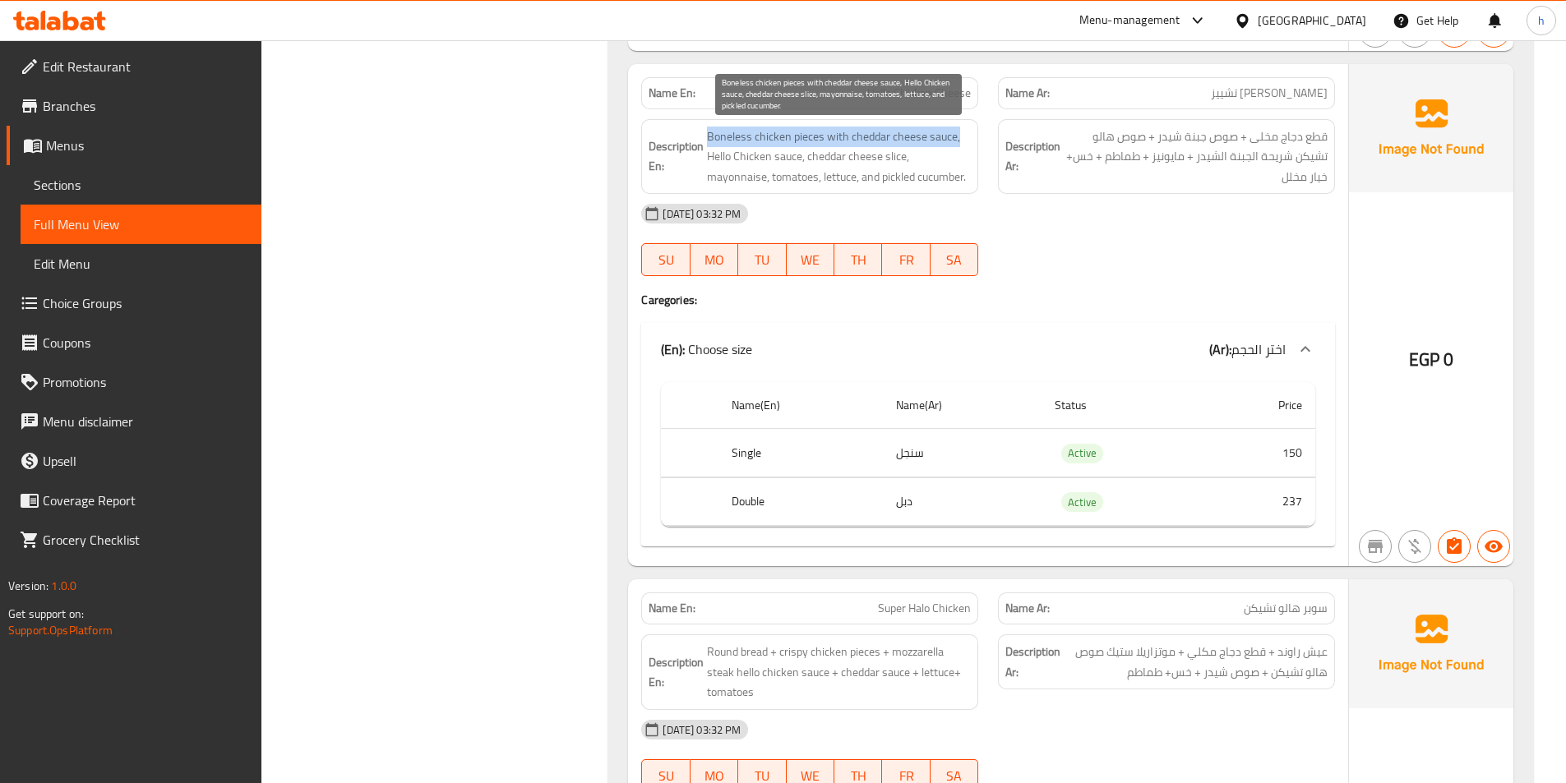
drag, startPoint x: 708, startPoint y: 136, endPoint x: 958, endPoint y: 139, distance: 250.7
click at [958, 139] on span "Boneless chicken pieces with cheddar cheese sauce, Hello Chicken sauce, cheddar…" at bounding box center [839, 157] width 264 height 61
click at [816, 135] on span "Boneless chicken pieces with cheddar cheese sauce, Hello Chicken sauce, cheddar…" at bounding box center [839, 157] width 264 height 61
click at [838, 134] on span "Boneless chicken pieces with cheddar cheese sauce, Hello Chicken sauce, cheddar…" at bounding box center [839, 157] width 264 height 61
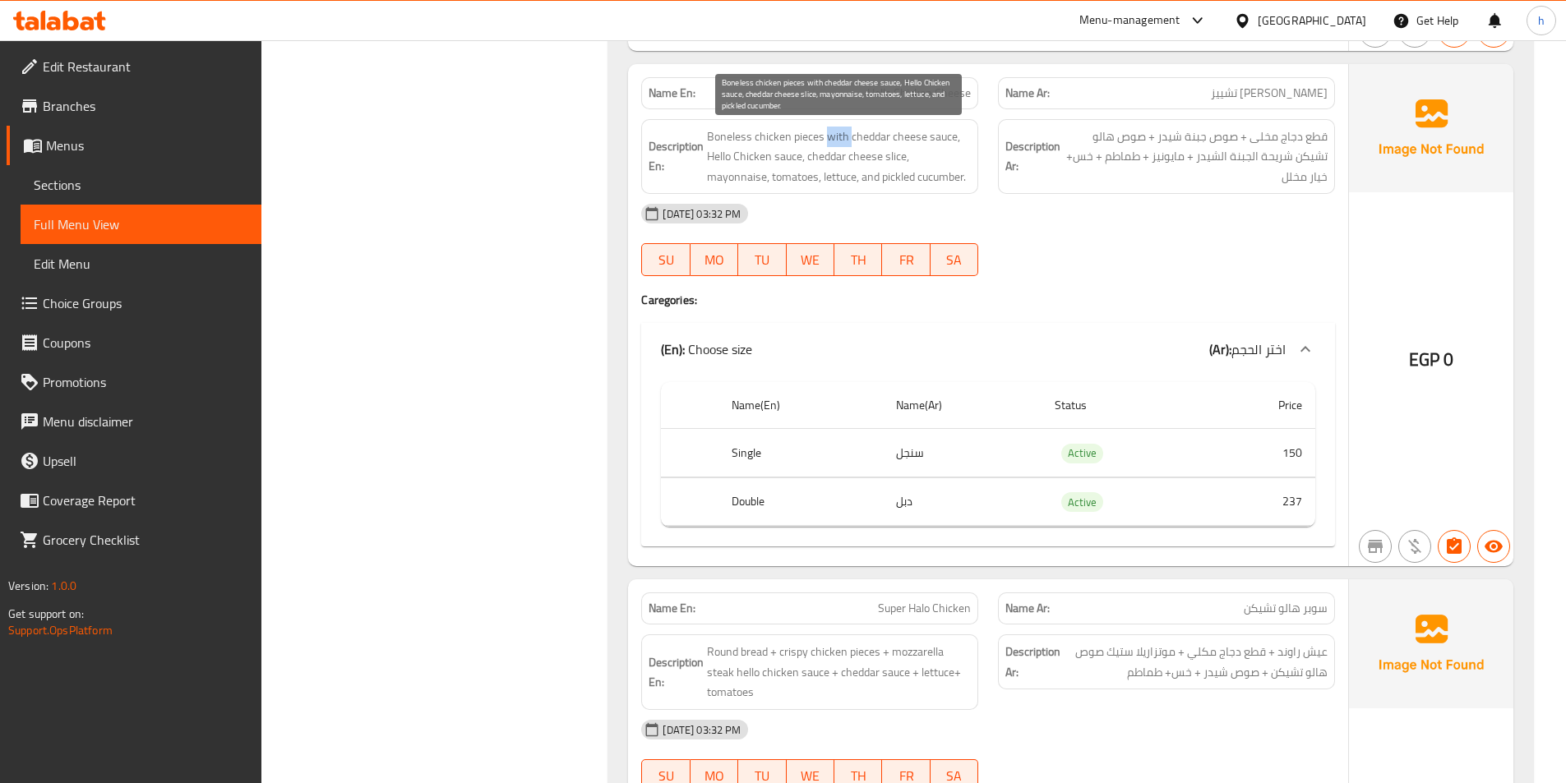
click at [838, 134] on span "Boneless chicken pieces with cheddar cheese sauce, Hello Chicken sauce, cheddar…" at bounding box center [839, 157] width 264 height 61
drag, startPoint x: 862, startPoint y: 138, endPoint x: 957, endPoint y: 132, distance: 94.7
click at [957, 132] on span "Boneless chicken pieces with cheddar cheese sauce, Hello Chicken sauce, cheddar…" at bounding box center [839, 157] width 264 height 61
drag, startPoint x: 721, startPoint y: 158, endPoint x: 796, endPoint y: 147, distance: 76.4
click at [796, 147] on span "Boneless chicken pieces with cheddar cheese sauce, Hello Chicken sauce, cheddar…" at bounding box center [839, 157] width 264 height 61
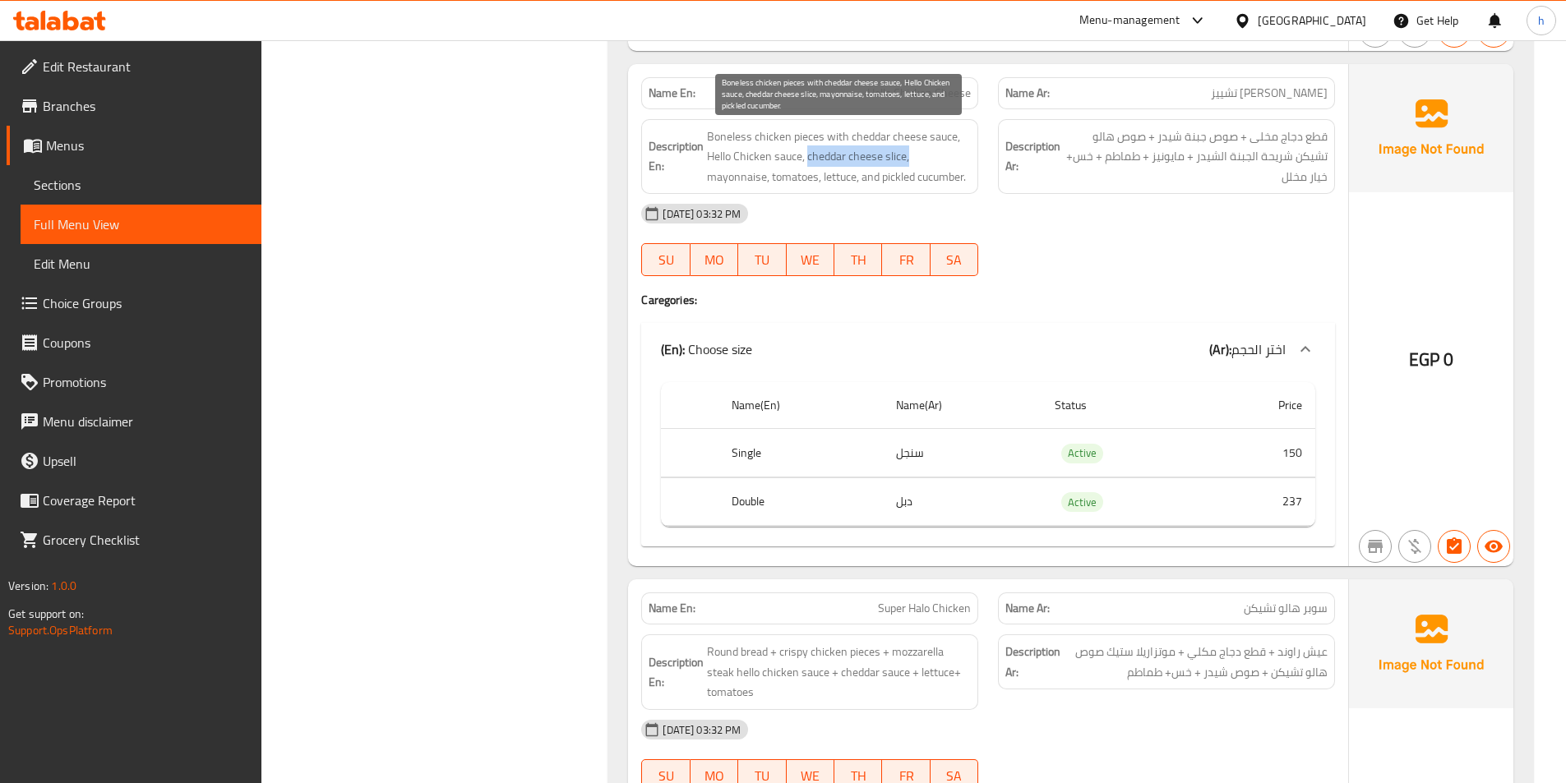
drag, startPoint x: 808, startPoint y: 147, endPoint x: 915, endPoint y: 151, distance: 106.9
click at [915, 151] on span "Boneless chicken pieces with cheddar cheese sauce, Hello Chicken sauce, cheddar…" at bounding box center [839, 157] width 264 height 61
drag, startPoint x: 715, startPoint y: 181, endPoint x: 753, endPoint y: 174, distance: 38.4
click at [753, 174] on span "Boneless chicken pieces with cheddar cheese sauce, Hello Chicken sauce, cheddar…" at bounding box center [839, 157] width 264 height 61
drag, startPoint x: 805, startPoint y: 180, endPoint x: 815, endPoint y: 179, distance: 9.1
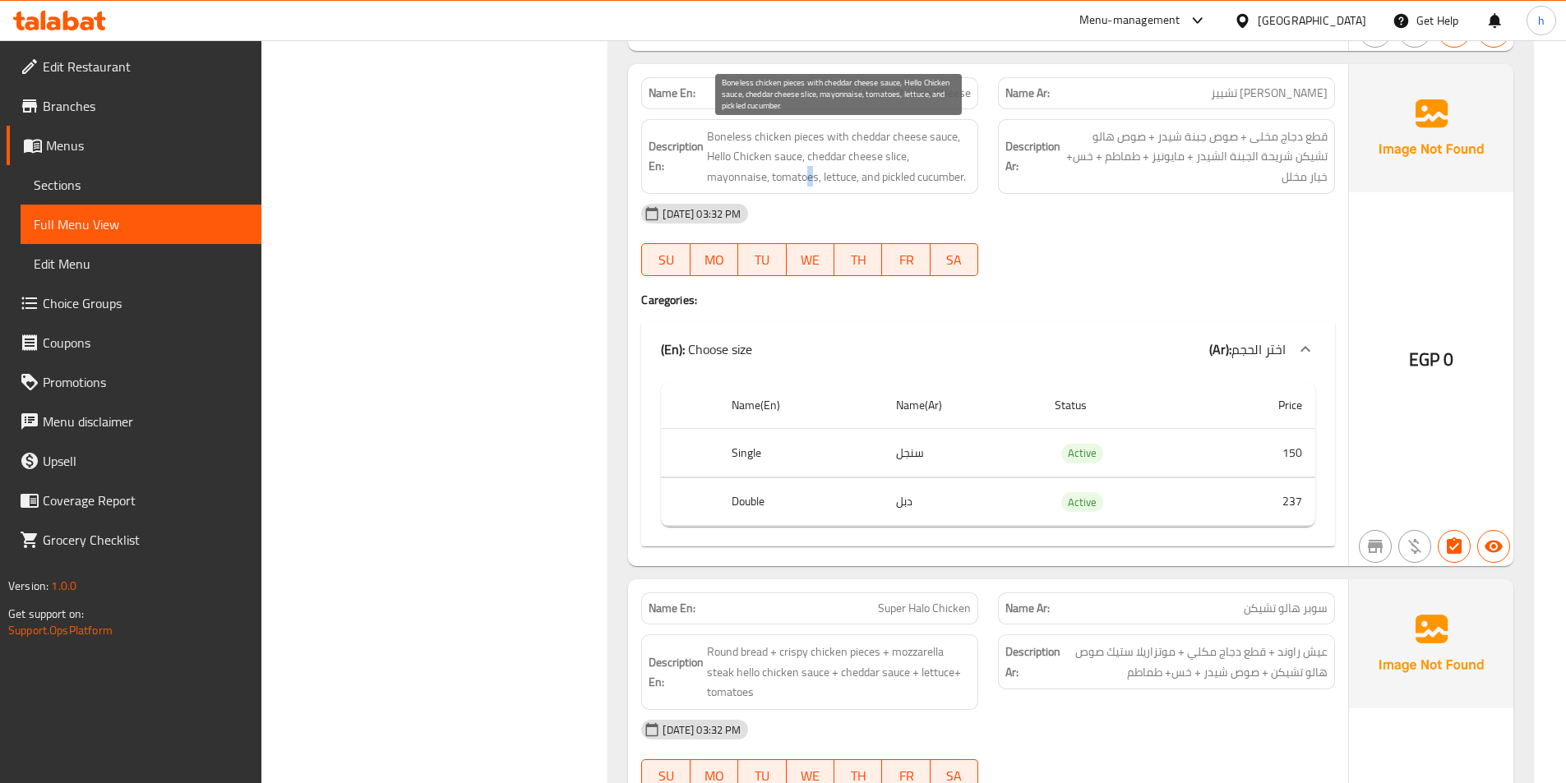
click at [815, 179] on span "Boneless chicken pieces with cheddar cheese sauce, Hello Chicken sauce, cheddar…" at bounding box center [839, 157] width 264 height 61
drag, startPoint x: 847, startPoint y: 180, endPoint x: 862, endPoint y: 180, distance: 15.6
click at [862, 180] on span "Boneless chicken pieces with cheddar cheese sauce, Hello Chicken sauce, cheddar…" at bounding box center [839, 157] width 264 height 61
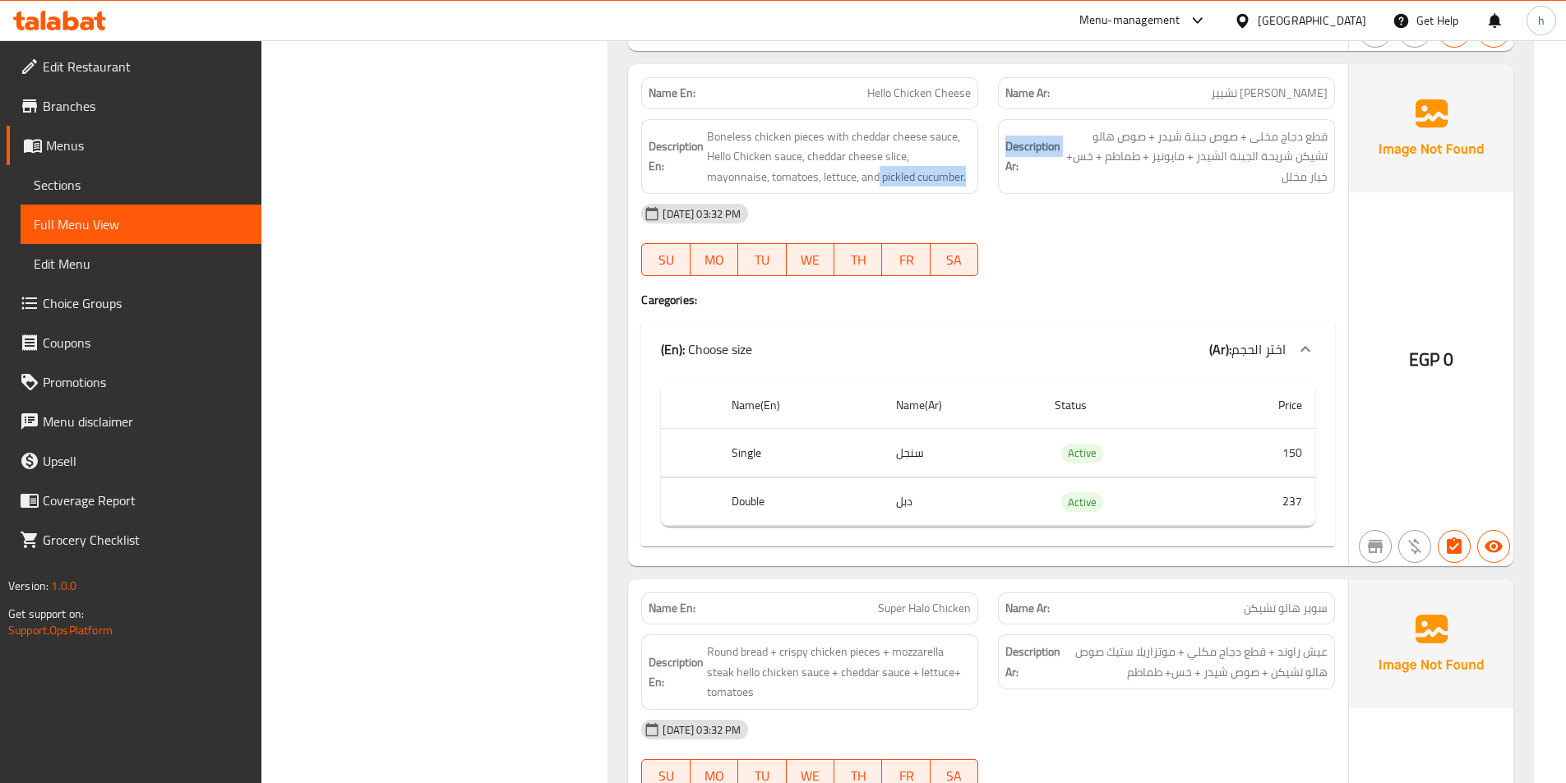
drag, startPoint x: 879, startPoint y: 180, endPoint x: 989, endPoint y: 180, distance: 109.3
click at [989, 180] on div "Description En: Boneless chicken pieces with cheddar cheese sauce, Hello Chicke…" at bounding box center [987, 156] width 713 height 95
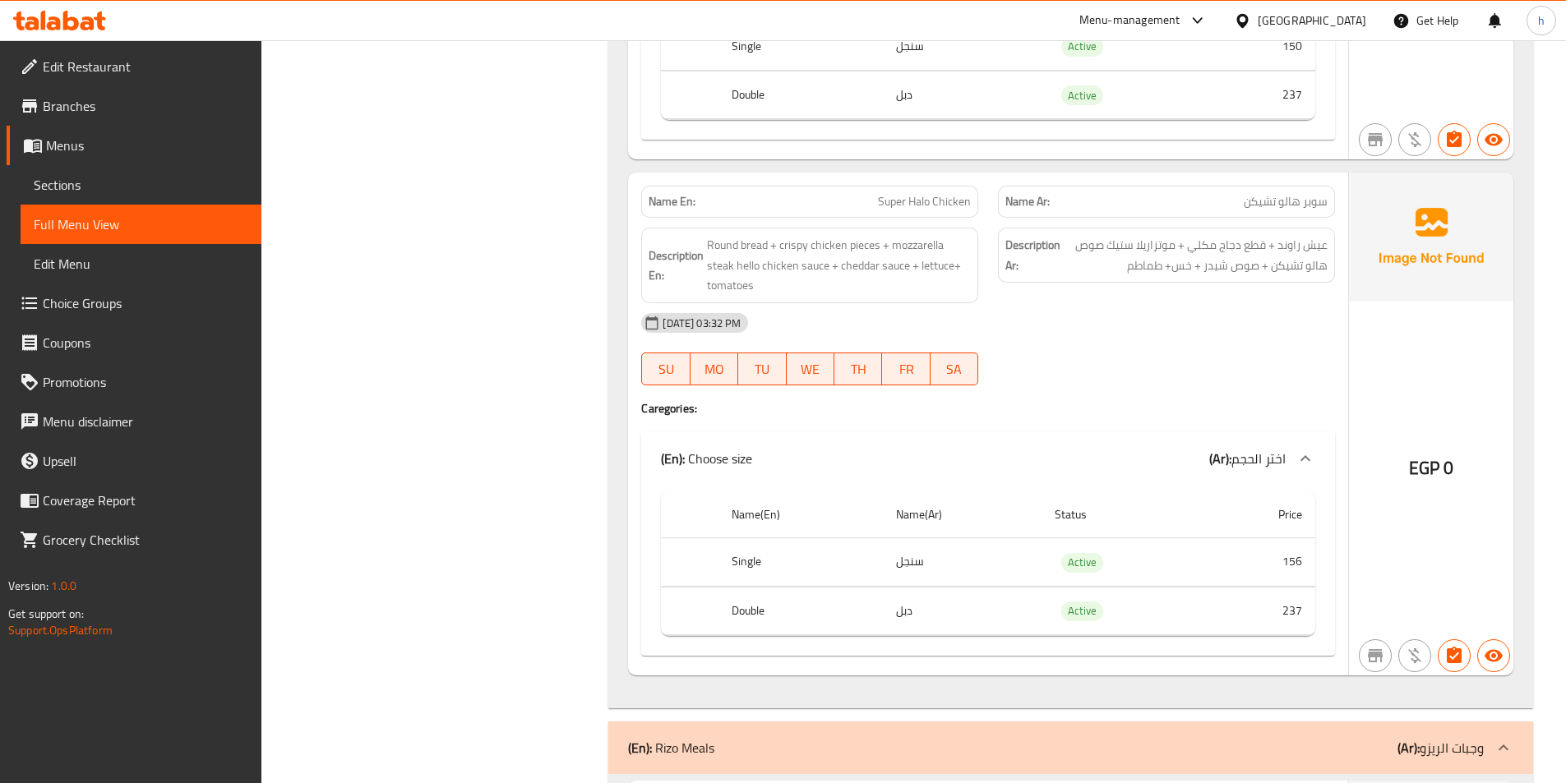
scroll to position [6329, 0]
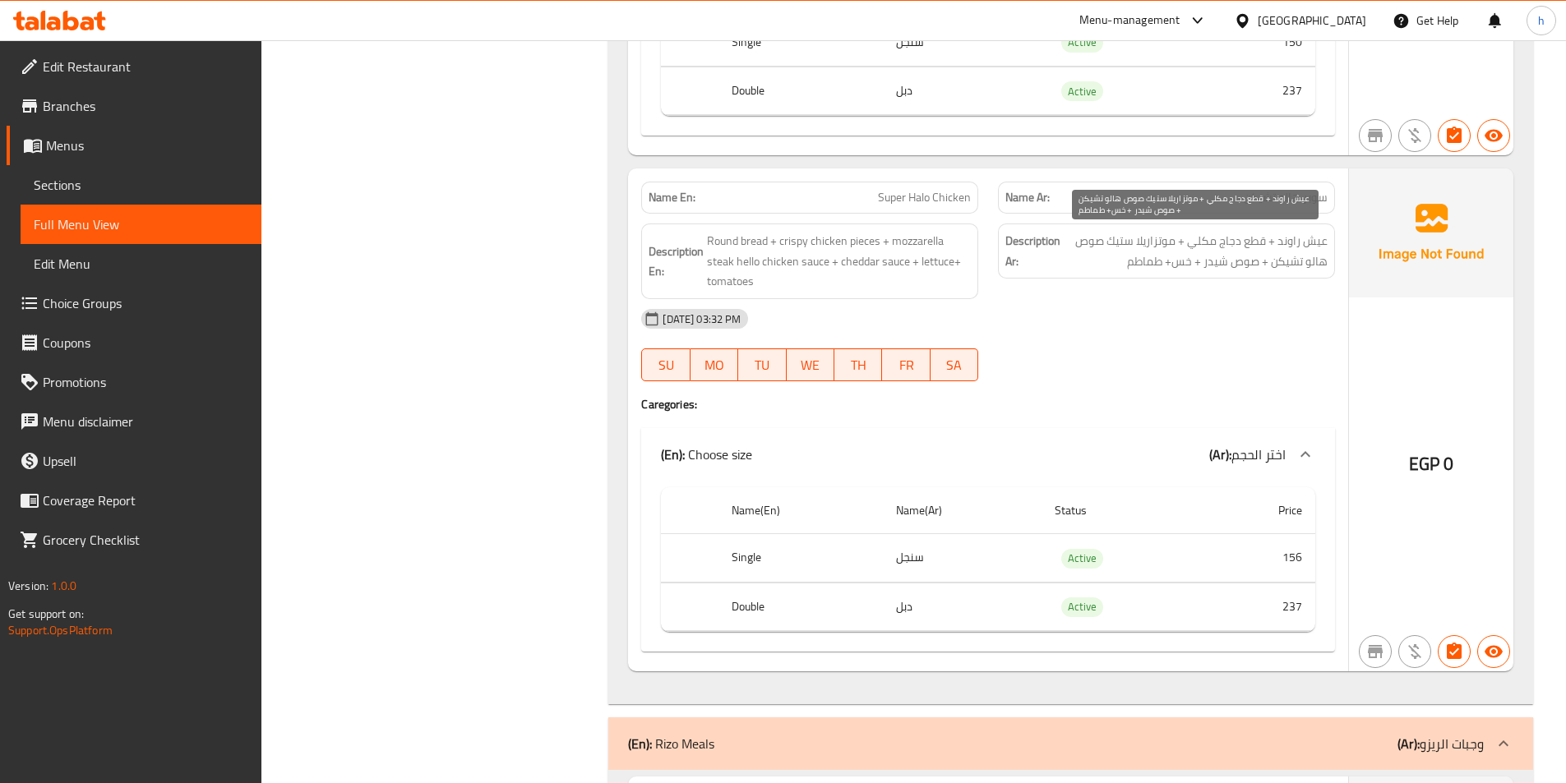
drag, startPoint x: 1202, startPoint y: 239, endPoint x: 1183, endPoint y: 180, distance: 62.4
click at [1184, 188] on div "Name En: Super Halo Chicken Name Ar: سوبر هالو تشيكن Description En: Round brea…" at bounding box center [988, 419] width 720 height 503
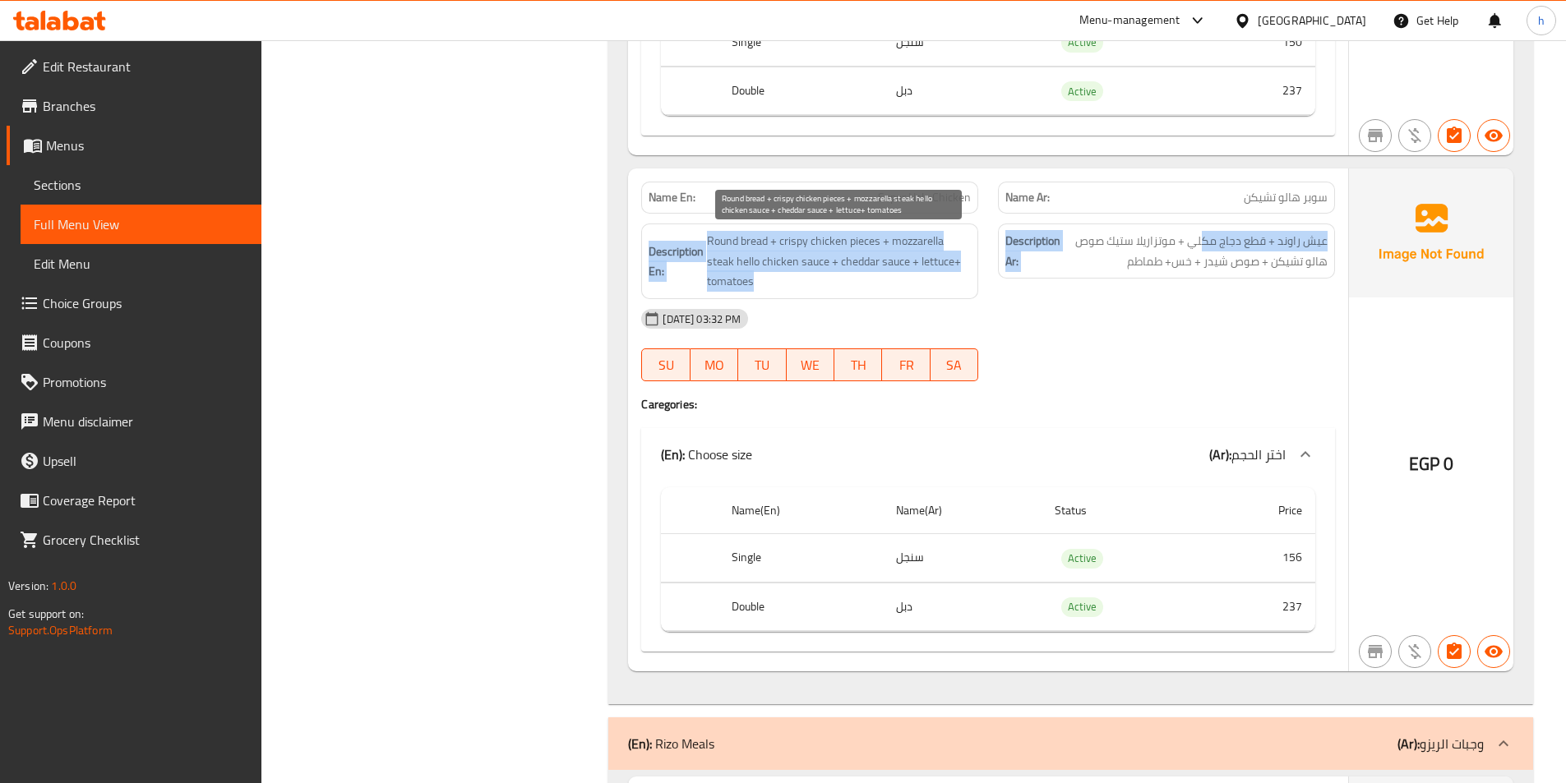
click at [815, 238] on span "Round bread + crispy chicken pieces + mozzarella steak hello chicken sauce + ch…" at bounding box center [839, 261] width 264 height 61
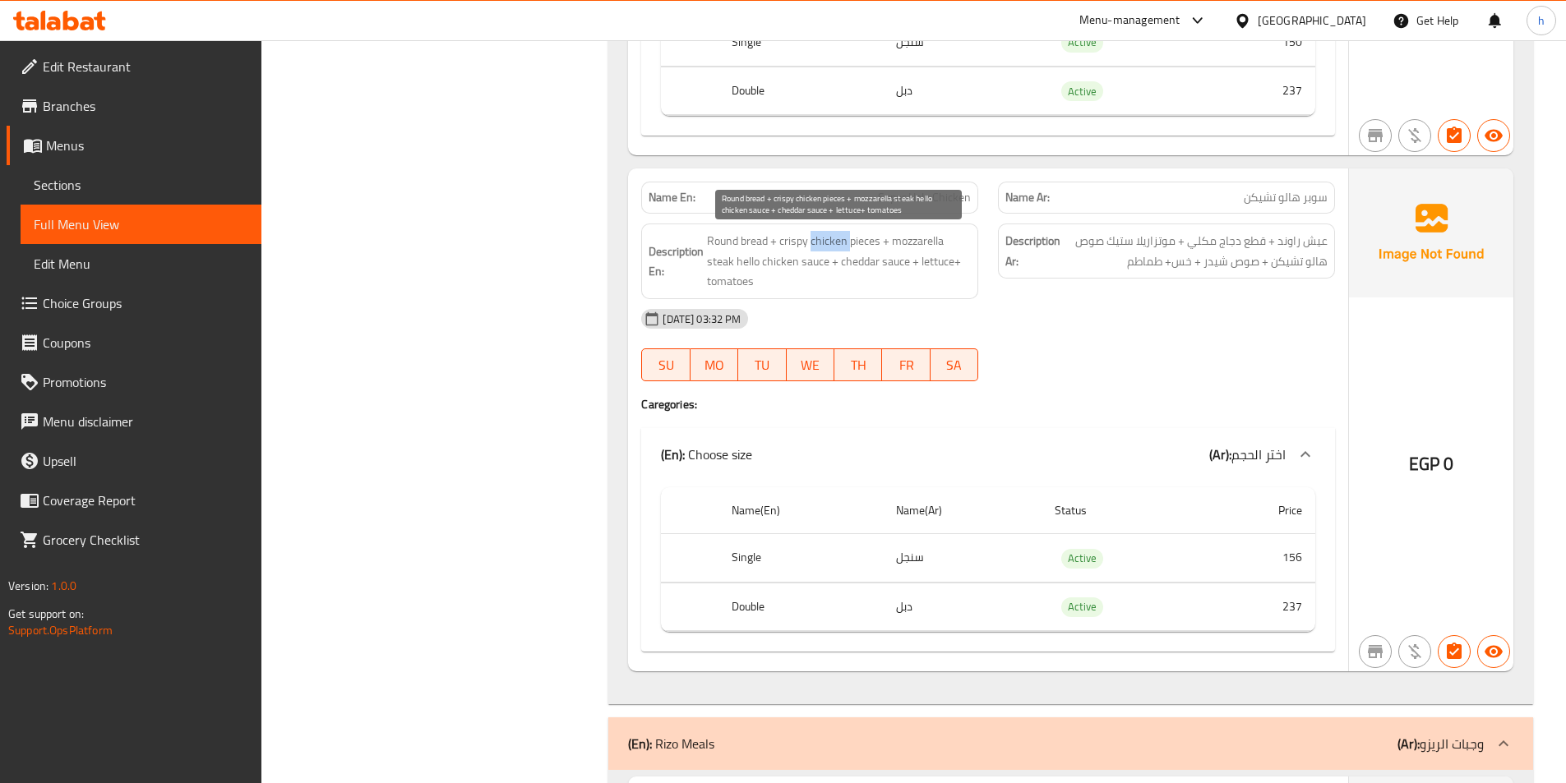
click at [815, 238] on span "Round bread + crispy chicken pieces + mozzarella steak hello chicken sauce + ch…" at bounding box center [839, 261] width 264 height 61
click at [751, 254] on span "Round bread + crispy chicken pieces + mozzarella steak hello chicken sauce + ch…" at bounding box center [839, 261] width 264 height 61
click at [793, 239] on span "Round bread + crispy chicken pieces + mozzarella steak hello chicken sauce + ch…" at bounding box center [839, 261] width 264 height 61
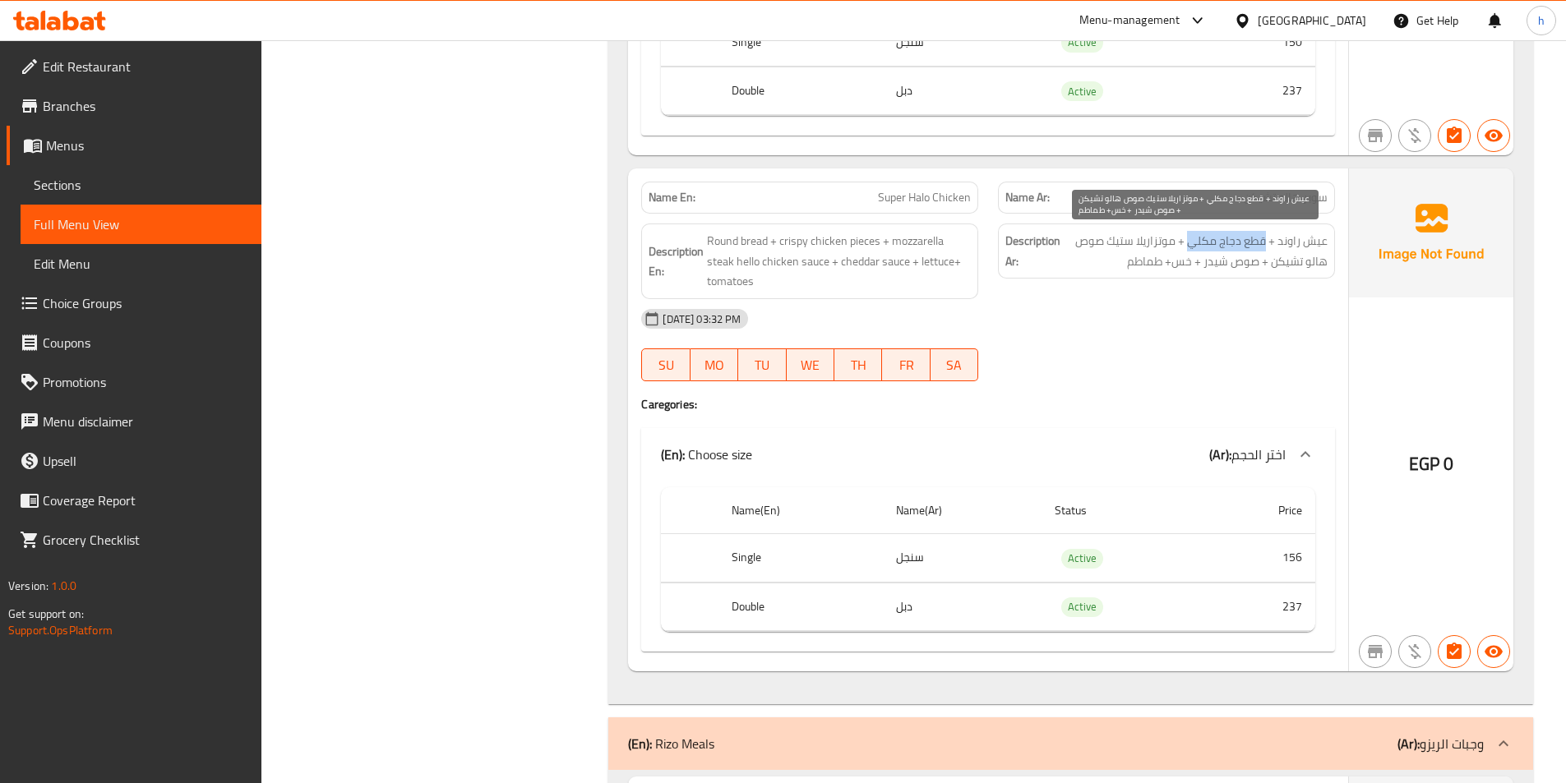
drag, startPoint x: 1265, startPoint y: 244, endPoint x: 1191, endPoint y: 246, distance: 74.0
click at [1191, 246] on span "عيش راوند + قطع دجاج مكلي + موتزاريلا ستيك صوص هالو تشيكن + صوص شيدر + خس+ طماطم" at bounding box center [1196, 251] width 264 height 40
copy span "قطع دجاج مكلي"
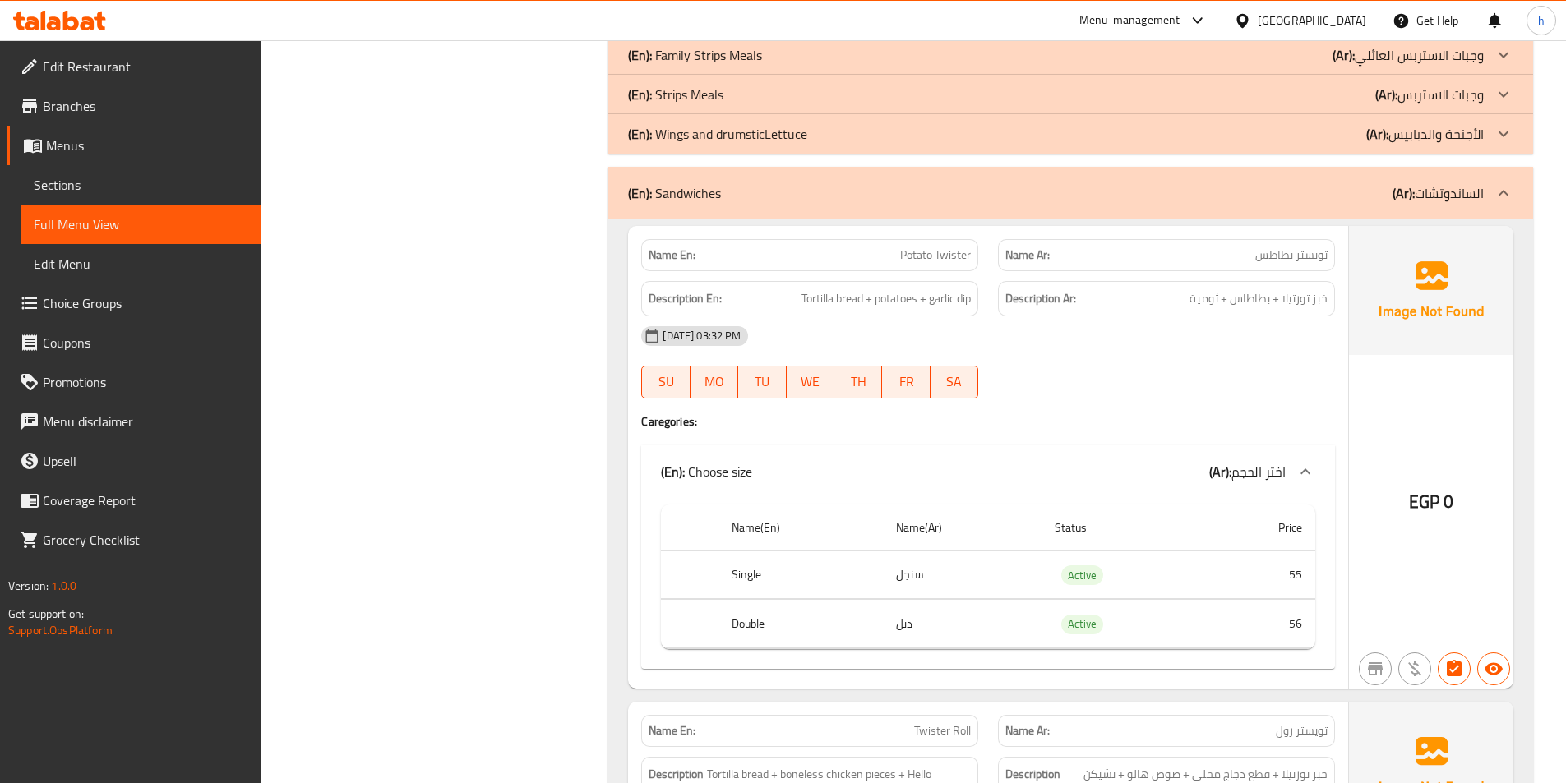
scroll to position [1726, 0]
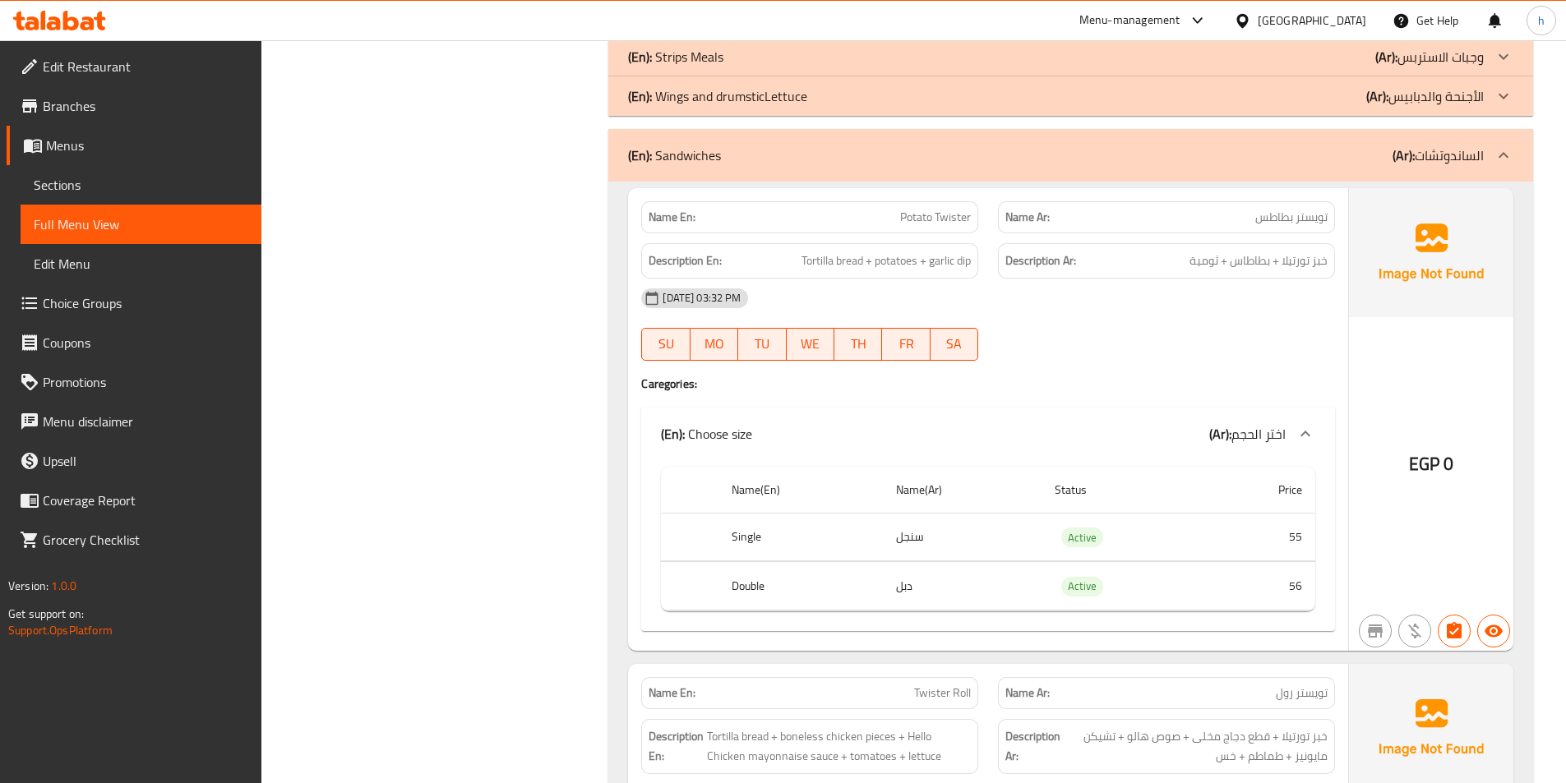
drag, startPoint x: 1470, startPoint y: 159, endPoint x: 1472, endPoint y: 227, distance: 67.4
click at [1470, 159] on p "(Ar): الساندوتشات" at bounding box center [1437, 155] width 91 height 20
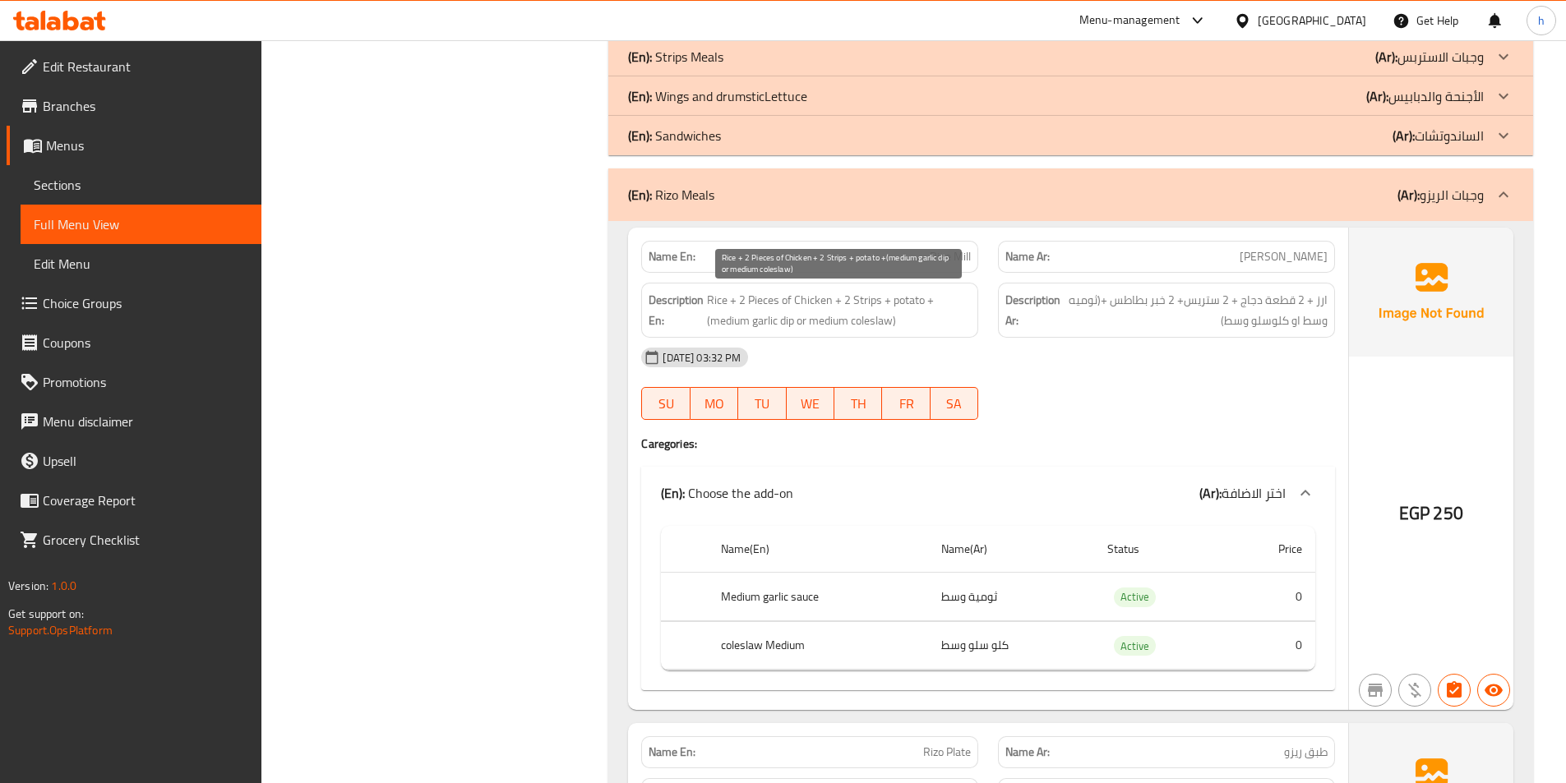
click at [862, 296] on span "Rice + 2 Pieces of Chicken + 2 Strips + potato +(medium garlic dip or medium co…" at bounding box center [839, 310] width 264 height 40
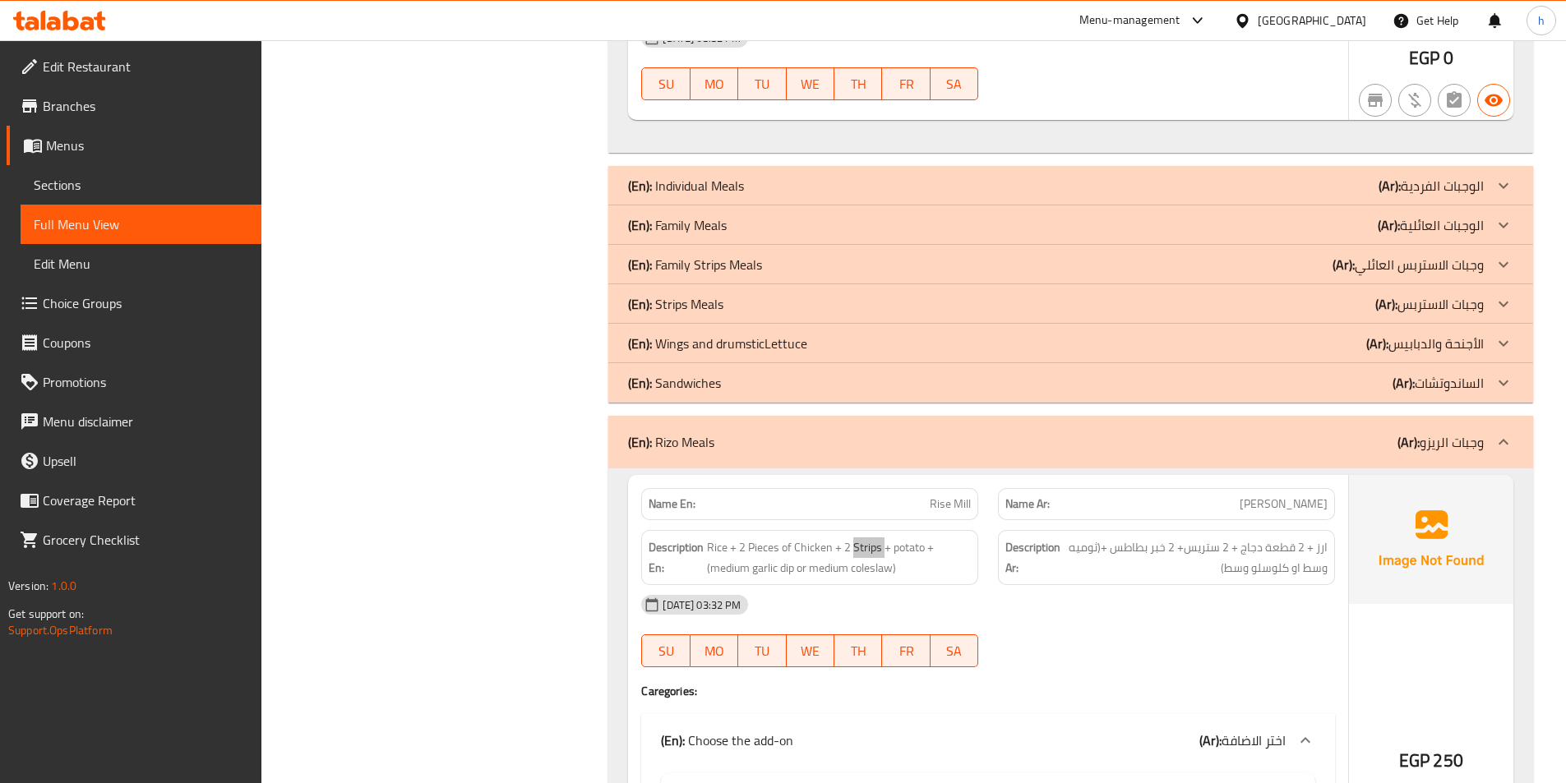
scroll to position [1479, 0]
click at [1440, 449] on p "(Ar): وجبات الريزو" at bounding box center [1440, 442] width 86 height 20
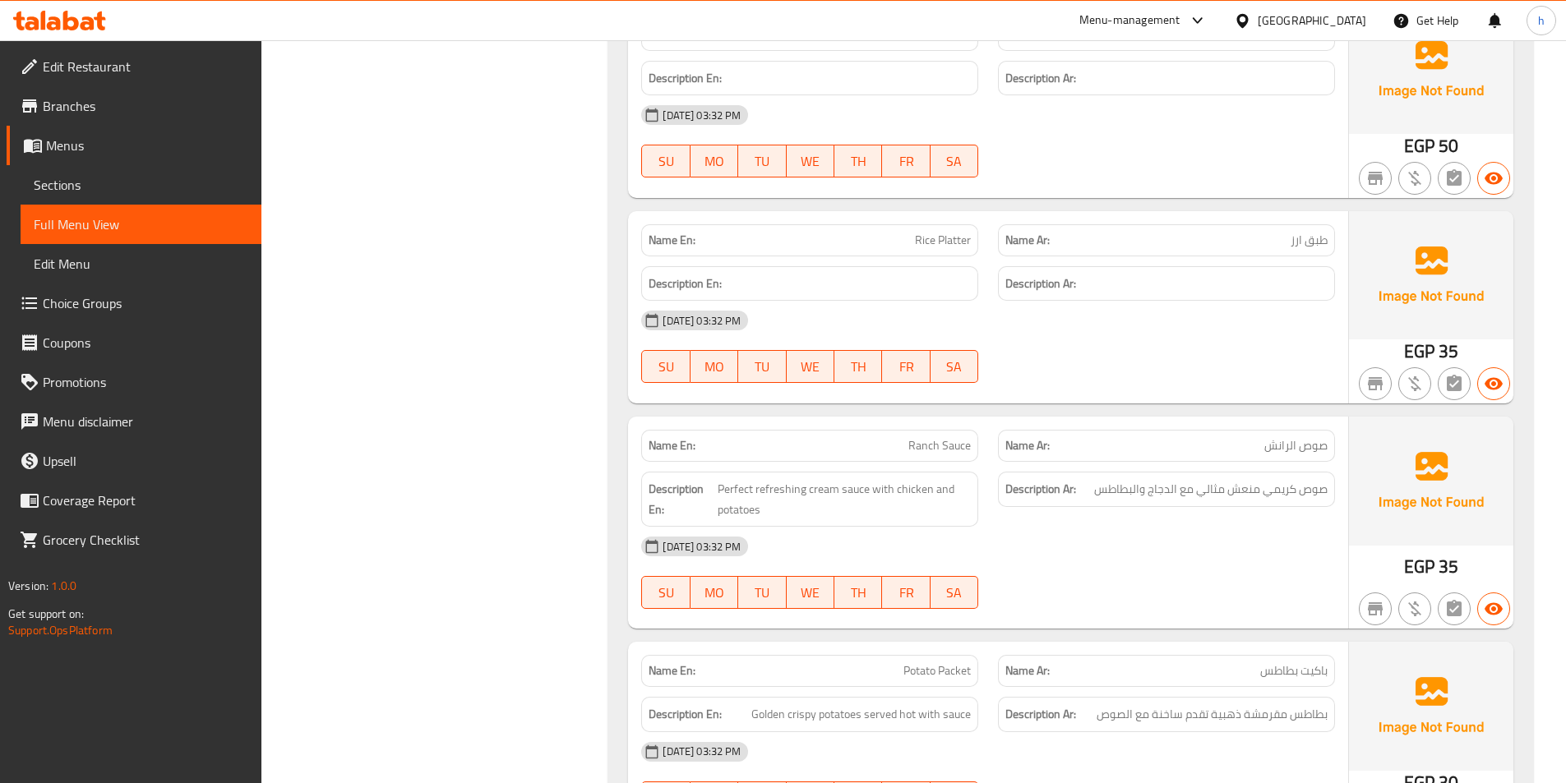
scroll to position [2219, 0]
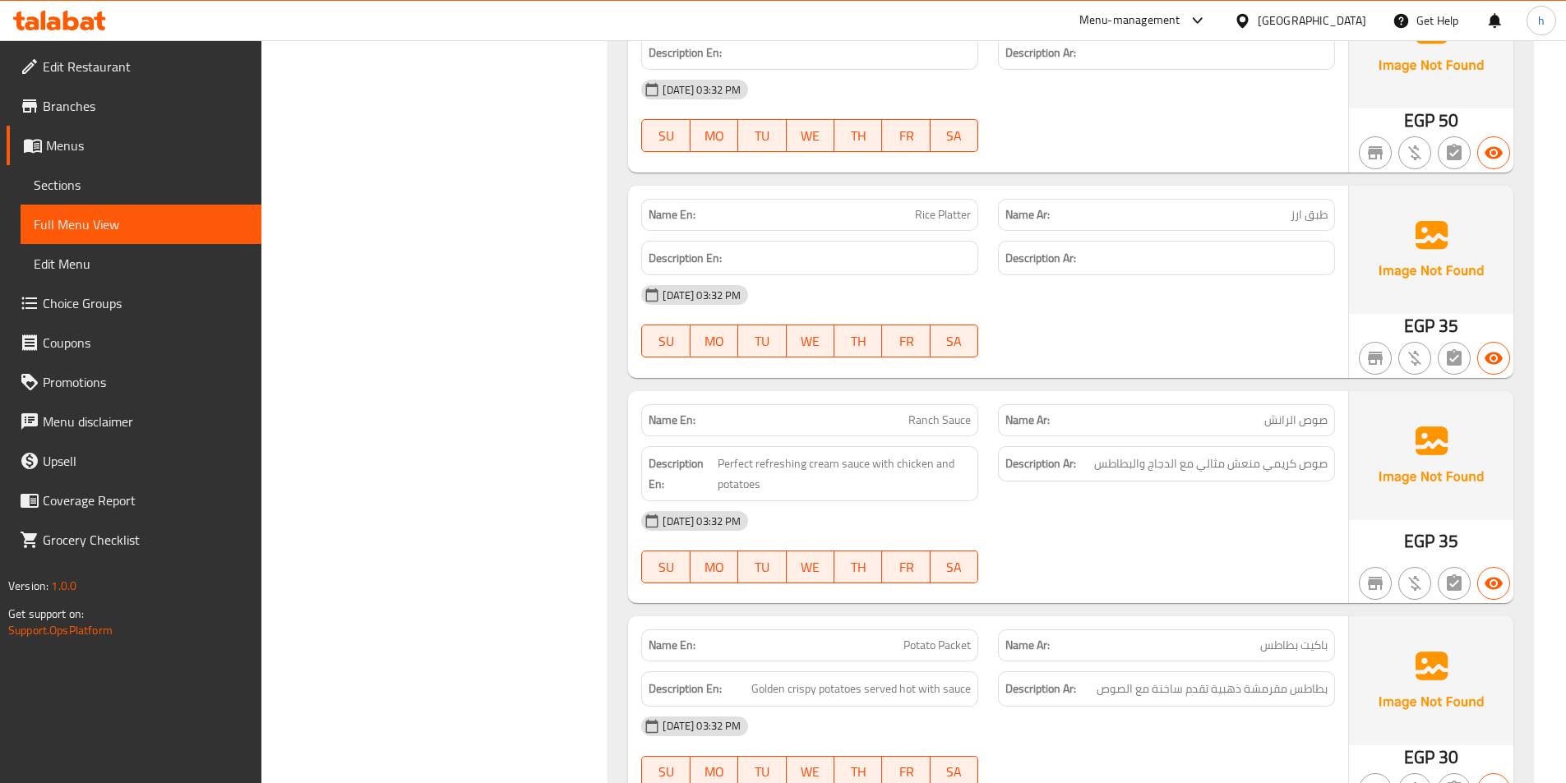
click at [922, 427] on span "Ranch Sauce" at bounding box center [939, 420] width 62 height 17
click at [953, 431] on div "Name En: Ranch Sauce" at bounding box center [809, 420] width 337 height 32
drag, startPoint x: 718, startPoint y: 469, endPoint x: 776, endPoint y: 466, distance: 58.4
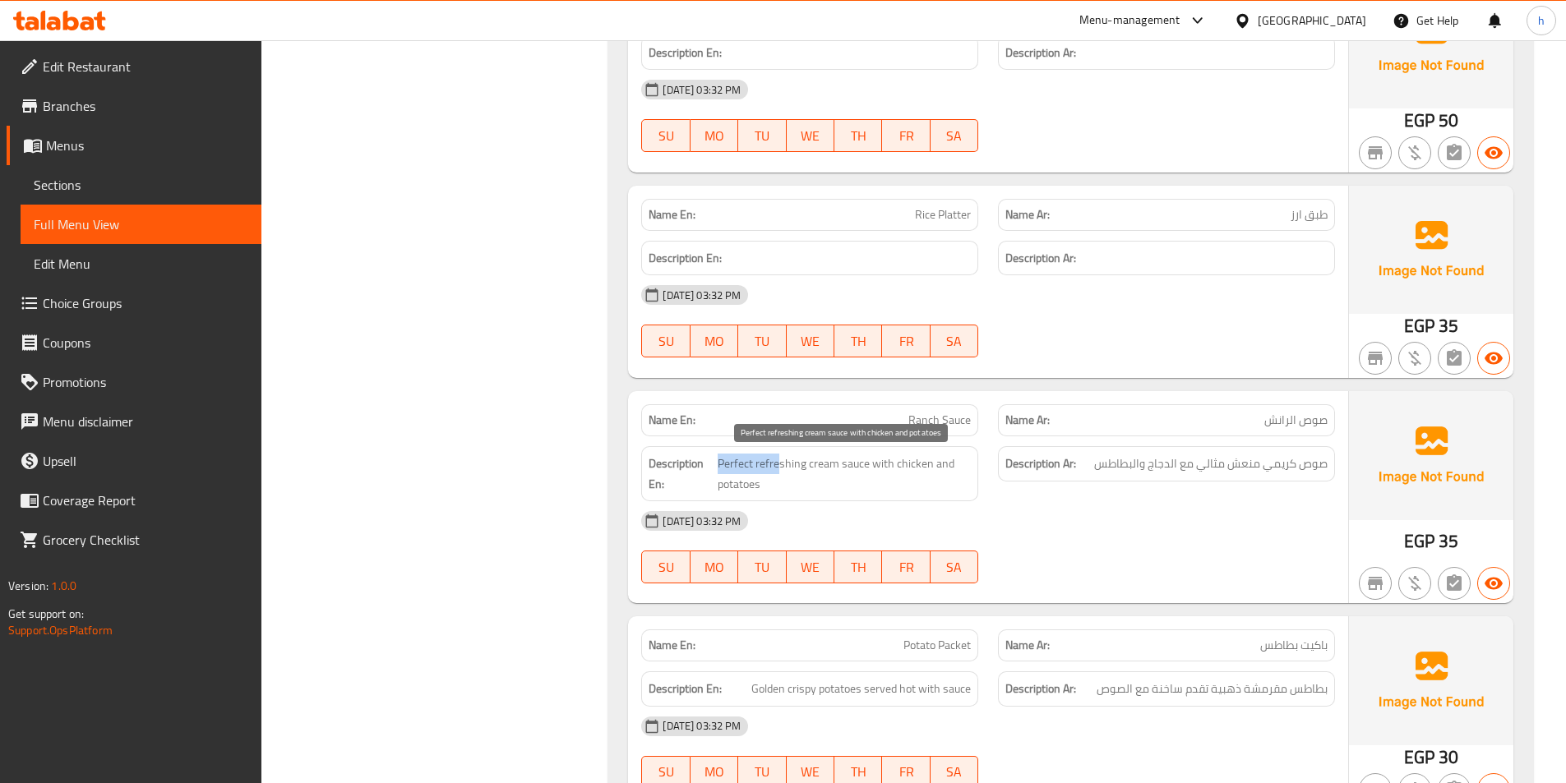
click at [776, 466] on span "Perfect refreshing cream sauce with chicken and potatoes" at bounding box center [844, 474] width 253 height 40
click at [809, 466] on span "Perfect refreshing cream sauce with chicken and potatoes" at bounding box center [844, 474] width 253 height 40
drag, startPoint x: 871, startPoint y: 462, endPoint x: 720, endPoint y: 460, distance: 151.2
click at [720, 460] on span "Perfect refreshing cream sauce with chicken and potatoes" at bounding box center [844, 474] width 253 height 40
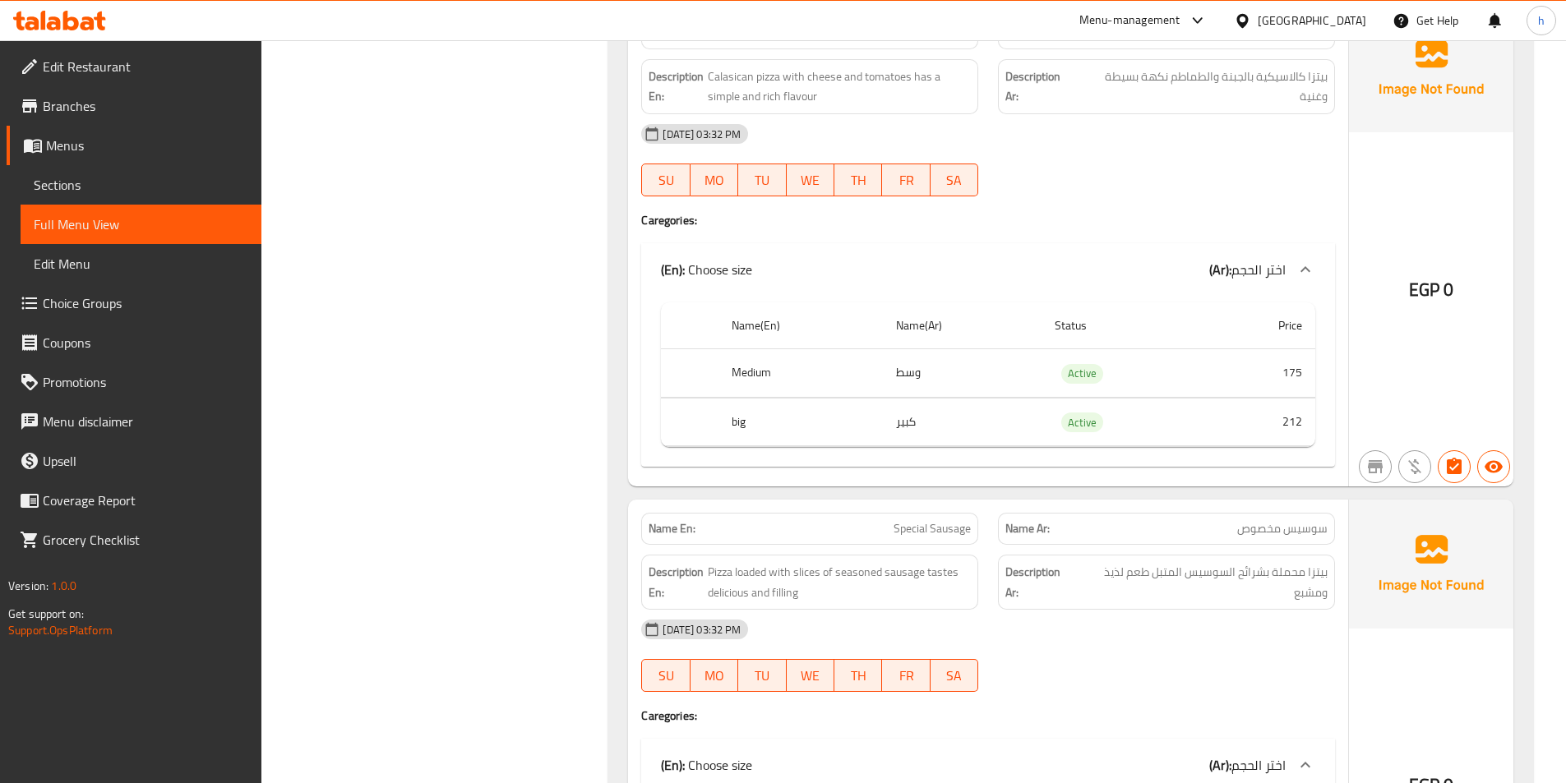
scroll to position [5425, 0]
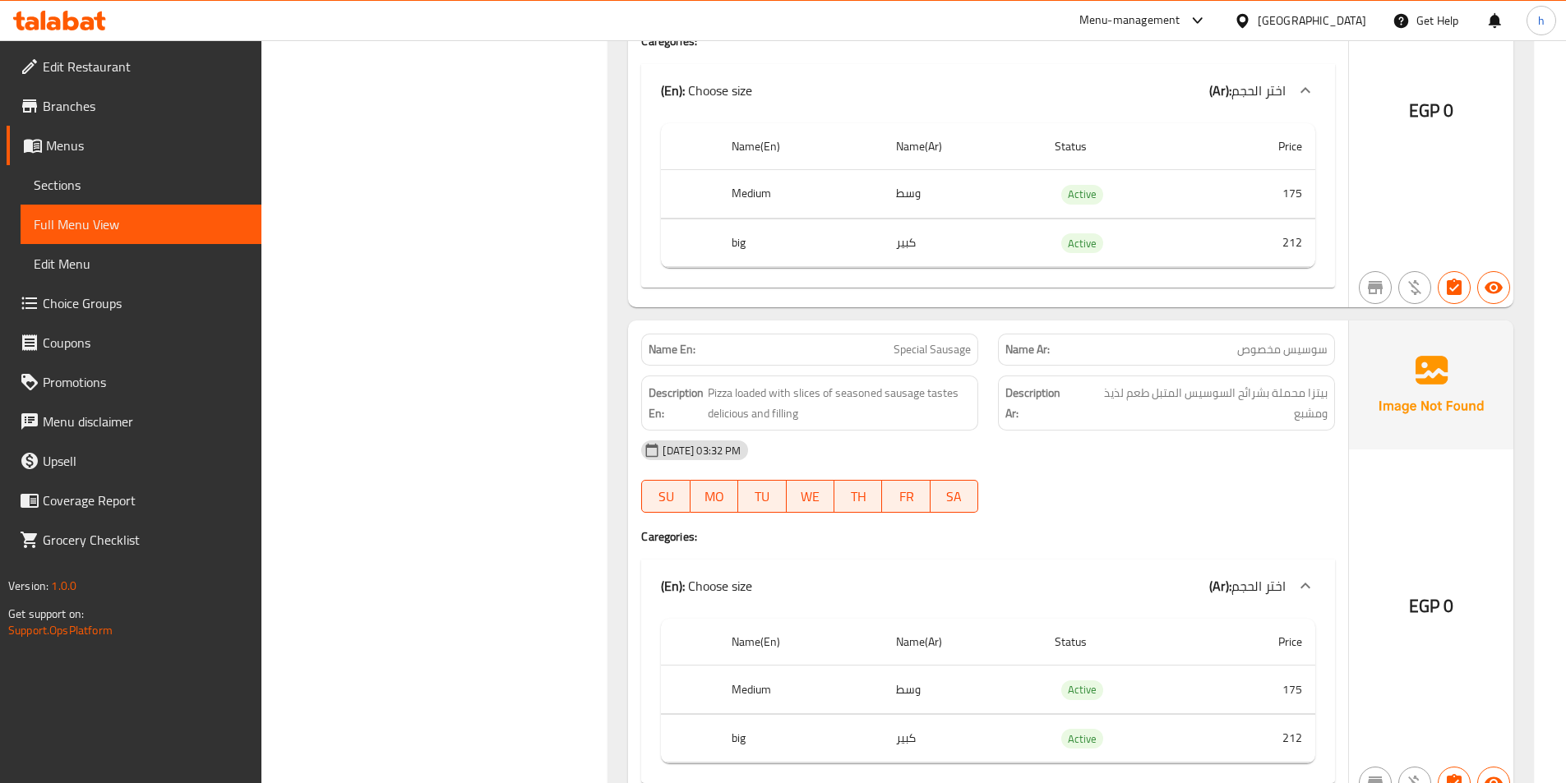
click at [748, 196] on th "Medium" at bounding box center [800, 194] width 164 height 48
copy th "Medium"
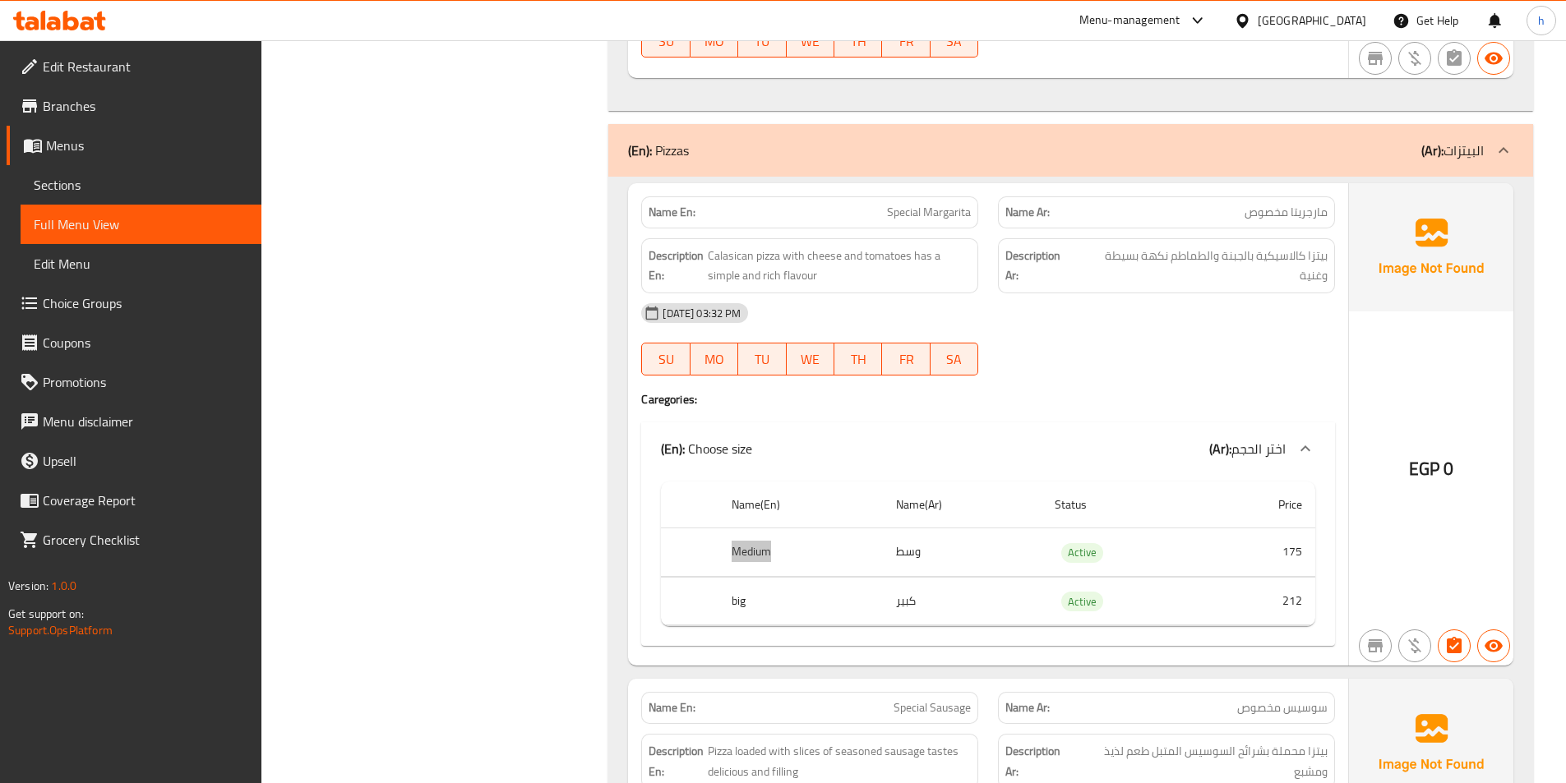
scroll to position [5096, 0]
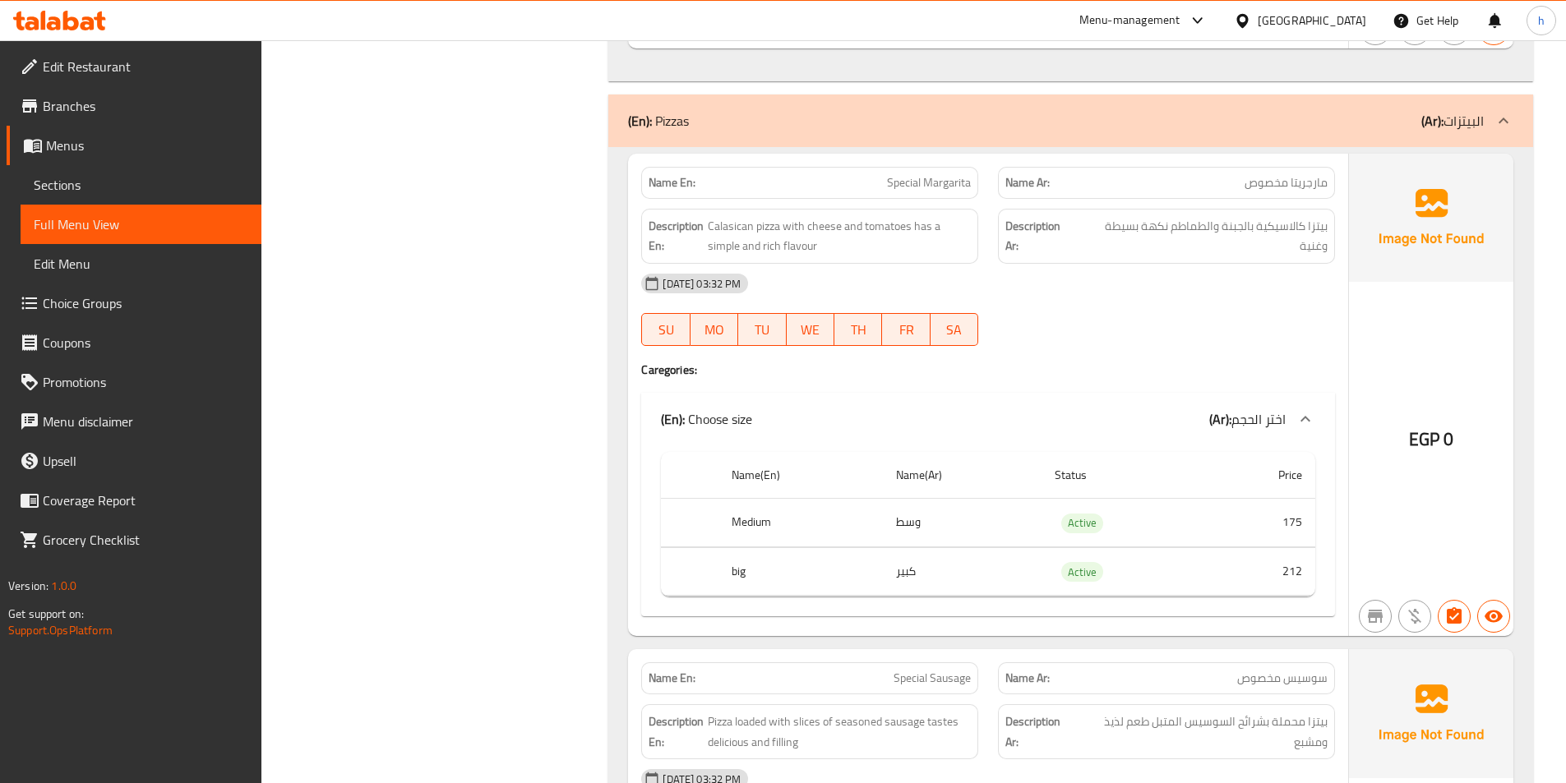
click at [1282, 187] on span "مارجريتا مخصوص" at bounding box center [1285, 182] width 83 height 17
drag, startPoint x: 782, startPoint y: 227, endPoint x: 705, endPoint y: 223, distance: 77.4
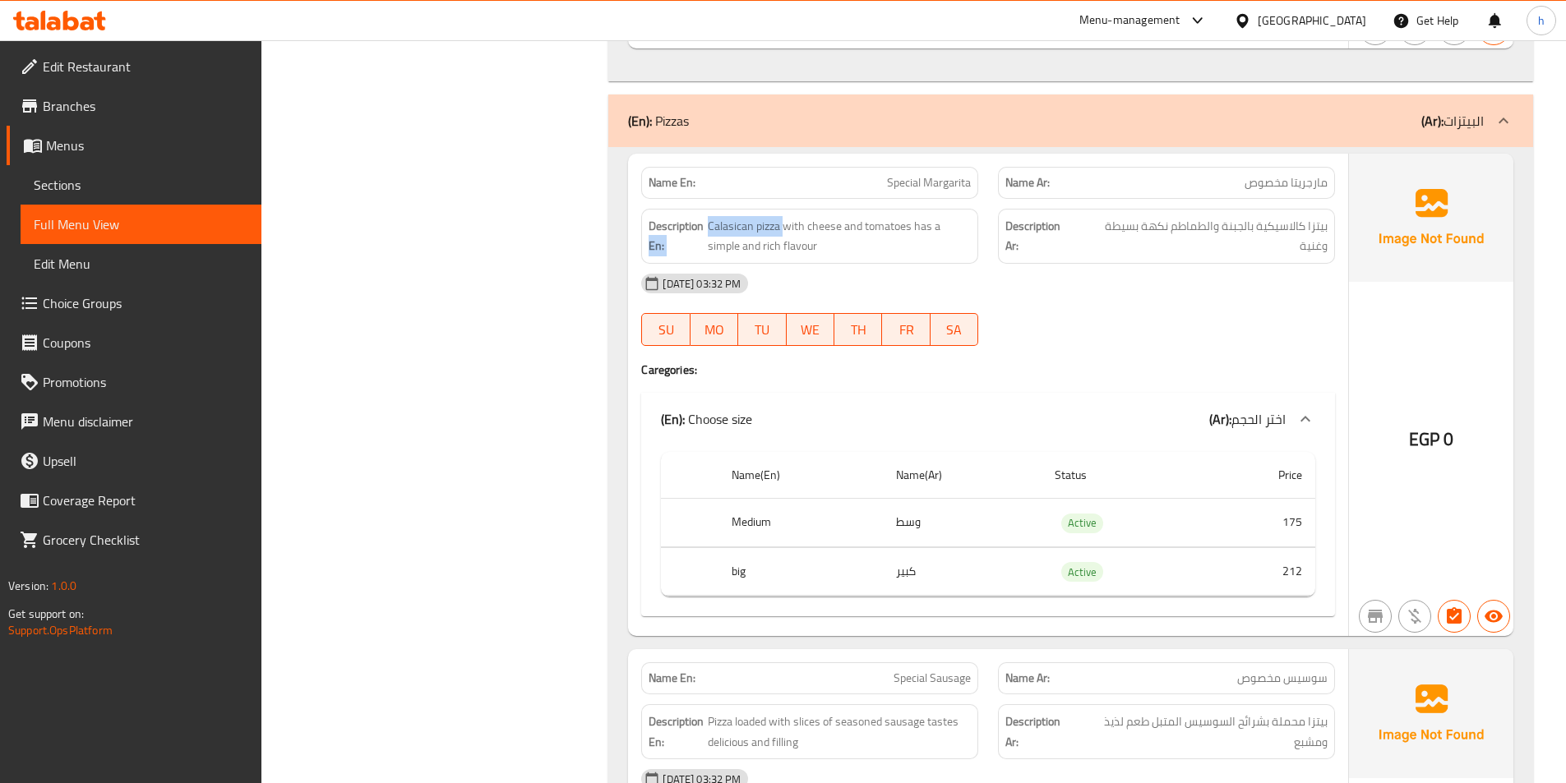
click at [705, 223] on h6 "Description En: Calasican pizza with cheese and tomatoes has a simple and rich …" at bounding box center [809, 236] width 322 height 40
drag, startPoint x: 794, startPoint y: 220, endPoint x: 895, endPoint y: 213, distance: 101.4
click at [895, 213] on div "Description En: Calasican pizza with cheese and tomatoes has a simple and rich …" at bounding box center [809, 236] width 337 height 55
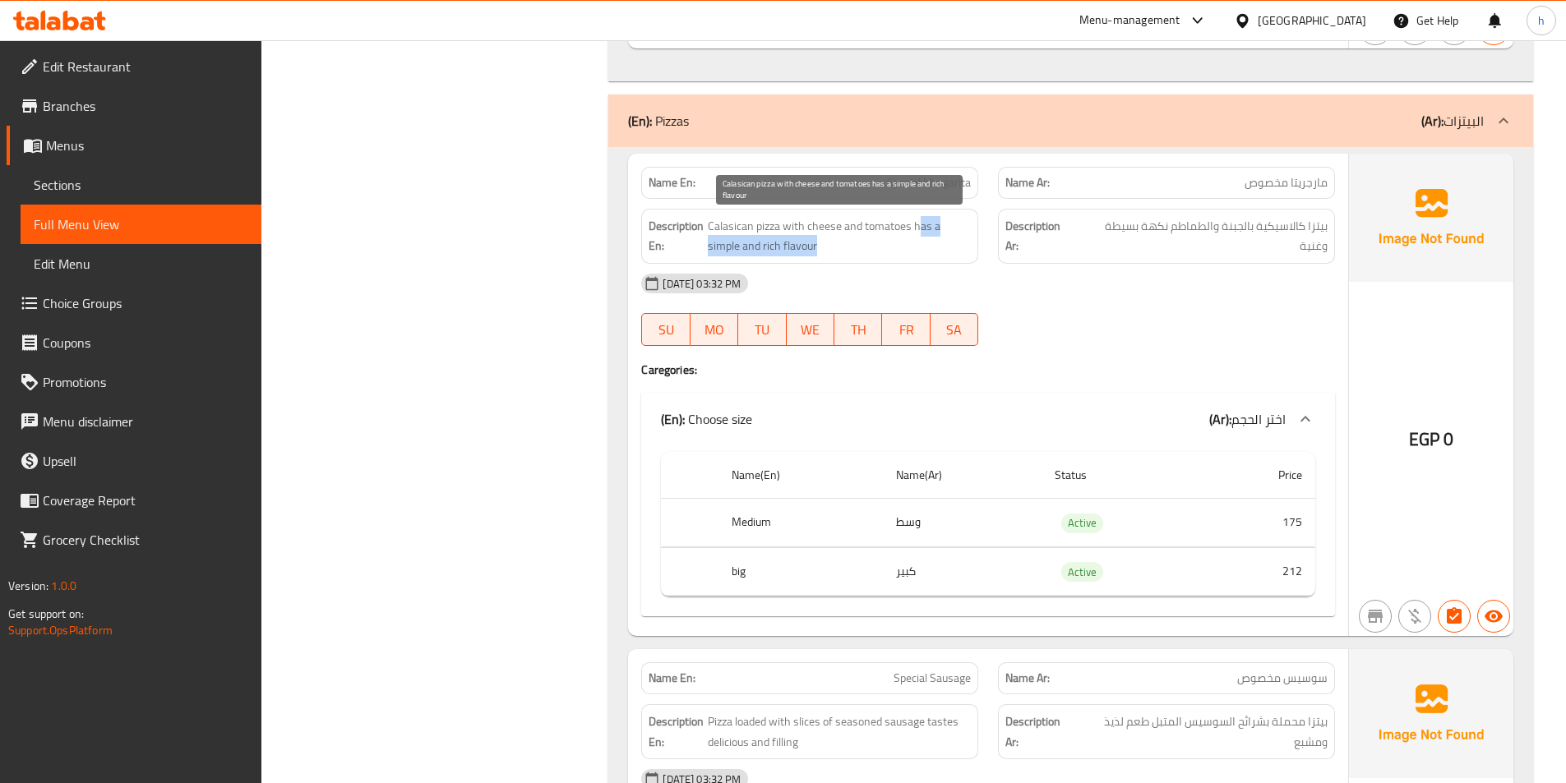
drag, startPoint x: 917, startPoint y: 224, endPoint x: 957, endPoint y: 239, distance: 42.1
click at [957, 239] on span "Calasican pizza with cheese and tomatoes has a simple and rich flavour" at bounding box center [839, 236] width 263 height 40
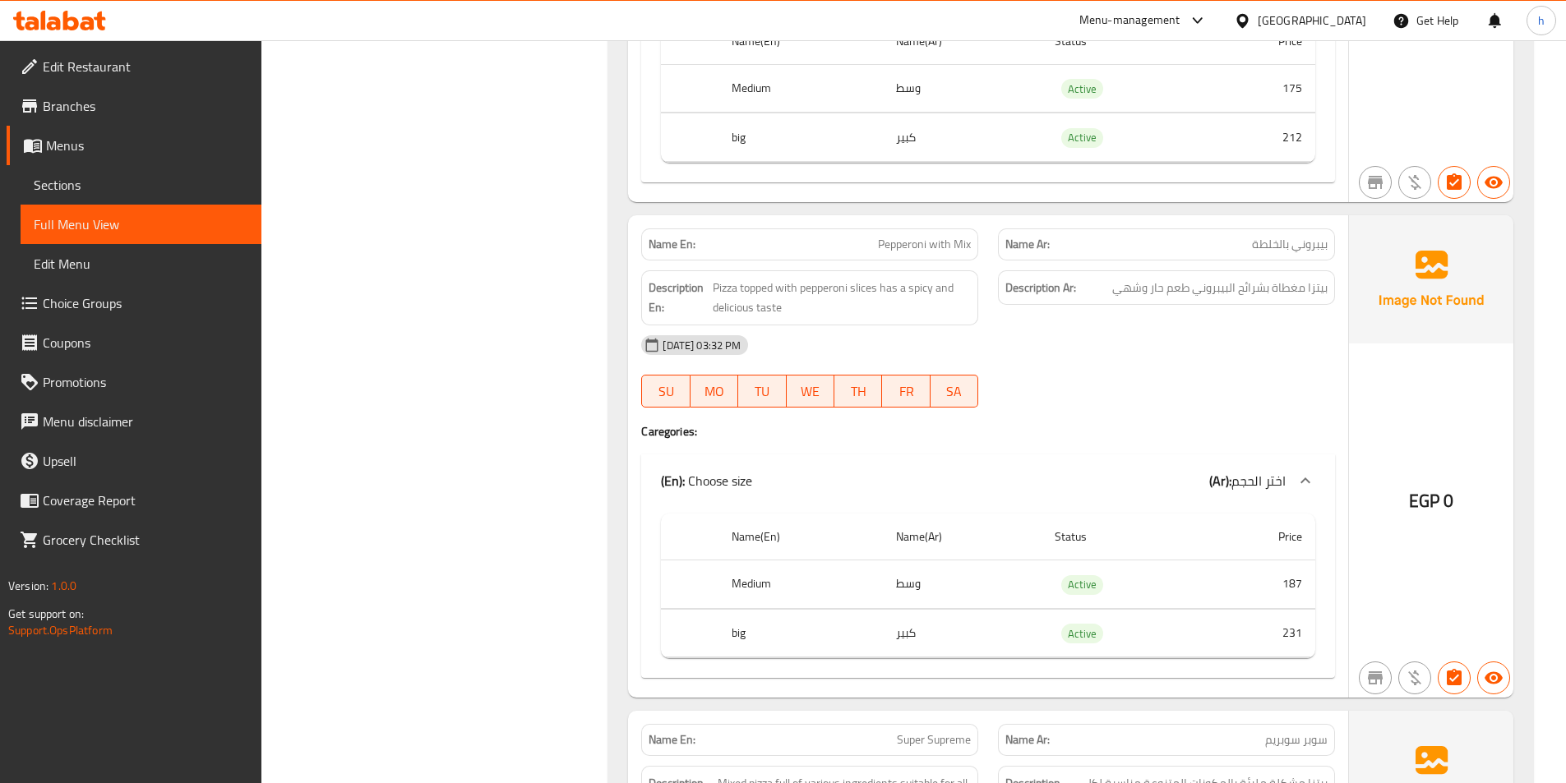
scroll to position [7069, 0]
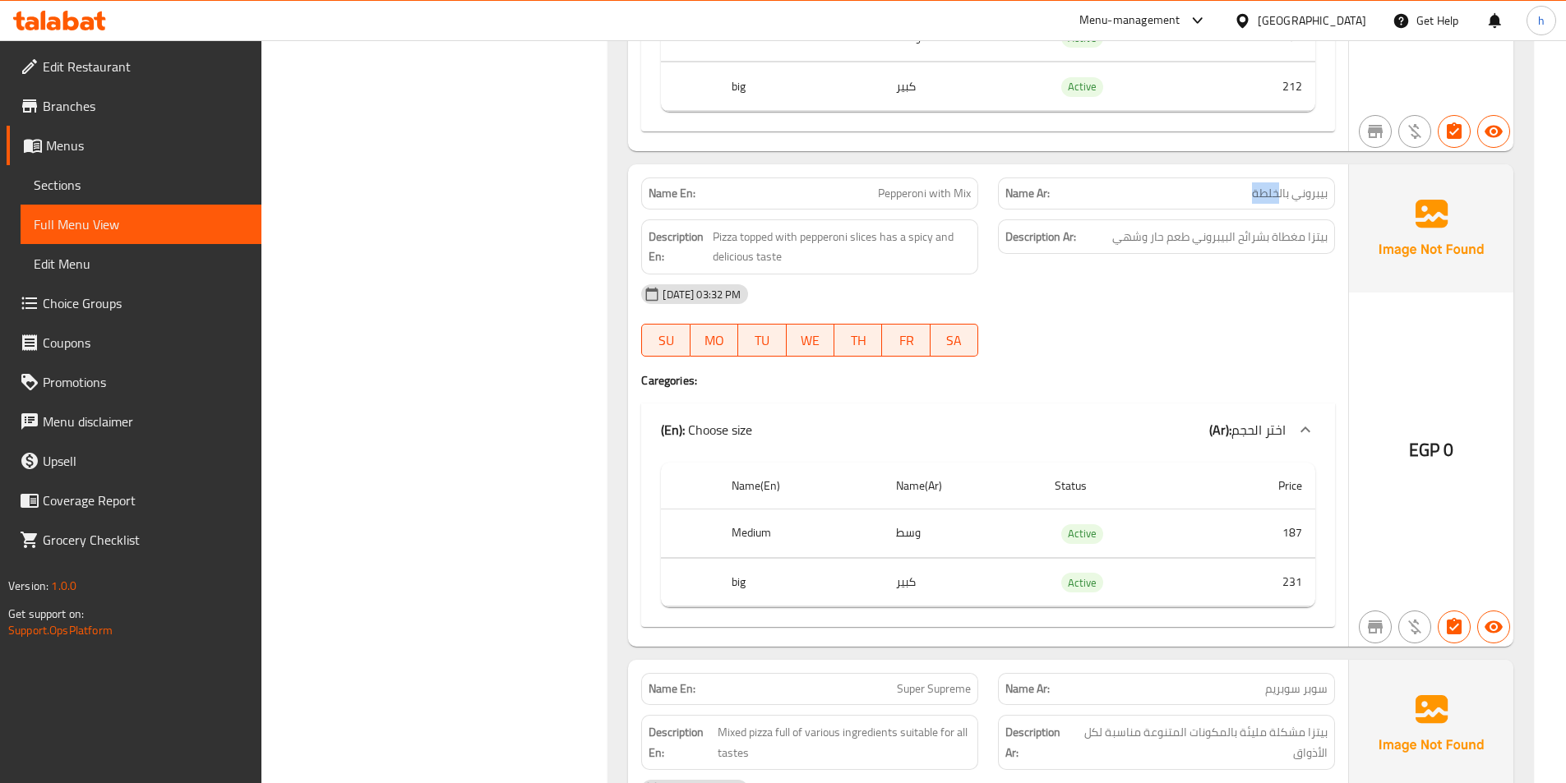
drag, startPoint x: 1278, startPoint y: 192, endPoint x: 1228, endPoint y: 192, distance: 50.1
click at [1228, 192] on p "Name Ar: بيبروني بالخلطة" at bounding box center [1166, 193] width 322 height 17
copy span "خلطة"
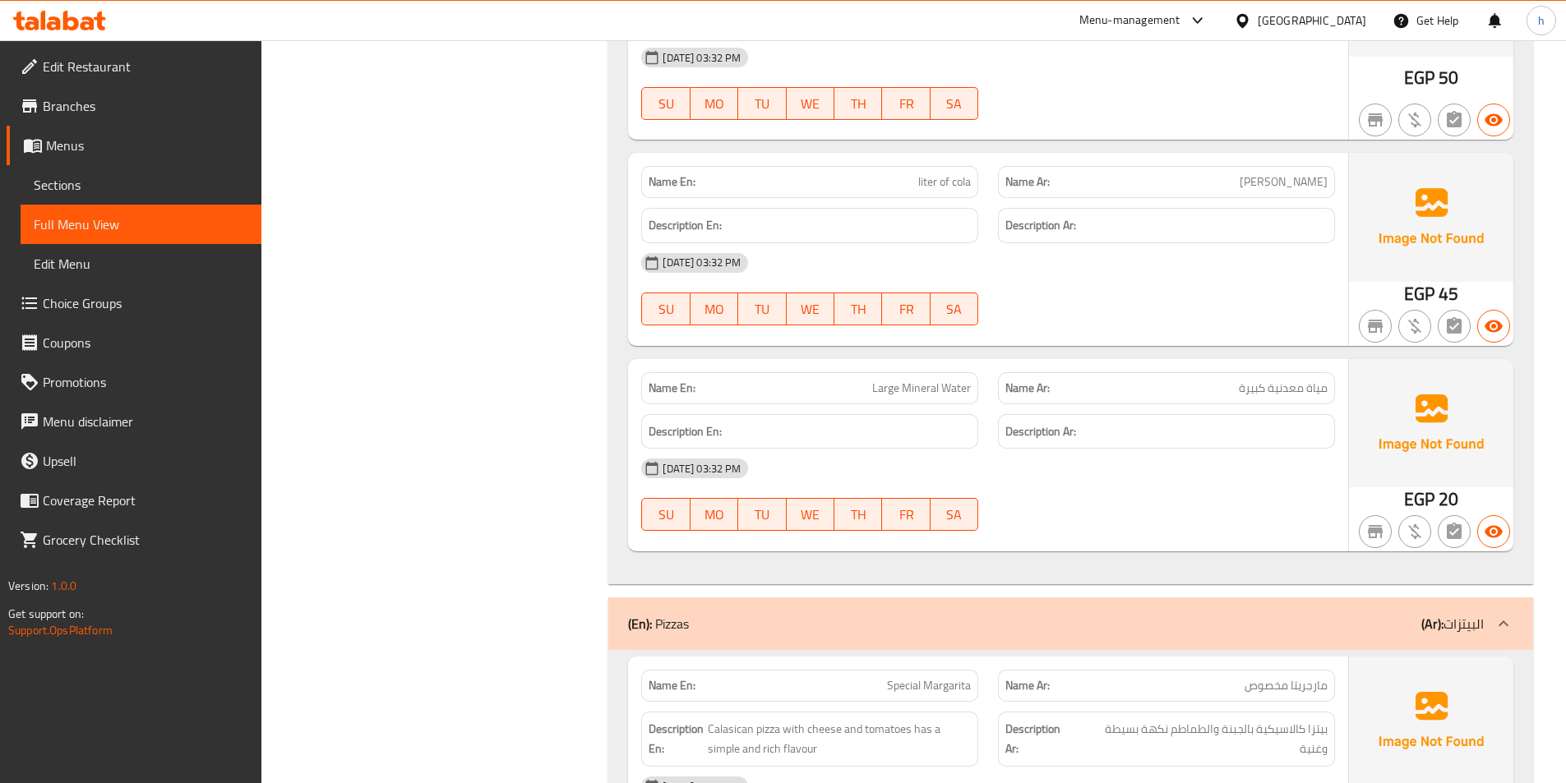
scroll to position [4767, 0]
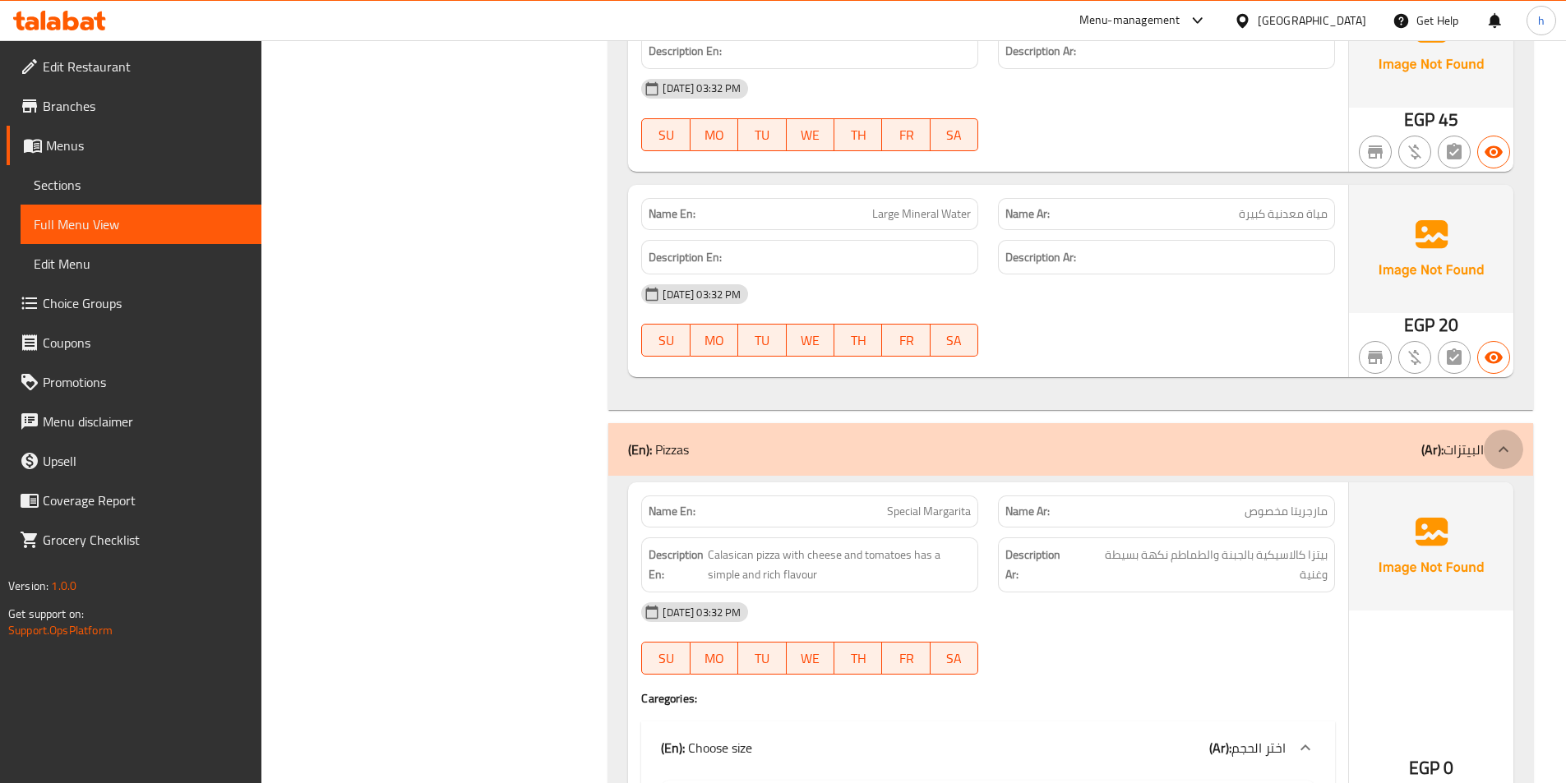
click at [1490, 449] on div at bounding box center [1503, 449] width 39 height 39
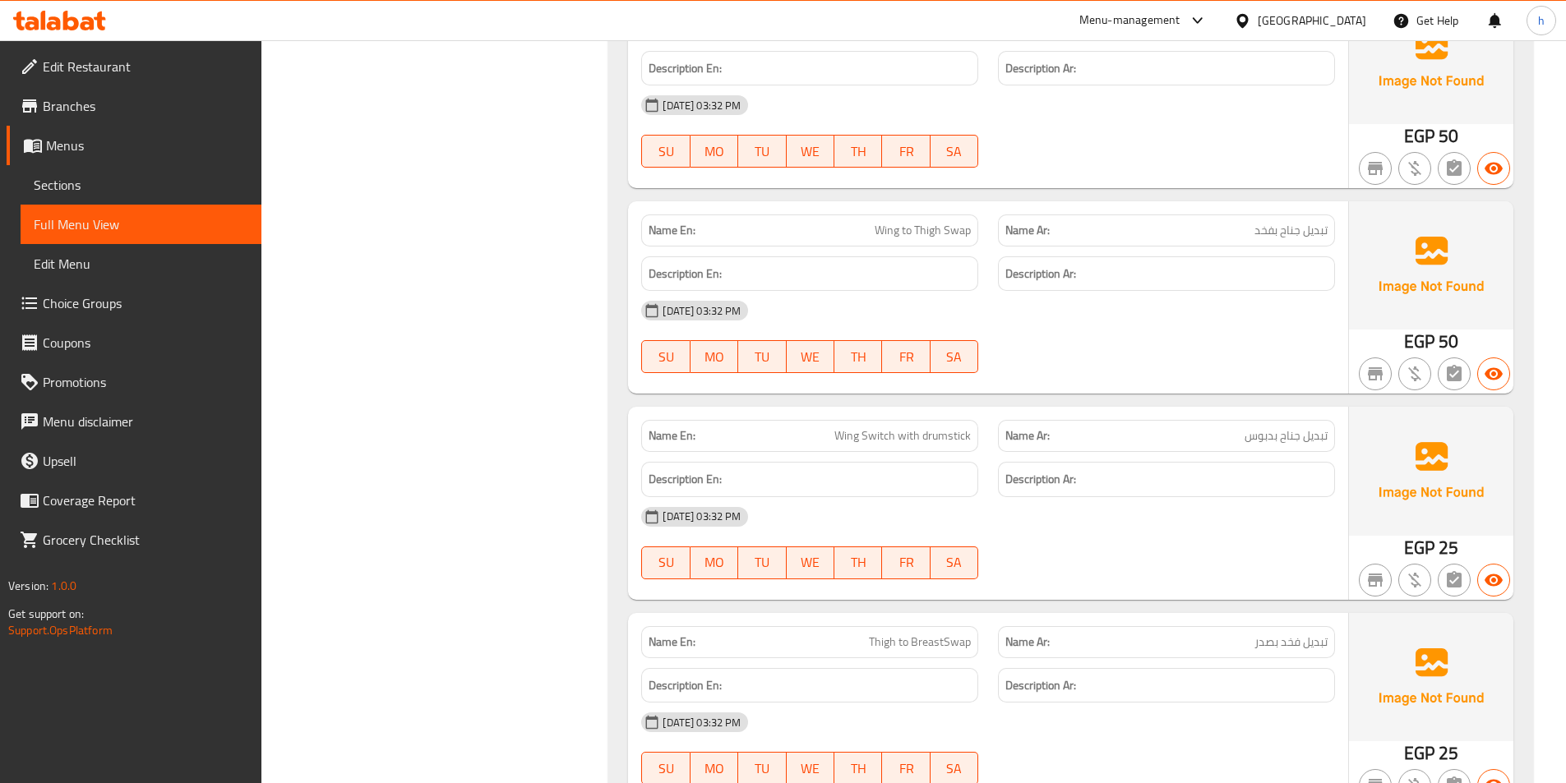
scroll to position [10849, 0]
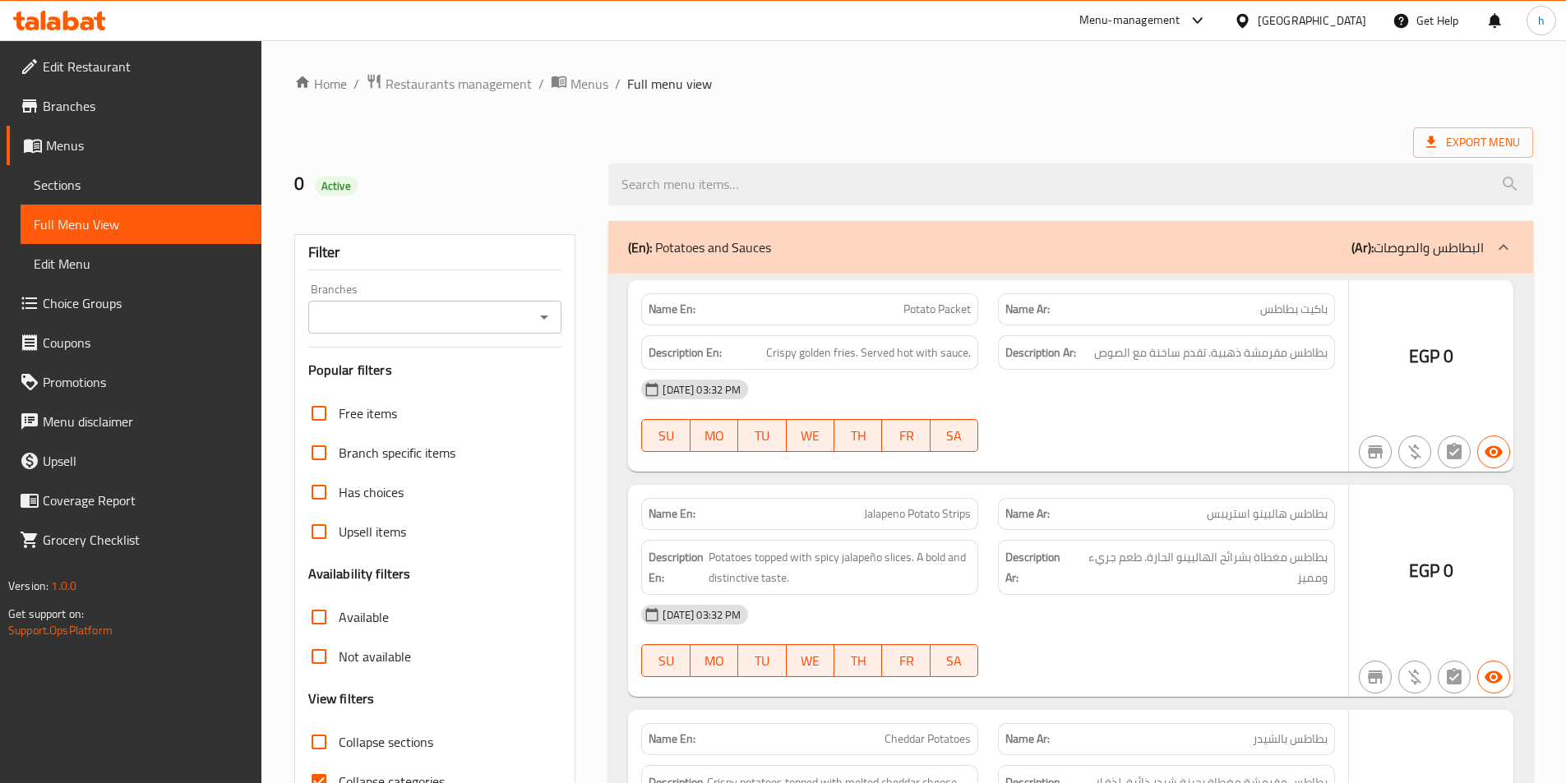
click at [335, 700] on div at bounding box center [783, 391] width 1566 height 783
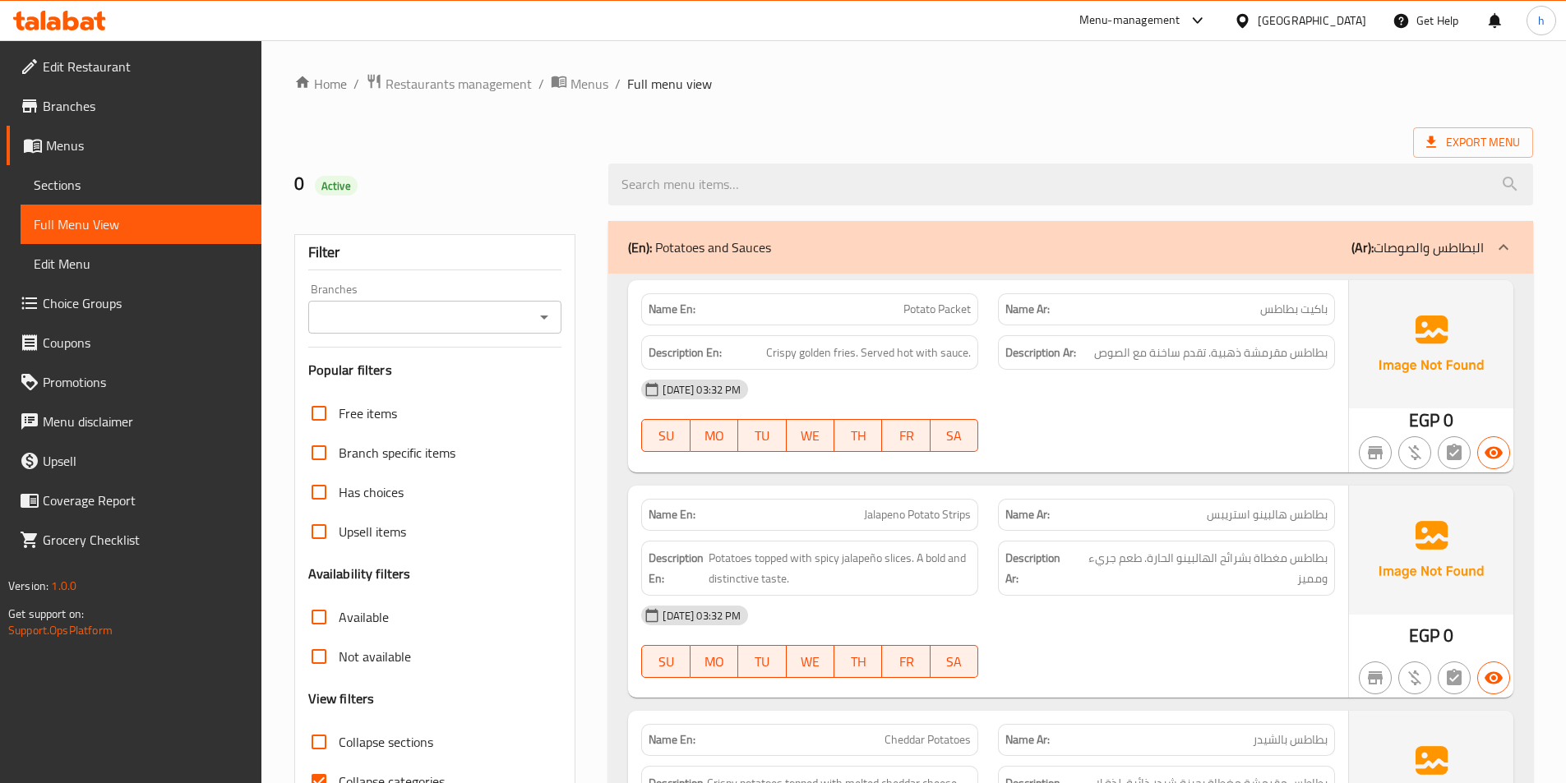
scroll to position [91, 0]
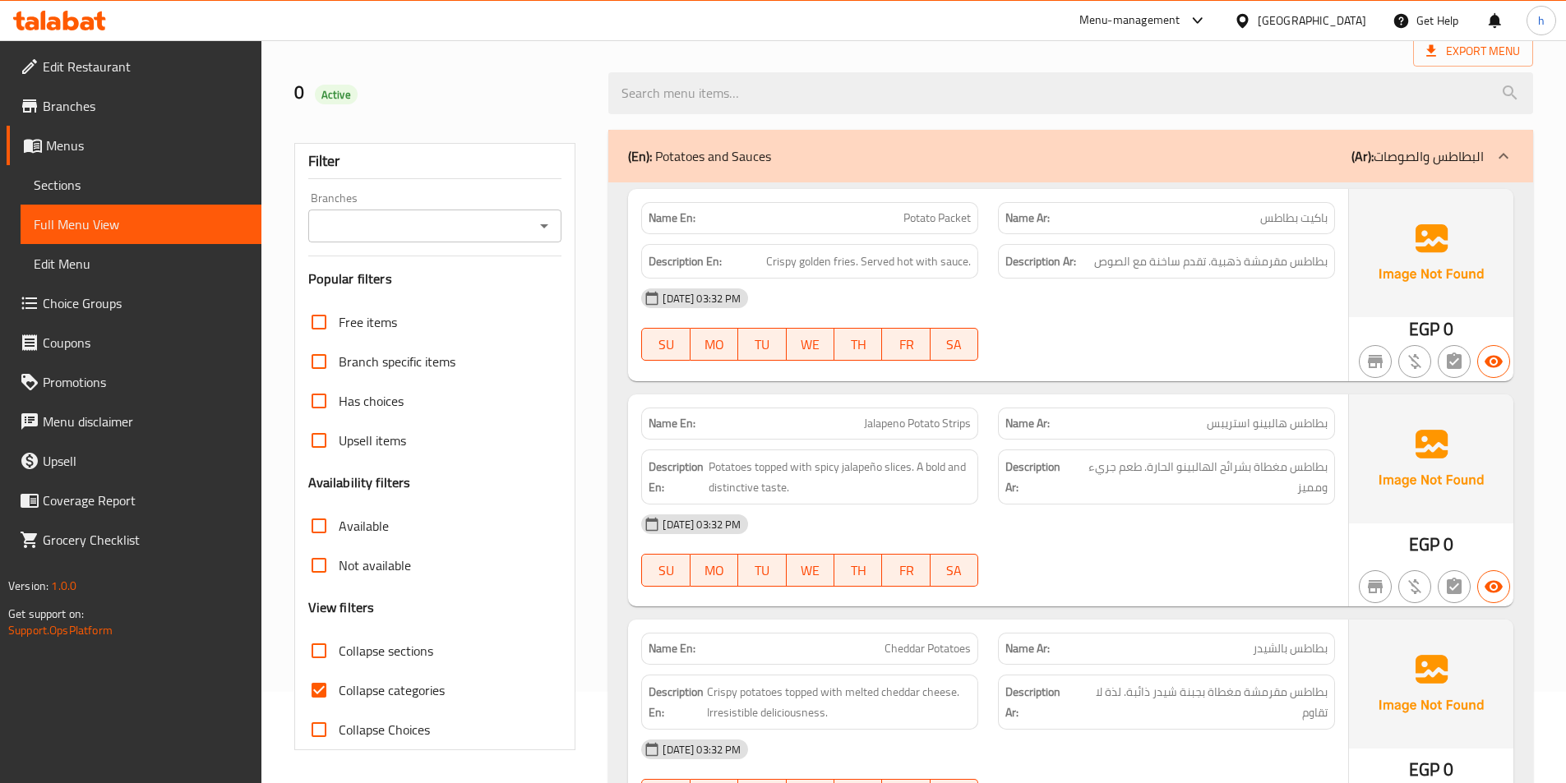
click at [310, 692] on input "Collapse categories" at bounding box center [318, 690] width 39 height 39
checkbox input "false"
click at [324, 646] on input "Collapse sections" at bounding box center [318, 650] width 39 height 39
checkbox input "true"
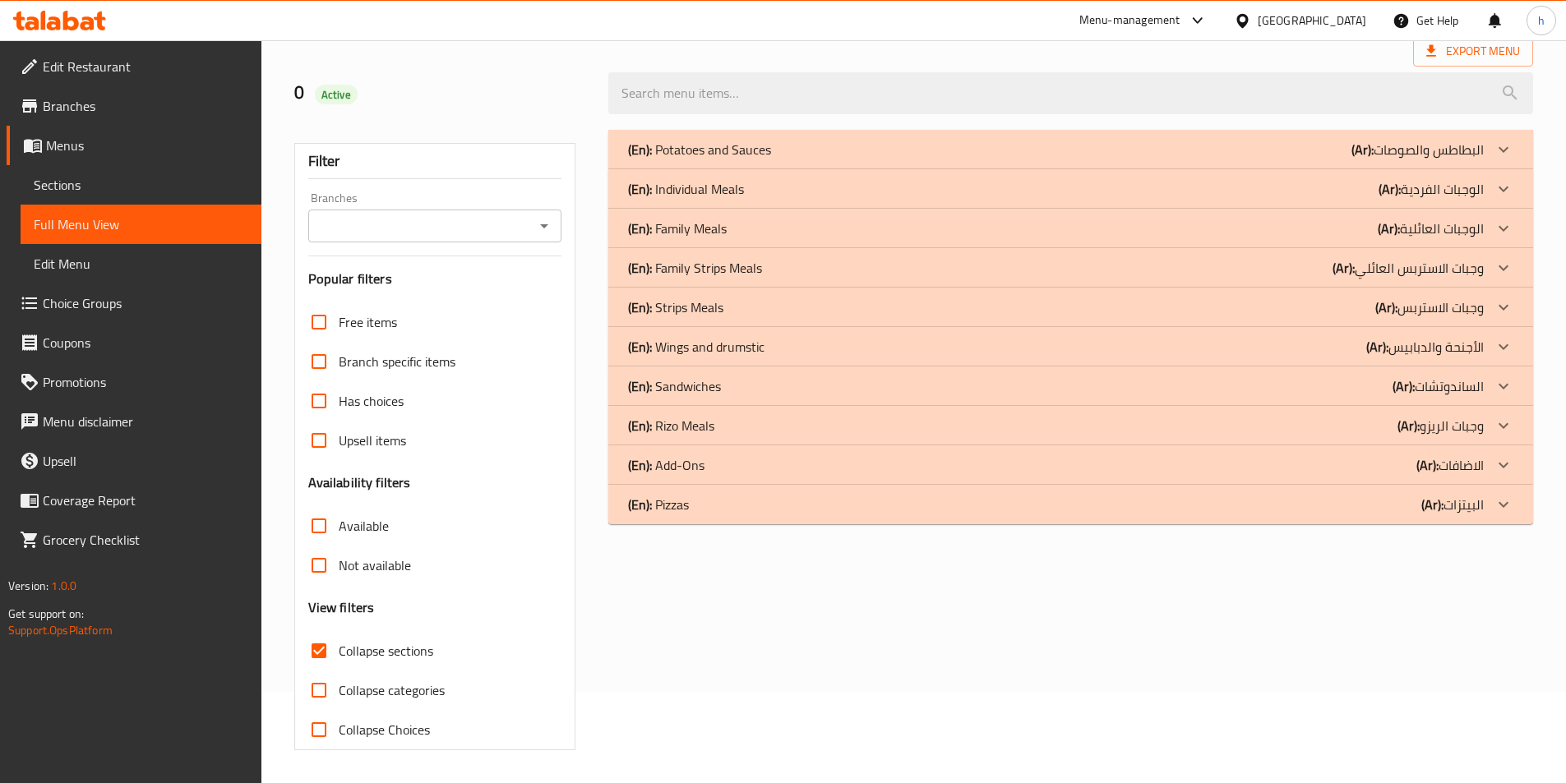
click at [1497, 473] on icon at bounding box center [1503, 465] width 20 height 20
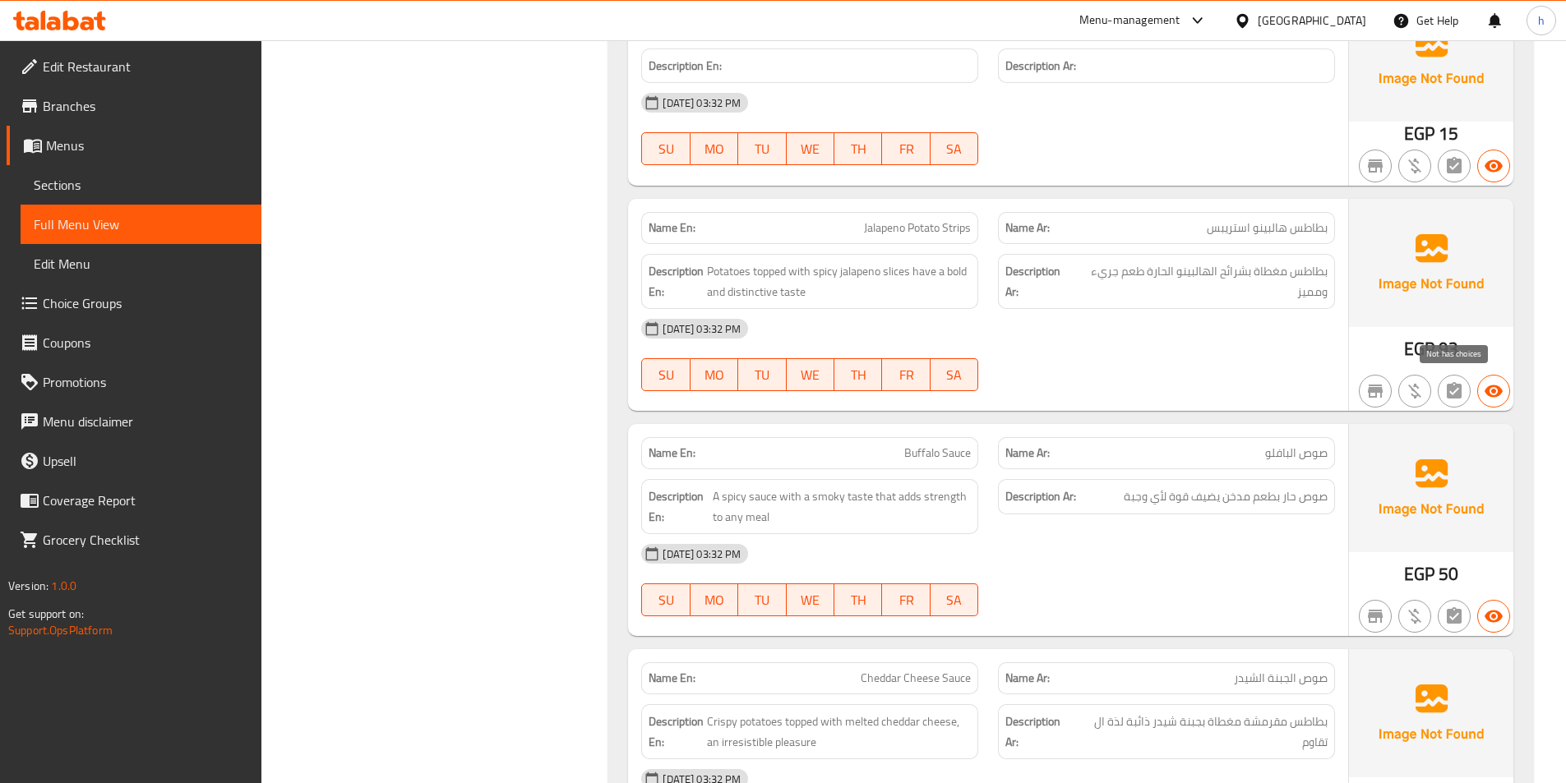
scroll to position [3379, 0]
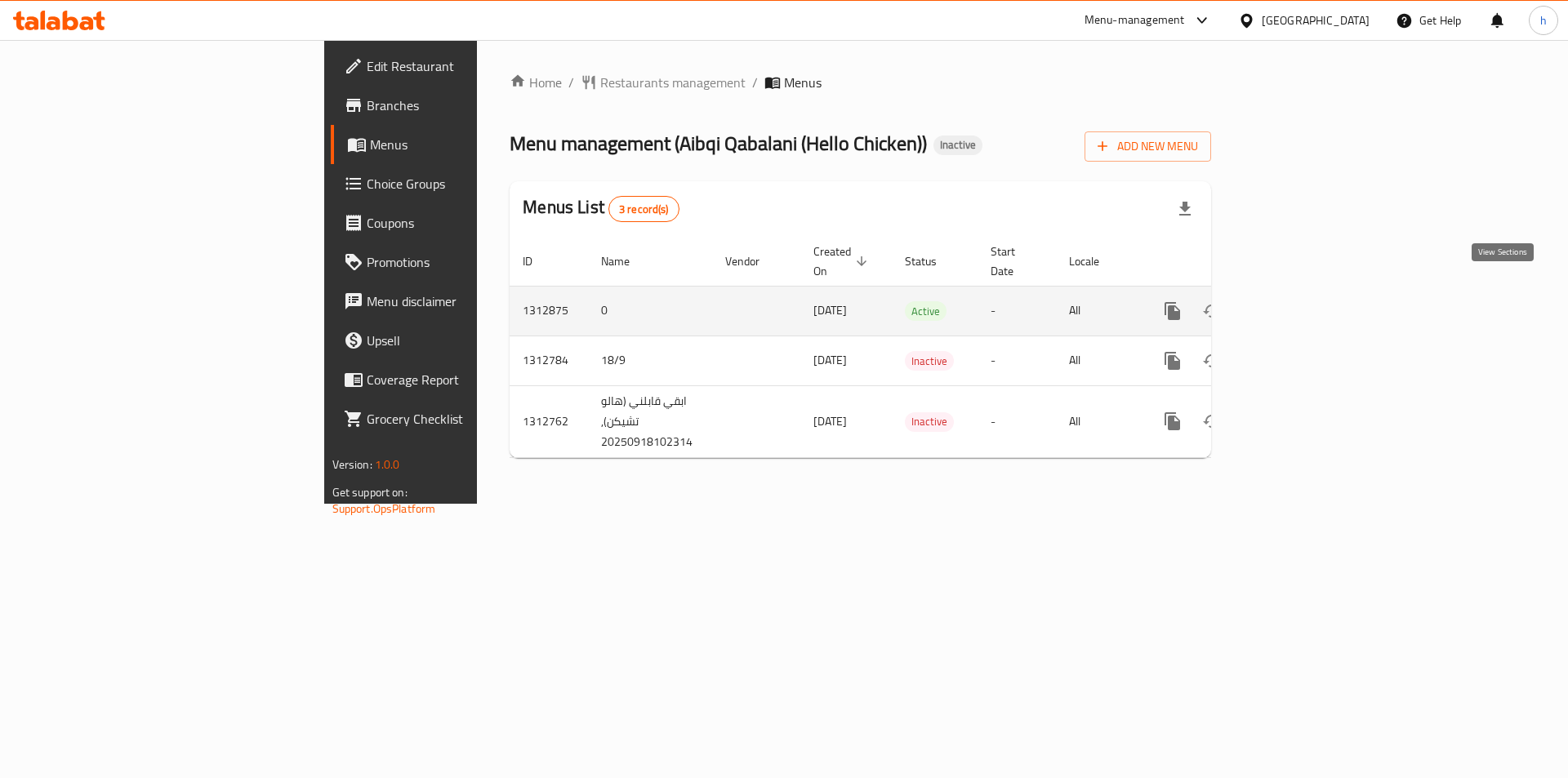
click at [1300, 301] on icon "enhanced table" at bounding box center [1291, 311] width 20 height 20
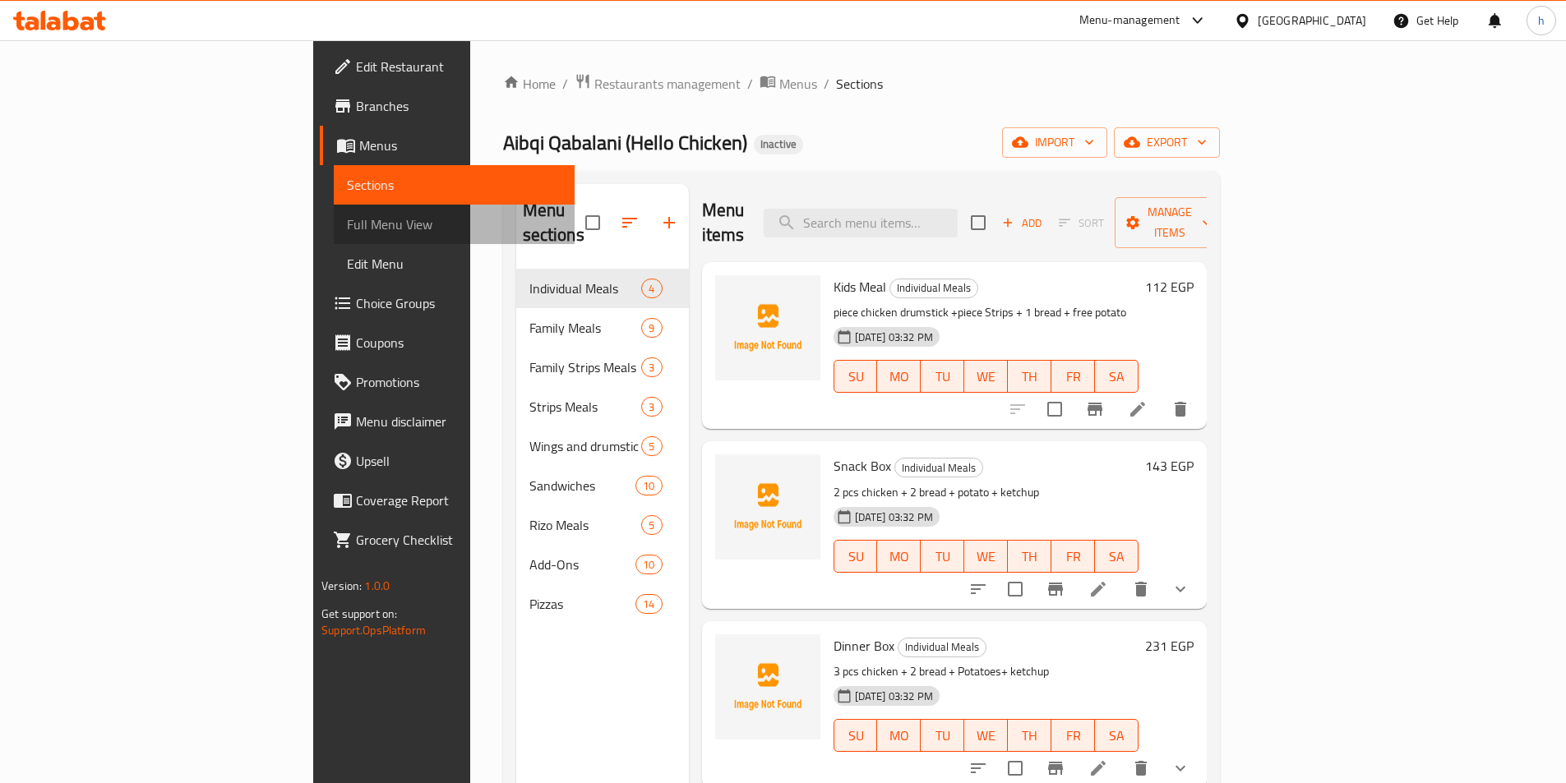
click at [347, 230] on span "Full Menu View" at bounding box center [454, 225] width 215 height 20
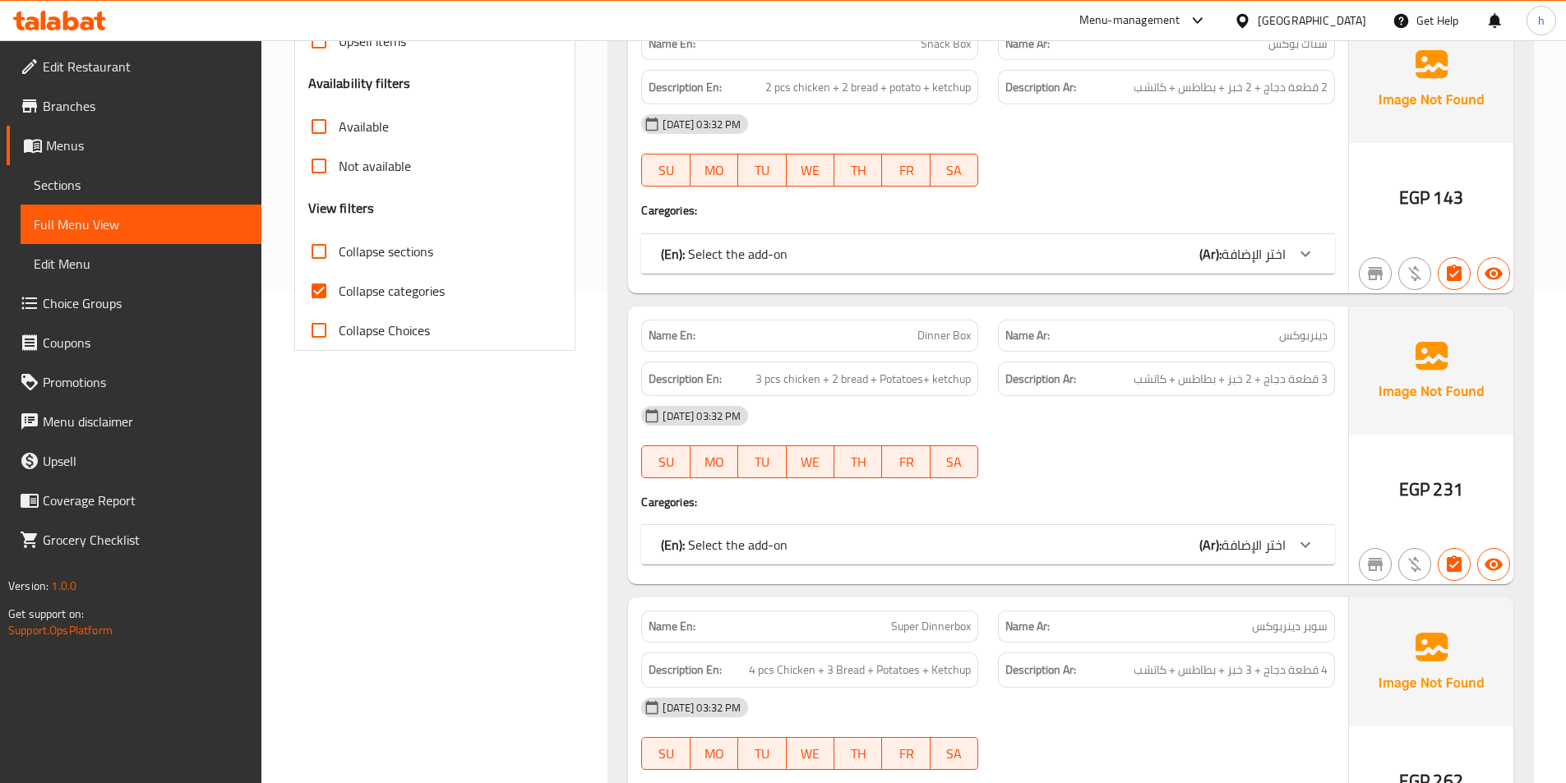
scroll to position [493, 0]
click at [321, 295] on input "Collapse categories" at bounding box center [318, 288] width 39 height 39
checkbox input "false"
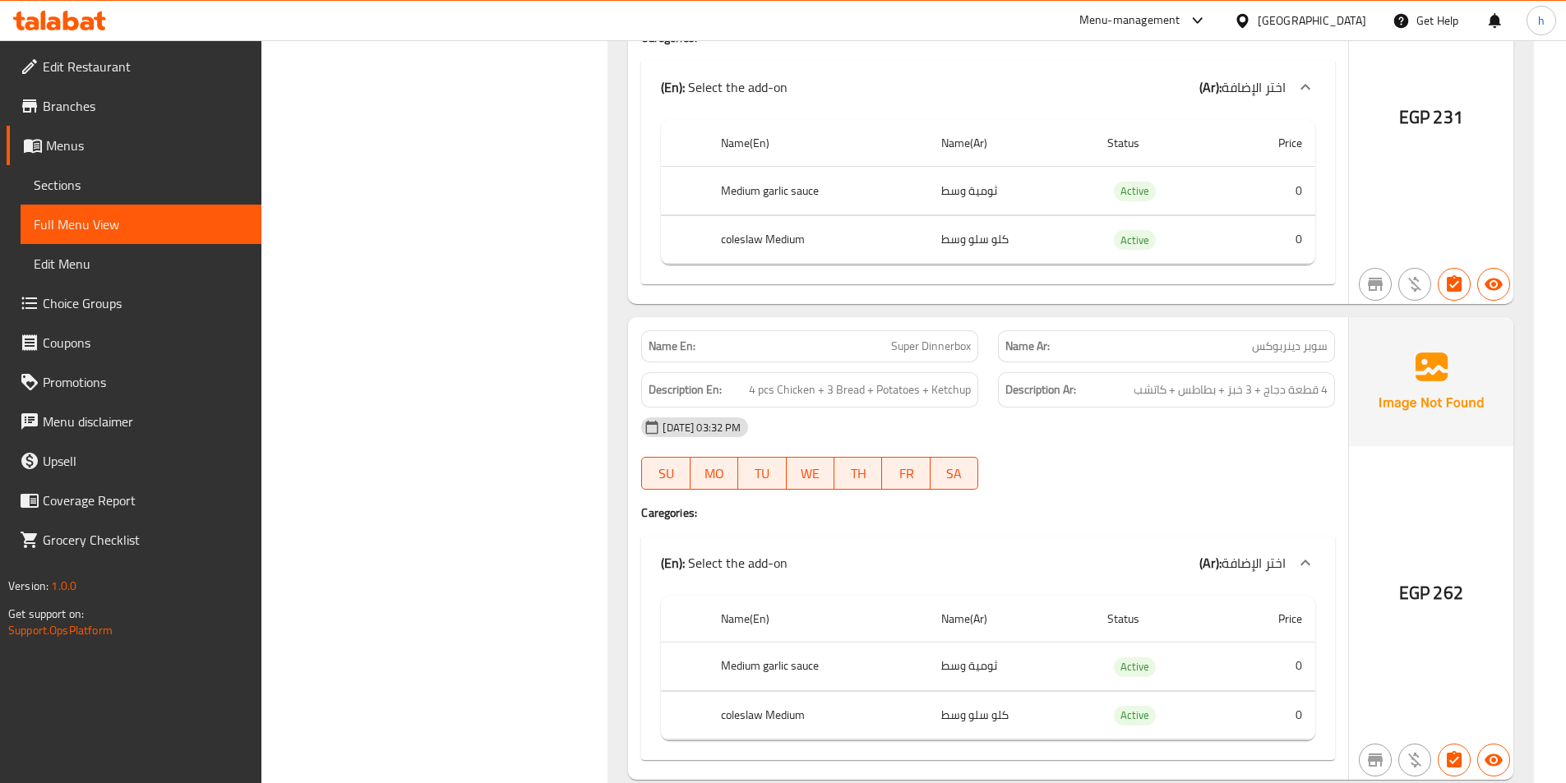
scroll to position [0, 0]
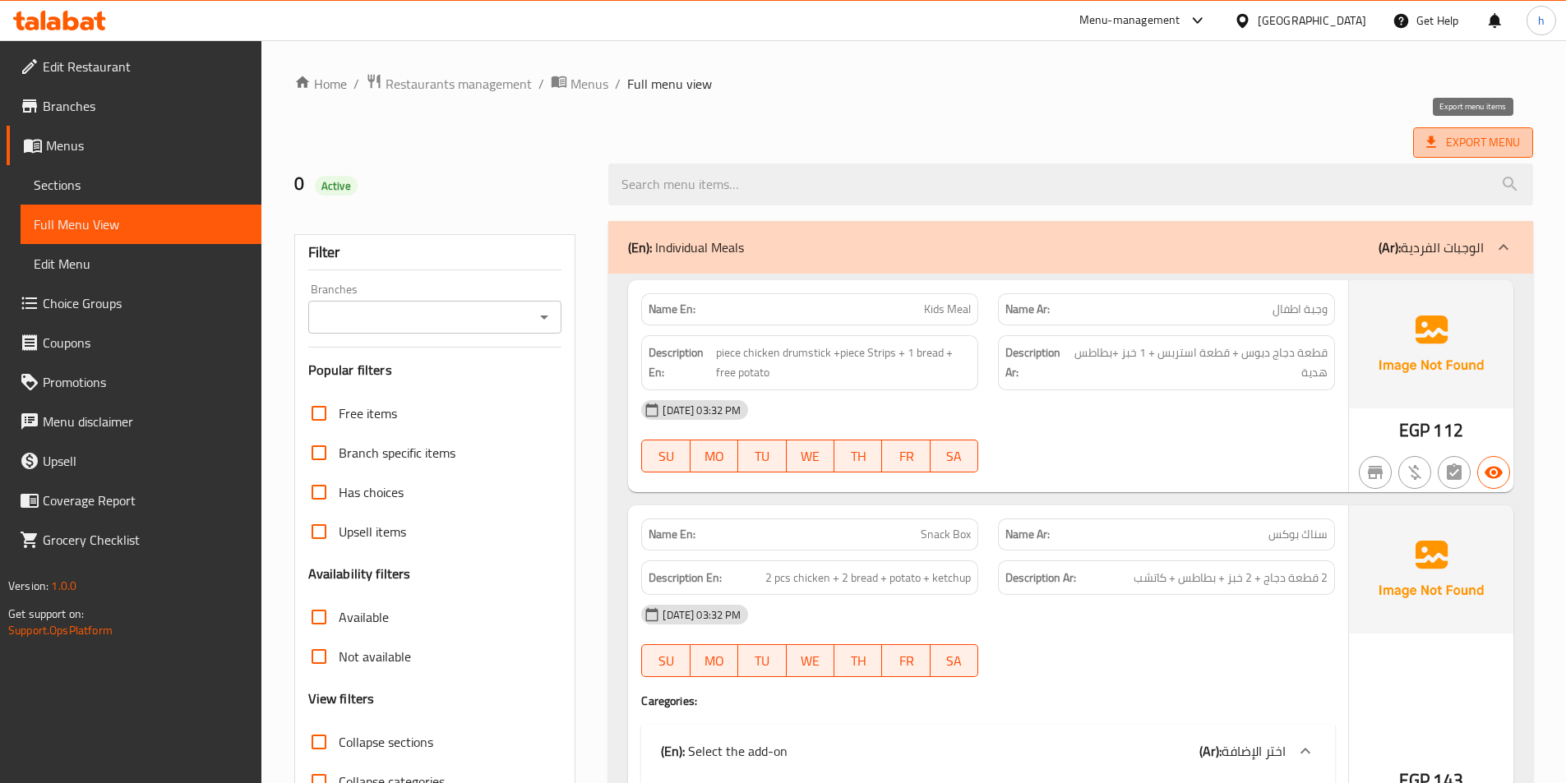
click at [1469, 132] on span "Export Menu" at bounding box center [1473, 142] width 94 height 21
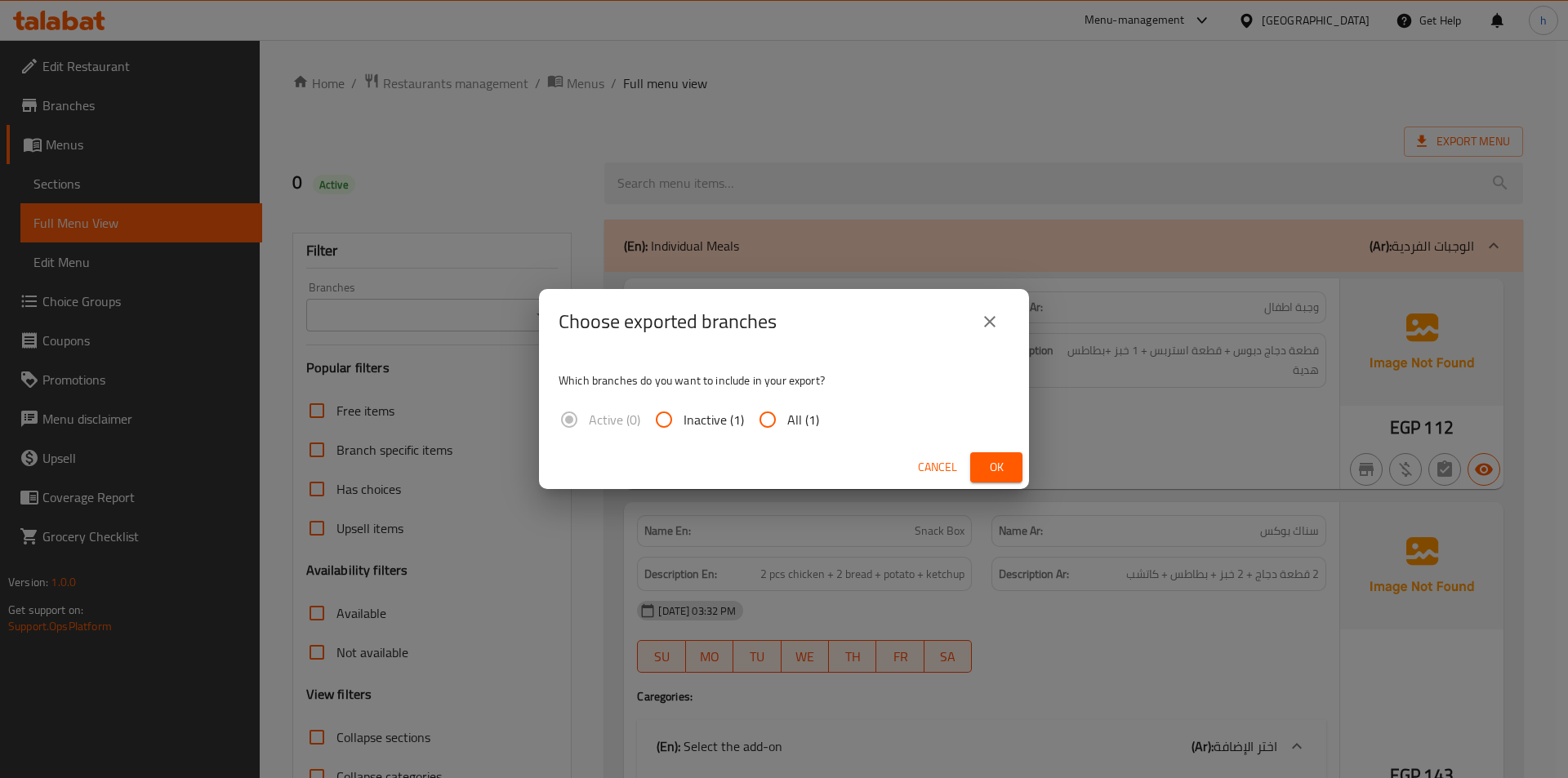
click at [774, 430] on input "All (1)" at bounding box center [767, 419] width 39 height 39
radio input "true"
click at [975, 473] on button "Ok" at bounding box center [996, 467] width 53 height 30
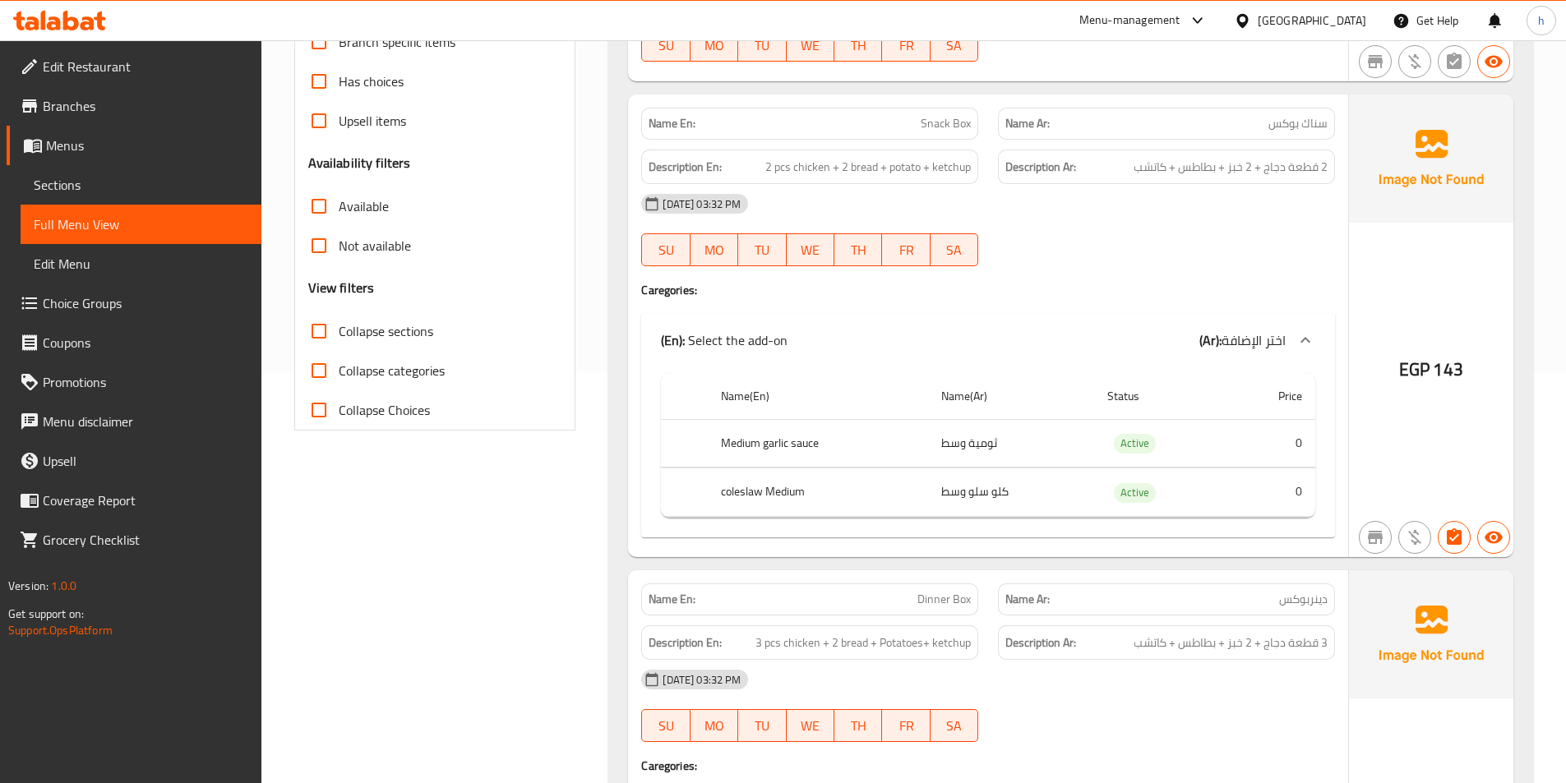
scroll to position [493, 0]
